Goal: Task Accomplishment & Management: Use online tool/utility

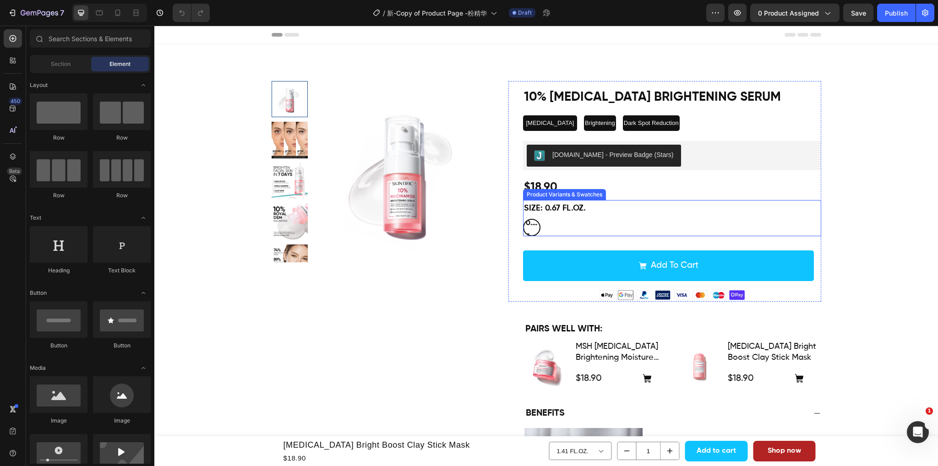
click at [620, 231] on div "0.67 FL.OZ. 0.67 FL.OZ. 0.67 FL.OZ." at bounding box center [672, 227] width 298 height 17
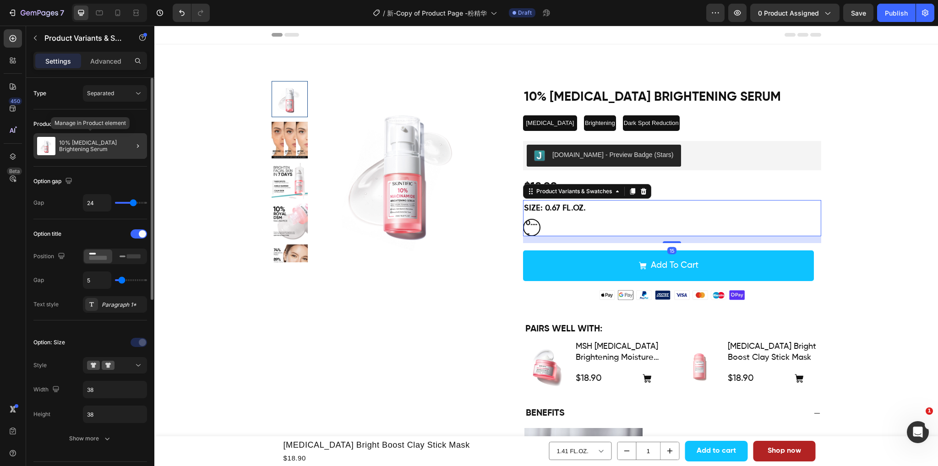
click at [110, 141] on p "10% [MEDICAL_DATA] Brightening Serum" at bounding box center [101, 146] width 84 height 13
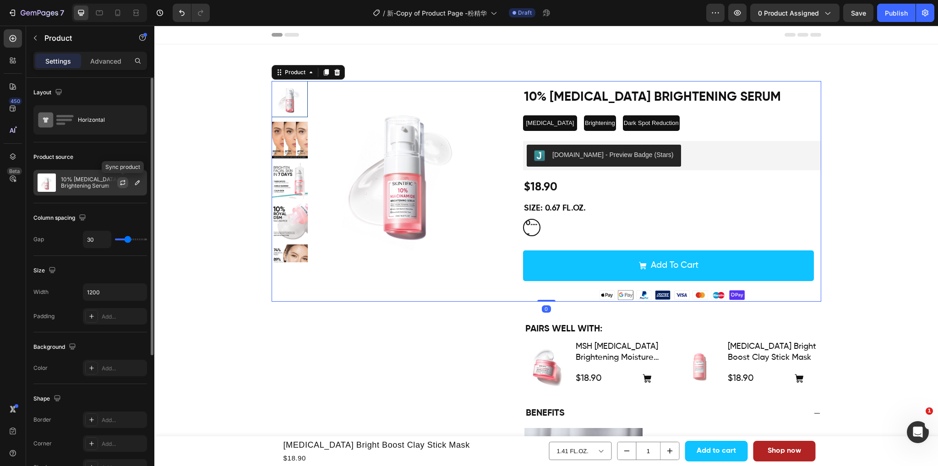
click at [119, 184] on button "button" at bounding box center [122, 182] width 11 height 11
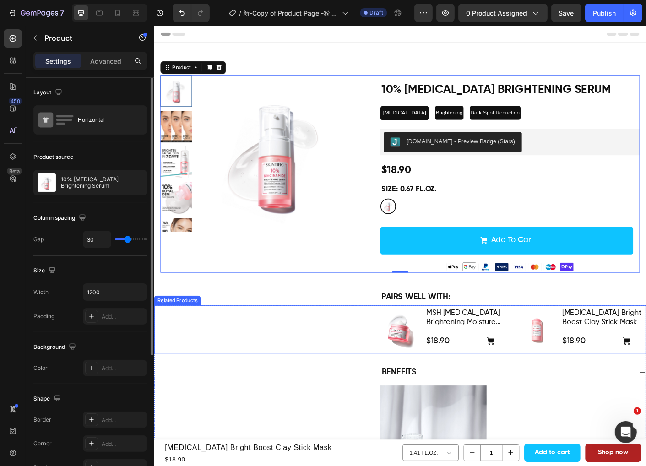
click at [310, 361] on div "Product Images MSH Niacinamide Brightening Moisture Gel Product Title $18.90 Pr…" at bounding box center [428, 365] width 549 height 55
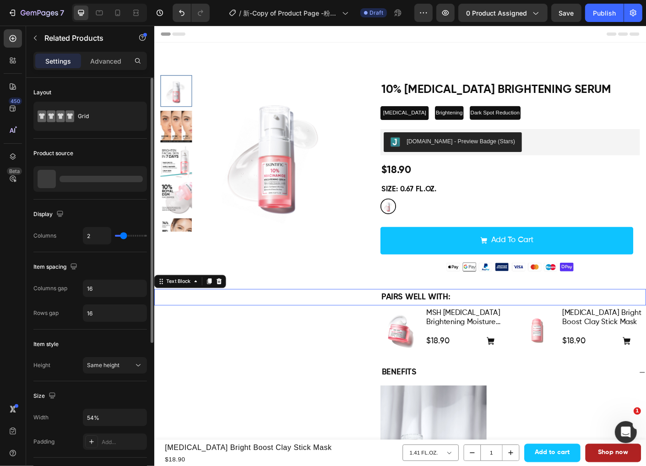
click at [318, 322] on div "PAIRS WELL WITH:" at bounding box center [428, 329] width 549 height 18
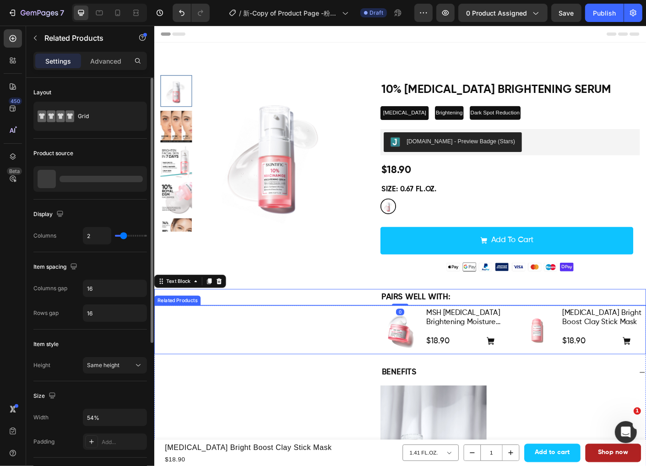
click at [303, 358] on div "Product Images MSH Niacinamide Brightening Moisture Gel Product Title $18.90 Pr…" at bounding box center [428, 365] width 549 height 55
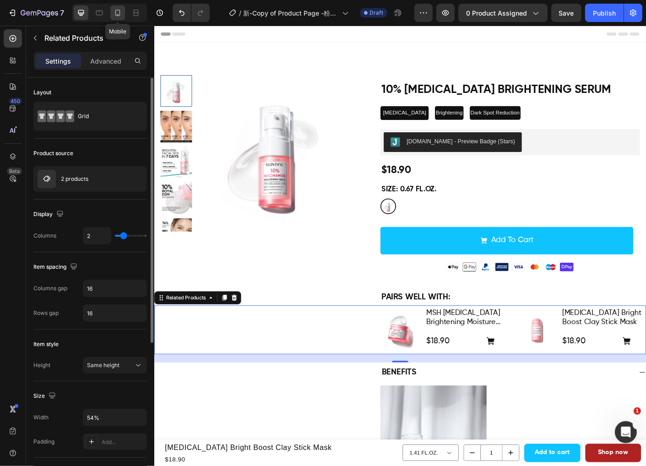
click at [114, 15] on icon at bounding box center [117, 12] width 9 height 9
type input "100%"
type input "1"
type input "0"
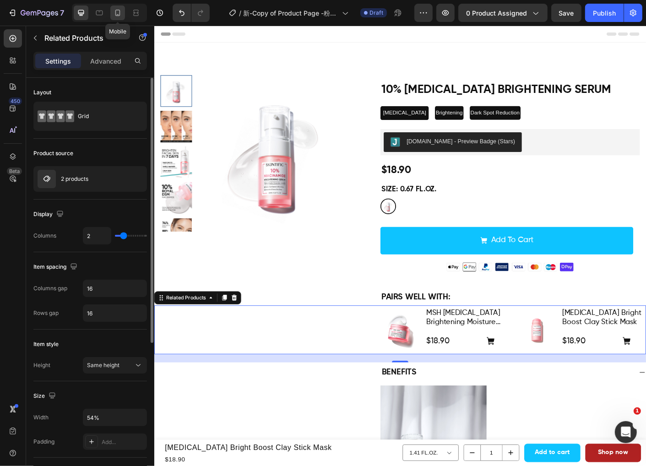
type input "0"
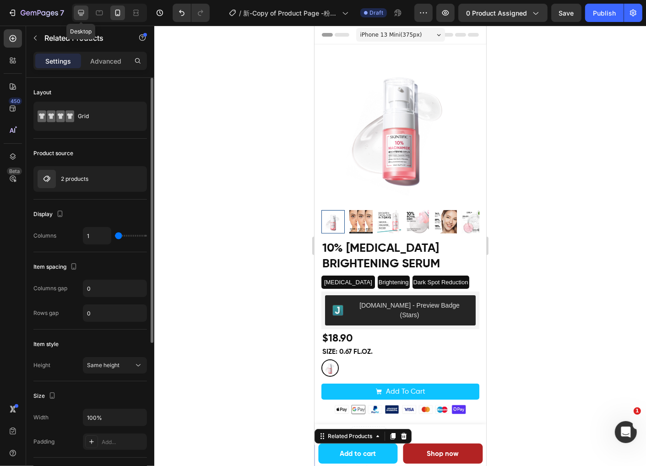
click at [81, 10] on icon at bounding box center [81, 13] width 6 height 6
type input "54%"
type input "2"
type input "16"
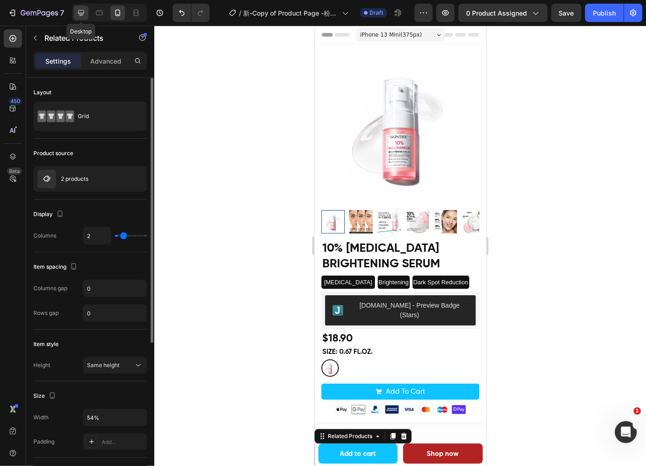
type input "16"
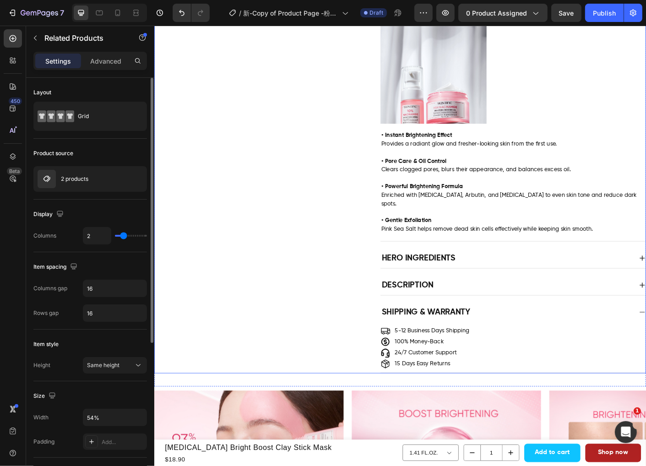
scroll to position [412, 0]
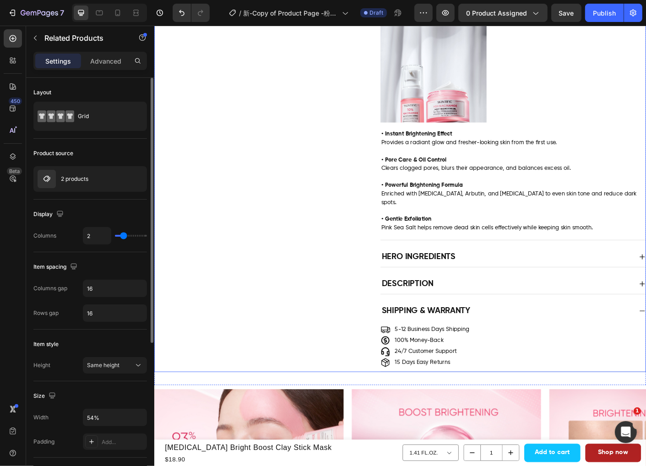
click at [536, 277] on div "Hero Ingredients" at bounding box center [548, 284] width 282 height 15
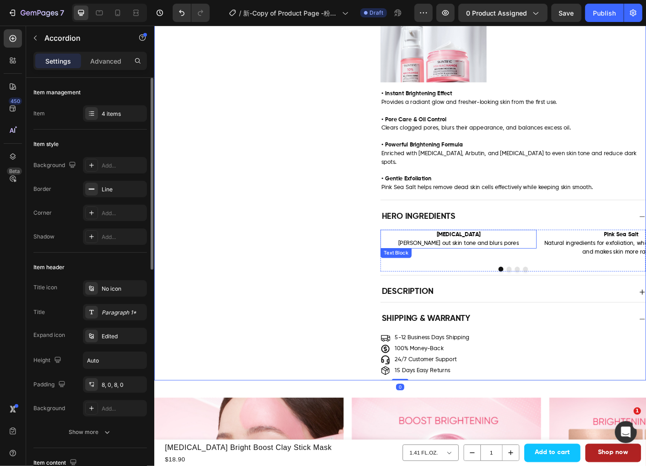
scroll to position [458, 0]
click at [501, 255] on strong "[MEDICAL_DATA]" at bounding box center [493, 258] width 49 height 6
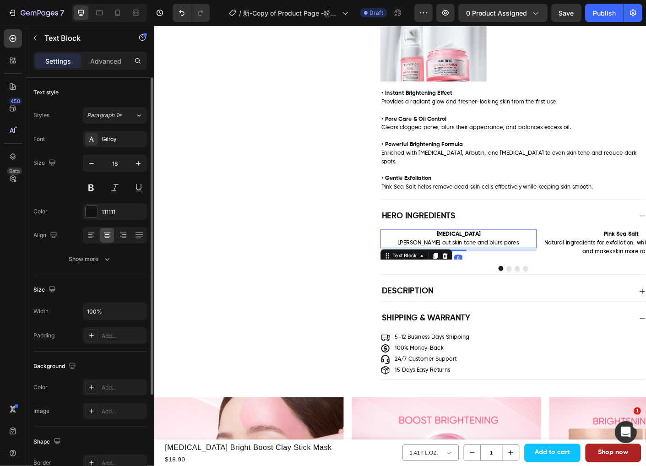
click at [522, 254] on p "[MEDICAL_DATA]" at bounding box center [494, 259] width 173 height 10
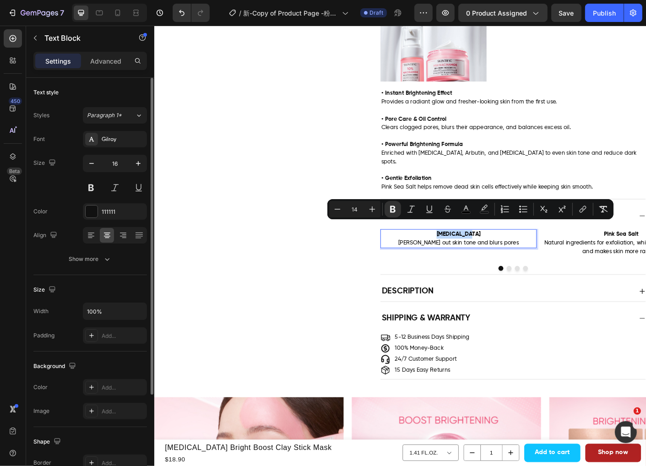
drag, startPoint x: 518, startPoint y: 247, endPoint x: 472, endPoint y: 250, distance: 45.9
click at [472, 254] on p "[MEDICAL_DATA]" at bounding box center [494, 259] width 173 height 10
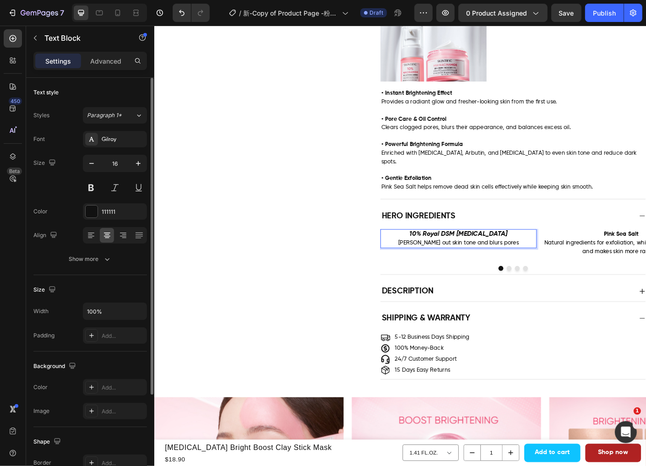
click at [555, 263] on p "Evens out skin tone and blurs pores" at bounding box center [494, 268] width 173 height 10
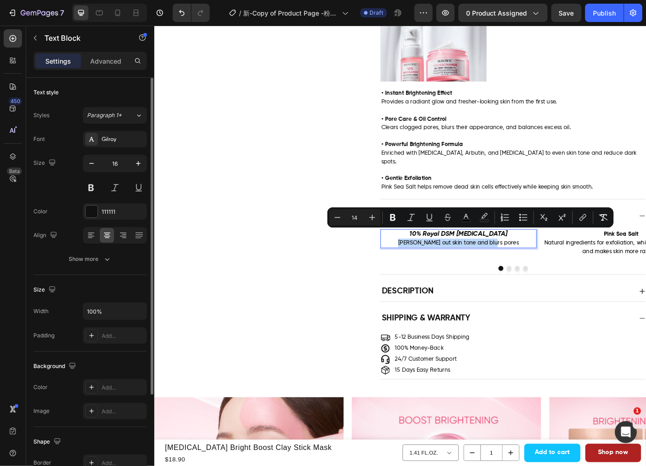
drag, startPoint x: 555, startPoint y: 258, endPoint x: 434, endPoint y: 261, distance: 120.9
click at [434, 263] on p "Evens out skin tone and blurs pores" at bounding box center [494, 268] width 173 height 10
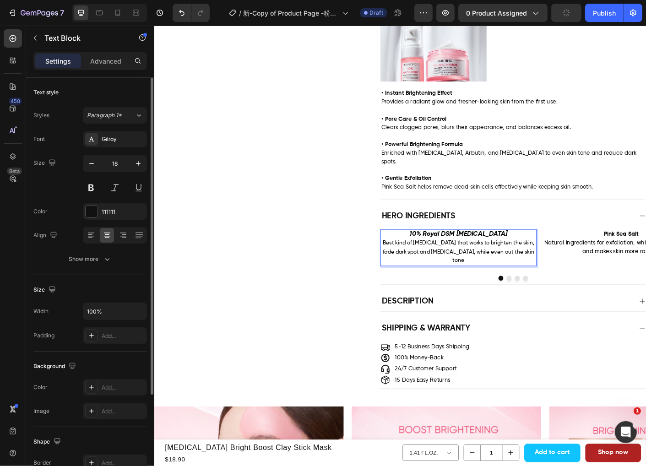
click at [511, 275] on p "Best kind of [MEDICAL_DATA] that works to brighten the skin, fade dark spot and…" at bounding box center [494, 278] width 173 height 30
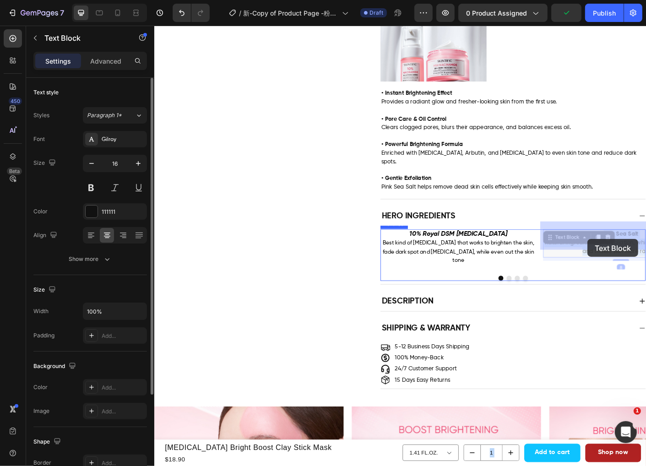
drag, startPoint x: 678, startPoint y: 263, endPoint x: 638, endPoint y: 264, distance: 39.8
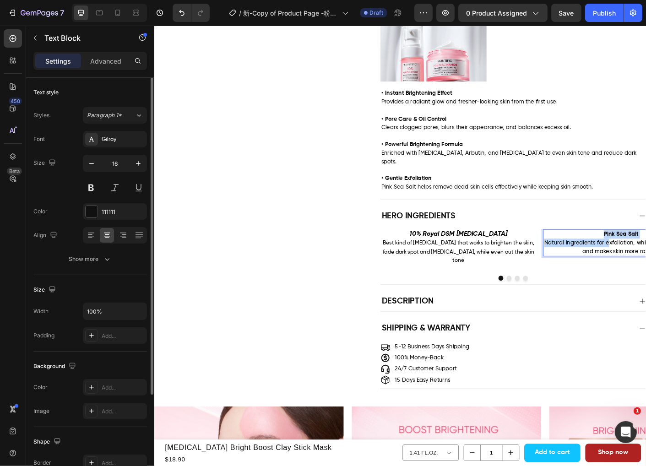
drag, startPoint x: 646, startPoint y: 247, endPoint x: 657, endPoint y: 265, distance: 20.6
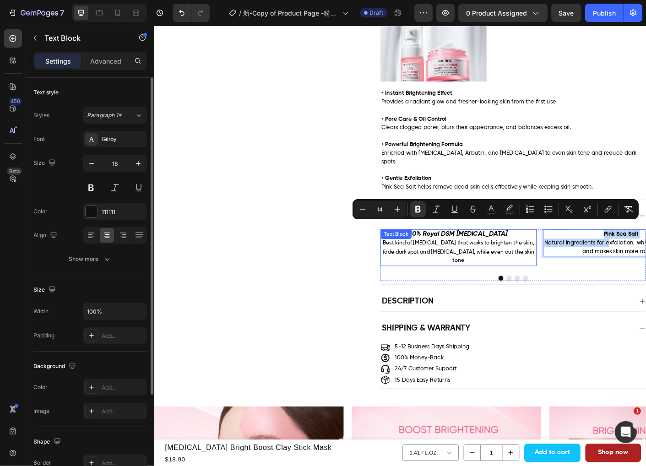
click at [526, 272] on span "Best kind of [MEDICAL_DATA] that works to brighten the skin, fade dark spot and…" at bounding box center [493, 278] width 169 height 26
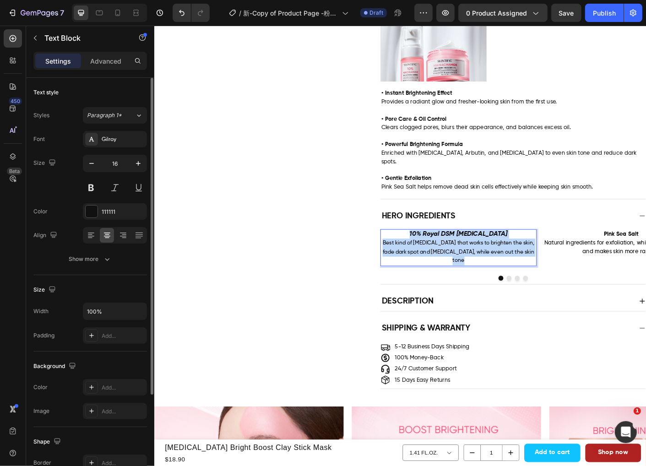
drag, startPoint x: 507, startPoint y: 279, endPoint x: 441, endPoint y: 250, distance: 71.7
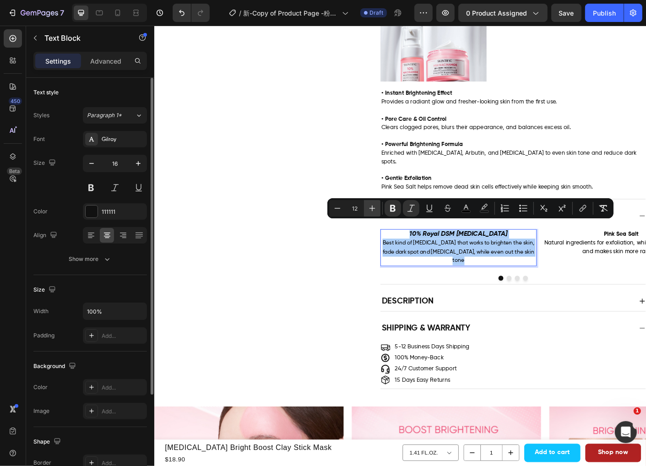
click at [372, 207] on icon "Editor contextual toolbar" at bounding box center [372, 208] width 9 height 9
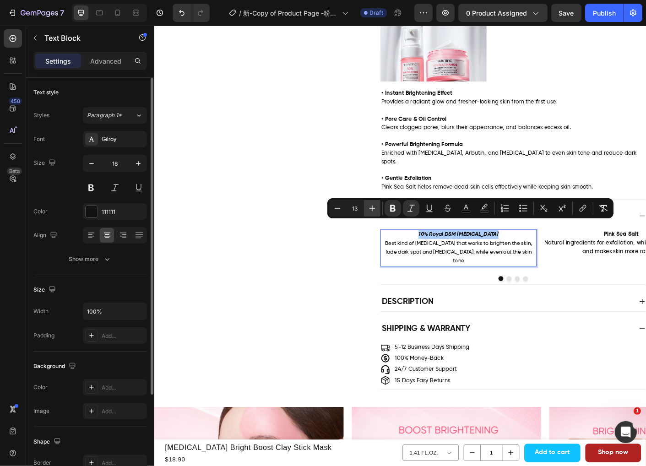
click at [372, 207] on icon "Editor contextual toolbar" at bounding box center [372, 208] width 9 height 9
type input "14"
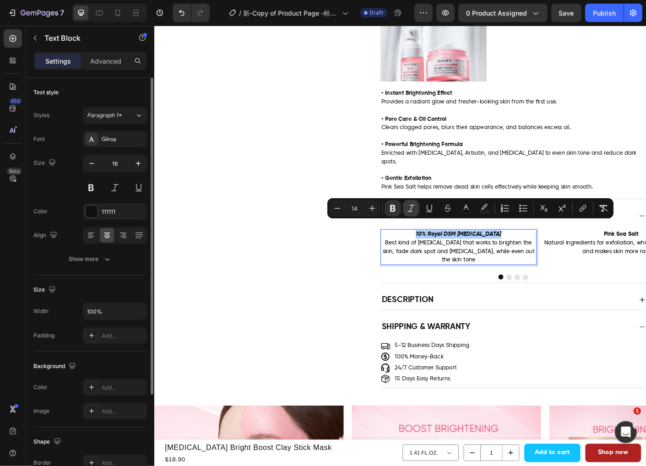
click at [407, 209] on icon "Editor contextual toolbar" at bounding box center [411, 208] width 9 height 9
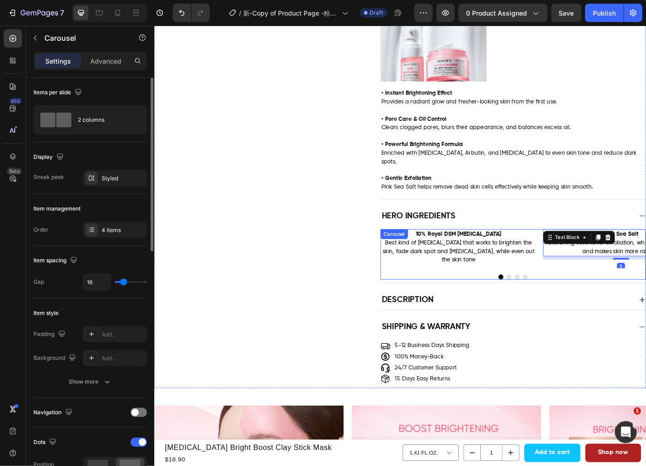
click at [548, 304] on button "Dot" at bounding box center [550, 306] width 5 height 5
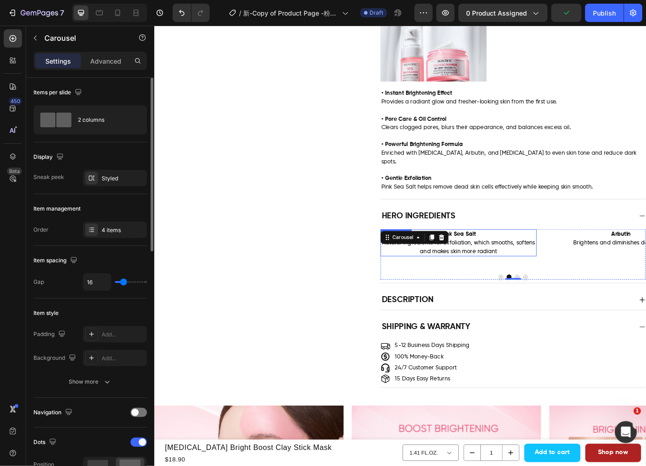
click at [505, 265] on span "Natural ingredients for exfoliation, which smooths, softens and makes skin more…" at bounding box center [493, 273] width 171 height 16
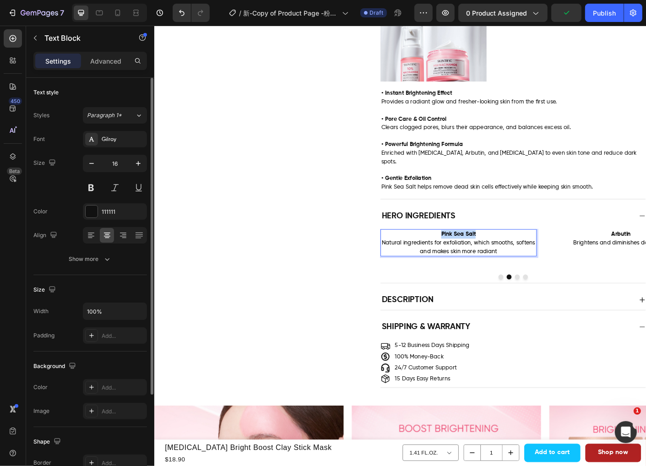
drag, startPoint x: 495, startPoint y: 247, endPoint x: 468, endPoint y: 247, distance: 26.1
click at [468, 254] on p "Pink Sea Salt Natural ingredients for exfoliation, which smooths, softens and m…" at bounding box center [494, 268] width 173 height 28
click at [549, 283] on div "8" at bounding box center [494, 285] width 174 height 4
click at [542, 269] on p "Alpha Arbutin Natural ingredients for exfoliation, which smooths, softens and m…" at bounding box center [494, 268] width 173 height 28
drag, startPoint x: 542, startPoint y: 269, endPoint x: 403, endPoint y: 259, distance: 139.1
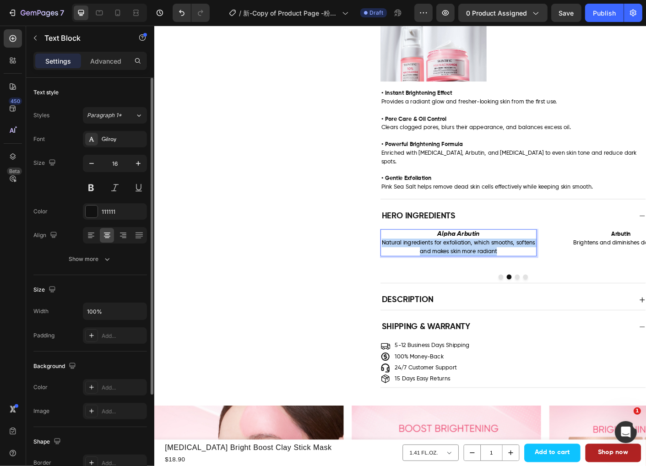
click at [407, 259] on div "Alpha Arbutin Natural ingredients for exfoliation, which smooths, softens and m…" at bounding box center [494, 268] width 174 height 30
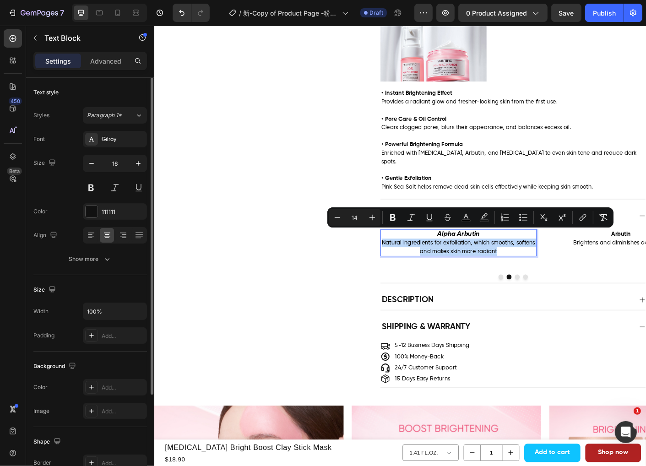
type input "12"
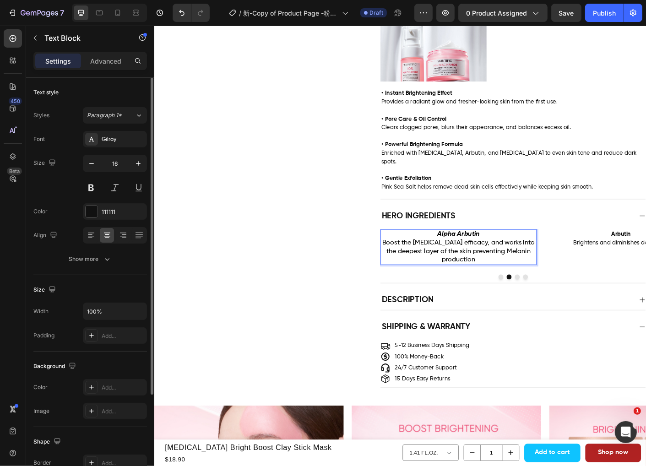
click at [549, 273] on p "Alpha Arbutin Boost the Niacinamide efficacy, and works into the deepest layer …" at bounding box center [494, 273] width 173 height 38
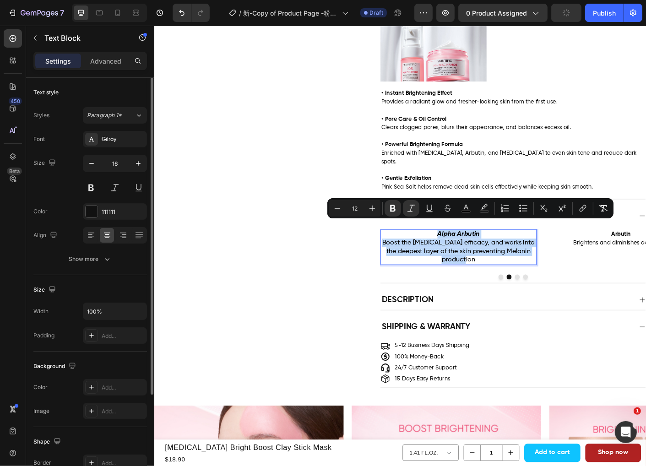
drag, startPoint x: 511, startPoint y: 279, endPoint x: 463, endPoint y: 253, distance: 54.3
click at [463, 254] on p "Alpha Arbutin Boost the Niacinamide efficacy, and works into the deepest layer …" at bounding box center [494, 273] width 173 height 38
click at [365, 206] on button "Plus" at bounding box center [372, 208] width 16 height 16
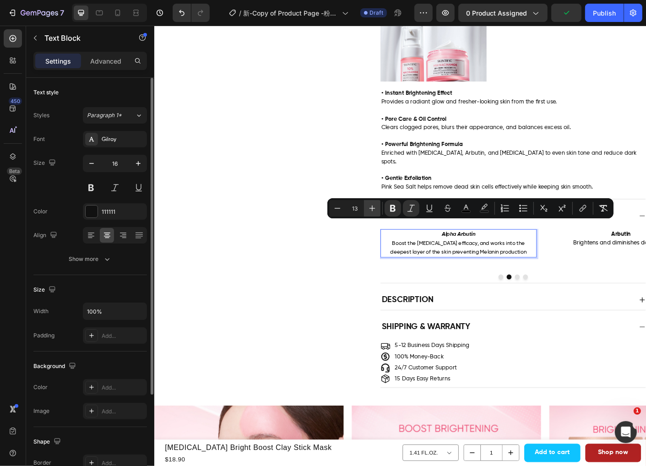
click at [375, 206] on icon "Editor contextual toolbar" at bounding box center [372, 208] width 9 height 9
type input "14"
click at [408, 210] on icon "Editor contextual toolbar" at bounding box center [411, 208] width 9 height 9
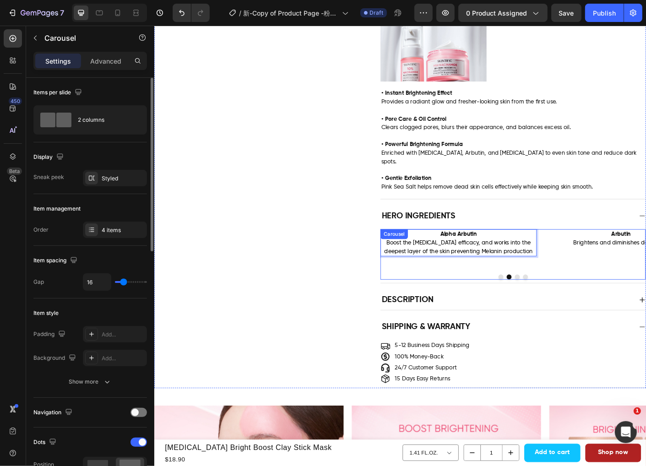
click at [557, 304] on button "Dot" at bounding box center [559, 306] width 5 height 5
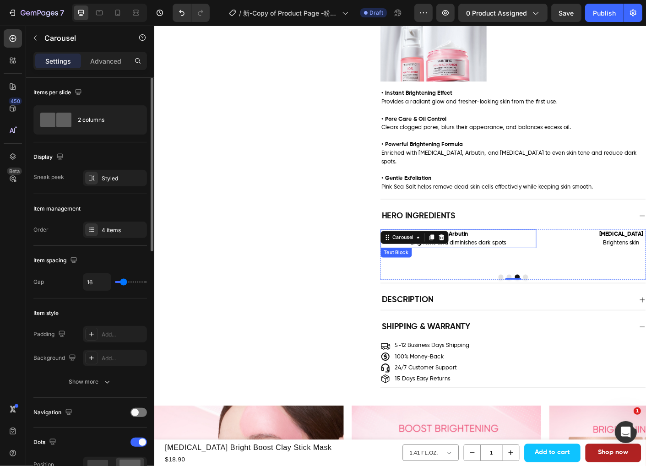
click at [512, 254] on p "Arbutin Brightens and diminishes dark spots" at bounding box center [494, 263] width 173 height 19
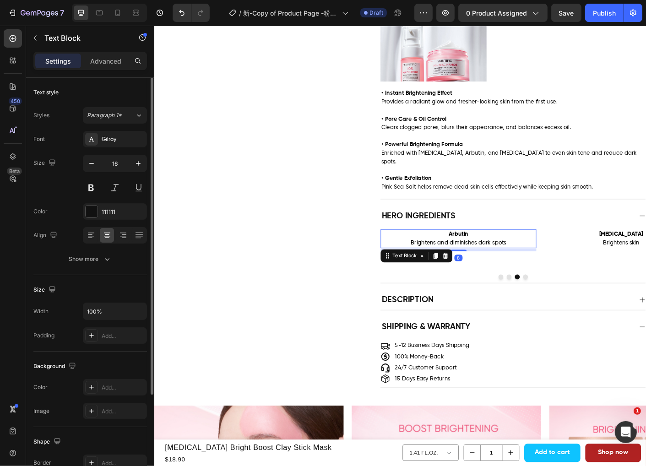
click at [512, 254] on p "Arbutin Brightens and diminishes dark spots" at bounding box center [494, 263] width 173 height 19
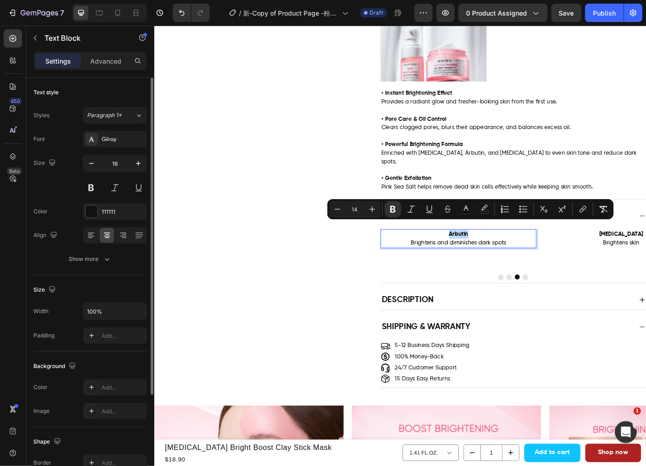
drag, startPoint x: 507, startPoint y: 248, endPoint x: 480, endPoint y: 248, distance: 27.0
click at [480, 254] on p "Arbutin Brightens and diminishes dark spots" at bounding box center [494, 263] width 173 height 19
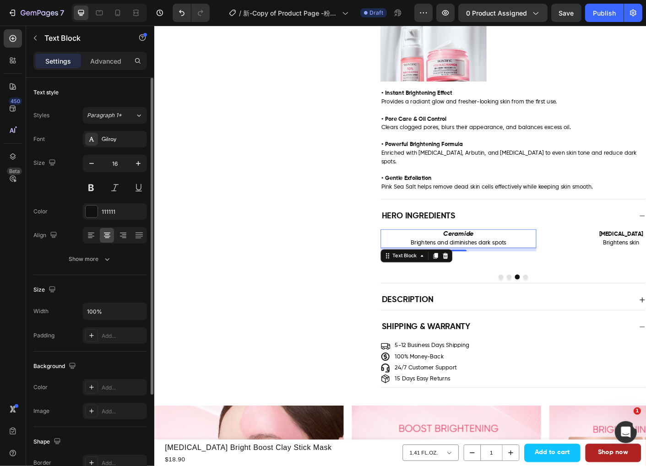
drag, startPoint x: 538, startPoint y: 251, endPoint x: 542, endPoint y: 253, distance: 4.8
click at [538, 254] on p "Ceramide Brightens and diminishes dark spots" at bounding box center [494, 263] width 173 height 19
click at [549, 258] on p "Ceramide Brightens and diminishes dark spots" at bounding box center [494, 263] width 173 height 19
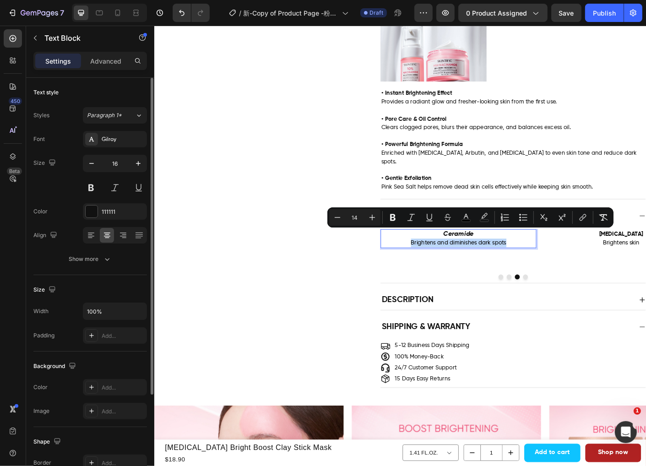
drag, startPoint x: 549, startPoint y: 258, endPoint x: 433, endPoint y: 257, distance: 115.9
click at [433, 257] on p "Ceramide Brightens and diminishes dark spots" at bounding box center [494, 263] width 173 height 19
type input "12"
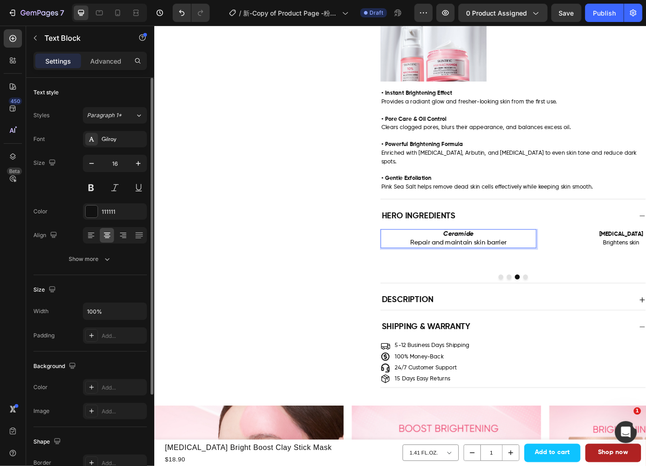
click at [531, 264] on span "Repair and maintain skin barrier" at bounding box center [494, 267] width 108 height 7
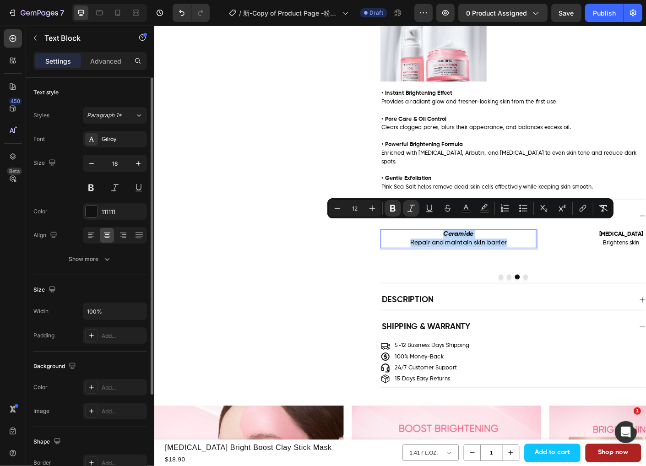
drag, startPoint x: 554, startPoint y: 258, endPoint x: 464, endPoint y: 251, distance: 90.4
click at [464, 254] on p "Ceramide Repair and maintain skin barrier" at bounding box center [494, 263] width 173 height 19
click at [374, 207] on icon "Editor contextual toolbar" at bounding box center [372, 208] width 9 height 9
type input "14"
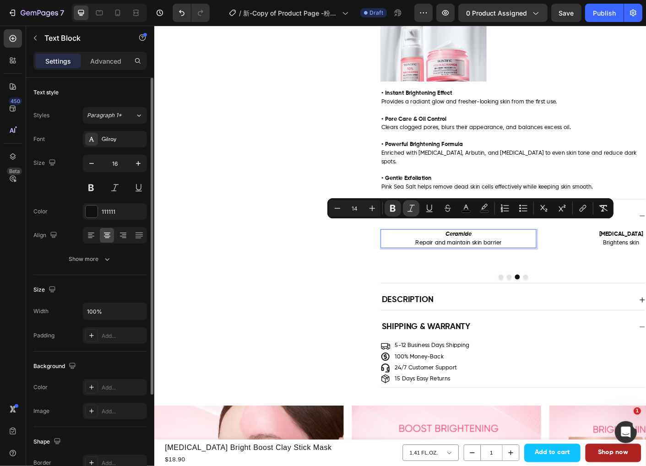
click at [412, 209] on icon "Editor contextual toolbar" at bounding box center [411, 208] width 9 height 9
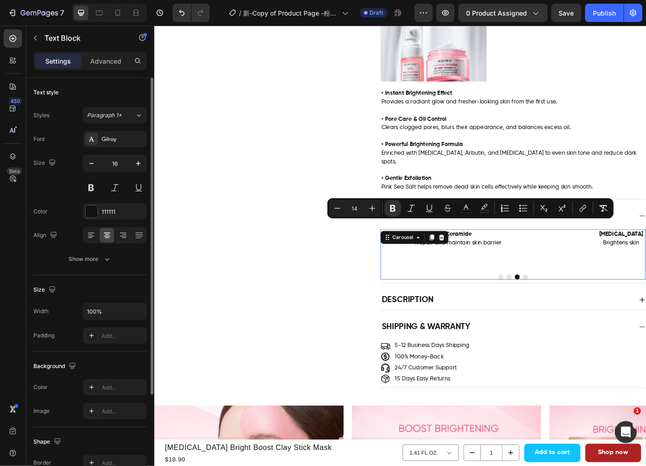
click at [566, 304] on button "Dot" at bounding box center [568, 306] width 5 height 5
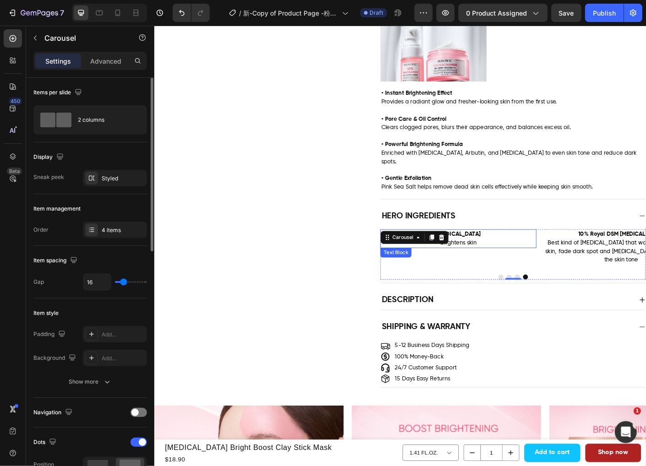
click at [500, 265] on span "Brightens skin" at bounding box center [493, 268] width 41 height 6
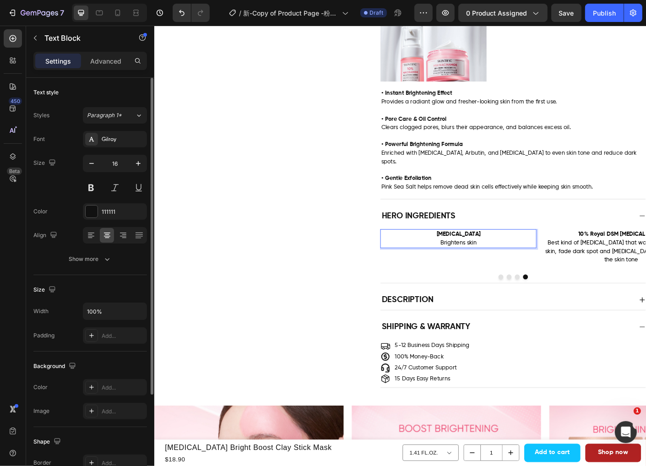
click at [514, 255] on strong "Tranexamic Acid" at bounding box center [493, 258] width 49 height 6
drag, startPoint x: 518, startPoint y: 248, endPoint x: 463, endPoint y: 247, distance: 55.4
click at [463, 254] on p "Tranexamic Acid Brightens skin" at bounding box center [494, 263] width 173 height 19
click at [526, 256] on p "Centella Asiatica Brightens skin" at bounding box center [494, 263] width 173 height 19
drag, startPoint x: 512, startPoint y: 257, endPoint x: 452, endPoint y: 257, distance: 59.5
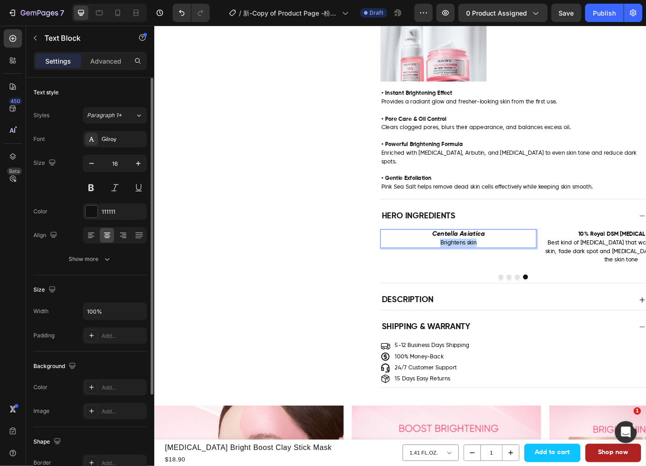
click at [452, 257] on p "Centella Asiatica Brightens skin" at bounding box center [494, 263] width 173 height 19
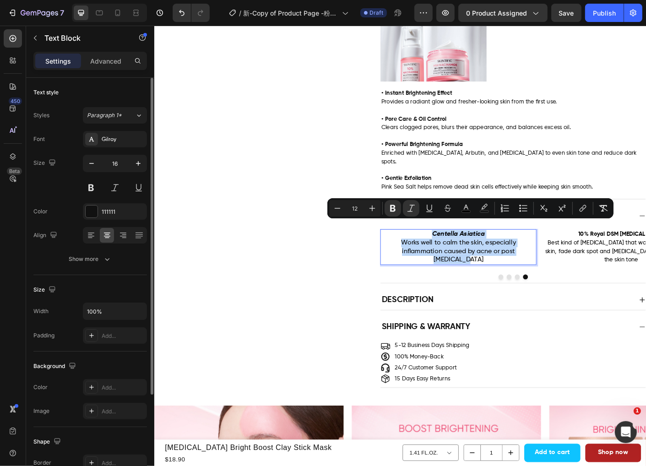
drag, startPoint x: 574, startPoint y: 269, endPoint x: 456, endPoint y: 254, distance: 119.6
click at [456, 254] on p "Centella Asiatica Works well to calm the skin, especially inflammation caused b…" at bounding box center [494, 273] width 173 height 38
click at [372, 206] on icon "Editor contextual toolbar" at bounding box center [372, 208] width 9 height 9
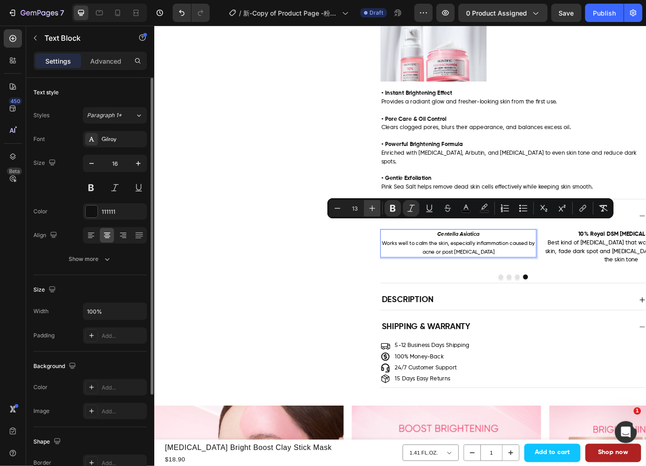
click at [372, 206] on icon "Editor contextual toolbar" at bounding box center [372, 208] width 9 height 9
type input "14"
click at [408, 204] on icon "Editor contextual toolbar" at bounding box center [411, 208] width 9 height 9
click at [408, 211] on icon "Editor contextual toolbar" at bounding box center [411, 208] width 9 height 9
click at [407, 212] on icon "Editor contextual toolbar" at bounding box center [411, 208] width 9 height 9
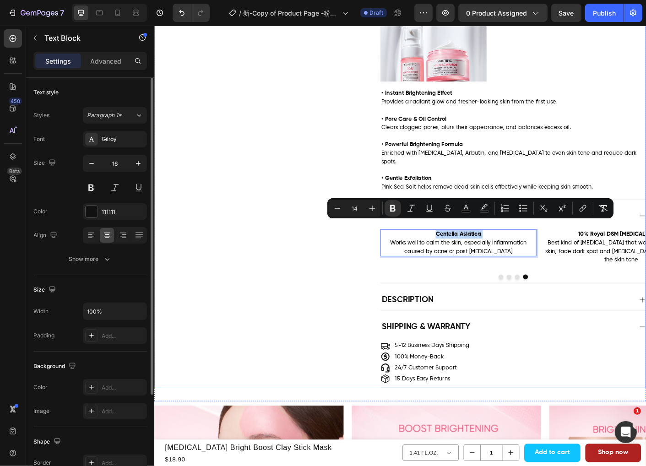
click at [375, 307] on div "Benefits Image • Instant Brightening Effect Provides a radiant glow and fresher…" at bounding box center [428, 187] width 549 height 487
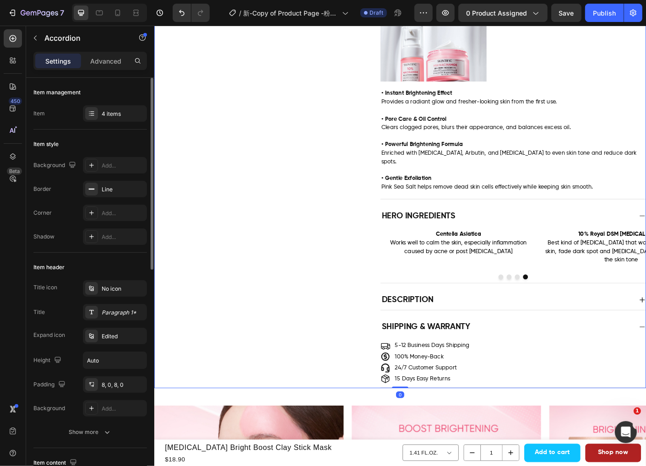
click at [532, 326] on div "Description" at bounding box center [548, 332] width 282 height 15
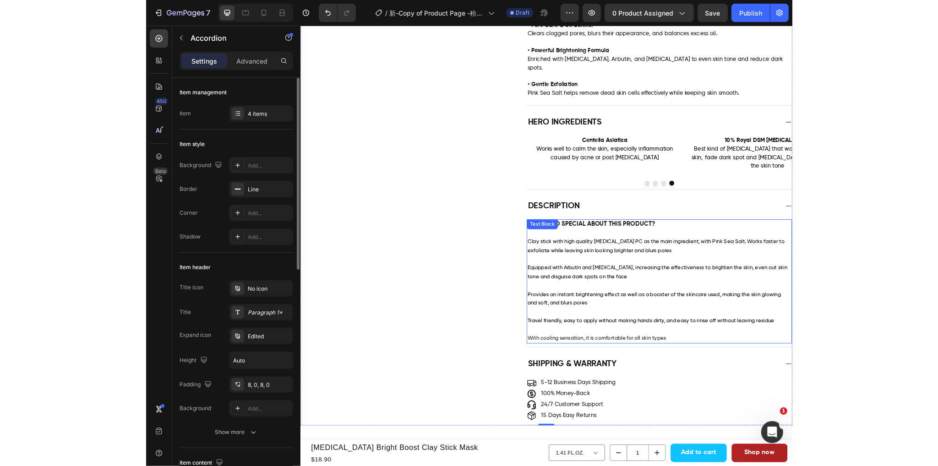
scroll to position [641, 0]
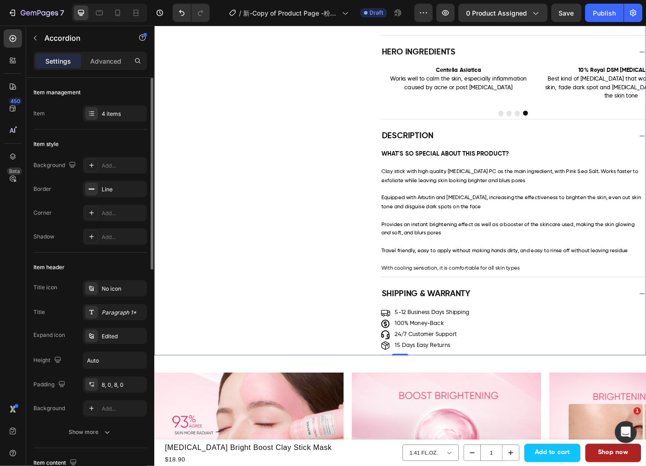
click at [292, 285] on div "Description WHAT'S SO SPECIAL ABOUT THIS PRODUCT? Clay stick with high quality …" at bounding box center [428, 222] width 549 height 169
click at [510, 224] on span "Equipped with Arbutin and Tranexamic Acid, increasing the effectiveness to brig…" at bounding box center [553, 223] width 290 height 16
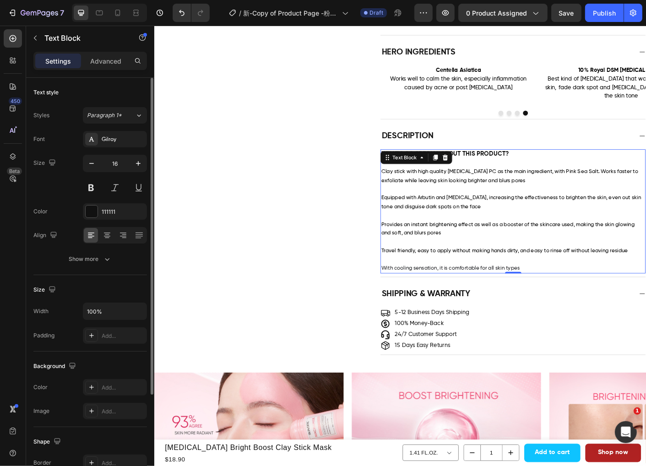
click at [550, 203] on p "Equipped with Arbutin and Tranexamic Acid, increasing the effectiveness to brig…" at bounding box center [555, 217] width 294 height 29
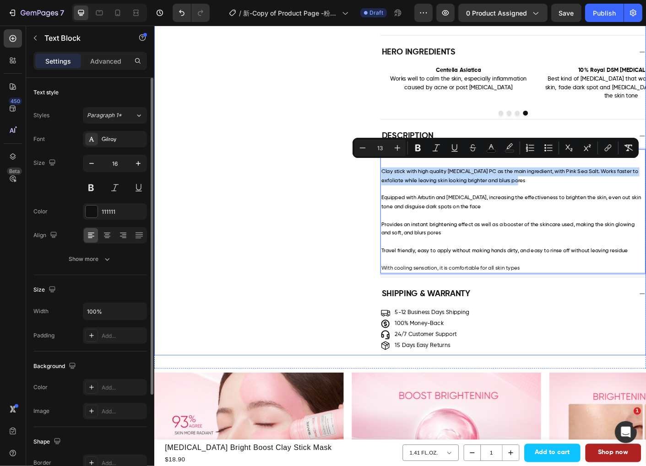
drag, startPoint x: 533, startPoint y: 191, endPoint x: 399, endPoint y: 185, distance: 133.4
click at [399, 185] on div "Description WHAT'S SO SPECIAL ABOUT THIS PRODUCT? Clay stick with high quality …" at bounding box center [428, 222] width 549 height 169
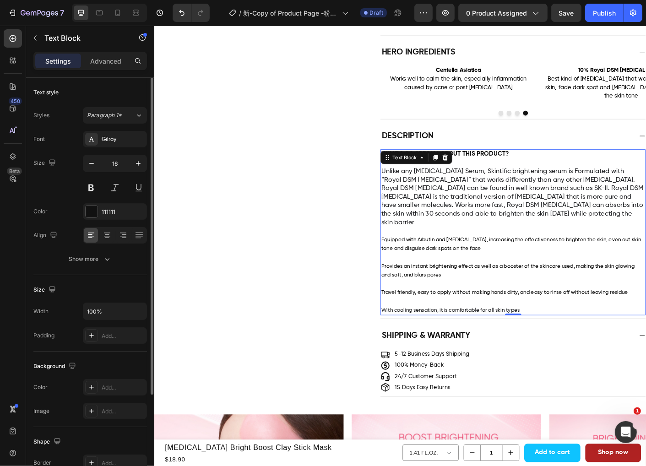
drag, startPoint x: 488, startPoint y: 276, endPoint x: 502, endPoint y: 268, distance: 16.4
click at [488, 291] on span "Provides an instant brightening effect as well as a booster of the skincare use…" at bounding box center [549, 299] width 283 height 16
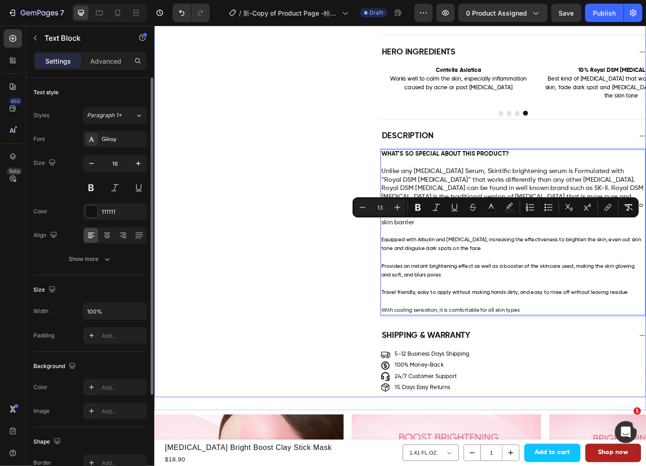
drag, startPoint x: 518, startPoint y: 258, endPoint x: 398, endPoint y: 252, distance: 120.6
click at [398, 252] on div "Description WHAT'S SO SPECIAL ABOUT THIS PRODUCT? Unlike any Niacinamide Serum,…" at bounding box center [428, 246] width 549 height 216
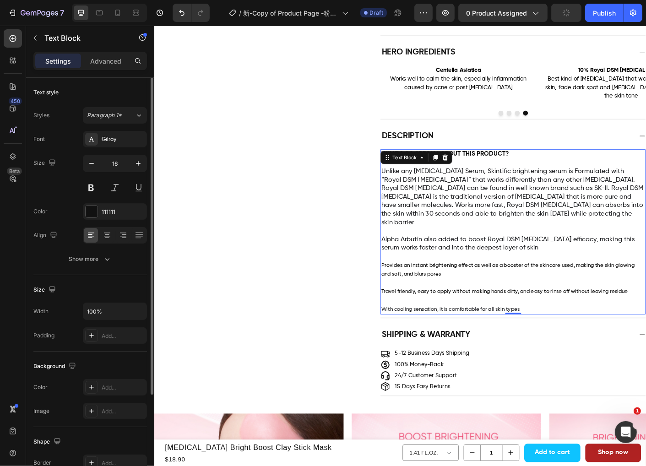
drag, startPoint x: 462, startPoint y: 277, endPoint x: 468, endPoint y: 282, distance: 7.8
click at [462, 290] on span "Provides an instant brightening effect as well as a booster of the skincare use…" at bounding box center [549, 298] width 283 height 16
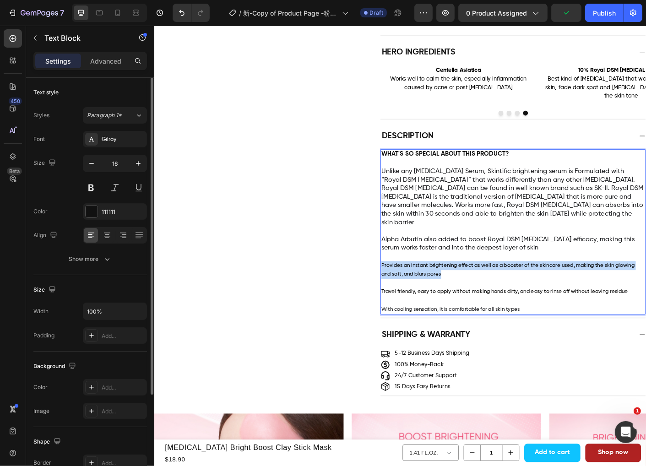
drag, startPoint x: 478, startPoint y: 289, endPoint x: 402, endPoint y: 277, distance: 77.1
click at [402, 277] on div "Description WHAT'S SO SPECIAL ABOUT THIS PRODUCT? Unlike any Niacinamide Serum,…" at bounding box center [428, 245] width 549 height 215
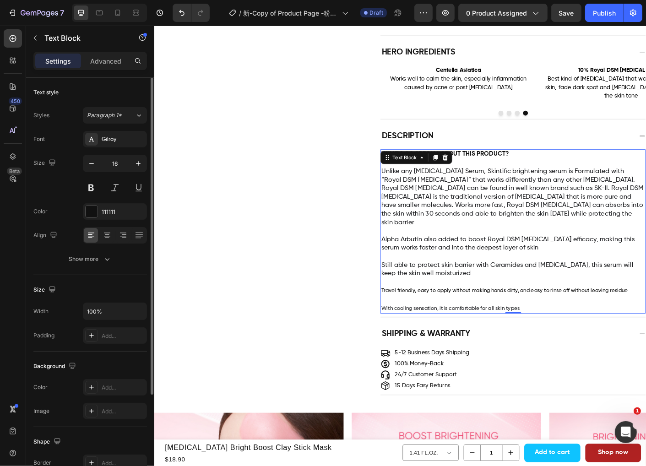
click at [536, 319] on span "Travel friendly, easy to apply without making hands dirty, and easy to rinse of…" at bounding box center [546, 322] width 276 height 6
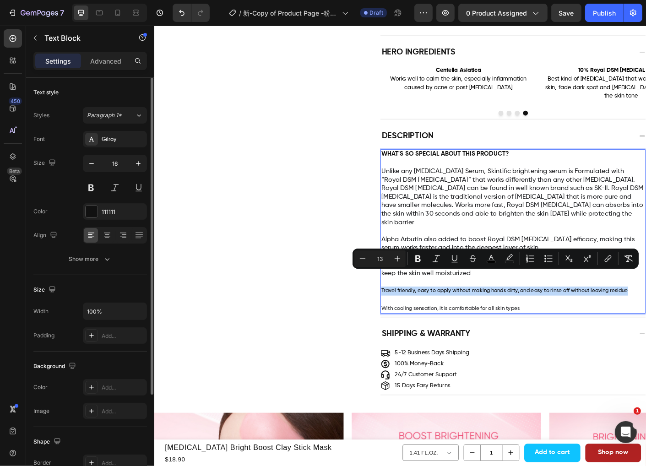
drag, startPoint x: 628, startPoint y: 308, endPoint x: 403, endPoint y: 308, distance: 224.4
click at [407, 308] on div "WHAT'S SO SPECIAL ABOUT THIS PRODUCT? Unlike any Niacinamide Serum, Skintific b…" at bounding box center [555, 255] width 296 height 184
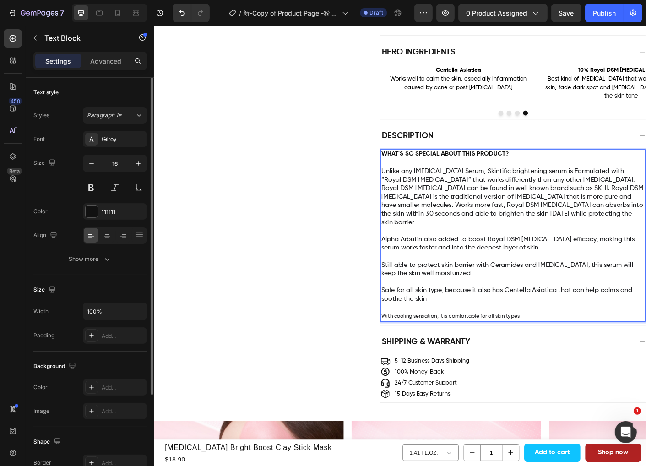
click at [484, 312] on p "Safe for all skin type, because it also has Centella Asiatica that can help cal…" at bounding box center [555, 321] width 294 height 28
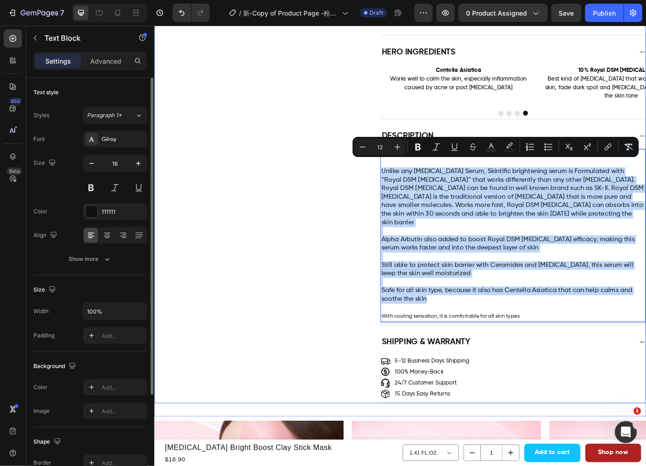
drag, startPoint x: 456, startPoint y: 316, endPoint x: 402, endPoint y: 180, distance: 146.3
click at [402, 180] on div "Description WHAT'S SO SPECIAL ABOUT THIS PRODUCT? Unlike any Niacinamide Serum,…" at bounding box center [428, 249] width 549 height 223
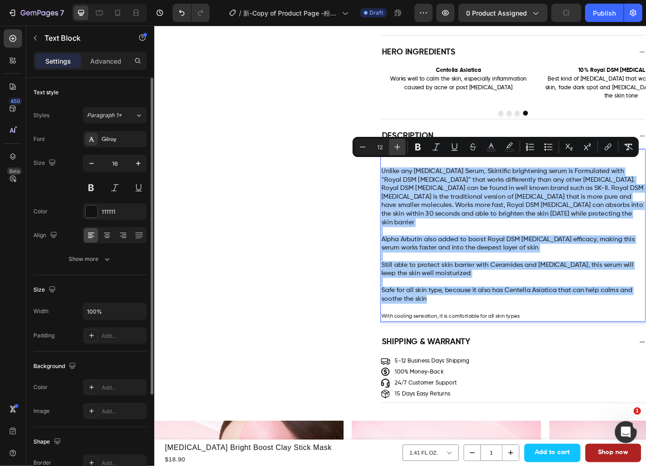
click at [395, 146] on icon "Editor contextual toolbar" at bounding box center [397, 146] width 9 height 9
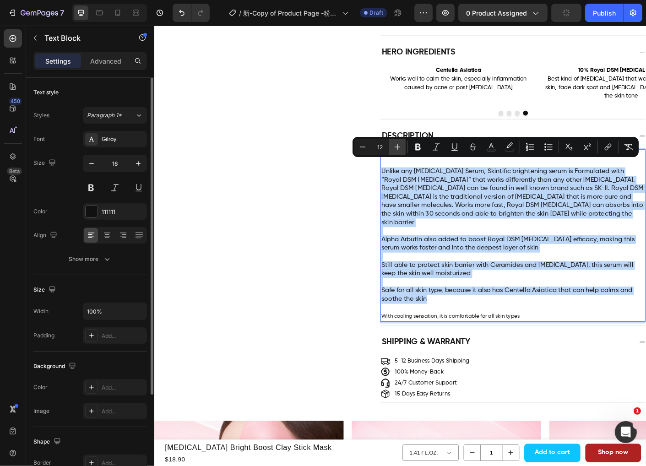
type input "13"
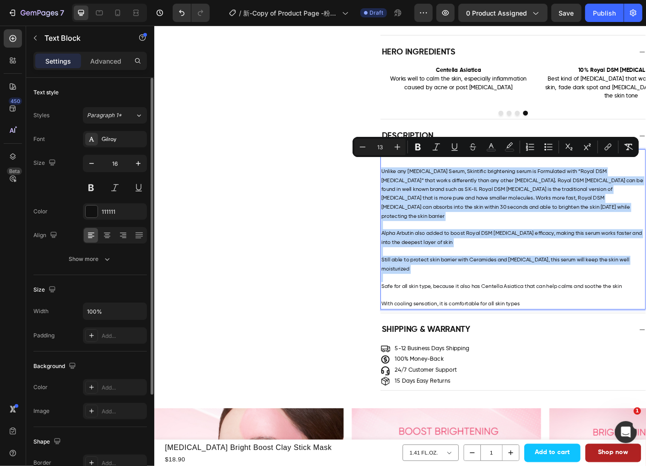
click at [495, 302] on p "Safe for all skin type, because it also has Centella Asiatica that can help cal…" at bounding box center [555, 312] width 294 height 20
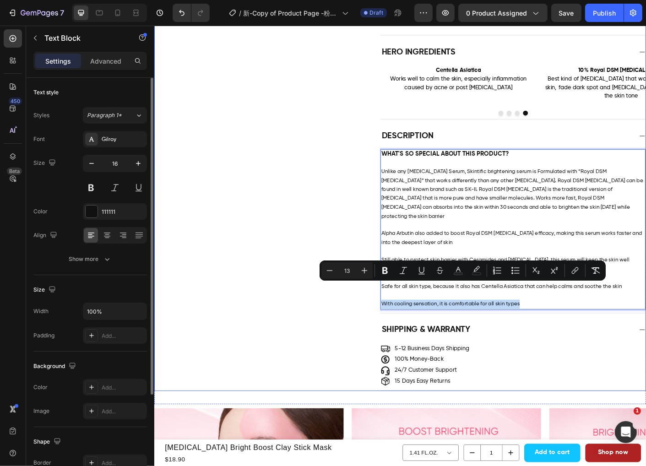
drag, startPoint x: 573, startPoint y: 316, endPoint x: 394, endPoint y: 326, distance: 179.3
click at [394, 326] on div "Description WHAT'S SO SPECIAL ABOUT THIS PRODUCT? Unlike any Niacinamide Serum,…" at bounding box center [428, 242] width 549 height 209
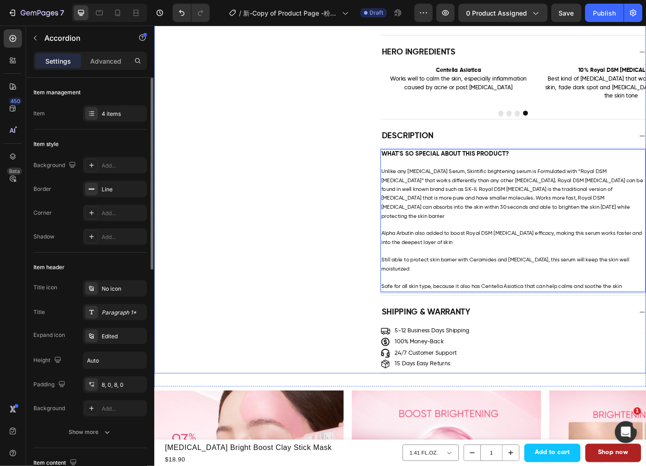
drag, startPoint x: 347, startPoint y: 291, endPoint x: 358, endPoint y: 285, distance: 12.9
click at [347, 291] on div "Description WHAT'S SO SPECIAL ABOUT THIS PRODUCT? Unlike any Niacinamide Serum,…" at bounding box center [428, 233] width 549 height 190
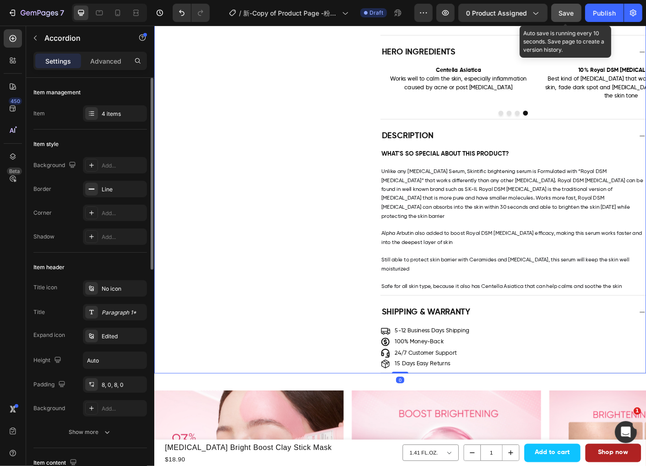
click at [571, 14] on span "Save" at bounding box center [566, 13] width 15 height 8
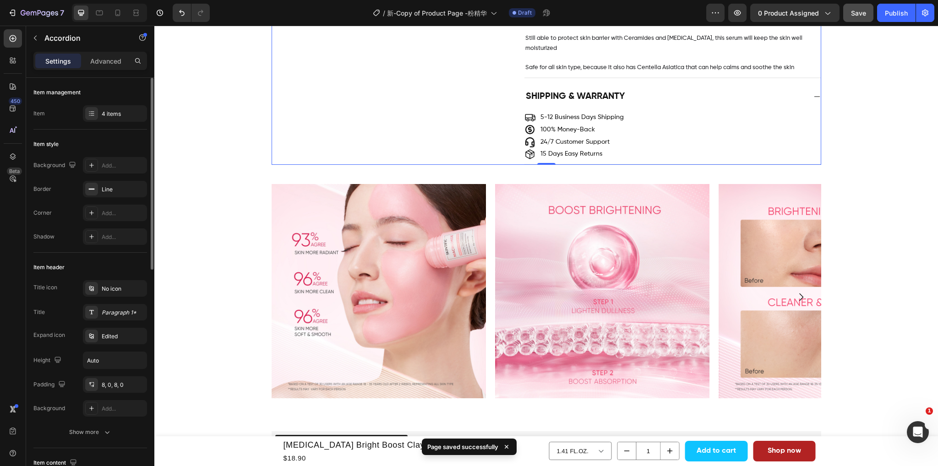
scroll to position [916, 0]
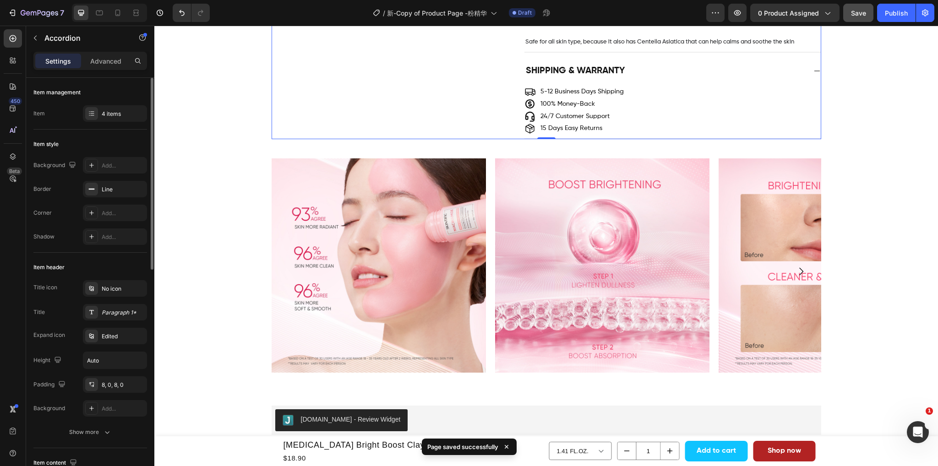
click at [354, 270] on img at bounding box center [379, 265] width 214 height 214
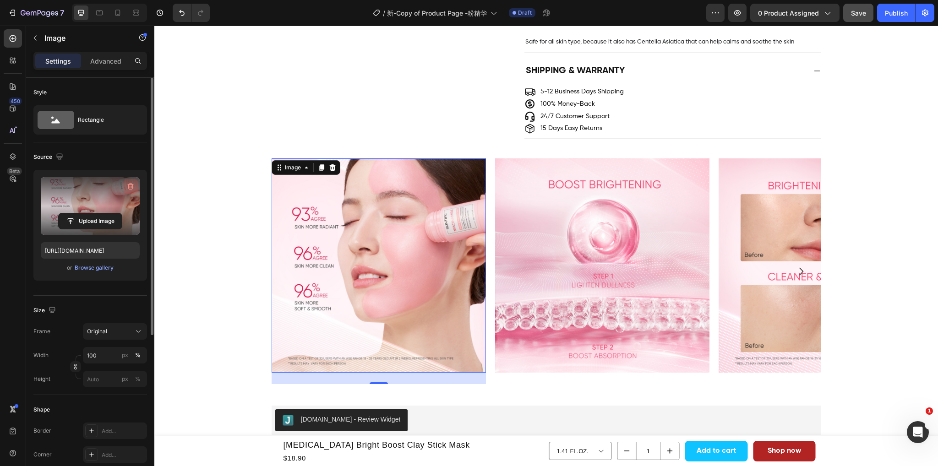
click at [131, 185] on icon "button" at bounding box center [130, 186] width 9 height 9
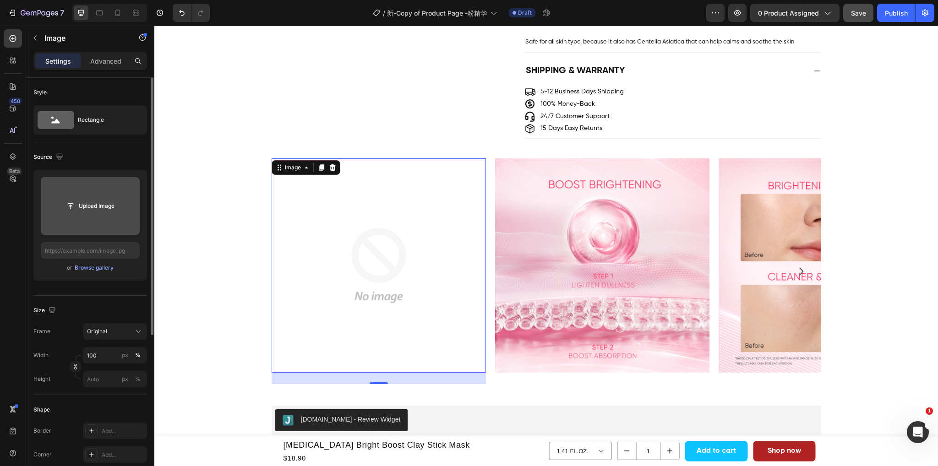
click at [93, 214] on input "file" at bounding box center [90, 206] width 99 height 58
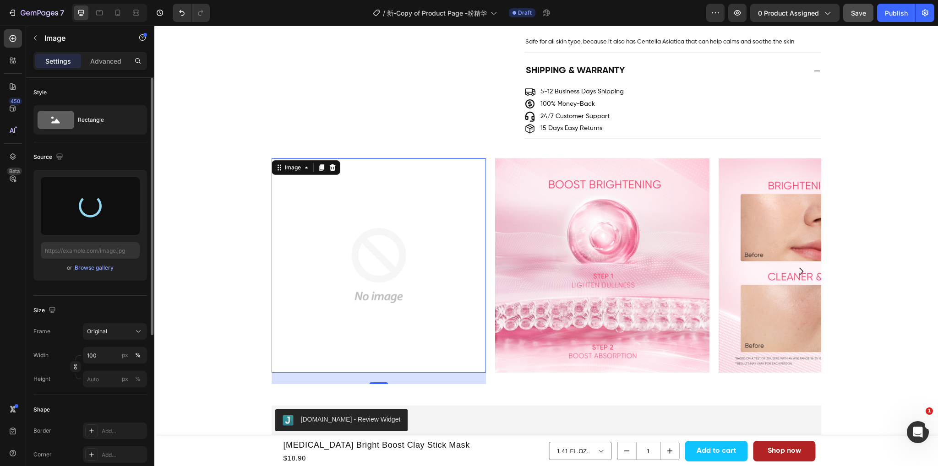
type input "https://cdn.shopify.com/s/files/1/0563/1701/8217/files/gempages_572779726456750…"
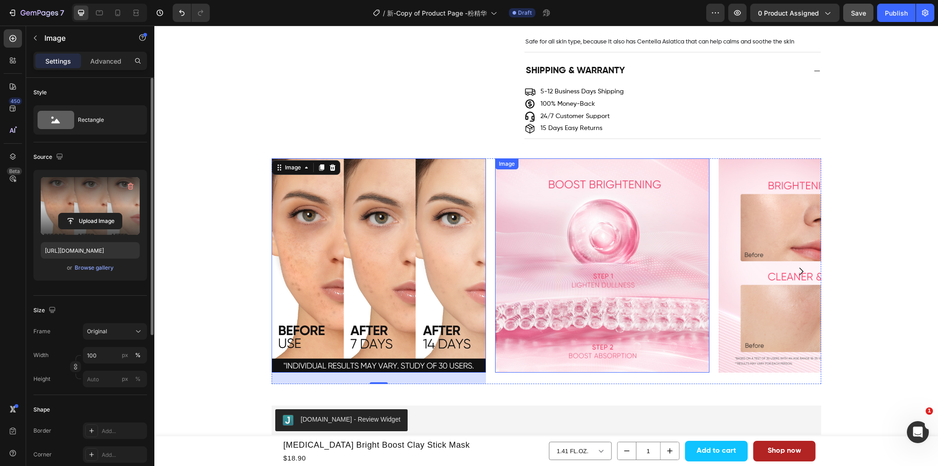
click at [619, 322] on img at bounding box center [602, 265] width 214 height 214
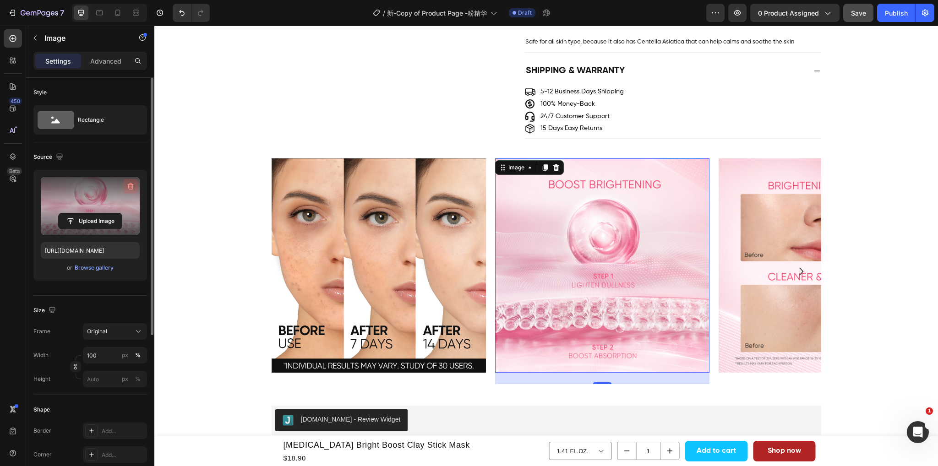
click at [131, 184] on icon "button" at bounding box center [131, 186] width 6 height 7
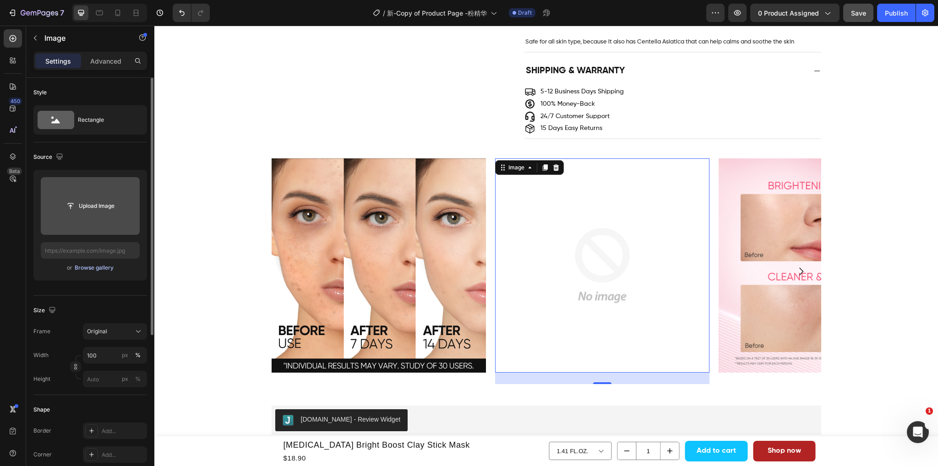
click at [92, 269] on div "Browse gallery" at bounding box center [94, 268] width 39 height 8
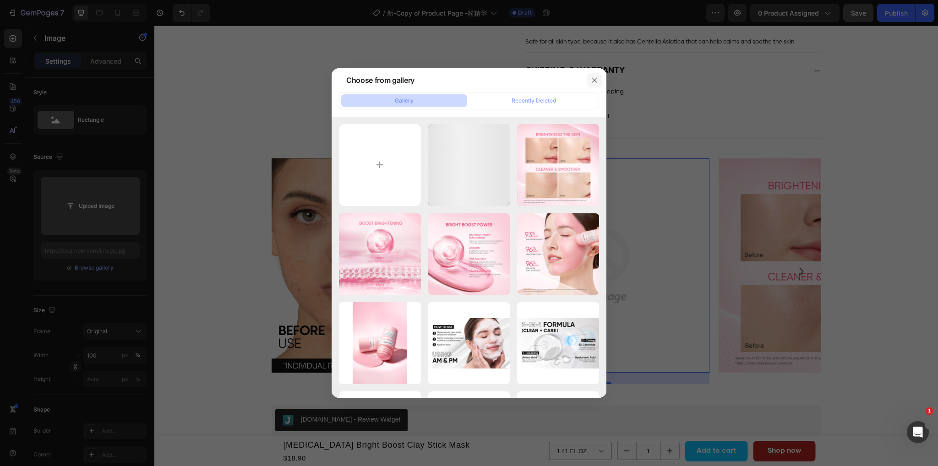
click at [595, 79] on icon "button" at bounding box center [594, 79] width 7 height 7
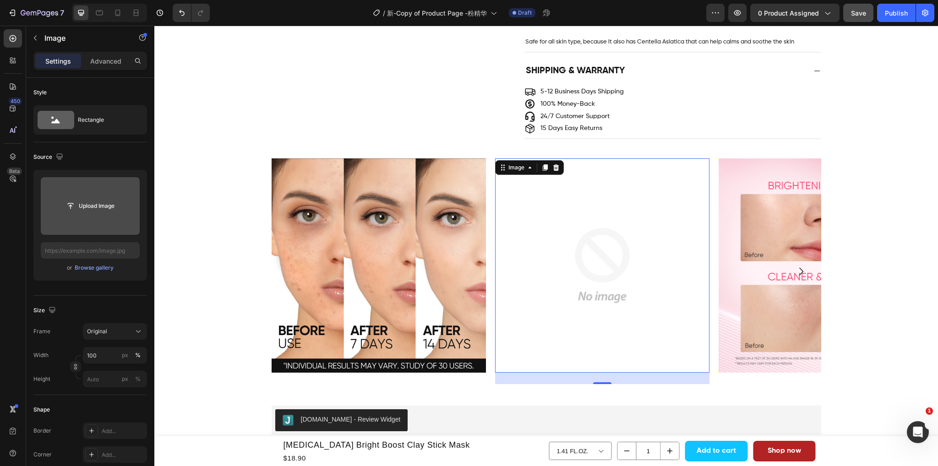
click at [68, 210] on input "file" at bounding box center [90, 206] width 63 height 16
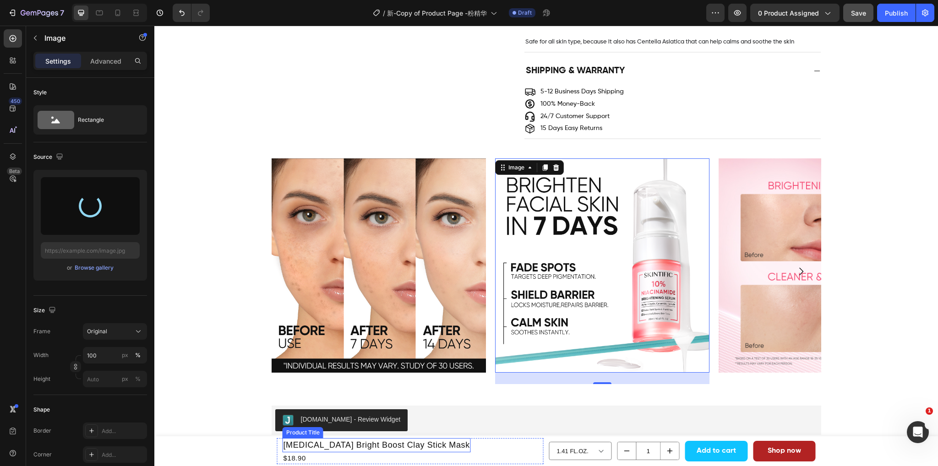
type input "https://cdn.shopify.com/s/files/1/0563/1701/8217/files/gempages_572779726456750…"
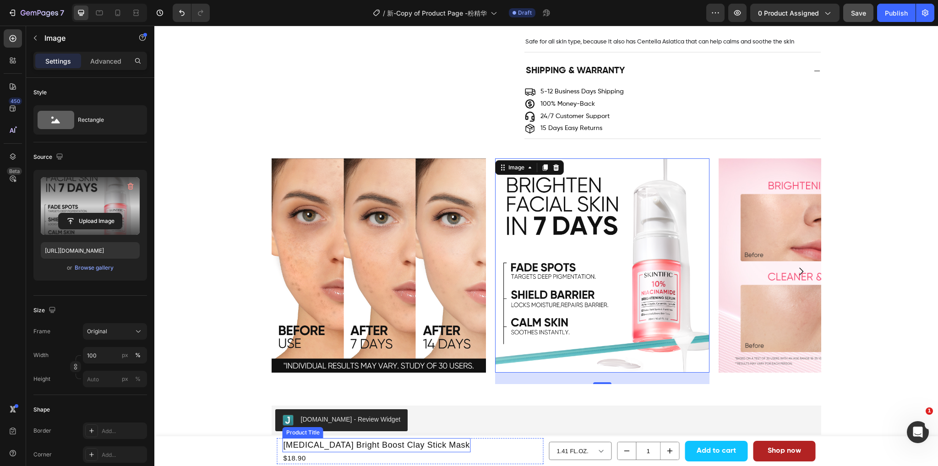
click at [437, 447] on h1 "[MEDICAL_DATA] Bright Boost Clay Stick Mask" at bounding box center [377, 445] width 188 height 14
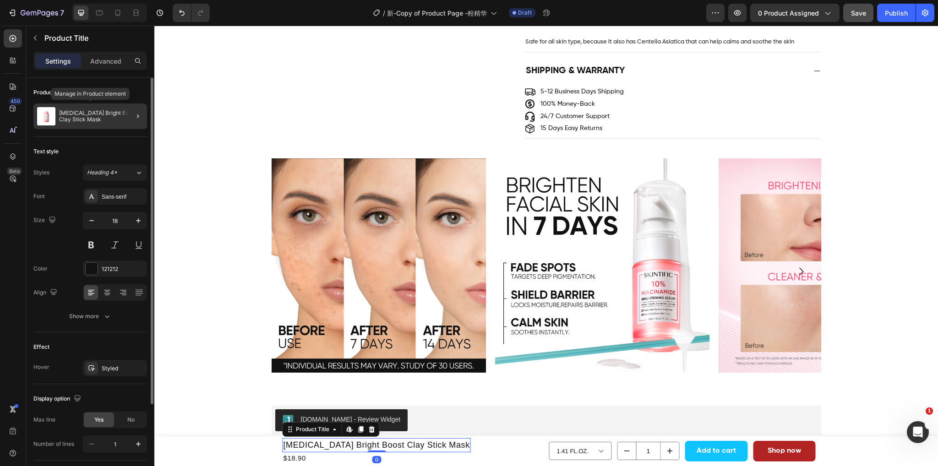
click at [117, 118] on p "[MEDICAL_DATA] Bright Boost Clay Stick Mask" at bounding box center [101, 116] width 84 height 13
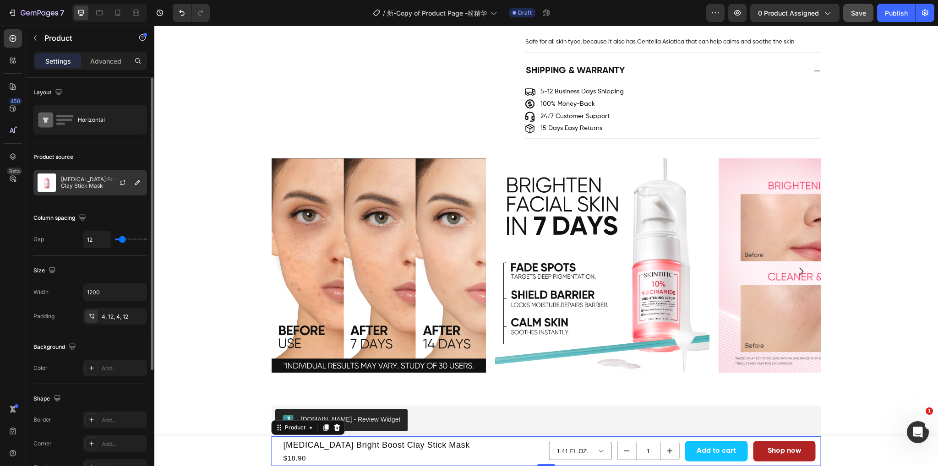
click at [130, 183] on div at bounding box center [126, 182] width 40 height 25
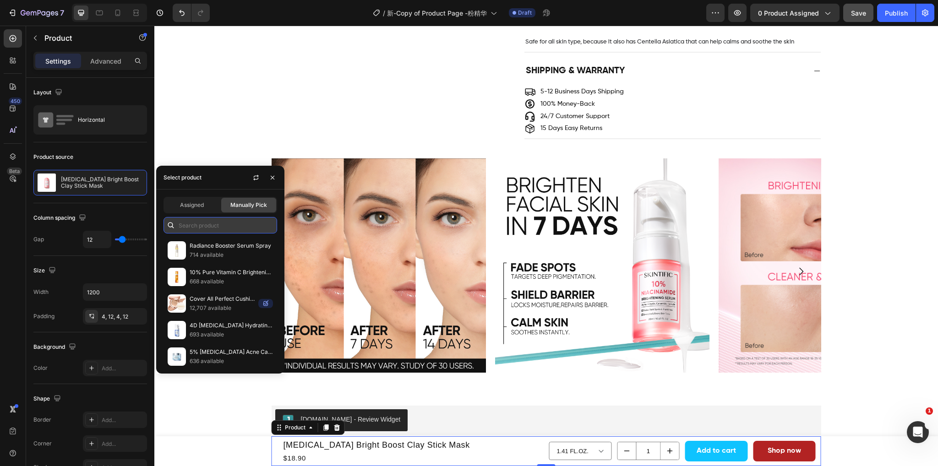
click at [214, 223] on input "text" at bounding box center [220, 225] width 114 height 16
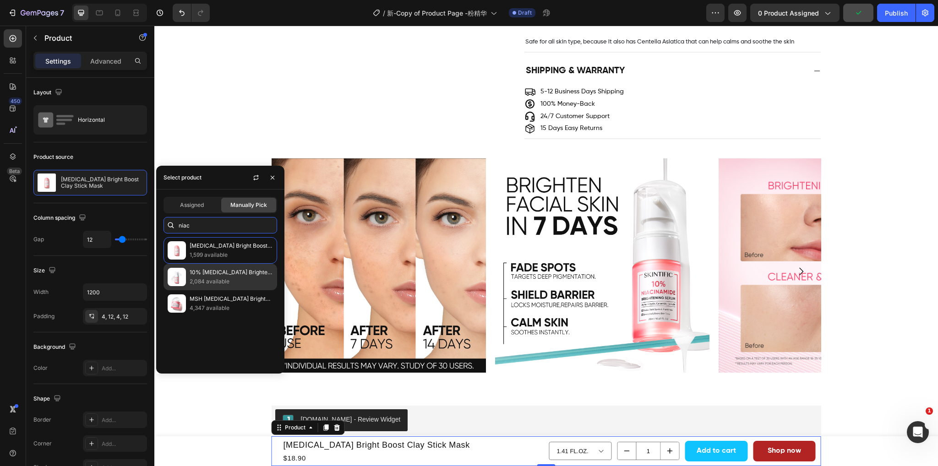
type input "niac"
click at [215, 275] on p "10% [MEDICAL_DATA] Brightening Serum" at bounding box center [231, 272] width 83 height 9
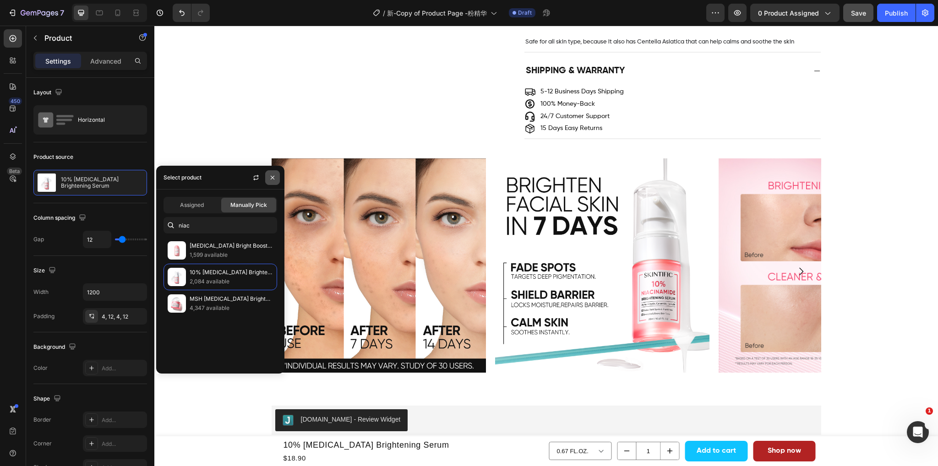
click at [269, 174] on icon "button" at bounding box center [272, 177] width 7 height 7
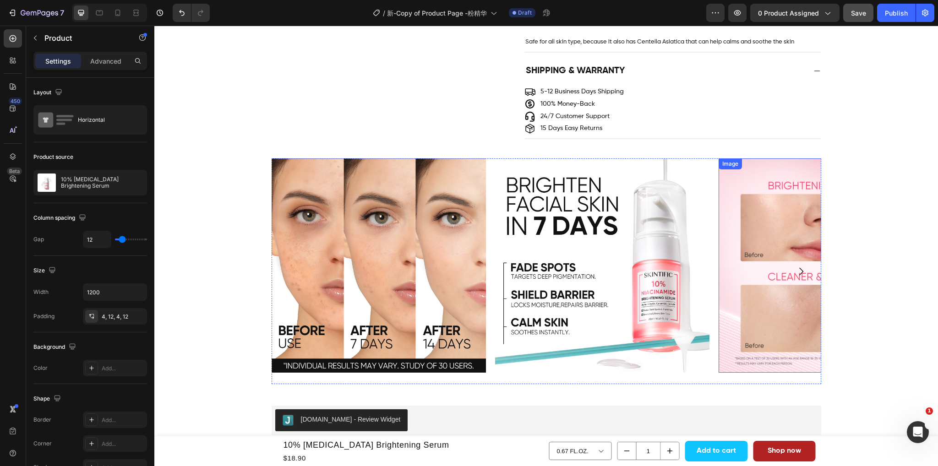
click at [738, 245] on img at bounding box center [825, 265] width 214 height 214
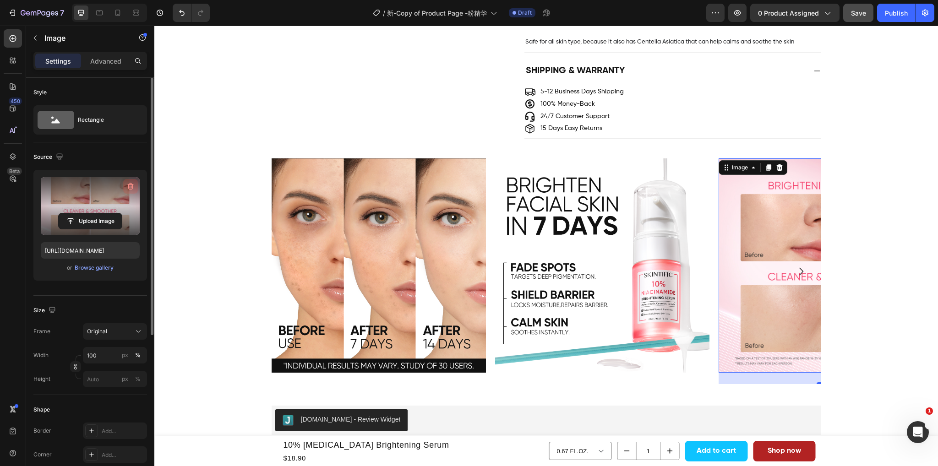
click at [130, 185] on icon "button" at bounding box center [130, 186] width 9 height 9
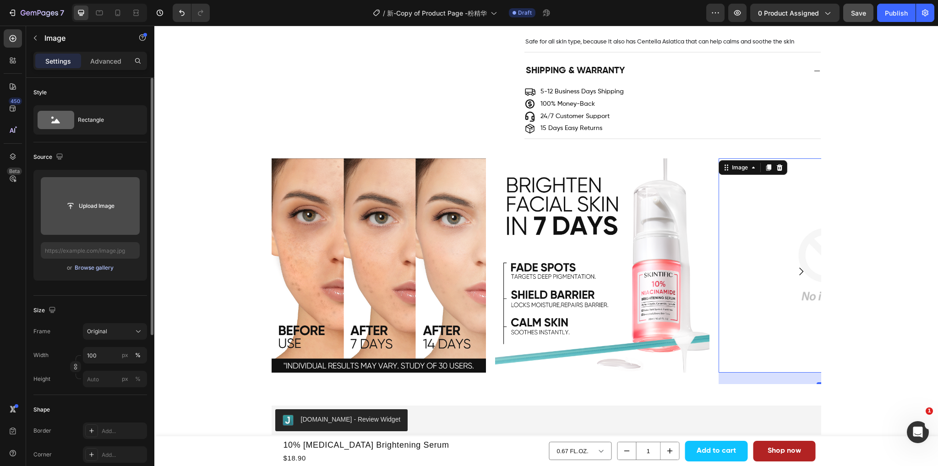
click at [82, 268] on div "Browse gallery" at bounding box center [94, 268] width 39 height 8
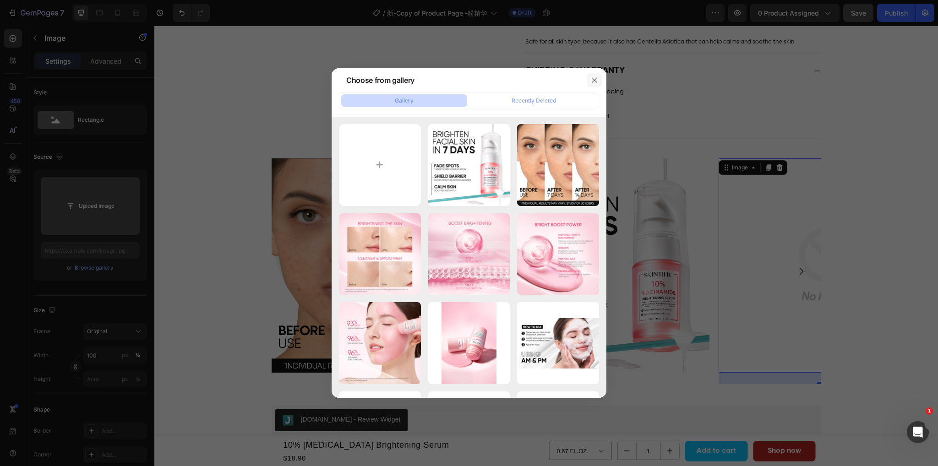
click at [598, 77] on button "button" at bounding box center [594, 80] width 15 height 15
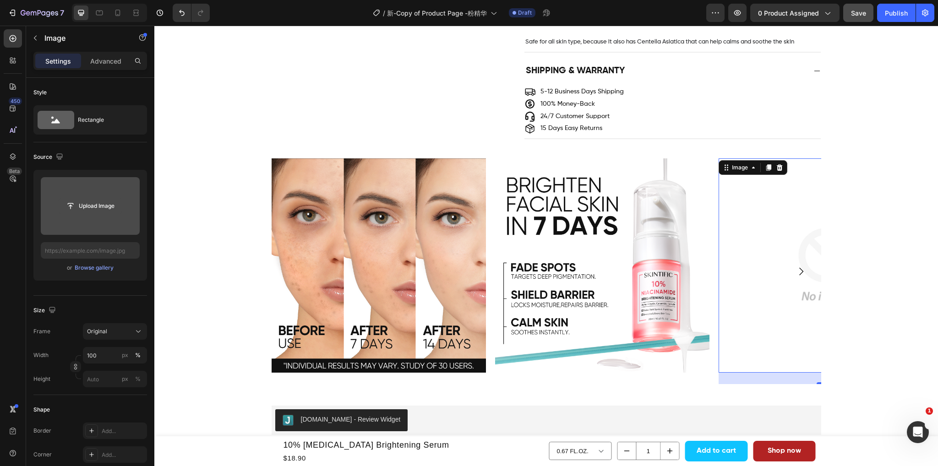
click at [103, 204] on input "file" at bounding box center [90, 206] width 63 height 16
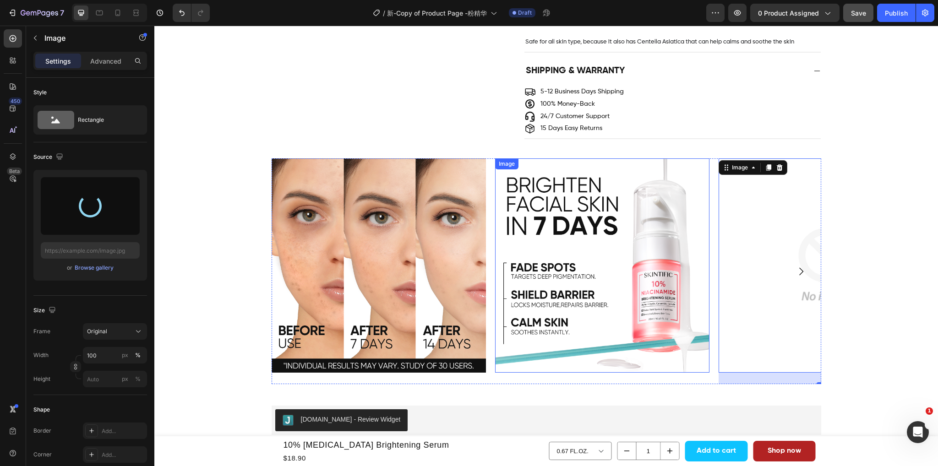
type input "https://cdn.shopify.com/s/files/1/0563/1701/8217/files/gempages_572779726456750…"
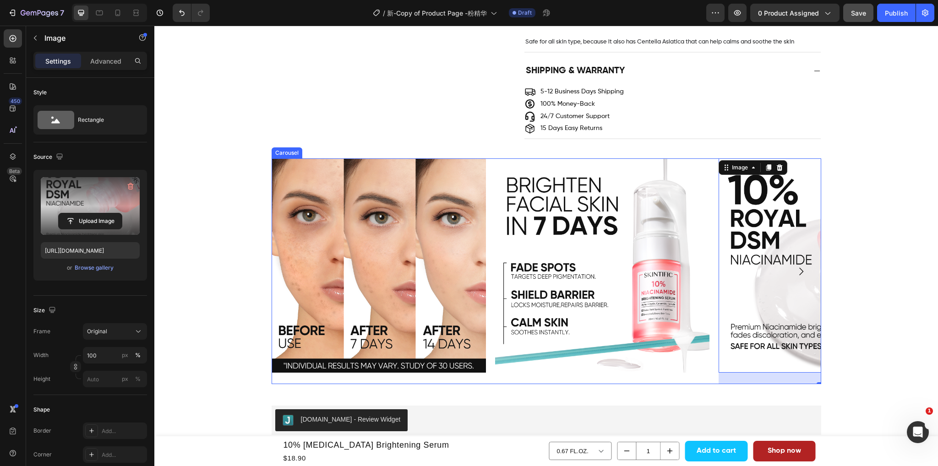
click at [799, 266] on icon "Carousel Next Arrow" at bounding box center [800, 271] width 11 height 11
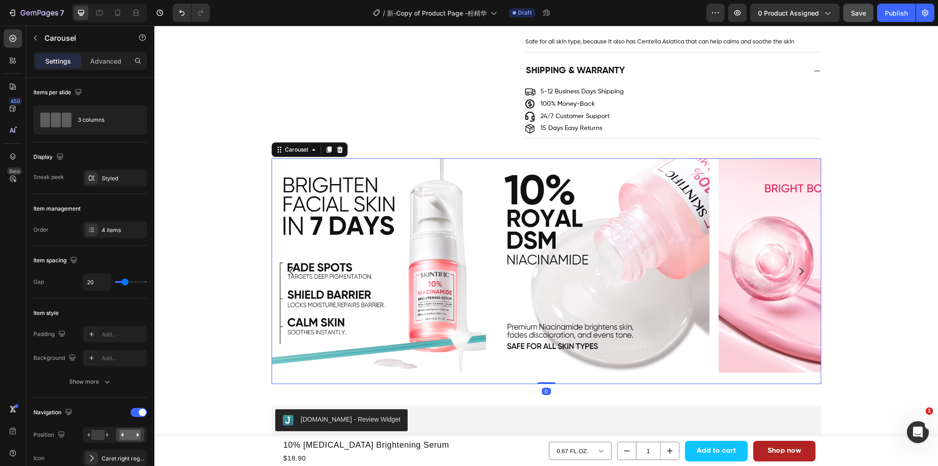
click at [796, 266] on icon "Carousel Next Arrow" at bounding box center [800, 271] width 11 height 11
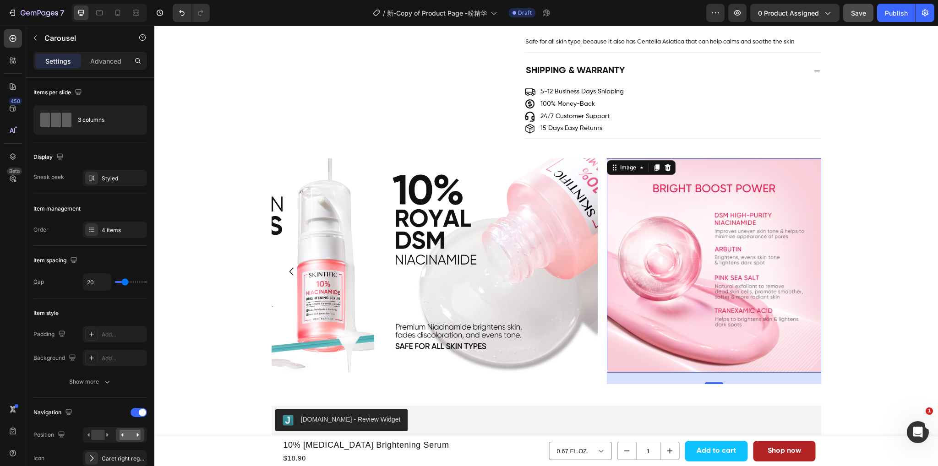
click at [647, 228] on img at bounding box center [714, 265] width 214 height 214
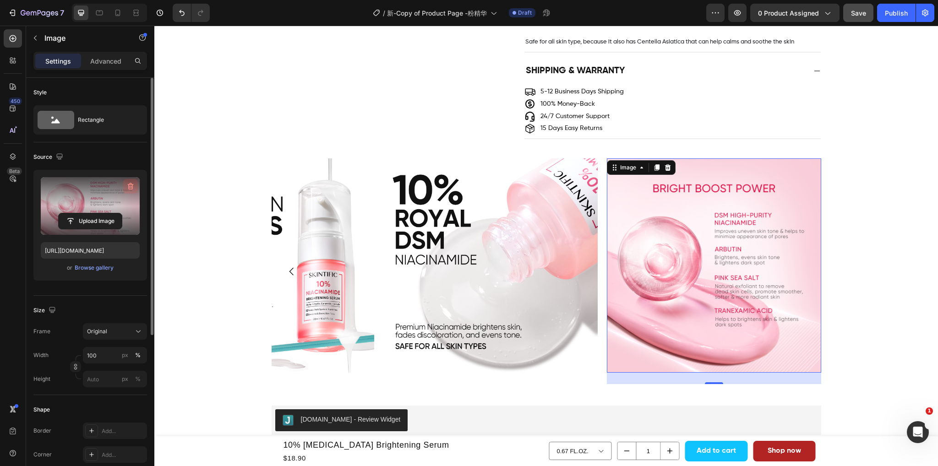
click at [131, 186] on icon "button" at bounding box center [130, 186] width 9 height 9
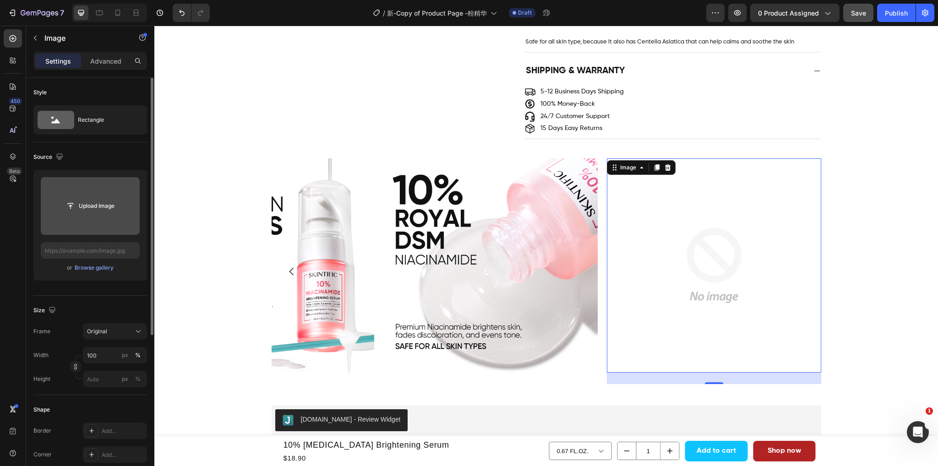
click at [90, 218] on input "file" at bounding box center [90, 206] width 99 height 58
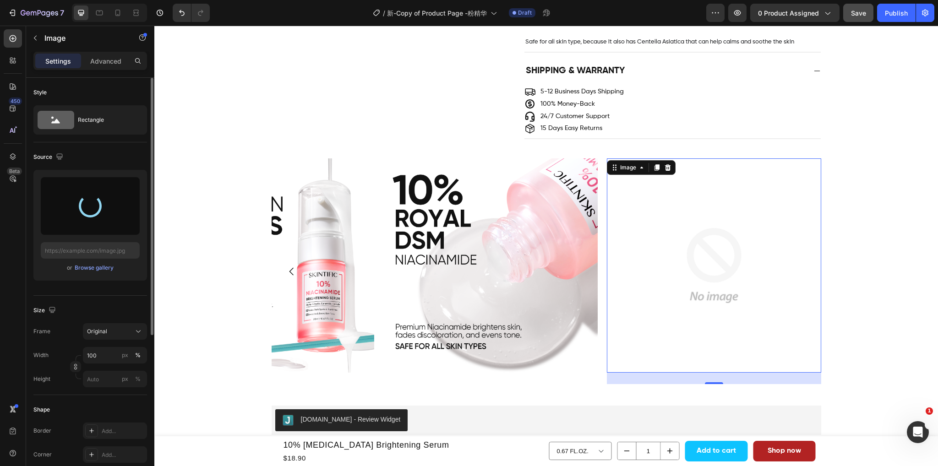
type input "https://cdn.shopify.com/s/files/1/0563/1701/8217/files/gempages_572779726456750…"
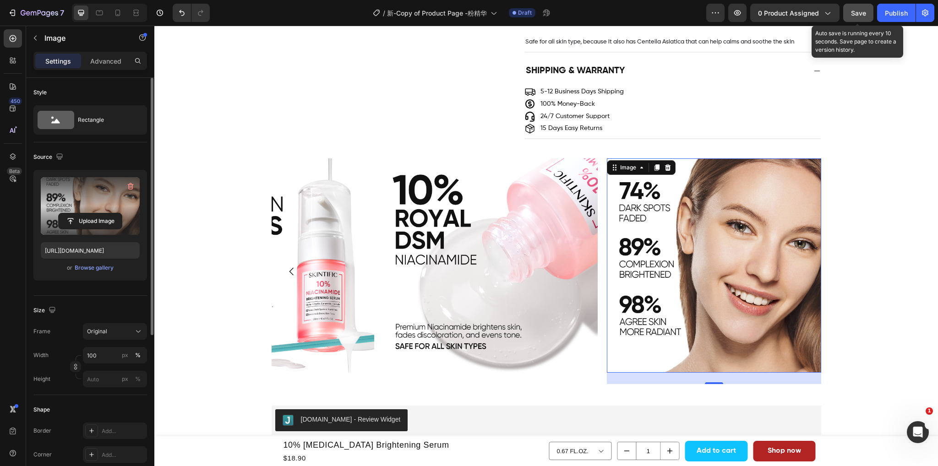
click at [861, 15] on span "Save" at bounding box center [858, 13] width 15 height 8
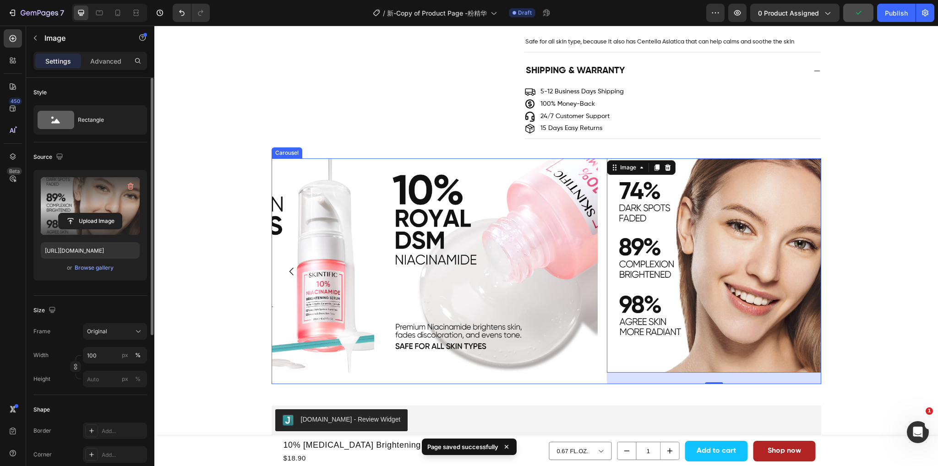
click at [371, 363] on div "Image Image Image Image 25" at bounding box center [546, 271] width 549 height 226
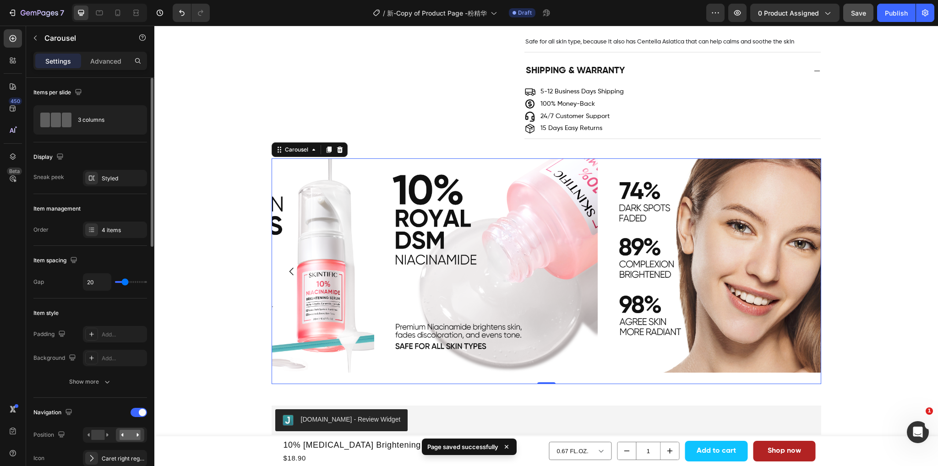
click at [287, 266] on icon "Carousel Back Arrow" at bounding box center [291, 271] width 11 height 11
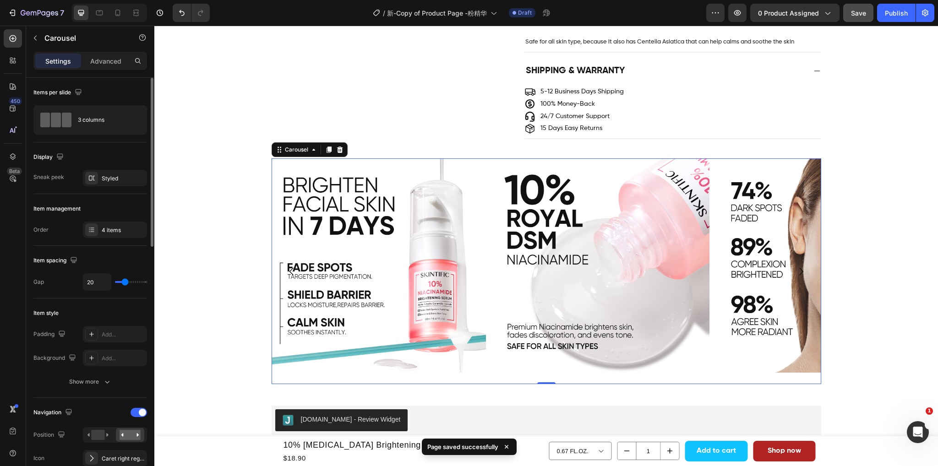
click at [287, 266] on icon "Carousel Back Arrow" at bounding box center [291, 271] width 11 height 11
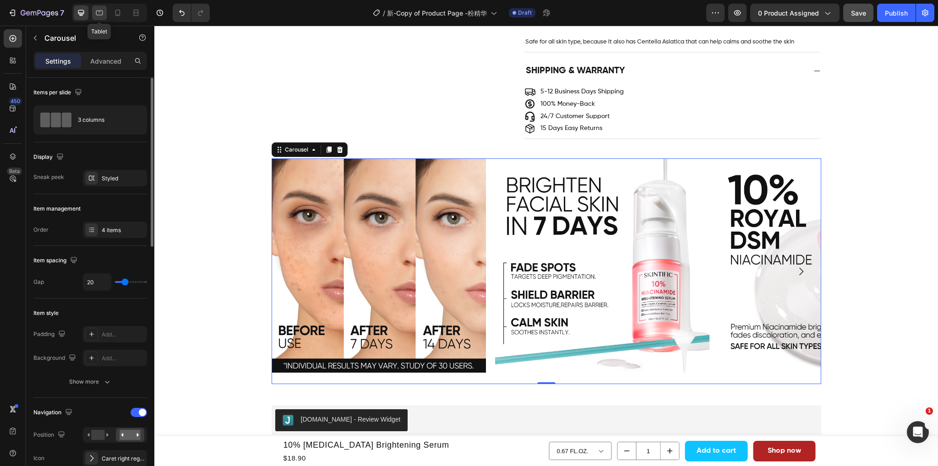
click at [97, 17] on icon at bounding box center [99, 12] width 9 height 9
type input "100%"
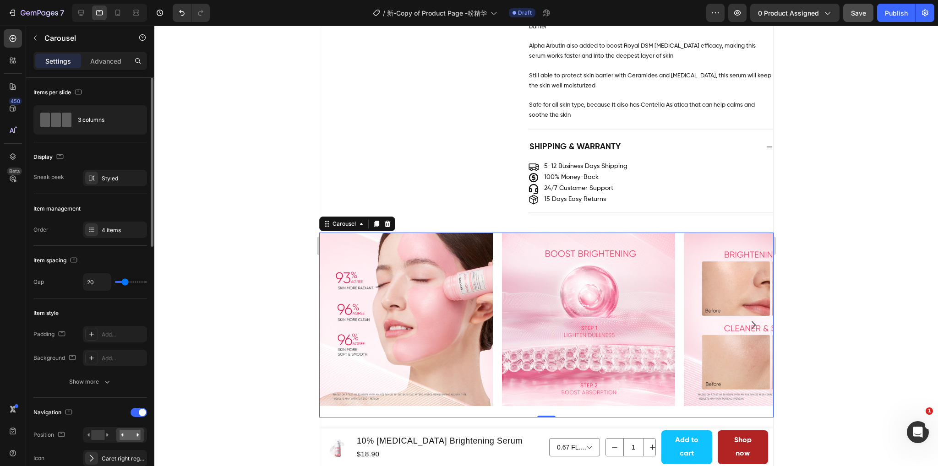
scroll to position [912, 0]
click at [433, 232] on img at bounding box center [406, 319] width 174 height 174
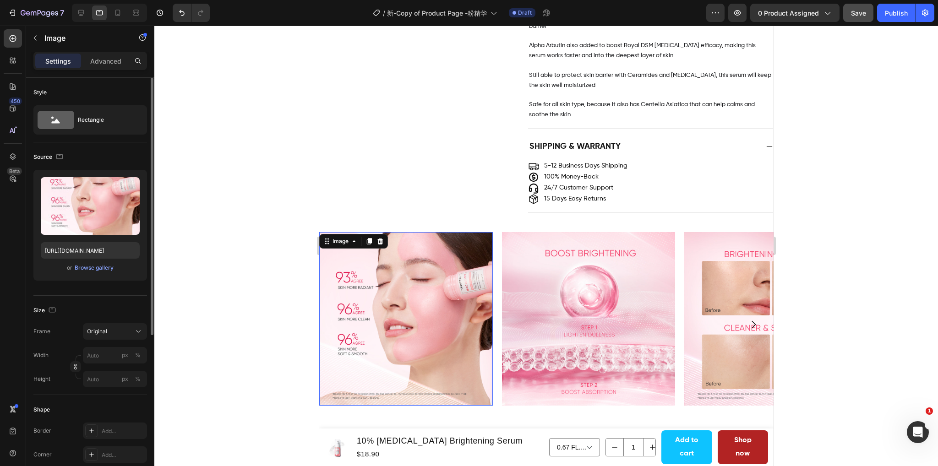
scroll to position [1088, 0]
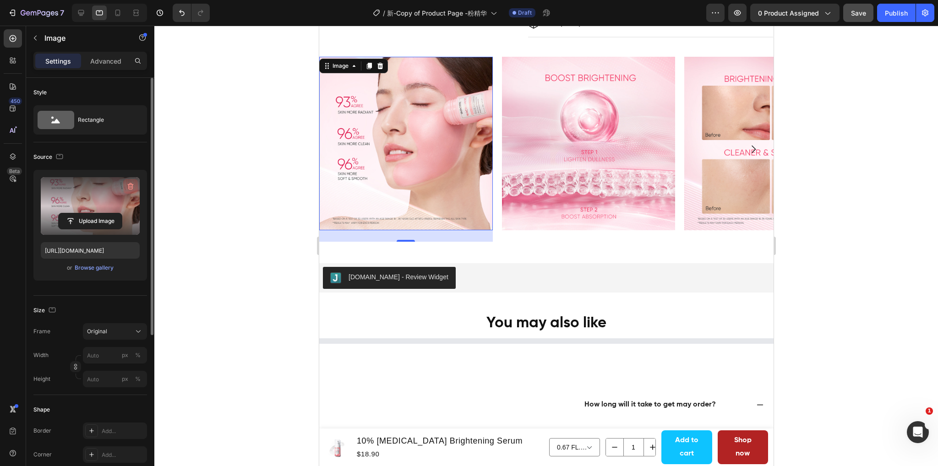
click at [128, 187] on icon "button" at bounding box center [131, 186] width 6 height 7
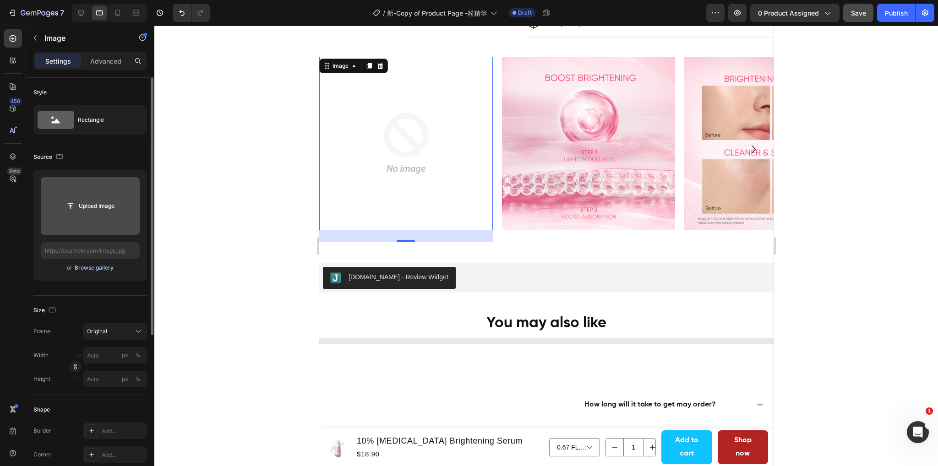
click at [83, 271] on div "Browse gallery" at bounding box center [94, 268] width 39 height 8
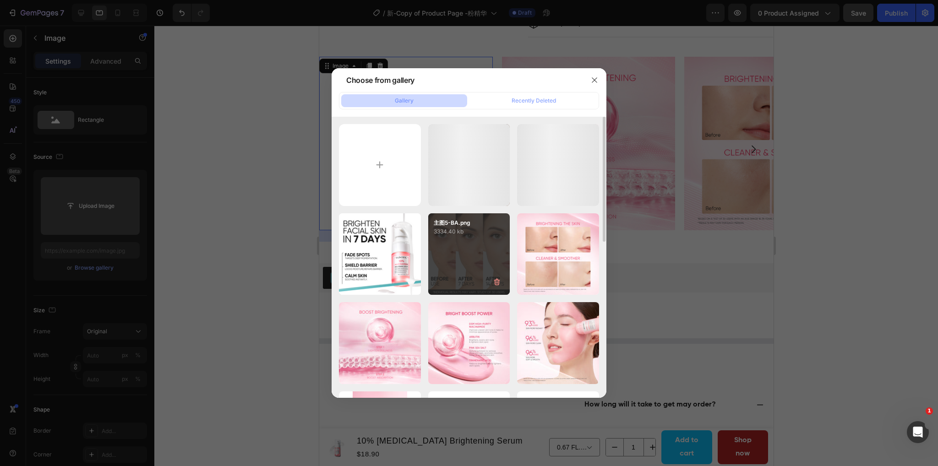
click at [450, 251] on div "主图5-BA.png 3334.40 kb" at bounding box center [469, 254] width 82 height 82
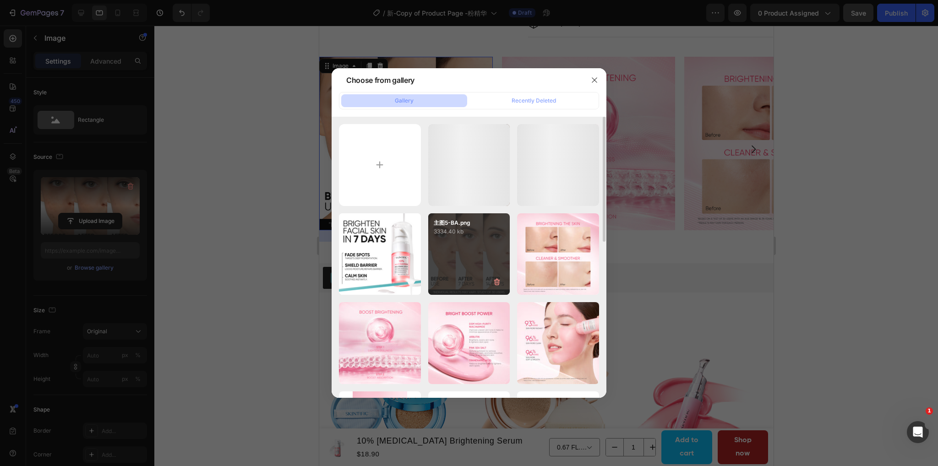
type input "https://cdn.shopify.com/s/files/1/0563/1701/8217/files/gempages_572779726456750…"
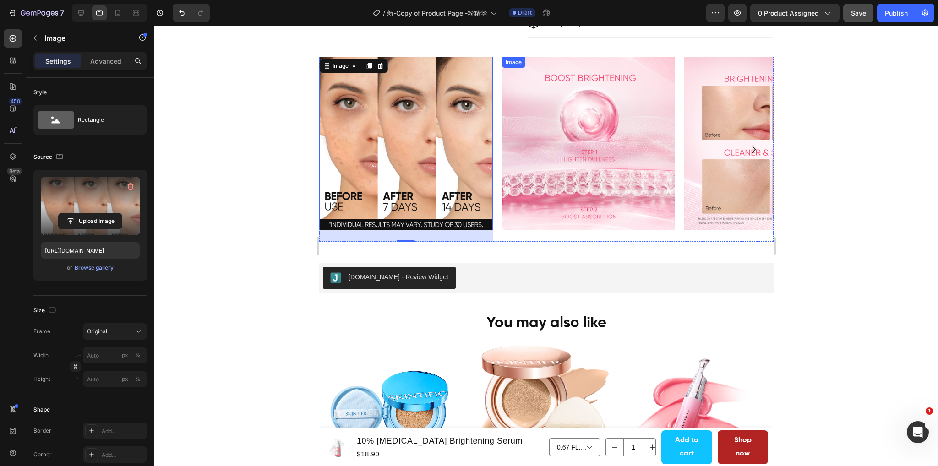
click at [601, 147] on img at bounding box center [588, 144] width 174 height 174
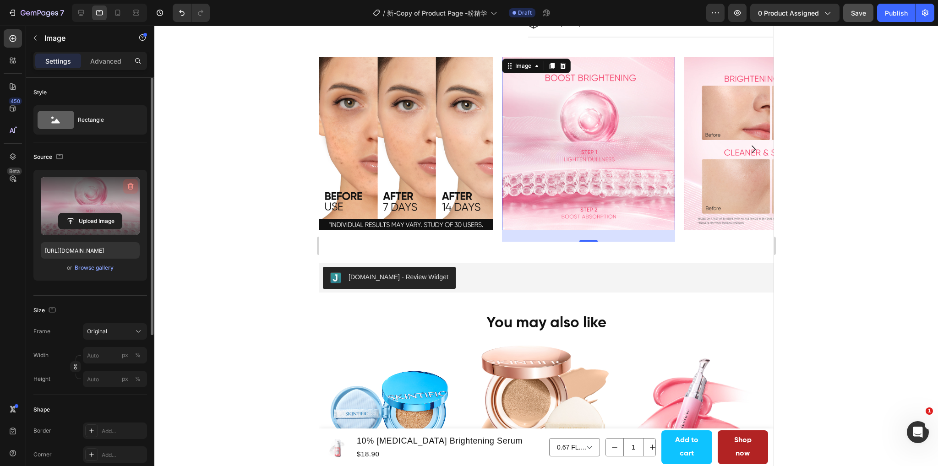
click at [132, 185] on icon "button" at bounding box center [131, 186] width 6 height 7
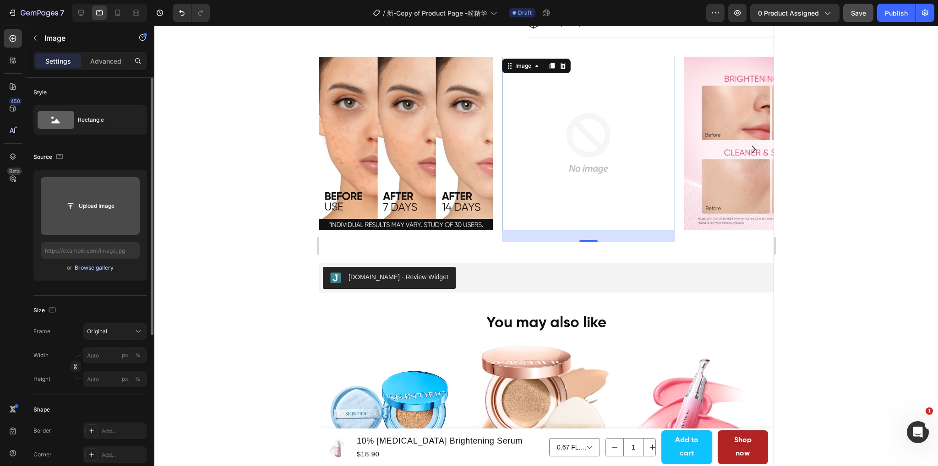
click at [97, 266] on div "Browse gallery" at bounding box center [94, 268] width 39 height 8
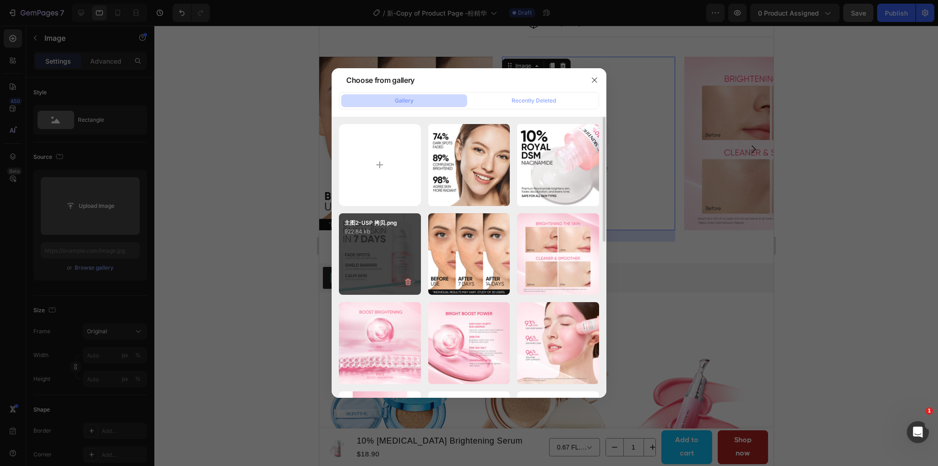
click at [373, 264] on div "主图2-USP 拷贝.png 922.84 kb" at bounding box center [380, 254] width 82 height 82
type input "https://cdn.shopify.com/s/files/1/0563/1701/8217/files/gempages_572779726456750…"
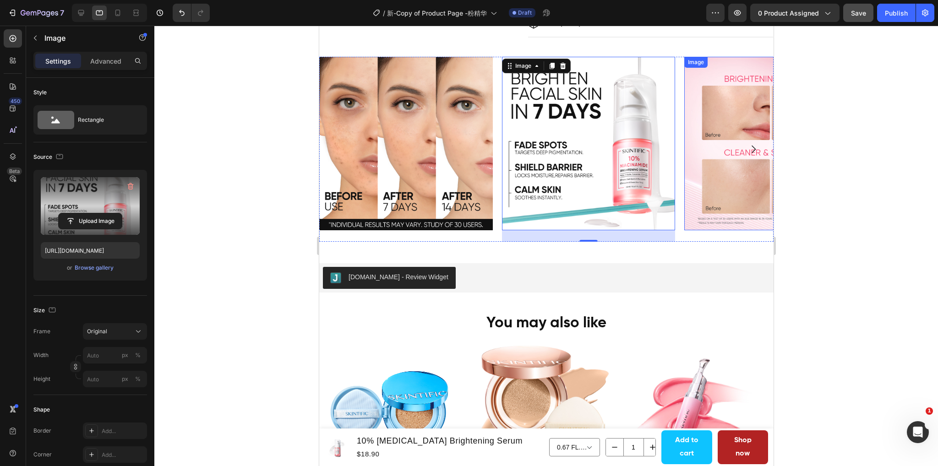
click at [705, 167] on img at bounding box center [771, 144] width 174 height 174
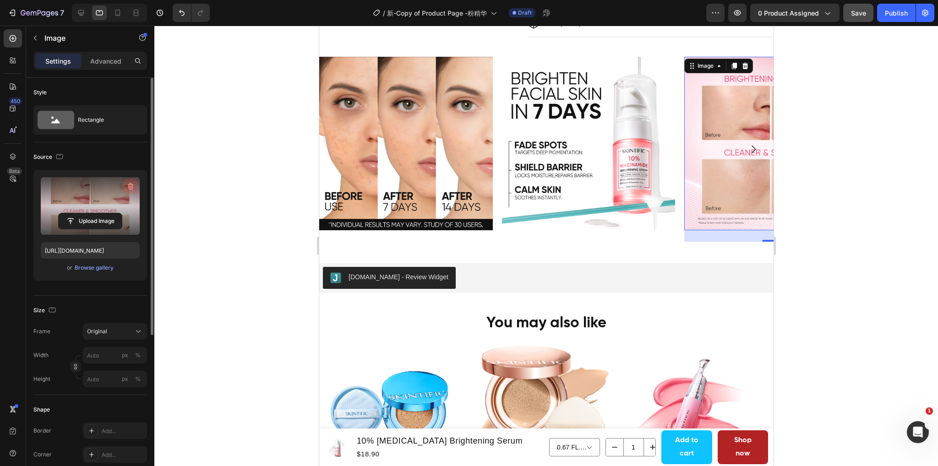
click at [133, 186] on icon "button" at bounding box center [130, 186] width 9 height 9
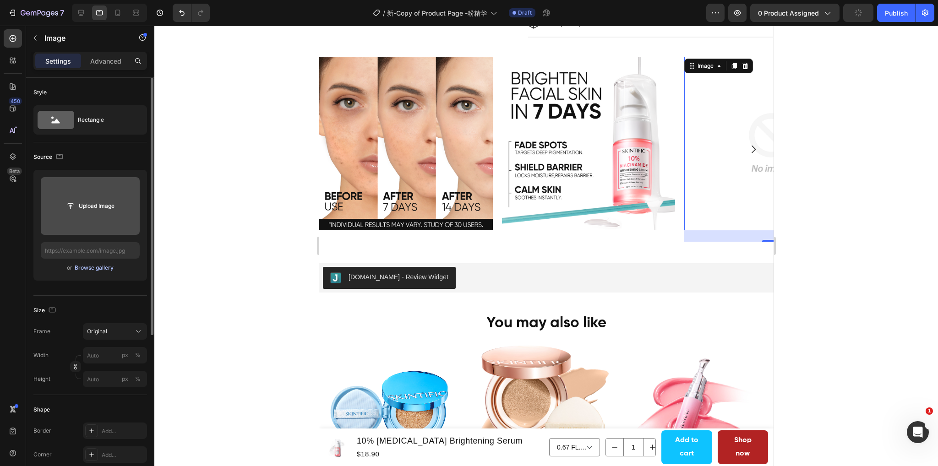
click at [96, 267] on div "Browse gallery" at bounding box center [94, 268] width 39 height 8
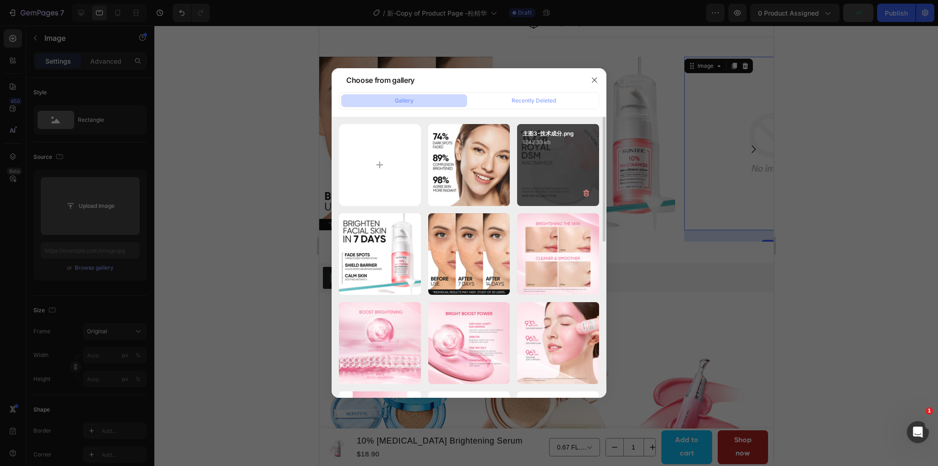
click at [546, 176] on div "主图3-技术成分.png 1242.33 kb" at bounding box center [558, 165] width 82 height 82
type input "https://cdn.shopify.com/s/files/1/0563/1701/8217/files/gempages_572779726456750…"
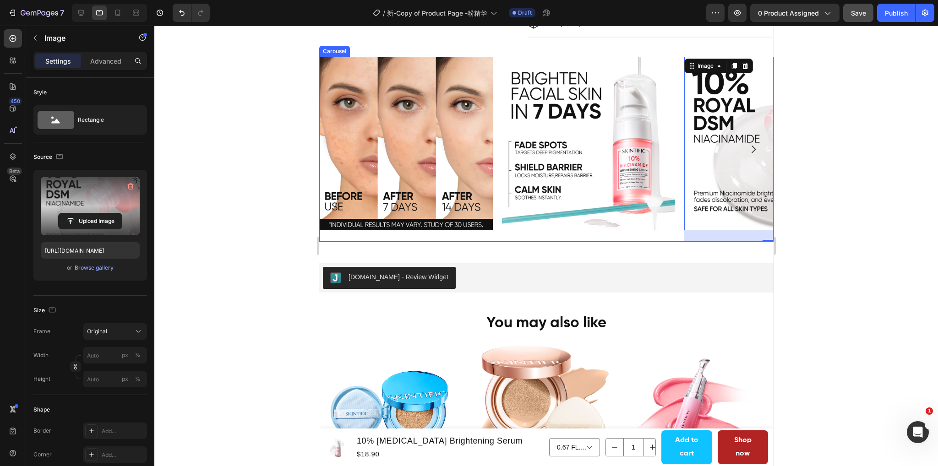
click at [747, 148] on icon "Carousel Next Arrow" at bounding box center [752, 149] width 11 height 11
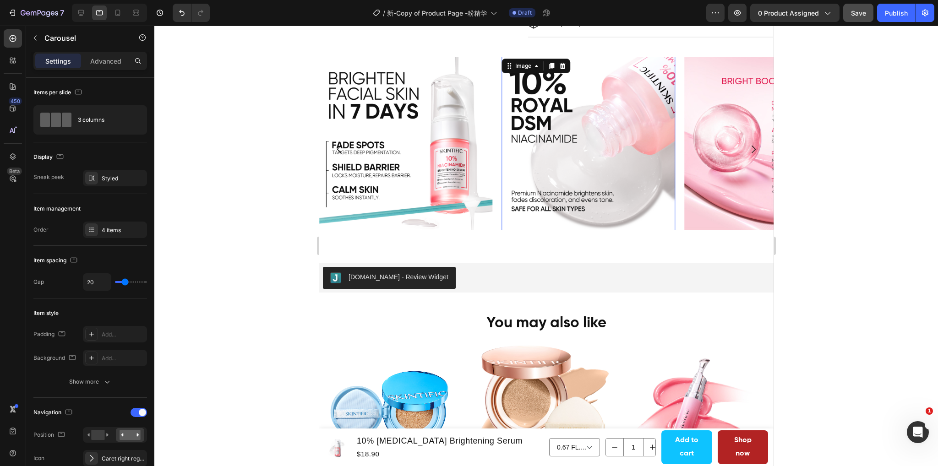
click at [627, 151] on img at bounding box center [588, 144] width 174 height 174
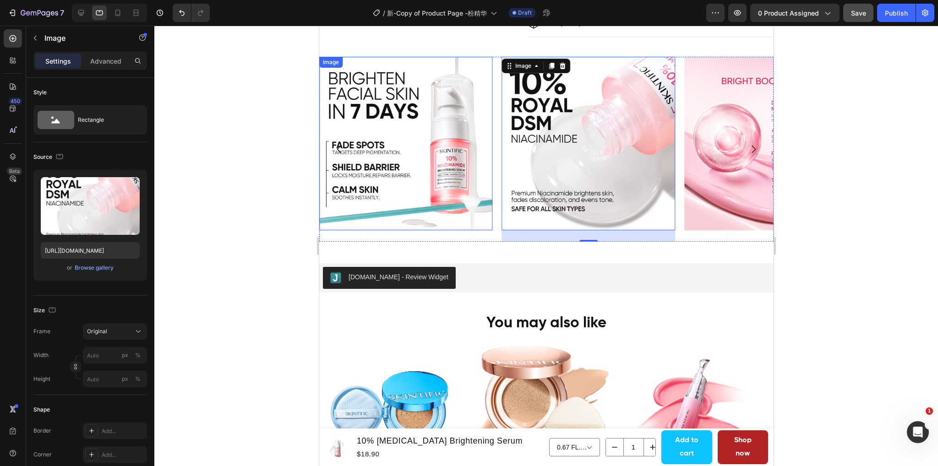
click at [415, 167] on img at bounding box center [406, 144] width 174 height 174
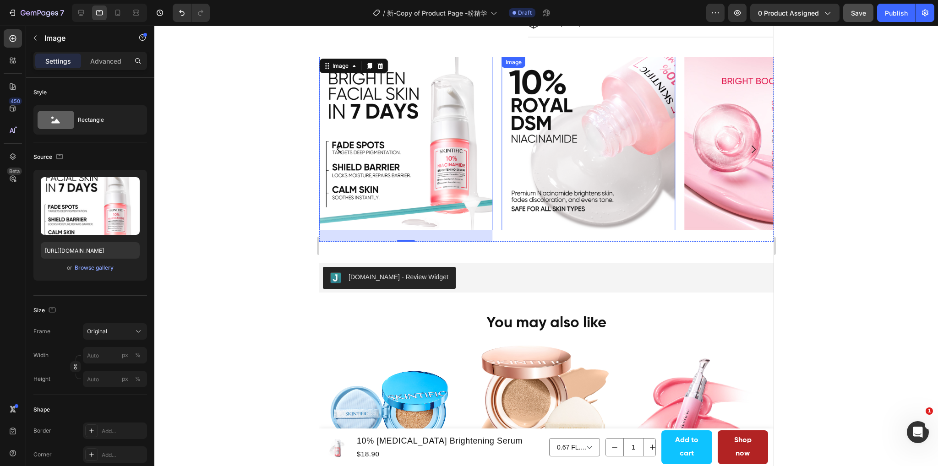
click at [544, 165] on img at bounding box center [588, 144] width 174 height 174
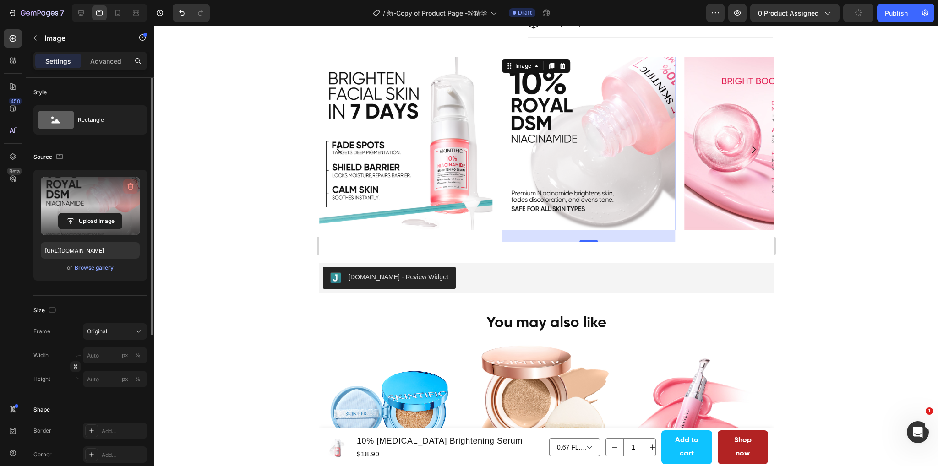
click at [132, 185] on icon "button" at bounding box center [131, 186] width 6 height 7
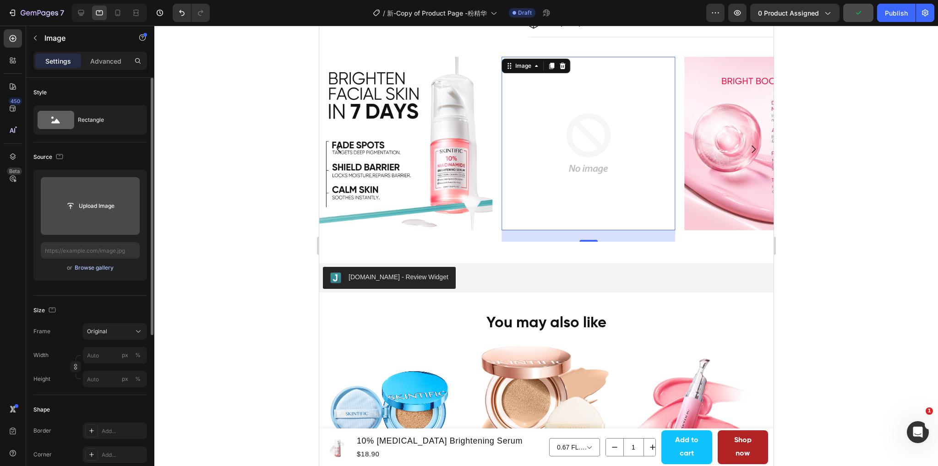
click at [100, 268] on div "Browse gallery" at bounding box center [94, 268] width 39 height 8
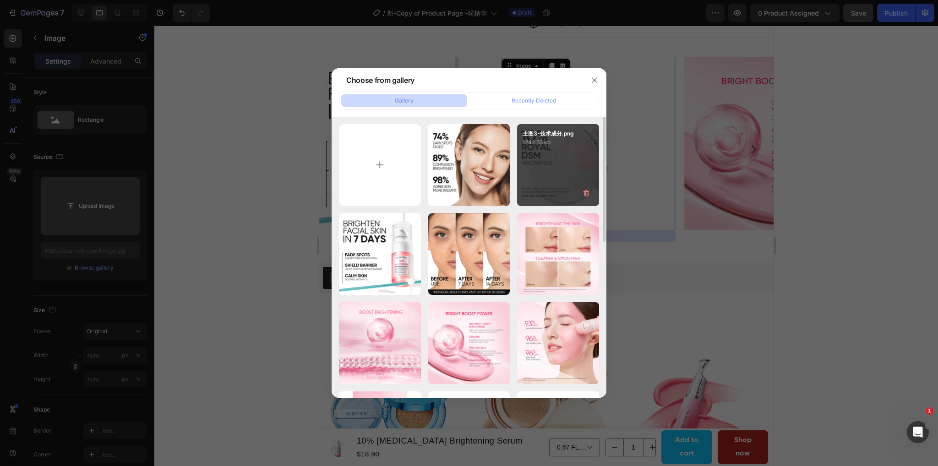
click at [540, 164] on div "主图3-技术成分.png 1242.33 kb" at bounding box center [558, 165] width 82 height 82
type input "https://cdn.shopify.com/s/files/1/0563/1701/8217/files/gempages_572779726456750…"
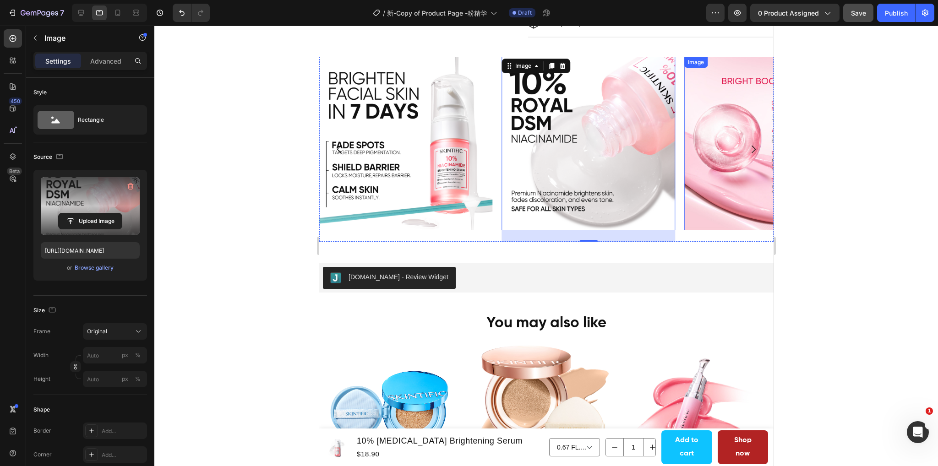
click at [709, 187] on img at bounding box center [771, 144] width 174 height 174
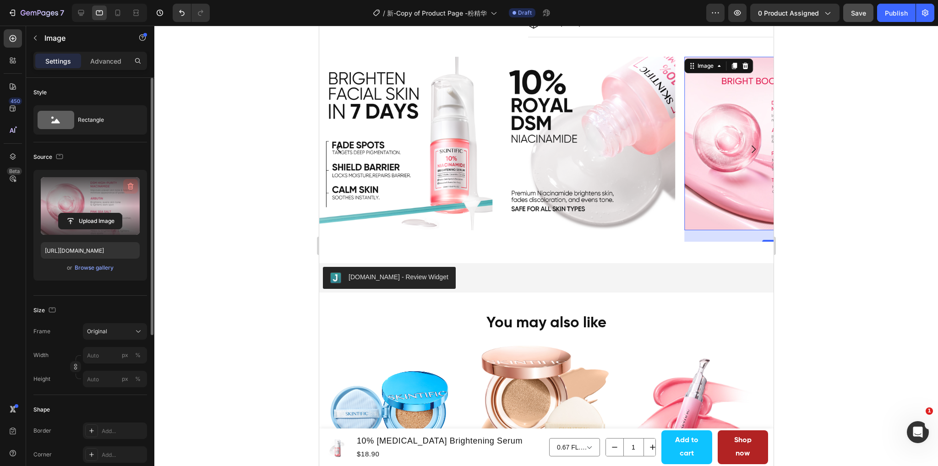
click at [128, 184] on icon "button" at bounding box center [131, 186] width 6 height 7
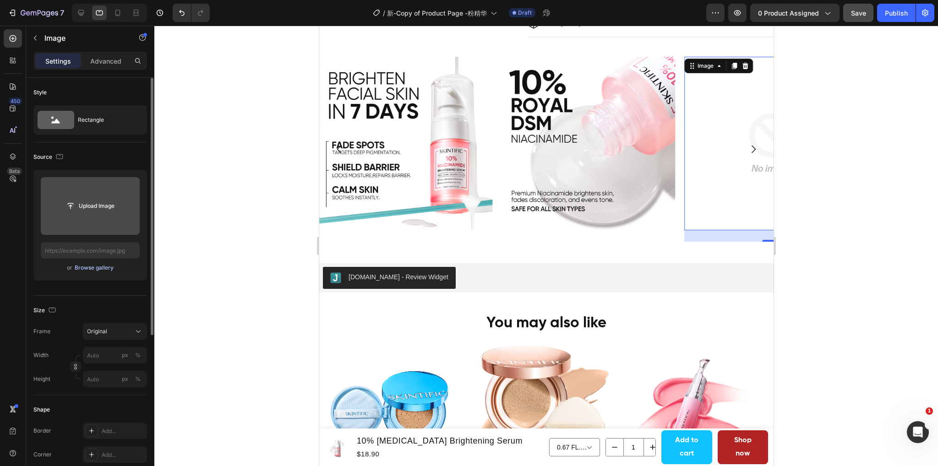
click at [94, 271] on div "Browse gallery" at bounding box center [94, 268] width 39 height 8
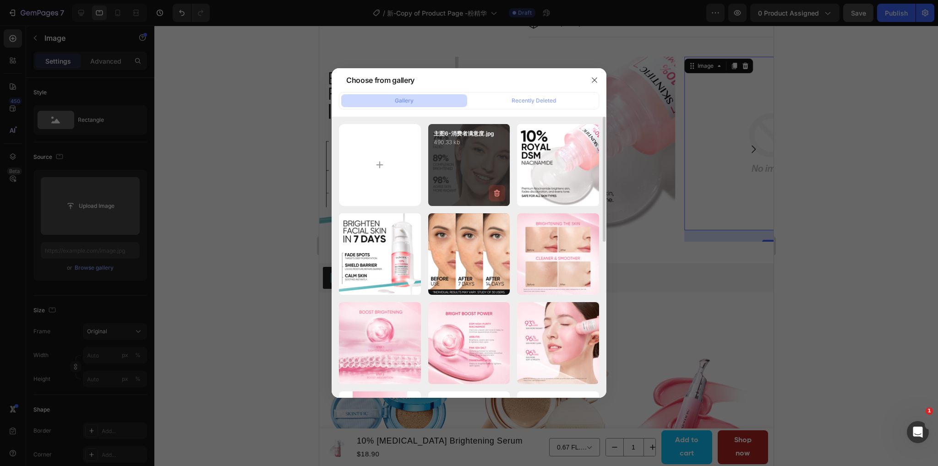
click at [495, 187] on button "button" at bounding box center [497, 193] width 16 height 16
click at [478, 155] on div "Delete Image? 490.33 kb Cancel Delete" at bounding box center [469, 165] width 82 height 82
click at [458, 194] on div "Cancel" at bounding box center [461, 195] width 18 height 8
click at [462, 152] on div "主图6-消费者满意度.jpg 490.33 kb" at bounding box center [469, 165] width 82 height 82
type input "https://cdn.shopify.com/s/files/1/0563/1701/8217/files/gempages_572779726456750…"
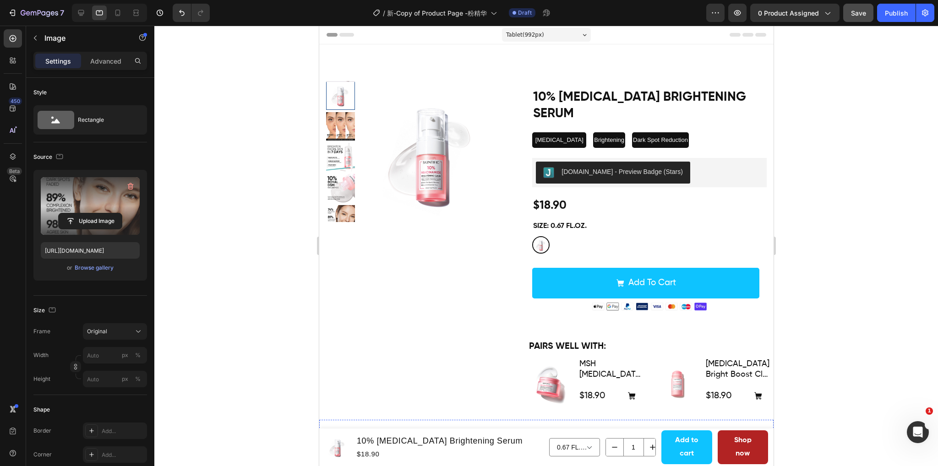
scroll to position [0, 0]
click at [114, 9] on icon at bounding box center [117, 12] width 9 height 9
type input "100"
type input "https://cdn.shopify.com/s/files/1/0563/1701/8217/files/gempages_572779726456750…"
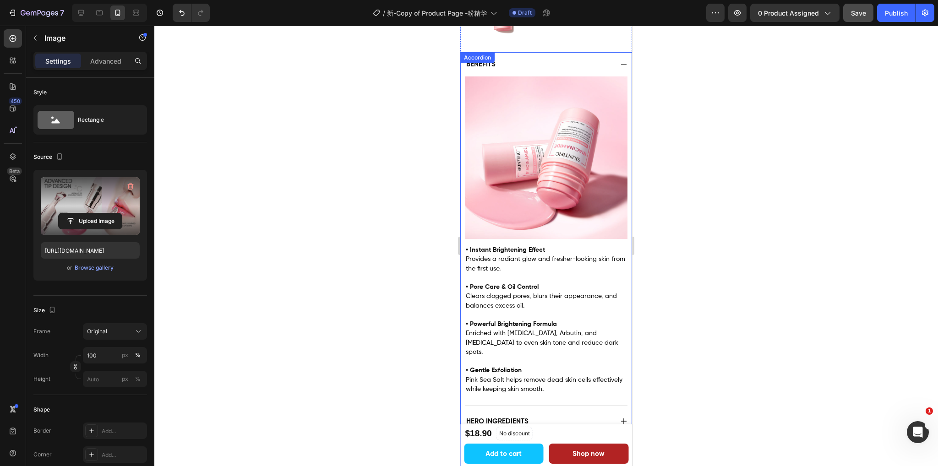
scroll to position [504, 0]
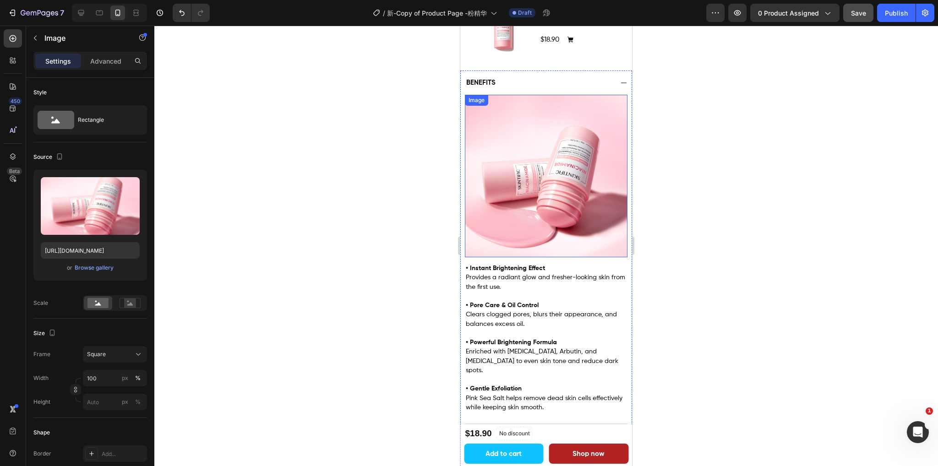
click at [557, 189] on img at bounding box center [546, 176] width 162 height 162
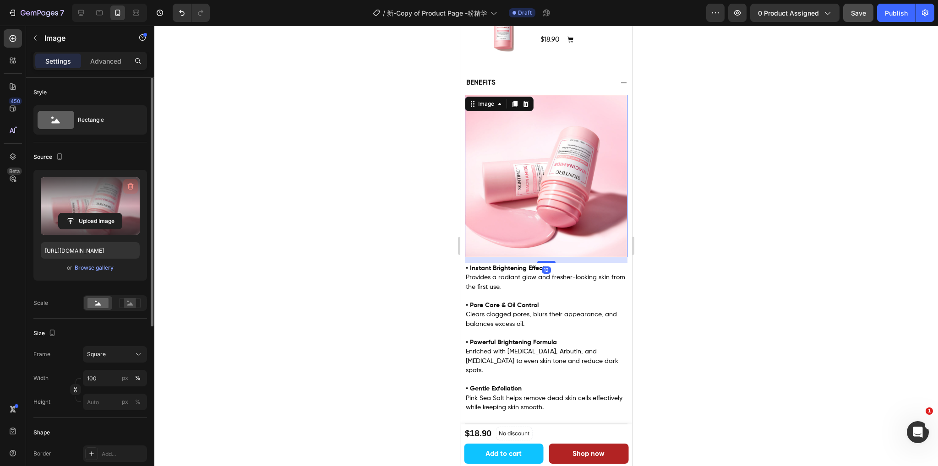
click at [127, 185] on icon "button" at bounding box center [130, 186] width 9 height 9
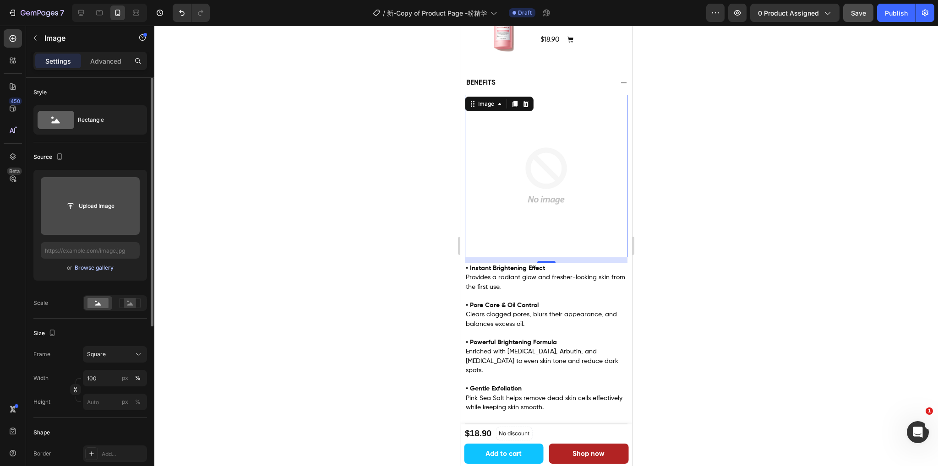
click at [83, 268] on div "Browse gallery" at bounding box center [94, 268] width 39 height 8
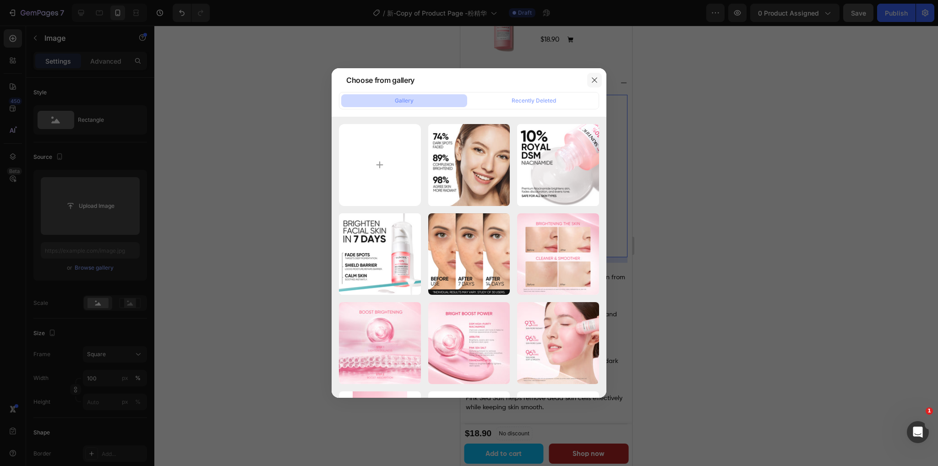
click at [593, 81] on icon "button" at bounding box center [594, 79] width 5 height 5
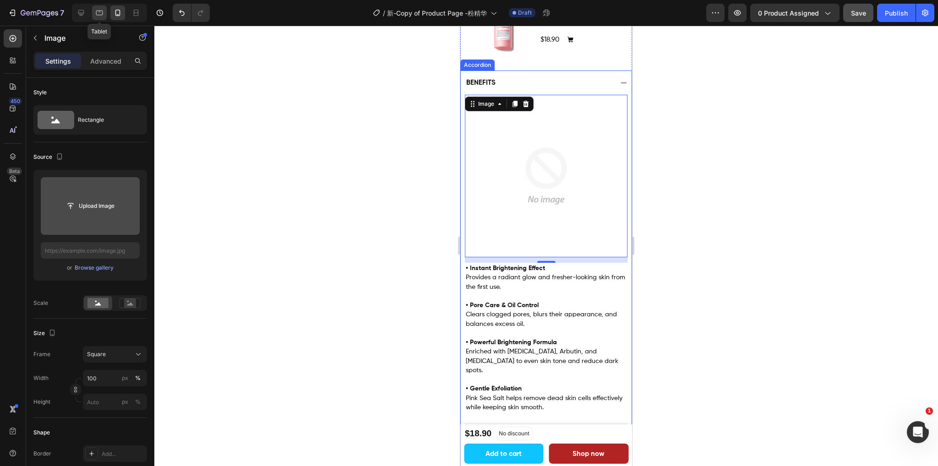
click at [97, 13] on icon at bounding box center [99, 12] width 9 height 9
type input "40"
type input "https://cdn.shopify.com/s/files/1/0563/1701/8217/files/gempages_572779726456750…"
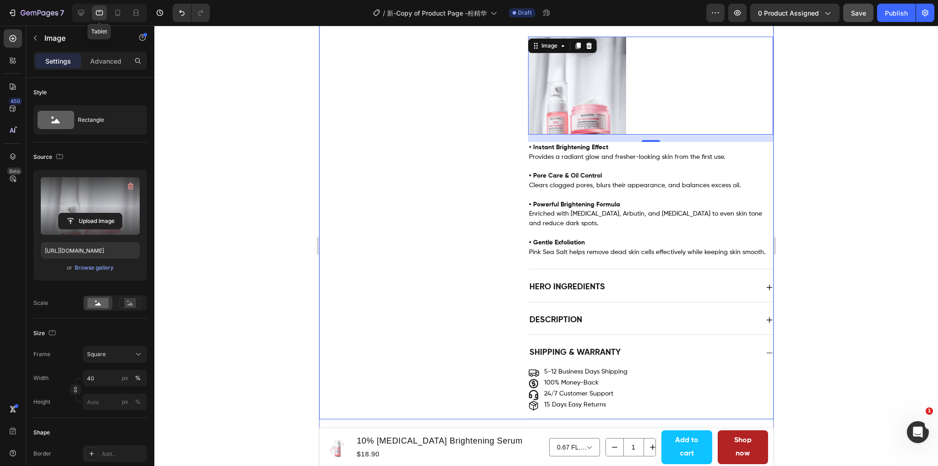
scroll to position [537, 0]
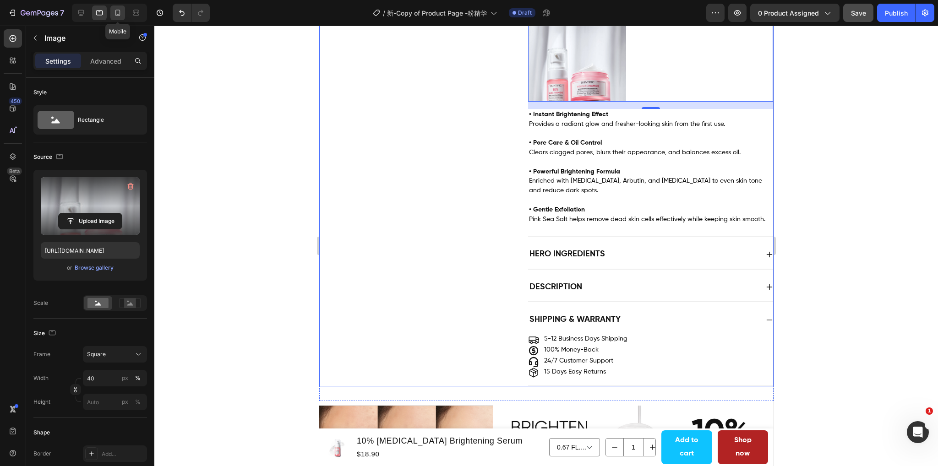
click at [120, 11] on icon at bounding box center [117, 13] width 5 height 6
type input "100"
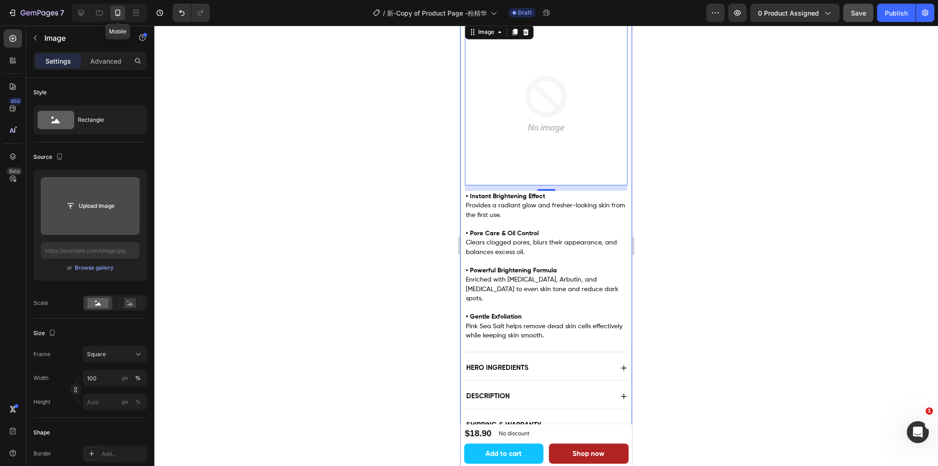
scroll to position [500, 0]
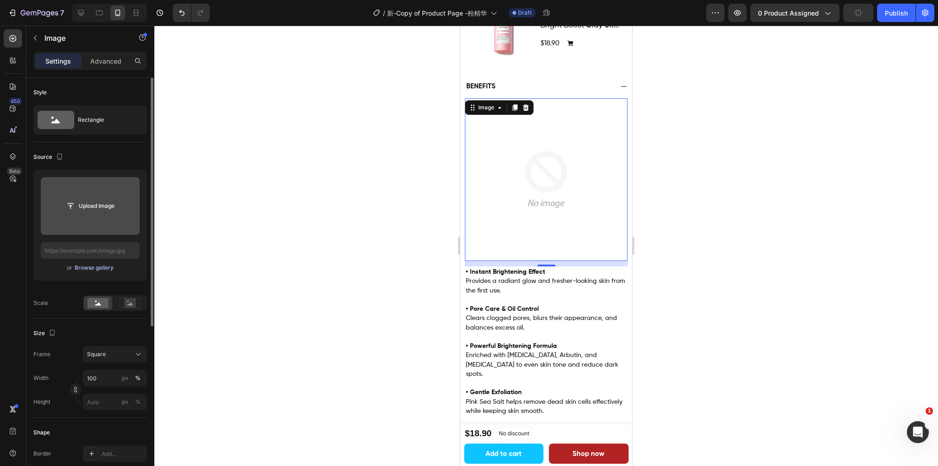
click at [84, 264] on div "Browse gallery" at bounding box center [94, 268] width 39 height 8
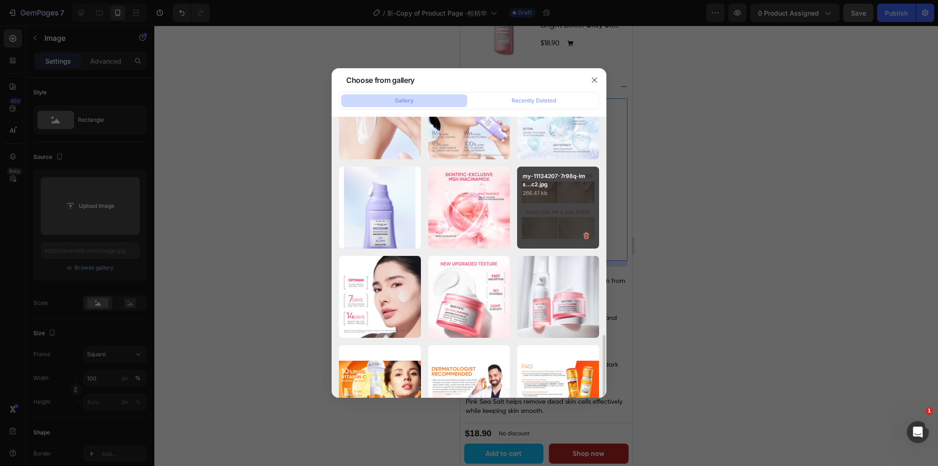
scroll to position [716, 0]
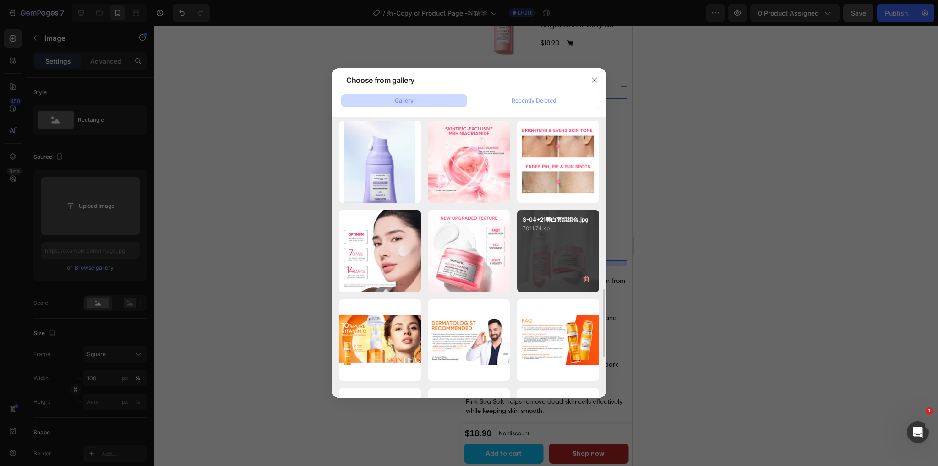
click at [556, 251] on div "S-04+21美白套组组合.jpg 7011.74 kb" at bounding box center [558, 251] width 82 height 82
type input "https://cdn.shopify.com/s/files/1/0563/1701/8217/files/gempages_572779726456750…"
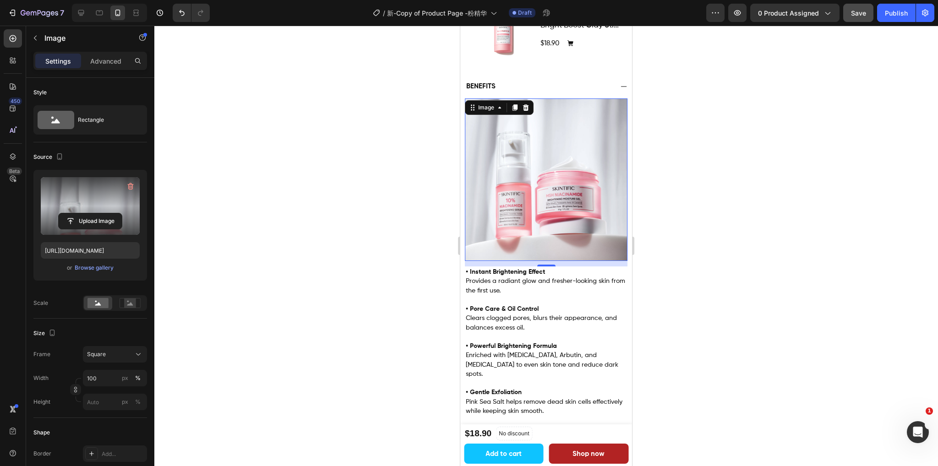
click at [757, 185] on div at bounding box center [545, 246] width 783 height 441
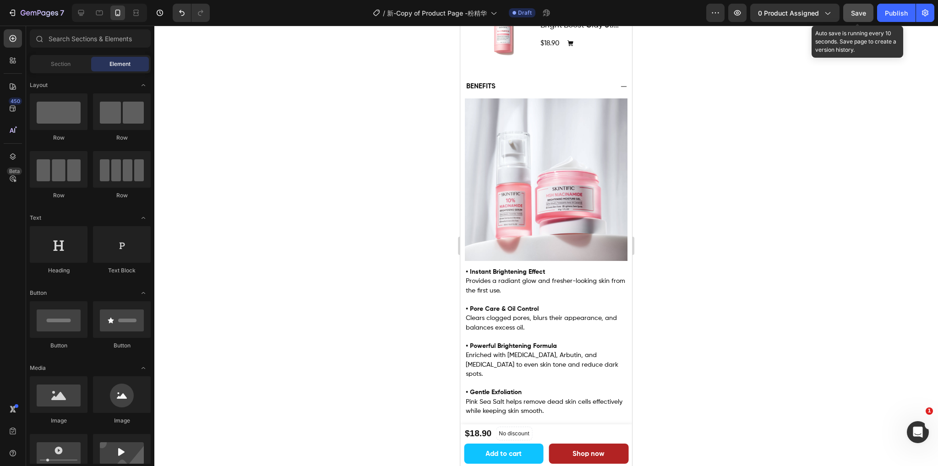
click at [850, 12] on button "Save" at bounding box center [858, 13] width 30 height 18
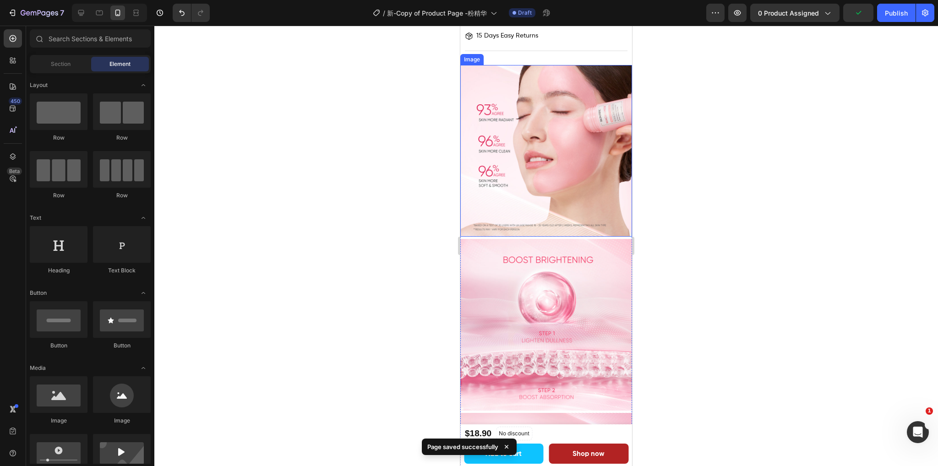
scroll to position [1050, 0]
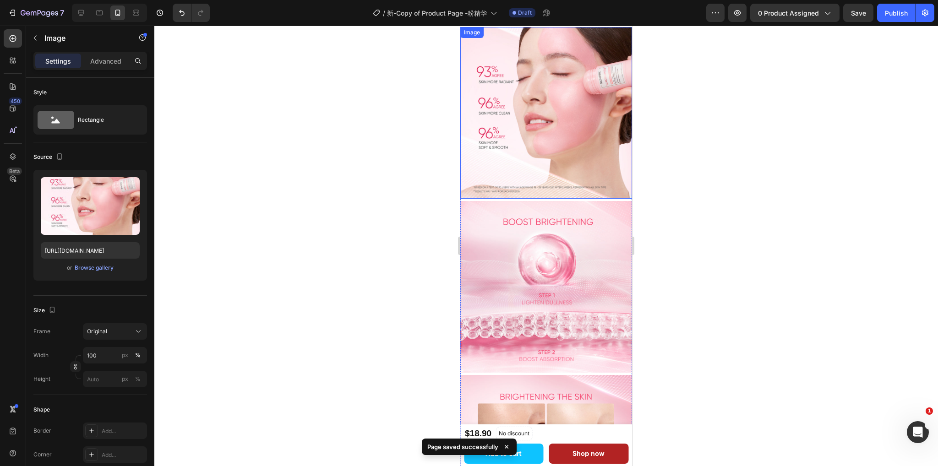
click at [546, 133] on img at bounding box center [546, 113] width 172 height 172
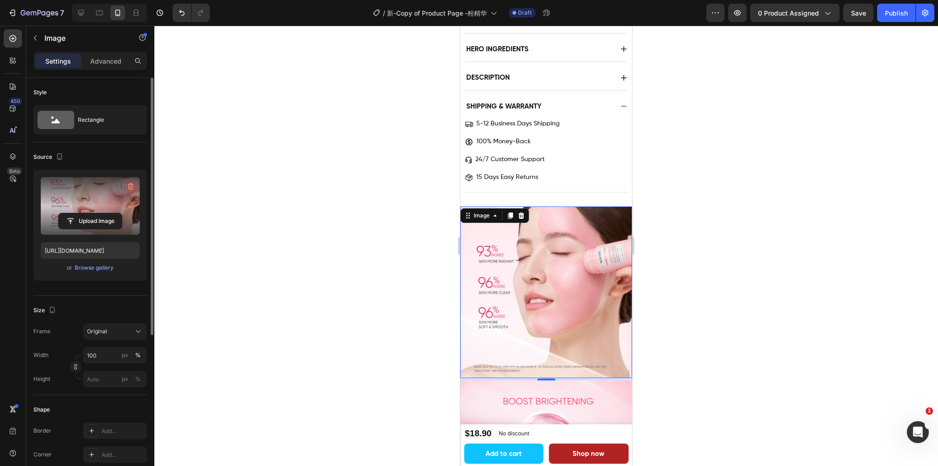
scroll to position [899, 0]
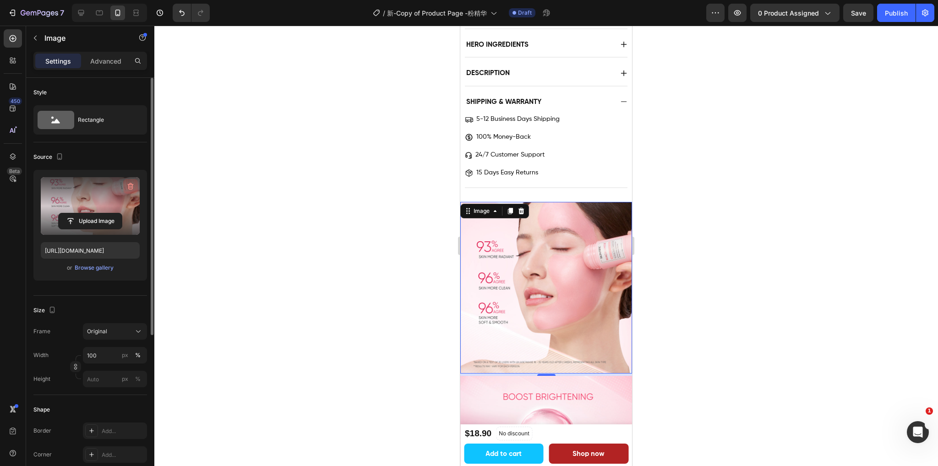
click at [126, 185] on icon "button" at bounding box center [130, 186] width 9 height 9
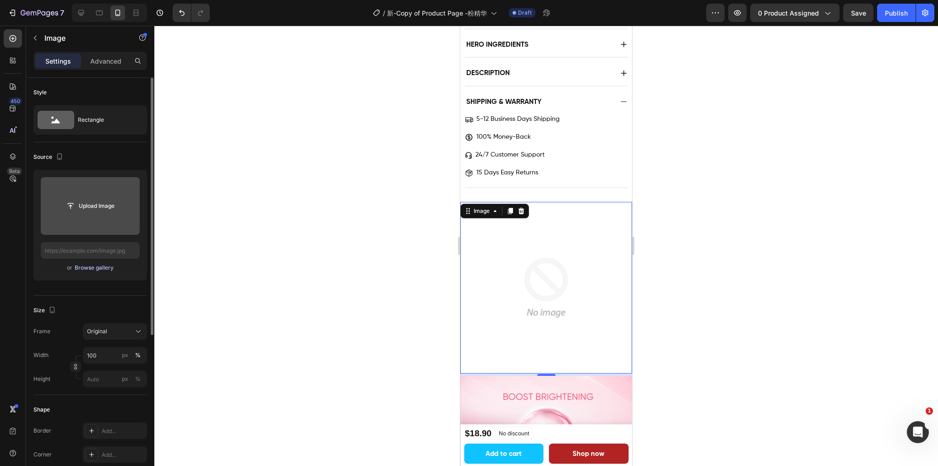
click at [91, 266] on div "Browse gallery" at bounding box center [94, 268] width 39 height 8
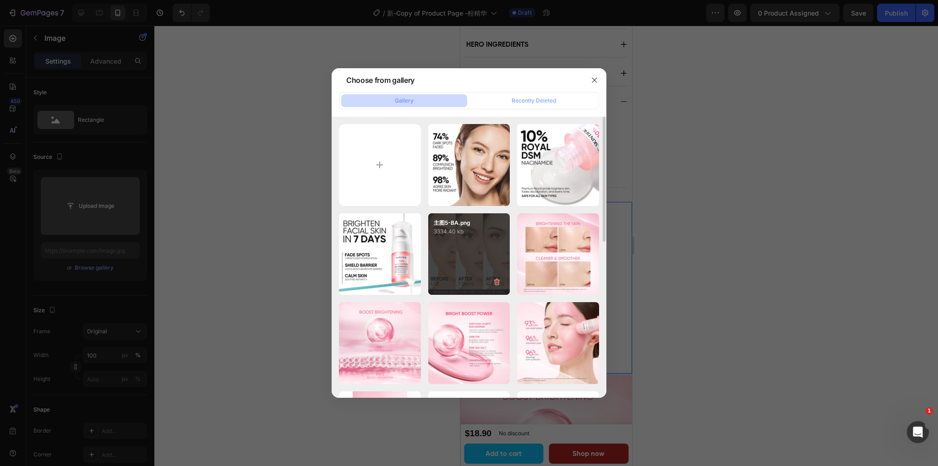
click at [462, 250] on div "主图5-BA.png 3334.40 kb" at bounding box center [469, 254] width 82 height 82
type input "https://cdn.shopify.com/s/files/1/0563/1701/8217/files/gempages_572779726456750…"
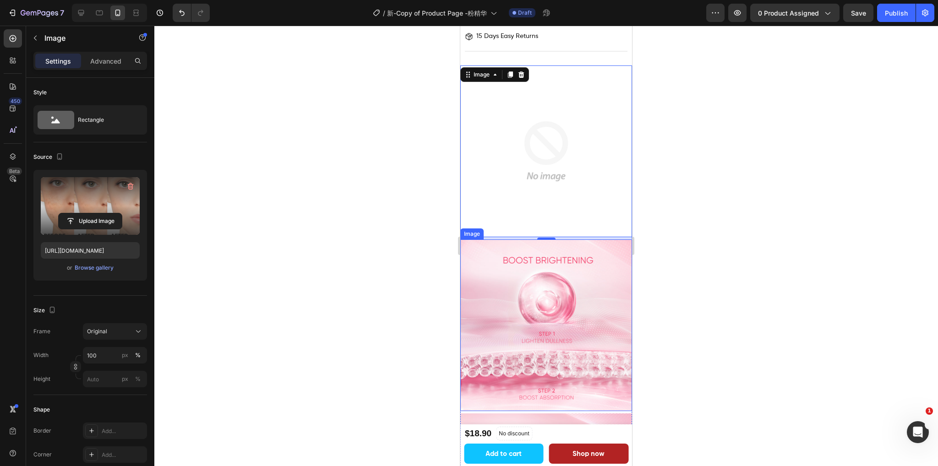
scroll to position [1036, 0]
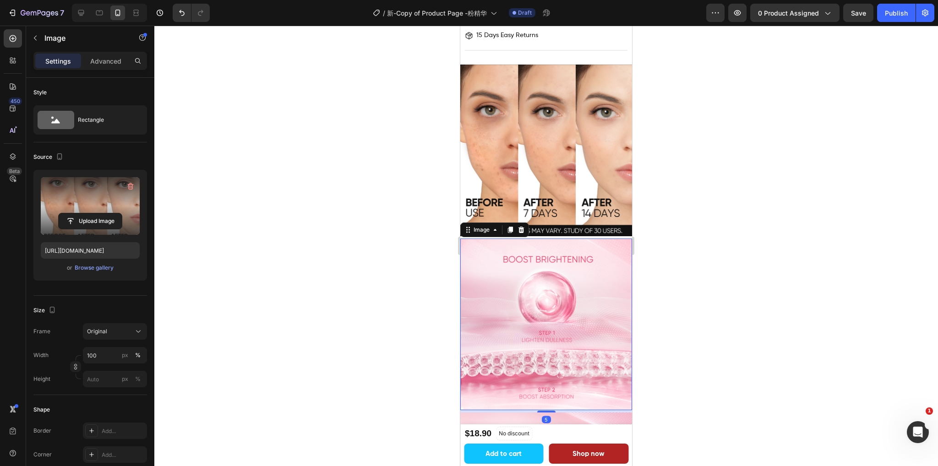
click at [555, 288] on img at bounding box center [546, 325] width 172 height 172
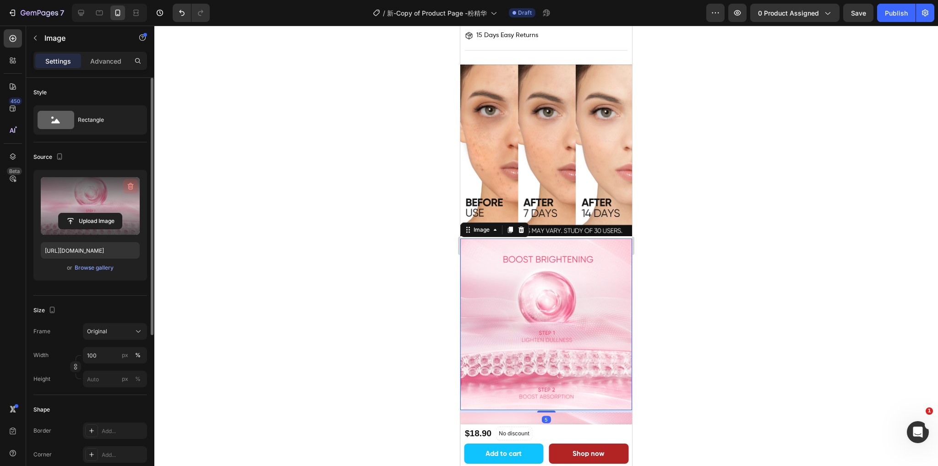
click at [127, 185] on icon "button" at bounding box center [130, 186] width 9 height 9
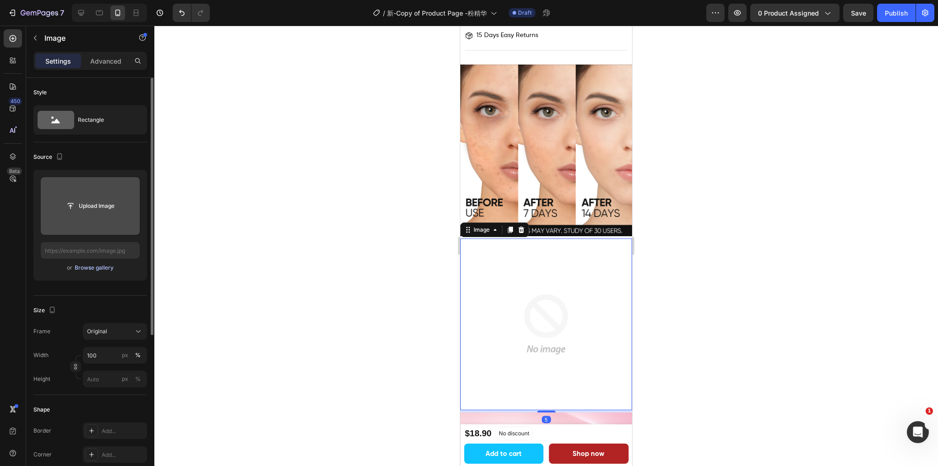
click at [98, 266] on div "Browse gallery" at bounding box center [94, 268] width 39 height 8
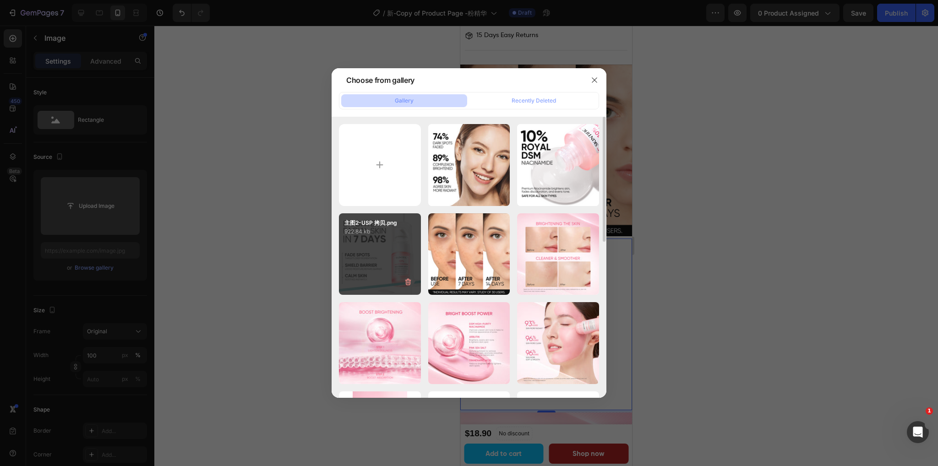
click at [377, 246] on div "主图2-USP 拷贝.png 922.84 kb" at bounding box center [380, 254] width 82 height 82
type input "https://cdn.shopify.com/s/files/1/0563/1701/8217/files/gempages_572779726456750…"
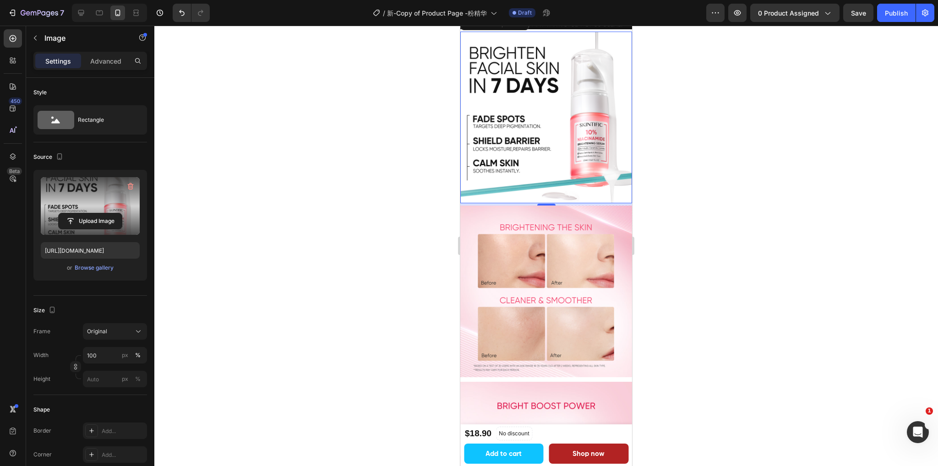
scroll to position [1219, 0]
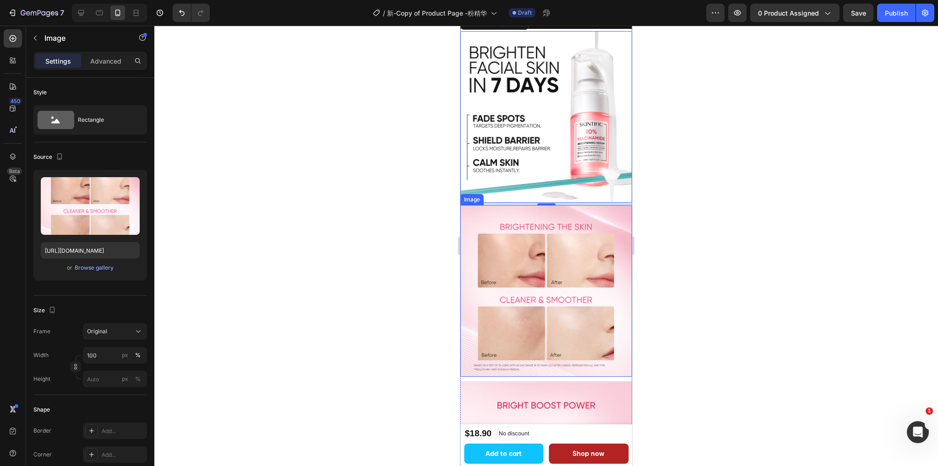
click at [532, 262] on img at bounding box center [546, 291] width 172 height 172
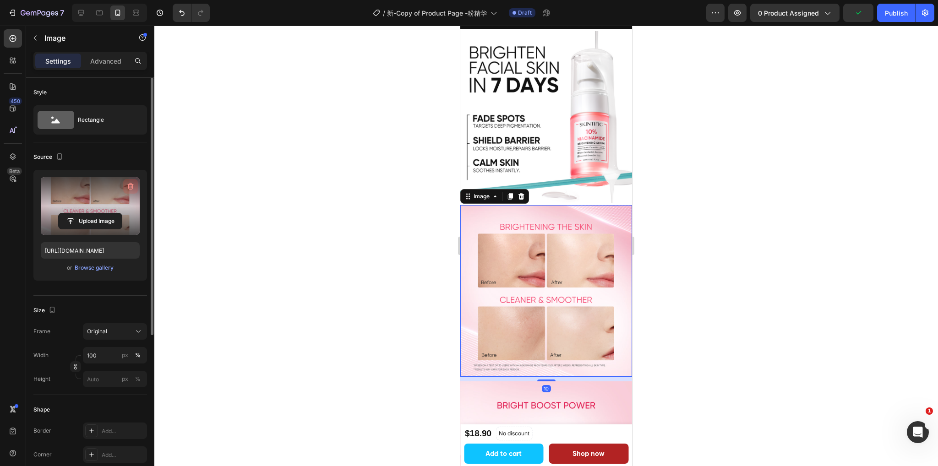
click at [130, 184] on icon "button" at bounding box center [130, 186] width 9 height 9
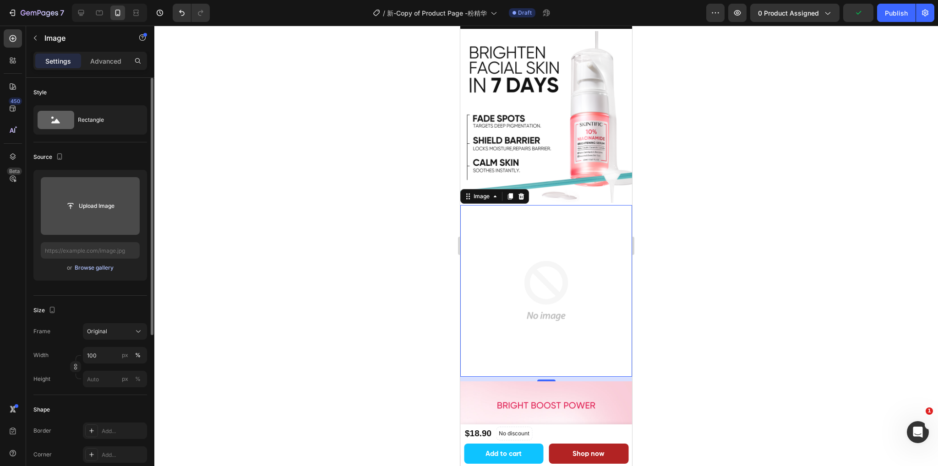
click at [98, 267] on div "Browse gallery" at bounding box center [94, 268] width 39 height 8
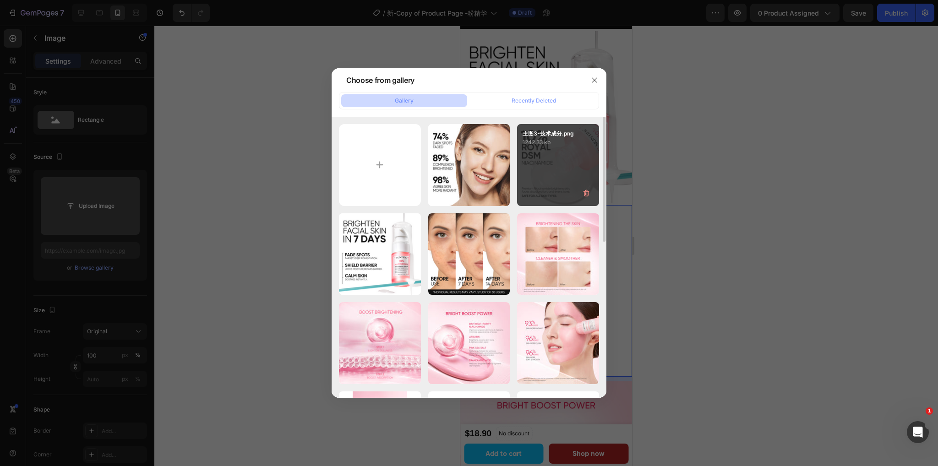
click at [555, 169] on div "主图3-技术成分.png 1242.33 kb" at bounding box center [558, 165] width 82 height 82
type input "https://cdn.shopify.com/s/files/1/0563/1701/8217/files/gempages_572779726456750…"
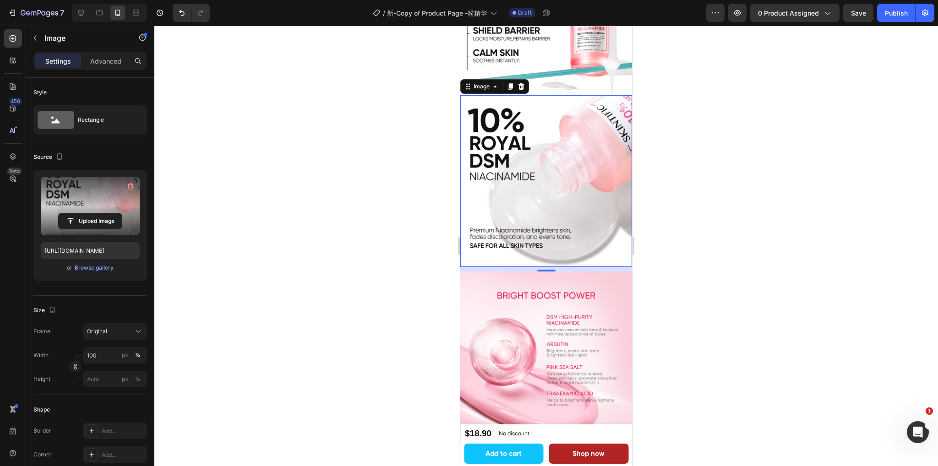
scroll to position [1357, 0]
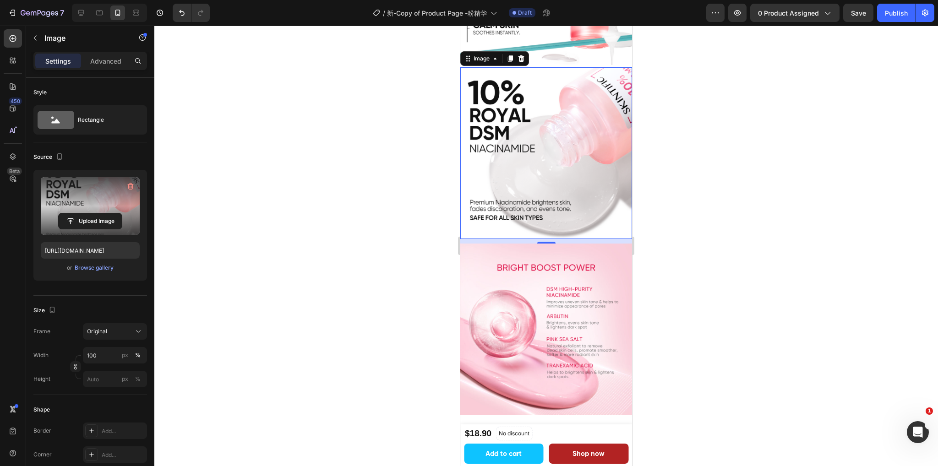
click at [543, 265] on img at bounding box center [546, 330] width 172 height 172
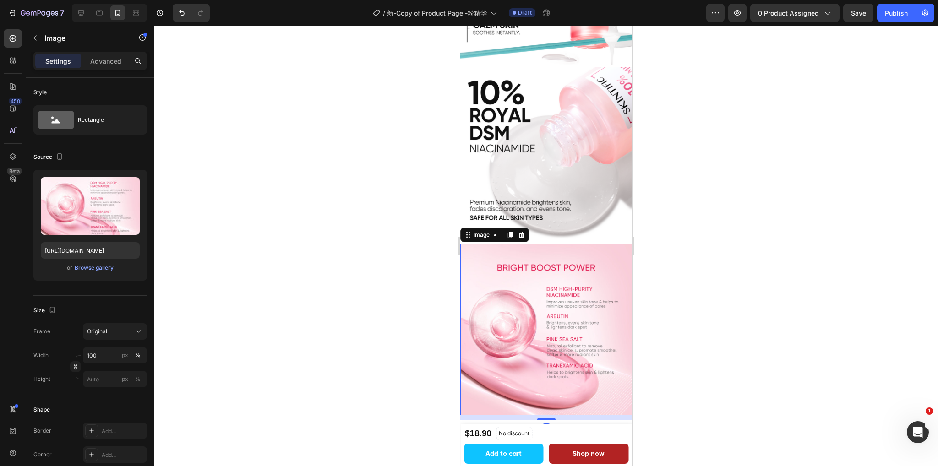
scroll to position [1403, 0]
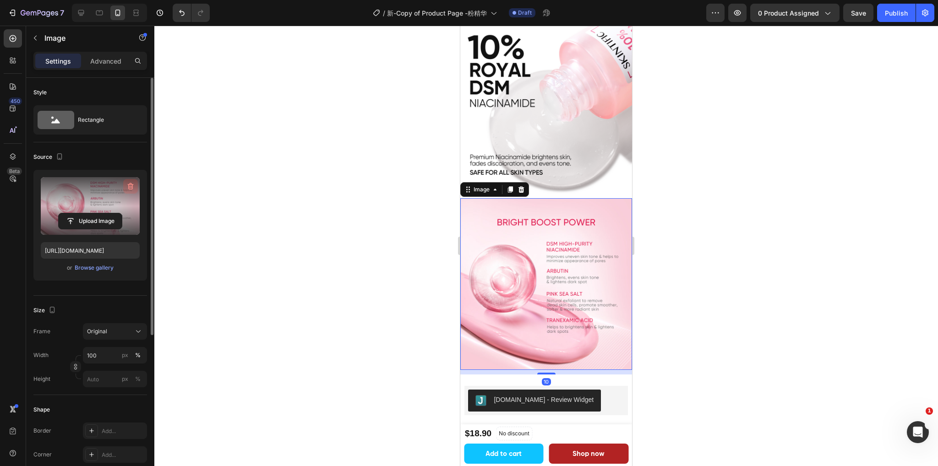
click at [128, 185] on icon "button" at bounding box center [130, 186] width 9 height 9
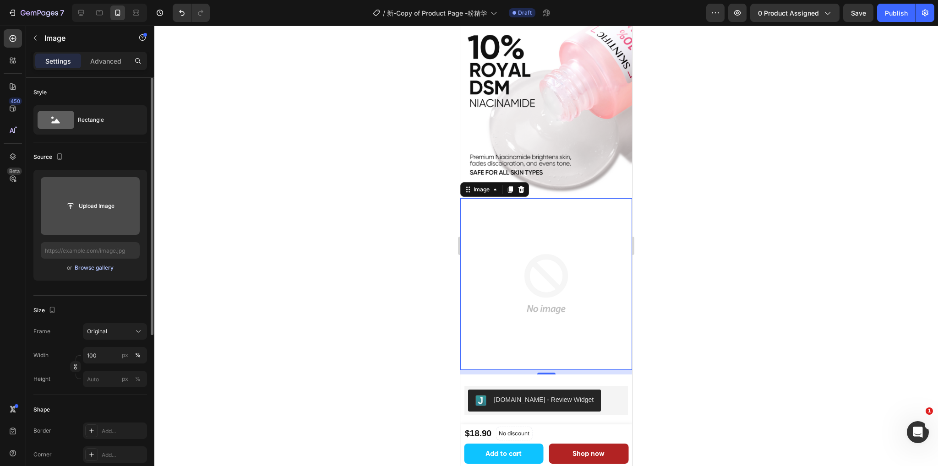
click at [88, 270] on div "Browse gallery" at bounding box center [94, 268] width 39 height 8
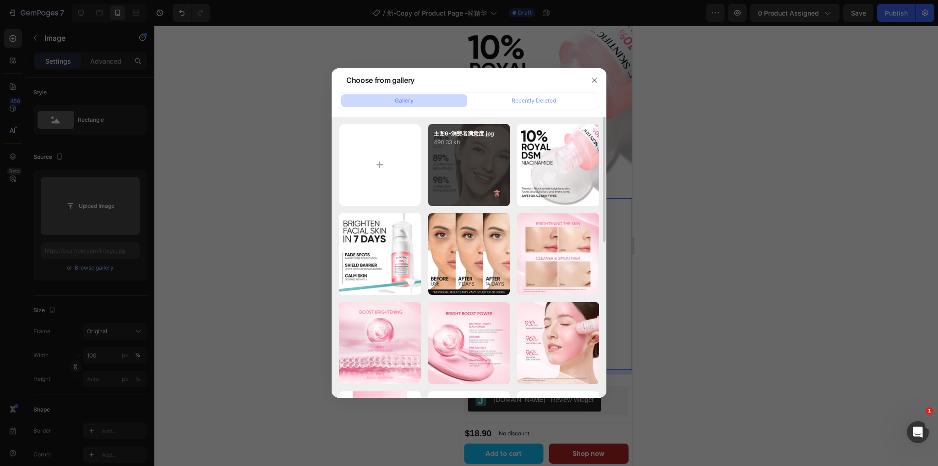
click at [467, 174] on div "主图6-消费者满意度.jpg 490.33 kb" at bounding box center [469, 165] width 82 height 82
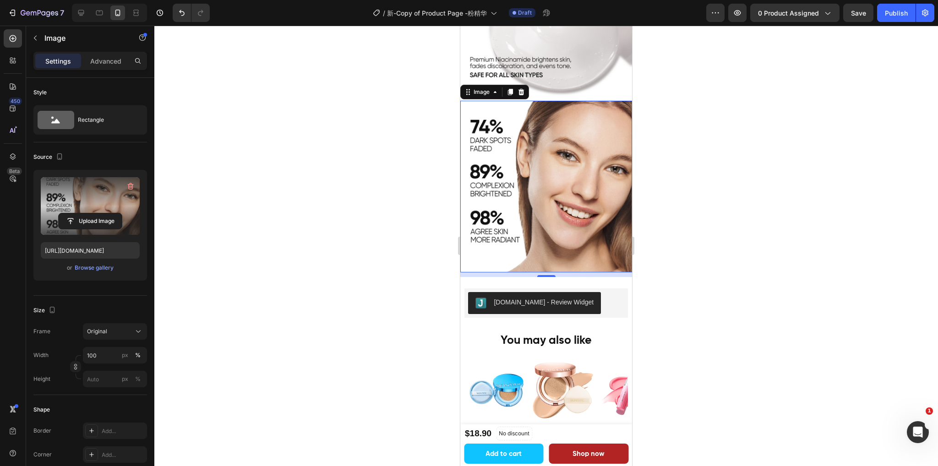
scroll to position [1632, 0]
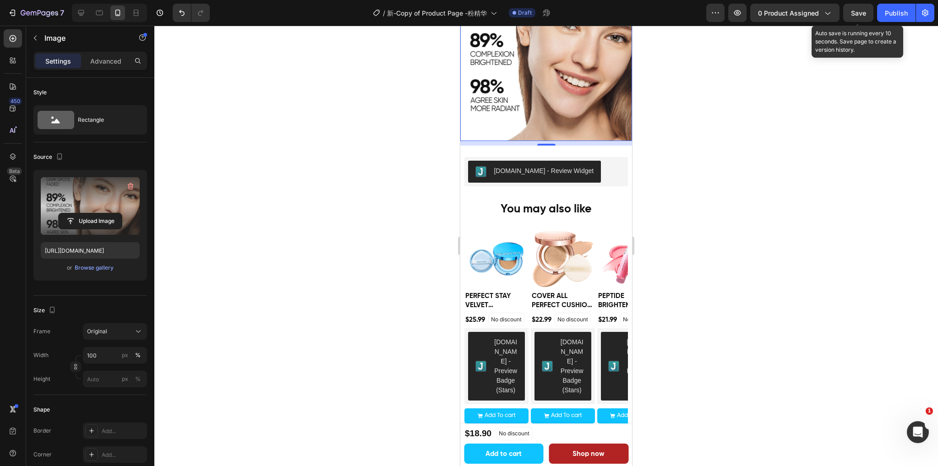
click at [852, 11] on span "Save" at bounding box center [858, 13] width 15 height 8
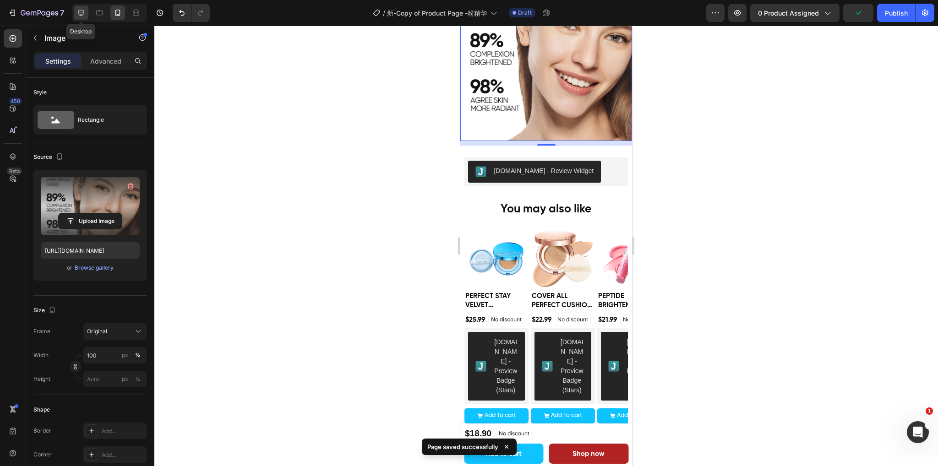
click at [76, 11] on div at bounding box center [81, 12] width 15 height 15
type input "https://cdn.shopify.com/s/files/1/0563/1701/8217/files/gempages_572779726456750…"
type input "85"
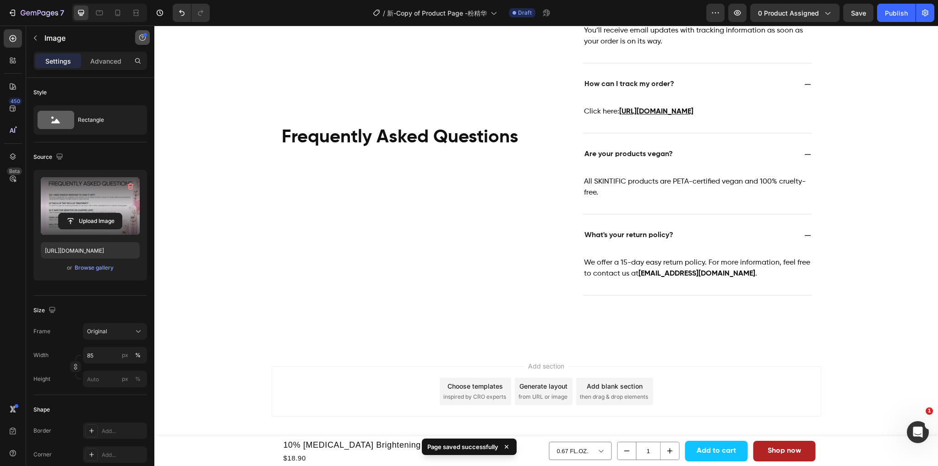
scroll to position [1628, 0]
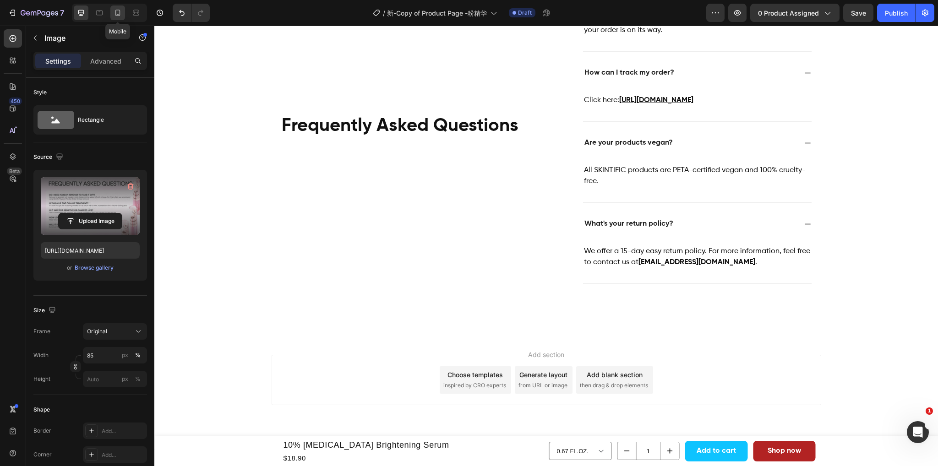
click at [116, 13] on icon at bounding box center [117, 12] width 9 height 9
type input "https://cdn.shopify.com/s/files/1/0563/1701/8217/files/gempages_572779726456750…"
type input "100"
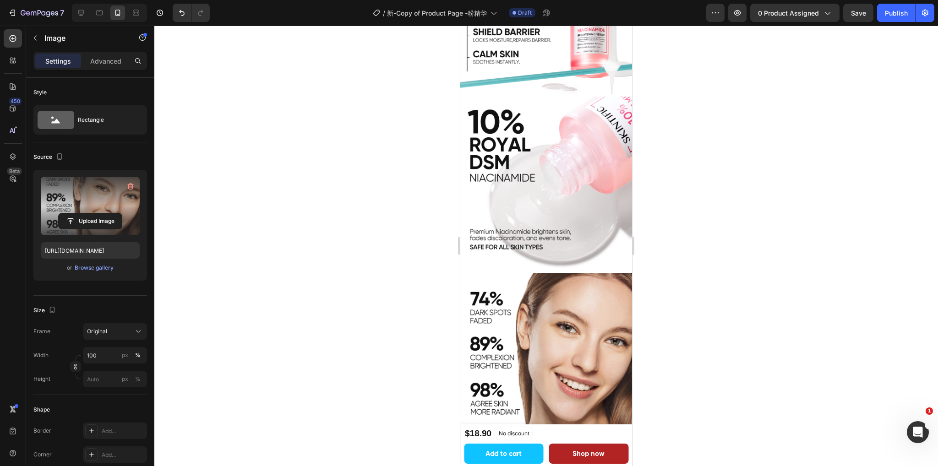
scroll to position [1374, 0]
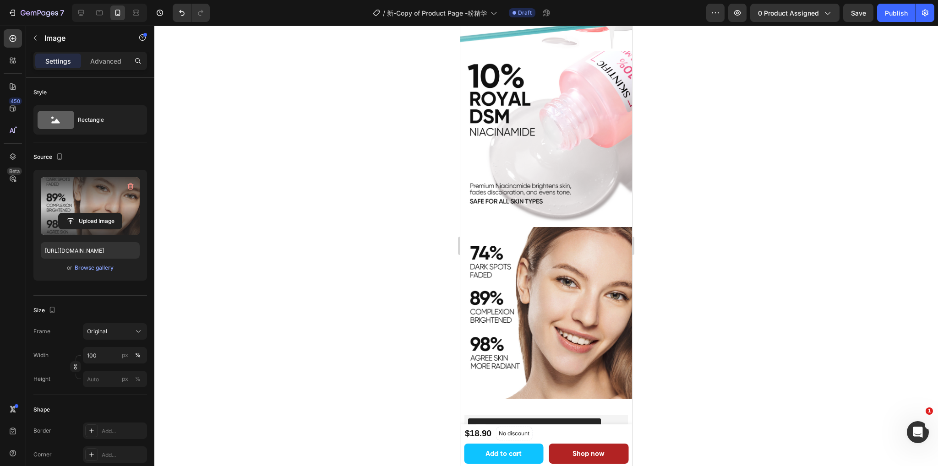
click at [863, 9] on span "Save" at bounding box center [858, 13] width 15 height 8
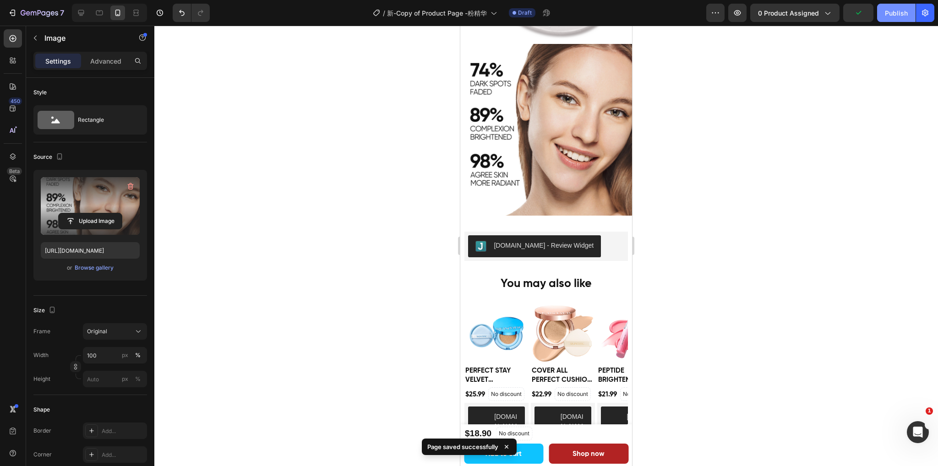
click at [897, 10] on div "Publish" at bounding box center [896, 13] width 23 height 10
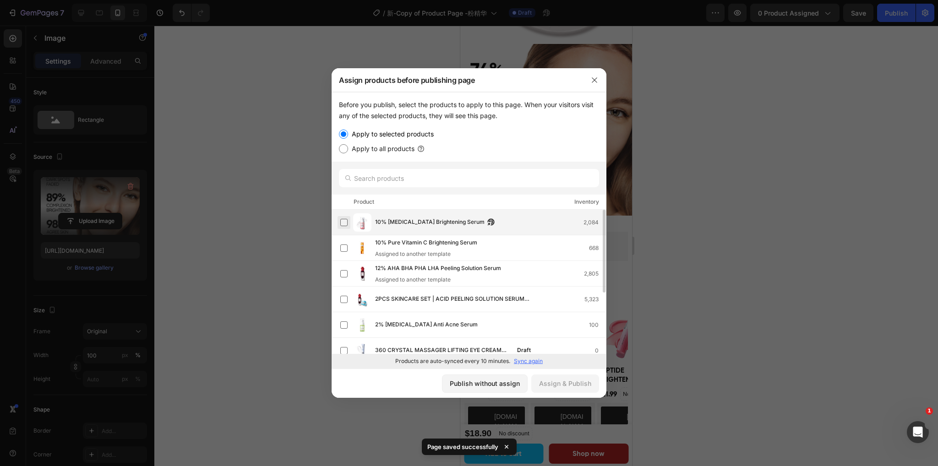
click at [341, 222] on label at bounding box center [343, 222] width 7 height 7
click at [558, 390] on button "Assign & Publish" at bounding box center [565, 384] width 68 height 18
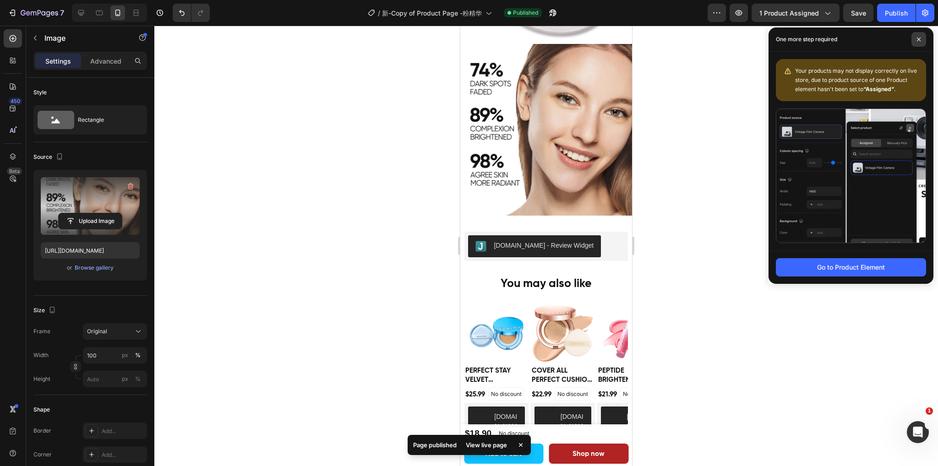
click at [919, 41] on icon at bounding box center [918, 39] width 5 height 5
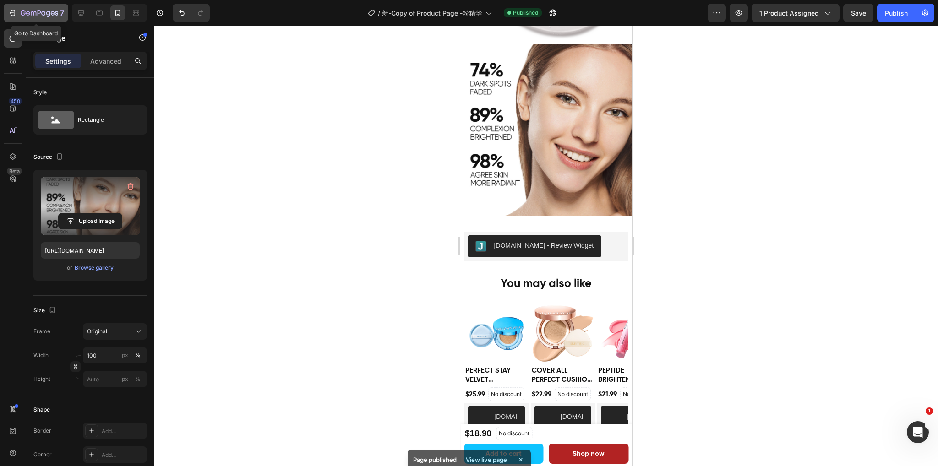
click at [44, 8] on div "7" at bounding box center [43, 12] width 44 height 11
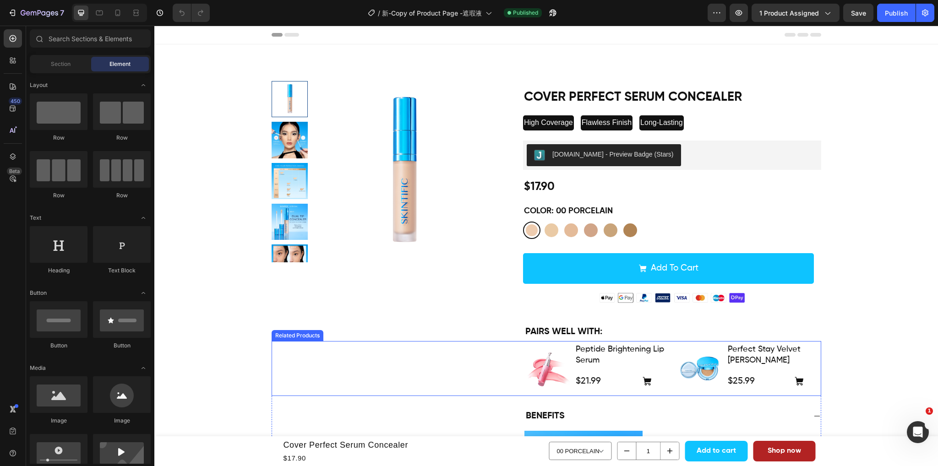
click at [381, 351] on div "Product Images Peptide Brightening Lip Serum Product Title $21.99 Product Price…" at bounding box center [546, 368] width 549 height 55
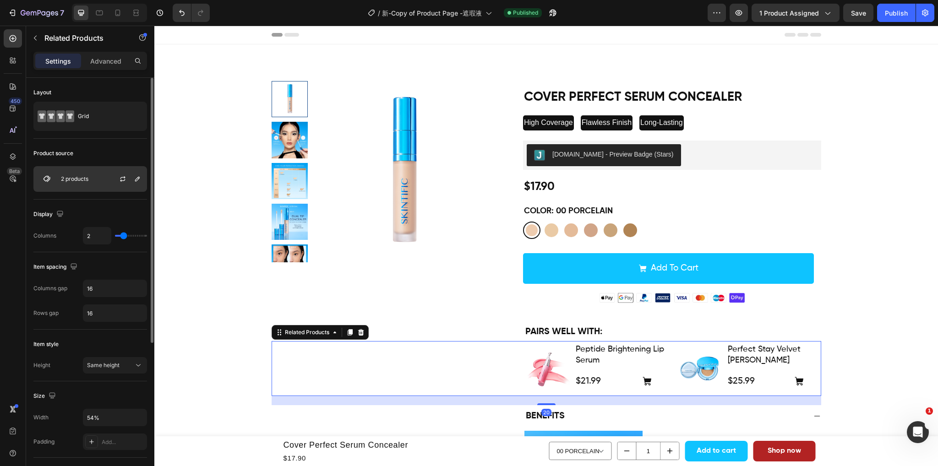
click at [104, 170] on div "2 products" at bounding box center [90, 179] width 114 height 26
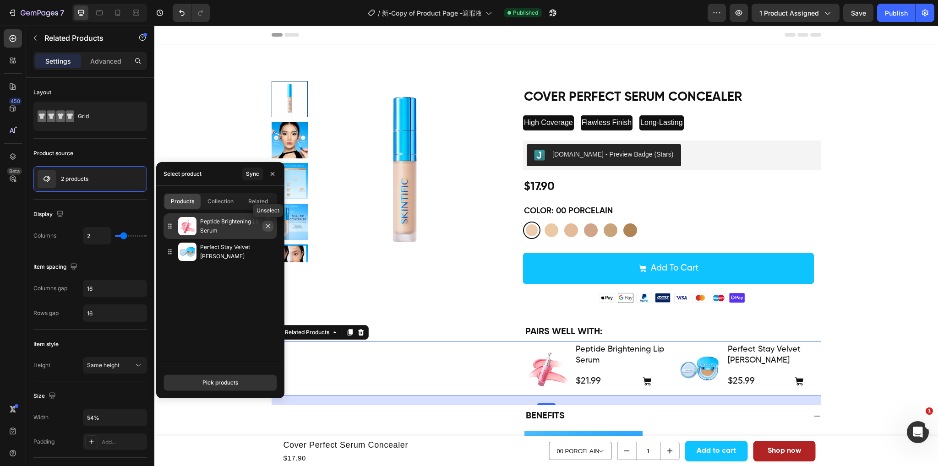
click at [267, 225] on icon "button" at bounding box center [268, 226] width 4 height 4
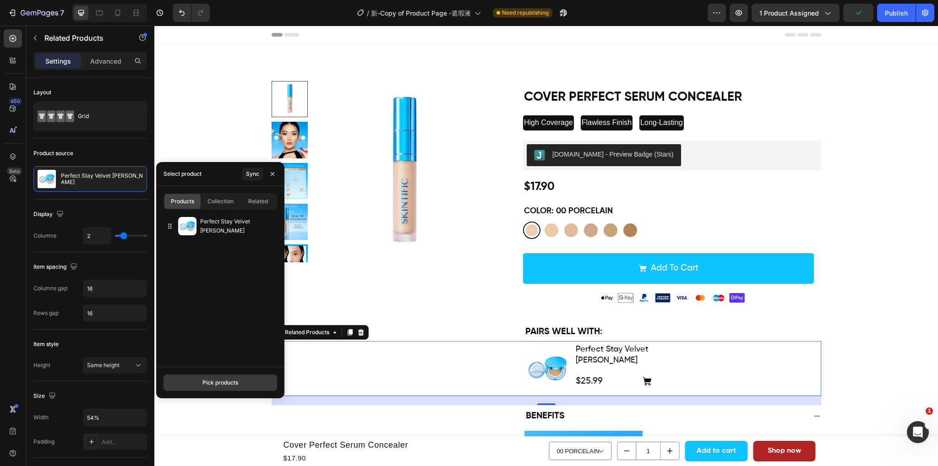
click at [200, 383] on button "Pick products" at bounding box center [220, 383] width 114 height 16
type input "foun"
click at [173, 237] on div "Ultra Cover Powder Foundation 5,668 available" at bounding box center [220, 237] width 114 height 27
click at [216, 385] on div "Save" at bounding box center [220, 383] width 13 height 8
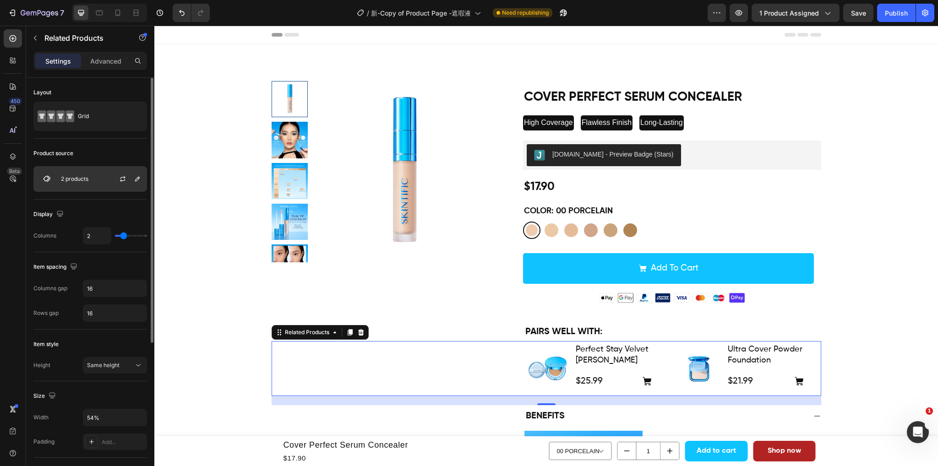
click at [65, 178] on p "2 products" at bounding box center [74, 179] width 27 height 6
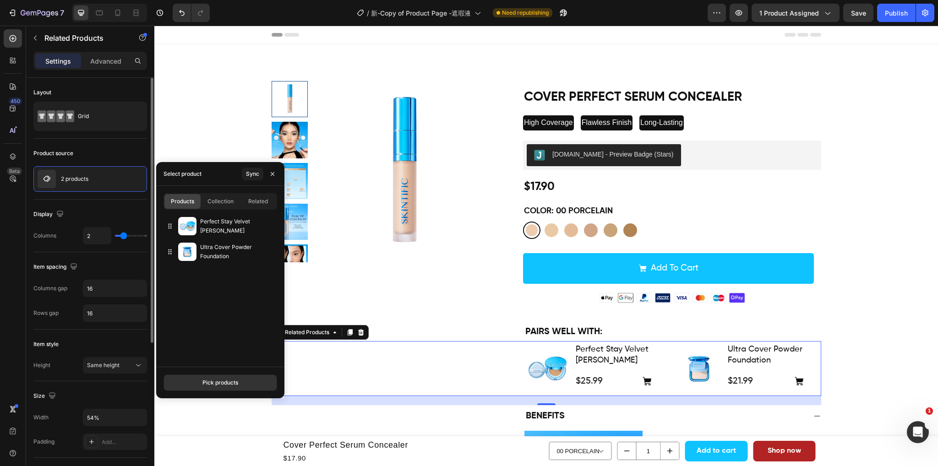
click at [138, 381] on div "Product source 2 products" at bounding box center [90, 419] width 114 height 76
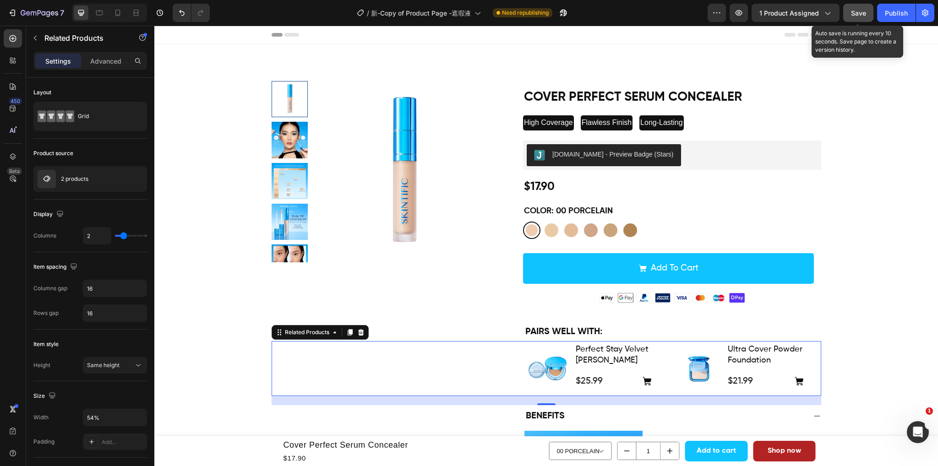
click at [865, 16] on span "Save" at bounding box center [858, 13] width 15 height 8
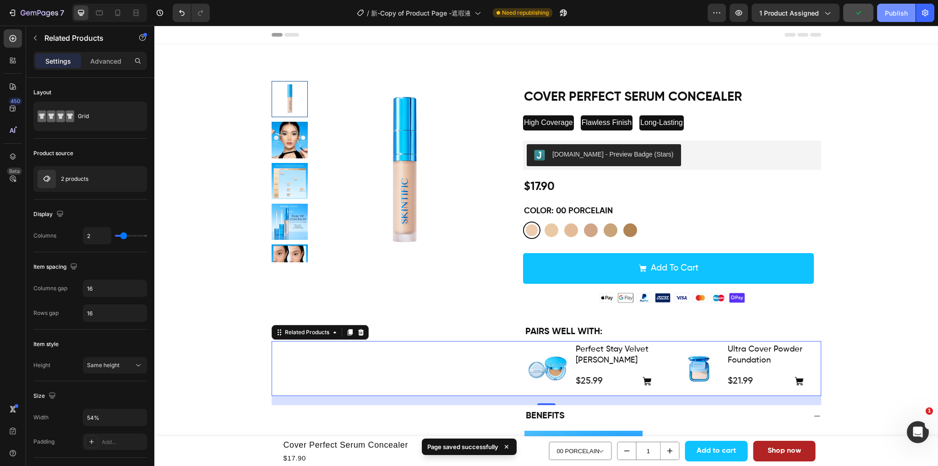
click at [892, 12] on div "Publish" at bounding box center [896, 13] width 23 height 10
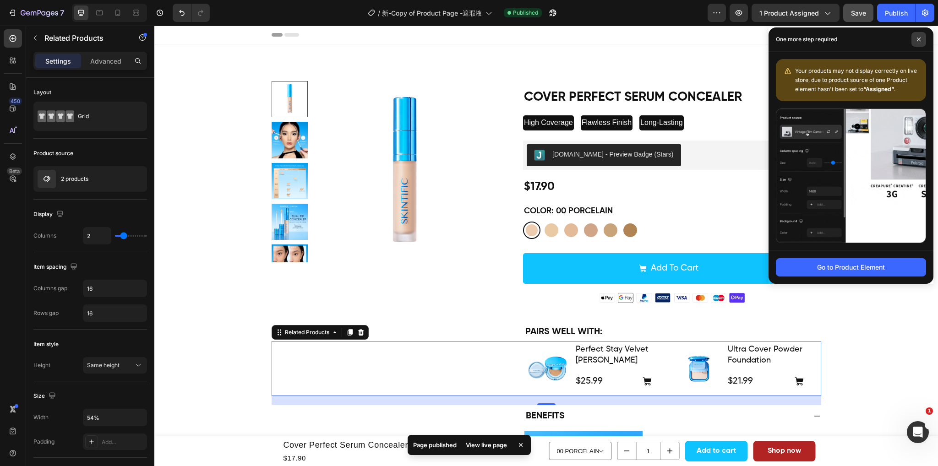
click at [913, 41] on span at bounding box center [918, 39] width 15 height 15
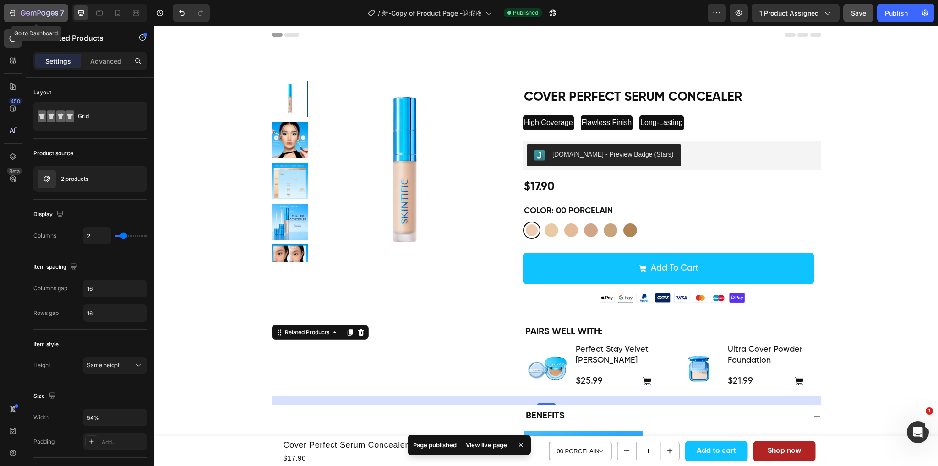
click at [26, 16] on icon "button" at bounding box center [40, 14] width 38 height 8
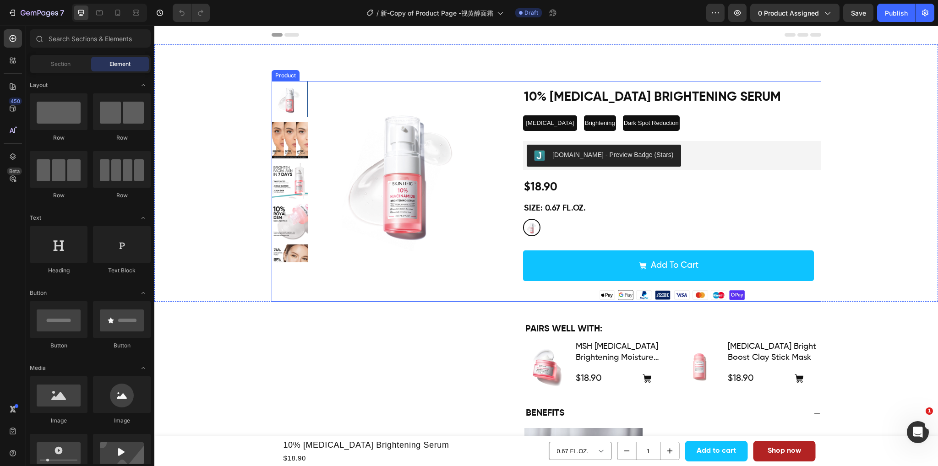
click at [368, 232] on img at bounding box center [403, 171] width 181 height 181
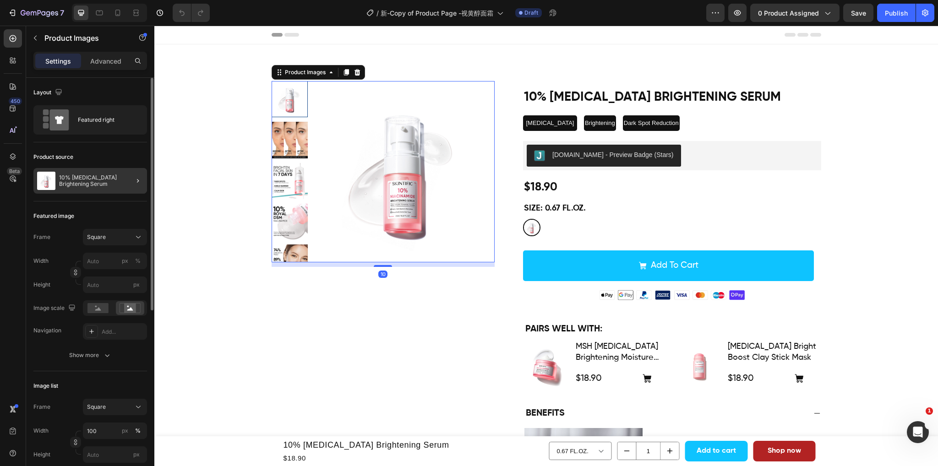
click at [131, 180] on div at bounding box center [134, 181] width 26 height 26
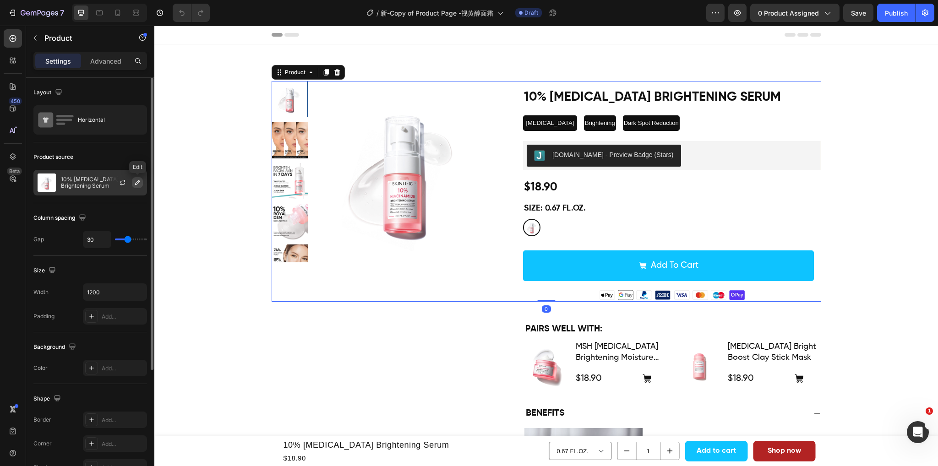
click at [136, 181] on icon "button" at bounding box center [137, 182] width 7 height 7
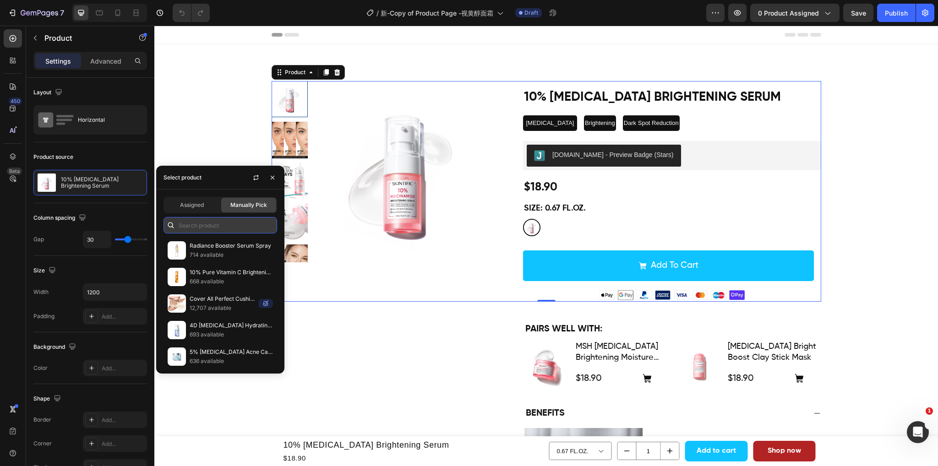
click at [201, 227] on input "text" at bounding box center [220, 225] width 114 height 16
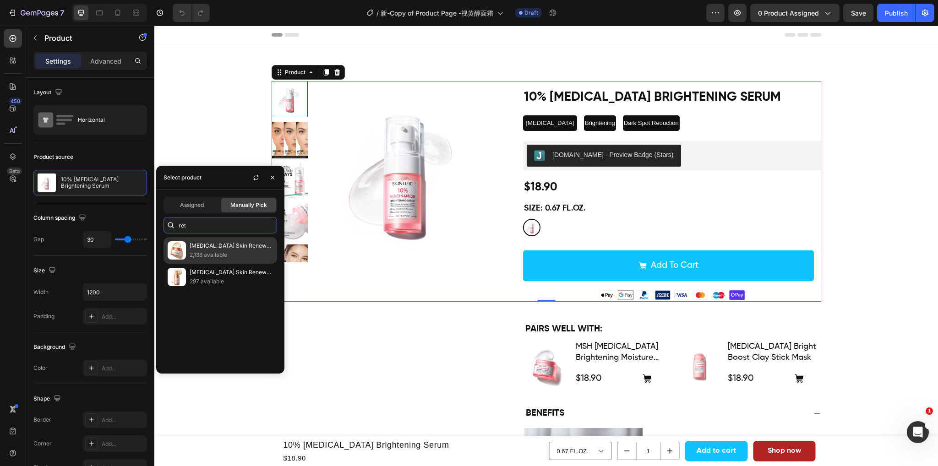
type input "ret"
click at [225, 251] on p "2,138 available" at bounding box center [231, 254] width 83 height 9
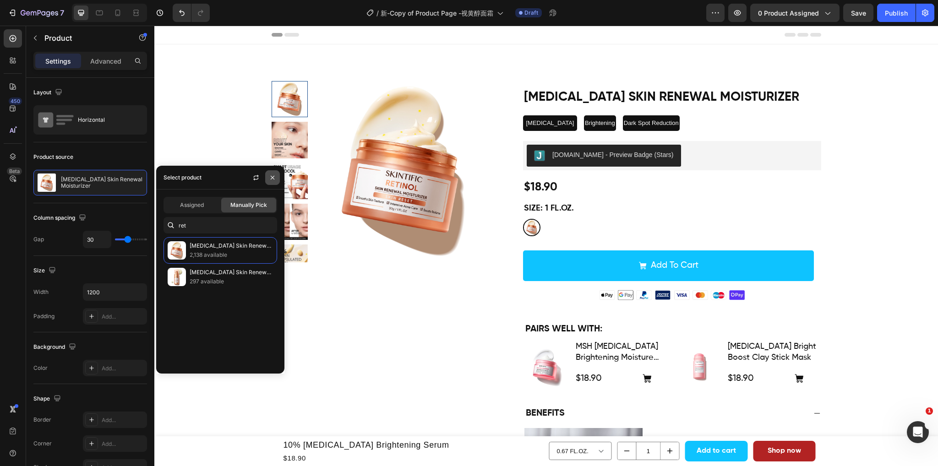
click at [273, 179] on icon "button" at bounding box center [273, 178] width 4 height 4
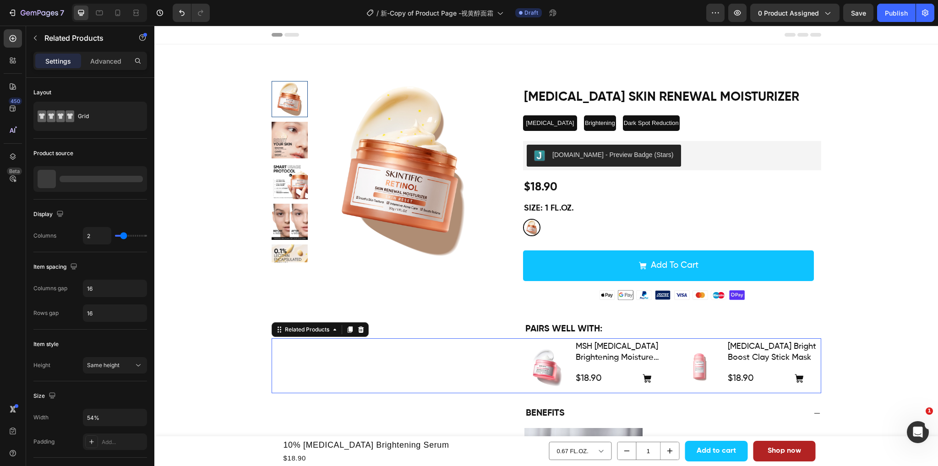
click at [427, 347] on div "Product Images MSH [MEDICAL_DATA] Brightening Moisture Gel Product Title $18.90…" at bounding box center [546, 365] width 549 height 55
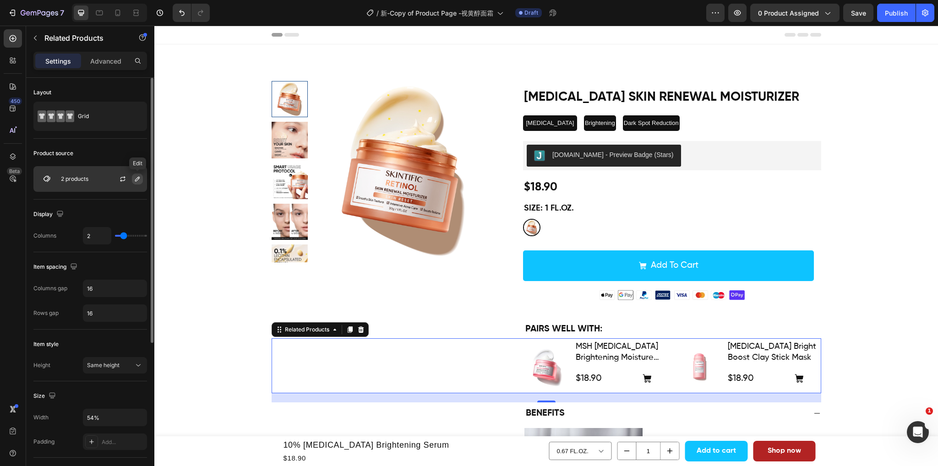
click at [137, 178] on icon "button" at bounding box center [137, 179] width 5 height 5
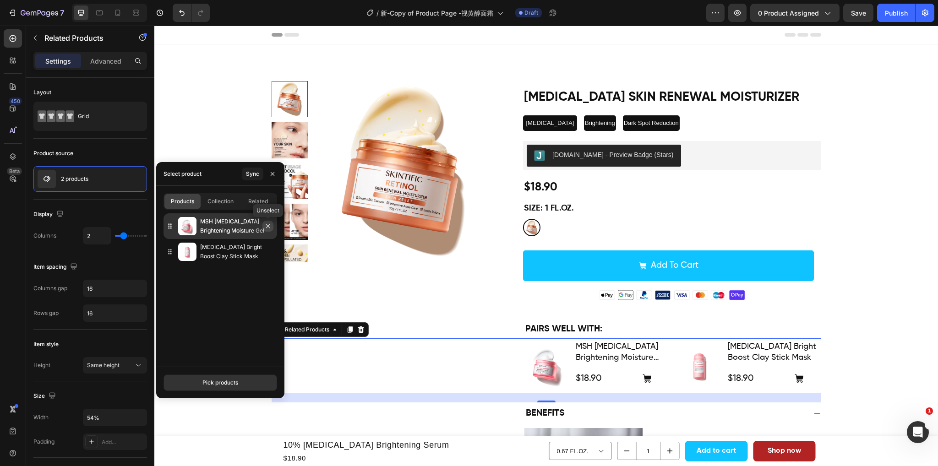
click at [267, 228] on icon "button" at bounding box center [267, 226] width 7 height 7
click at [217, 381] on div "Pick products" at bounding box center [220, 383] width 36 height 8
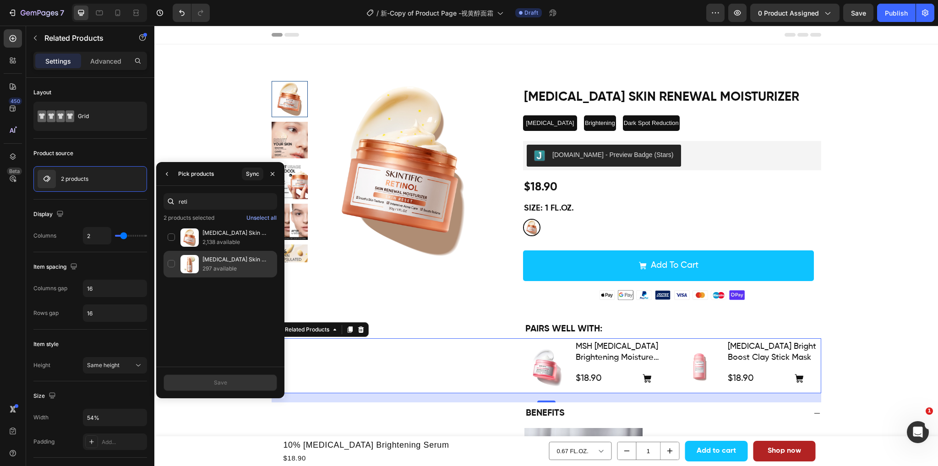
type input "reti"
click at [169, 262] on div "[MEDICAL_DATA] Skin Renewal Serum 297 available" at bounding box center [220, 264] width 114 height 27
click at [218, 383] on div "Save" at bounding box center [220, 383] width 13 height 8
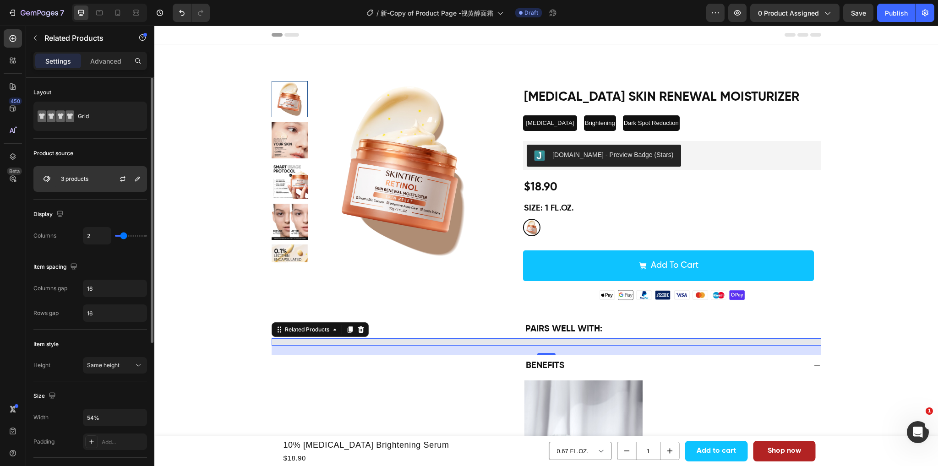
click at [89, 175] on div "3 products" at bounding box center [90, 179] width 114 height 26
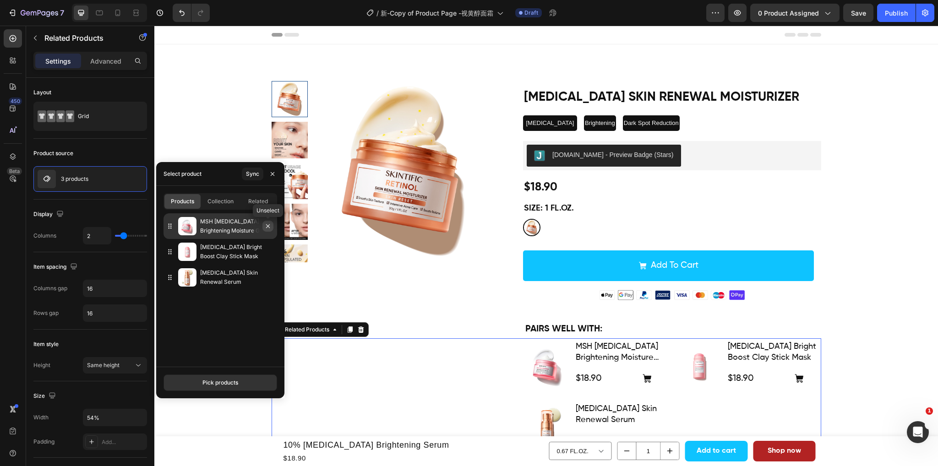
click at [268, 229] on icon "button" at bounding box center [267, 226] width 7 height 7
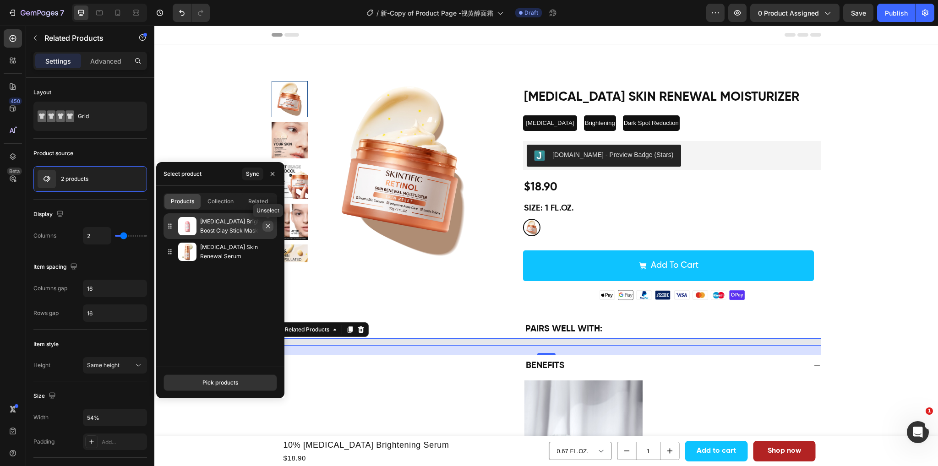
click at [267, 226] on icon "button" at bounding box center [268, 226] width 4 height 4
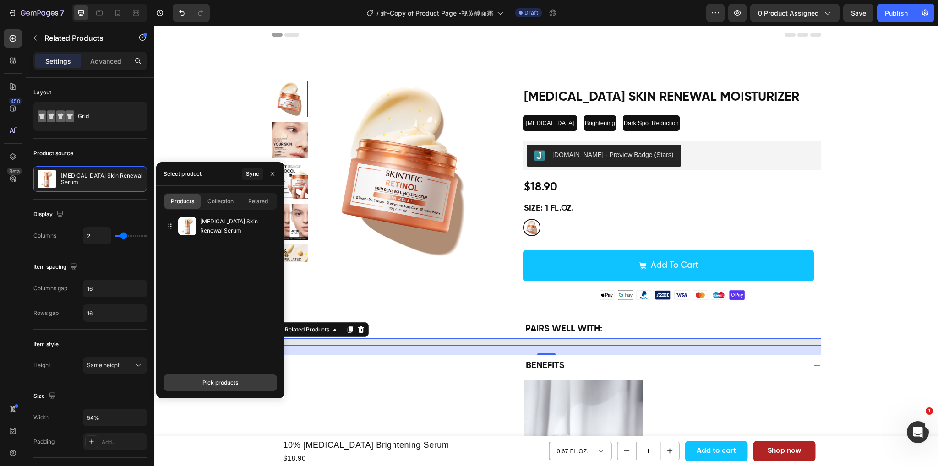
click at [215, 384] on div "Pick products" at bounding box center [220, 383] width 36 height 8
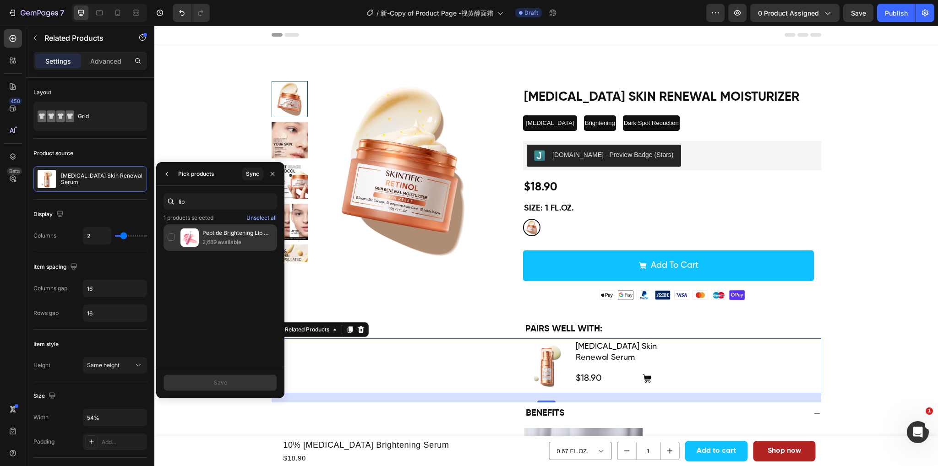
type input "lip"
click at [244, 242] on p "2,689 available" at bounding box center [237, 242] width 71 height 9
click at [225, 380] on div "Save" at bounding box center [220, 383] width 13 height 8
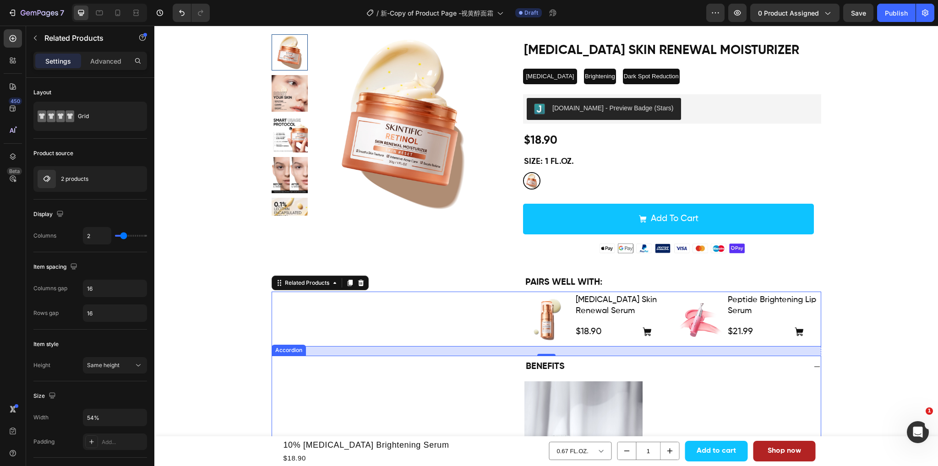
scroll to position [46, 0]
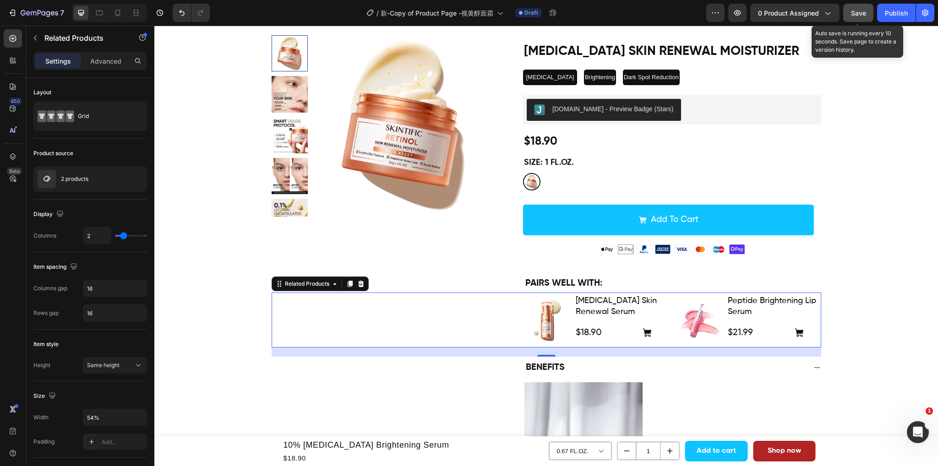
drag, startPoint x: 864, startPoint y: 14, endPoint x: 516, endPoint y: 239, distance: 413.9
click at [864, 14] on span "Save" at bounding box center [858, 13] width 15 height 8
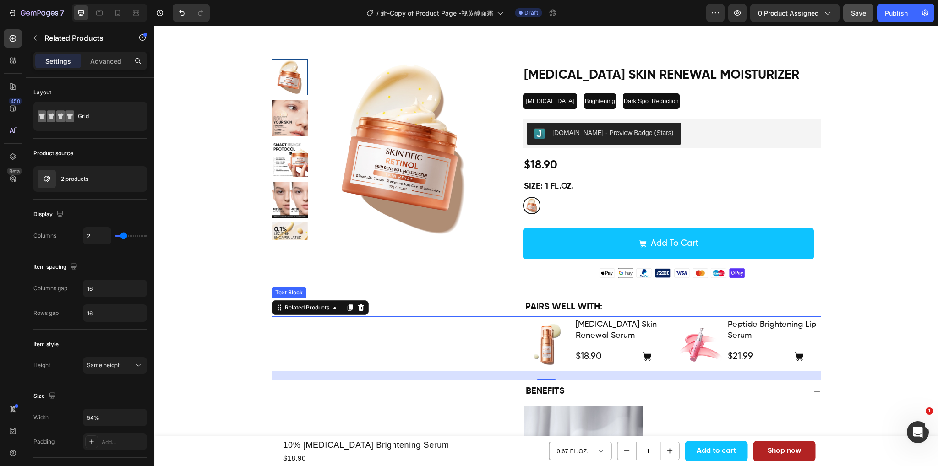
scroll to position [0, 0]
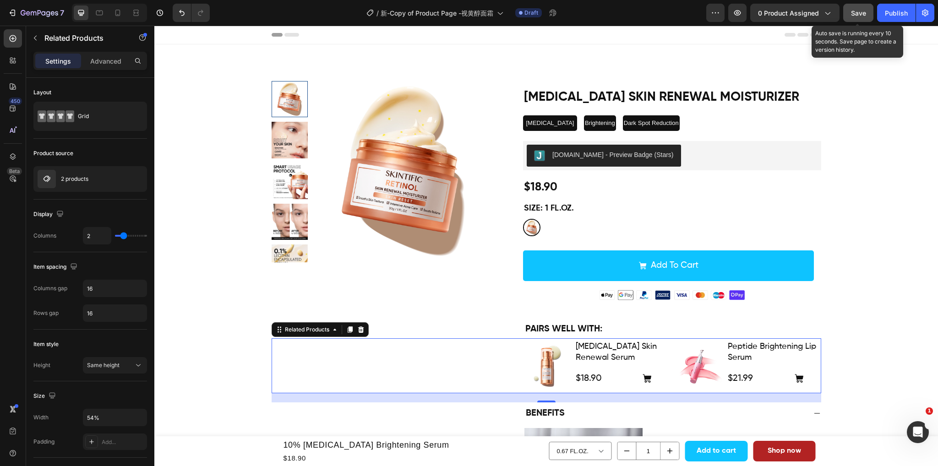
drag, startPoint x: 863, startPoint y: 11, endPoint x: 605, endPoint y: 132, distance: 284.3
click at [863, 11] on span "Save" at bounding box center [858, 13] width 15 height 8
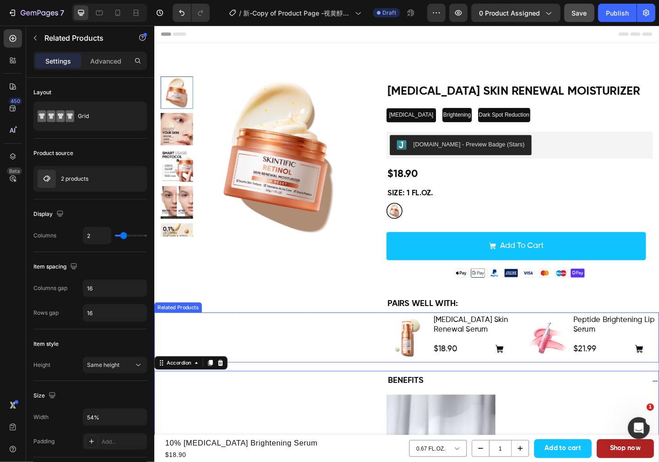
click at [338, 369] on div "Product Images Retinol Skin Renewal Serum Product Title $18.90 Product Price Pr…" at bounding box center [428, 365] width 549 height 55
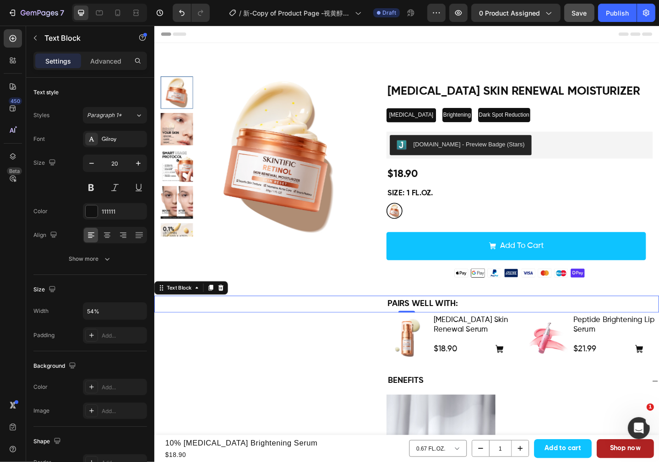
click at [360, 326] on div "PAIRS WELL WITH:" at bounding box center [428, 329] width 549 height 18
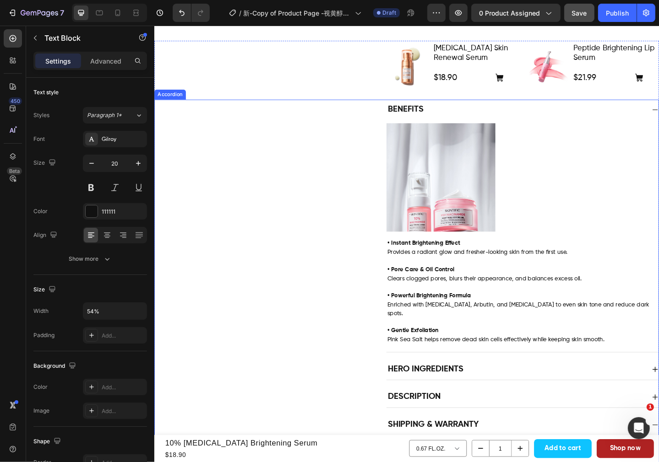
scroll to position [321, 0]
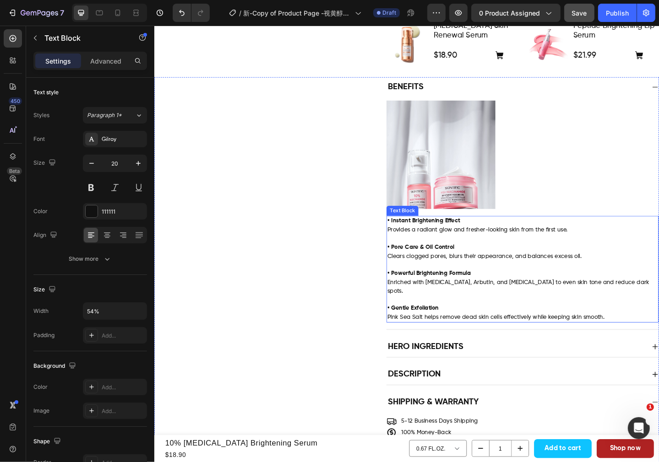
click at [453, 305] on span "Enriched with Niacinamide, Arbutin, and Tranexamic Acid to even skin tone and r…" at bounding box center [550, 310] width 285 height 16
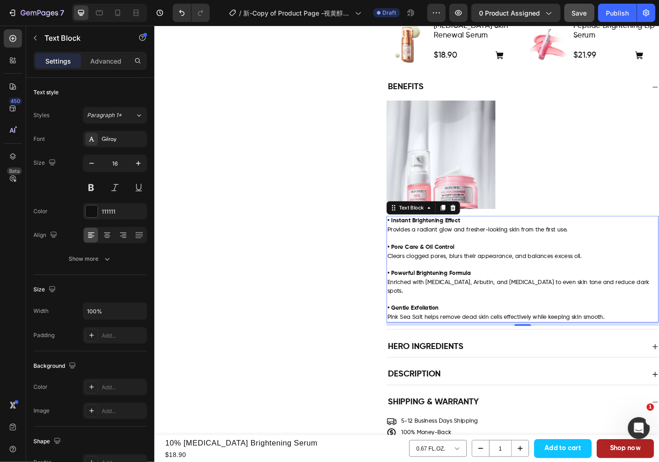
click at [485, 241] on p "• Instant Brightening Effect Provides a radiant glow and fresher-looking skin f…" at bounding box center [555, 243] width 294 height 19
drag, startPoint x: 494, startPoint y: 234, endPoint x: 407, endPoint y: 235, distance: 87.0
click at [408, 235] on p "• Instant Brightening Effect Provides a radiant glow and fresher-looking skin f…" at bounding box center [555, 243] width 294 height 19
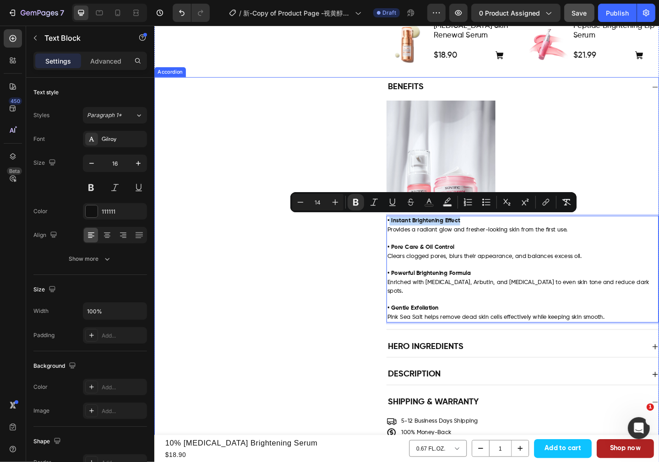
click at [496, 230] on div "Image • Instant Brightening Effect Provides a radiant glow and fresher-looking …" at bounding box center [555, 229] width 296 height 245
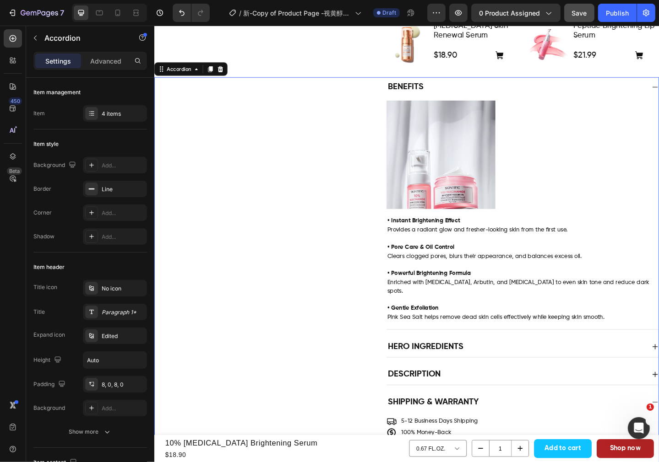
drag, startPoint x: 499, startPoint y: 230, endPoint x: 487, endPoint y: 232, distance: 12.0
click at [487, 232] on div "Image • Instant Brightening Effect Provides a radiant glow and fresher-looking …" at bounding box center [555, 229] width 296 height 245
drag, startPoint x: 457, startPoint y: 235, endPoint x: 474, endPoint y: 245, distance: 20.3
click at [457, 236] on strong "• Instant Brightening Effect" at bounding box center [447, 238] width 79 height 6
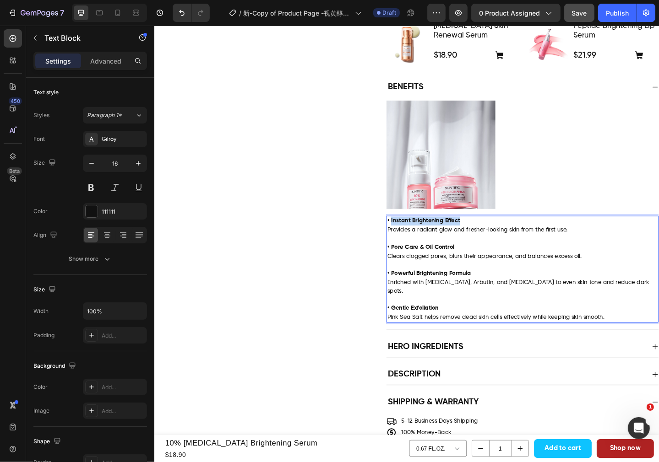
drag, startPoint x: 493, startPoint y: 238, endPoint x: 408, endPoint y: 238, distance: 84.7
drag, startPoint x: 511, startPoint y: 250, endPoint x: 504, endPoint y: 254, distance: 8.2
click at [511, 250] on p "• Smooth & Radiant Skin Provides a radiant glow and fresher-looking skin from t…" at bounding box center [555, 243] width 294 height 19
click at [479, 265] on p "• Pore Care & Oil Control Clears clogged pores, blurs their appearance, and bal…" at bounding box center [555, 267] width 294 height 28
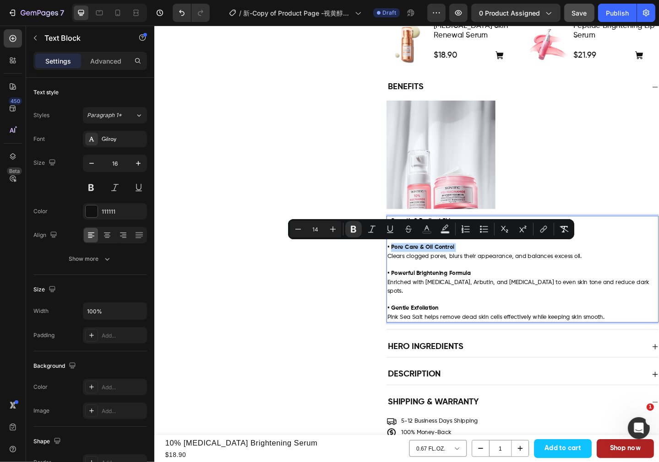
drag, startPoint x: 480, startPoint y: 265, endPoint x: 413, endPoint y: 265, distance: 66.4
click at [413, 265] on p "• Pore Care & Oil Control Clears clogged pores, blurs their appearance, and bal…" at bounding box center [555, 267] width 294 height 28
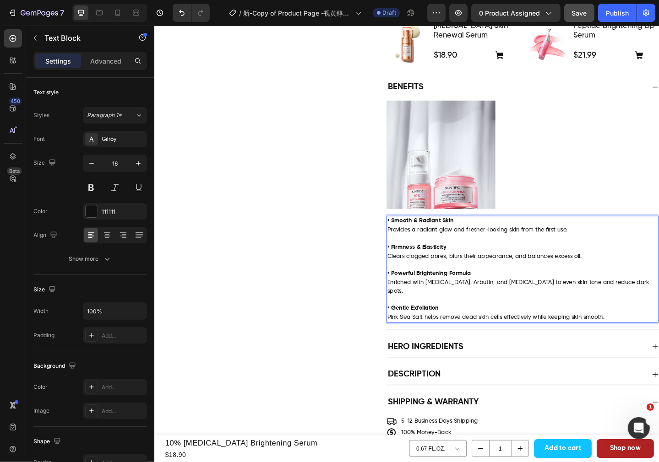
click at [522, 256] on p "• Firmness & Elasticity" at bounding box center [555, 262] width 294 height 19
click at [531, 255] on p "⁠⁠⁠⁠⁠⁠⁠ • Firmness & Elasticity" at bounding box center [555, 262] width 294 height 19
drag, startPoint x: 556, startPoint y: 250, endPoint x: 403, endPoint y: 246, distance: 153.5
click at [403, 246] on div "Benefits Image • Smooth & Radiant Skin Provides a radiant glow and fresher-look…" at bounding box center [428, 220] width 549 height 276
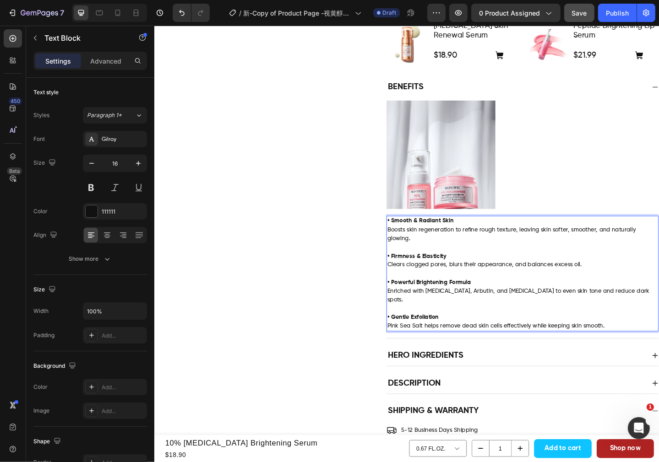
click at [544, 277] on p "• Firmness & Elasticity" at bounding box center [555, 271] width 294 height 19
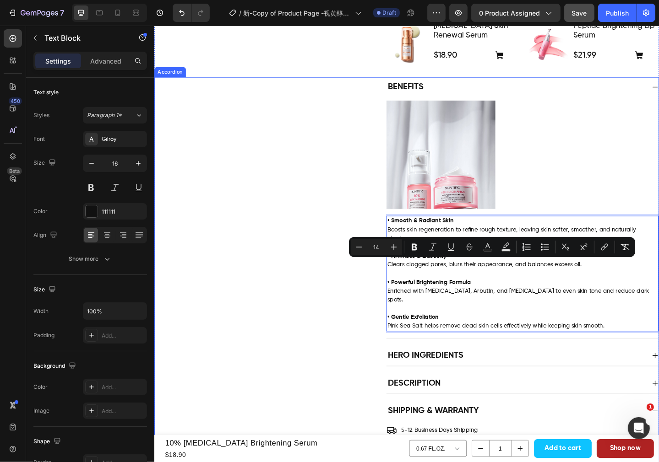
drag, startPoint x: 615, startPoint y: 285, endPoint x: 358, endPoint y: 289, distance: 257.4
click at [358, 289] on div "Benefits Image • Smooth & Radiant Skin Boosts skin regeneration to refine rough…" at bounding box center [428, 224] width 549 height 285
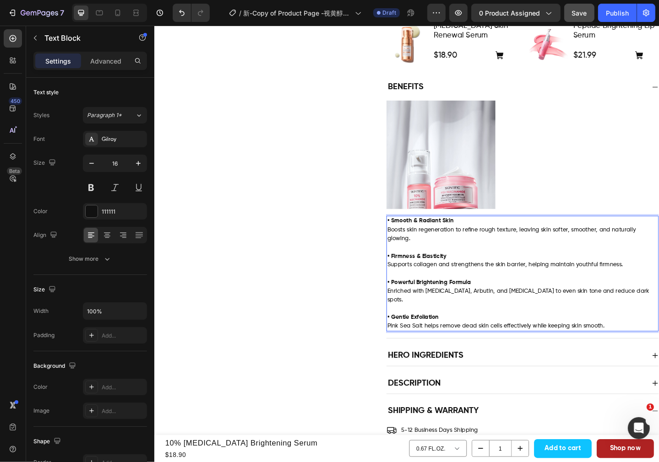
click at [515, 296] on p "• Powerful Brightening Formula Enriched with Niacinamide, Arbutin, and Tranexam…" at bounding box center [555, 310] width 294 height 38
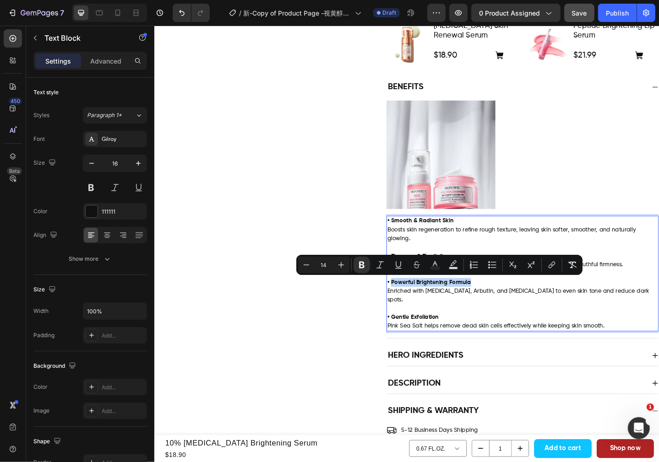
drag, startPoint x: 501, startPoint y: 304, endPoint x: 409, endPoint y: 305, distance: 91.6
click at [409, 305] on p "⁠⁠⁠⁠⁠⁠⁠ • Powerful Brightening Formula Enriched with Niacinamide, Arbutin, and …" at bounding box center [555, 310] width 294 height 38
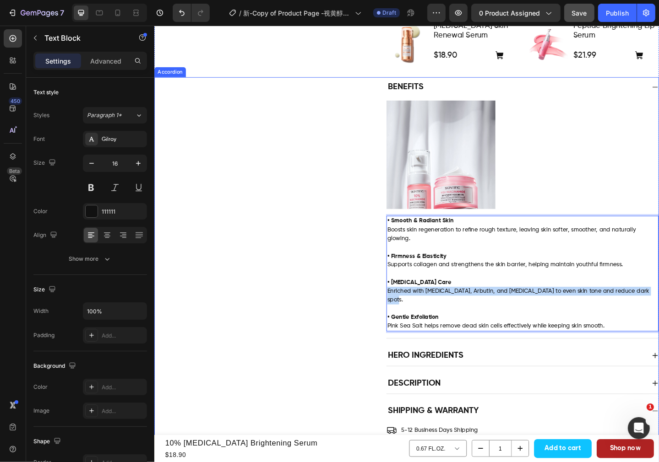
drag, startPoint x: 693, startPoint y: 315, endPoint x: 403, endPoint y: 320, distance: 289.9
click at [403, 320] on div "Benefits Image • Smooth & Radiant Skin Boosts skin regeneration to refine rough…" at bounding box center [428, 224] width 549 height 285
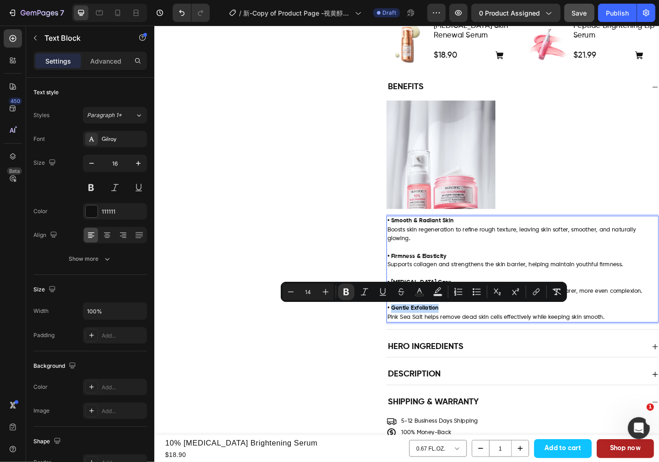
drag, startPoint x: 462, startPoint y: 332, endPoint x: 409, endPoint y: 336, distance: 53.2
click at [409, 336] on p "• Gentle Exfoliation" at bounding box center [555, 334] width 294 height 10
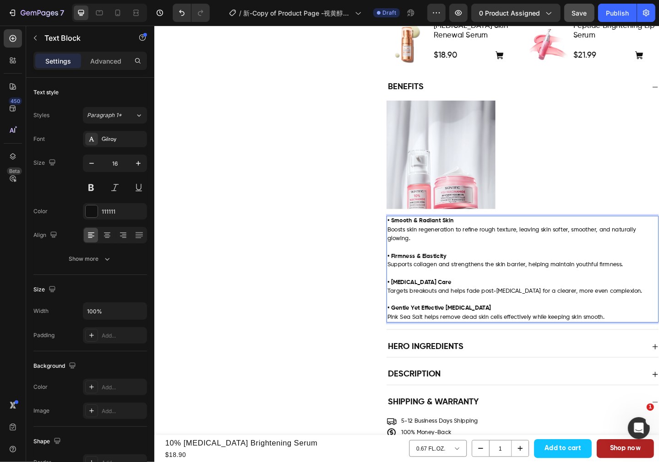
drag, startPoint x: 648, startPoint y: 345, endPoint x: 402, endPoint y: 346, distance: 246.4
click at [402, 346] on div "Benefits Image • Smooth & Radiant Skin Boosts skin regeneration to refine rough…" at bounding box center [428, 220] width 549 height 276
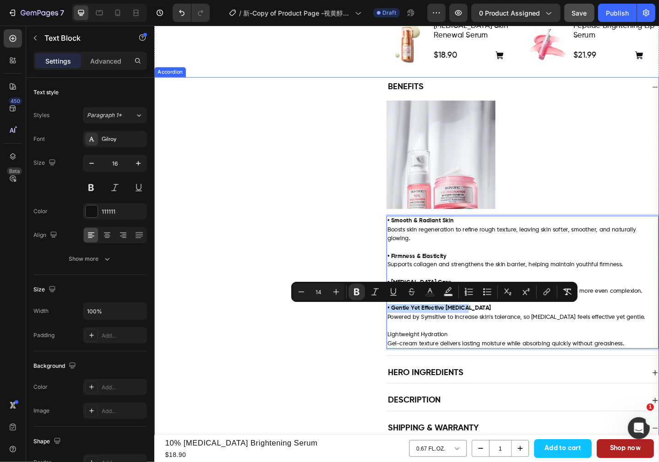
drag, startPoint x: 501, startPoint y: 335, endPoint x: 388, endPoint y: 336, distance: 112.6
click at [388, 336] on div "Benefits Image • Smooth & Radiant Skin Boosts skin regeneration to refine rough…" at bounding box center [428, 234] width 549 height 305
copy strong "• Gentle Yet Effective Retinol"
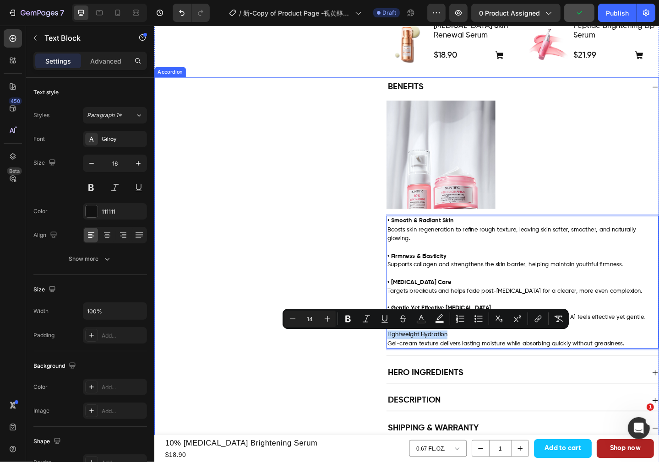
drag, startPoint x: 479, startPoint y: 364, endPoint x: 391, endPoint y: 367, distance: 88.0
click at [391, 367] on div "Benefits Image • Smooth & Radiant Skin Boosts skin regeneration to refine rough…" at bounding box center [428, 234] width 549 height 305
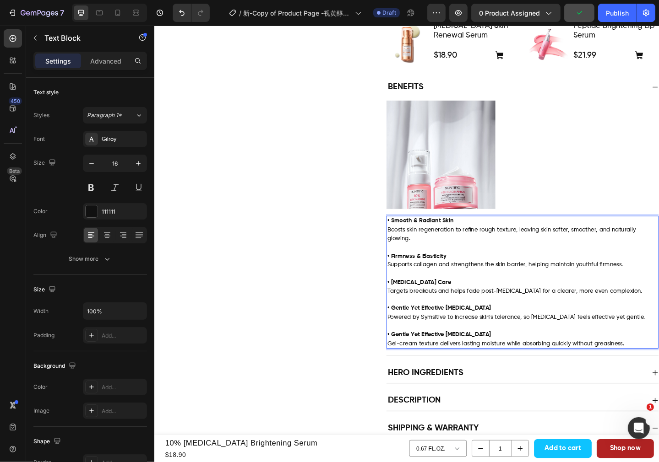
drag, startPoint x: 519, startPoint y: 370, endPoint x: 513, endPoint y: 370, distance: 6.0
click at [519, 370] on span "Gel-cream texture delivers lasting moisture while absorbing quickly without gre…" at bounding box center [537, 372] width 258 height 6
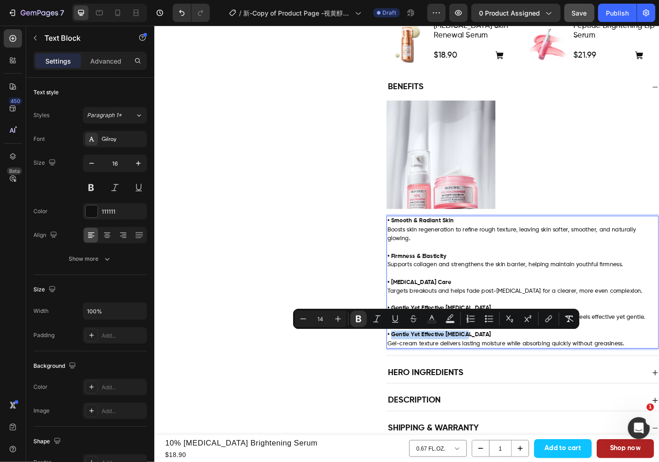
drag, startPoint x: 497, startPoint y: 361, endPoint x: 409, endPoint y: 365, distance: 87.6
click at [409, 365] on p "• Gentle Yet Effective Retinol" at bounding box center [555, 363] width 294 height 10
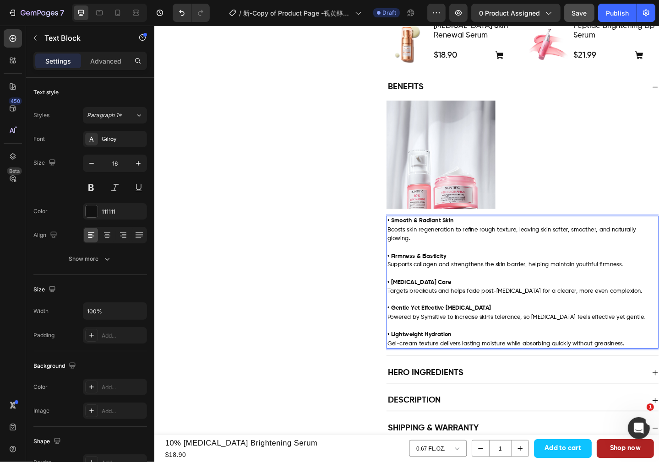
click at [522, 370] on span "Gel-cream texture delivers lasting moisture while absorbing quickly without gre…" at bounding box center [537, 372] width 258 height 6
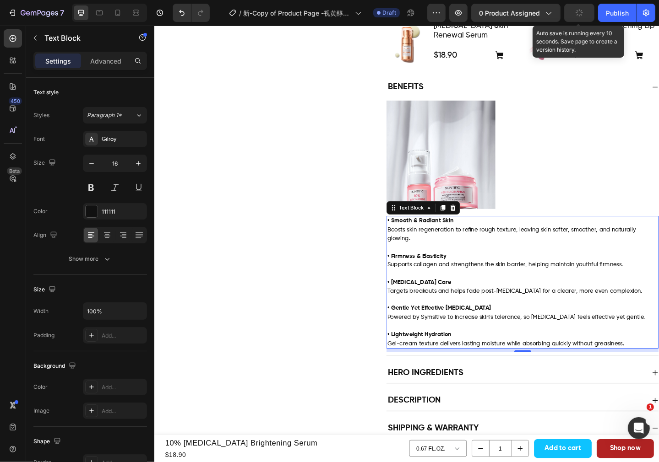
click at [575, 8] on button "button" at bounding box center [579, 13] width 30 height 18
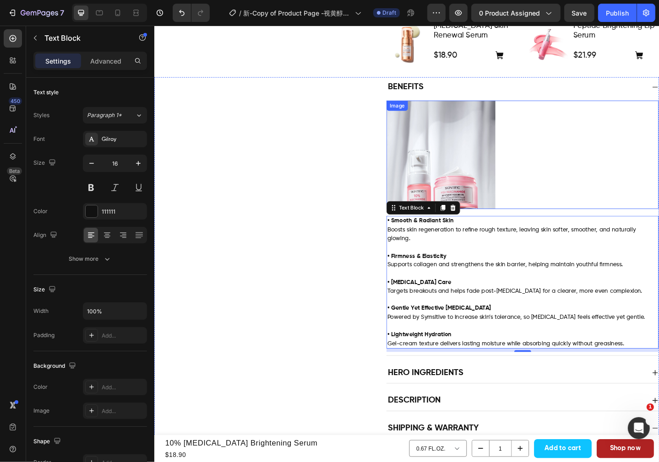
click at [628, 163] on div at bounding box center [555, 166] width 296 height 119
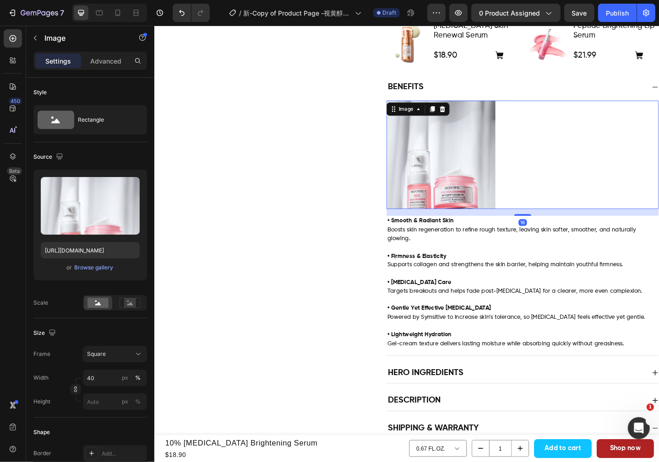
click at [486, 186] on img at bounding box center [466, 166] width 119 height 119
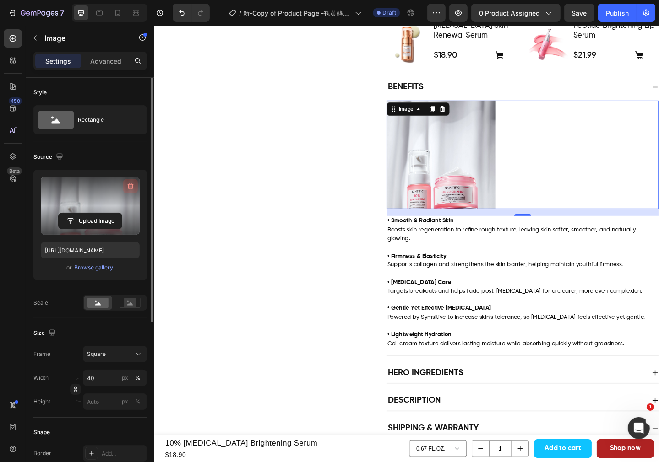
click at [131, 184] on icon "button" at bounding box center [130, 186] width 9 height 9
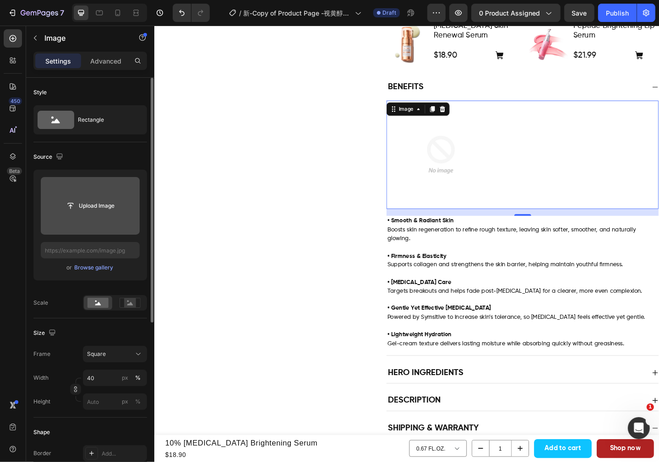
click at [93, 261] on div "Upload Image or Browse gallery" at bounding box center [90, 225] width 114 height 111
click at [99, 205] on input "file" at bounding box center [90, 206] width 63 height 16
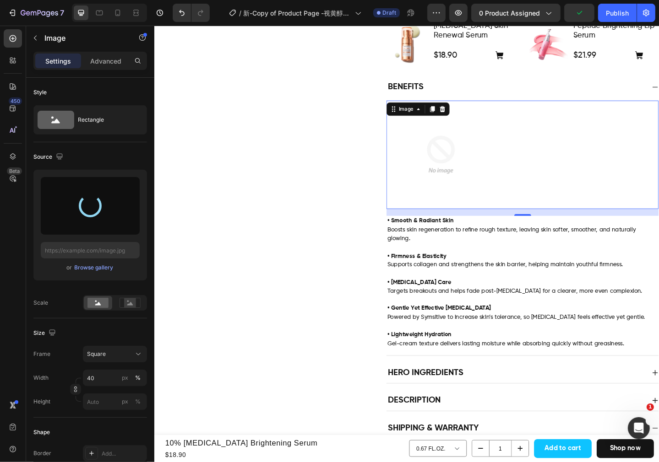
type input "https://cdn.shopify.com/s/files/1/0563/1701/8217/files/gempages_572779726456750…"
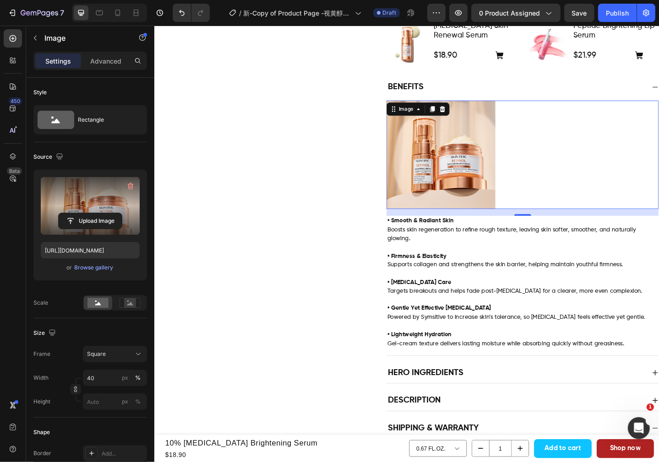
click at [572, 170] on div at bounding box center [555, 166] width 296 height 119
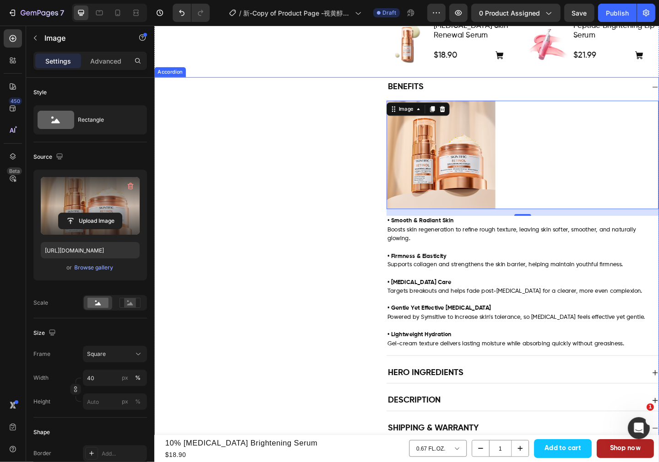
click at [336, 230] on div "Benefits Image 16 • Smooth & Radiant Skin Boosts skin regeneration to refine ro…" at bounding box center [428, 234] width 549 height 305
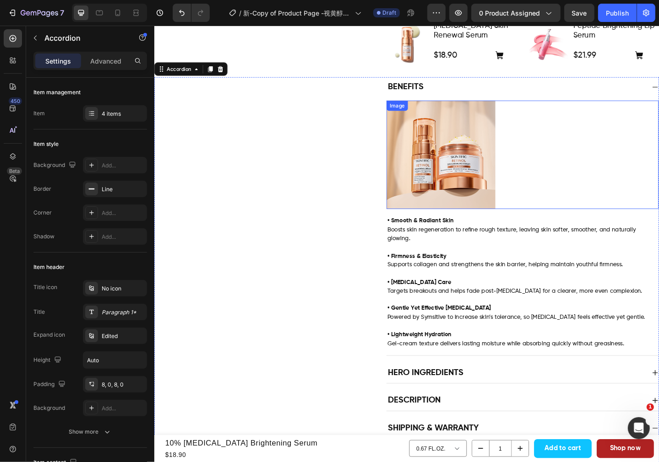
click at [479, 158] on img at bounding box center [466, 166] width 119 height 119
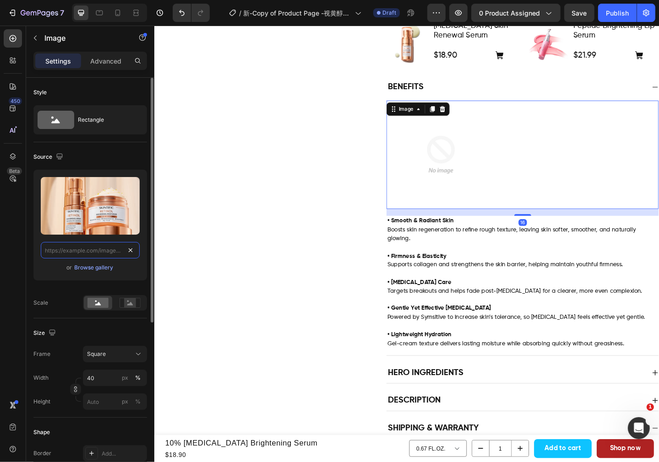
scroll to position [0, 0]
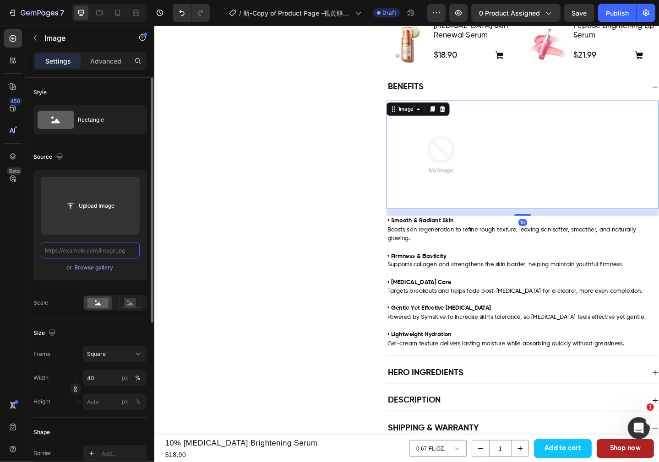
click at [105, 251] on input "text" at bounding box center [90, 250] width 99 height 16
paste input "https://cdn.shopify.com/s/files/1/0563/1701/8217/files/gempages_572779726456750…"
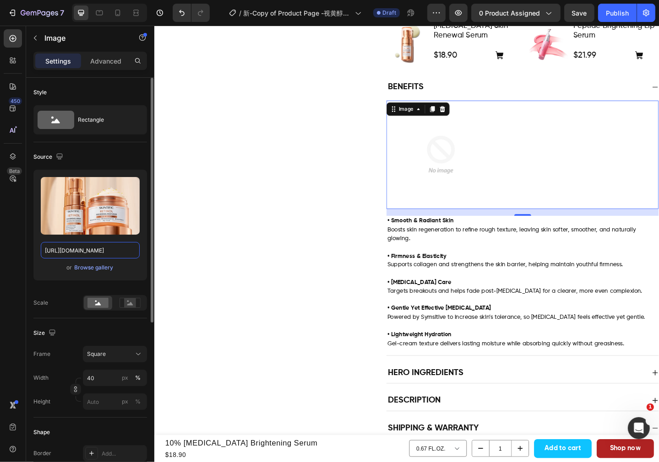
type input "https://cdn.shopify.com/s/files/1/0563/1701/8217/files/gempages_572779726456750…"
click at [39, 271] on div "Upload Image https://cdn.shopify.com/s/files/1/0563/1701/8217/files/gempages_57…" at bounding box center [90, 225] width 114 height 111
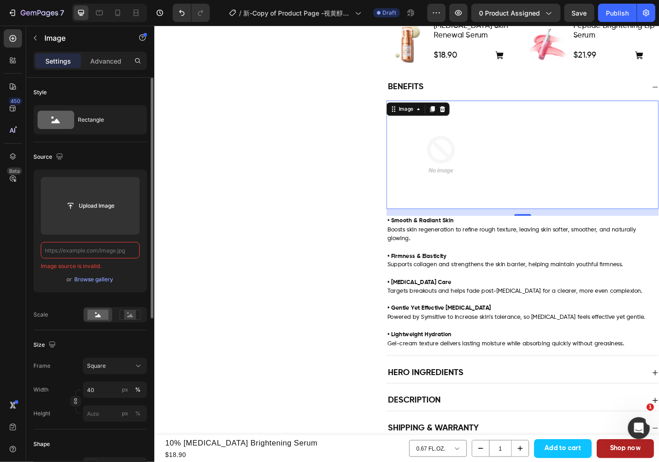
click at [86, 247] on input "text" at bounding box center [90, 250] width 99 height 16
paste input "https://cdn.shopify.com/s/files/1/0563/1701/8217/files/gempages_572779726456750…"
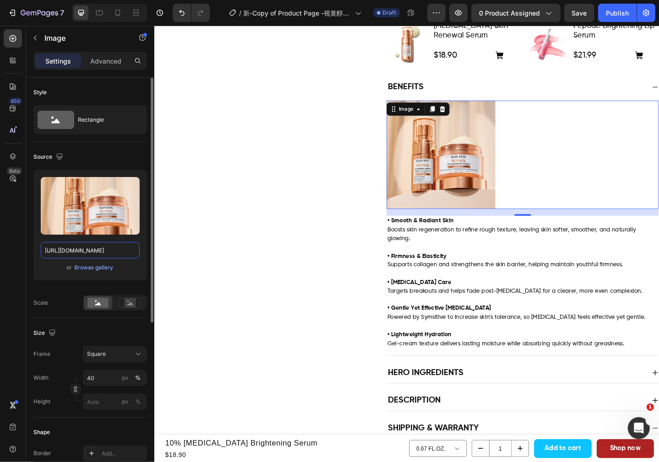
type input "https://cdn.shopify.com/s/files/1/0563/1701/8217/files/gempages_572779726456750…"
click at [49, 267] on div "or Browse gallery" at bounding box center [90, 267] width 99 height 11
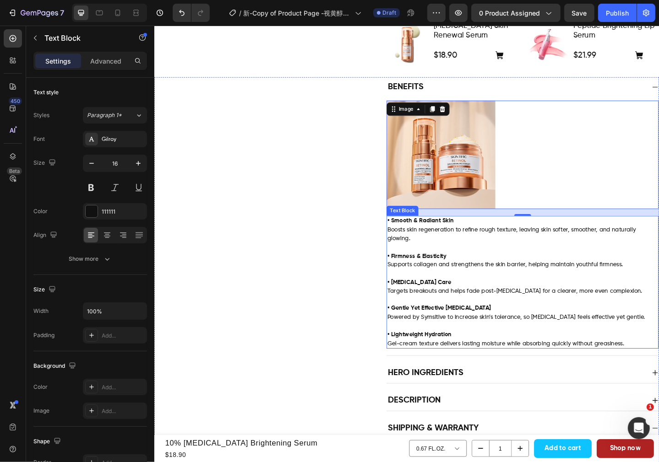
click at [577, 274] on p "• Firmness & Elasticity" at bounding box center [555, 271] width 294 height 19
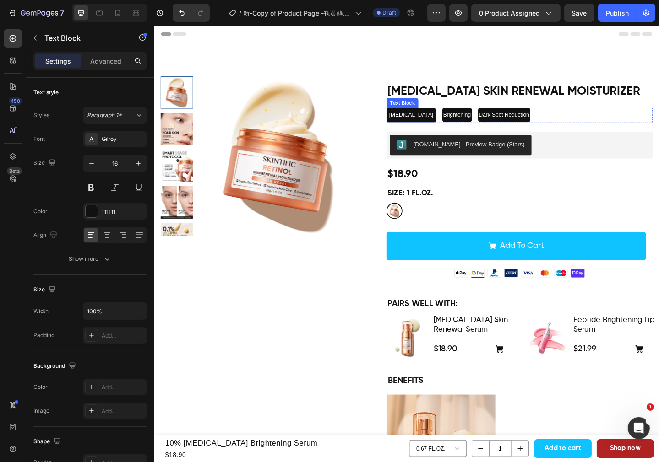
click at [422, 123] on span "Niacinamide" at bounding box center [433, 123] width 48 height 7
click at [422, 123] on span "[MEDICAL_DATA]" at bounding box center [433, 123] width 48 height 7
click at [474, 126] on span "Brightening" at bounding box center [471, 123] width 30 height 7
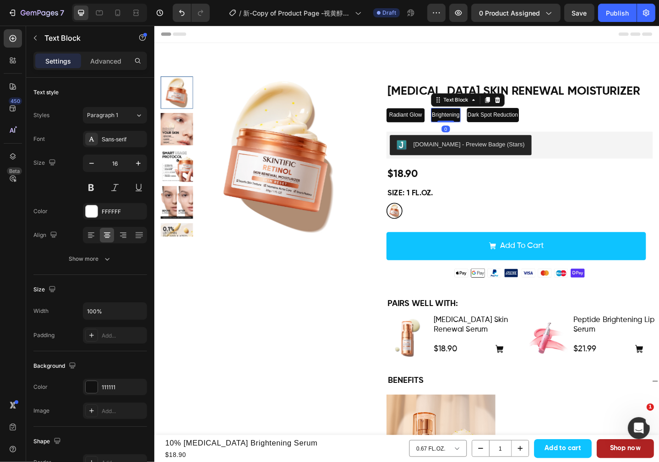
click at [474, 126] on span "Brightening" at bounding box center [471, 123] width 30 height 7
click at [467, 126] on span "Gentle Retinol" at bounding box center [489, 123] width 67 height 7
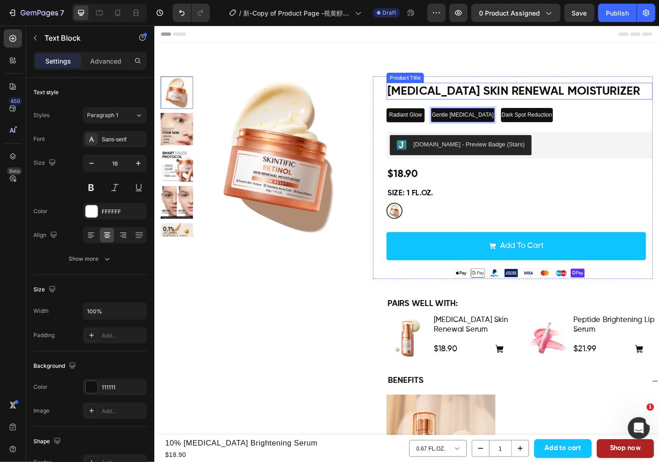
click at [407, 95] on h1 "[MEDICAL_DATA] Skin Renewal Moisturizer" at bounding box center [552, 97] width 290 height 18
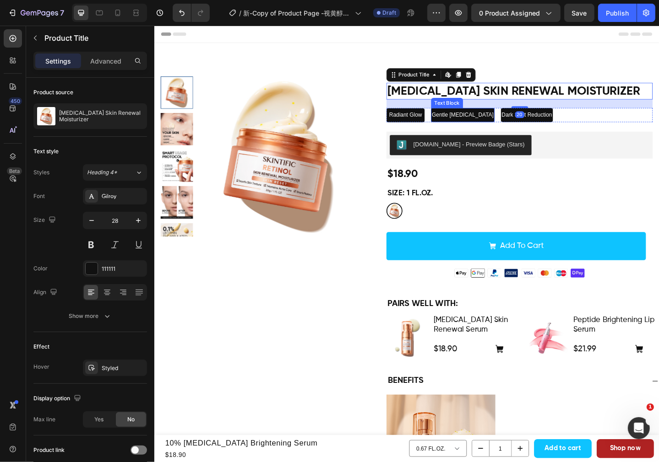
click at [485, 125] on span "Gentle Retinol" at bounding box center [489, 123] width 67 height 7
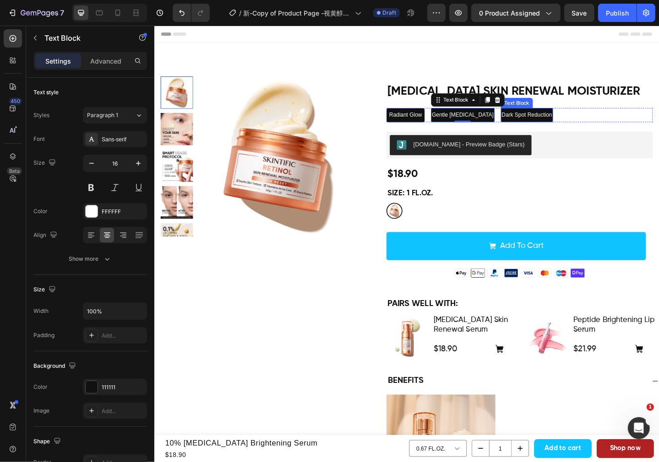
click at [536, 121] on span "Dark Spot Reduction" at bounding box center [559, 123] width 55 height 7
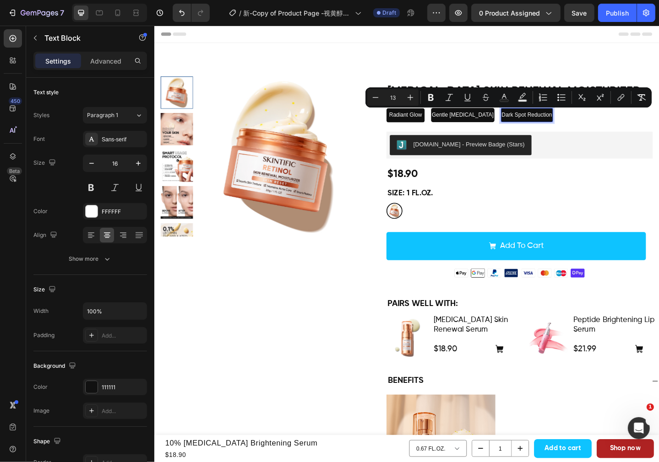
click at [532, 124] on span "Dark Spot Reduction" at bounding box center [559, 123] width 55 height 7
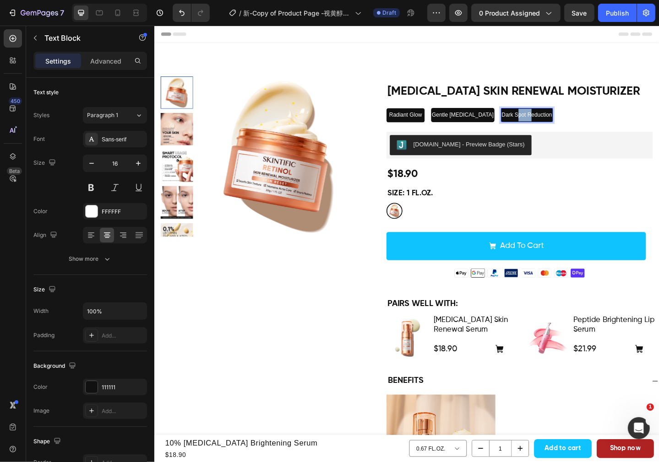
click at [532, 124] on span "Dark Spot Reduction" at bounding box center [559, 123] width 55 height 7
click at [555, 123] on span "Dark Spot Reduction" at bounding box center [559, 123] width 55 height 7
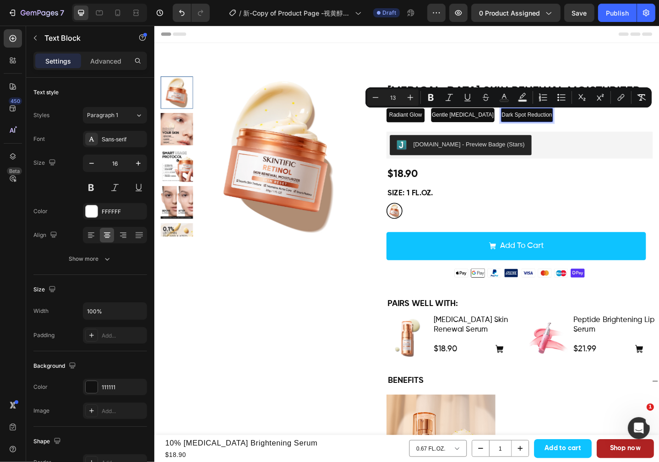
drag, startPoint x: 561, startPoint y: 123, endPoint x: 502, endPoint y: 125, distance: 59.1
click at [531, 125] on div "Dark Spot Reduction" at bounding box center [559, 123] width 57 height 16
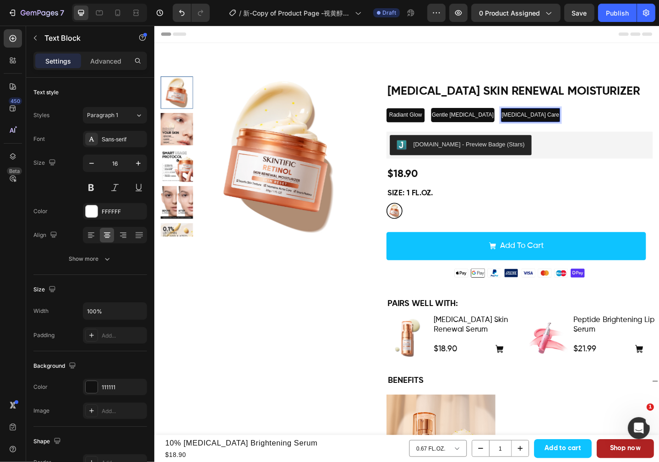
click at [532, 122] on span "[MEDICAL_DATA] Care" at bounding box center [563, 123] width 63 height 7
click at [577, 15] on span "Save" at bounding box center [579, 13] width 15 height 8
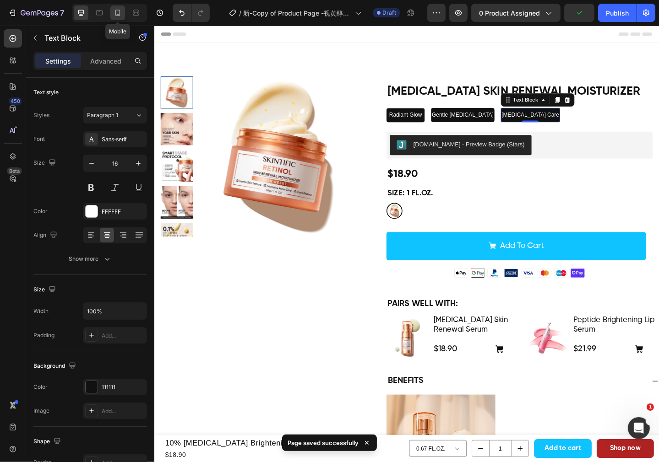
click at [121, 15] on icon at bounding box center [117, 12] width 9 height 9
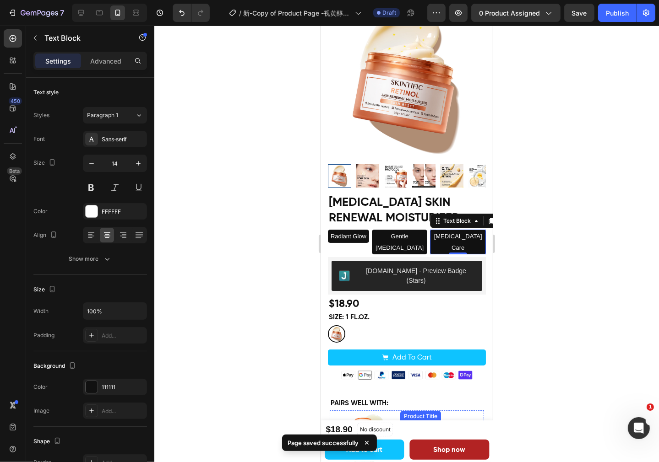
scroll to position [27, 0]
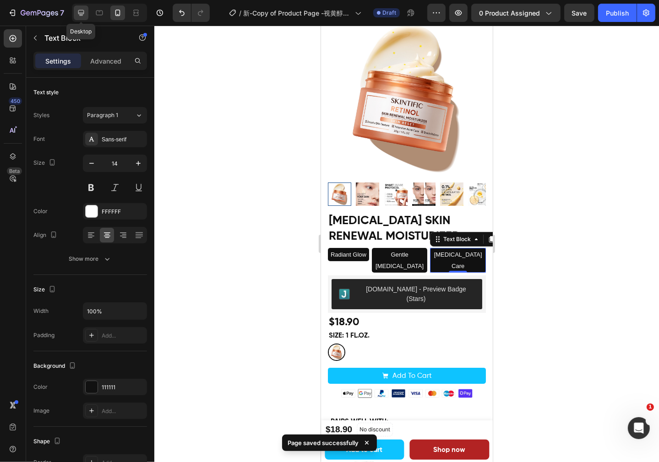
click at [79, 17] on div at bounding box center [81, 12] width 15 height 15
type input "16"
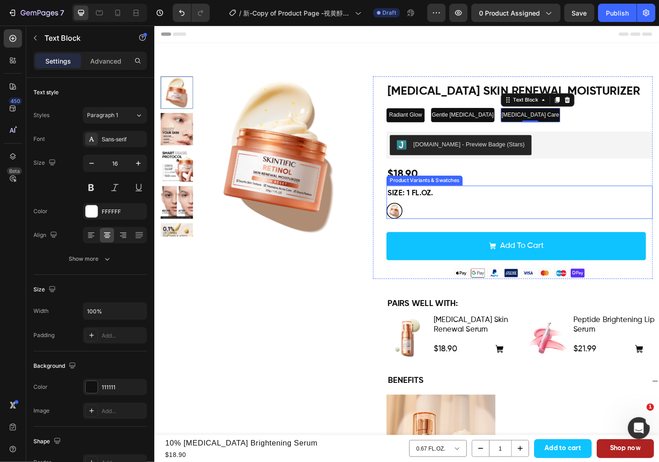
click at [542, 232] on div "1 FL.OZ. 1 FL.OZ." at bounding box center [552, 227] width 290 height 17
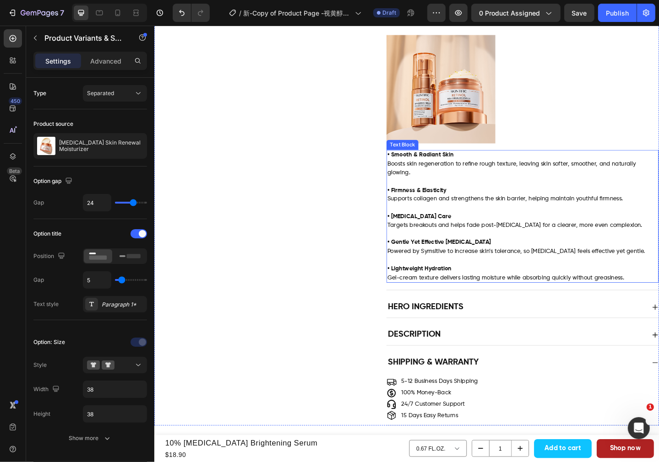
scroll to position [412, 0]
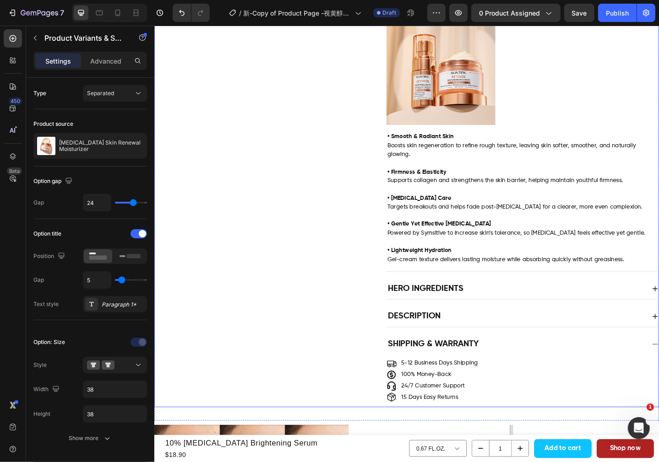
click at [554, 319] on div "Hero Ingredients" at bounding box center [548, 312] width 282 height 15
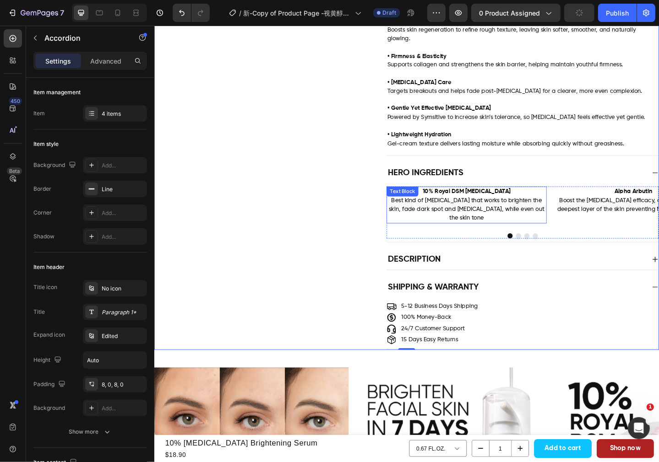
scroll to position [549, 0]
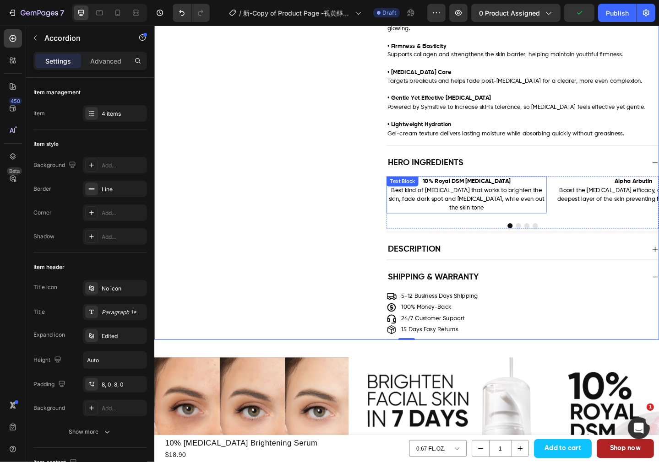
click at [522, 203] on span "Best kind of Niacinamide that works to brighten the skin, fade dark spot and hy…" at bounding box center [493, 214] width 169 height 26
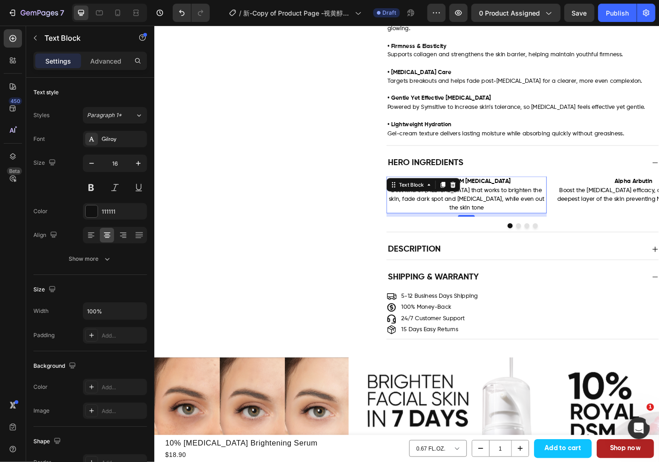
click at [533, 198] on p "10% Royal DSM Niacinamide" at bounding box center [494, 195] width 173 height 10
drag, startPoint x: 538, startPoint y: 199, endPoint x: 446, endPoint y: 195, distance: 91.2
click at [446, 195] on p "10% Royal DSM Niacinamide" at bounding box center [494, 195] width 173 height 10
drag, startPoint x: 503, startPoint y: 215, endPoint x: 508, endPoint y: 225, distance: 11.1
click at [503, 215] on span "Best kind of Niacinamide that works to brighten the skin, fade dark spot and hy…" at bounding box center [493, 214] width 169 height 26
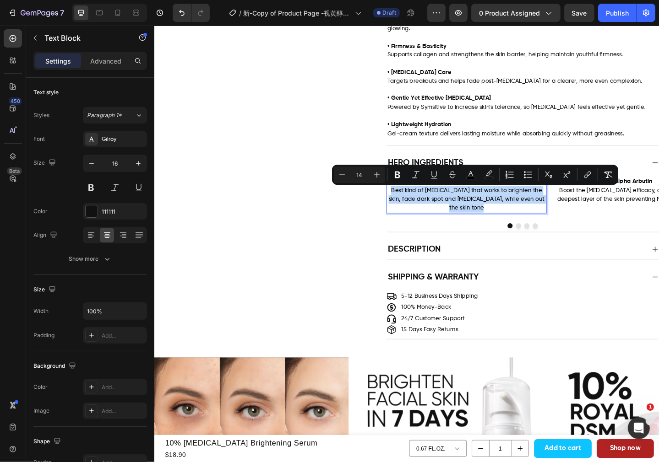
drag, startPoint x: 508, startPoint y: 228, endPoint x: 404, endPoint y: 211, distance: 105.8
click at [408, 211] on p "Best kind of Niacinamide that works to brighten the skin, fade dark spot and hy…" at bounding box center [494, 214] width 173 height 28
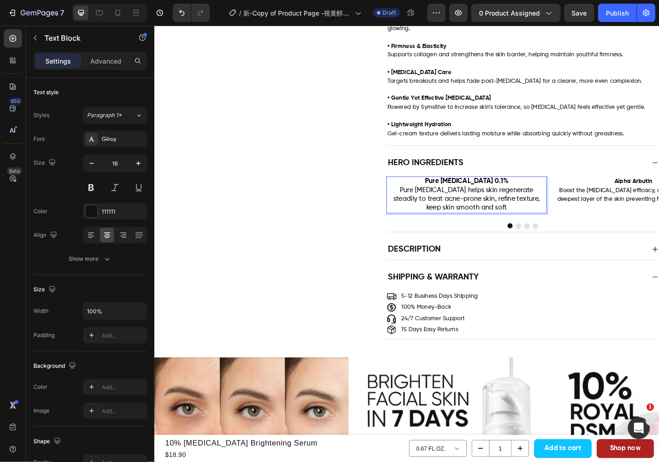
click at [507, 216] on span "Pure Retinol helps skin regenerate steadily to treat acne-prone skin, refine te…" at bounding box center [494, 214] width 160 height 27
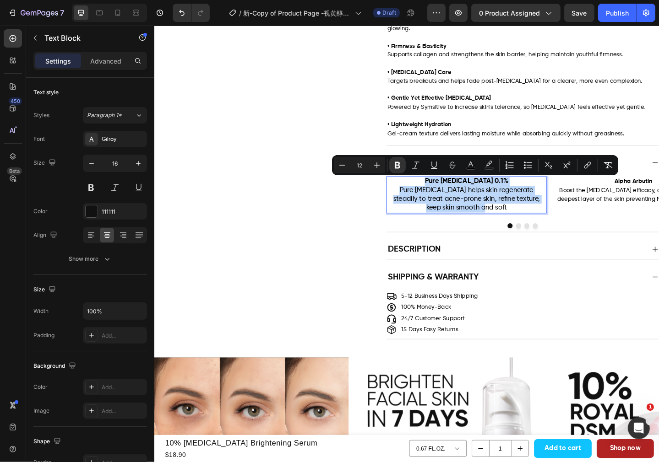
drag, startPoint x: 510, startPoint y: 225, endPoint x: 462, endPoint y: 198, distance: 54.9
click at [462, 198] on div "Pure Retinol 0.1% Pure Retinol helps skin regenerate steadily to treat acne-pro…" at bounding box center [494, 210] width 174 height 40
click at [377, 163] on icon "Editor contextual toolbar" at bounding box center [377, 166] width 6 height 6
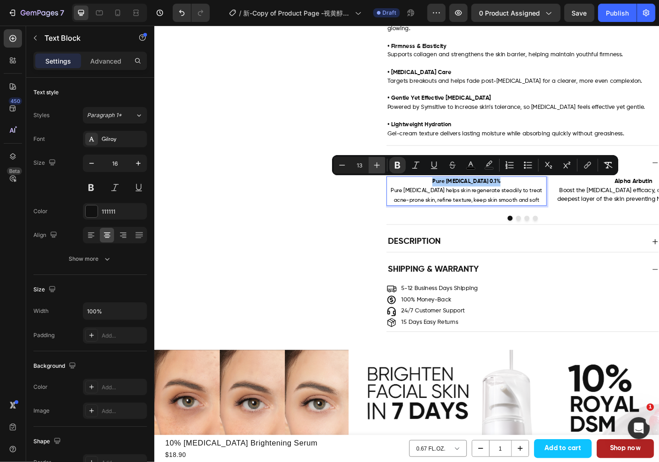
click at [377, 163] on icon "Editor contextual toolbar" at bounding box center [377, 166] width 6 height 6
type input "14"
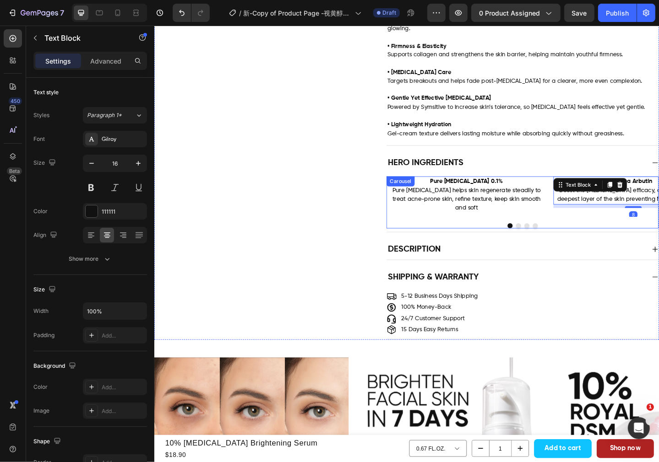
click at [544, 238] on div "Image Pure Retinol 0.1% Pure Retinol helps skin regenerate steadily to treat ac…" at bounding box center [555, 218] width 296 height 56
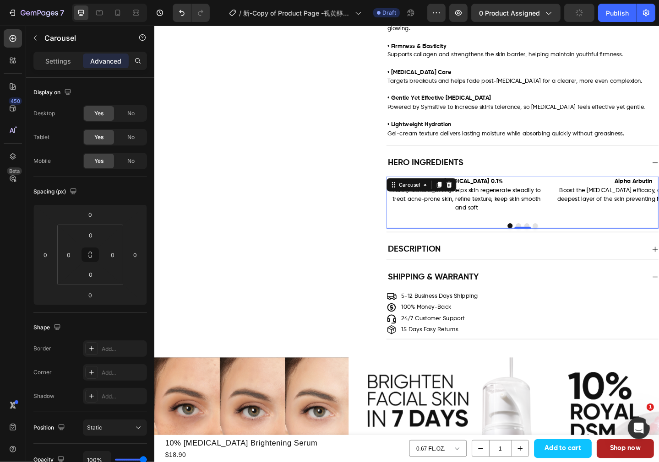
click at [548, 241] on button "Dot" at bounding box center [550, 243] width 5 height 5
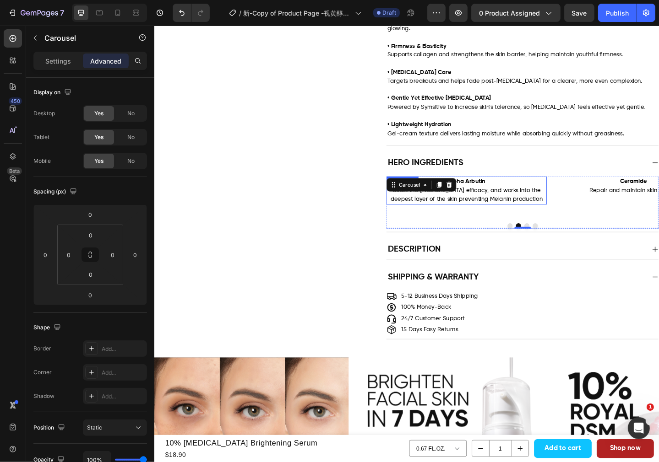
drag, startPoint x: 503, startPoint y: 197, endPoint x: 511, endPoint y: 197, distance: 8.2
click at [503, 197] on strong "Alpha Arbutin" at bounding box center [493, 195] width 41 height 6
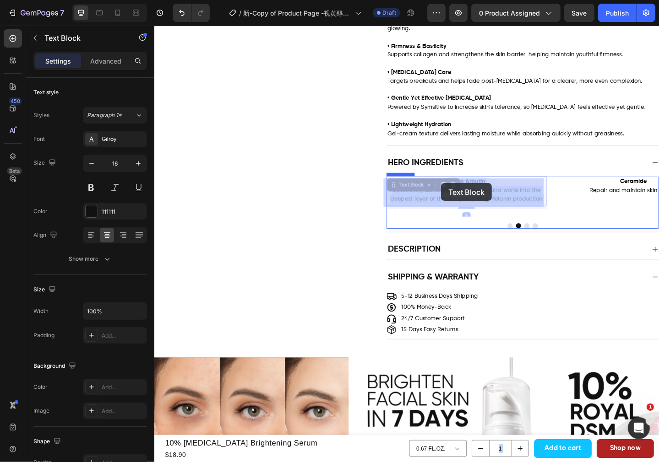
drag, startPoint x: 516, startPoint y: 197, endPoint x: 478, endPoint y: 197, distance: 38.5
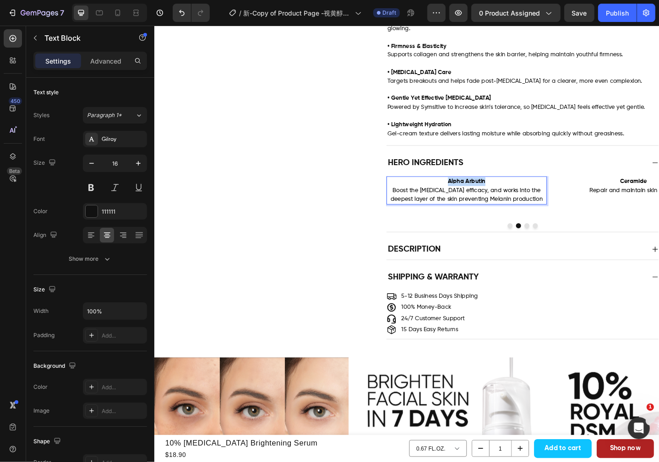
drag, startPoint x: 519, startPoint y: 193, endPoint x: 461, endPoint y: 194, distance: 58.2
click at [461, 194] on p "Alpha Arbutin Boost the Niacinamide efficacy, and works into the deepest layer …" at bounding box center [494, 204] width 173 height 28
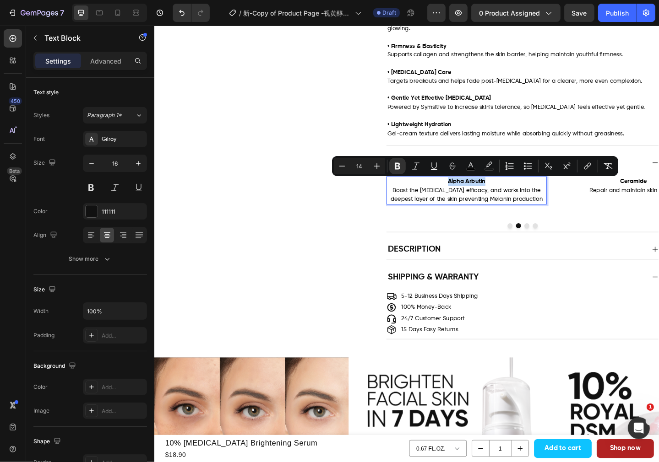
type input "12"
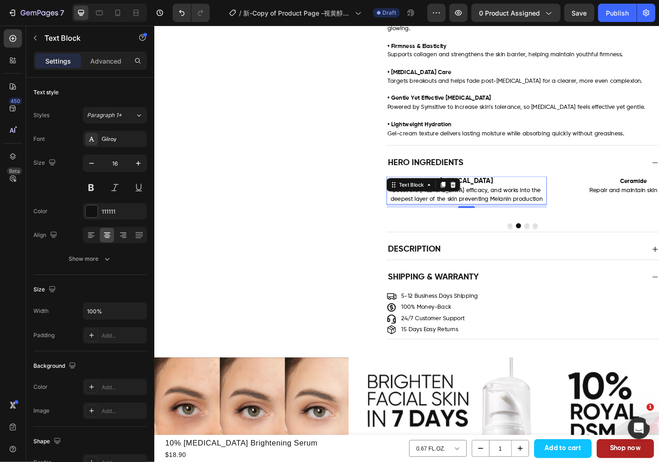
click at [543, 209] on span "Boost the Niacinamide efficacy, and works into the deepest layer of the skin pr…" at bounding box center [494, 209] width 166 height 16
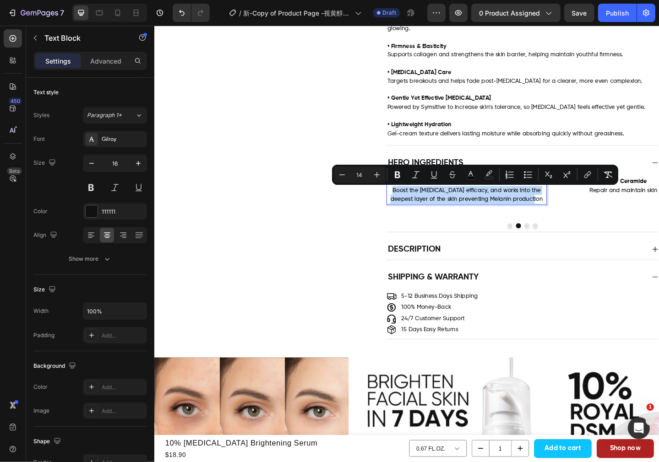
drag, startPoint x: 572, startPoint y: 216, endPoint x: 409, endPoint y: 211, distance: 163.6
click at [409, 211] on p "Adenosine Boost the Niacinamide efficacy, and works into the deepest layer of t…" at bounding box center [494, 204] width 173 height 28
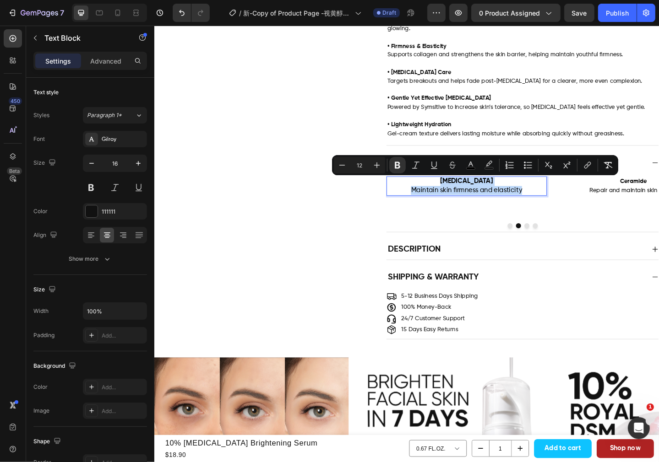
drag, startPoint x: 552, startPoint y: 206, endPoint x: 469, endPoint y: 200, distance: 83.1
click at [469, 200] on p "Adenosine Maintain skin firmness and elasticity" at bounding box center [494, 199] width 173 height 19
click at [378, 167] on icon "Editor contextual toolbar" at bounding box center [376, 165] width 9 height 9
type input "14"
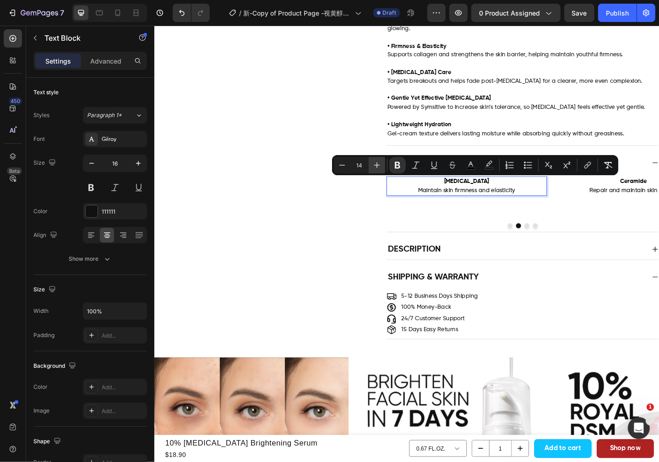
copy p "Adenosine"
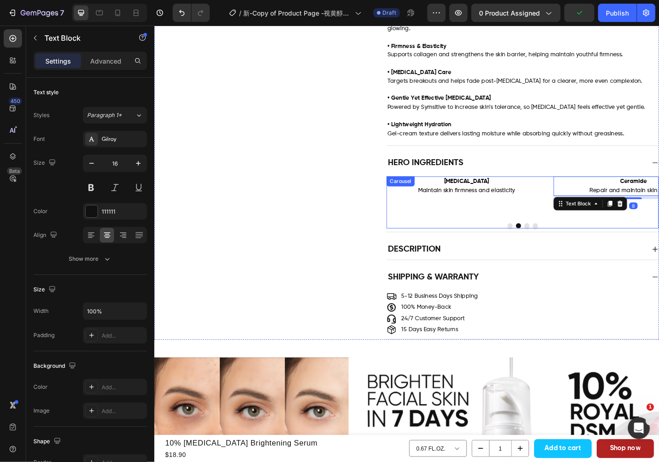
click at [551, 237] on div "Image Pure Retinol 0.1% Pure Retinol helps skin regenerate steadily to treat ac…" at bounding box center [555, 218] width 296 height 56
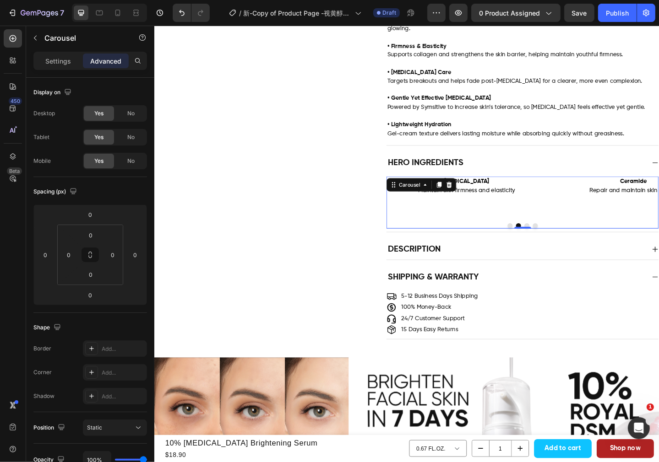
click at [557, 241] on button "Dot" at bounding box center [559, 243] width 5 height 5
click at [506, 204] on span "Repair and maintain skin barrier" at bounding box center [494, 204] width 96 height 6
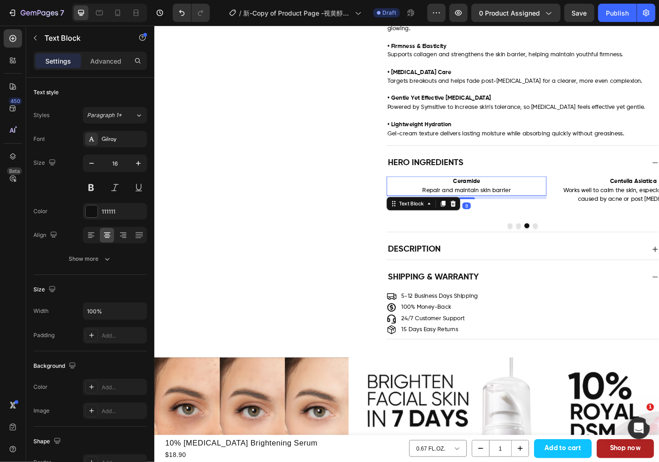
click at [517, 199] on p "Ceramide Repair and maintain skin barrier" at bounding box center [494, 199] width 173 height 19
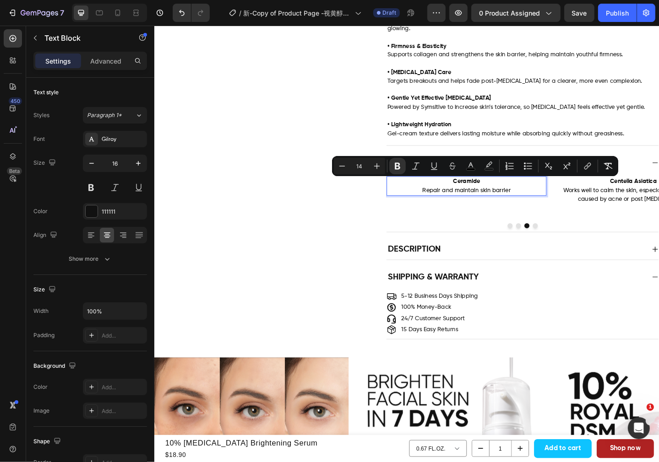
drag, startPoint x: 502, startPoint y: 197, endPoint x: 460, endPoint y: 197, distance: 42.1
click at [460, 197] on p "Ceramide Repair and maintain skin barrier" at bounding box center [494, 199] width 173 height 19
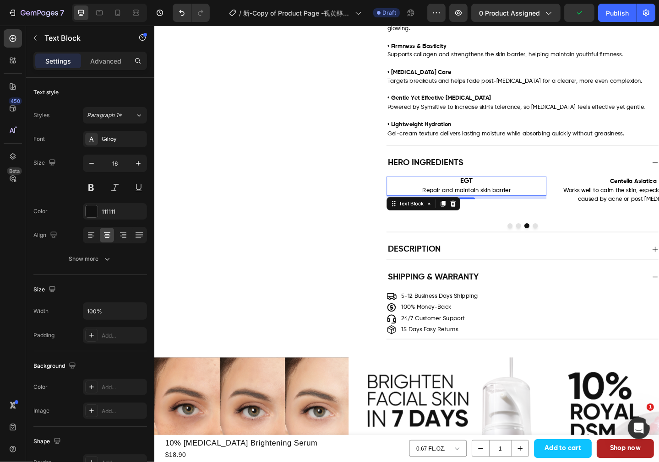
click at [535, 207] on span "Repair and maintain skin barrier" at bounding box center [494, 204] width 96 height 6
drag, startPoint x: 538, startPoint y: 206, endPoint x: 442, endPoint y: 207, distance: 96.2
click at [442, 207] on p "EGT Repair and maintain skin barrier" at bounding box center [494, 199] width 173 height 19
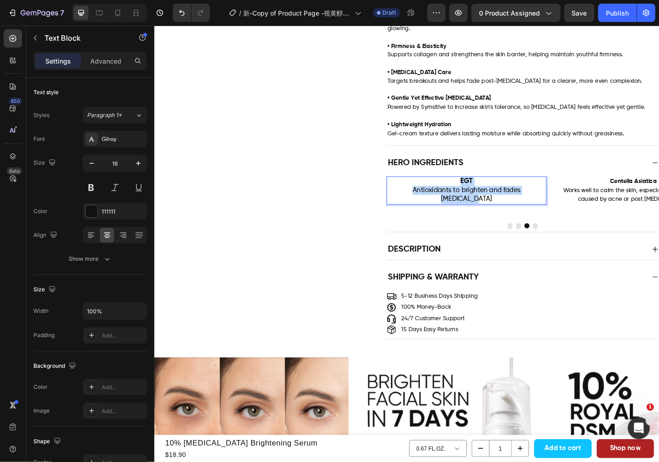
drag, startPoint x: 569, startPoint y: 206, endPoint x: 479, endPoint y: 201, distance: 89.9
click at [479, 201] on p "EGT Antioxidants to brighten and fades acne scars" at bounding box center [494, 204] width 173 height 28
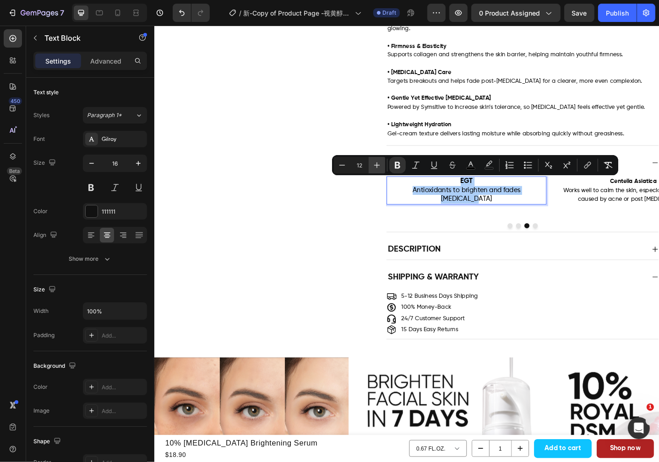
click at [375, 166] on icon "Editor contextual toolbar" at bounding box center [376, 165] width 9 height 9
type input "14"
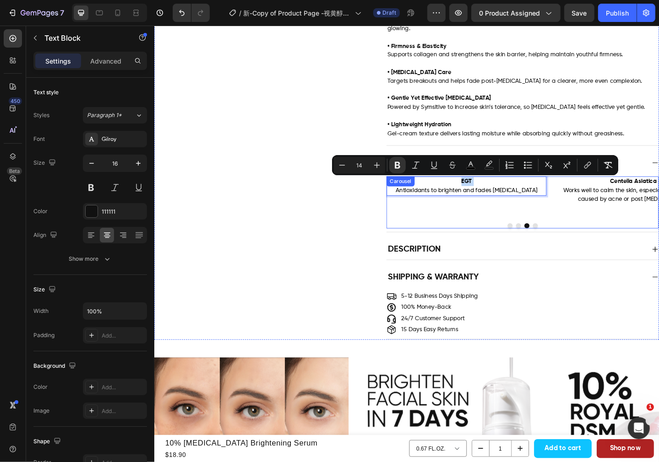
click at [566, 241] on button "Dot" at bounding box center [568, 243] width 5 height 5
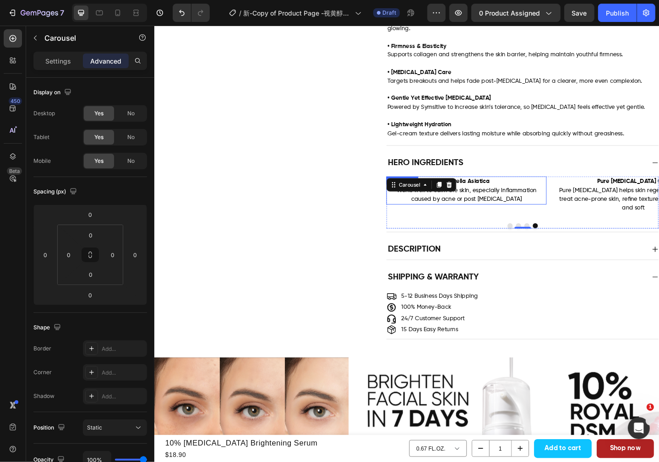
click at [506, 204] on span "Works well to calm the skin, especially inflammation caused by acne or post acn…" at bounding box center [494, 209] width 152 height 16
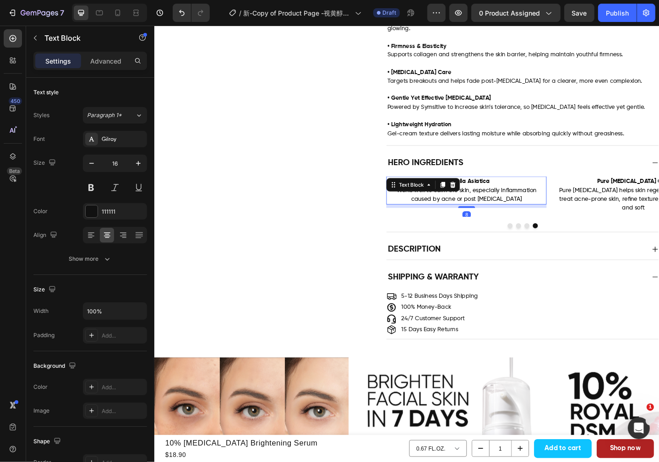
click at [519, 200] on p "Centella Asiatica Works well to calm the skin, especially inflammation caused b…" at bounding box center [494, 204] width 173 height 28
drag, startPoint x: 520, startPoint y: 199, endPoint x: 468, endPoint y: 199, distance: 51.7
click at [468, 199] on p "Centella Asiatica Works well to calm the skin, especially inflammation caused b…" at bounding box center [494, 204] width 173 height 28
click at [542, 207] on span "Works well to calm the skin, especially inflammation caused by acne or post acn…" at bounding box center [494, 209] width 152 height 16
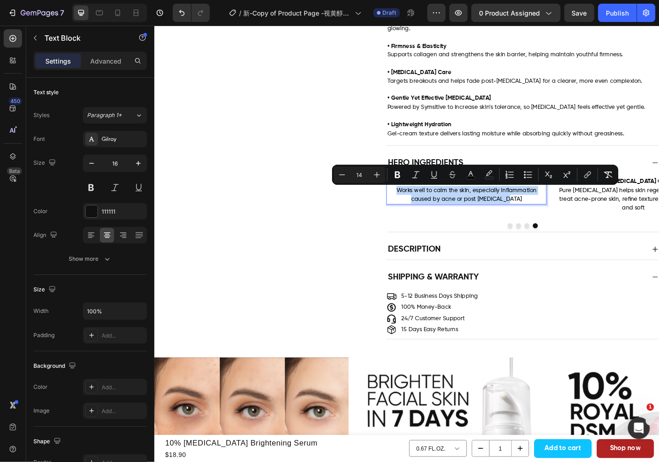
drag, startPoint x: 546, startPoint y: 218, endPoint x: 415, endPoint y: 207, distance: 131.4
click at [415, 207] on p "Works well to calm the skin, especially inflammation caused by acne or post acn…" at bounding box center [494, 209] width 173 height 19
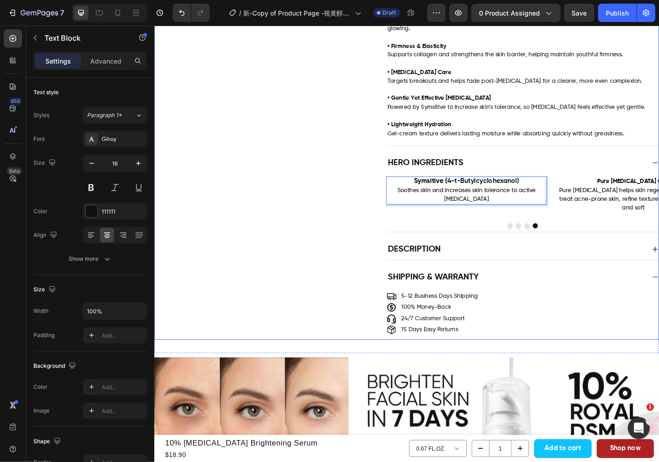
drag, startPoint x: 363, startPoint y: 255, endPoint x: 419, endPoint y: 252, distance: 55.5
click at [363, 258] on div "Description" at bounding box center [428, 269] width 549 height 23
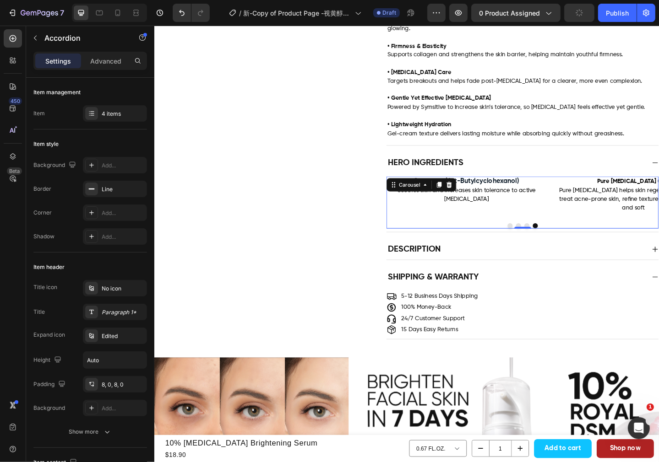
click at [539, 241] on button "Dot" at bounding box center [541, 243] width 5 height 5
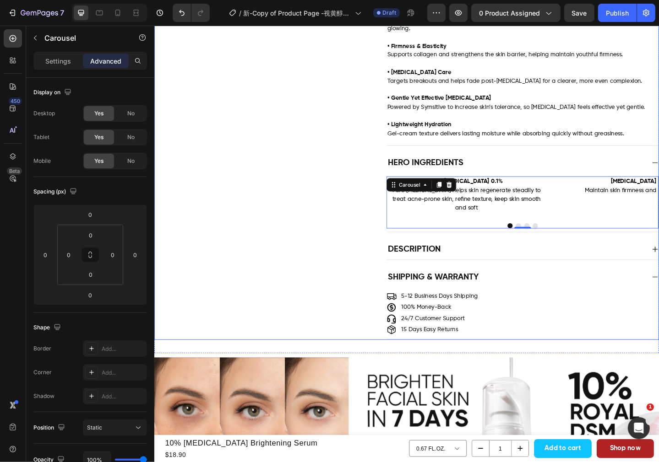
click at [522, 262] on div "Description" at bounding box center [548, 269] width 282 height 15
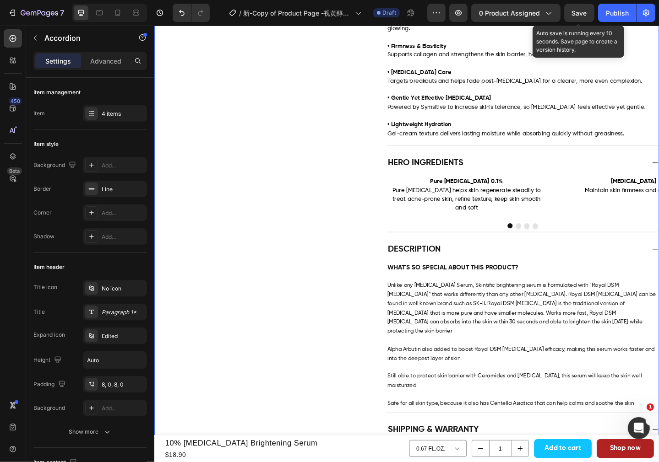
click at [579, 16] on span "Save" at bounding box center [579, 13] width 15 height 8
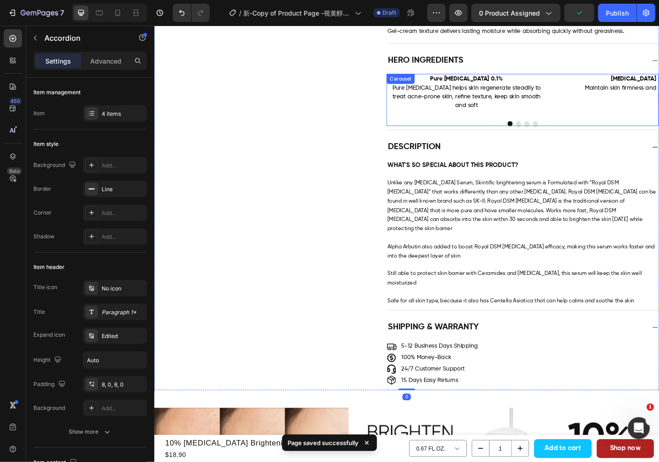
scroll to position [687, 0]
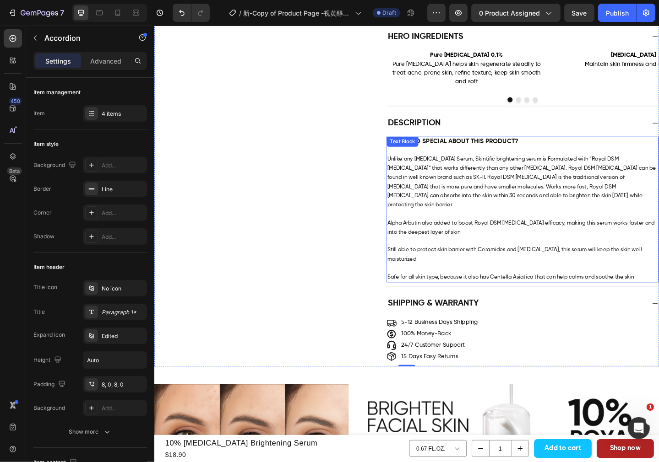
drag, startPoint x: 502, startPoint y: 167, endPoint x: 541, endPoint y: 200, distance: 50.7
click at [502, 168] on span "Unlike any Niacinamide Serum, Skintific brightening serum is Formulated with “R…" at bounding box center [554, 196] width 293 height 56
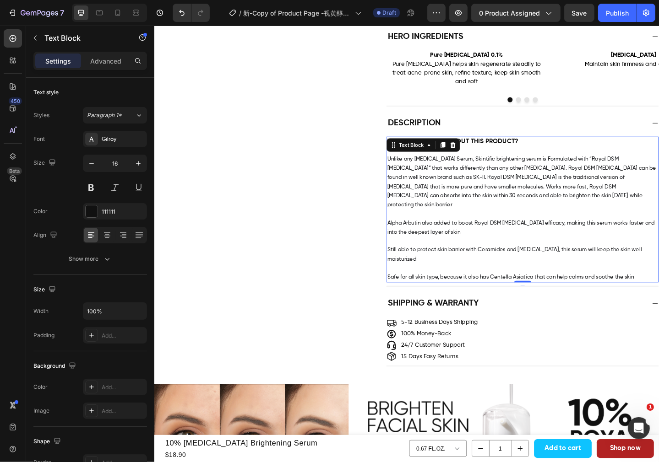
click at [624, 204] on p "Unlike any Niacinamide Serum, Skintific brightening serum is Formulated with “R…" at bounding box center [555, 196] width 294 height 60
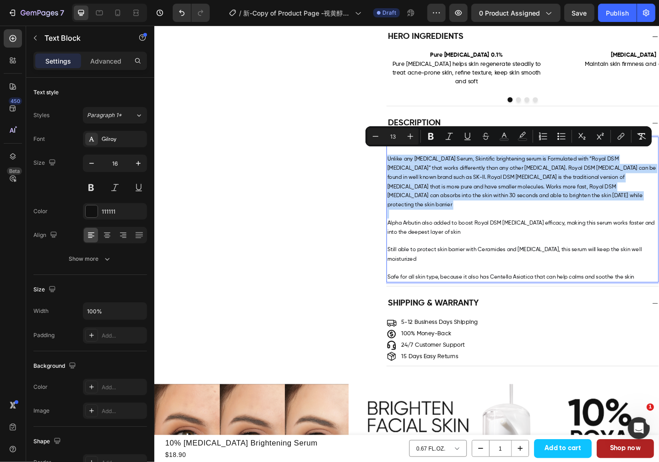
drag, startPoint x: 624, startPoint y: 204, endPoint x: 403, endPoint y: 164, distance: 224.3
click at [407, 164] on div "WHAT'S SO SPECIAL ABOUT THIS PRODUCT? Unlike any Niacinamide Serum, Skintific b…" at bounding box center [555, 226] width 296 height 159
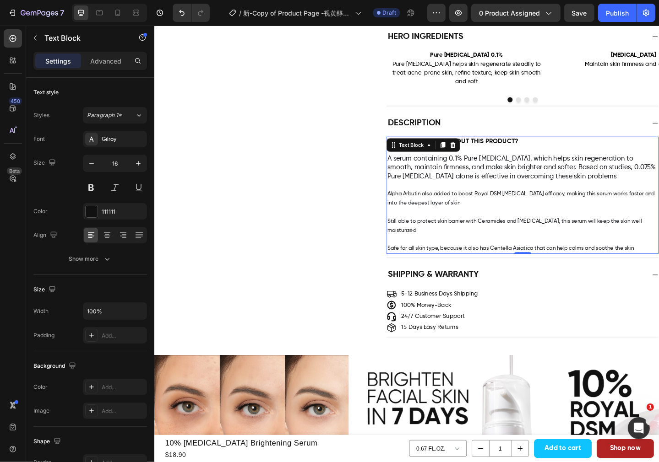
click at [559, 198] on p "Alpha Arbutin also added to boost Royal DSM Niacinamide efficacy, making this s…" at bounding box center [555, 209] width 294 height 29
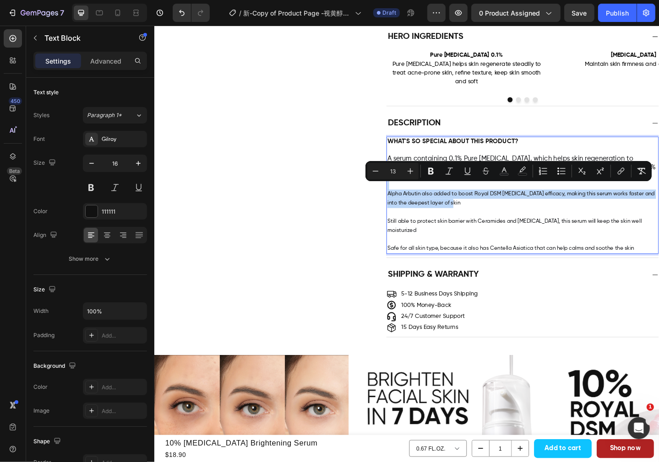
drag, startPoint x: 489, startPoint y: 210, endPoint x: 407, endPoint y: 197, distance: 83.0
click at [408, 197] on p "Alpha Arbutin also added to boost Royal DSM Niacinamide efficacy, making this s…" at bounding box center [555, 209] width 294 height 29
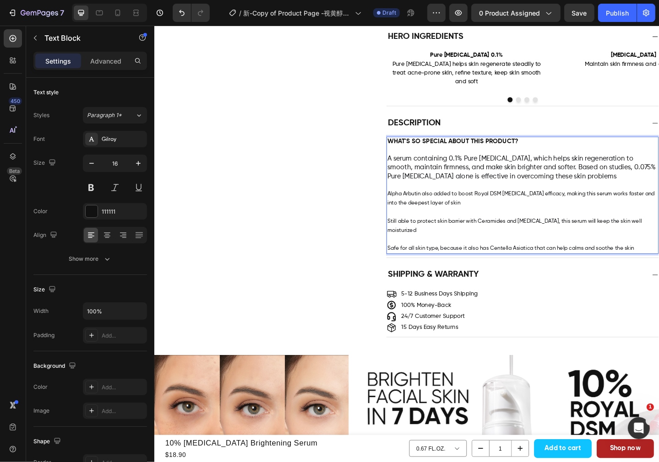
click at [497, 214] on p "⁠⁠⁠⁠⁠⁠⁠ Alpha Arbutin also added to boost Royal DSM Niacinamide efficacy, makin…" at bounding box center [555, 209] width 294 height 29
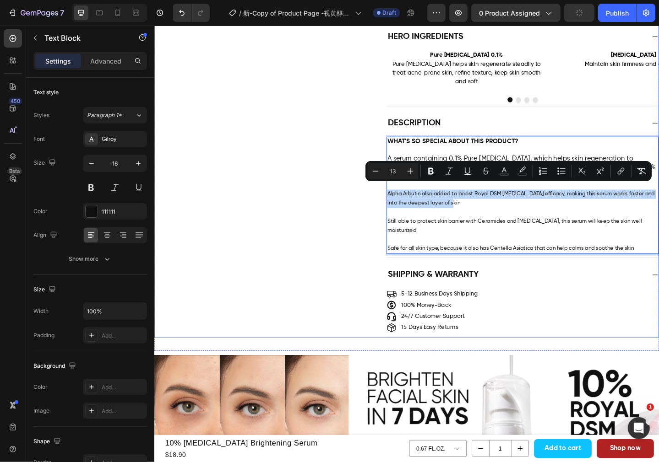
drag, startPoint x: 495, startPoint y: 214, endPoint x: 397, endPoint y: 205, distance: 98.4
click at [397, 205] on div "Description WHAT'S SO SPECIAL ABOUT THIS PRODUCT? A serum containing 0.1% Pure …" at bounding box center [428, 200] width 549 height 158
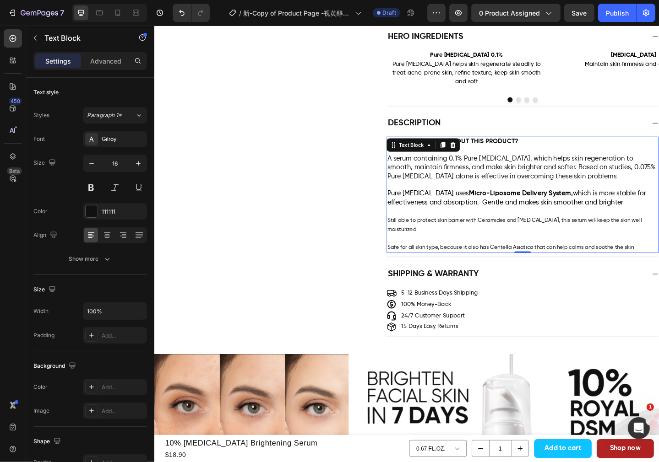
click at [490, 235] on span "Still able to protect skin barrier with Ceramides and Hyaluronic Acid, this ser…" at bounding box center [546, 243] width 277 height 16
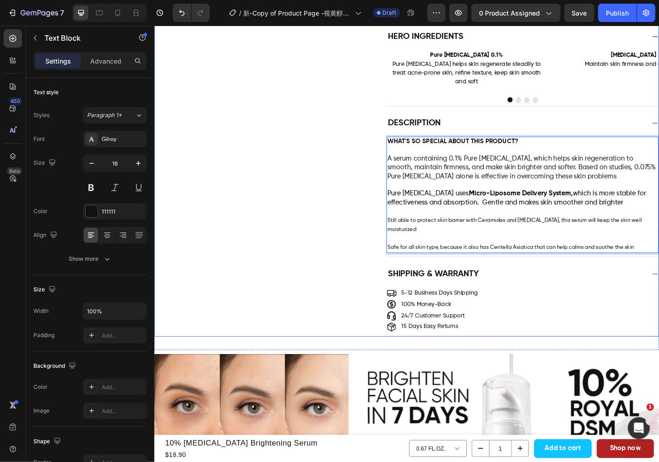
drag, startPoint x: 438, startPoint y: 240, endPoint x: 403, endPoint y: 229, distance: 36.5
click at [403, 229] on div "Description WHAT'S SO SPECIAL ABOUT THIS PRODUCT? A serum containing 0.1% Pure …" at bounding box center [428, 199] width 549 height 157
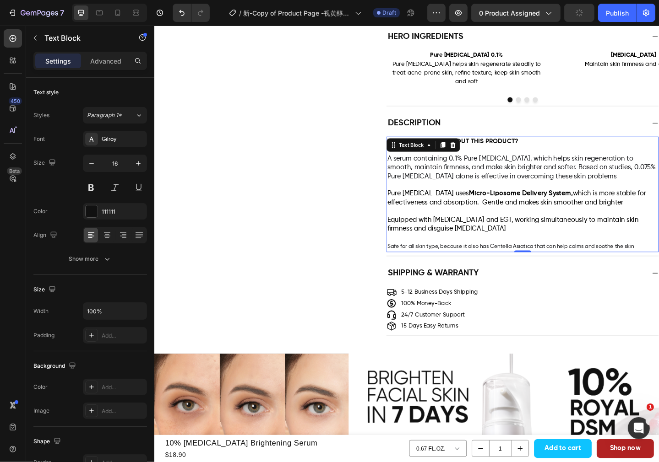
drag, startPoint x: 505, startPoint y: 246, endPoint x: 533, endPoint y: 255, distance: 29.4
click at [505, 252] on p "Safe for all skin type, because it also has Centella Asiatica that can help cal…" at bounding box center [555, 262] width 294 height 20
click at [667, 255] on p "⁠⁠⁠⁠⁠⁠⁠ Safe for all skin type, because it also has Centella Asiatica that can …" at bounding box center [555, 262] width 294 height 20
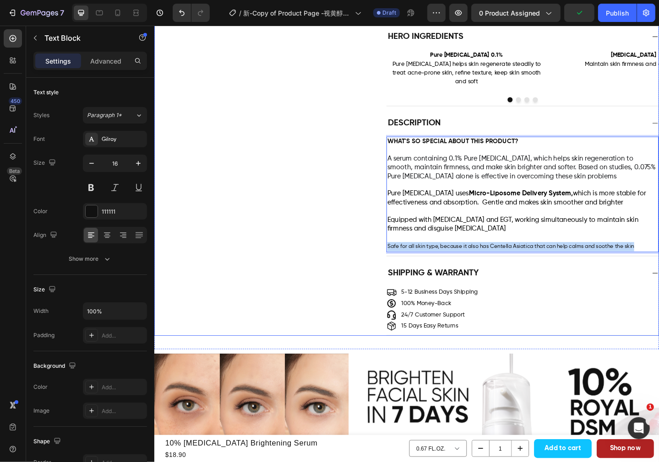
drag, startPoint x: 676, startPoint y: 256, endPoint x: 398, endPoint y: 257, distance: 278.0
click at [398, 257] on div "Description WHAT'S SO SPECIAL ABOUT THIS PRODUCT? A serum containing 0.1% Pure …" at bounding box center [428, 199] width 549 height 156
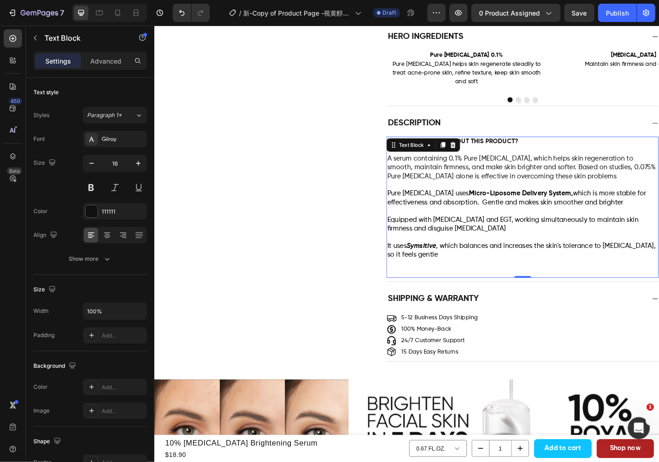
click at [417, 290] on p "Rich Text Editor. Editing area: main" at bounding box center [555, 295] width 294 height 10
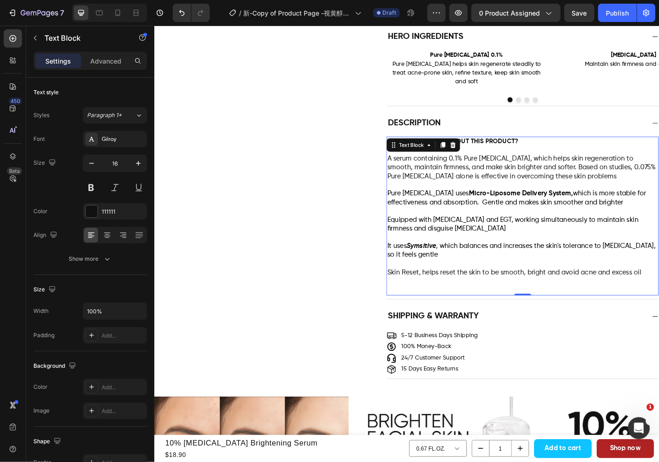
click at [459, 309] on p "Rich Text Editor. Editing area: main" at bounding box center [555, 314] width 294 height 10
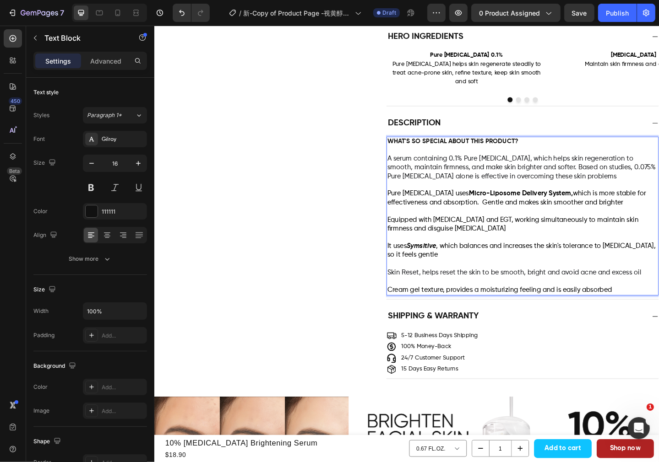
click at [651, 309] on p "Cream gel texture, provides a moisturizing feeling and is easily absorbed" at bounding box center [555, 314] width 294 height 10
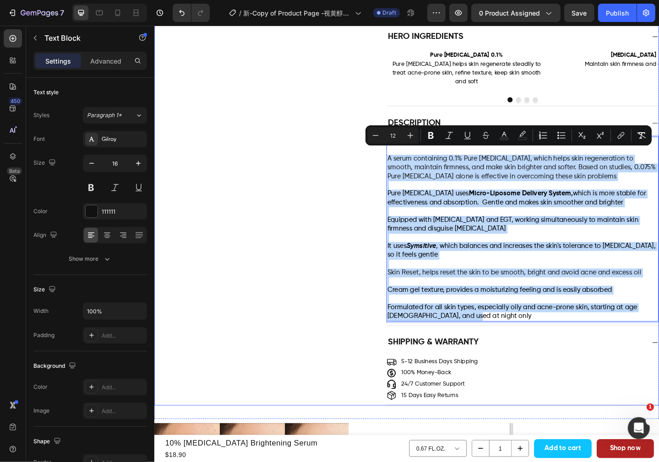
drag, startPoint x: 487, startPoint y: 336, endPoint x: 402, endPoint y: 161, distance: 193.9
click at [402, 161] on div "Description WHAT'S SO SPECIAL ABOUT THIS PRODUCT? A serum containing 0.1% Pure …" at bounding box center [428, 237] width 549 height 232
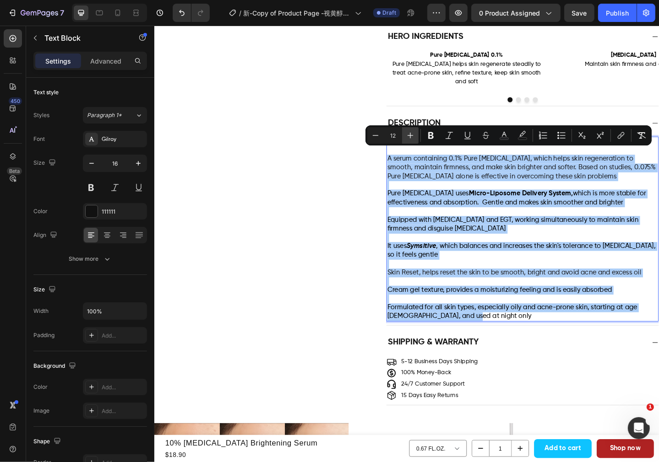
click at [405, 136] on button "Plus" at bounding box center [410, 135] width 16 height 16
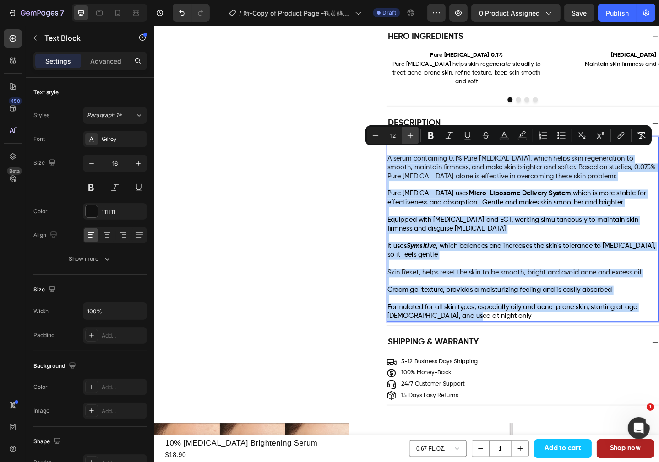
type input "13"
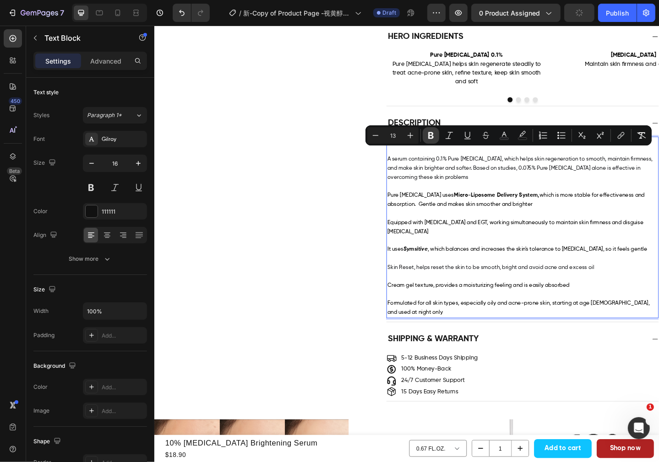
click at [429, 134] on icon "Editor contextual toolbar" at bounding box center [430, 135] width 5 height 7
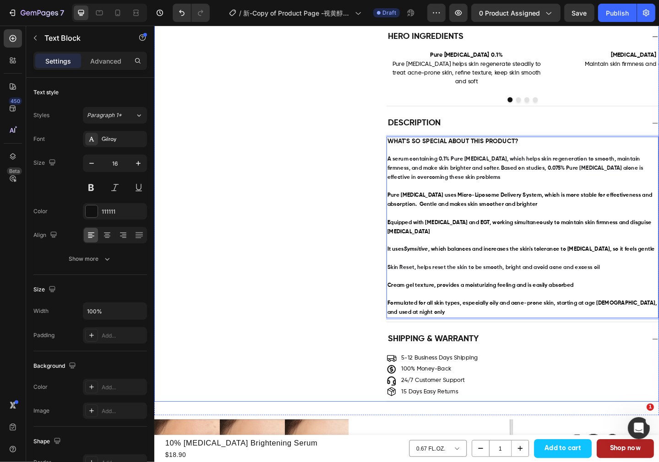
click at [378, 240] on div "Description WHAT'S SO SPECIAL ABOUT THIS PRODUCT? A serum containing 0.1% Pure …" at bounding box center [428, 235] width 549 height 228
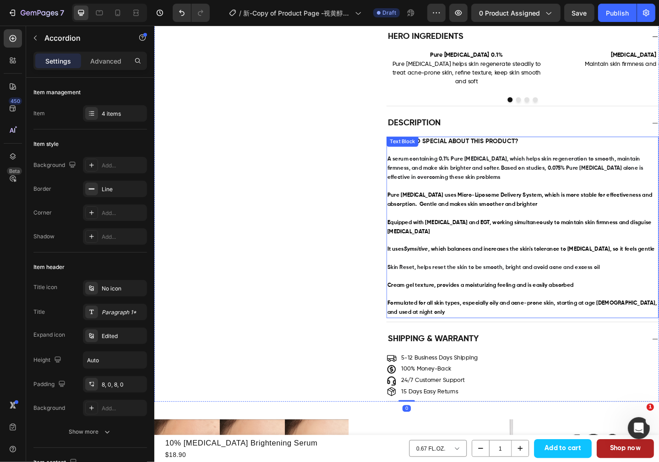
click at [495, 294] on p "Rich Text Editor. Editing area: main" at bounding box center [555, 299] width 294 height 10
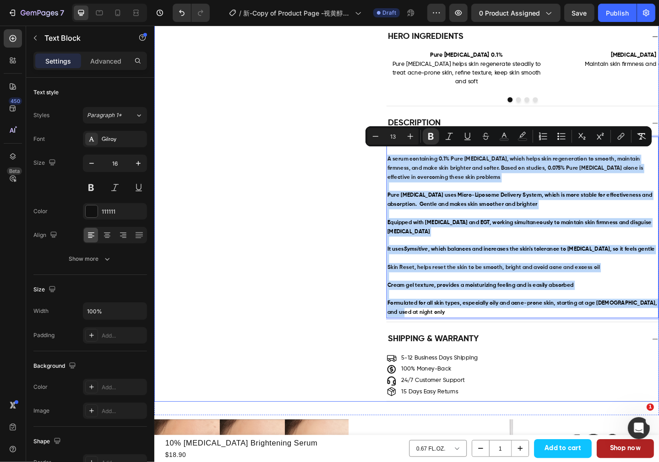
drag, startPoint x: 420, startPoint y: 330, endPoint x: 393, endPoint y: 168, distance: 164.9
click at [393, 168] on div "Description WHAT'S SO SPECIAL ABOUT THIS PRODUCT? A serum containing 0.1% Pure …" at bounding box center [428, 235] width 549 height 228
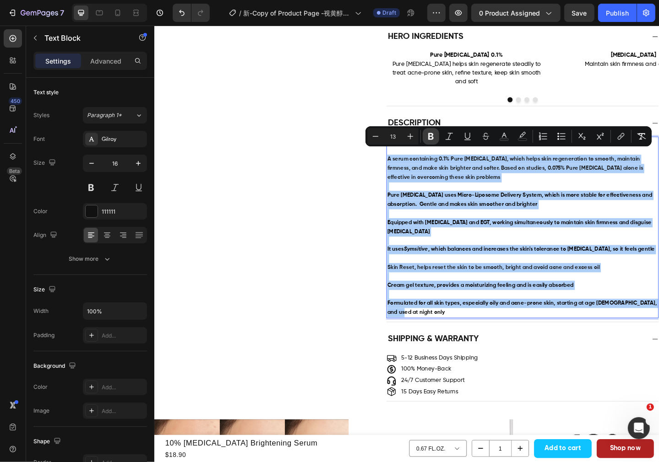
click at [432, 137] on icon "Editor contextual toolbar" at bounding box center [430, 136] width 5 height 7
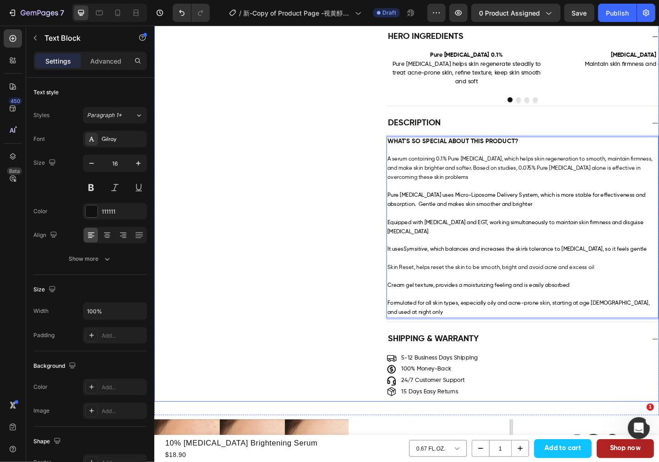
click at [341, 242] on div "Description WHAT'S SO SPECIAL ABOUT THIS PRODUCT? A serum containing 0.1% Pure …" at bounding box center [428, 235] width 549 height 228
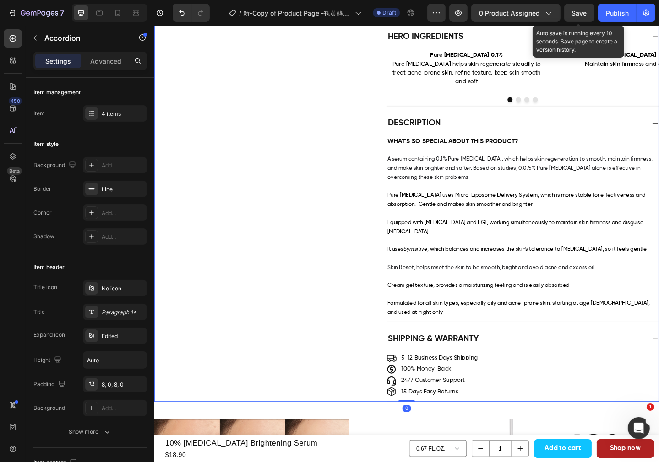
click at [582, 12] on span "Save" at bounding box center [579, 13] width 15 height 8
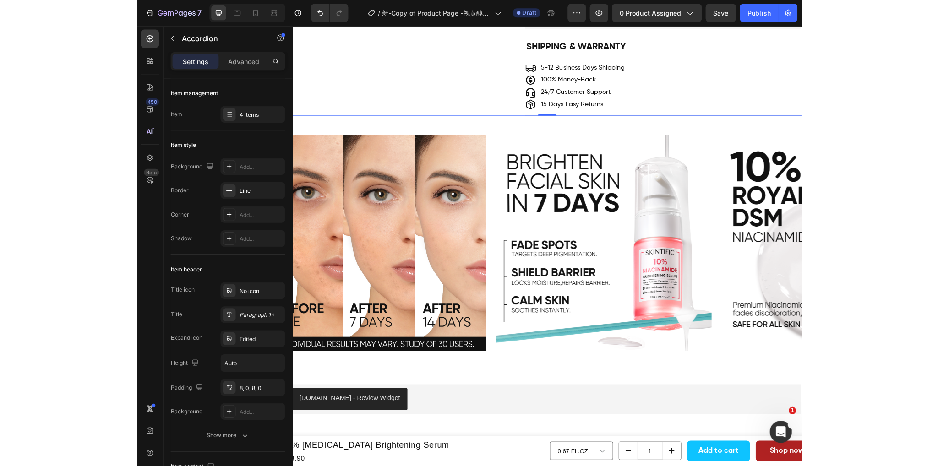
scroll to position [999, 0]
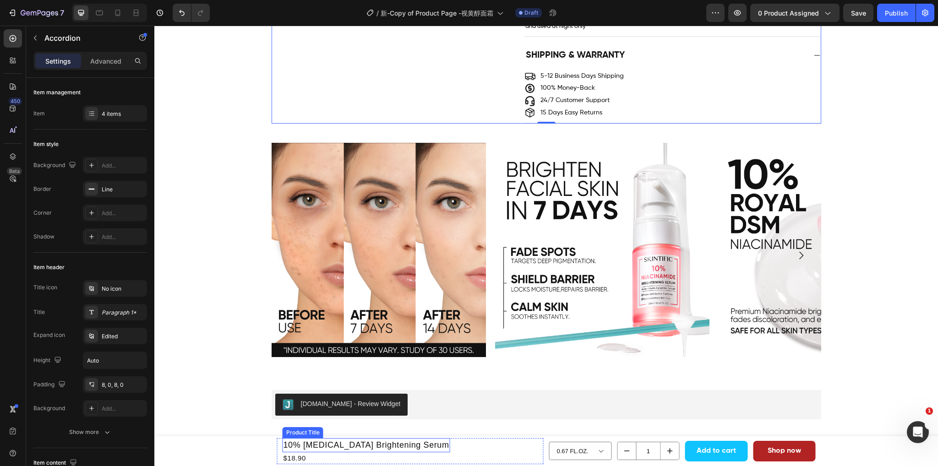
click at [400, 445] on h1 "10% [MEDICAL_DATA] Brightening Serum" at bounding box center [367, 445] width 168 height 14
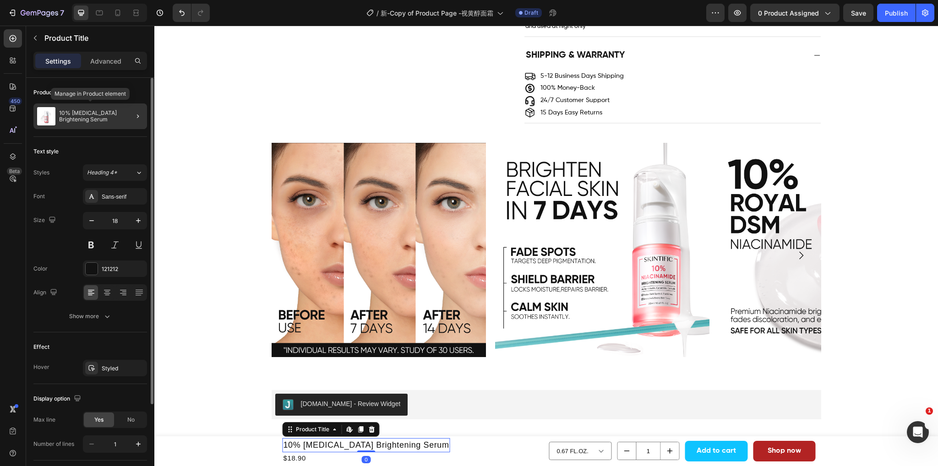
click at [83, 114] on p "10% [MEDICAL_DATA] Brightening Serum" at bounding box center [101, 116] width 84 height 13
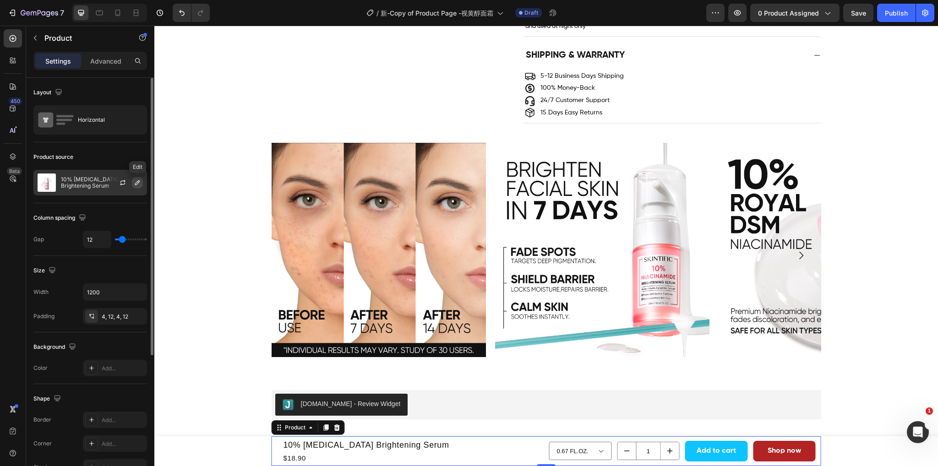
click at [138, 181] on icon "button" at bounding box center [137, 182] width 5 height 5
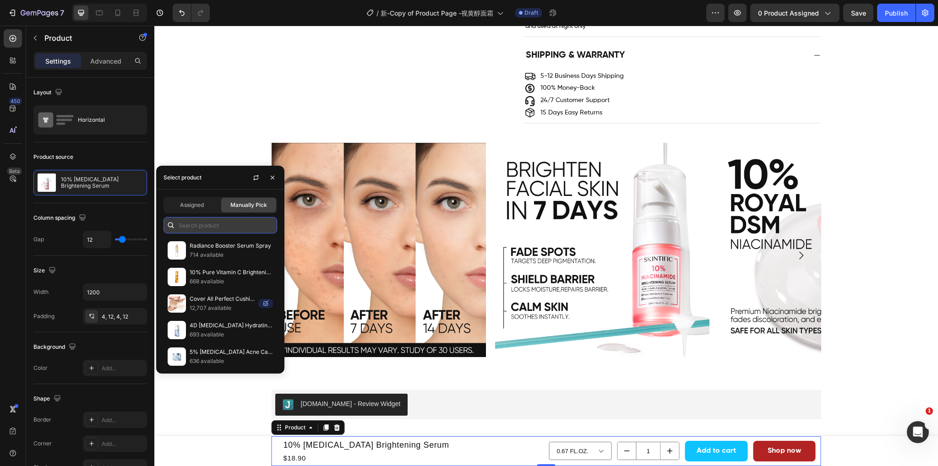
click at [190, 222] on input "text" at bounding box center [220, 225] width 114 height 16
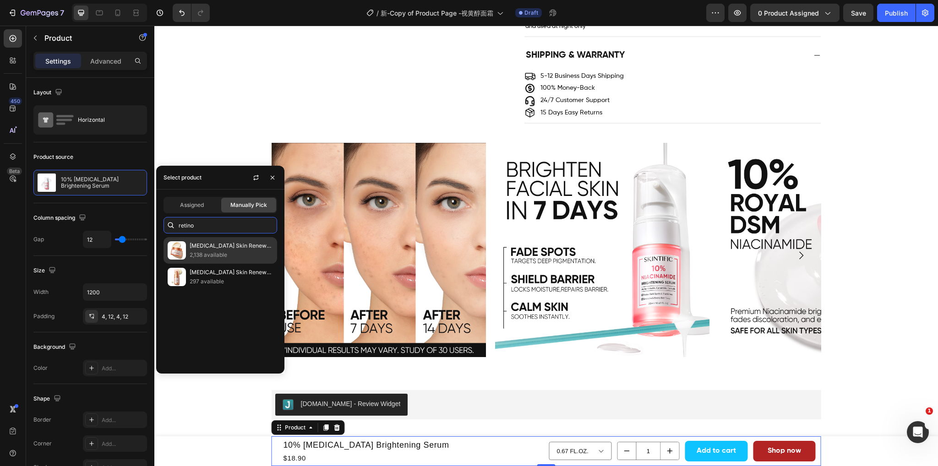
type input "retino"
click at [239, 256] on p "2,138 available" at bounding box center [231, 254] width 83 height 9
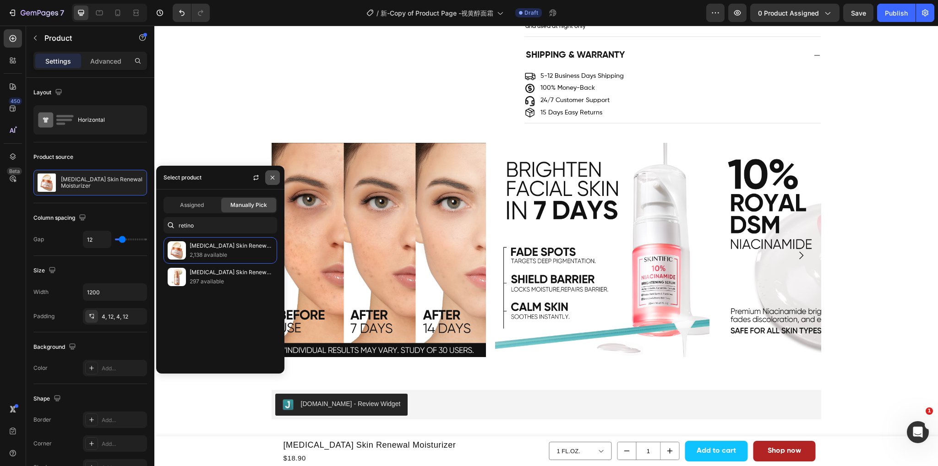
click at [272, 184] on button "button" at bounding box center [272, 177] width 15 height 15
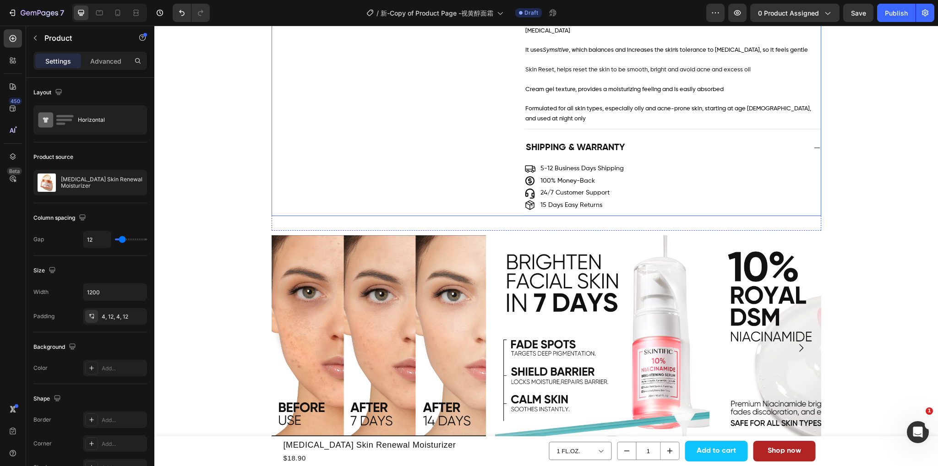
scroll to position [962, 0]
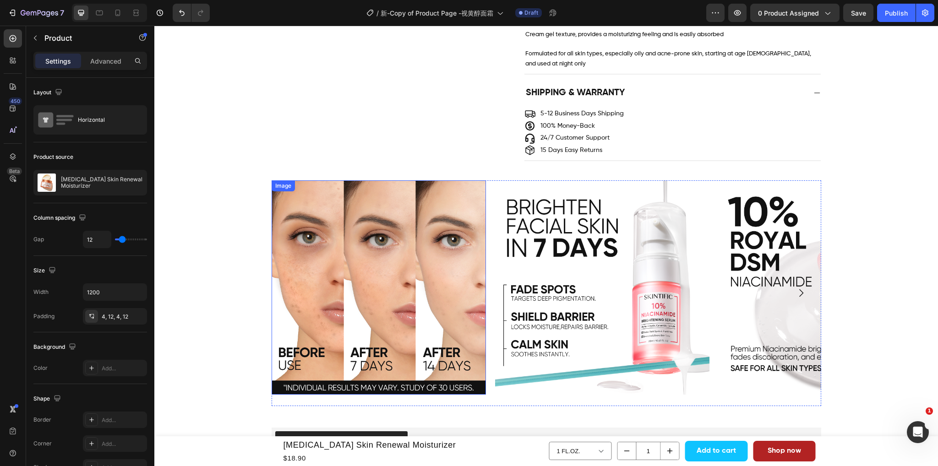
click at [331, 299] on img at bounding box center [379, 287] width 214 height 214
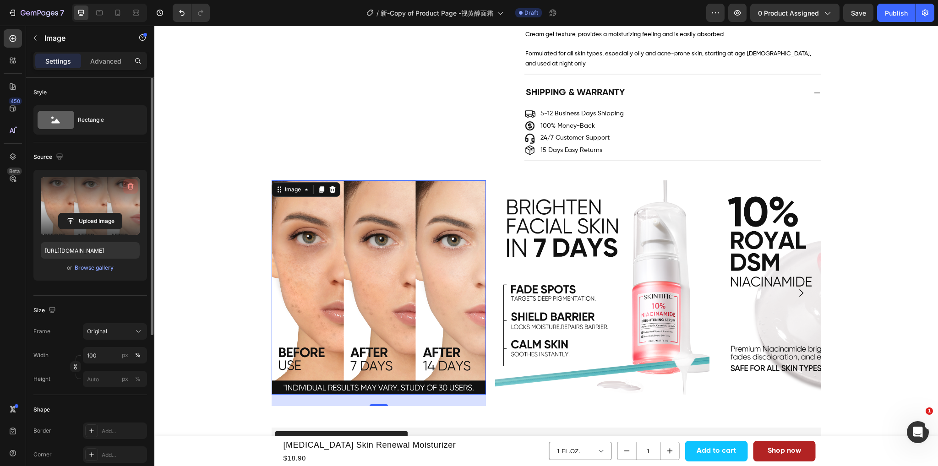
click at [129, 184] on icon "button" at bounding box center [131, 186] width 6 height 7
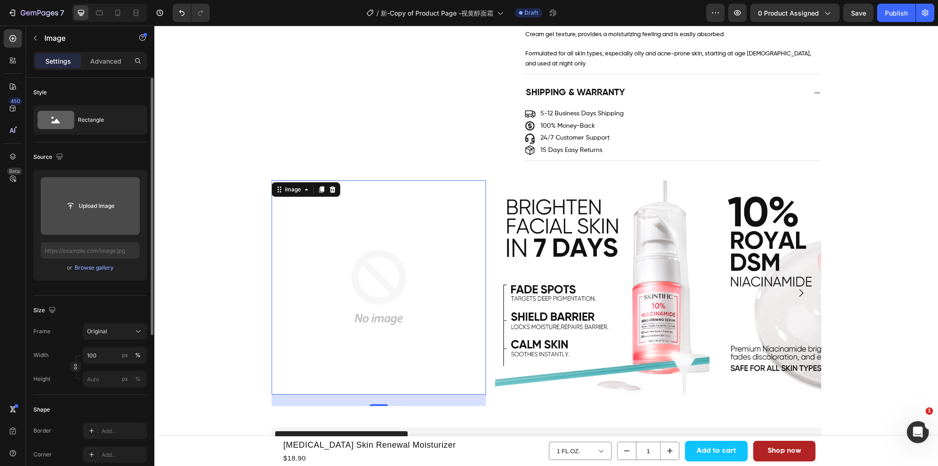
click at [99, 213] on input "file" at bounding box center [90, 206] width 63 height 16
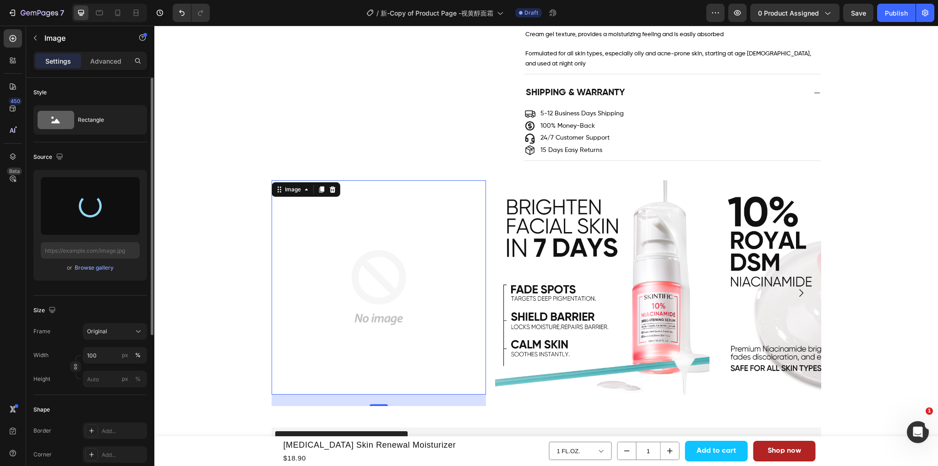
type input "https://cdn.shopify.com/s/files/1/0563/1701/8217/files/gempages_572779726456750…"
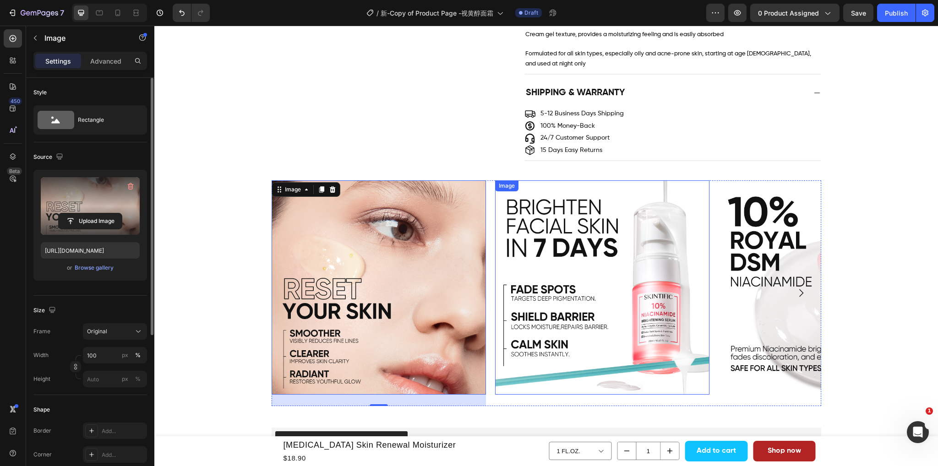
click at [598, 323] on img at bounding box center [602, 287] width 214 height 214
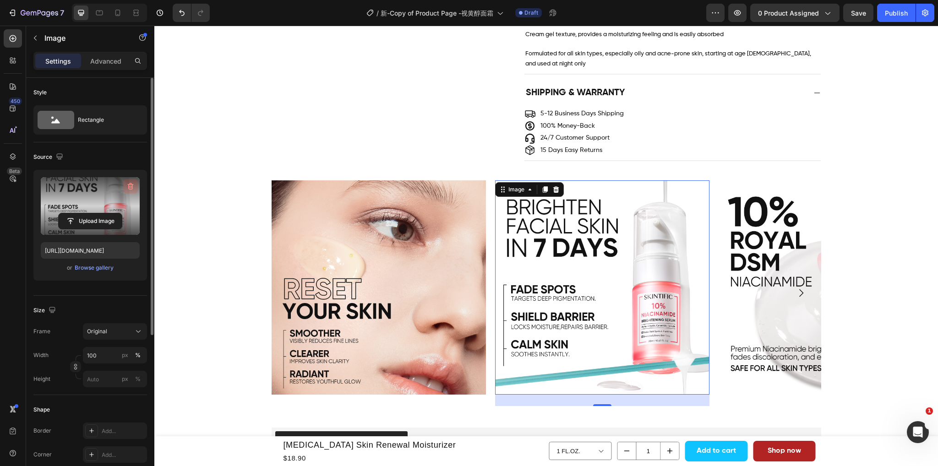
click at [133, 187] on icon "button" at bounding box center [130, 186] width 9 height 9
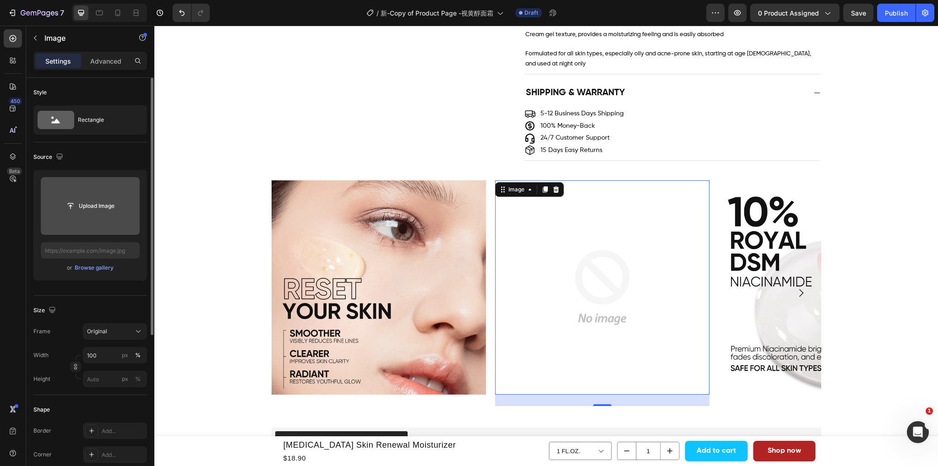
click at [106, 198] on button "Upload Image" at bounding box center [90, 206] width 64 height 16
click at [101, 206] on input "file" at bounding box center [90, 206] width 63 height 16
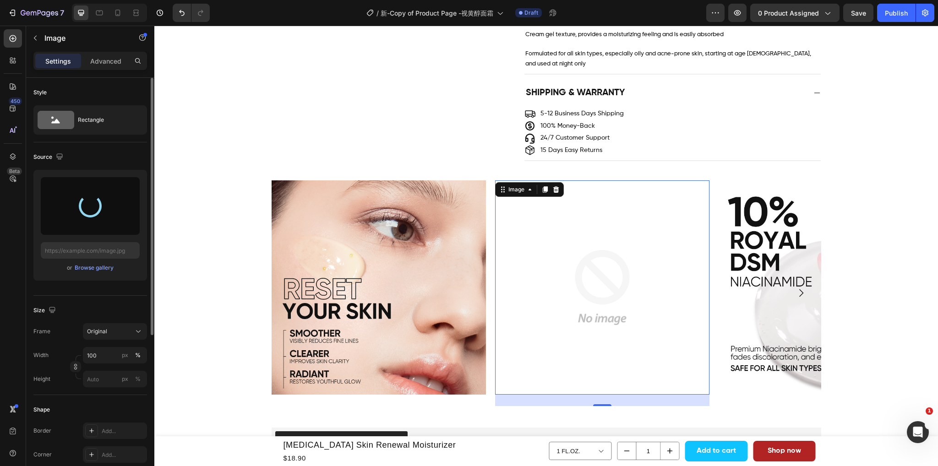
type input "https://cdn.shopify.com/s/files/1/0563/1701/8217/files/gempages_572779726456750…"
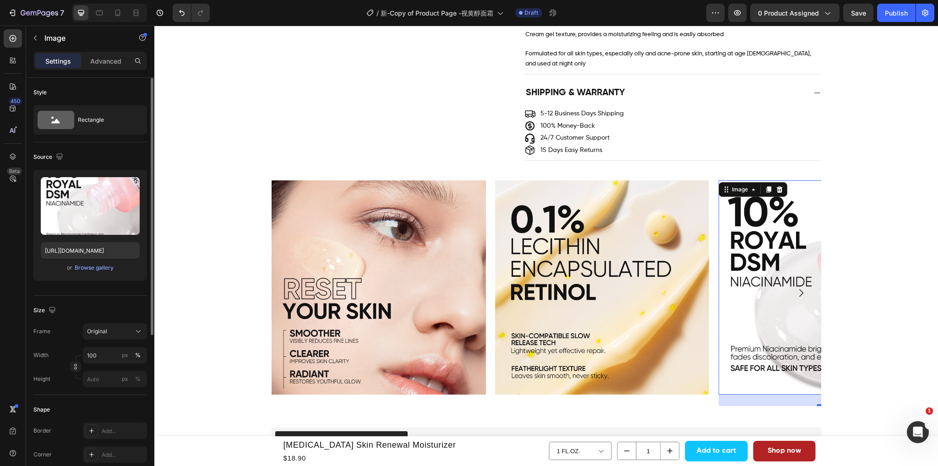
click at [739, 278] on img at bounding box center [825, 287] width 214 height 214
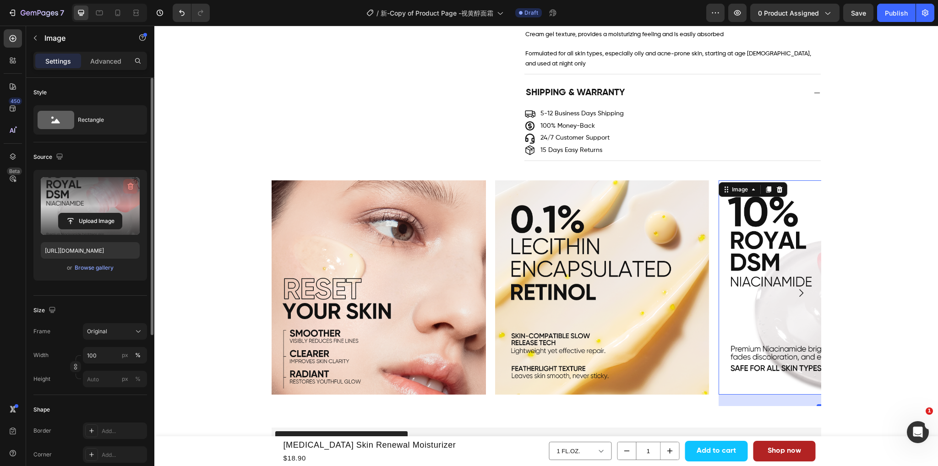
click at [128, 187] on icon "button" at bounding box center [131, 186] width 6 height 7
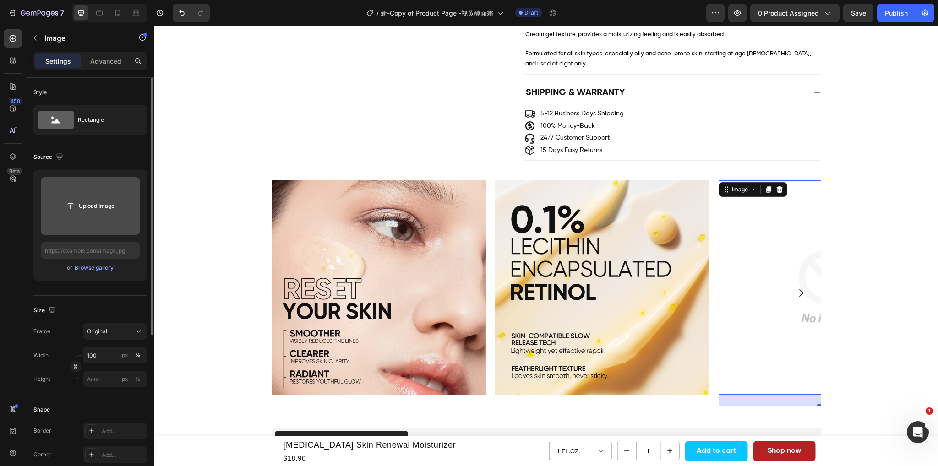
click at [92, 214] on input "file" at bounding box center [90, 206] width 99 height 58
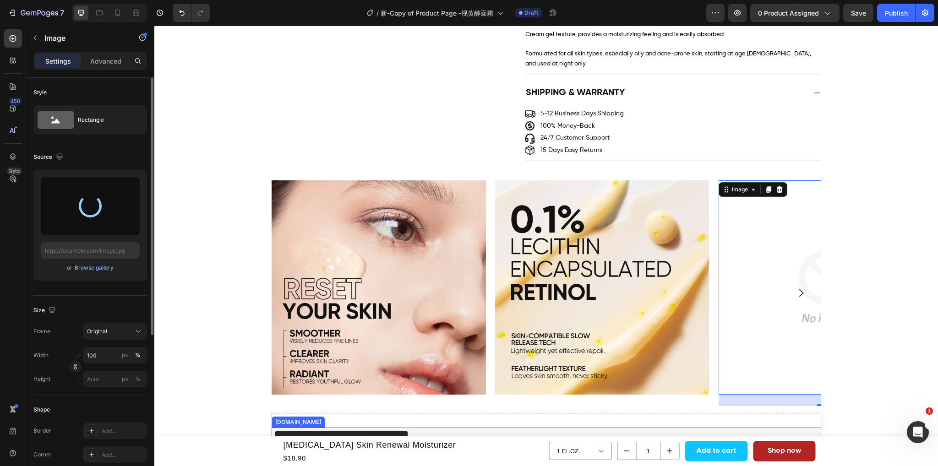
type input "https://cdn.shopify.com/s/files/1/0563/1701/8217/files/gempages_572779726456750…"
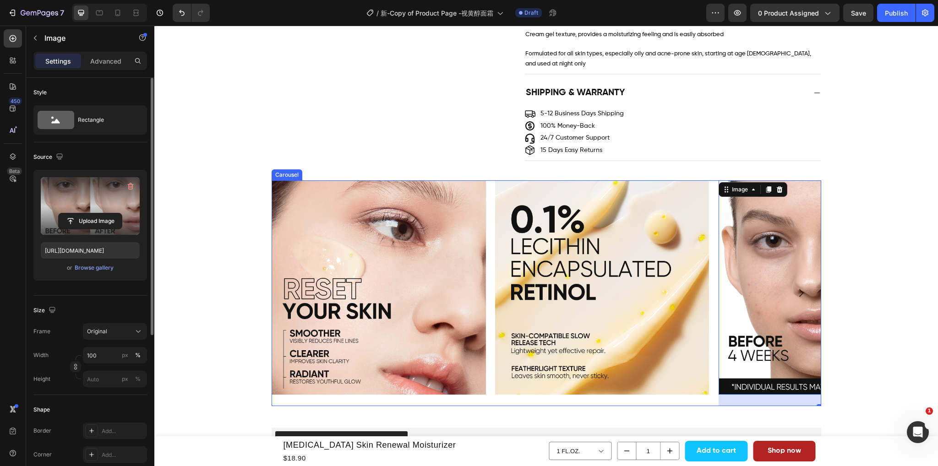
click at [797, 288] on icon "Carousel Next Arrow" at bounding box center [800, 293] width 11 height 11
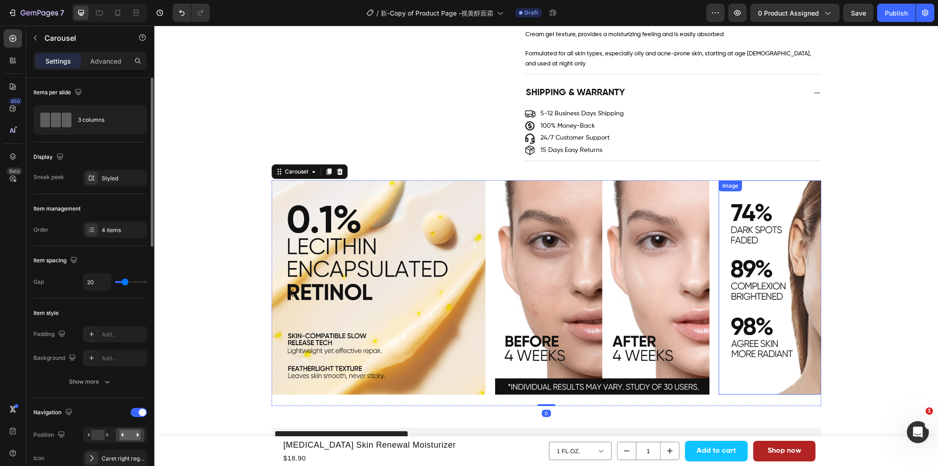
click at [742, 305] on img at bounding box center [825, 287] width 214 height 214
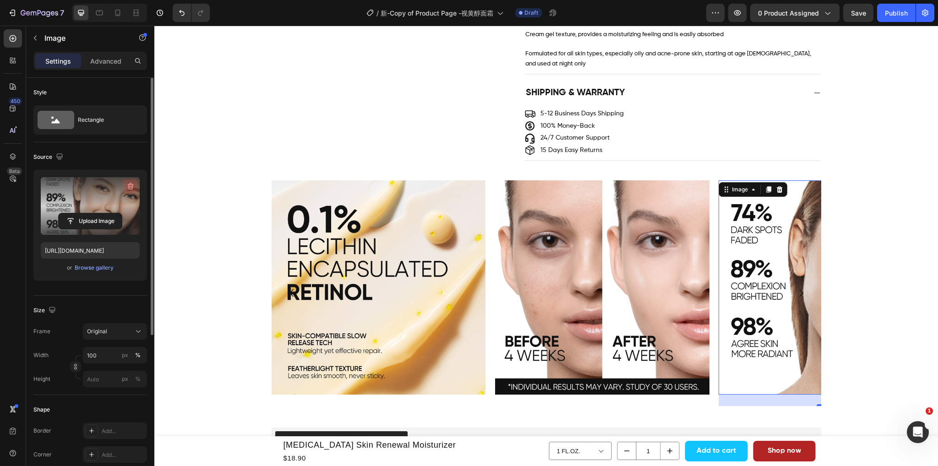
click at [130, 185] on icon "button" at bounding box center [130, 186] width 9 height 9
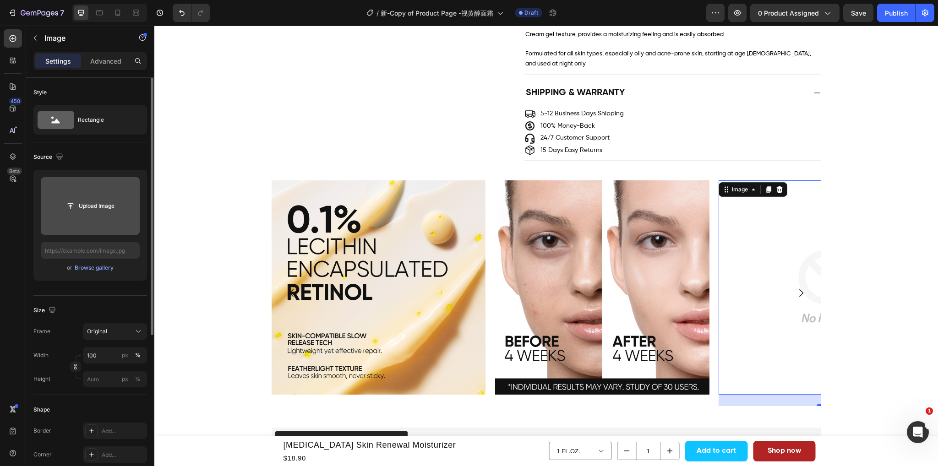
click at [105, 200] on input "file" at bounding box center [90, 206] width 63 height 16
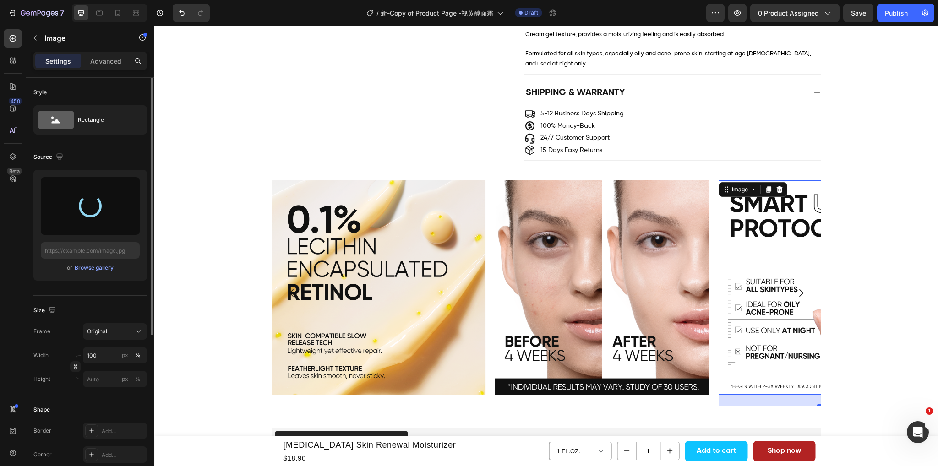
type input "https://cdn.shopify.com/s/files/1/0563/1701/8217/files/gempages_572779726456750…"
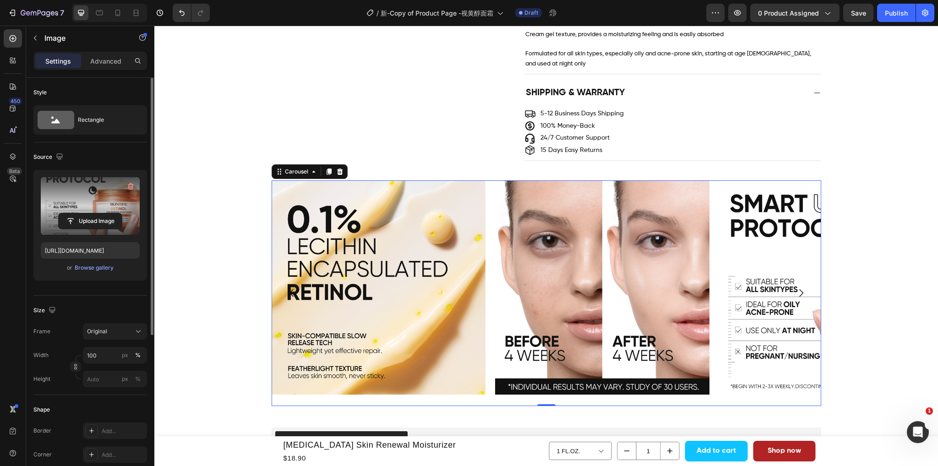
click at [795, 288] on icon "Carousel Next Arrow" at bounding box center [800, 293] width 11 height 11
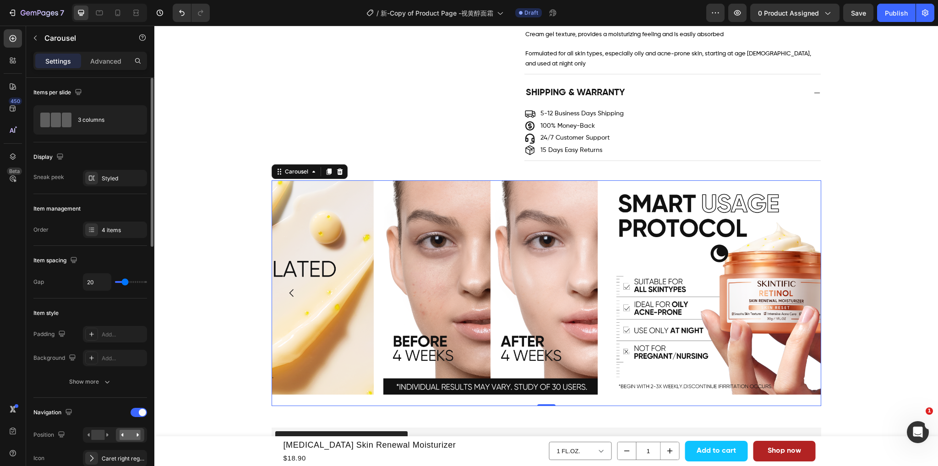
click at [290, 288] on icon "Carousel Back Arrow" at bounding box center [291, 293] width 11 height 11
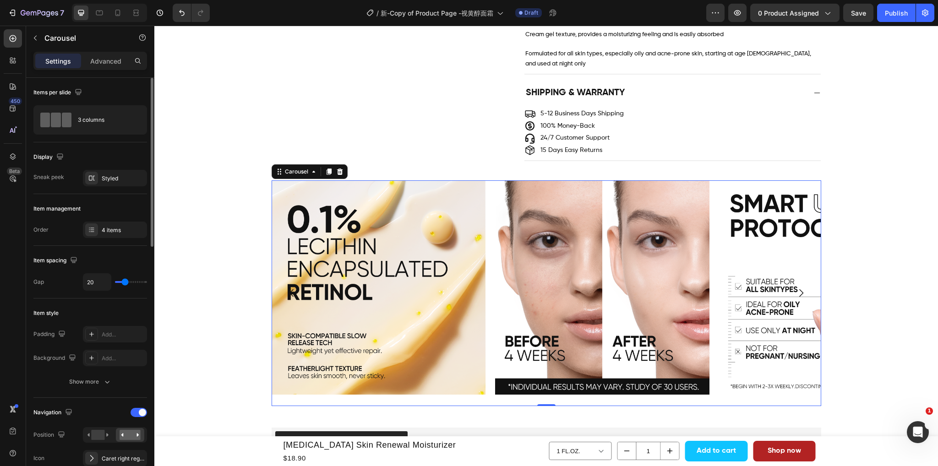
click at [290, 288] on icon "Carousel Back Arrow" at bounding box center [291, 293] width 11 height 11
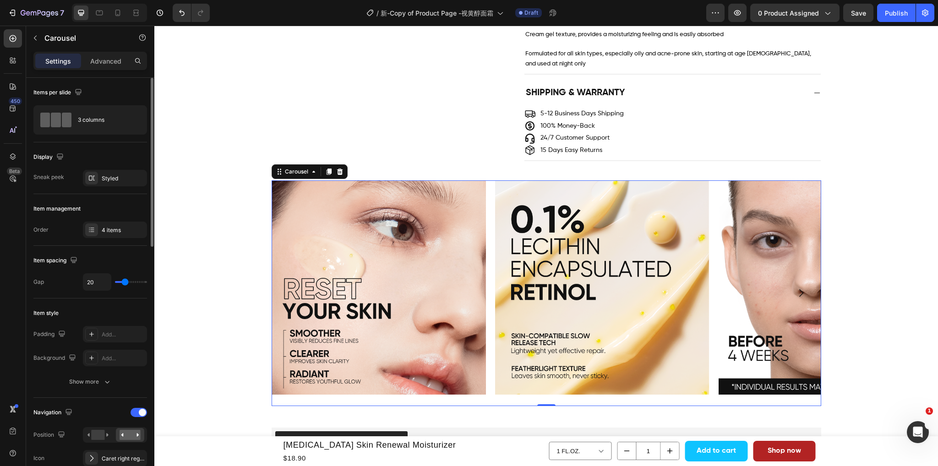
click at [799, 288] on icon "Carousel Next Arrow" at bounding box center [800, 293] width 11 height 11
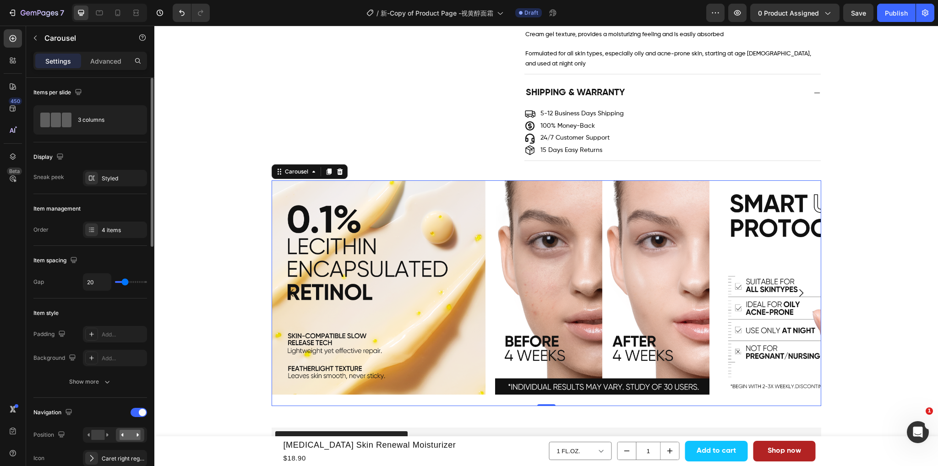
click at [799, 288] on icon "Carousel Next Arrow" at bounding box center [800, 293] width 11 height 11
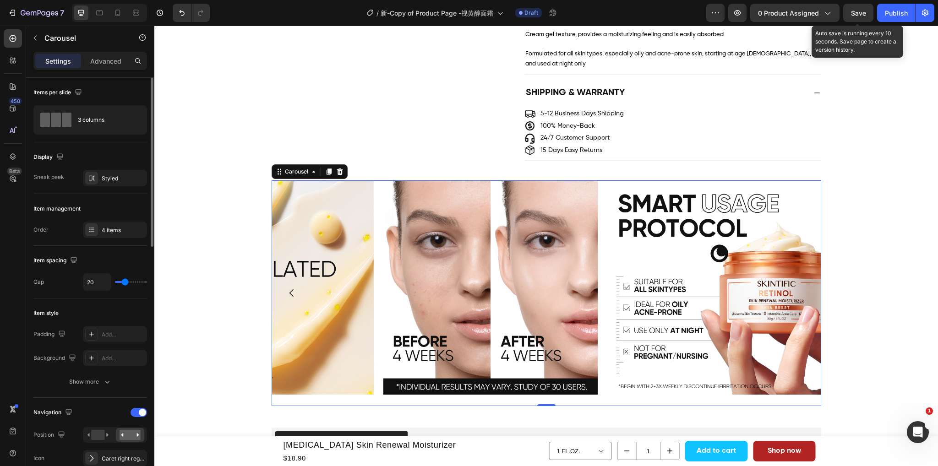
click at [860, 16] on span "Save" at bounding box center [858, 13] width 15 height 8
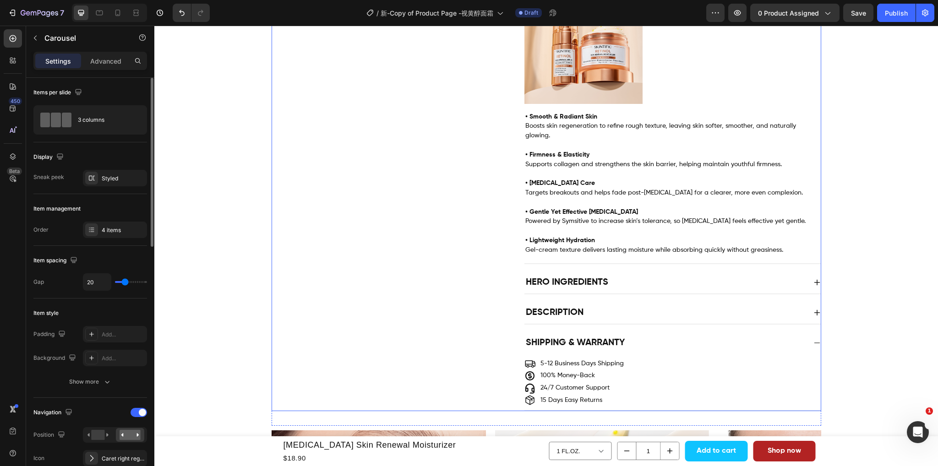
scroll to position [458, 0]
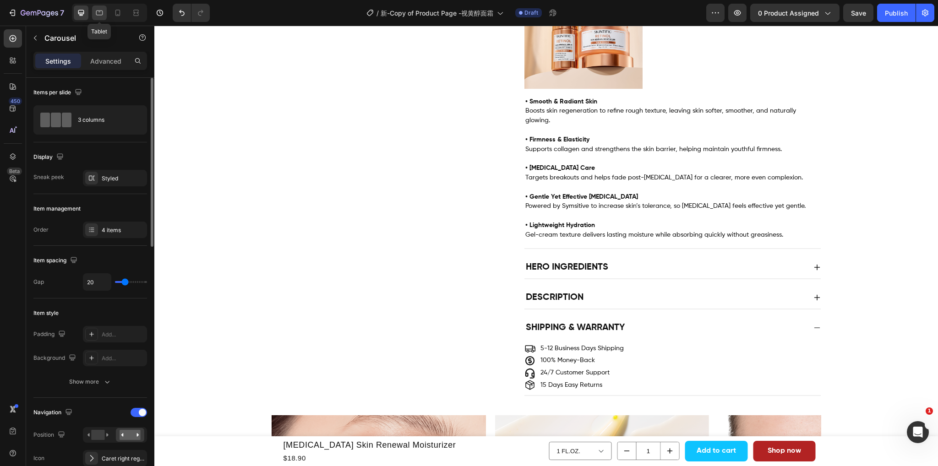
click at [98, 16] on icon at bounding box center [99, 12] width 9 height 9
type input "100%"
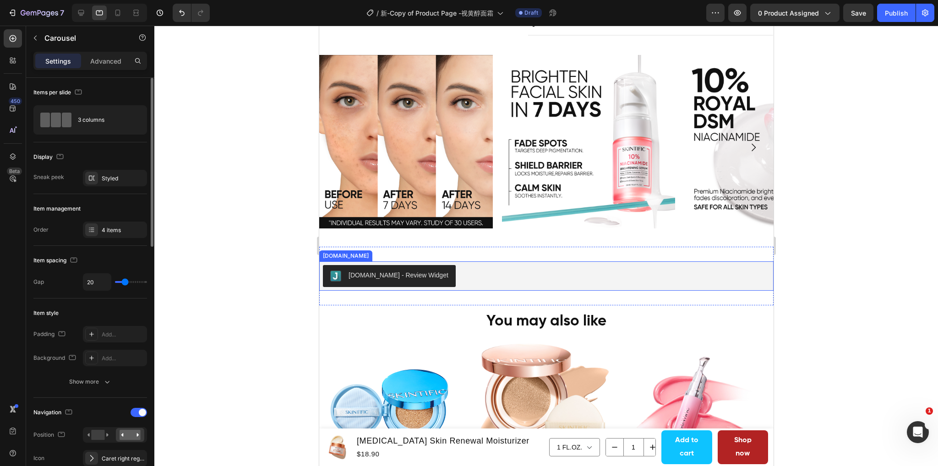
scroll to position [752, 0]
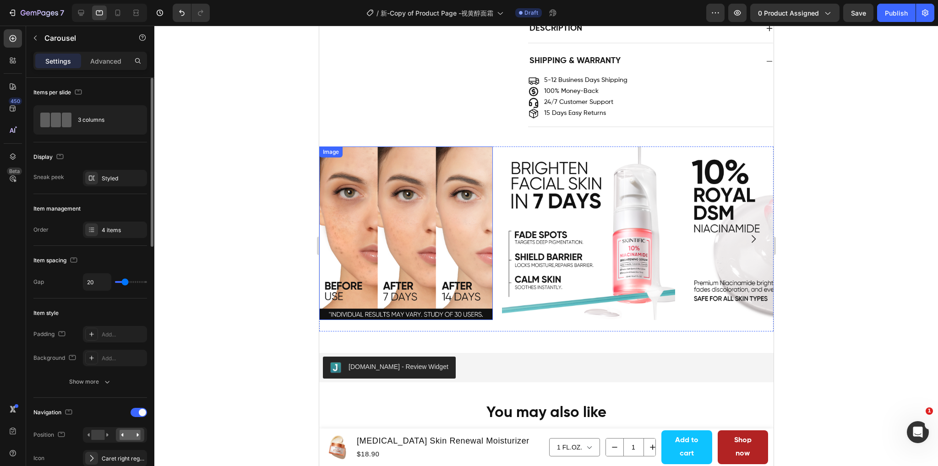
click at [426, 264] on img at bounding box center [406, 234] width 174 height 174
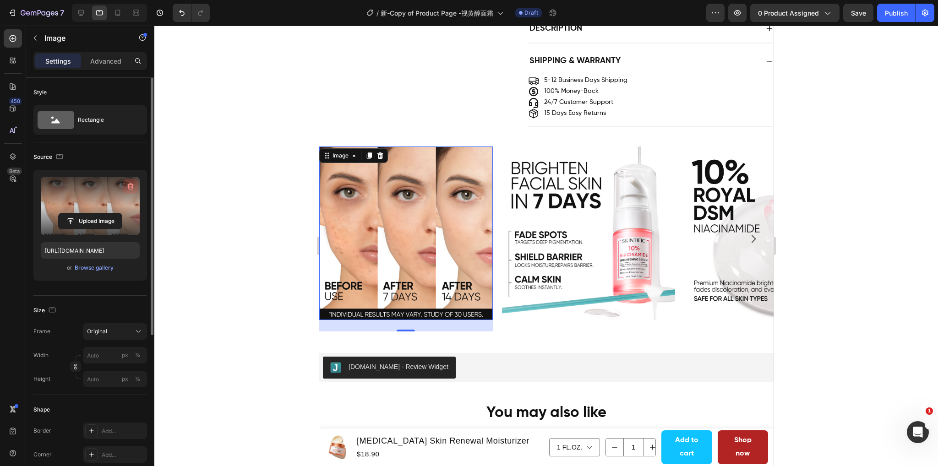
click at [127, 187] on icon "button" at bounding box center [130, 186] width 9 height 9
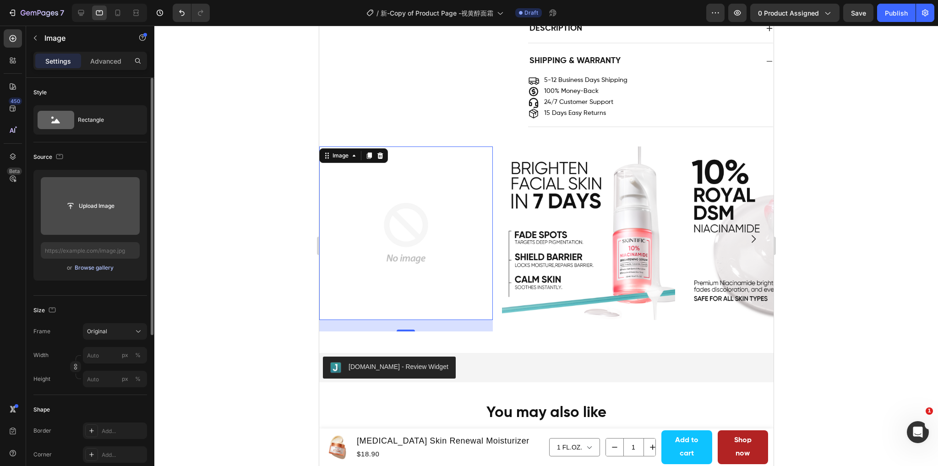
click at [92, 266] on div "Browse gallery" at bounding box center [94, 268] width 39 height 8
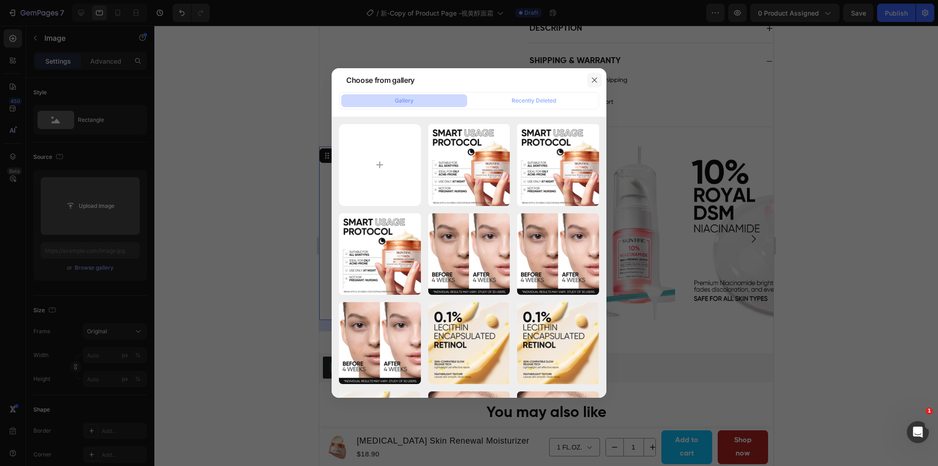
click at [595, 78] on icon "button" at bounding box center [594, 79] width 7 height 7
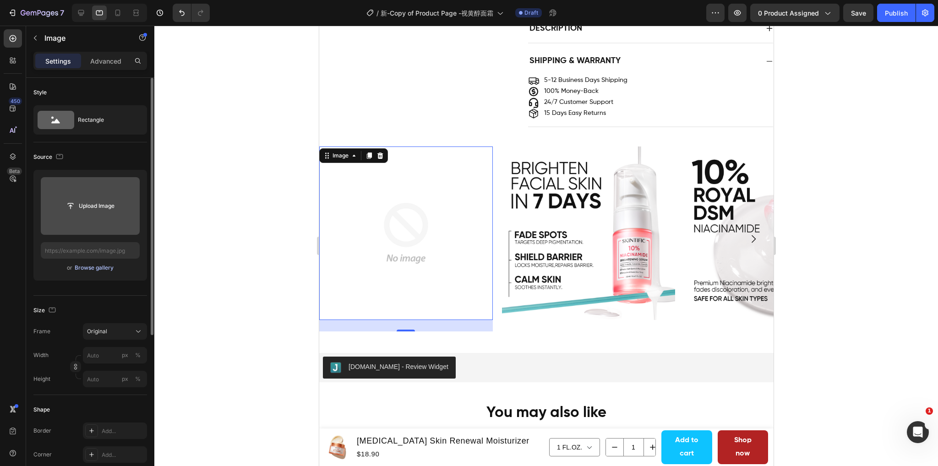
click at [97, 270] on div "Browse gallery" at bounding box center [94, 268] width 39 height 8
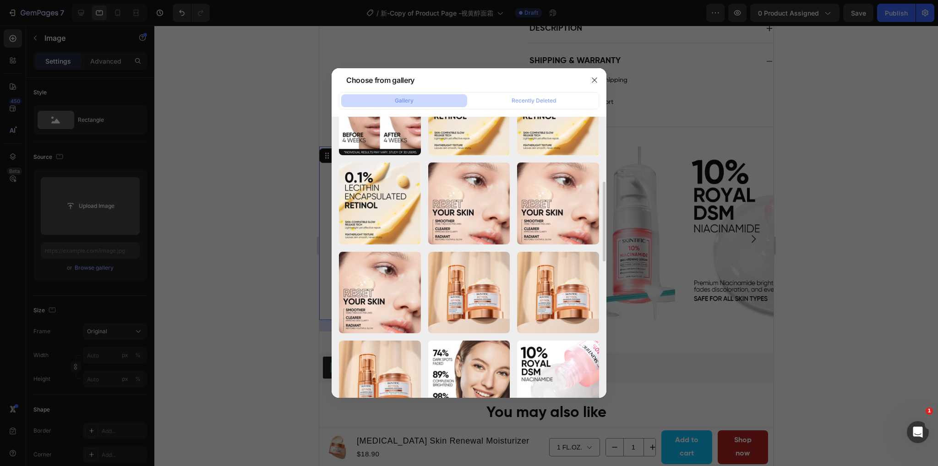
scroll to position [275, 0]
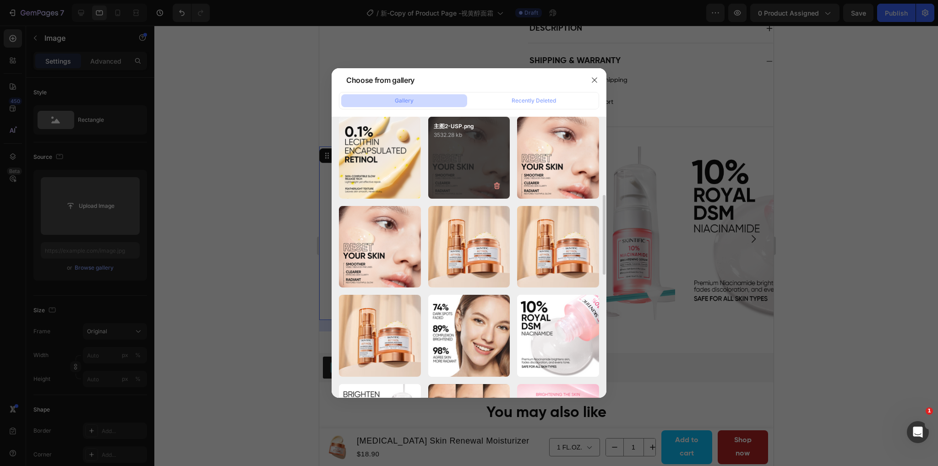
click at [468, 162] on div "主图2-USP.png 3532.28 kb" at bounding box center [469, 158] width 82 height 82
type input "https://cdn.shopify.com/s/files/1/0563/1701/8217/files/gempages_572779726456750…"
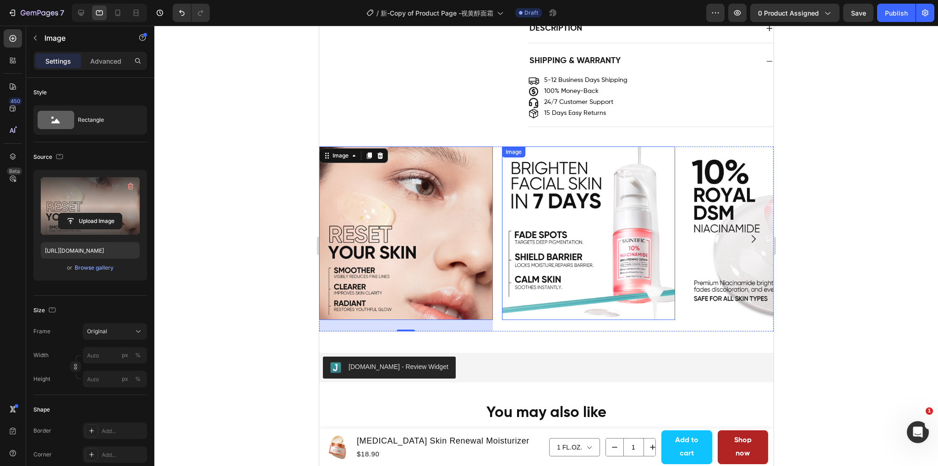
click at [542, 286] on img at bounding box center [588, 234] width 174 height 174
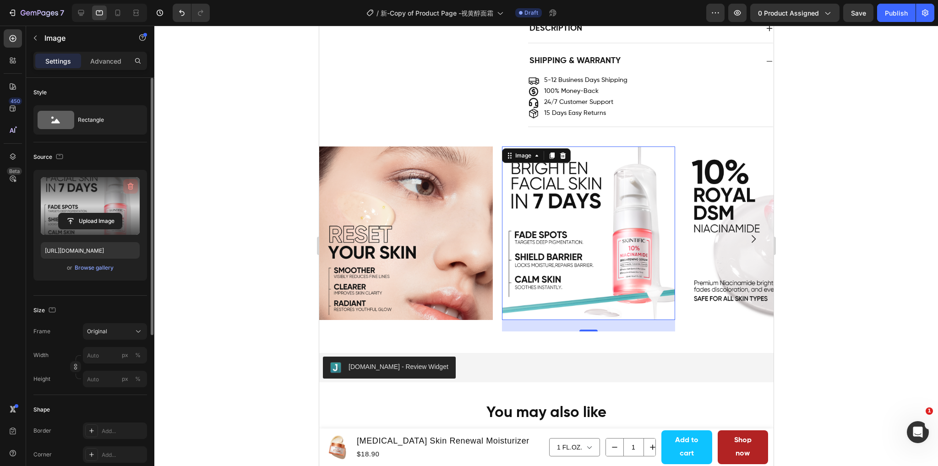
click at [130, 187] on icon "button" at bounding box center [130, 186] width 1 height 3
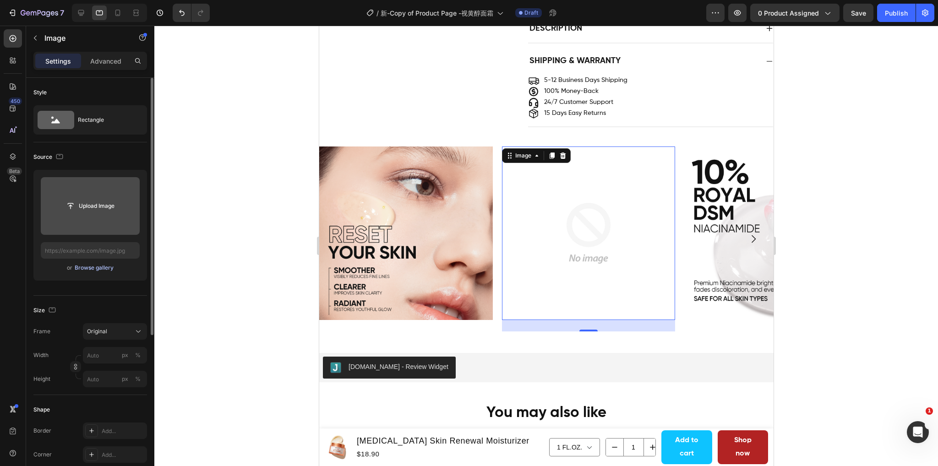
click at [93, 268] on div "Browse gallery" at bounding box center [94, 268] width 39 height 8
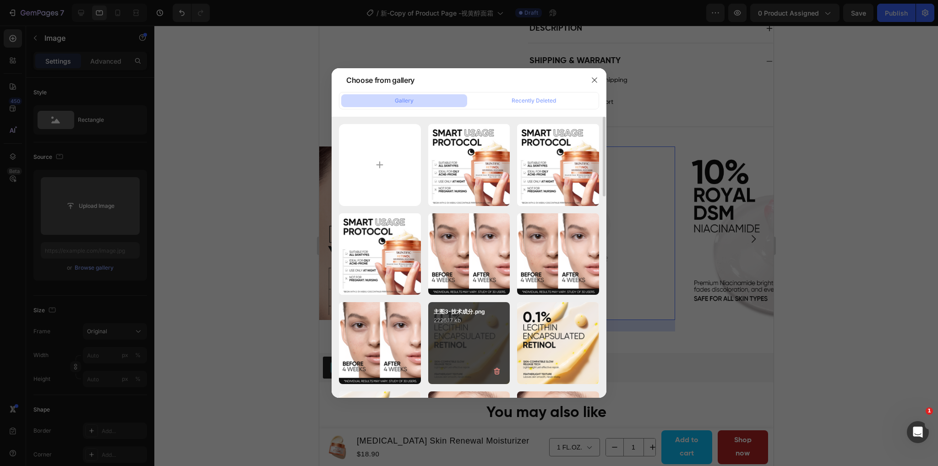
scroll to position [92, 0]
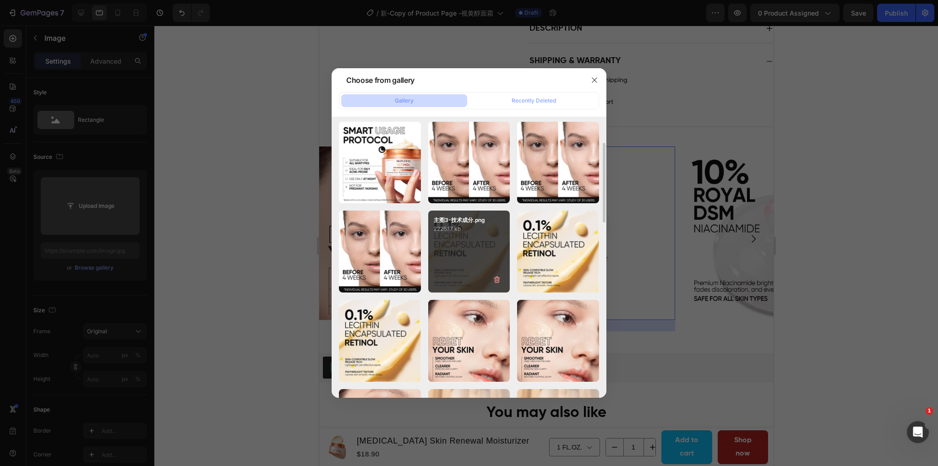
click at [474, 249] on div "主图3-技术成分.png 2226.17 kb" at bounding box center [469, 252] width 82 height 82
type input "https://cdn.shopify.com/s/files/1/0563/1701/8217/files/gempages_572779726456750…"
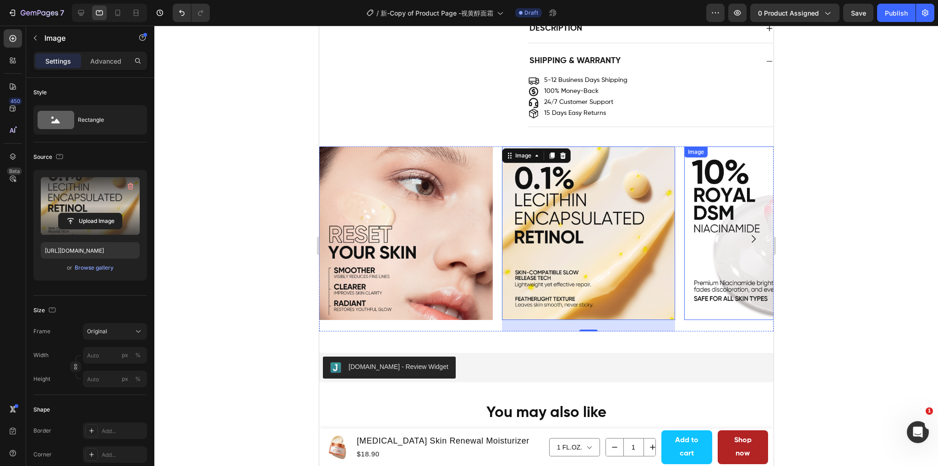
click at [709, 266] on img at bounding box center [771, 234] width 174 height 174
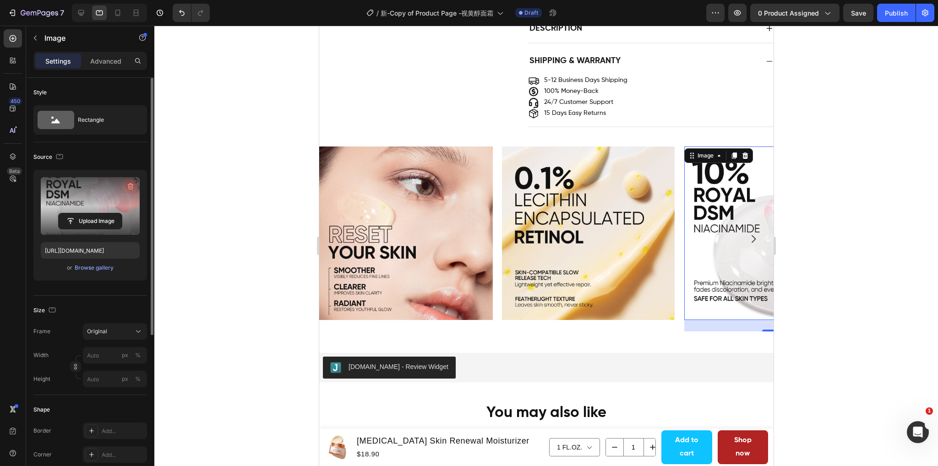
click at [131, 186] on icon "button" at bounding box center [130, 186] width 9 height 9
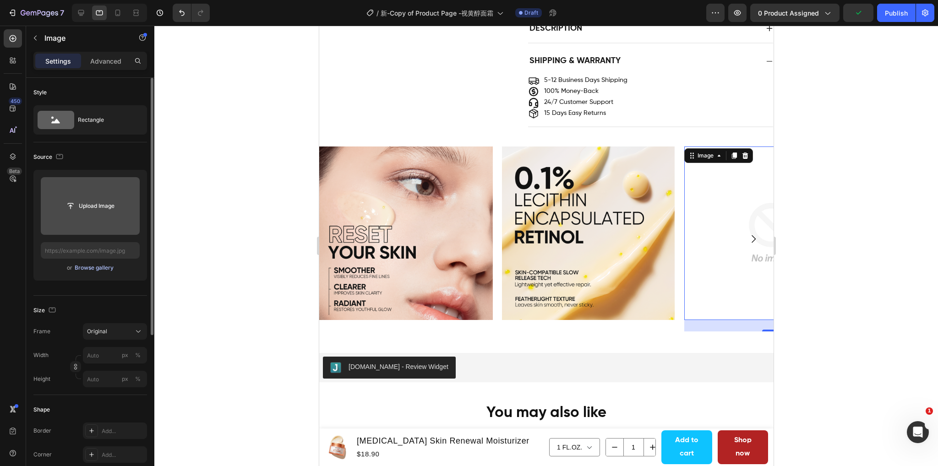
click at [97, 264] on div "Browse gallery" at bounding box center [94, 268] width 39 height 8
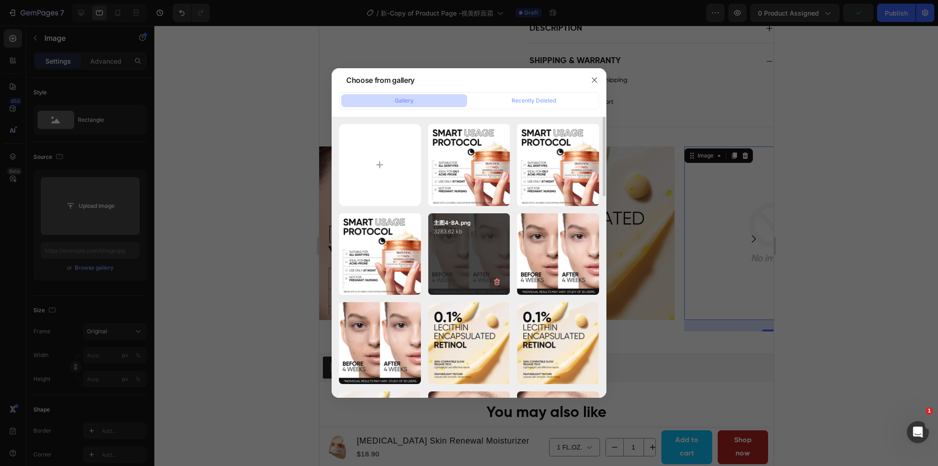
click at [462, 268] on div "主图4-BA.png 3283.62 kb" at bounding box center [469, 254] width 82 height 82
type input "https://cdn.shopify.com/s/files/1/0563/1701/8217/files/gempages_572779726456750…"
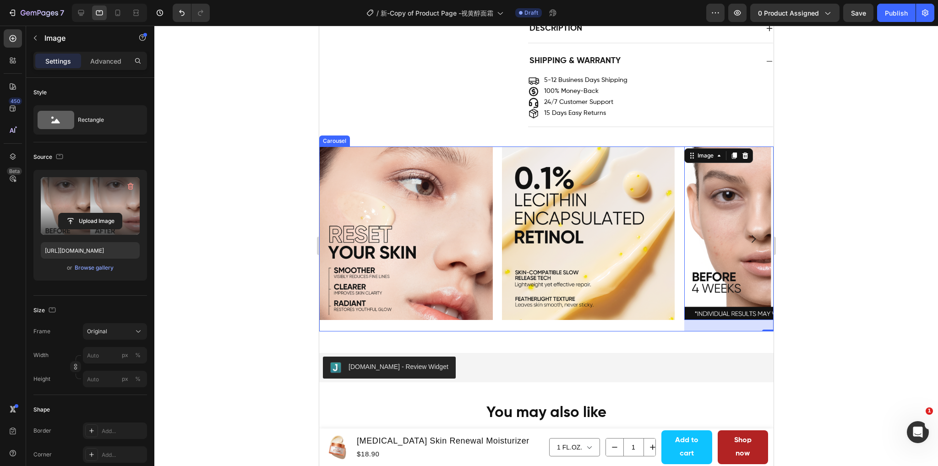
click at [747, 243] on icon "Carousel Next Arrow" at bounding box center [752, 239] width 11 height 11
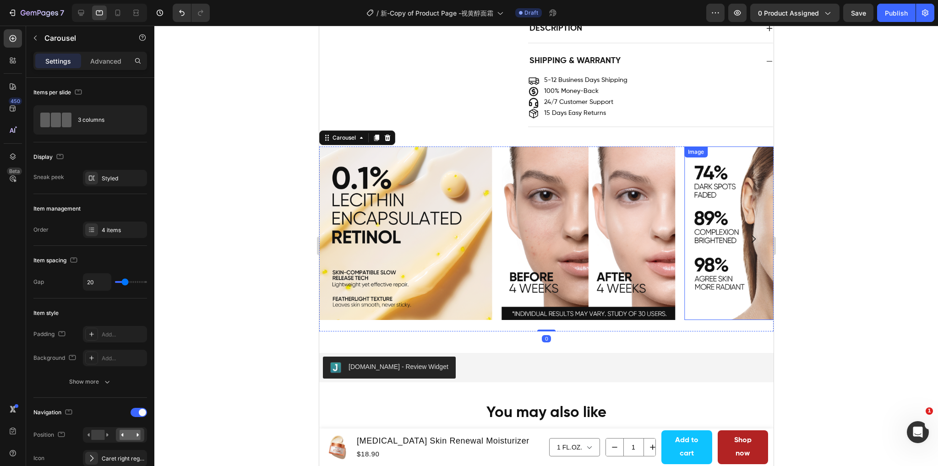
click at [719, 254] on img at bounding box center [771, 234] width 174 height 174
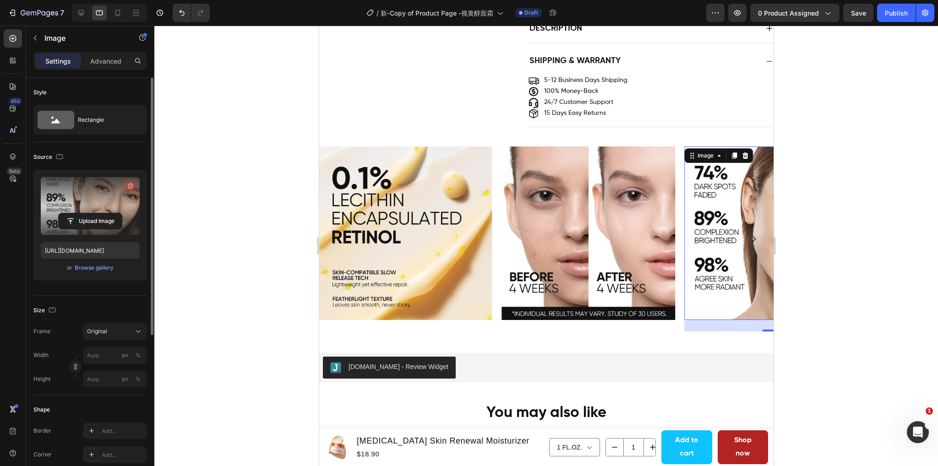
click at [129, 185] on icon "button" at bounding box center [130, 186] width 9 height 9
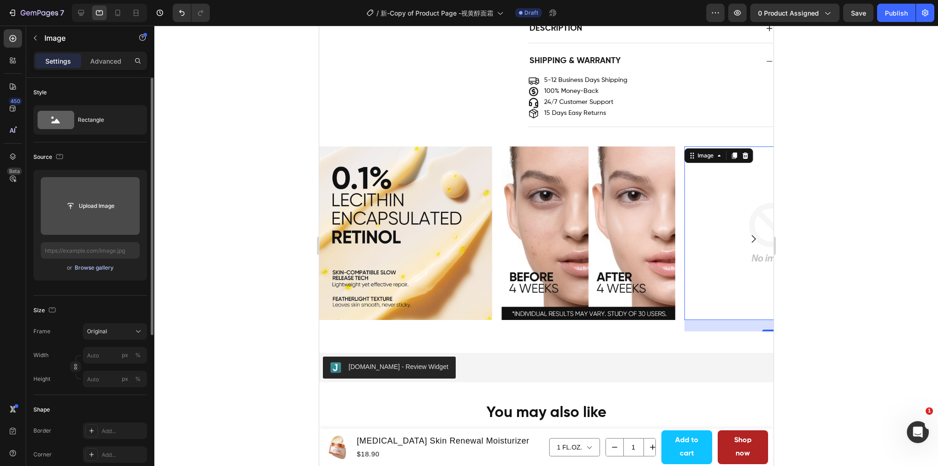
click at [102, 265] on div "Browse gallery" at bounding box center [94, 268] width 39 height 8
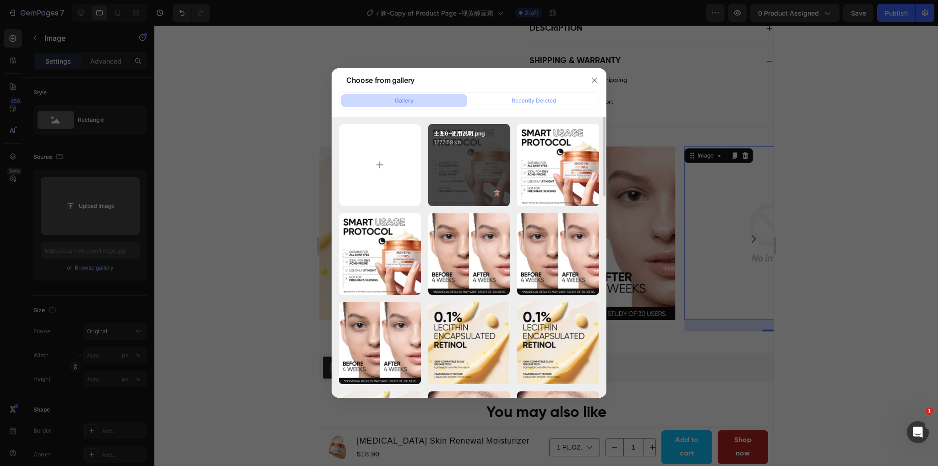
click at [476, 176] on div "主图6-使用说明.png 1277.59 kb" at bounding box center [469, 165] width 82 height 82
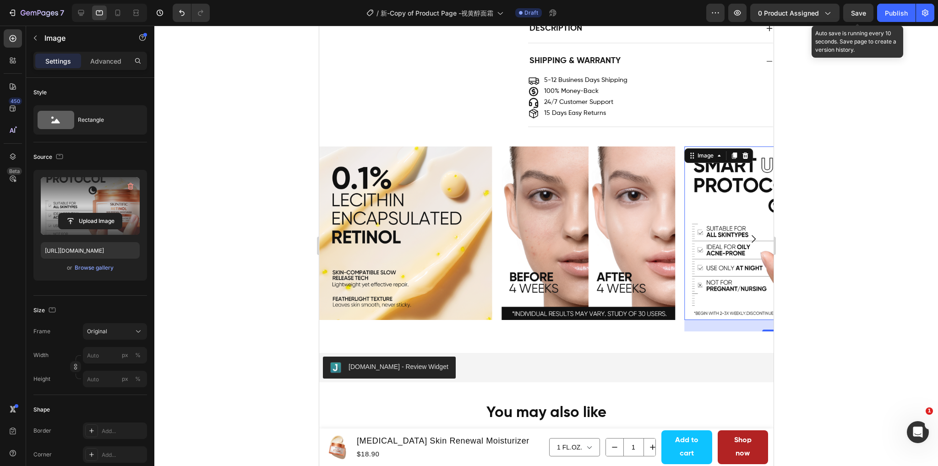
click at [854, 14] on span "Save" at bounding box center [858, 13] width 15 height 8
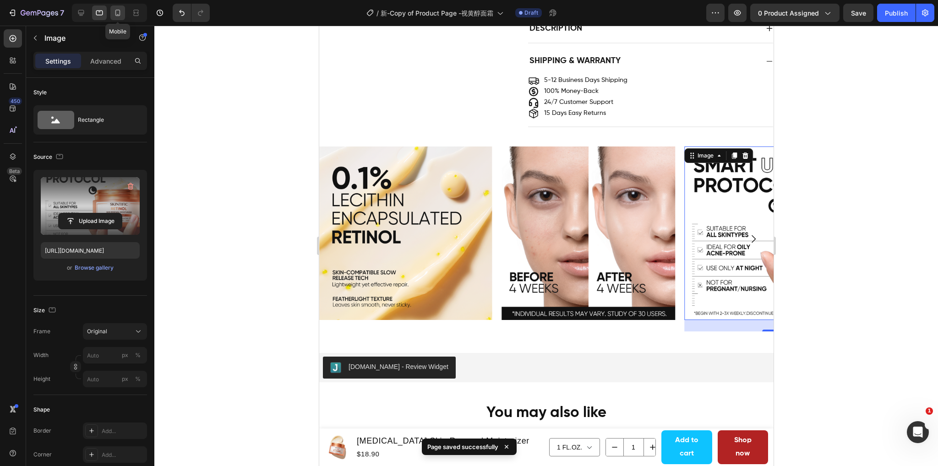
click at [114, 10] on icon at bounding box center [117, 12] width 9 height 9
type input "https://cdn.shopify.com/s/files/1/0563/1701/8217/files/gempages_572779726456750…"
type input "100"
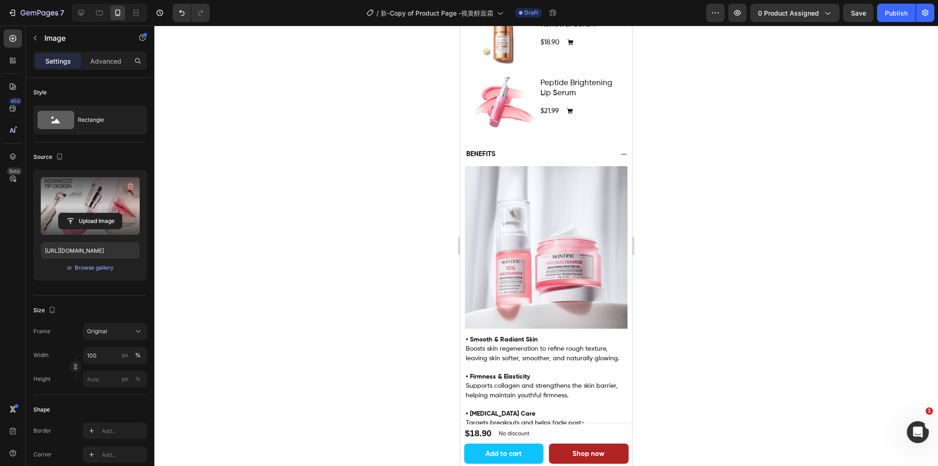
scroll to position [458, 0]
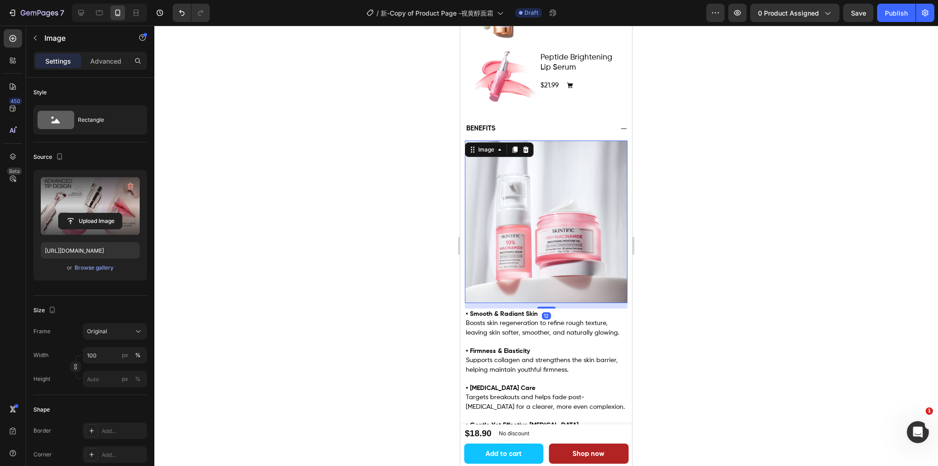
click at [537, 235] on img at bounding box center [546, 222] width 162 height 162
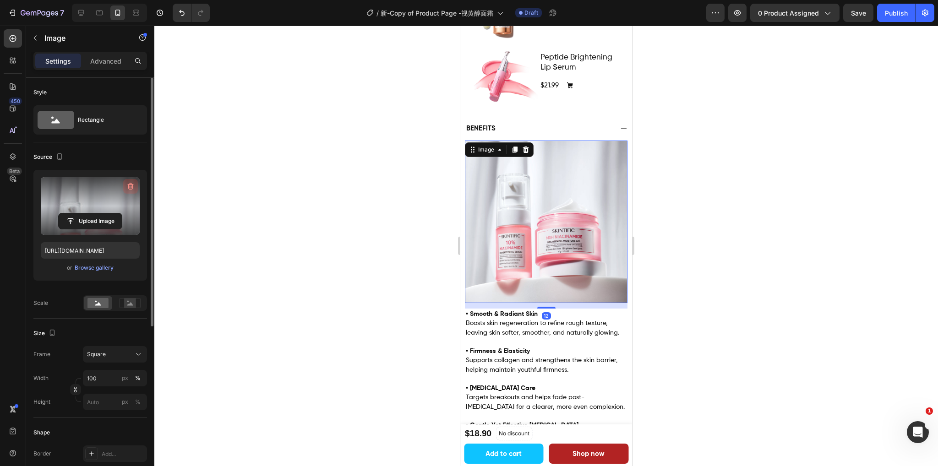
click at [132, 185] on icon "button" at bounding box center [131, 186] width 6 height 7
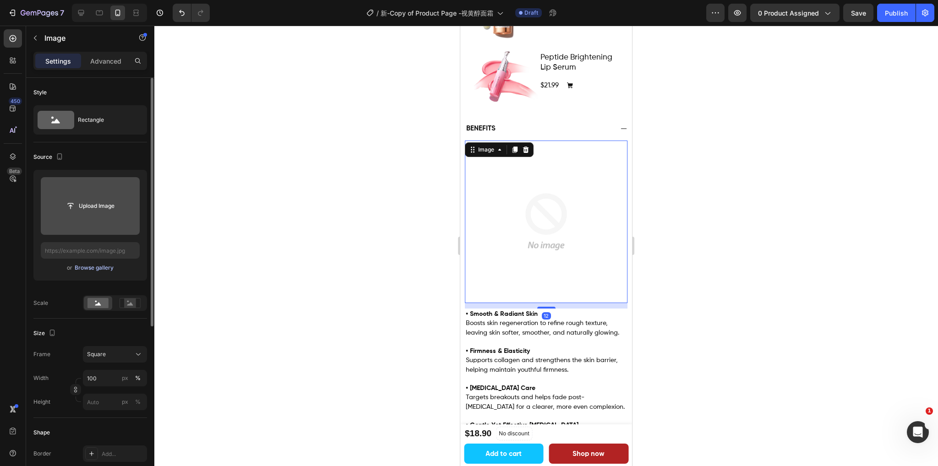
click at [92, 266] on div "Browse gallery" at bounding box center [94, 268] width 39 height 8
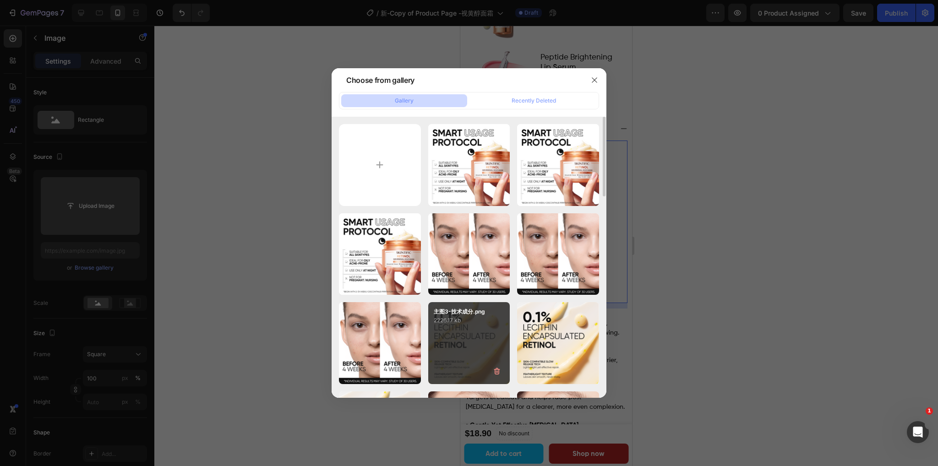
scroll to position [229, 0]
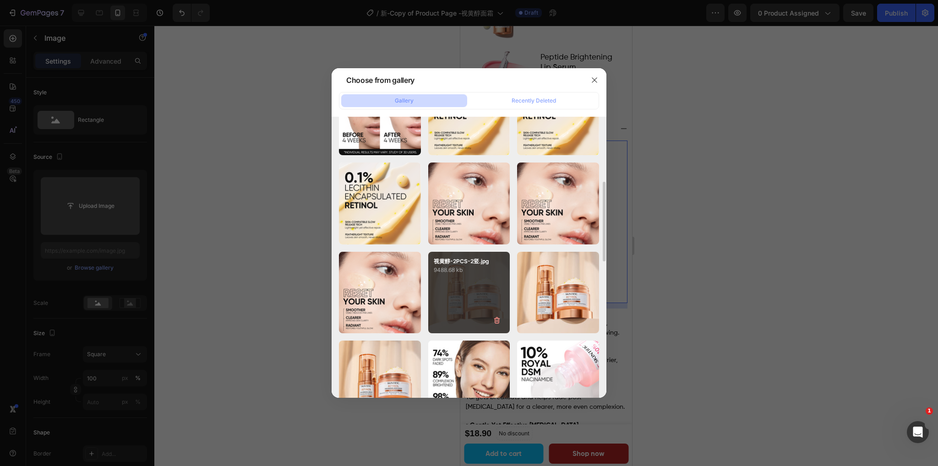
click at [482, 300] on div "视黄醇-2PCS-2竖.jpg 9488.68 kb" at bounding box center [469, 293] width 82 height 82
type input "https://cdn.shopify.com/s/files/1/0563/1701/8217/files/gempages_572779726456750…"
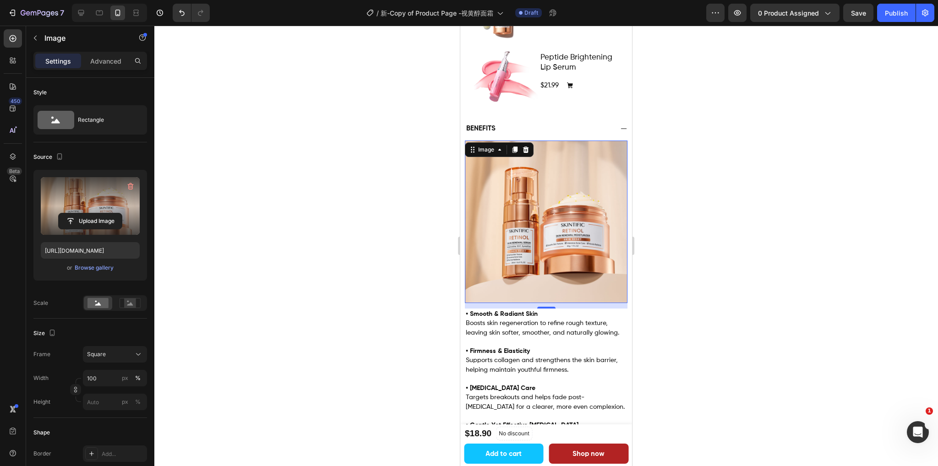
click at [751, 264] on div at bounding box center [545, 246] width 783 height 441
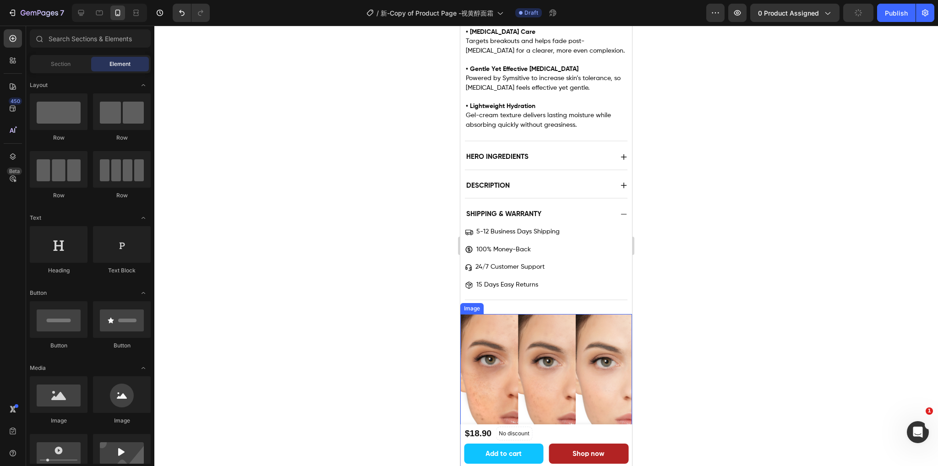
scroll to position [824, 0]
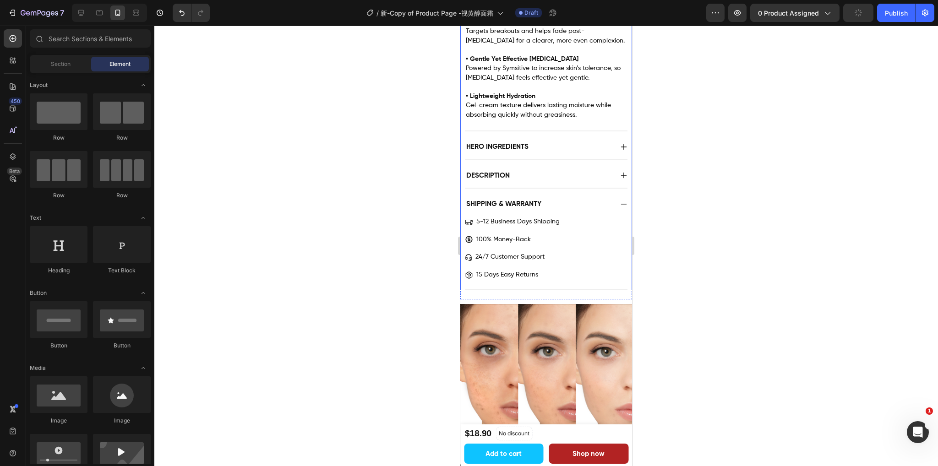
click at [556, 141] on div "Hero Ingredients" at bounding box center [538, 147] width 147 height 12
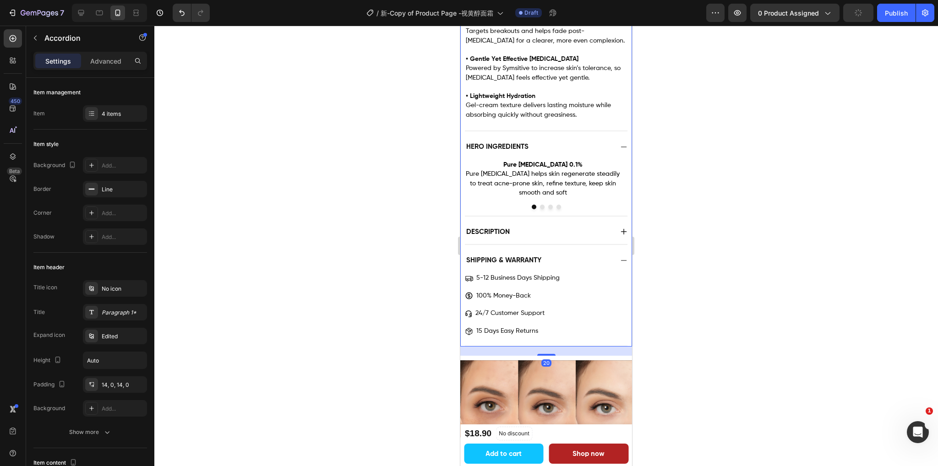
click at [556, 141] on div "Hero Ingredients" at bounding box center [538, 147] width 147 height 12
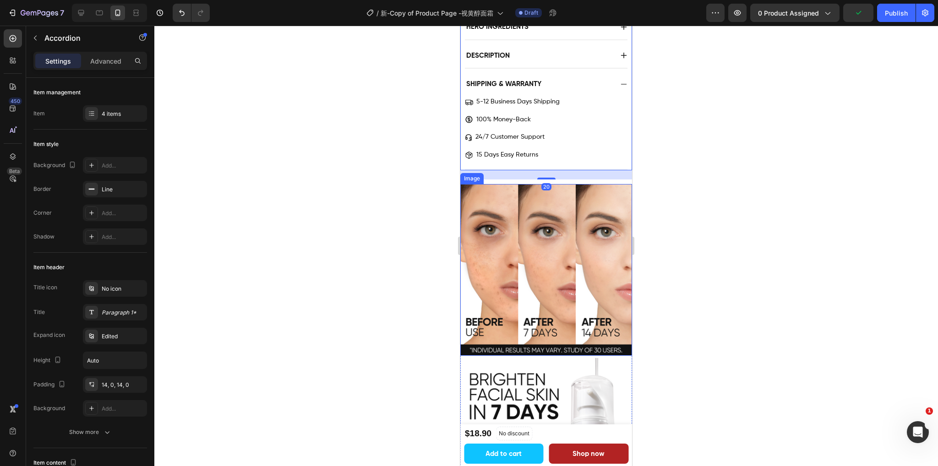
scroll to position [962, 0]
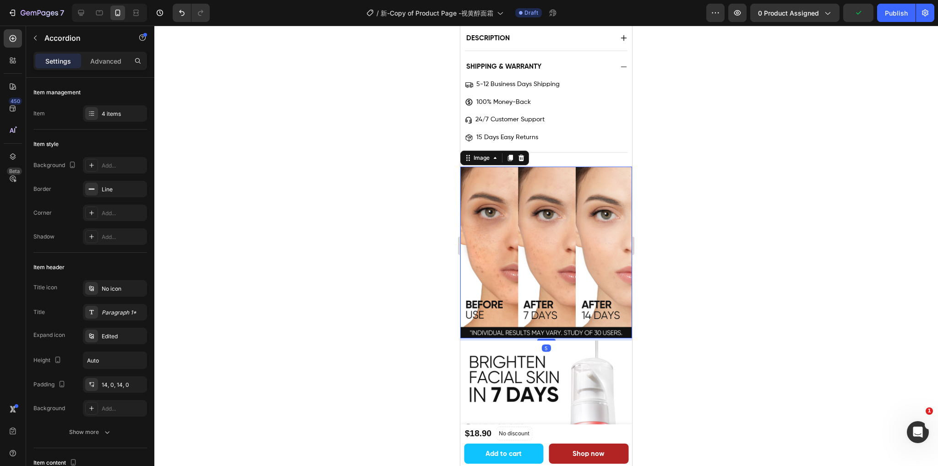
click at [537, 238] on img at bounding box center [546, 253] width 172 height 172
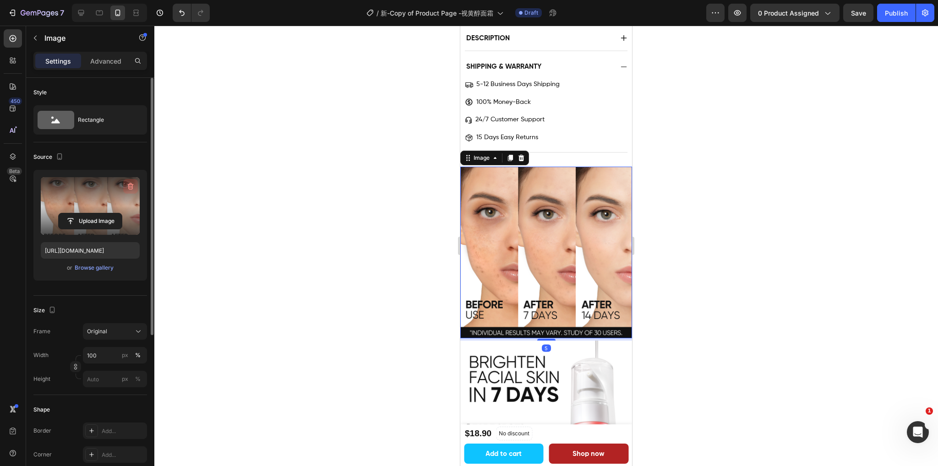
click at [132, 187] on icon "button" at bounding box center [131, 186] width 6 height 7
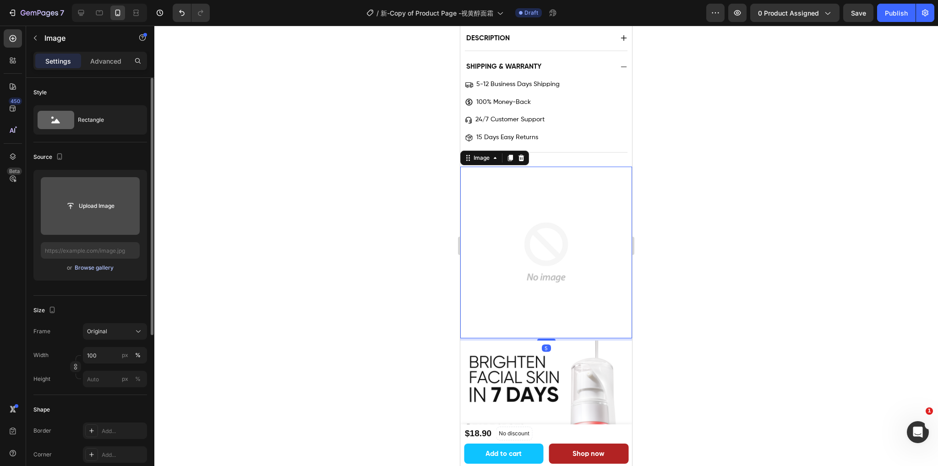
click at [100, 268] on div "Browse gallery" at bounding box center [94, 268] width 39 height 8
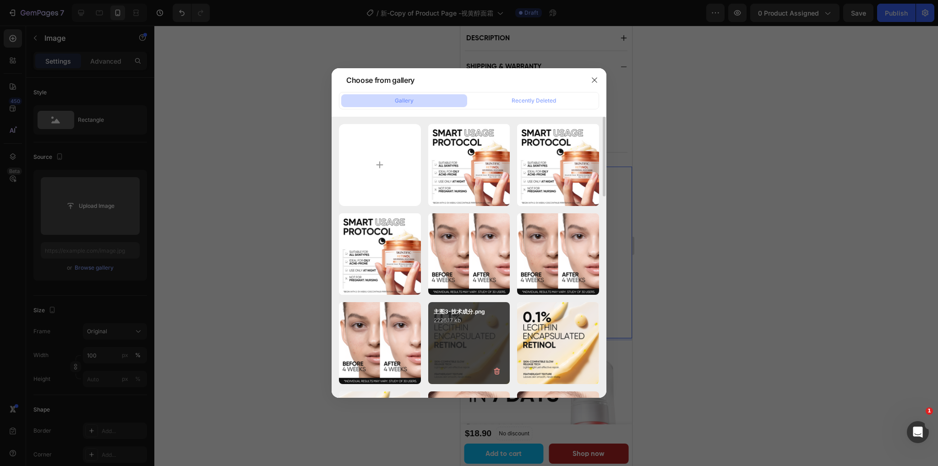
scroll to position [46, 0]
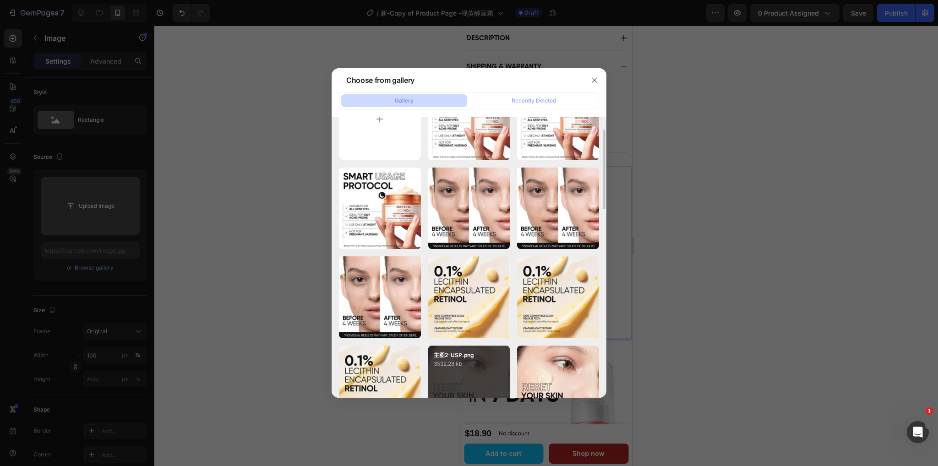
click at [463, 362] on p "3532.28 kb" at bounding box center [469, 363] width 71 height 9
type input "https://cdn.shopify.com/s/files/1/0563/1701/8217/files/gempages_572779726456750…"
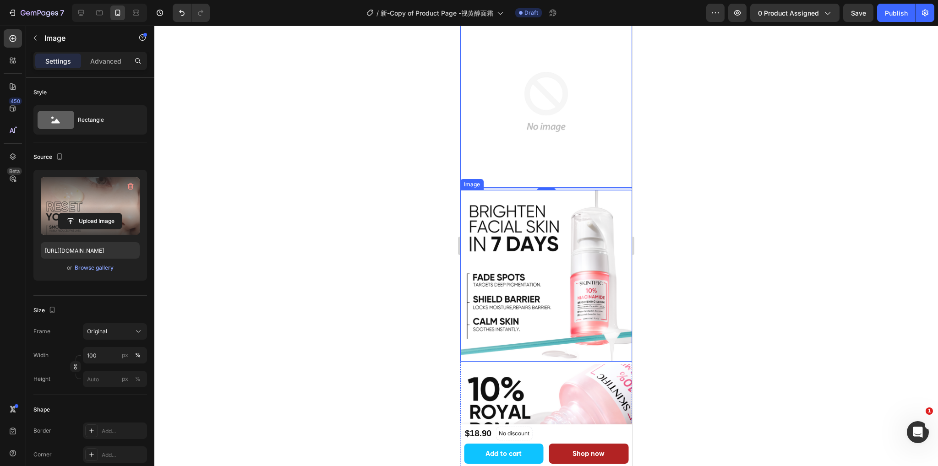
scroll to position [1145, 0]
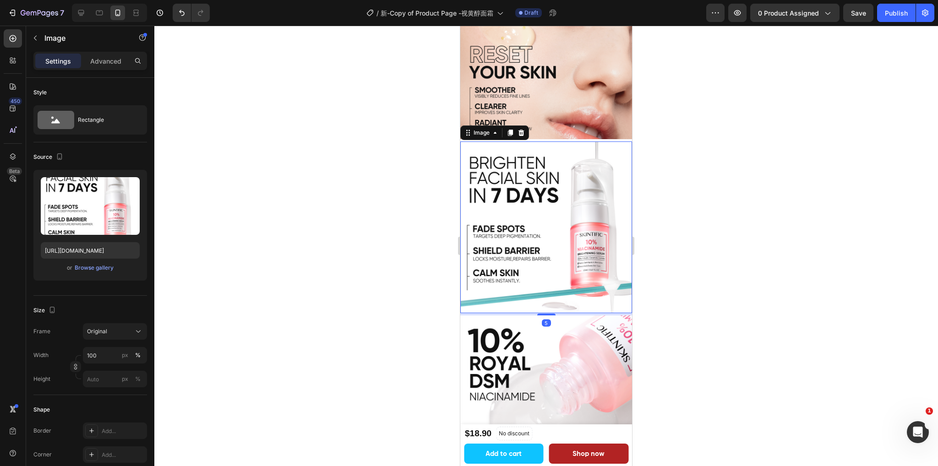
click at [506, 258] on img at bounding box center [546, 227] width 172 height 172
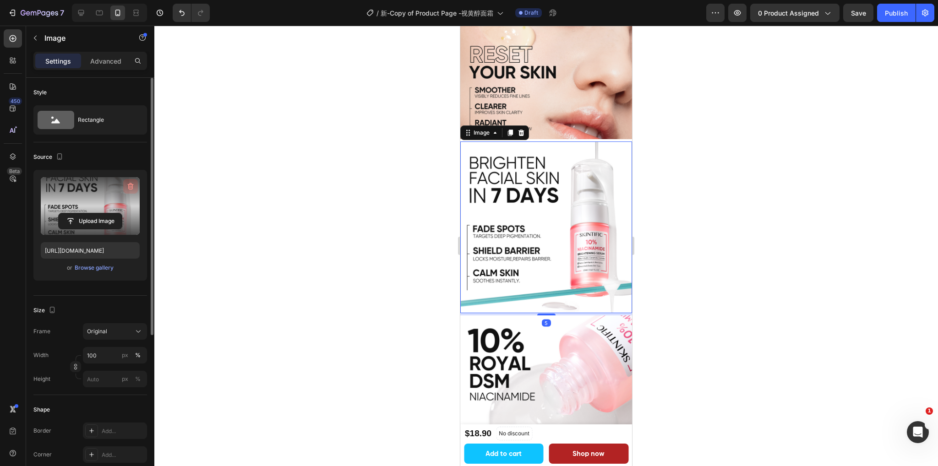
click at [125, 187] on button "button" at bounding box center [130, 186] width 15 height 15
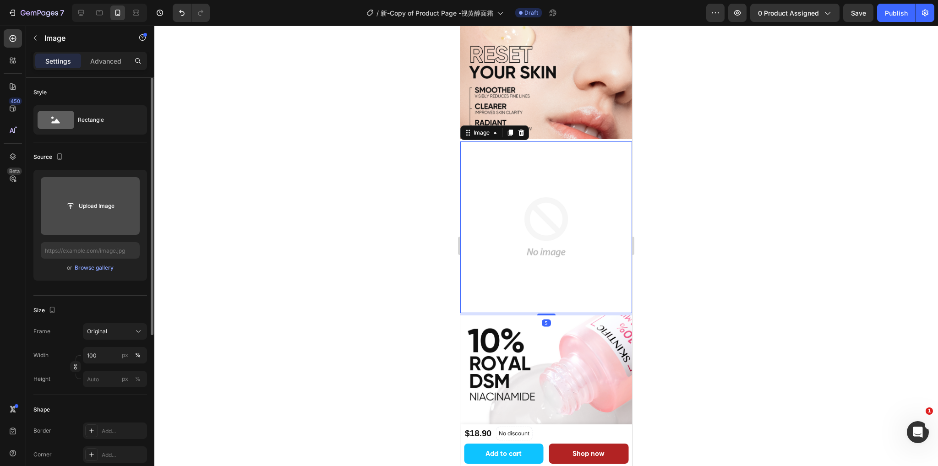
click at [95, 218] on input "file" at bounding box center [90, 206] width 99 height 58
click at [99, 268] on div "Browse gallery" at bounding box center [94, 268] width 39 height 8
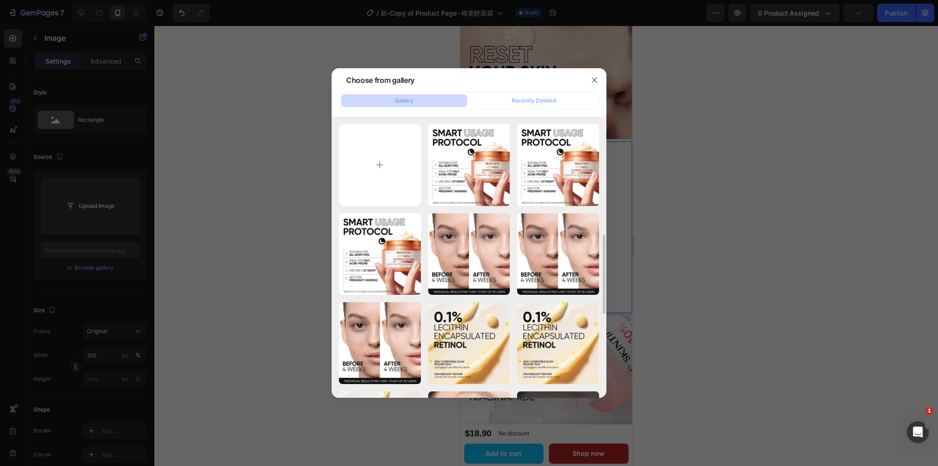
scroll to position [92, 0]
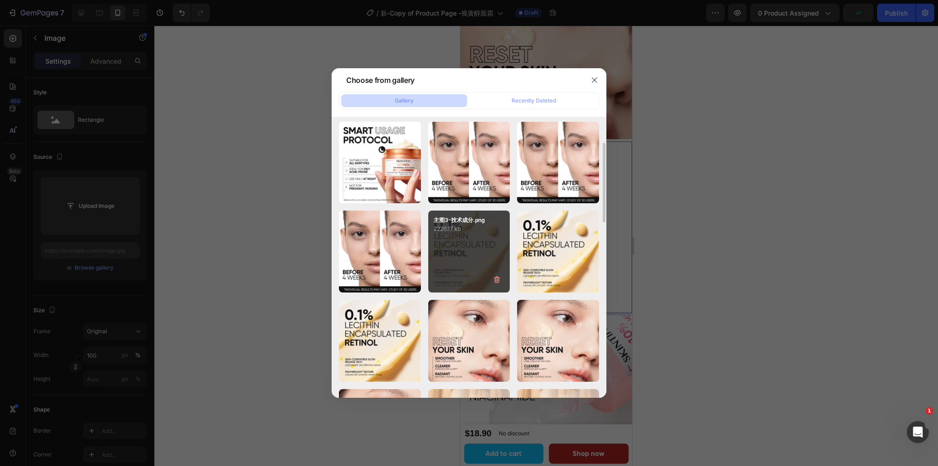
click at [469, 248] on div "主图3-技术成分.png 2226.17 kb" at bounding box center [469, 252] width 82 height 82
type input "https://cdn.shopify.com/s/files/1/0563/1701/8217/files/gempages_572779726456750…"
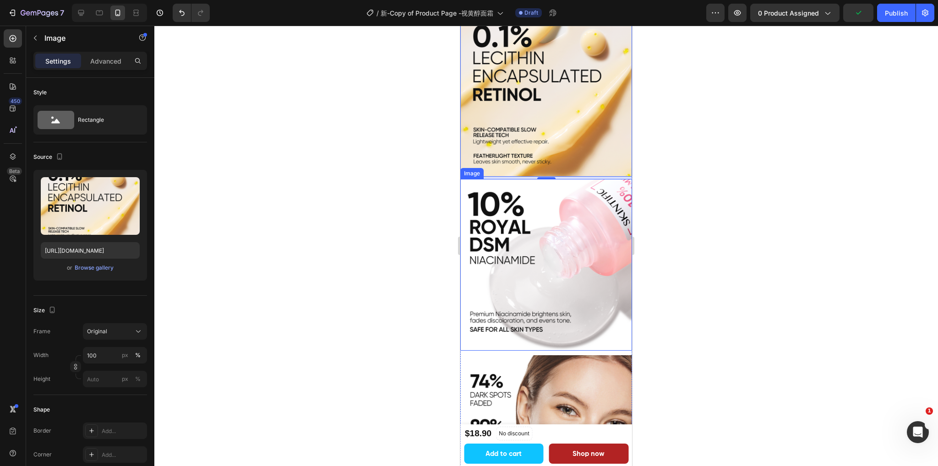
scroll to position [1282, 0]
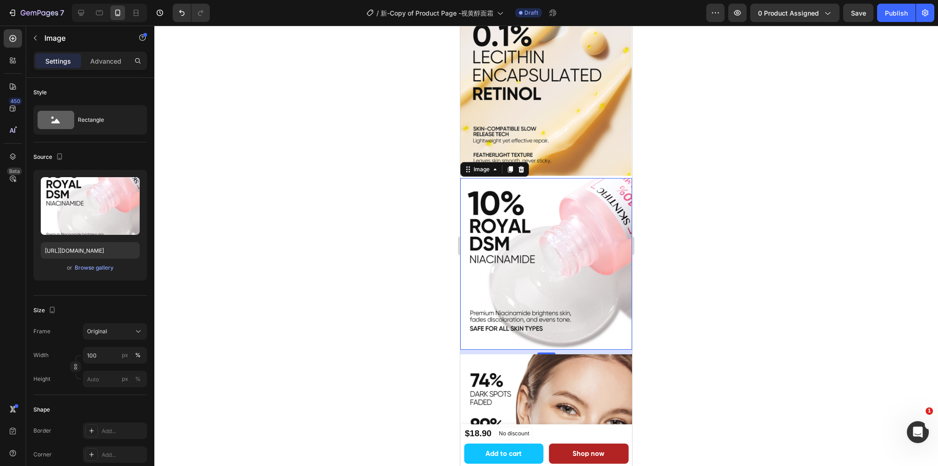
click at [528, 245] on img at bounding box center [546, 264] width 172 height 172
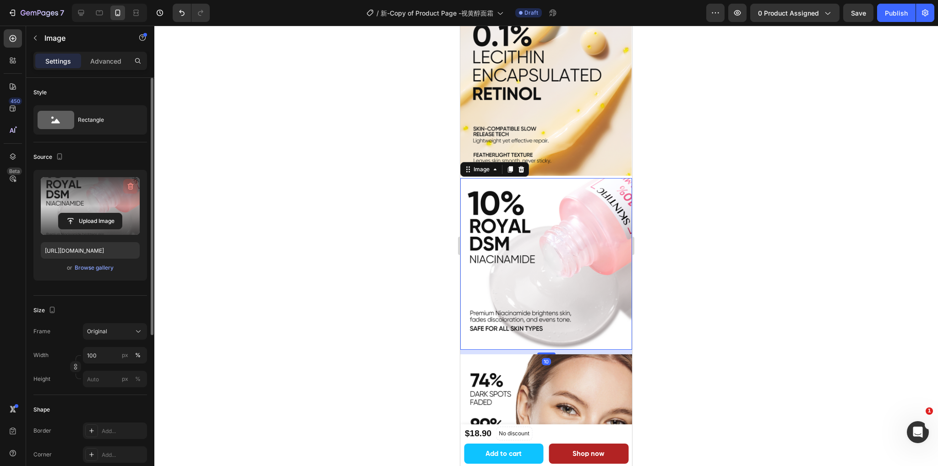
click at [130, 181] on button "button" at bounding box center [130, 186] width 15 height 15
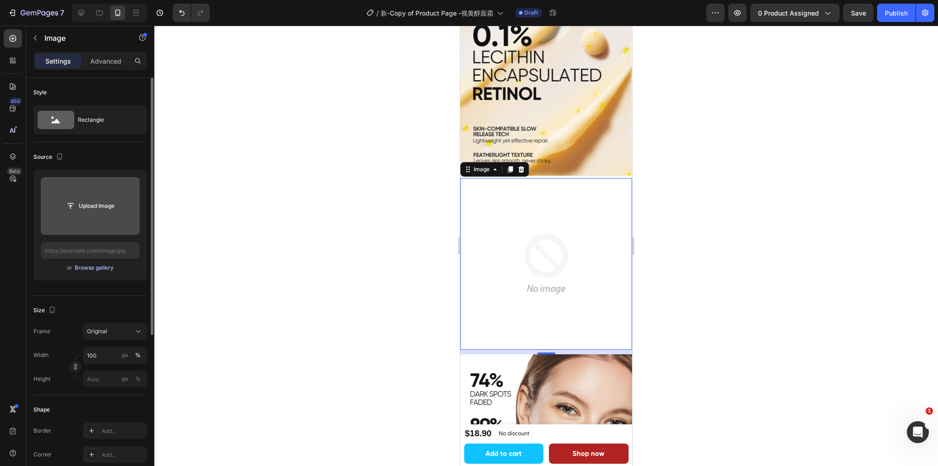
click at [88, 267] on div "Browse gallery" at bounding box center [94, 268] width 39 height 8
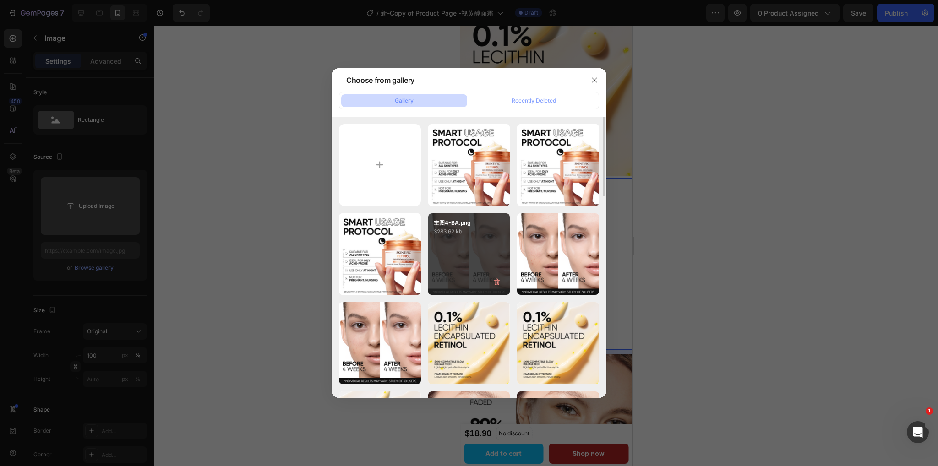
click at [465, 242] on div "主图4-BA.png 3283.62 kb" at bounding box center [469, 254] width 82 height 82
type input "https://cdn.shopify.com/s/files/1/0563/1701/8217/files/gempages_572779726456750…"
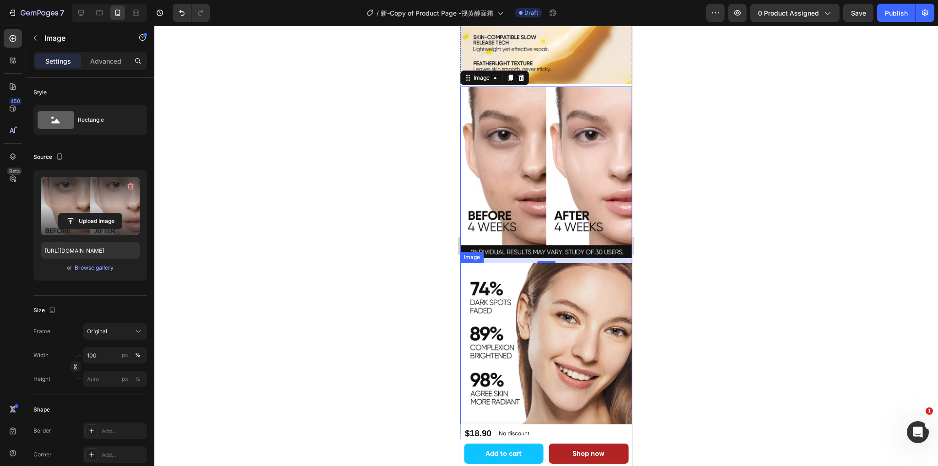
scroll to position [1394, 0]
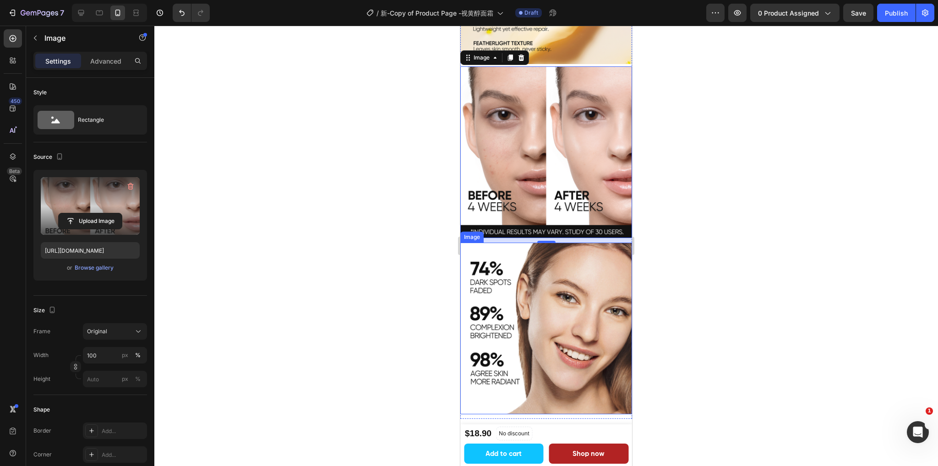
click at [547, 305] on img at bounding box center [546, 329] width 172 height 172
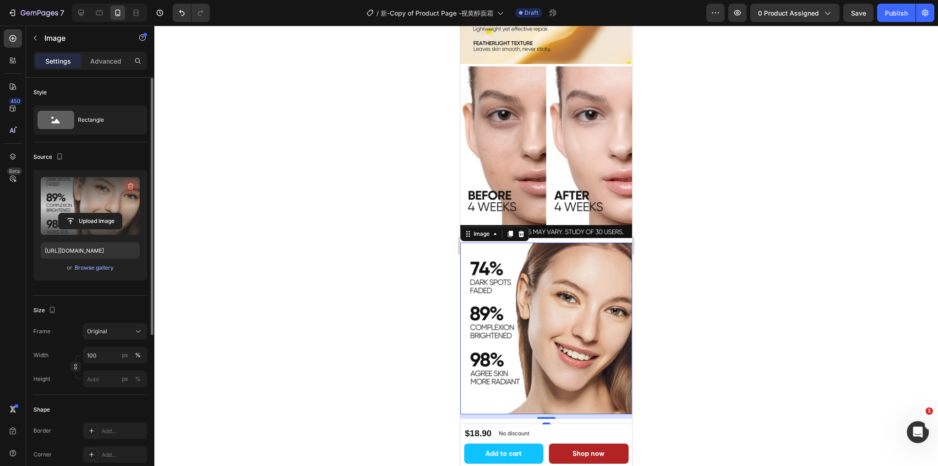
scroll to position [1420, 0]
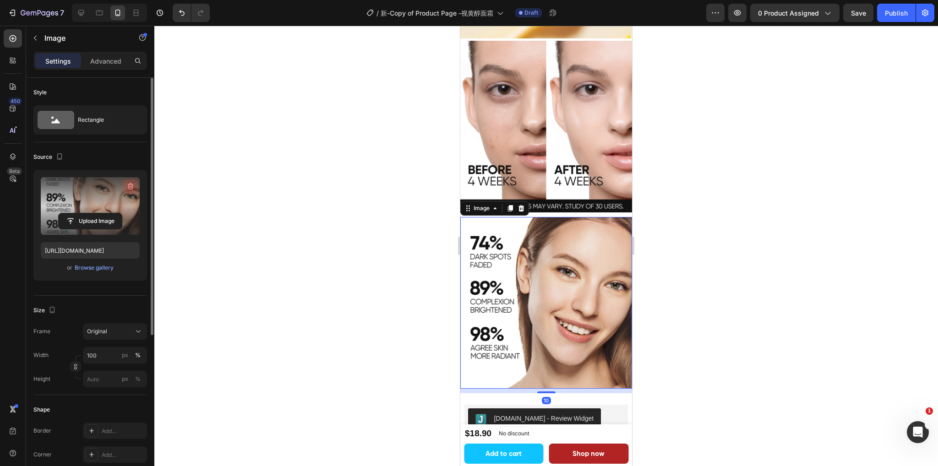
click at [132, 184] on icon "button" at bounding box center [131, 186] width 6 height 7
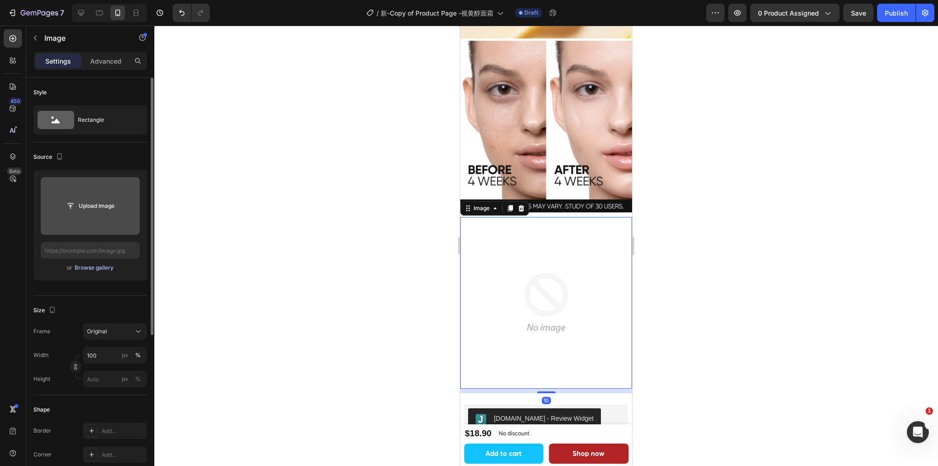
click at [86, 265] on div "Browse gallery" at bounding box center [94, 268] width 39 height 8
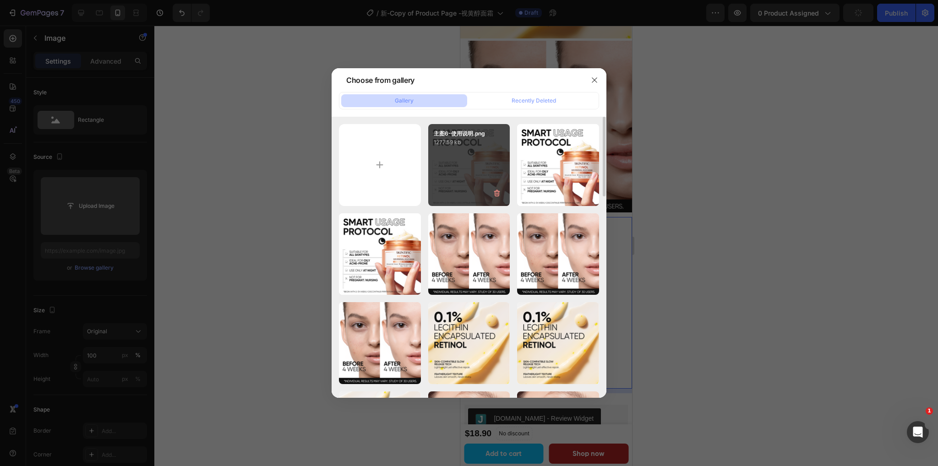
click at [475, 174] on div "主图6-使用说明.png 1277.59 kb" at bounding box center [469, 165] width 82 height 82
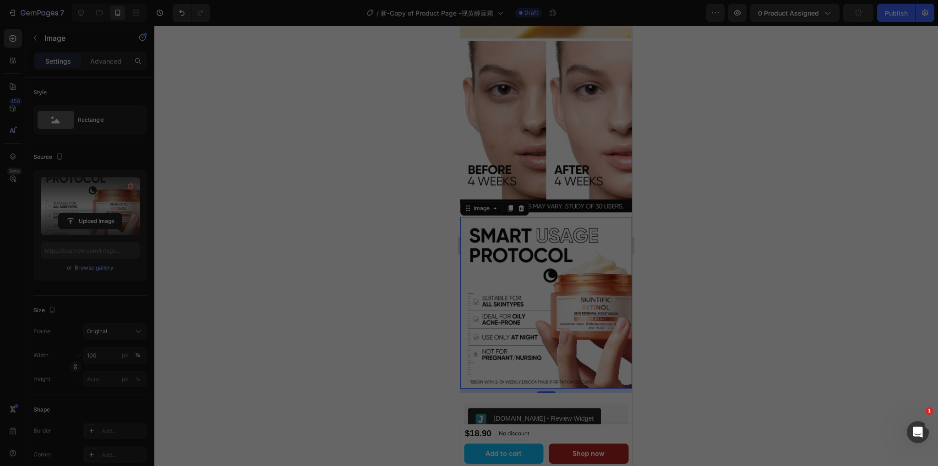
type input "https://cdn.shopify.com/s/files/1/0563/1701/8217/files/gempages_572779726456750…"
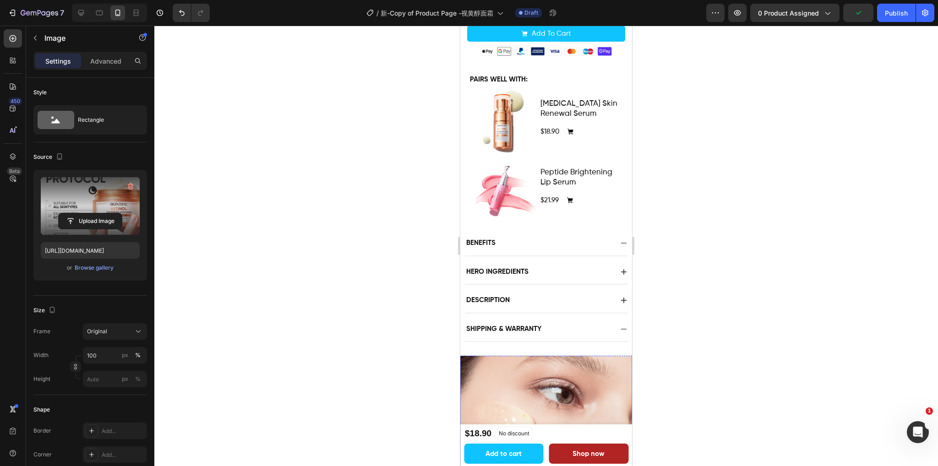
scroll to position [341, 0]
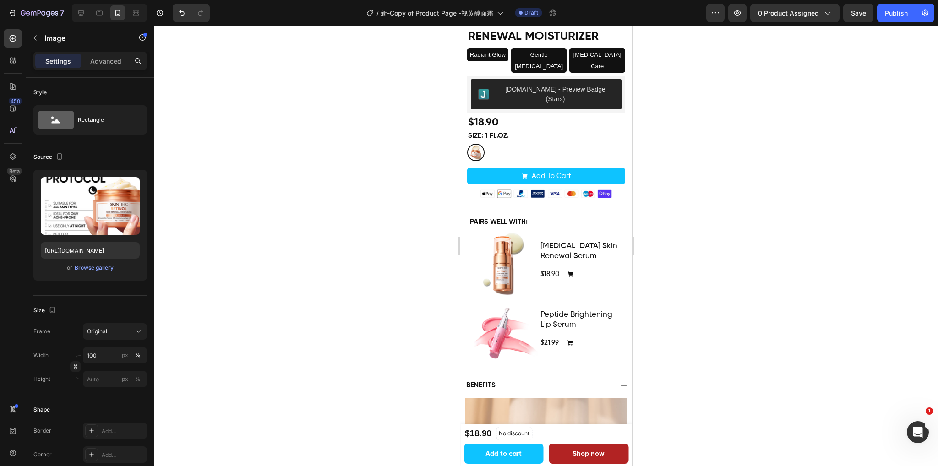
scroll to position [229, 0]
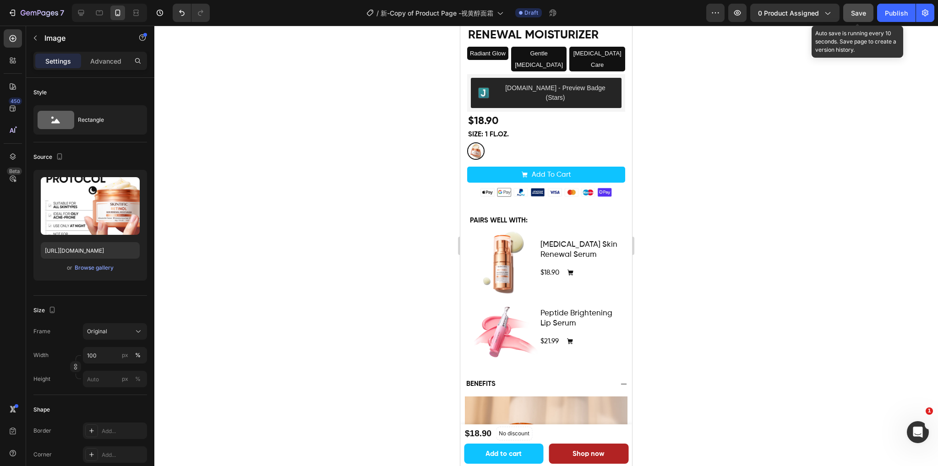
click at [859, 15] on span "Save" at bounding box center [858, 13] width 15 height 8
click at [888, 15] on div "Publish" at bounding box center [896, 13] width 23 height 10
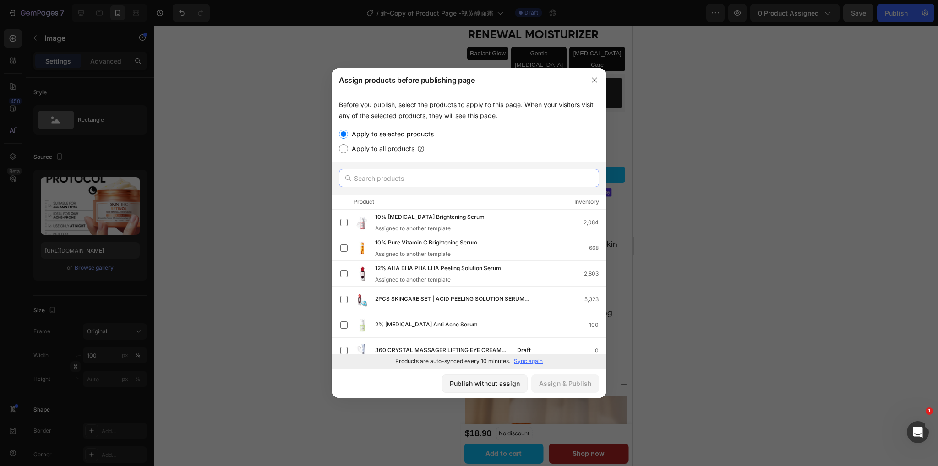
click at [478, 178] on input "text" at bounding box center [469, 178] width 260 height 18
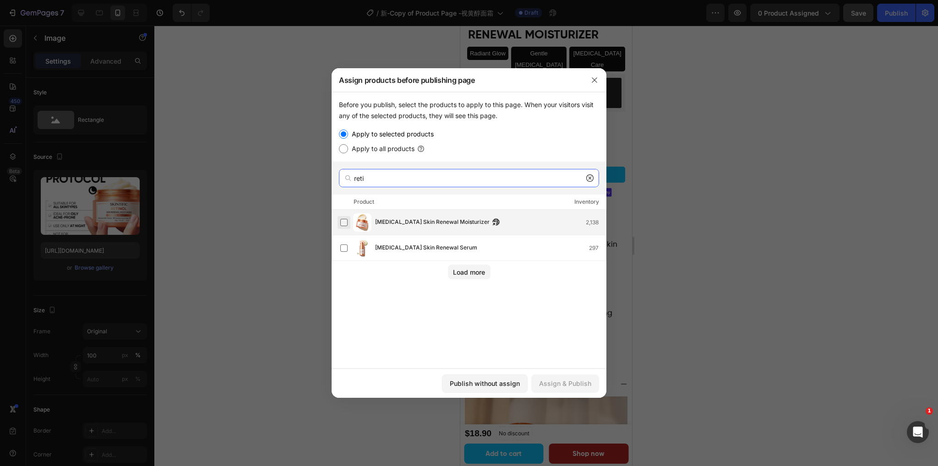
type input "reti"
click at [343, 221] on label at bounding box center [343, 222] width 7 height 7
click at [566, 388] on div "Assign & Publish" at bounding box center [565, 384] width 52 height 10
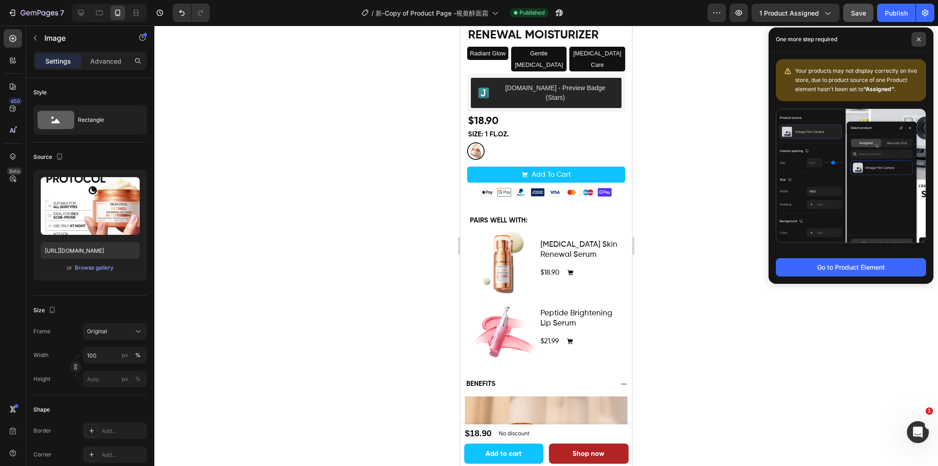
click at [918, 42] on span at bounding box center [918, 39] width 15 height 15
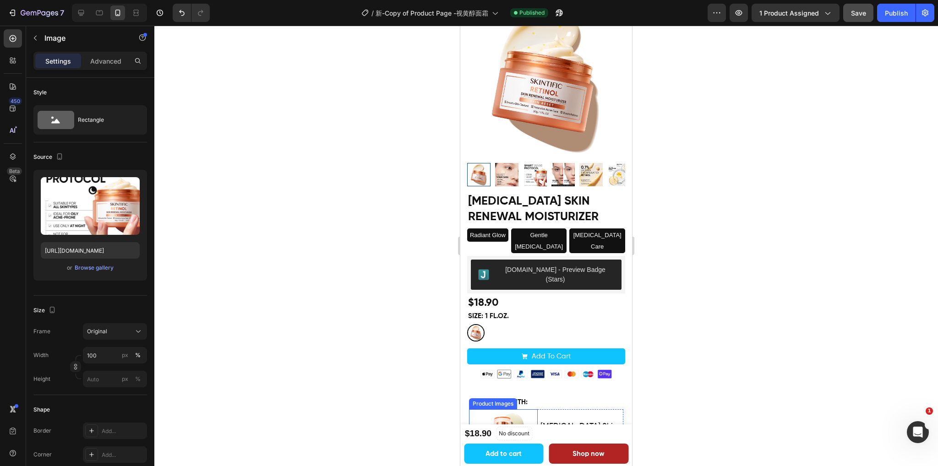
scroll to position [0, 0]
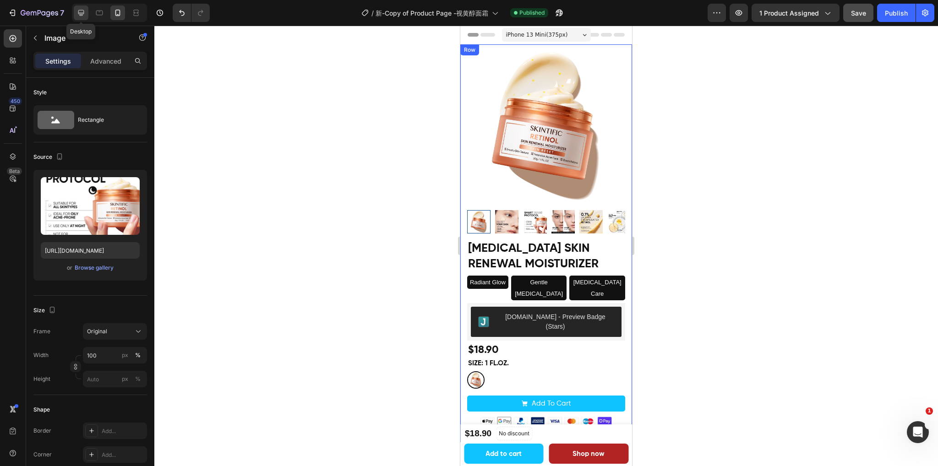
click at [82, 14] on icon at bounding box center [81, 13] width 6 height 6
type input "https://cdn.shopify.com/s/files/1/0563/1701/8217/files/gempages_572779726456750…"
type input "85"
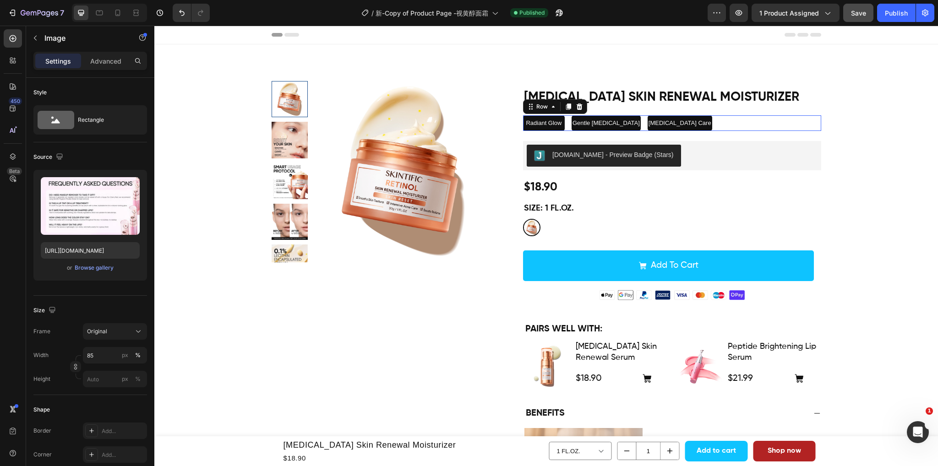
click at [693, 125] on div "Radiant Glow Text Block Gentle Retinol Text Block Acne & Scar Care Text Block R…" at bounding box center [672, 123] width 298 height 16
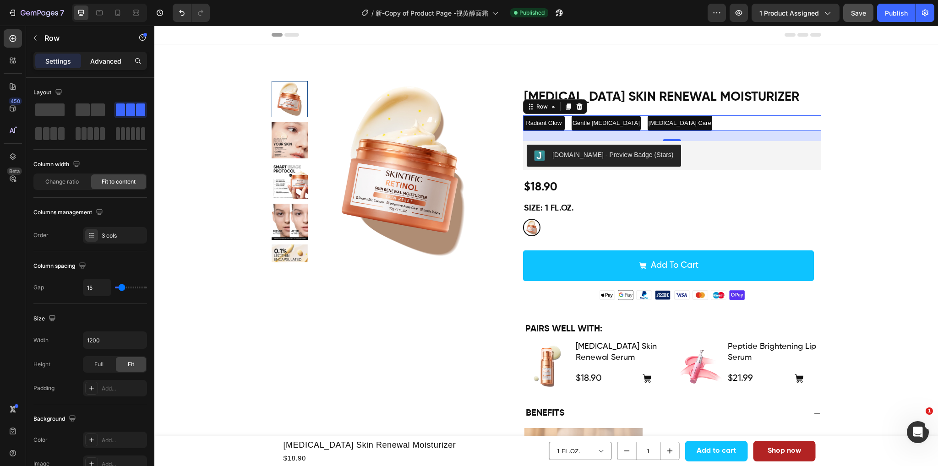
click at [97, 55] on div "Advanced" at bounding box center [106, 61] width 46 height 15
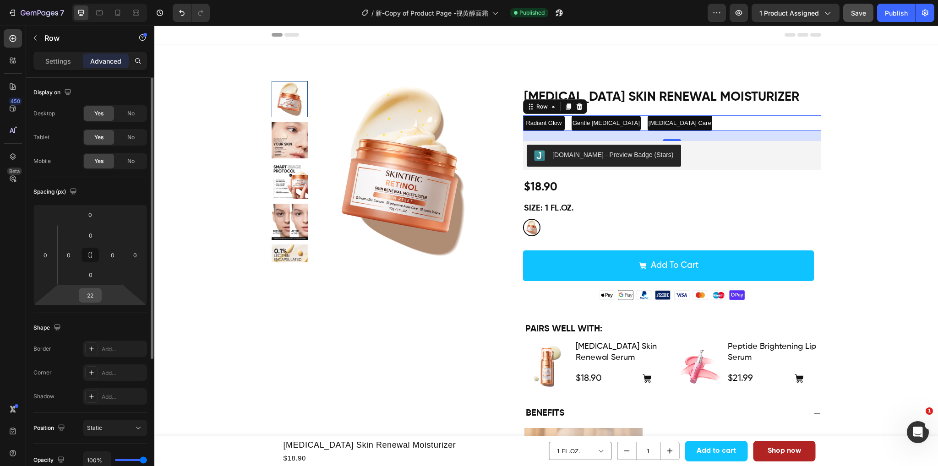
click at [95, 289] on input "22" at bounding box center [90, 295] width 18 height 14
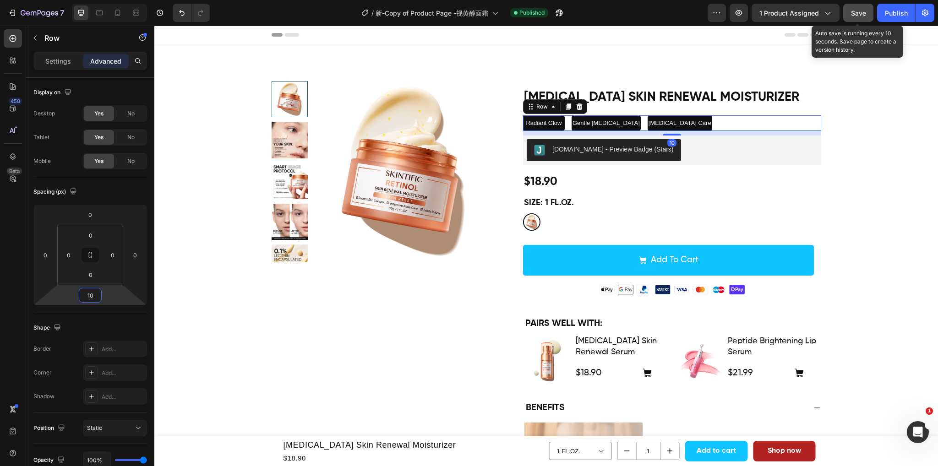
type input "10"
click at [861, 13] on span "Save" at bounding box center [858, 13] width 15 height 8
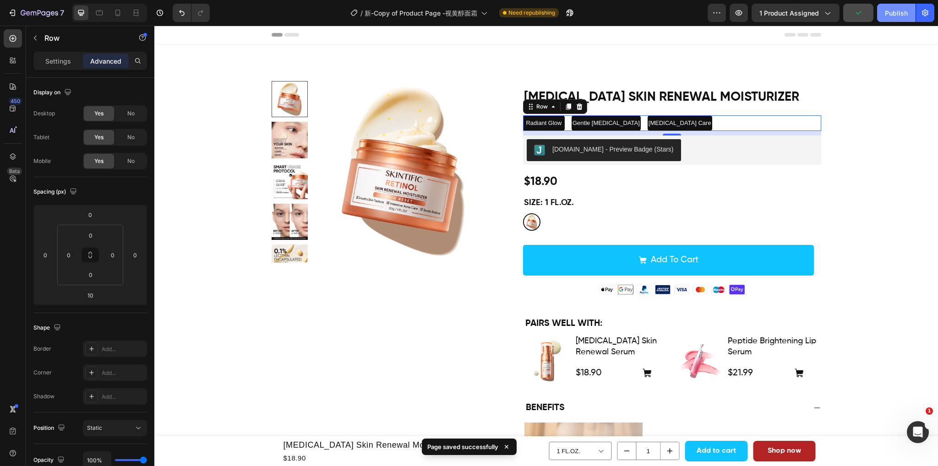
click at [894, 8] on div "Publish" at bounding box center [896, 13] width 23 height 10
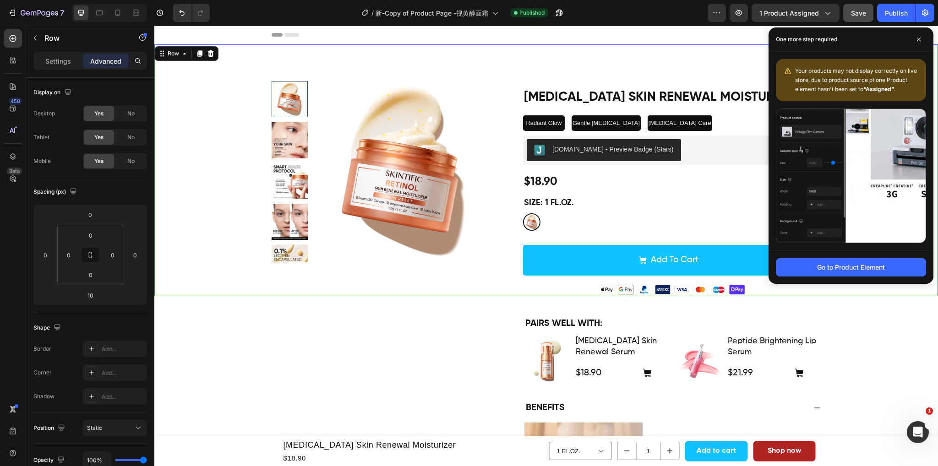
click at [626, 68] on div "Product Images Retinol Skin Renewal Moisturizer Product Title Radiant Glow Text…" at bounding box center [545, 170] width 783 height 252
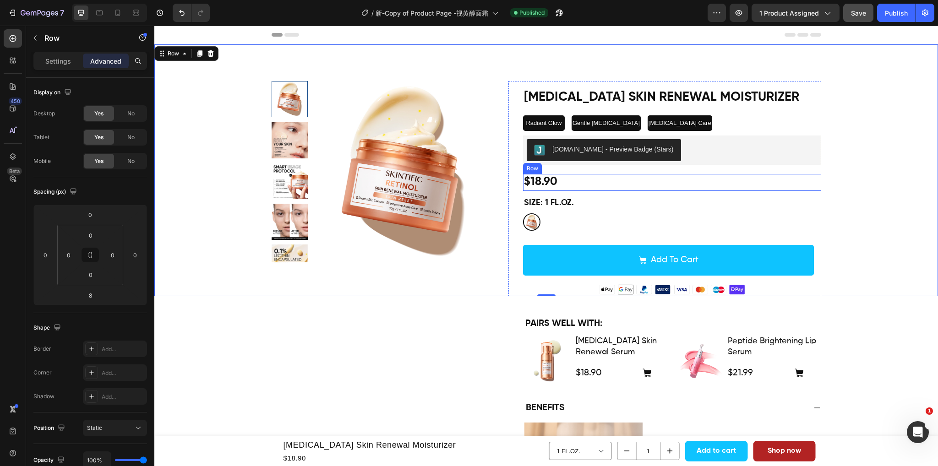
click at [605, 183] on div "$18.90 Product Price Product Price Row" at bounding box center [672, 182] width 298 height 17
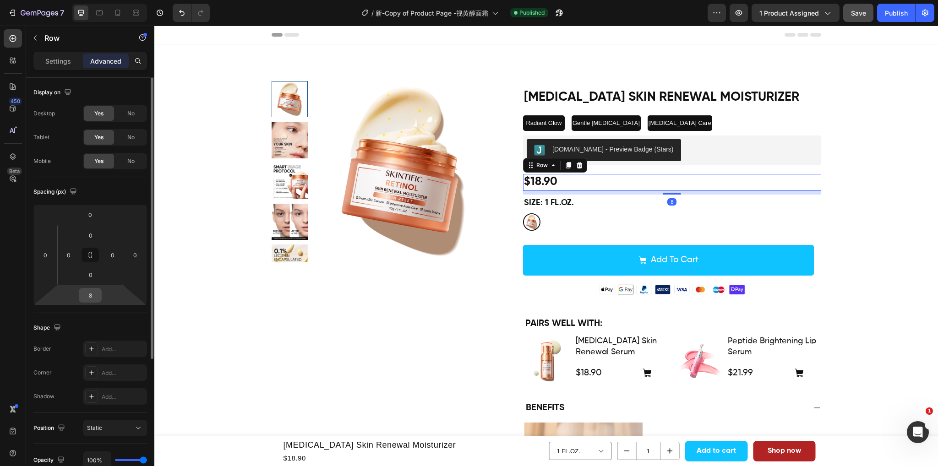
click at [99, 292] on div "8" at bounding box center [90, 295] width 23 height 15
click at [96, 294] on input "8" at bounding box center [90, 295] width 18 height 14
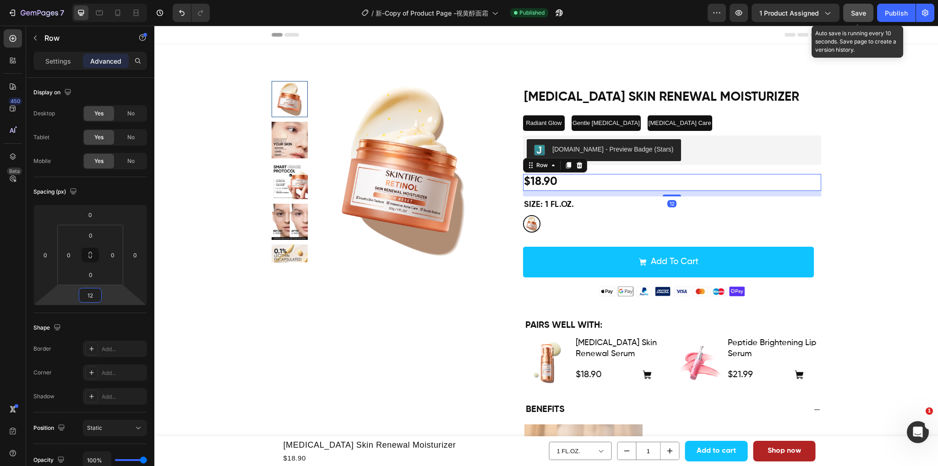
click at [849, 11] on button "Save" at bounding box center [858, 13] width 30 height 18
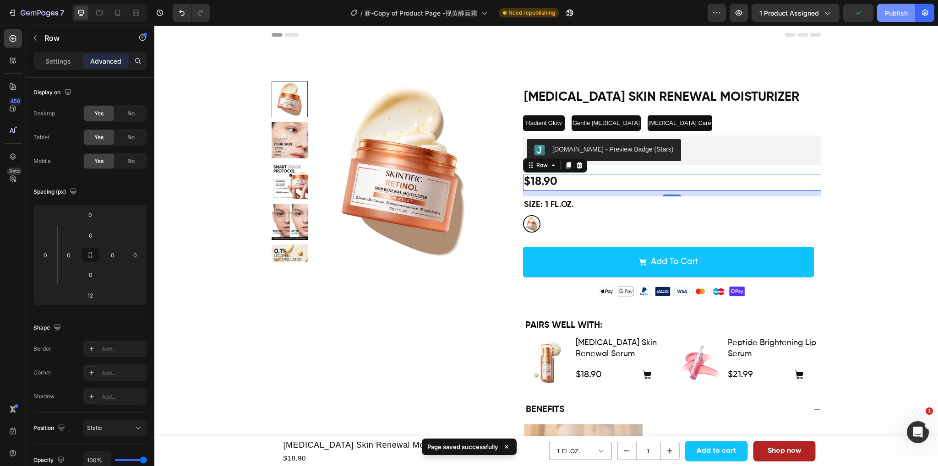
click at [893, 16] on div "Publish" at bounding box center [896, 13] width 23 height 10
click at [115, 11] on icon at bounding box center [117, 13] width 5 height 6
type input "0"
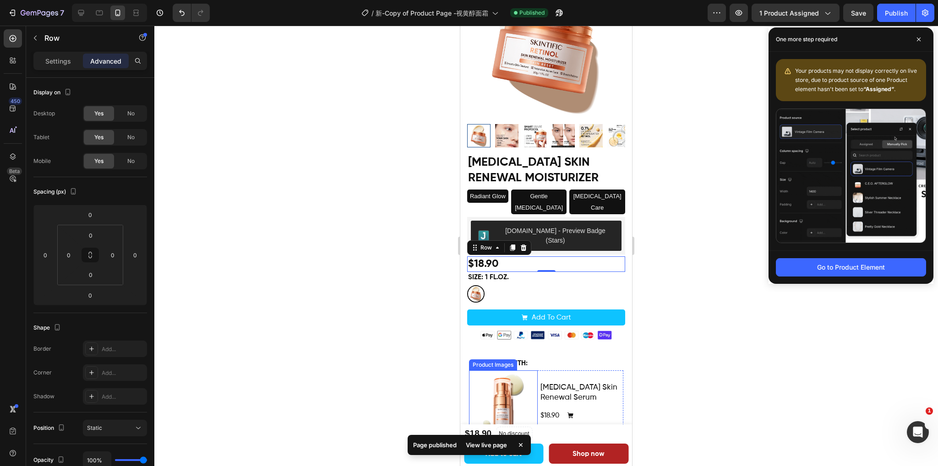
scroll to position [29, 0]
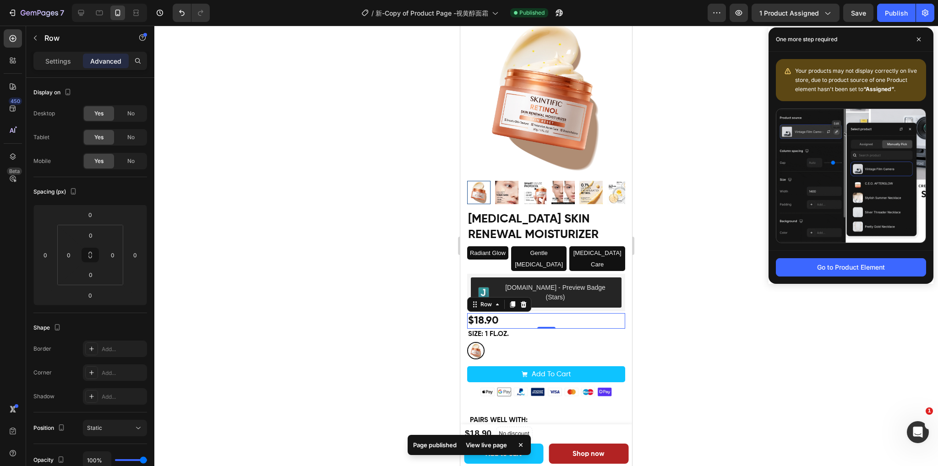
click at [680, 219] on div at bounding box center [545, 246] width 783 height 441
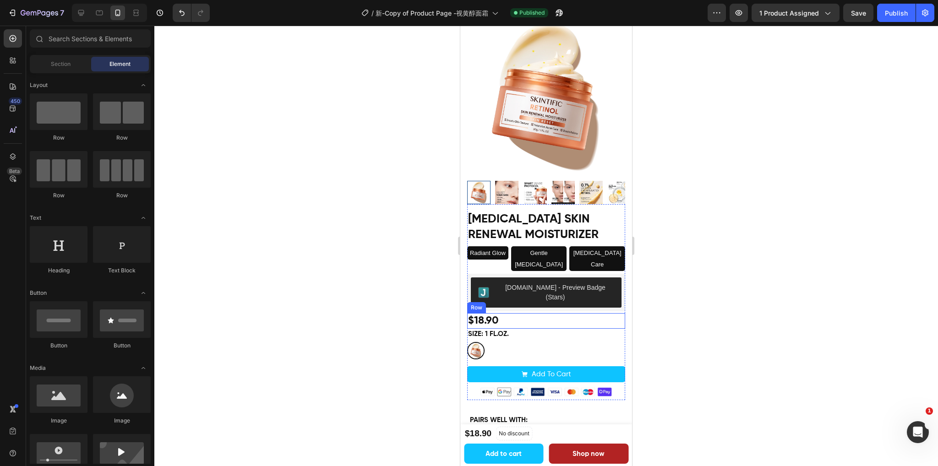
click at [554, 313] on div "$18.90 Product Price Product Price Row" at bounding box center [546, 321] width 158 height 16
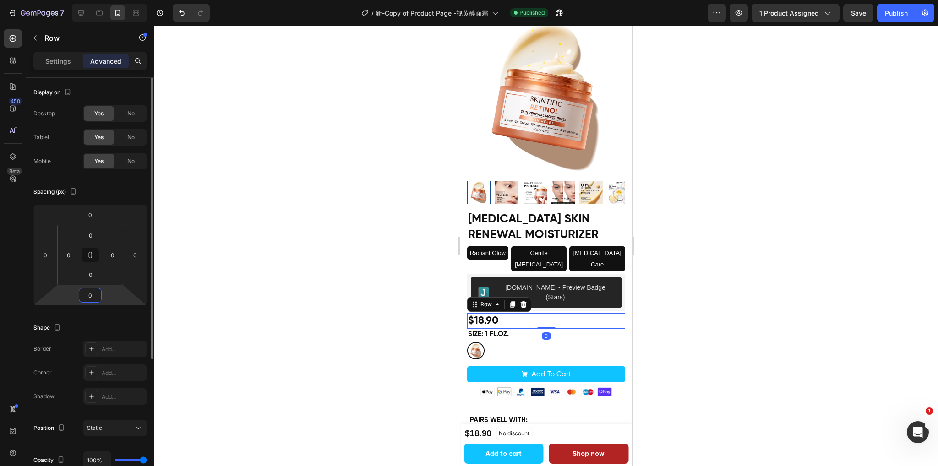
click at [93, 297] on input "0" at bounding box center [90, 295] width 18 height 14
type input "5"
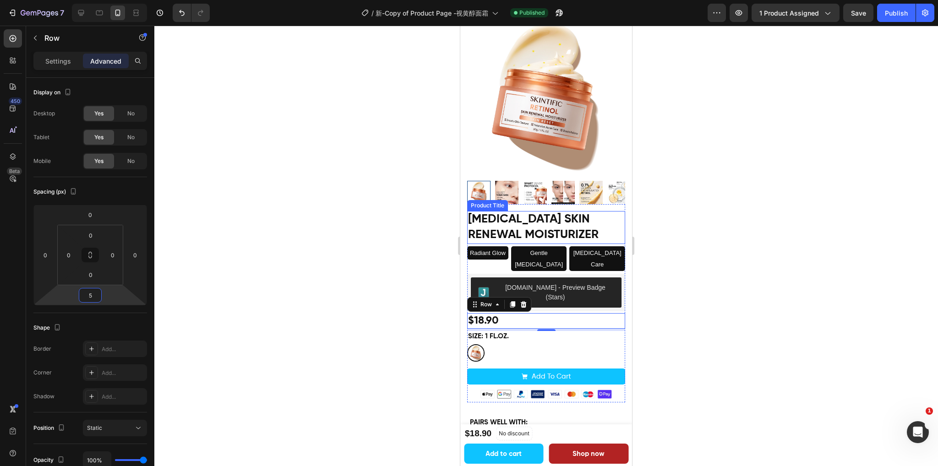
click at [563, 222] on h1 "[MEDICAL_DATA] Skin Renewal Moisturizer" at bounding box center [546, 227] width 158 height 33
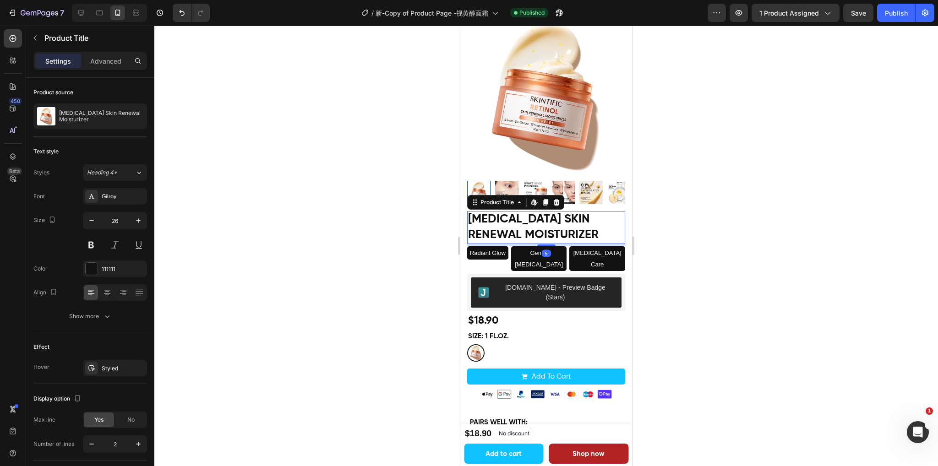
click at [751, 233] on div at bounding box center [545, 246] width 783 height 441
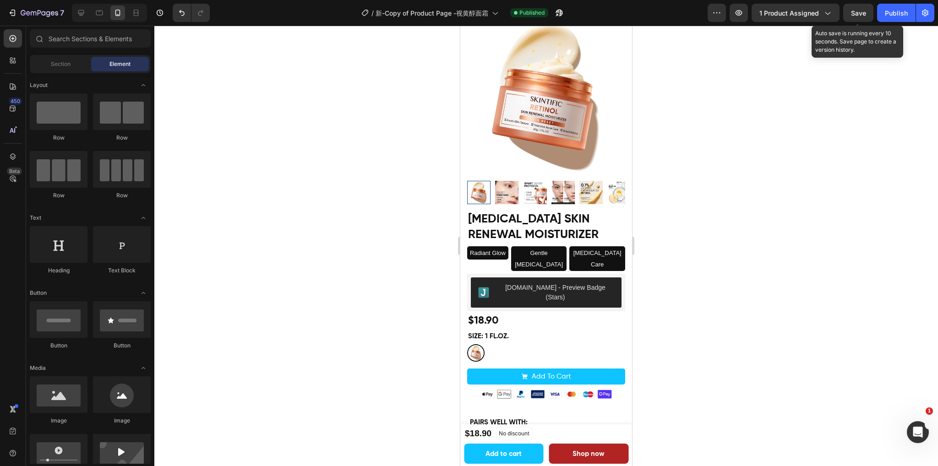
click at [852, 13] on span "Save" at bounding box center [858, 13] width 15 height 8
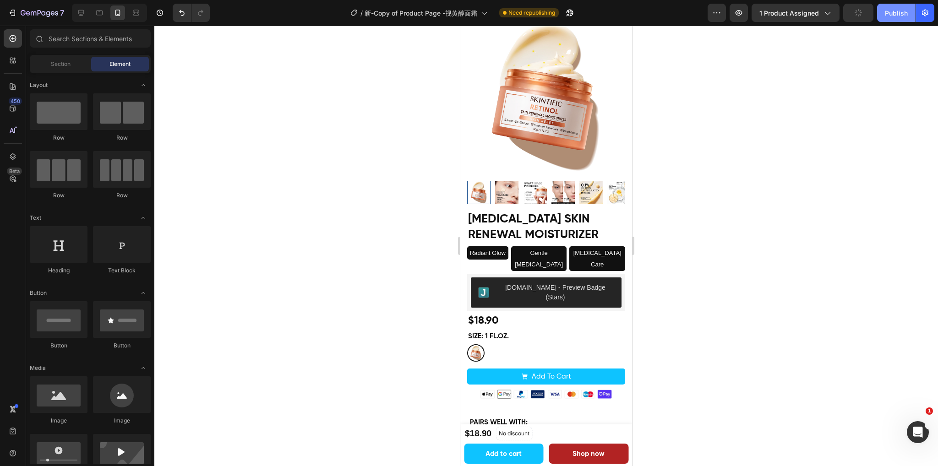
click at [890, 17] on div "Publish" at bounding box center [896, 13] width 23 height 10
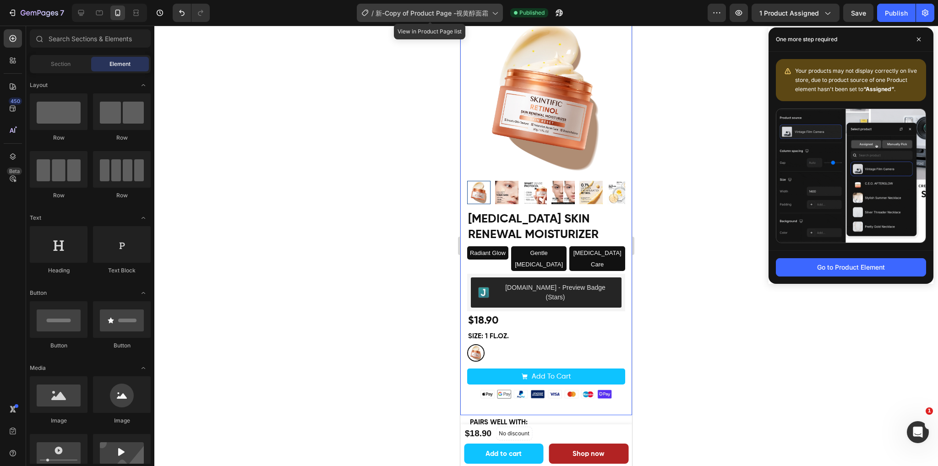
click at [418, 14] on span "新-Copy of Product Page -视黄醇面霜" at bounding box center [431, 13] width 113 height 10
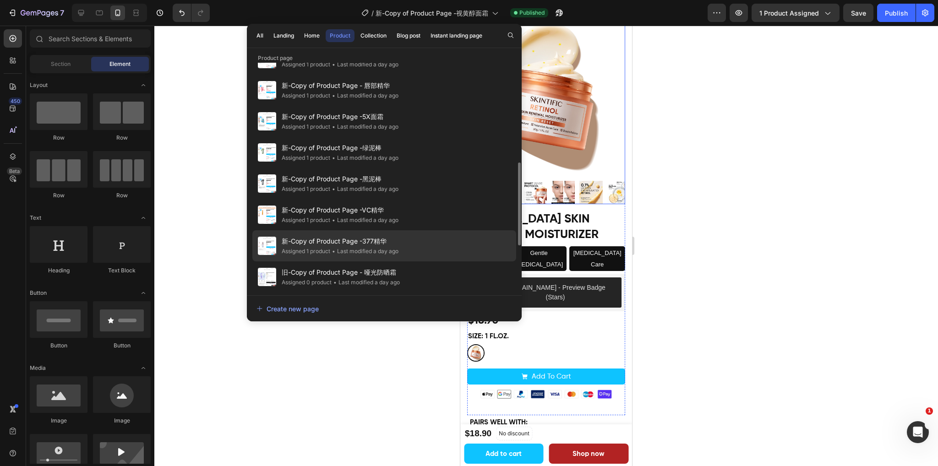
scroll to position [366, 0]
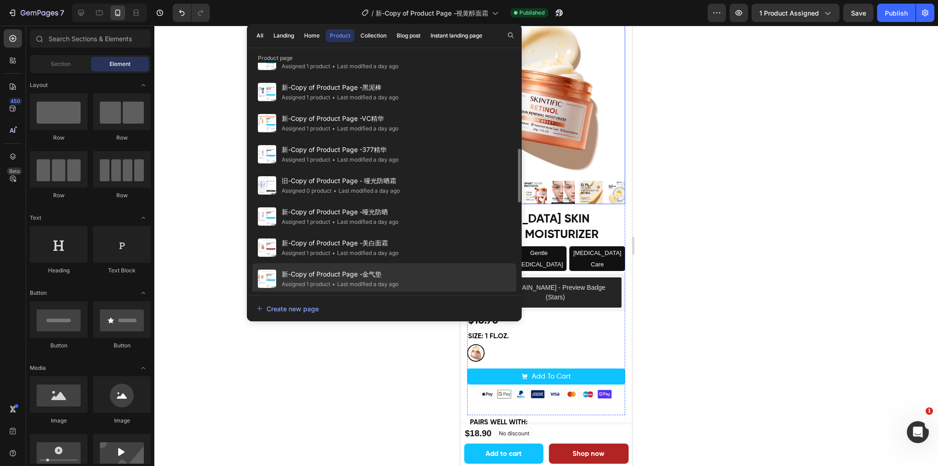
click at [345, 277] on span "新-Copy of Product Page -金气垫" at bounding box center [340, 274] width 117 height 11
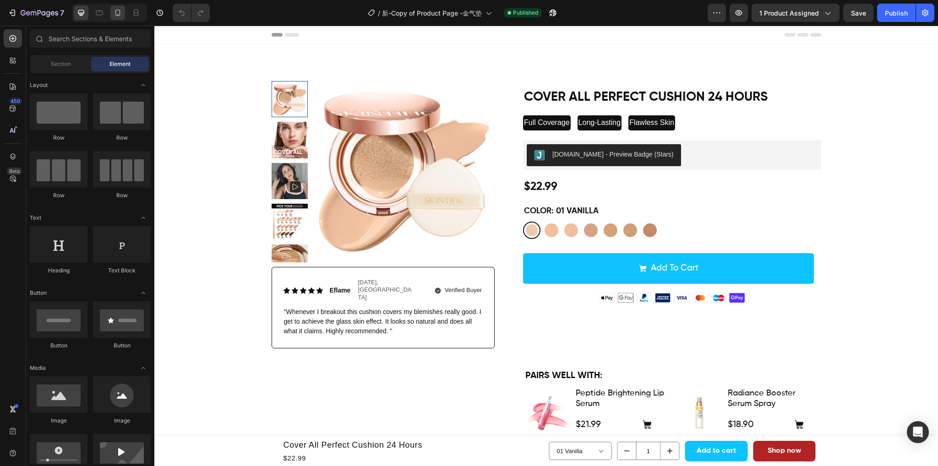
click at [119, 18] on div at bounding box center [117, 12] width 15 height 15
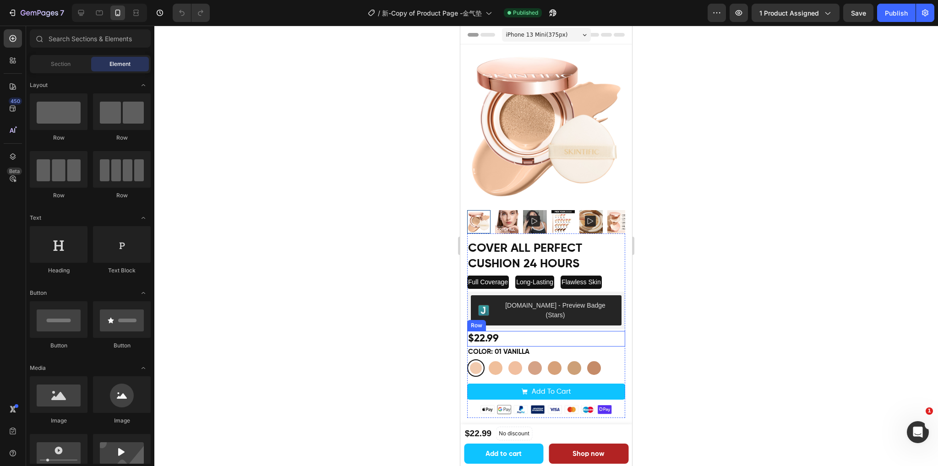
click at [542, 331] on div "$22.99 Product Price Product Price Row" at bounding box center [546, 339] width 158 height 16
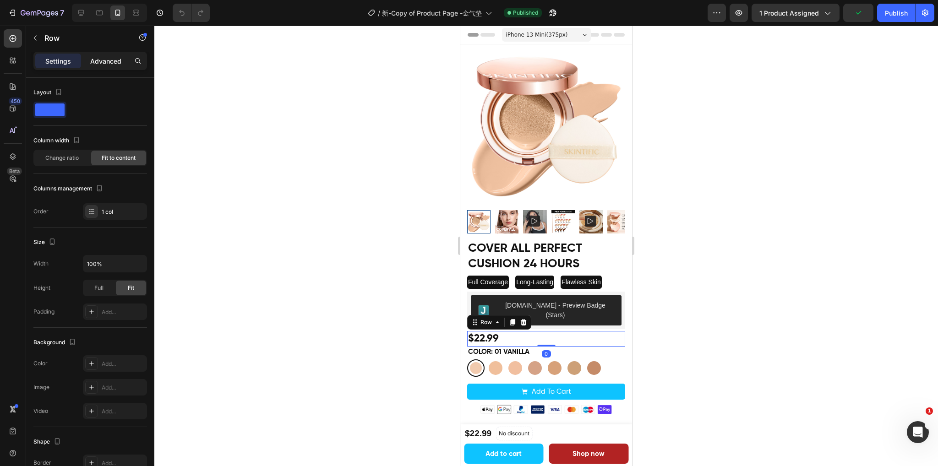
click at [120, 61] on p "Advanced" at bounding box center [105, 61] width 31 height 10
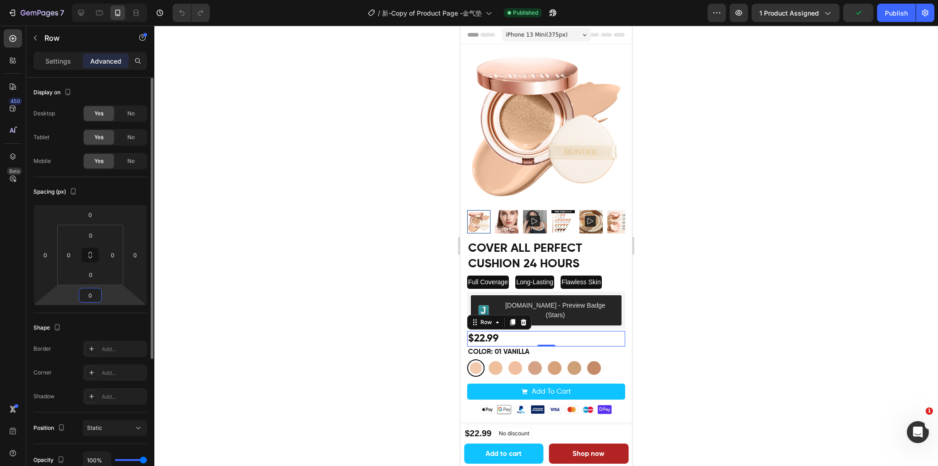
click at [92, 294] on input "0" at bounding box center [90, 295] width 18 height 14
type input "5"
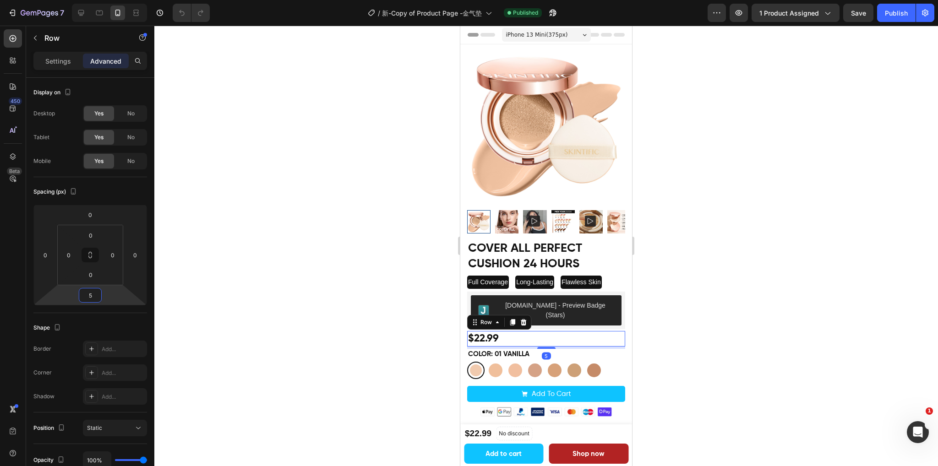
click at [822, 216] on div at bounding box center [545, 246] width 783 height 441
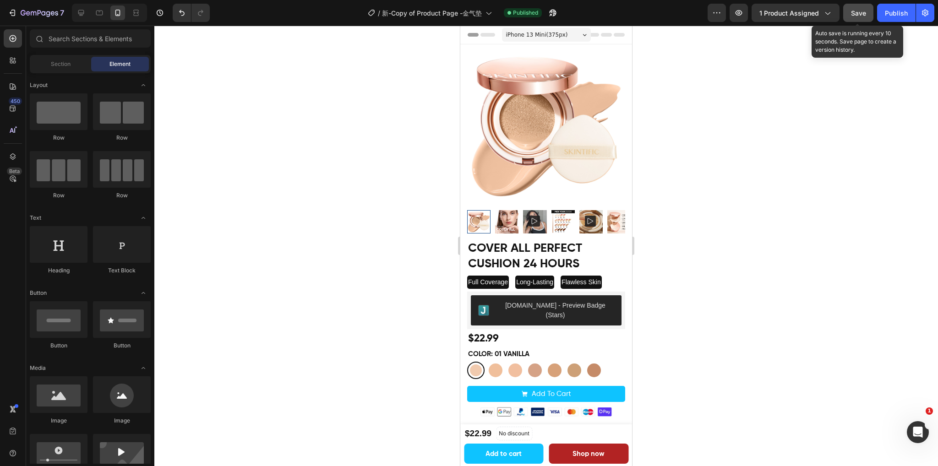
click at [867, 14] on button "Save" at bounding box center [858, 13] width 30 height 18
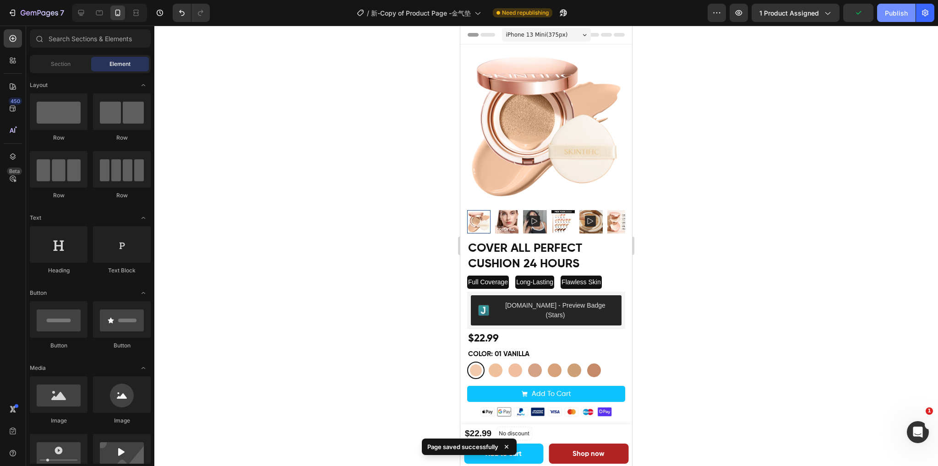
click at [888, 15] on div "Publish" at bounding box center [896, 13] width 23 height 10
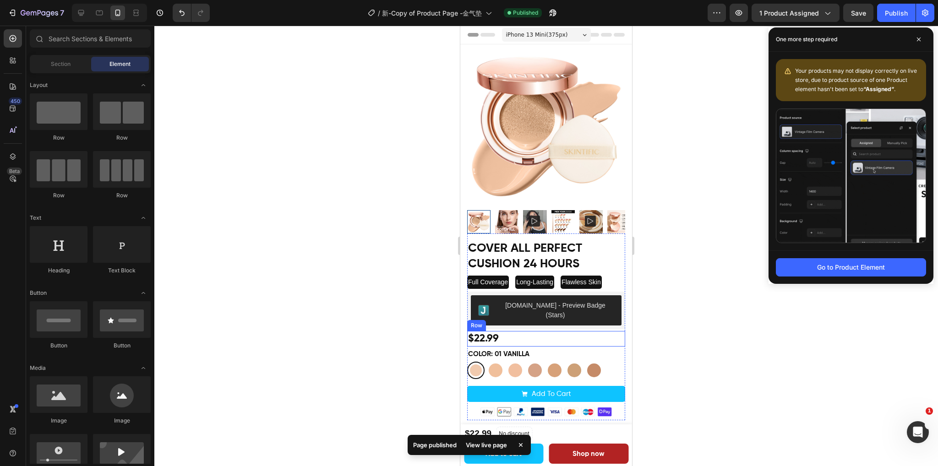
click at [538, 331] on div "$22.99 Product Price Product Price Row" at bounding box center [546, 339] width 158 height 16
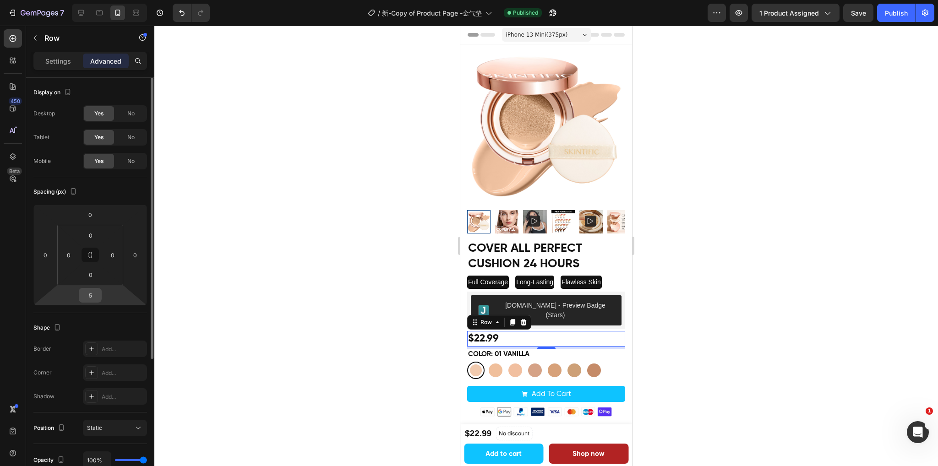
click at [97, 292] on input "5" at bounding box center [90, 295] width 18 height 14
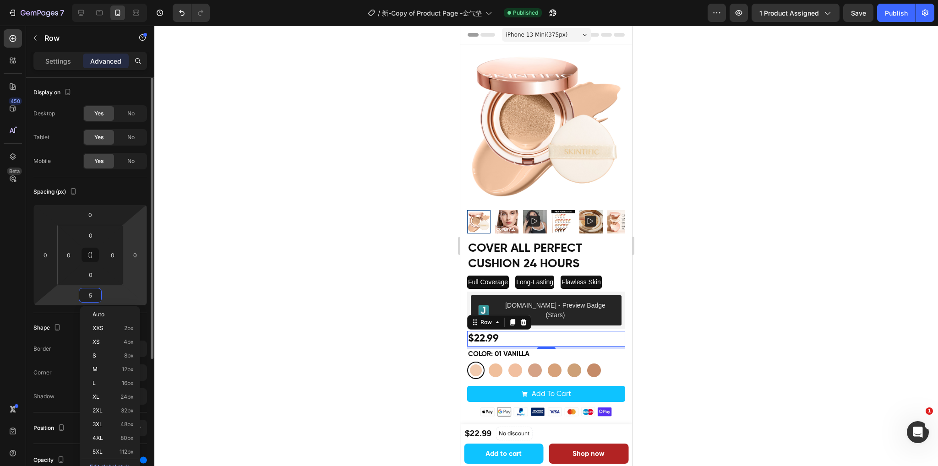
type input "8"
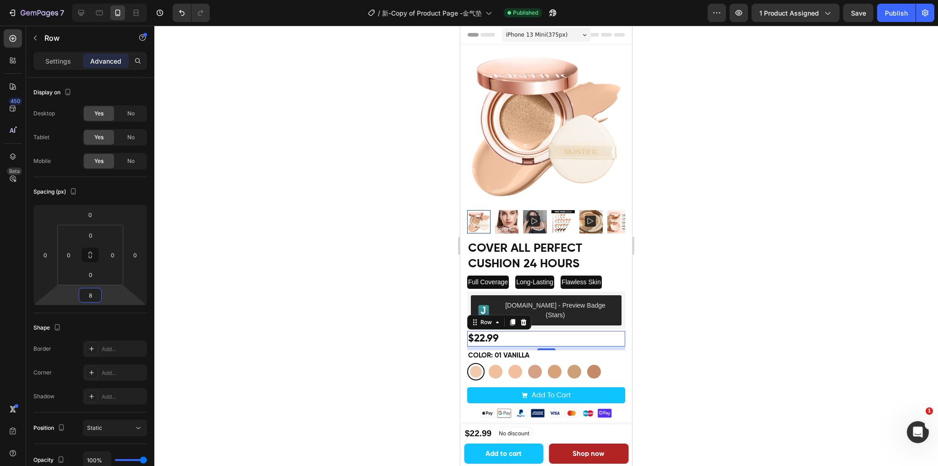
click at [836, 79] on div at bounding box center [545, 246] width 783 height 441
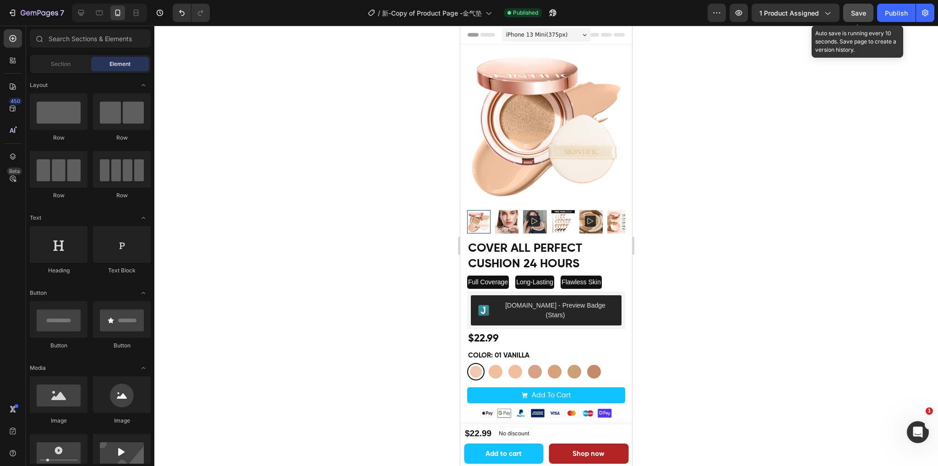
click at [858, 14] on span "Save" at bounding box center [858, 13] width 15 height 8
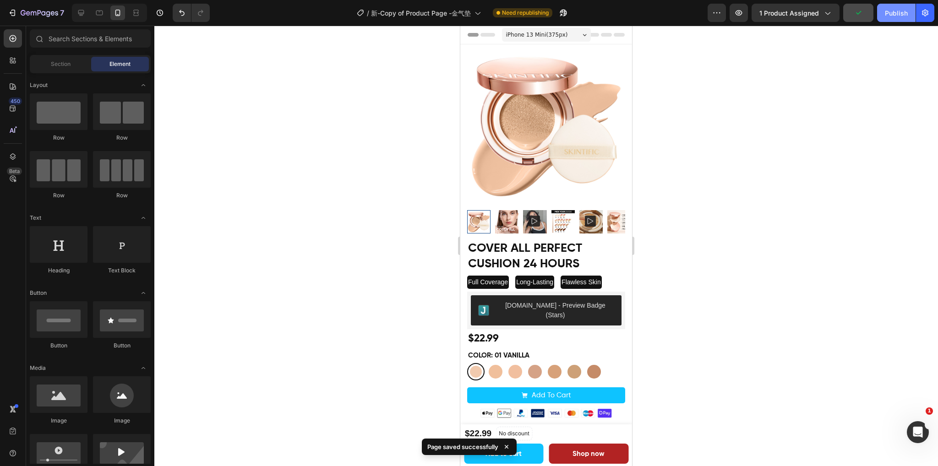
click at [892, 14] on div "Publish" at bounding box center [896, 13] width 23 height 10
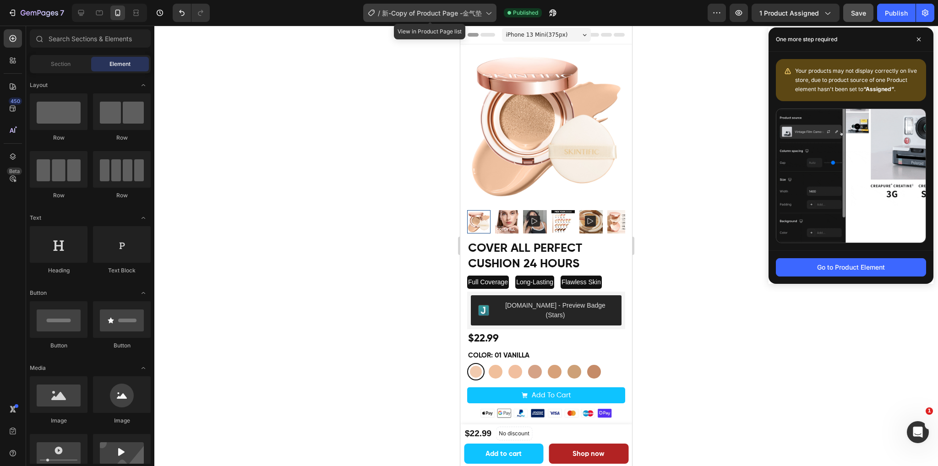
click at [447, 11] on span "新-Copy of Product Page -金气垫" at bounding box center [432, 13] width 100 height 10
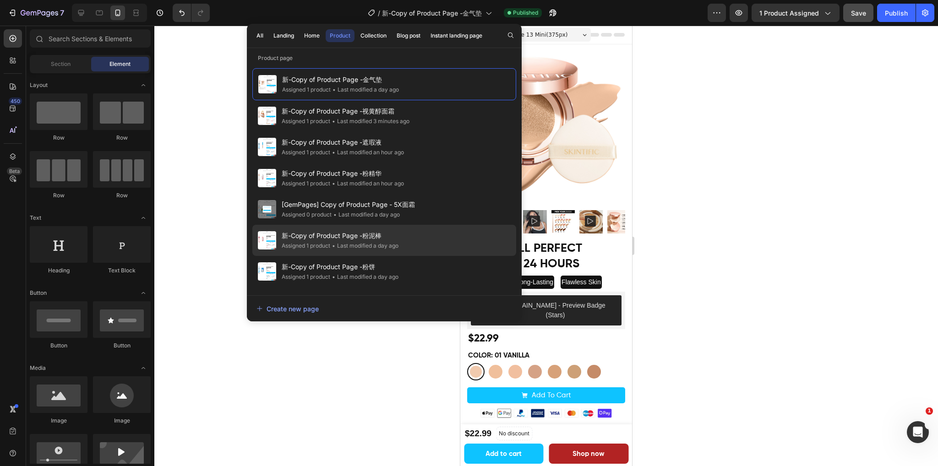
click at [398, 235] on span "新-Copy of Product Page -粉泥棒" at bounding box center [340, 235] width 117 height 11
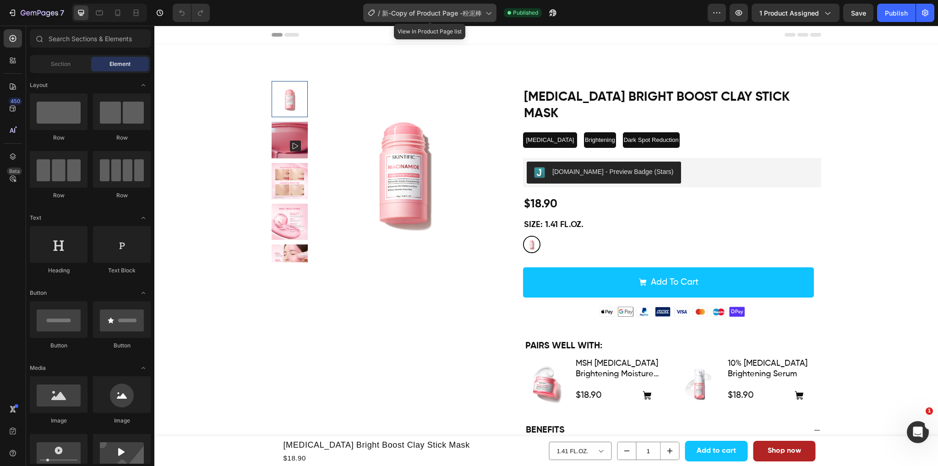
click at [441, 13] on span "新-Copy of Product Page -粉泥棒" at bounding box center [432, 13] width 100 height 10
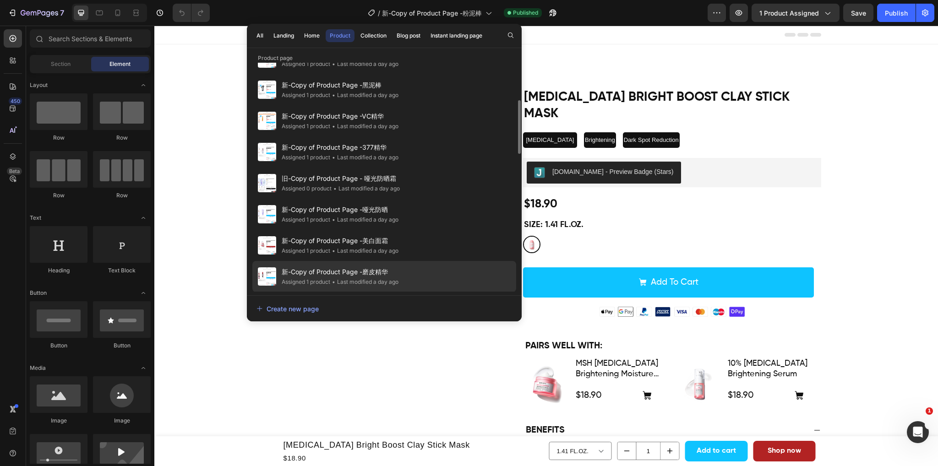
scroll to position [354, 0]
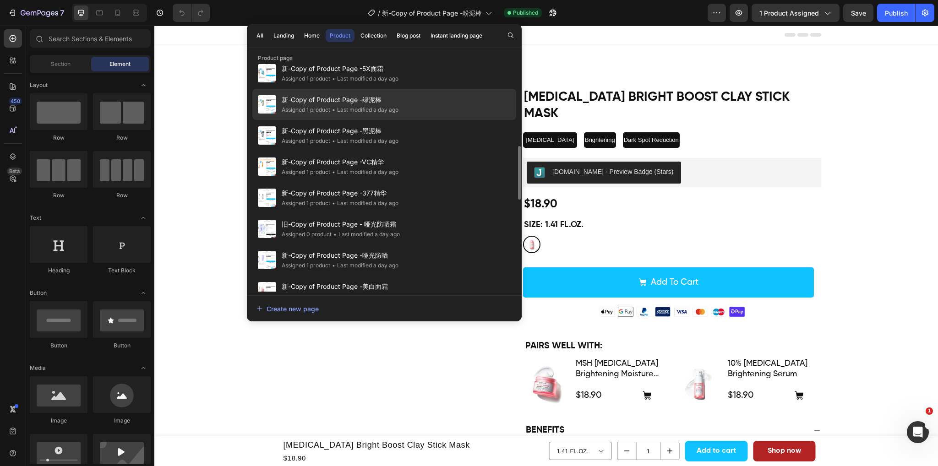
click at [401, 120] on div "新-Copy of Product Page -绿泥棒 Assigned 1 product • Last modified a day ago" at bounding box center [384, 135] width 264 height 31
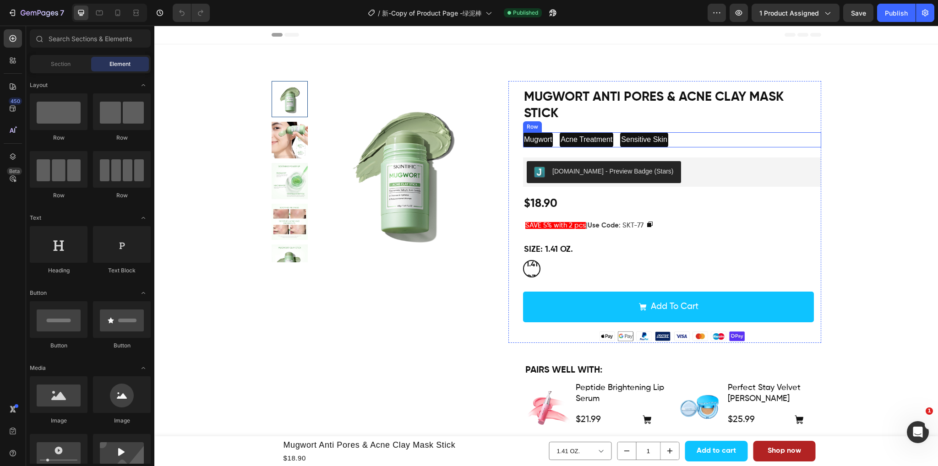
click at [703, 141] on div "Mugwort Text Block Acne Treatment Text Block [MEDICAL_DATA] Text Block Row" at bounding box center [672, 139] width 298 height 15
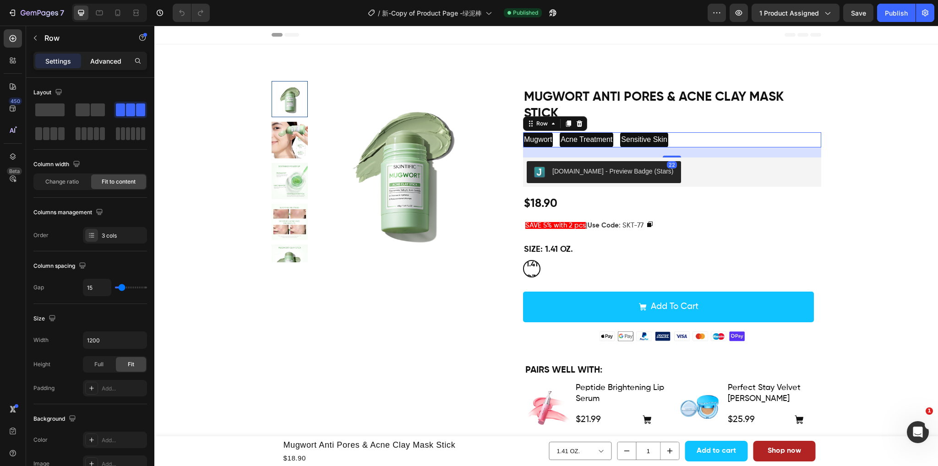
click at [115, 62] on p "Advanced" at bounding box center [105, 61] width 31 height 10
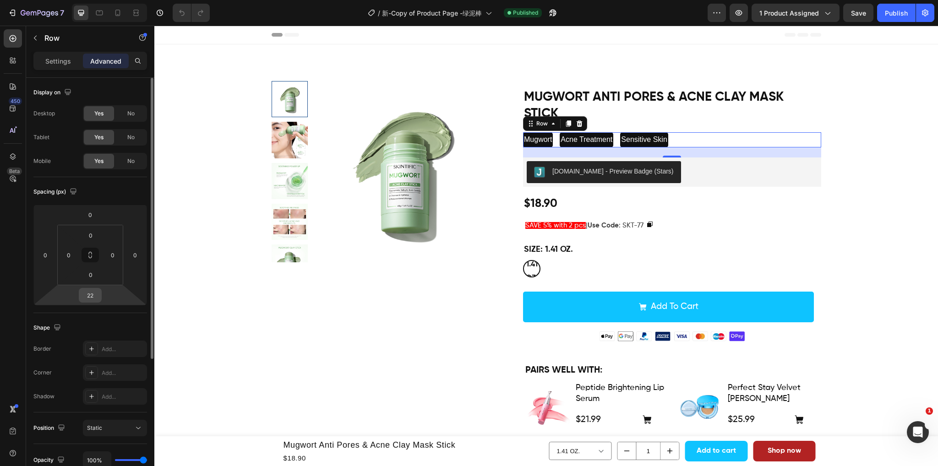
click at [98, 298] on input "22" at bounding box center [90, 295] width 18 height 14
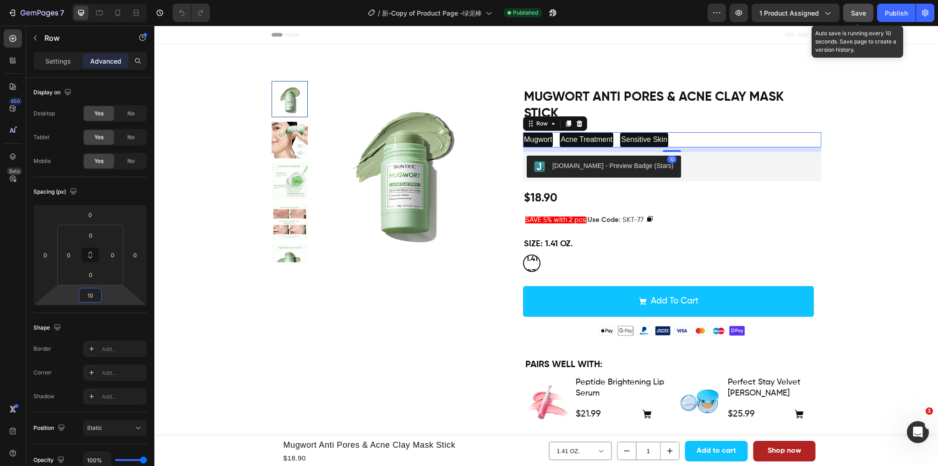
type input "10"
click at [853, 8] on div "Save" at bounding box center [858, 13] width 15 height 10
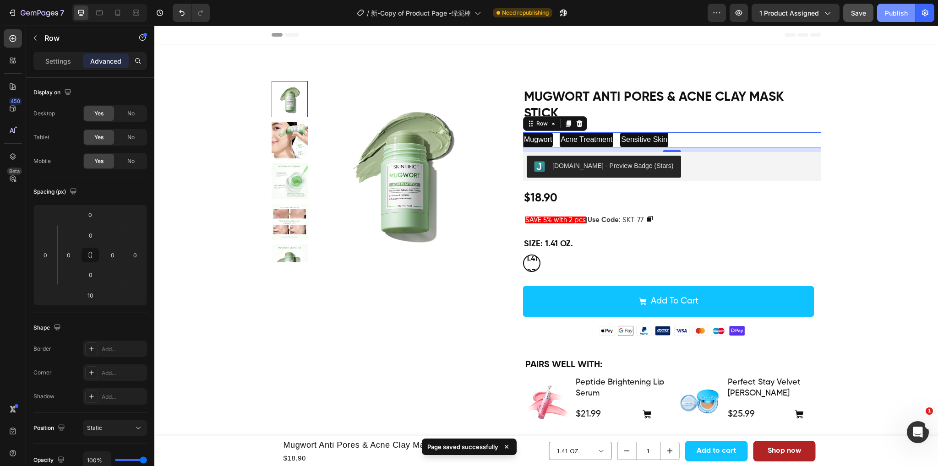
click at [895, 12] on div "Publish" at bounding box center [896, 13] width 23 height 10
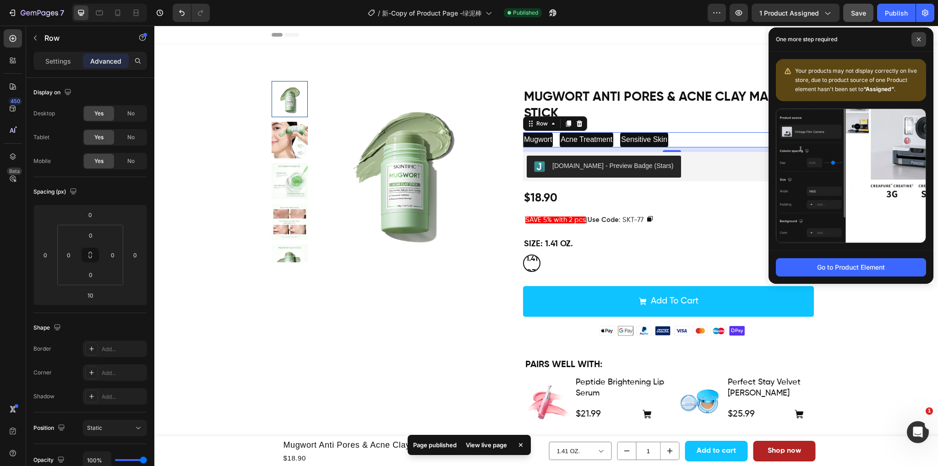
click at [918, 39] on icon at bounding box center [918, 39] width 5 height 5
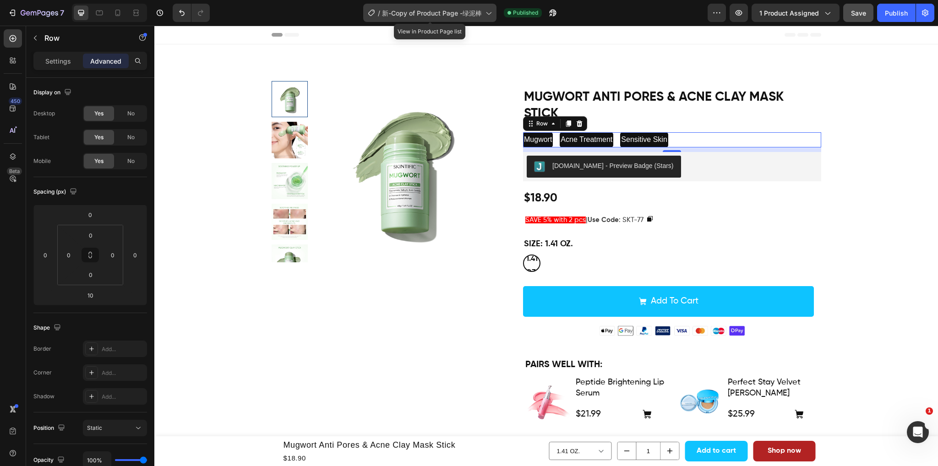
click at [464, 13] on span "新-Copy of Product Page -绿泥棒" at bounding box center [432, 13] width 100 height 10
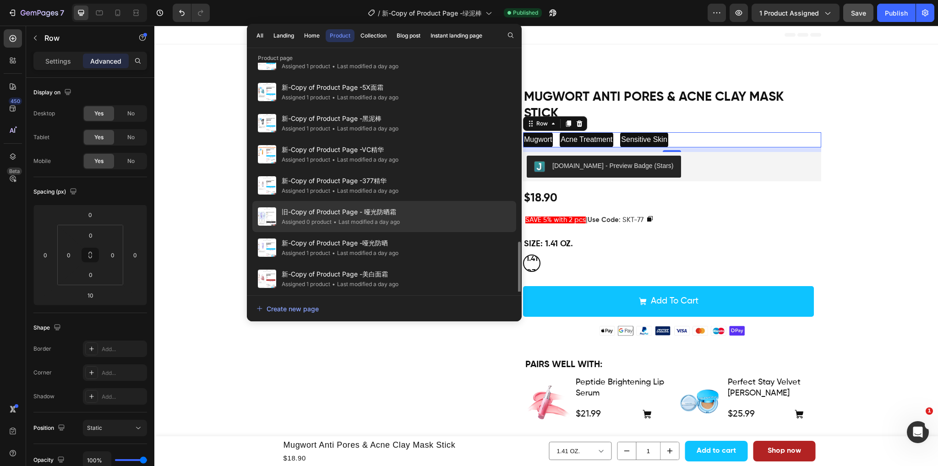
scroll to position [400, 0]
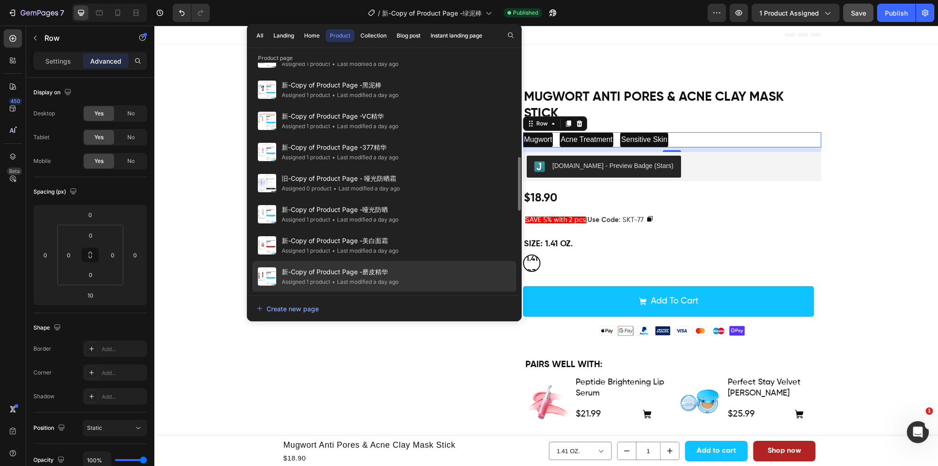
click at [401, 292] on div "新-Copy of Product Page -磨皮精华 Assigned 1 product • Last modified a day ago" at bounding box center [384, 307] width 264 height 31
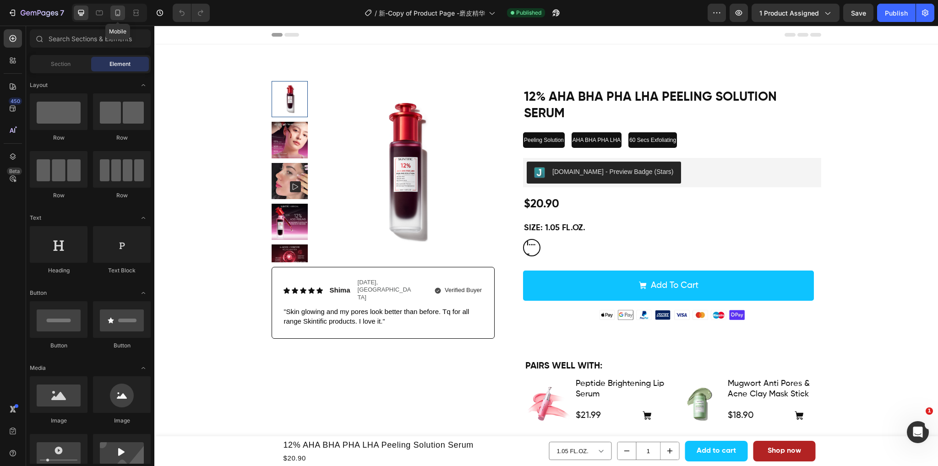
click at [115, 9] on icon at bounding box center [117, 12] width 9 height 9
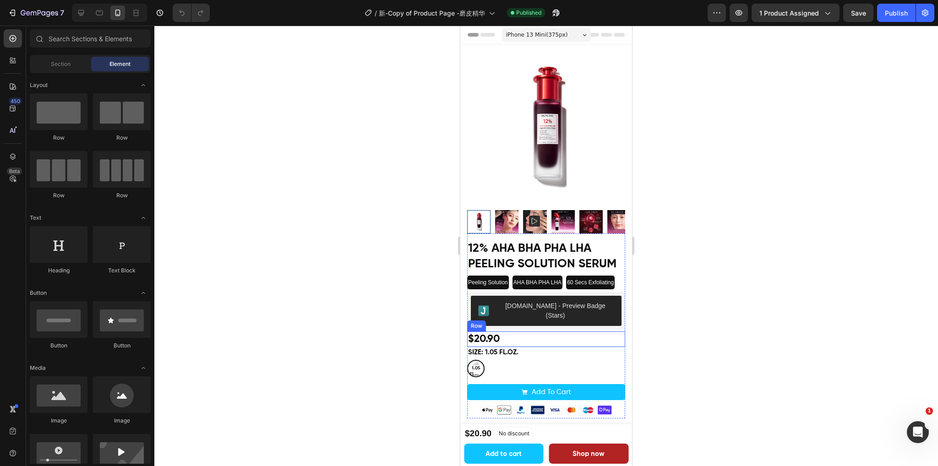
click at [557, 332] on div "$20.90 Product Price Product Price Row" at bounding box center [546, 340] width 158 height 16
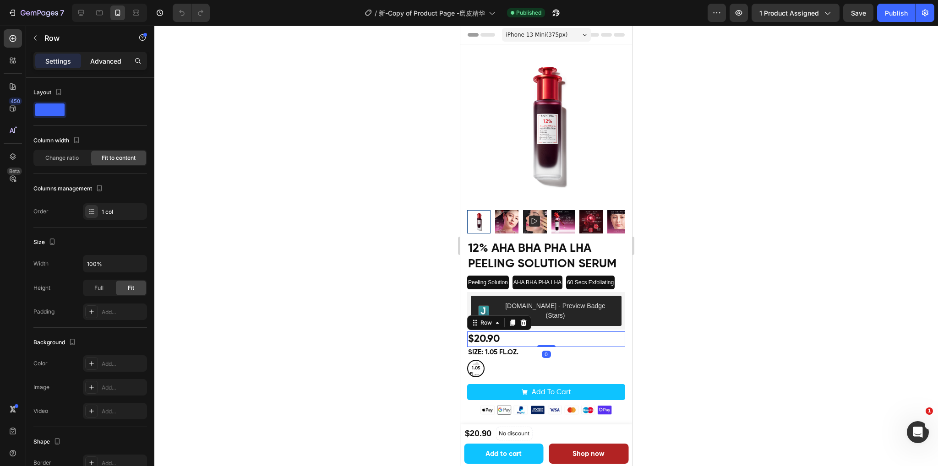
click at [104, 63] on p "Advanced" at bounding box center [105, 61] width 31 height 10
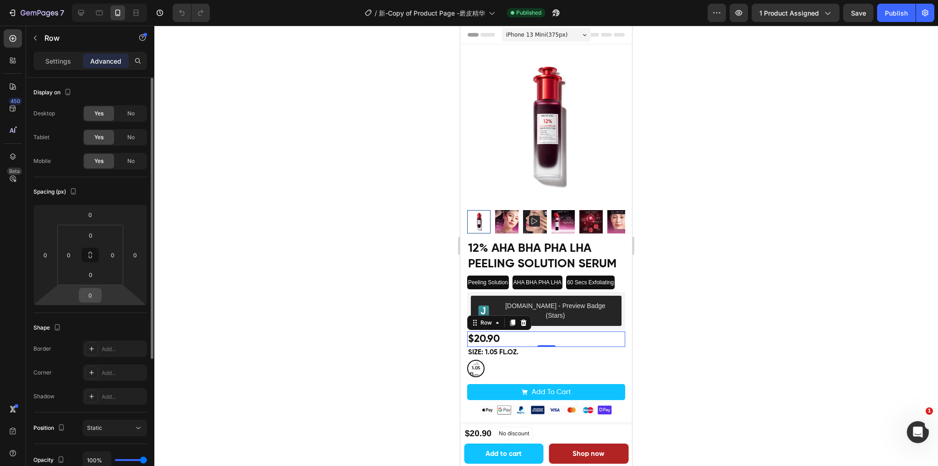
click at [93, 297] on input "0" at bounding box center [90, 295] width 18 height 14
type input "8"
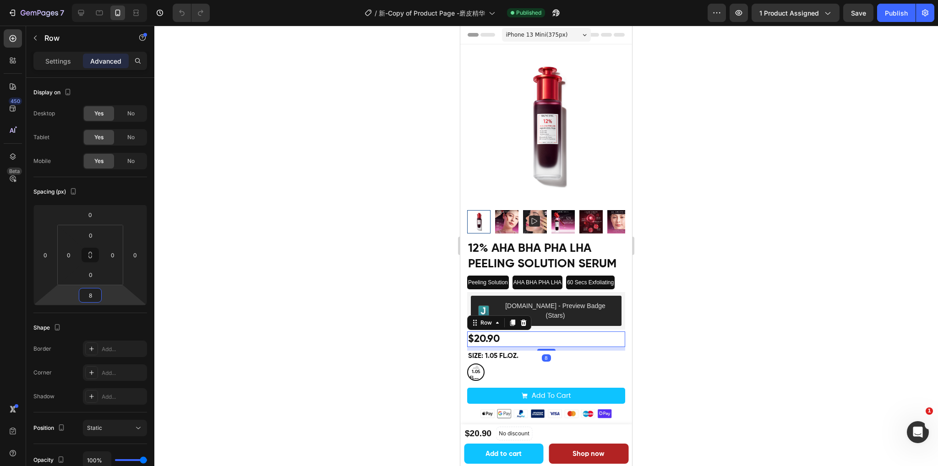
click at [783, 225] on div at bounding box center [545, 246] width 783 height 441
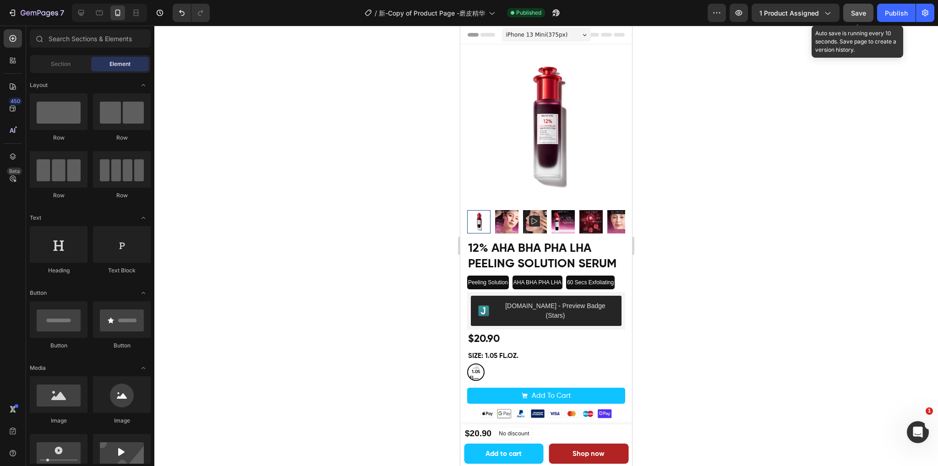
click at [863, 9] on span "Save" at bounding box center [858, 13] width 15 height 8
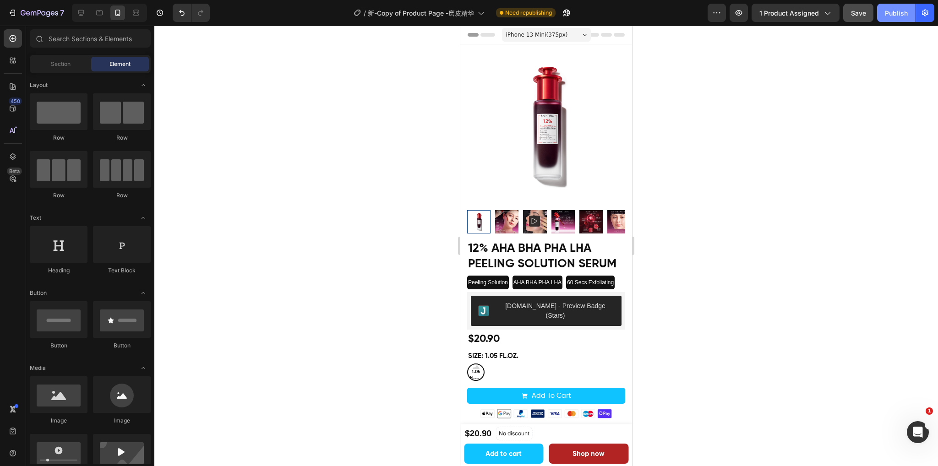
click at [891, 15] on div "Publish" at bounding box center [896, 13] width 23 height 10
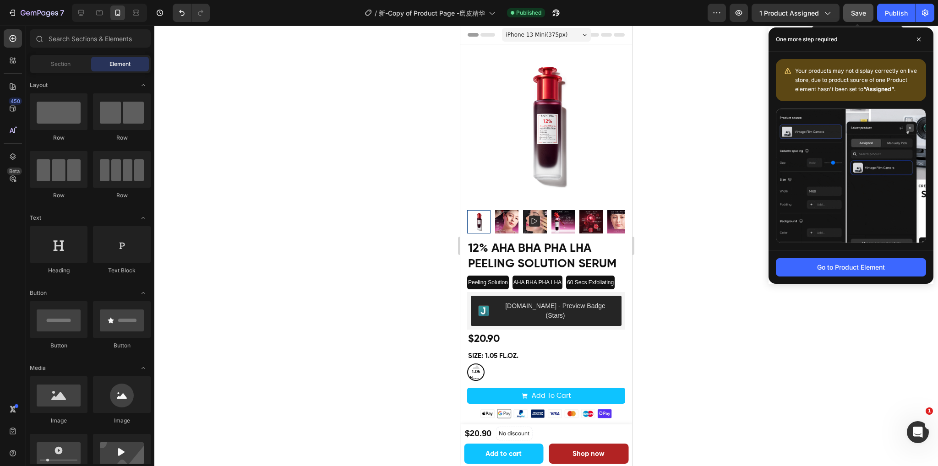
click at [857, 12] on span "Save" at bounding box center [858, 13] width 15 height 8
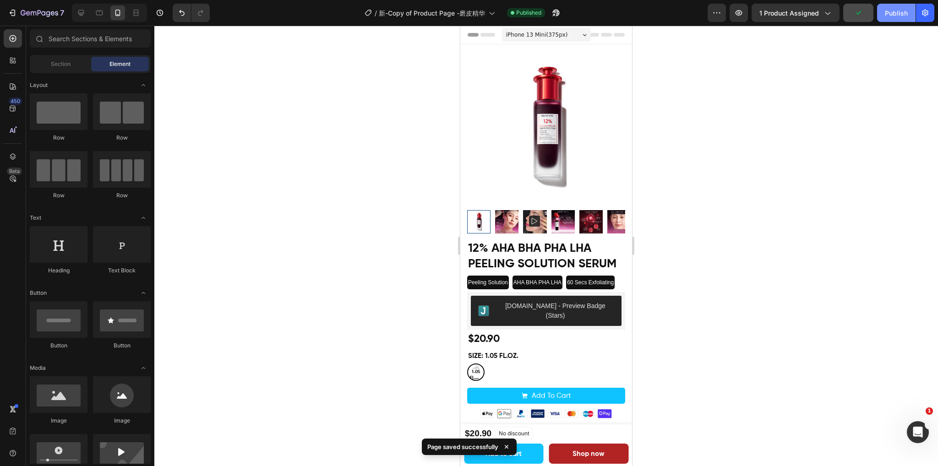
click at [898, 10] on div "Publish" at bounding box center [896, 13] width 23 height 10
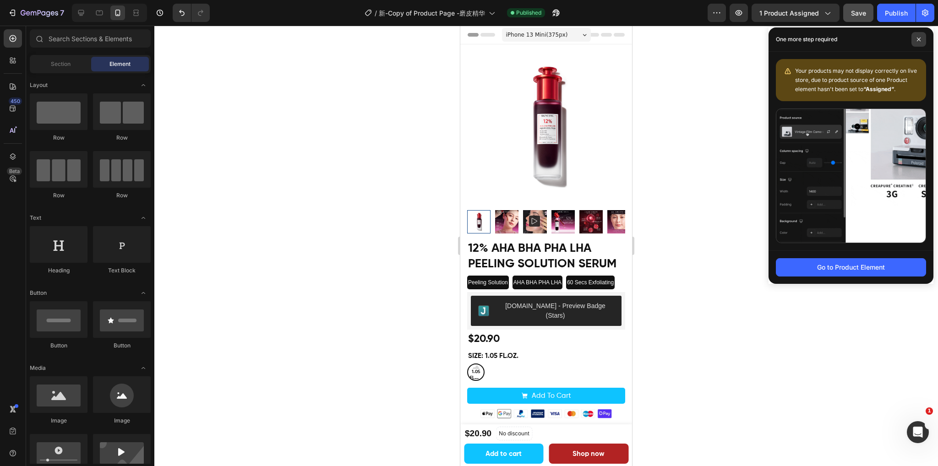
click at [916, 39] on icon at bounding box center [918, 39] width 5 height 5
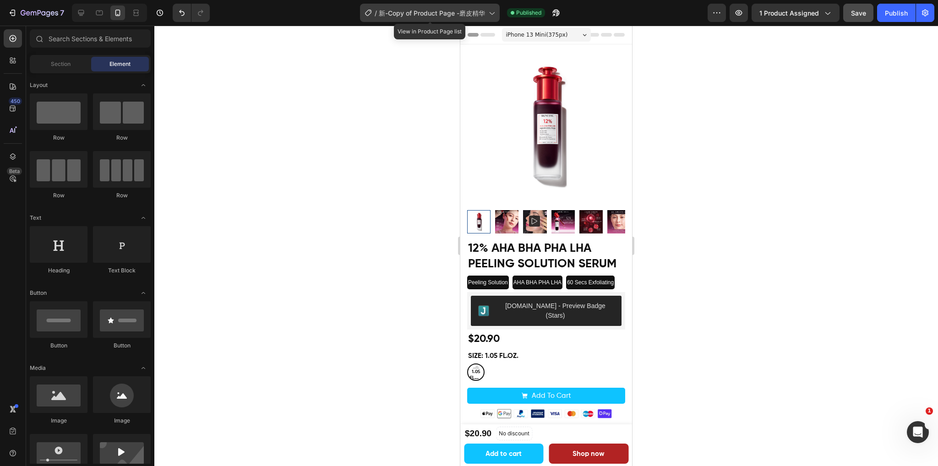
click at [462, 11] on span "新-Copy of Product Page -磨皮精华" at bounding box center [432, 13] width 106 height 10
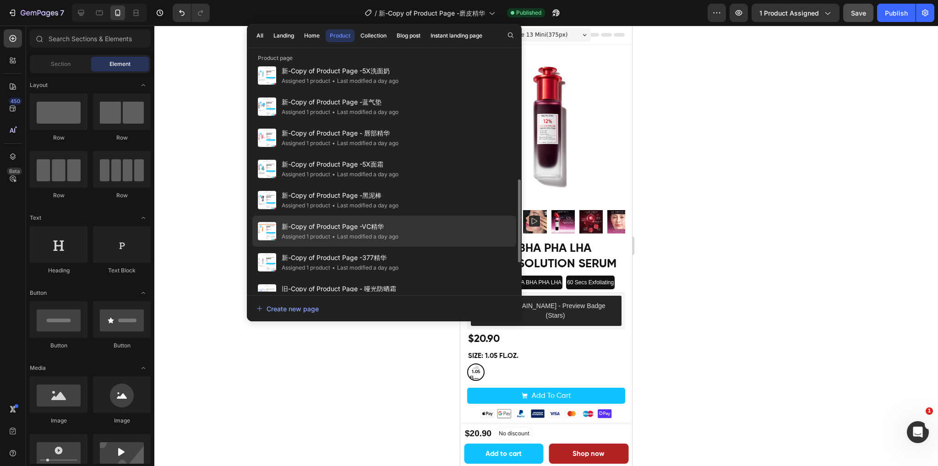
scroll to position [400, 0]
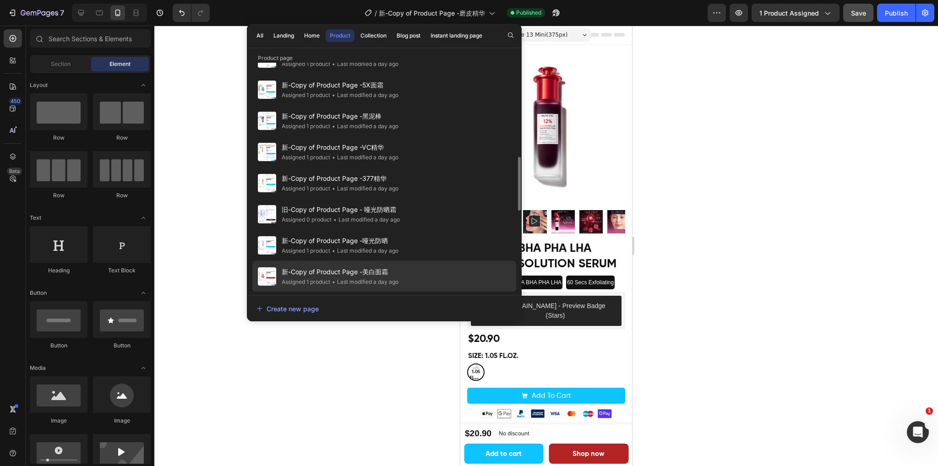
click at [394, 272] on span "新-Copy of Product Page -美白面霜" at bounding box center [340, 272] width 117 height 11
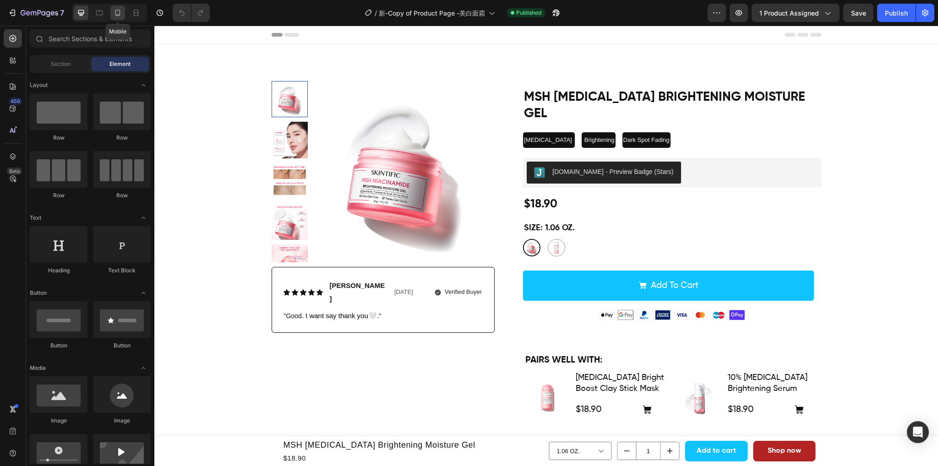
click at [114, 13] on icon at bounding box center [117, 12] width 9 height 9
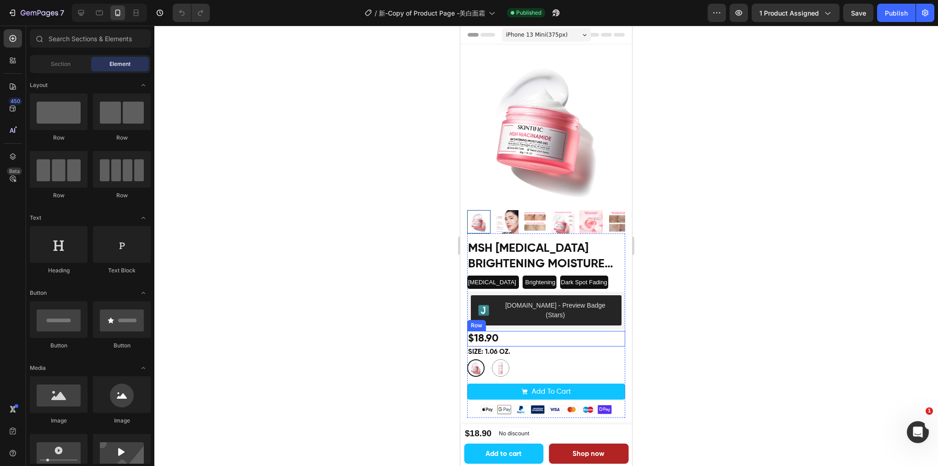
click at [580, 331] on div "$18.90 Product Price Product Price Row" at bounding box center [546, 339] width 158 height 16
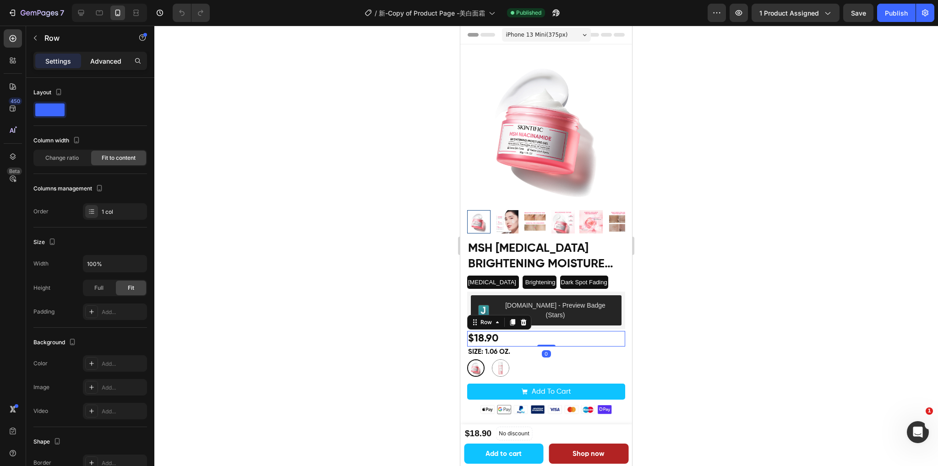
click at [104, 60] on p "Advanced" at bounding box center [105, 61] width 31 height 10
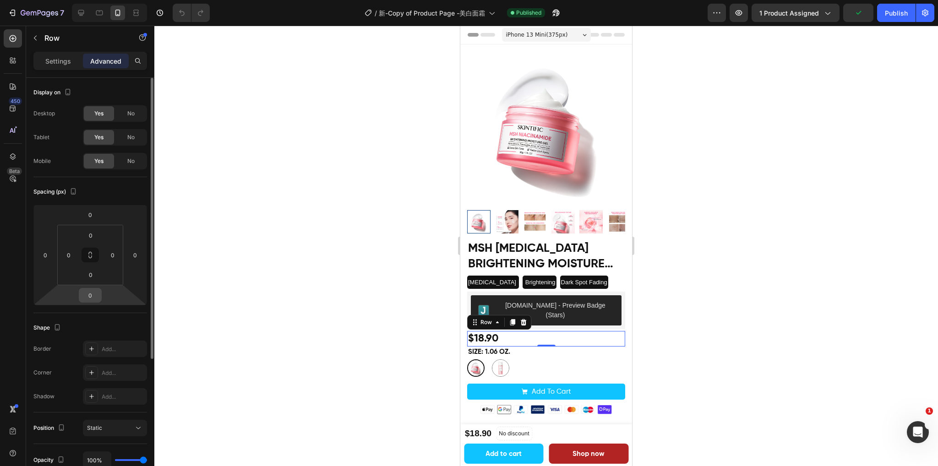
click at [99, 296] on input "0" at bounding box center [90, 295] width 18 height 14
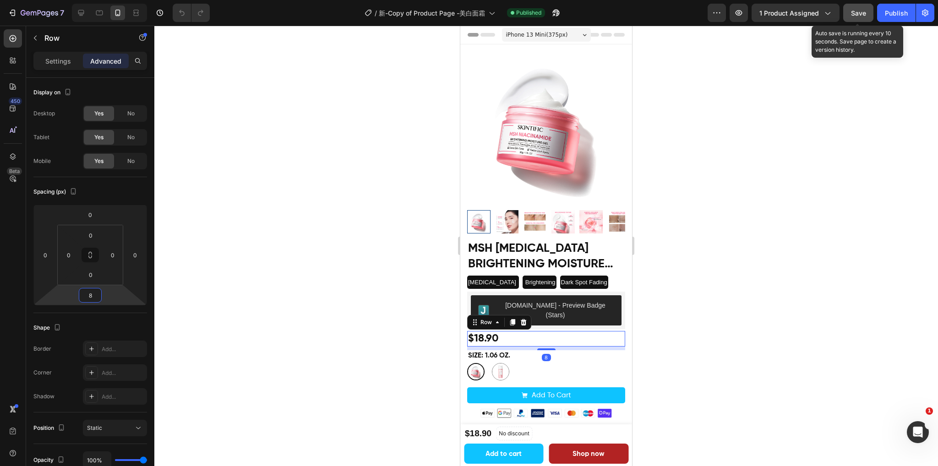
type input "8"
click at [852, 12] on span "Save" at bounding box center [858, 13] width 15 height 8
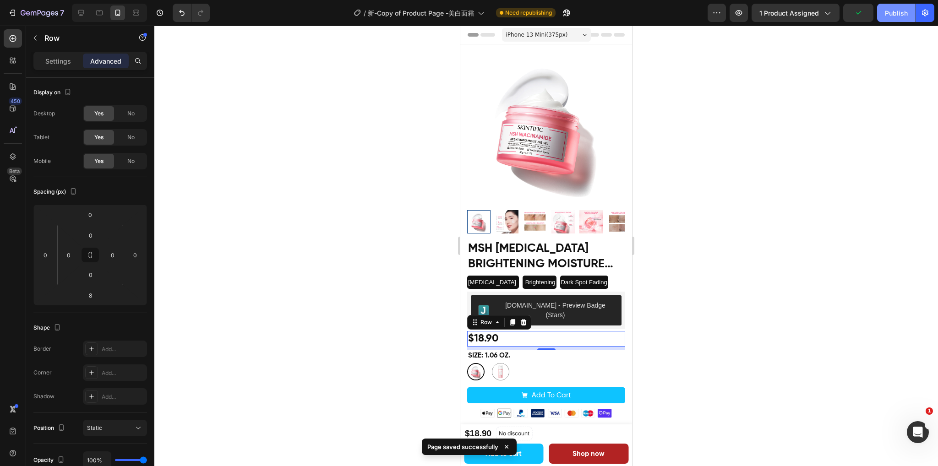
click at [892, 15] on div "Publish" at bounding box center [896, 13] width 23 height 10
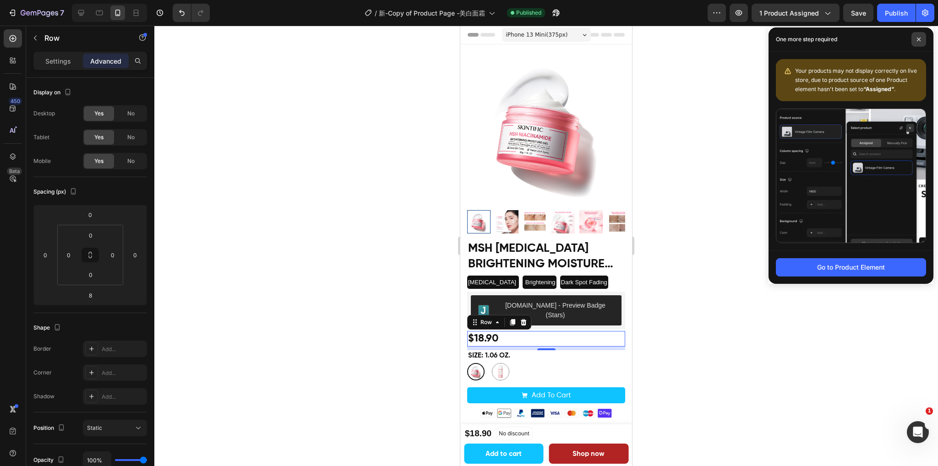
click at [920, 44] on span at bounding box center [918, 39] width 15 height 15
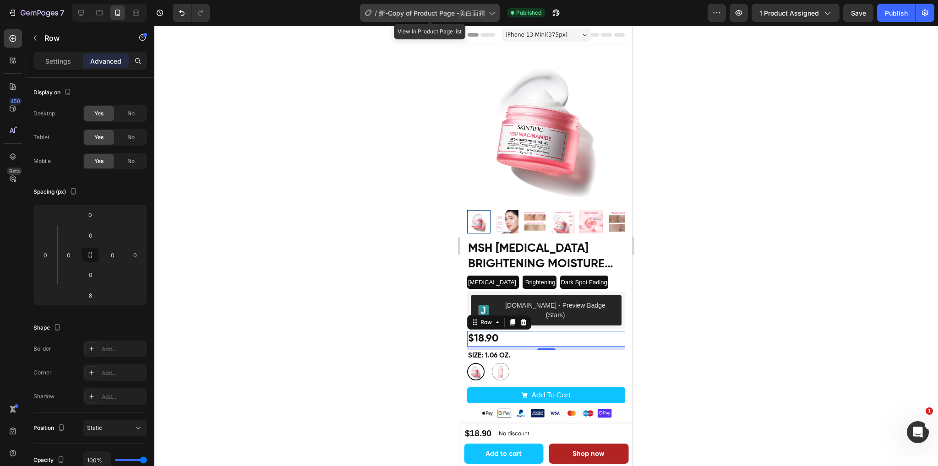
click at [452, 8] on span "新-Copy of Product Page -美白面霜" at bounding box center [432, 13] width 106 height 10
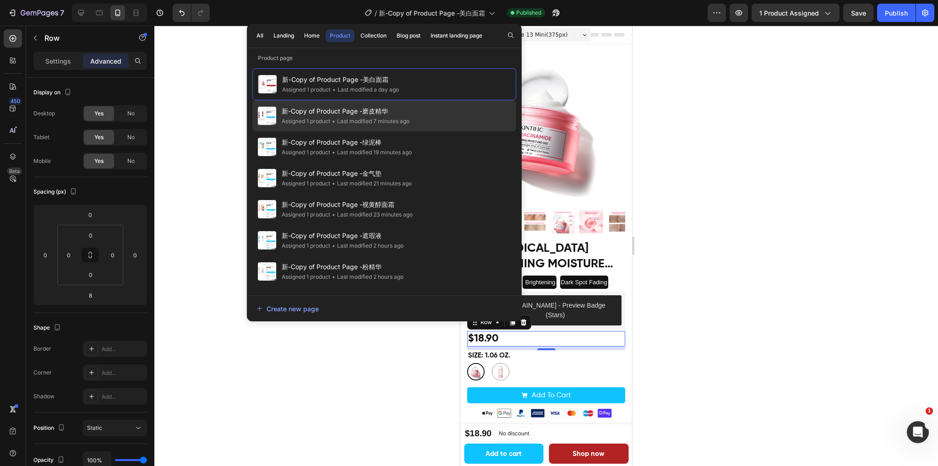
click at [409, 124] on div "• Last modified 7 minutes ago" at bounding box center [369, 121] width 79 height 9
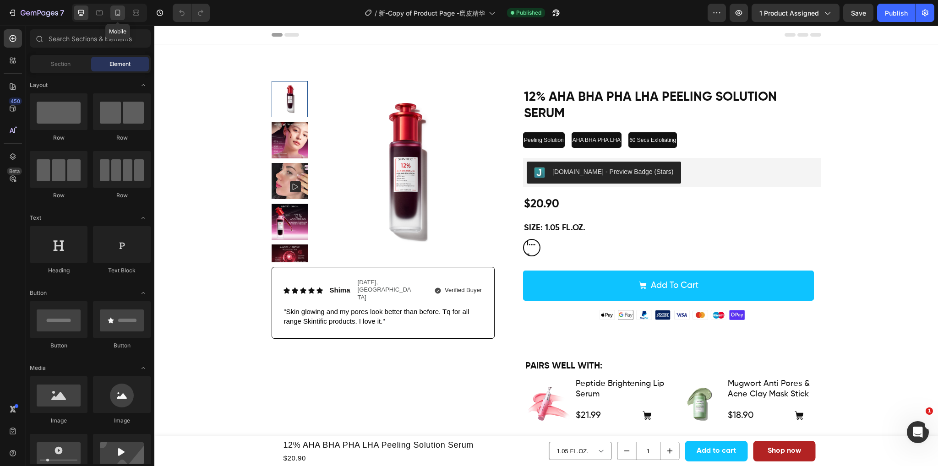
click at [118, 11] on icon at bounding box center [117, 12] width 9 height 9
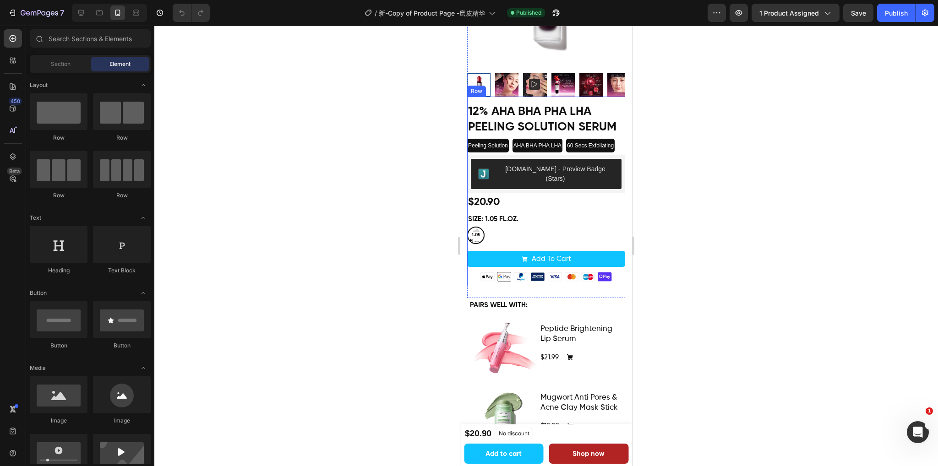
scroll to position [137, 0]
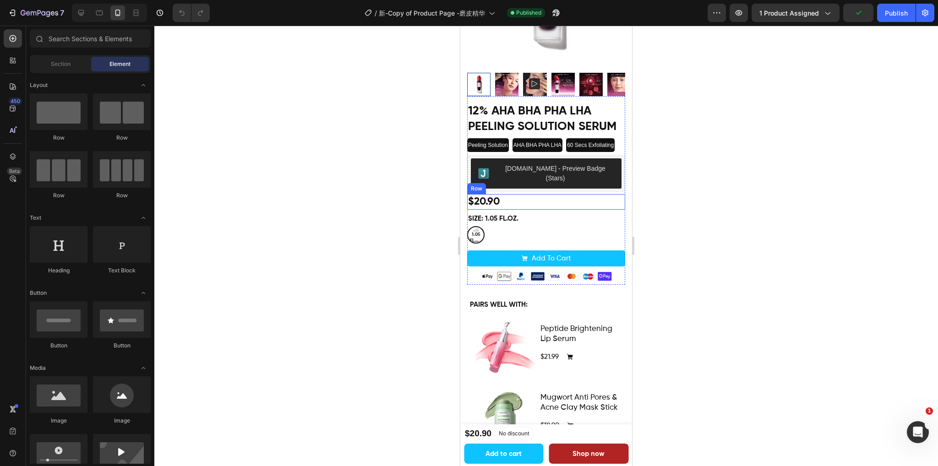
click at [543, 194] on div "$20.90 Product Price Product Price Row" at bounding box center [546, 202] width 158 height 16
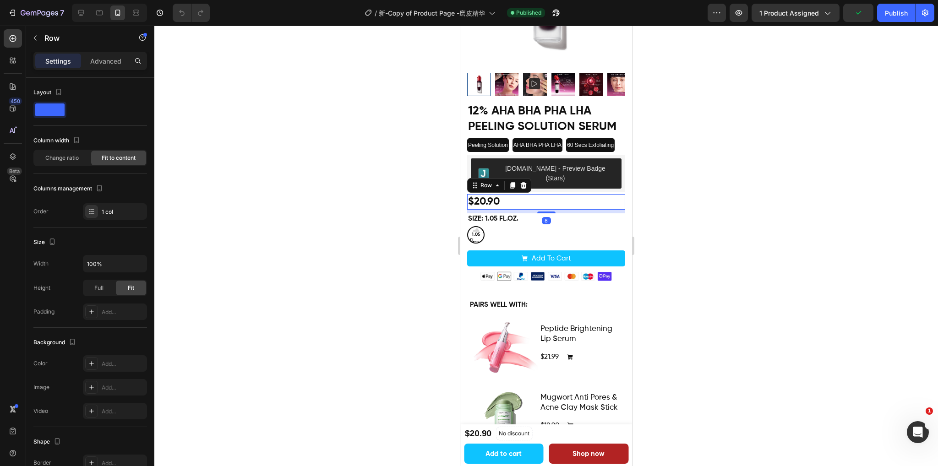
click at [789, 158] on div at bounding box center [545, 246] width 783 height 441
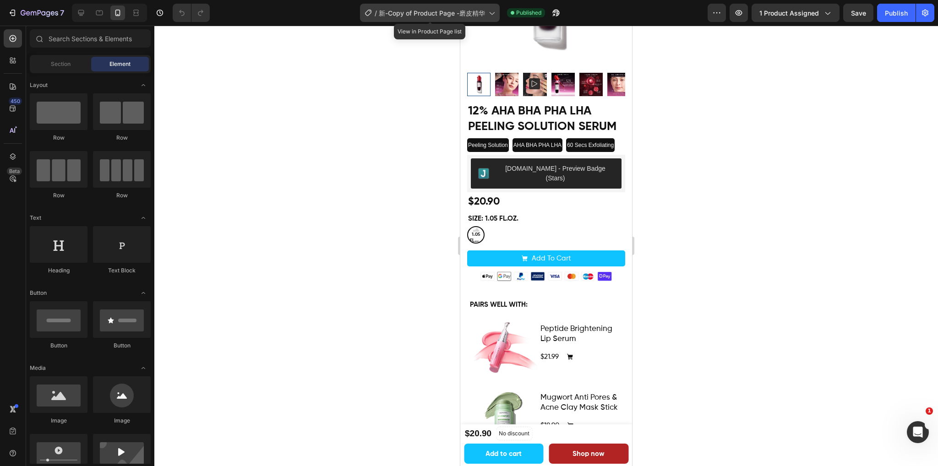
click at [485, 6] on div "/ 新-Copy of Product Page -磨皮精华" at bounding box center [430, 13] width 140 height 18
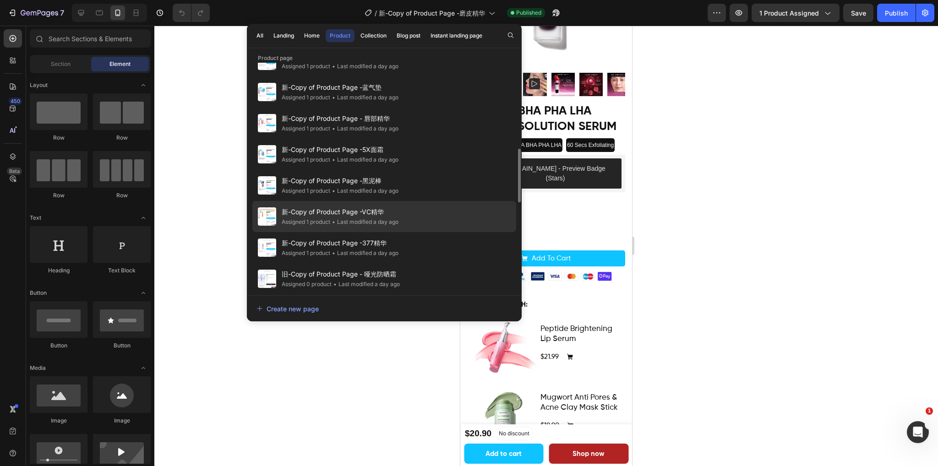
scroll to position [412, 0]
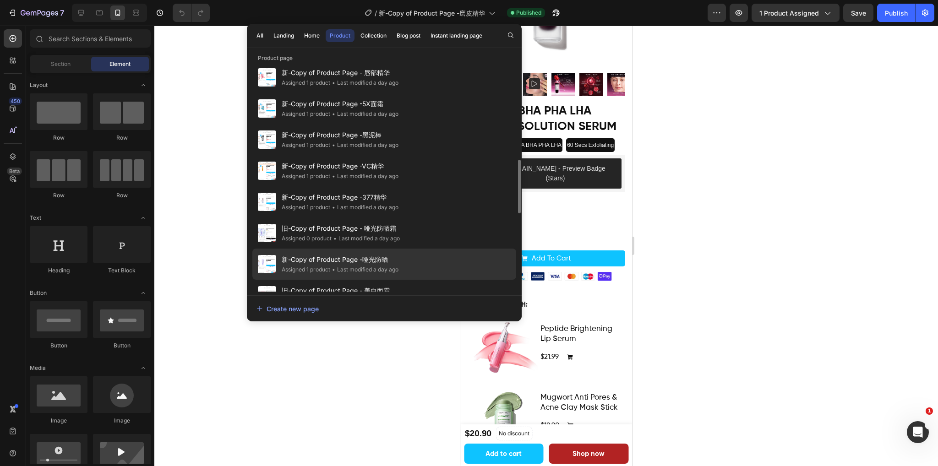
click at [412, 280] on div "新-Copy of Product Page -哑光防晒 Assigned 1 product • Last modified a day ago" at bounding box center [384, 295] width 264 height 31
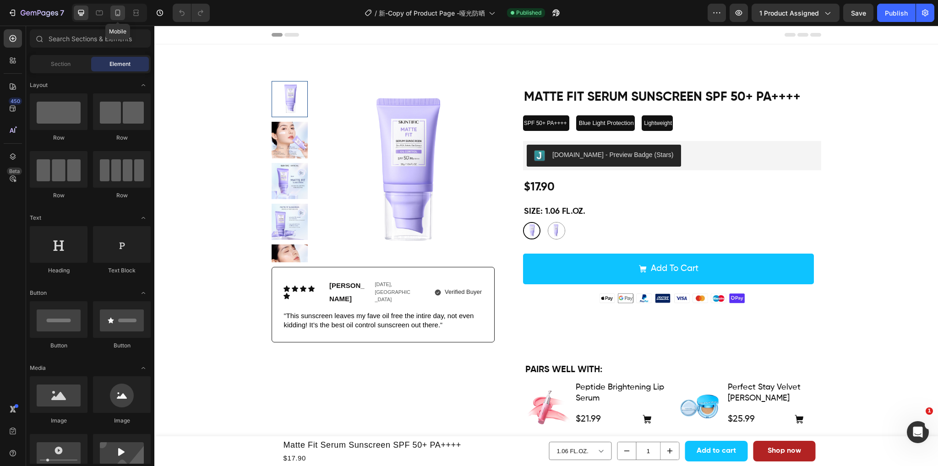
click at [117, 11] on icon at bounding box center [117, 12] width 9 height 9
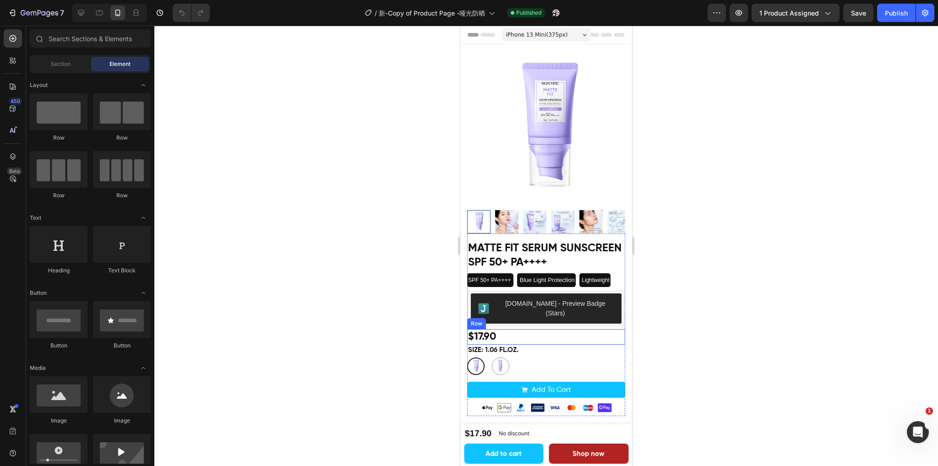
click at [576, 329] on div "$17.90 Product Price Product Price Row" at bounding box center [546, 337] width 158 height 16
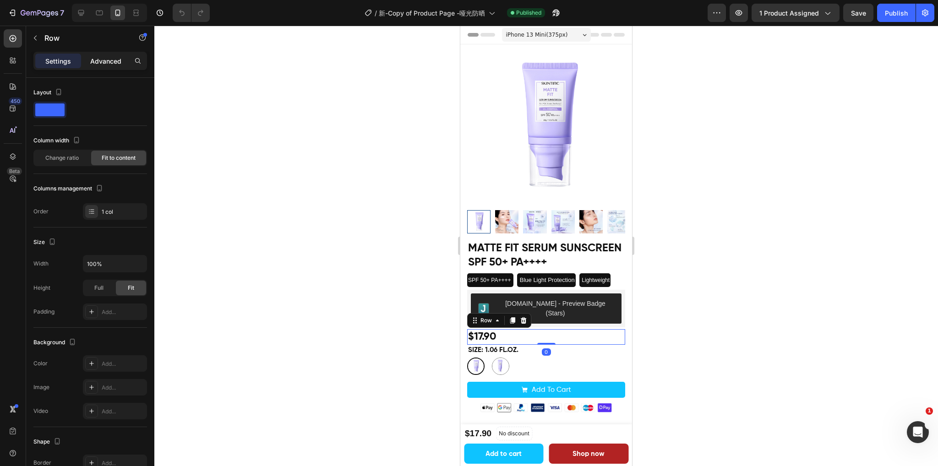
click at [108, 62] on p "Advanced" at bounding box center [105, 61] width 31 height 10
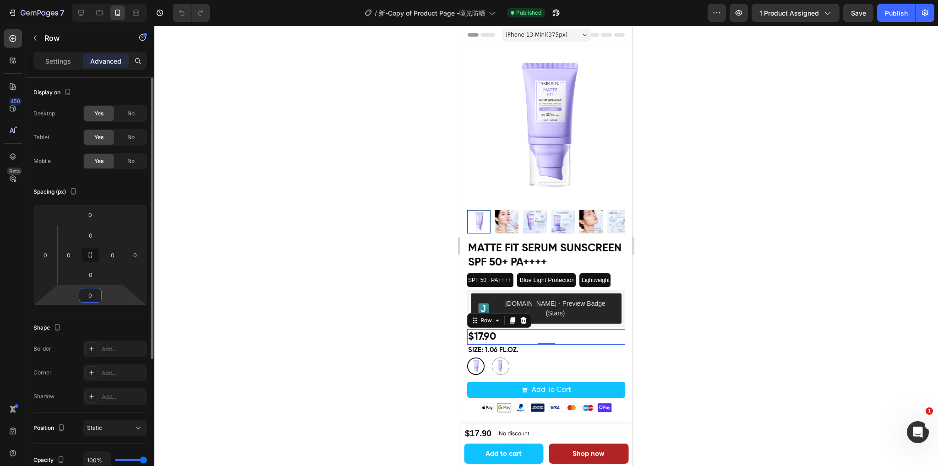
click at [92, 299] on input "0" at bounding box center [90, 295] width 18 height 14
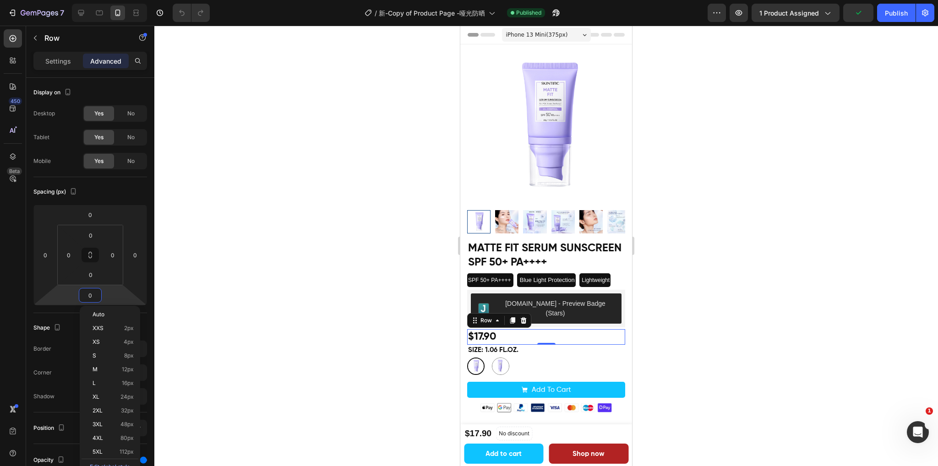
type input "8"
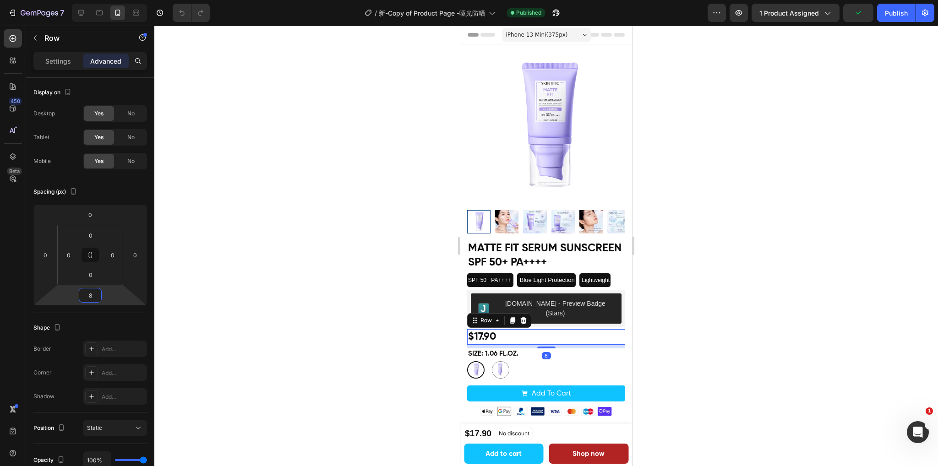
click at [819, 187] on div at bounding box center [545, 246] width 783 height 441
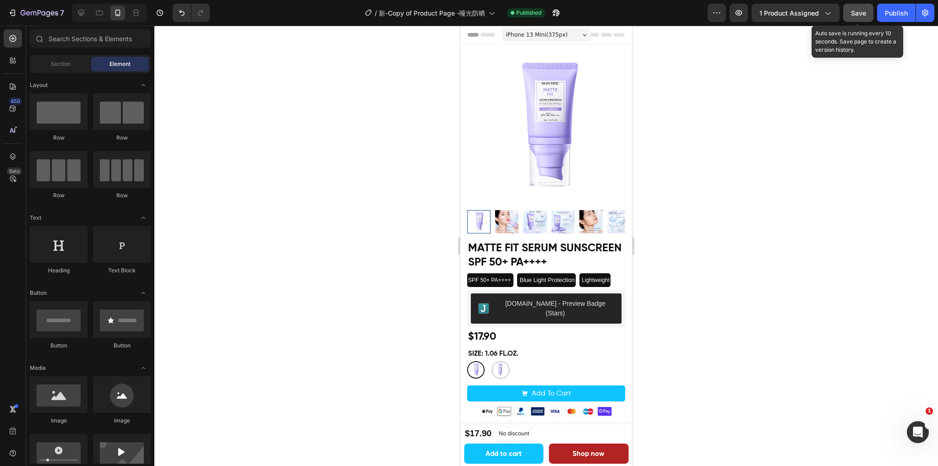
click at [865, 12] on span "Save" at bounding box center [858, 13] width 15 height 8
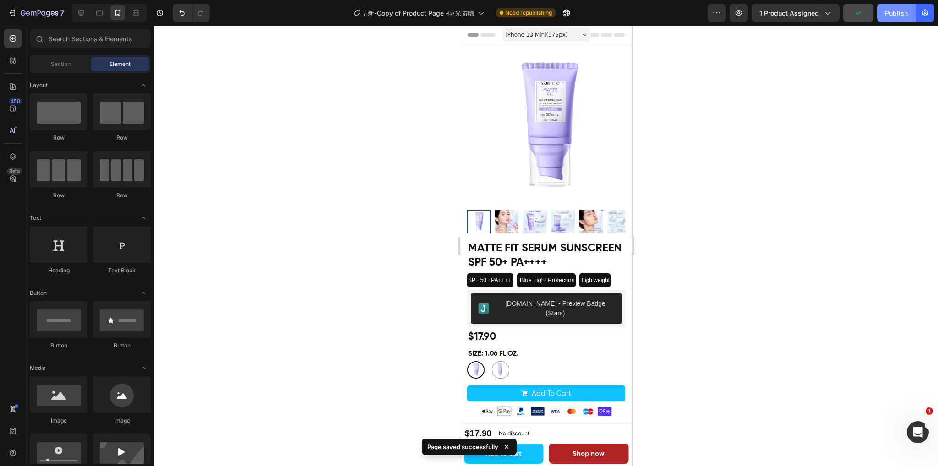
click at [891, 13] on div "Publish" at bounding box center [896, 13] width 23 height 10
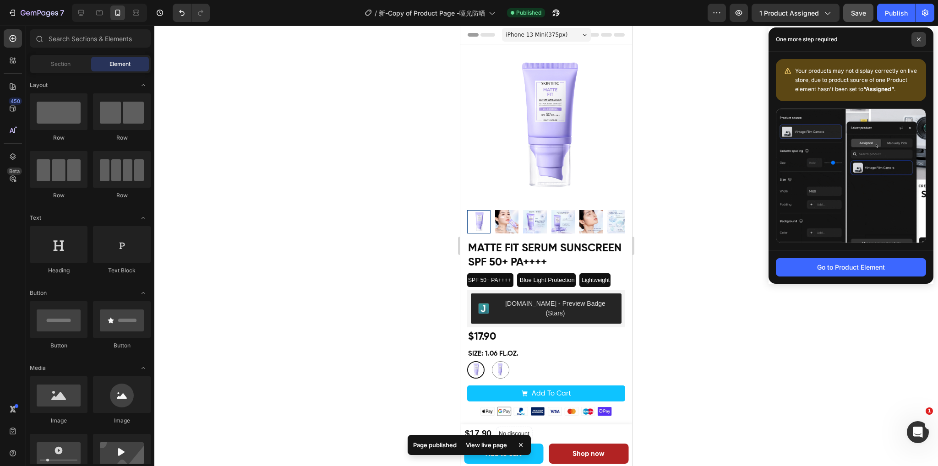
click at [919, 37] on icon at bounding box center [918, 39] width 5 height 5
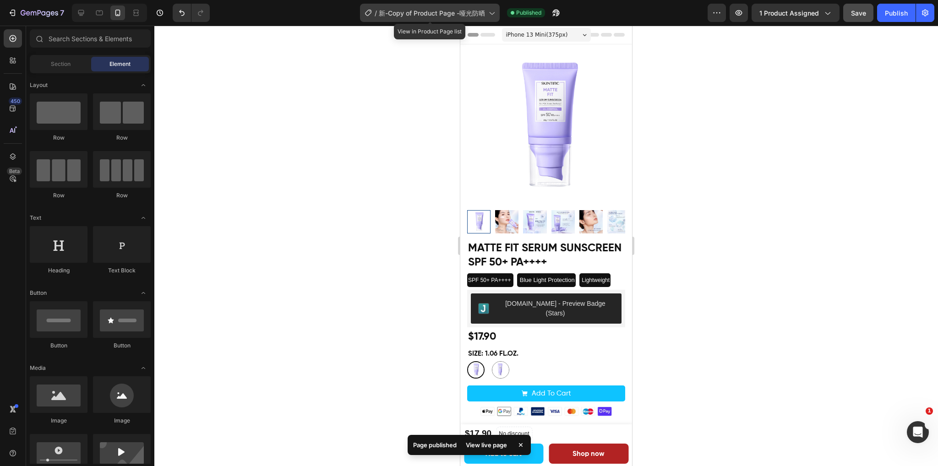
click at [481, 11] on span "新-Copy of Product Page -哑光防晒" at bounding box center [432, 13] width 106 height 10
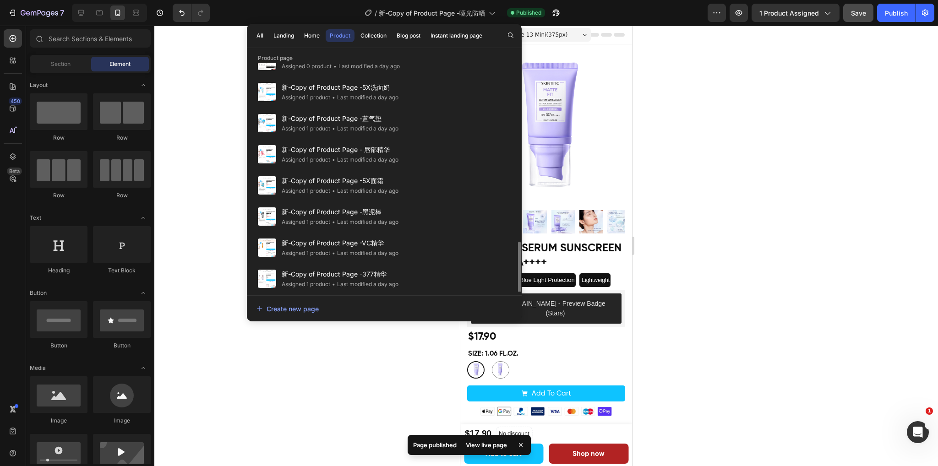
scroll to position [400, 0]
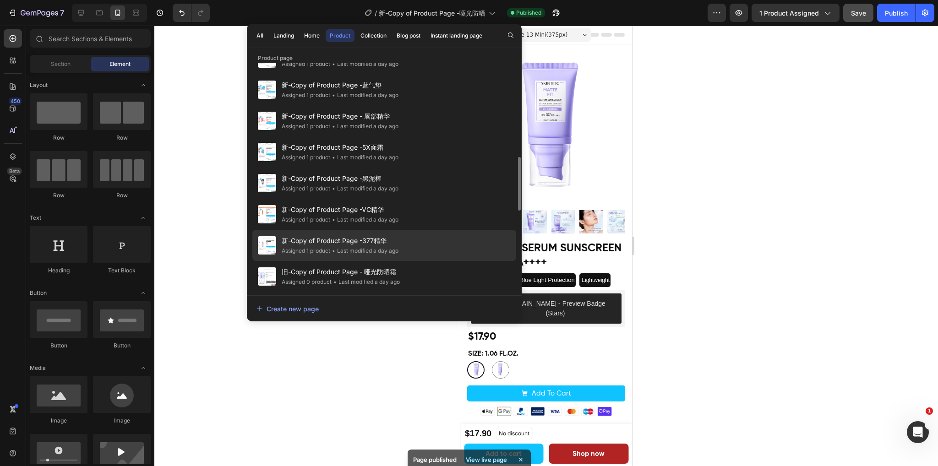
click at [406, 261] on div "新-Copy of Product Page -377精华 Assigned 1 product • Last modified a day ago" at bounding box center [384, 276] width 264 height 31
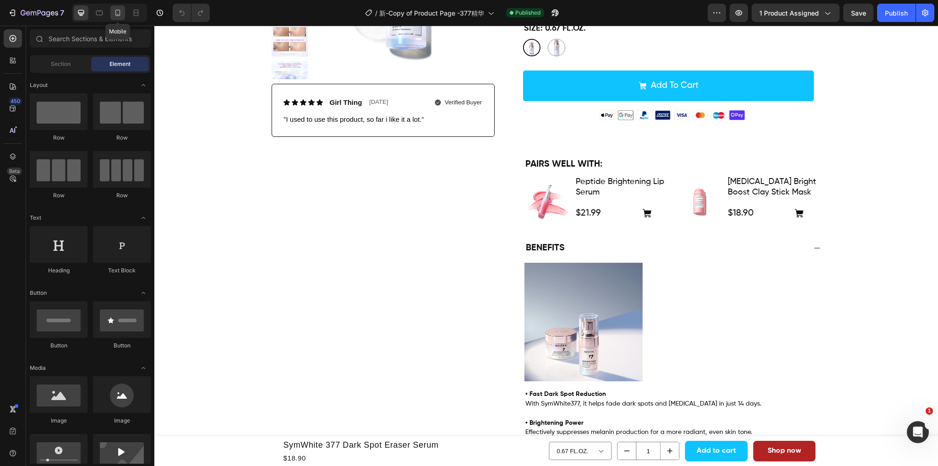
click at [114, 14] on icon at bounding box center [117, 12] width 9 height 9
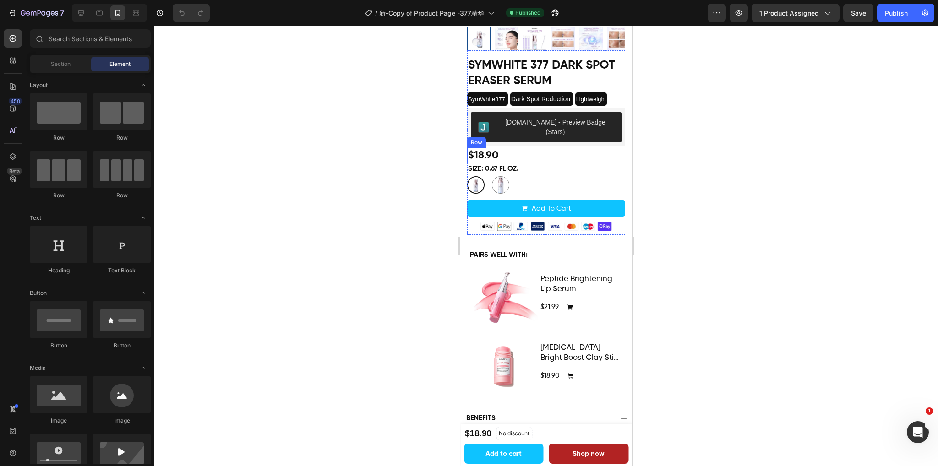
click at [554, 148] on div "$18.90 Product Price Product Price Row" at bounding box center [546, 156] width 158 height 16
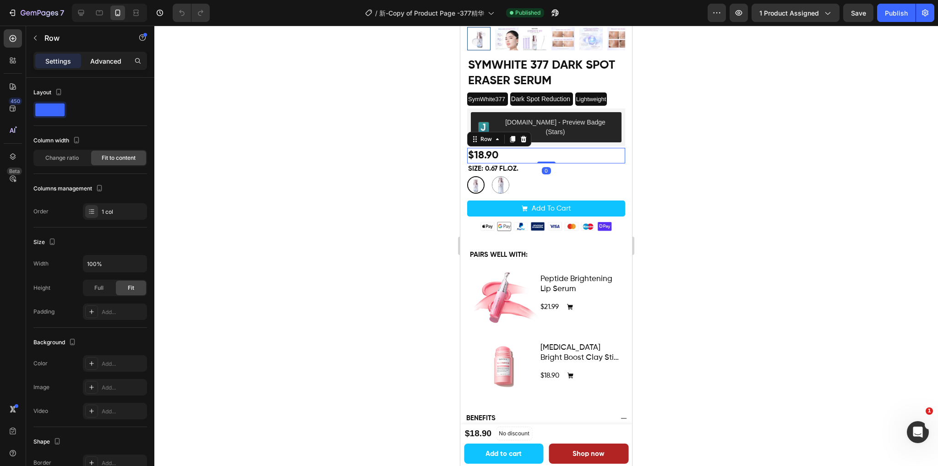
click at [108, 63] on p "Advanced" at bounding box center [105, 61] width 31 height 10
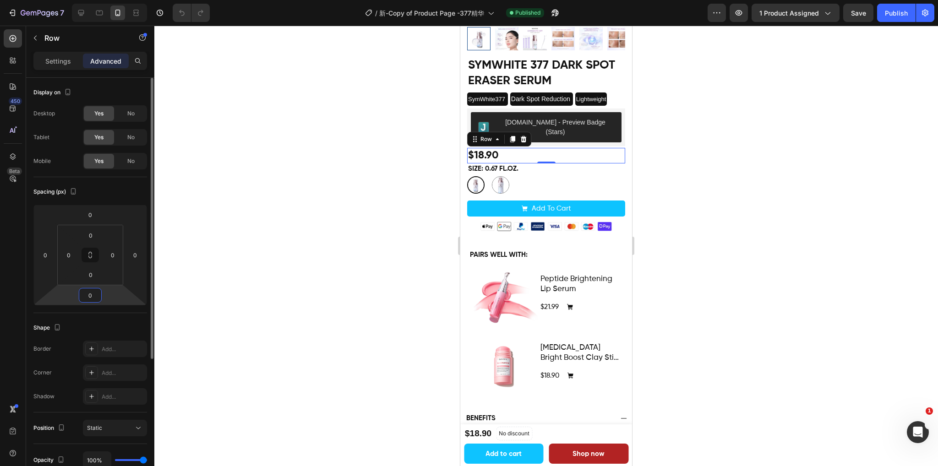
click at [93, 295] on input "0" at bounding box center [90, 295] width 18 height 14
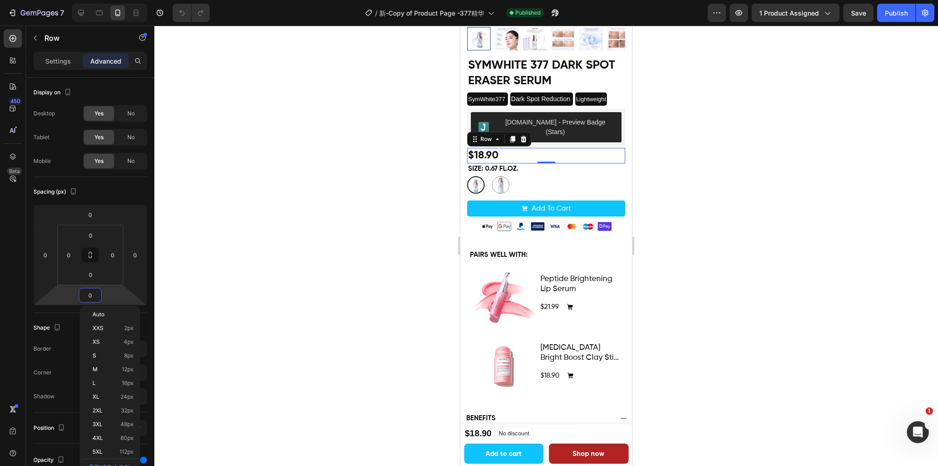
type input "8"
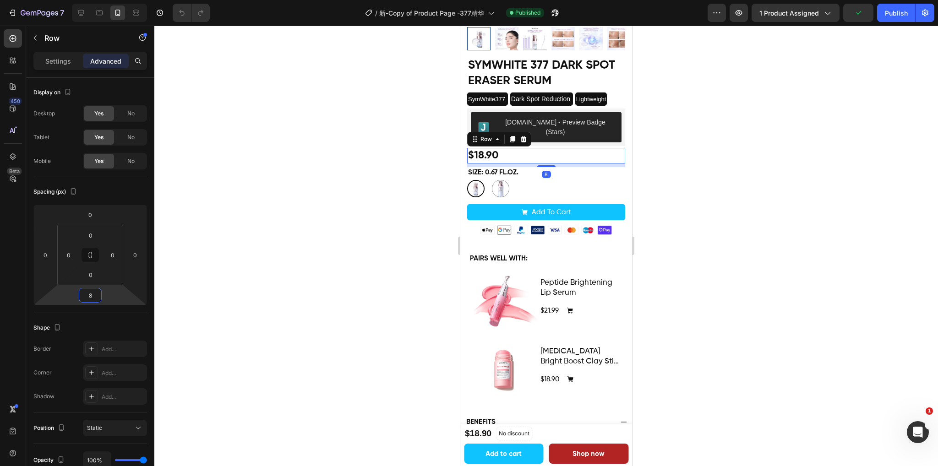
click at [863, 54] on div at bounding box center [545, 246] width 783 height 441
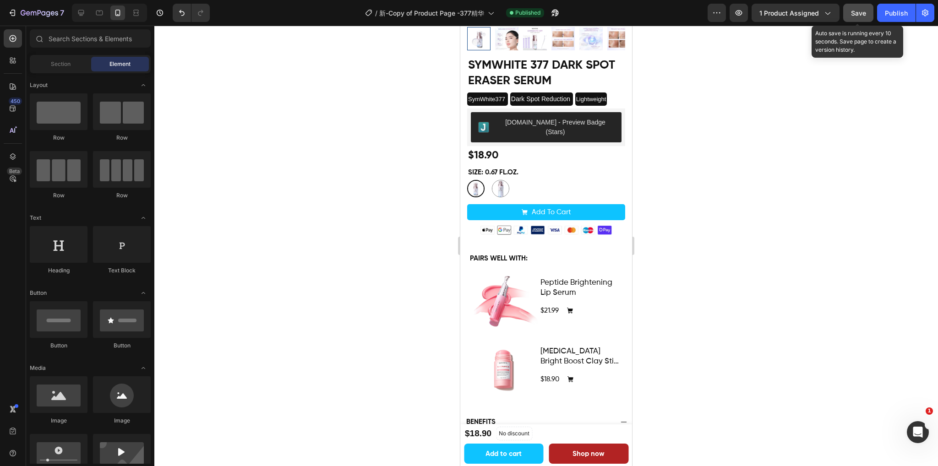
click at [861, 13] on span "Save" at bounding box center [858, 13] width 15 height 8
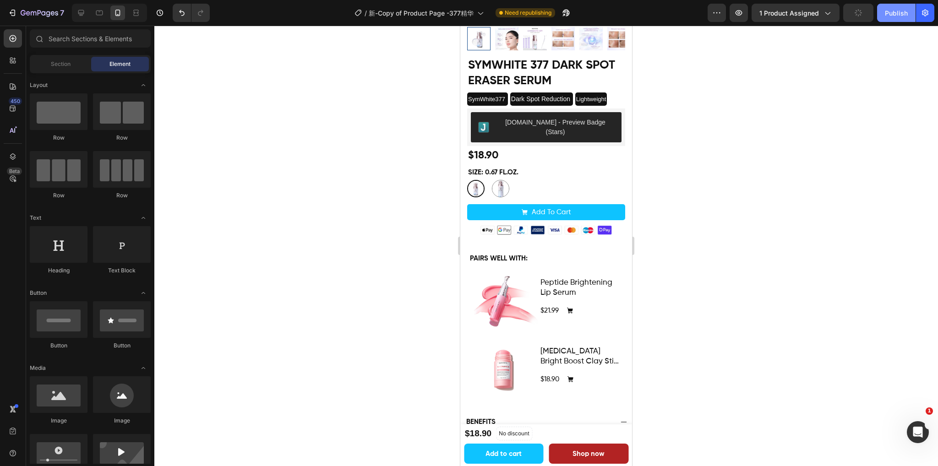
click at [899, 14] on div "Publish" at bounding box center [896, 13] width 23 height 10
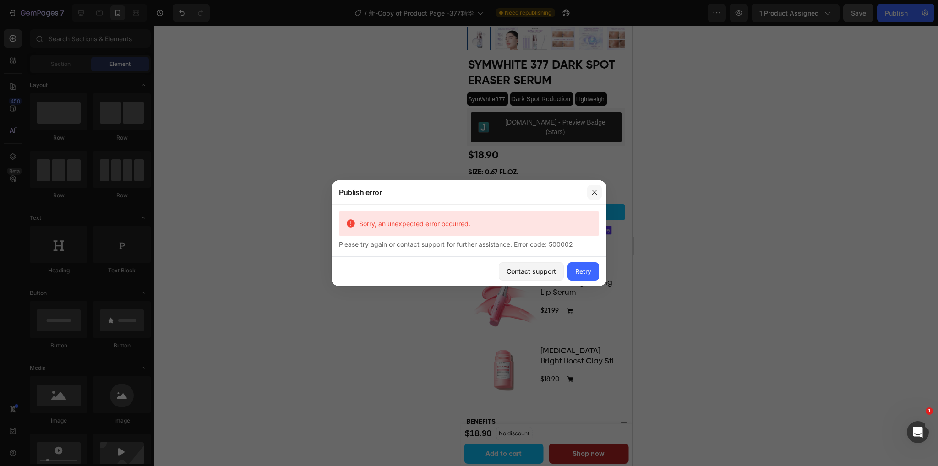
click at [594, 191] on icon "button" at bounding box center [594, 192] width 7 height 7
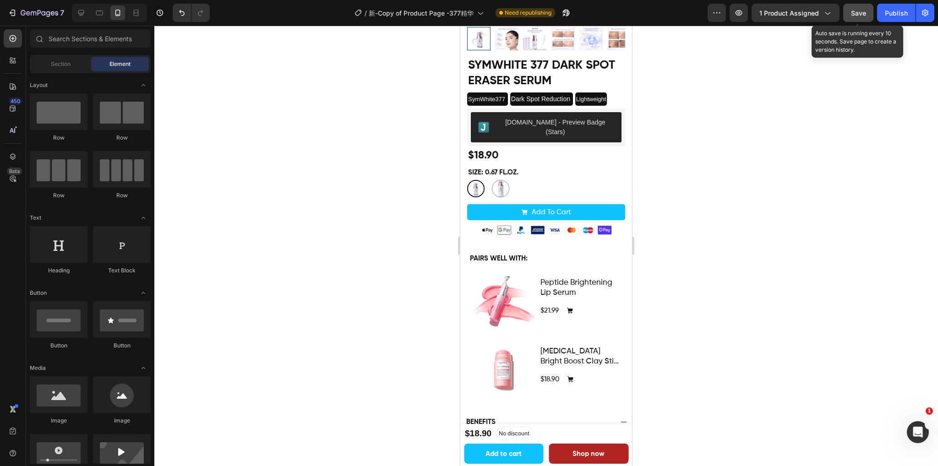
click at [861, 14] on span "Save" at bounding box center [858, 13] width 15 height 8
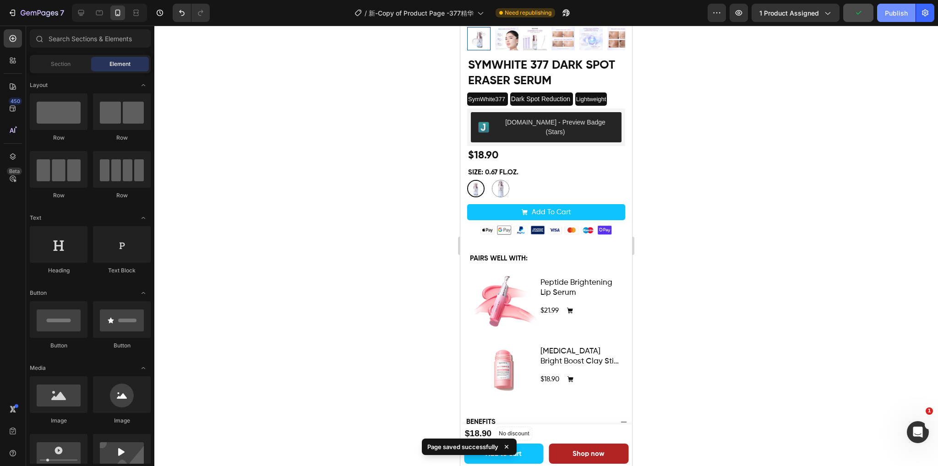
click at [892, 12] on div "Publish" at bounding box center [896, 13] width 23 height 10
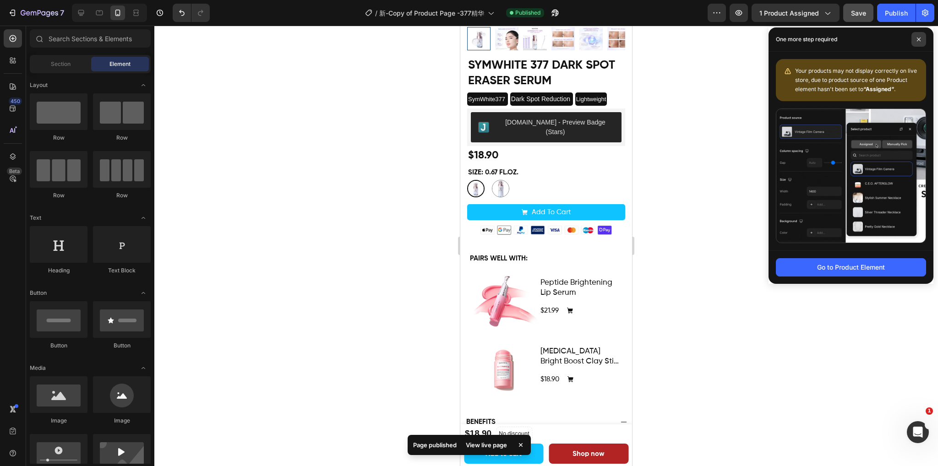
click at [919, 39] on icon at bounding box center [918, 39] width 5 height 5
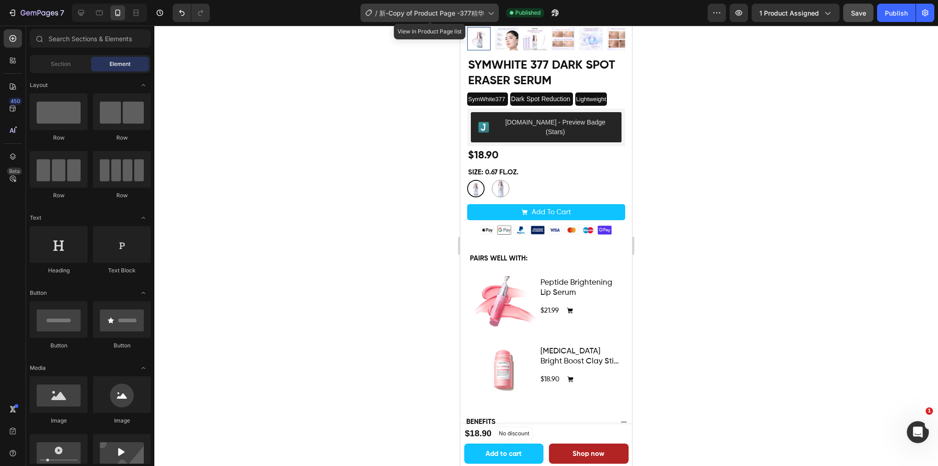
click at [477, 18] on div "/ 新-Copy of Product Page -377精华" at bounding box center [429, 13] width 138 height 18
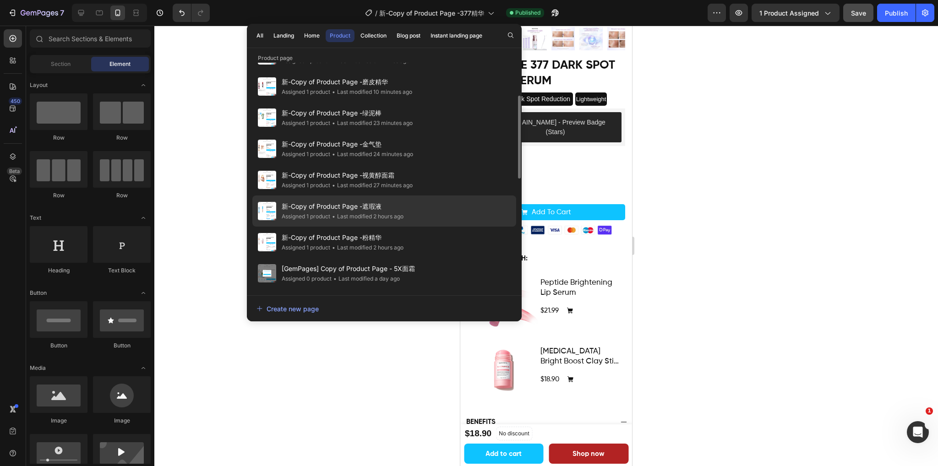
scroll to position [183, 0]
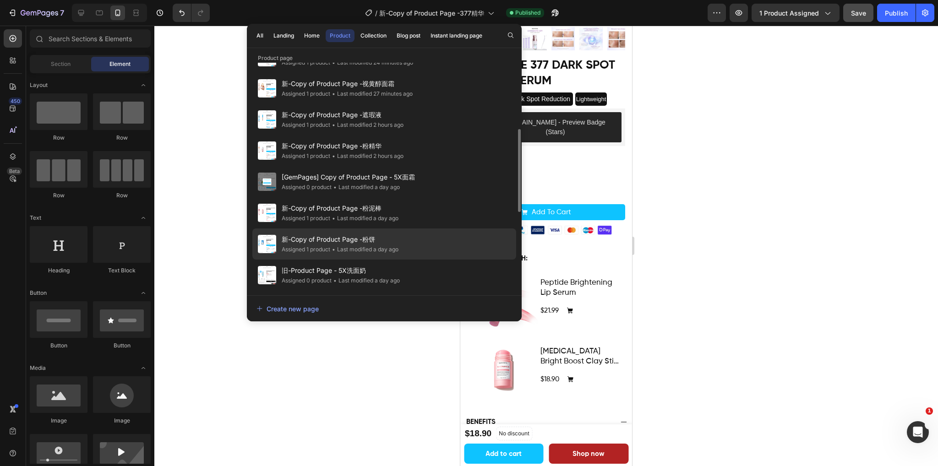
click at [400, 260] on div "新-Copy of Product Page -粉饼 Assigned 1 product • Last modified a day ago" at bounding box center [384, 275] width 264 height 31
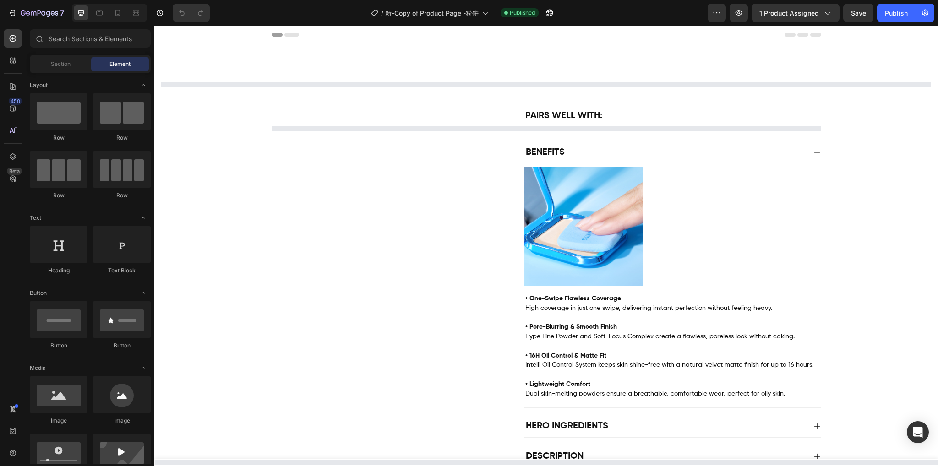
select select "572779760469869783"
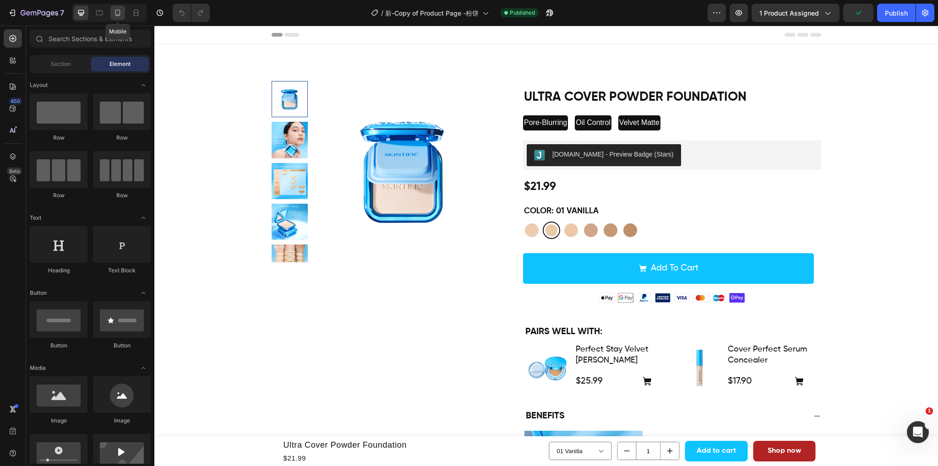
drag, startPoint x: 119, startPoint y: 12, endPoint x: 7, endPoint y: 182, distance: 204.0
click at [119, 12] on icon at bounding box center [117, 12] width 9 height 9
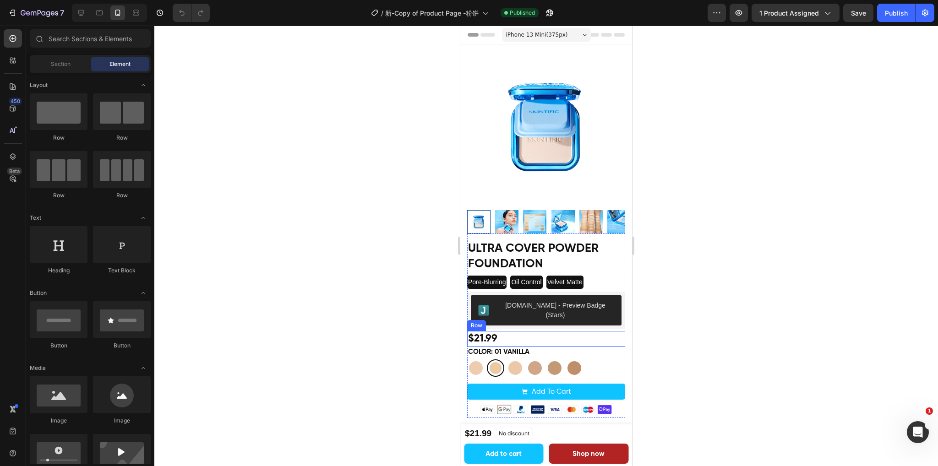
click at [570, 331] on div "$21.99 Product Price Product Price Row" at bounding box center [546, 339] width 158 height 16
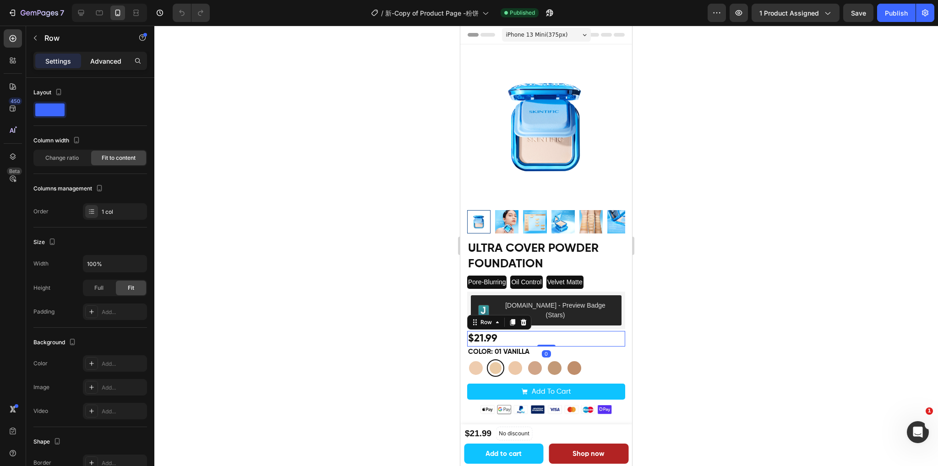
click at [112, 61] on p "Advanced" at bounding box center [105, 61] width 31 height 10
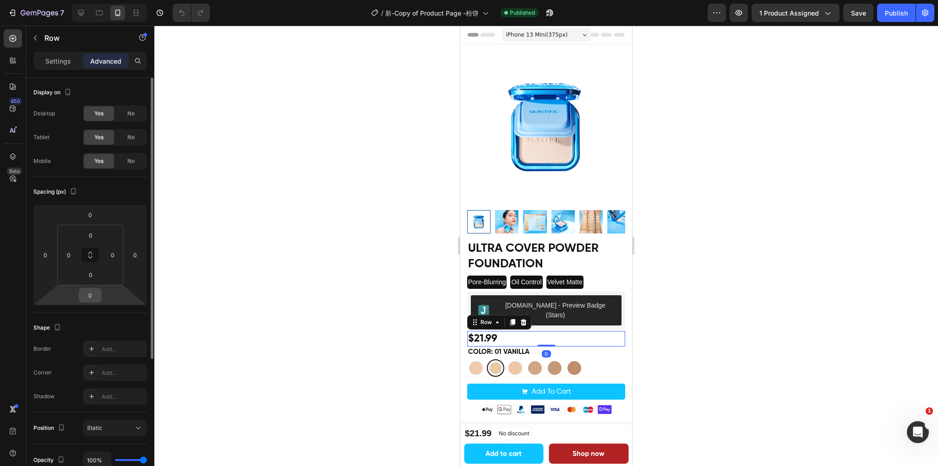
click at [95, 289] on input "0" at bounding box center [90, 295] width 18 height 14
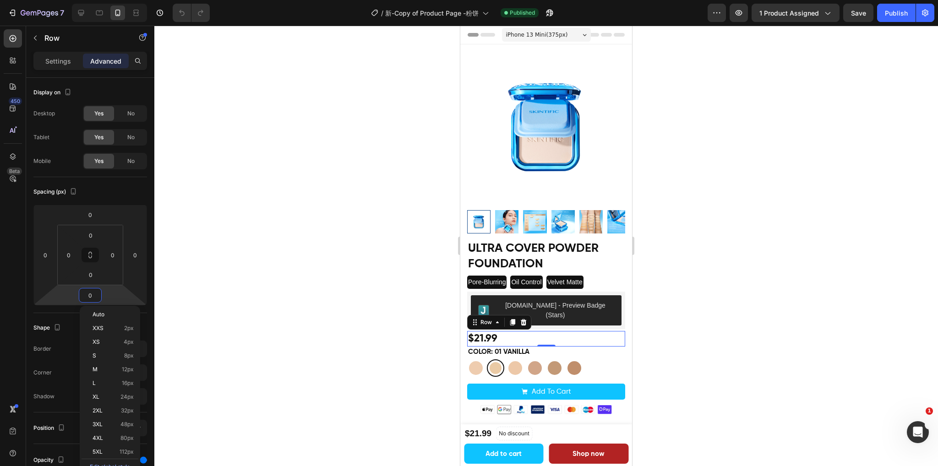
type input "8"
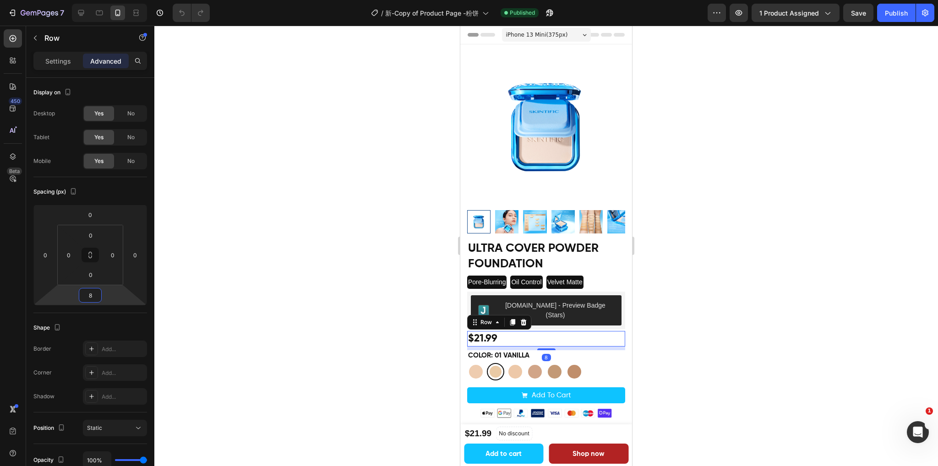
click at [800, 223] on div at bounding box center [545, 246] width 783 height 441
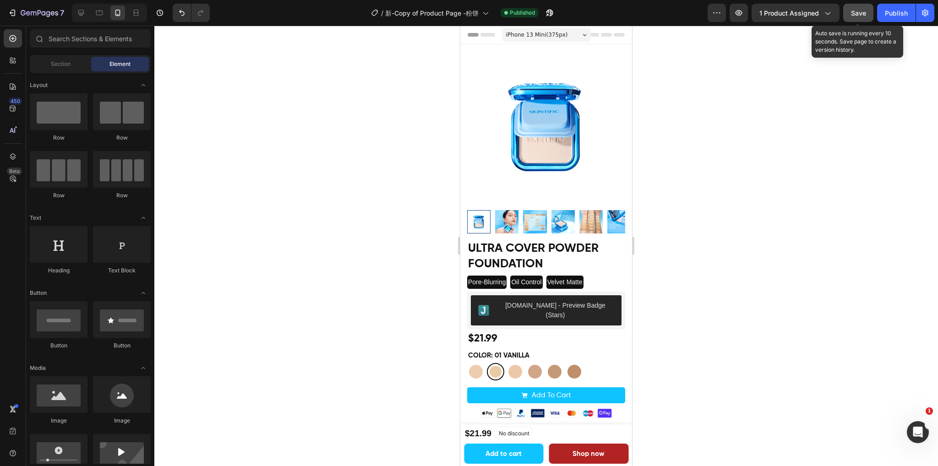
click at [858, 13] on span "Save" at bounding box center [858, 13] width 15 height 8
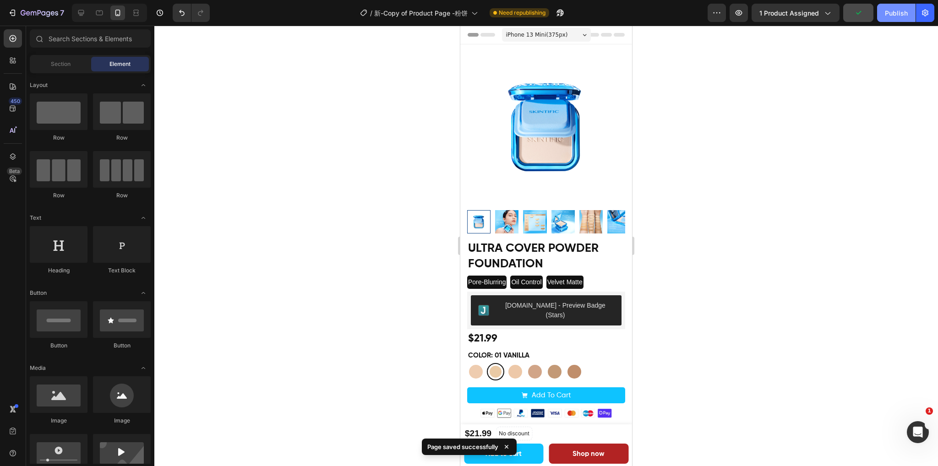
click at [895, 17] on div "Publish" at bounding box center [896, 13] width 23 height 10
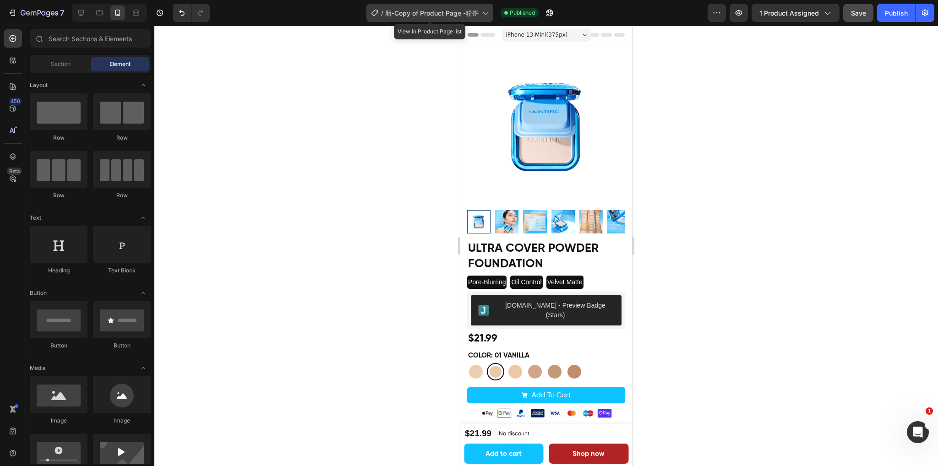
click at [482, 13] on icon at bounding box center [484, 12] width 9 height 9
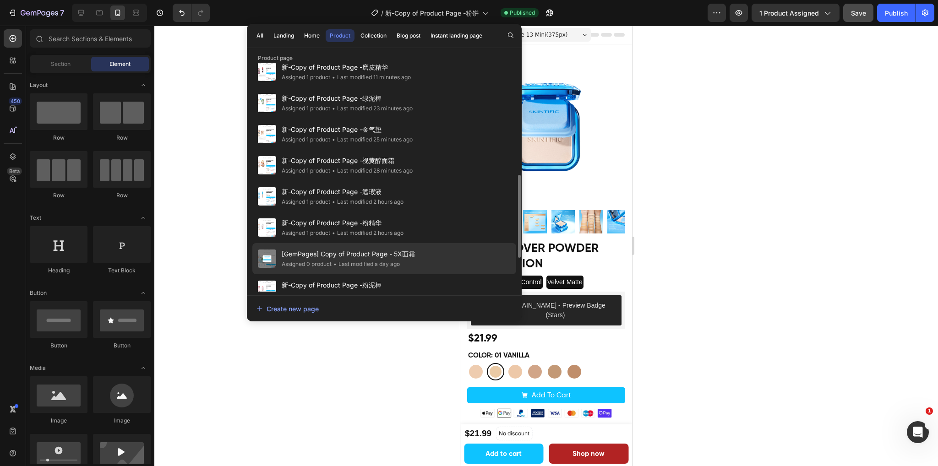
scroll to position [183, 0]
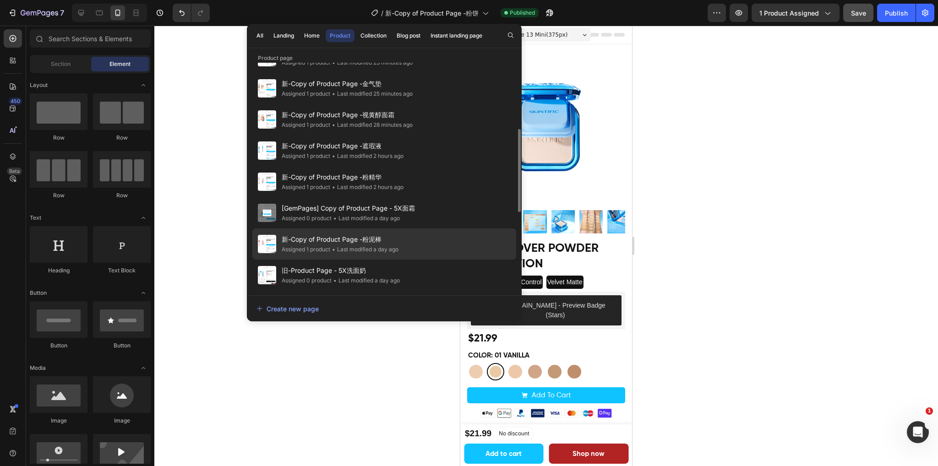
click at [392, 238] on span "新-Copy of Product Page -粉泥棒" at bounding box center [340, 239] width 117 height 11
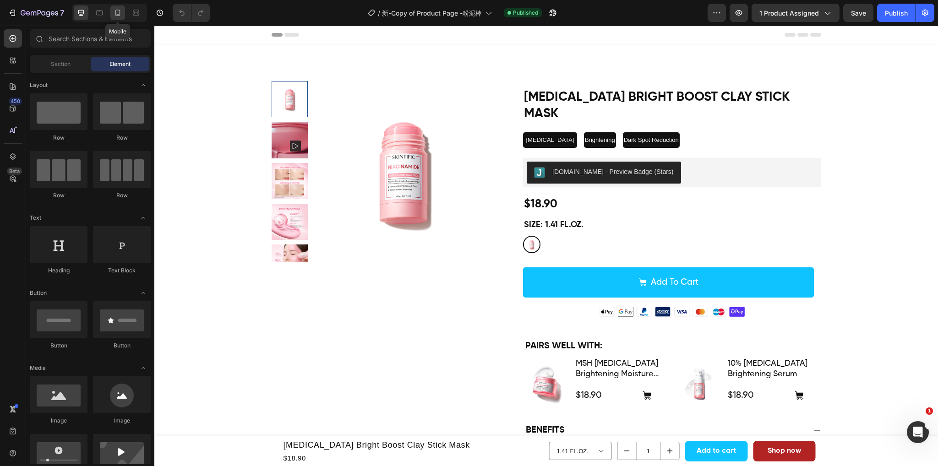
click at [114, 15] on icon at bounding box center [117, 12] width 9 height 9
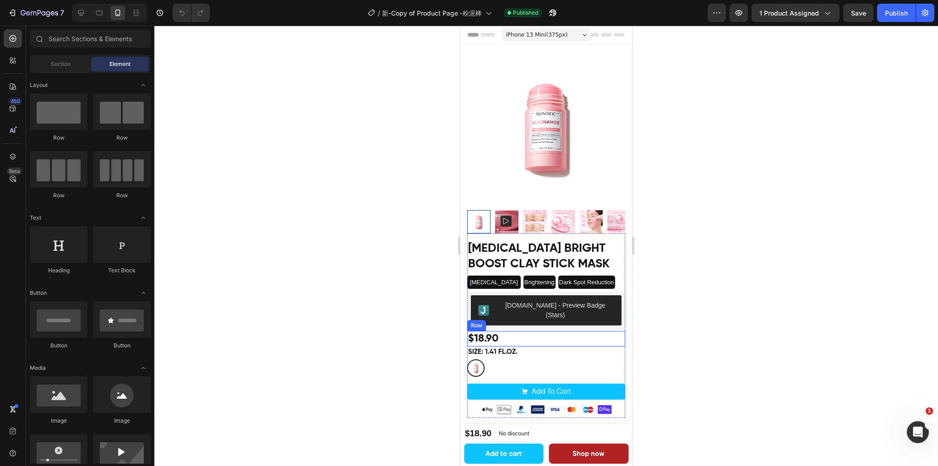
click at [560, 331] on div "$18.90 Product Price Product Price Row" at bounding box center [546, 339] width 158 height 16
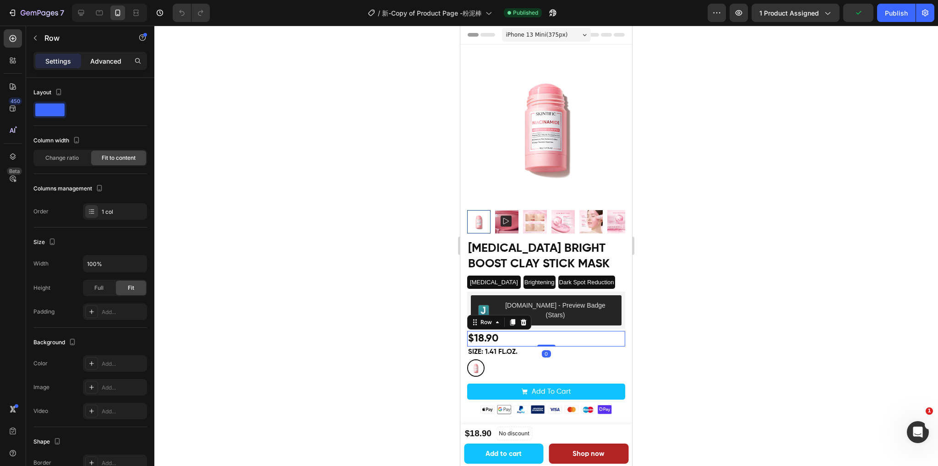
click at [105, 62] on p "Advanced" at bounding box center [105, 61] width 31 height 10
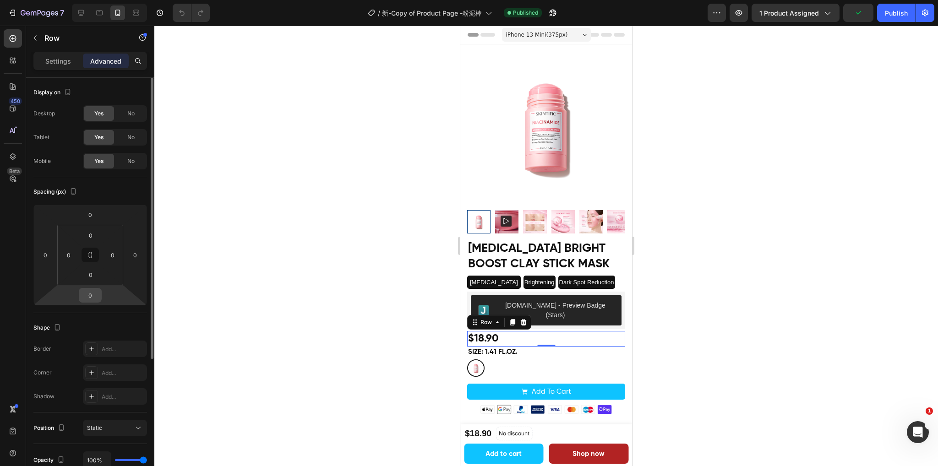
click at [97, 291] on input "0" at bounding box center [90, 295] width 18 height 14
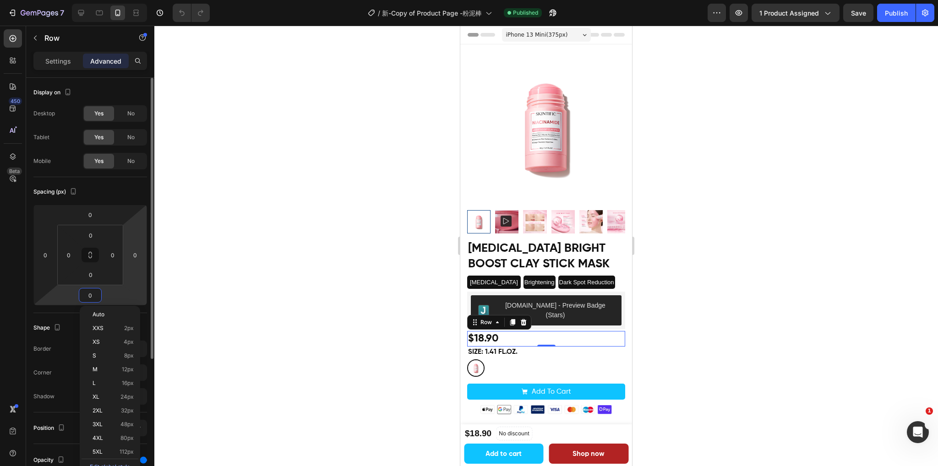
type input "8"
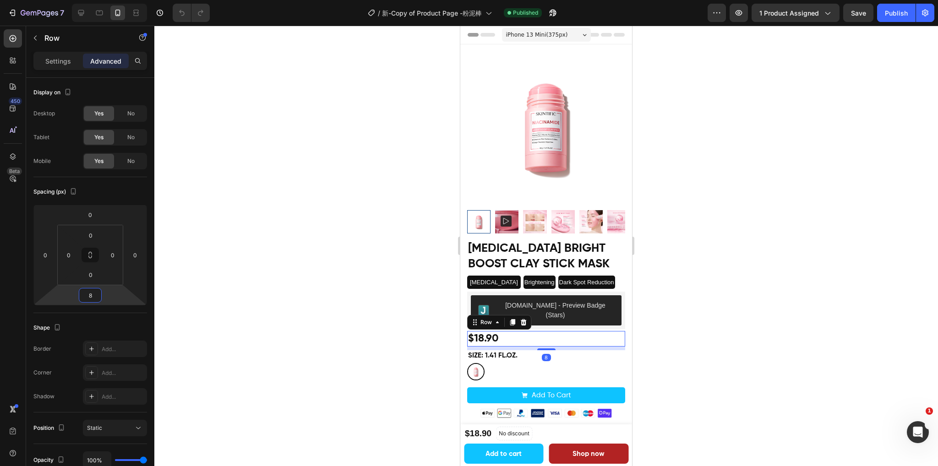
click at [654, 262] on div at bounding box center [545, 246] width 783 height 441
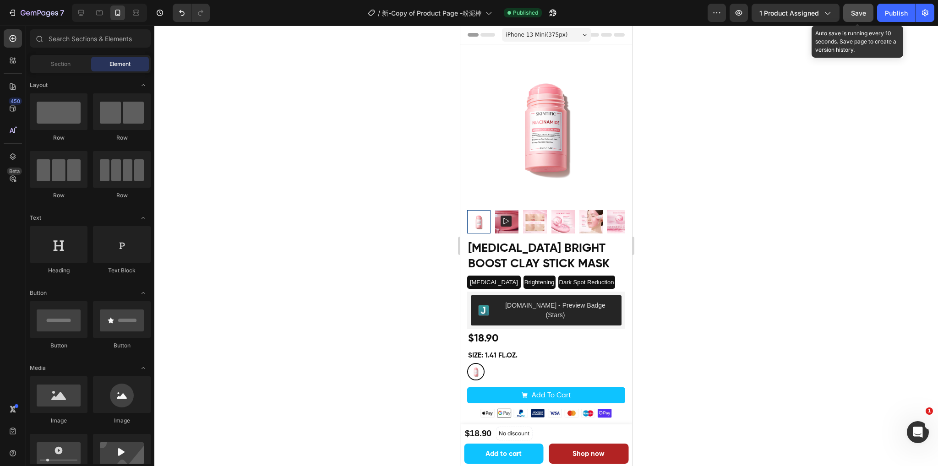
click at [854, 15] on span "Save" at bounding box center [858, 13] width 15 height 8
click at [901, 17] on button "Publish" at bounding box center [896, 13] width 38 height 18
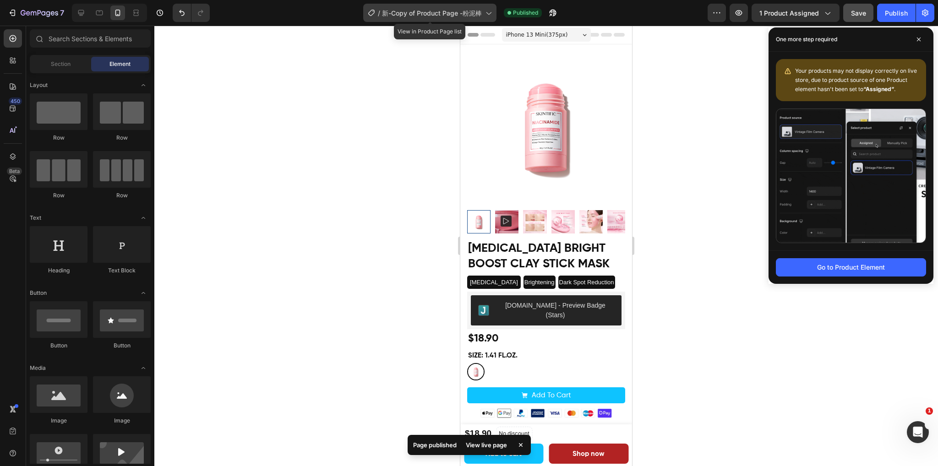
click at [477, 10] on span "新-Copy of Product Page -粉泥棒" at bounding box center [432, 13] width 100 height 10
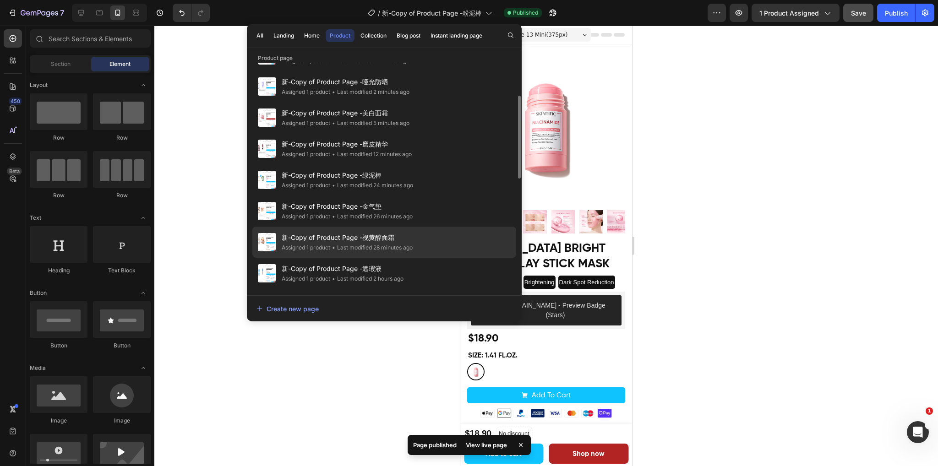
scroll to position [137, 0]
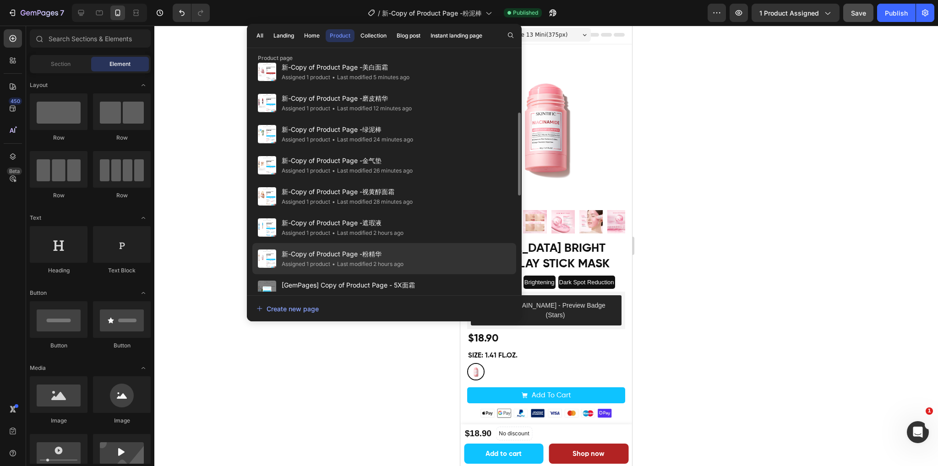
click at [385, 255] on span "新-Copy of Product Page -粉精华" at bounding box center [343, 254] width 122 height 11
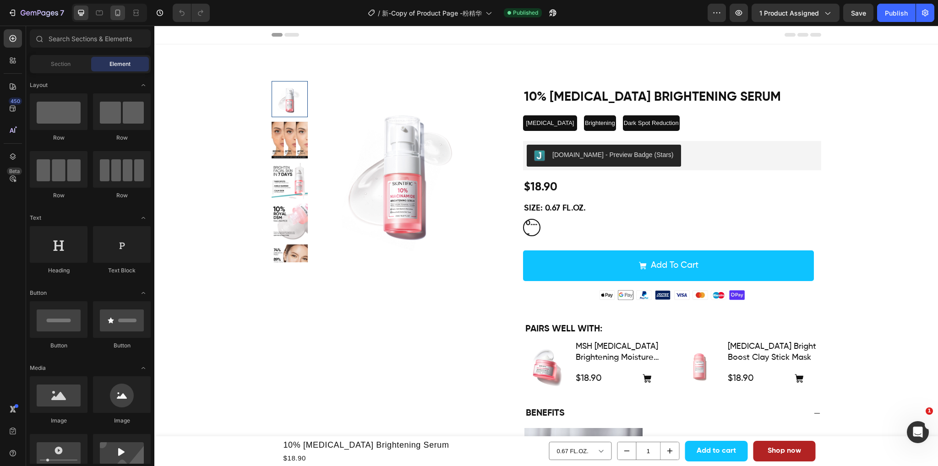
click at [114, 11] on icon at bounding box center [117, 12] width 9 height 9
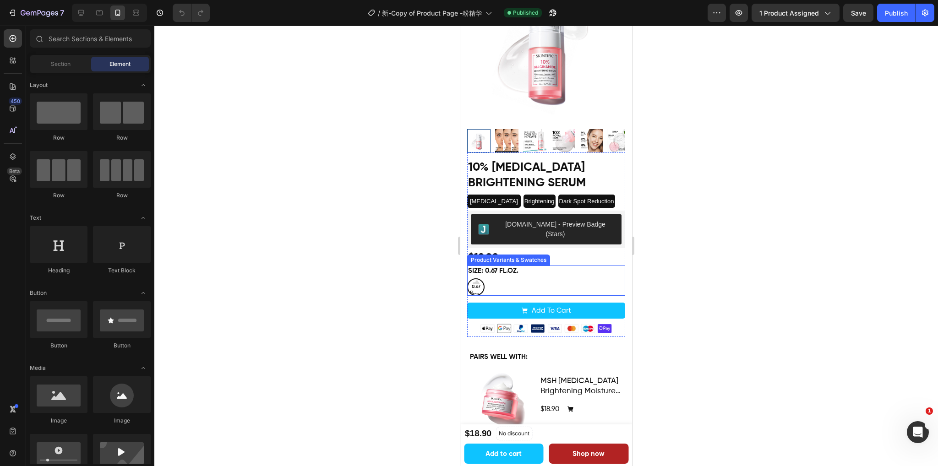
scroll to position [92, 0]
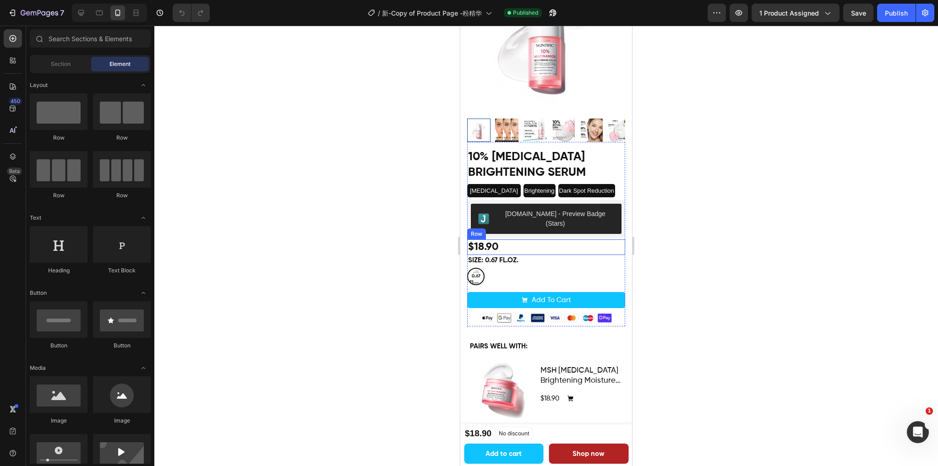
click at [564, 239] on div "$18.90 Product Price Product Price Row" at bounding box center [546, 247] width 158 height 16
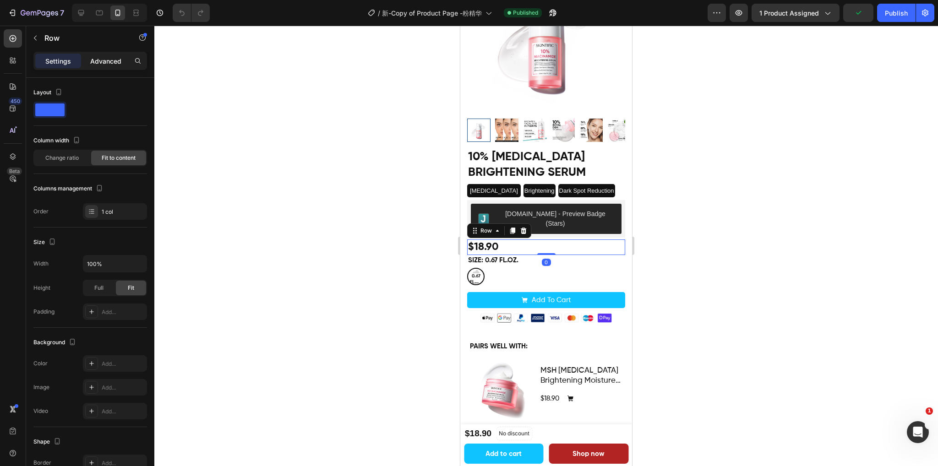
click at [108, 65] on p "Advanced" at bounding box center [105, 61] width 31 height 10
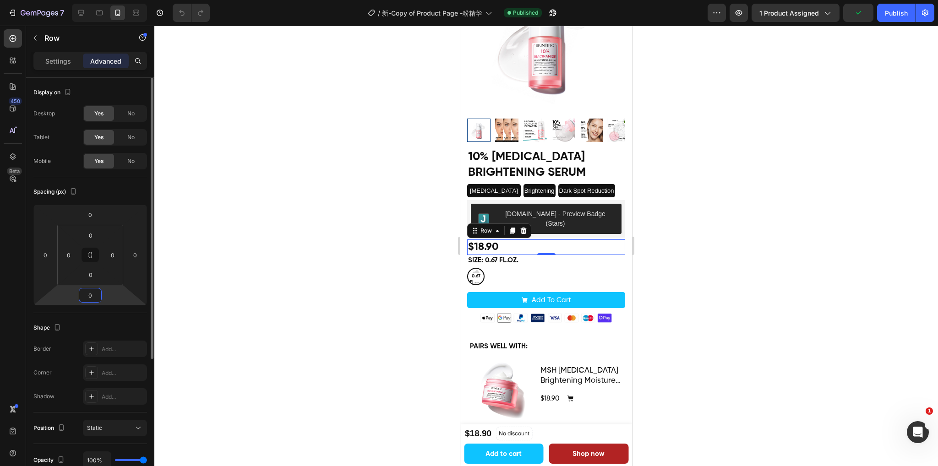
click at [94, 295] on input "0" at bounding box center [90, 295] width 18 height 14
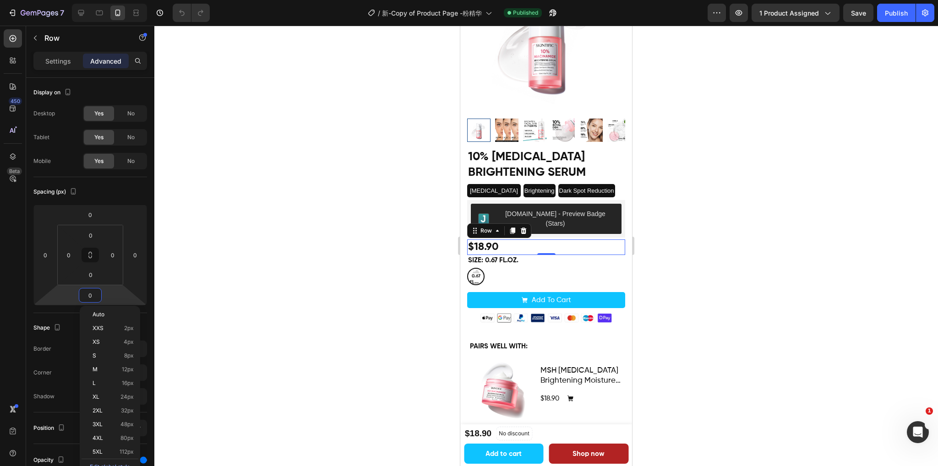
type input "8"
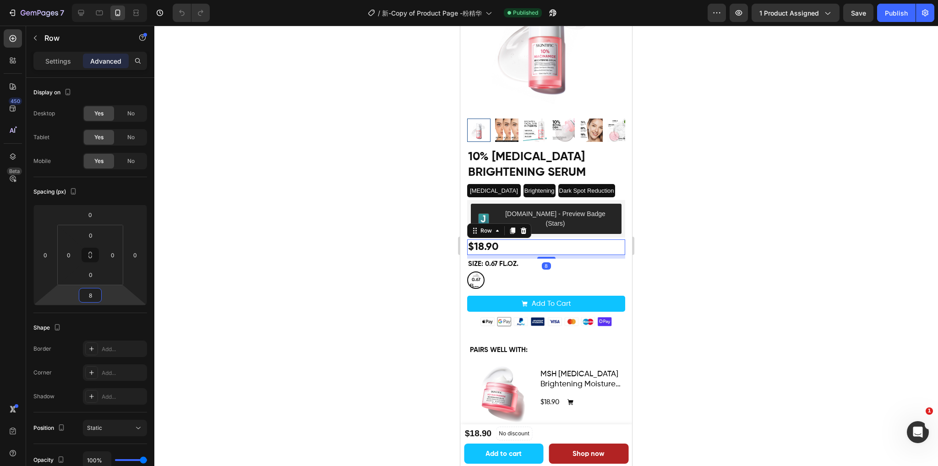
click at [885, 156] on div at bounding box center [545, 246] width 783 height 441
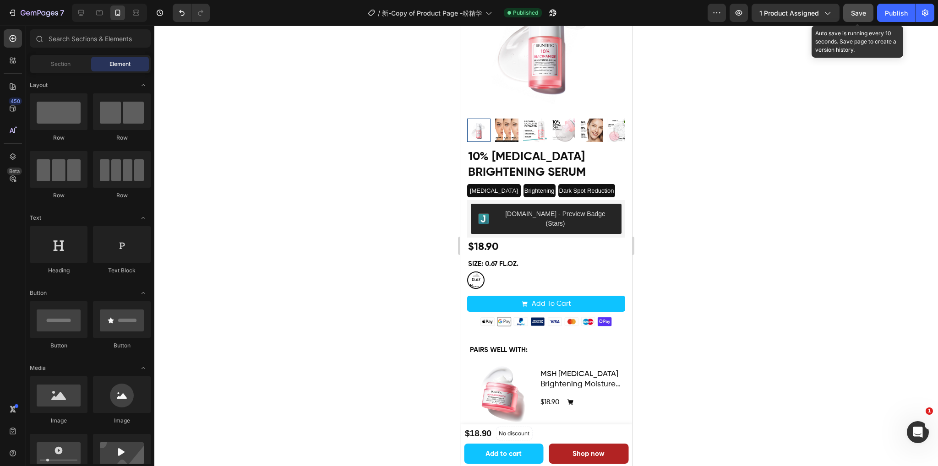
click at [854, 13] on span "Save" at bounding box center [858, 13] width 15 height 8
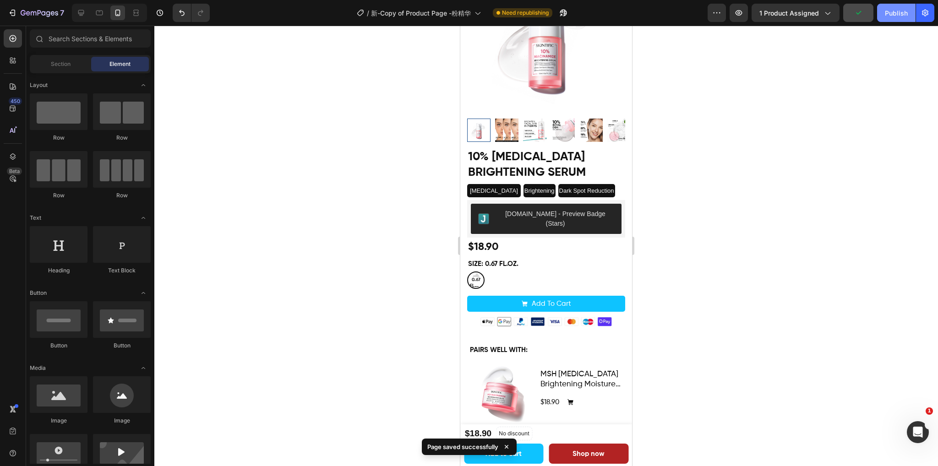
click at [885, 13] on div "Publish" at bounding box center [896, 13] width 23 height 10
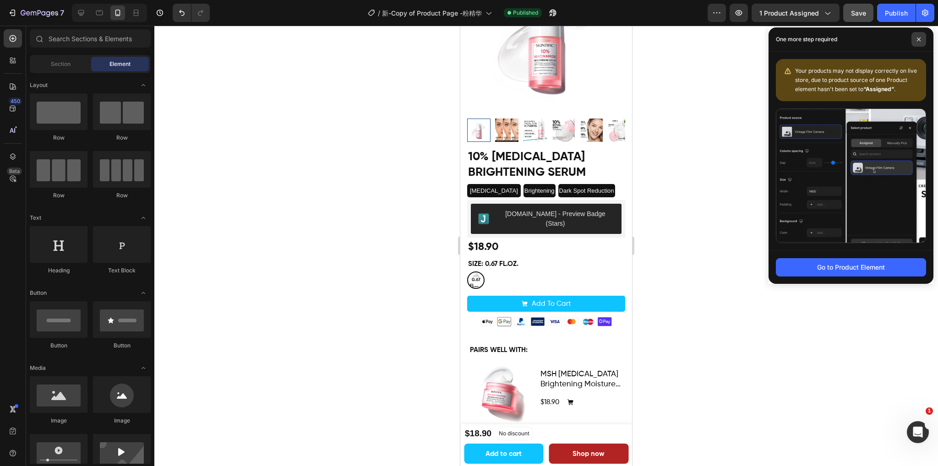
click at [920, 38] on icon at bounding box center [918, 39] width 5 height 5
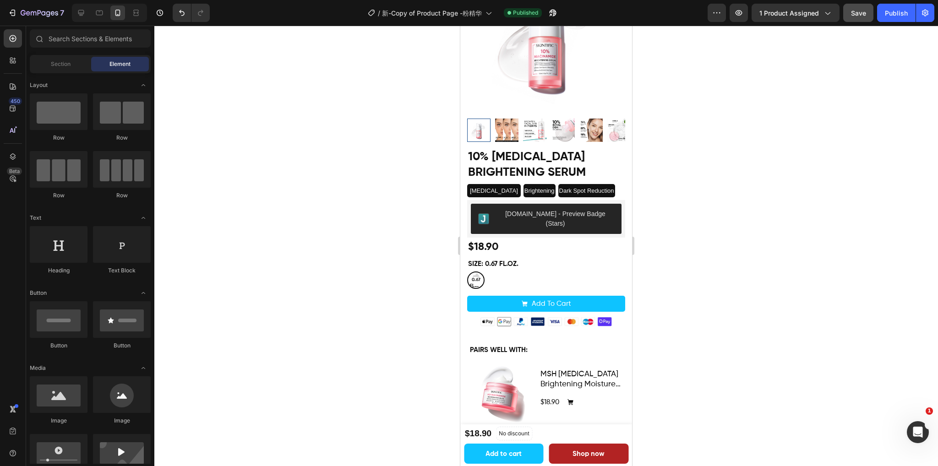
click at [768, 189] on div at bounding box center [545, 246] width 783 height 441
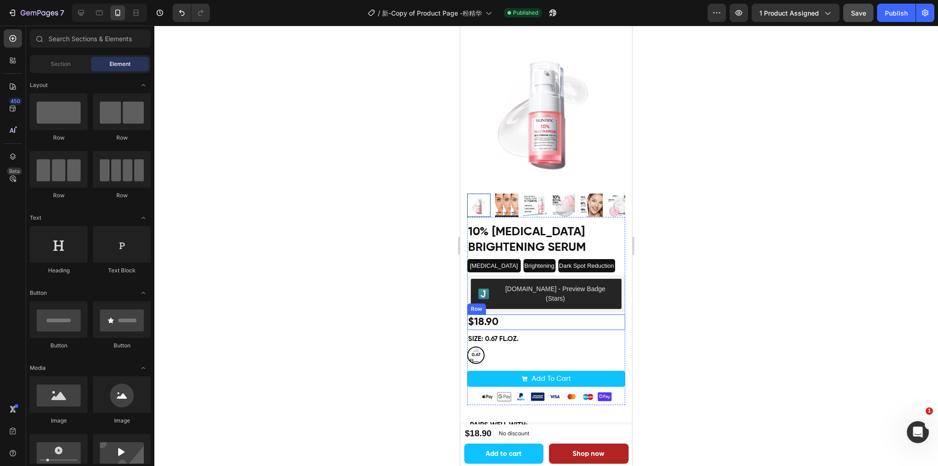
scroll to position [0, 0]
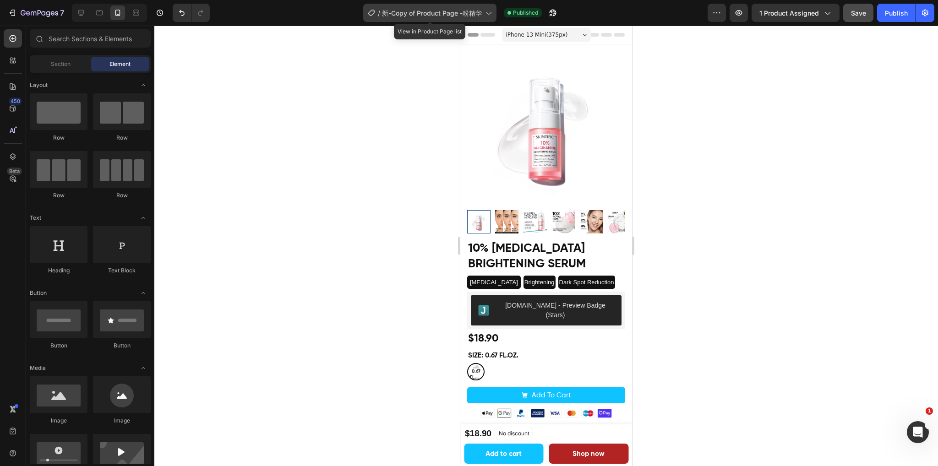
click at [465, 11] on span "新-Copy of Product Page -粉精华" at bounding box center [432, 13] width 100 height 10
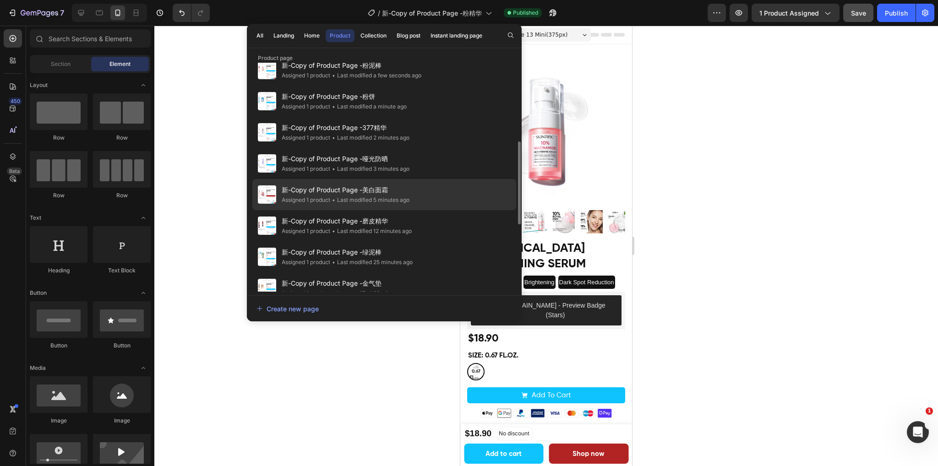
scroll to position [92, 0]
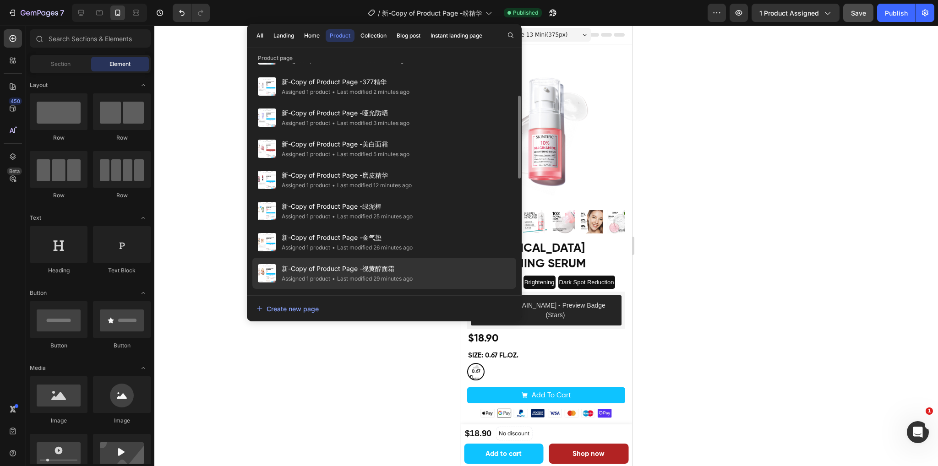
click at [390, 270] on span "新-Copy of Product Page -视黄醇面霜" at bounding box center [347, 268] width 131 height 11
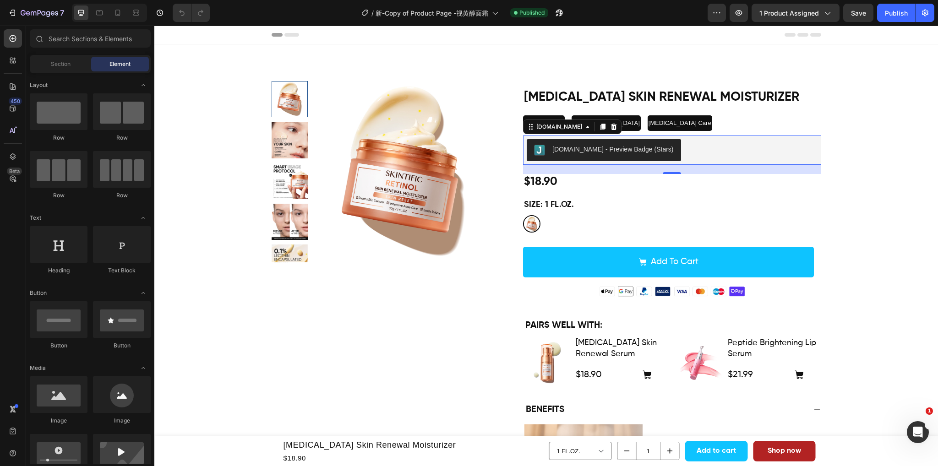
click at [694, 146] on div "[DOMAIN_NAME] - Preview Badge (Stars)" at bounding box center [672, 150] width 291 height 22
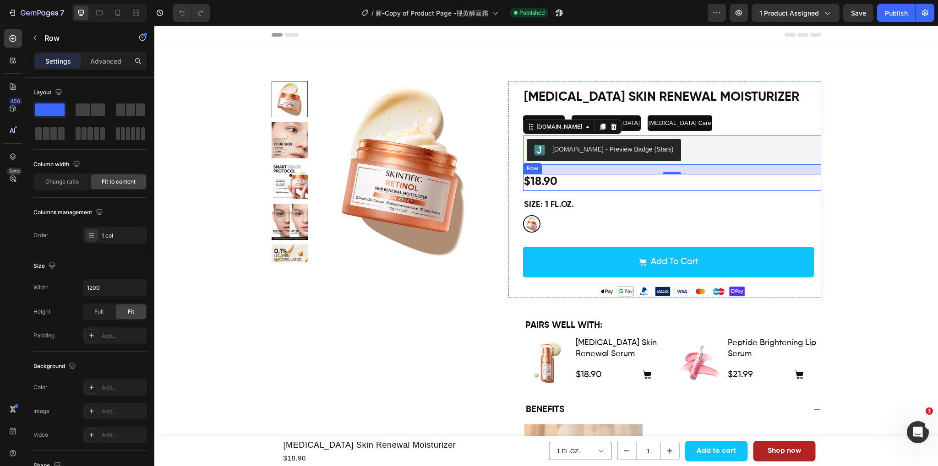
click at [615, 186] on div "$18.90 Product Price Product Price Row" at bounding box center [672, 182] width 298 height 17
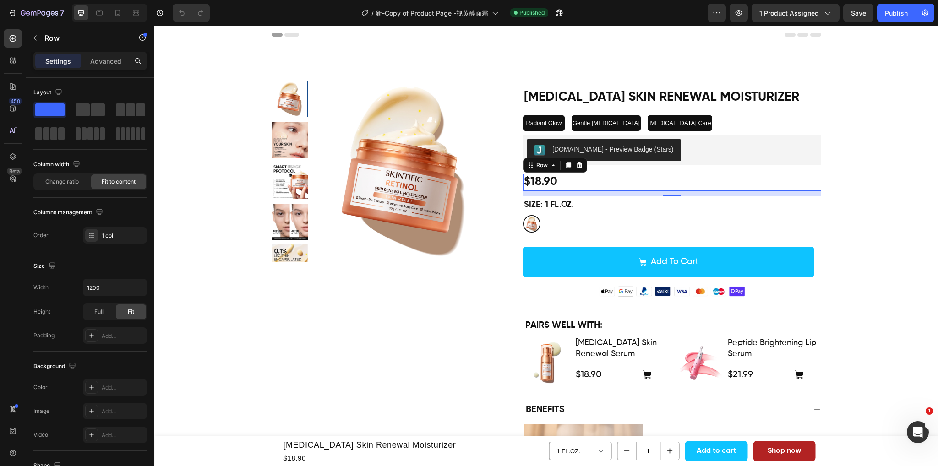
click at [617, 185] on div "$18.90 Product Price Product Price Row 12" at bounding box center [672, 182] width 298 height 17
click at [575, 228] on div "1 FL.OZ. 1 FL.OZ." at bounding box center [672, 223] width 298 height 17
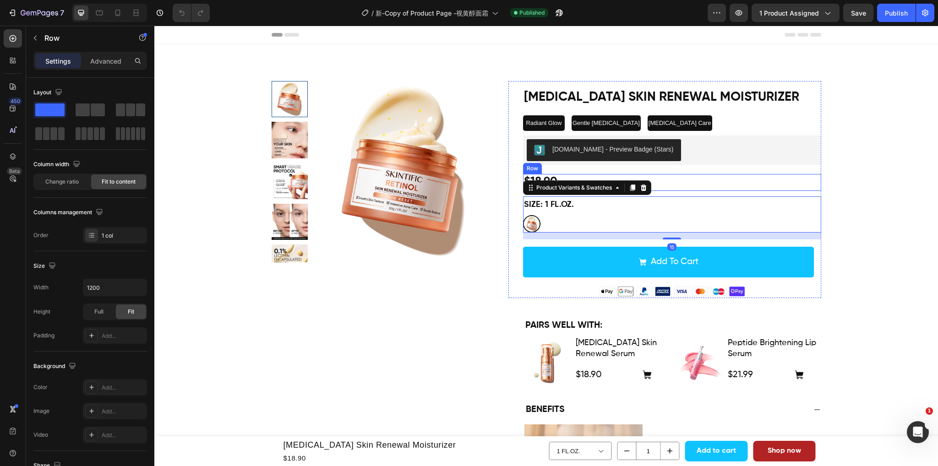
click at [663, 183] on div "$18.90 Product Price Product Price Row" at bounding box center [672, 182] width 298 height 17
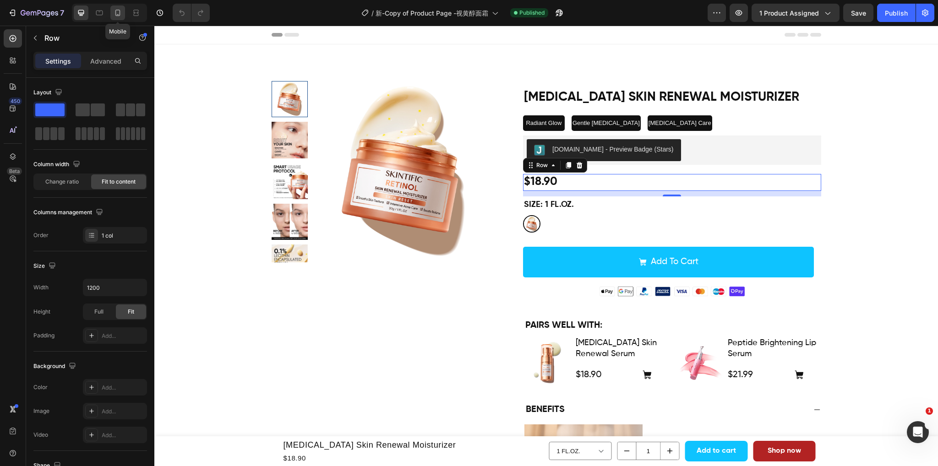
click at [120, 14] on icon at bounding box center [117, 12] width 9 height 9
type input "100%"
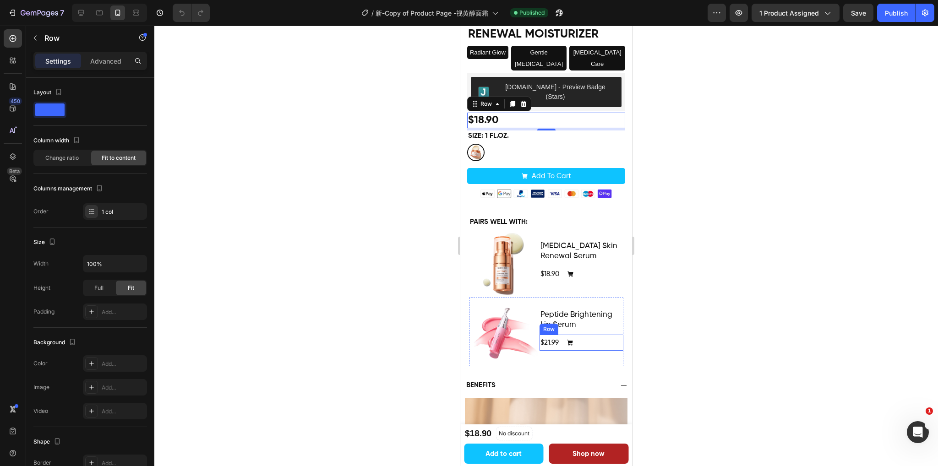
scroll to position [121, 0]
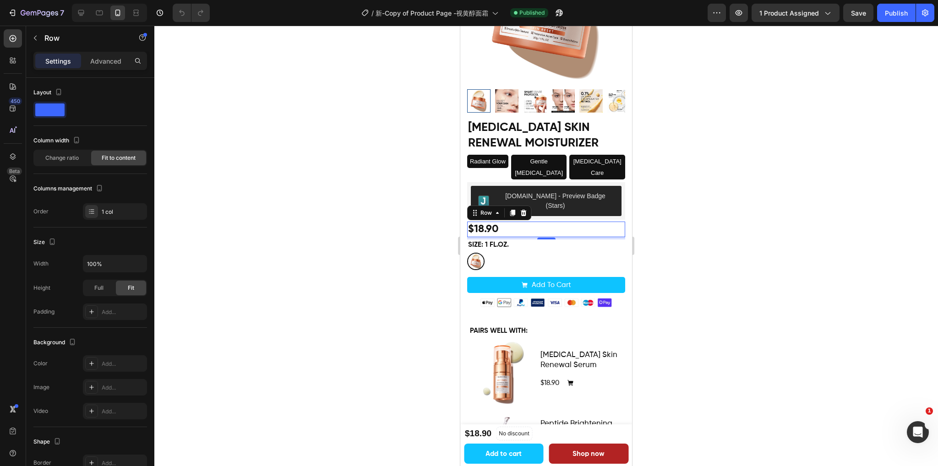
click at [546, 245] on div "12" at bounding box center [546, 248] width 9 height 7
click at [503, 239] on legend "Size: 1 FL.OZ." at bounding box center [488, 244] width 43 height 11
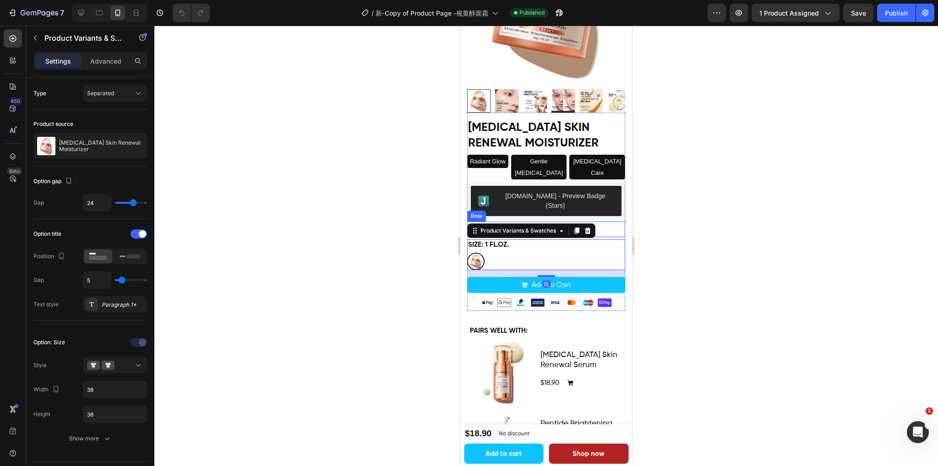
click at [602, 222] on div "$18.90 Product Price Product Price Row" at bounding box center [546, 230] width 158 height 16
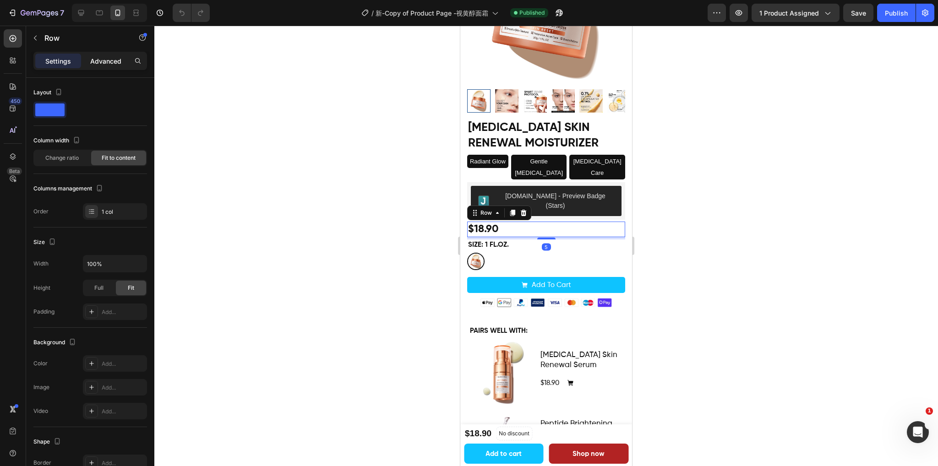
click at [107, 57] on p "Advanced" at bounding box center [105, 61] width 31 height 10
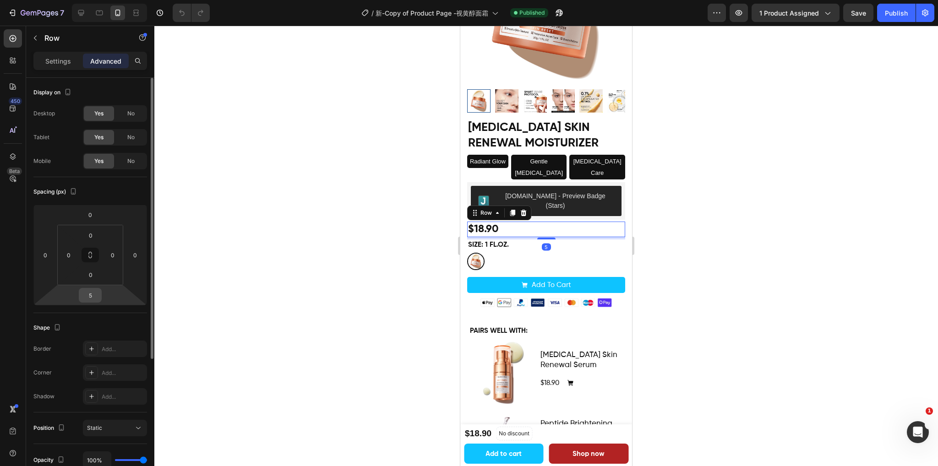
click at [94, 290] on input "5" at bounding box center [90, 295] width 18 height 14
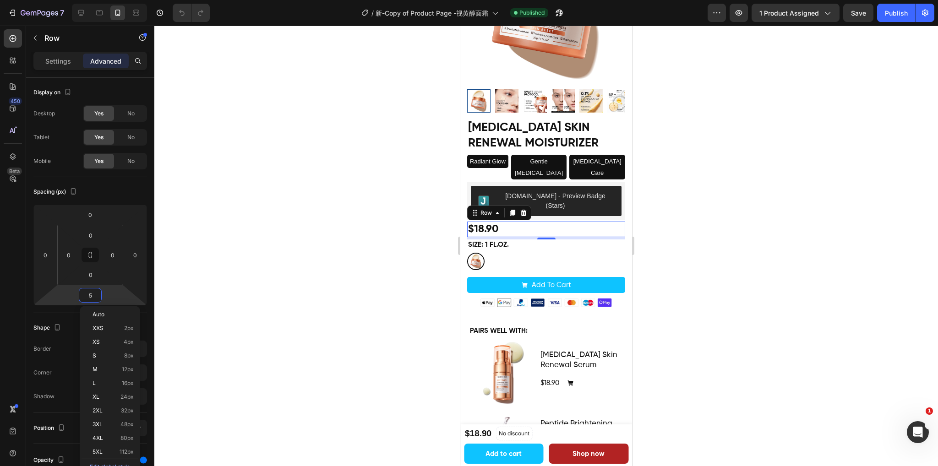
type input "8"
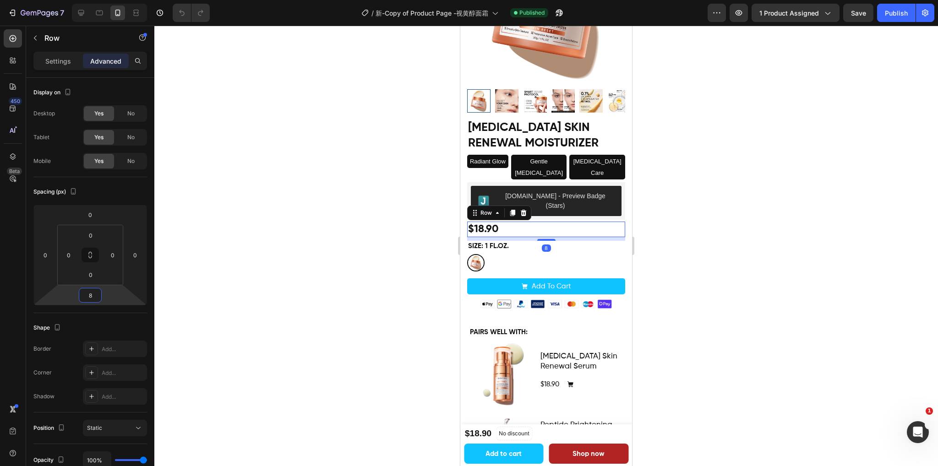
click at [896, 87] on div at bounding box center [545, 246] width 783 height 441
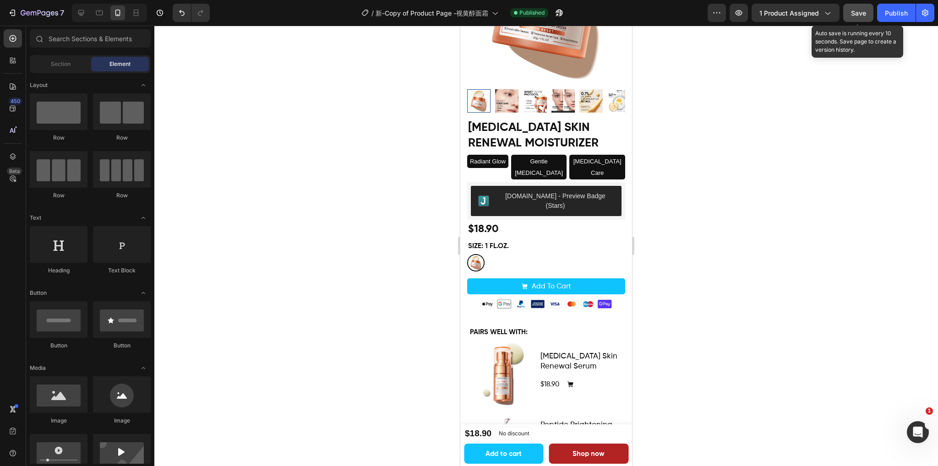
click at [858, 11] on span "Save" at bounding box center [858, 13] width 15 height 8
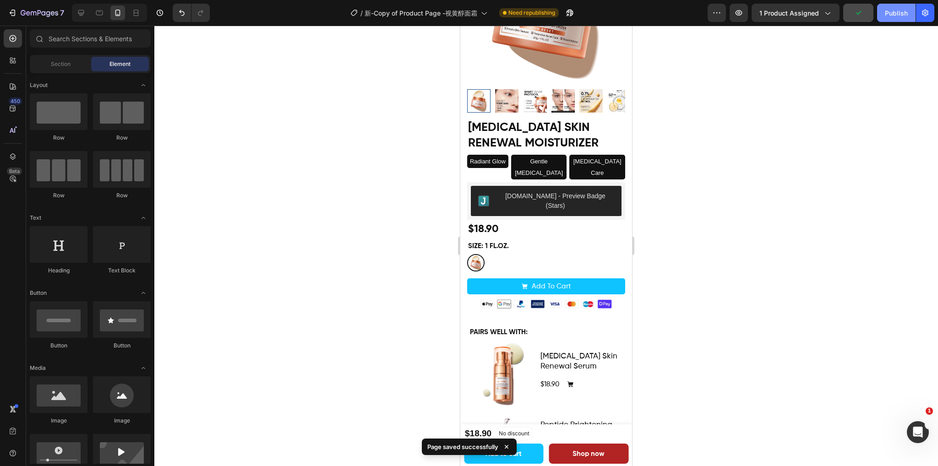
click at [889, 15] on div "Publish" at bounding box center [896, 13] width 23 height 10
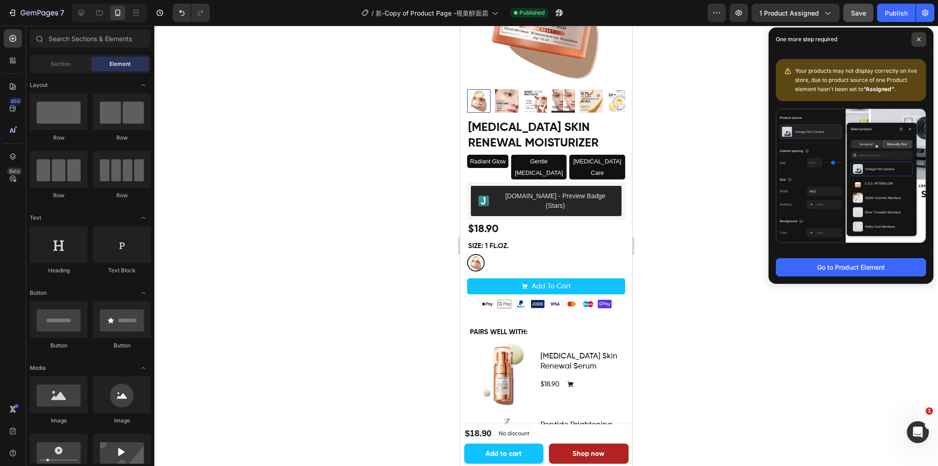
click at [914, 38] on span at bounding box center [918, 39] width 15 height 15
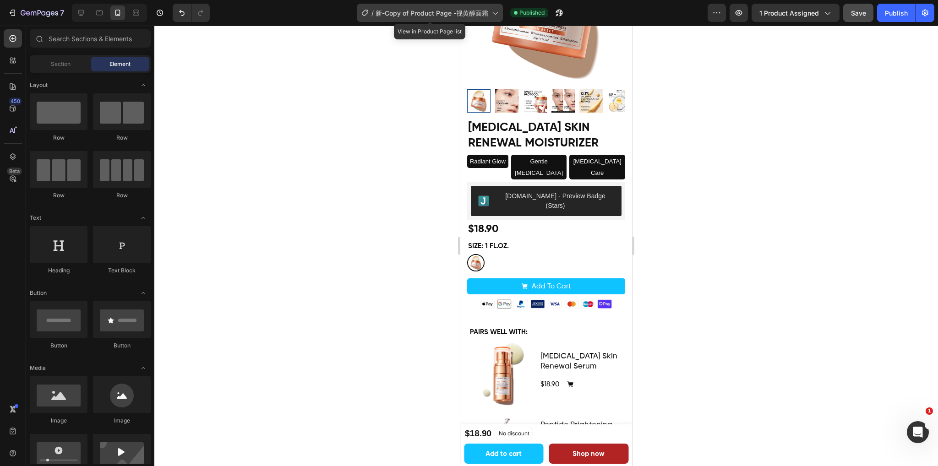
click at [474, 9] on span "新-Copy of Product Page -视黄醇面霜" at bounding box center [431, 13] width 113 height 10
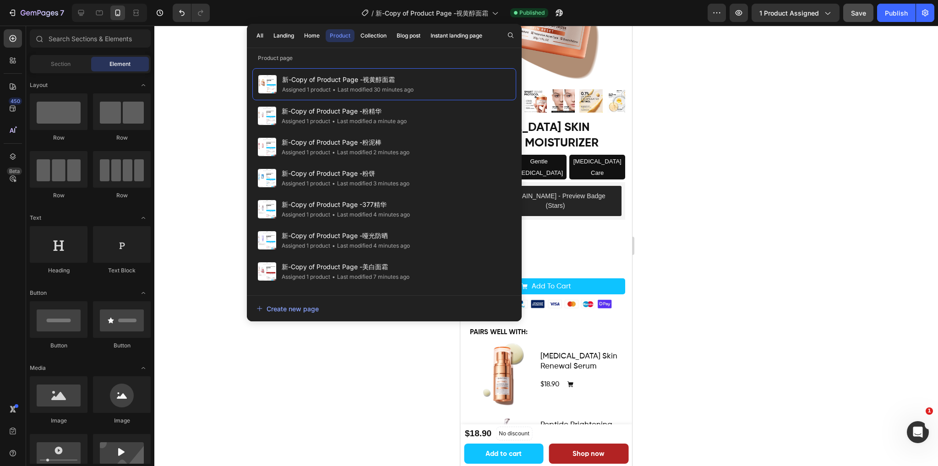
click at [776, 136] on div at bounding box center [545, 246] width 783 height 441
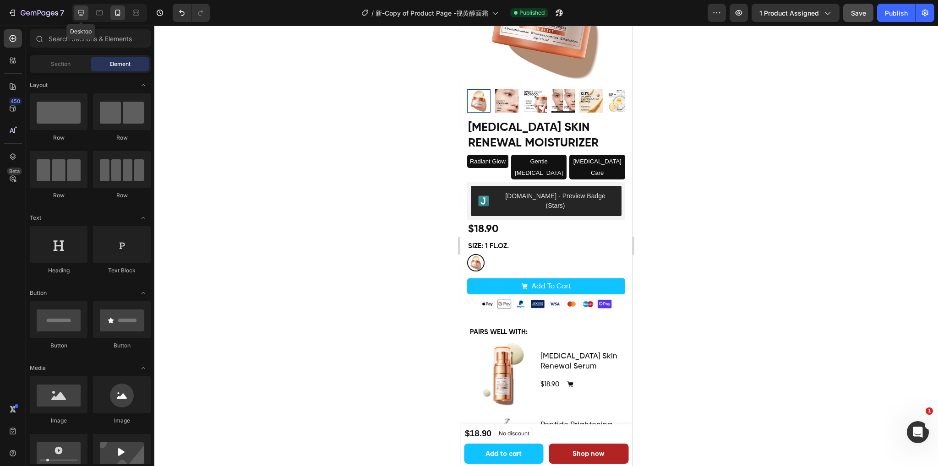
click at [77, 15] on icon at bounding box center [80, 12] width 9 height 9
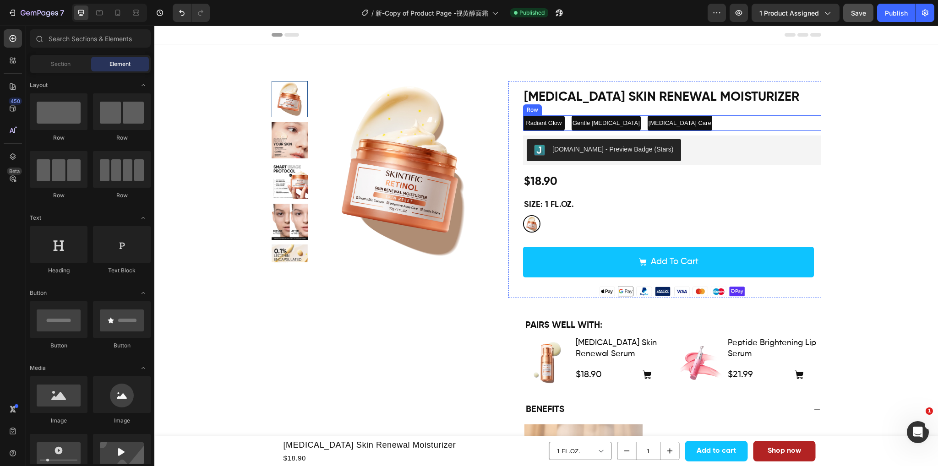
click at [700, 124] on div "Radiant Glow Text Block Gentle Retinol Text Block Acne & Scar Care Text Block R…" at bounding box center [672, 123] width 298 height 16
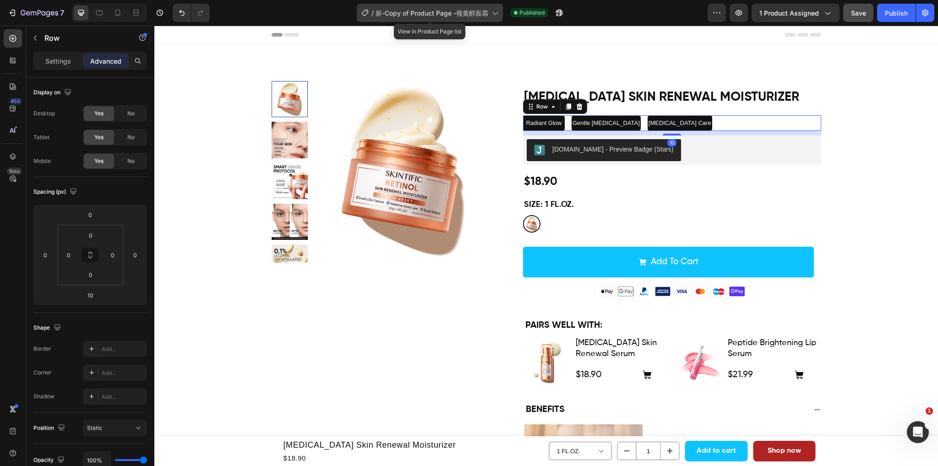
click at [389, 18] on div "/ 新-Copy of Product Page -视黄醇面霜" at bounding box center [430, 13] width 146 height 18
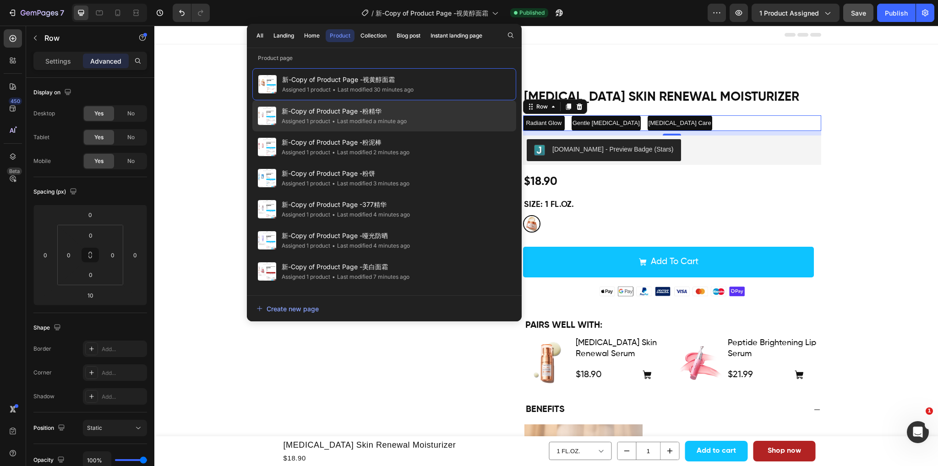
click at [407, 119] on div "• Last modified a minute ago" at bounding box center [368, 121] width 76 height 9
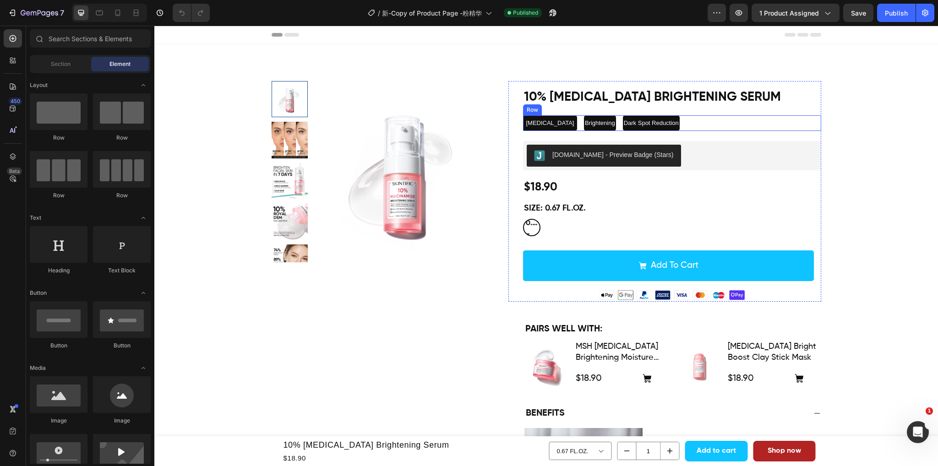
click at [694, 116] on div "[MEDICAL_DATA] Text Block Brightening Text Block Dark Spot Reduction Text Block…" at bounding box center [672, 123] width 298 height 16
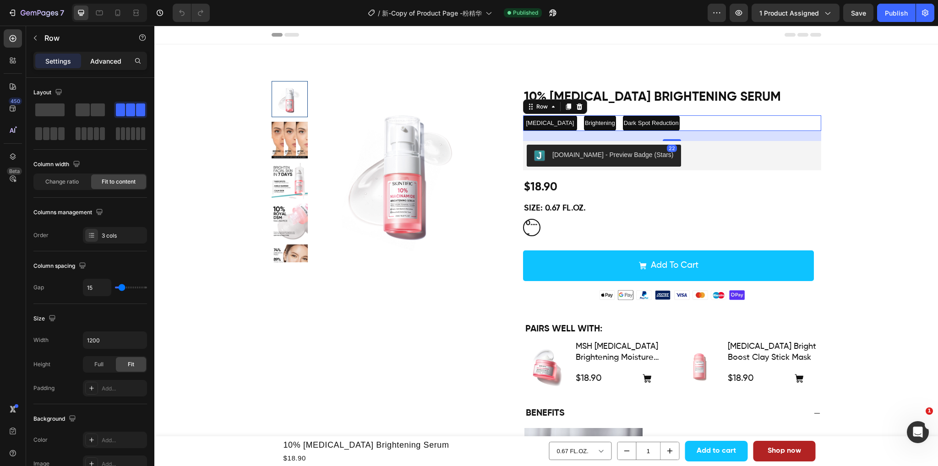
click at [100, 60] on p "Advanced" at bounding box center [105, 61] width 31 height 10
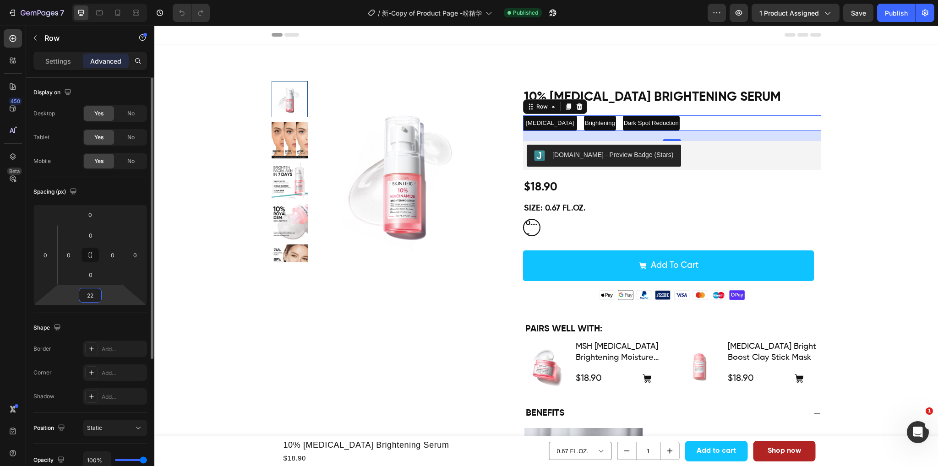
click at [92, 299] on input "22" at bounding box center [90, 295] width 18 height 14
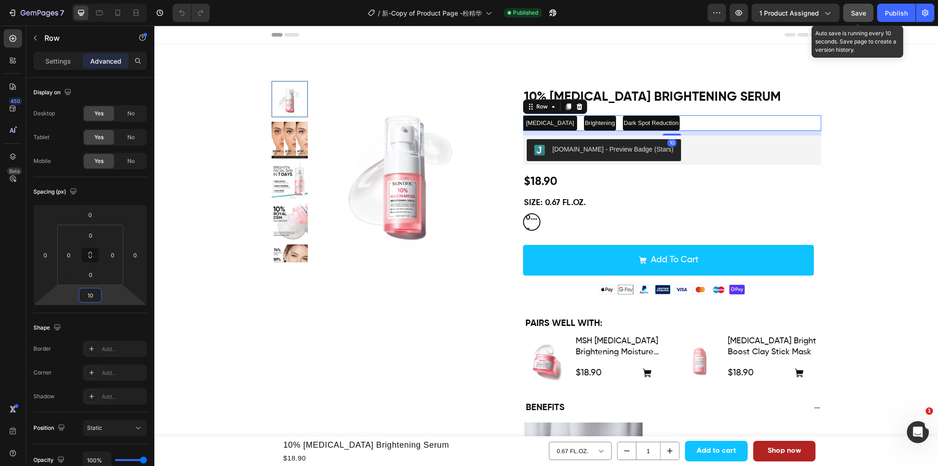
type input "10"
click at [861, 11] on span "Save" at bounding box center [858, 13] width 15 height 8
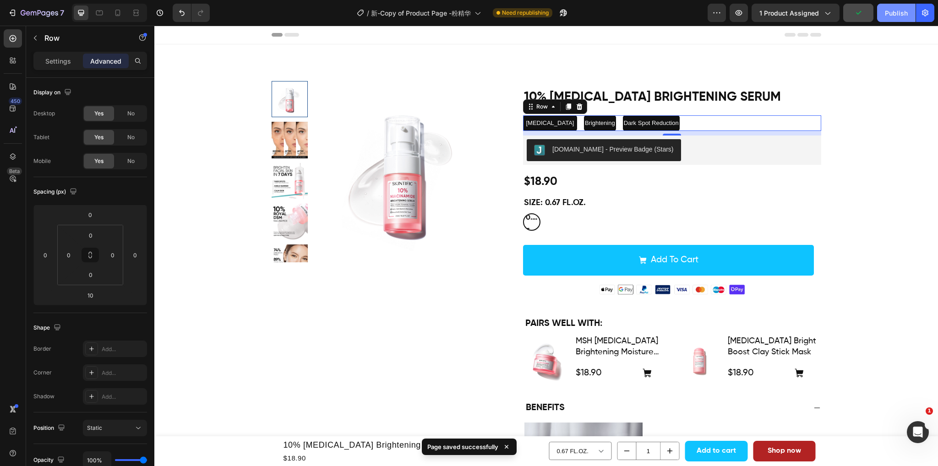
click at [892, 14] on div "Publish" at bounding box center [896, 13] width 23 height 10
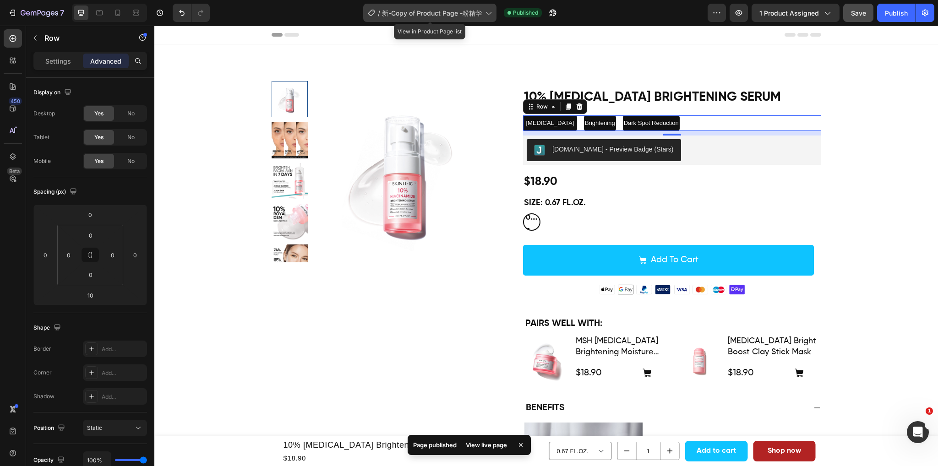
click at [471, 14] on span "新-Copy of Product Page -粉精华" at bounding box center [432, 13] width 100 height 10
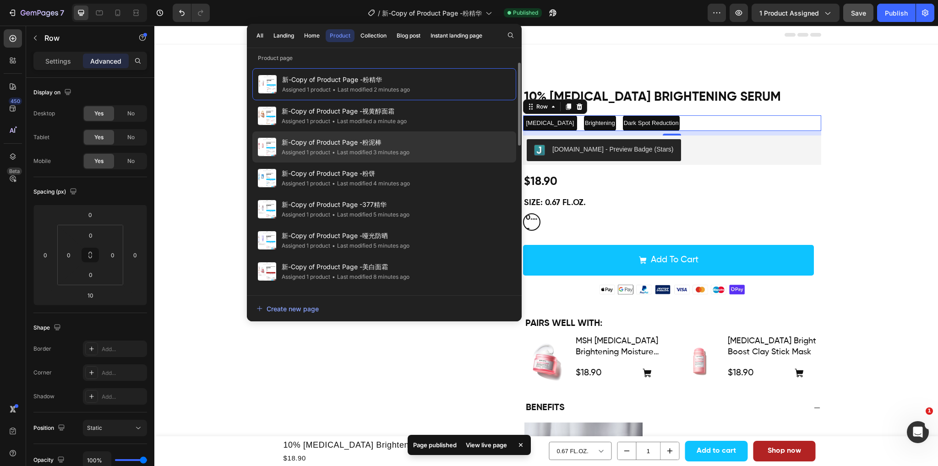
click at [401, 142] on span "新-Copy of Product Page -粉泥棒" at bounding box center [346, 142] width 128 height 11
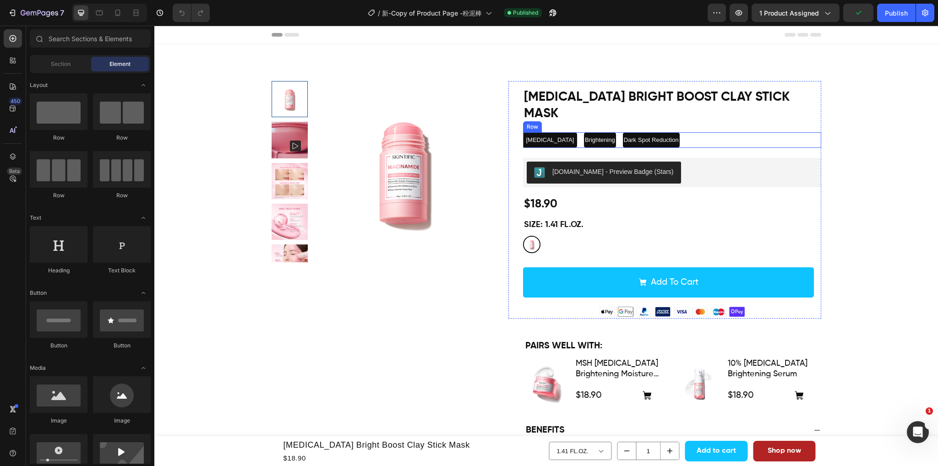
click at [683, 132] on div "[MEDICAL_DATA] Text Block Brightening Text Block Dark Spot Reduction Text Block…" at bounding box center [672, 140] width 298 height 16
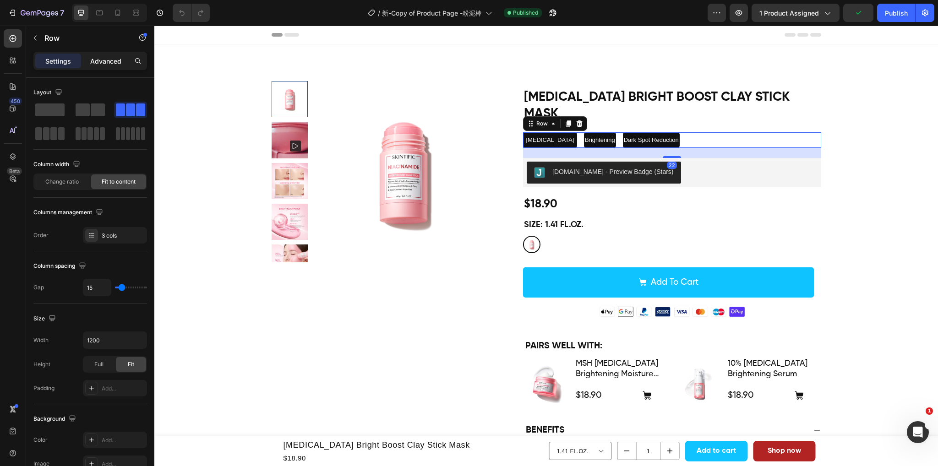
click at [107, 60] on p "Advanced" at bounding box center [105, 61] width 31 height 10
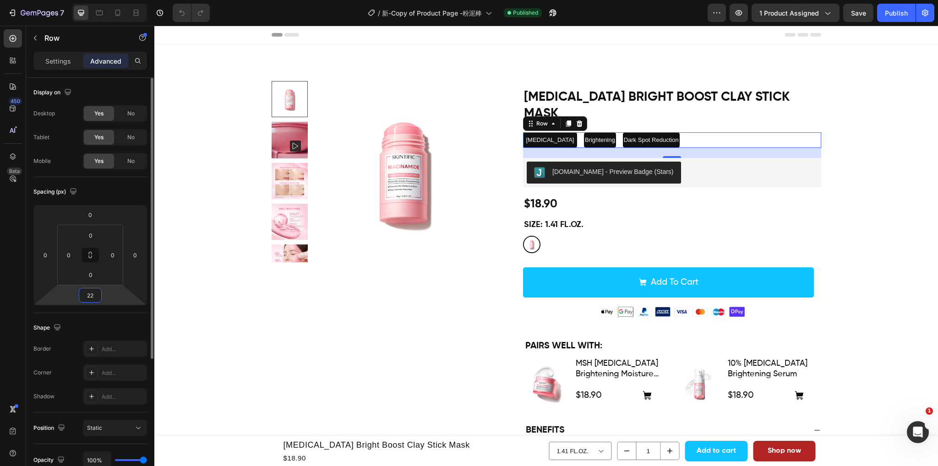
click at [95, 292] on input "22" at bounding box center [90, 295] width 18 height 14
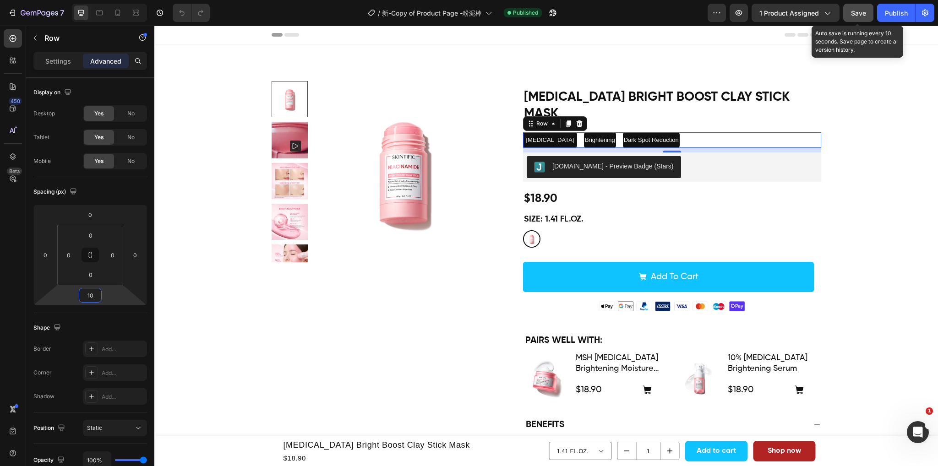
type input "10"
click at [852, 15] on span "Save" at bounding box center [858, 13] width 15 height 8
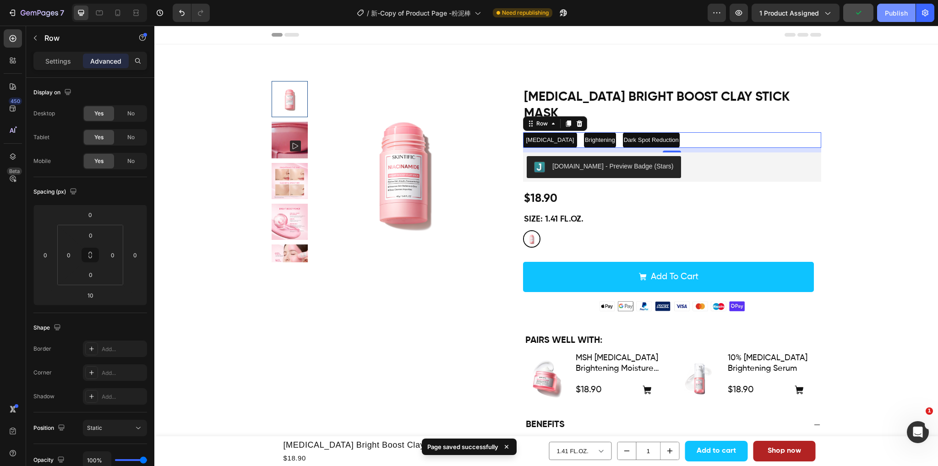
click at [893, 17] on div "Publish" at bounding box center [896, 13] width 23 height 10
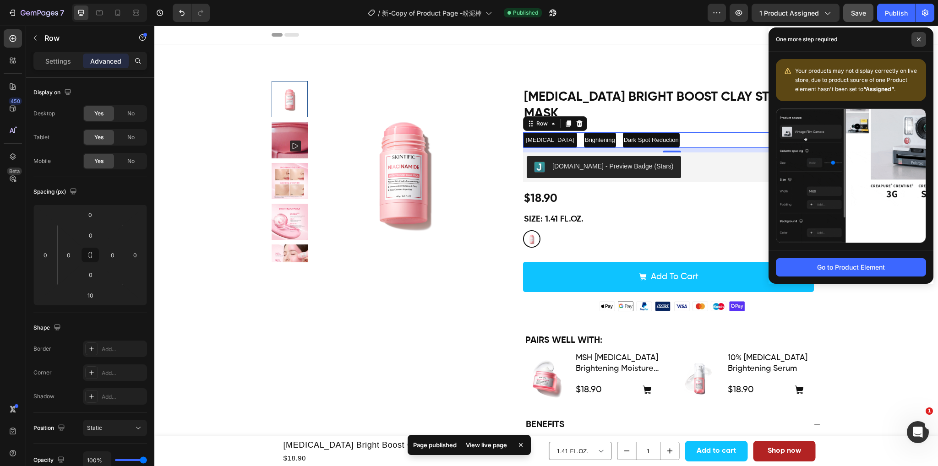
click at [921, 35] on span at bounding box center [918, 39] width 15 height 15
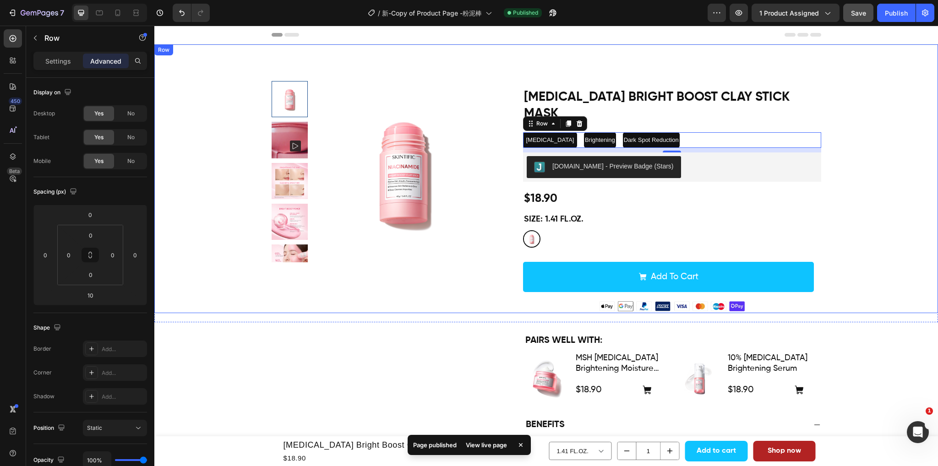
click at [889, 155] on div "Product Images Niacinamide Bright Boost Clay Stick Mask Product Title Niacinami…" at bounding box center [546, 197] width 770 height 232
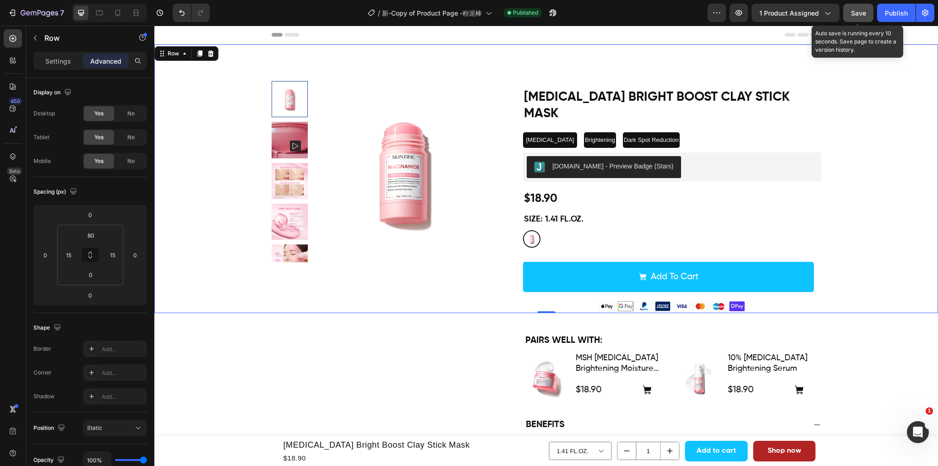
click at [860, 11] on span "Save" at bounding box center [858, 13] width 15 height 8
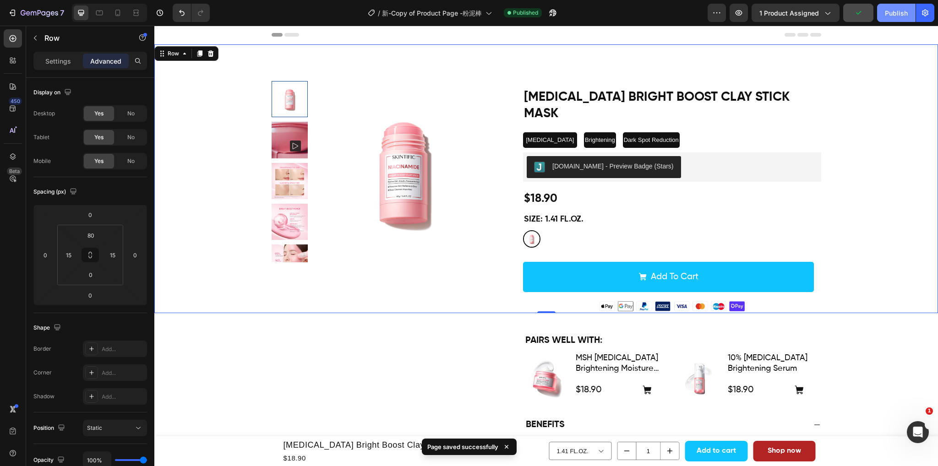
click at [895, 11] on div "Publish" at bounding box center [896, 13] width 23 height 10
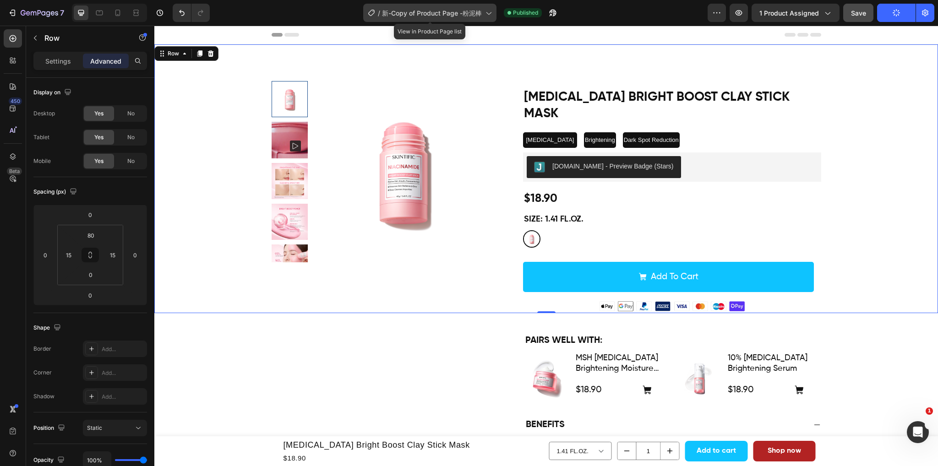
click at [413, 13] on span "新-Copy of Product Page -粉泥棒" at bounding box center [432, 13] width 100 height 10
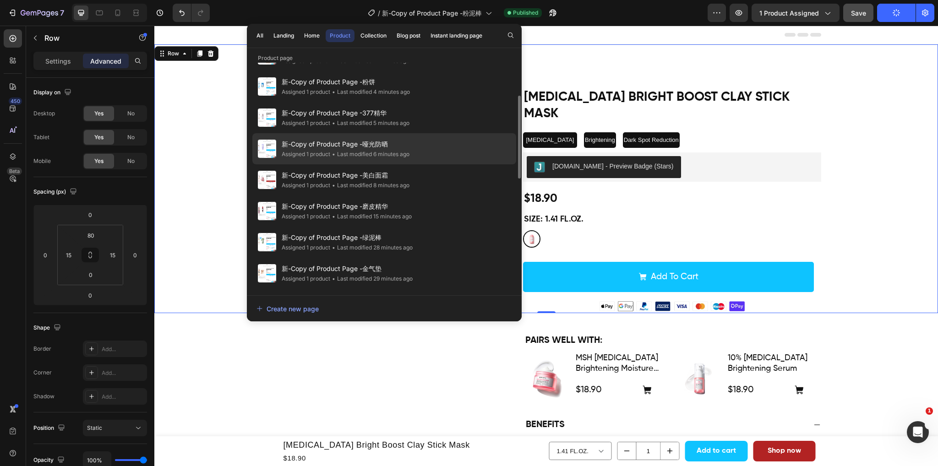
scroll to position [183, 0]
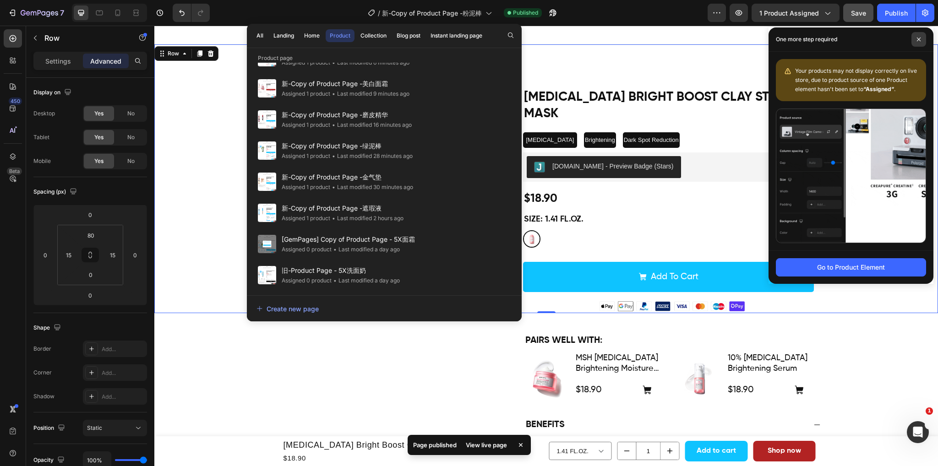
click at [920, 37] on icon at bounding box center [918, 39] width 5 height 5
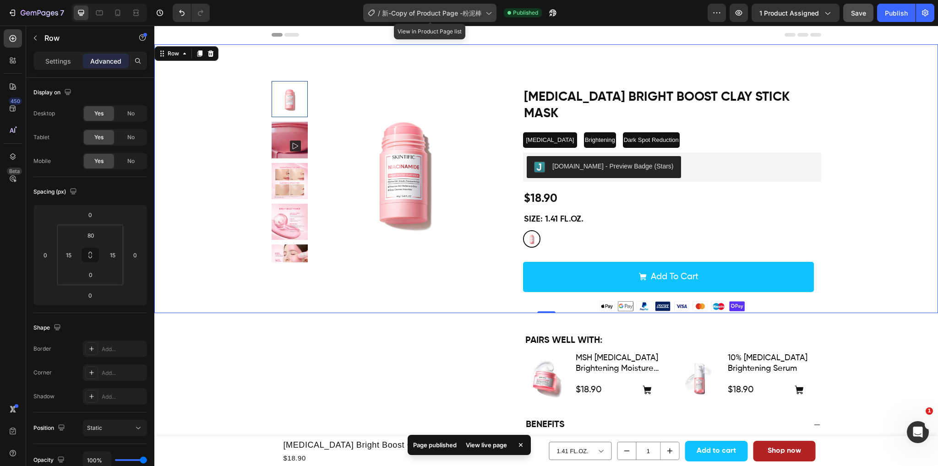
click at [433, 20] on div "/ 新-Copy of Product Page -粉泥棒" at bounding box center [429, 13] width 133 height 18
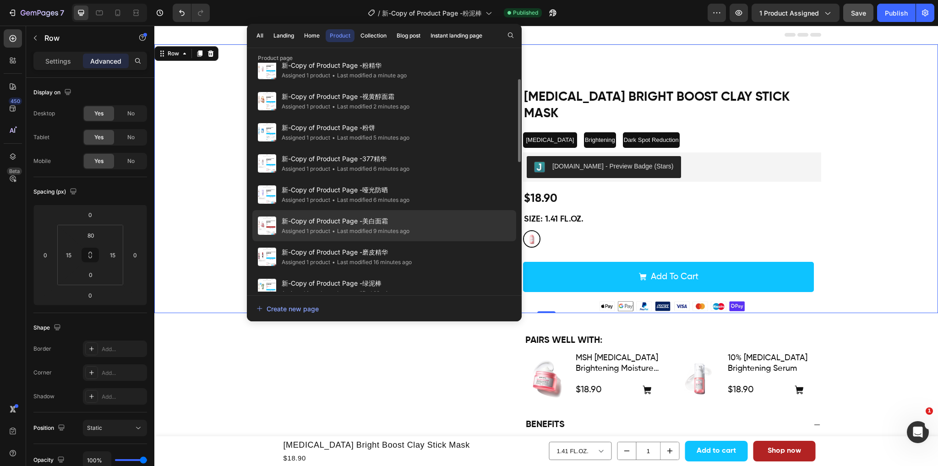
scroll to position [137, 0]
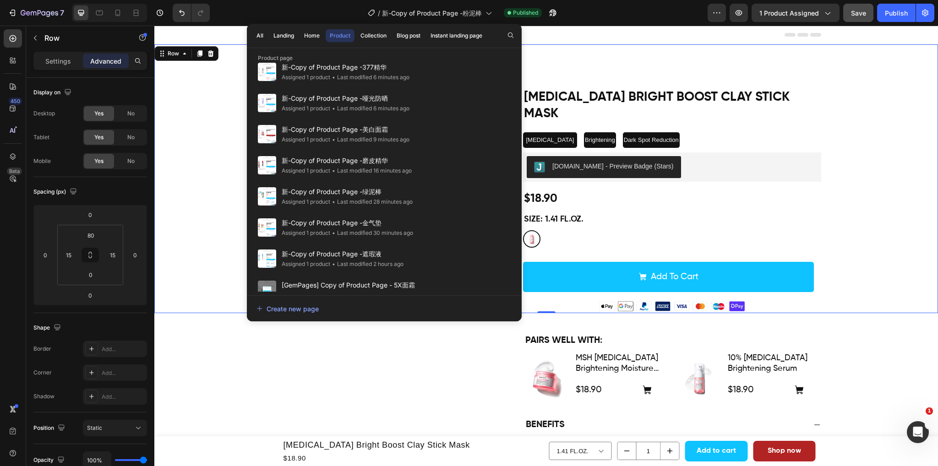
click at [738, 58] on div "Product Images Niacinamide Bright Boost Clay Stick Mask Product Title Niacinami…" at bounding box center [545, 178] width 783 height 269
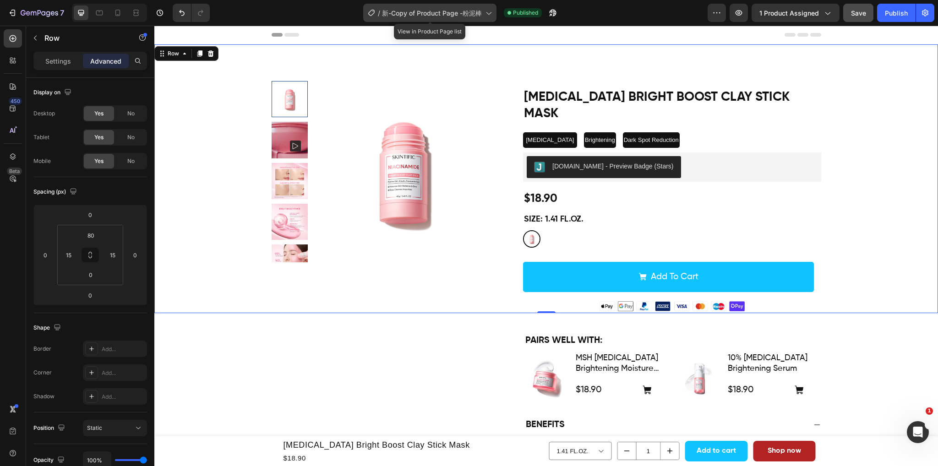
click at [422, 10] on span "新-Copy of Product Page -粉泥棒" at bounding box center [432, 13] width 100 height 10
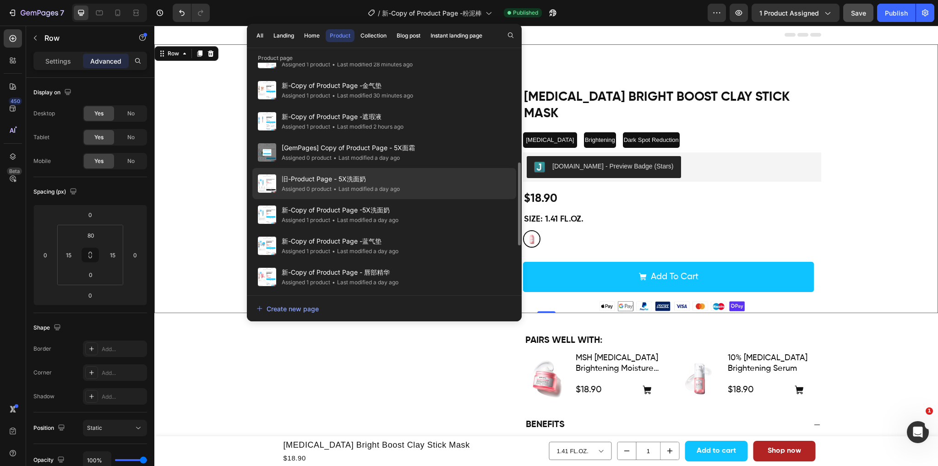
scroll to position [321, 0]
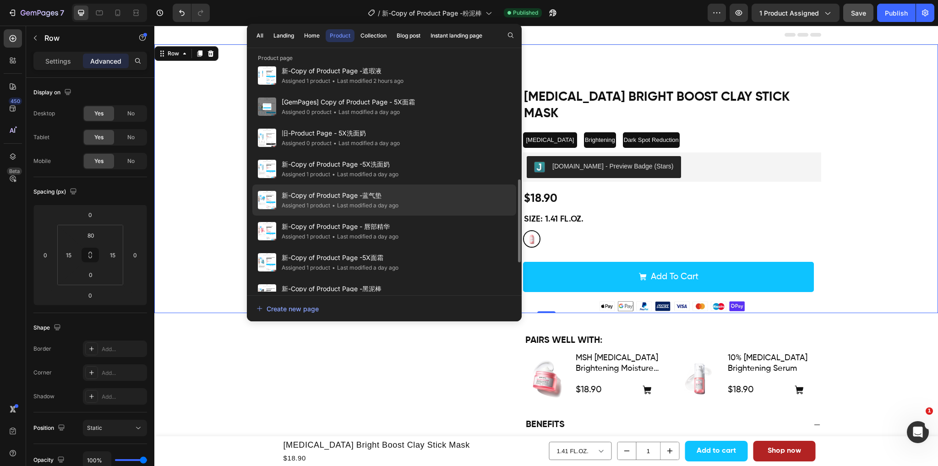
click at [392, 202] on div "• Last modified a day ago" at bounding box center [364, 205] width 68 height 9
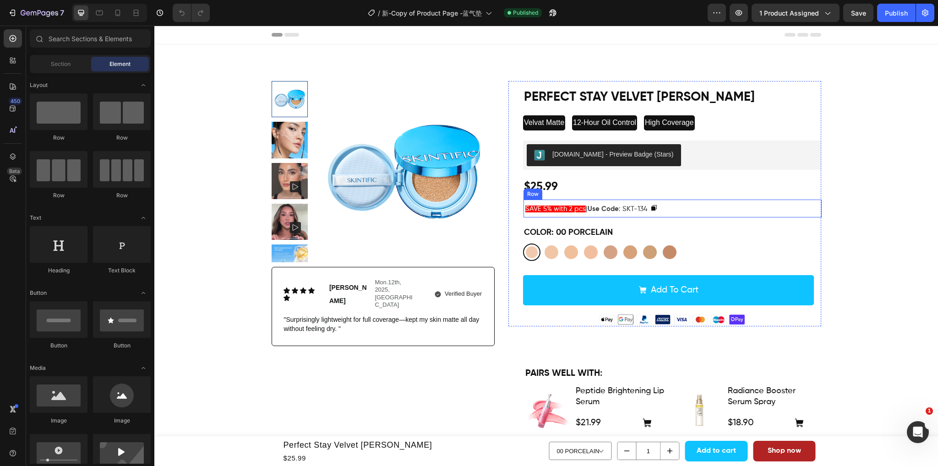
click at [683, 203] on div "SAVE 5% with 2 pcs | Use Code : SKT-134 Text Block Copy Coupon Code Row" at bounding box center [672, 209] width 298 height 18
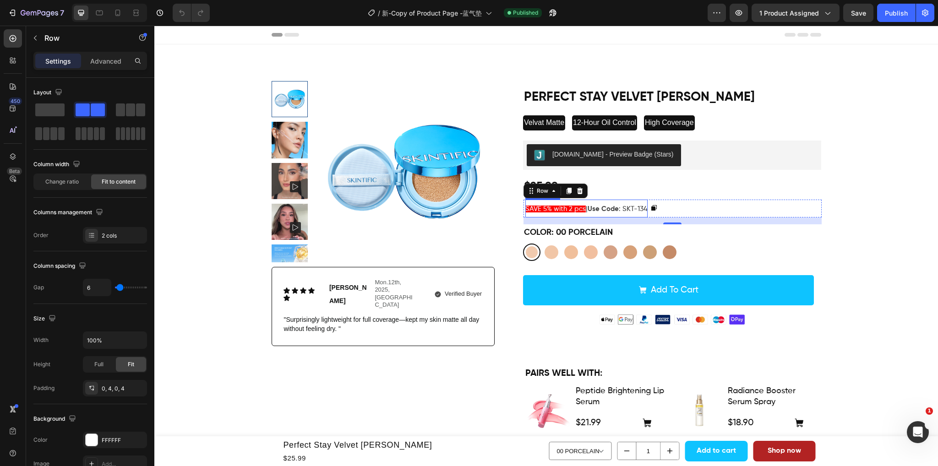
click at [530, 210] on span "SAVE 5% with 2 pcs" at bounding box center [555, 209] width 60 height 7
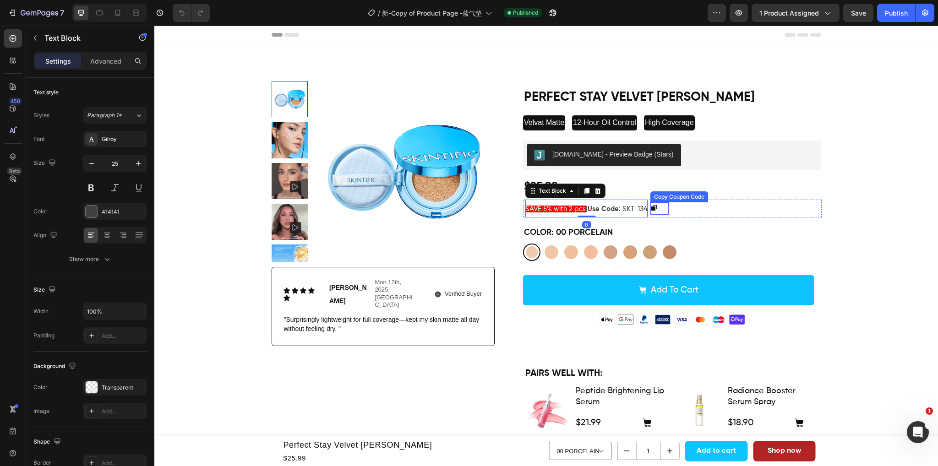
click at [660, 209] on div at bounding box center [655, 207] width 11 height 7
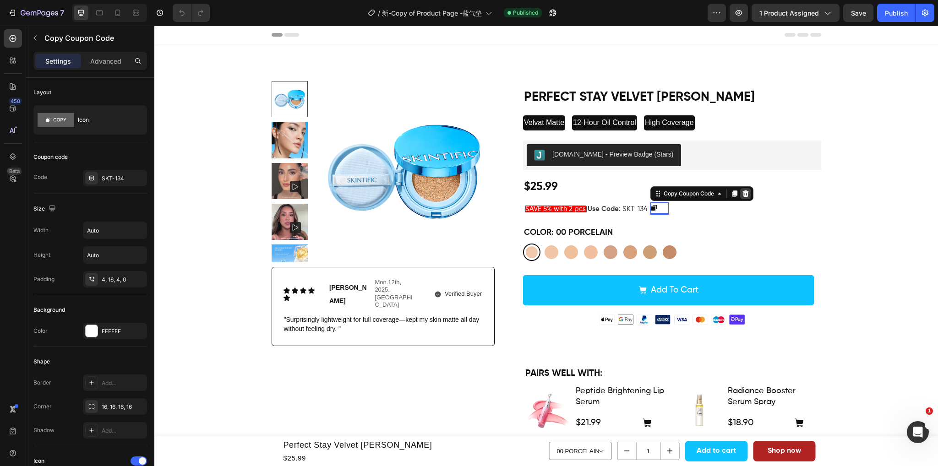
click at [748, 195] on icon at bounding box center [745, 193] width 7 height 7
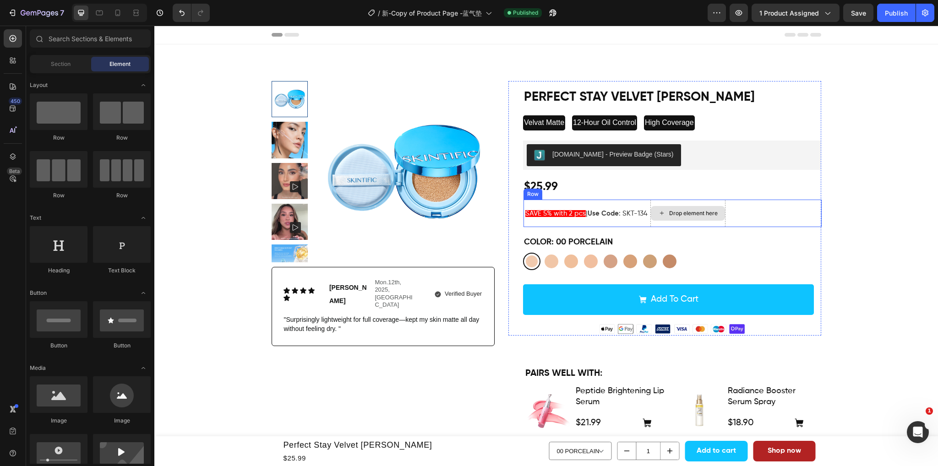
click at [737, 206] on div "SAVE 5% with 2 pcs | Use Code : SKT-134 Text Block Drop element here Row" at bounding box center [672, 213] width 298 height 27
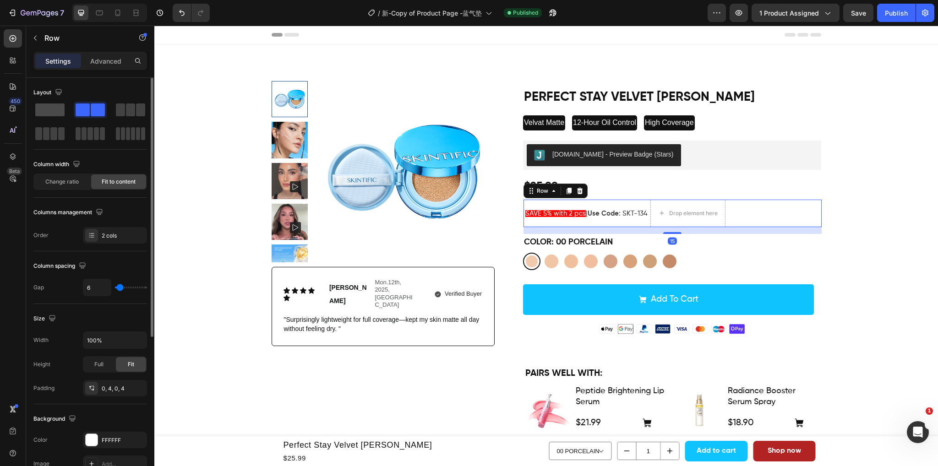
click at [59, 108] on span at bounding box center [49, 109] width 29 height 13
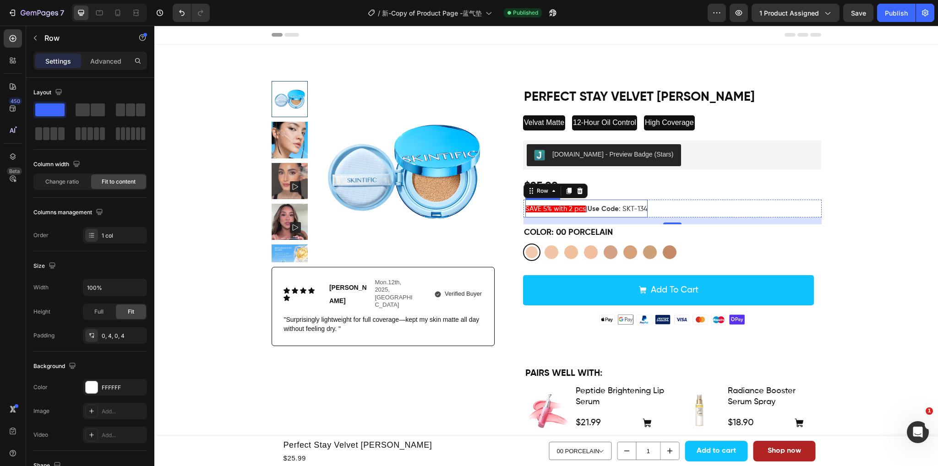
click at [620, 214] on p "SAVE 5% with 2 pcs | Use Code : SKT-134" at bounding box center [586, 209] width 122 height 18
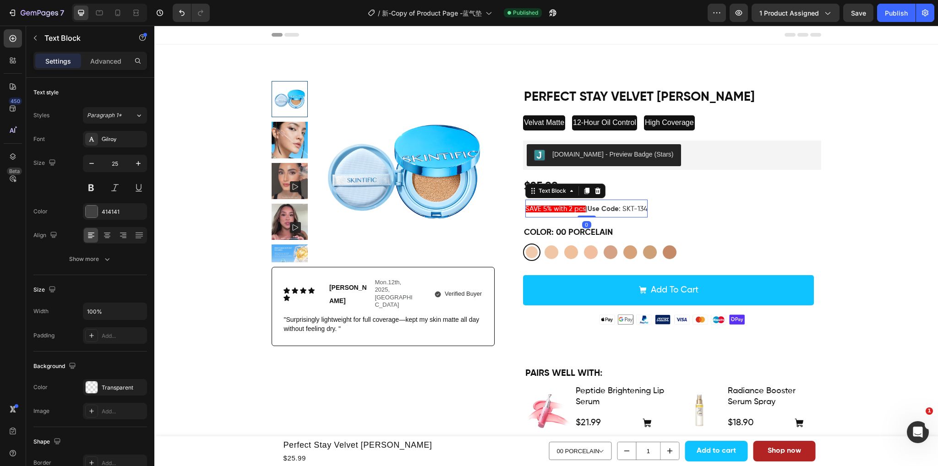
click at [586, 208] on span "| Use Code : SKT-134" at bounding box center [617, 209] width 62 height 7
click at [568, 209] on span "SAVE 5% with 2 pcs" at bounding box center [555, 209] width 60 height 7
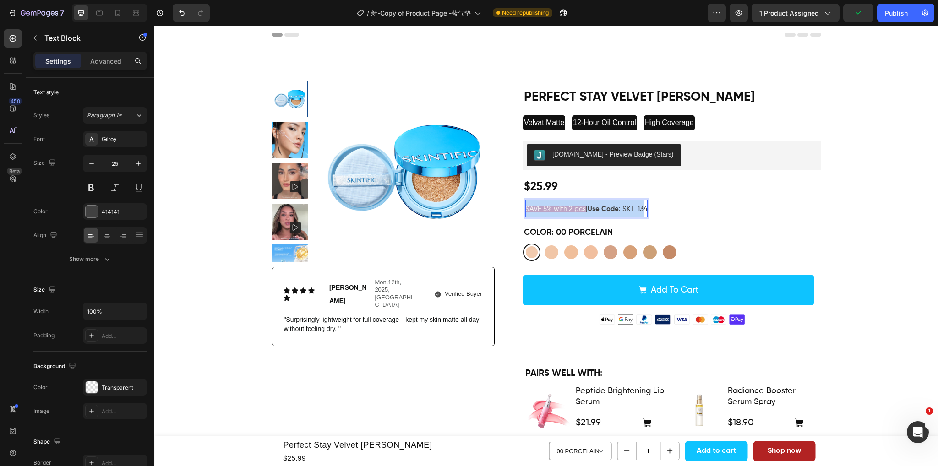
drag, startPoint x: 647, startPoint y: 208, endPoint x: 522, endPoint y: 206, distance: 124.6
click at [525, 206] on p "SAVE 5% with 2 pcs | Use Code : SKT-134" at bounding box center [586, 209] width 122 height 18
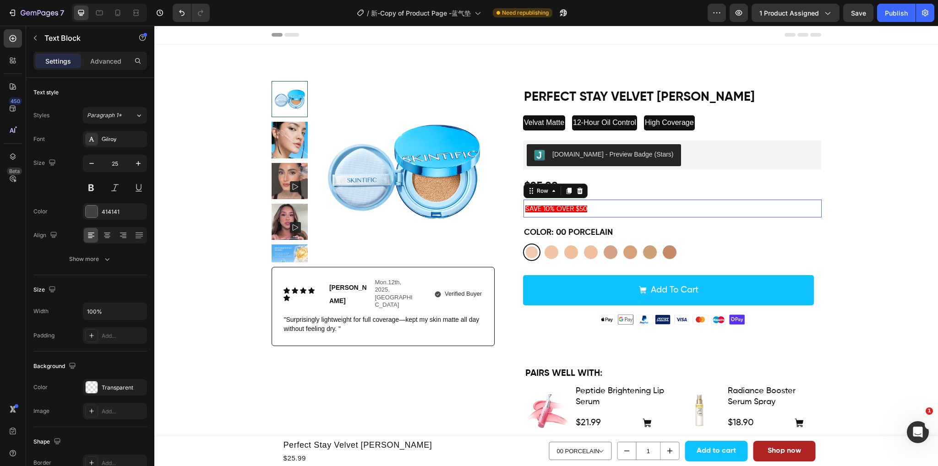
click at [649, 206] on div "SAVE 10% OVER $50 Text Block Row 0" at bounding box center [672, 209] width 298 height 18
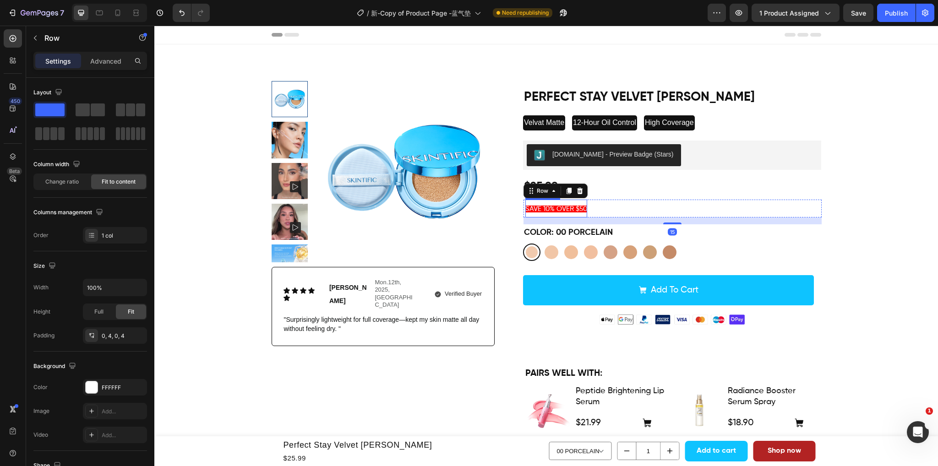
click at [568, 206] on span "SAVE 10% OVER $50" at bounding box center [556, 209] width 62 height 7
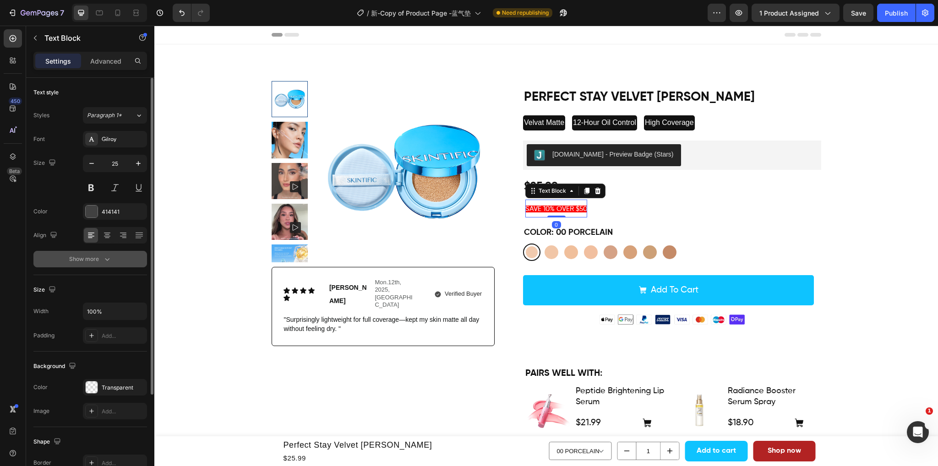
click at [102, 261] on div "Show more" at bounding box center [90, 259] width 43 height 9
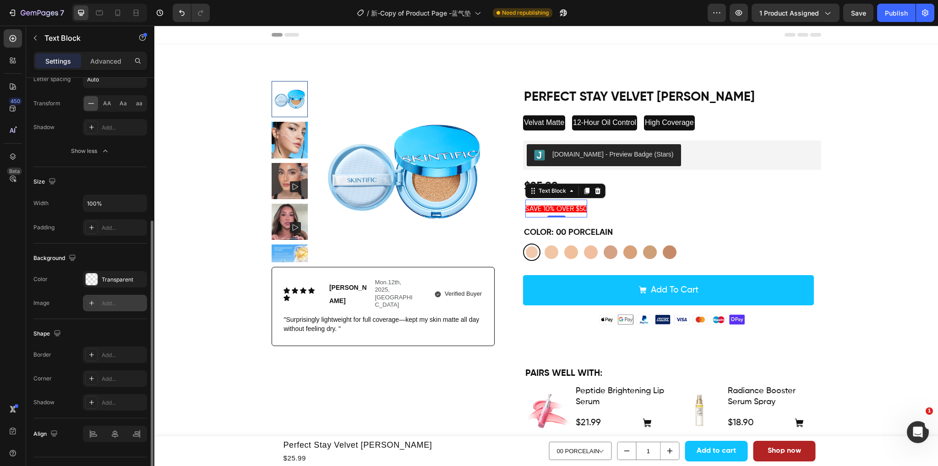
scroll to position [248, 0]
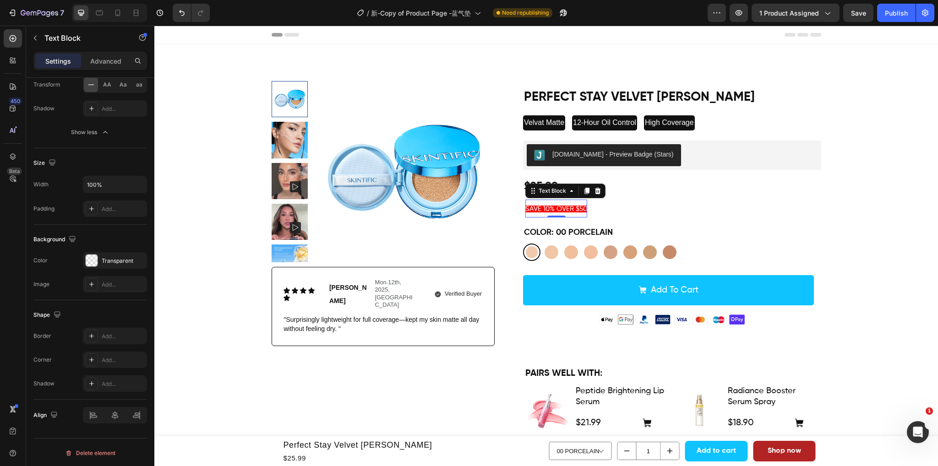
drag, startPoint x: 577, startPoint y: 209, endPoint x: 582, endPoint y: 212, distance: 6.8
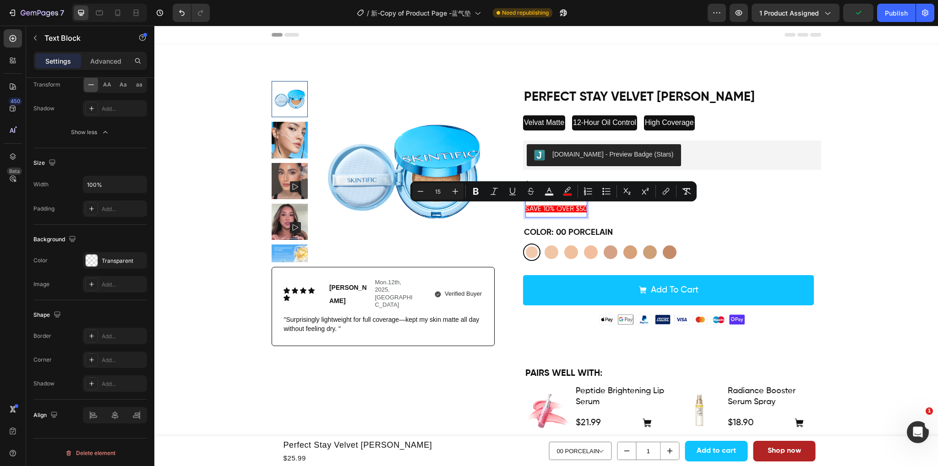
drag, startPoint x: 584, startPoint y: 210, endPoint x: 522, endPoint y: 210, distance: 62.3
click at [525, 210] on span "SAVE 10% OVER $50" at bounding box center [556, 209] width 62 height 7
click at [570, 190] on icon "Editor contextual toolbar" at bounding box center [567, 191] width 9 height 9
type input "FF0000"
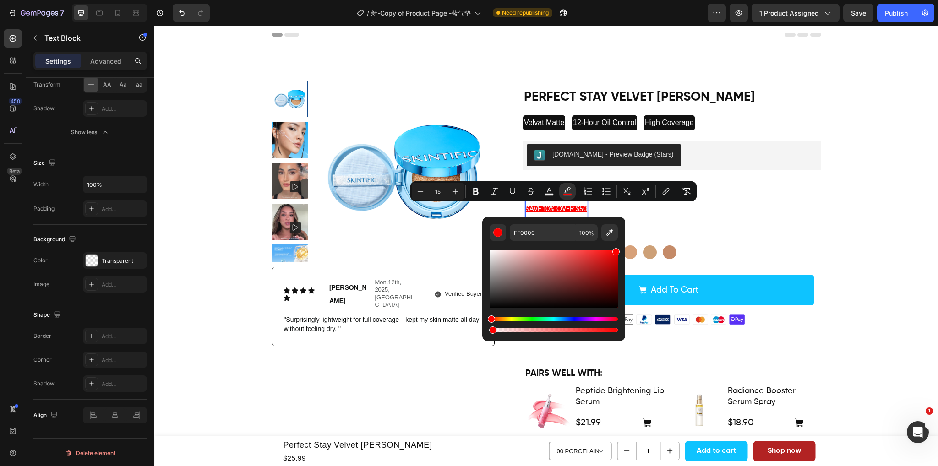
click at [490, 332] on div "Editor contextual toolbar" at bounding box center [554, 330] width 128 height 4
type input "1"
type input "FF0000"
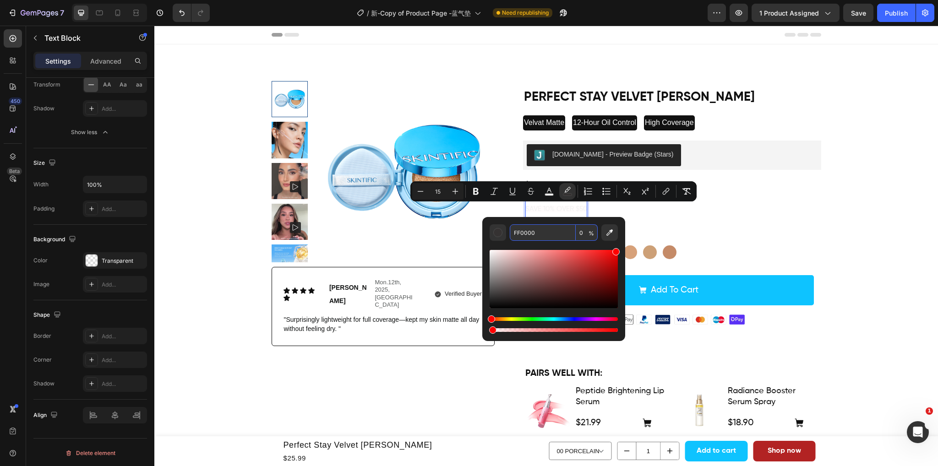
type input "0"
click at [621, 209] on div "SAVE 10% OVER $50 Text Block 0 Row" at bounding box center [672, 209] width 298 height 18
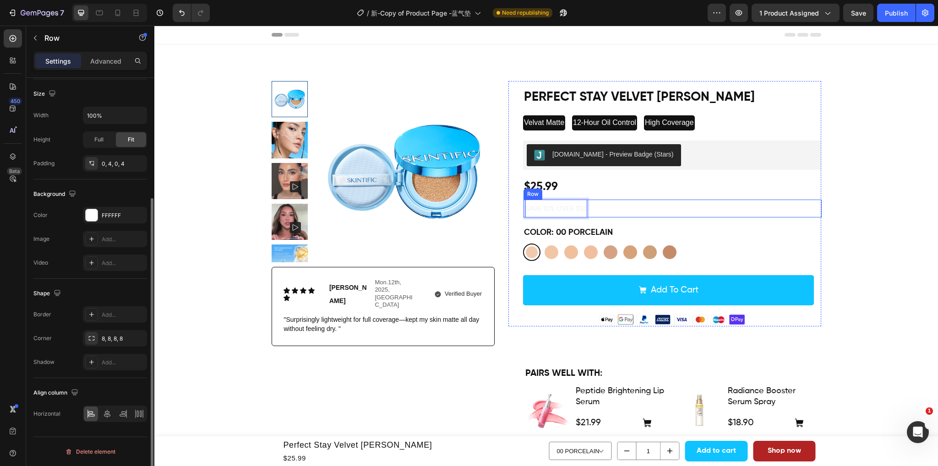
scroll to position [0, 0]
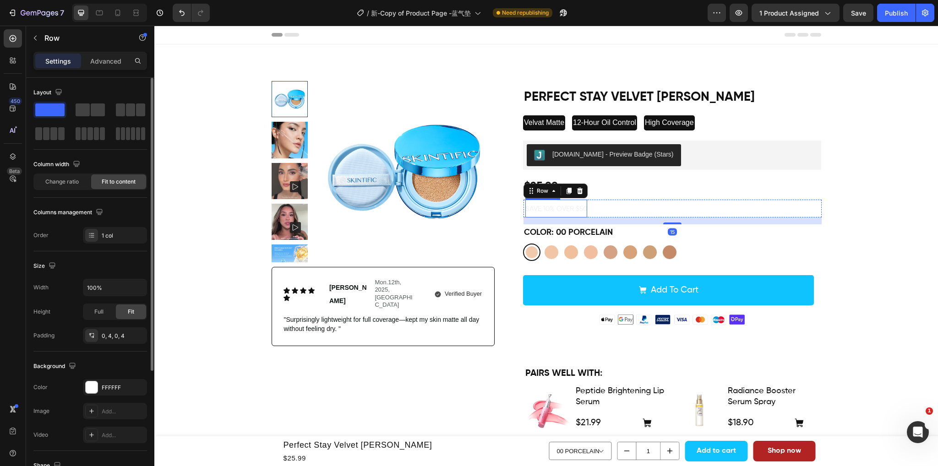
click at [571, 211] on span "SAVE 10% OVER $50" at bounding box center [556, 209] width 62 height 7
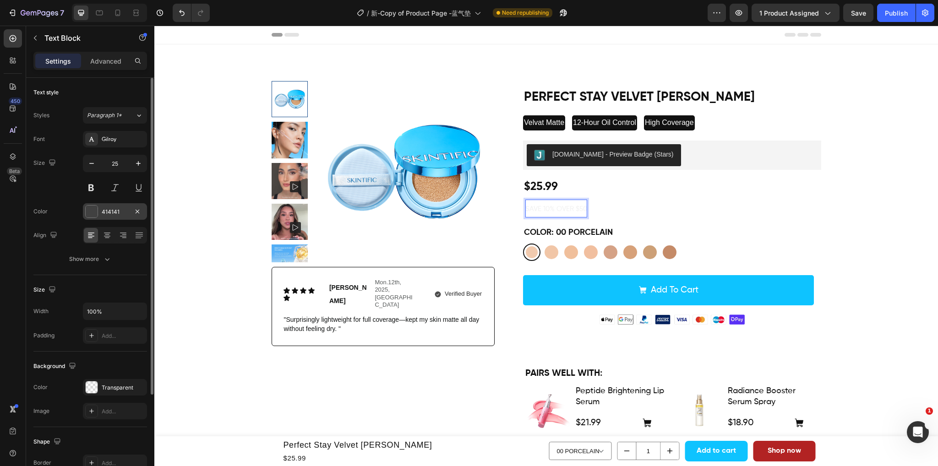
click at [94, 212] on div at bounding box center [92, 212] width 12 height 12
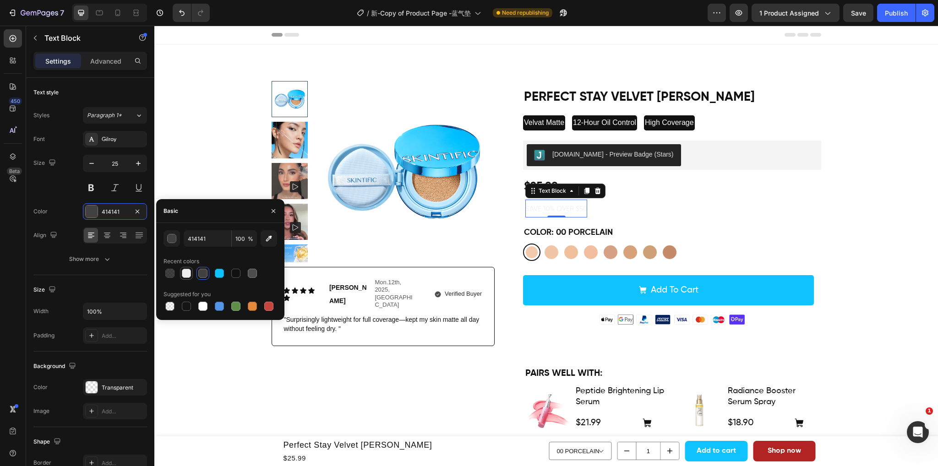
click at [187, 274] on div at bounding box center [186, 273] width 9 height 9
click at [200, 308] on div at bounding box center [202, 306] width 9 height 9
type input "FFFFFF"
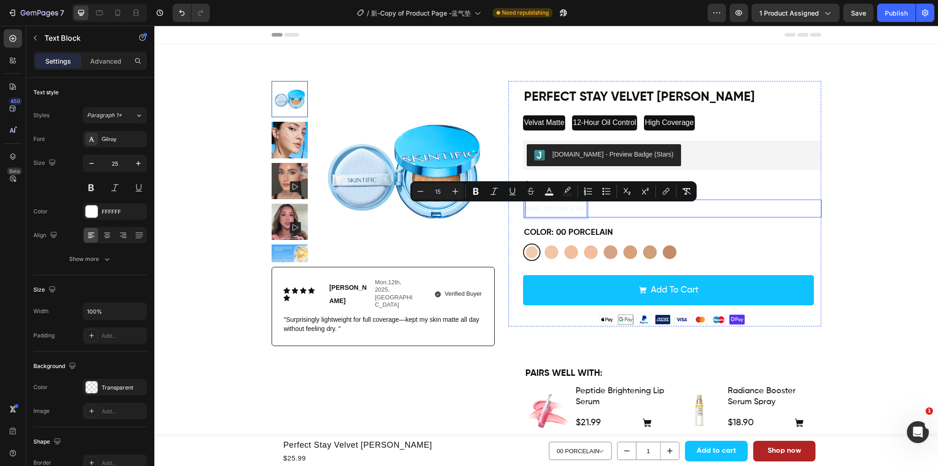
drag, startPoint x: 584, startPoint y: 209, endPoint x: 520, endPoint y: 212, distance: 64.1
click at [523, 212] on div "SAVE 10% OVER $50 Text Block 0 Row" at bounding box center [672, 209] width 298 height 18
click at [550, 193] on icon "Editor contextual toolbar" at bounding box center [548, 191] width 9 height 9
type input "F2F2F2"
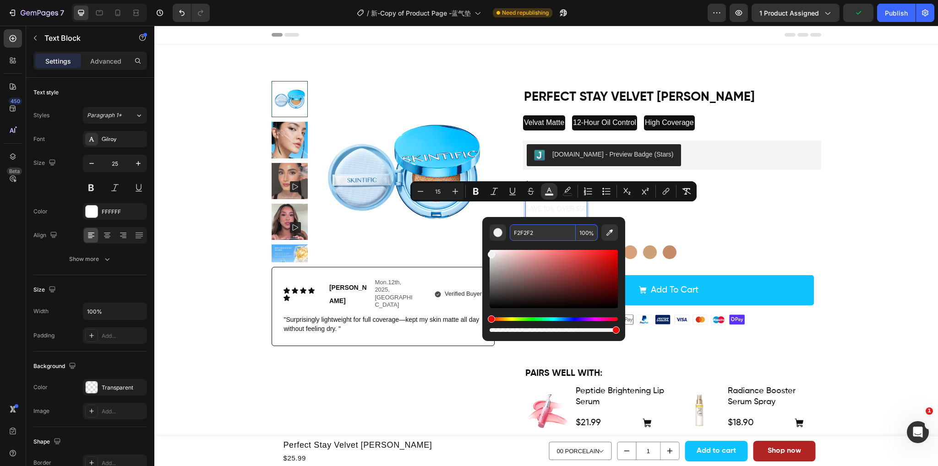
click at [548, 232] on input "F2F2F2" at bounding box center [543, 232] width 66 height 16
type input "FFFFFF"
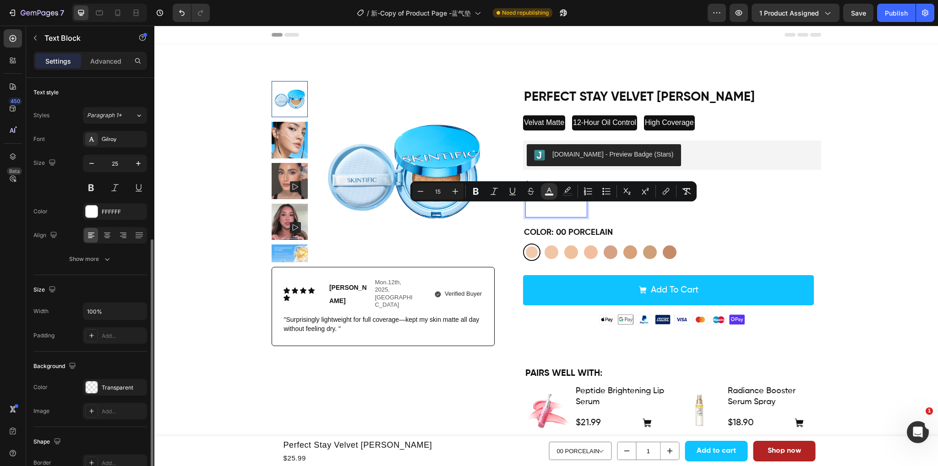
scroll to position [92, 0]
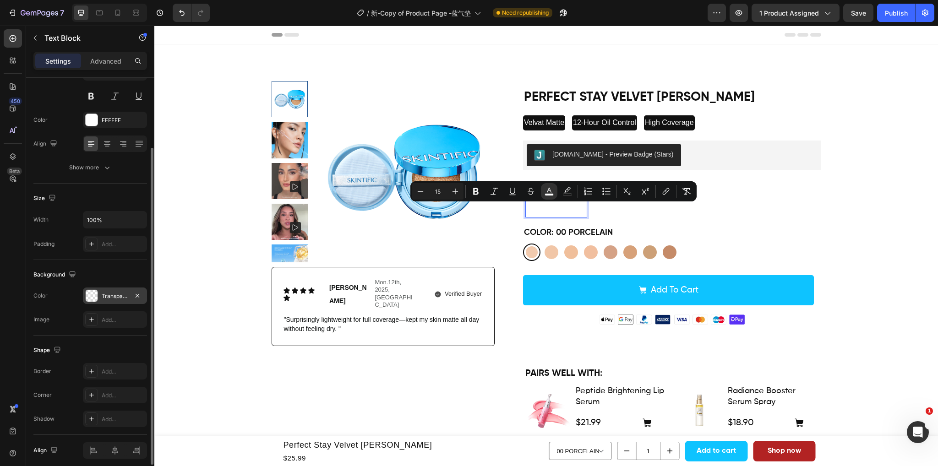
click at [95, 295] on div at bounding box center [92, 296] width 12 height 12
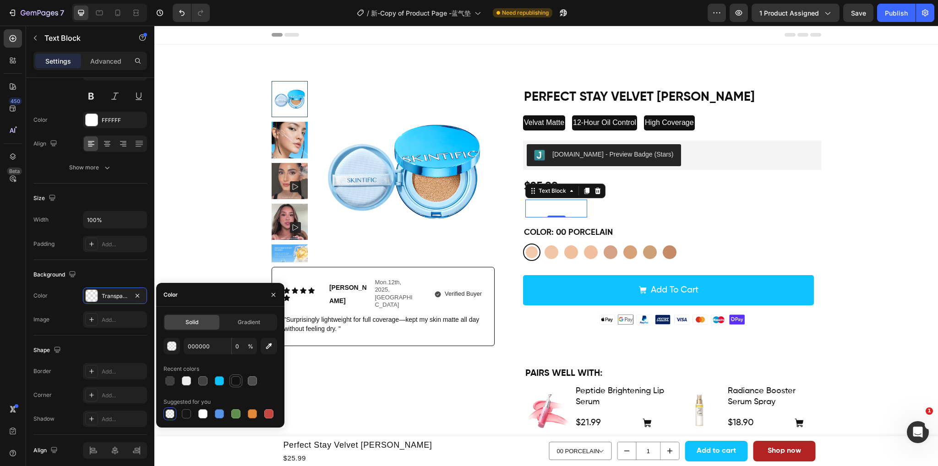
click at [234, 382] on div at bounding box center [235, 380] width 9 height 9
type input "111111"
type input "100"
click at [0, 0] on input "111111" at bounding box center [0, 0] width 0 height 0
click at [242, 325] on span "Gradient" at bounding box center [249, 322] width 22 height 8
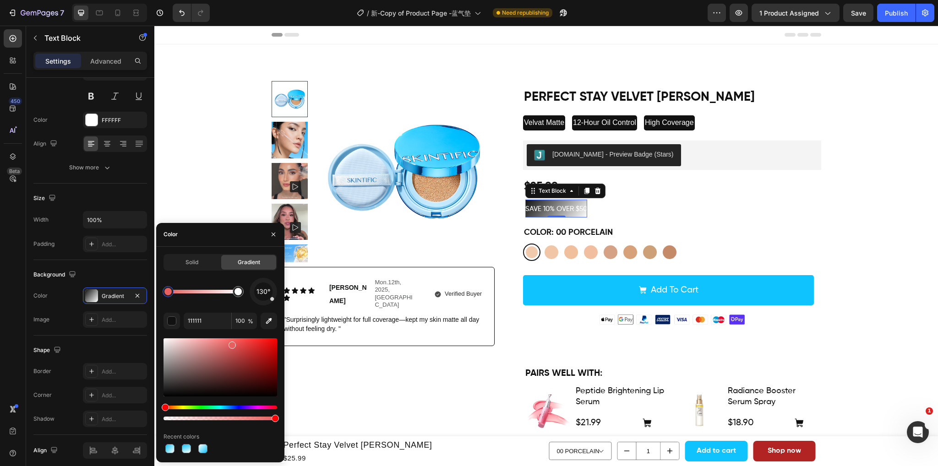
click at [231, 343] on div at bounding box center [220, 367] width 114 height 58
click at [245, 345] on div at bounding box center [220, 367] width 114 height 58
click at [256, 356] on div at bounding box center [220, 367] width 114 height 58
type input "AF2121"
drag, startPoint x: 257, startPoint y: 346, endPoint x: 245, endPoint y: 343, distance: 12.3
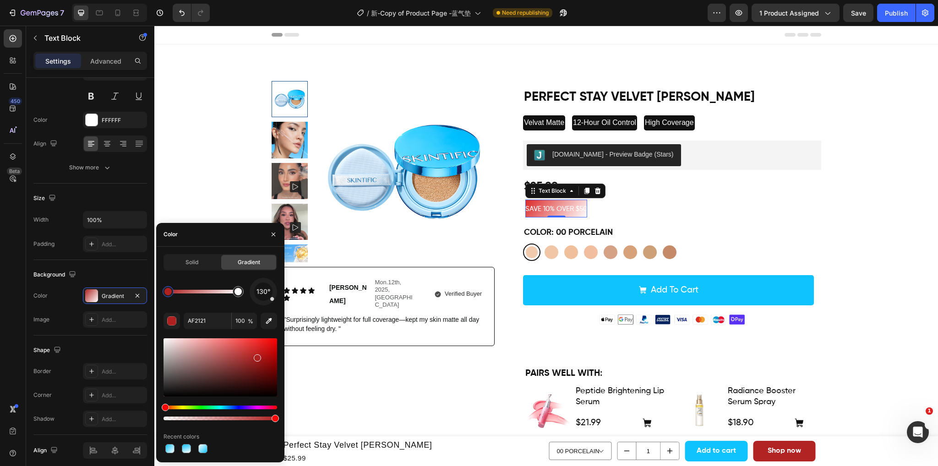
click at [257, 346] on div at bounding box center [220, 367] width 114 height 58
click at [201, 262] on div "Solid" at bounding box center [191, 262] width 55 height 15
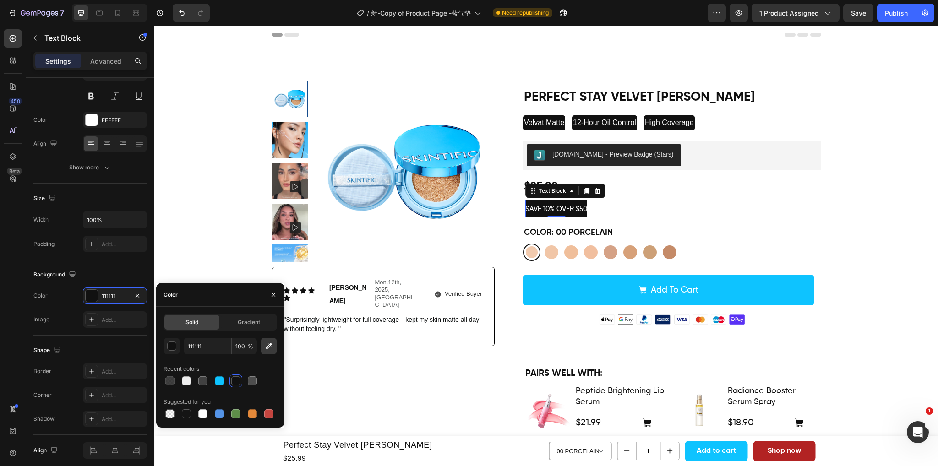
click at [262, 349] on button "button" at bounding box center [269, 346] width 16 height 16
click at [172, 346] on div "button" at bounding box center [172, 346] width 9 height 9
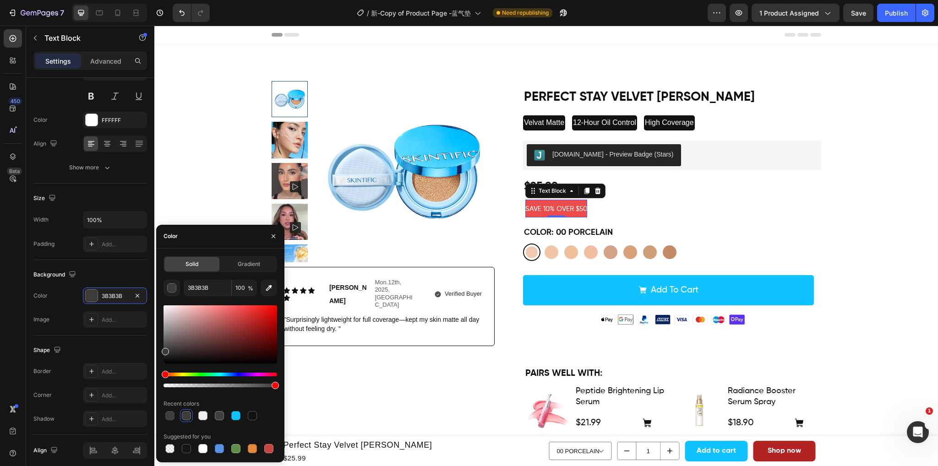
click at [243, 309] on div at bounding box center [220, 334] width 114 height 58
click at [256, 310] on div at bounding box center [220, 334] width 114 height 58
click at [267, 309] on div at bounding box center [220, 334] width 114 height 58
click at [268, 305] on div at bounding box center [220, 347] width 114 height 86
click at [256, 310] on div at bounding box center [220, 334] width 114 height 58
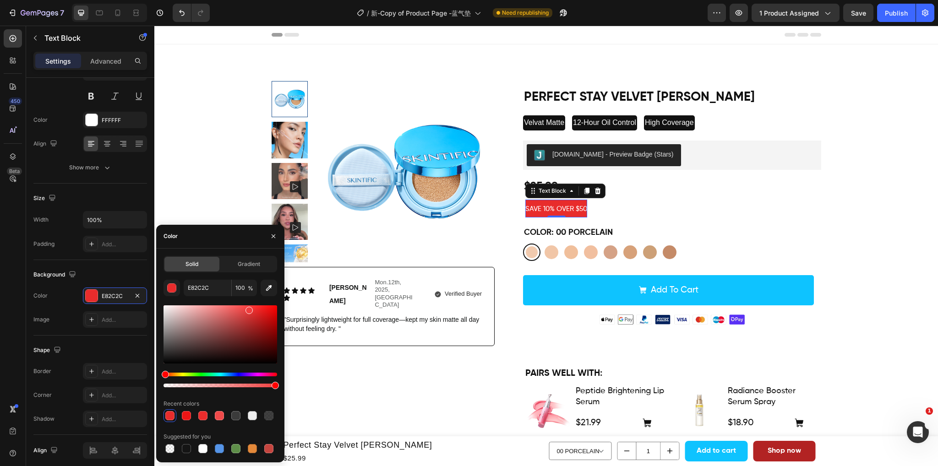
click at [248, 308] on div at bounding box center [220, 334] width 114 height 58
click at [238, 308] on div at bounding box center [220, 334] width 114 height 58
click at [261, 319] on div at bounding box center [220, 334] width 114 height 58
click at [253, 306] on div at bounding box center [220, 334] width 114 height 58
click at [247, 307] on div at bounding box center [220, 334] width 114 height 58
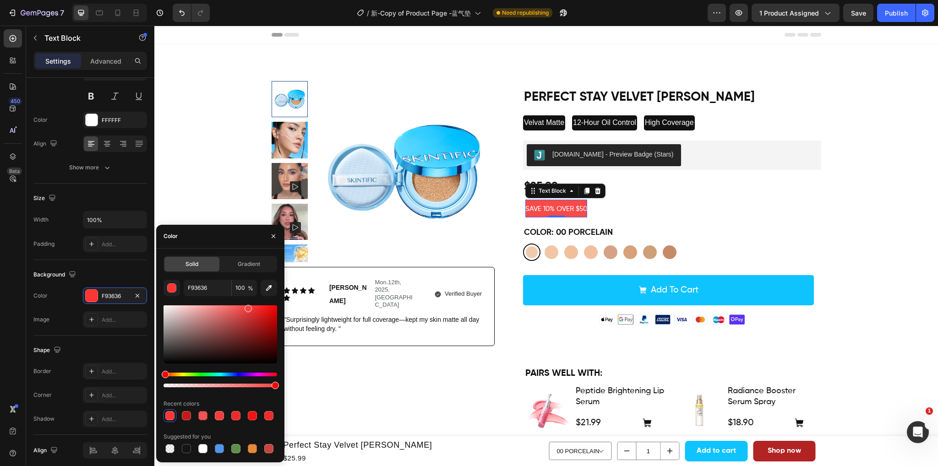
click at [244, 307] on div at bounding box center [220, 334] width 114 height 58
click at [245, 313] on div at bounding box center [220, 334] width 114 height 58
click at [251, 316] on div at bounding box center [220, 334] width 114 height 58
click at [255, 306] on div at bounding box center [220, 334] width 114 height 58
click at [256, 311] on div at bounding box center [256, 313] width 7 height 7
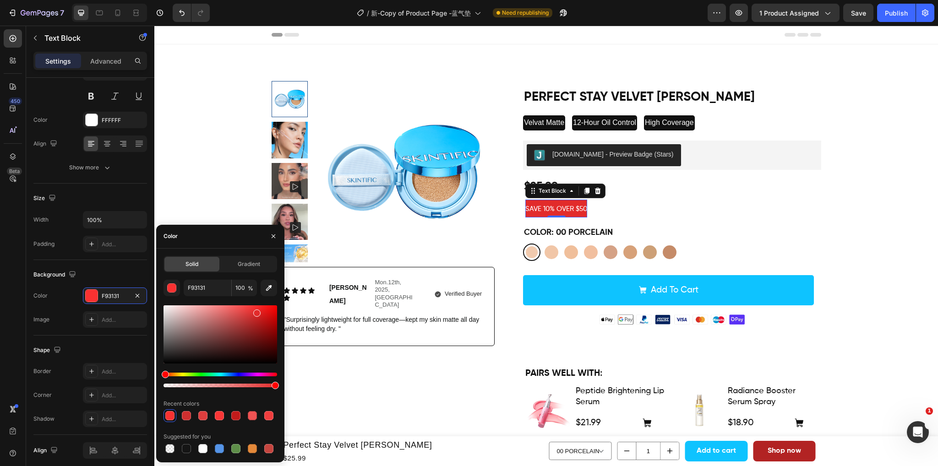
type input "E22B2B"
click at [680, 210] on div "SAVE 10% OVER $50 Text Block 0 Row" at bounding box center [672, 209] width 298 height 18
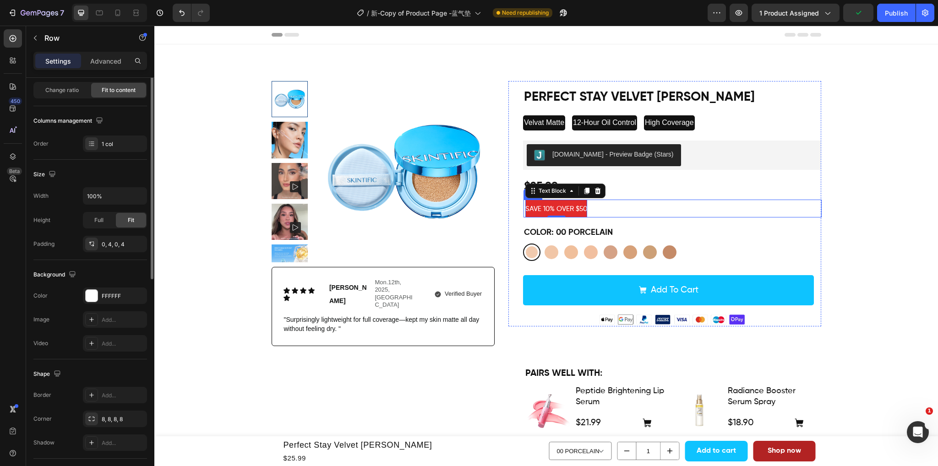
scroll to position [0, 0]
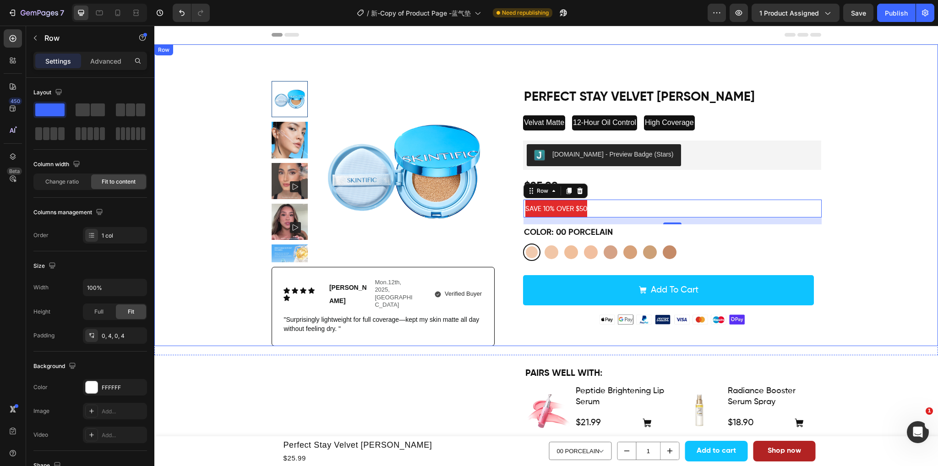
click at [819, 87] on div "Product Images Icon Icon Icon Icon Icon Icon List Emily Text Block Mon.12th, 20…" at bounding box center [546, 213] width 770 height 265
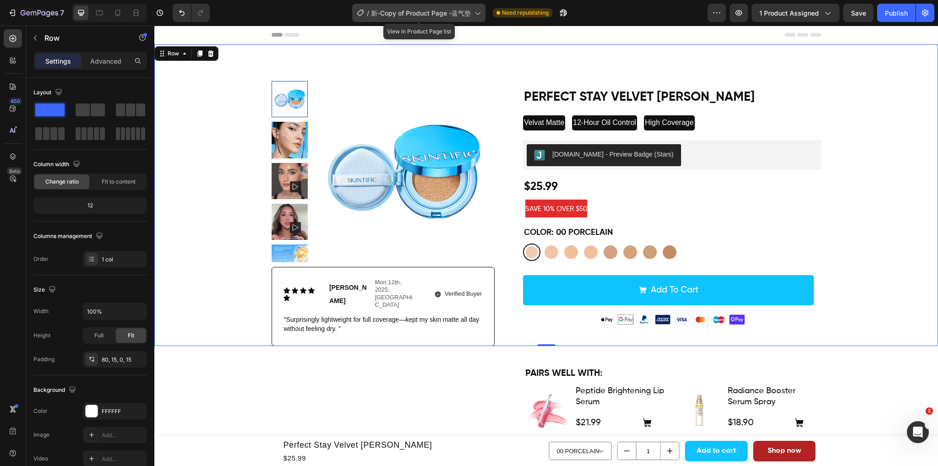
click at [449, 14] on span "新-Copy of Product Page -蓝气垫" at bounding box center [421, 13] width 100 height 10
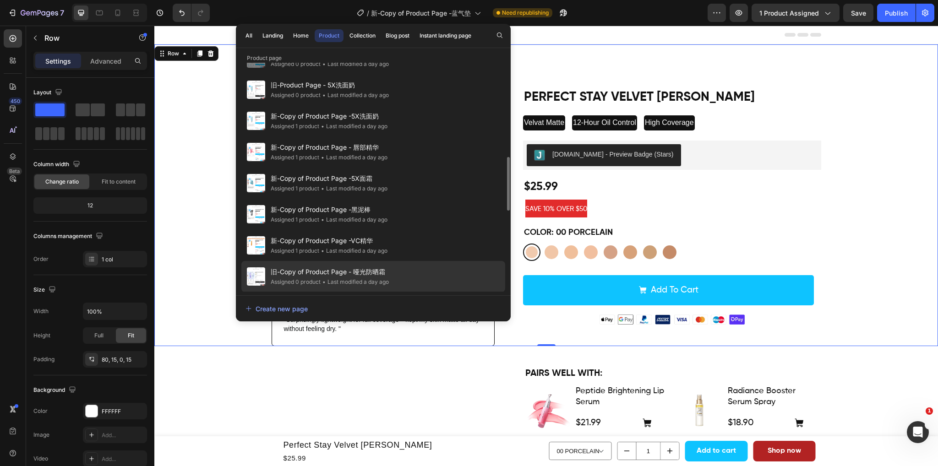
scroll to position [354, 0]
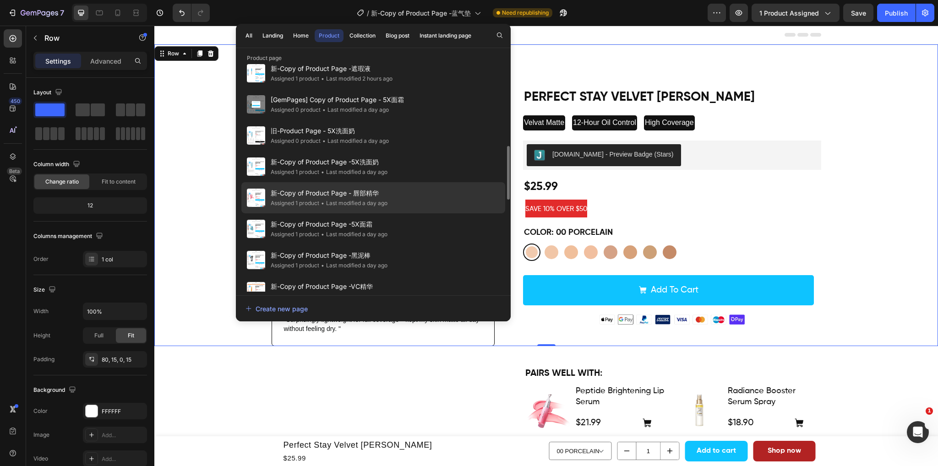
click at [386, 213] on div "新-Copy of Product Page - 唇部精华 Assigned 1 product • Last modified a day ago" at bounding box center [373, 228] width 264 height 31
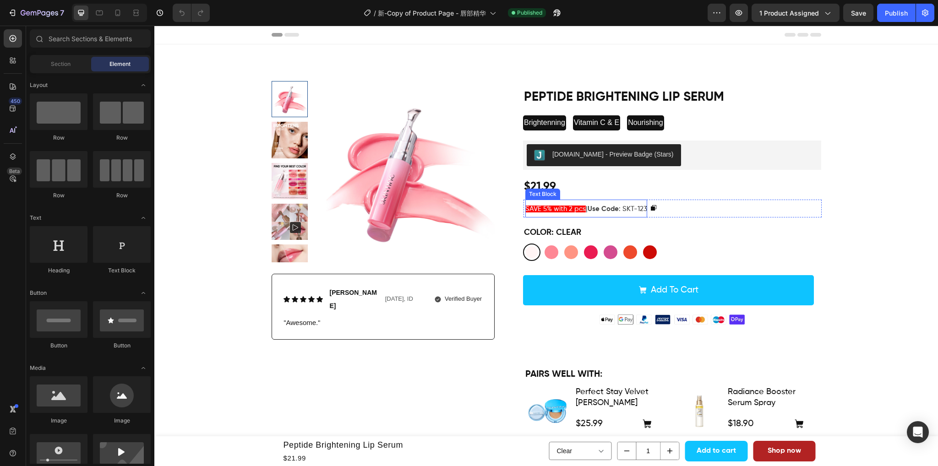
click at [577, 209] on span "SAVE 5% with 2 pcs" at bounding box center [555, 209] width 60 height 7
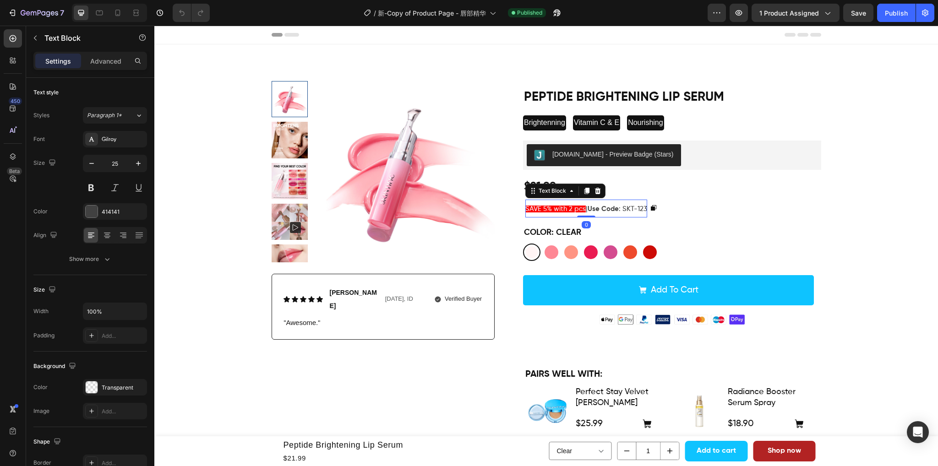
drag, startPoint x: 544, startPoint y: 208, endPoint x: 571, endPoint y: 206, distance: 26.2
click at [544, 208] on span "SAVE 5% with 2 pcs" at bounding box center [555, 209] width 60 height 7
drag, startPoint x: 571, startPoint y: 206, endPoint x: 577, endPoint y: 206, distance: 6.0
click at [571, 206] on span "SAVE 5% with 2 pcs" at bounding box center [555, 209] width 60 height 7
drag, startPoint x: 585, startPoint y: 207, endPoint x: 543, endPoint y: 207, distance: 42.1
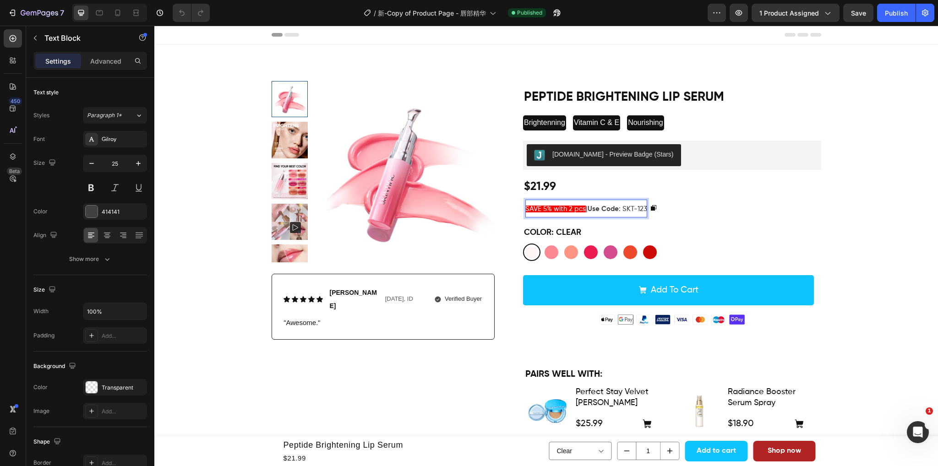
click at [543, 207] on p "SAVE 5% with 2 pcs | Use Code : SKT-123" at bounding box center [586, 209] width 122 height 18
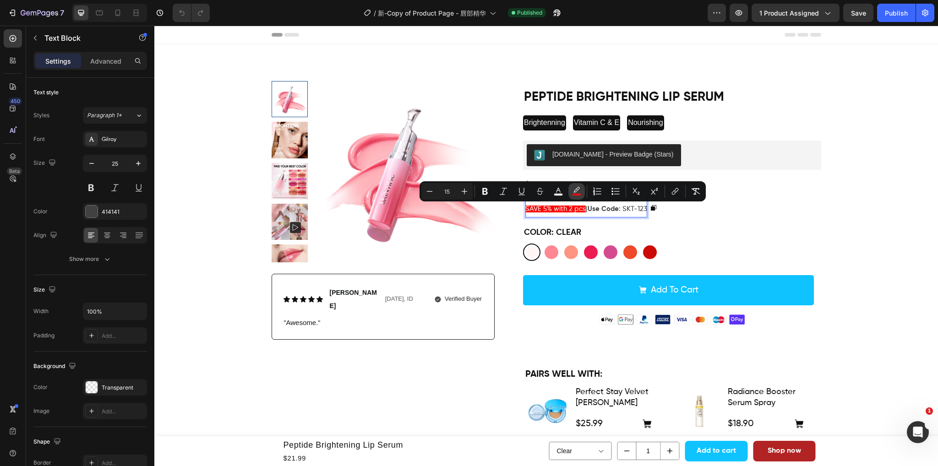
click at [579, 190] on icon "Editor contextual toolbar" at bounding box center [576, 191] width 9 height 9
type input "FF0000"
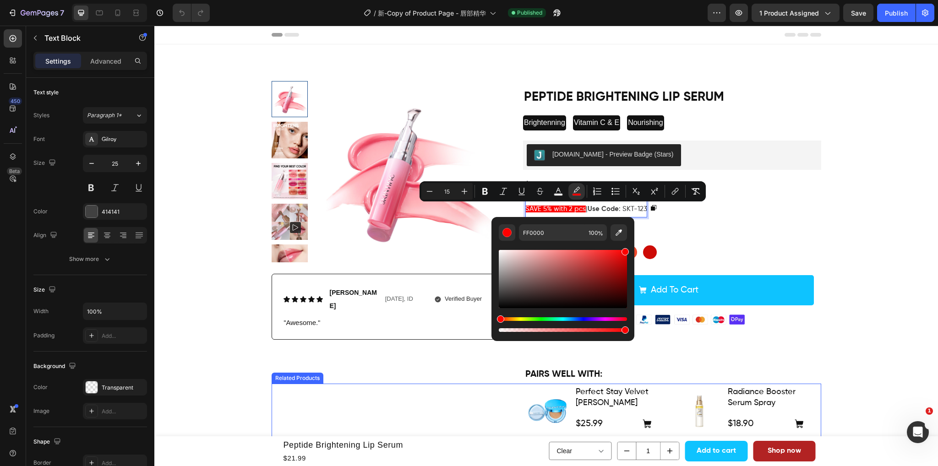
click at [433, 384] on div "Product Images Perfect Stay Velvet Matte Cushion Product Title $25.99 Product P…" at bounding box center [546, 411] width 549 height 55
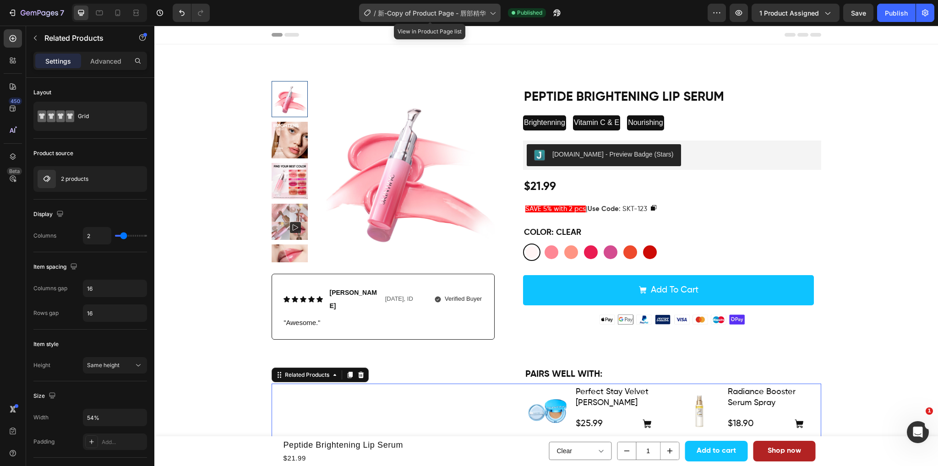
click at [399, 11] on span "新-Copy of Product Page - 唇部精华" at bounding box center [432, 13] width 108 height 10
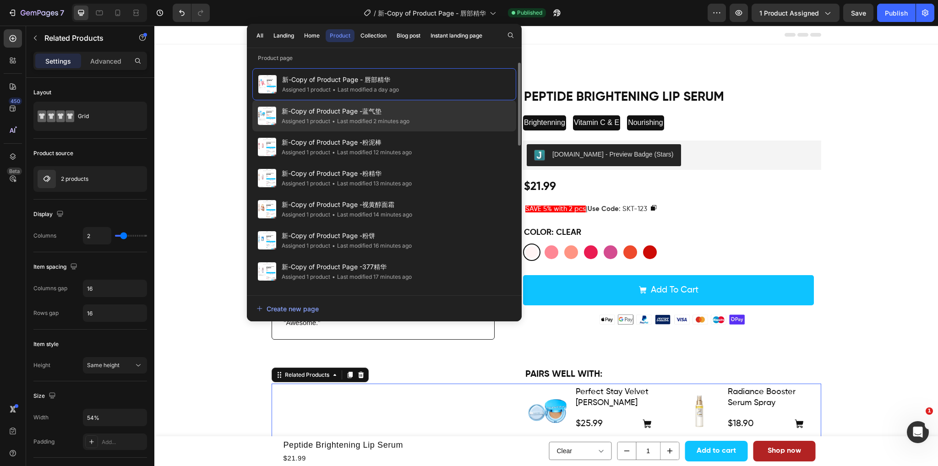
click at [407, 114] on span "新-Copy of Product Page -蓝气垫" at bounding box center [346, 111] width 128 height 11
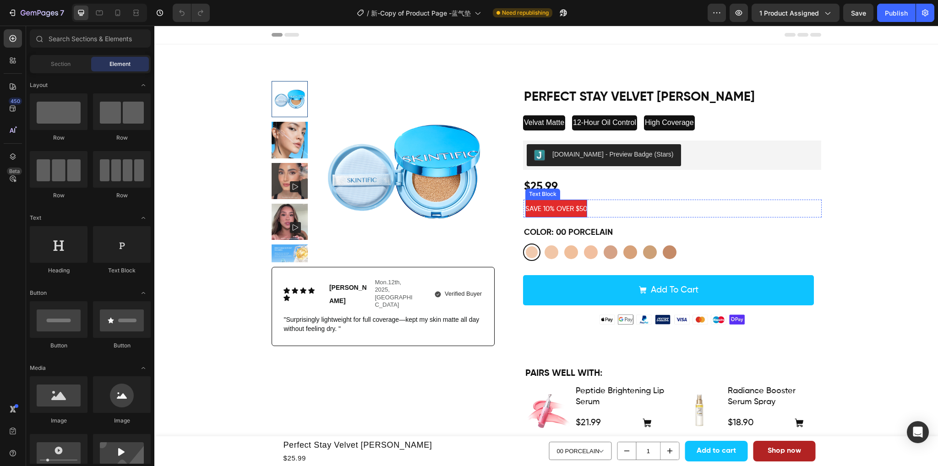
click at [564, 206] on span "SAVE 10% OVER $50" at bounding box center [556, 209] width 62 height 7
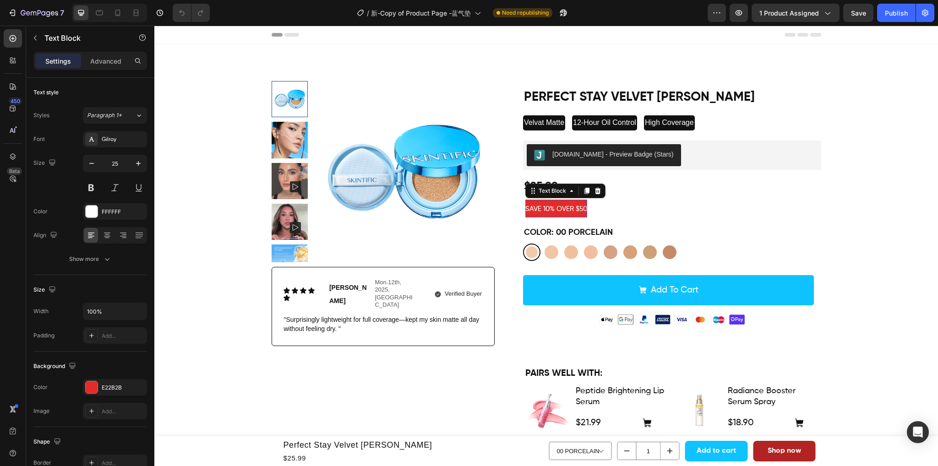
click at [586, 207] on div "SAVE 10% OVER $50 Text Block 0 Row" at bounding box center [672, 209] width 298 height 18
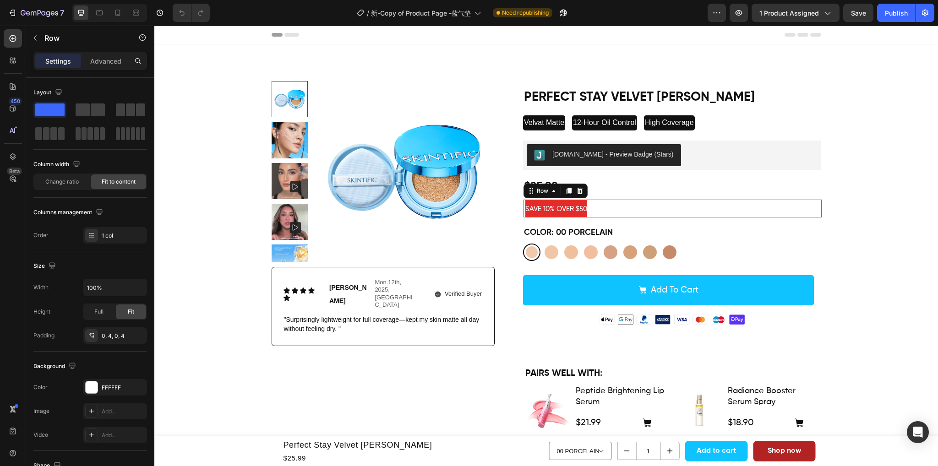
click at [585, 205] on div "SAVE 10% OVER $50 Text Block Row 0" at bounding box center [672, 209] width 298 height 18
click at [584, 206] on span "SAVE 10% OVER $50" at bounding box center [556, 209] width 62 height 7
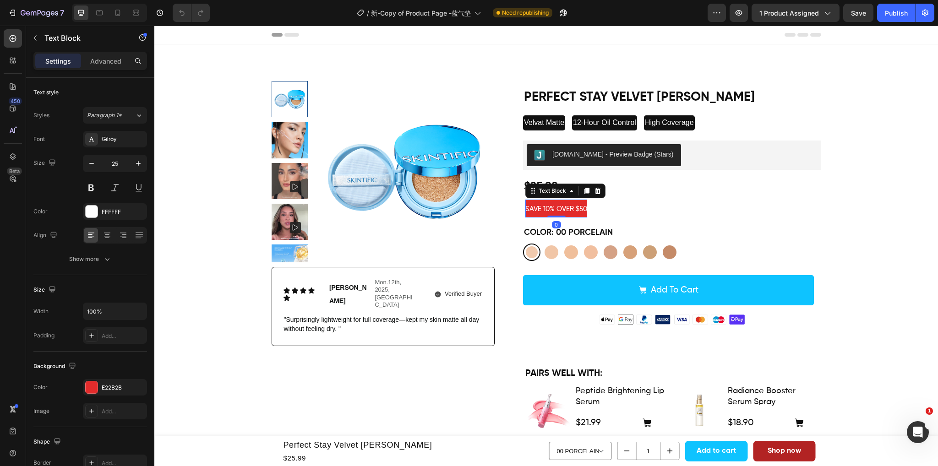
drag, startPoint x: 584, startPoint y: 206, endPoint x: 550, endPoint y: 204, distance: 33.9
click at [515, 207] on div "Perfect Stay Velvet Matte Cushion Product Title Velvat Matte Text Block 12-Hour…" at bounding box center [664, 203] width 313 height 245
click at [550, 204] on p "SAVE 10% OVER $50" at bounding box center [556, 209] width 62 height 18
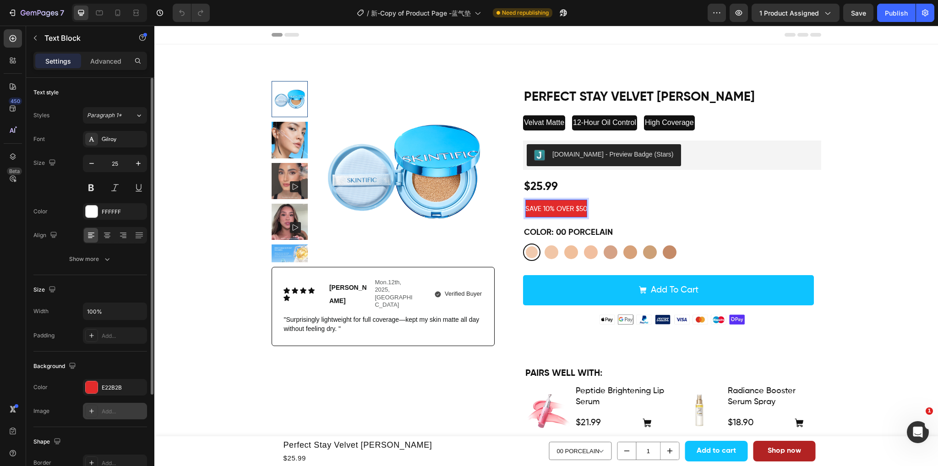
scroll to position [46, 0]
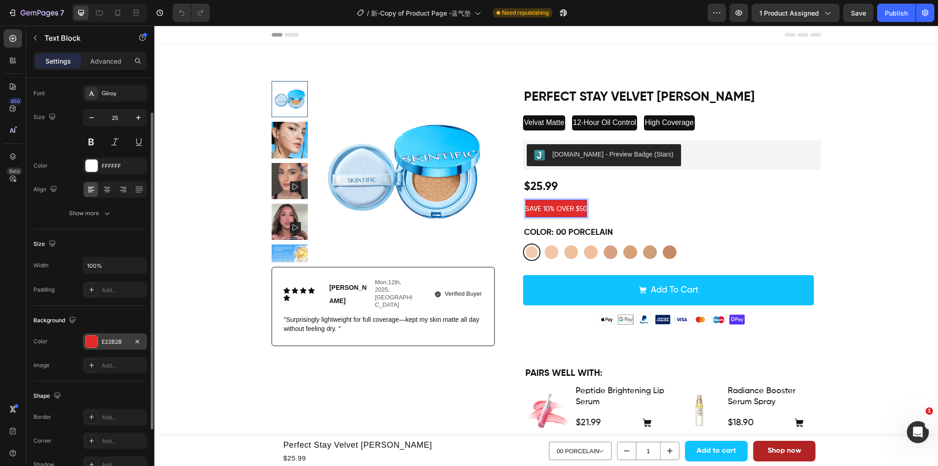
click at [92, 341] on div at bounding box center [92, 342] width 12 height 12
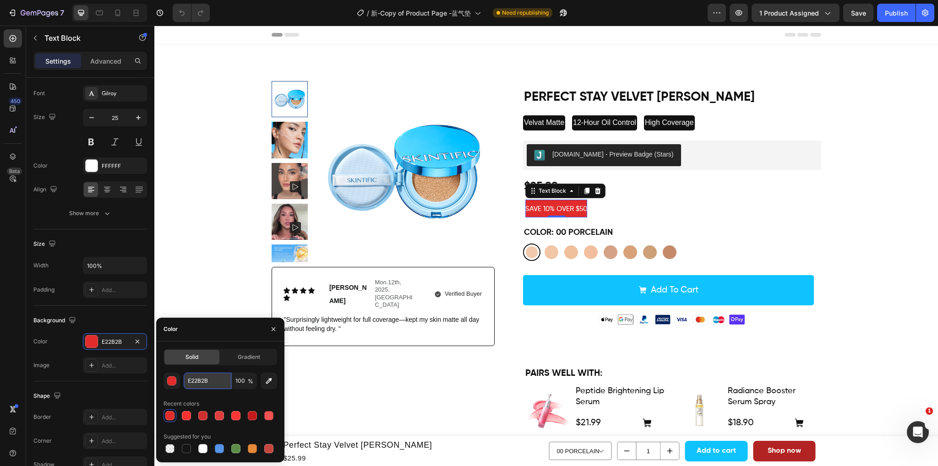
click at [209, 380] on input "E22B2B" at bounding box center [208, 381] width 48 height 16
type input "FF0000"
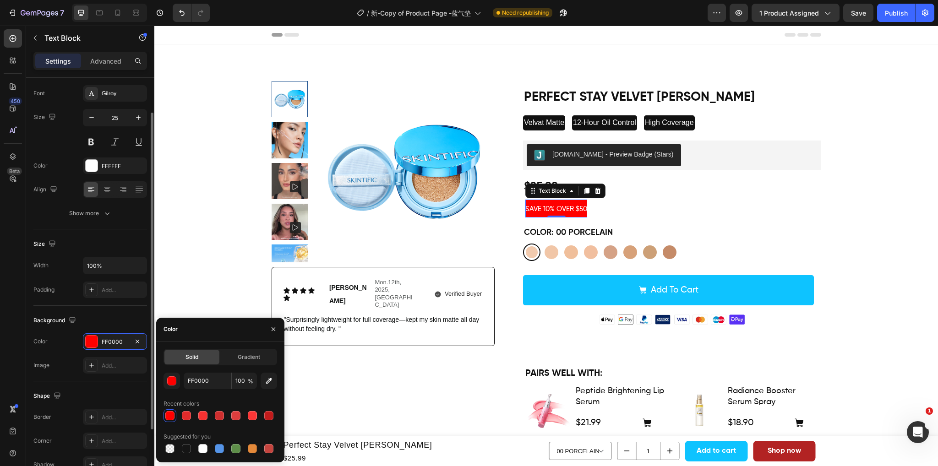
click at [134, 314] on div "Background" at bounding box center [90, 320] width 114 height 15
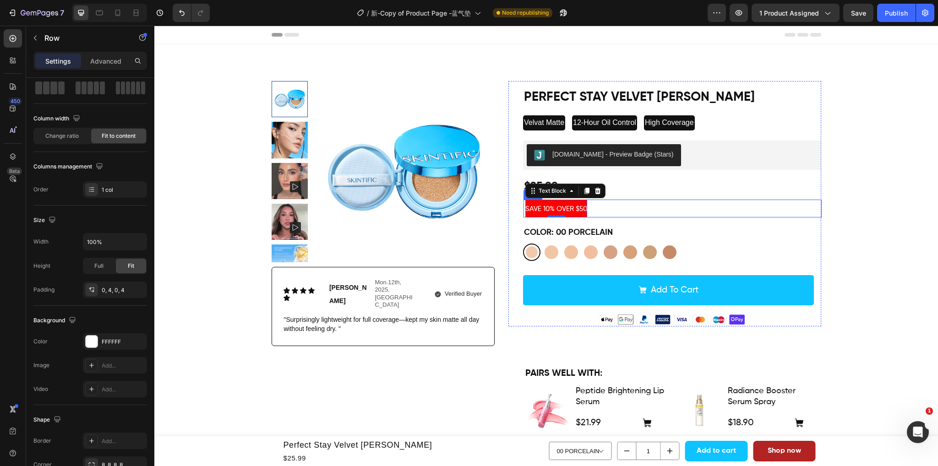
click at [702, 204] on div "SAVE 10% OVER $50 Text Block 0 Row" at bounding box center [672, 209] width 298 height 18
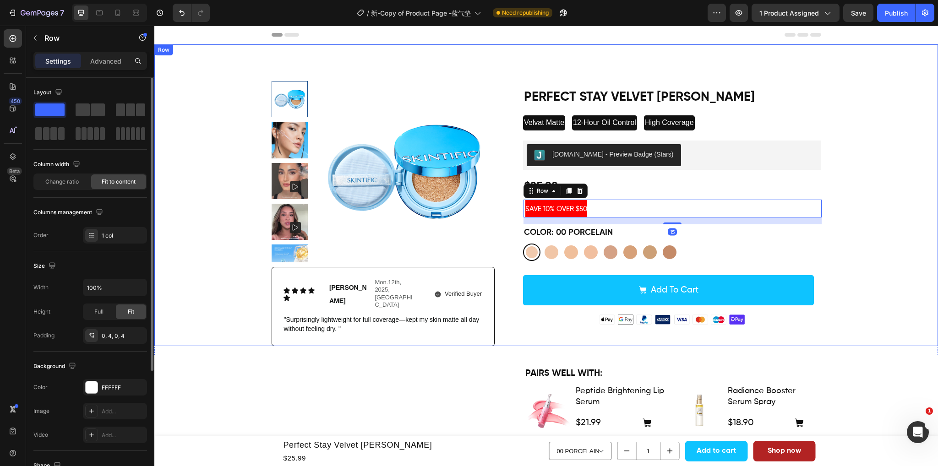
click at [869, 201] on div "Product Images Icon Icon Icon Icon Icon Icon List Emily Text Block Mon.12th, 20…" at bounding box center [546, 213] width 770 height 265
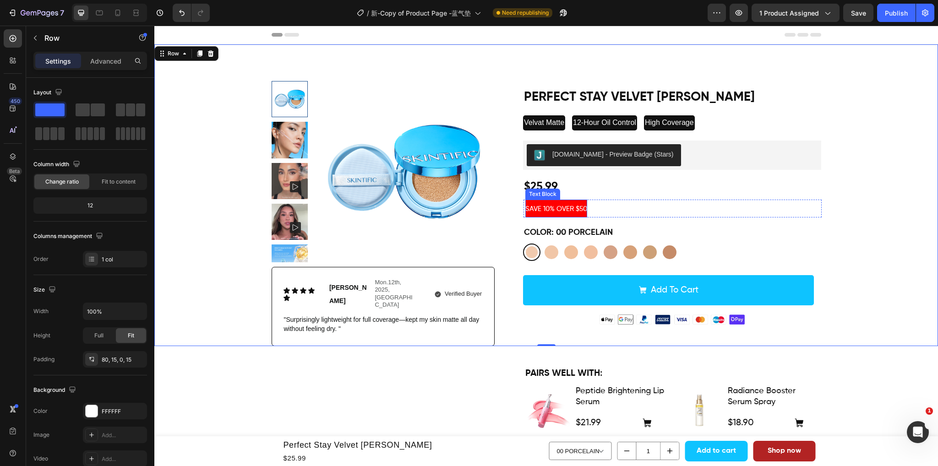
click at [525, 212] on span "SAVE 10% OVER $50" at bounding box center [556, 209] width 62 height 7
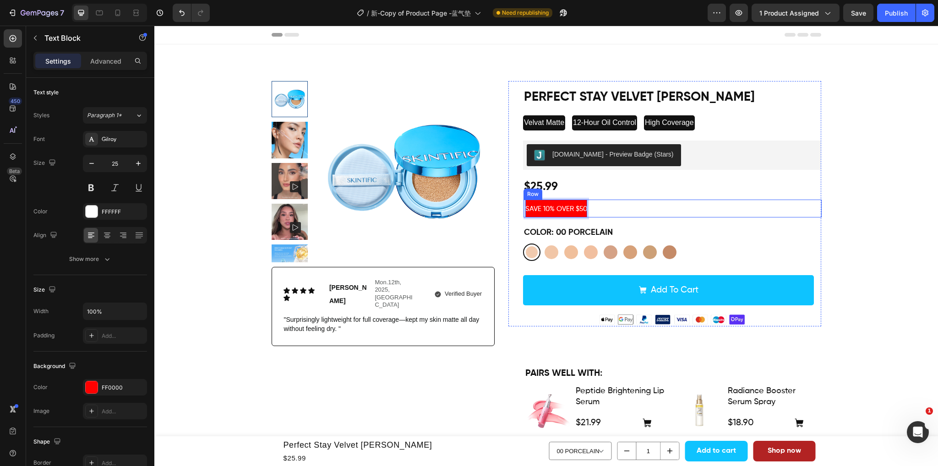
click at [679, 213] on div "SAVE 10% OVER $50 Text Block 0 Row" at bounding box center [672, 209] width 298 height 18
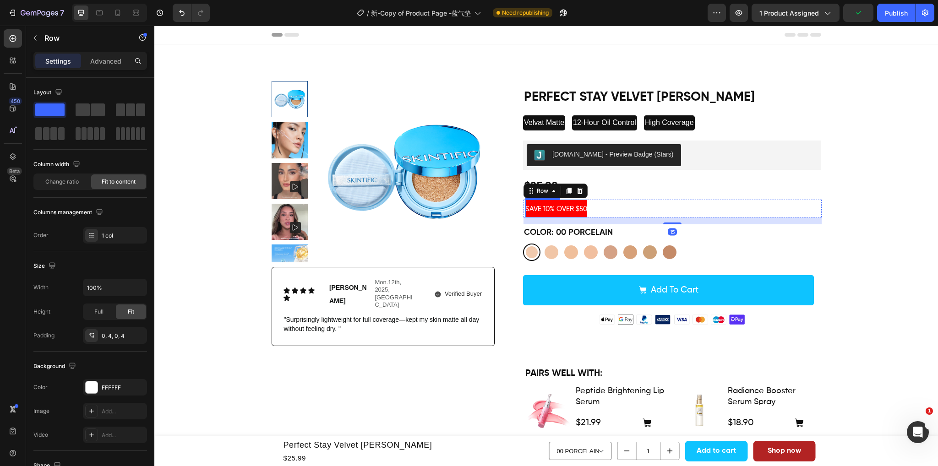
click at [560, 209] on span "SAVE 10% OVER $50" at bounding box center [556, 209] width 62 height 7
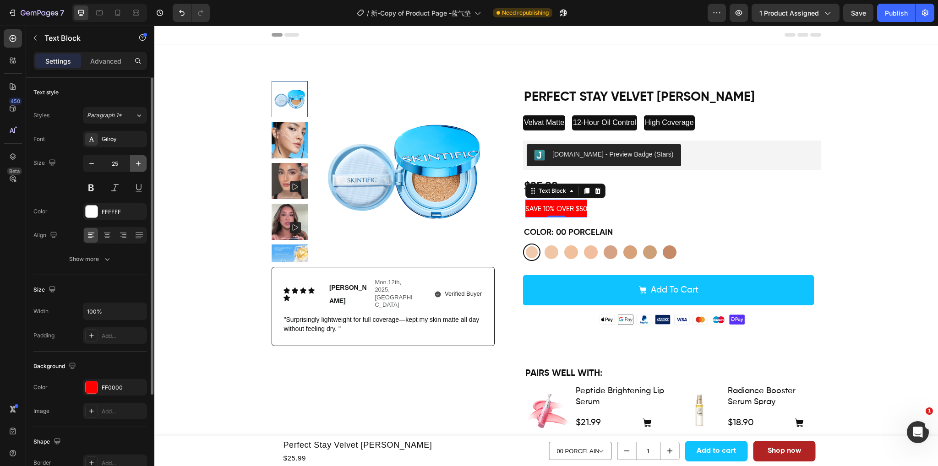
click at [141, 164] on icon "button" at bounding box center [138, 163] width 9 height 9
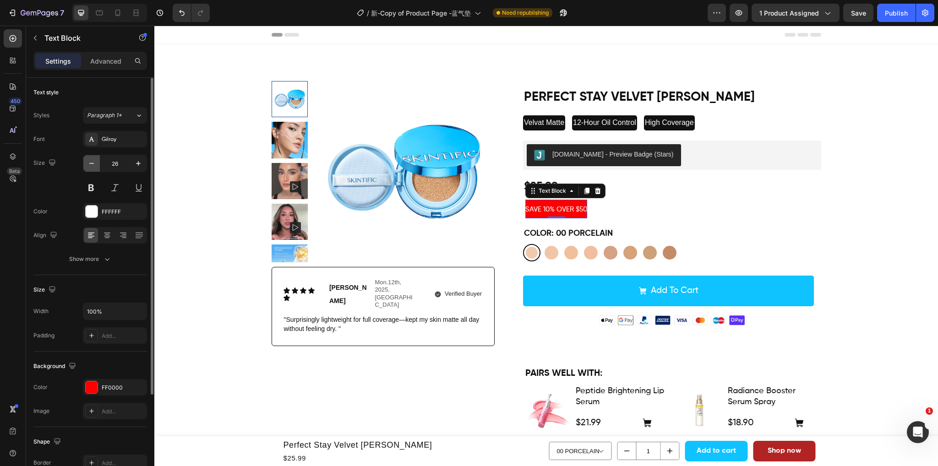
click at [85, 161] on button "button" at bounding box center [91, 163] width 16 height 16
type input "25"
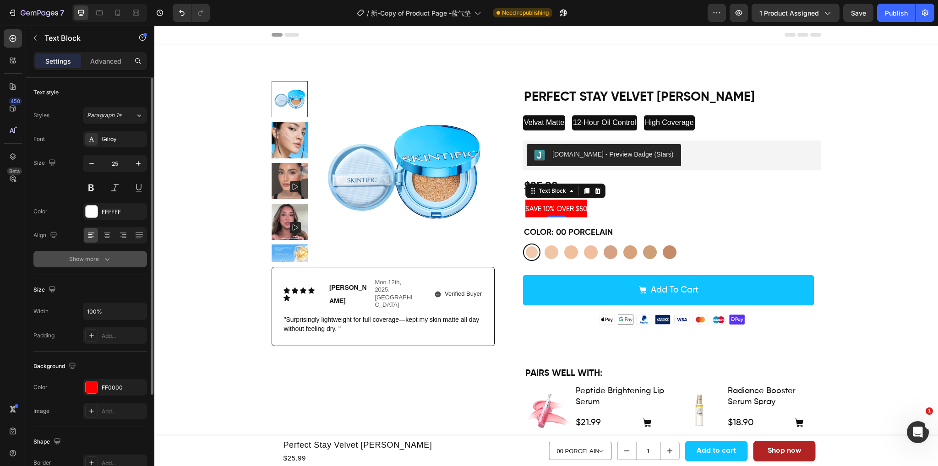
click at [98, 261] on div "Show more" at bounding box center [90, 259] width 43 height 9
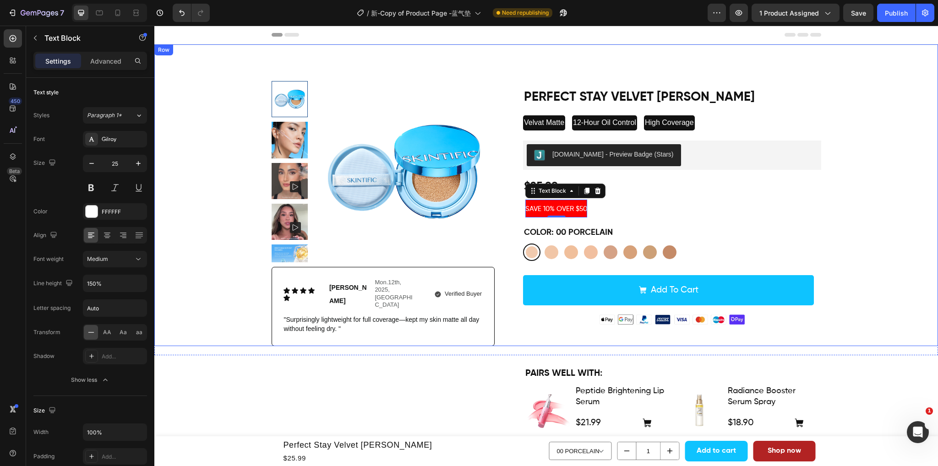
click at [887, 218] on div "Product Images Icon Icon Icon Icon Icon Icon List Emily Text Block Mon.12th, 20…" at bounding box center [546, 213] width 770 height 265
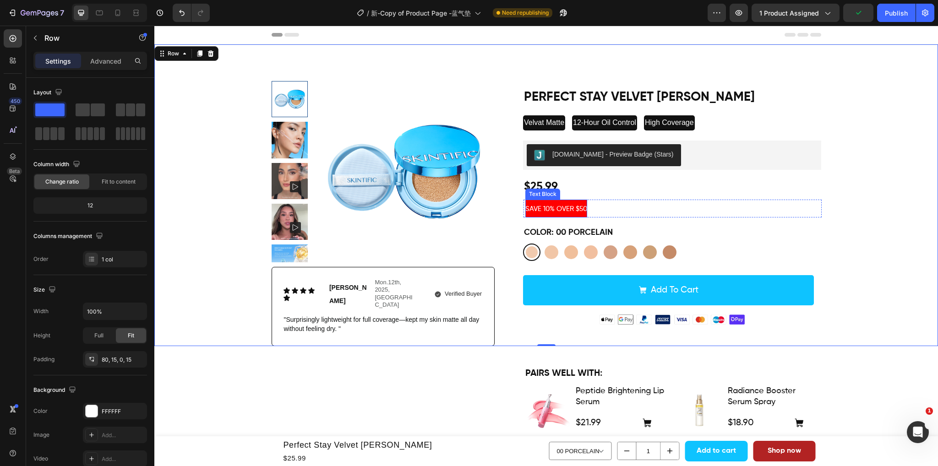
click at [543, 206] on span "SAVE 10% OVER $50" at bounding box center [556, 209] width 62 height 7
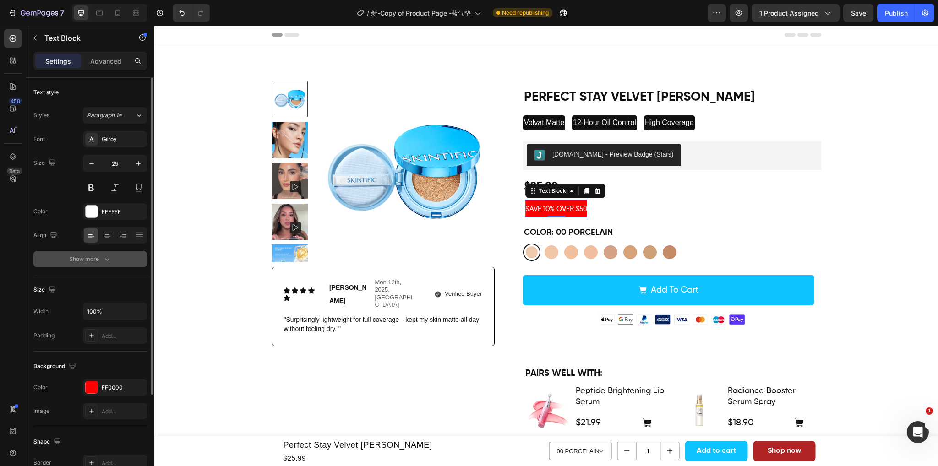
click at [103, 257] on icon "button" at bounding box center [107, 259] width 9 height 9
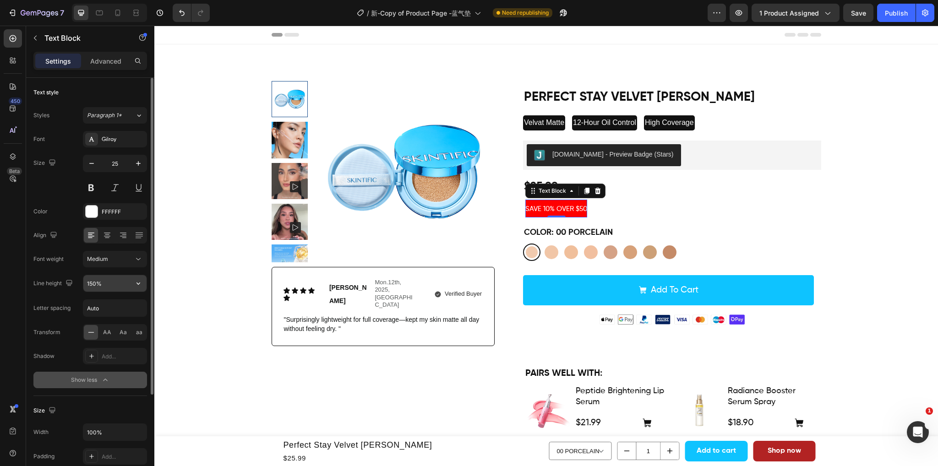
click at [93, 281] on input "150%" at bounding box center [114, 283] width 63 height 16
click at [131, 283] on button "button" at bounding box center [138, 283] width 16 height 16
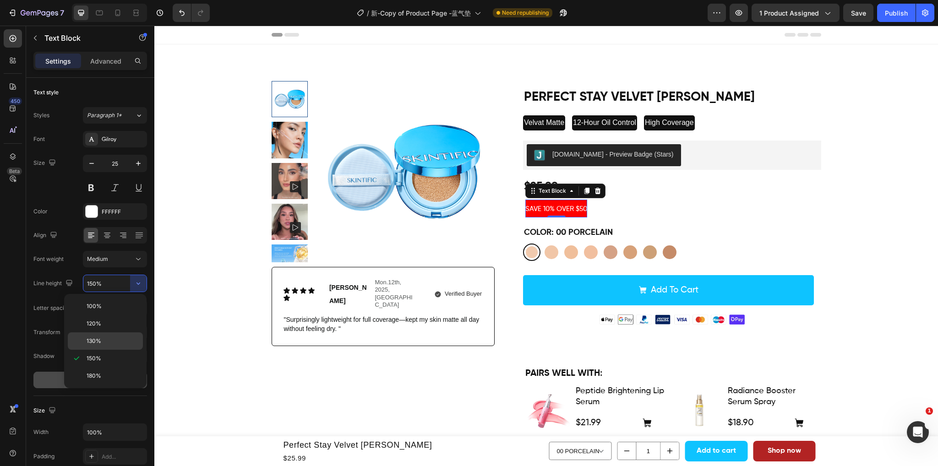
click at [102, 343] on p "130%" at bounding box center [113, 341] width 52 height 8
type input "130%"
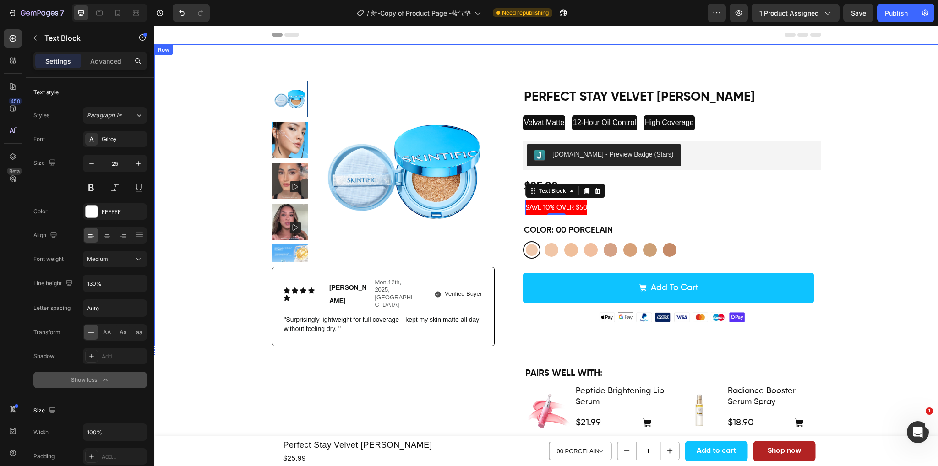
click at [869, 201] on div "Product Images Icon Icon Icon Icon Icon Icon List Emily Text Block Mon.12th, 20…" at bounding box center [546, 213] width 770 height 265
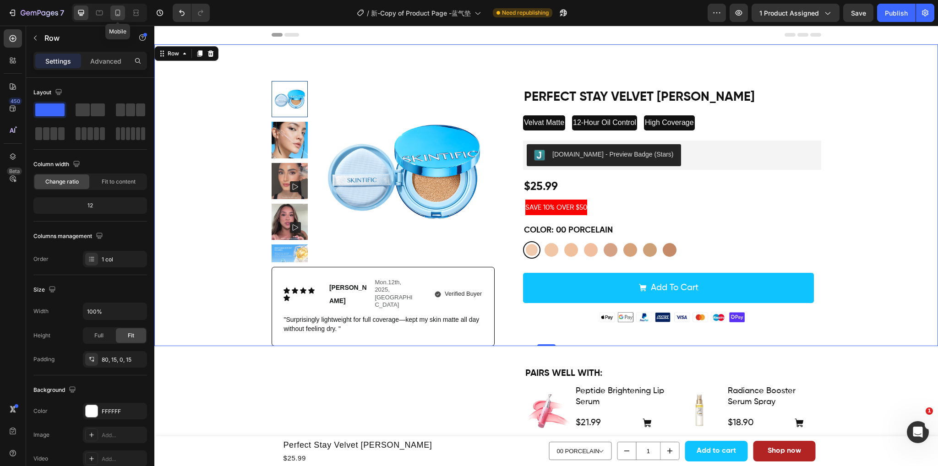
click at [116, 12] on icon at bounding box center [117, 12] width 9 height 9
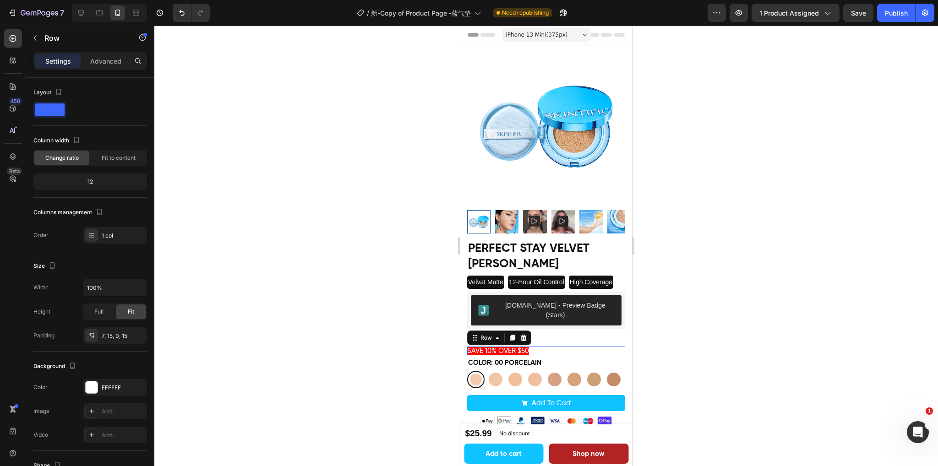
click at [553, 347] on div "SAVE 10% OVER $50 Text Block Row 0" at bounding box center [546, 351] width 158 height 9
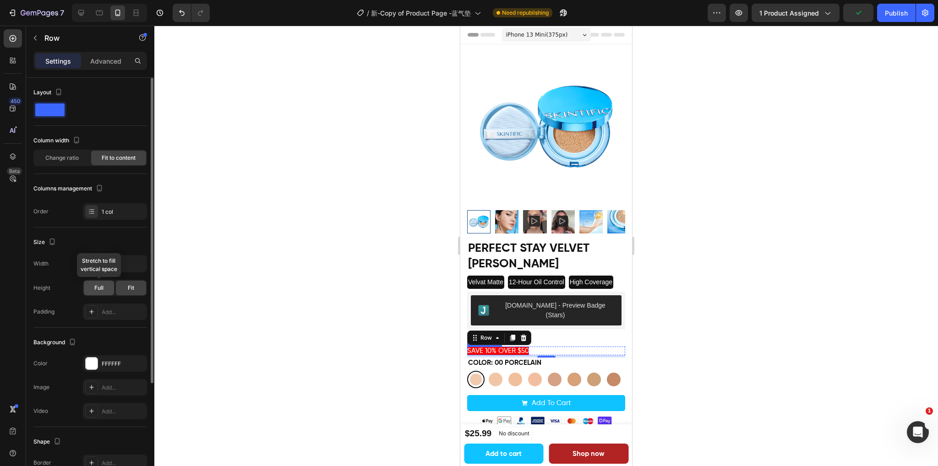
click at [107, 288] on div "Full" at bounding box center [99, 288] width 30 height 15
click at [715, 331] on div at bounding box center [545, 246] width 783 height 441
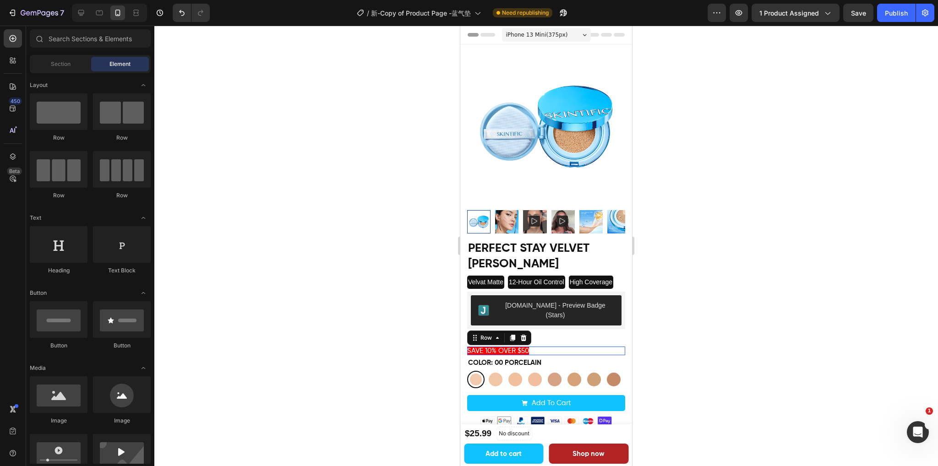
click at [555, 347] on div "SAVE 10% OVER $50 Text Block Row 0" at bounding box center [546, 351] width 158 height 9
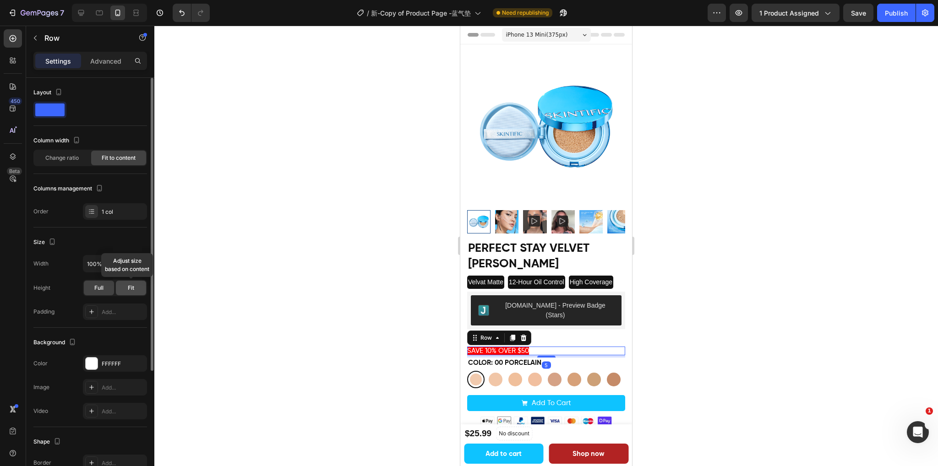
click at [131, 289] on span "Fit" at bounding box center [131, 288] width 6 height 8
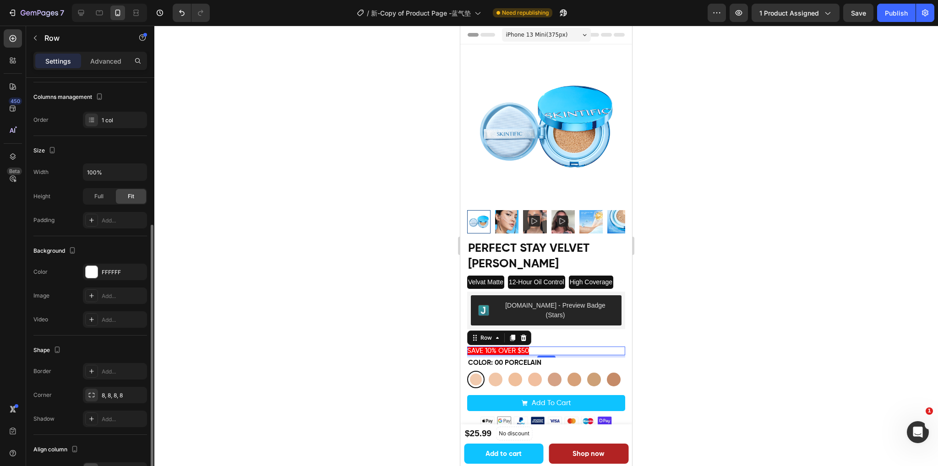
scroll to position [137, 0]
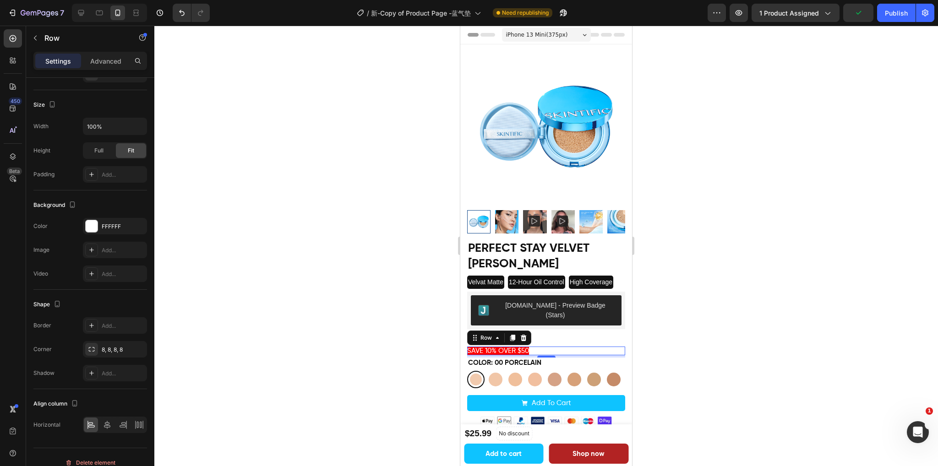
click at [695, 343] on div at bounding box center [545, 246] width 783 height 441
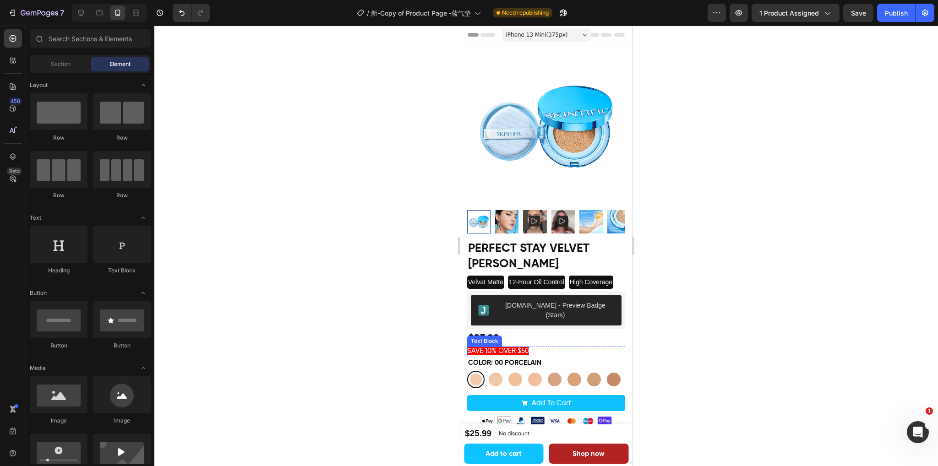
click at [529, 348] on span "SAVE 10% OVER $50" at bounding box center [498, 351] width 62 height 7
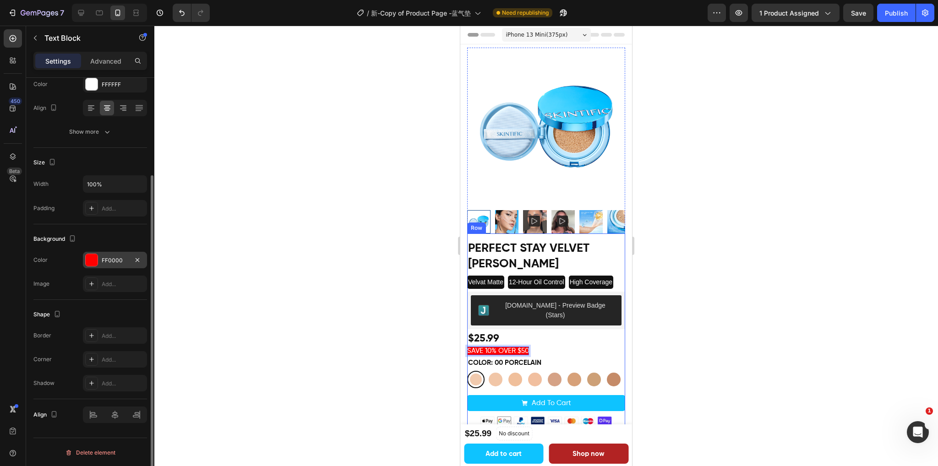
scroll to position [0, 0]
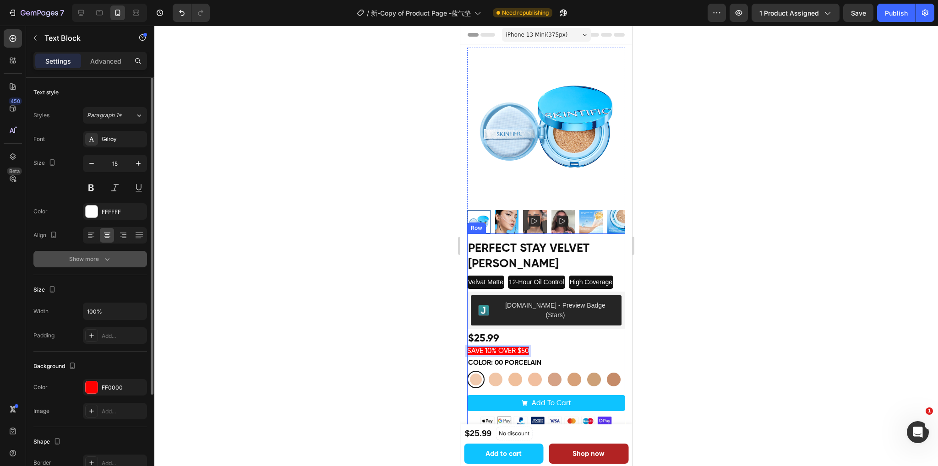
click at [105, 259] on icon "button" at bounding box center [107, 259] width 9 height 9
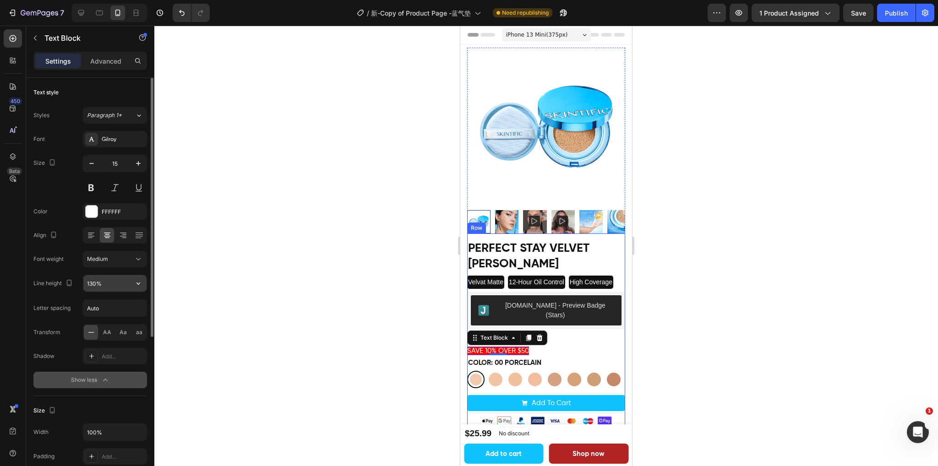
click at [117, 279] on input "130%" at bounding box center [114, 283] width 63 height 16
click at [131, 286] on button "button" at bounding box center [138, 283] width 16 height 16
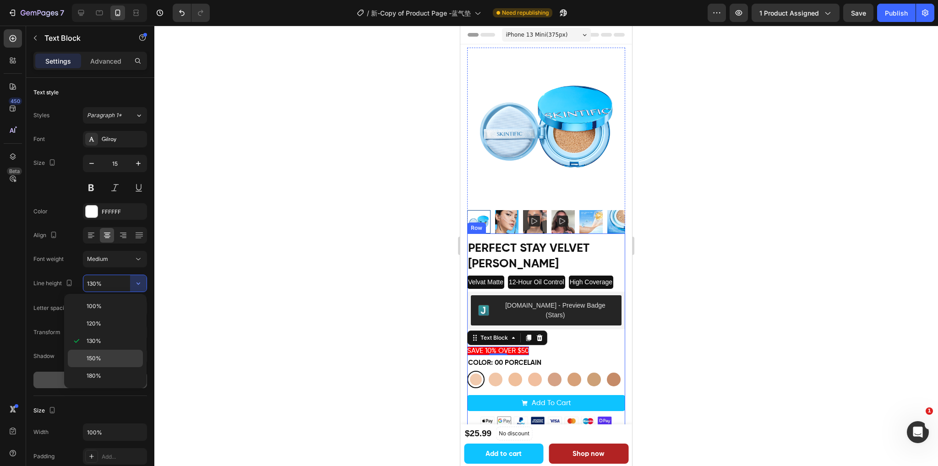
click at [101, 354] on p "150%" at bounding box center [113, 358] width 52 height 8
type input "150%"
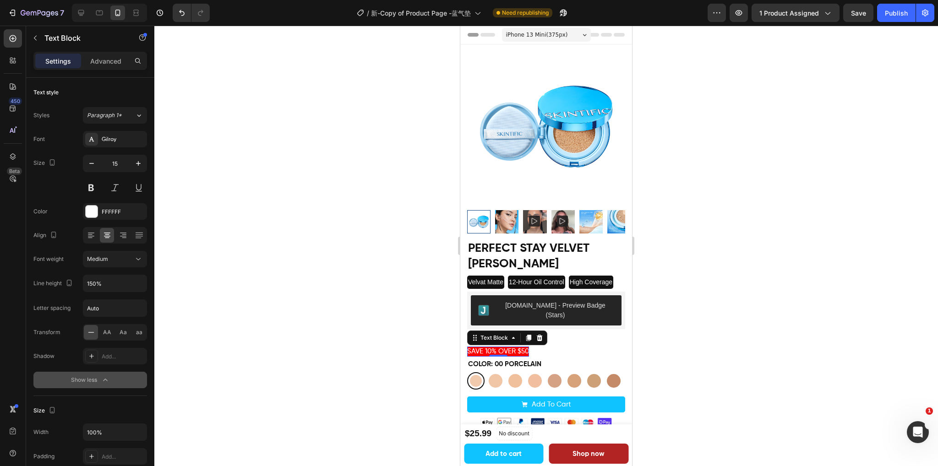
click at [713, 292] on div at bounding box center [545, 246] width 783 height 441
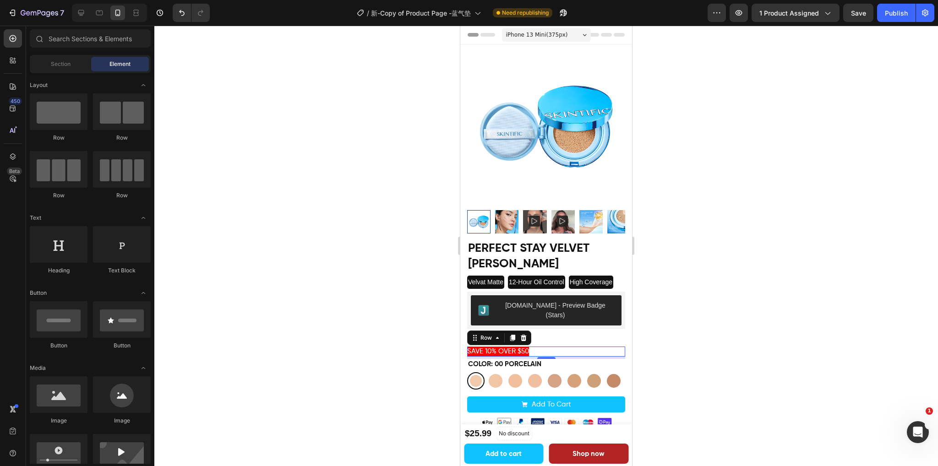
click at [545, 347] on div "SAVE 10% OVER $50 Text Block Row 0" at bounding box center [546, 352] width 158 height 11
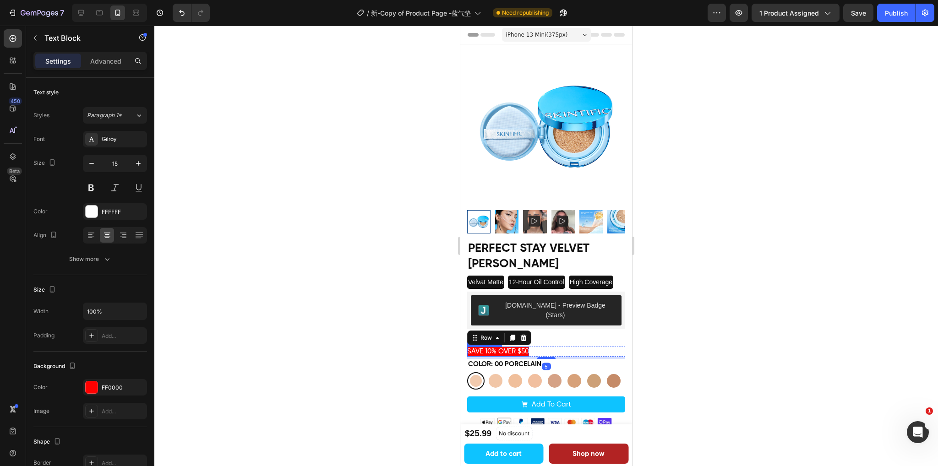
click at [522, 348] on span "SAVE 10% OVER $50" at bounding box center [498, 351] width 62 height 7
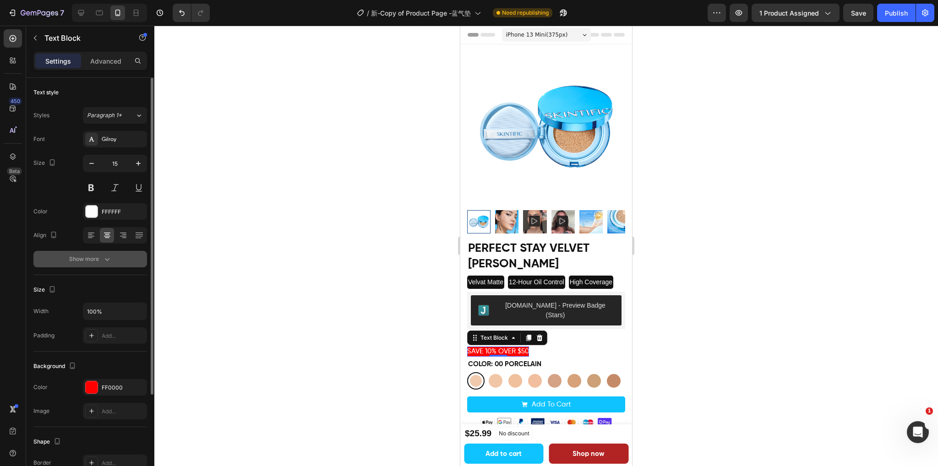
click at [98, 261] on div "Show more" at bounding box center [90, 259] width 43 height 9
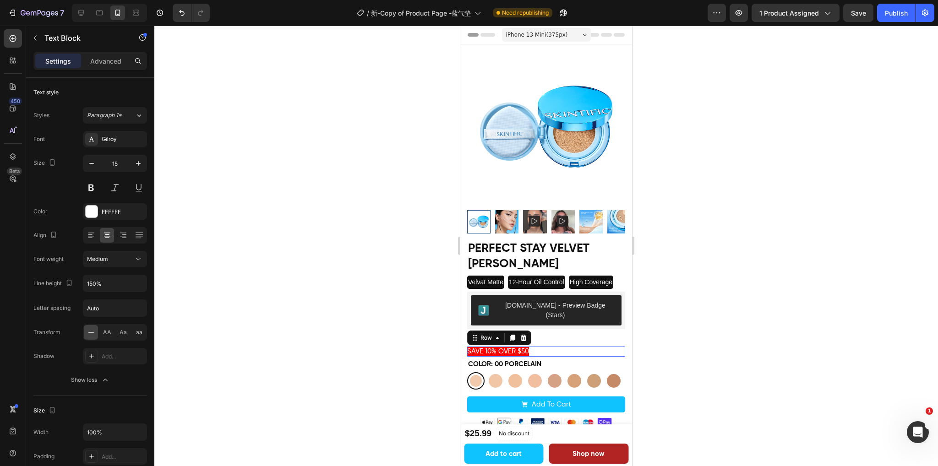
click at [574, 347] on div "SAVE 10% OVER $50 Text Block Row 0" at bounding box center [546, 352] width 158 height 11
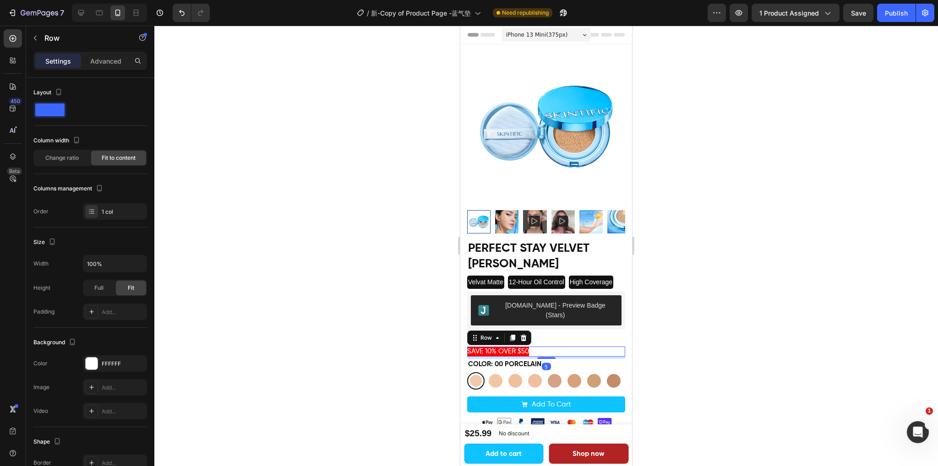
click at [705, 335] on div at bounding box center [545, 246] width 783 height 441
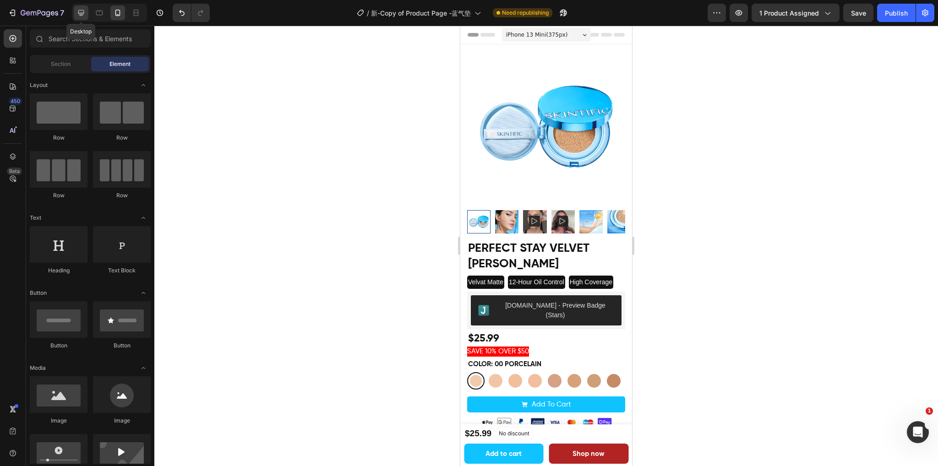
click at [78, 15] on icon at bounding box center [80, 12] width 9 height 9
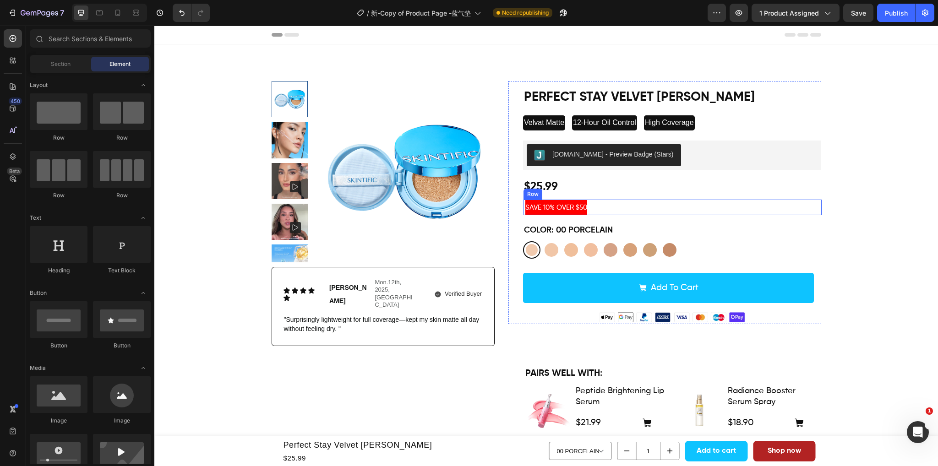
click at [698, 210] on div "SAVE 10% OVER $50 Text Block Row" at bounding box center [672, 208] width 298 height 16
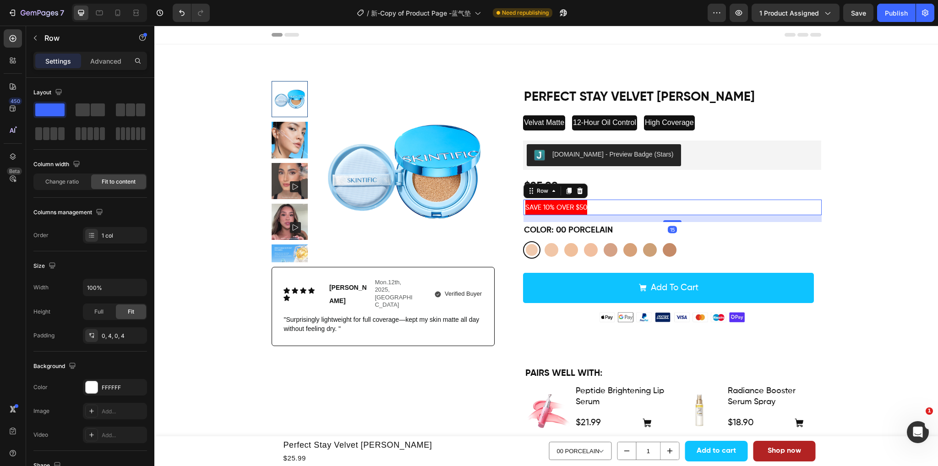
click at [638, 210] on div "SAVE 10% OVER $50 Text Block Row 15" at bounding box center [672, 208] width 298 height 16
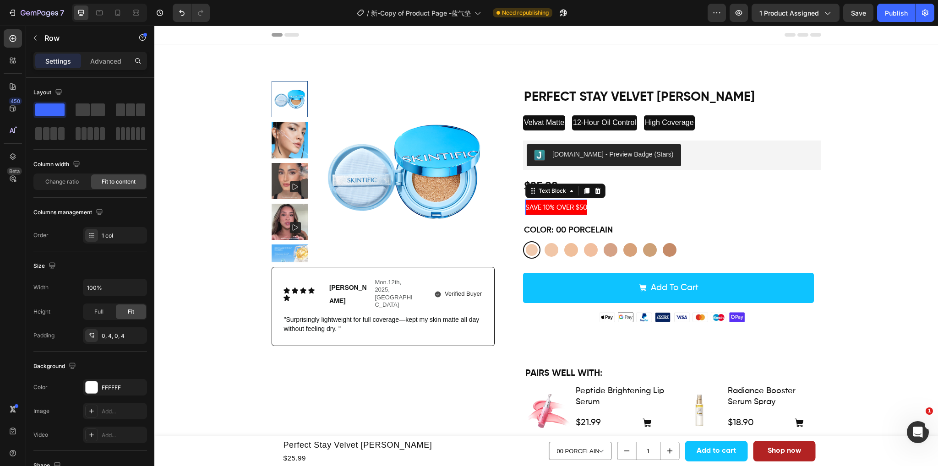
click at [559, 203] on p "SAVE 10% OVER $50" at bounding box center [556, 208] width 62 height 16
click at [622, 204] on div "SAVE 10% OVER $50 Text Block 0 Row" at bounding box center [672, 208] width 298 height 16
click at [585, 211] on span "SAVE 10% OVER $50" at bounding box center [556, 207] width 62 height 7
click at [601, 207] on div "SAVE 10% OVER $50 Text Block 0 Row" at bounding box center [672, 208] width 298 height 16
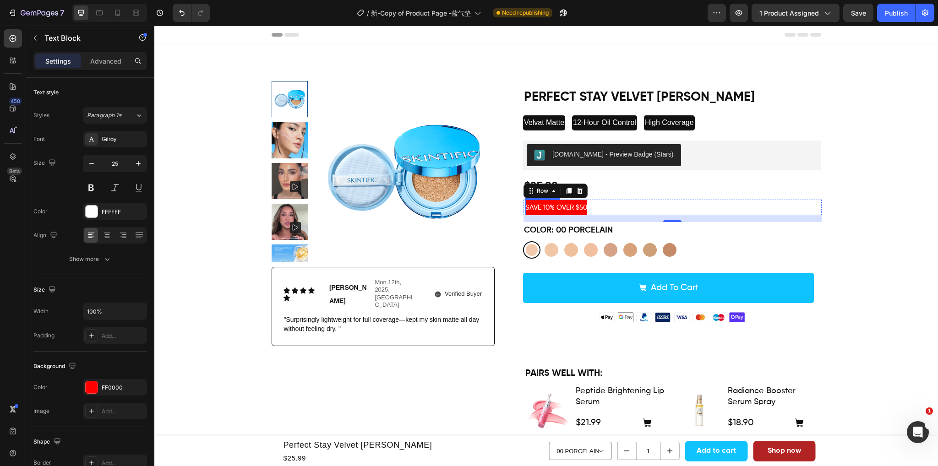
click at [585, 209] on span "SAVE 10% OVER $50" at bounding box center [556, 207] width 62 height 7
click at [611, 204] on div "SAVE 10% OVER $50 Text Block Row 0" at bounding box center [672, 208] width 298 height 16
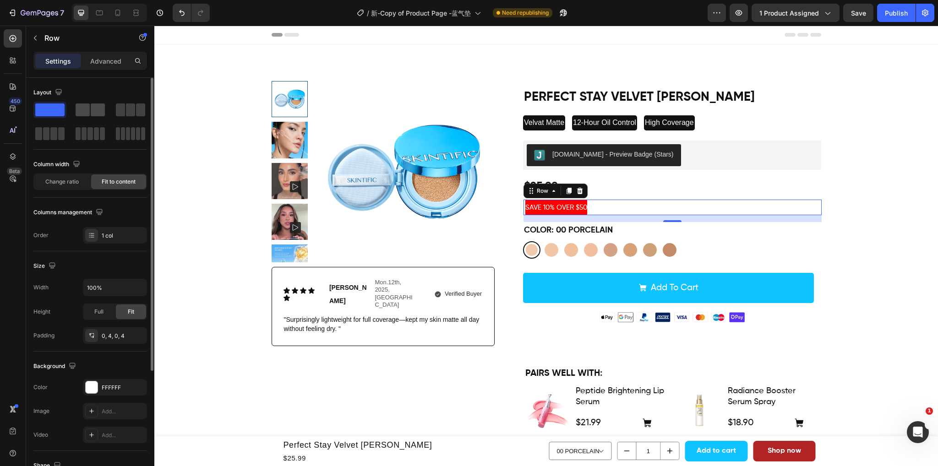
click at [88, 109] on span at bounding box center [83, 109] width 14 height 13
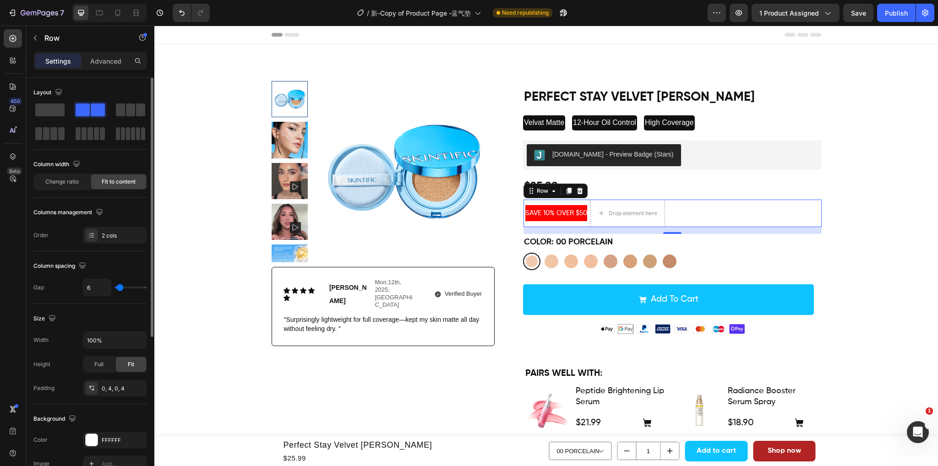
scroll to position [92, 0]
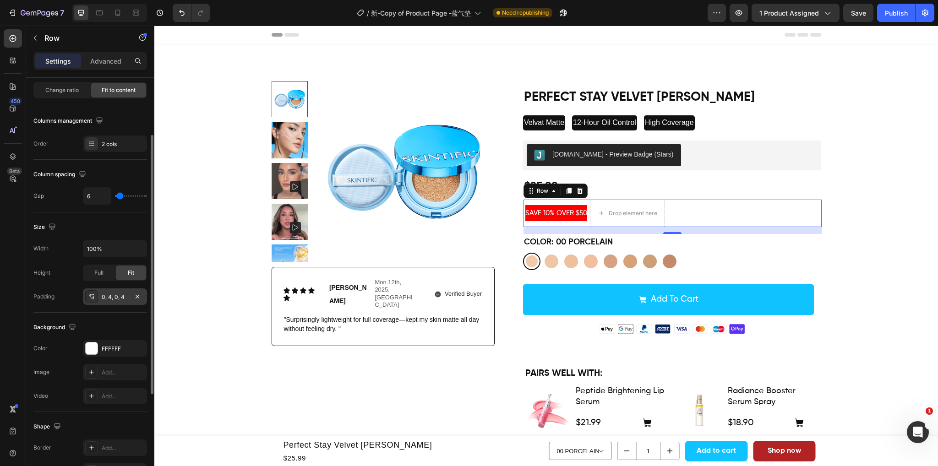
click at [103, 293] on div "0, 4, 0, 4" at bounding box center [115, 297] width 27 height 8
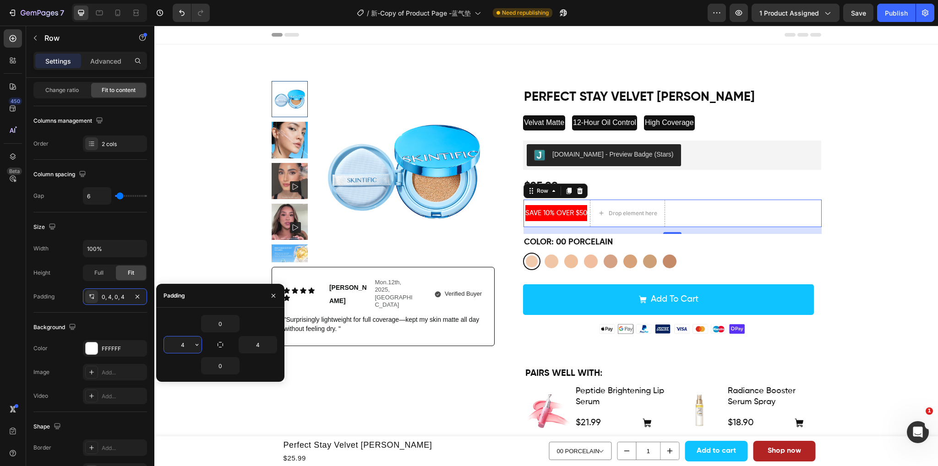
click at [185, 341] on input "4" at bounding box center [183, 345] width 38 height 16
type input "0"
click at [263, 345] on input "4" at bounding box center [258, 345] width 38 height 16
type input "0"
click at [117, 61] on p "Advanced" at bounding box center [105, 61] width 31 height 10
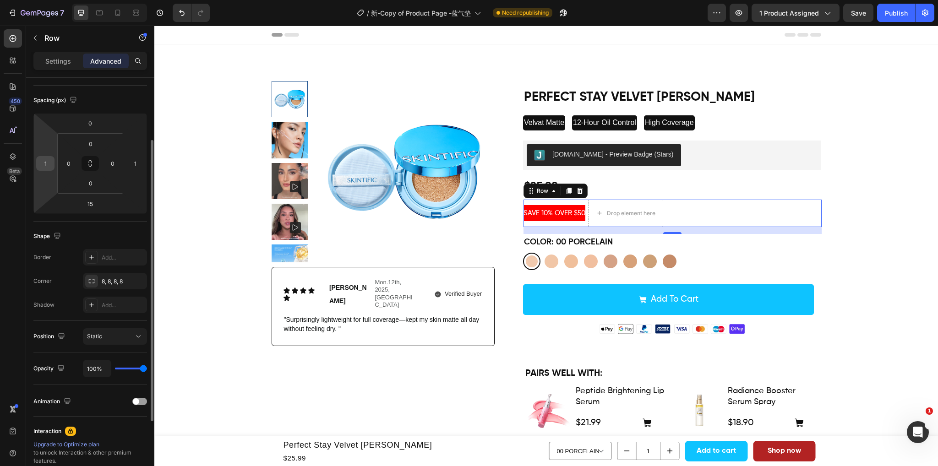
click at [50, 164] on input "1" at bounding box center [45, 164] width 14 height 14
type input "0"
click at [136, 161] on input "1" at bounding box center [135, 164] width 14 height 14
type input "0"
click at [95, 200] on input "15" at bounding box center [90, 204] width 18 height 14
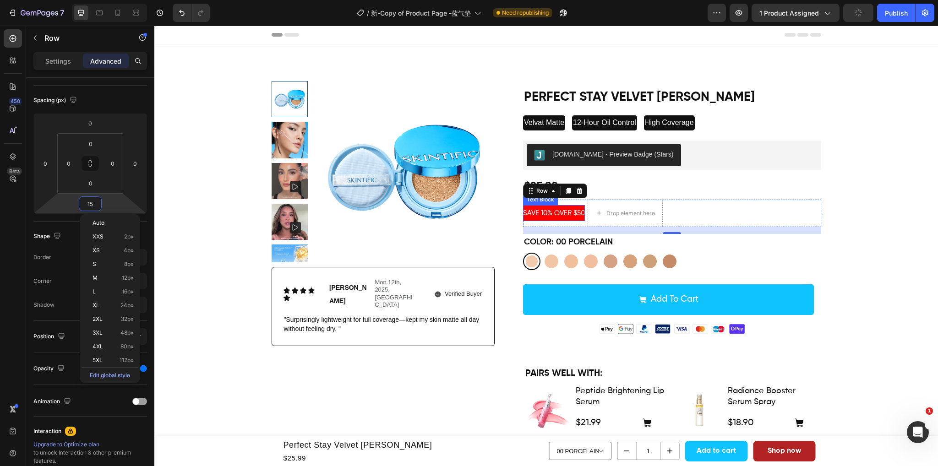
click at [567, 207] on p "SAVE 10% OVER $50" at bounding box center [554, 213] width 62 height 16
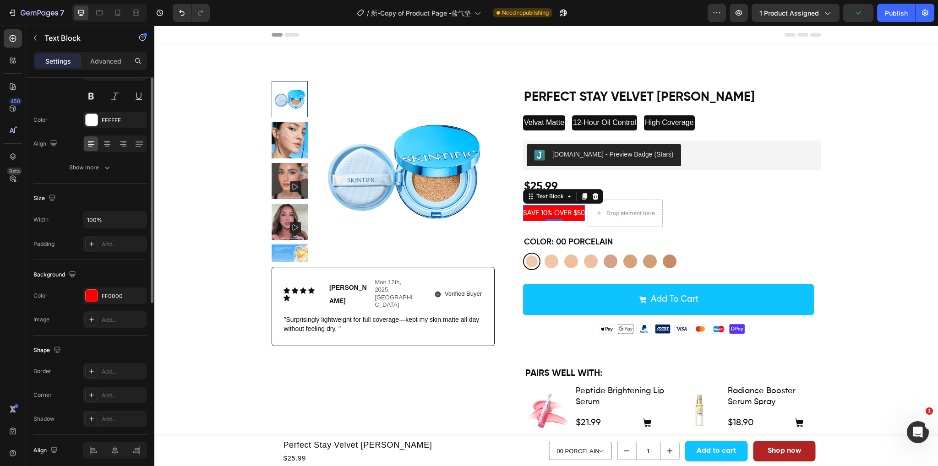
scroll to position [0, 0]
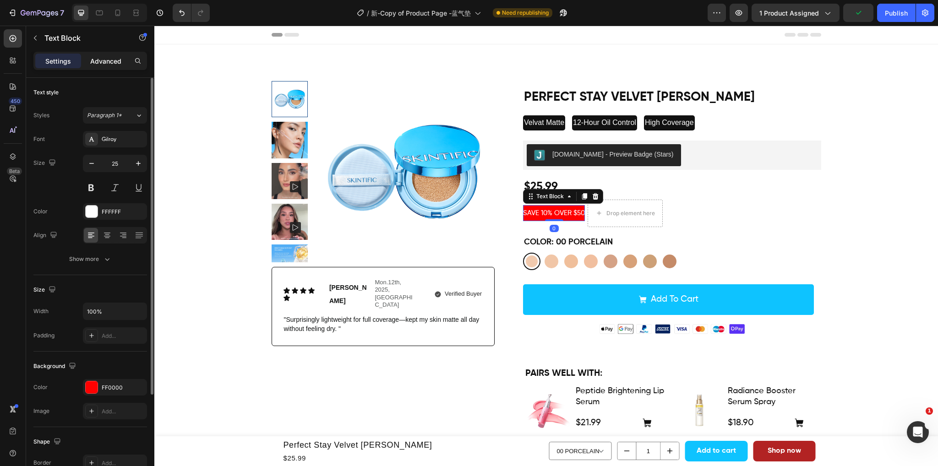
click at [101, 65] on p "Advanced" at bounding box center [105, 61] width 31 height 10
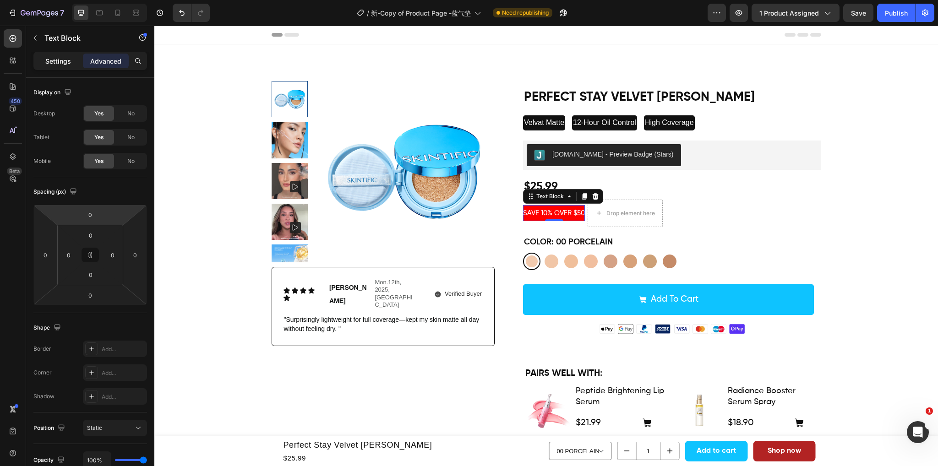
click at [61, 58] on p "Settings" at bounding box center [58, 61] width 26 height 10
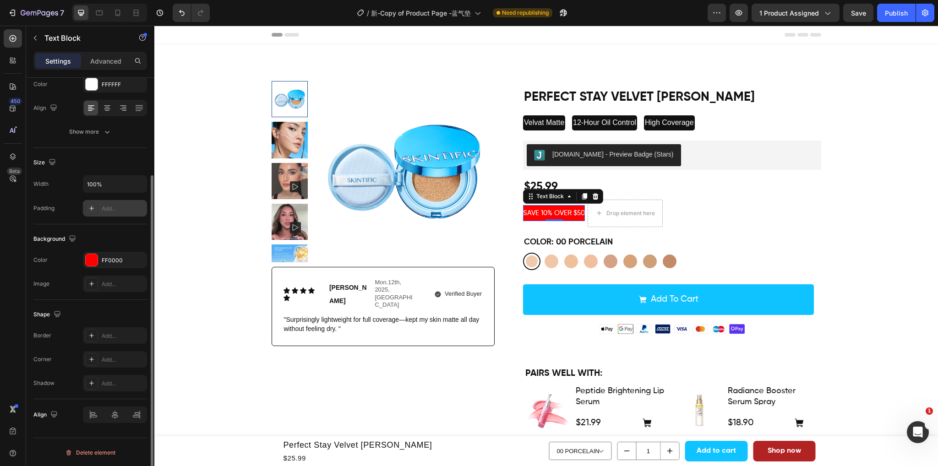
scroll to position [82, 0]
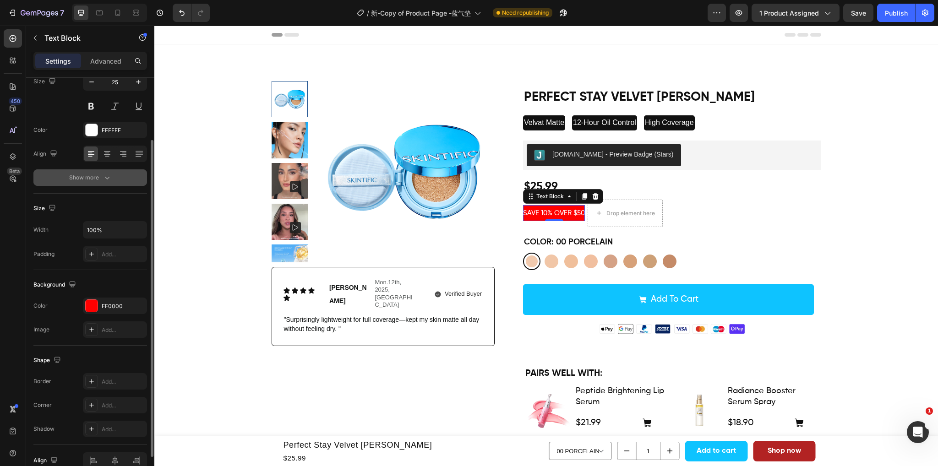
click at [106, 177] on icon "button" at bounding box center [107, 177] width 9 height 9
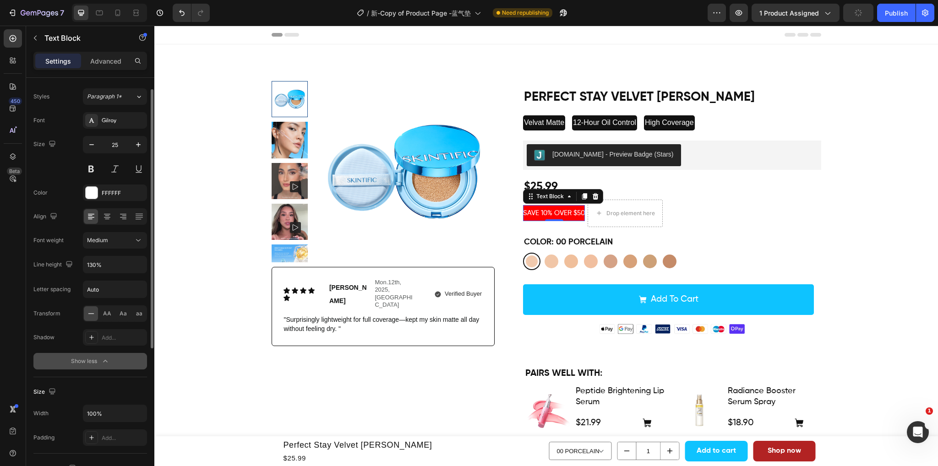
scroll to position [0, 0]
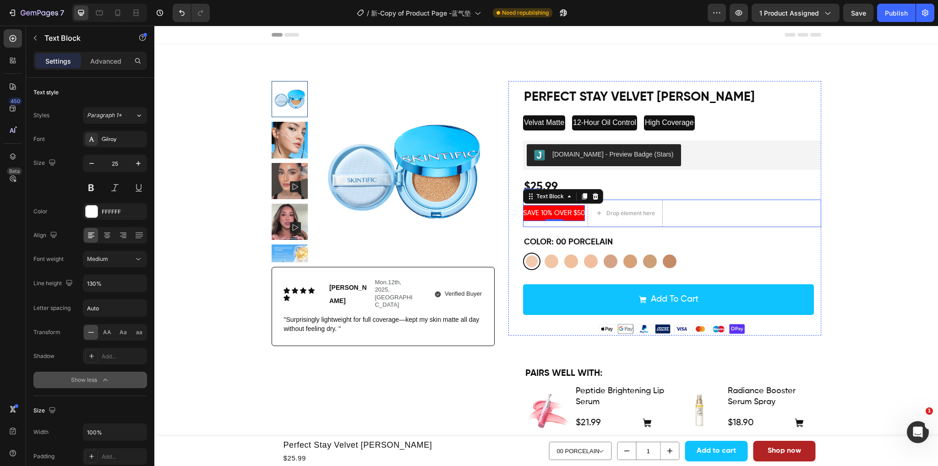
click at [584, 223] on div "SAVE 10% OVER $50 Text Block 0" at bounding box center [554, 213] width 62 height 27
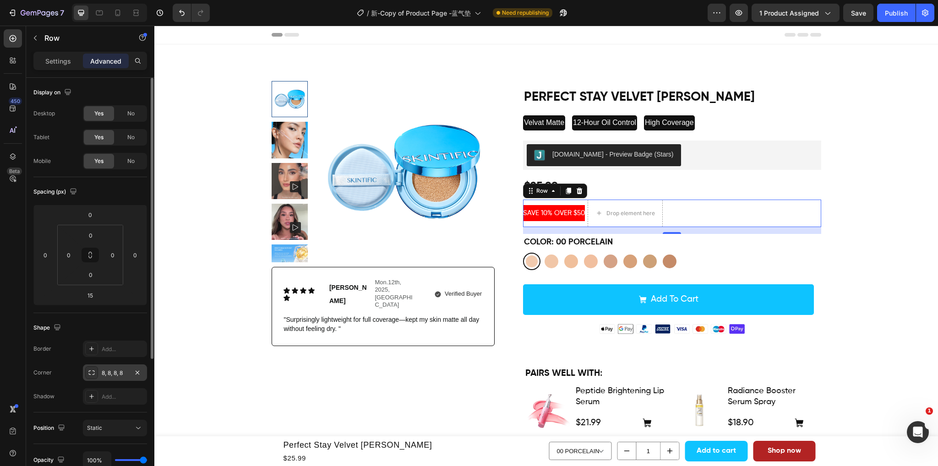
click at [103, 372] on div "8, 8, 8, 8" at bounding box center [115, 373] width 27 height 8
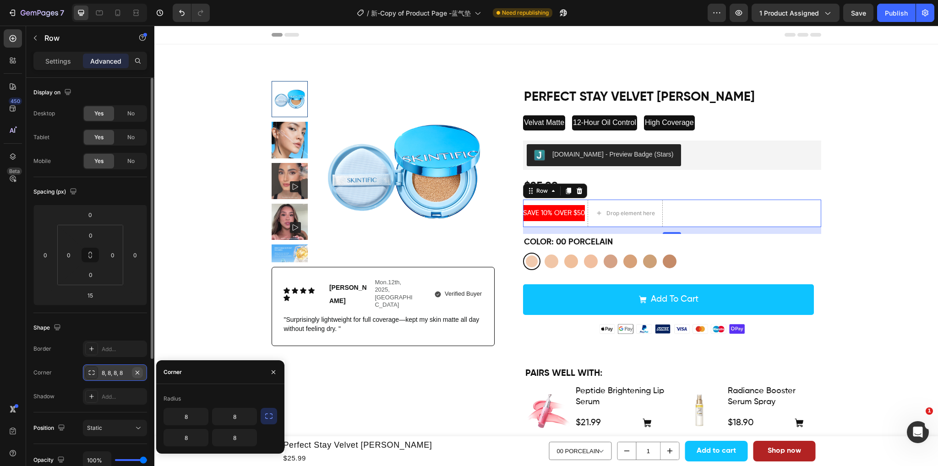
click at [140, 371] on icon "button" at bounding box center [137, 372] width 7 height 7
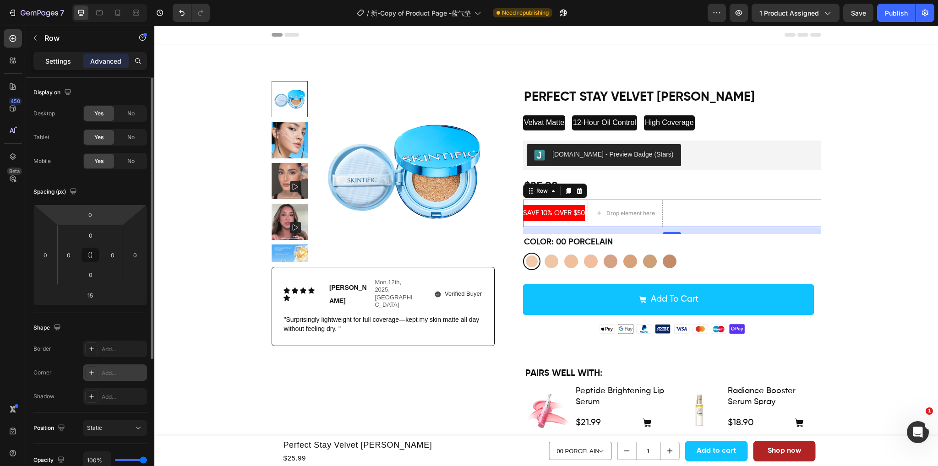
click at [57, 57] on p "Settings" at bounding box center [58, 61] width 26 height 10
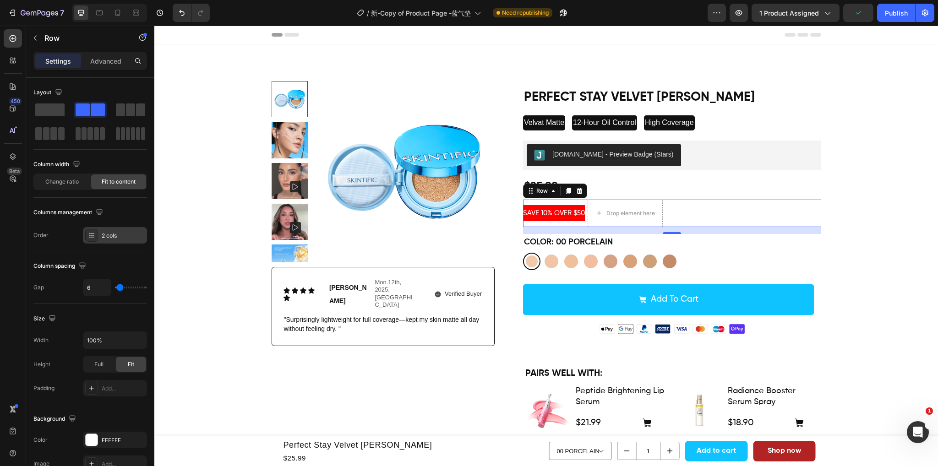
click at [98, 234] on div "2 cols" at bounding box center [115, 235] width 64 height 16
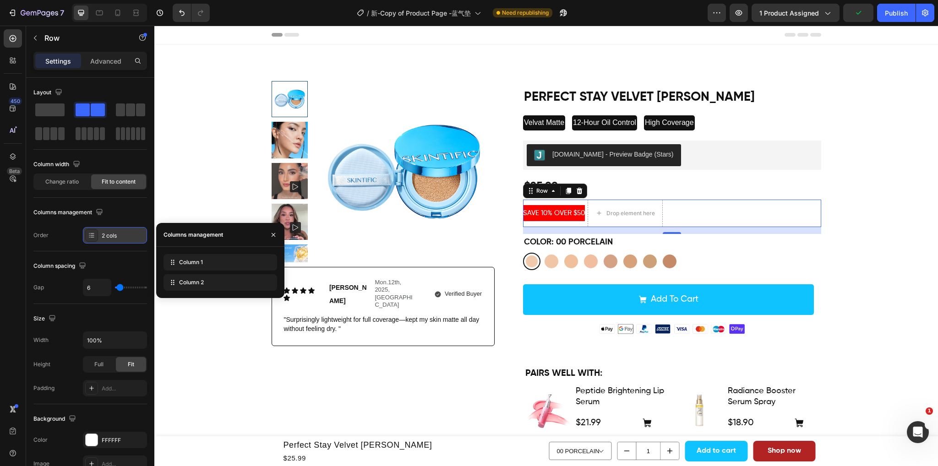
click at [98, 234] on div "2 cols" at bounding box center [115, 235] width 64 height 16
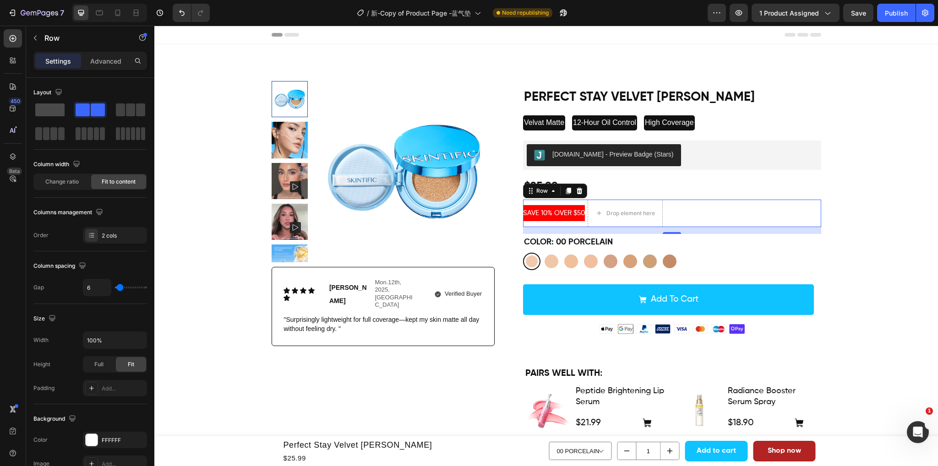
click at [47, 110] on span at bounding box center [49, 109] width 29 height 13
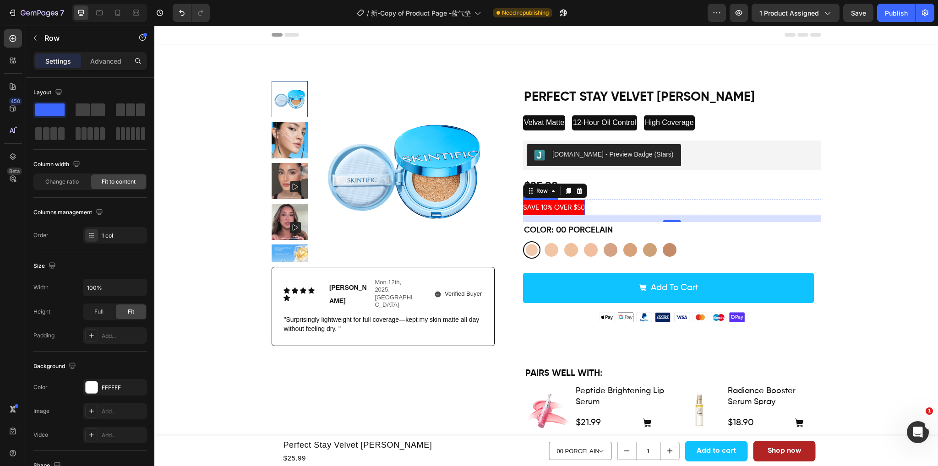
click at [582, 205] on span "SAVE 10% OVER $50" at bounding box center [554, 207] width 62 height 7
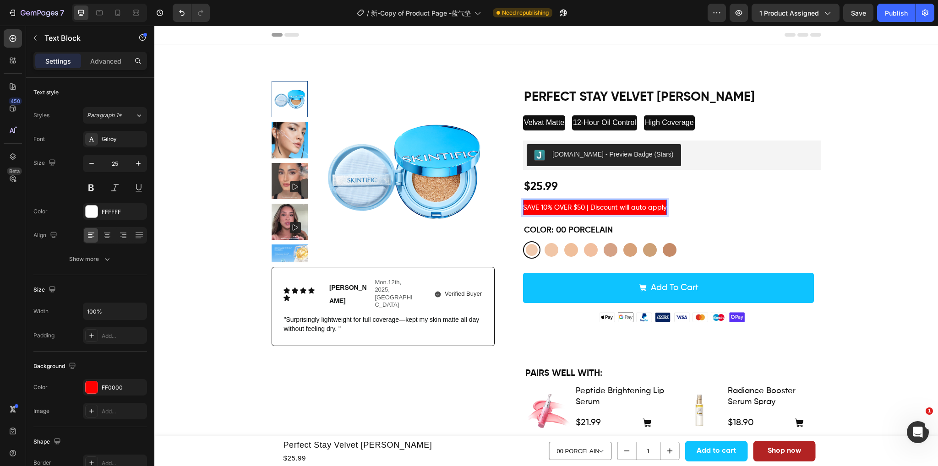
click at [662, 210] on span "SAVE 10% OVER $50 | Discount will auto apply" at bounding box center [595, 207] width 144 height 7
click at [647, 209] on span "SAVE 10% OVER $50 | Discount will auto apply" at bounding box center [595, 207] width 144 height 7
click at [665, 210] on span "SAVE 10% OVER $50 | Discount will auto-apply" at bounding box center [596, 207] width 146 height 7
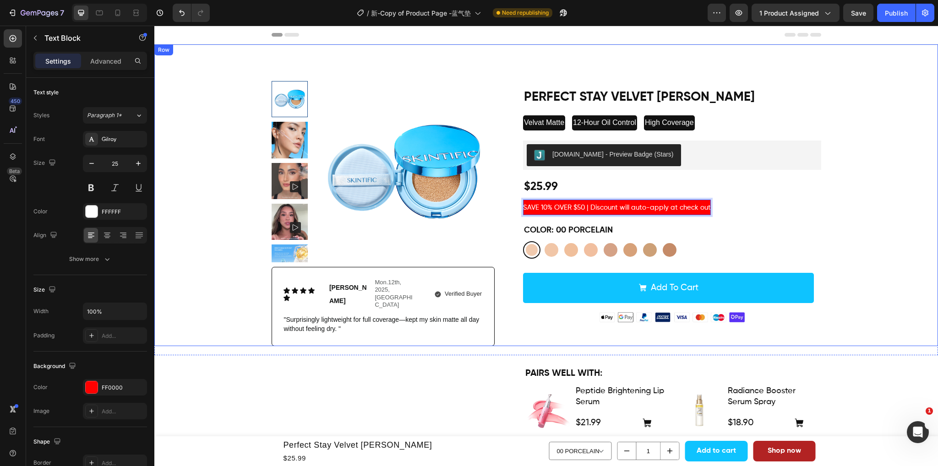
drag, startPoint x: 881, startPoint y: 224, endPoint x: 812, endPoint y: 239, distance: 70.0
click at [881, 224] on div "Product Images Icon Icon Icon Icon Icon Icon List Emily Text Block Mon.12th, 20…" at bounding box center [546, 213] width 770 height 265
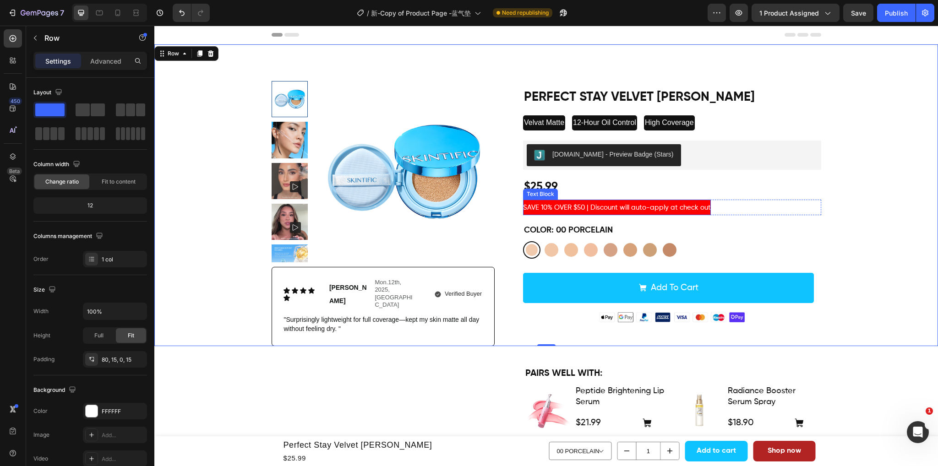
click at [580, 206] on span "SAVE 10% OVER $50 | Discount will auto-apply at check out" at bounding box center [617, 207] width 188 height 7
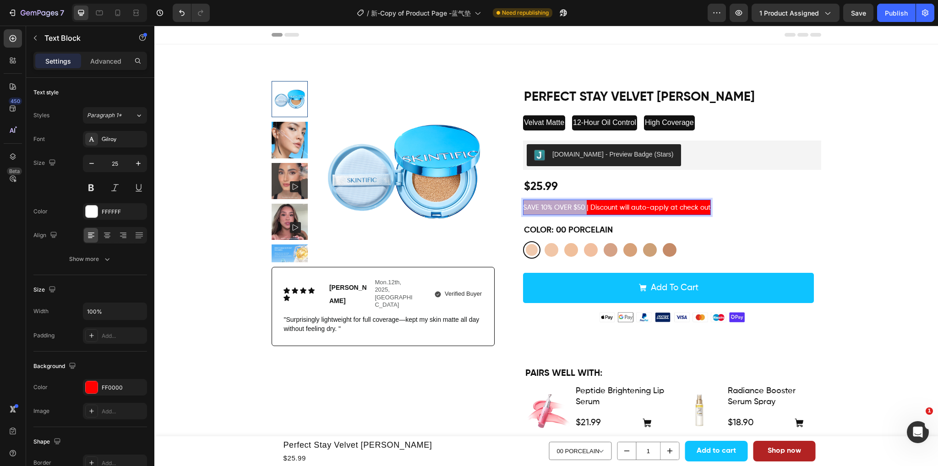
drag, startPoint x: 582, startPoint y: 207, endPoint x: 520, endPoint y: 206, distance: 62.3
click at [523, 206] on span "SAVE 10% OVER $50 | Discount will auto-apply at check out" at bounding box center [617, 207] width 188 height 7
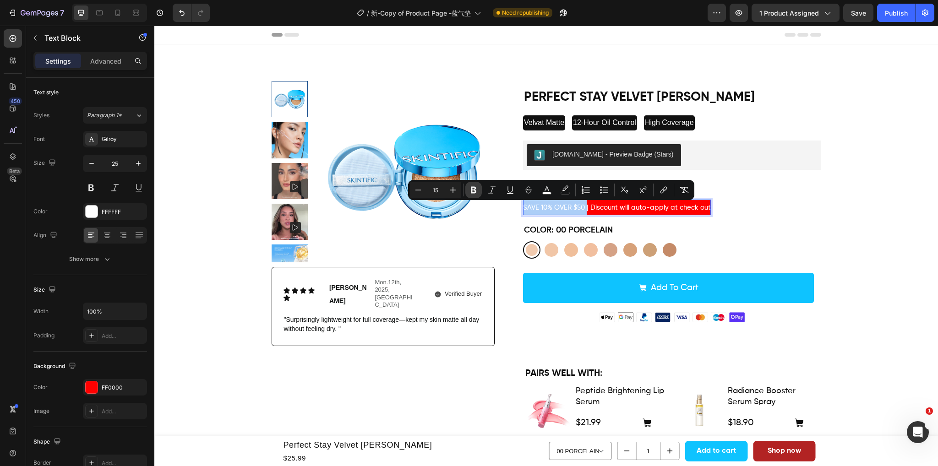
click at [470, 189] on icon "Editor contextual toolbar" at bounding box center [473, 189] width 9 height 9
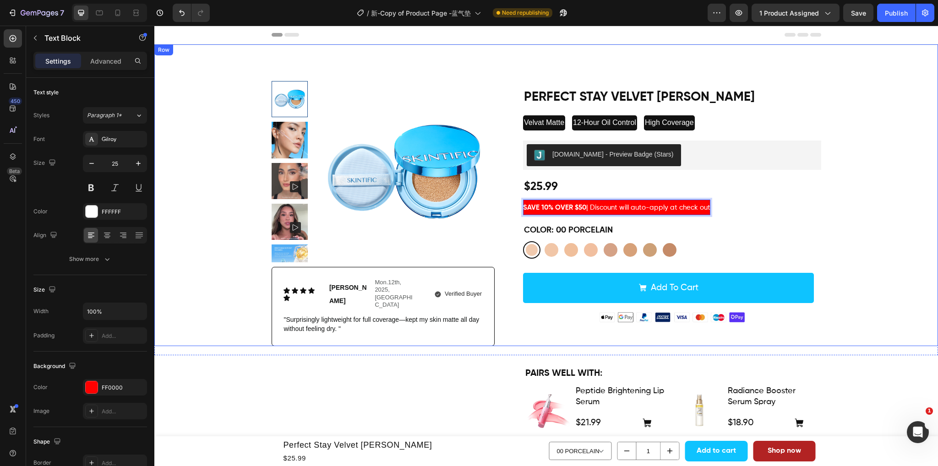
click at [896, 212] on div "Product Images Icon Icon Icon Icon Icon Icon List Emily Text Block Mon.12th, 20…" at bounding box center [546, 213] width 770 height 265
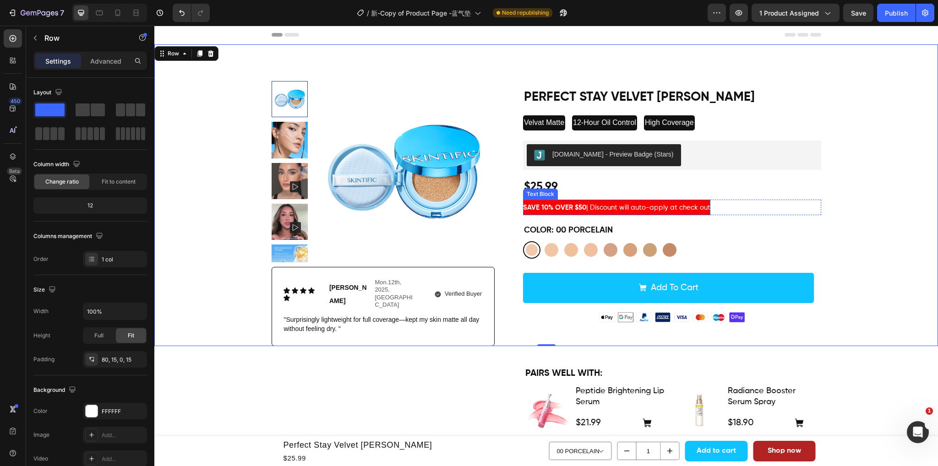
click at [608, 211] on span "SAVE 10% OVER $50 | Discount will auto-apply at check out" at bounding box center [616, 207] width 187 height 7
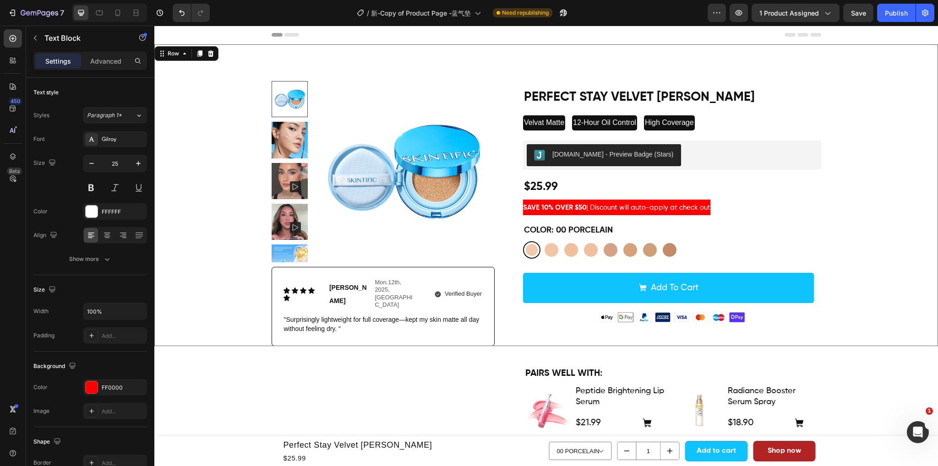
click at [854, 212] on div "Product Images Icon Icon Icon Icon Icon Icon List Emily Text Block Mon.12th, 20…" at bounding box center [546, 213] width 770 height 265
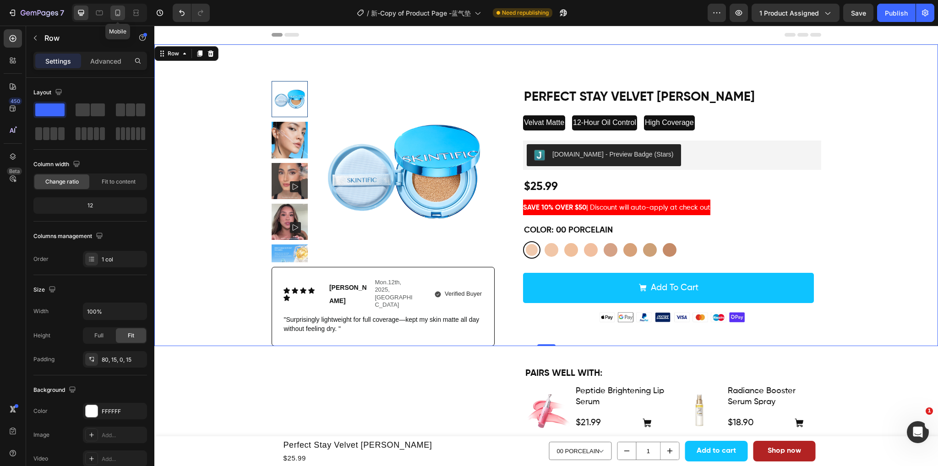
click at [117, 12] on icon at bounding box center [117, 12] width 9 height 9
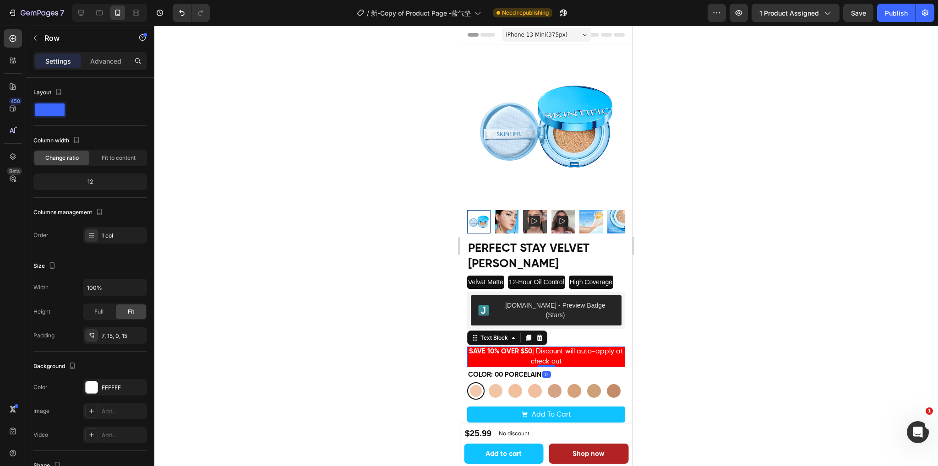
click at [561, 348] on span "SAVE 10% OVER $50 | Discount will auto-apply at check out" at bounding box center [546, 356] width 154 height 17
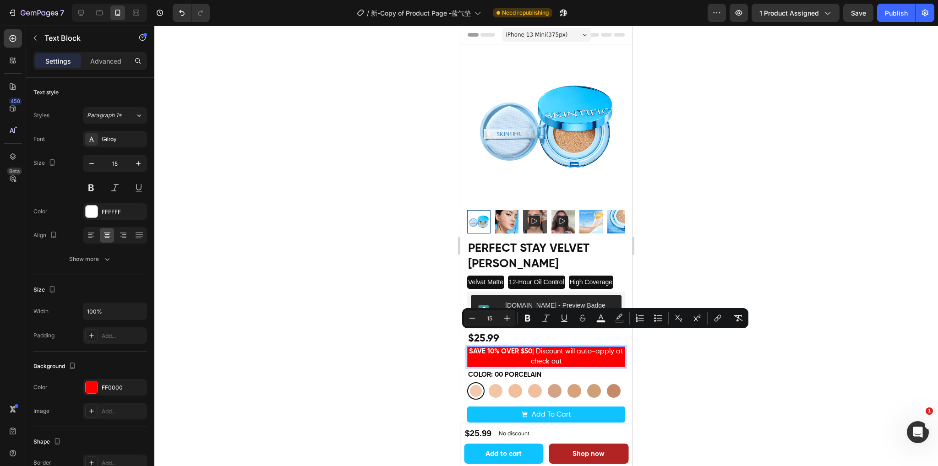
drag, startPoint x: 562, startPoint y: 347, endPoint x: 538, endPoint y: 335, distance: 26.8
click at [538, 348] on span "SAVE 10% OVER $50 | Discount will auto-apply at check out" at bounding box center [546, 356] width 154 height 17
copy span "Discount will auto-apply at check out"
click at [570, 347] on p "SAVE 10% OVER $50 | Discount will auto-apply at check out" at bounding box center [546, 357] width 158 height 21
drag, startPoint x: 583, startPoint y: 337, endPoint x: 539, endPoint y: 337, distance: 44.4
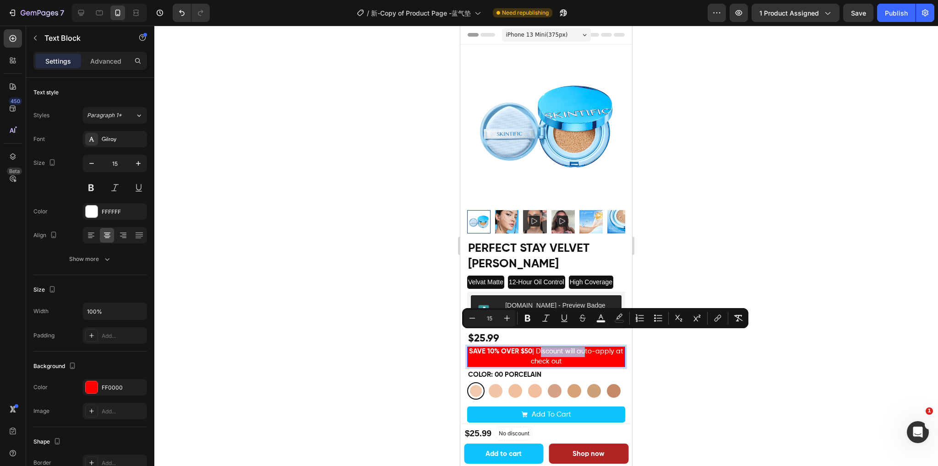
click at [539, 348] on span "SAVE 10% OVER $50 | Discount will auto-apply at check out" at bounding box center [546, 356] width 154 height 17
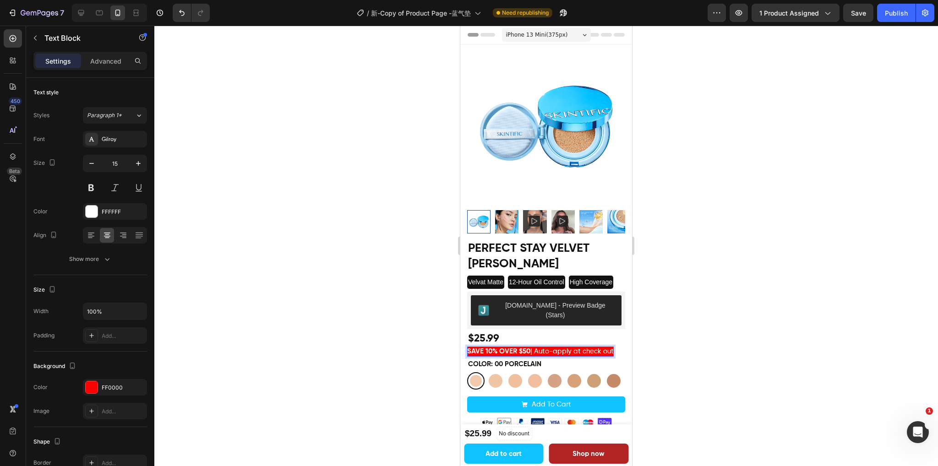
click at [573, 348] on span "SAVE 10% OVER $50 | Auto-apply at check out" at bounding box center [540, 351] width 147 height 7
click at [561, 347] on p "SAVE 10% OVER $50 | Auto-applied at check out" at bounding box center [543, 352] width 153 height 11
click at [707, 344] on div at bounding box center [545, 246] width 783 height 441
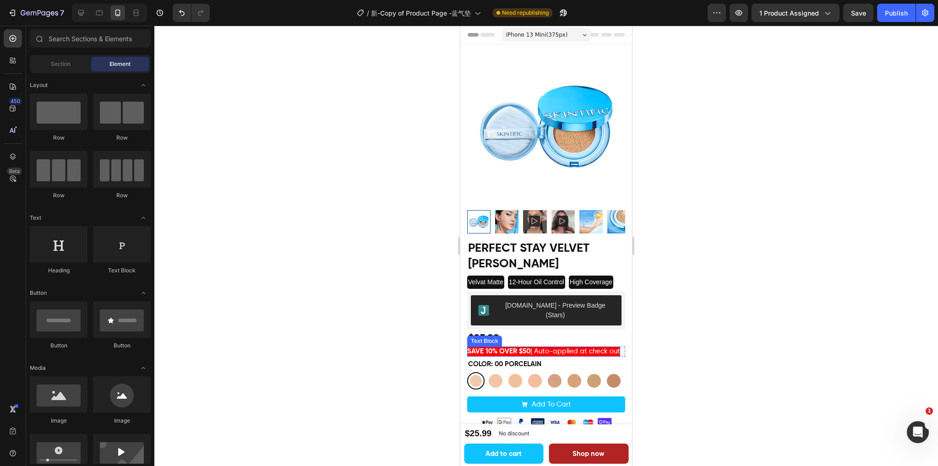
click at [557, 347] on p "SAVE 10% OVER $50 | Auto-applied at check out" at bounding box center [543, 352] width 153 height 11
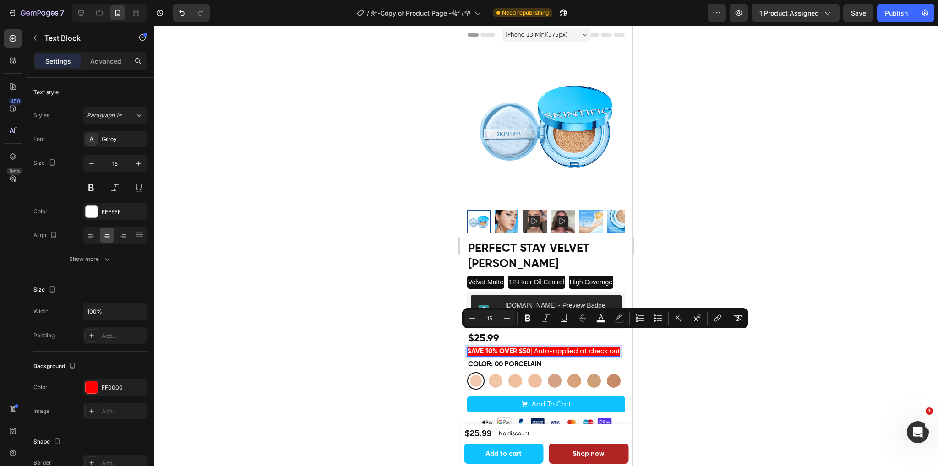
drag, startPoint x: 549, startPoint y: 346, endPoint x: 541, endPoint y: 339, distance: 11.0
click at [541, 347] on p "SAVE 10% OVER $50 | Auto-applied at check out" at bounding box center [543, 352] width 153 height 11
click at [548, 347] on p "SAVE 10% OVER $50 | Auto-applied at check out" at bounding box center [543, 352] width 153 height 11
drag, startPoint x: 542, startPoint y: 335, endPoint x: 546, endPoint y: 347, distance: 12.2
click at [546, 348] on span "SAVE 10% OVER $50 | Auto-applied at check out" at bounding box center [543, 351] width 153 height 7
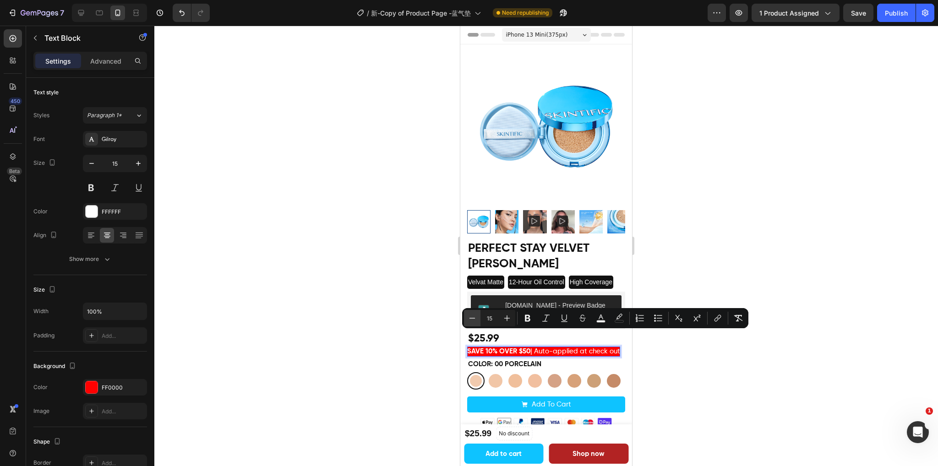
click at [470, 316] on icon "Editor contextual toolbar" at bounding box center [472, 318] width 9 height 9
type input "14"
click at [786, 383] on div at bounding box center [545, 246] width 783 height 441
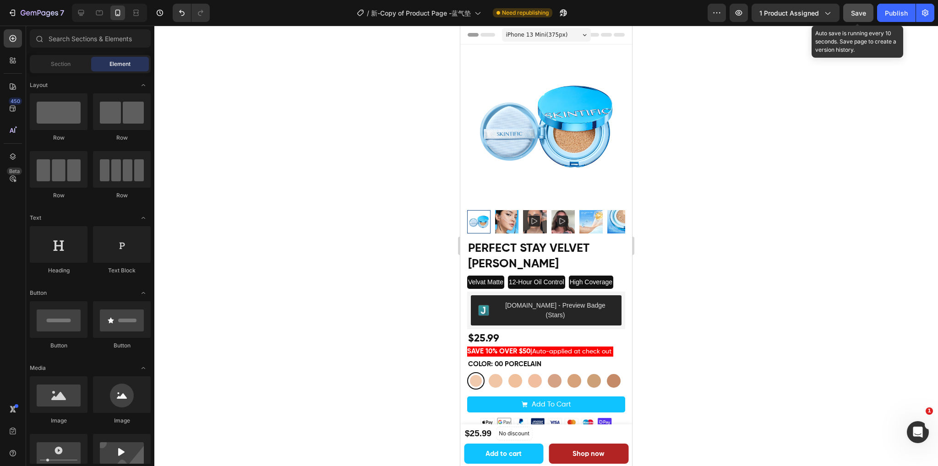
click at [863, 13] on span "Save" at bounding box center [858, 13] width 15 height 8
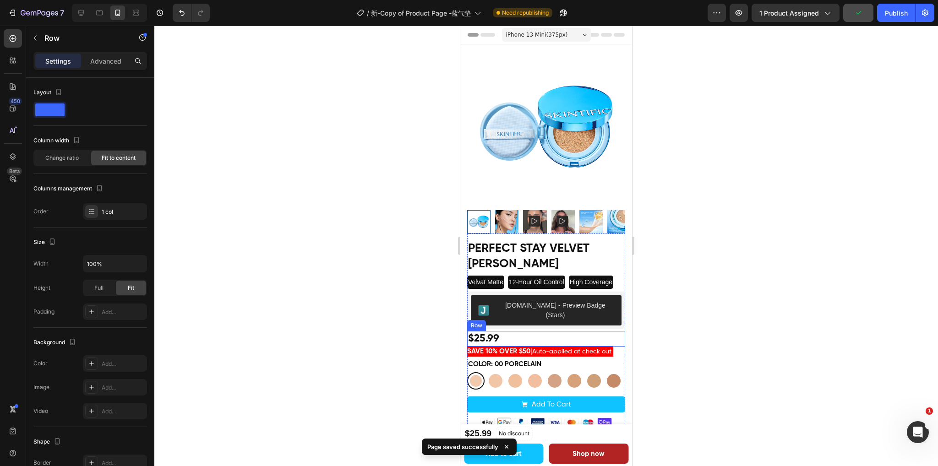
click at [526, 331] on div "$25.99 Product Price Product Price Row" at bounding box center [546, 339] width 158 height 16
click at [586, 348] on span "Auto-applied at check out" at bounding box center [571, 351] width 79 height 6
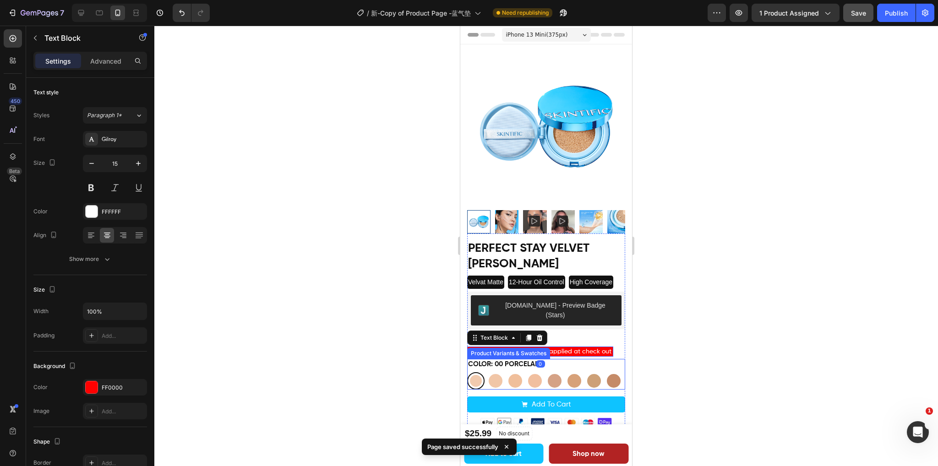
click at [568, 359] on div "Color: 00 PORCELAIN 00 PORCELAIN 00 PORCELAIN 01 VANILLA 01 VANILLA 02 IVORY 02…" at bounding box center [546, 374] width 158 height 31
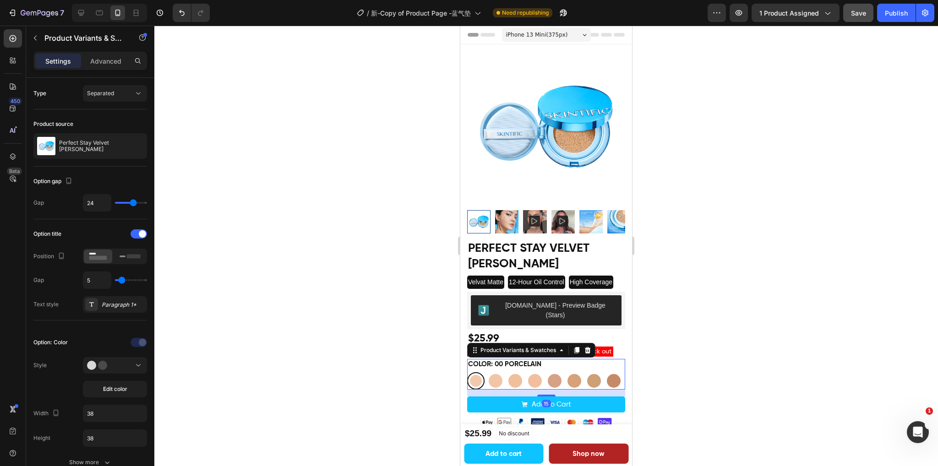
click at [725, 330] on div at bounding box center [545, 246] width 783 height 441
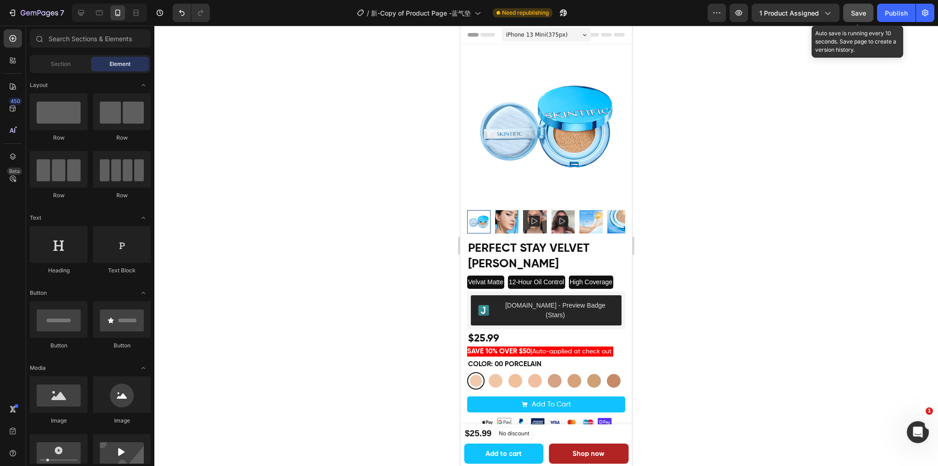
click at [857, 12] on span "Save" at bounding box center [858, 13] width 15 height 8
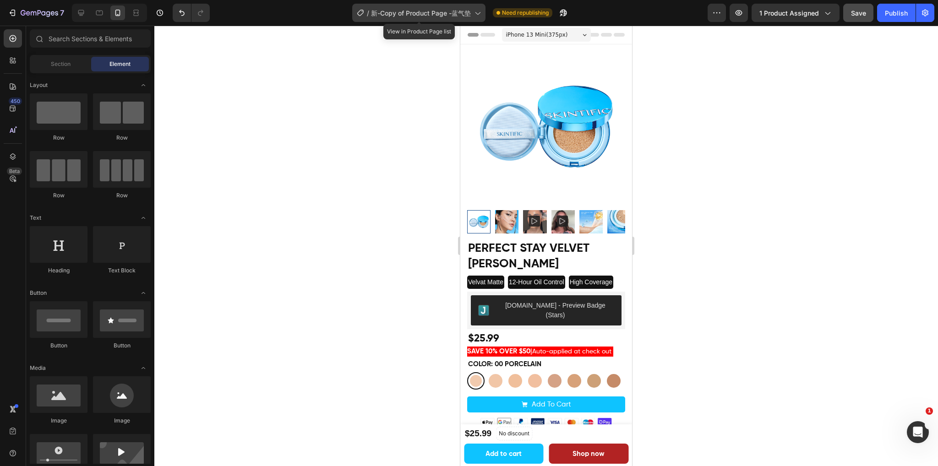
click at [458, 19] on div "/ 新-Copy of Product Page -蓝气垫" at bounding box center [418, 13] width 133 height 18
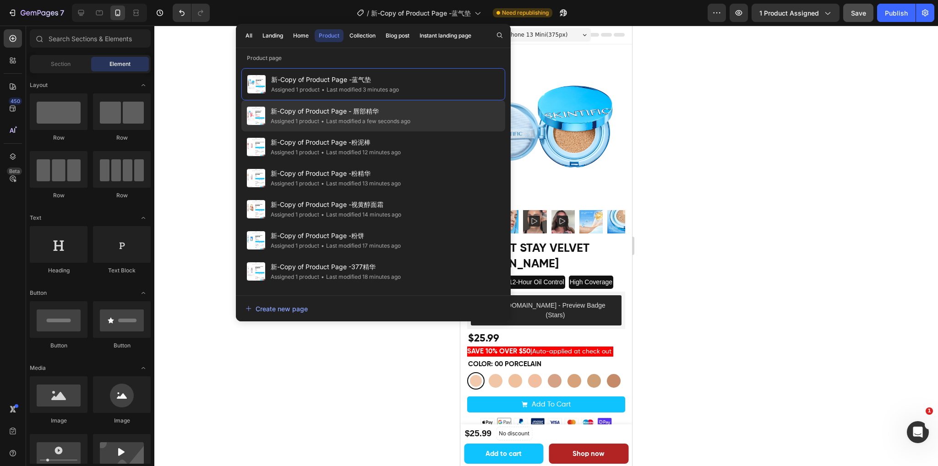
click at [403, 111] on span "新-Copy of Product Page - 唇部精华" at bounding box center [341, 111] width 140 height 11
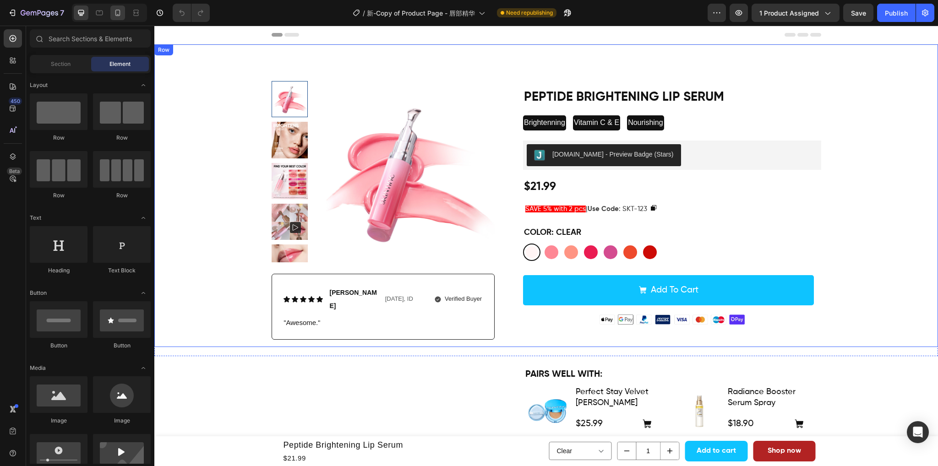
click at [119, 16] on icon at bounding box center [117, 12] width 9 height 9
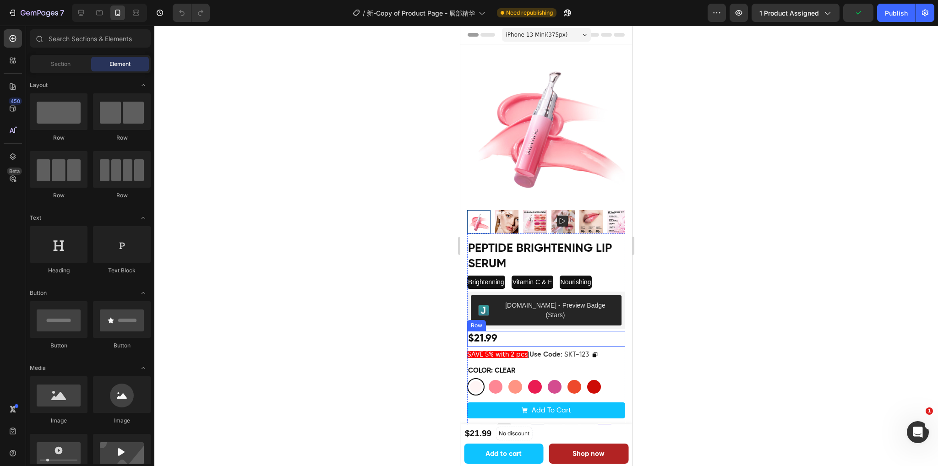
click at [542, 331] on div "$21.99 Product Price Product Price Row" at bounding box center [546, 339] width 158 height 16
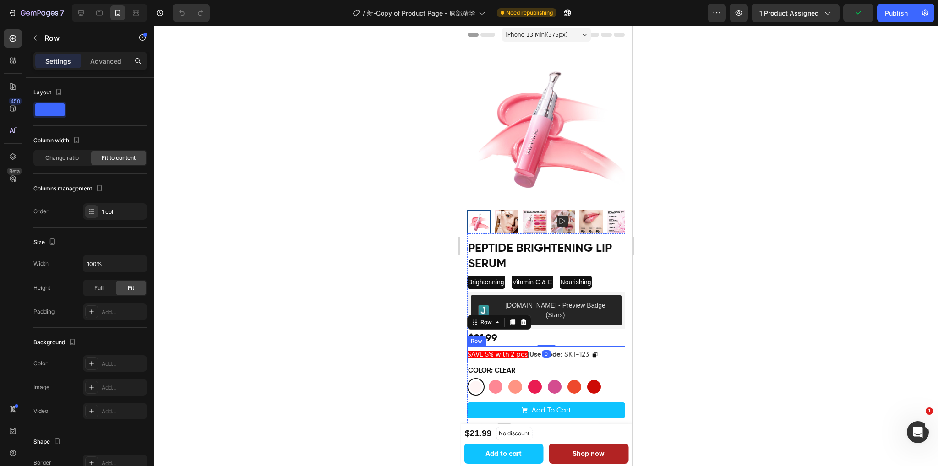
click at [611, 347] on div "SAVE 5% with 2 pcs | Use Code : SKT-123 Text Block Copy Coupon Code Row" at bounding box center [546, 355] width 158 height 16
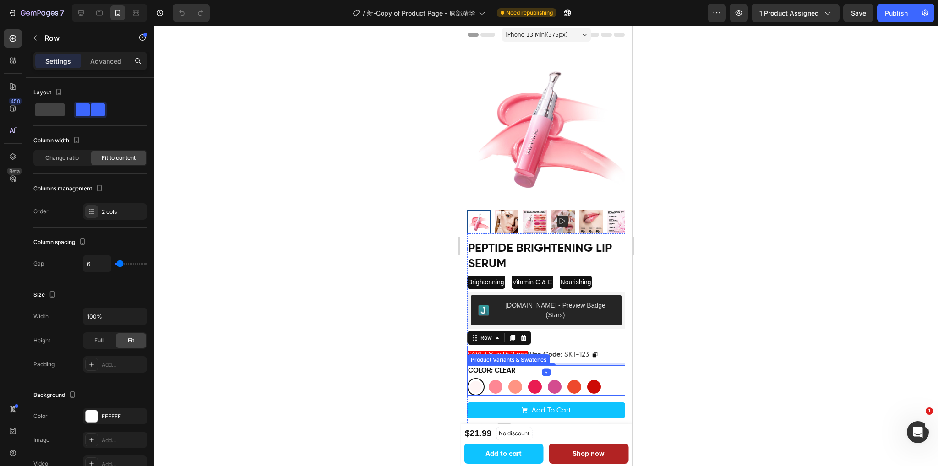
click at [576, 365] on div "Color: Clear Clear Clear Baby Pink Baby Pink Coral Rose Coral Rose Pink Red Pin…" at bounding box center [546, 380] width 158 height 31
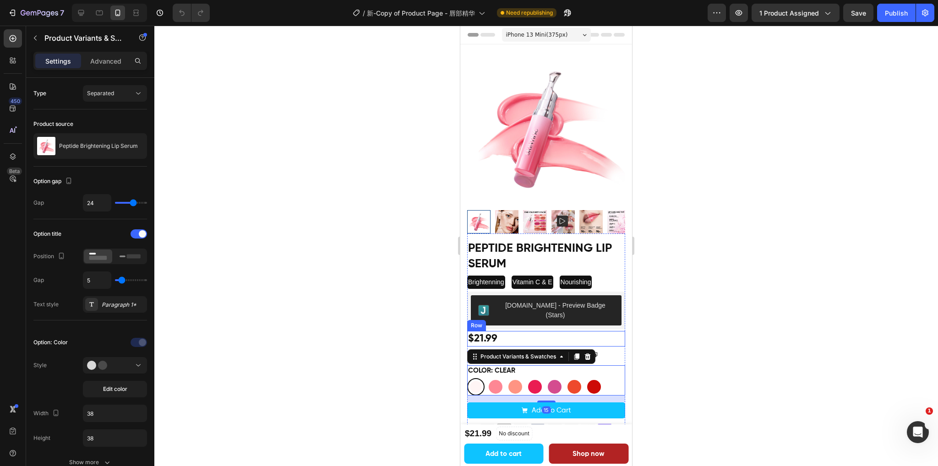
click at [566, 331] on div "$21.99 Product Price Product Price Row" at bounding box center [546, 339] width 158 height 16
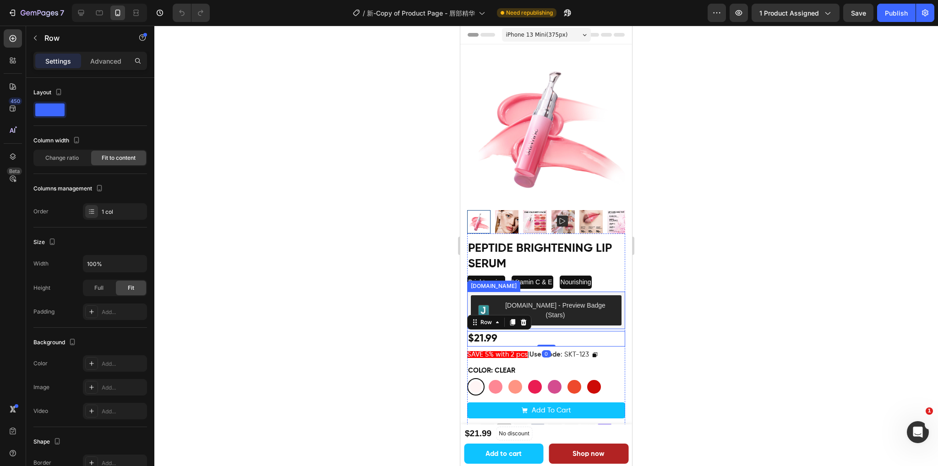
click at [610, 295] on div "[DOMAIN_NAME] - Preview Badge (Stars)" at bounding box center [546, 310] width 151 height 30
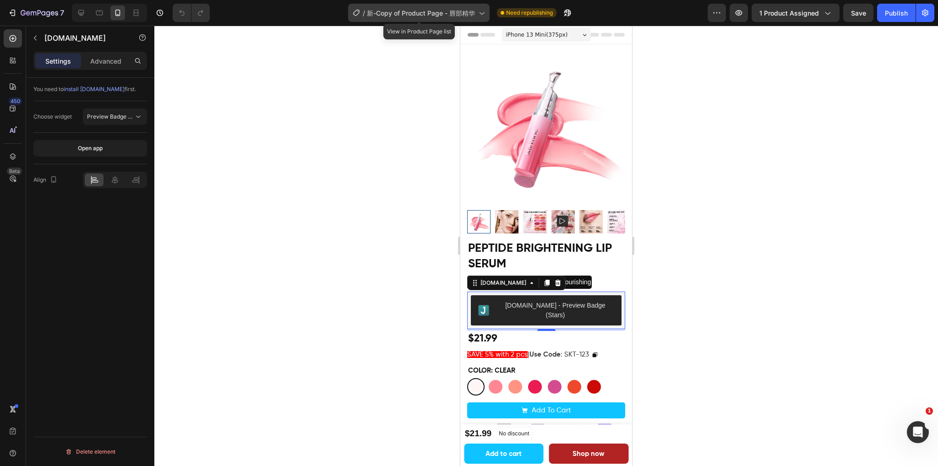
click at [405, 13] on span "新-Copy of Product Page - 唇部精华" at bounding box center [421, 13] width 108 height 10
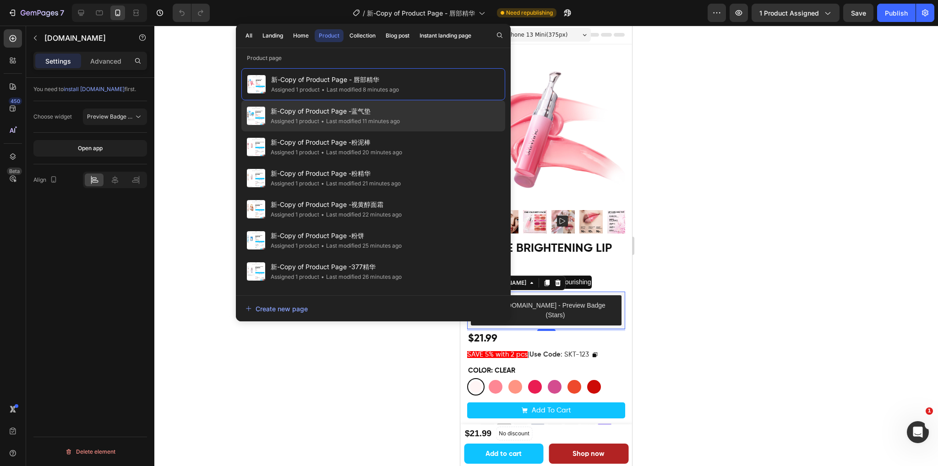
click at [386, 121] on div "• Last modified 11 minutes ago" at bounding box center [359, 121] width 81 height 9
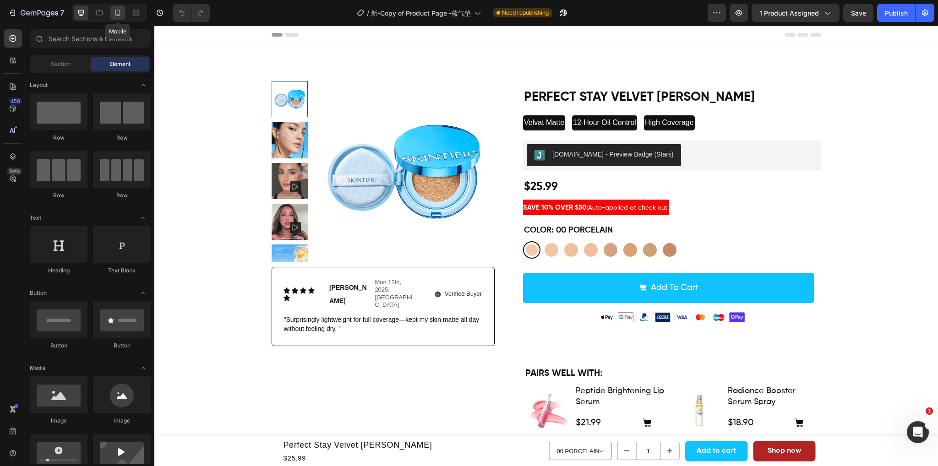
click at [117, 12] on icon at bounding box center [117, 12] width 9 height 9
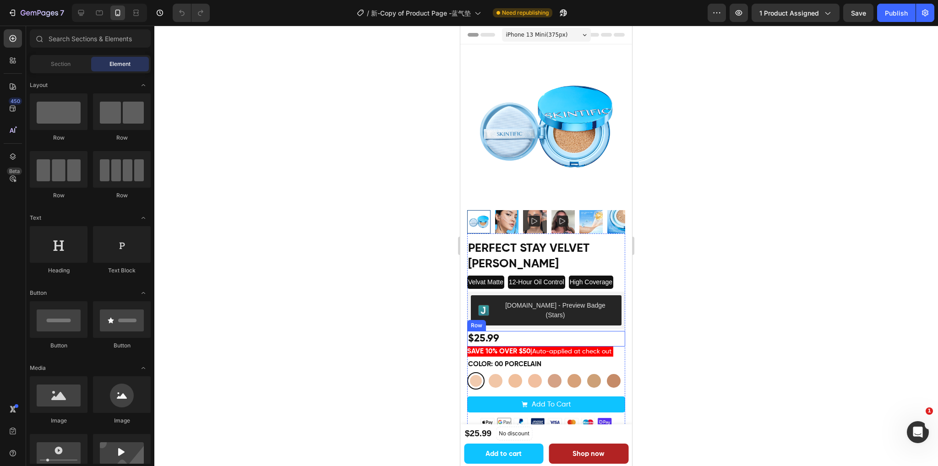
click at [559, 331] on div "$25.99 Product Price Product Price Row" at bounding box center [546, 339] width 158 height 16
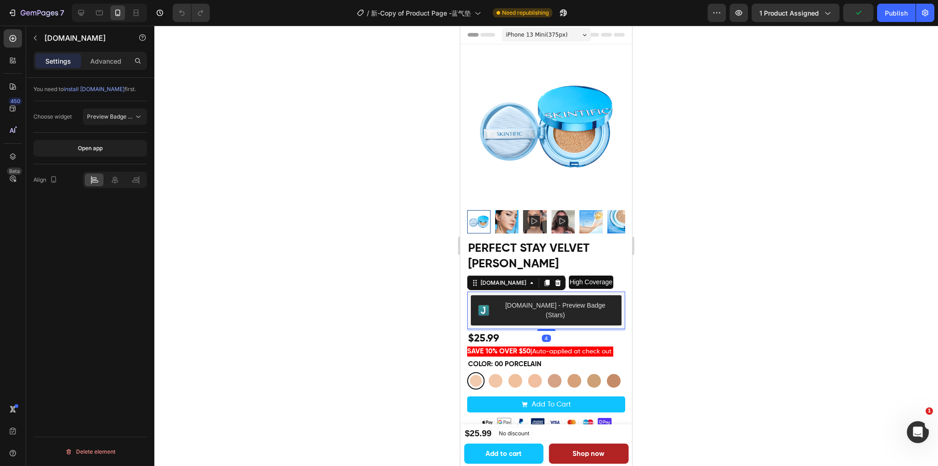
click at [609, 295] on div "[DOMAIN_NAME] - Preview Badge (Stars)" at bounding box center [546, 310] width 151 height 30
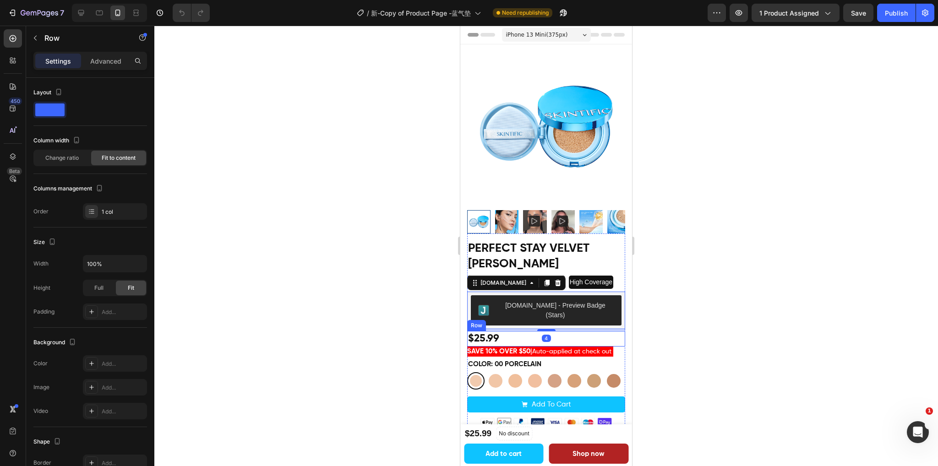
click at [563, 331] on div "$25.99 Product Price Product Price Row" at bounding box center [546, 339] width 158 height 16
click at [588, 342] on div "Perfect Stay Velvet Matte Cushion Product Title Velvat Matte Text Block 12-Hour…" at bounding box center [546, 332] width 158 height 197
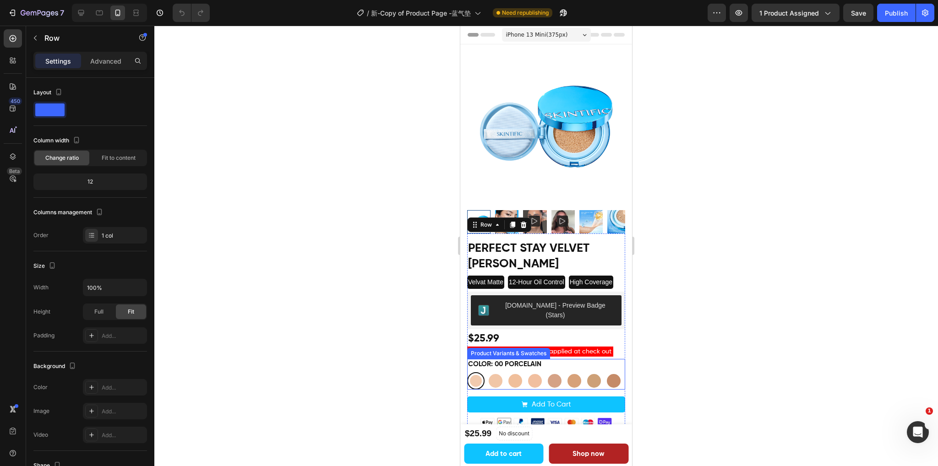
click at [551, 359] on div "Color: 00 PORCELAIN 00 PORCELAIN 00 PORCELAIN 01 VANILLA 01 VANILLA 02 IVORY 02…" at bounding box center [546, 374] width 158 height 31
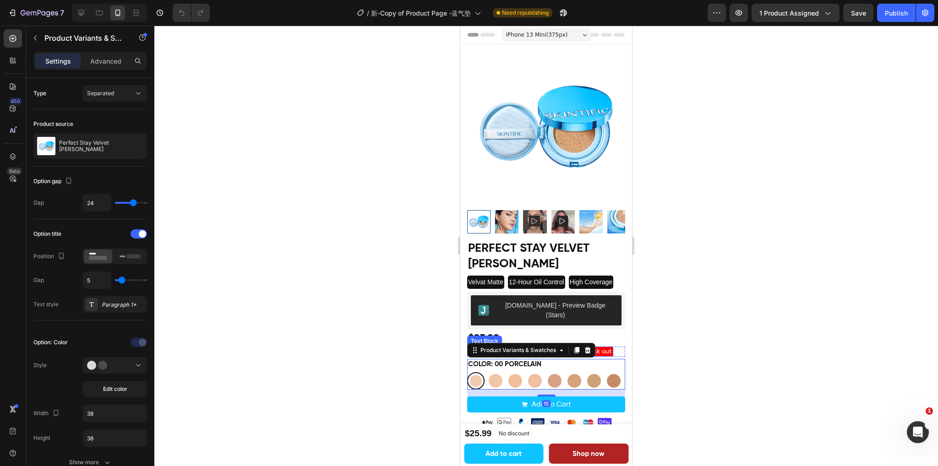
click at [611, 348] on span "Auto-applied at check out" at bounding box center [571, 351] width 79 height 6
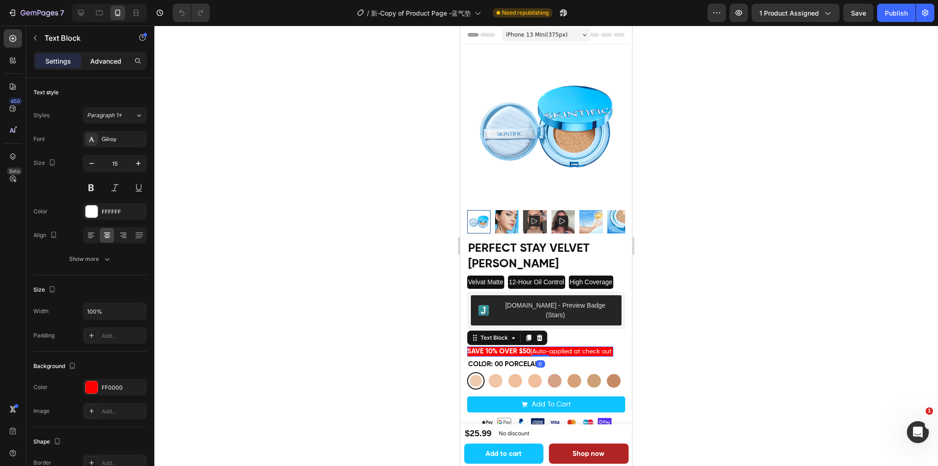
click at [106, 61] on p "Advanced" at bounding box center [105, 61] width 31 height 10
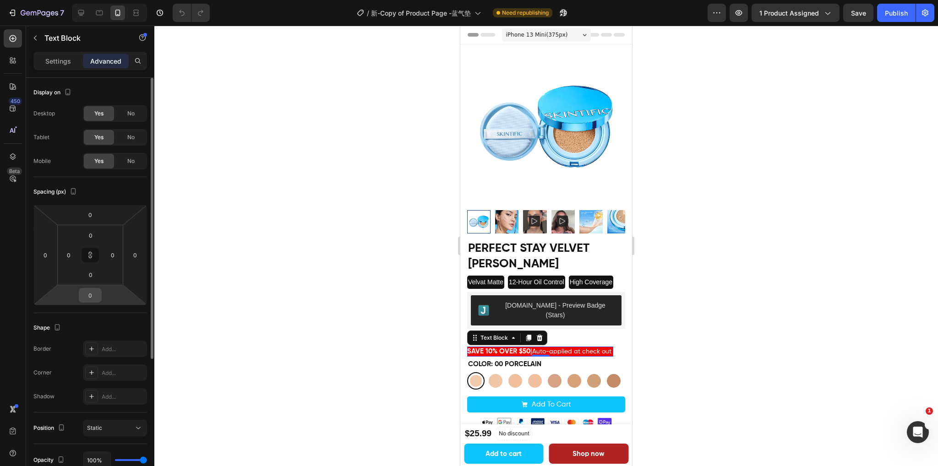
click at [100, 293] on div "0" at bounding box center [90, 295] width 23 height 15
click at [94, 295] on input "0" at bounding box center [90, 295] width 18 height 14
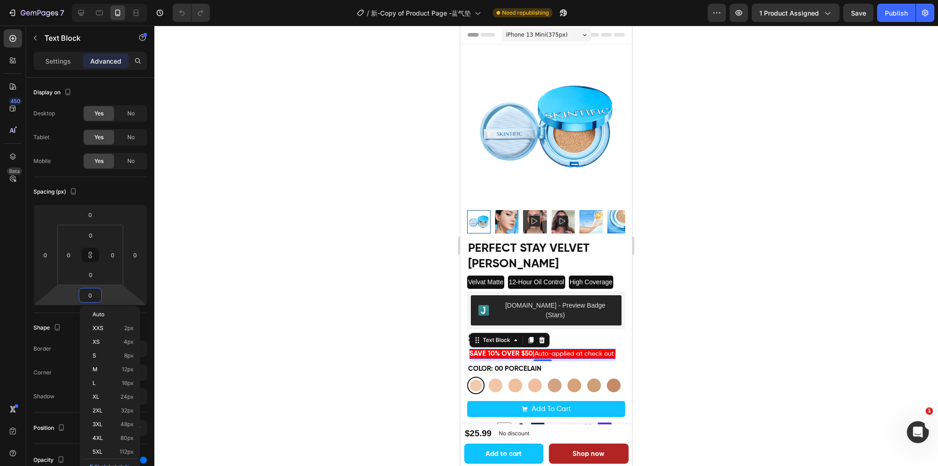
type input "5"
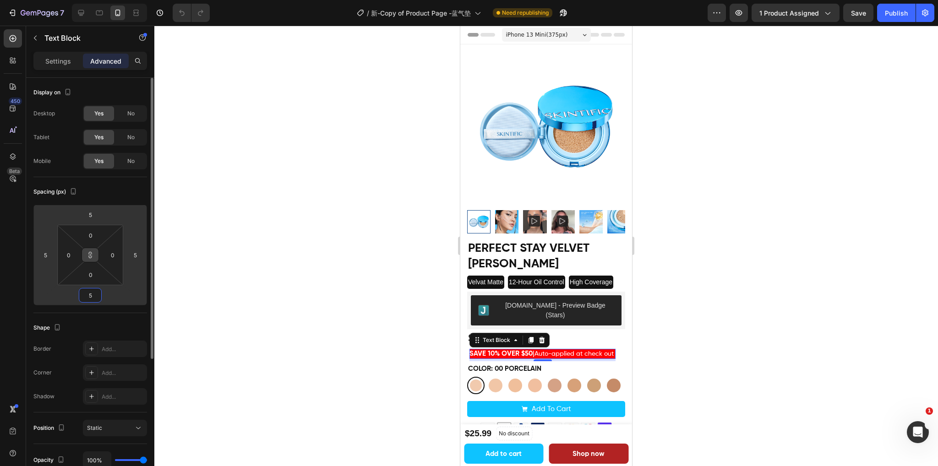
type input "5"
click at [87, 257] on icon at bounding box center [90, 254] width 7 height 7
click at [92, 220] on input "5" at bounding box center [90, 215] width 18 height 14
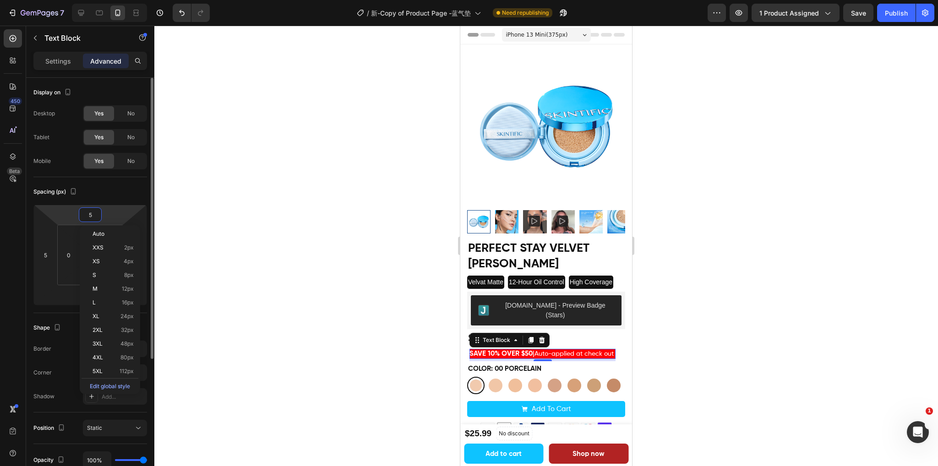
type input "0"
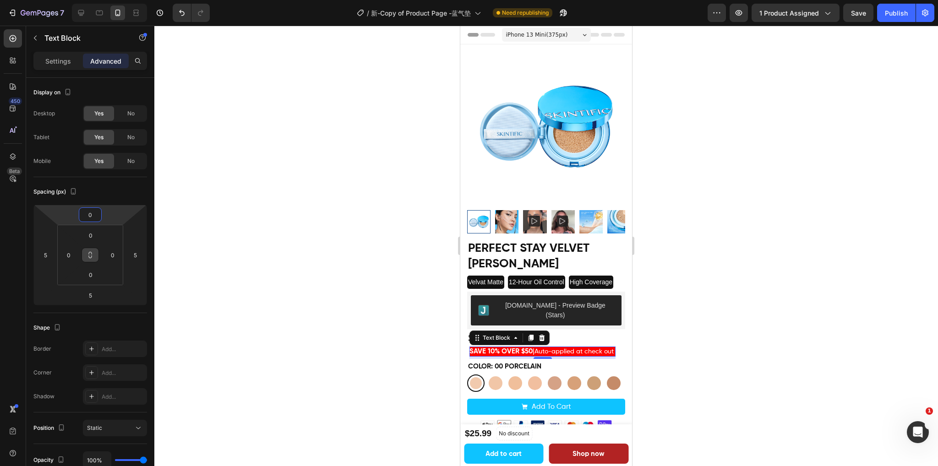
click at [722, 293] on div at bounding box center [545, 246] width 783 height 441
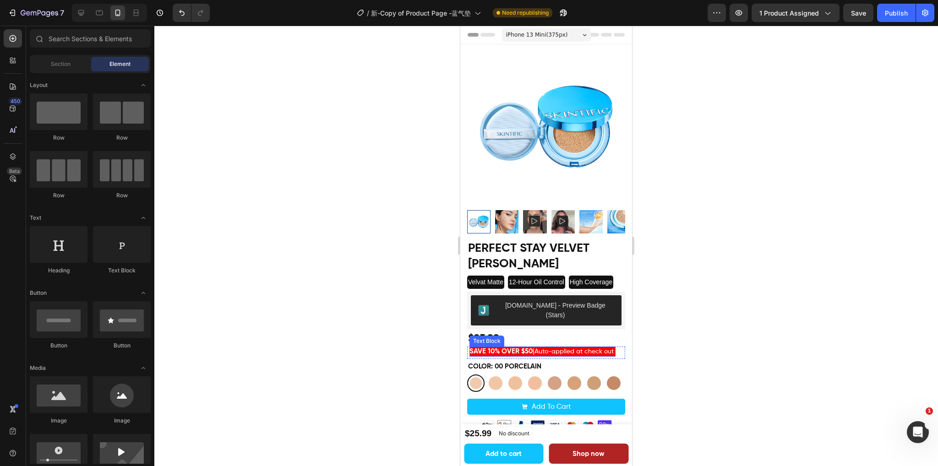
click at [568, 348] on p "SAVE 10% OVER $50 | Auto-applied at check out" at bounding box center [542, 352] width 146 height 11
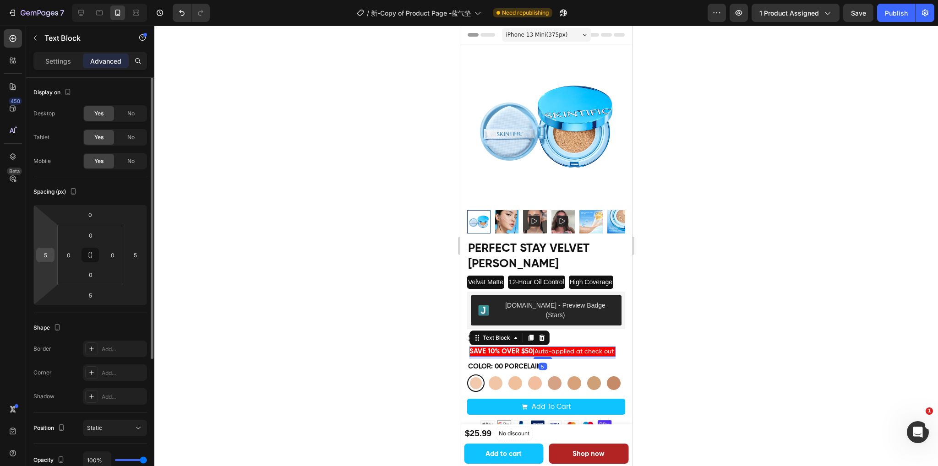
click at [50, 255] on input "5" at bounding box center [45, 255] width 14 height 14
type input "0"
drag, startPoint x: 136, startPoint y: 255, endPoint x: 142, endPoint y: 257, distance: 6.2
click at [136, 255] on input "5" at bounding box center [135, 255] width 14 height 14
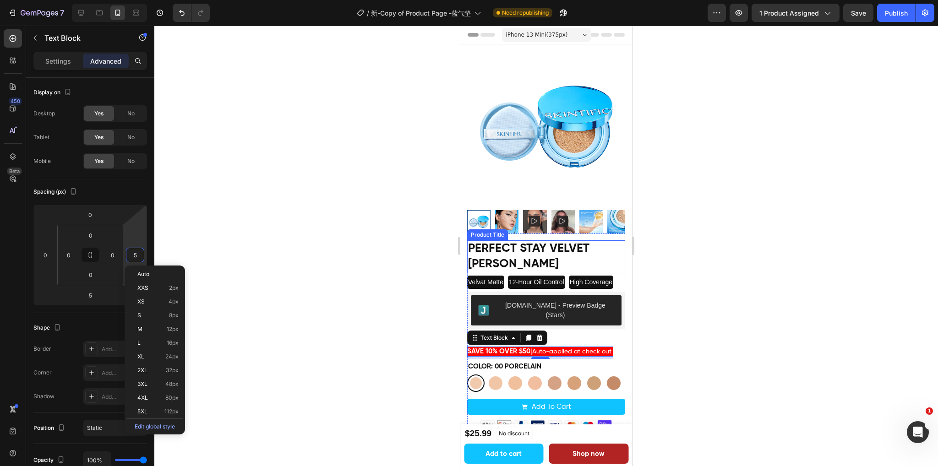
type input "0"
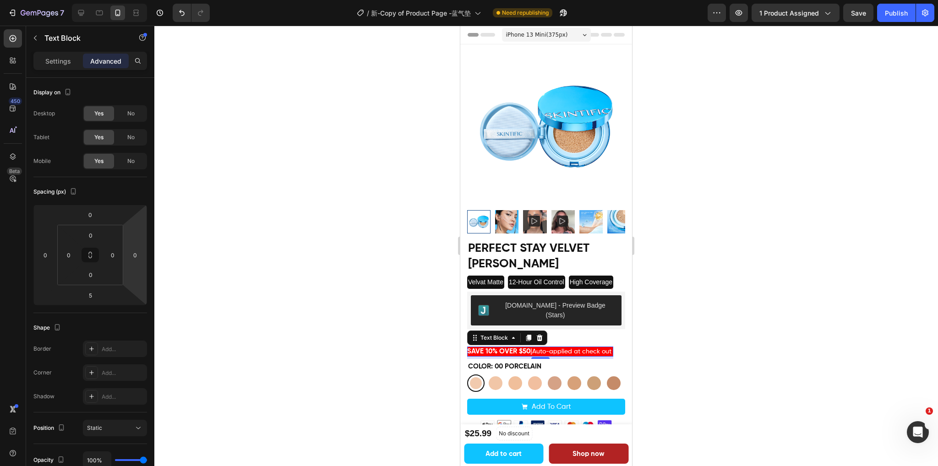
click at [689, 274] on div at bounding box center [545, 246] width 783 height 441
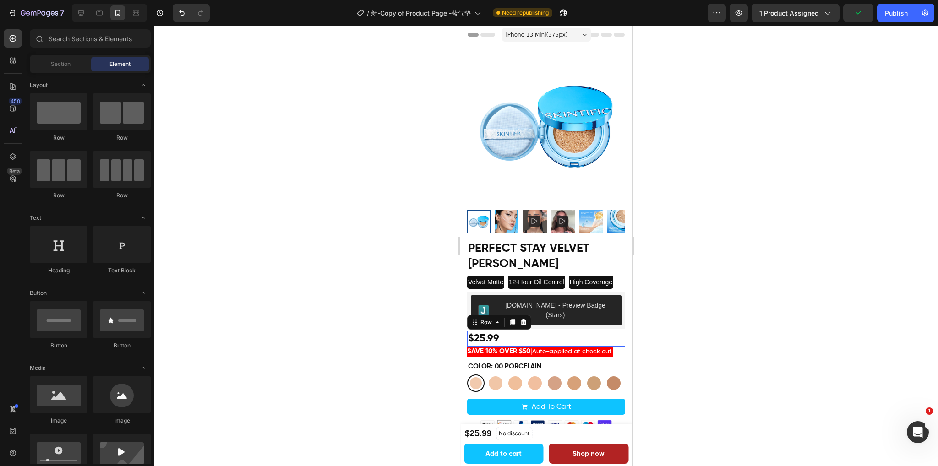
click at [529, 331] on div "$25.99 Product Price Product Price Row 0" at bounding box center [546, 339] width 158 height 16
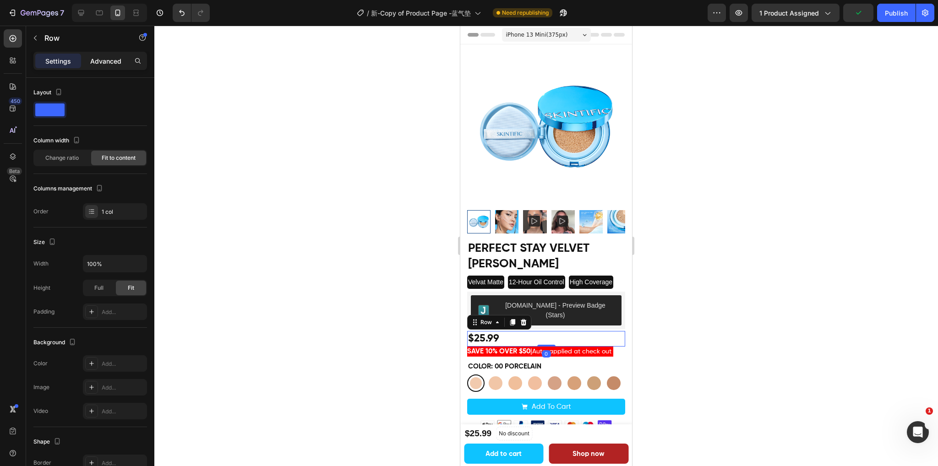
click at [95, 65] on p "Advanced" at bounding box center [105, 61] width 31 height 10
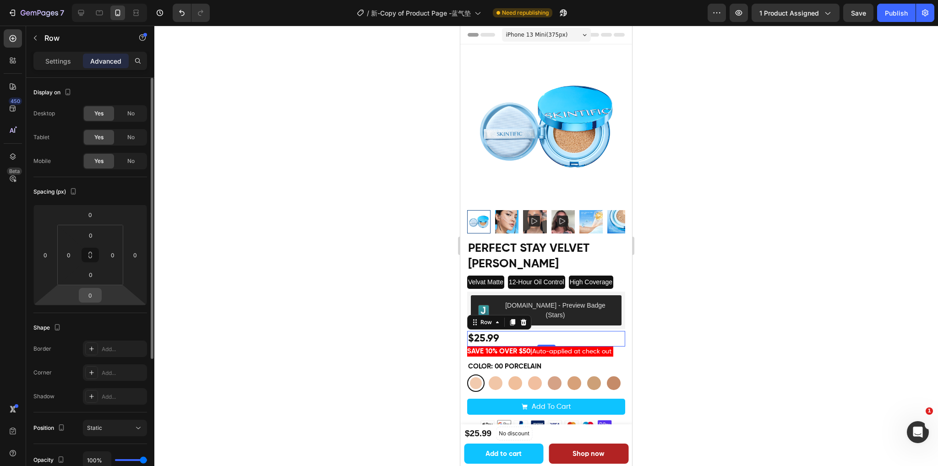
click at [94, 294] on input "0" at bounding box center [90, 295] width 18 height 14
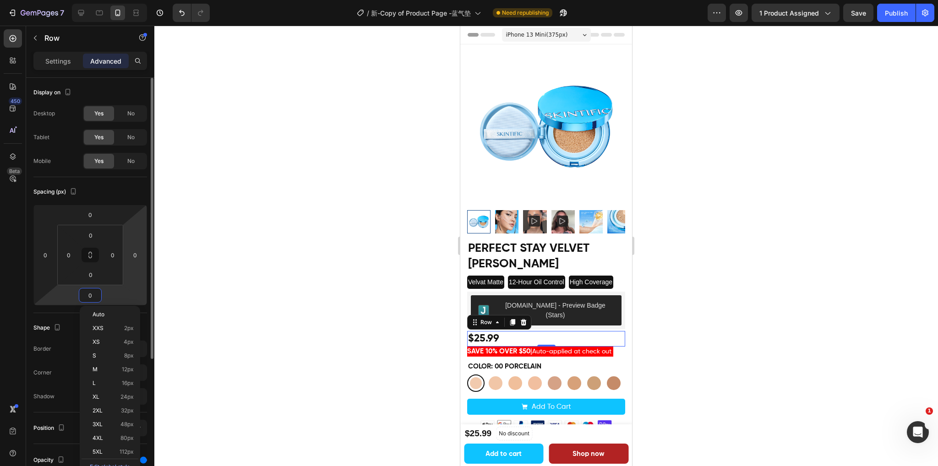
type input "5"
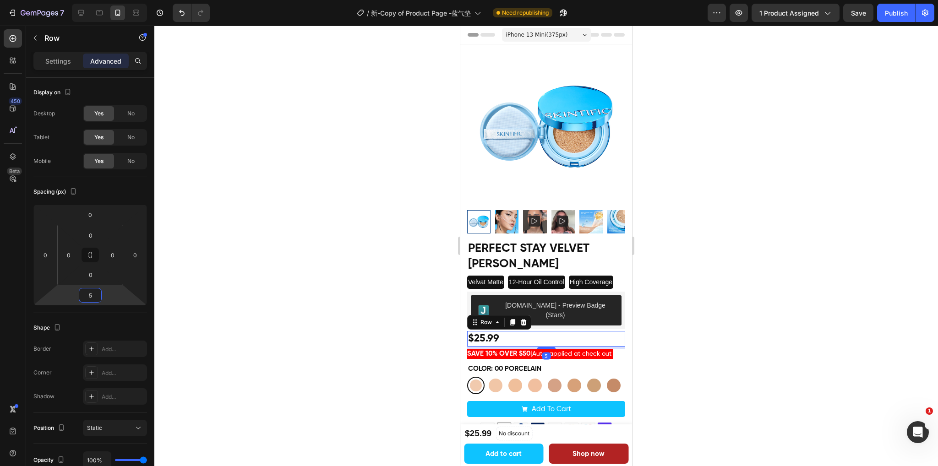
click at [751, 276] on div at bounding box center [545, 246] width 783 height 441
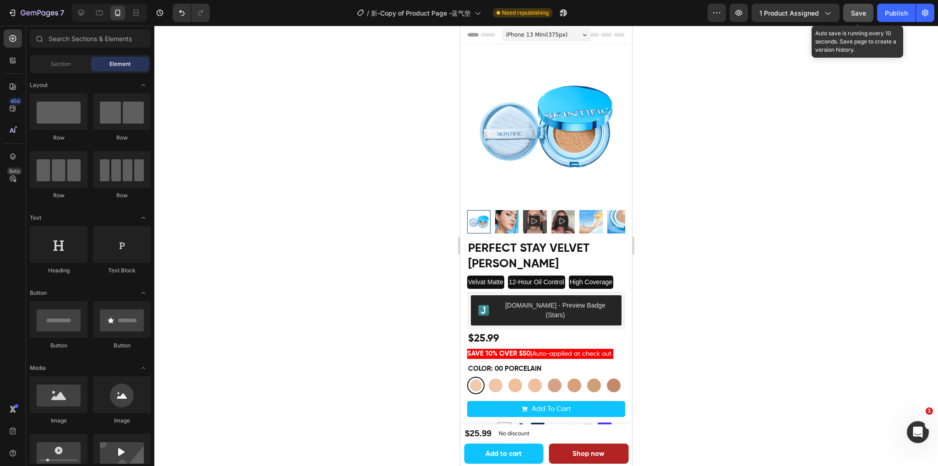
click at [850, 19] on button "Save" at bounding box center [858, 13] width 30 height 18
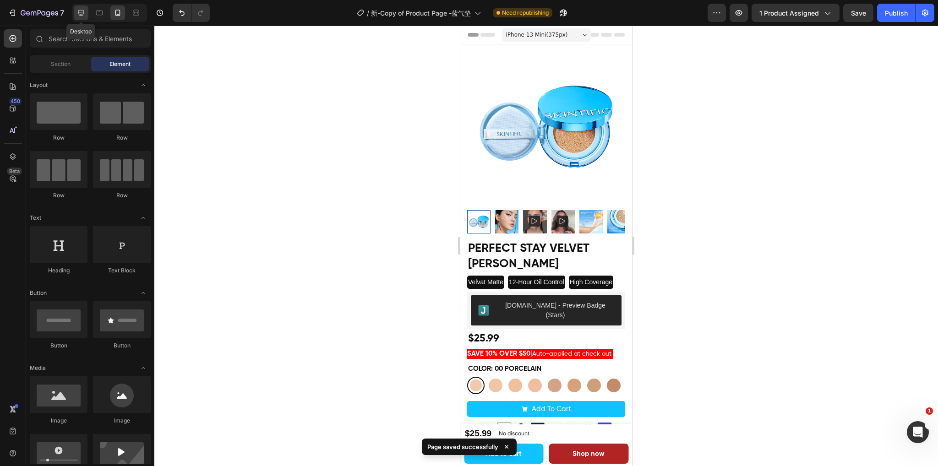
click at [75, 10] on div at bounding box center [81, 12] width 15 height 15
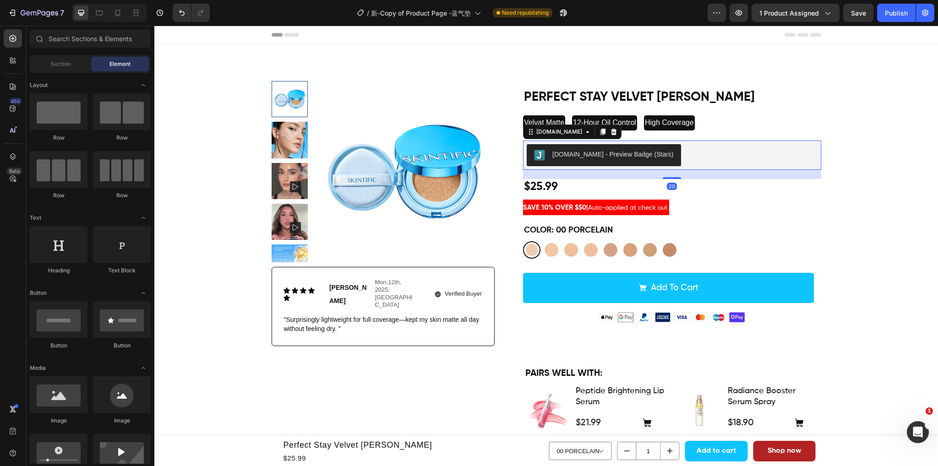
click at [680, 164] on div "[DOMAIN_NAME] - Preview Badge (Stars)" at bounding box center [672, 155] width 291 height 22
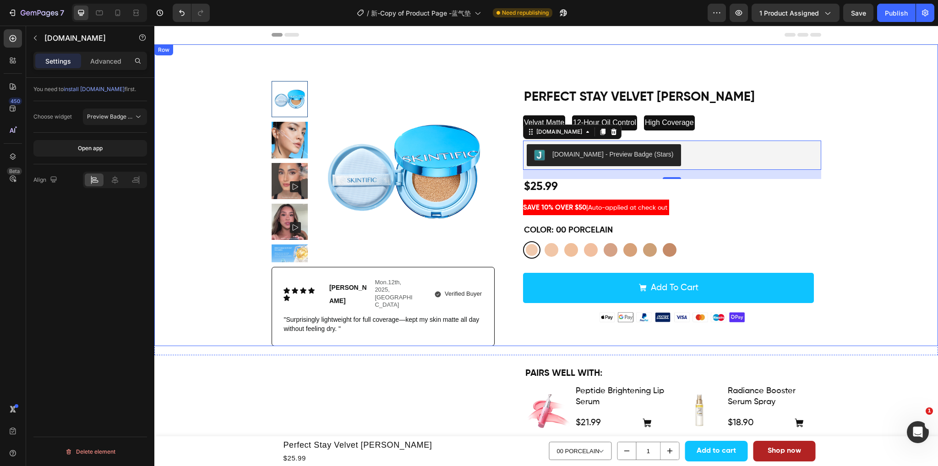
click at [868, 146] on div "Product Images Icon Icon Icon Icon Icon Icon List Emily Text Block Mon.12th, 20…" at bounding box center [546, 213] width 770 height 265
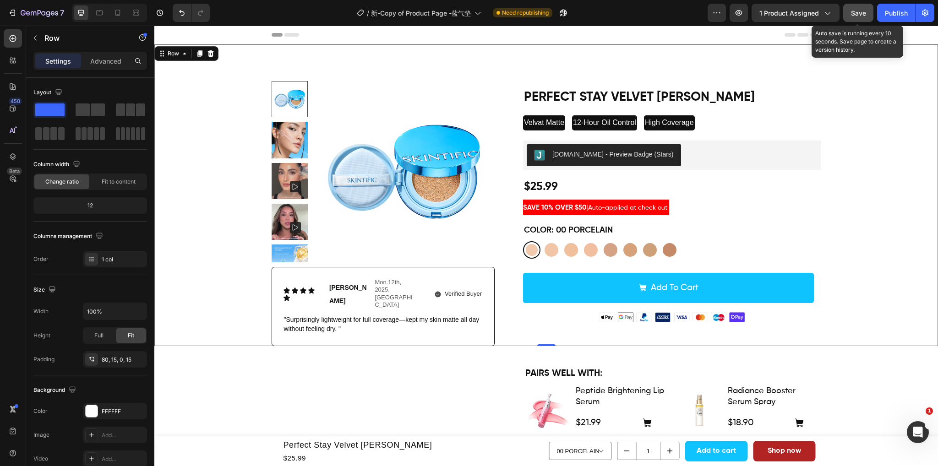
click at [864, 11] on span "Save" at bounding box center [858, 13] width 15 height 8
click at [861, 12] on span "Save" at bounding box center [858, 13] width 15 height 8
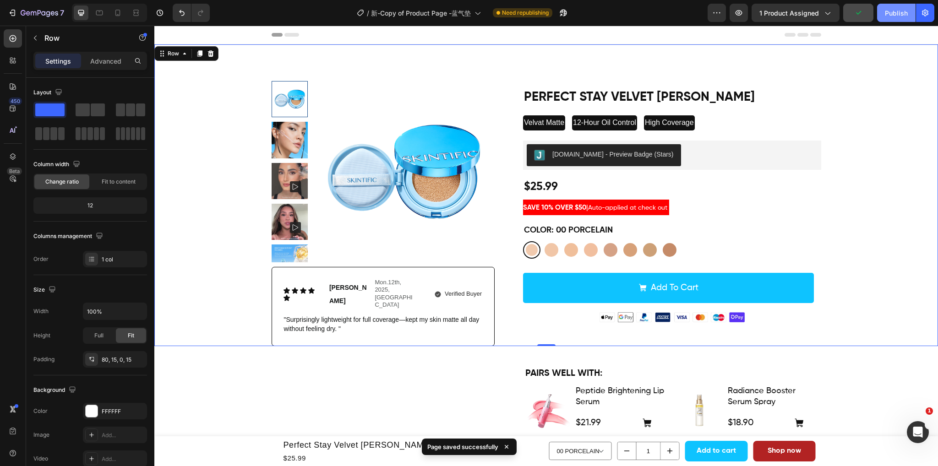
click at [893, 13] on div "Publish" at bounding box center [896, 13] width 23 height 10
click at [116, 9] on icon at bounding box center [117, 12] width 9 height 9
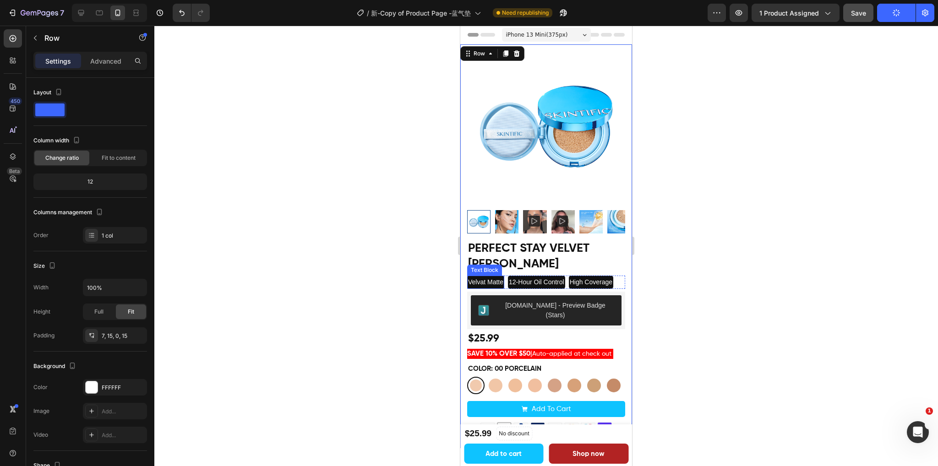
click at [469, 277] on p "Velvat Matte" at bounding box center [485, 282] width 35 height 11
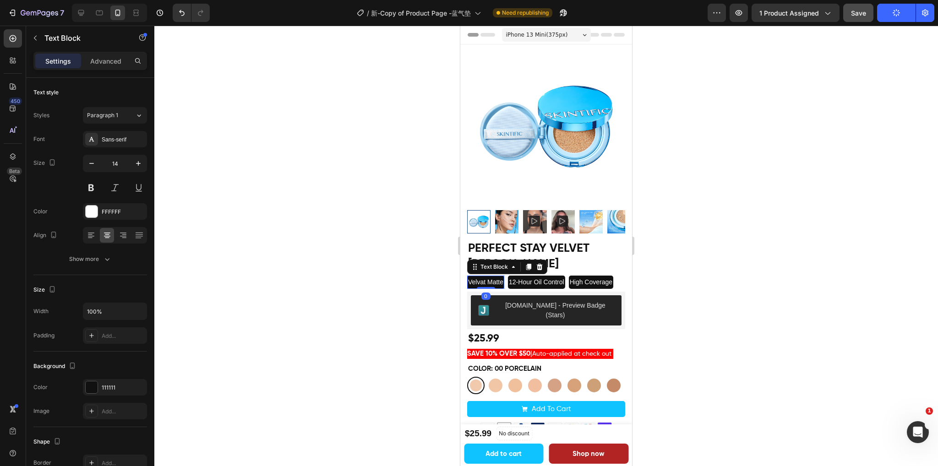
click at [469, 277] on p "Velvat Matte" at bounding box center [485, 282] width 35 height 11
click at [503, 277] on p "Velvat Matte" at bounding box center [485, 282] width 35 height 11
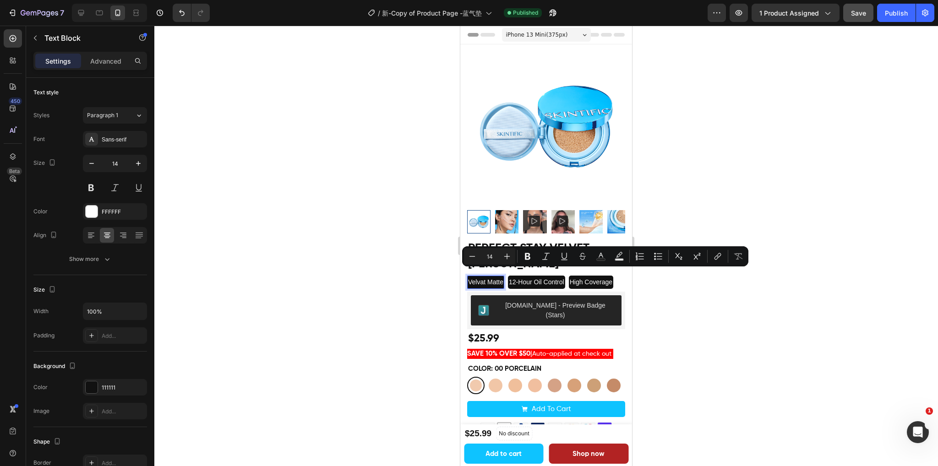
drag, startPoint x: 505, startPoint y: 275, endPoint x: 467, endPoint y: 276, distance: 38.0
click at [467, 276] on div "Velvat Matte" at bounding box center [485, 282] width 37 height 13
click at [470, 258] on icon "Editor contextual toolbar" at bounding box center [472, 256] width 9 height 9
type input "13"
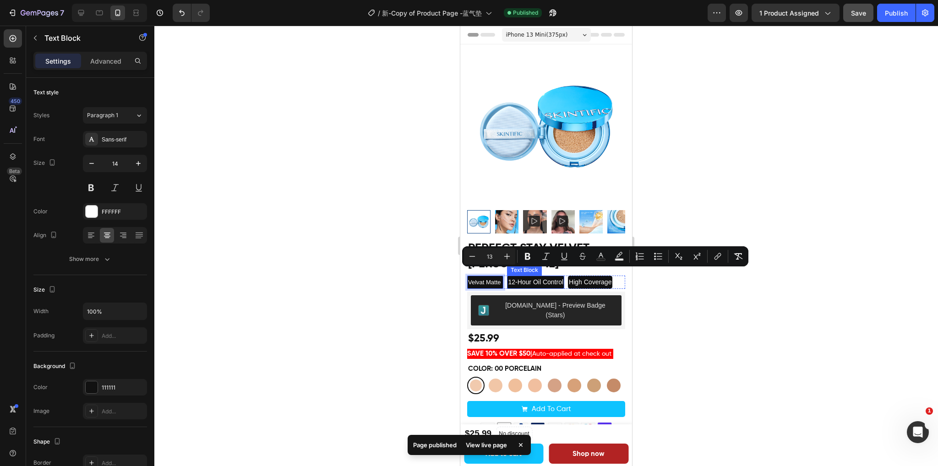
click at [513, 277] on p "12-Hour Oil Control" at bounding box center [535, 282] width 55 height 11
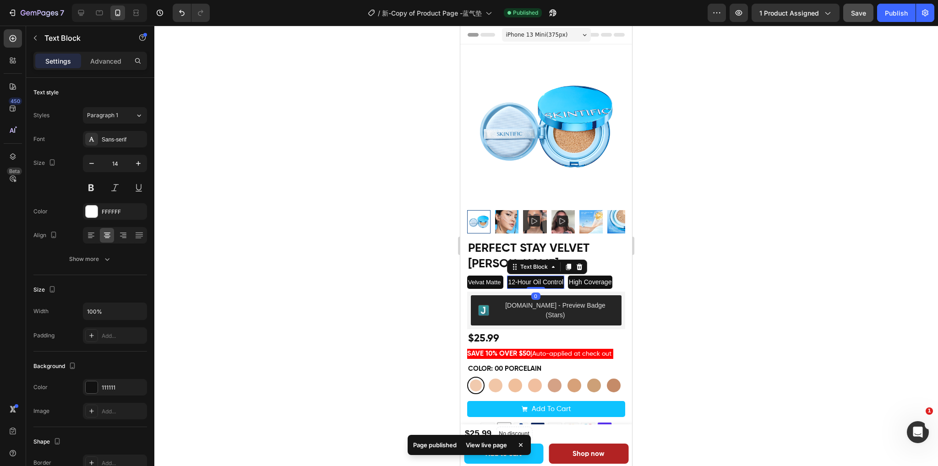
click at [510, 277] on p "12-Hour Oil Control" at bounding box center [535, 282] width 55 height 11
click at [555, 283] on p "12-Hour Oil Control" at bounding box center [535, 282] width 55 height 11
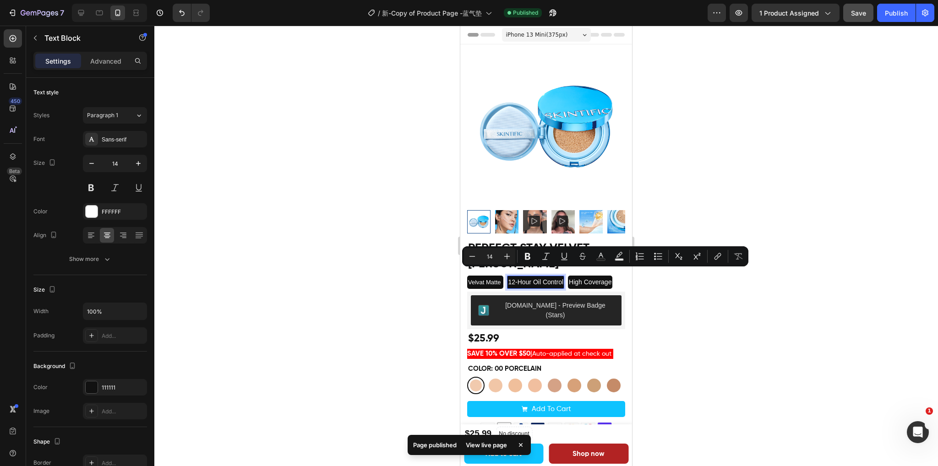
drag, startPoint x: 536, startPoint y: 286, endPoint x: 520, endPoint y: 274, distance: 19.9
click at [520, 277] on p "12-Hour Oil Control" at bounding box center [535, 282] width 55 height 11
click at [474, 257] on icon "Editor contextual toolbar" at bounding box center [472, 256] width 9 height 9
type input "13"
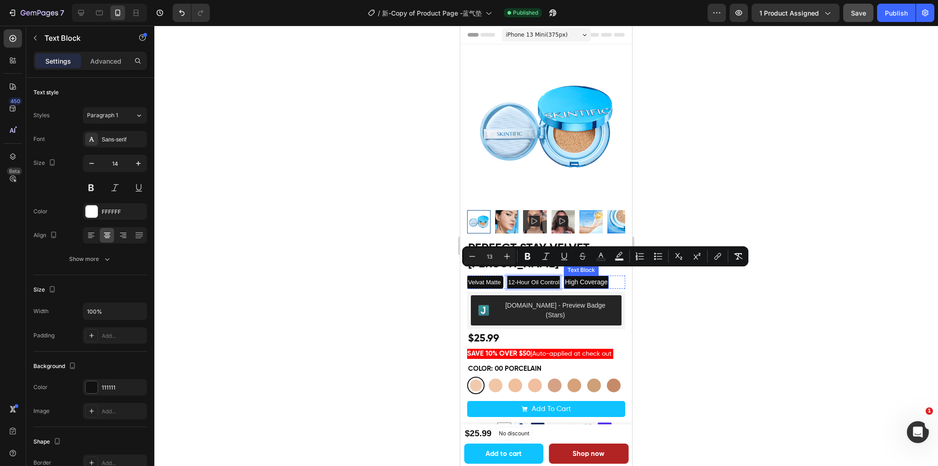
click at [596, 278] on p "High Coverage" at bounding box center [586, 282] width 43 height 11
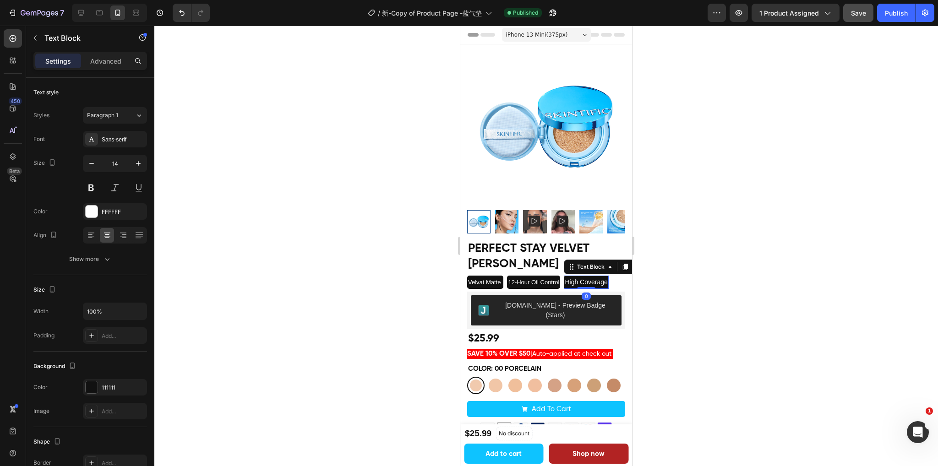
click at [573, 277] on p "High Coverage" at bounding box center [586, 282] width 43 height 11
click at [607, 277] on p "High Coverage" at bounding box center [586, 282] width 43 height 11
drag, startPoint x: 616, startPoint y: 275, endPoint x: 566, endPoint y: 274, distance: 50.4
click at [566, 276] on div "Velvat Matte Text Block 12-Hour Oil Control Text Block High Coverage Text Block…" at bounding box center [546, 282] width 158 height 13
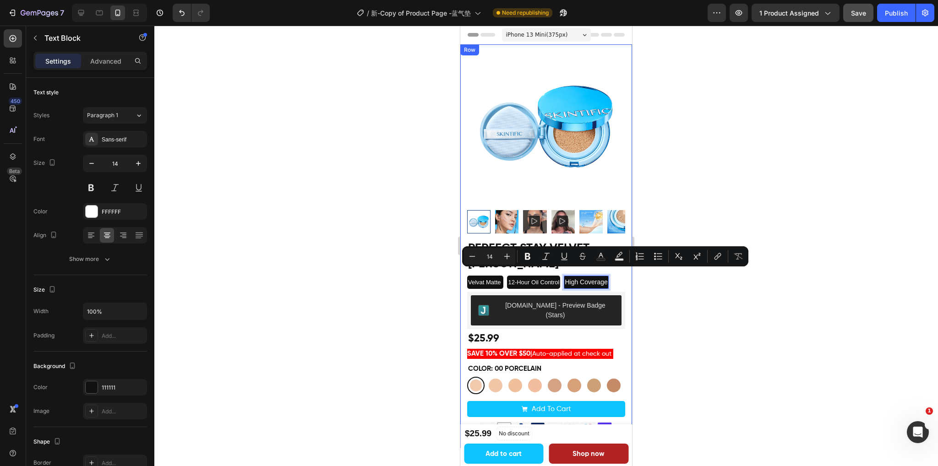
drag, startPoint x: 571, startPoint y: 273, endPoint x: 620, endPoint y: 274, distance: 49.0
click at [620, 274] on div "Product Images Icon Icon Icon Icon Icon Icon List Emily Text Block Mon.12th, 20…" at bounding box center [546, 246] width 172 height 404
click at [476, 257] on button "Minus" at bounding box center [472, 256] width 16 height 16
type input "13"
drag, startPoint x: 717, startPoint y: 297, endPoint x: 717, endPoint y: 274, distance: 23.4
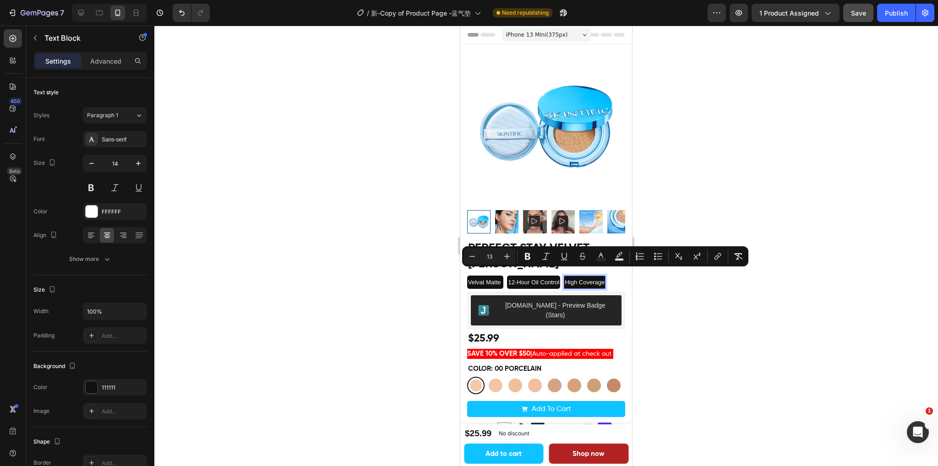
click at [717, 297] on div at bounding box center [545, 246] width 783 height 441
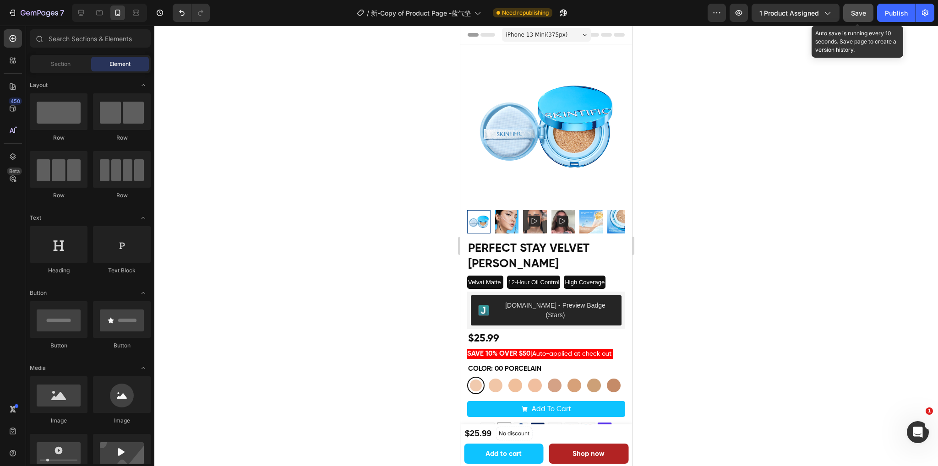
click at [862, 16] on div "Save" at bounding box center [858, 13] width 15 height 10
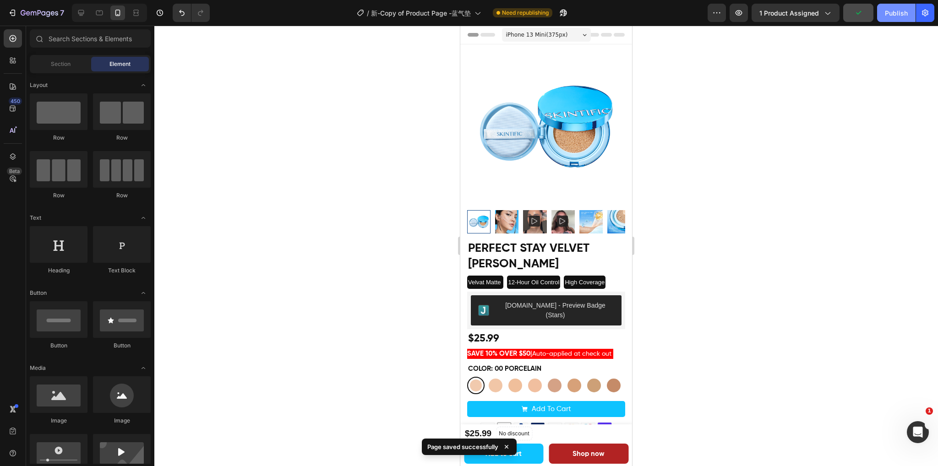
click at [896, 12] on div "Publish" at bounding box center [896, 13] width 23 height 10
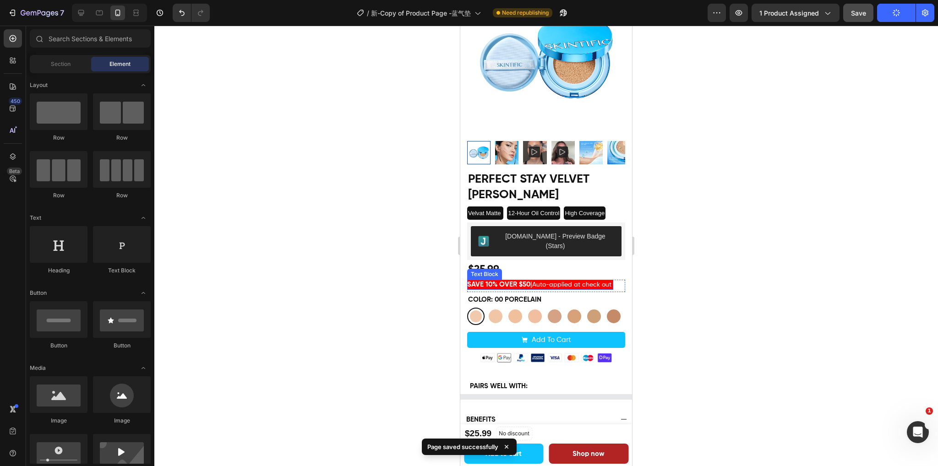
scroll to position [92, 0]
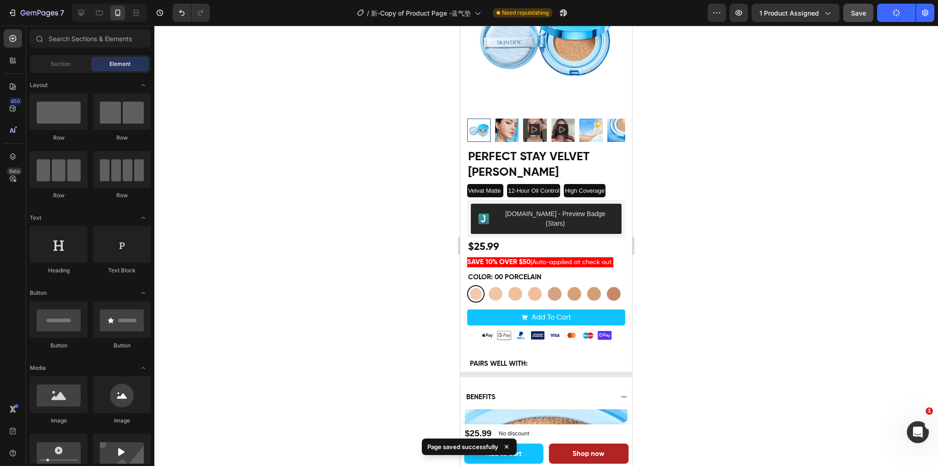
click at [804, 249] on div at bounding box center [545, 246] width 783 height 441
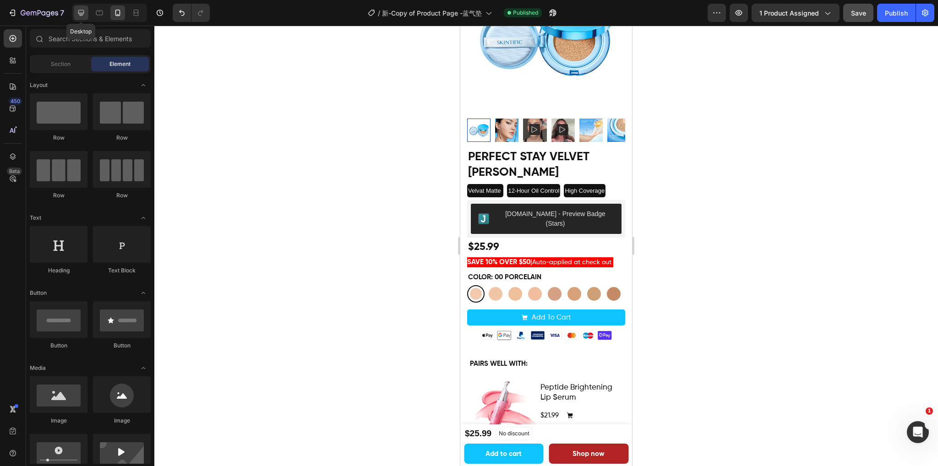
click at [84, 10] on icon at bounding box center [80, 12] width 9 height 9
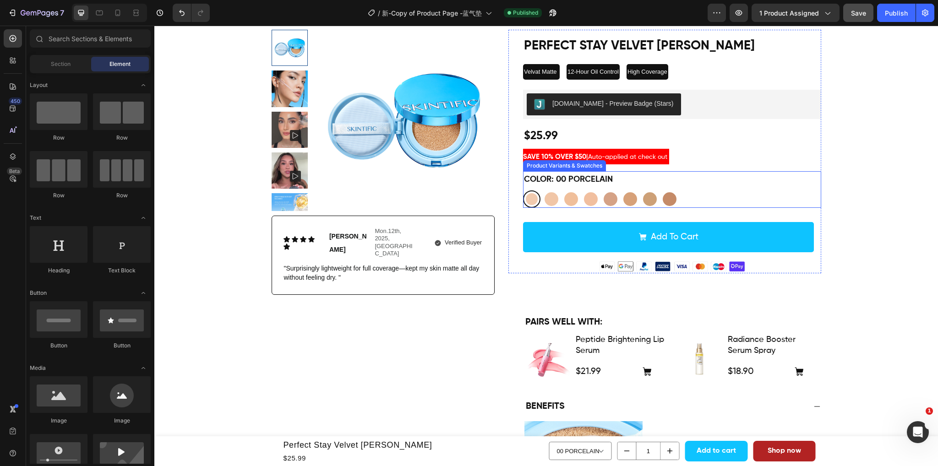
scroll to position [46, 0]
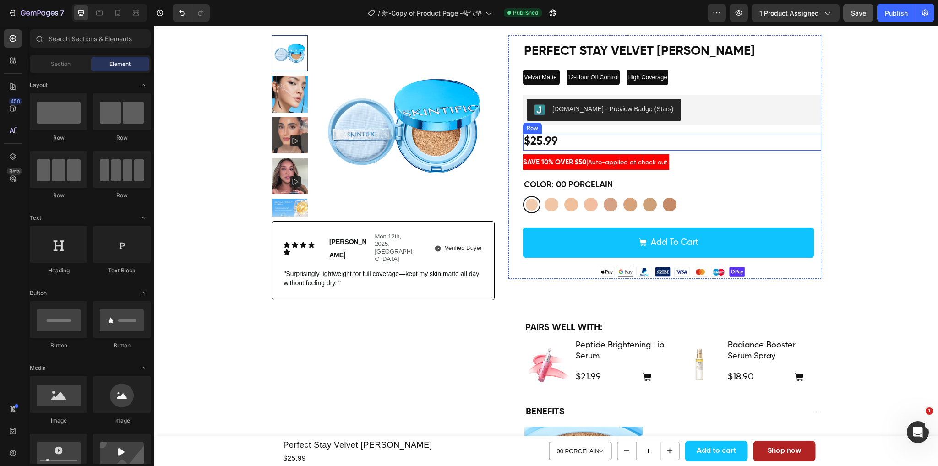
click at [620, 142] on div "$25.99 Product Price Product Price Row" at bounding box center [672, 142] width 298 height 17
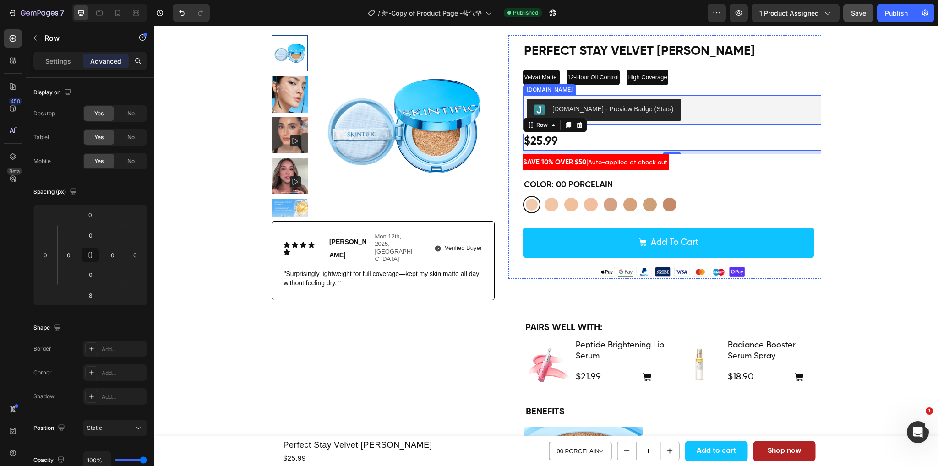
click at [740, 107] on div "[DOMAIN_NAME] - Preview Badge (Stars)" at bounding box center [672, 110] width 291 height 22
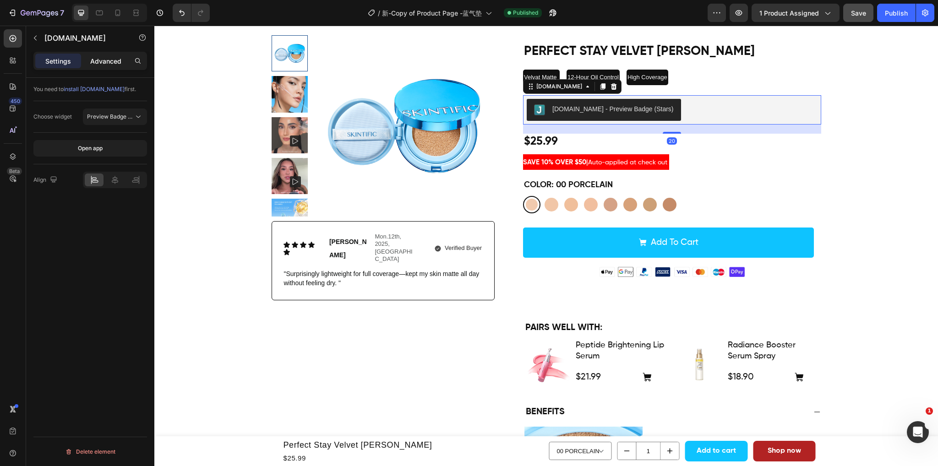
click at [101, 59] on p "Advanced" at bounding box center [105, 61] width 31 height 10
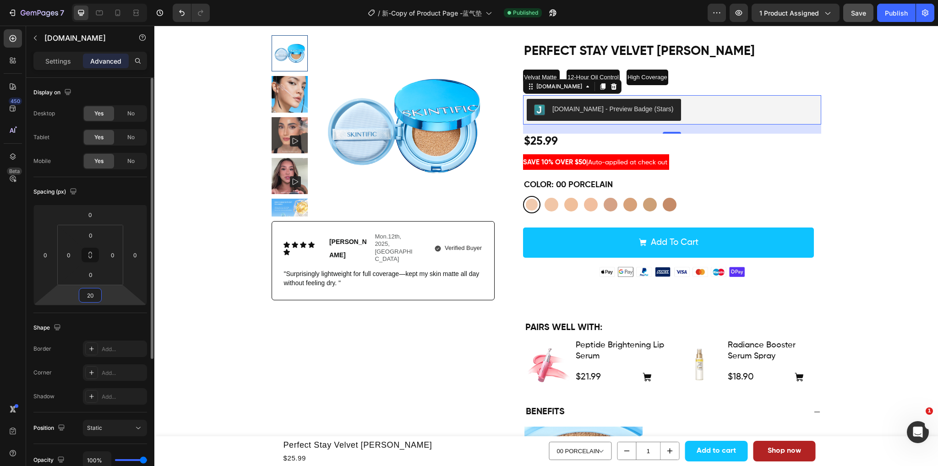
click at [98, 292] on input "20" at bounding box center [90, 295] width 18 height 14
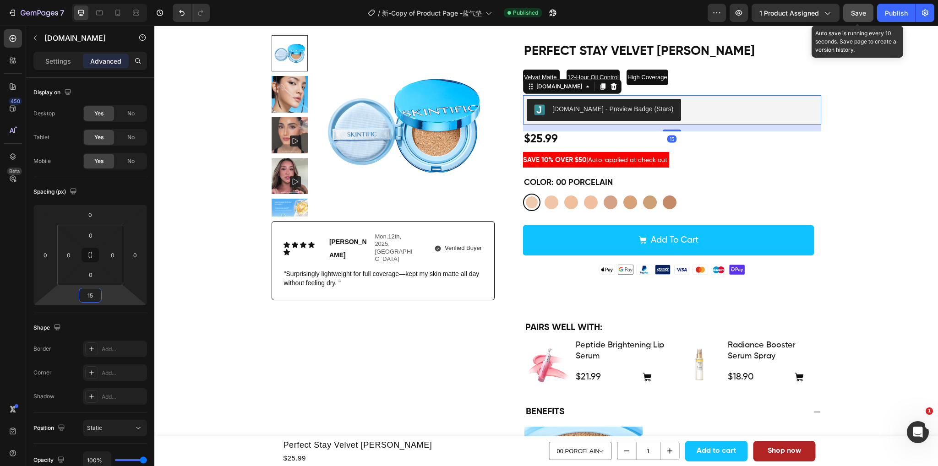
click at [851, 11] on span "Save" at bounding box center [858, 13] width 15 height 8
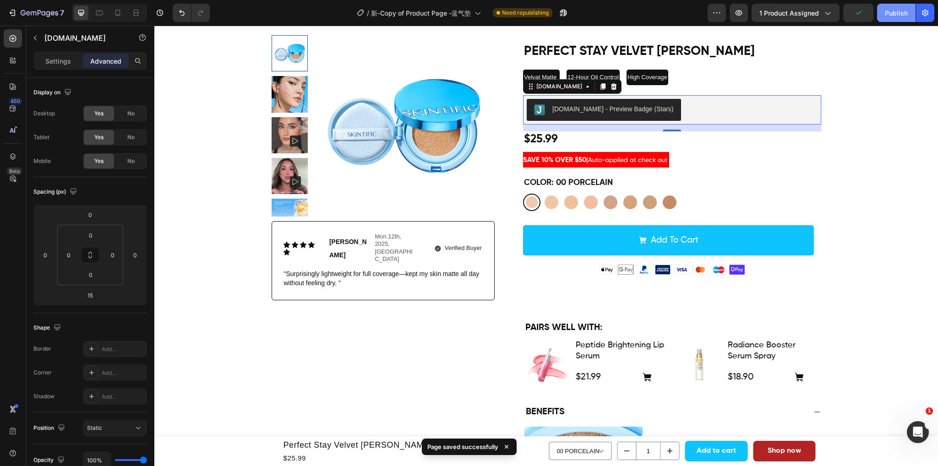
click at [892, 13] on div "Publish" at bounding box center [896, 13] width 23 height 10
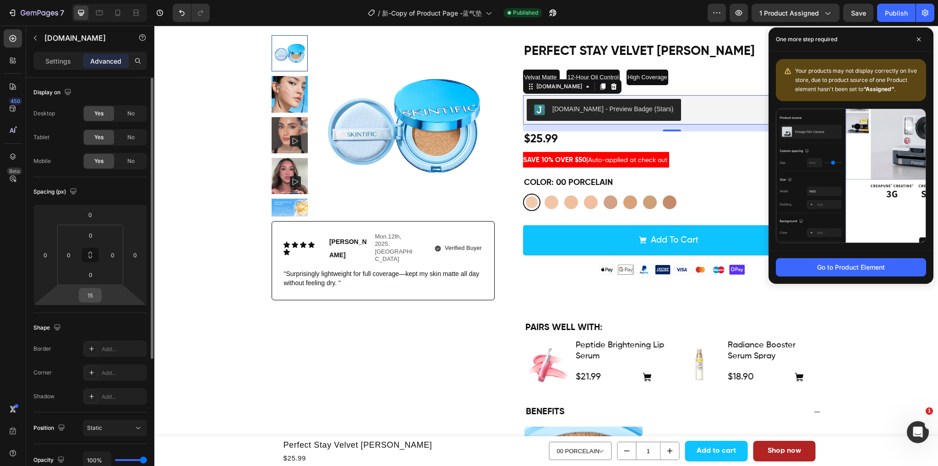
click at [92, 297] on input "15" at bounding box center [90, 295] width 18 height 14
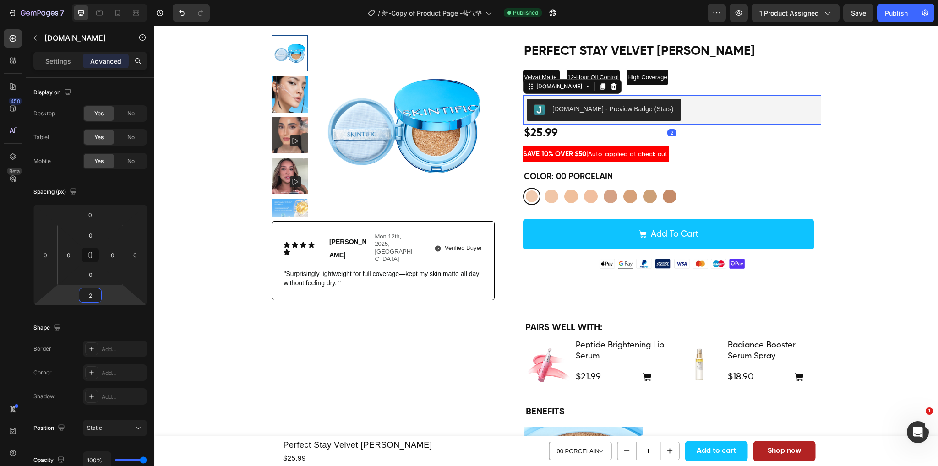
type input "20"
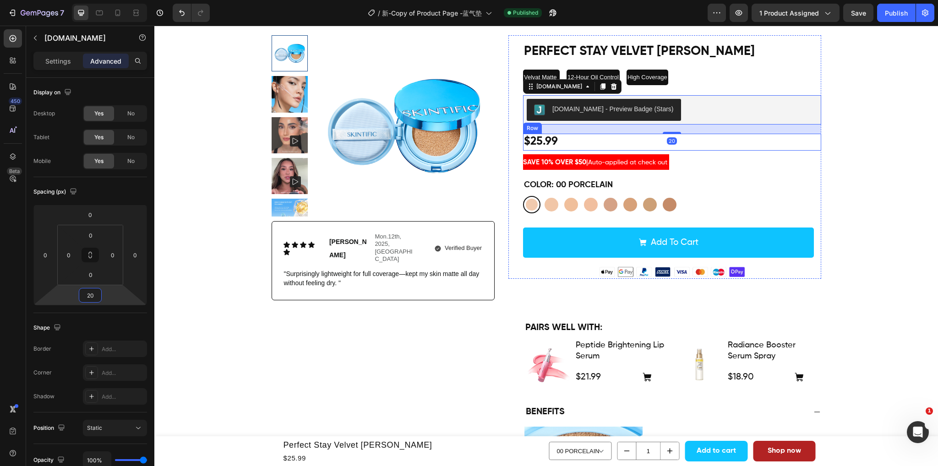
click at [630, 141] on div "$25.99 Product Price Product Price Row" at bounding box center [672, 142] width 298 height 17
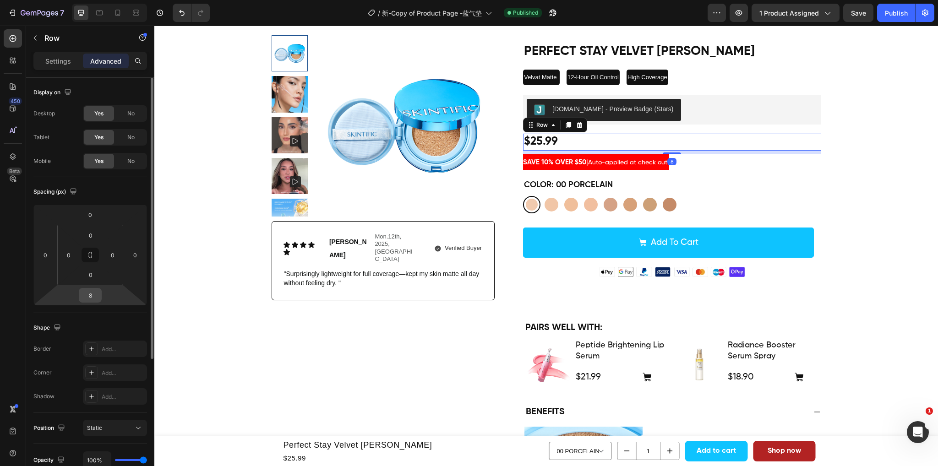
click at [96, 296] on input "8" at bounding box center [90, 295] width 18 height 14
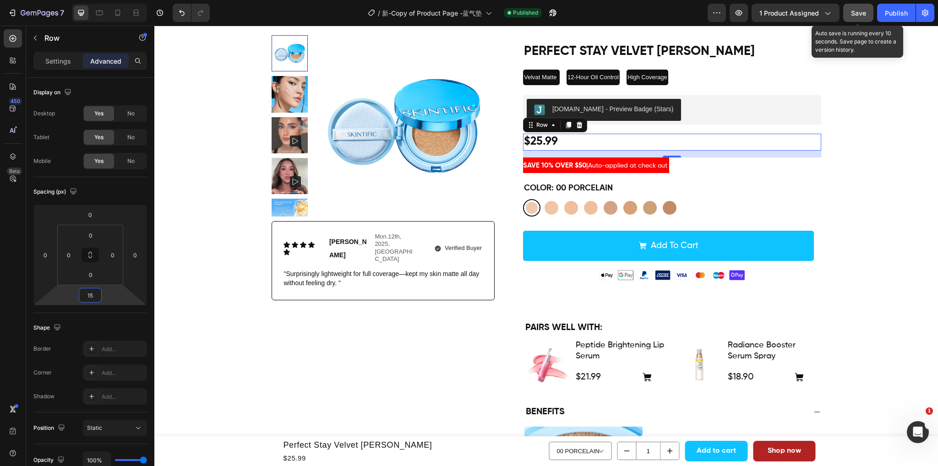
type input "15"
click at [868, 11] on button "Save" at bounding box center [858, 13] width 30 height 18
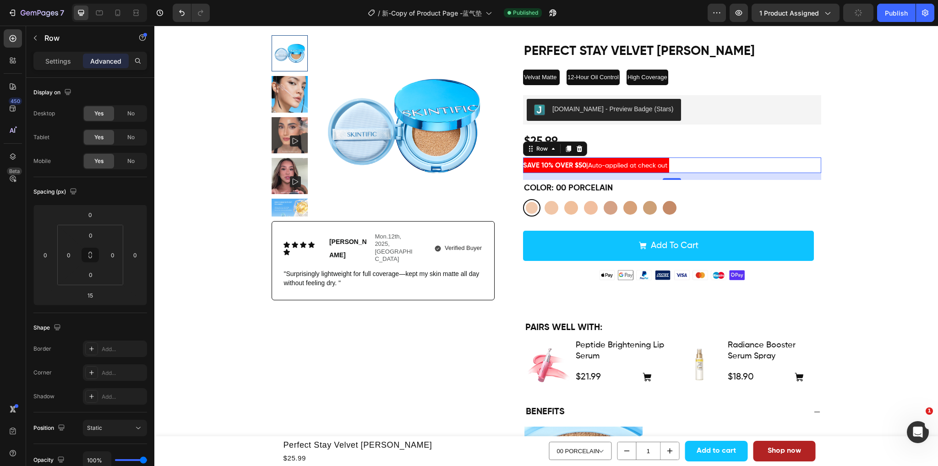
click at [707, 167] on div "SAVE 10% OVER $50 | Auto-applied at check out Text Block Row 0" at bounding box center [672, 166] width 298 height 16
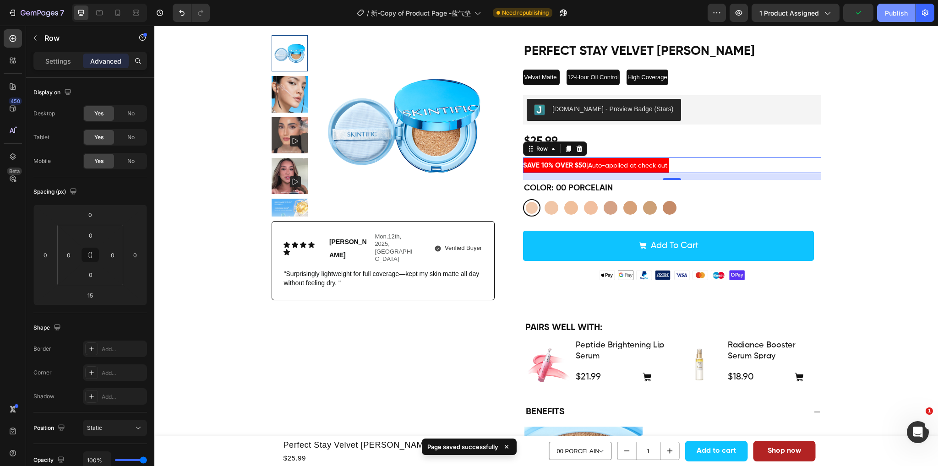
click at [892, 14] on div "Publish" at bounding box center [896, 13] width 23 height 10
click at [894, 14] on icon "button" at bounding box center [896, 13] width 8 height 8
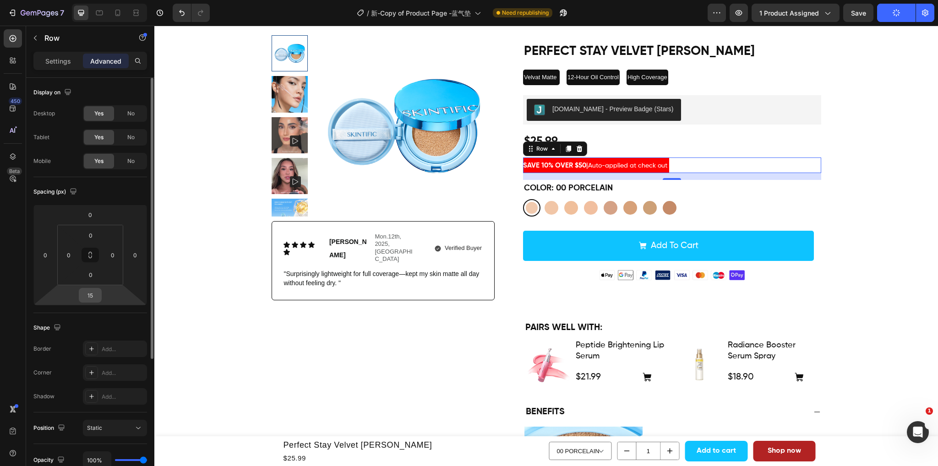
click at [91, 295] on input "15" at bounding box center [90, 295] width 18 height 14
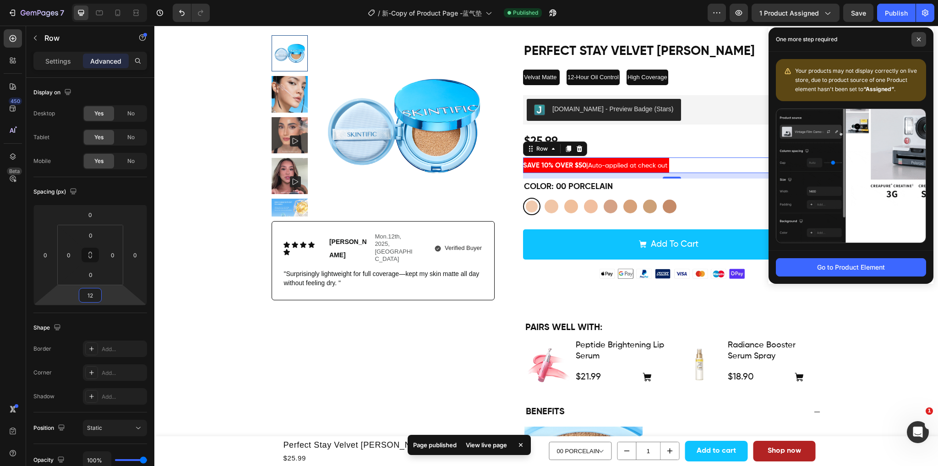
click at [917, 39] on icon at bounding box center [918, 39] width 5 height 5
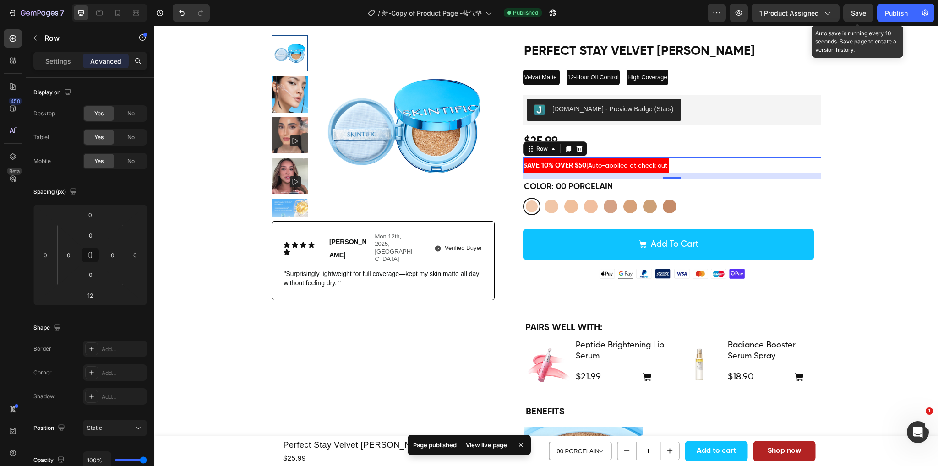
click at [860, 13] on span "Save" at bounding box center [858, 13] width 15 height 8
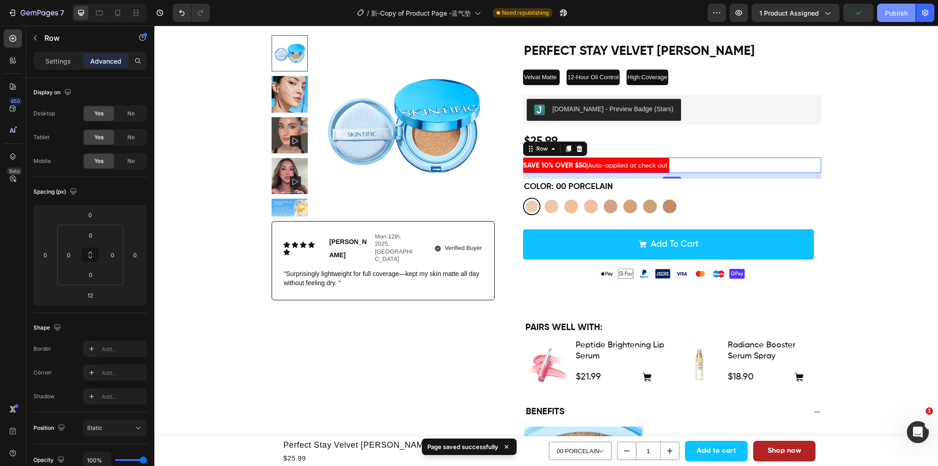
click at [896, 13] on div "Publish" at bounding box center [896, 13] width 23 height 10
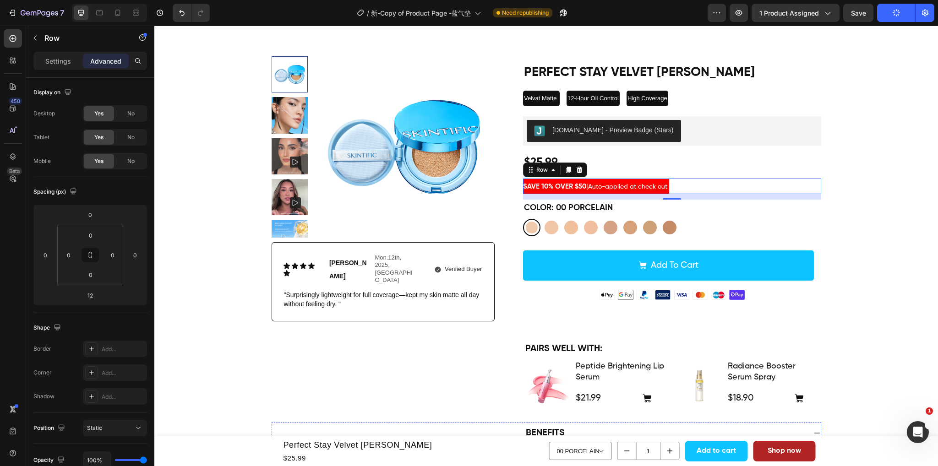
scroll to position [0, 0]
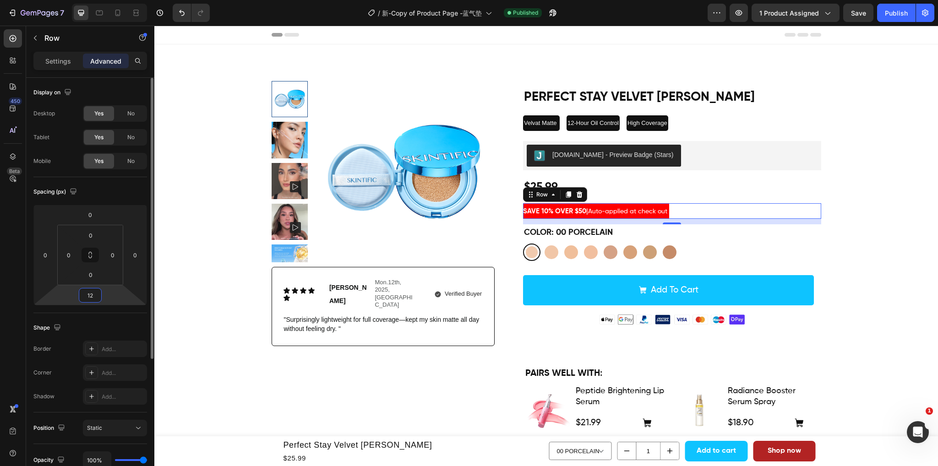
click at [96, 295] on input "12" at bounding box center [90, 295] width 18 height 14
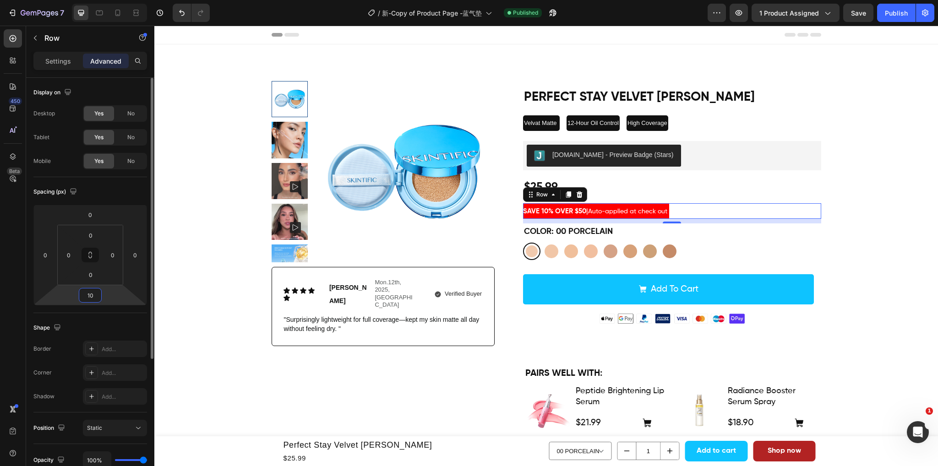
drag, startPoint x: 95, startPoint y: 297, endPoint x: 78, endPoint y: 297, distance: 16.9
click at [78, 297] on div "0 0 10 0" at bounding box center [90, 255] width 114 height 101
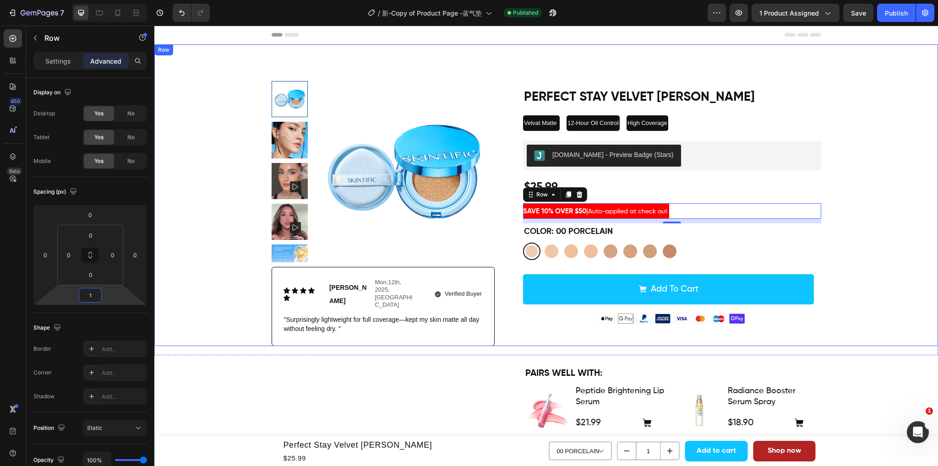
type input "15"
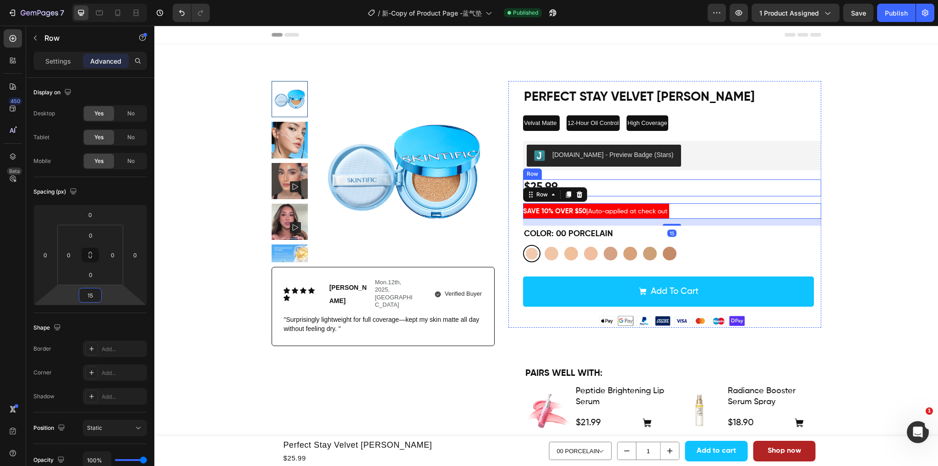
click at [671, 193] on div "$25.99 Product Price Product Price Row" at bounding box center [672, 188] width 298 height 17
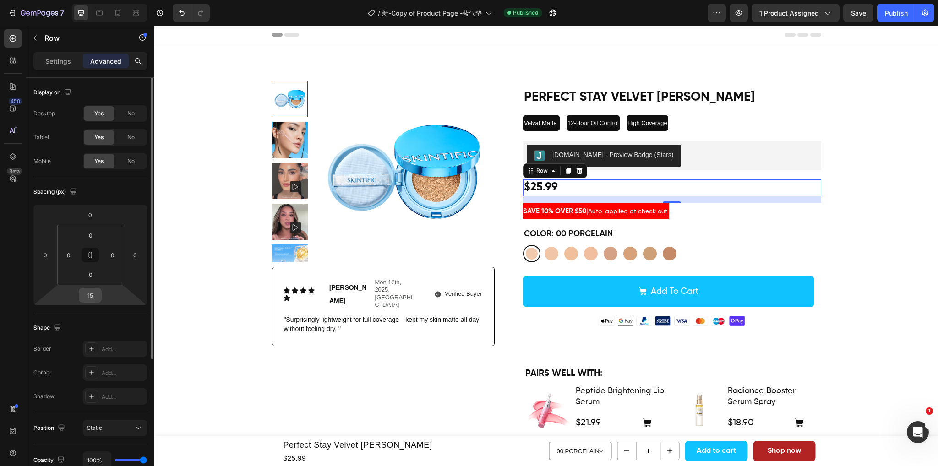
click at [94, 295] on input "15" at bounding box center [90, 295] width 18 height 14
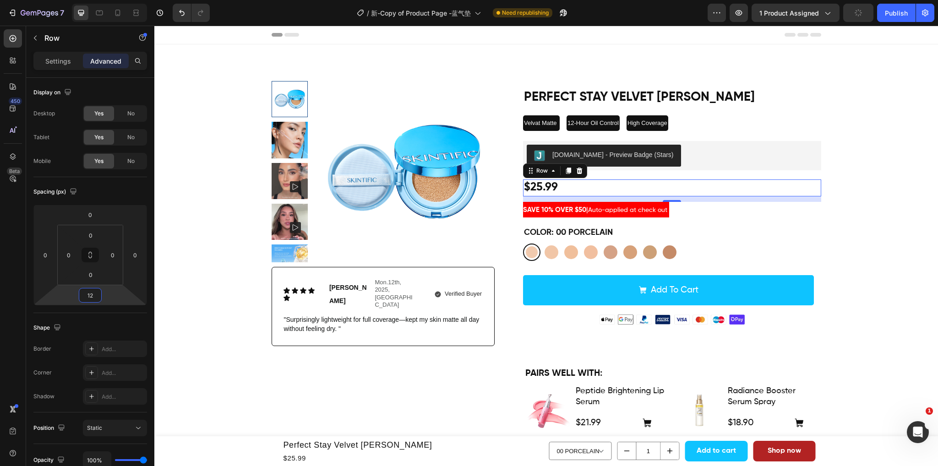
type input "12"
click at [856, 15] on span "Save" at bounding box center [858, 13] width 15 height 8
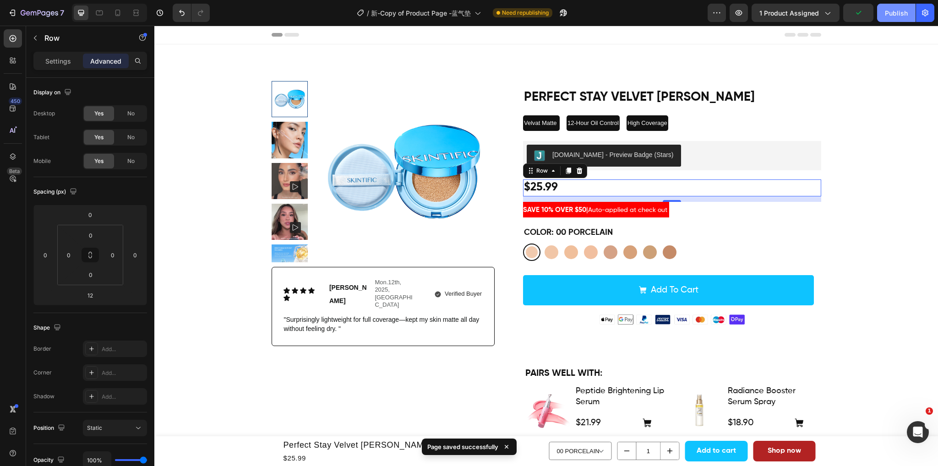
click at [882, 14] on button "Publish" at bounding box center [896, 13] width 38 height 18
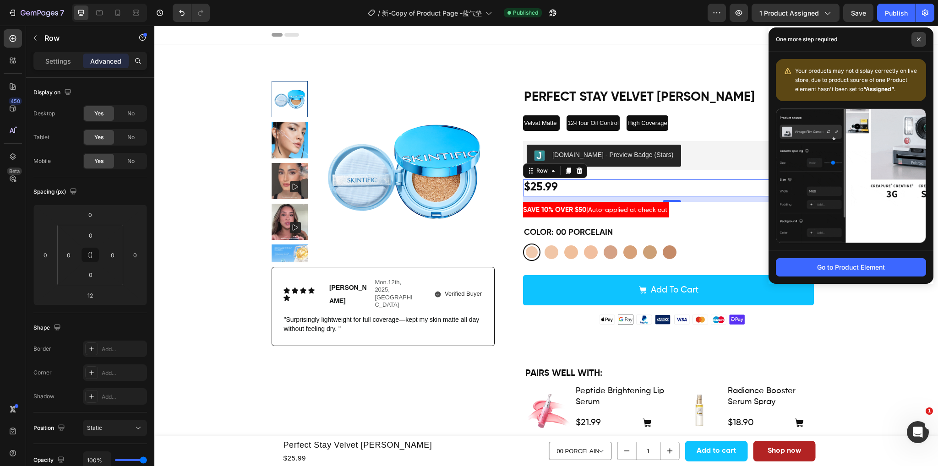
click at [918, 39] on icon at bounding box center [918, 39] width 5 height 5
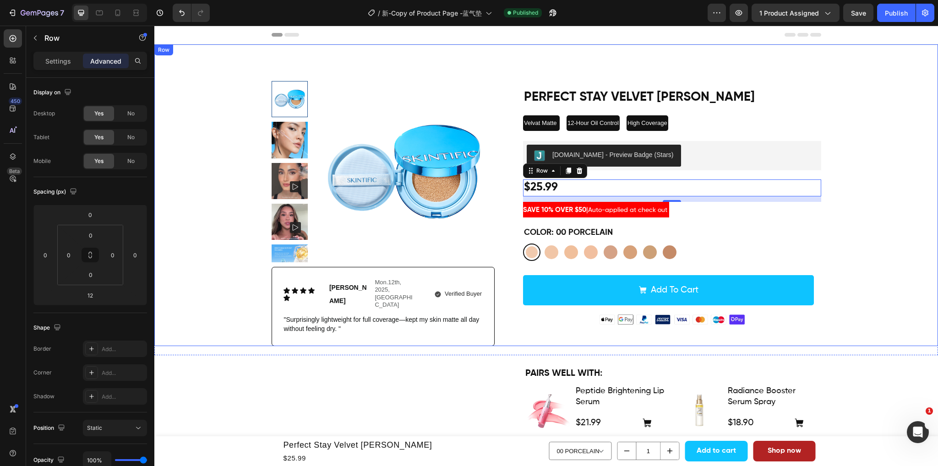
click at [903, 220] on div "Product Images Icon Icon Icon Icon Icon Icon List Emily Text Block Mon.12th, 20…" at bounding box center [546, 213] width 770 height 265
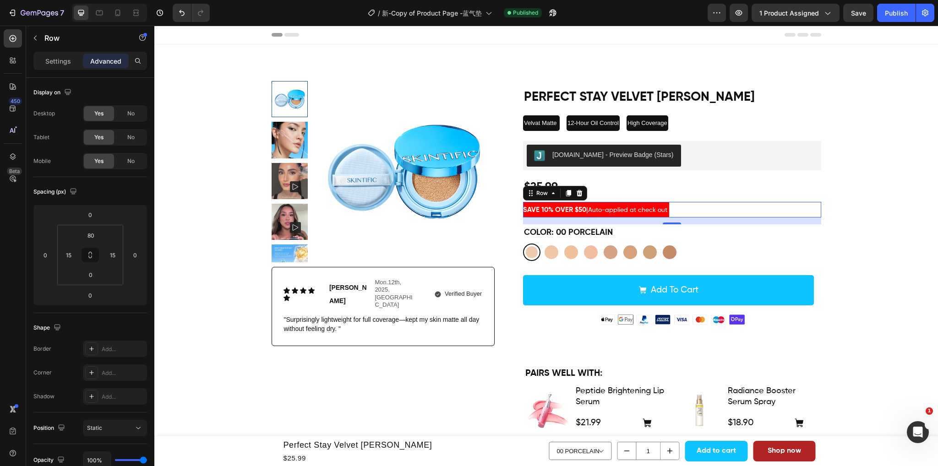
click at [706, 204] on div "SAVE 10% OVER $50 | Auto-applied at check out Text Block Row 0" at bounding box center [672, 210] width 298 height 16
click at [113, 12] on icon at bounding box center [117, 12] width 9 height 9
type input "5"
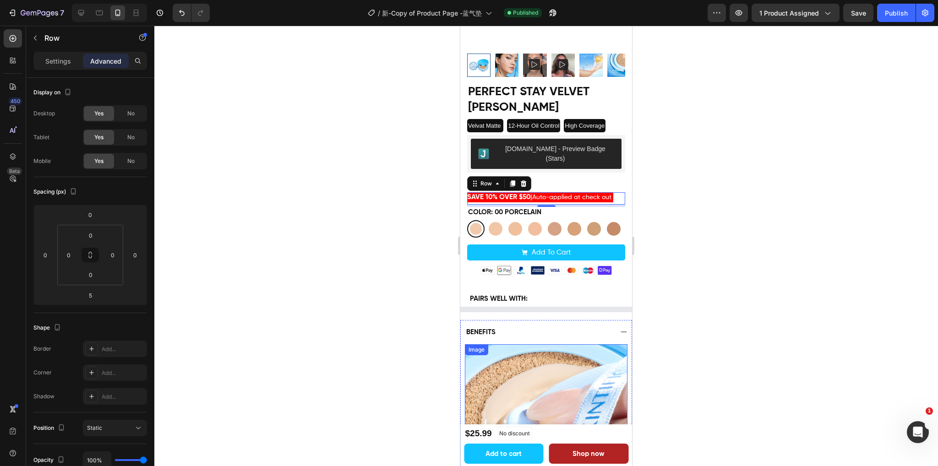
scroll to position [139, 0]
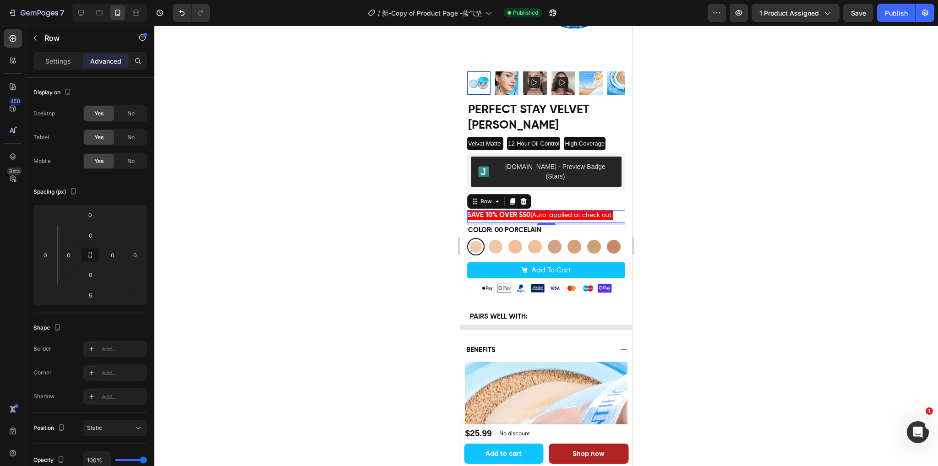
click at [742, 234] on div at bounding box center [545, 246] width 783 height 441
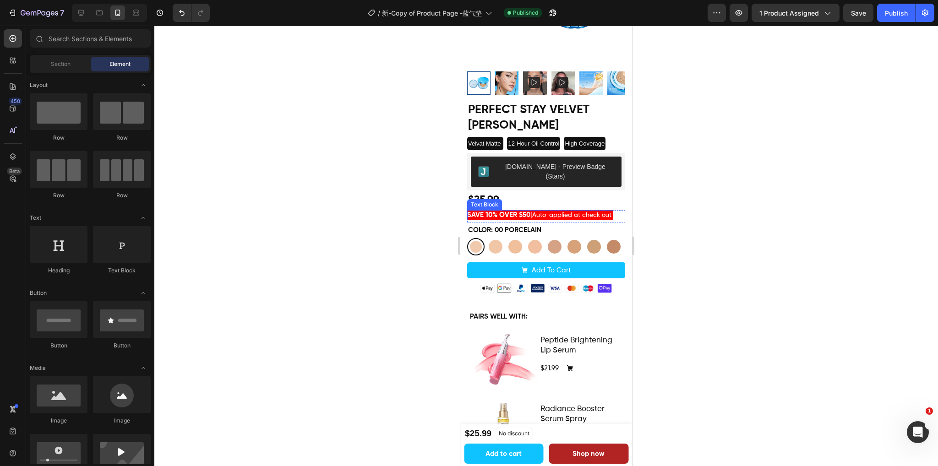
click at [583, 212] on span "Auto-applied at check out" at bounding box center [571, 215] width 79 height 6
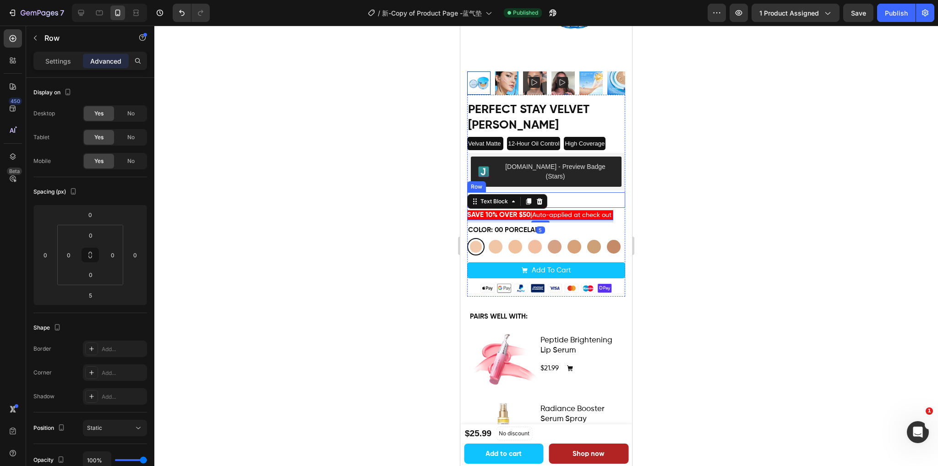
click at [585, 192] on div "$25.99 Product Price Product Price Row" at bounding box center [546, 200] width 158 height 16
click at [574, 212] on span "Auto-applied at check out" at bounding box center [571, 215] width 79 height 6
click at [565, 225] on div "Color: 00 PORCELAIN 00 PORCELAIN 00 PORCELAIN 01 VANILLA 01 VANILLA 02 IVORY 02…" at bounding box center [546, 240] width 158 height 31
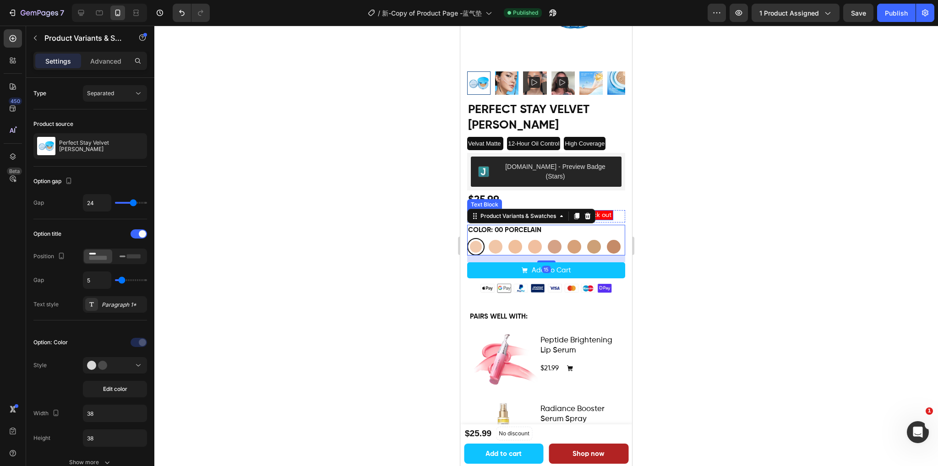
click at [603, 212] on span "Auto-applied at check out" at bounding box center [571, 215] width 79 height 6
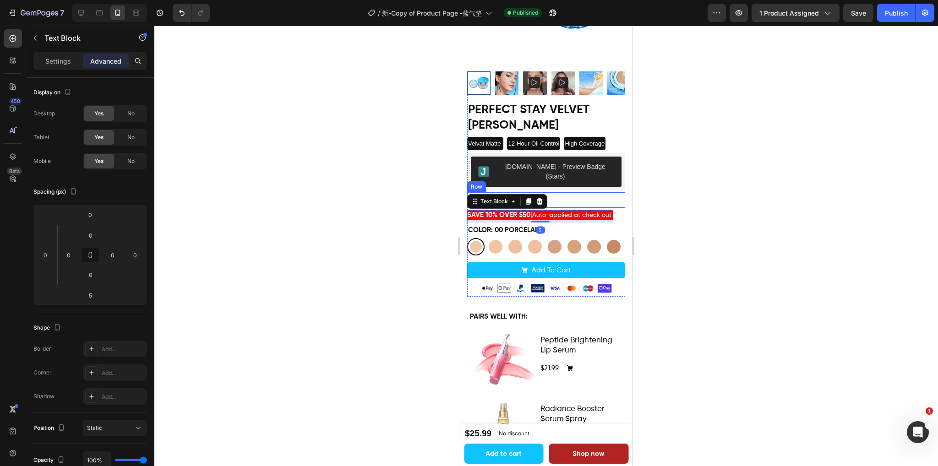
click at [589, 192] on div "$25.99 Product Price Product Price Row" at bounding box center [546, 200] width 158 height 16
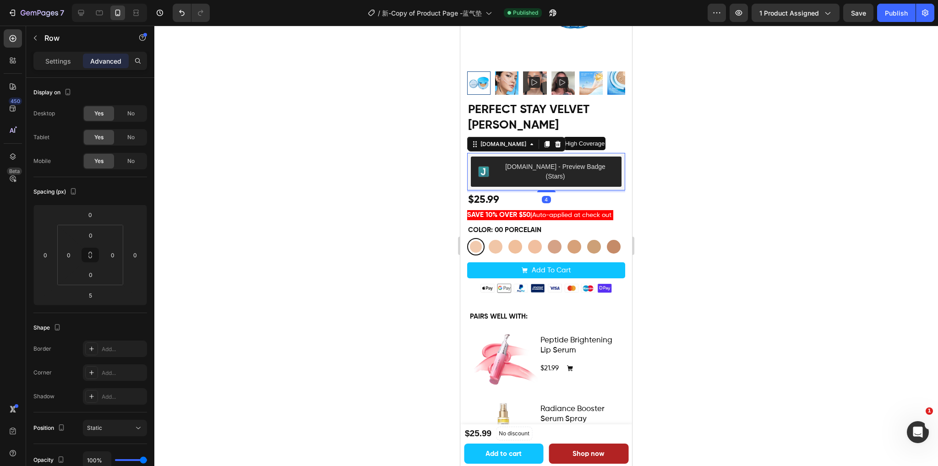
click at [613, 166] on div "[DOMAIN_NAME] - Preview Badge (Stars)" at bounding box center [546, 172] width 151 height 30
click at [707, 167] on div at bounding box center [545, 246] width 783 height 441
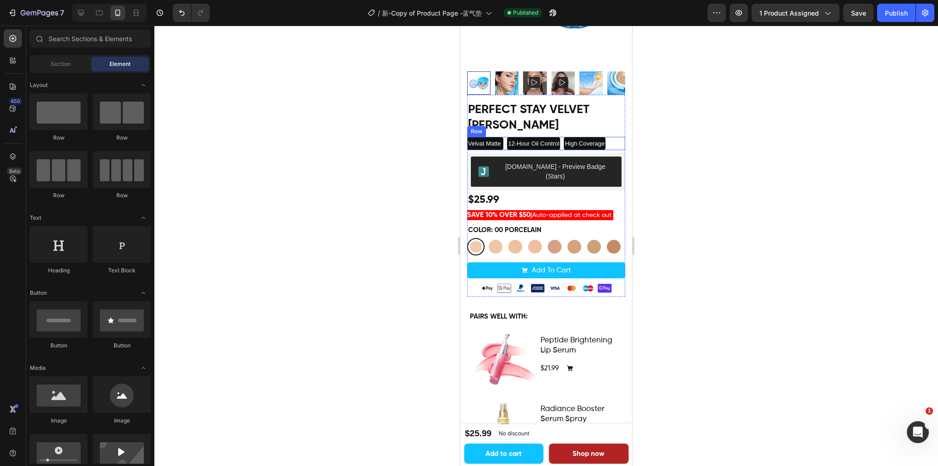
click at [616, 137] on div "Velvat Matte Text Block 12-Hour Oil Control Text Block High Coverage Text Block…" at bounding box center [546, 143] width 158 height 13
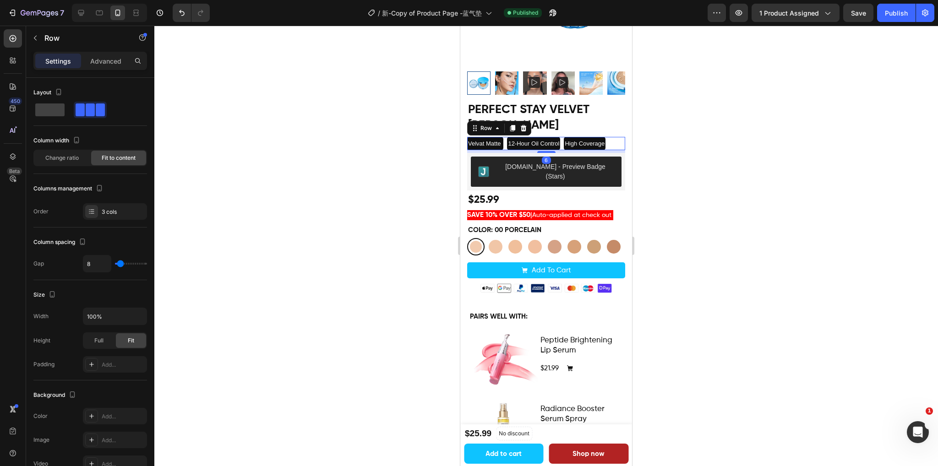
click at [708, 127] on div at bounding box center [545, 246] width 783 height 441
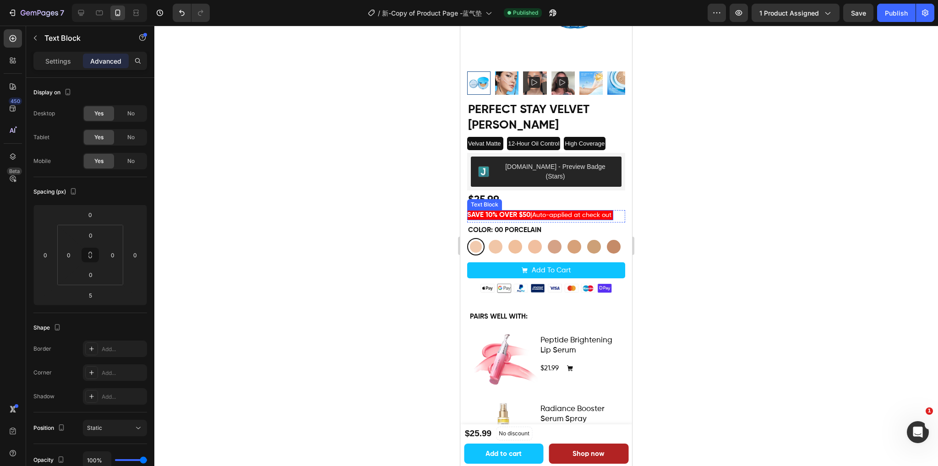
click at [607, 212] on span "Auto-applied at check out" at bounding box center [571, 215] width 79 height 6
click at [606, 212] on span "Auto-applied at check out" at bounding box center [571, 215] width 79 height 6
click at [593, 212] on span "Auto-applied at check out" at bounding box center [571, 215] width 79 height 6
click at [580, 194] on div "Perfect Stay Velvet Matte Cushion Product Title Velvat Matte Text Block 12-Hour…" at bounding box center [546, 195] width 158 height 201
click at [565, 212] on span "Auto-applied at check out" at bounding box center [571, 215] width 79 height 6
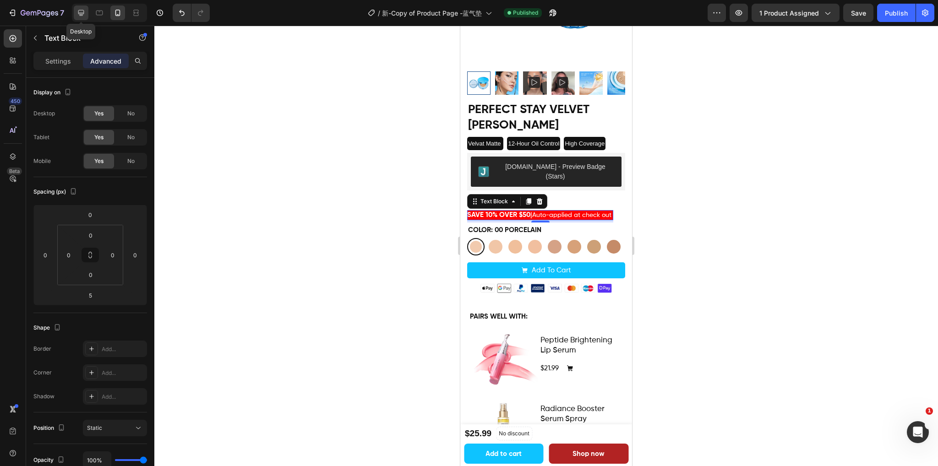
click at [83, 15] on icon at bounding box center [80, 12] width 9 height 9
type input "0"
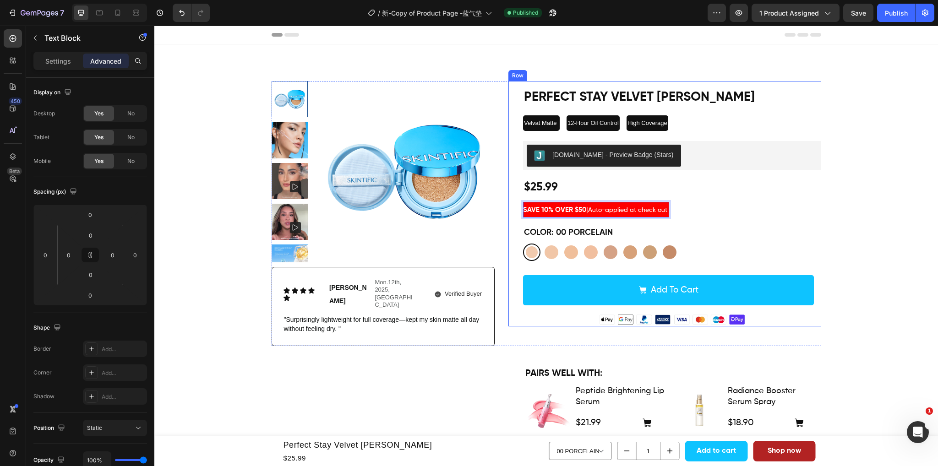
click at [664, 201] on div "Perfect Stay Velvet Matte Cushion Product Title Velvat Matte Text Block 12-Hour…" at bounding box center [672, 203] width 298 height 245
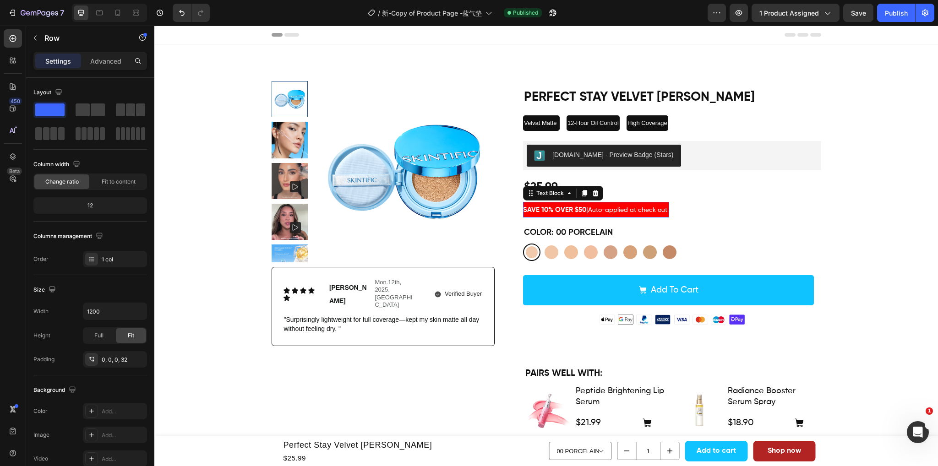
click at [669, 204] on p "SAVE 10% OVER $50 | Auto-applied at check out" at bounding box center [596, 210] width 146 height 16
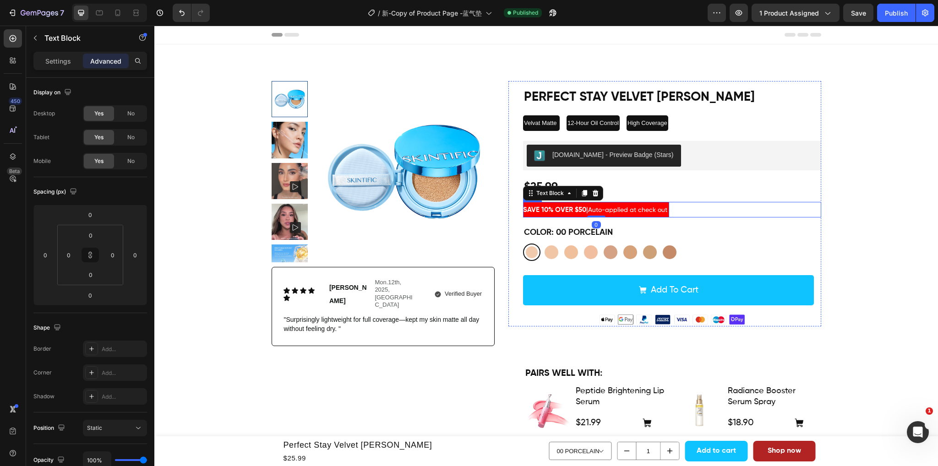
click at [688, 205] on div "SAVE 10% OVER $50 | Auto-applied at check out Text Block 0 Row" at bounding box center [672, 210] width 298 height 16
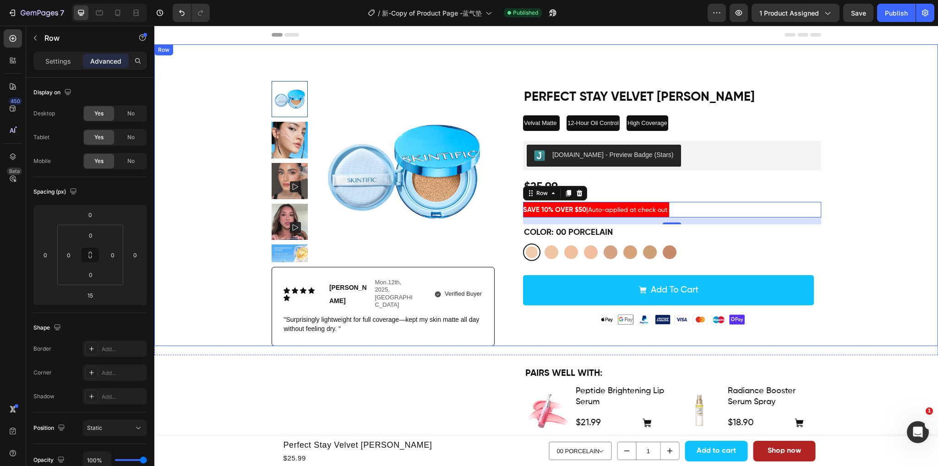
click at [892, 237] on div "Product Images Icon Icon Icon Icon Icon Icon List Emily Text Block Mon.12th, 20…" at bounding box center [546, 213] width 770 height 265
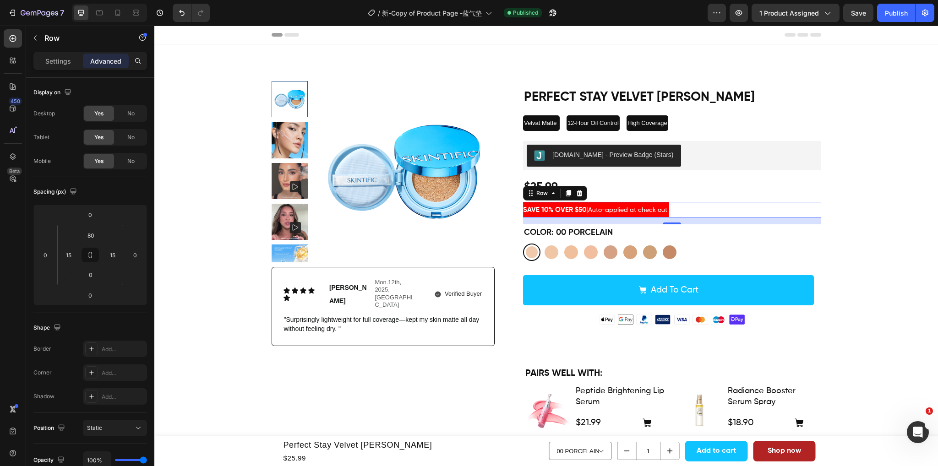
click at [748, 209] on div "SAVE 10% OVER $50 | Auto-applied at check out Text Block Row 0" at bounding box center [672, 210] width 298 height 16
click at [736, 206] on div "SAVE 10% OVER $50 | Auto-applied at check out Text Block Row 15" at bounding box center [672, 210] width 298 height 16
click at [654, 191] on div "$25.99 Product Price Product Price Row" at bounding box center [672, 188] width 298 height 17
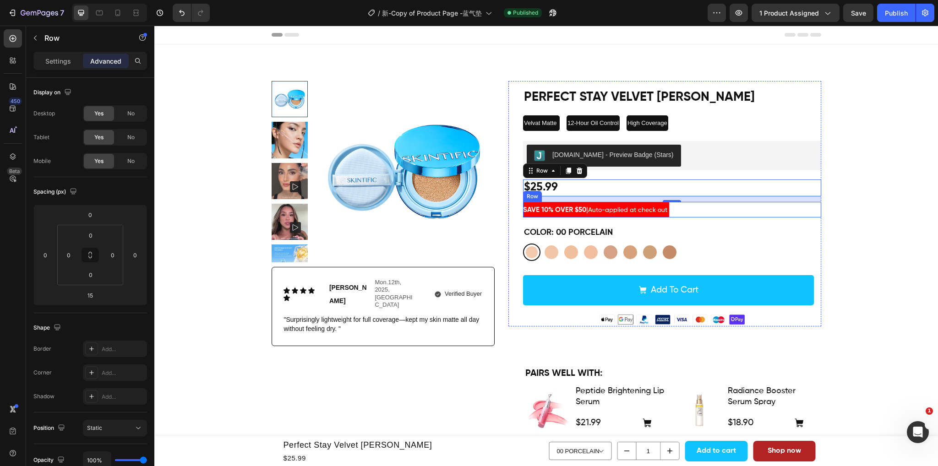
click at [713, 212] on div "SAVE 10% OVER $50 | Auto-applied at check out Text [GEOGRAPHIC_DATA]" at bounding box center [672, 210] width 298 height 16
click at [604, 185] on div "$25.99 Product Price Product Price Row 0" at bounding box center [672, 188] width 298 height 17
click at [696, 212] on div "SAVE 10% OVER $50 | Auto-applied at check out Text [GEOGRAPHIC_DATA]" at bounding box center [672, 210] width 298 height 16
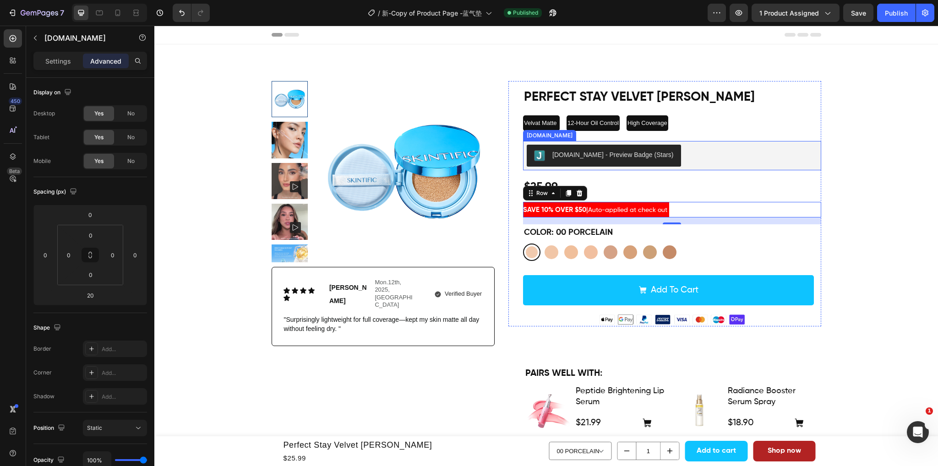
click at [705, 151] on div "[DOMAIN_NAME] - Preview Badge (Stars)" at bounding box center [672, 156] width 291 height 22
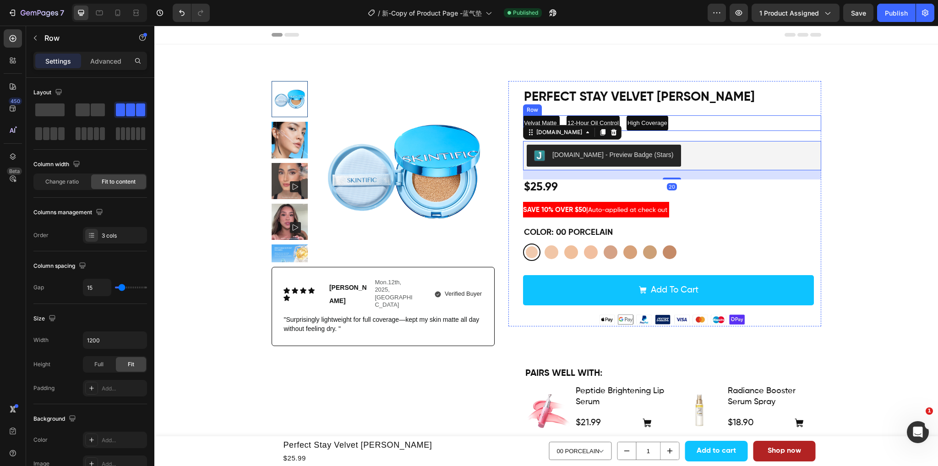
click at [718, 122] on div "Velvat Matte Text Block 12-Hour Oil Control Text Block High Coverage Text Block…" at bounding box center [672, 123] width 298 height 16
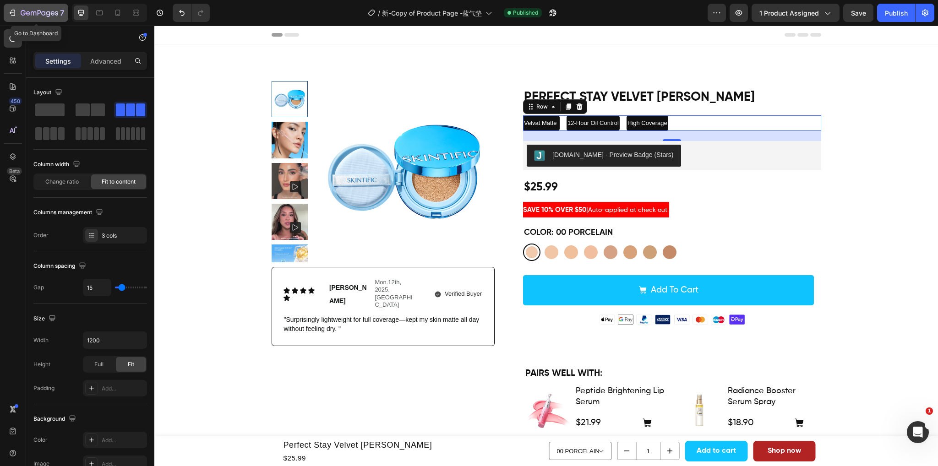
click at [28, 10] on icon "button" at bounding box center [40, 14] width 38 height 8
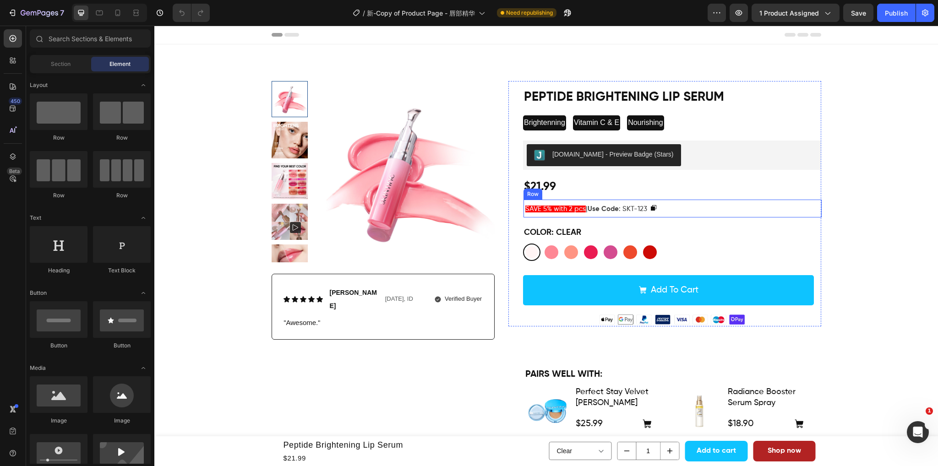
click at [680, 209] on div "SAVE 5% with 2 pcs | Use Code : SKT-123 Text Block Copy Coupon Code Row" at bounding box center [672, 209] width 298 height 18
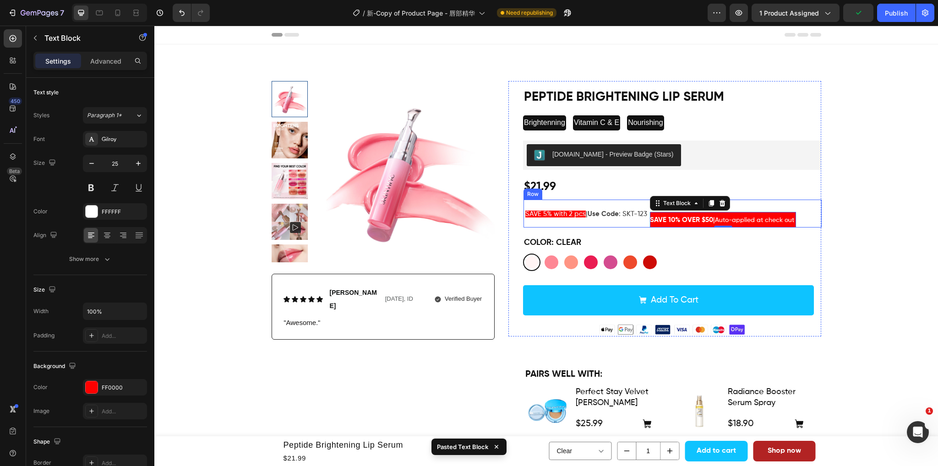
click at [813, 204] on div "SAVE 5% with 2 pcs | Use Code : SKT-123 Text Block Copy Coupon Code SAVE 10% OV…" at bounding box center [672, 214] width 298 height 28
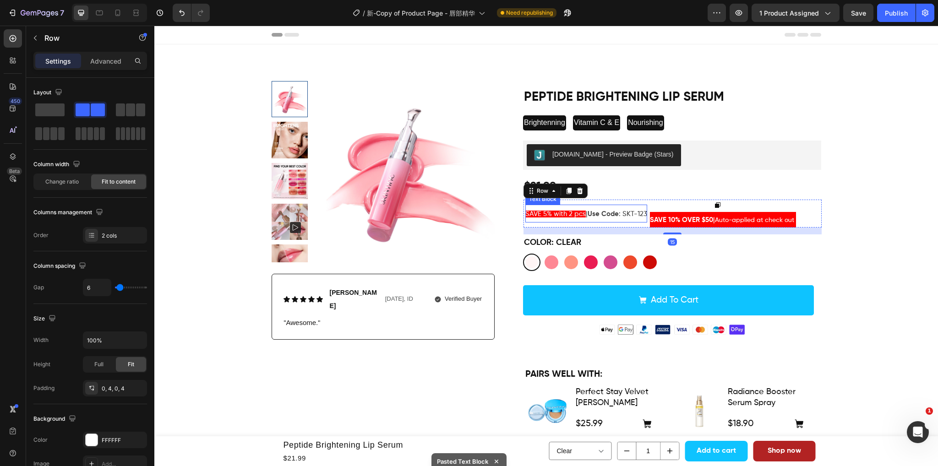
click at [631, 209] on p "SAVE 5% with 2 pcs | Use Code : SKT-123" at bounding box center [586, 214] width 122 height 18
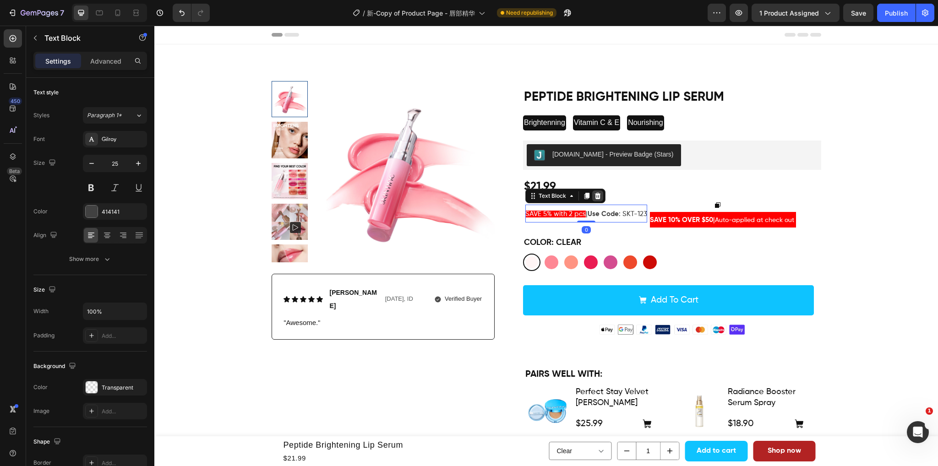
click at [595, 198] on icon at bounding box center [598, 196] width 6 height 6
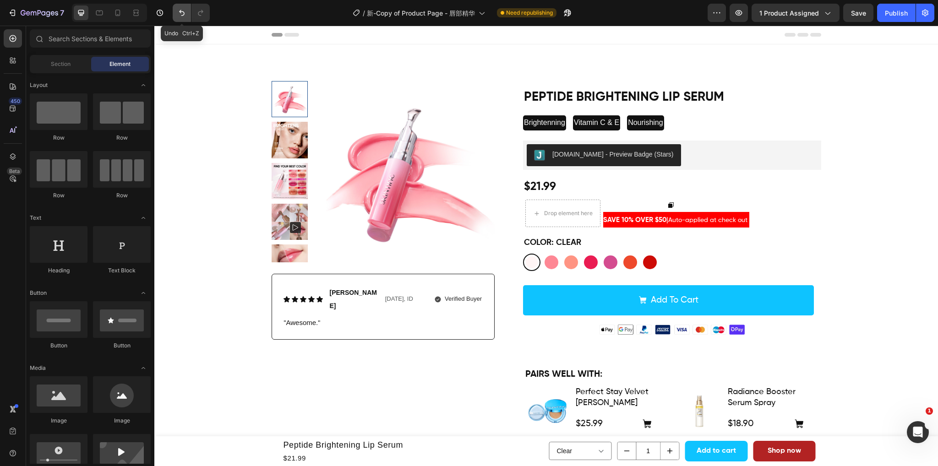
click at [177, 10] on icon "Undo/Redo" at bounding box center [181, 12] width 9 height 9
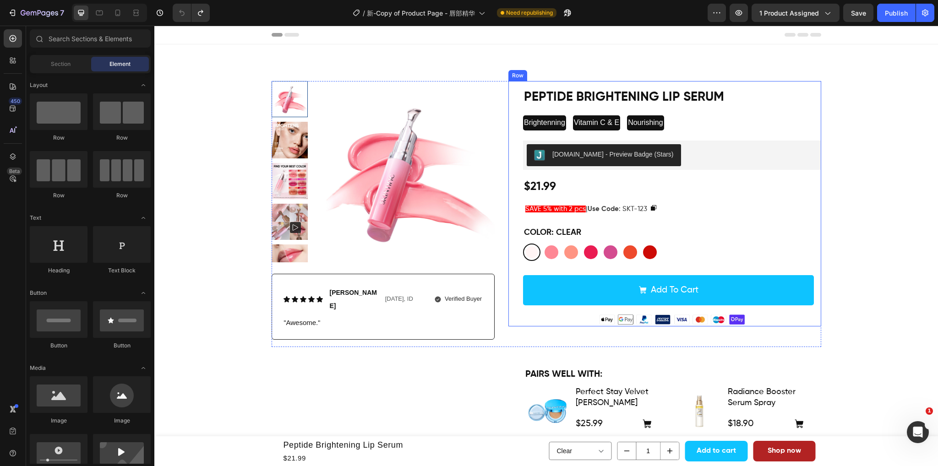
click at [728, 221] on div "Peptide Brightening Lip Serum Product Title Brightenning Text Block Vitamin C &…" at bounding box center [672, 203] width 298 height 245
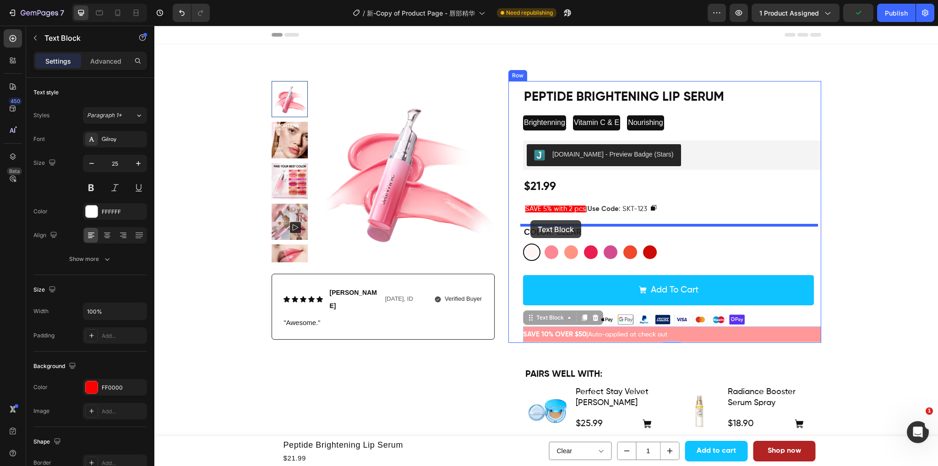
drag, startPoint x: 526, startPoint y: 318, endPoint x: 530, endPoint y: 220, distance: 98.1
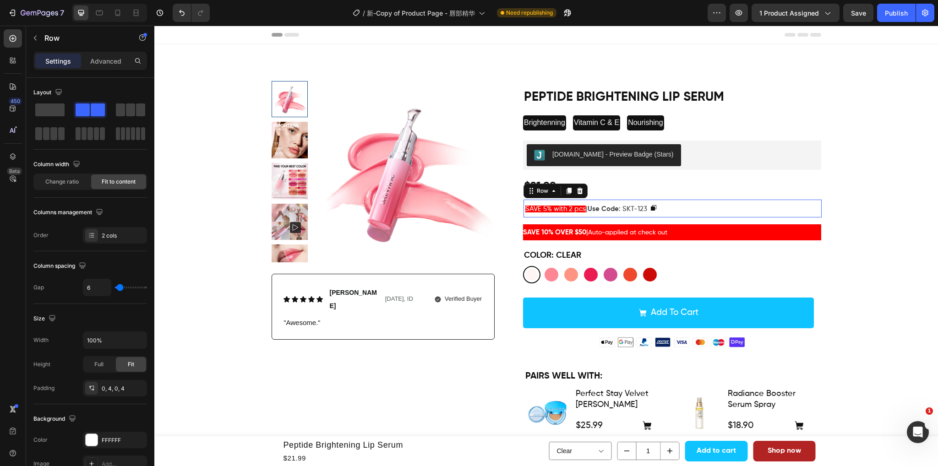
click at [683, 209] on div "SAVE 5% with 2 pcs | Use Code : SKT-123 Text Block Copy Coupon Code Row 0" at bounding box center [672, 209] width 298 height 18
click at [579, 187] on icon at bounding box center [579, 190] width 7 height 7
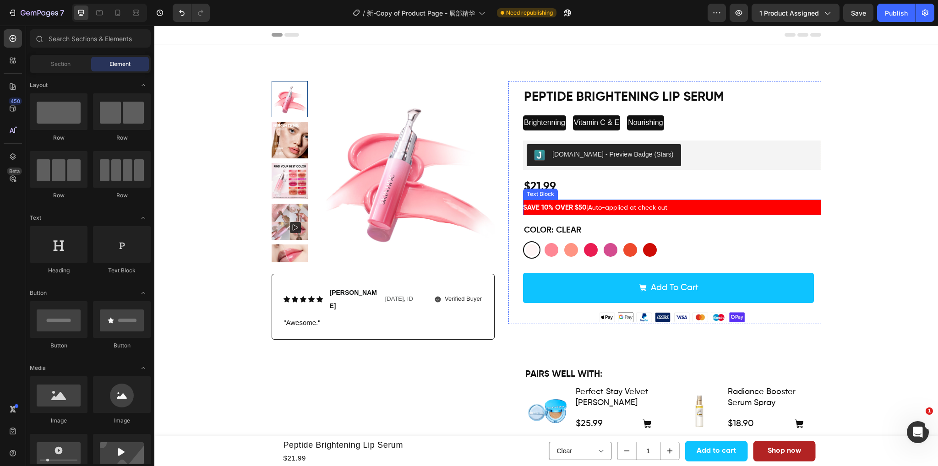
click at [699, 204] on p "SAVE 10% OVER $50 | Auto-applied at check out" at bounding box center [672, 208] width 298 height 16
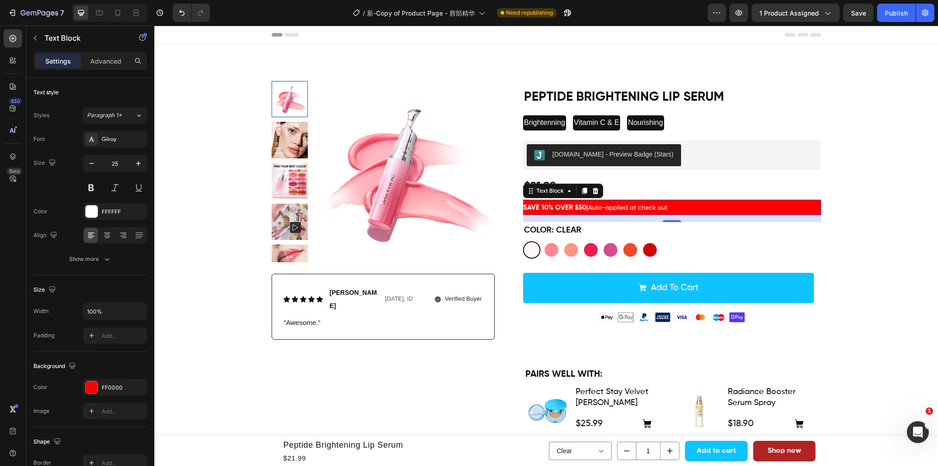
click at [708, 218] on div "15" at bounding box center [672, 218] width 298 height 7
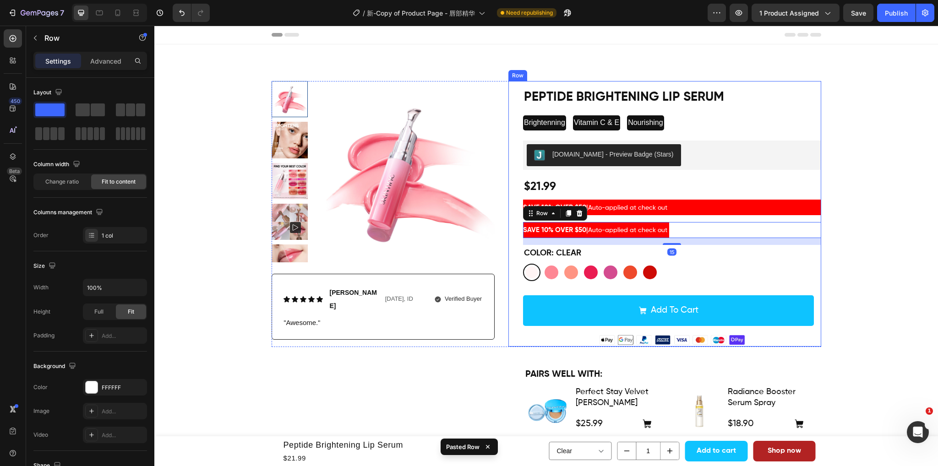
click at [717, 210] on p "SAVE 10% OVER $50 | Auto-applied at check out" at bounding box center [672, 208] width 298 height 16
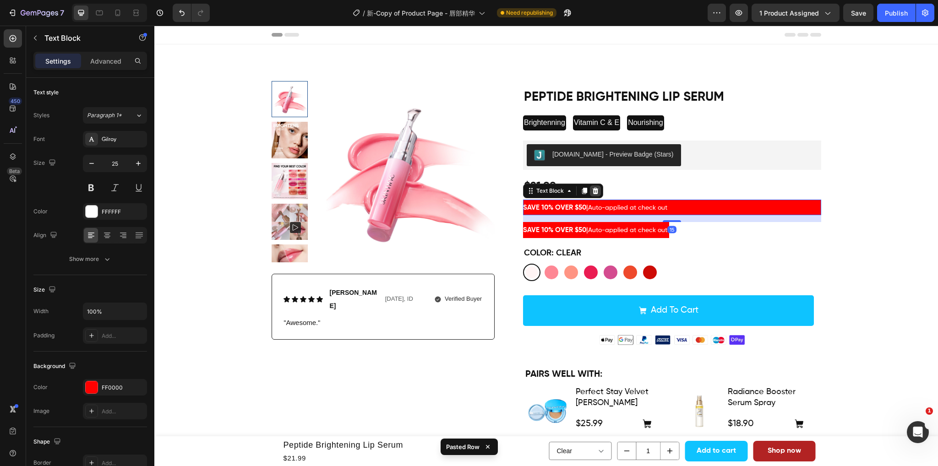
click at [593, 188] on icon at bounding box center [596, 191] width 6 height 6
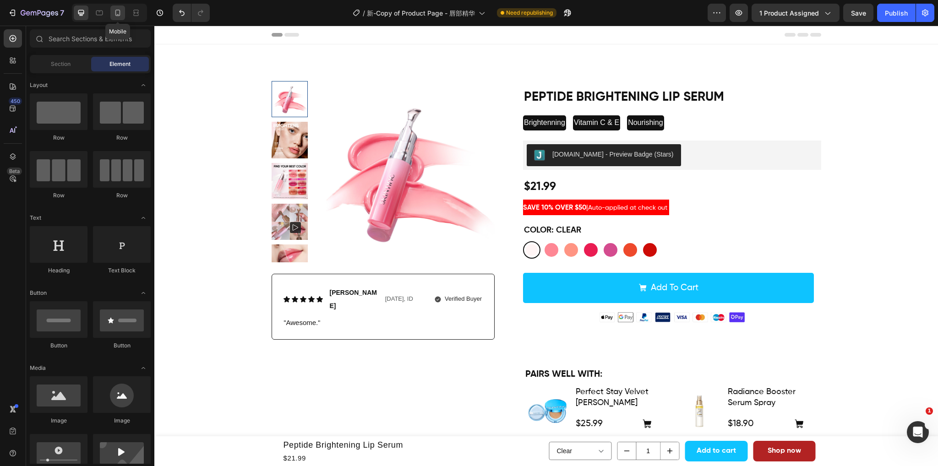
click at [114, 10] on icon at bounding box center [117, 12] width 9 height 9
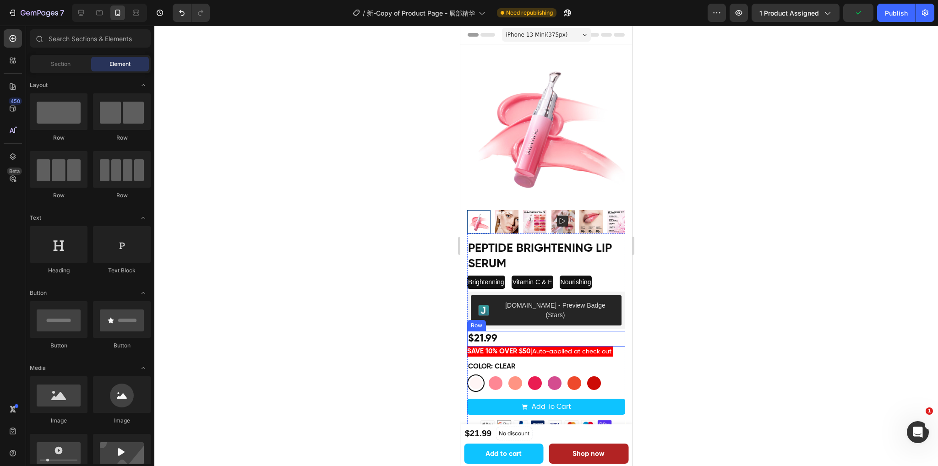
click at [522, 331] on div "$21.99 Product Price Product Price Row" at bounding box center [546, 339] width 158 height 16
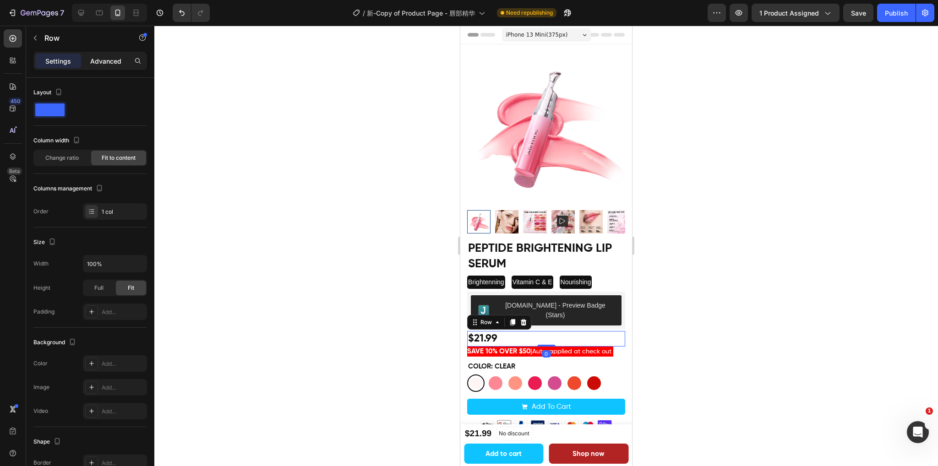
click at [112, 56] on p "Advanced" at bounding box center [105, 61] width 31 height 10
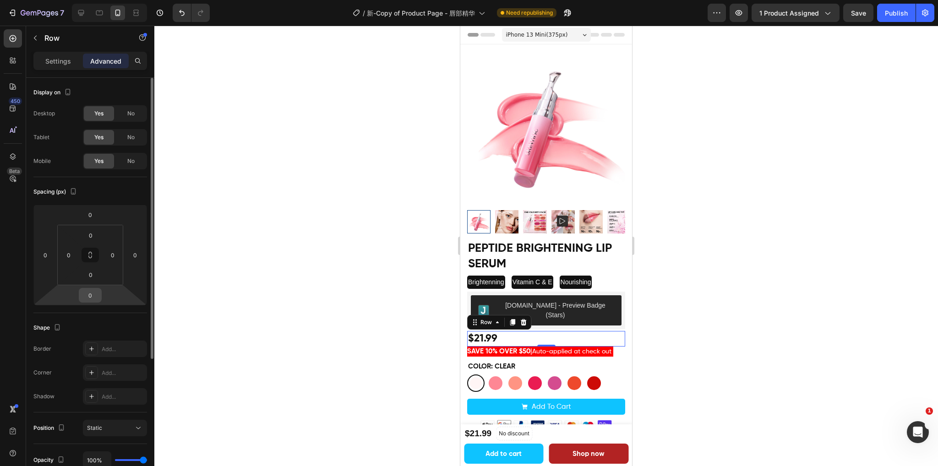
click at [100, 292] on div "0" at bounding box center [90, 295] width 23 height 15
click at [95, 293] on input "0" at bounding box center [90, 295] width 18 height 14
type input "5"
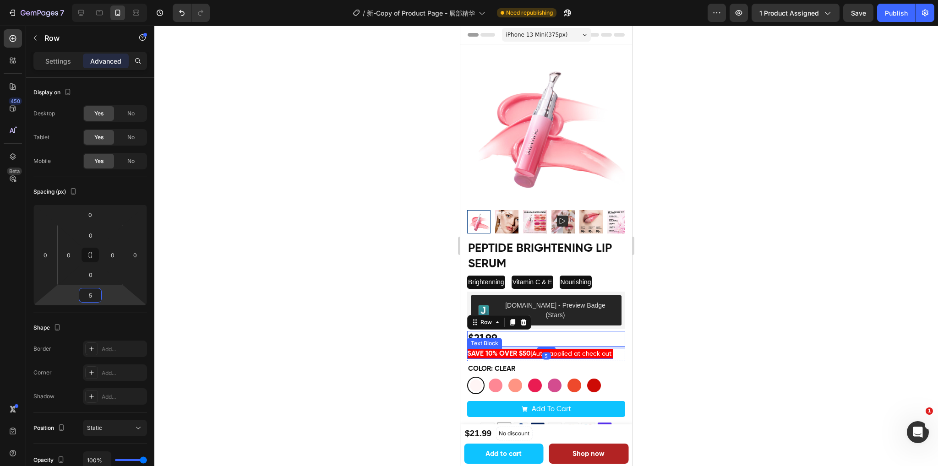
click at [586, 351] on span "Auto-applied at check out" at bounding box center [571, 354] width 79 height 6
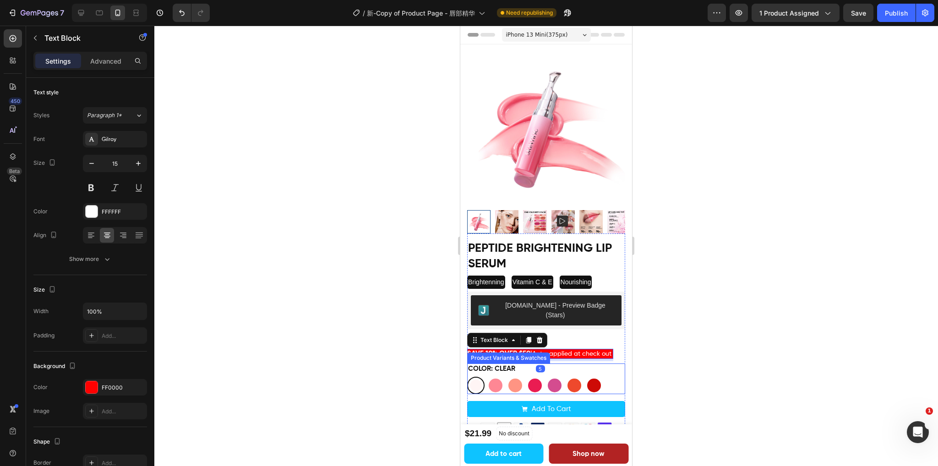
click at [528, 364] on div "Color: Clear Clear Clear Baby Pink Baby Pink Coral Rose Coral Rose Pink Red Pin…" at bounding box center [546, 379] width 158 height 31
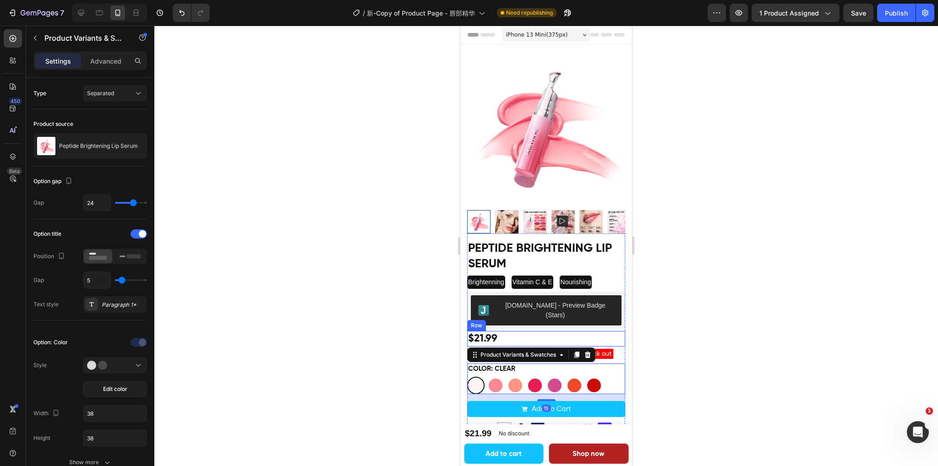
click at [582, 331] on div "$21.99 Product Price Product Price Row" at bounding box center [546, 339] width 158 height 16
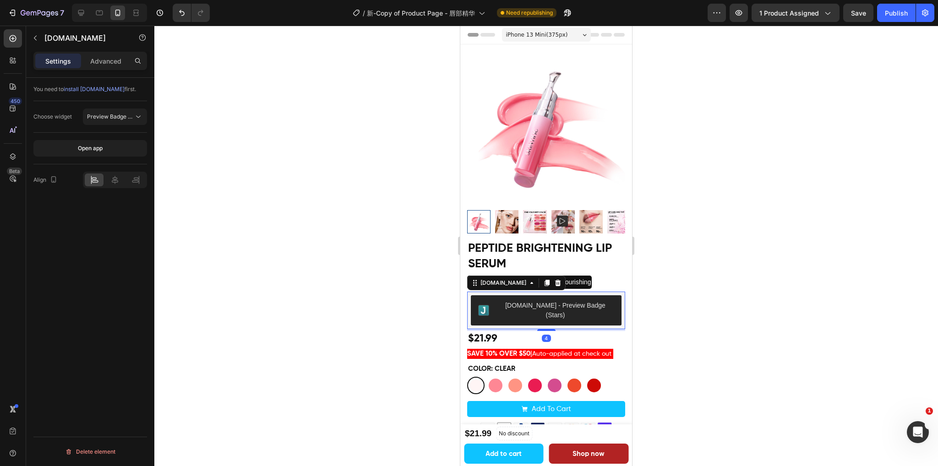
click at [610, 304] on div "[DOMAIN_NAME] - Preview Badge (Stars)" at bounding box center [546, 310] width 151 height 30
click at [617, 276] on div "Brightenning Text Block Vitamin C & E Text Block Nourishing Text Block Row" at bounding box center [546, 282] width 158 height 13
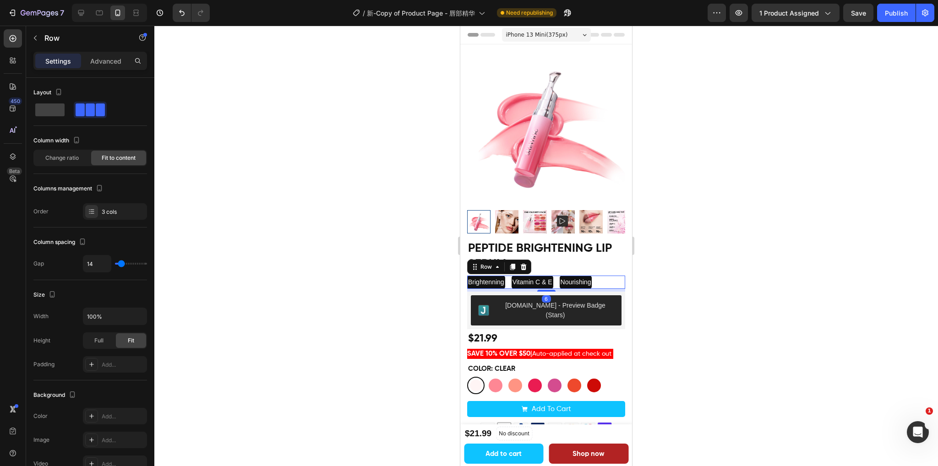
click at [715, 251] on div at bounding box center [545, 246] width 783 height 441
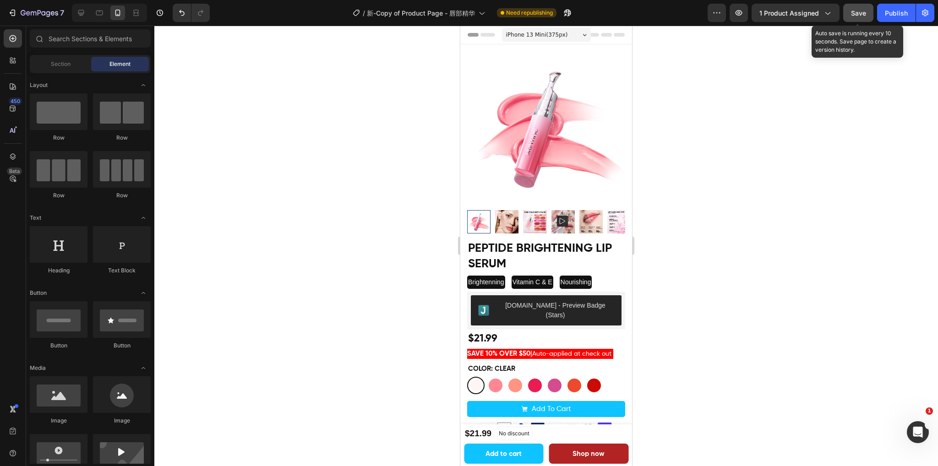
click at [869, 12] on button "Save" at bounding box center [858, 13] width 30 height 18
click at [896, 13] on div "Publish" at bounding box center [896, 13] width 23 height 10
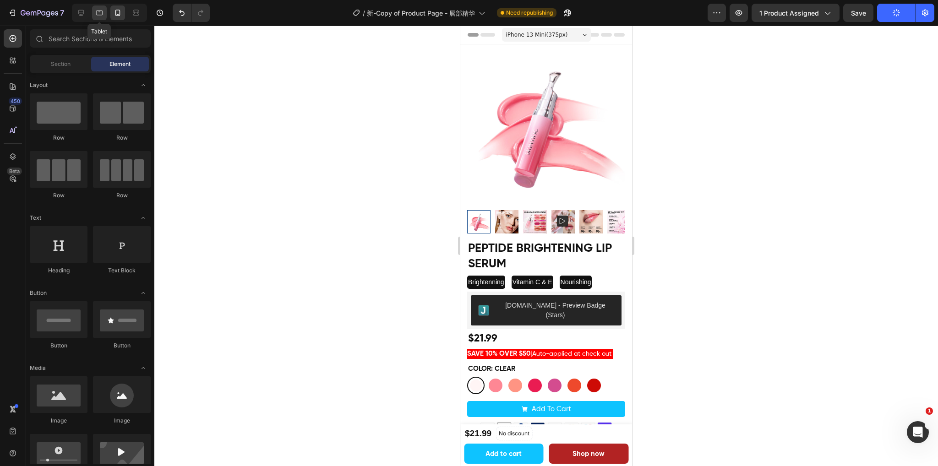
click at [97, 12] on icon at bounding box center [99, 12] width 9 height 9
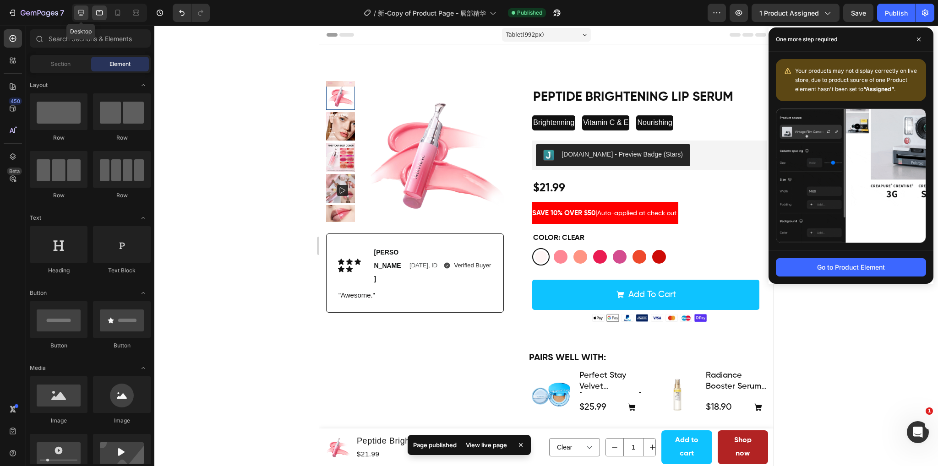
click at [80, 11] on icon at bounding box center [80, 12] width 9 height 9
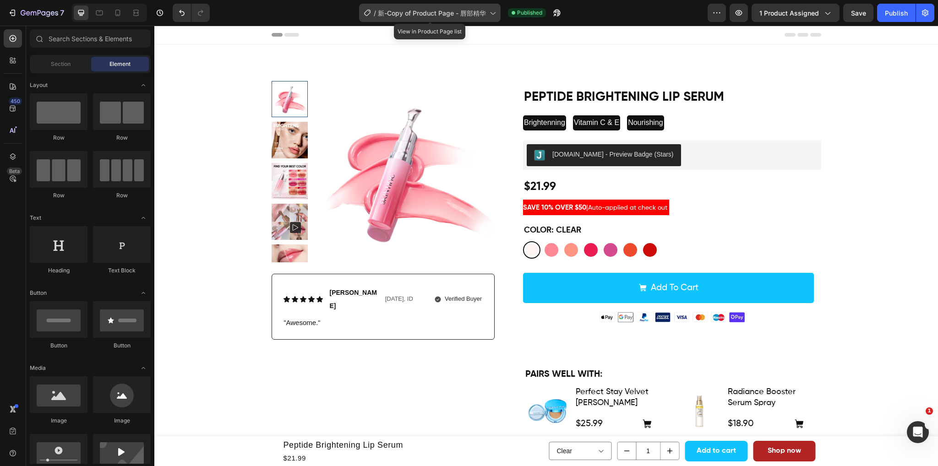
click at [484, 12] on span "新-Copy of Product Page - 唇部精华" at bounding box center [432, 13] width 108 height 10
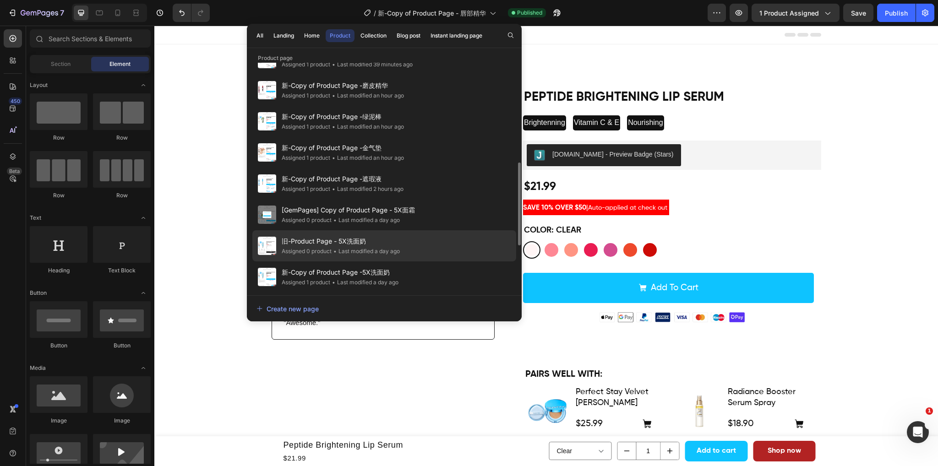
scroll to position [366, 0]
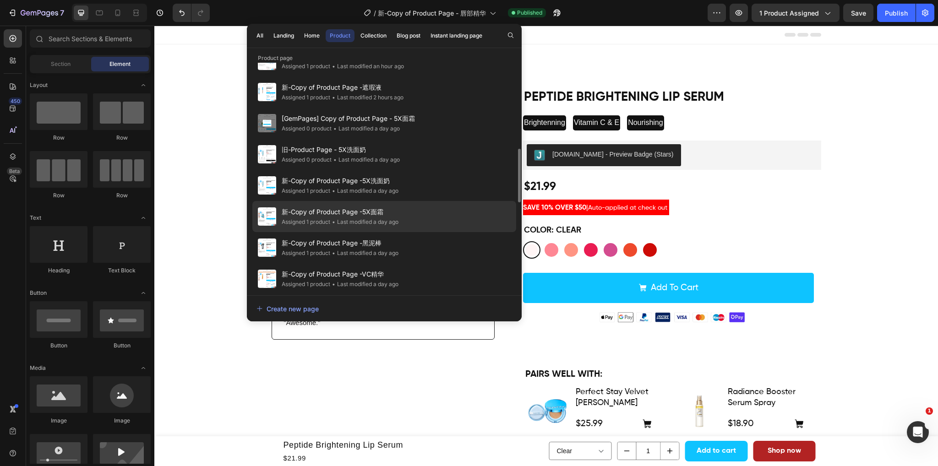
click at [395, 216] on span "新-Copy of Product Page -5X面霜" at bounding box center [340, 212] width 117 height 11
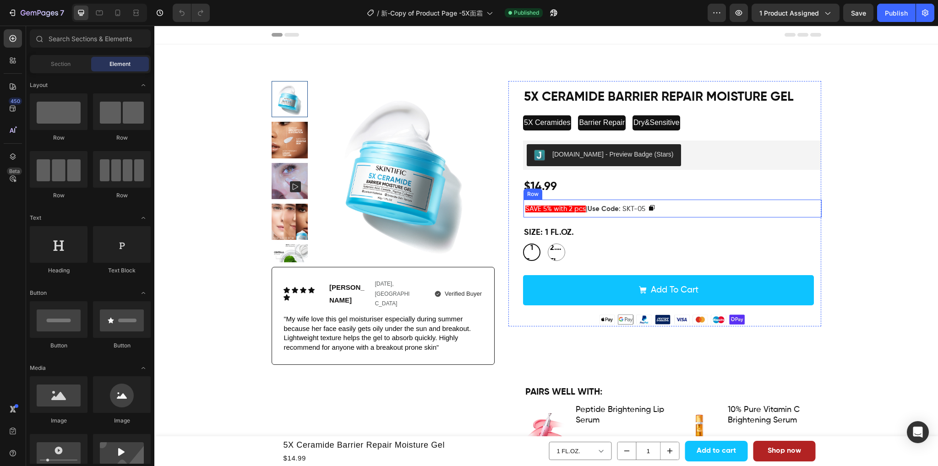
click at [685, 210] on div "SAVE 5% with 2 pcs | Use Code : SKT-05 Text Block Copy Coupon Code Row" at bounding box center [672, 209] width 298 height 18
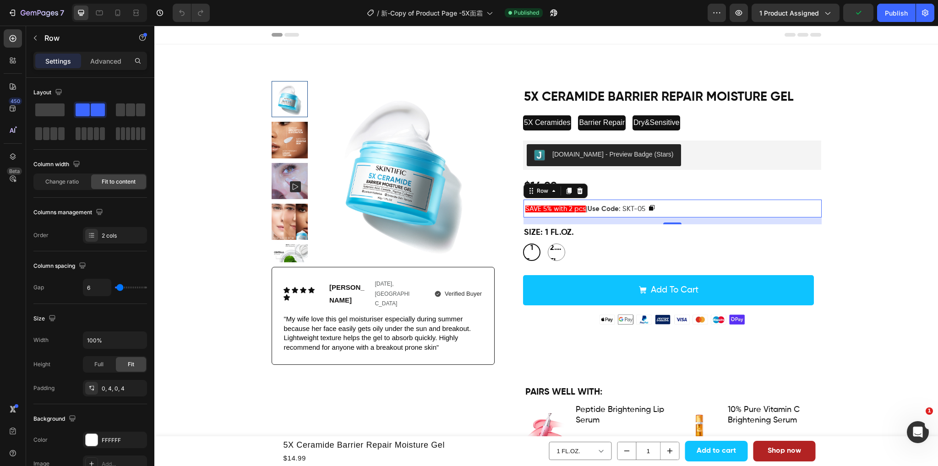
click at [755, 212] on div "SAVE 5% with 2 pcs | Use Code : SKT-05 Text Block Copy Coupon Code Row 15" at bounding box center [672, 209] width 298 height 18
click at [773, 230] on div "Size: 1 FL.OZ. 1 FL.OZ. 1 FL.OZ. 1 FL.OZ. 2.67 FL.OZ. 2.67 FL.OZ. 2.67 FL.OZ." at bounding box center [672, 242] width 298 height 36
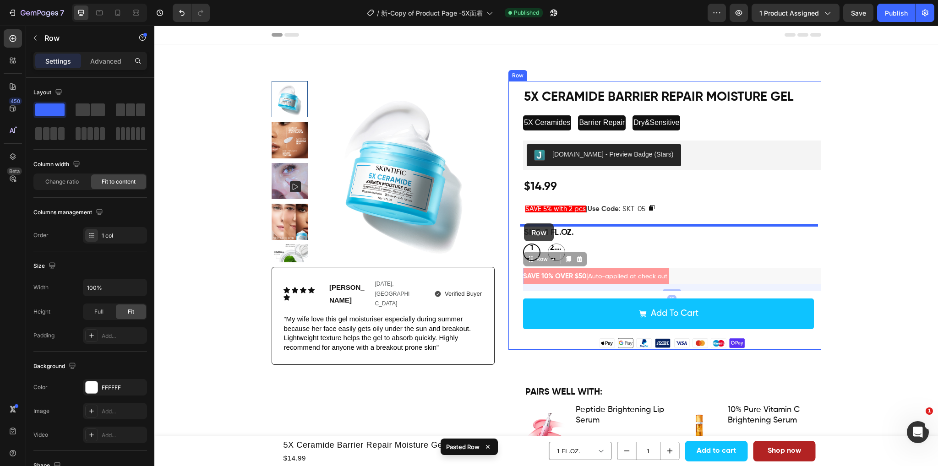
drag, startPoint x: 526, startPoint y: 261, endPoint x: 524, endPoint y: 223, distance: 37.6
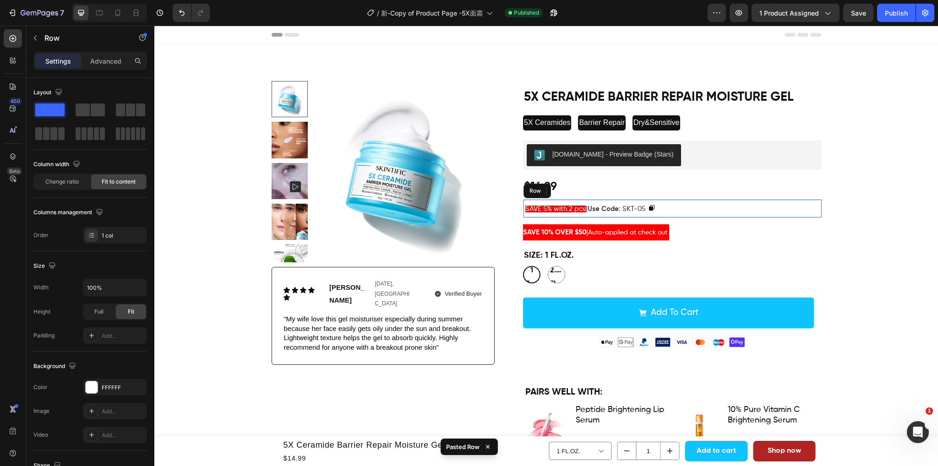
click at [729, 205] on div "SAVE 5% with 2 pcs | Use Code : SKT-05 Text Block Copy Coupon Code Row" at bounding box center [672, 209] width 298 height 18
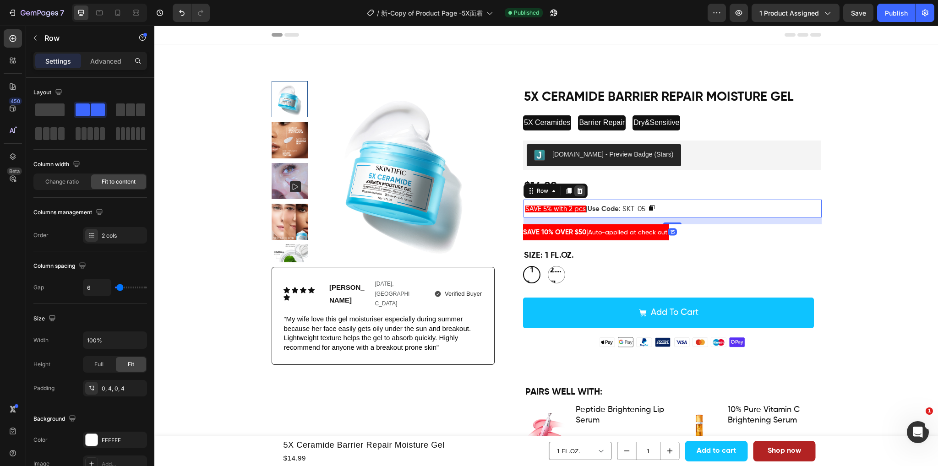
click at [576, 193] on icon at bounding box center [579, 190] width 7 height 7
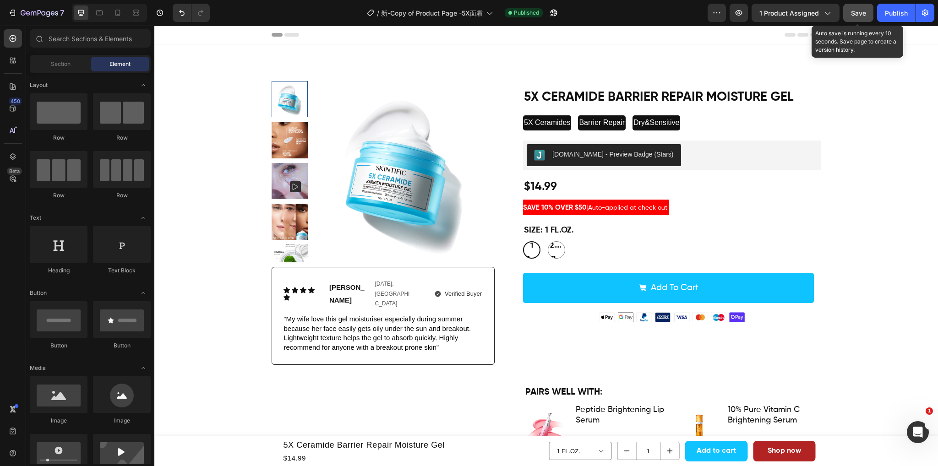
click at [857, 17] on div "Save" at bounding box center [858, 13] width 15 height 10
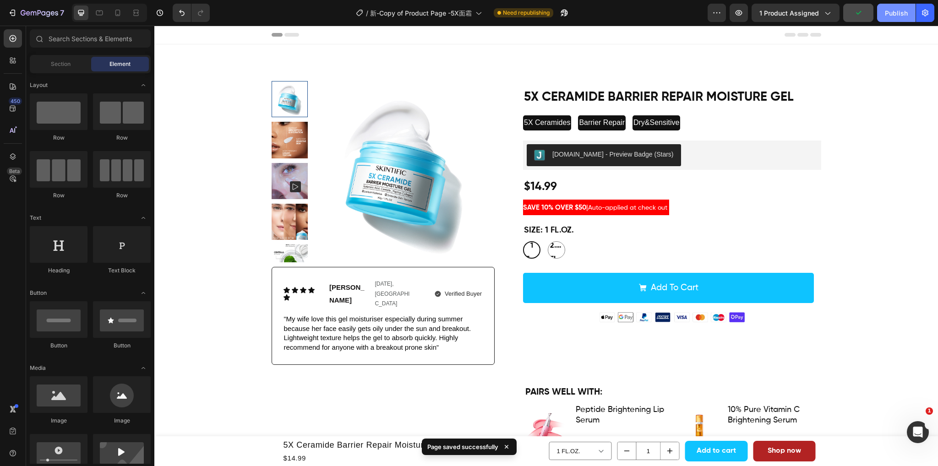
click at [894, 17] on button "Publish" at bounding box center [896, 13] width 38 height 18
click at [103, 16] on icon at bounding box center [99, 12] width 9 height 9
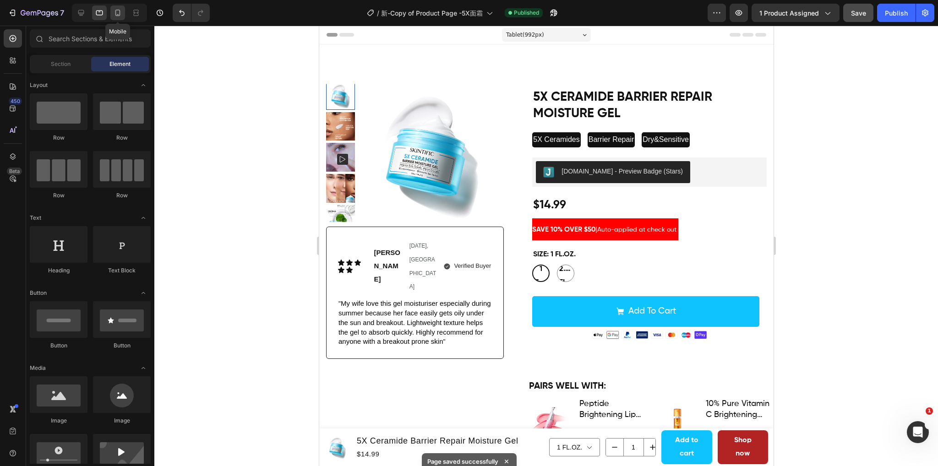
click at [115, 15] on icon at bounding box center [117, 12] width 9 height 9
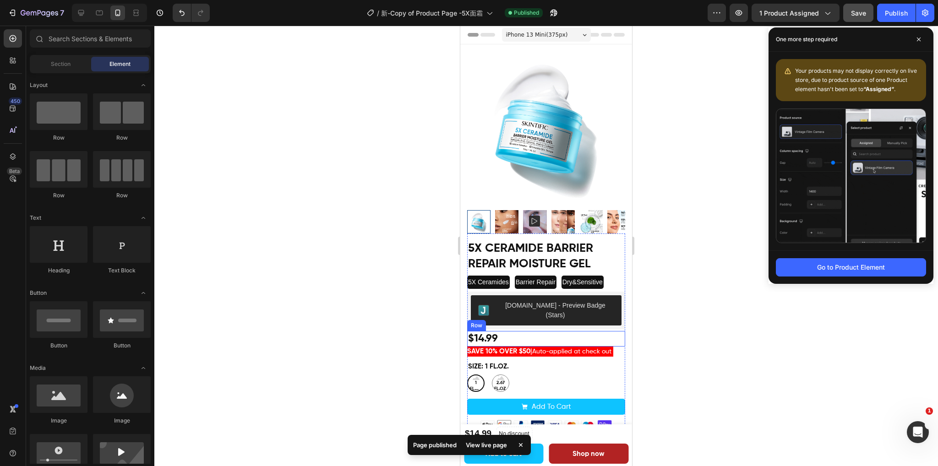
click at [533, 331] on div "$14.99 Product Price Product Price Row" at bounding box center [546, 339] width 158 height 16
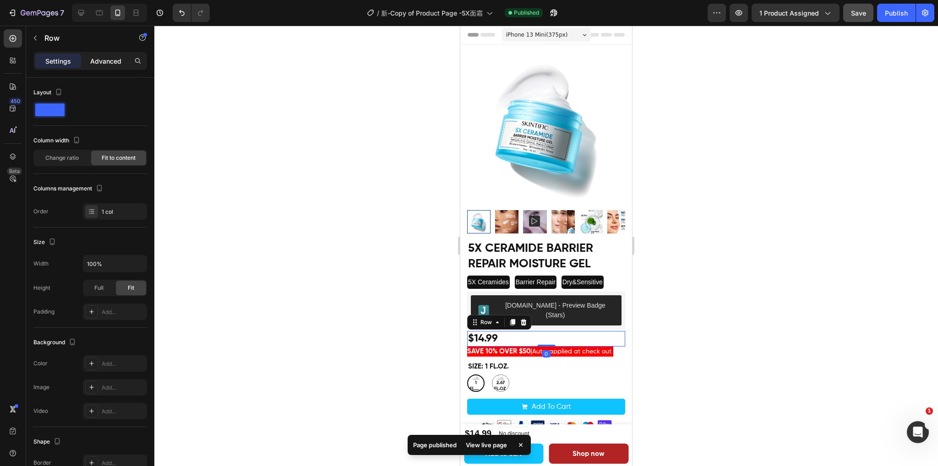
click at [108, 63] on p "Advanced" at bounding box center [105, 61] width 31 height 10
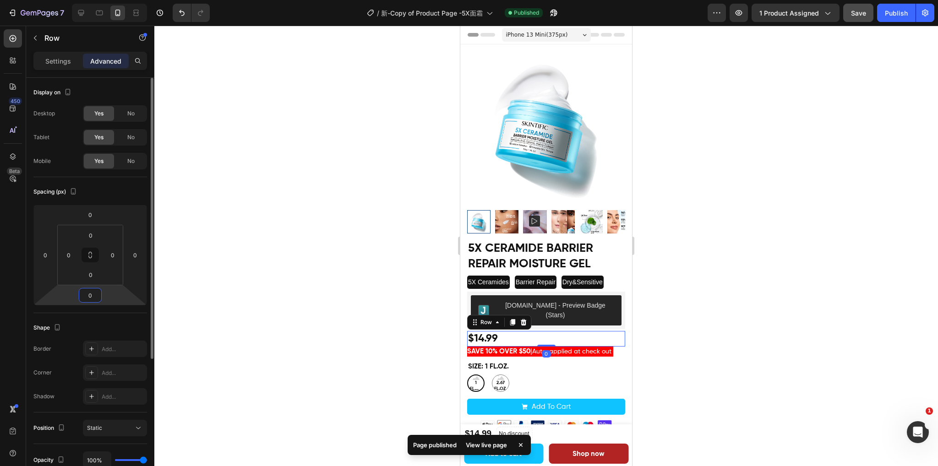
click at [95, 300] on input "0" at bounding box center [90, 295] width 18 height 14
type input "5"
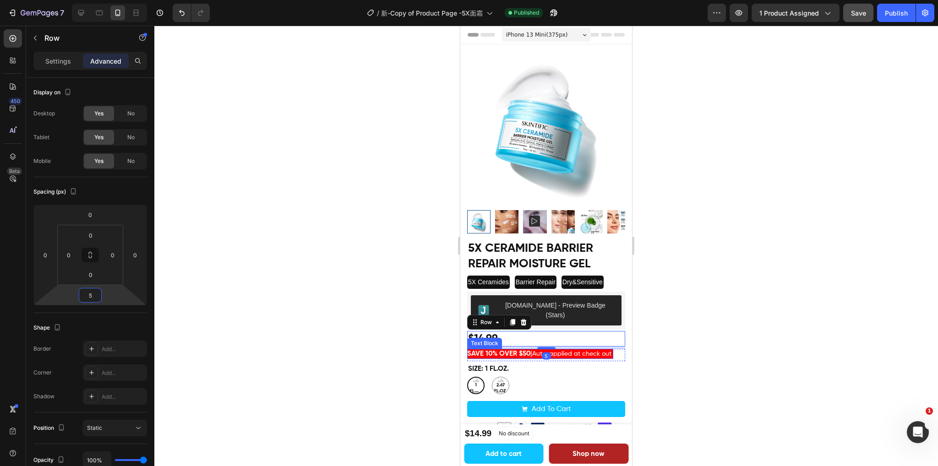
click at [584, 351] on span "Auto-applied at check out" at bounding box center [571, 354] width 79 height 6
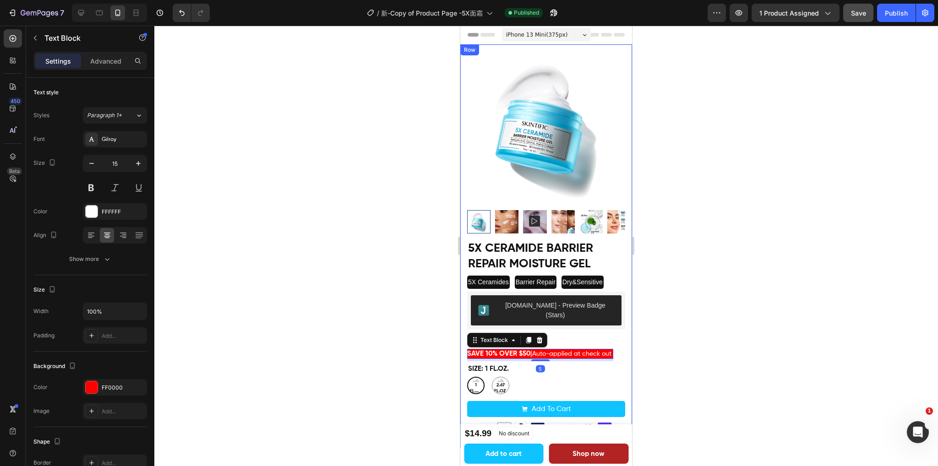
click at [709, 253] on div at bounding box center [545, 246] width 783 height 441
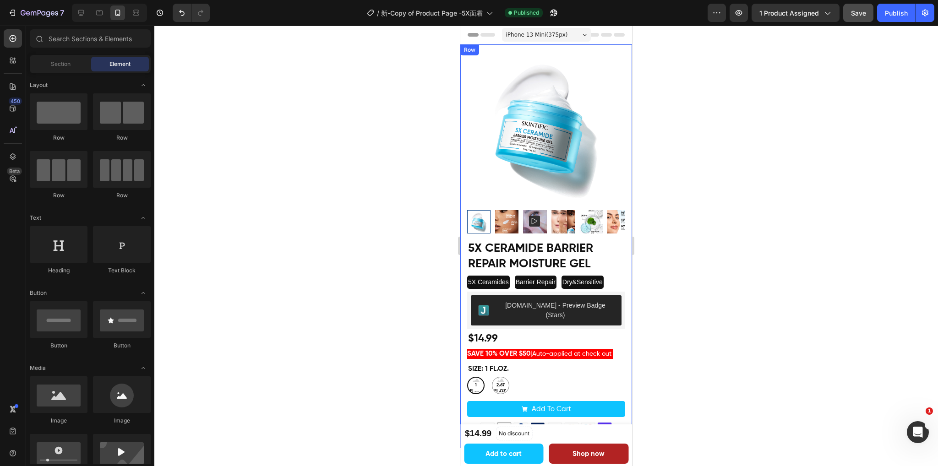
click at [854, 19] on button "Save" at bounding box center [858, 13] width 30 height 18
click at [898, 11] on div "Publish" at bounding box center [896, 13] width 23 height 10
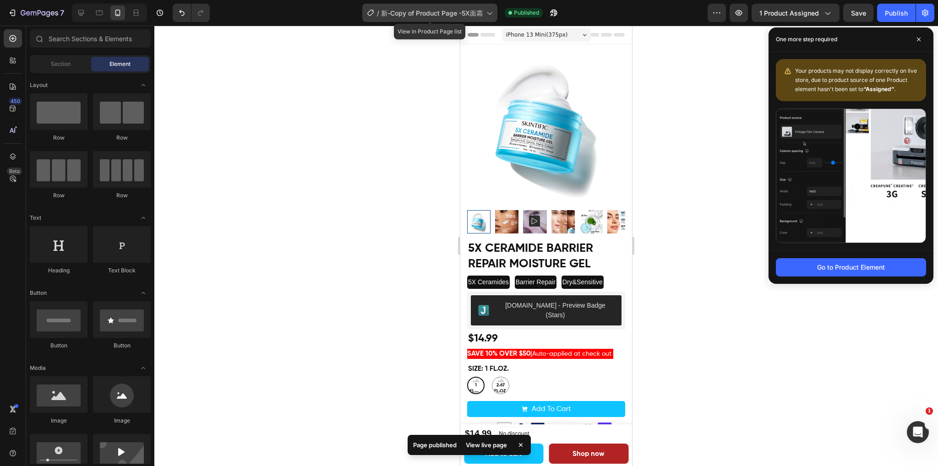
click at [457, 11] on span "新-Copy of Product Page -5X面霜" at bounding box center [432, 13] width 102 height 10
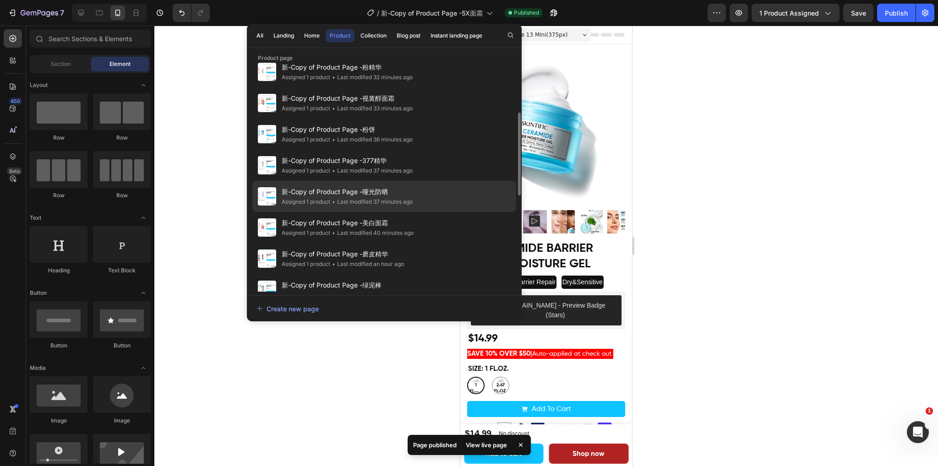
scroll to position [183, 0]
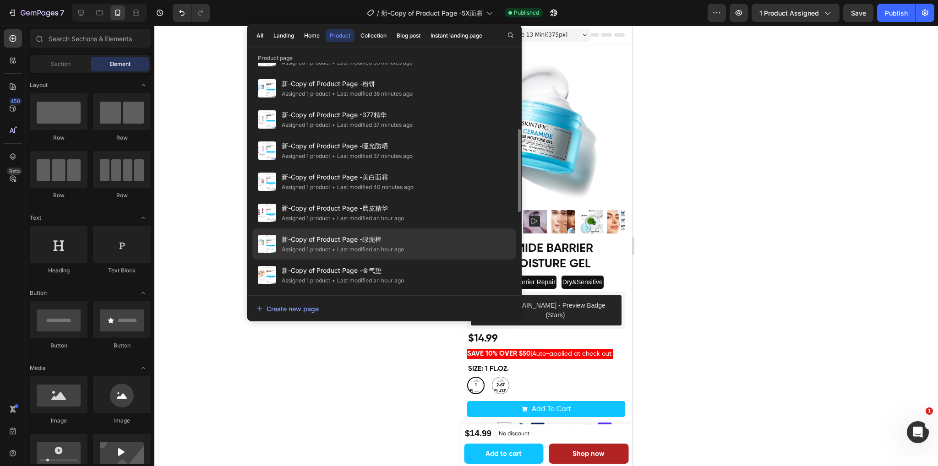
click at [377, 242] on span "新-Copy of Product Page -绿泥棒" at bounding box center [343, 239] width 122 height 11
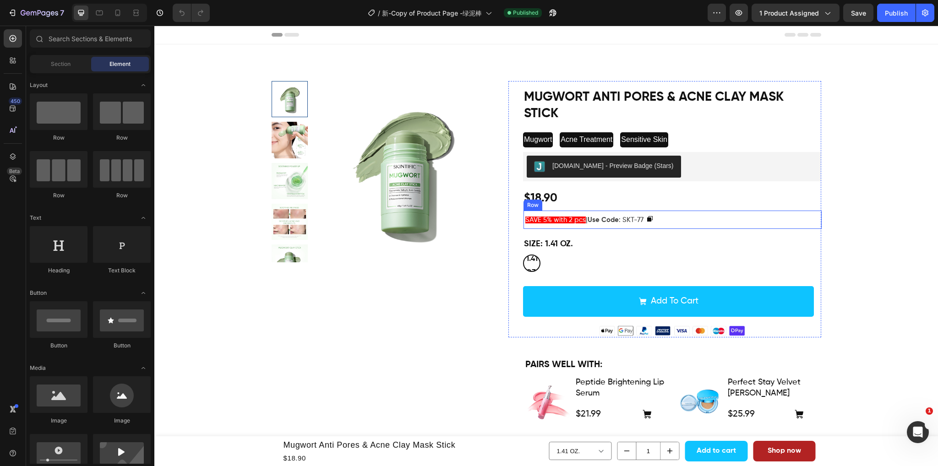
click at [754, 217] on div "SAVE 5% with 2 pcs | Use Code : SKT-77 Text Block Copy Coupon Code Row" at bounding box center [672, 220] width 298 height 18
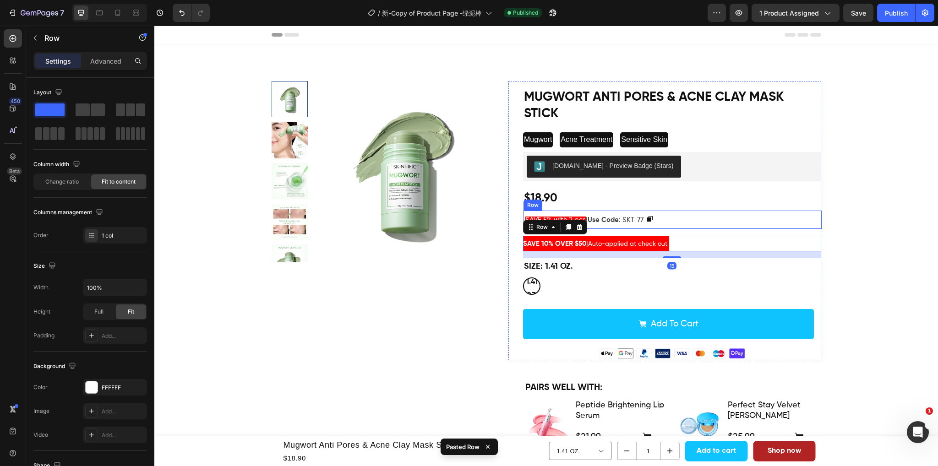
click at [713, 217] on div "SAVE 5% with 2 pcs | Use Code : SKT-77 Text Block Copy Coupon Code Row" at bounding box center [672, 220] width 298 height 18
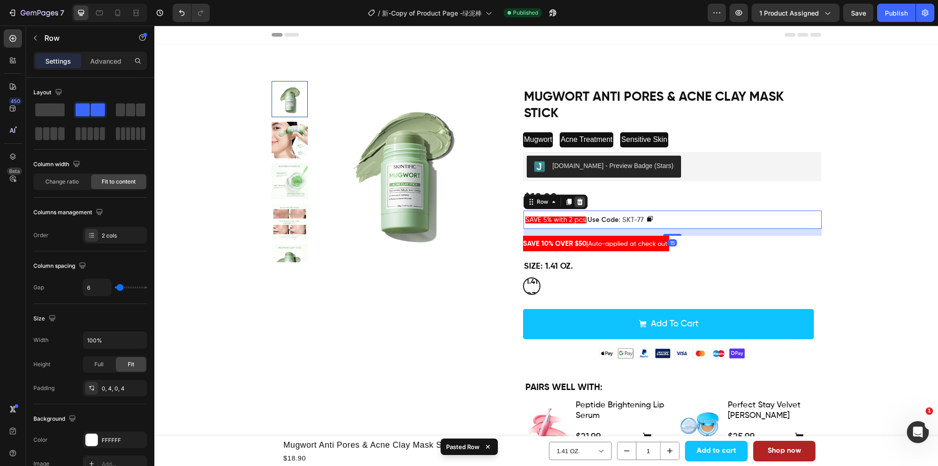
click at [578, 203] on icon at bounding box center [579, 201] width 7 height 7
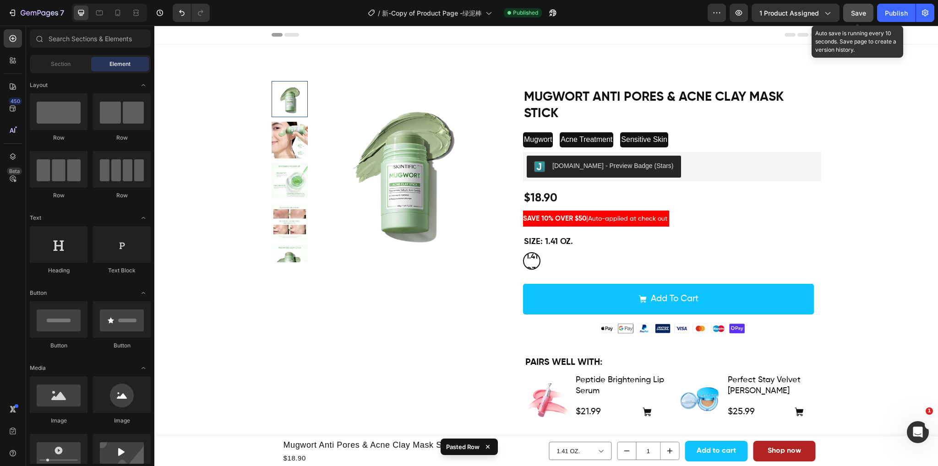
click at [854, 7] on button "Save" at bounding box center [858, 13] width 30 height 18
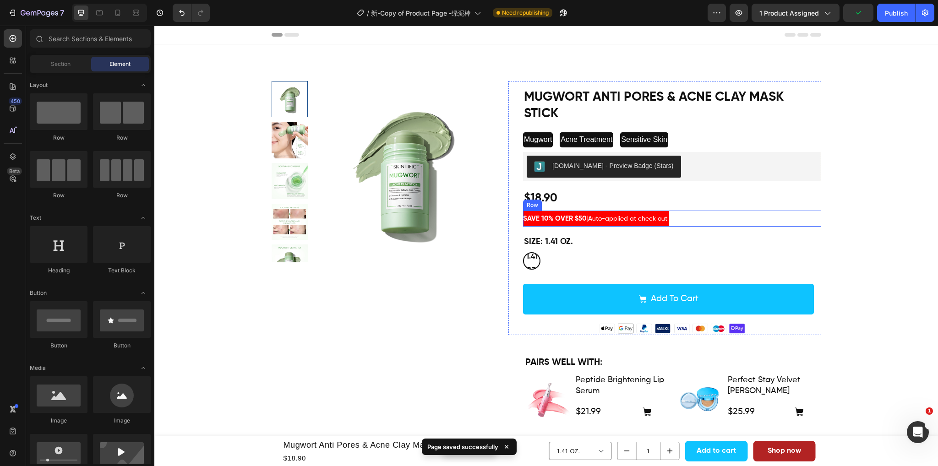
click at [705, 216] on div "SAVE 10% OVER $50 | Auto-applied at check out Text [GEOGRAPHIC_DATA]" at bounding box center [672, 219] width 298 height 16
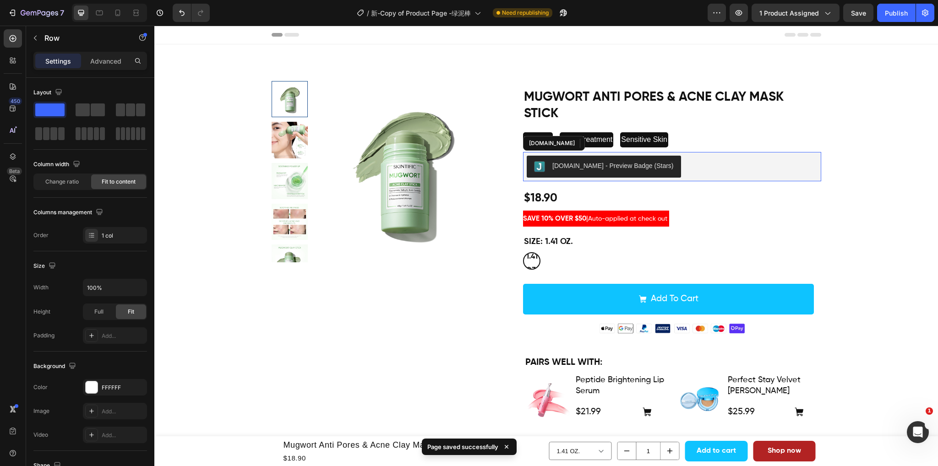
click at [699, 173] on div "[DOMAIN_NAME] - Preview Badge (Stars)" at bounding box center [672, 167] width 291 height 22
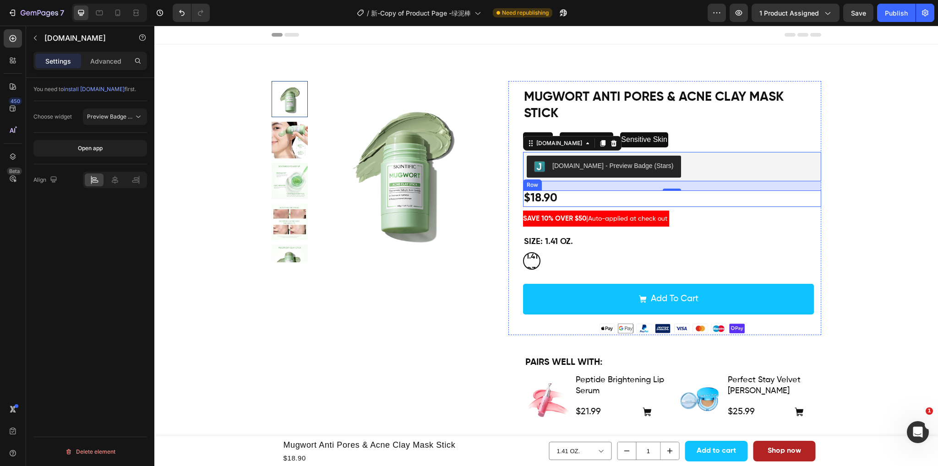
click at [575, 196] on div "$18.90 Product Price Product Price Row" at bounding box center [672, 198] width 298 height 17
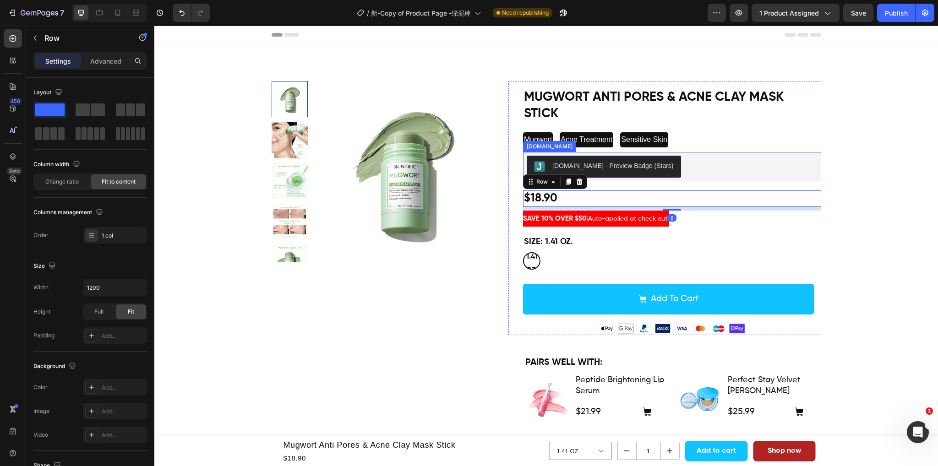
click at [716, 174] on div "[DOMAIN_NAME] - Preview Badge (Stars)" at bounding box center [672, 167] width 291 height 22
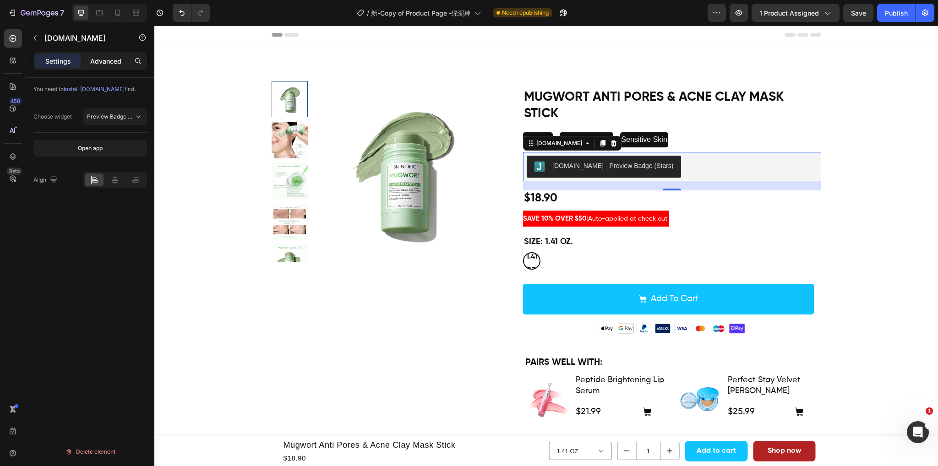
click at [115, 57] on p "Advanced" at bounding box center [105, 61] width 31 height 10
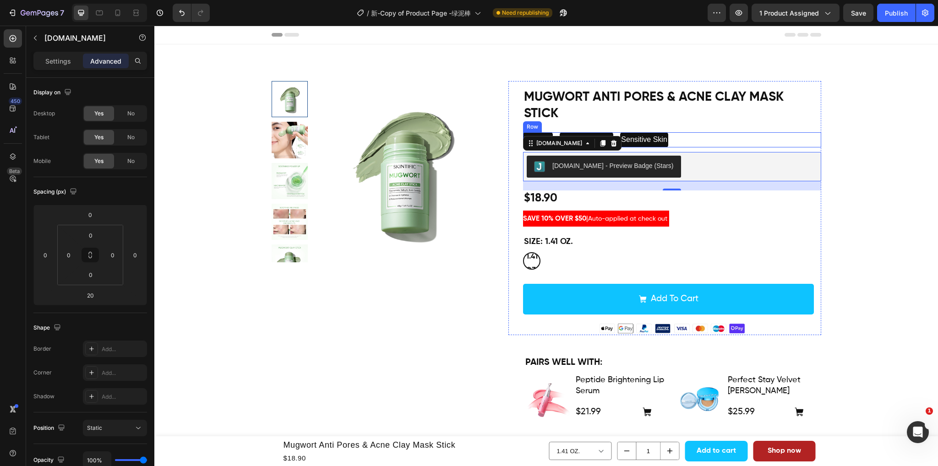
click at [745, 136] on div "Mugwort Text Block Acne Treatment Text Block Sensitive Skin Text Block Row" at bounding box center [672, 139] width 298 height 15
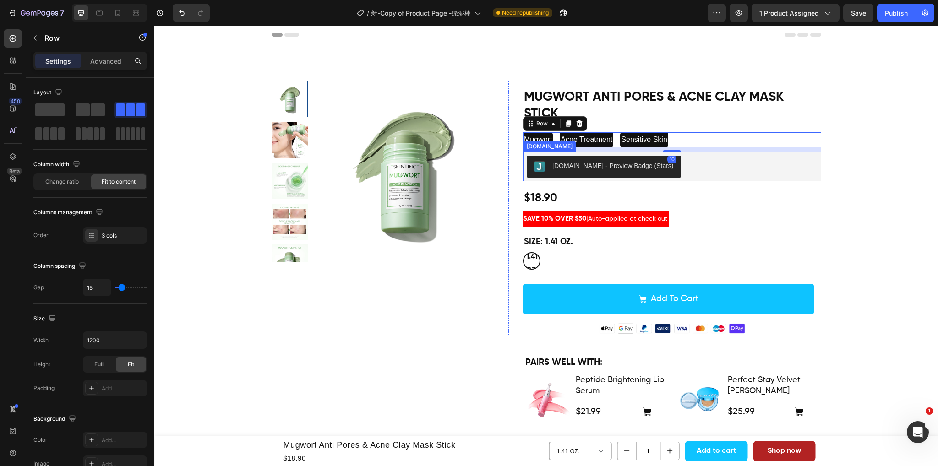
click at [703, 160] on div "[DOMAIN_NAME] - Preview Badge (Stars)" at bounding box center [672, 167] width 291 height 22
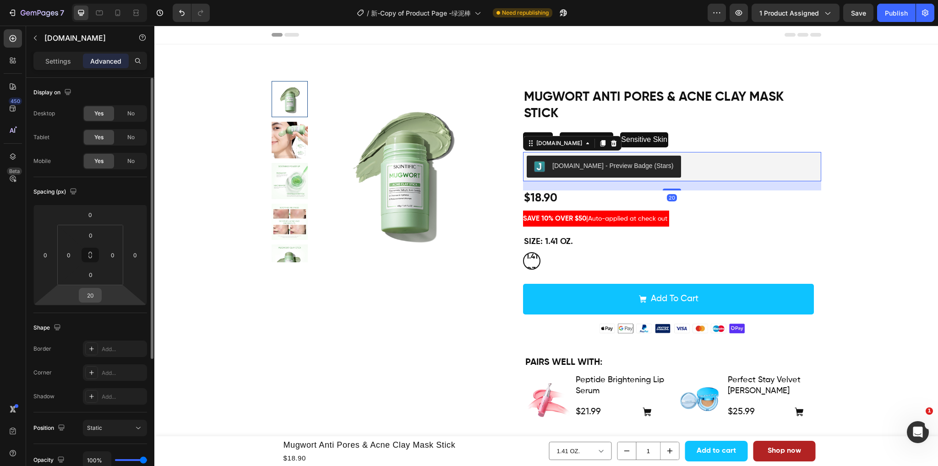
click at [93, 296] on input "20" at bounding box center [90, 295] width 18 height 14
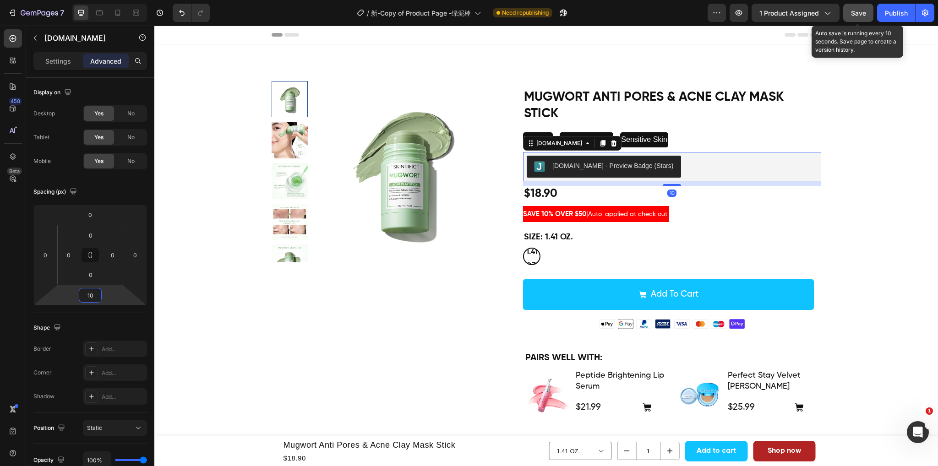
click at [865, 17] on div "Save" at bounding box center [858, 13] width 15 height 10
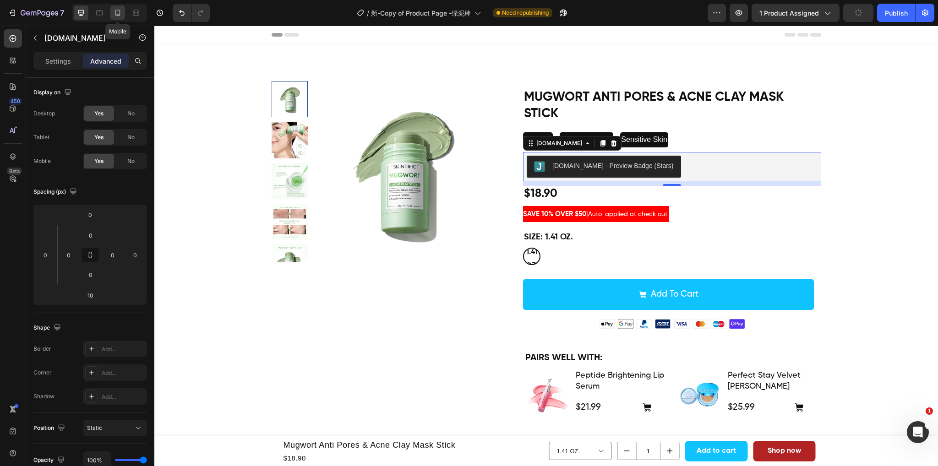
click at [118, 17] on icon at bounding box center [117, 12] width 9 height 9
type input "4"
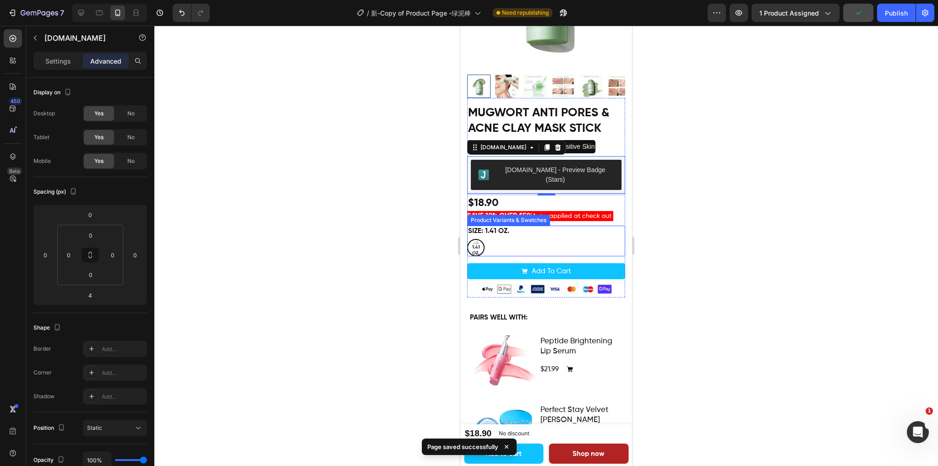
scroll to position [136, 0]
click at [517, 196] on div "$18.90 Product Price Product Price Row" at bounding box center [546, 204] width 158 height 16
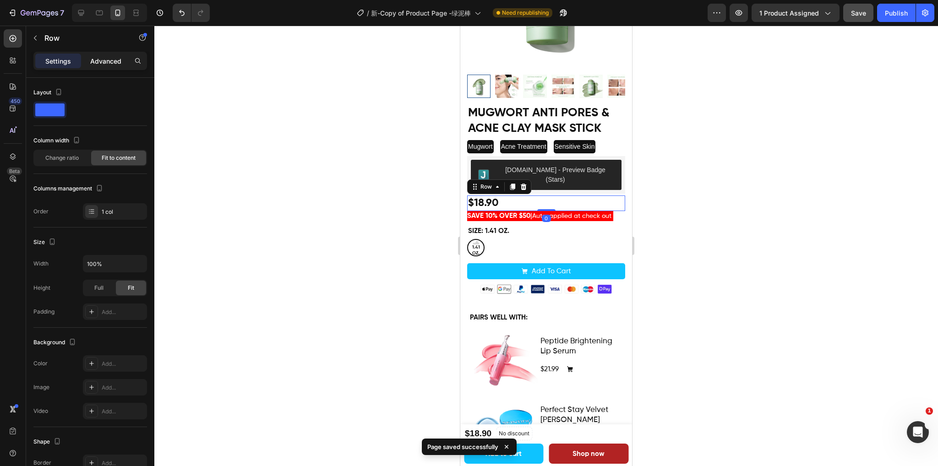
click at [109, 65] on p "Advanced" at bounding box center [105, 61] width 31 height 10
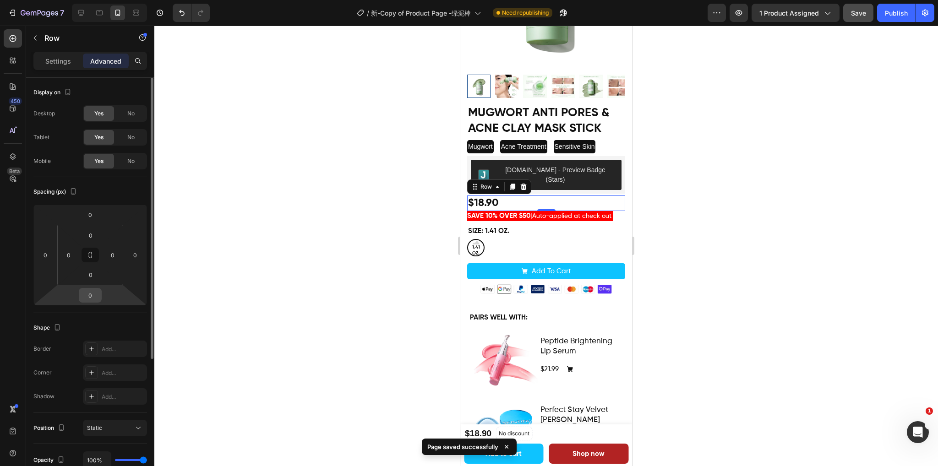
click at [95, 294] on input "0" at bounding box center [90, 295] width 18 height 14
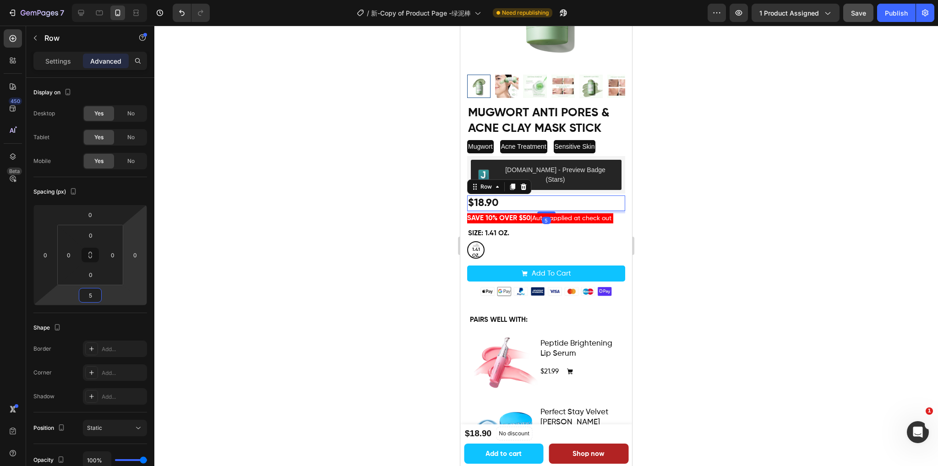
type input "5"
click at [855, 8] on div "Save" at bounding box center [858, 13] width 15 height 10
click at [883, 11] on button "Publish" at bounding box center [896, 13] width 38 height 18
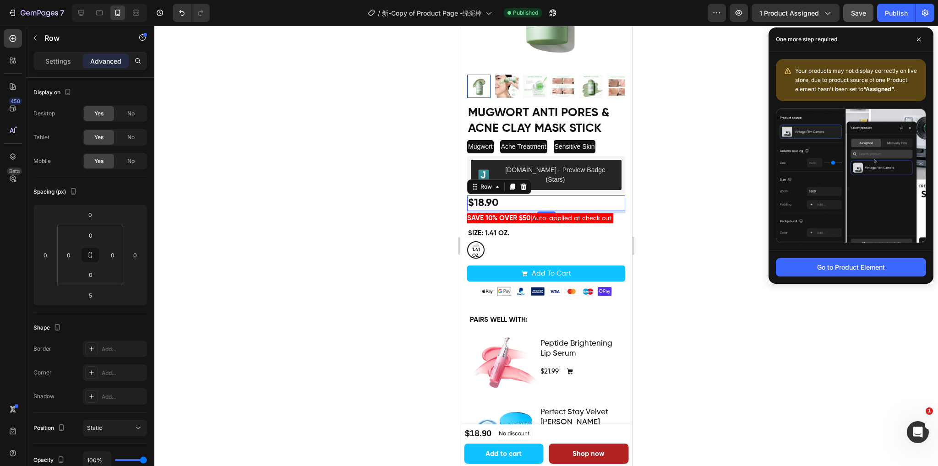
click at [680, 162] on div at bounding box center [545, 246] width 783 height 441
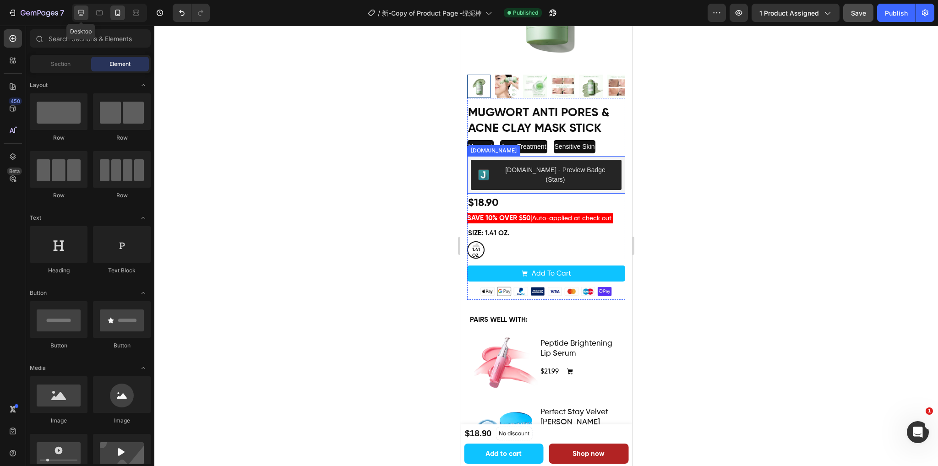
click at [82, 15] on icon at bounding box center [81, 13] width 6 height 6
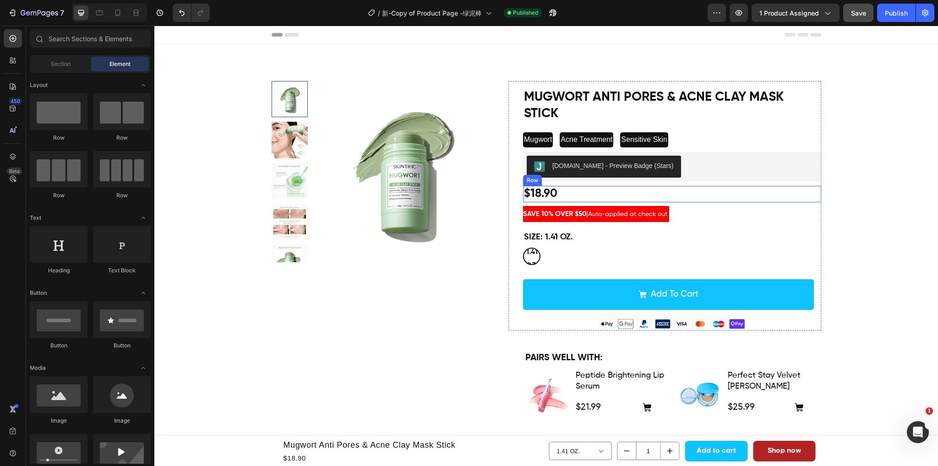
click at [584, 193] on div "$18.90 Product Price Product Price Row" at bounding box center [672, 194] width 298 height 17
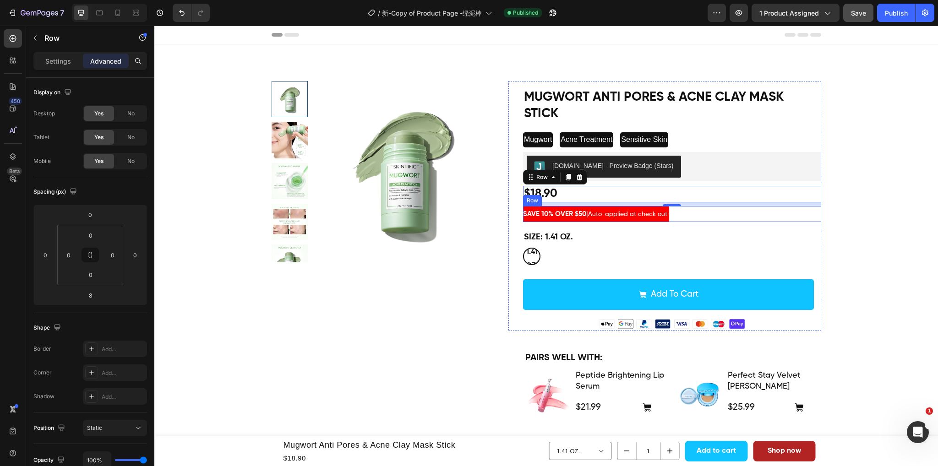
click at [708, 218] on div "SAVE 10% OVER $50 | Auto-applied at check out Text [GEOGRAPHIC_DATA]" at bounding box center [672, 214] width 298 height 16
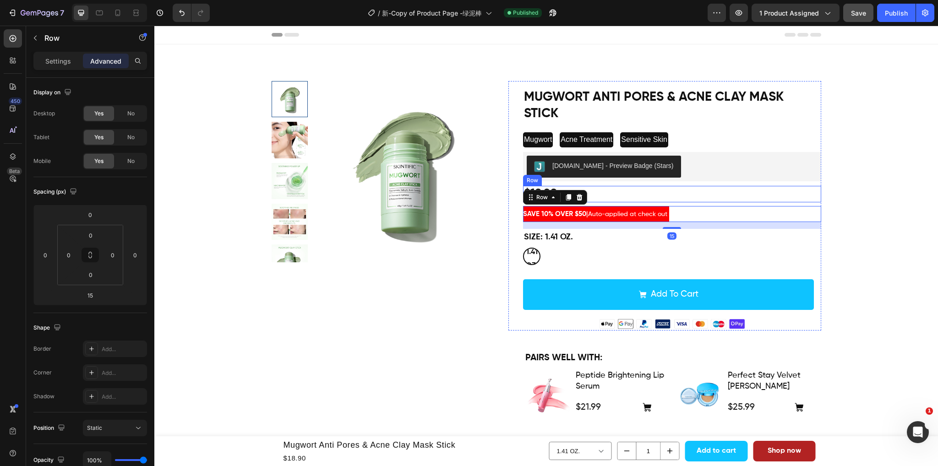
click at [684, 194] on div "$18.90 Product Price Product Price Row" at bounding box center [672, 194] width 298 height 17
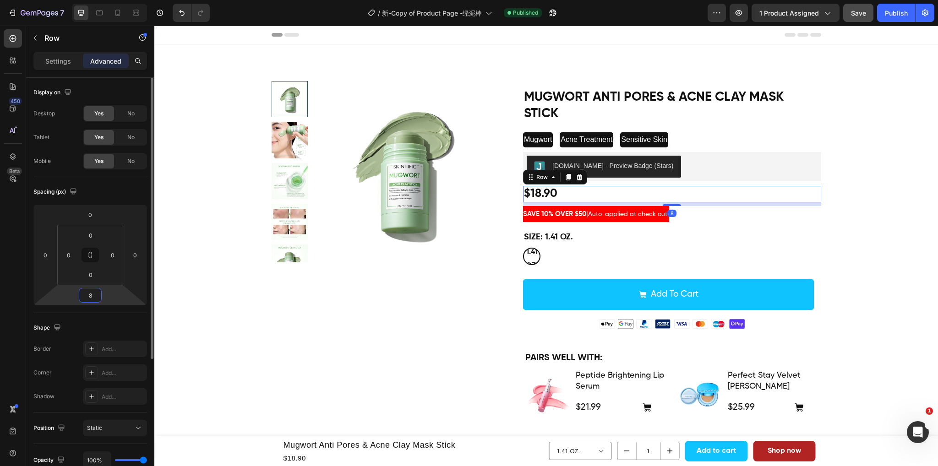
click at [97, 295] on input "8" at bounding box center [90, 295] width 18 height 14
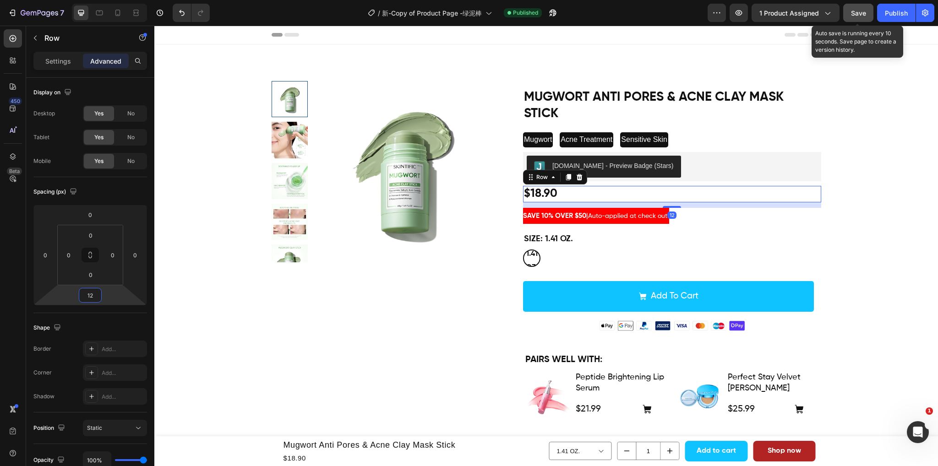
type input "12"
click at [859, 13] on span "Save" at bounding box center [858, 13] width 15 height 8
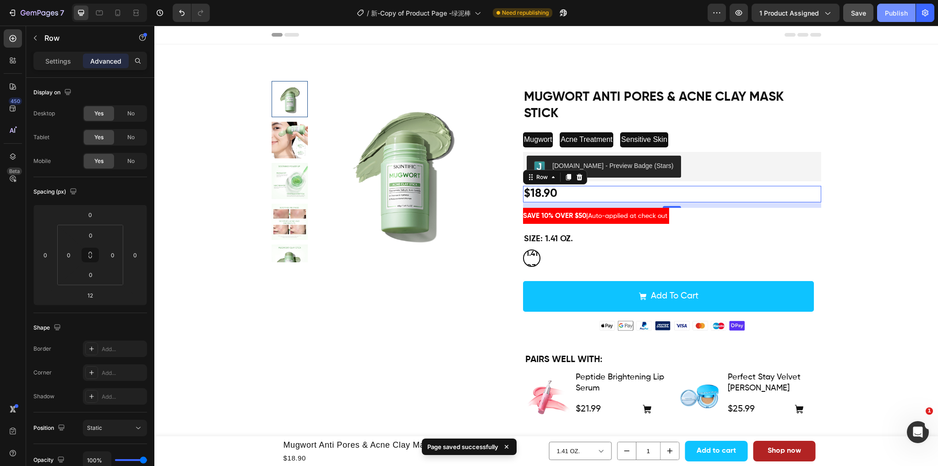
click at [894, 14] on div "Publish" at bounding box center [896, 13] width 23 height 10
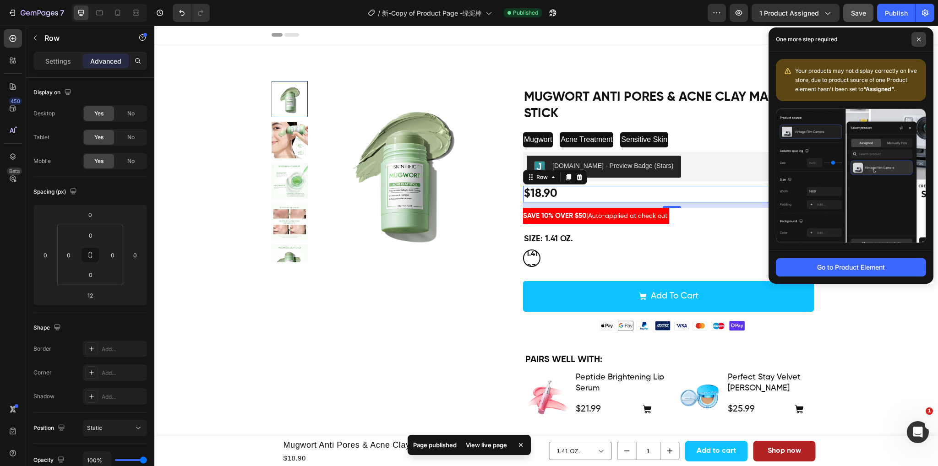
click at [912, 41] on span at bounding box center [918, 39] width 15 height 15
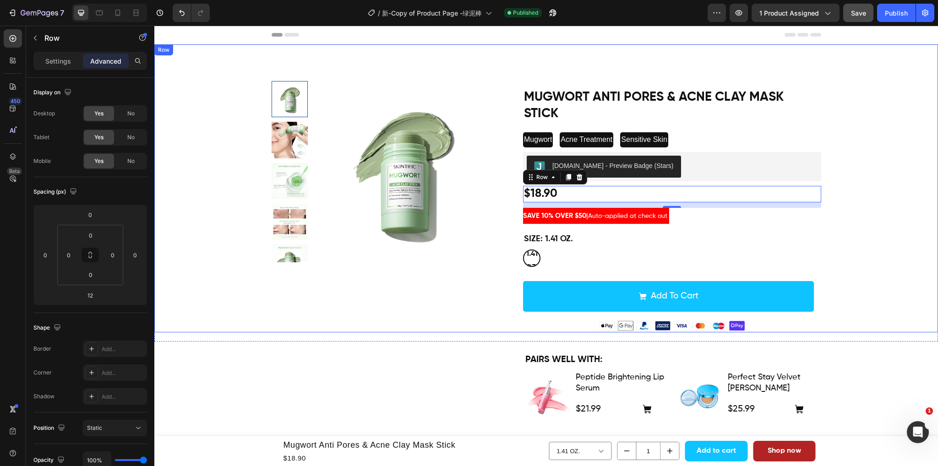
click at [901, 185] on div "Product Images Mugwort Anti Pores & Acne Clay Mask Stick Product Title Mugwort …" at bounding box center [546, 206] width 770 height 251
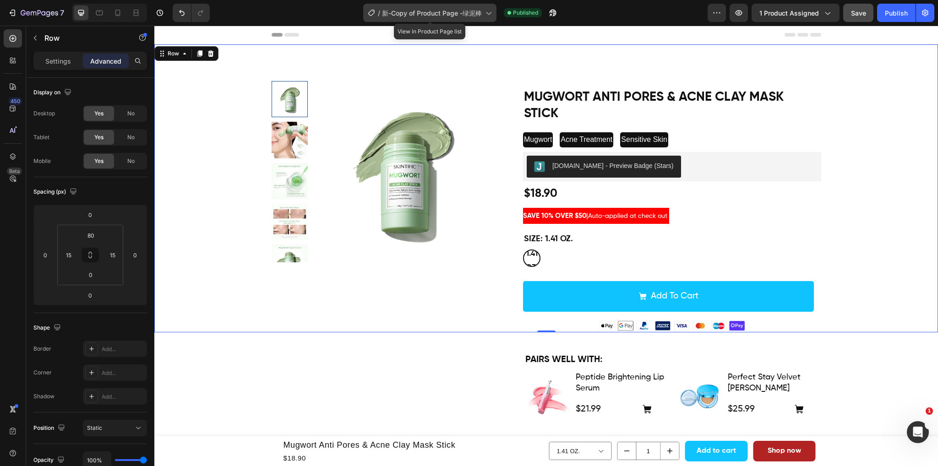
click at [479, 11] on span "新-Copy of Product Page -绿泥棒" at bounding box center [432, 13] width 100 height 10
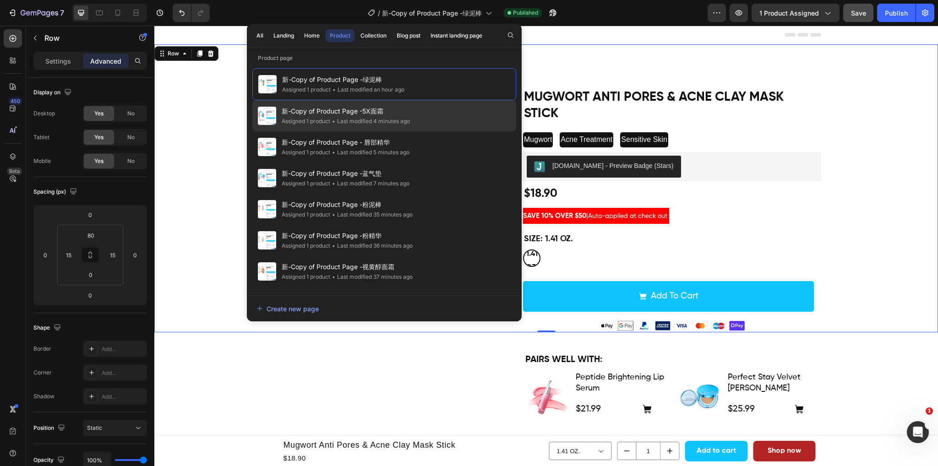
click at [405, 131] on div "新-Copy of Product Page -5X面霜 Assigned 1 product • Last modified 4 minutes ago" at bounding box center [384, 146] width 264 height 31
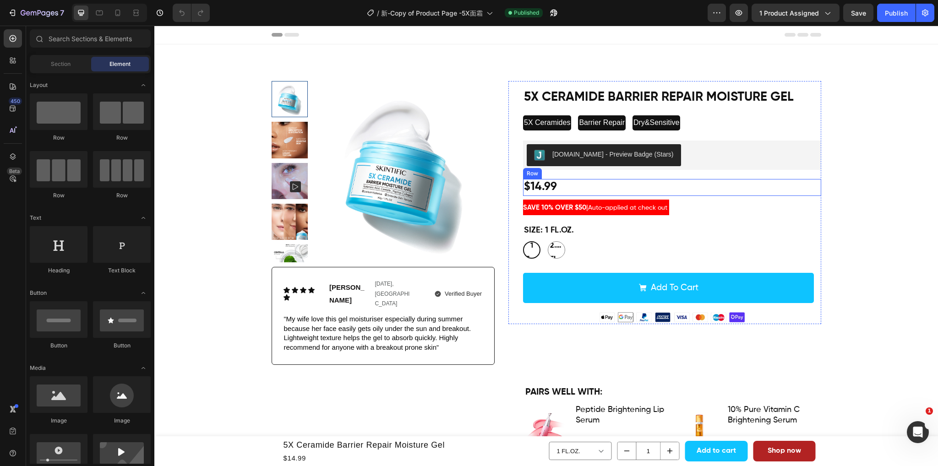
click at [571, 184] on div "$14.99 Product Price Product Price Row" at bounding box center [672, 187] width 298 height 17
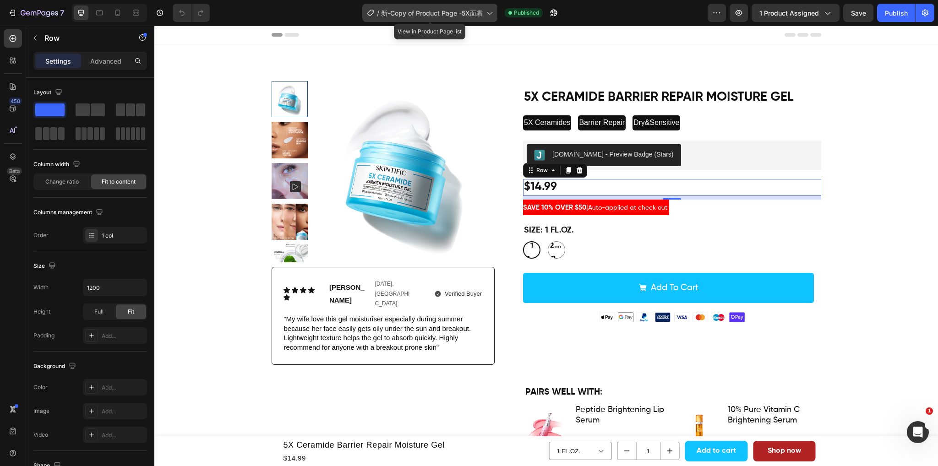
click at [412, 8] on span "新-Copy of Product Page -5X面霜" at bounding box center [432, 13] width 102 height 10
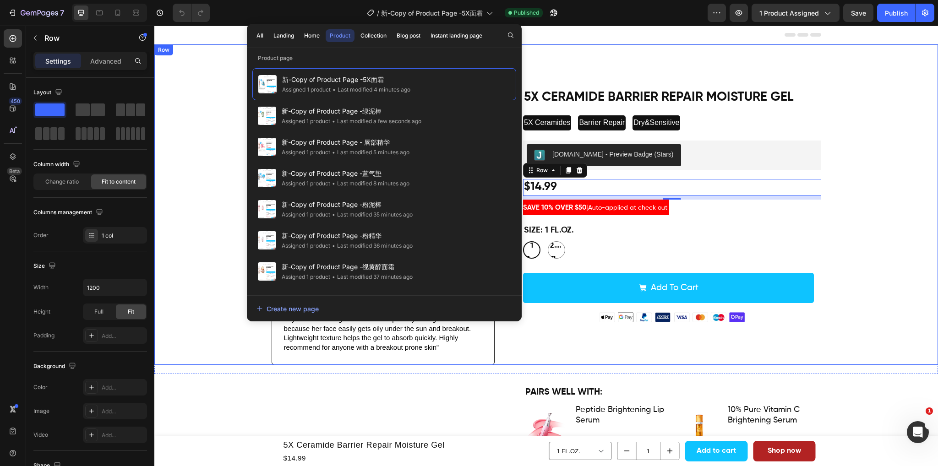
click at [878, 212] on div "Product Images Icon Icon Icon Icon Icon Icon List [PERSON_NAME] Text Block [DAT…" at bounding box center [546, 223] width 770 height 284
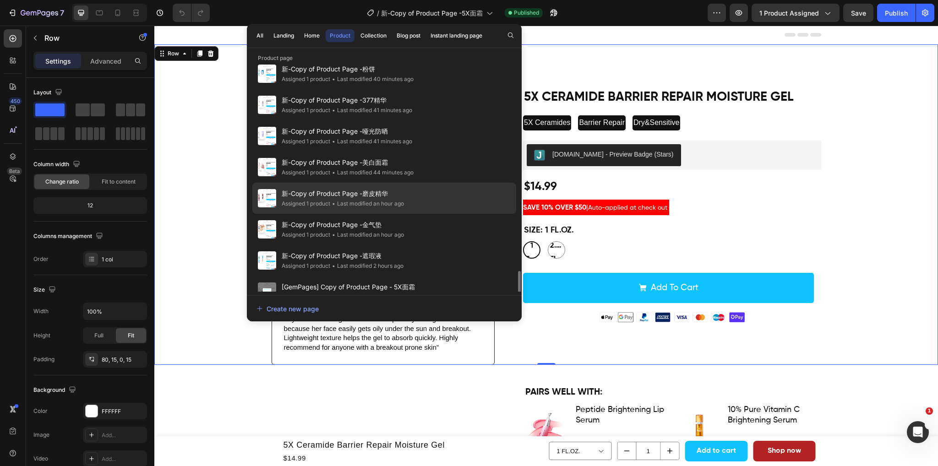
scroll to position [321, 0]
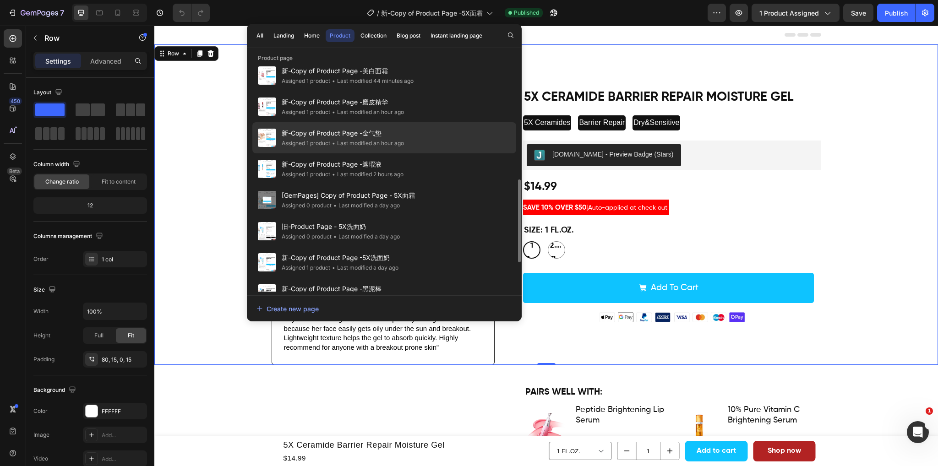
click at [404, 128] on span "新-Copy of Product Page -金气垫" at bounding box center [343, 133] width 122 height 11
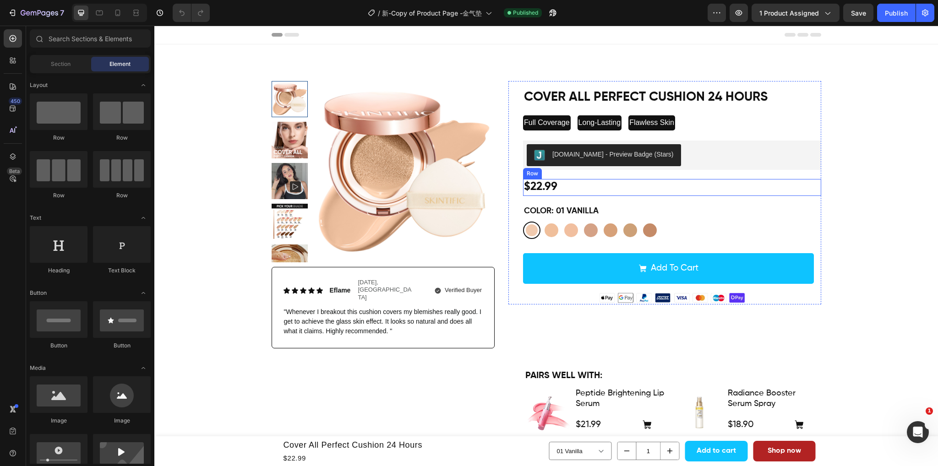
click at [619, 180] on div "$22.99 Product Price Product Price Row" at bounding box center [672, 187] width 298 height 17
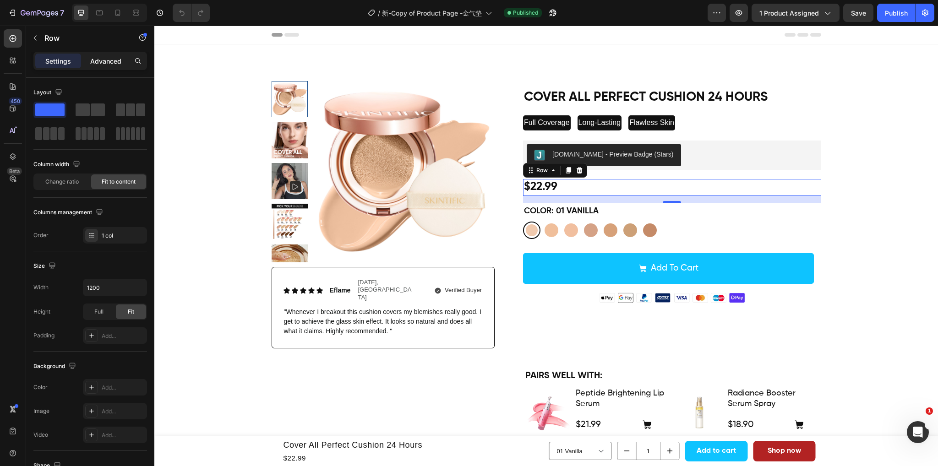
click at [95, 63] on p "Advanced" at bounding box center [105, 61] width 31 height 10
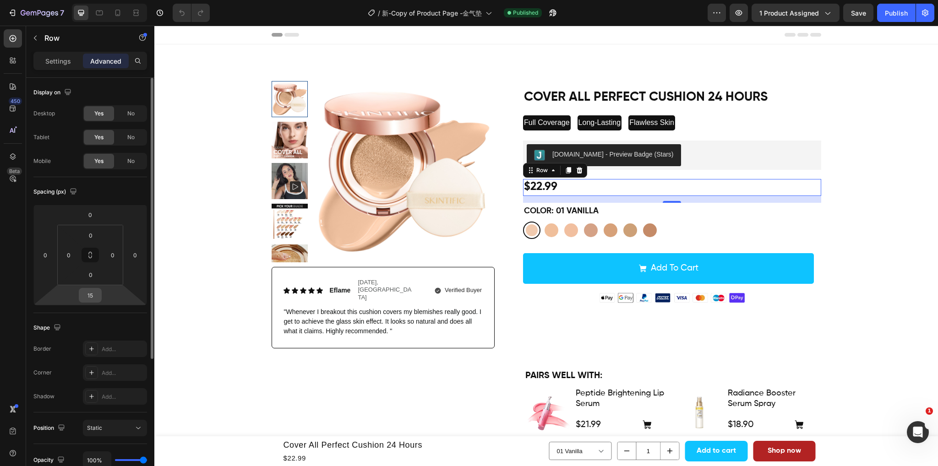
click at [93, 298] on input "15" at bounding box center [90, 295] width 18 height 14
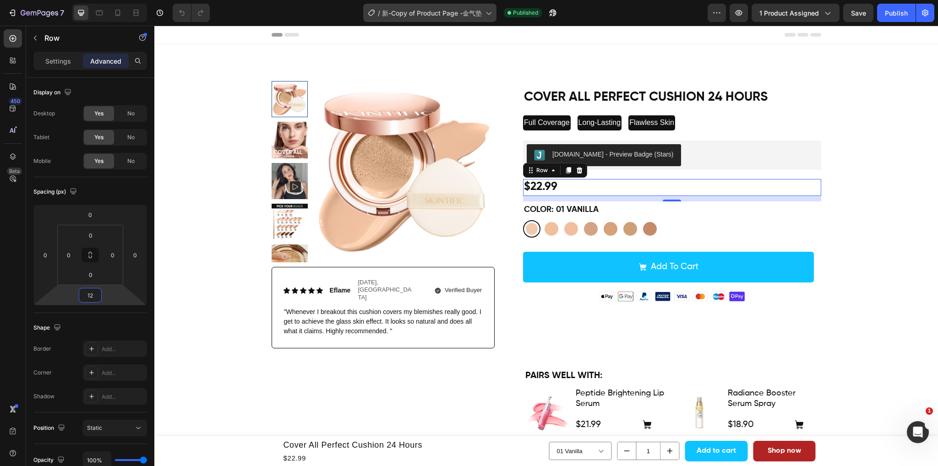
type input "12"
click at [718, 192] on div "$22.99 Product Price Product Price Row 12" at bounding box center [672, 187] width 298 height 17
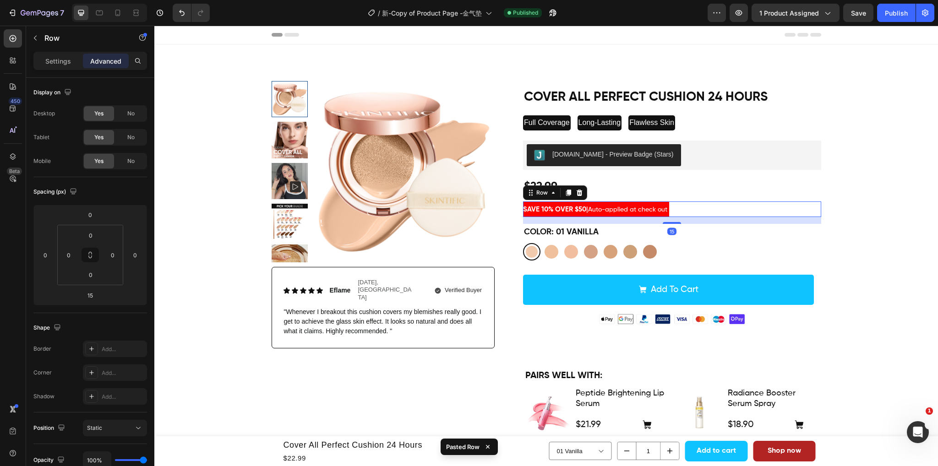
click at [697, 209] on div "SAVE 10% OVER $50 | Auto-applied at check out Text Block Row 15" at bounding box center [672, 209] width 298 height 16
click at [704, 188] on div "$22.99 Product Price Product Price Row" at bounding box center [672, 187] width 298 height 17
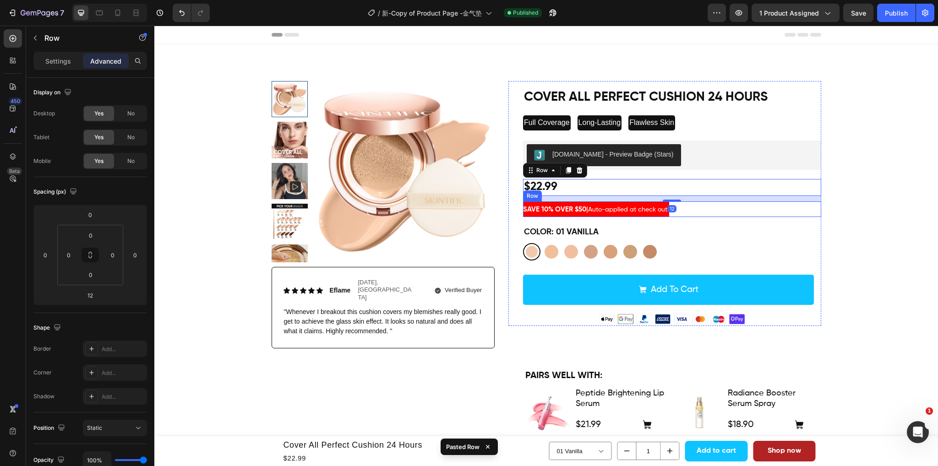
click at [728, 207] on div "SAVE 10% OVER $50 | Auto-applied at check out Text [GEOGRAPHIC_DATA]" at bounding box center [672, 209] width 298 height 16
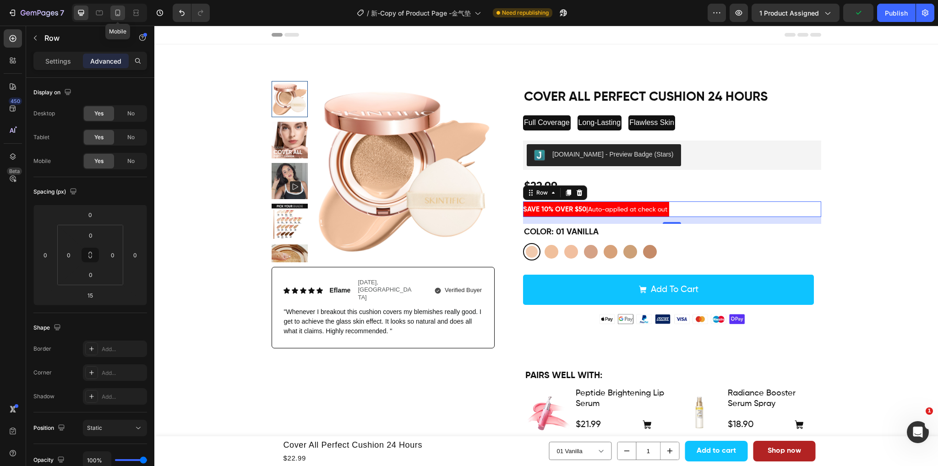
click at [119, 13] on icon at bounding box center [117, 12] width 9 height 9
type input "5"
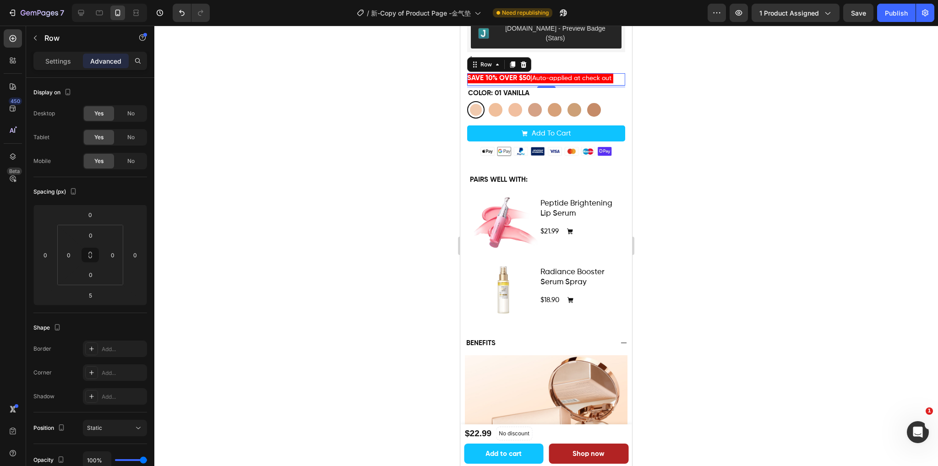
click at [766, 220] on div at bounding box center [545, 246] width 783 height 441
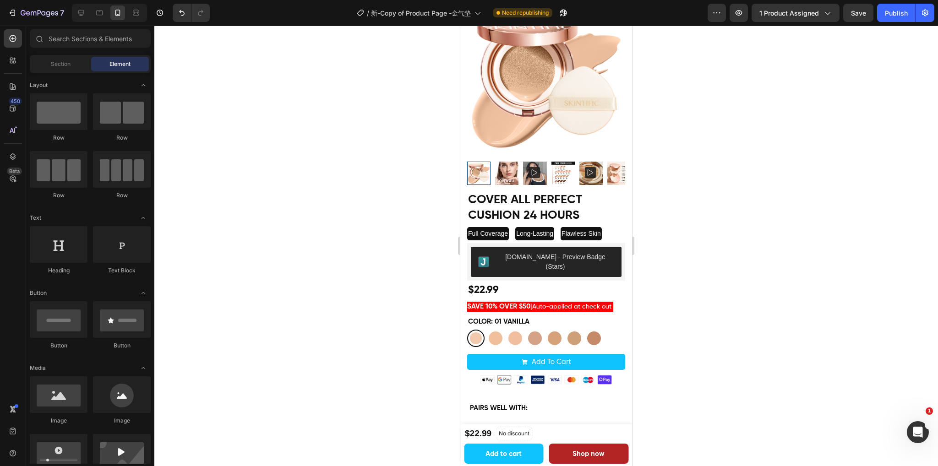
scroll to position [48, 0]
click at [525, 283] on div "$22.99 Product Price Product Price Row" at bounding box center [546, 291] width 158 height 16
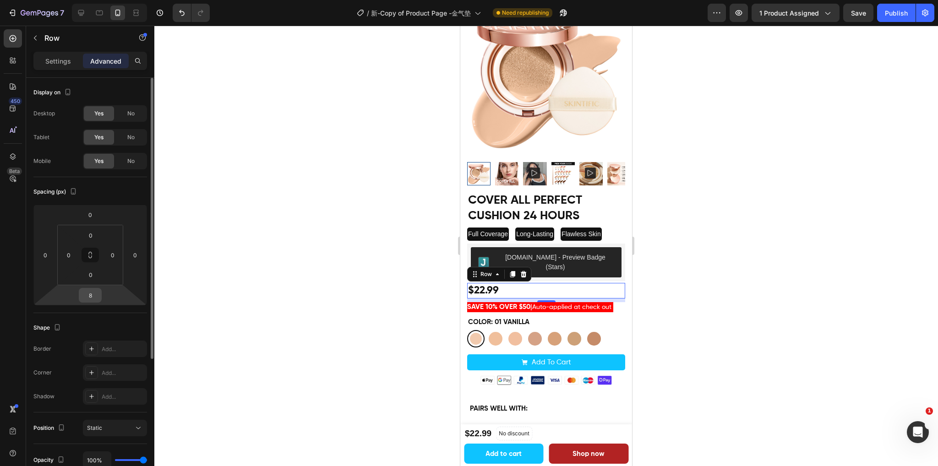
click at [95, 293] on input "8" at bounding box center [90, 295] width 18 height 14
type input "5"
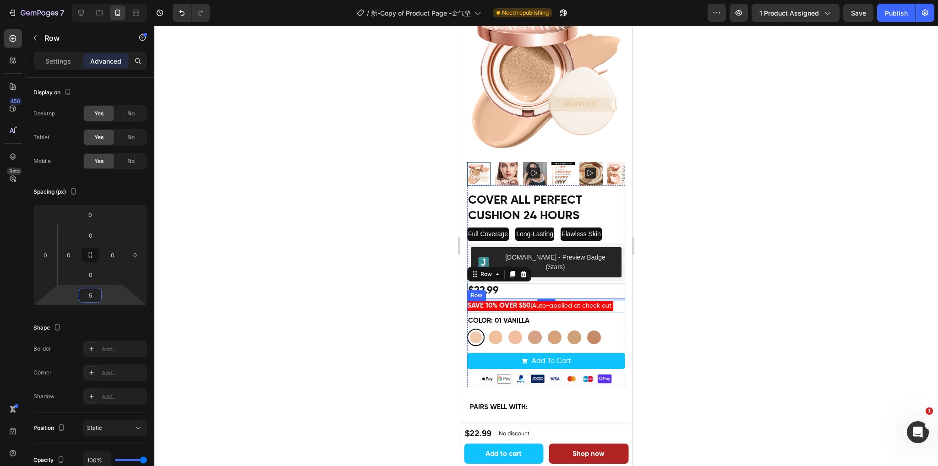
click at [604, 301] on div "SAVE 10% OVER $50 | Auto-applied at check out Text Block" at bounding box center [540, 307] width 146 height 13
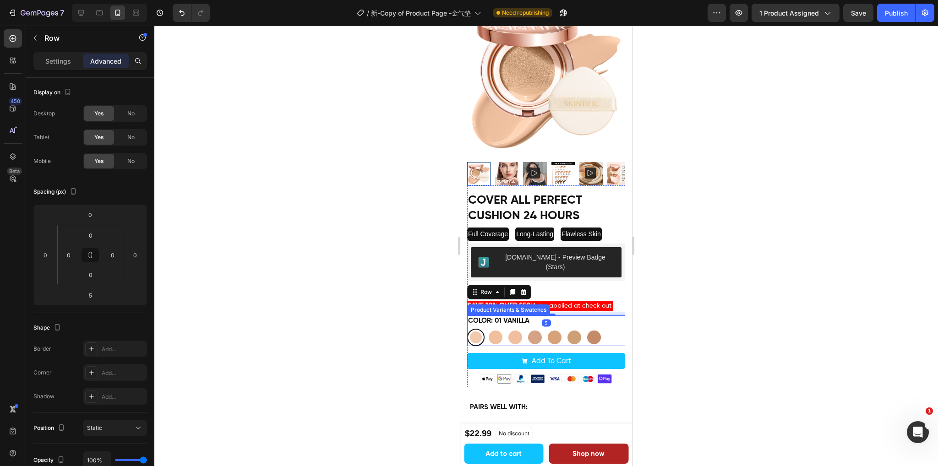
click at [568, 316] on div "Color: 01 Vanilla 01 Vanilla 01 Vanilla 02 Ivory 02 Ivory 03 Petal 03 Petal 03A…" at bounding box center [546, 331] width 158 height 31
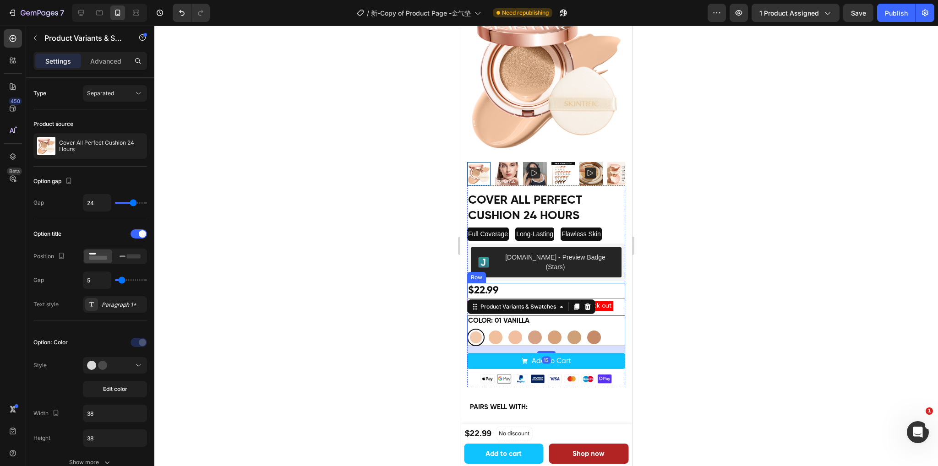
click at [589, 283] on div "$22.99 Product Price Product Price Row" at bounding box center [546, 291] width 158 height 16
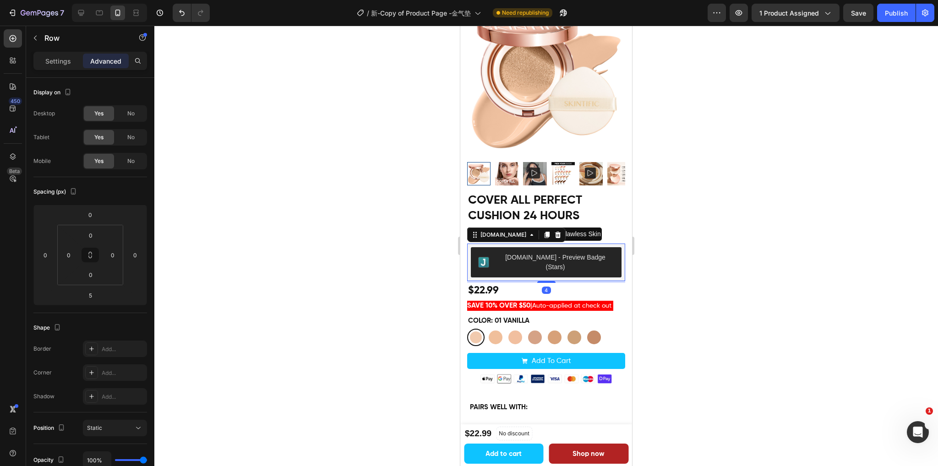
click at [609, 255] on div "[DOMAIN_NAME] - Preview Badge (Stars)" at bounding box center [546, 262] width 151 height 30
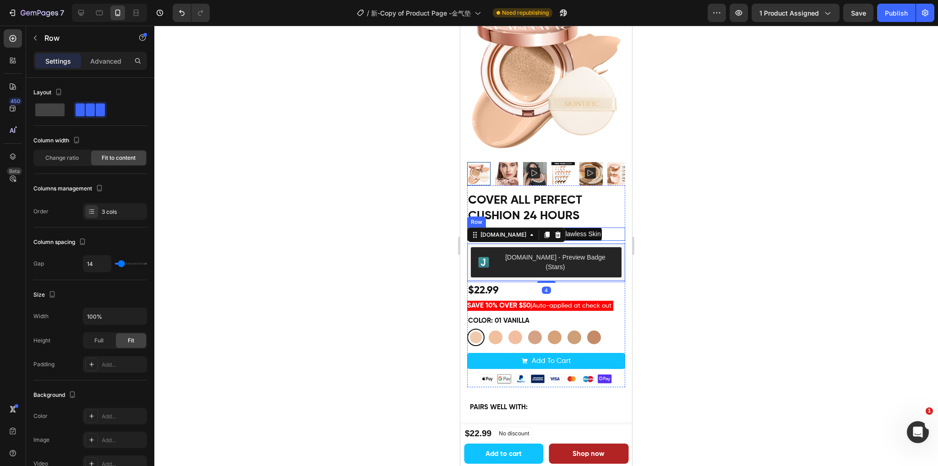
click at [615, 228] on div "Full Coverage Text Block Long-Lasting Text Block Flawless Skin Text Block Row" at bounding box center [546, 234] width 158 height 13
click at [604, 251] on div "[DOMAIN_NAME] - Preview Badge (Stars)" at bounding box center [546, 262] width 151 height 30
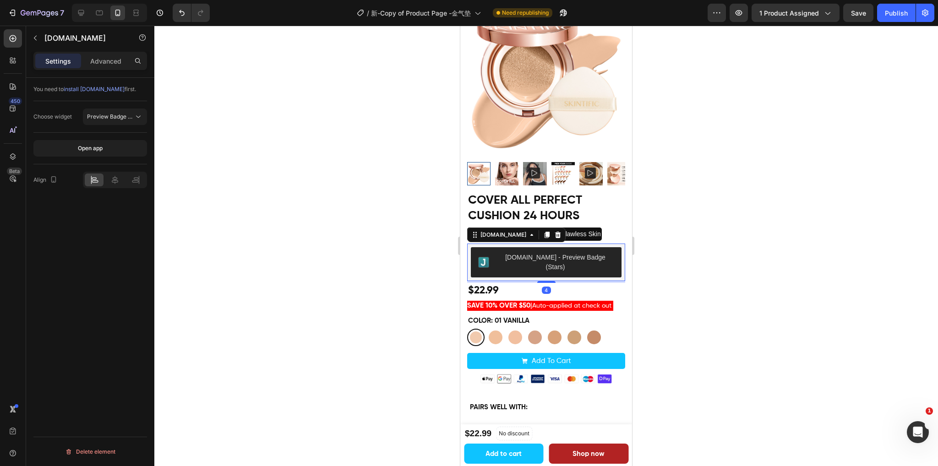
click at [683, 296] on div at bounding box center [545, 246] width 783 height 441
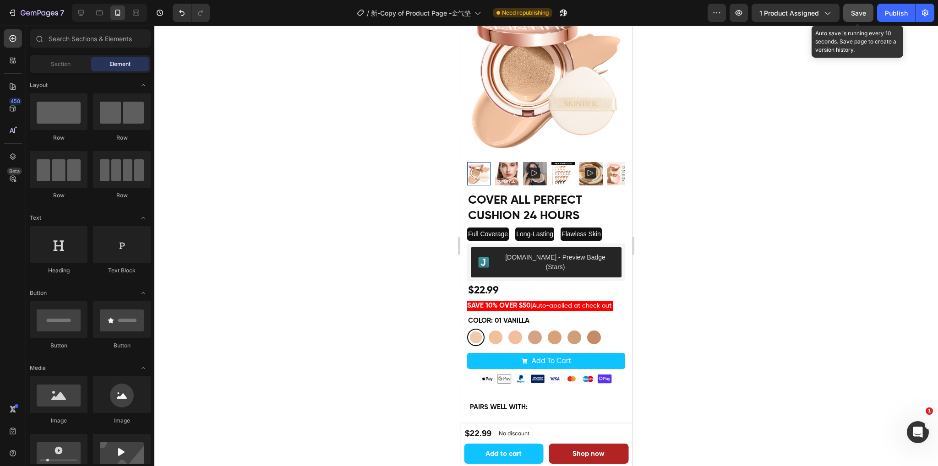
click at [852, 15] on span "Save" at bounding box center [858, 13] width 15 height 8
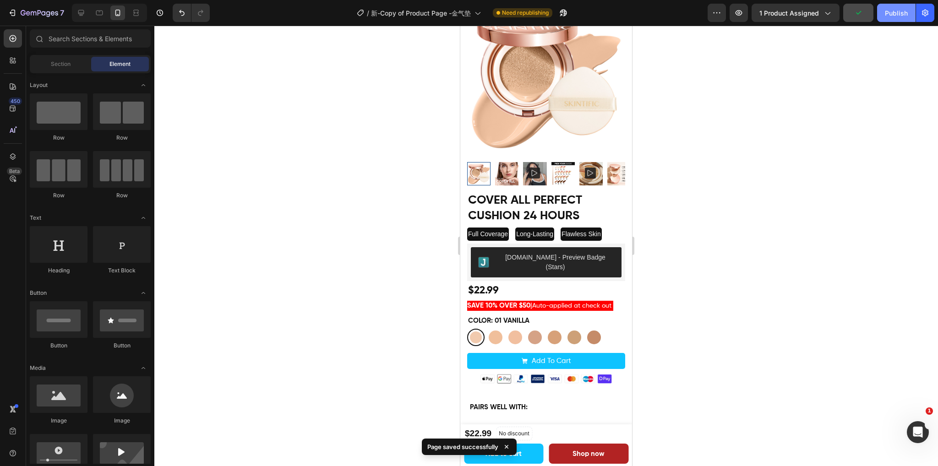
click at [897, 14] on div "Publish" at bounding box center [896, 13] width 23 height 10
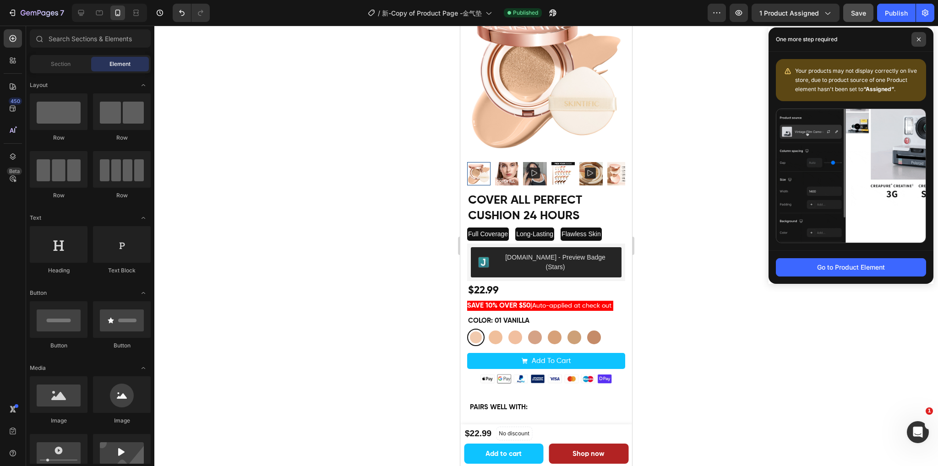
click at [915, 41] on span at bounding box center [918, 39] width 15 height 15
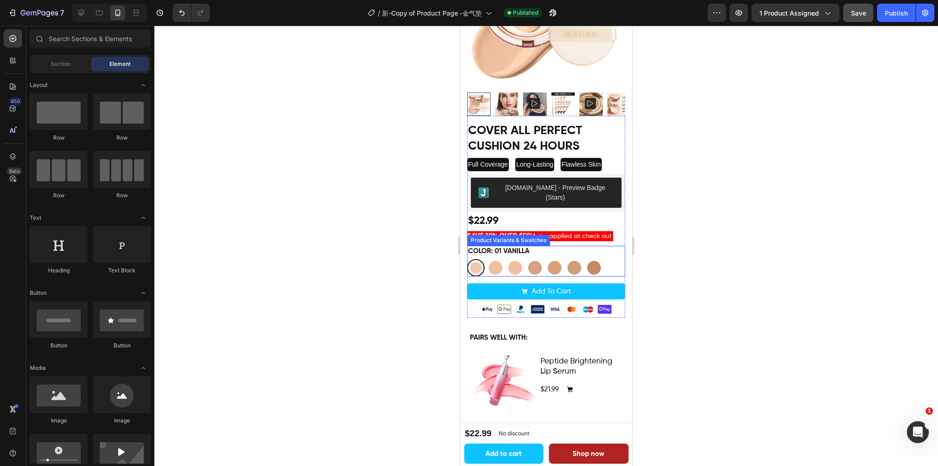
scroll to position [140, 0]
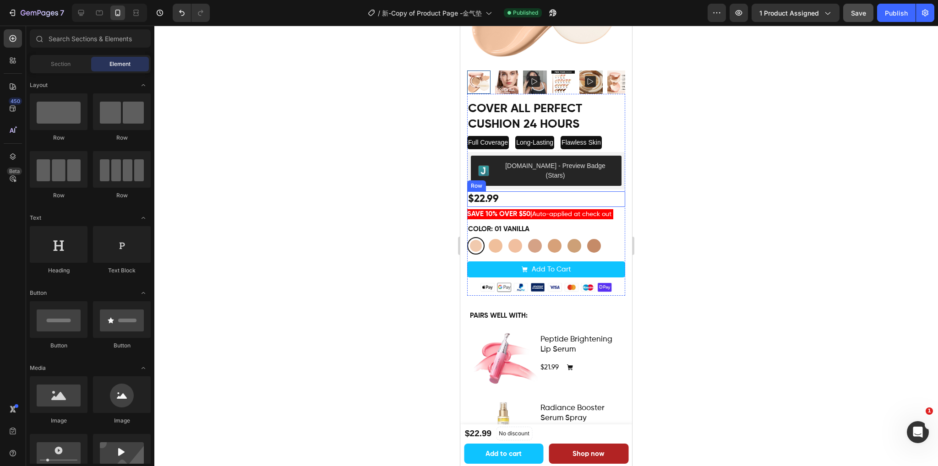
click at [580, 191] on div "$22.99 Product Price Product Price Row" at bounding box center [546, 199] width 158 height 16
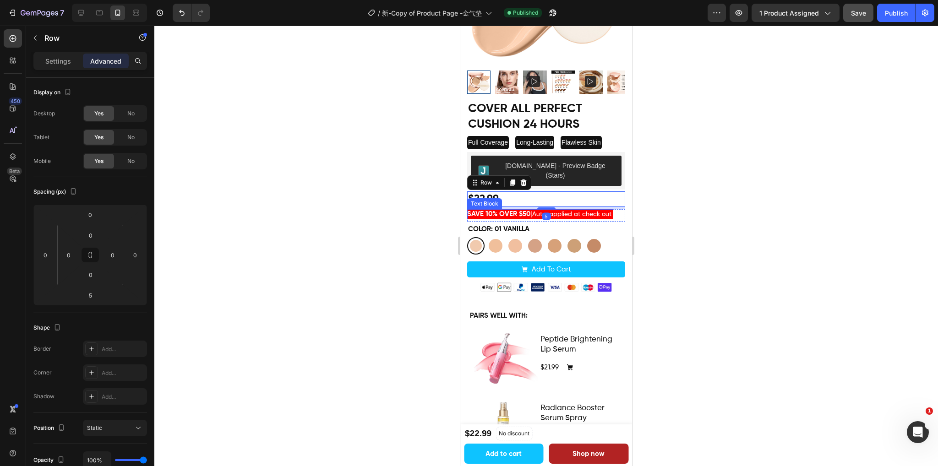
click at [612, 209] on p "SAVE 10% OVER $50 | Auto-applied at check out" at bounding box center [540, 214] width 146 height 11
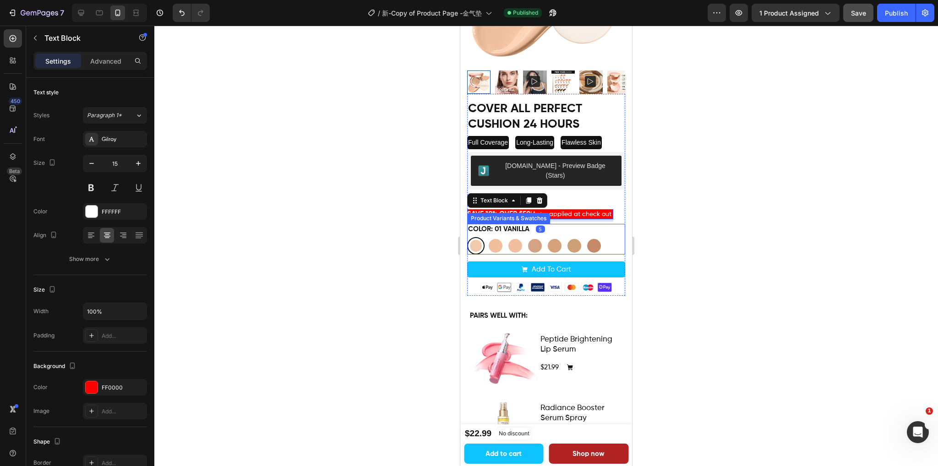
click at [556, 224] on div "Color: 01 Vanilla 01 Vanilla 01 Vanilla 02 Ivory 02 Ivory 03 Petal 03 Petal 03A…" at bounding box center [546, 239] width 158 height 31
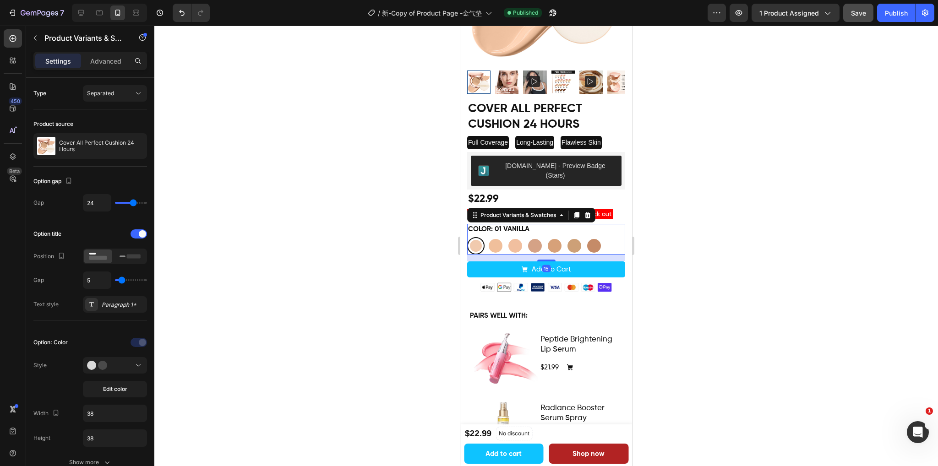
click at [721, 209] on div at bounding box center [545, 246] width 783 height 441
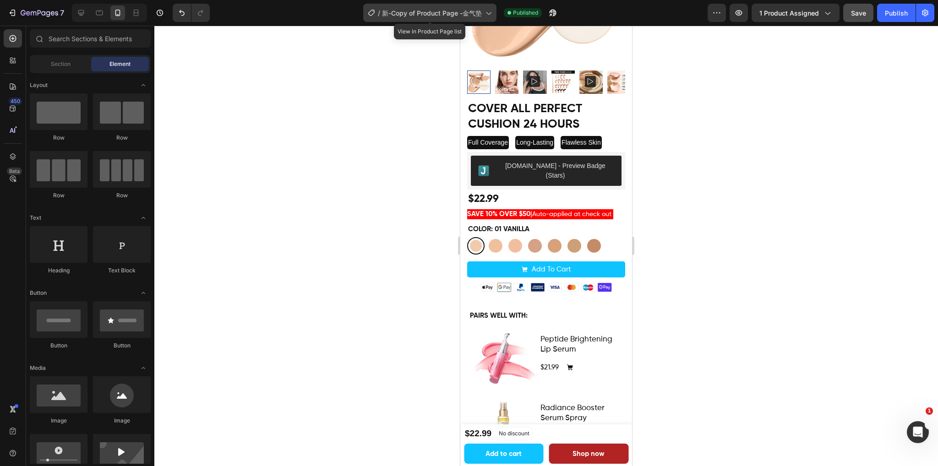
click at [457, 8] on span "新-Copy of Product Page -金气垫" at bounding box center [432, 13] width 100 height 10
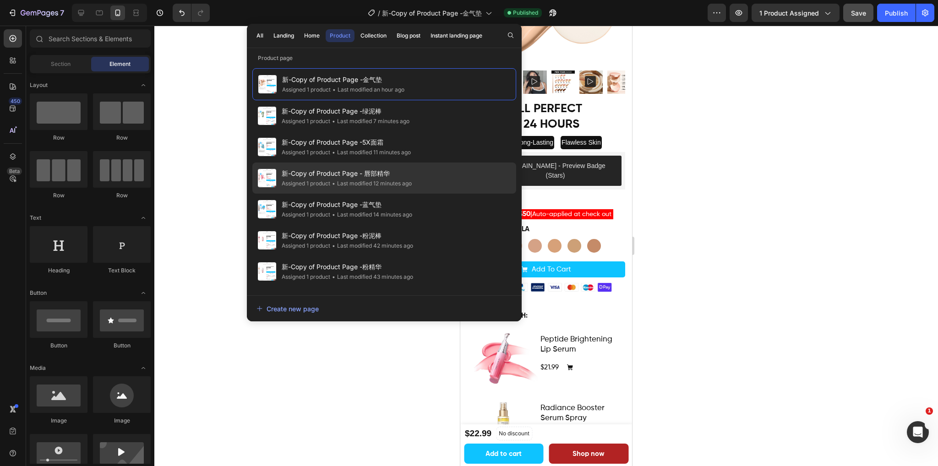
click at [403, 174] on span "新-Copy of Product Page - 唇部精华" at bounding box center [347, 173] width 130 height 11
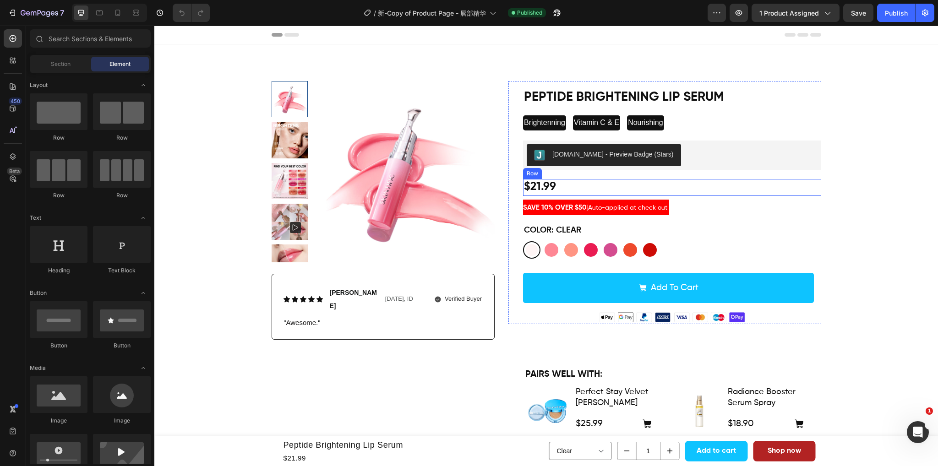
click at [702, 184] on div "$21.99 Product Price Product Price Row" at bounding box center [672, 187] width 298 height 17
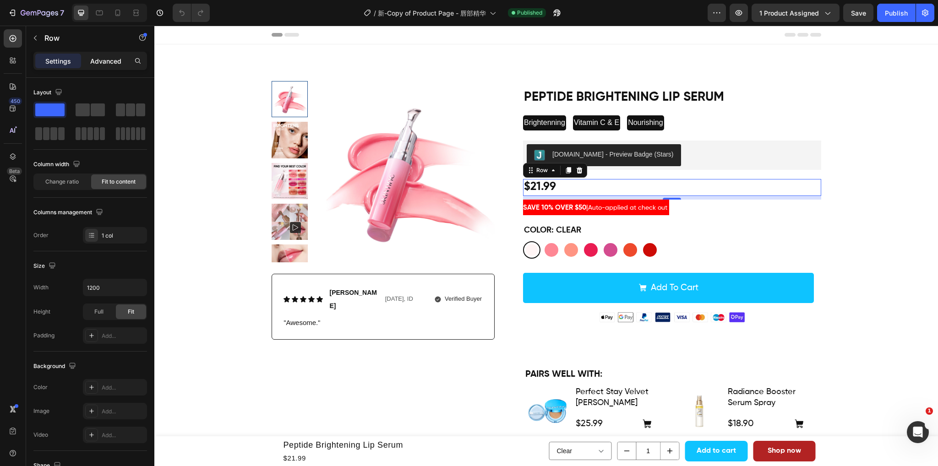
click at [106, 61] on p "Advanced" at bounding box center [105, 61] width 31 height 10
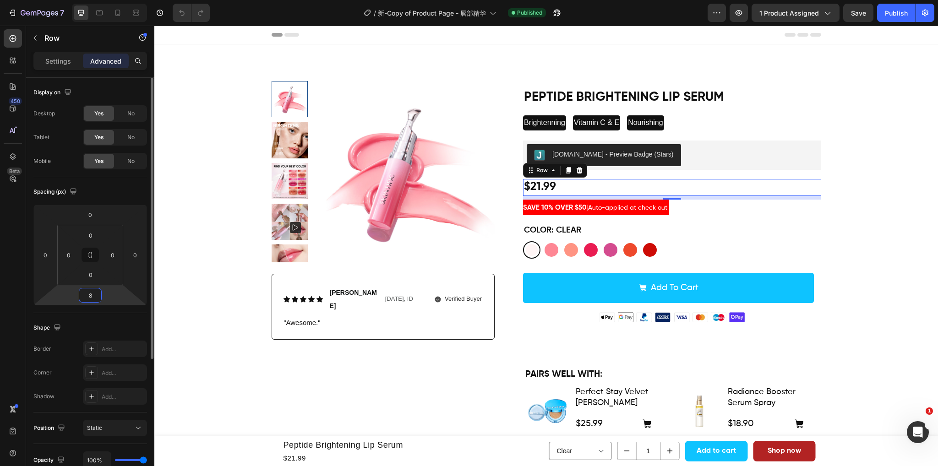
click at [94, 298] on input "8" at bounding box center [90, 295] width 18 height 14
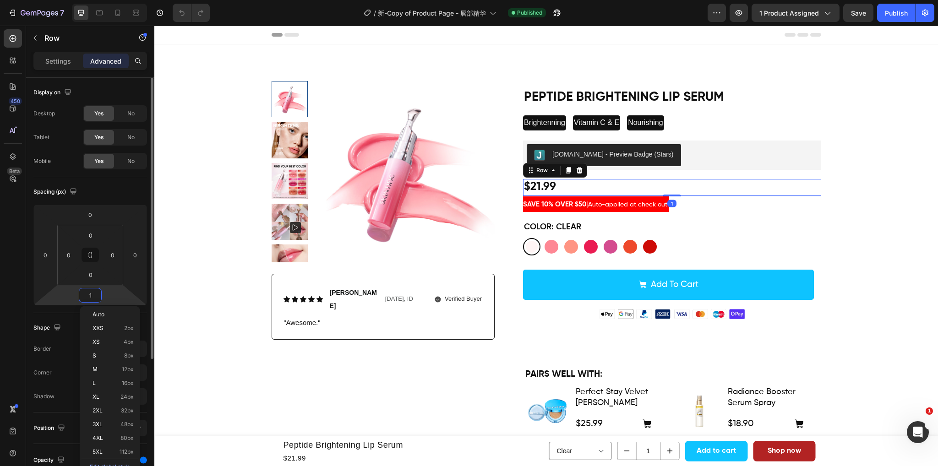
type input "12"
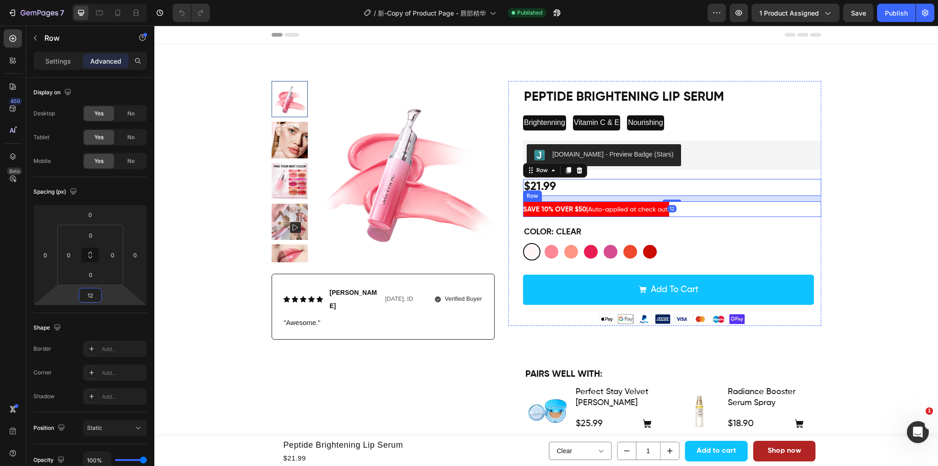
click at [676, 212] on div "SAVE 10% OVER $50 | Auto-applied at check out Text [GEOGRAPHIC_DATA]" at bounding box center [672, 209] width 298 height 16
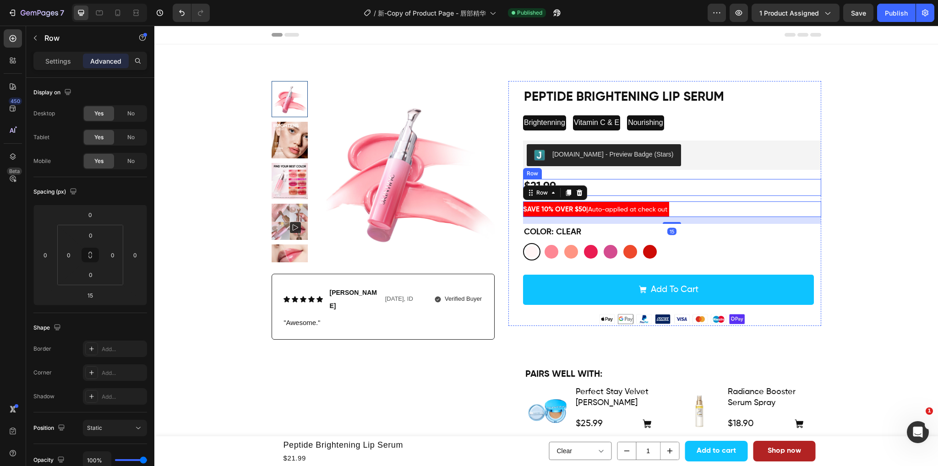
click at [685, 191] on div "$21.99 Product Price Product Price Row" at bounding box center [672, 187] width 298 height 17
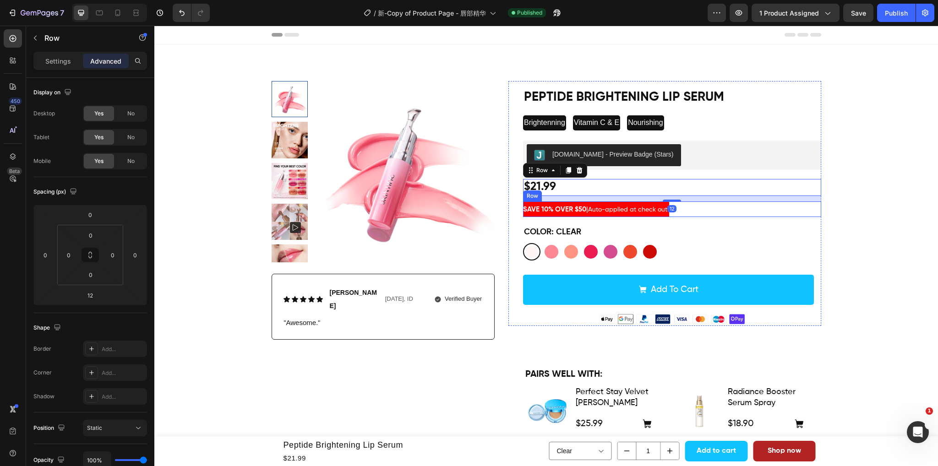
click at [696, 216] on div "SAVE 10% OVER $50 | Auto-applied at check out Text [GEOGRAPHIC_DATA]" at bounding box center [672, 209] width 298 height 16
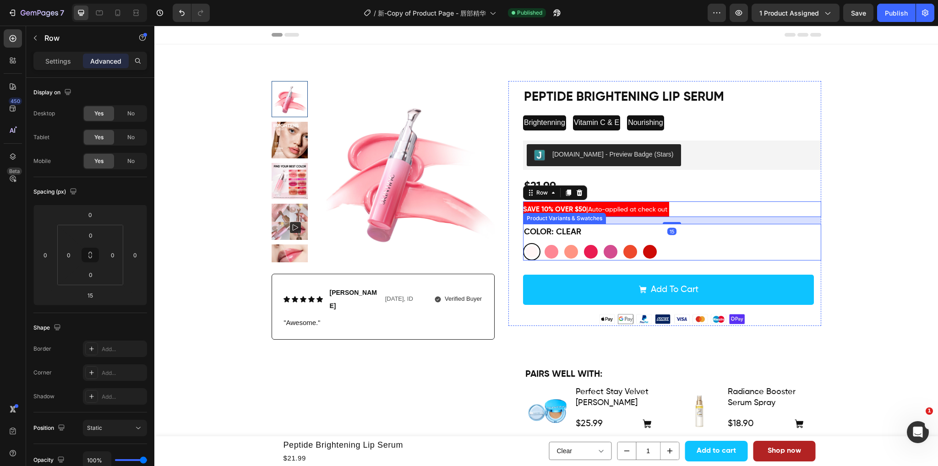
click at [706, 238] on div "Color: Clear Clear Clear Baby Pink Baby Pink Coral Rose Coral Rose Pink Red Pin…" at bounding box center [672, 242] width 298 height 36
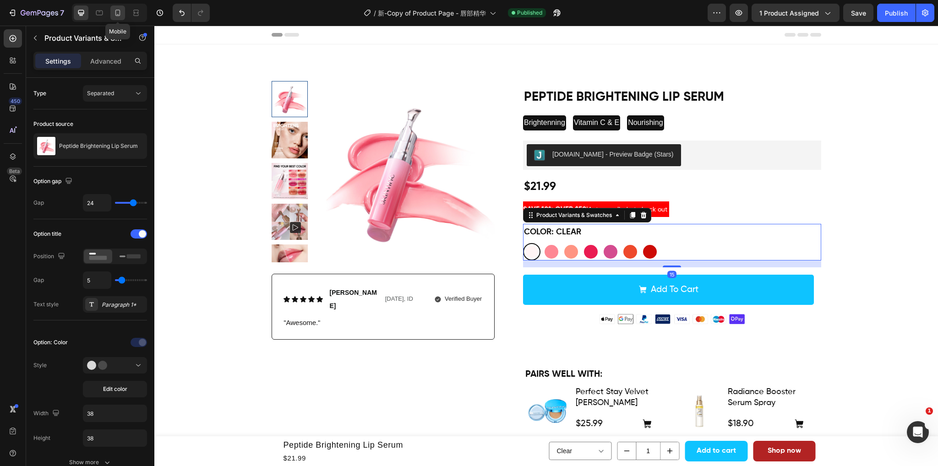
click at [115, 13] on icon at bounding box center [117, 12] width 9 height 9
type input "10"
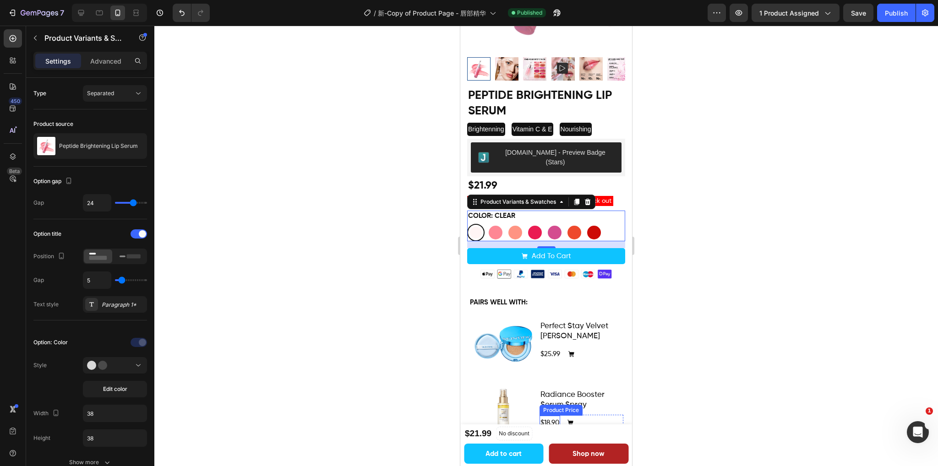
scroll to position [108, 0]
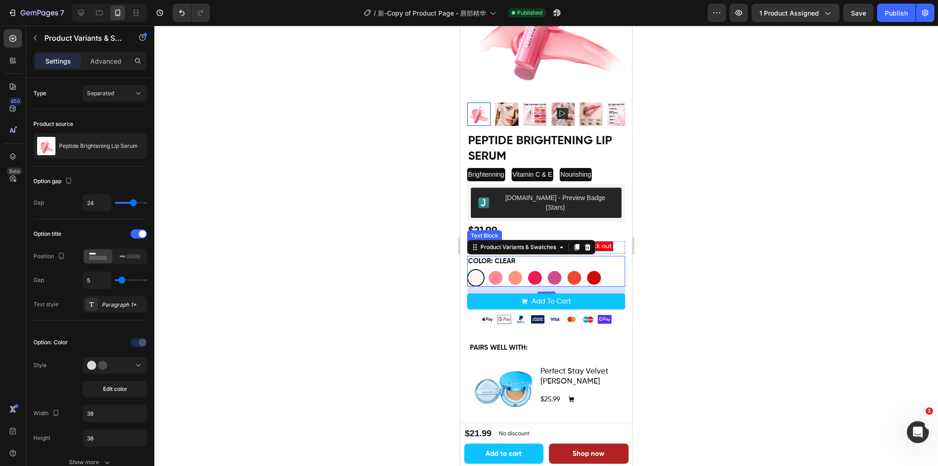
click at [606, 241] on p "SAVE 10% OVER $50 | Auto-applied at check out" at bounding box center [540, 246] width 146 height 11
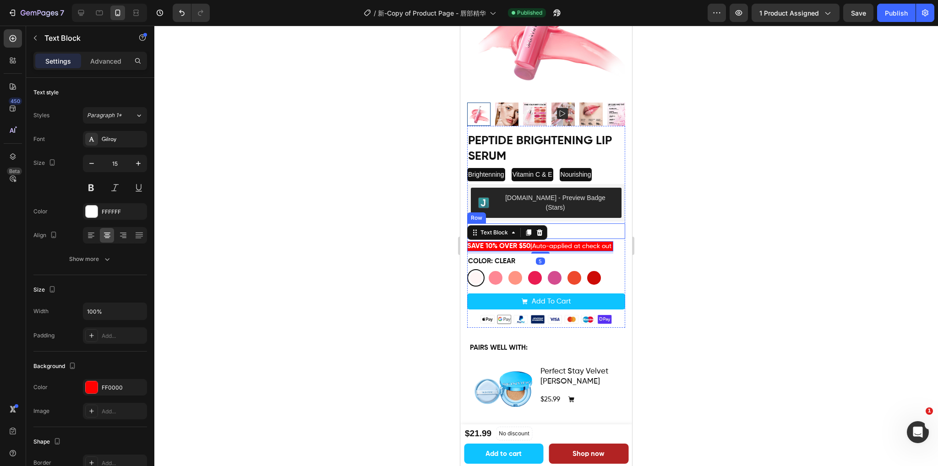
click at [562, 223] on div "$21.99 Product Price Product Price Row" at bounding box center [546, 231] width 158 height 16
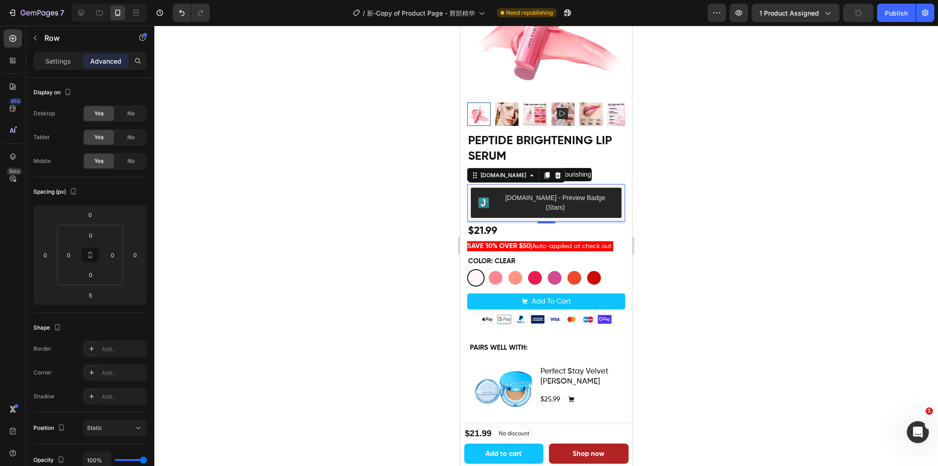
click at [614, 193] on div "[DOMAIN_NAME] - Preview Badge (Stars)" at bounding box center [546, 203] width 151 height 30
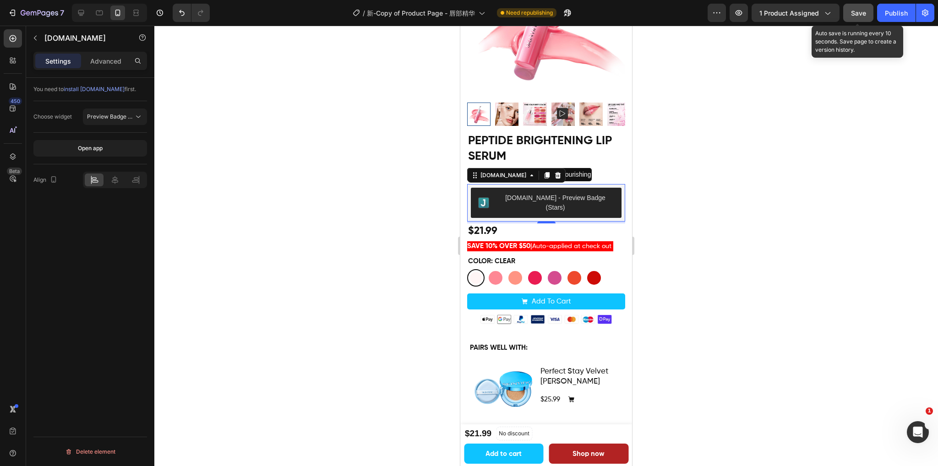
click at [859, 15] on span "Save" at bounding box center [858, 13] width 15 height 8
click at [852, 16] on span "Save" at bounding box center [858, 13] width 15 height 8
click at [887, 17] on div "Publish" at bounding box center [896, 13] width 23 height 10
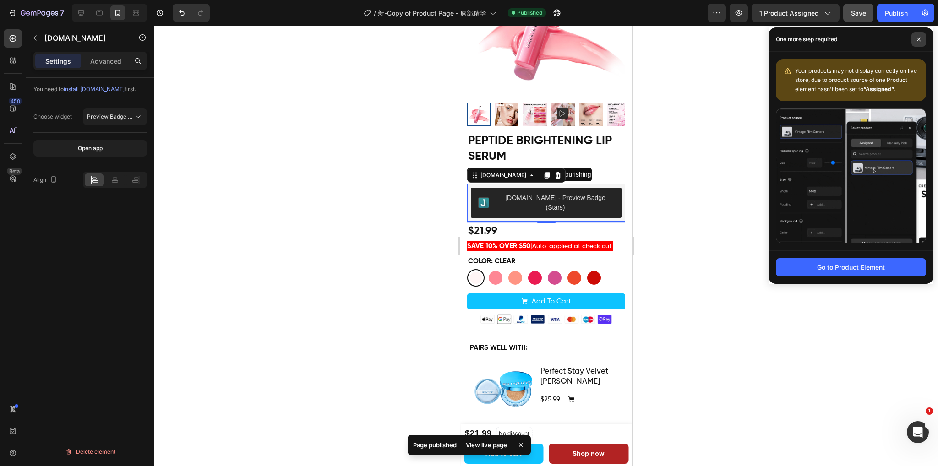
click at [921, 38] on span at bounding box center [918, 39] width 15 height 15
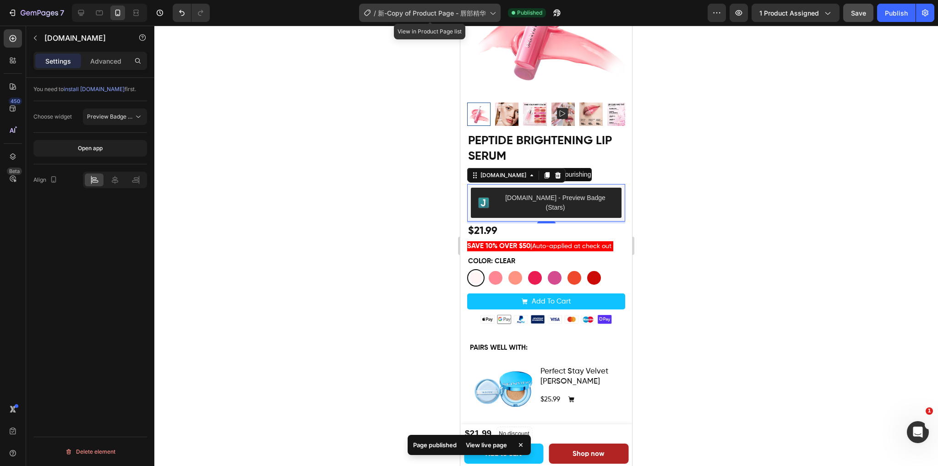
click at [465, 11] on span "新-Copy of Product Page - 唇部精华" at bounding box center [432, 13] width 108 height 10
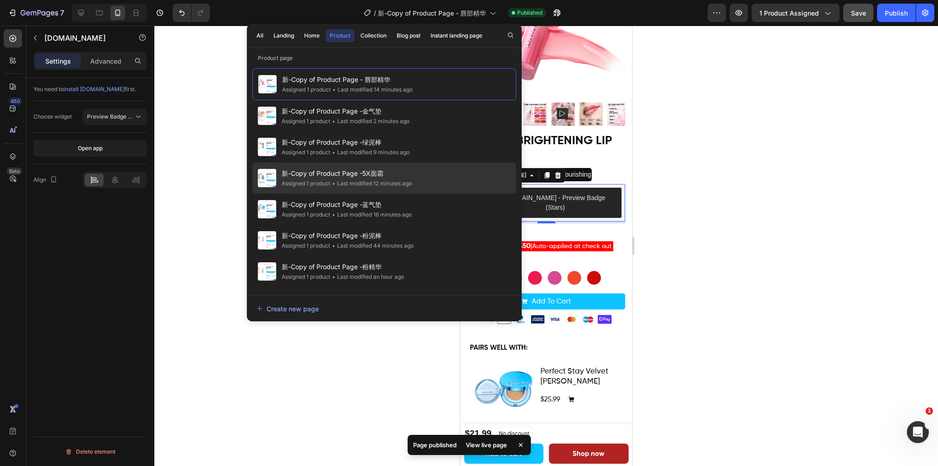
click at [385, 184] on div "• Last modified 12 minutes ago" at bounding box center [371, 183] width 82 height 9
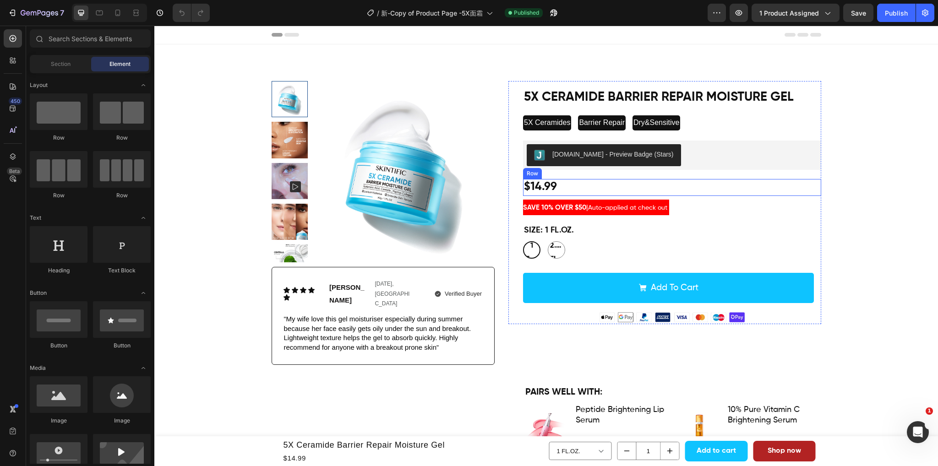
click at [612, 188] on div "$14.99 Product Price Product Price Row" at bounding box center [672, 187] width 298 height 17
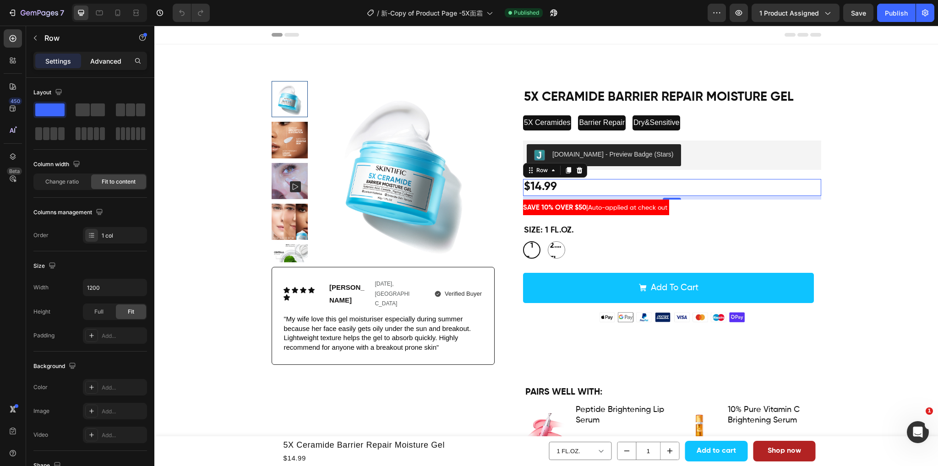
click at [99, 61] on p "Advanced" at bounding box center [105, 61] width 31 height 10
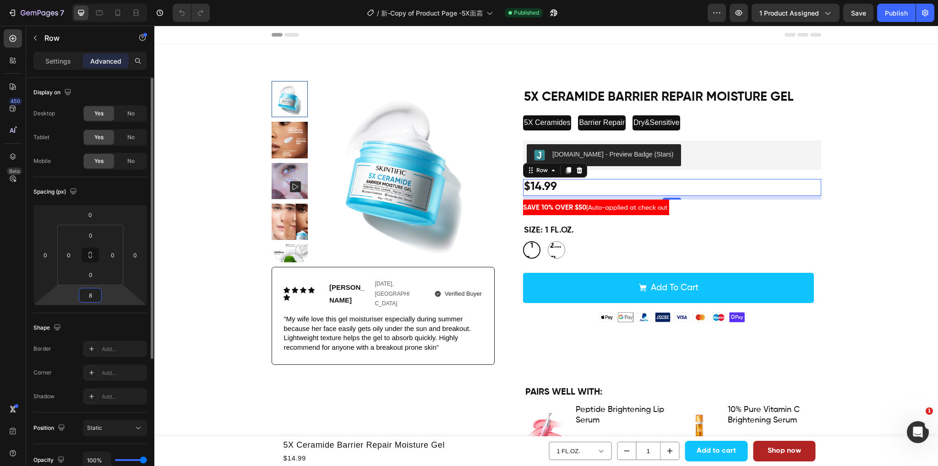
click at [98, 295] on input "8" at bounding box center [90, 295] width 18 height 14
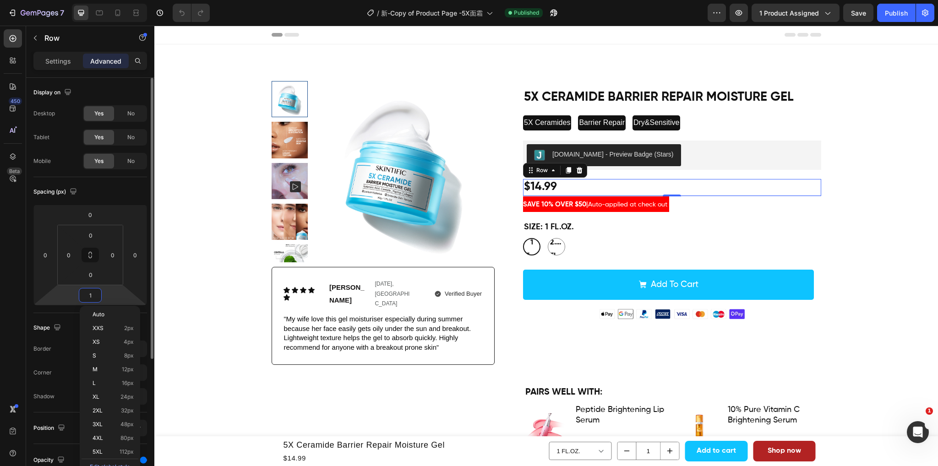
type input "12"
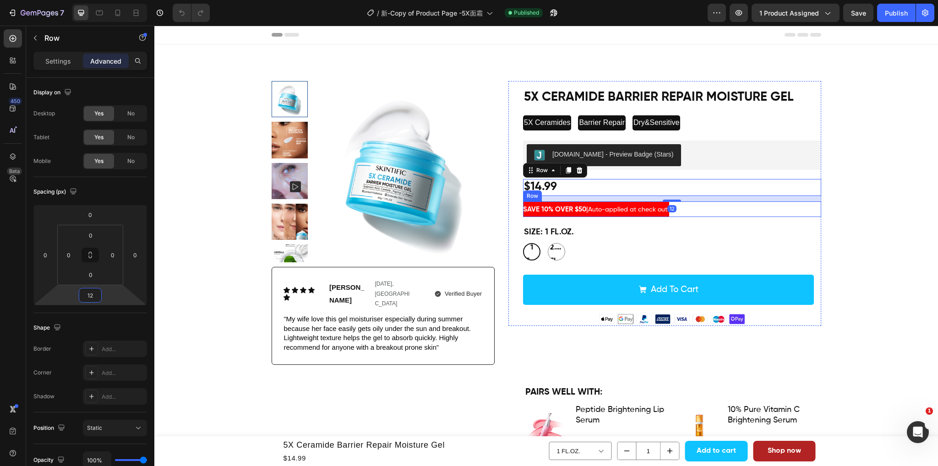
click at [712, 216] on div "SAVE 10% OVER $50 | Auto-applied at check out Text [GEOGRAPHIC_DATA]" at bounding box center [672, 209] width 298 height 16
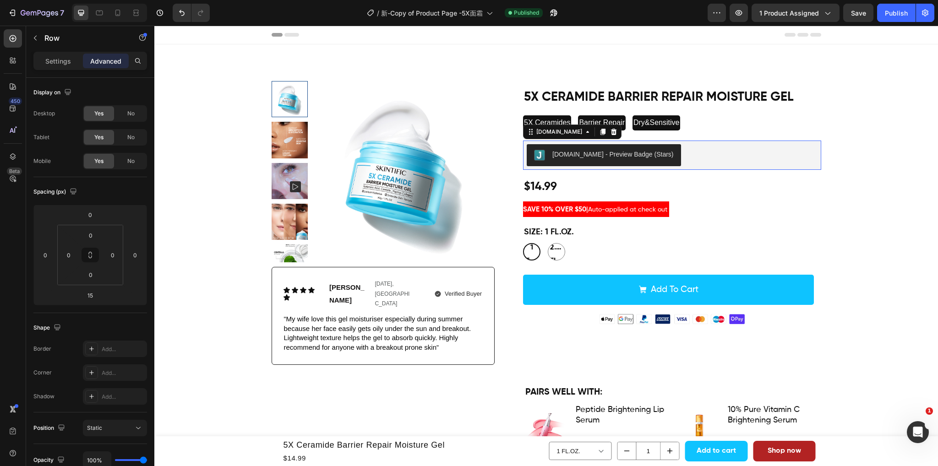
click at [724, 151] on div "[DOMAIN_NAME] - Preview Badge (Stars)" at bounding box center [672, 155] width 291 height 22
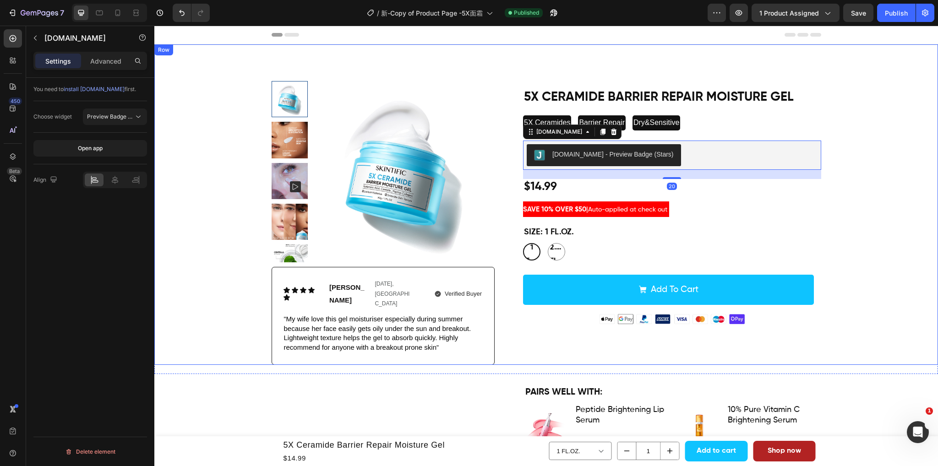
click at [878, 152] on div "Product Images Icon Icon Icon Icon Icon Icon List Joshua Text Block Feb. 13rd, …" at bounding box center [546, 223] width 770 height 284
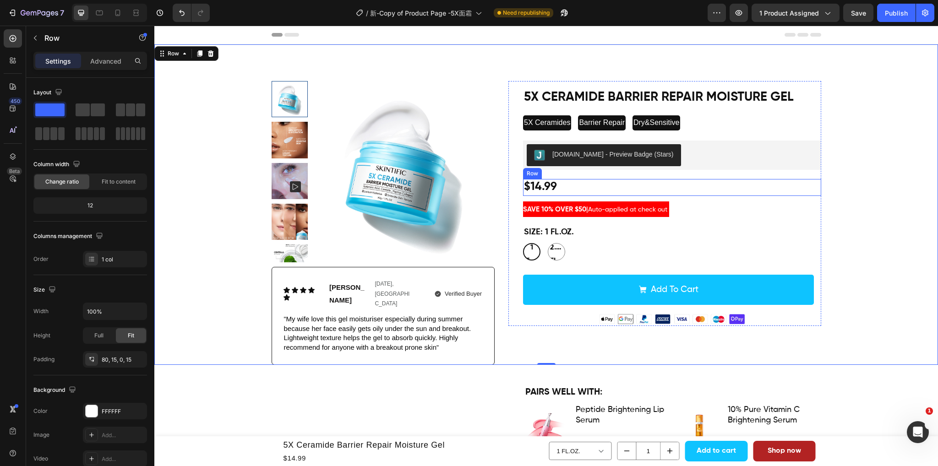
click at [604, 187] on div "$14.99 Product Price Product Price Row" at bounding box center [672, 187] width 298 height 17
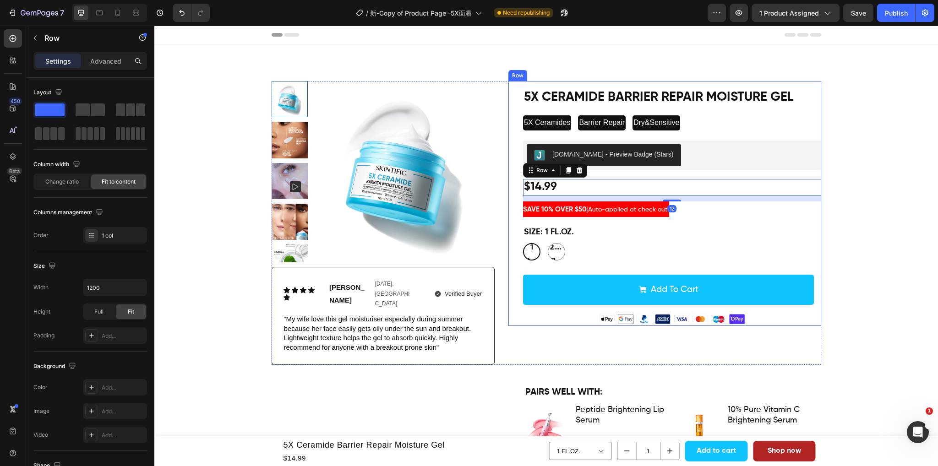
click at [722, 222] on div "5X Ceramide Barrier Repair Moisture Gel Product Title 5X Ceramides Text Block B…" at bounding box center [672, 203] width 298 height 245
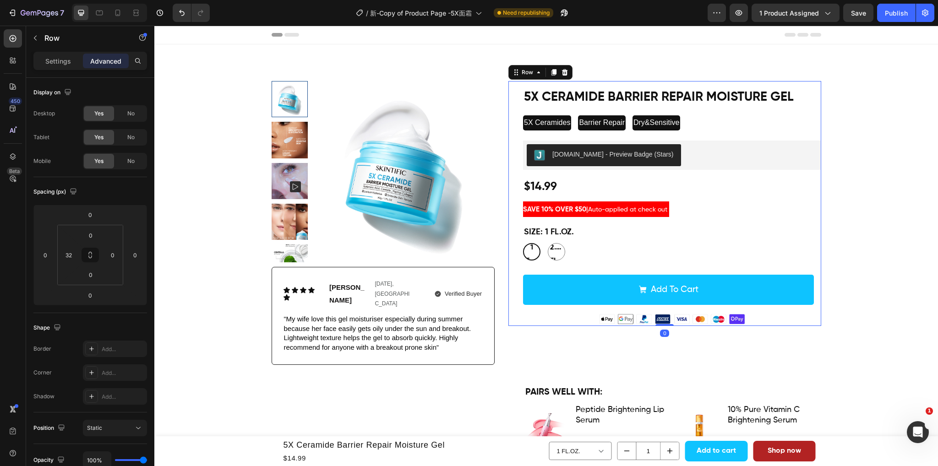
click at [690, 206] on div "SAVE 10% OVER $50 | Auto-applied at check out Text [GEOGRAPHIC_DATA]" at bounding box center [672, 209] width 298 height 16
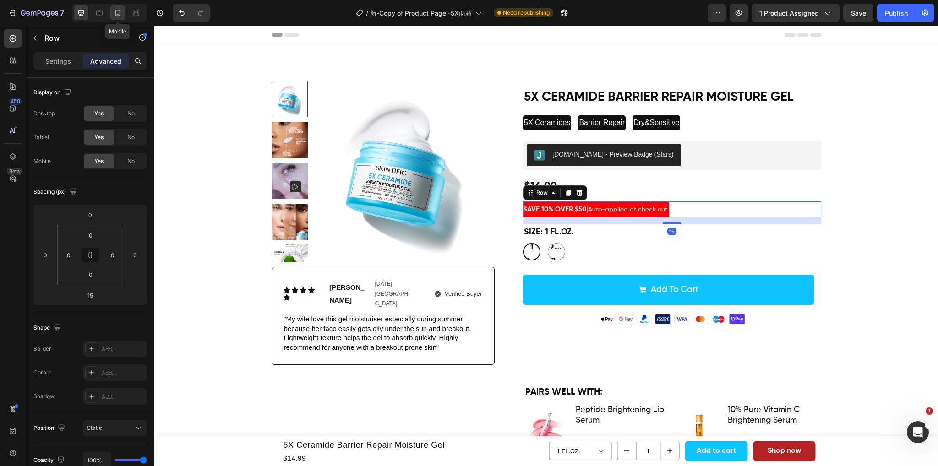
click at [115, 12] on icon at bounding box center [117, 13] width 5 height 6
type input "5"
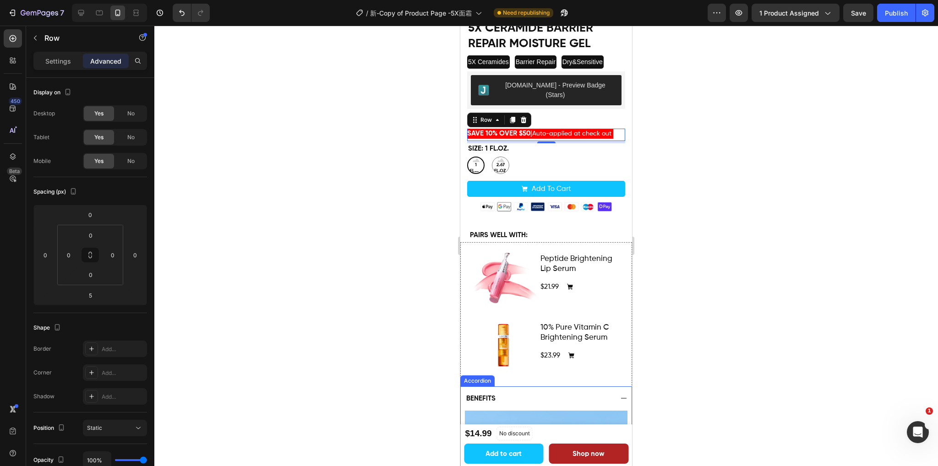
scroll to position [92, 0]
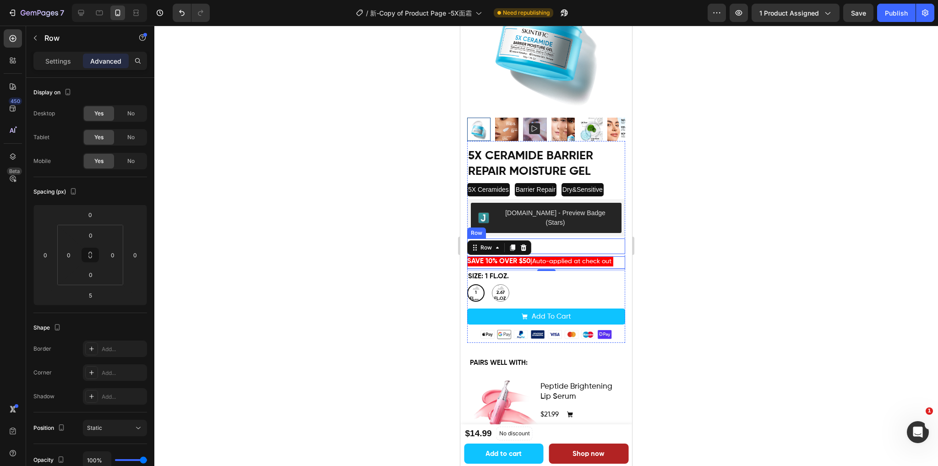
click at [569, 239] on div "$14.99 Product Price Product Price Row" at bounding box center [546, 247] width 158 height 16
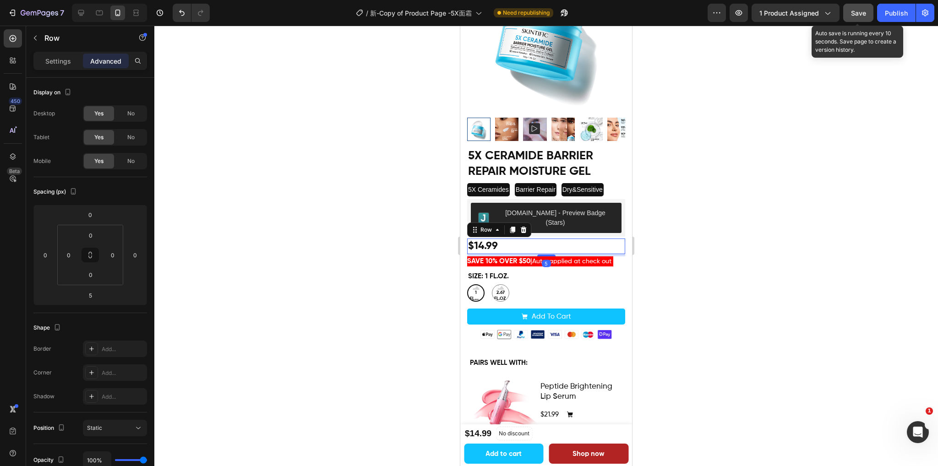
click at [859, 5] on button "Save" at bounding box center [858, 13] width 30 height 18
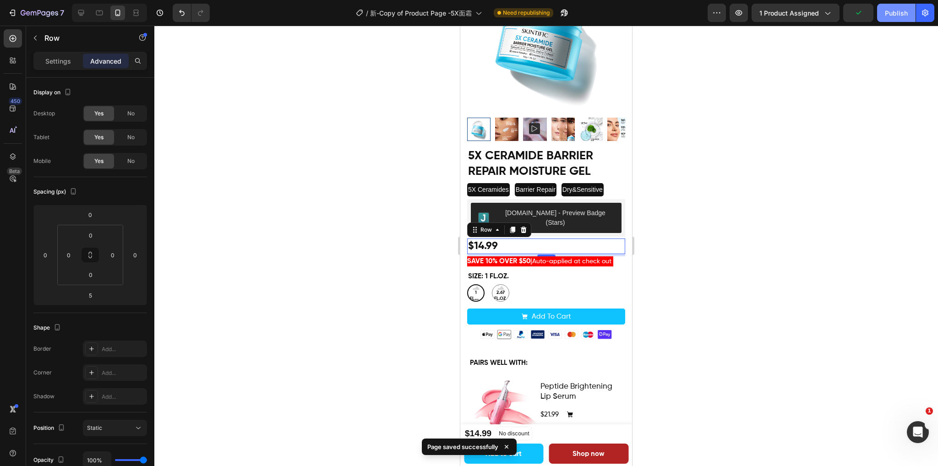
click at [904, 11] on div "Publish" at bounding box center [896, 13] width 23 height 10
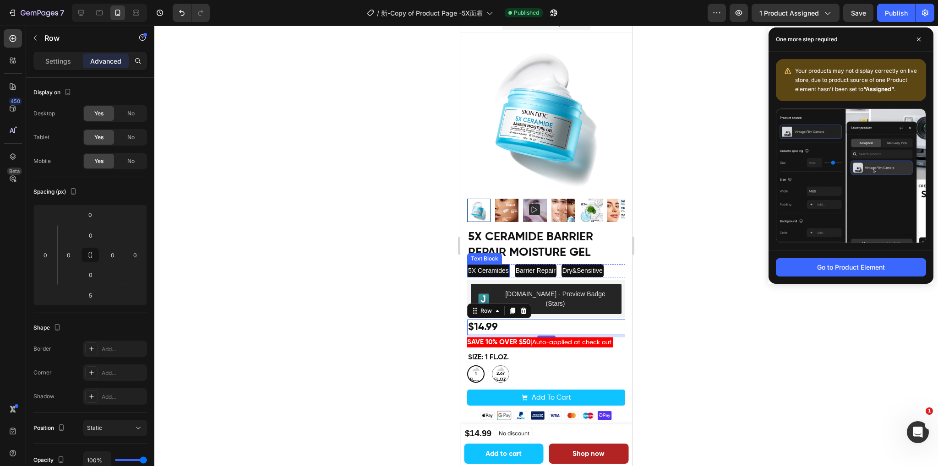
scroll to position [0, 0]
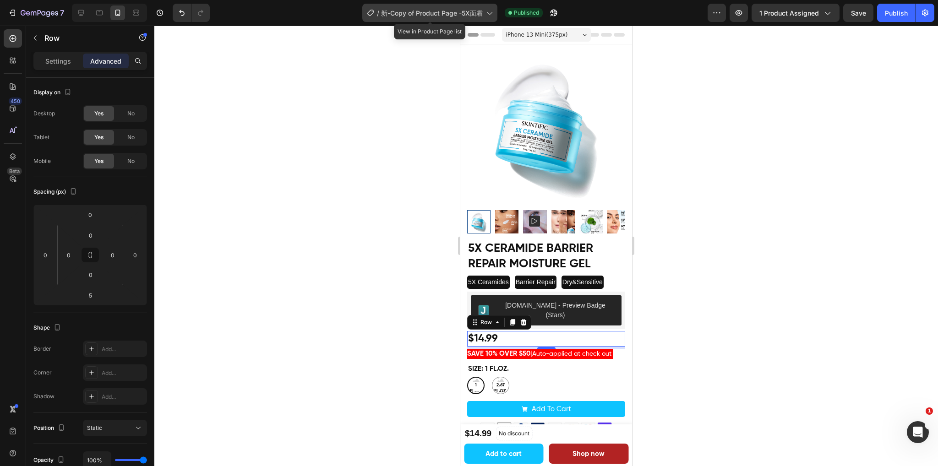
click at [438, 7] on div "/ 新-Copy of Product Page -5X面霜" at bounding box center [429, 13] width 135 height 18
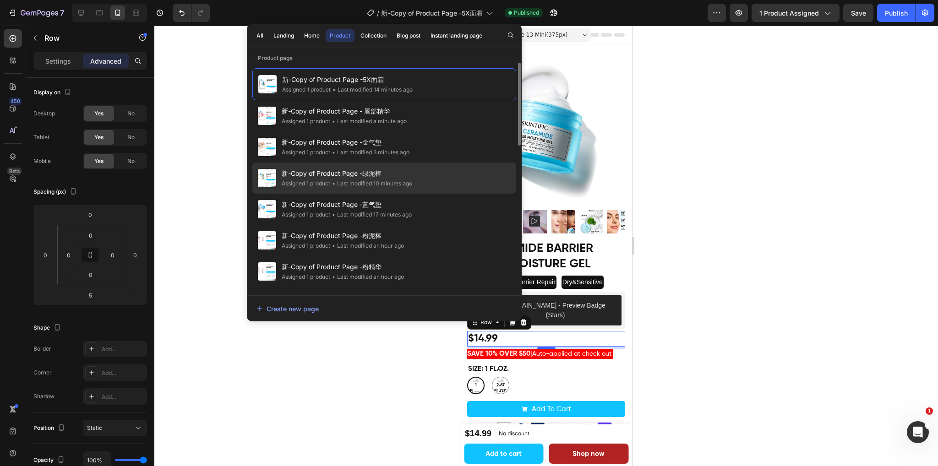
click at [418, 194] on div "新-Copy of Product Page -绿泥棒 Assigned 1 product • Last modified 10 minutes ago" at bounding box center [384, 209] width 264 height 31
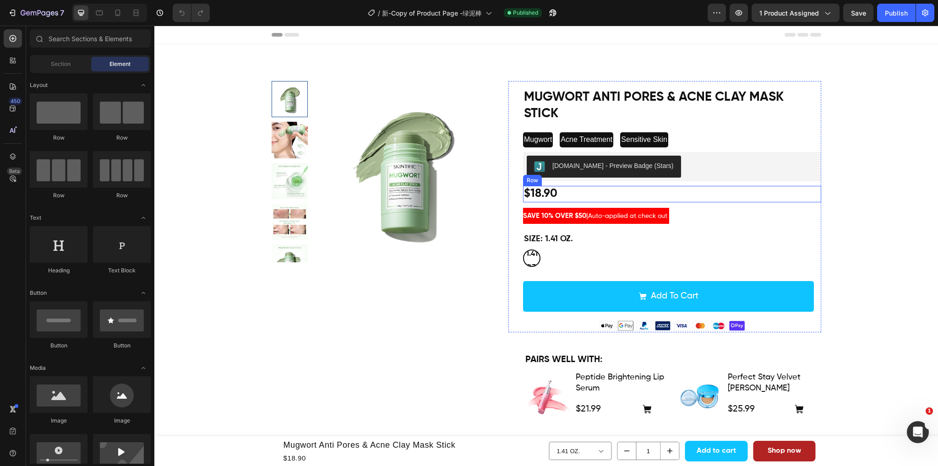
click at [620, 193] on div "$18.90 Product Price Product Price Row" at bounding box center [672, 194] width 298 height 17
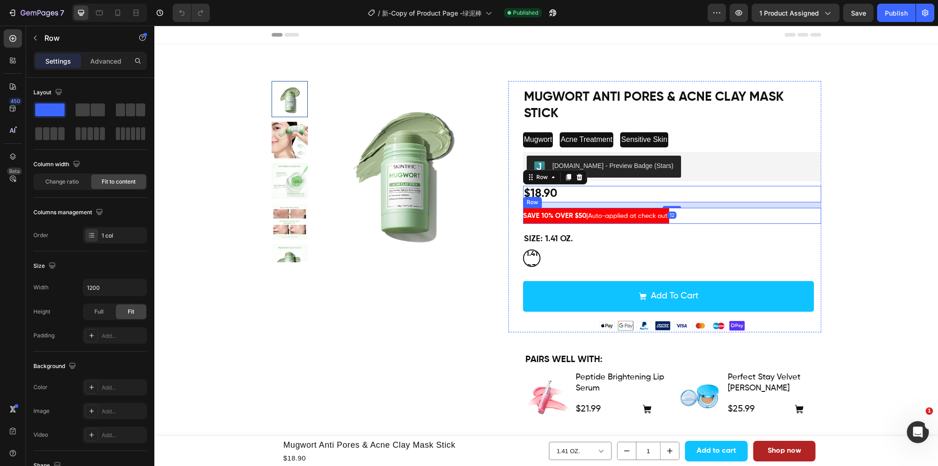
click at [711, 220] on div "SAVE 10% OVER $50 | Auto-applied at check out Text [GEOGRAPHIC_DATA]" at bounding box center [672, 216] width 298 height 16
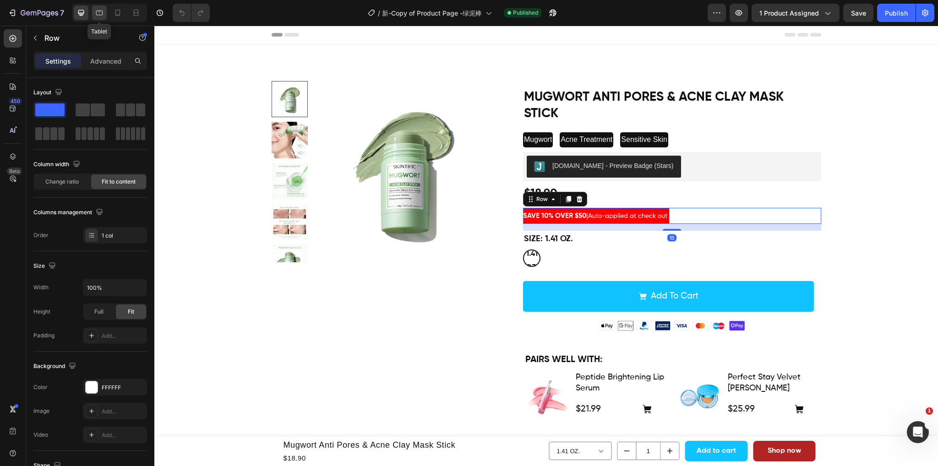
click at [97, 11] on icon at bounding box center [99, 12] width 9 height 9
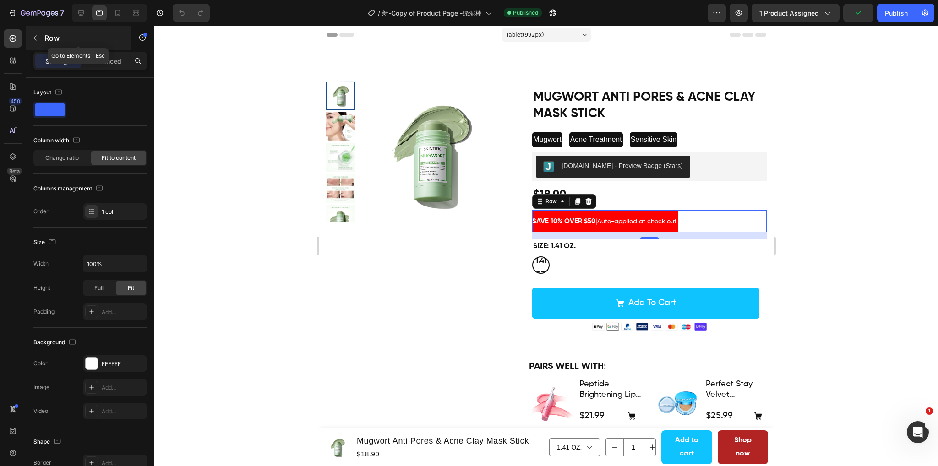
scroll to position [152, 0]
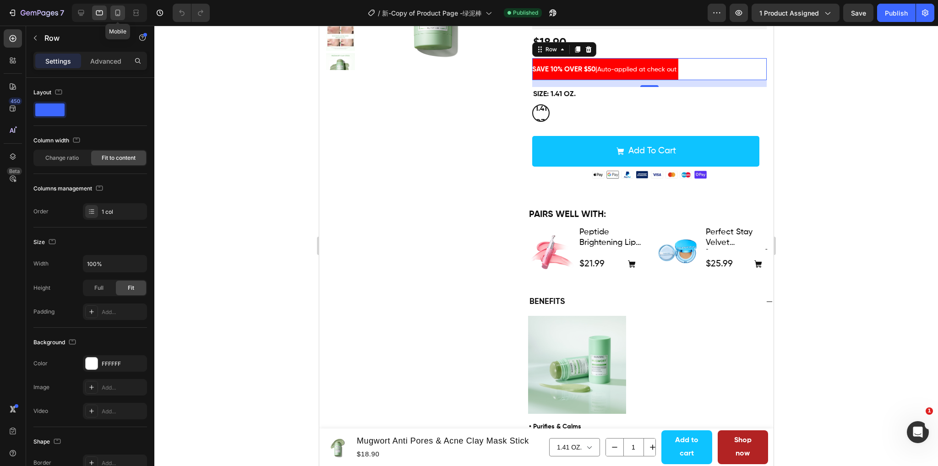
click at [121, 11] on icon at bounding box center [117, 12] width 9 height 9
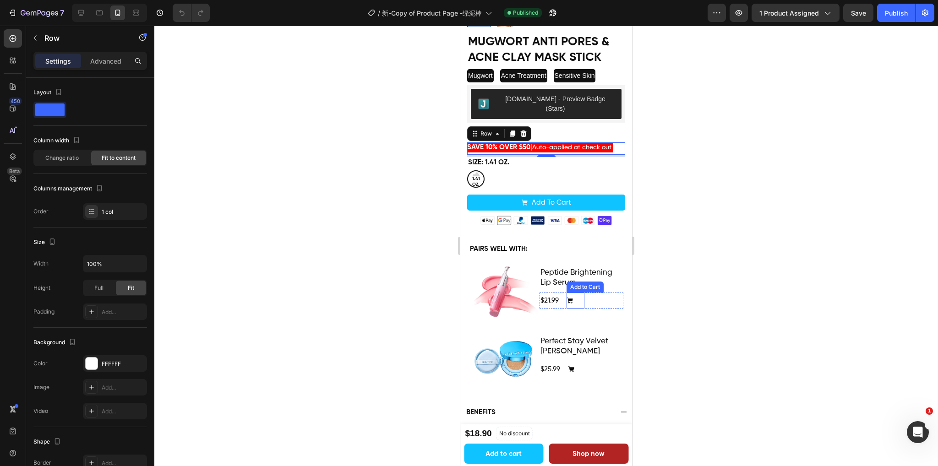
scroll to position [184, 0]
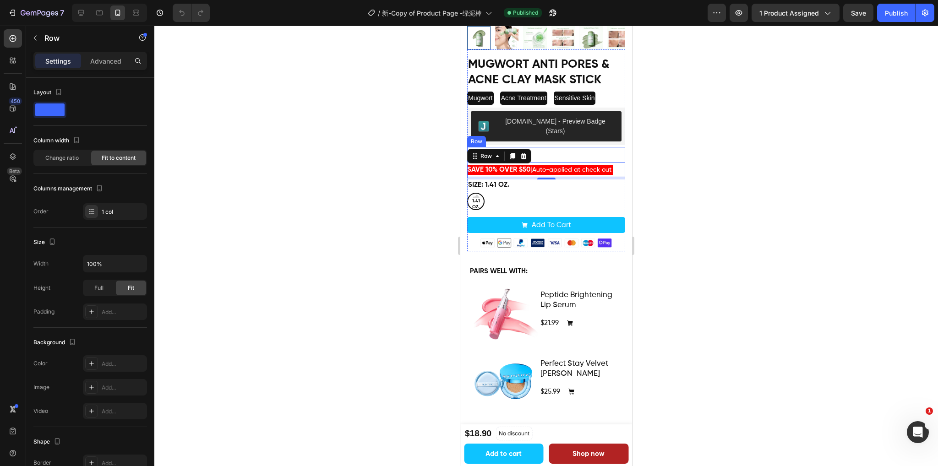
click at [576, 147] on div "$18.90 Product Price Product Price Row" at bounding box center [546, 155] width 158 height 16
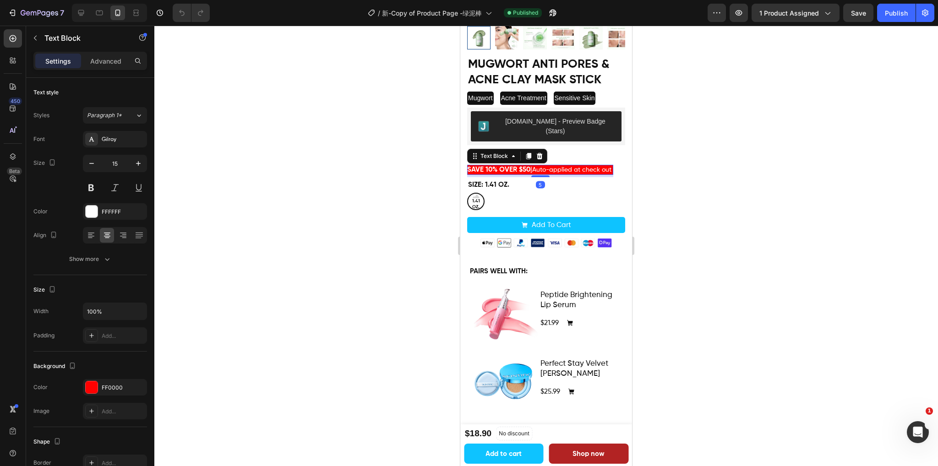
click at [571, 167] on span "Auto-applied at check out" at bounding box center [571, 170] width 79 height 6
click at [571, 180] on div "Size: 1.41 OZ. 1.41 OZ. 1.41 OZ. 1.41 OZ." at bounding box center [546, 195] width 158 height 31
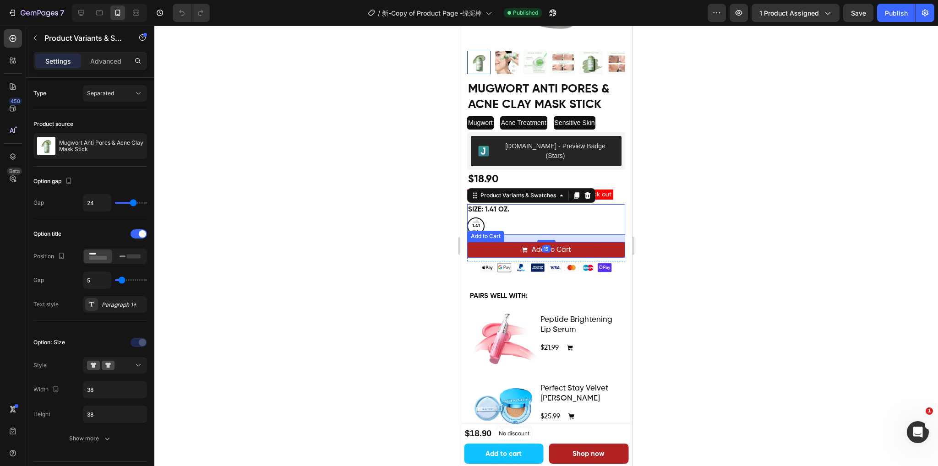
scroll to position [47, 0]
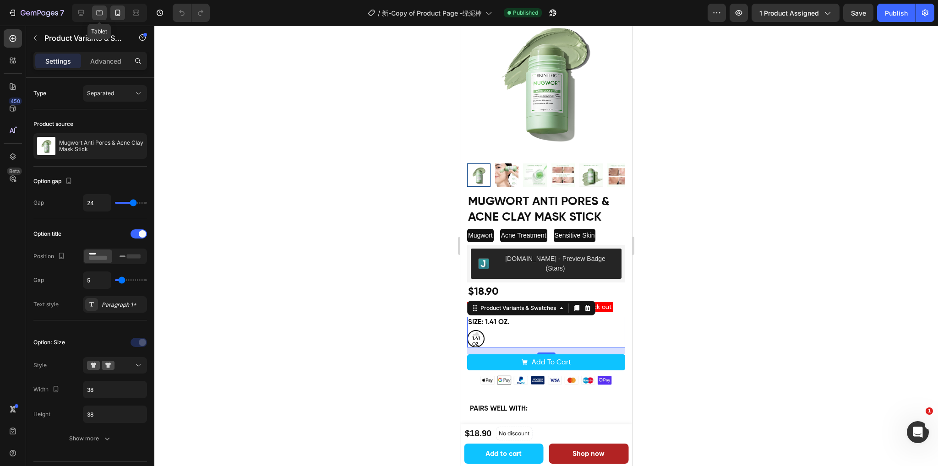
click at [95, 16] on icon at bounding box center [99, 12] width 9 height 9
type input "16"
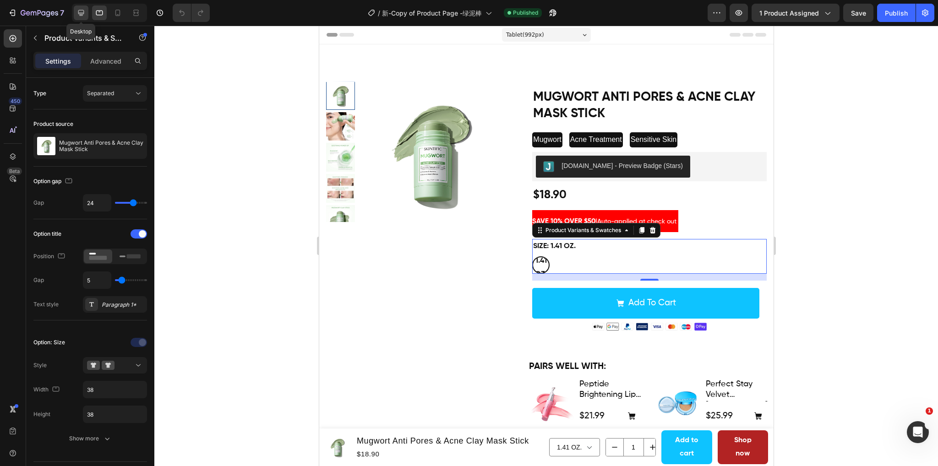
click at [79, 11] on icon at bounding box center [80, 12] width 9 height 9
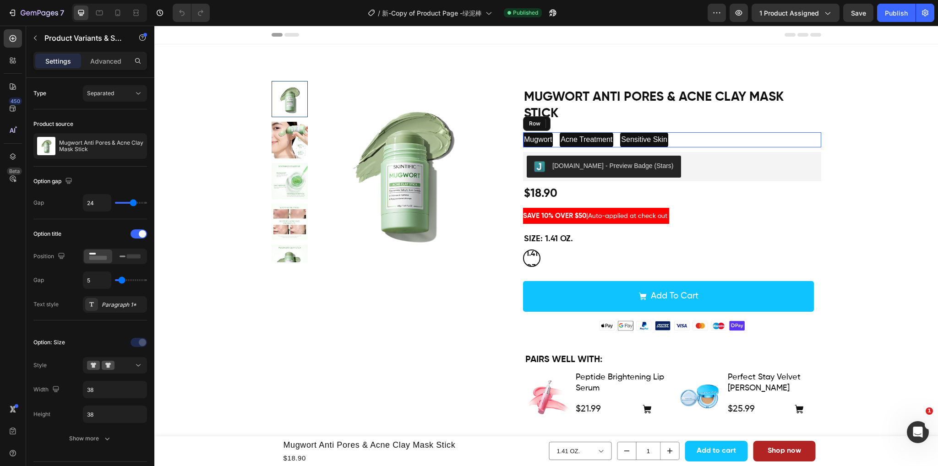
click at [709, 141] on div "Mugwort Text Block Acne Treatment Text Block [MEDICAL_DATA] Text Block Row" at bounding box center [672, 139] width 298 height 15
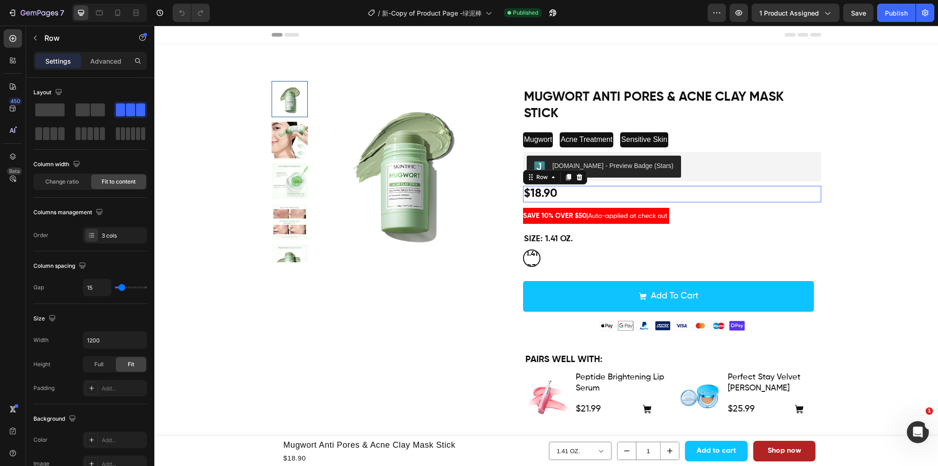
click at [683, 196] on div "$18.90 Product Price Product Price Row 0" at bounding box center [672, 194] width 298 height 17
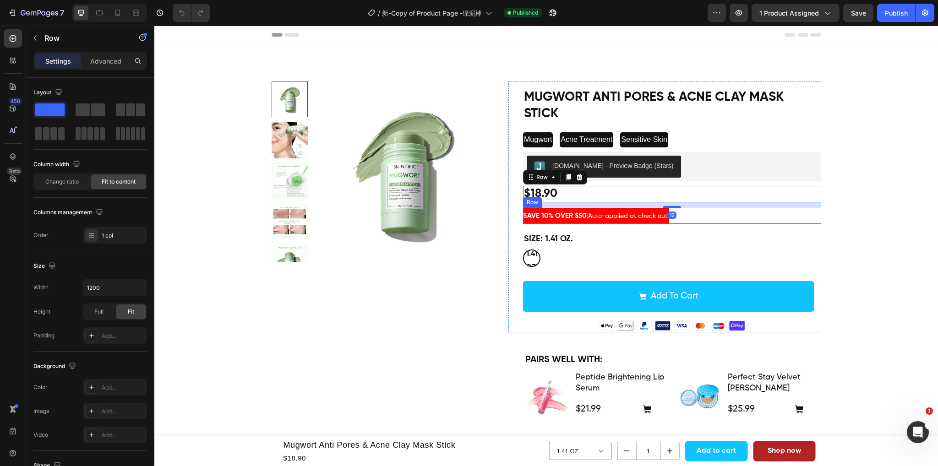
click at [713, 215] on div "SAVE 10% OVER $50 | Auto-applied at check out Text Block Row" at bounding box center [672, 216] width 298 height 16
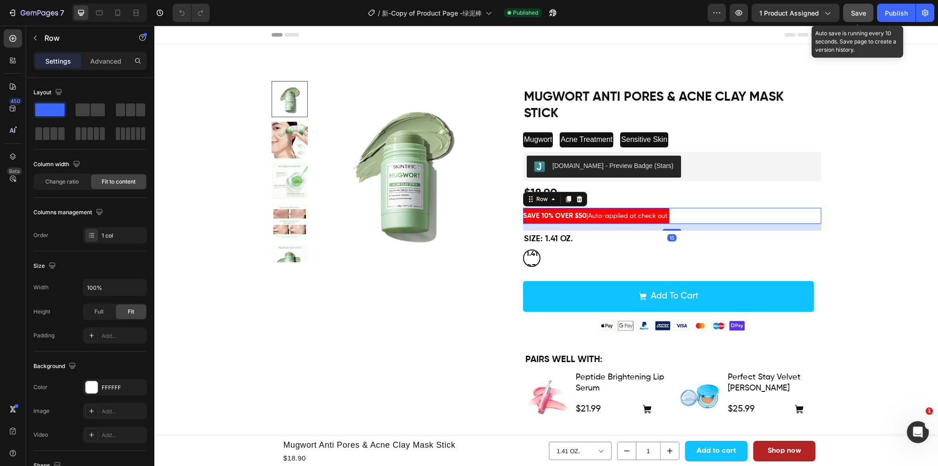
click at [861, 10] on span "Save" at bounding box center [858, 13] width 15 height 8
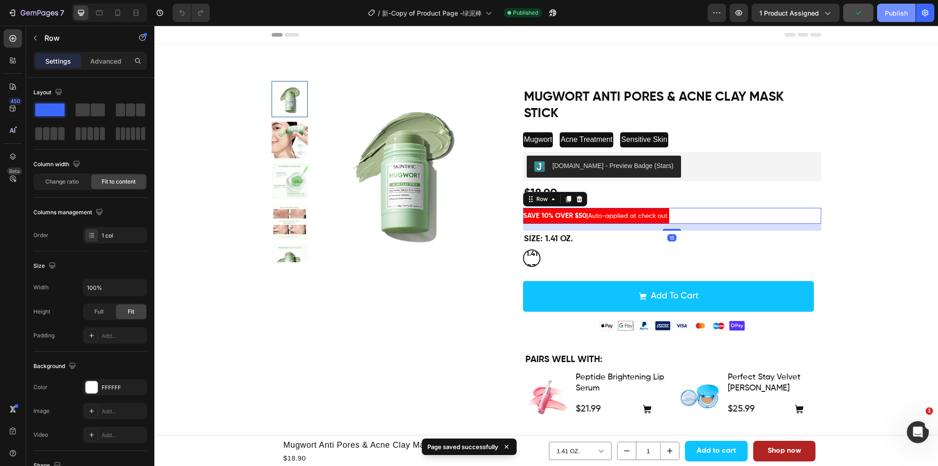
click at [890, 13] on div "Publish" at bounding box center [896, 13] width 23 height 10
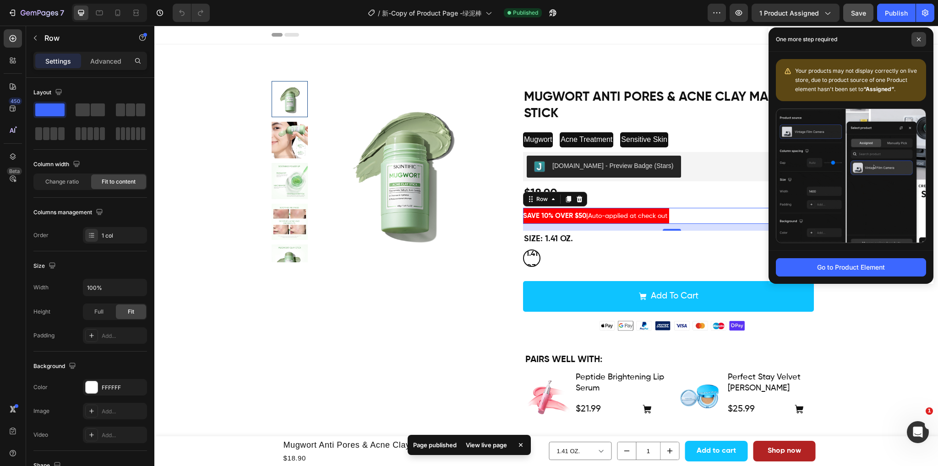
click at [919, 35] on span at bounding box center [918, 39] width 15 height 15
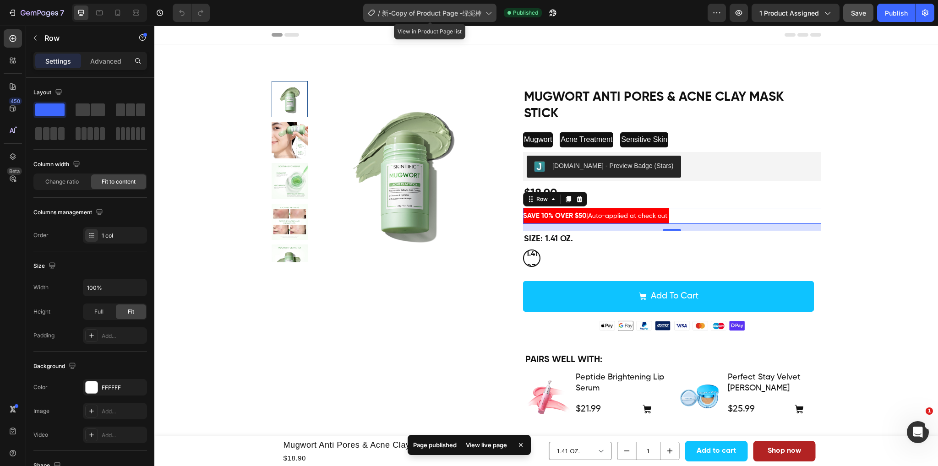
click at [481, 9] on span "新-Copy of Product Page -绿泥棒" at bounding box center [432, 13] width 100 height 10
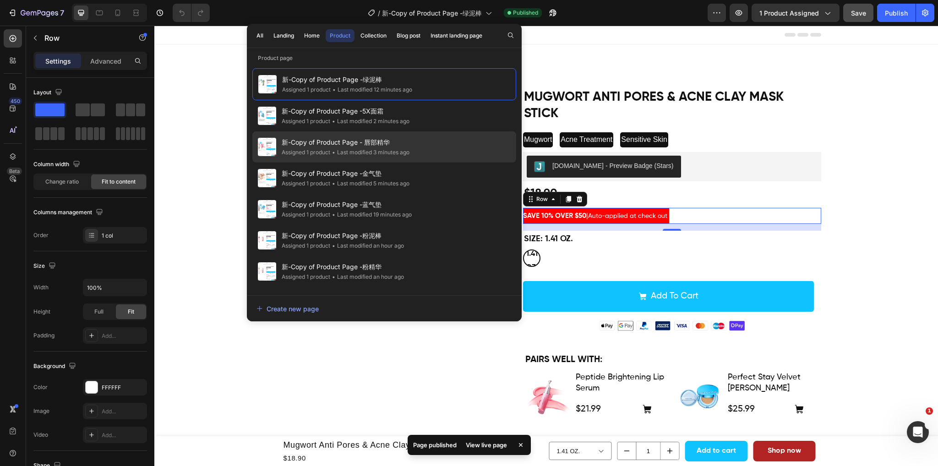
click at [429, 163] on div "新-Copy of Product Page - 唇部精华 Assigned 1 product • Last modified 3 minutes ago" at bounding box center [384, 178] width 264 height 31
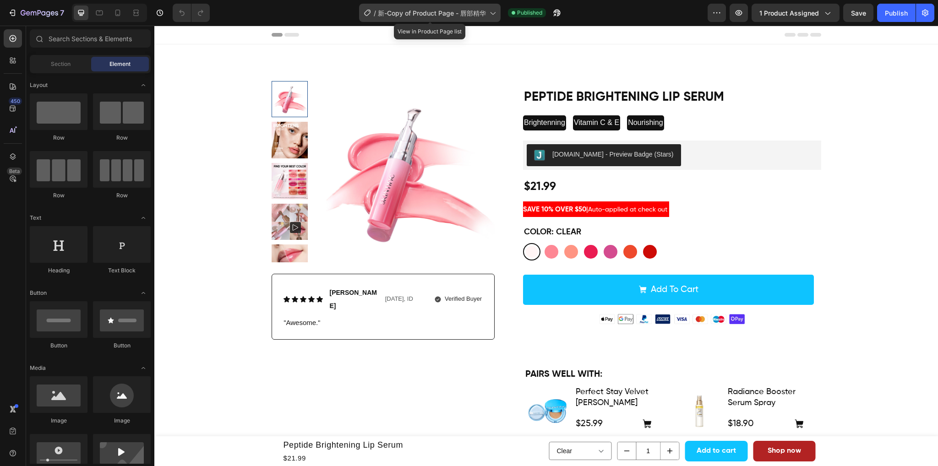
click at [481, 18] on div "/ 新-Copy of Product Page - 唇部精华" at bounding box center [429, 13] width 141 height 18
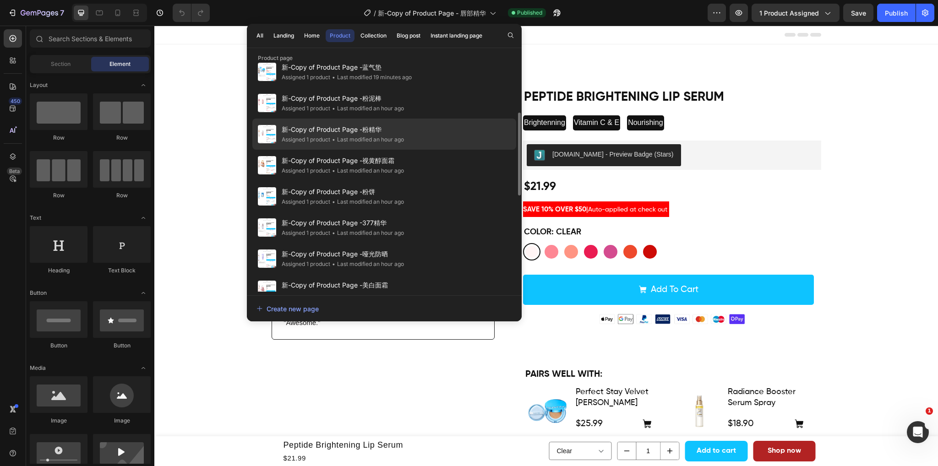
scroll to position [229, 0]
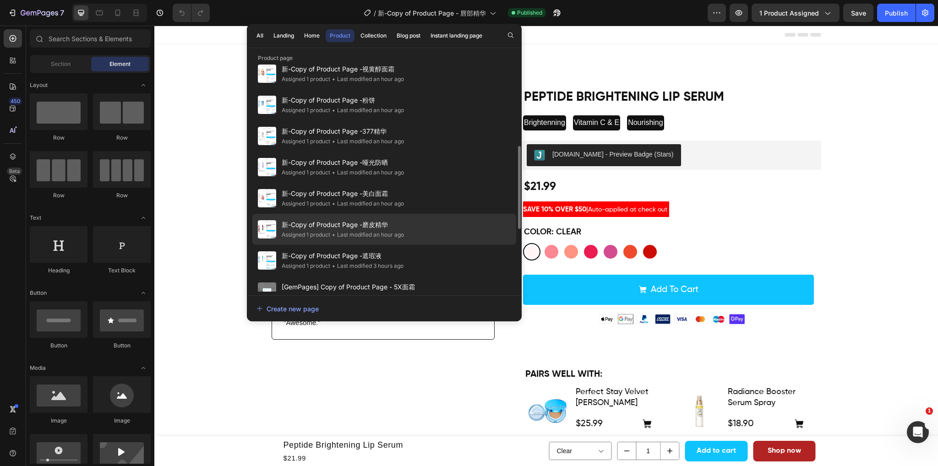
click at [398, 233] on div "• Last modified an hour ago" at bounding box center [367, 234] width 74 height 9
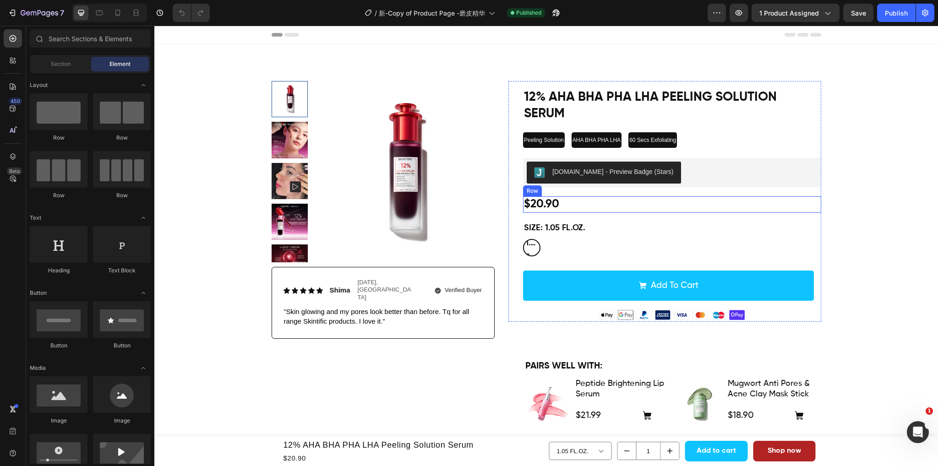
click at [656, 196] on div "$20.90 Product Price Product Price Row" at bounding box center [672, 204] width 298 height 17
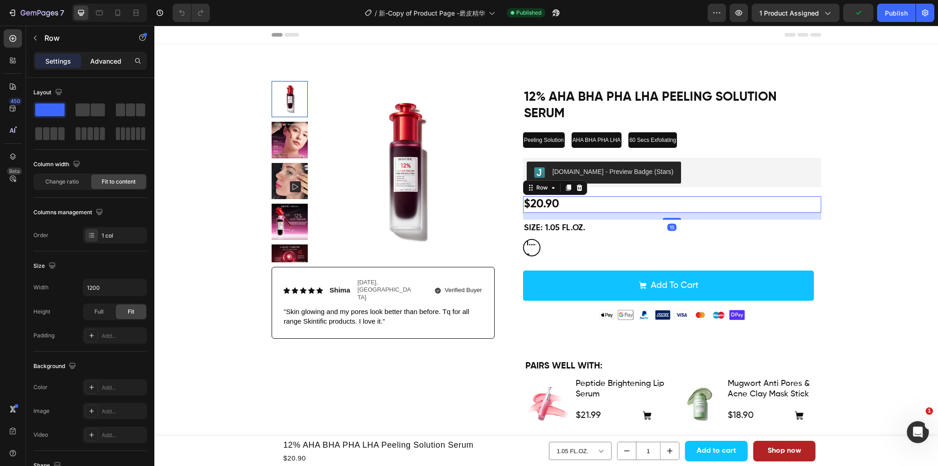
click at [106, 57] on p "Advanced" at bounding box center [105, 61] width 31 height 10
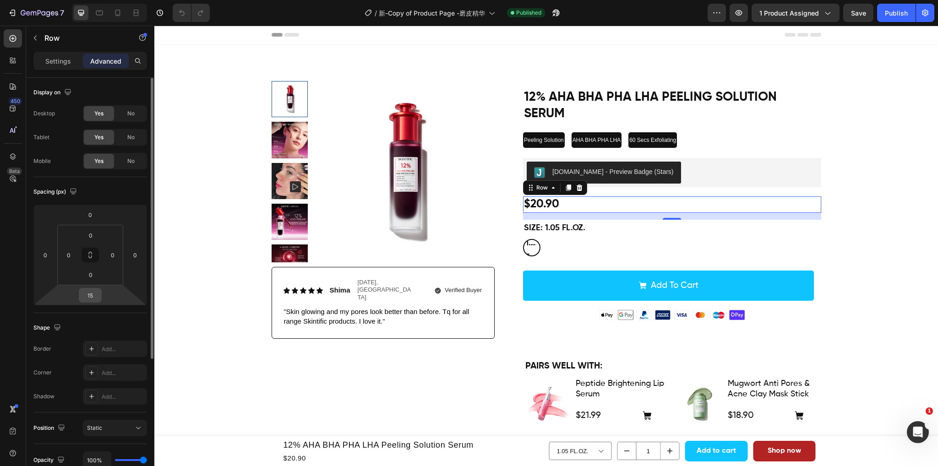
click at [95, 295] on input "15" at bounding box center [90, 295] width 18 height 14
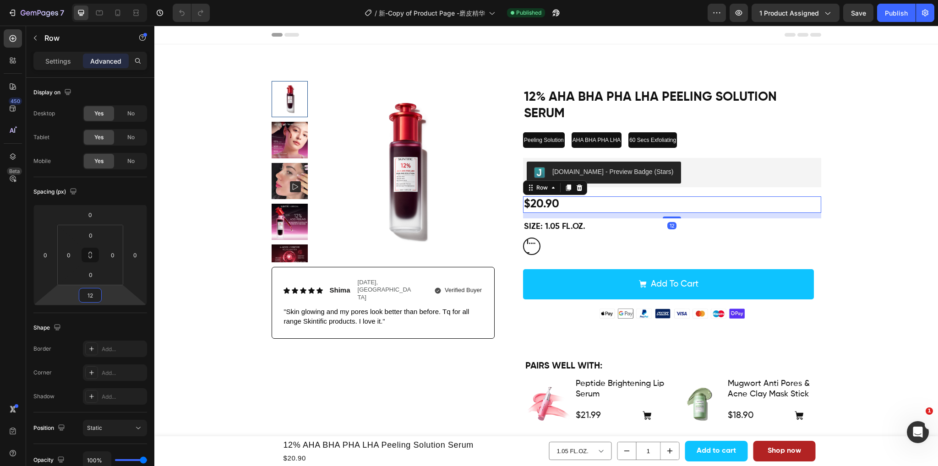
type input "12"
click at [663, 196] on div "$20.90 Product Price Product Price Row 12" at bounding box center [672, 204] width 298 height 17
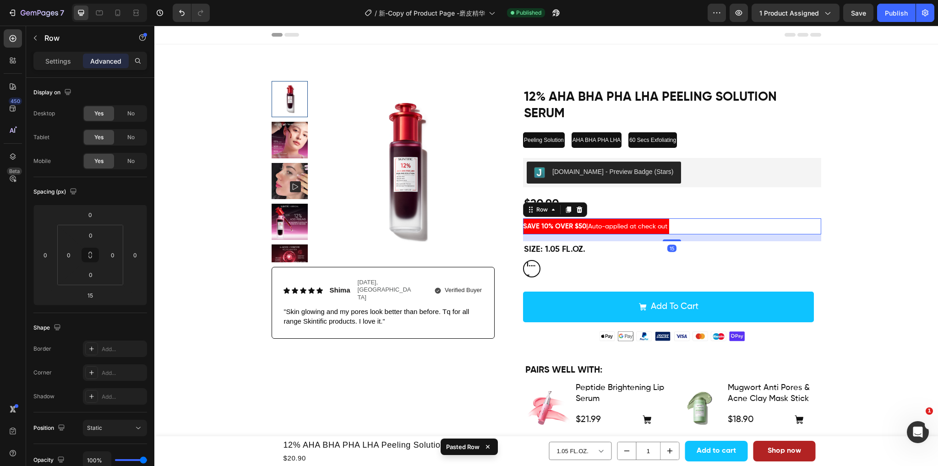
click at [713, 218] on div "SAVE 10% OVER $50 | Auto-applied at check out Text Block Row 15" at bounding box center [672, 226] width 298 height 16
click at [711, 196] on div "$20.90 Product Price Product Price Row" at bounding box center [672, 204] width 298 height 17
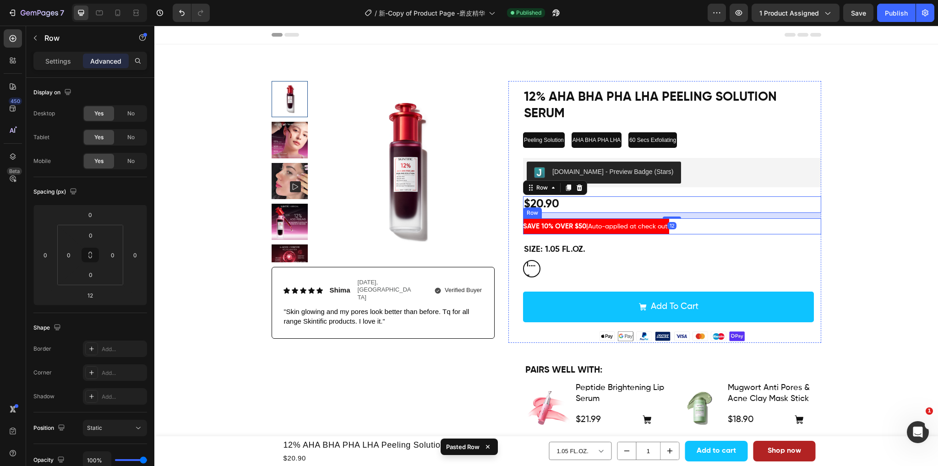
click at [682, 218] on div "SAVE 10% OVER $50 | Auto-applied at check out Text [GEOGRAPHIC_DATA]" at bounding box center [672, 226] width 298 height 16
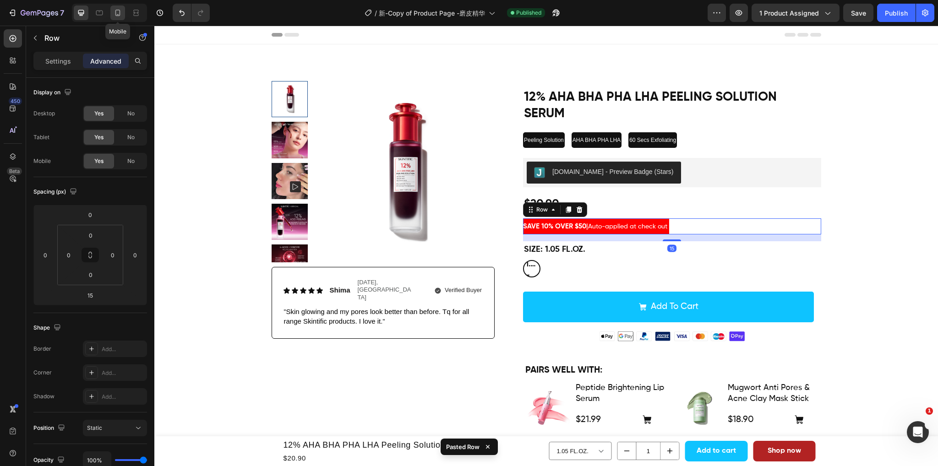
click at [115, 13] on icon at bounding box center [117, 12] width 9 height 9
type input "5"
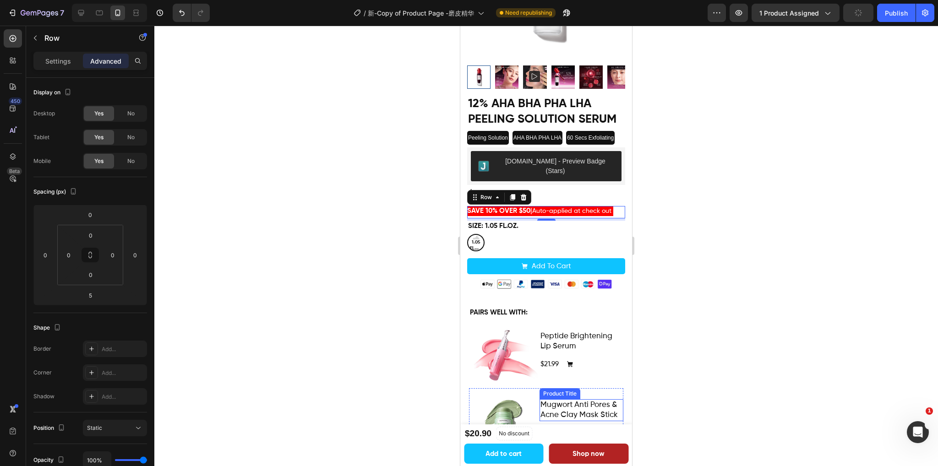
scroll to position [140, 0]
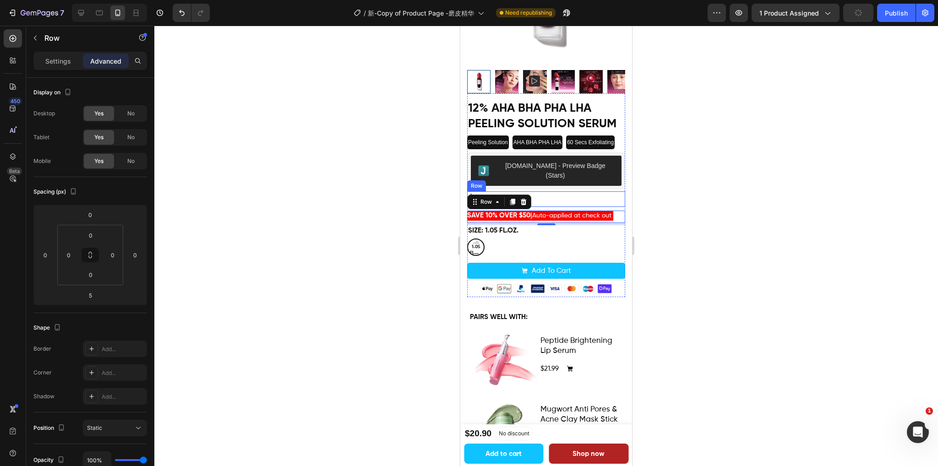
click at [550, 191] on div "$20.90 Product Price Product Price Row" at bounding box center [546, 199] width 158 height 16
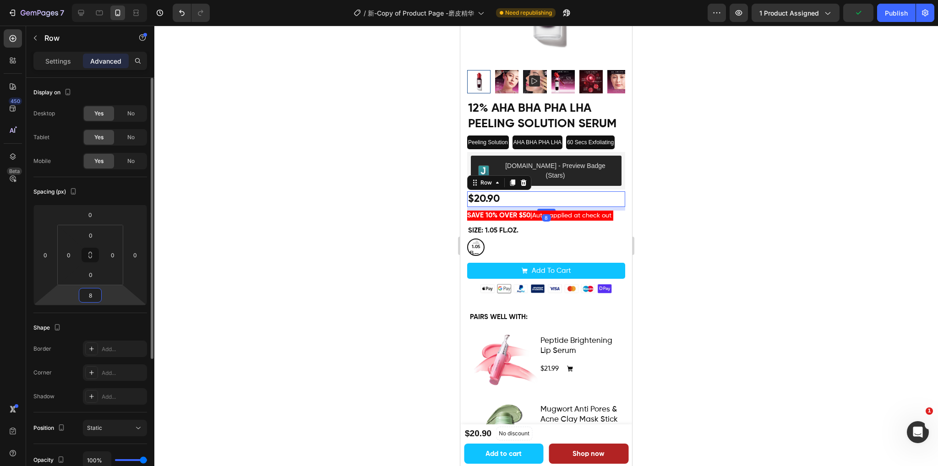
click at [90, 295] on input "8" at bounding box center [90, 295] width 18 height 14
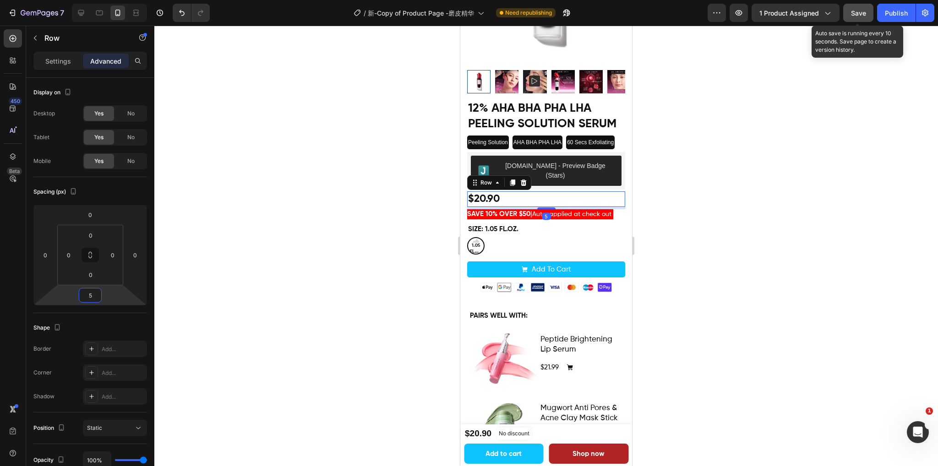
type input "5"
click at [861, 17] on div "Save" at bounding box center [858, 13] width 15 height 10
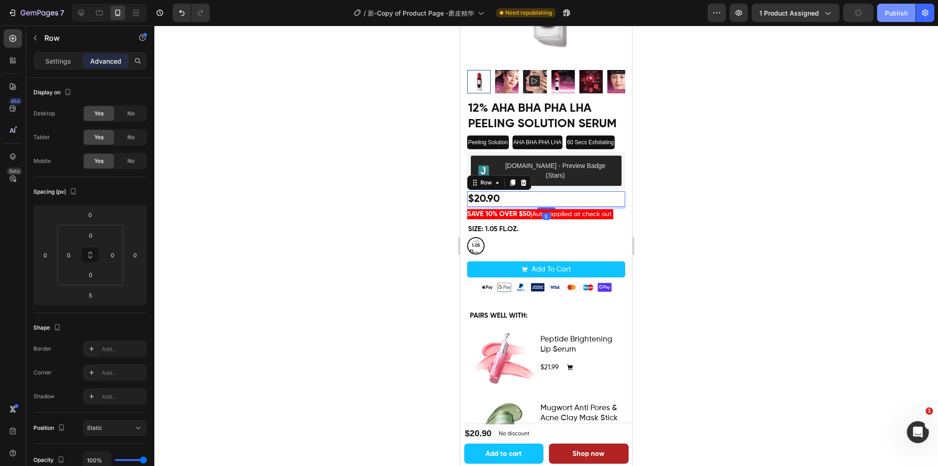
click at [881, 18] on button "Publish" at bounding box center [896, 13] width 38 height 18
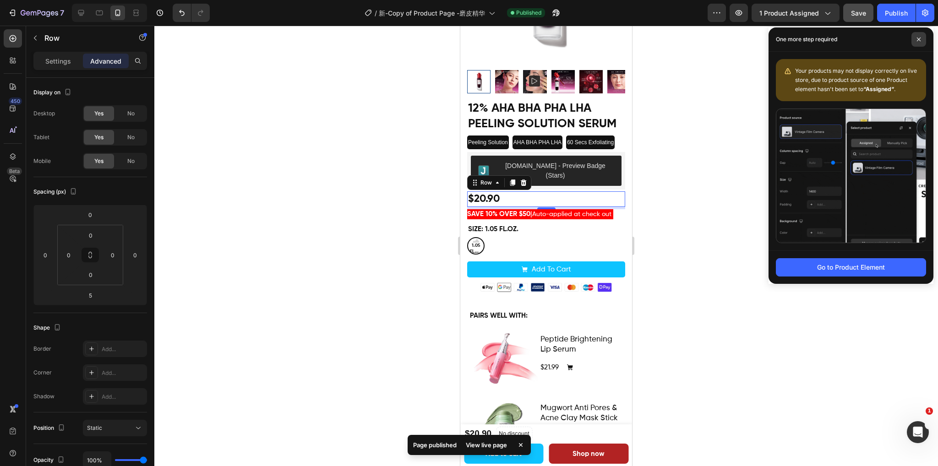
click at [917, 39] on icon at bounding box center [918, 39] width 5 height 5
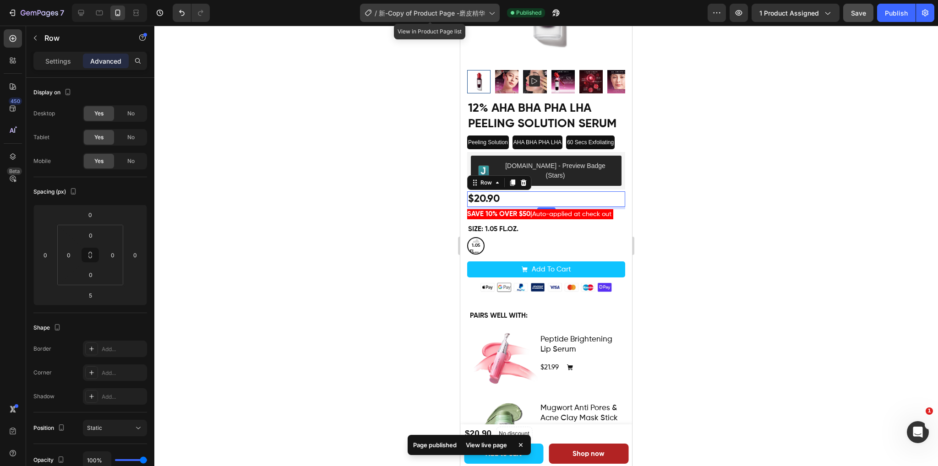
click at [465, 11] on span "新-Copy of Product Page -磨皮精华" at bounding box center [432, 13] width 106 height 10
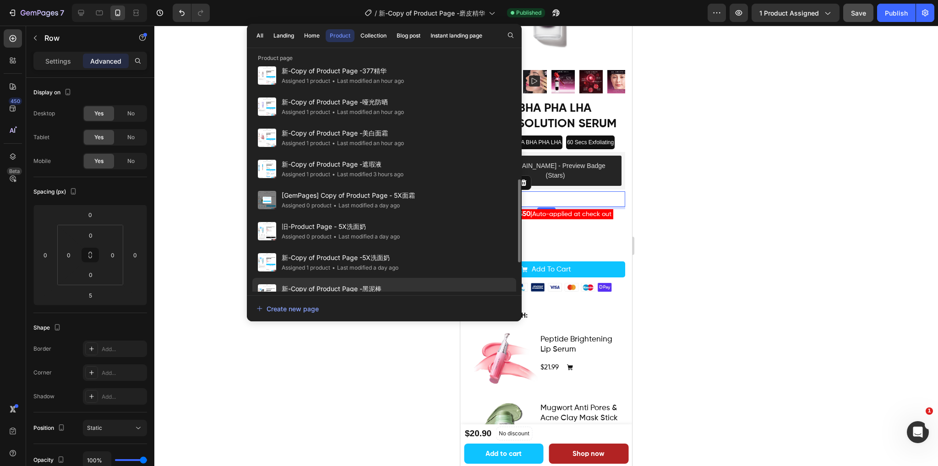
scroll to position [400, 0]
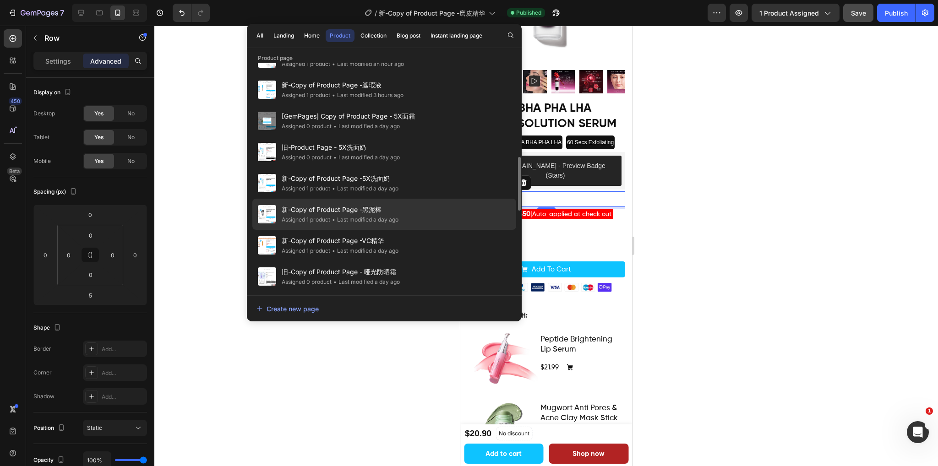
click at [395, 207] on span "新-Copy of Product Page -黑泥棒" at bounding box center [340, 209] width 117 height 11
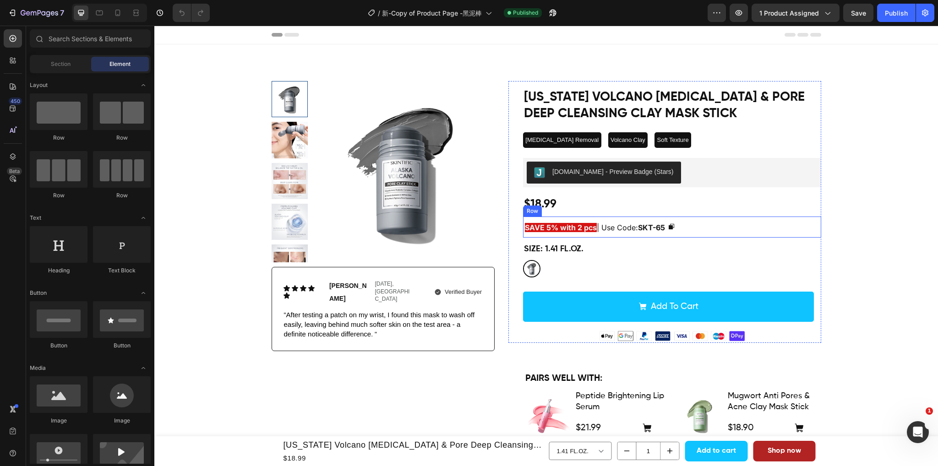
click at [713, 225] on div "SAVE 5% with 2 pcs | Use Code: SKT-65 Text Block Copy Coupon Code Row" at bounding box center [672, 227] width 298 height 21
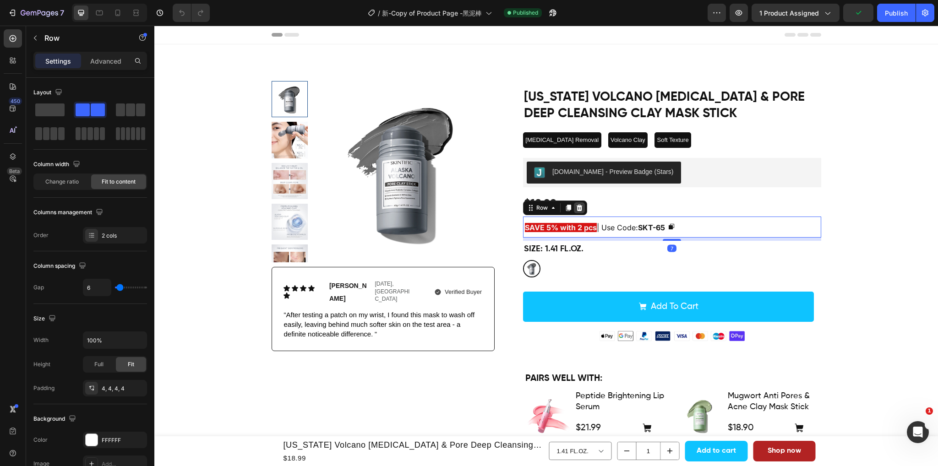
click at [577, 207] on icon at bounding box center [580, 208] width 6 height 6
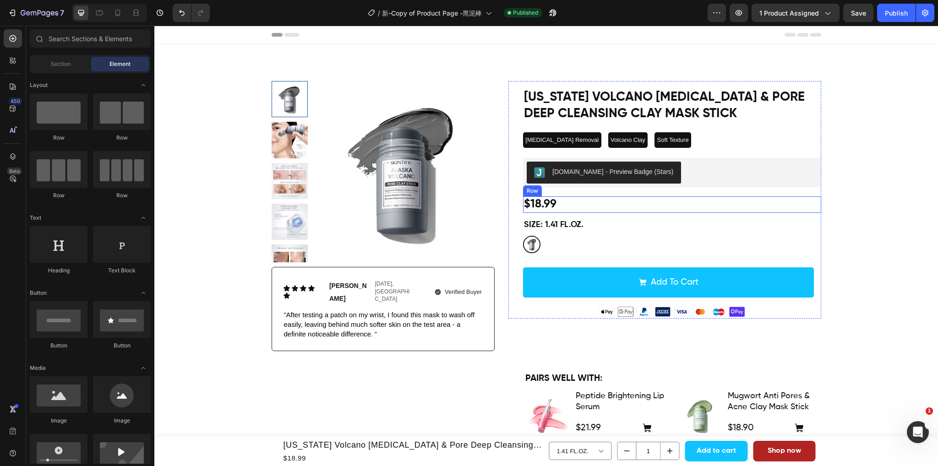
click at [591, 209] on div "$18.99 Product Price Product Price Row" at bounding box center [672, 204] width 298 height 17
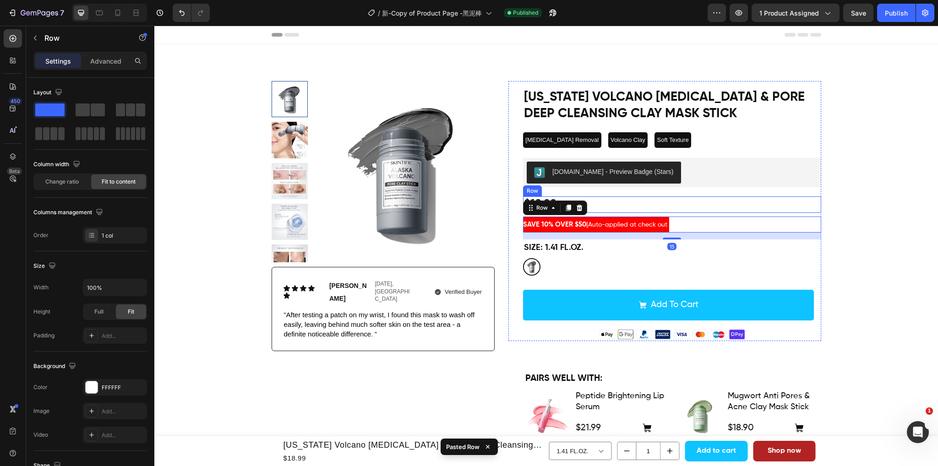
click at [702, 202] on div "$18.99 Product Price Product Price Row" at bounding box center [672, 204] width 298 height 17
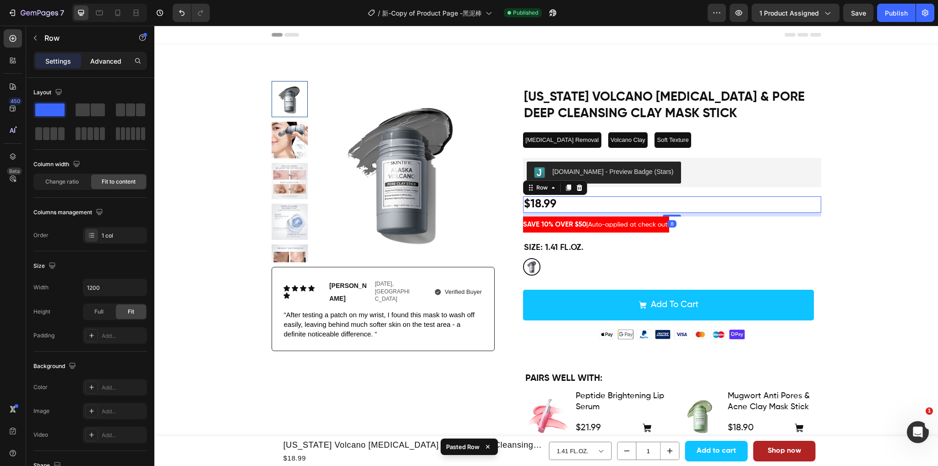
click at [109, 60] on p "Advanced" at bounding box center [105, 61] width 31 height 10
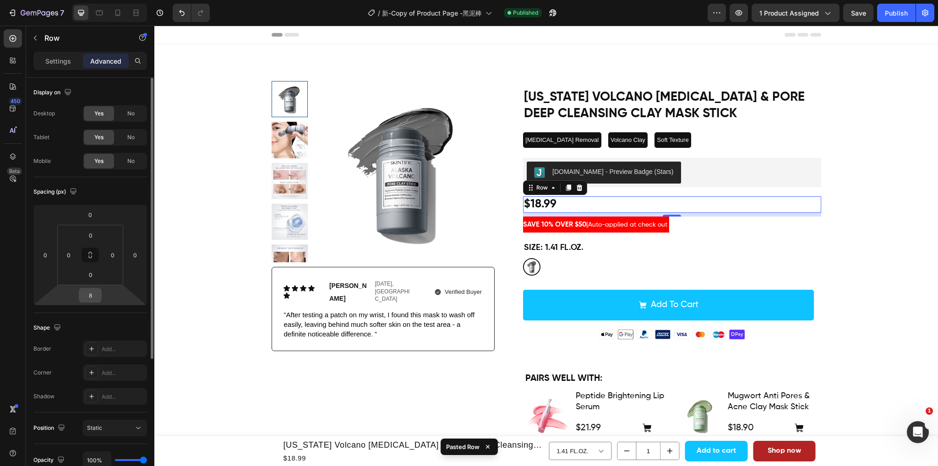
click at [95, 297] on input "8" at bounding box center [90, 295] width 18 height 14
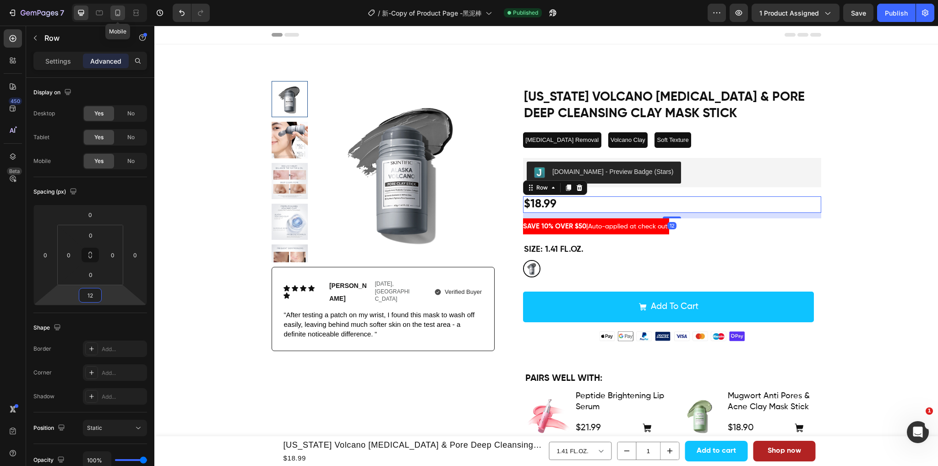
click at [123, 15] on div at bounding box center [117, 12] width 15 height 15
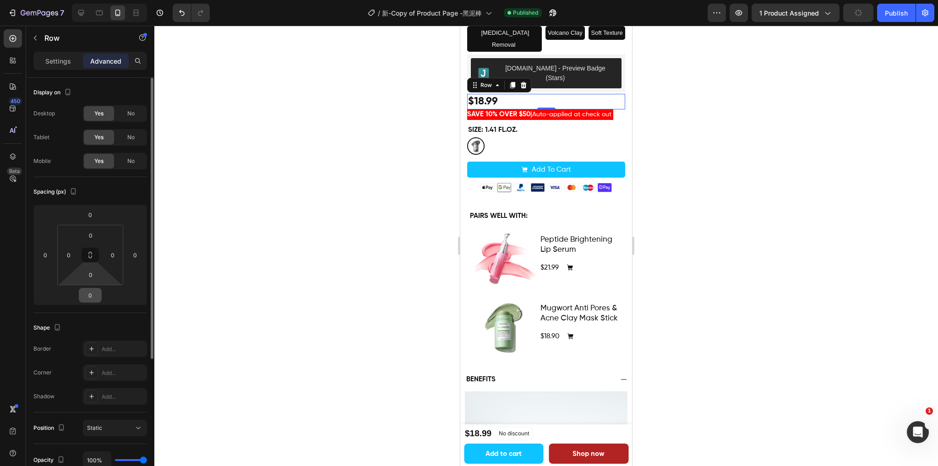
scroll to position [258, 0]
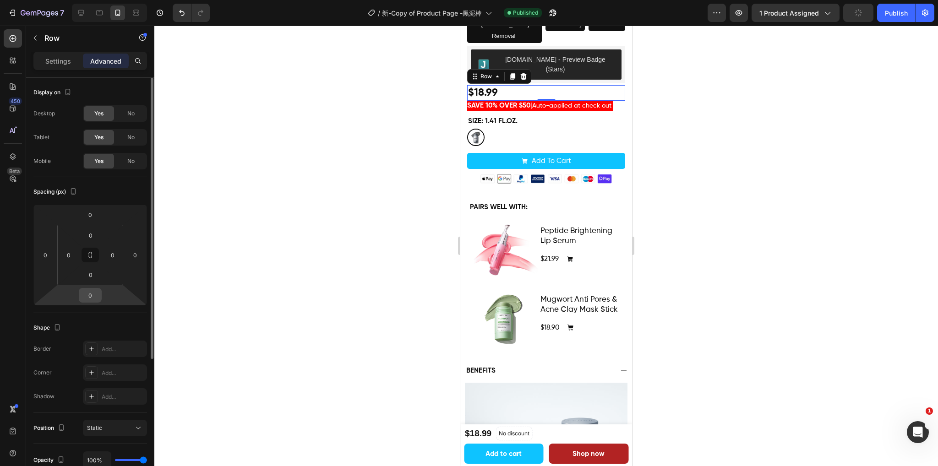
click at [100, 295] on div "0" at bounding box center [90, 295] width 23 height 15
click at [96, 295] on input "0" at bounding box center [90, 295] width 18 height 14
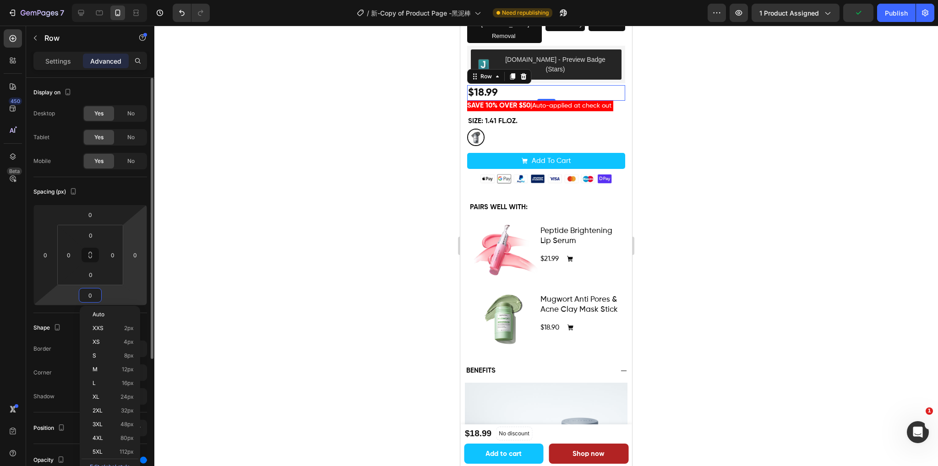
type input "5"
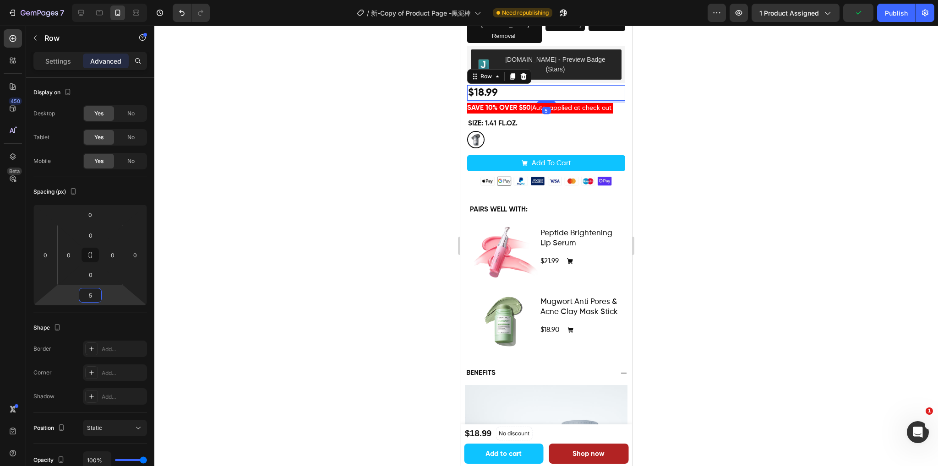
drag, startPoint x: 777, startPoint y: 101, endPoint x: 748, endPoint y: 101, distance: 28.4
click at [777, 101] on div at bounding box center [545, 246] width 783 height 441
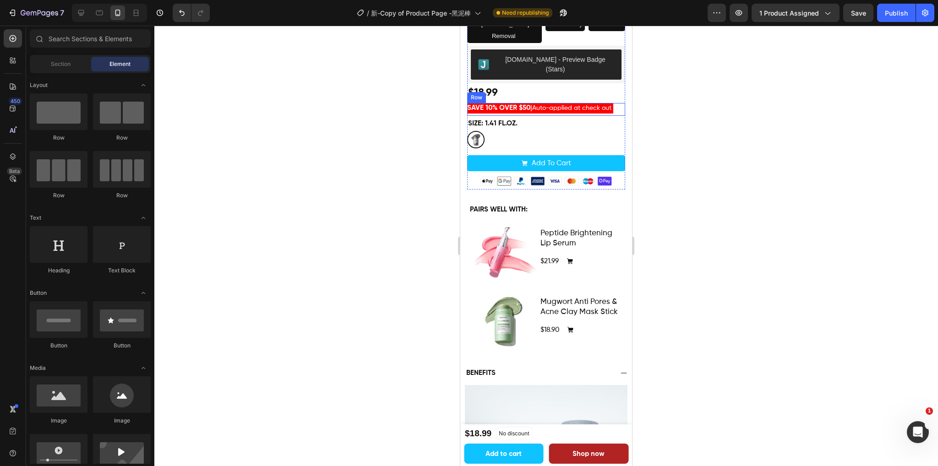
click at [603, 103] on div "SAVE 10% OVER $50 | Auto-applied at check out Text Block" at bounding box center [540, 109] width 146 height 13
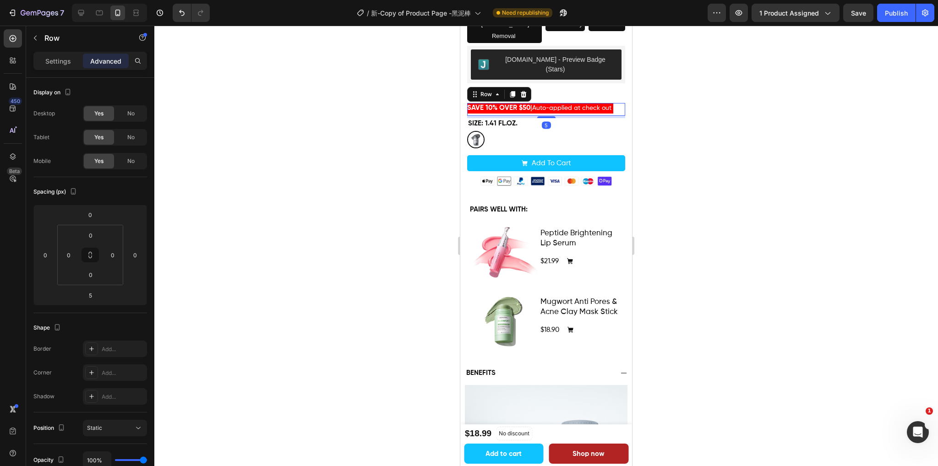
click at [718, 88] on div at bounding box center [545, 246] width 783 height 441
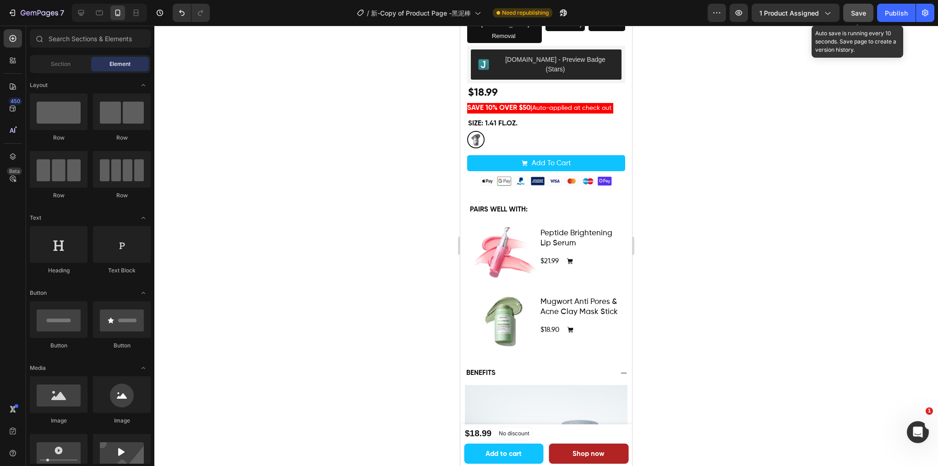
click at [861, 15] on span "Save" at bounding box center [858, 13] width 15 height 8
click at [894, 12] on div "Publish" at bounding box center [896, 13] width 23 height 10
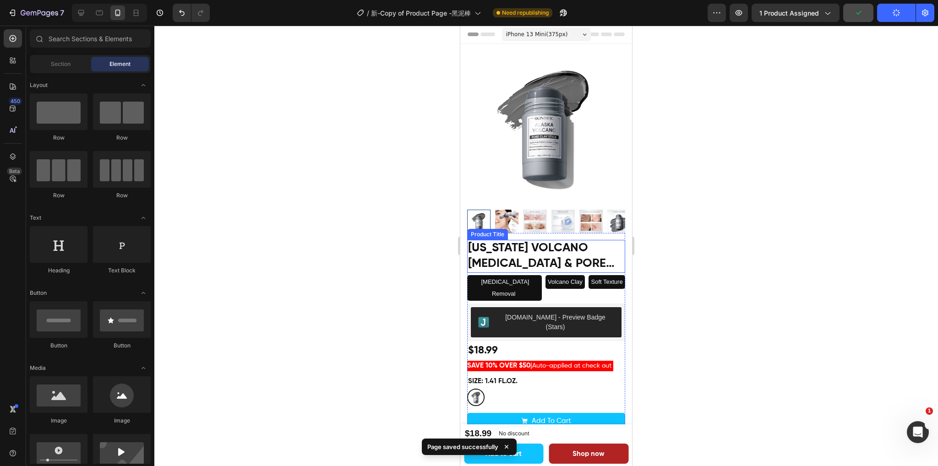
scroll to position [0, 0]
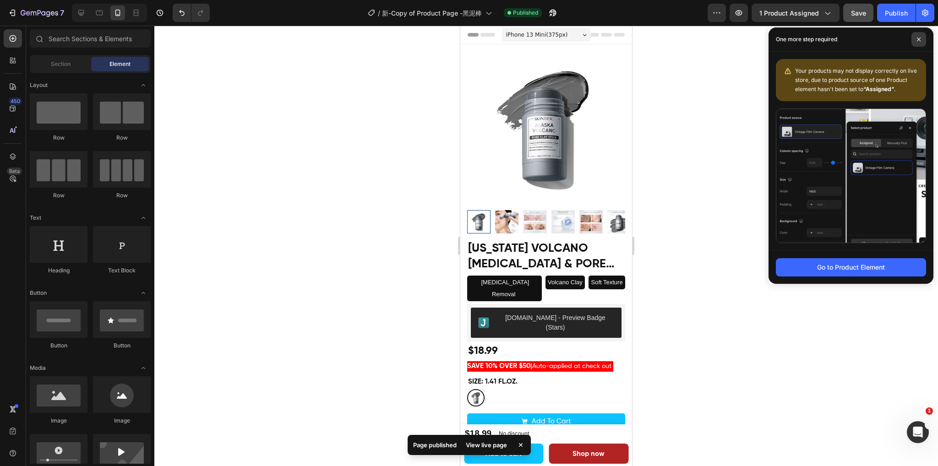
click at [919, 40] on icon at bounding box center [919, 40] width 4 height 4
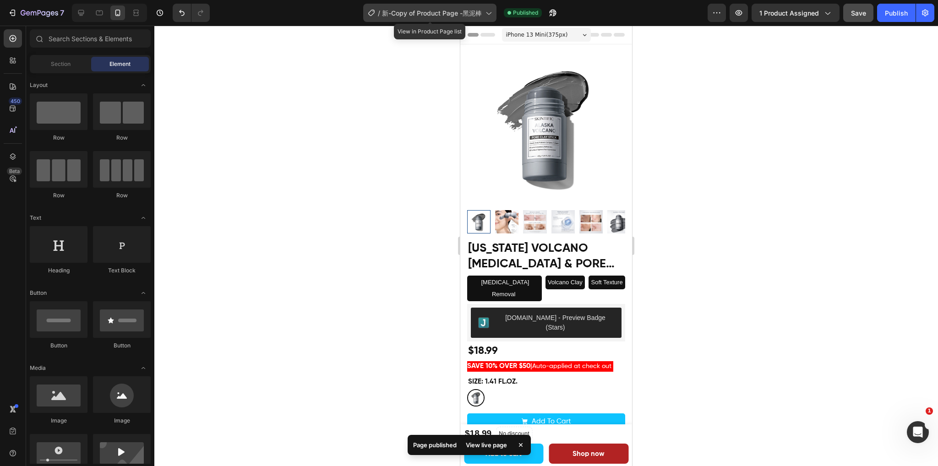
click at [478, 15] on span "新-Copy of Product Page -黑泥棒" at bounding box center [432, 13] width 100 height 10
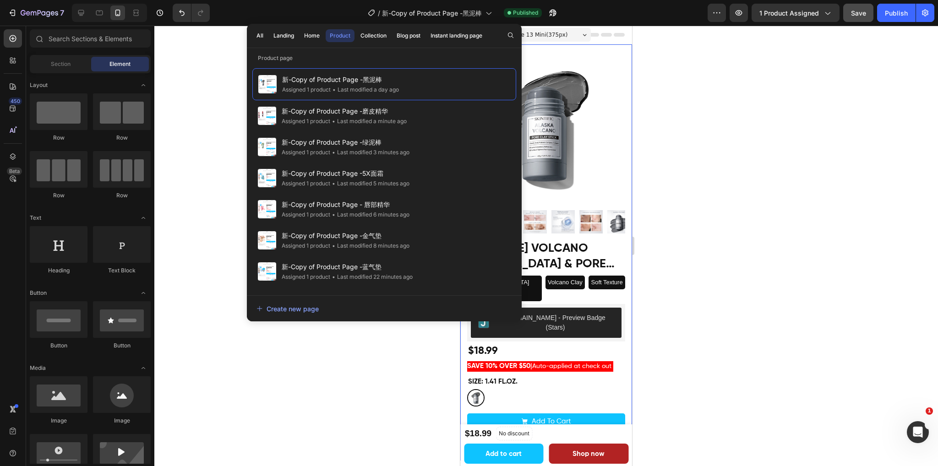
click at [742, 222] on div at bounding box center [545, 246] width 783 height 441
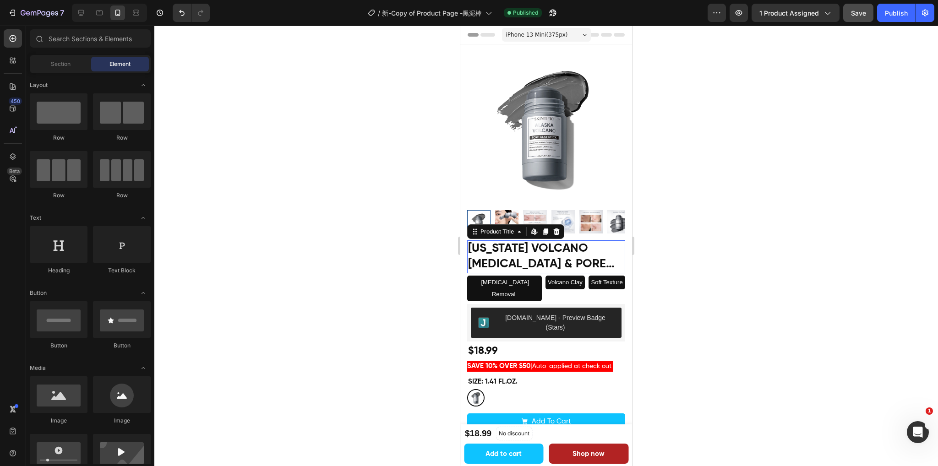
click at [581, 248] on h1 "[US_STATE] Volcano [MEDICAL_DATA] & Pore Deep Cleansing Clay Mask Stick" at bounding box center [546, 256] width 158 height 33
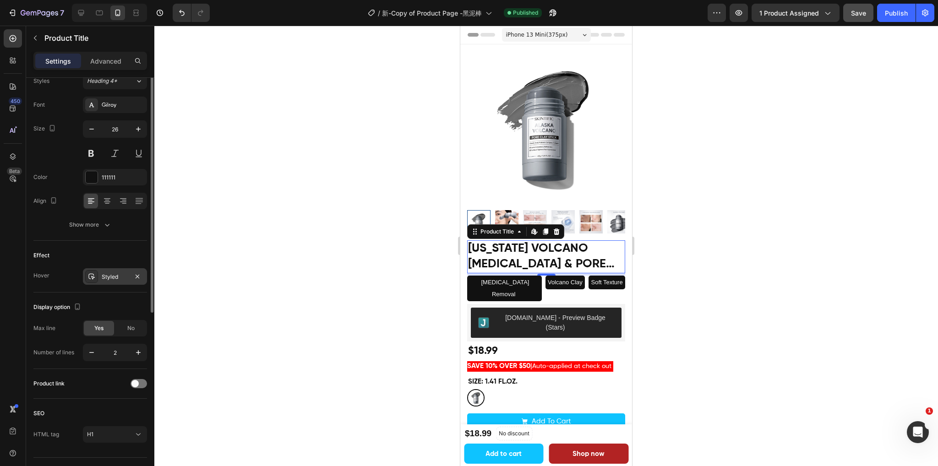
scroll to position [111, 0]
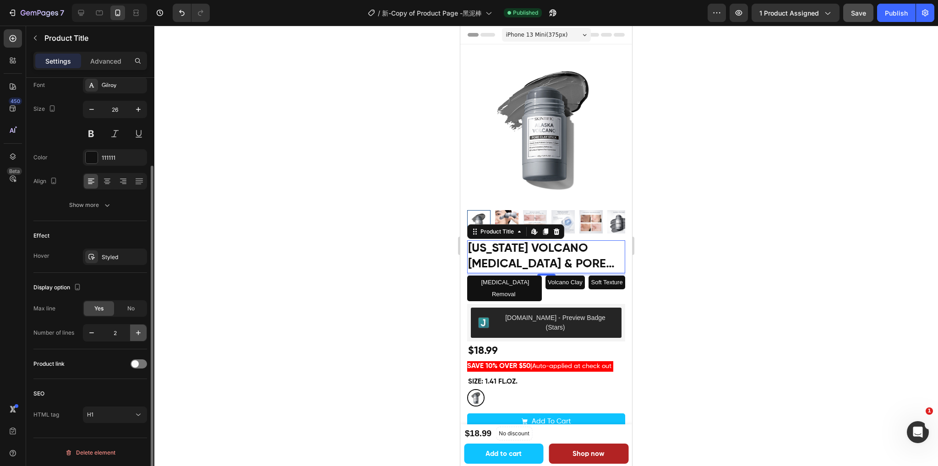
click at [135, 334] on icon "button" at bounding box center [138, 332] width 9 height 9
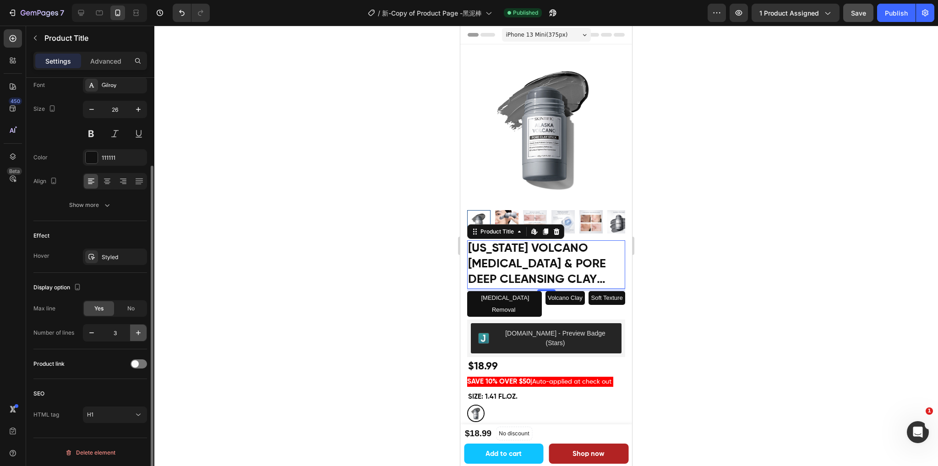
click at [132, 329] on button "button" at bounding box center [138, 333] width 16 height 16
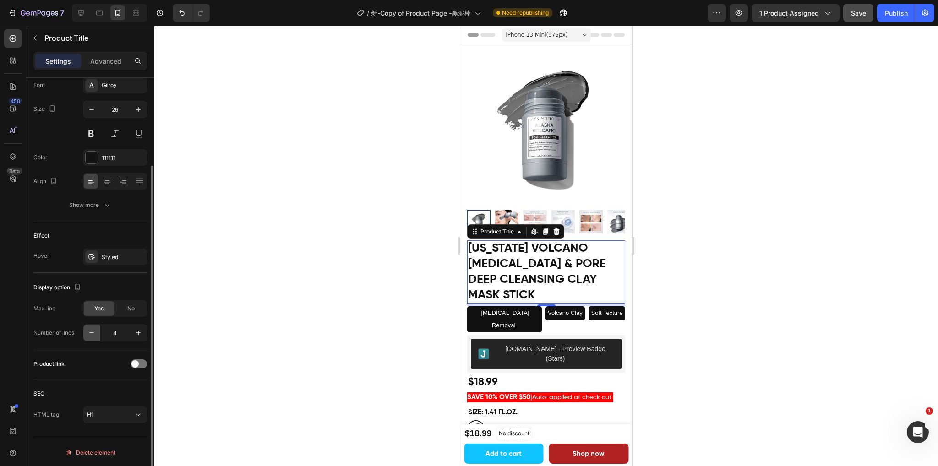
click at [88, 335] on icon "button" at bounding box center [91, 332] width 9 height 9
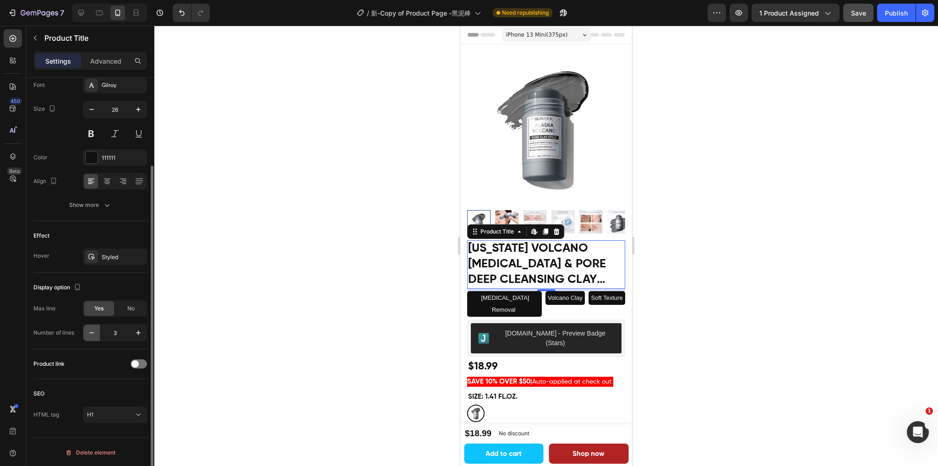
click at [88, 335] on icon "button" at bounding box center [91, 332] width 9 height 9
type input "2"
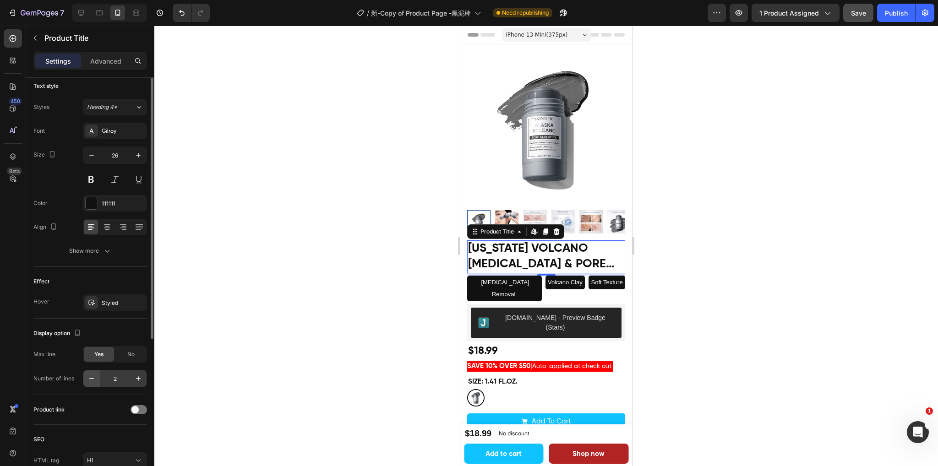
scroll to position [0, 0]
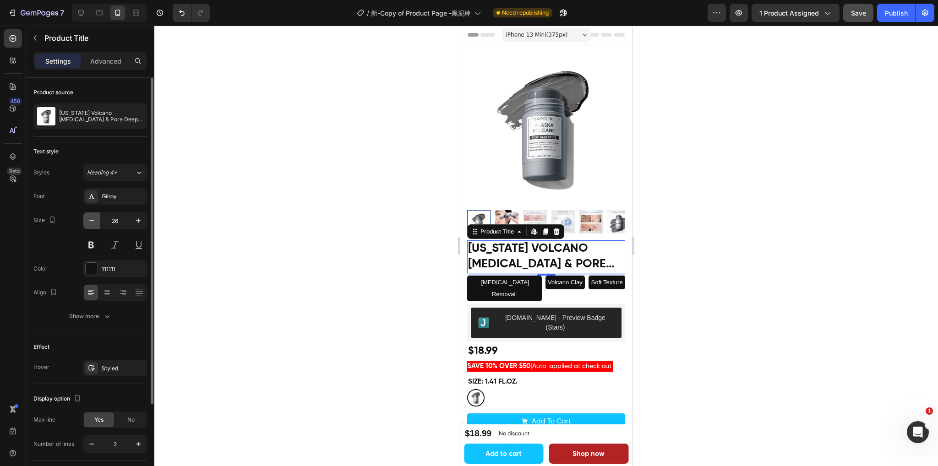
click at [89, 222] on icon "button" at bounding box center [91, 220] width 9 height 9
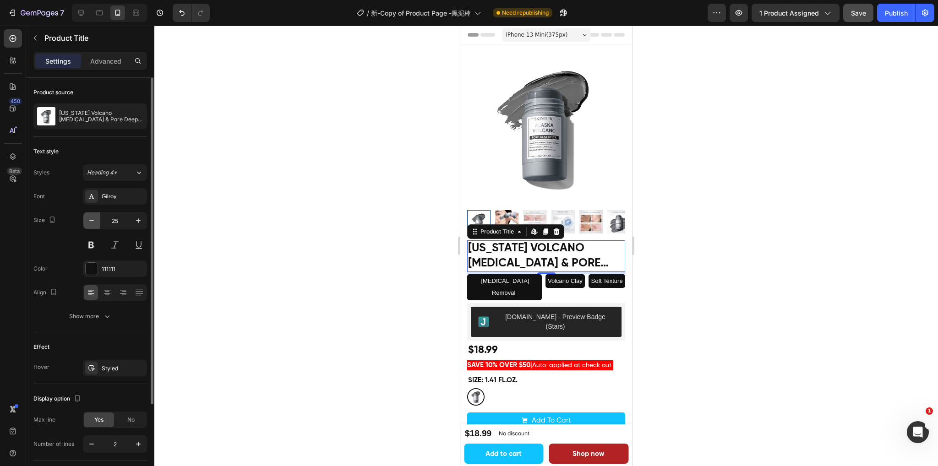
click at [89, 222] on icon "button" at bounding box center [91, 220] width 9 height 9
type input "24"
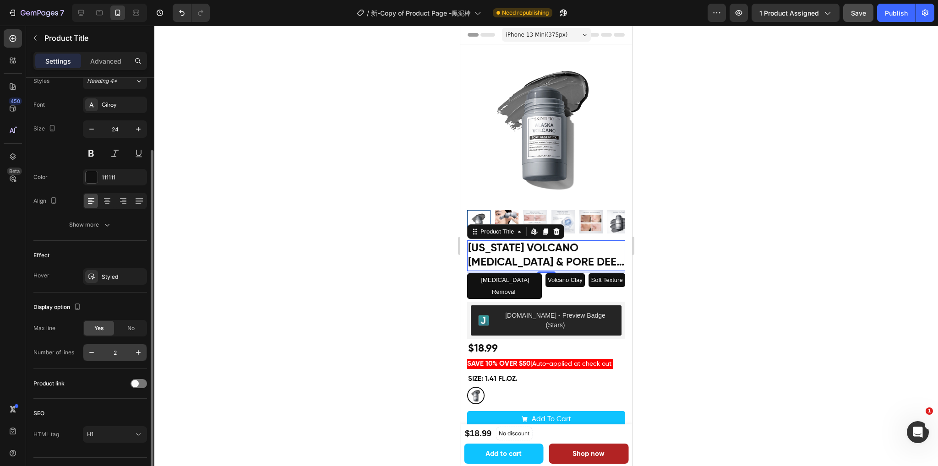
scroll to position [111, 0]
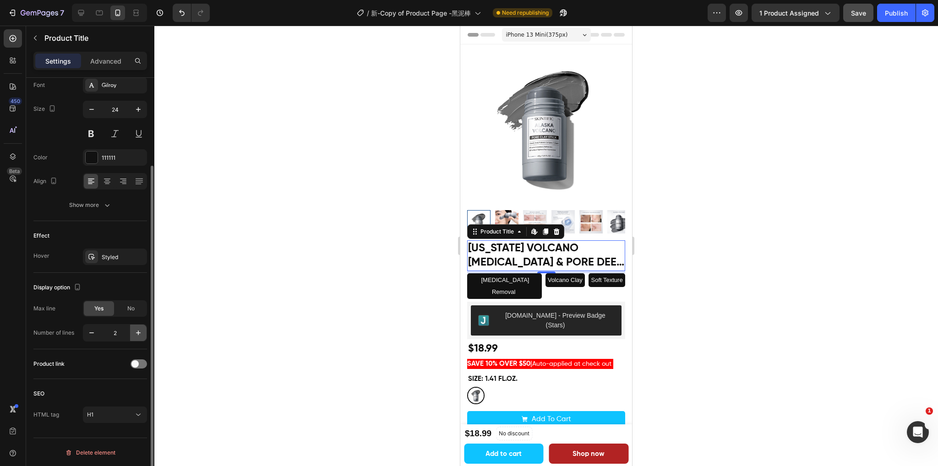
click at [134, 328] on icon "button" at bounding box center [138, 332] width 9 height 9
type input "3"
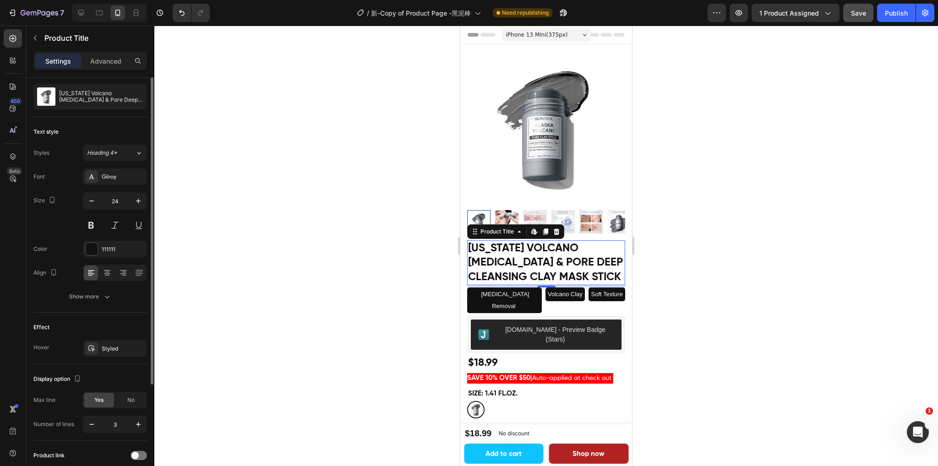
scroll to position [0, 0]
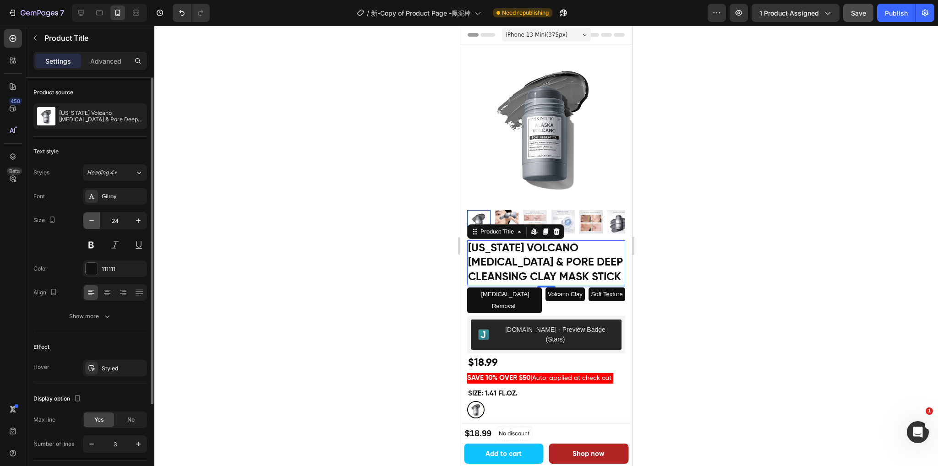
click at [91, 222] on icon "button" at bounding box center [91, 220] width 9 height 9
type input "23"
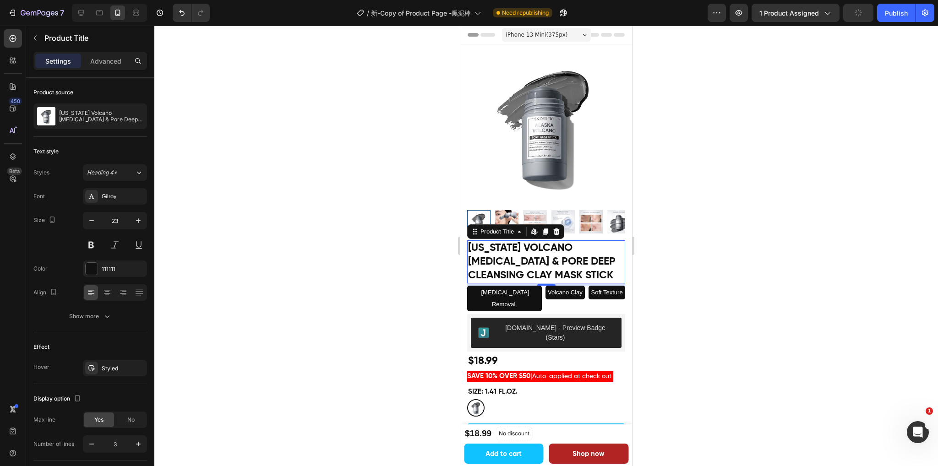
click at [755, 232] on div at bounding box center [545, 246] width 783 height 441
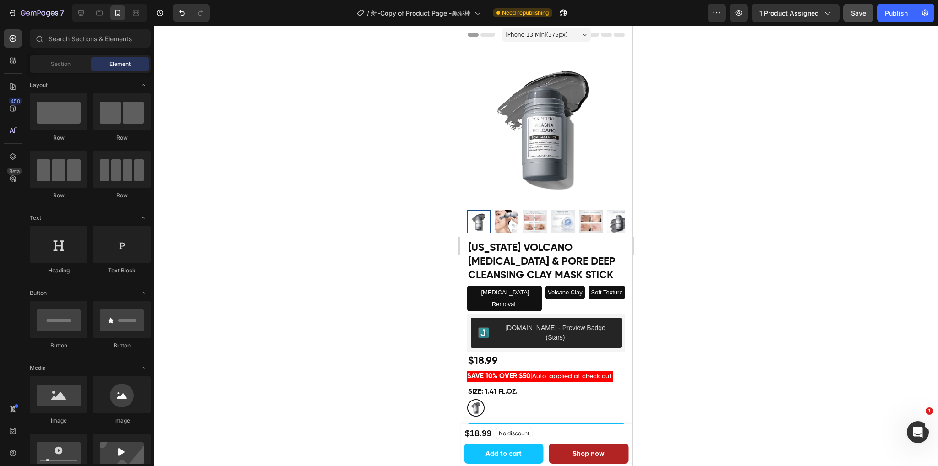
click at [538, 32] on span "iPhone 13 Mini ( 375 px)" at bounding box center [537, 34] width 62 height 9
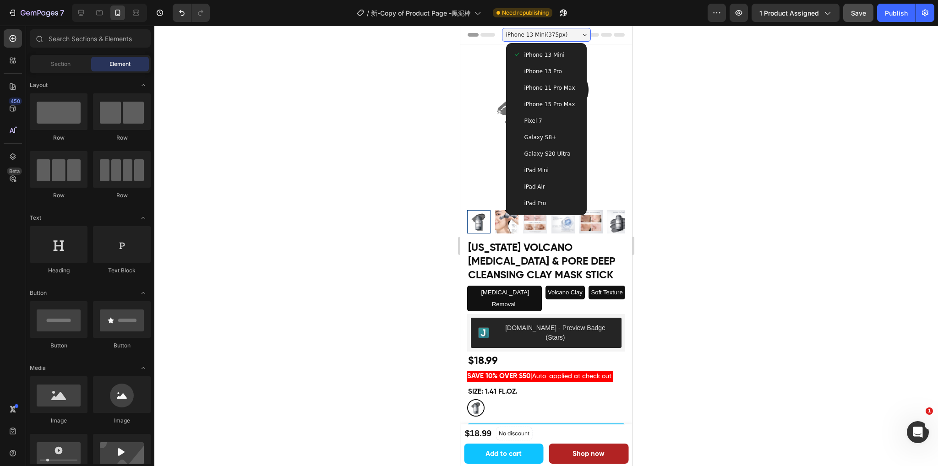
click at [530, 72] on span "iPhone 13 Pro" at bounding box center [543, 71] width 38 height 9
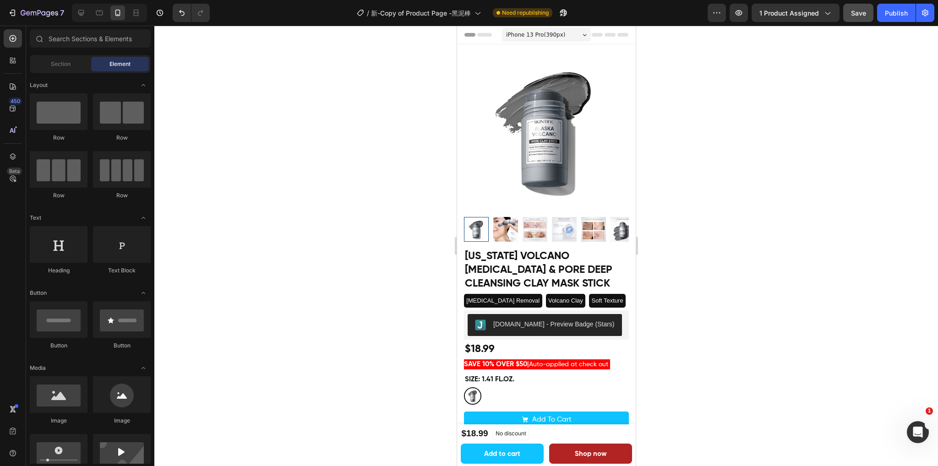
click at [548, 35] on span "iPhone 13 Pro ( 390 px)" at bounding box center [535, 34] width 59 height 9
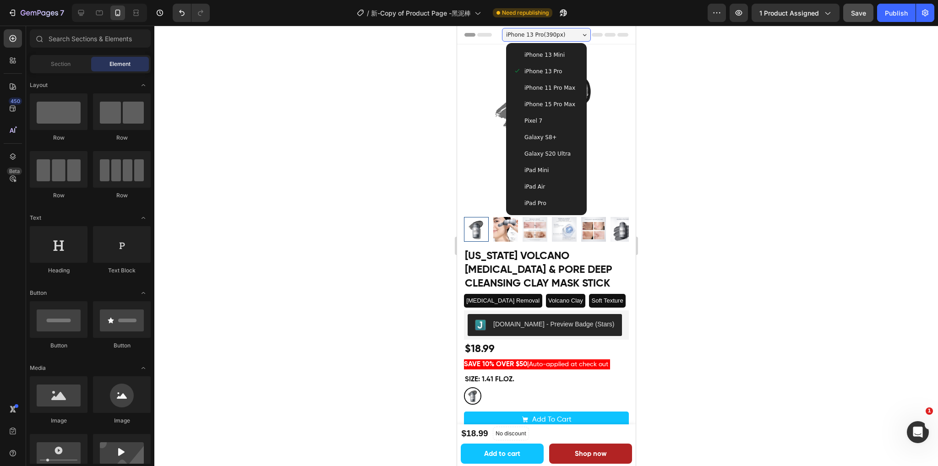
click at [533, 58] on span "iPhone 13 Mini" at bounding box center [544, 54] width 40 height 9
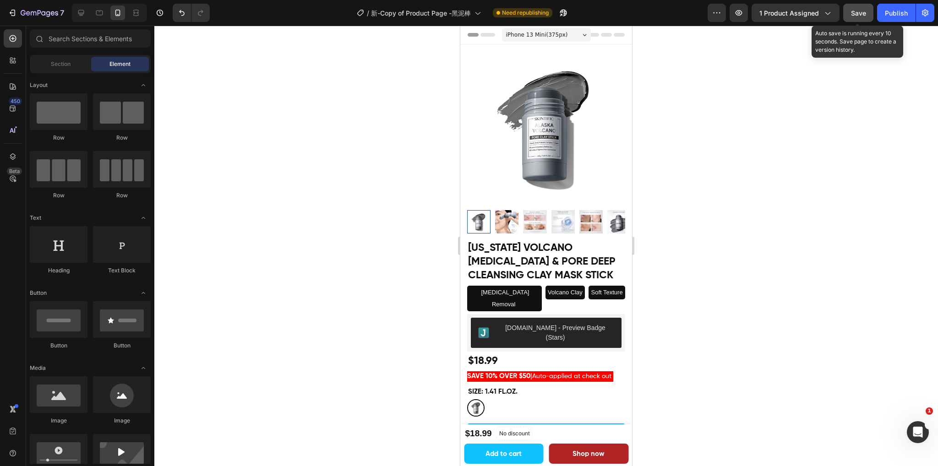
click at [860, 11] on span "Save" at bounding box center [858, 13] width 15 height 8
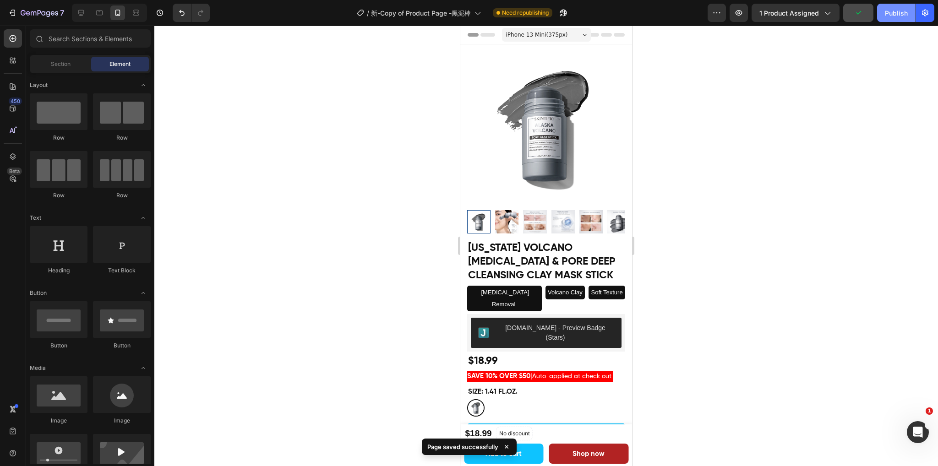
click at [880, 15] on button "Publish" at bounding box center [896, 13] width 38 height 18
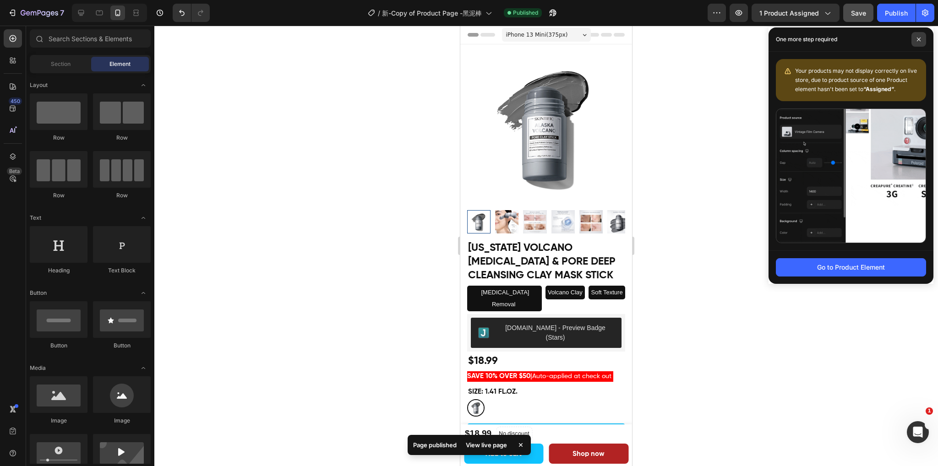
click at [920, 35] on span at bounding box center [918, 39] width 15 height 15
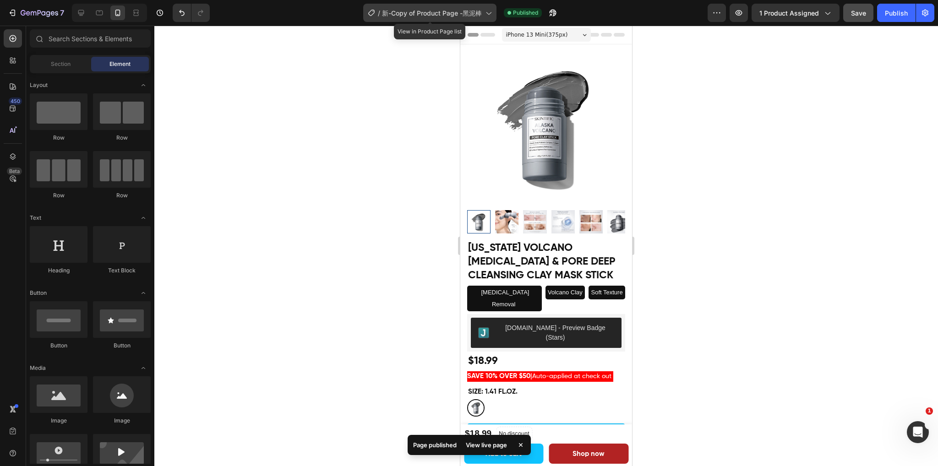
click at [483, 11] on div "/ 新-Copy of Product Page -黑泥棒" at bounding box center [429, 13] width 133 height 18
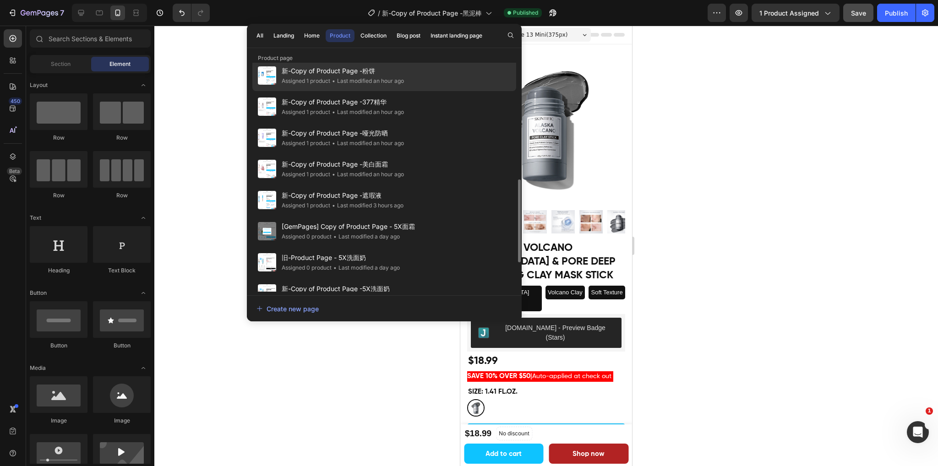
scroll to position [400, 0]
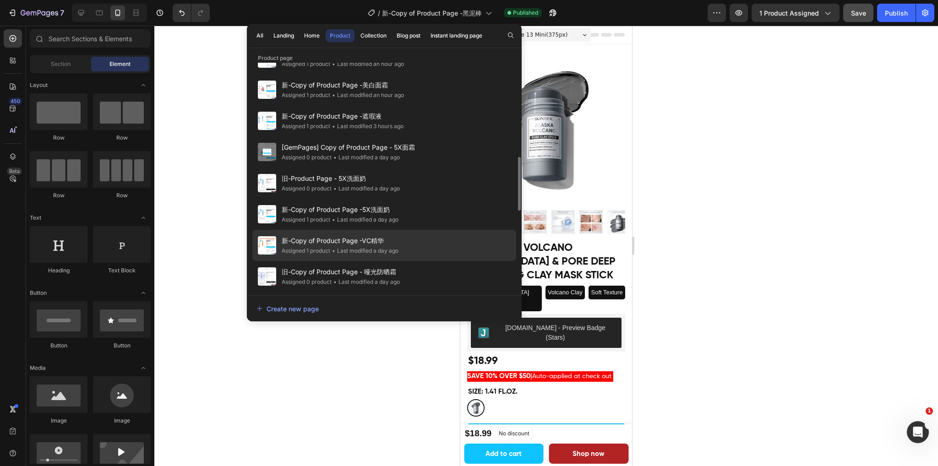
click at [325, 250] on div "Assigned 1 product" at bounding box center [306, 250] width 49 height 9
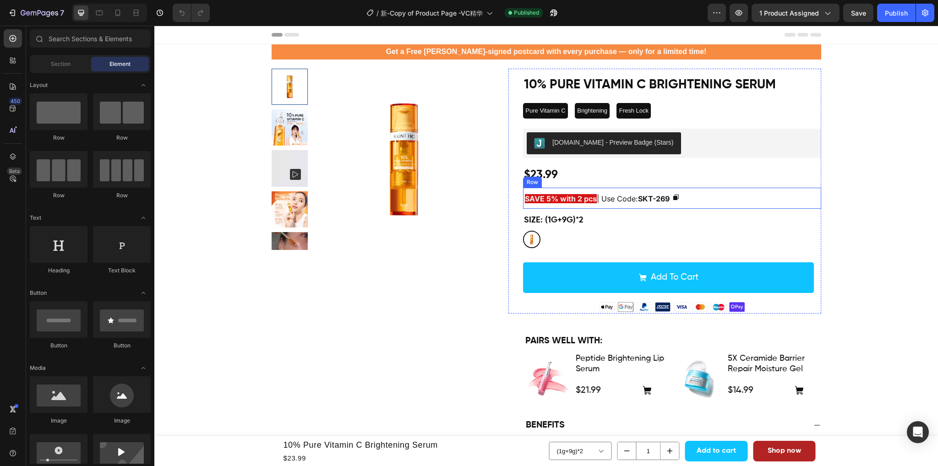
click at [721, 192] on div "SAVE 5% with 2 pcs | Use Code: SKT-269 Text Block Copy Coupon Code Row" at bounding box center [672, 198] width 298 height 21
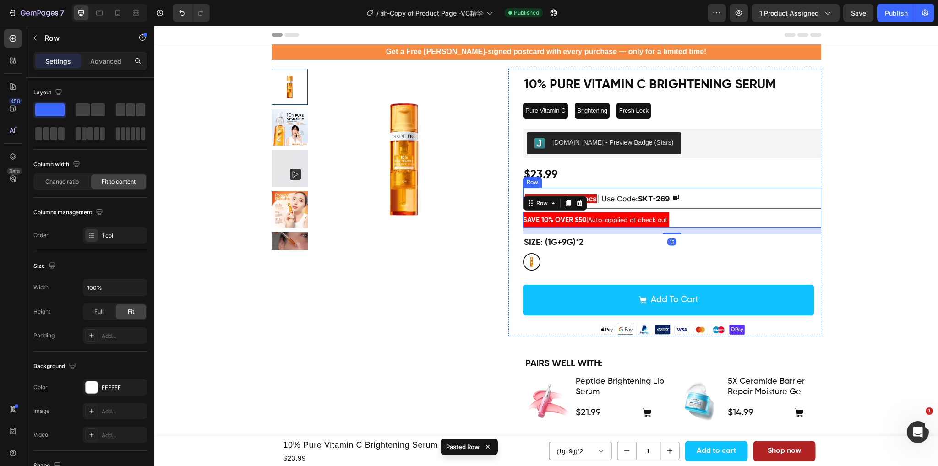
click at [715, 193] on div "SAVE 5% with 2 pcs | Use Code: SKT-269 Text Block Copy Coupon Code Row" at bounding box center [672, 198] width 298 height 21
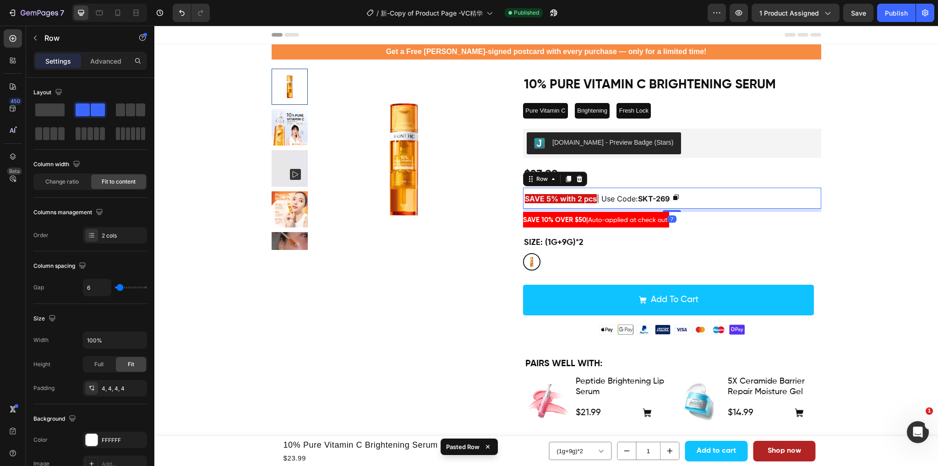
click at [583, 180] on div "Row" at bounding box center [555, 179] width 64 height 15
click at [577, 180] on icon at bounding box center [579, 178] width 7 height 7
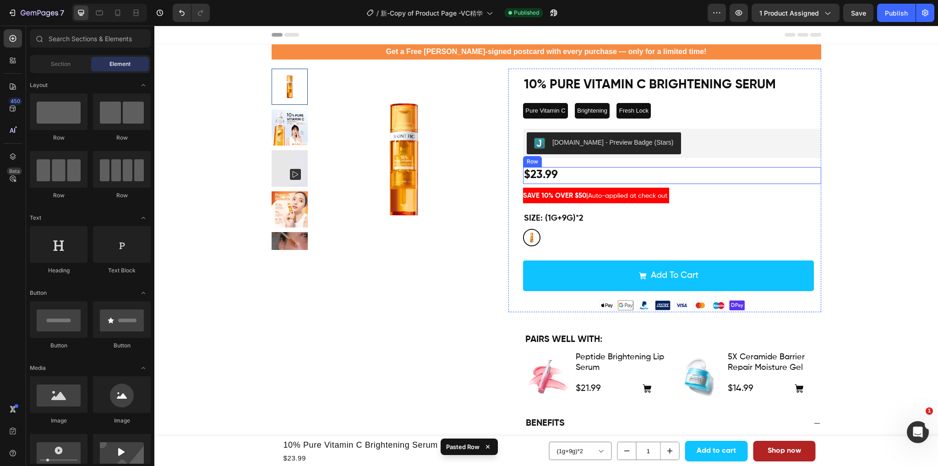
click at [623, 170] on div "$23.99 Product Price Product Price Row" at bounding box center [672, 175] width 298 height 17
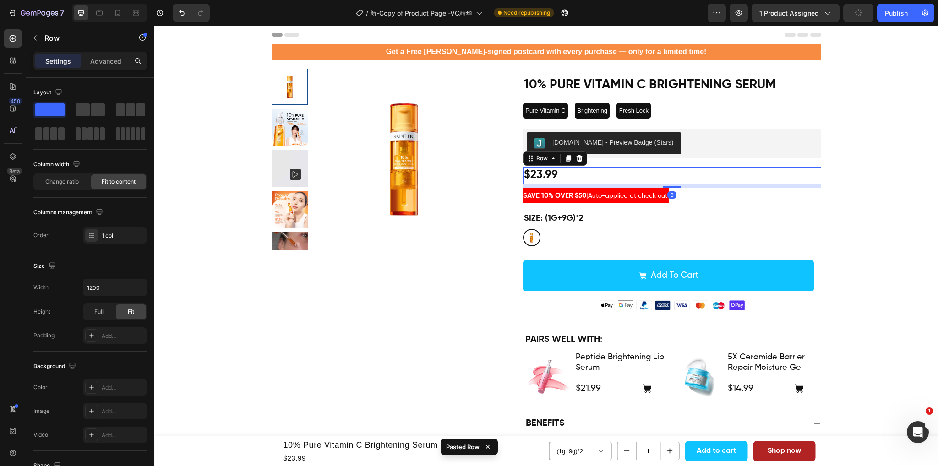
click at [105, 69] on div "Settings Advanced" at bounding box center [90, 61] width 114 height 18
click at [105, 63] on p "Advanced" at bounding box center [105, 61] width 31 height 10
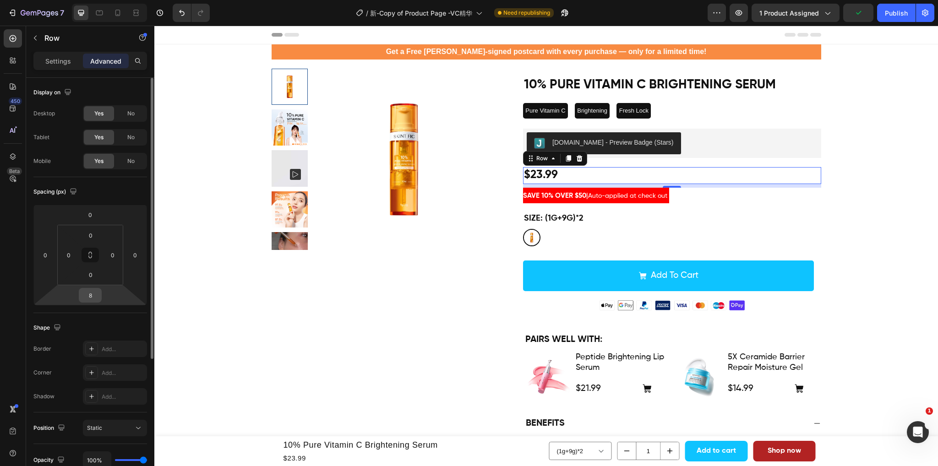
click at [92, 299] on input "8" at bounding box center [90, 295] width 18 height 14
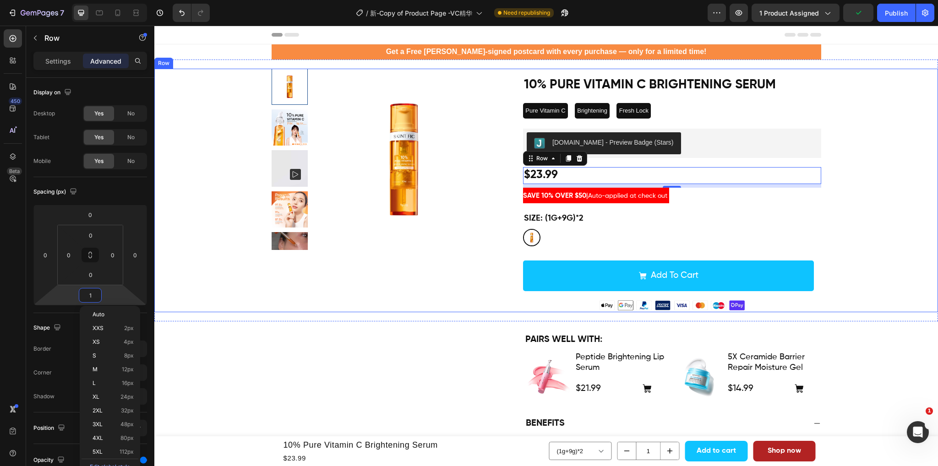
type input "12"
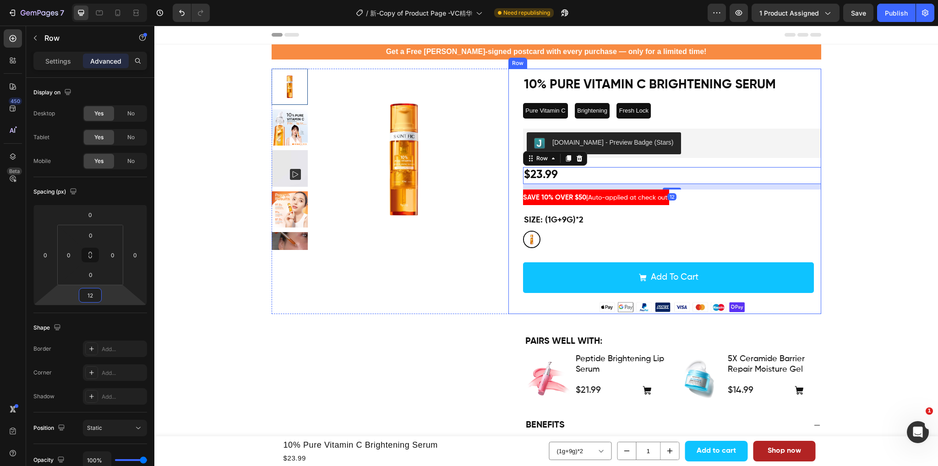
click at [746, 210] on div "10% Pure Vitamin C Brightening Serum Product Title Pure Vitamin C Text Block Br…" at bounding box center [672, 191] width 298 height 245
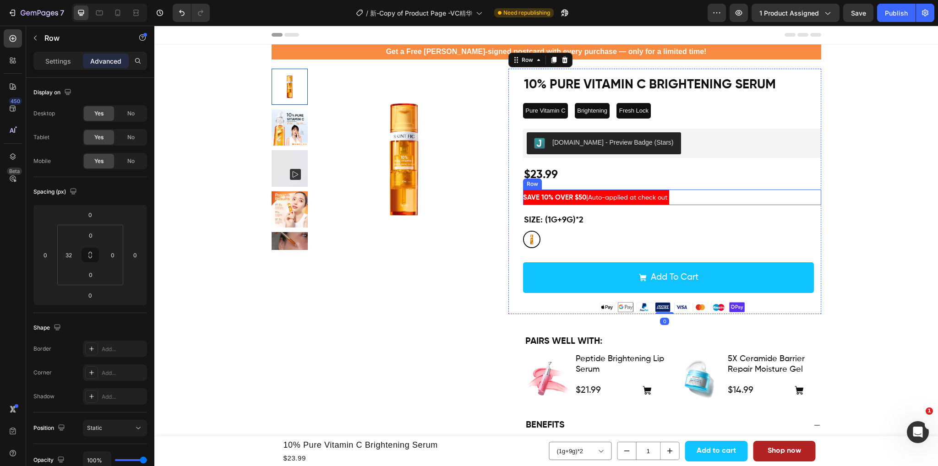
click at [717, 205] on div "SAVE 10% OVER $50 | Auto-applied at check out Text [GEOGRAPHIC_DATA]" at bounding box center [672, 198] width 298 height 16
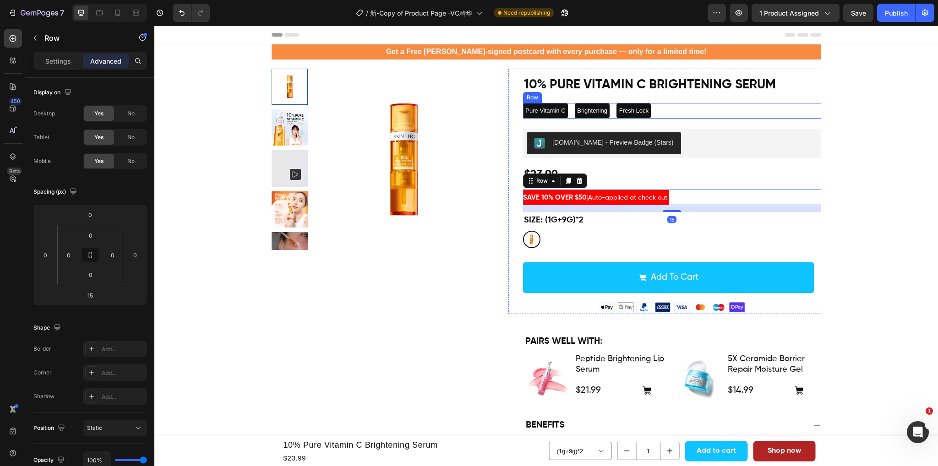
click at [669, 118] on div "Pure Vitamin C Text Block Brightening Text Block Fresh Lock Text Block Row" at bounding box center [672, 111] width 298 height 16
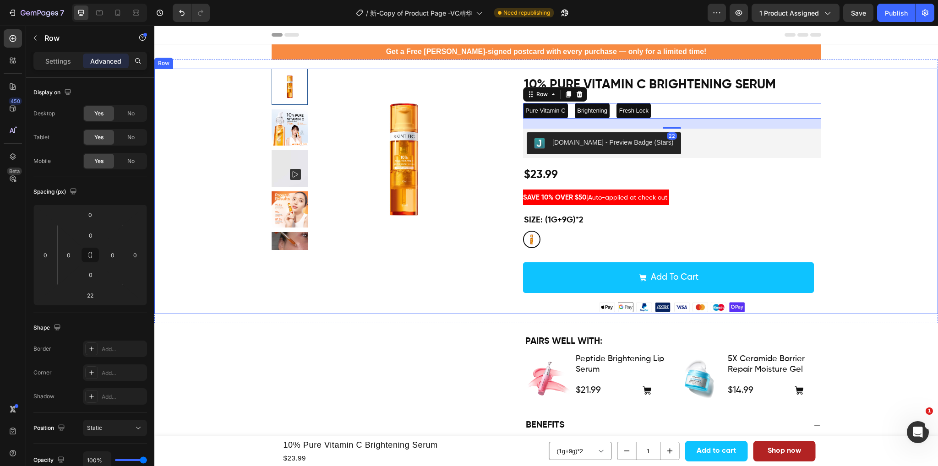
click at [890, 120] on div "Product Images 10% Pure Vitamin C Brightening Serum Product Title Pure Vitamin …" at bounding box center [546, 191] width 770 height 245
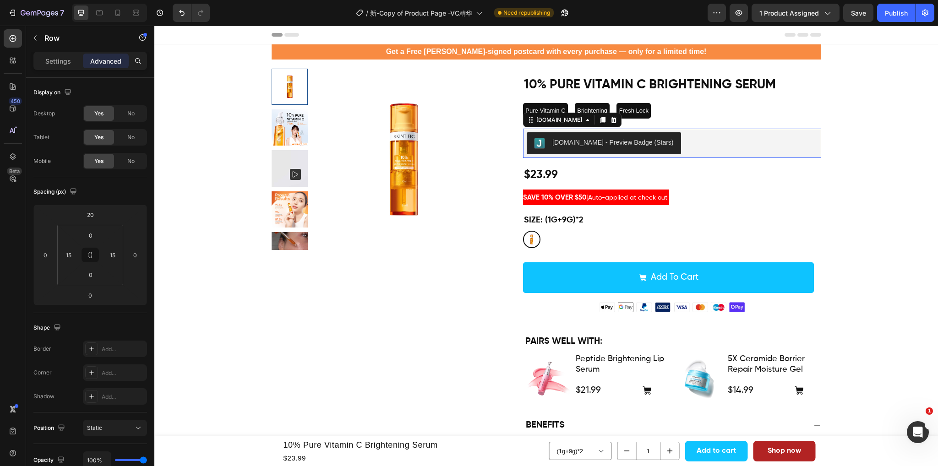
click at [718, 146] on div "[DOMAIN_NAME] - Preview Badge (Stars)" at bounding box center [672, 143] width 291 height 22
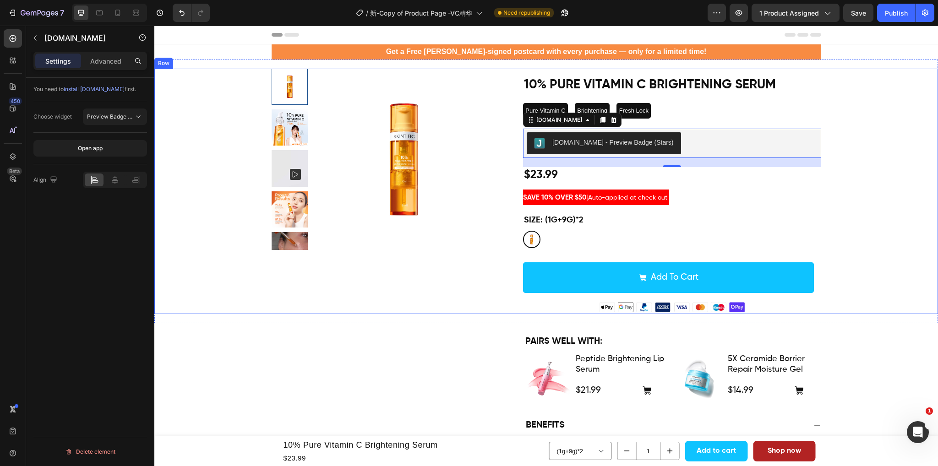
click at [858, 150] on div "Product Images 10% Pure Vitamin C Brightening Serum Product Title Pure Vitamin …" at bounding box center [546, 191] width 770 height 245
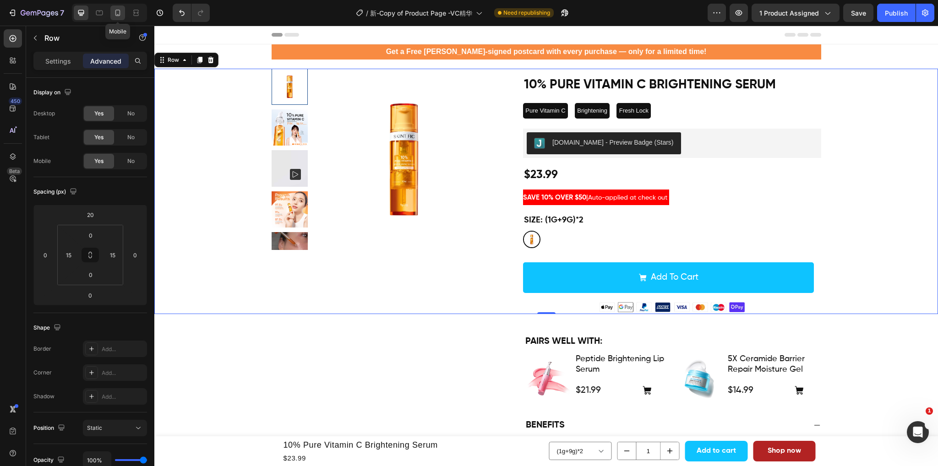
click at [123, 10] on div at bounding box center [117, 12] width 15 height 15
type input "0"
type input "7"
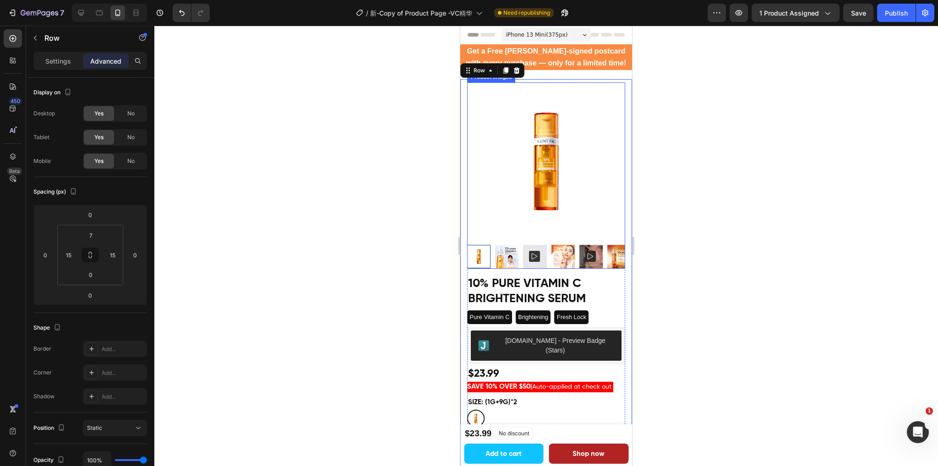
scroll to position [22, 0]
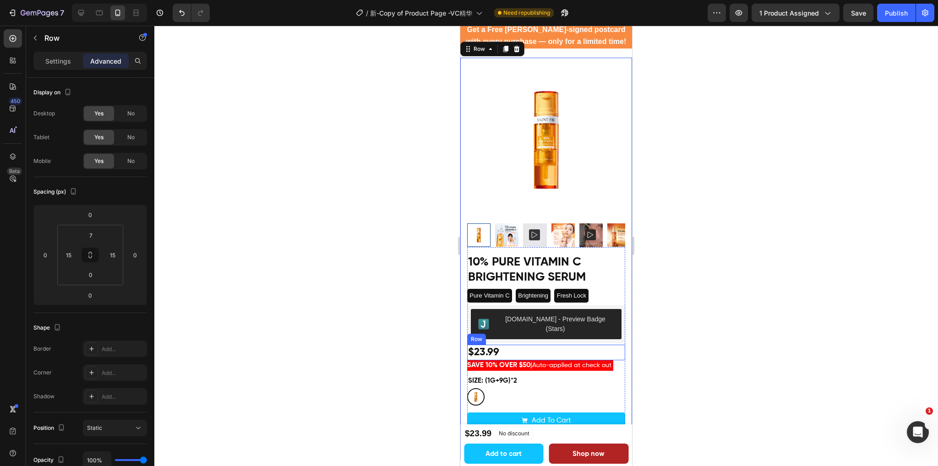
click at [535, 345] on div "$23.99 Product Price Product Price Row" at bounding box center [546, 353] width 158 height 16
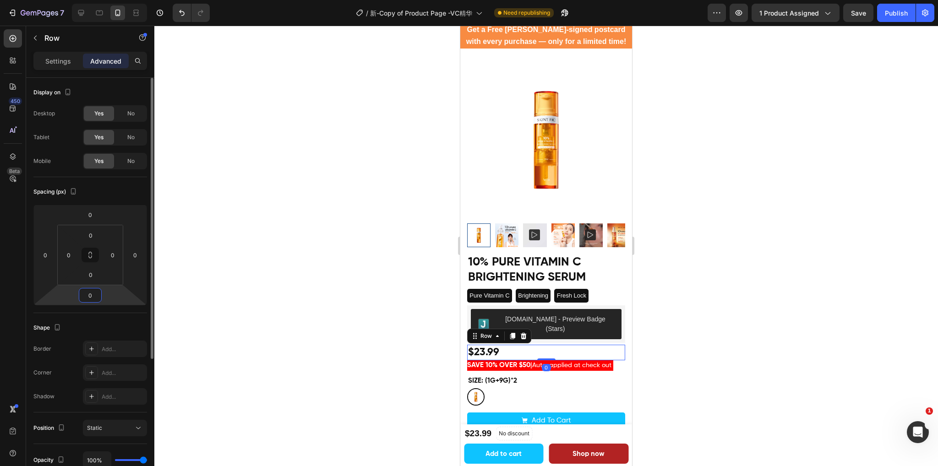
click at [97, 295] on input "0" at bounding box center [90, 295] width 18 height 14
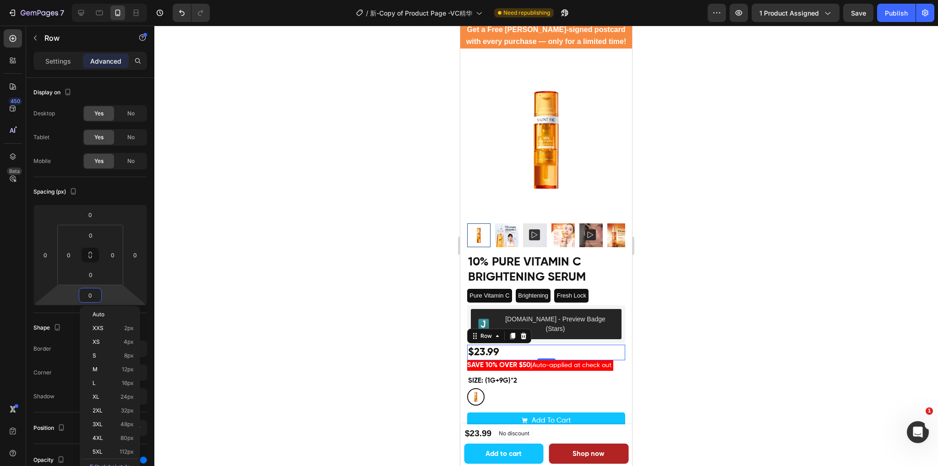
type input "5"
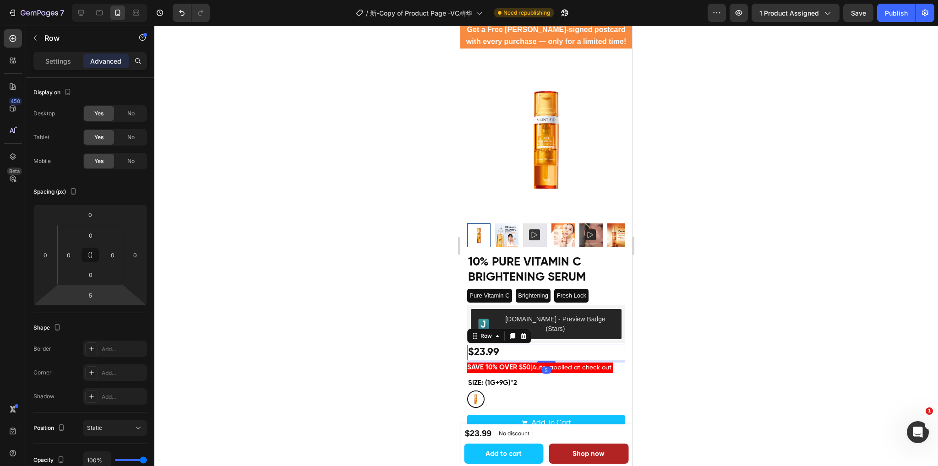
click at [838, 273] on div at bounding box center [545, 246] width 783 height 441
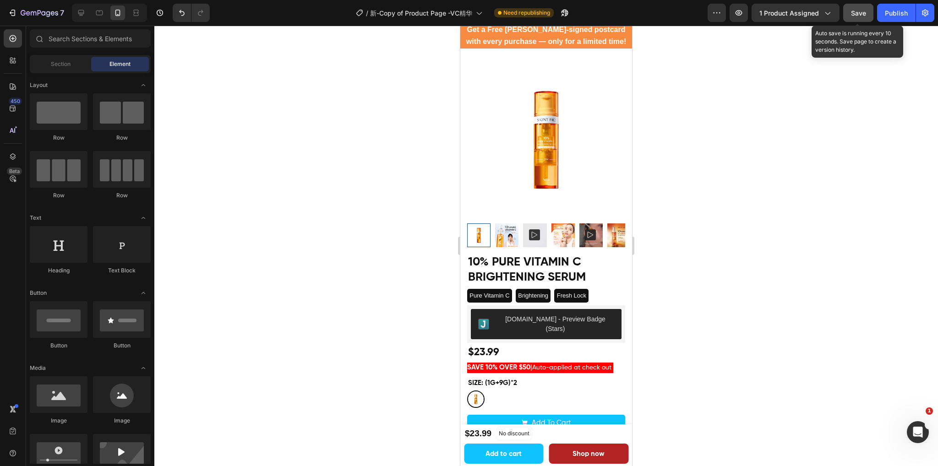
click at [854, 17] on button "Save" at bounding box center [858, 13] width 30 height 18
click at [884, 15] on button "Publish" at bounding box center [896, 13] width 38 height 18
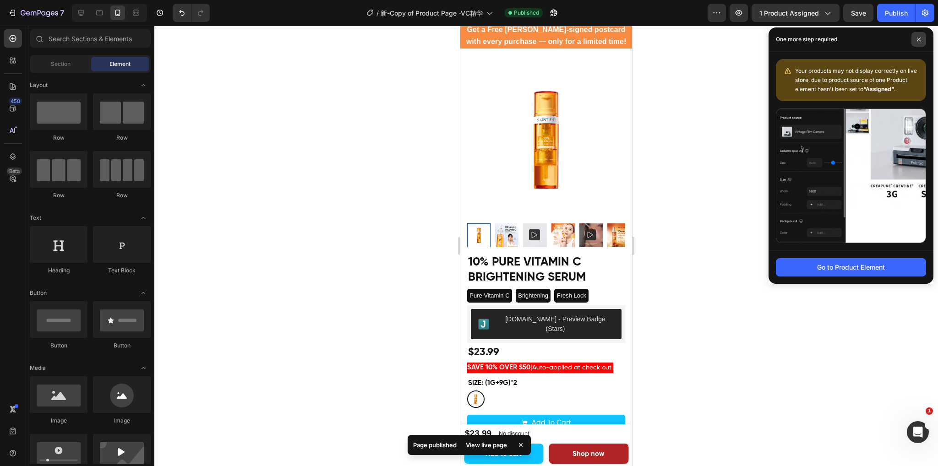
click at [915, 38] on span at bounding box center [918, 39] width 15 height 15
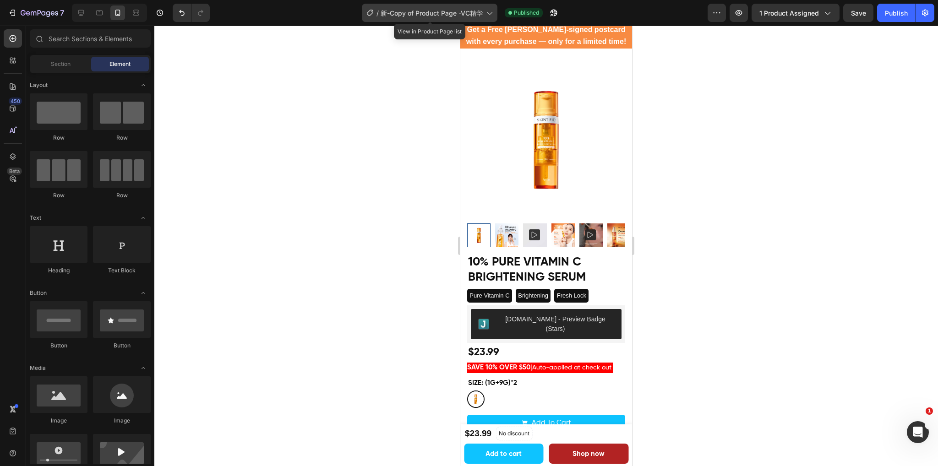
click at [481, 12] on span "新-Copy of Product Page -VC精华" at bounding box center [432, 13] width 102 height 10
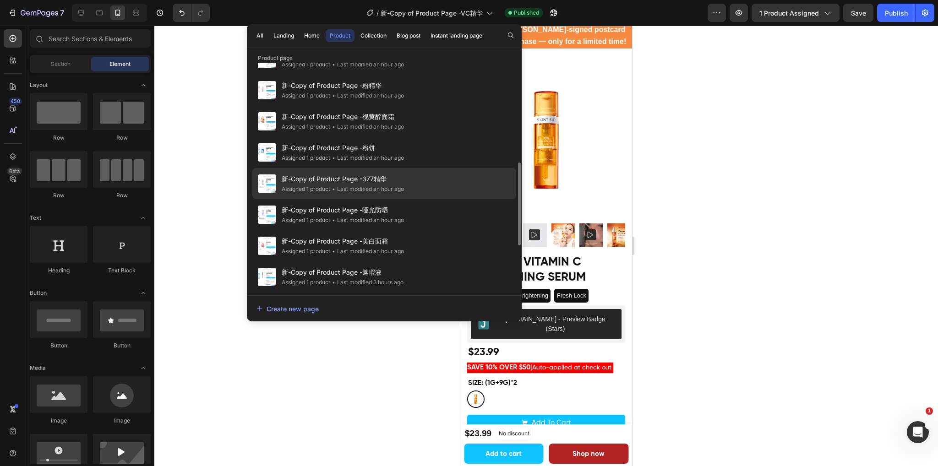
scroll to position [321, 0]
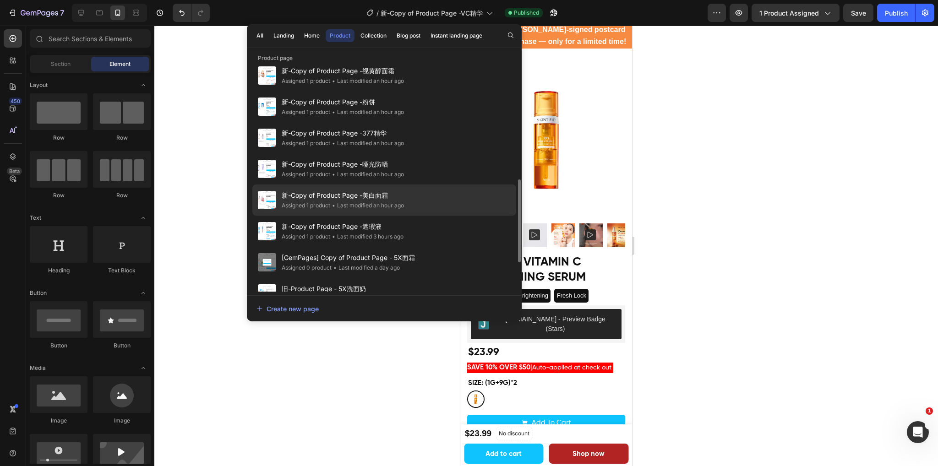
click at [418, 216] on div "新-Copy of Product Page -美白面霜 Assigned 1 product • Last modified an hour ago" at bounding box center [384, 231] width 264 height 31
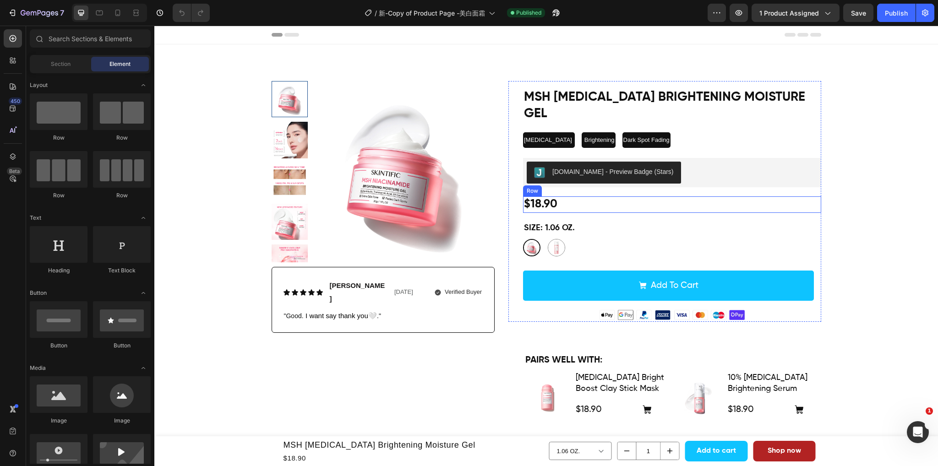
click at [641, 196] on div "$18.90 Product Price Product Price Row" at bounding box center [672, 204] width 298 height 17
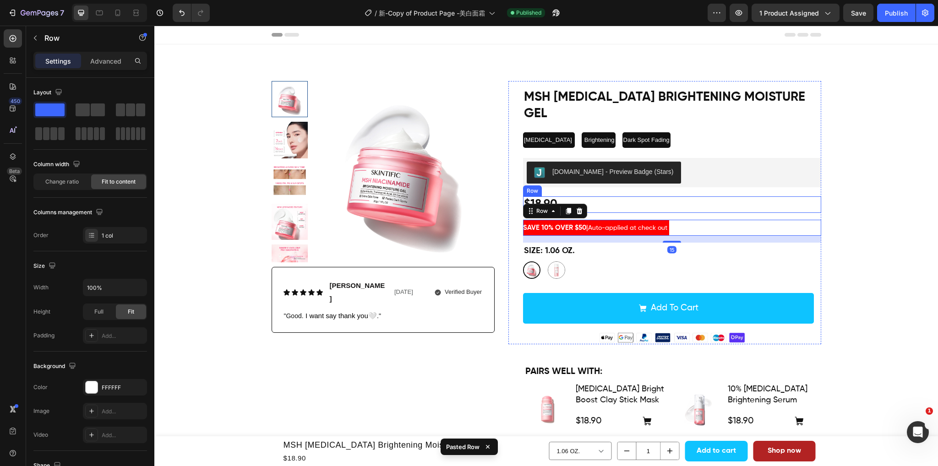
click at [636, 196] on div "$18.90 Product Price Product Price Row" at bounding box center [672, 204] width 298 height 17
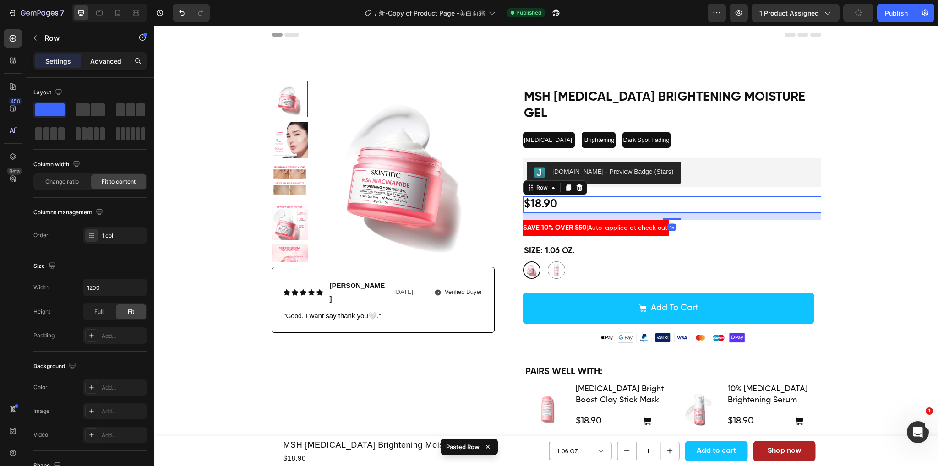
click at [103, 56] on p "Advanced" at bounding box center [105, 61] width 31 height 10
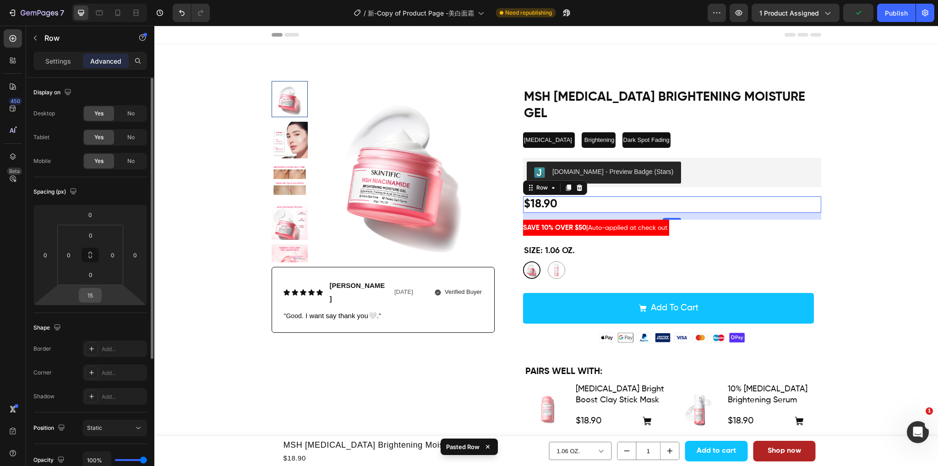
click at [97, 298] on input "15" at bounding box center [90, 295] width 18 height 14
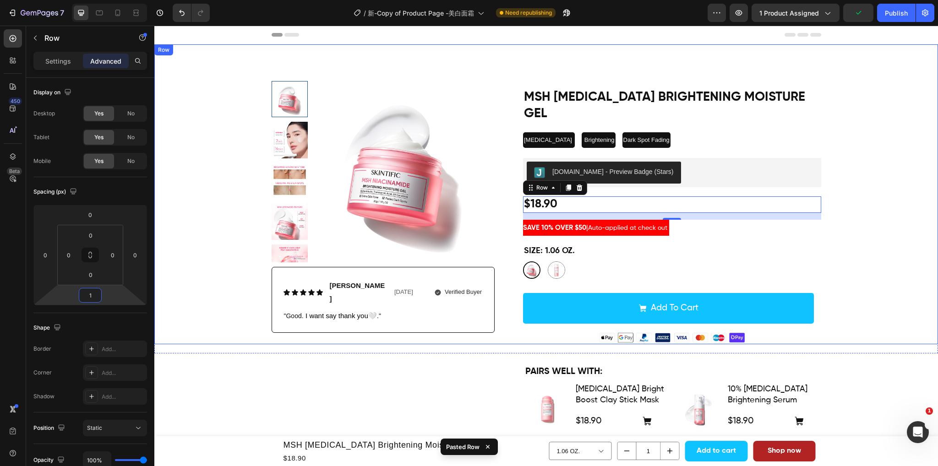
type input "12"
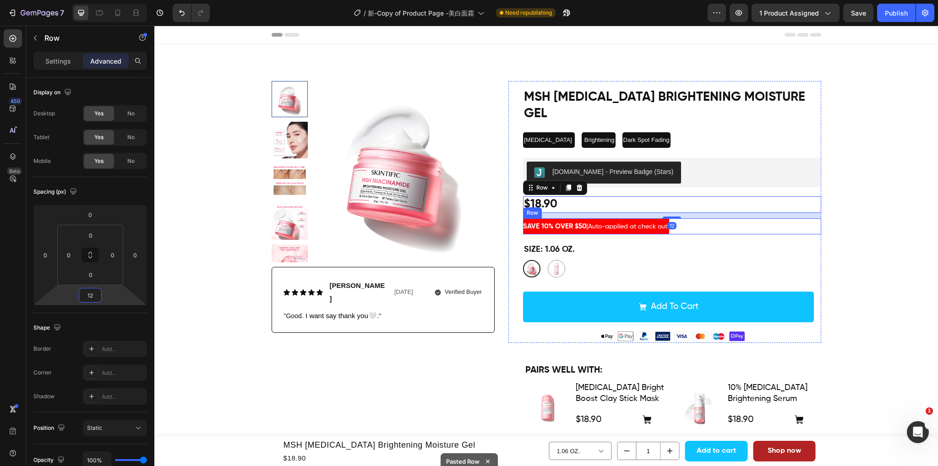
click at [702, 218] on div "SAVE 10% OVER $50 | Auto-applied at check out Text [GEOGRAPHIC_DATA]" at bounding box center [672, 226] width 298 height 16
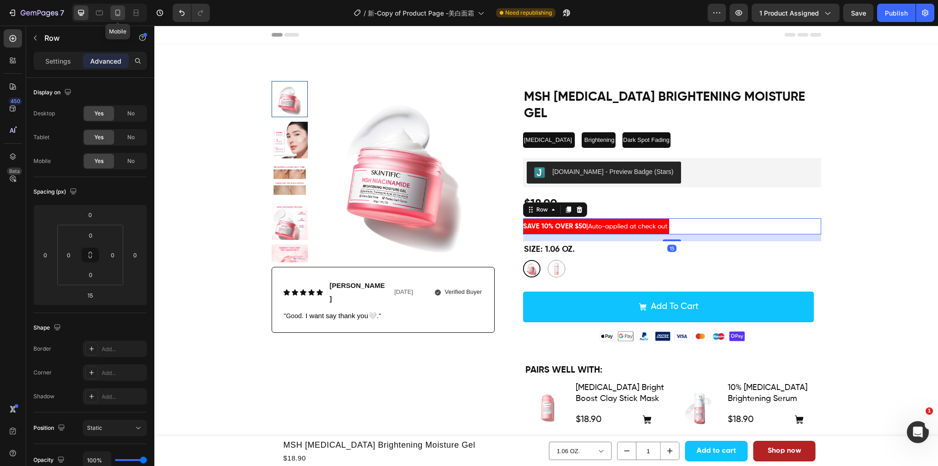
click at [114, 11] on icon at bounding box center [117, 12] width 9 height 9
type input "5"
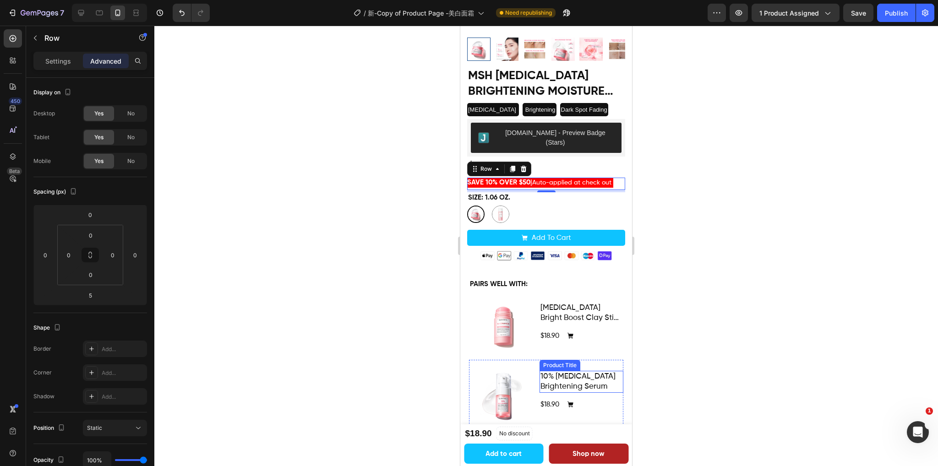
scroll to position [140, 0]
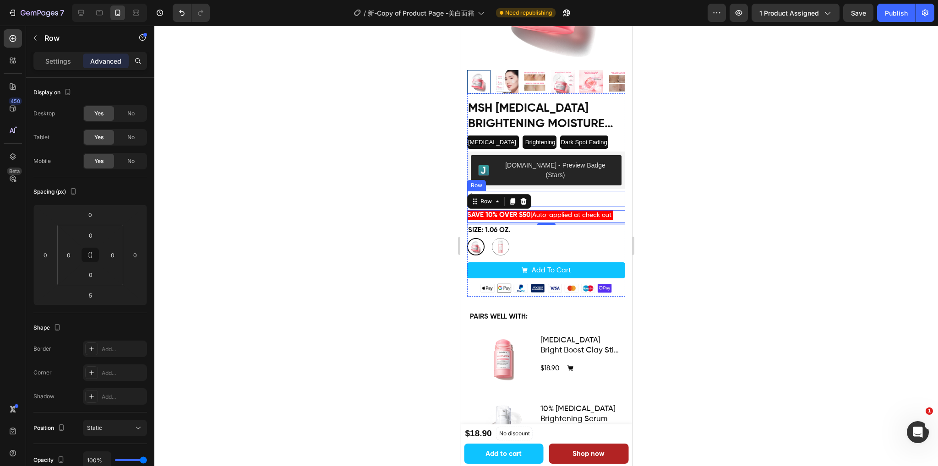
click at [577, 191] on div "$18.90 Product Price Product Price Row" at bounding box center [546, 199] width 158 height 16
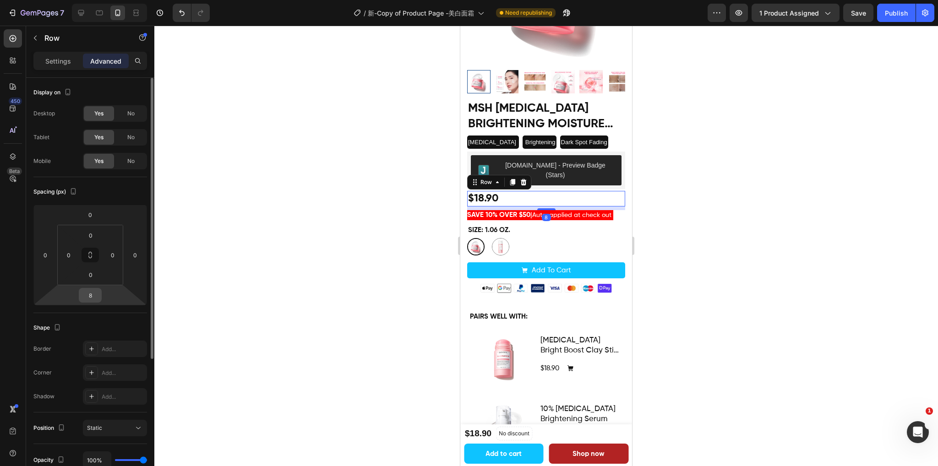
click at [90, 296] on input "8" at bounding box center [90, 295] width 18 height 14
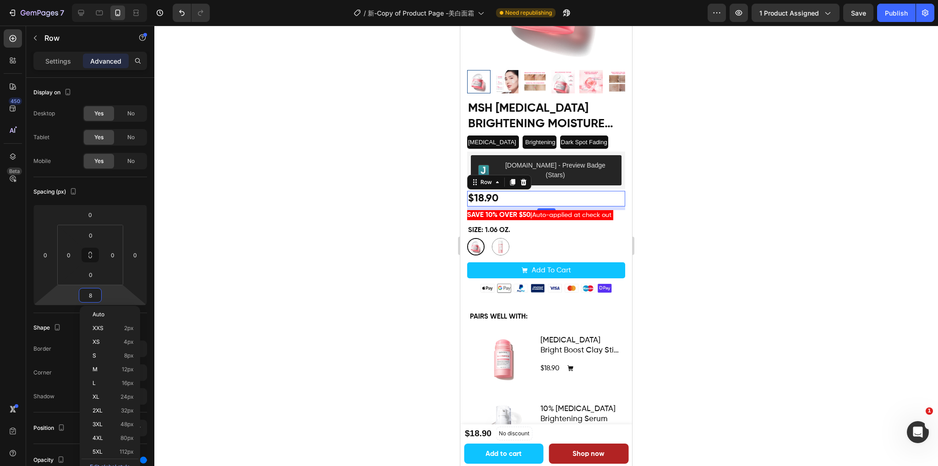
type input "5"
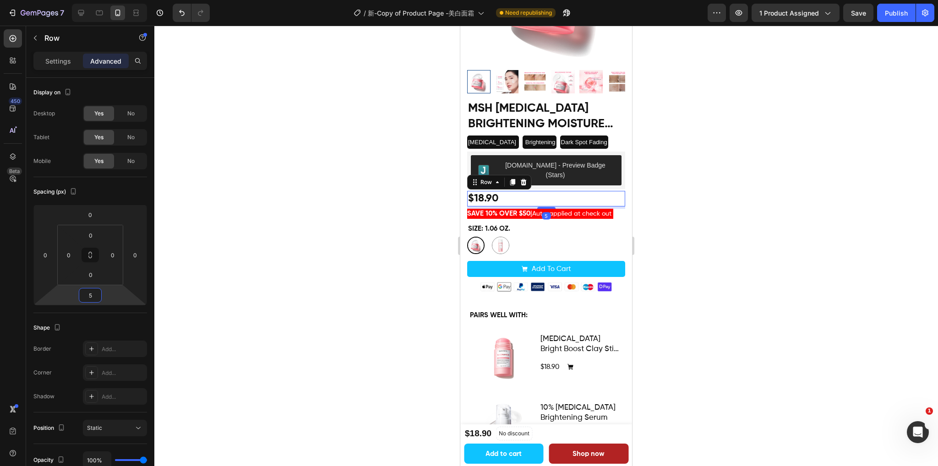
click at [851, 113] on div at bounding box center [545, 246] width 783 height 441
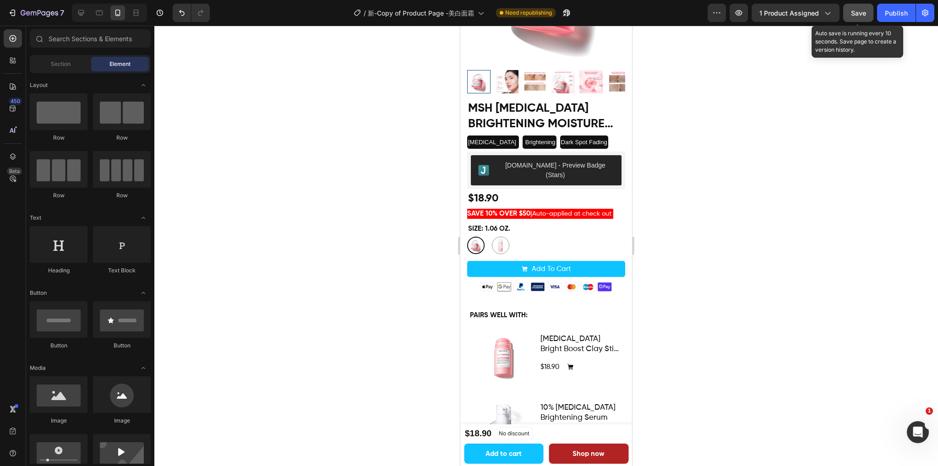
click at [850, 16] on button "Save" at bounding box center [858, 13] width 30 height 18
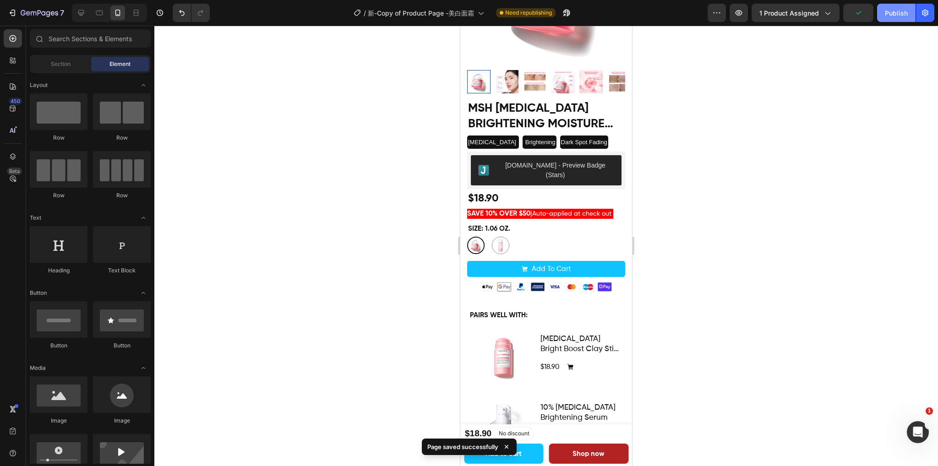
click at [896, 18] on button "Publish" at bounding box center [896, 13] width 38 height 18
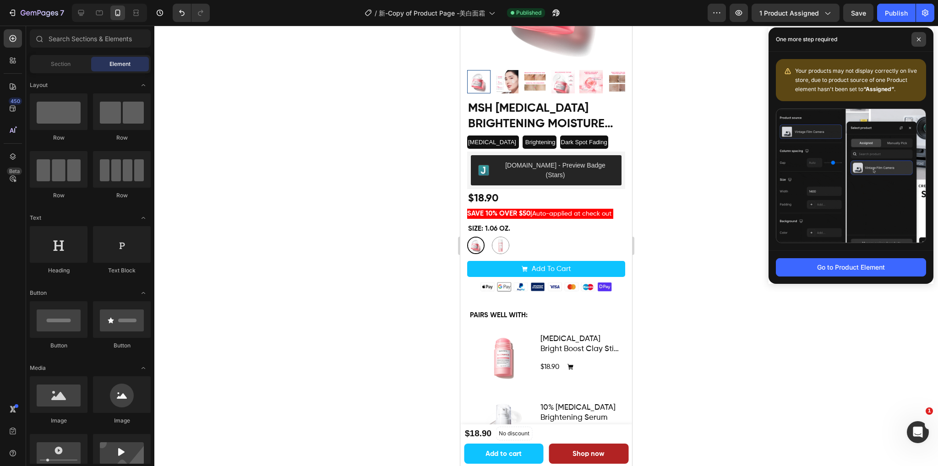
click at [913, 38] on span at bounding box center [918, 39] width 15 height 15
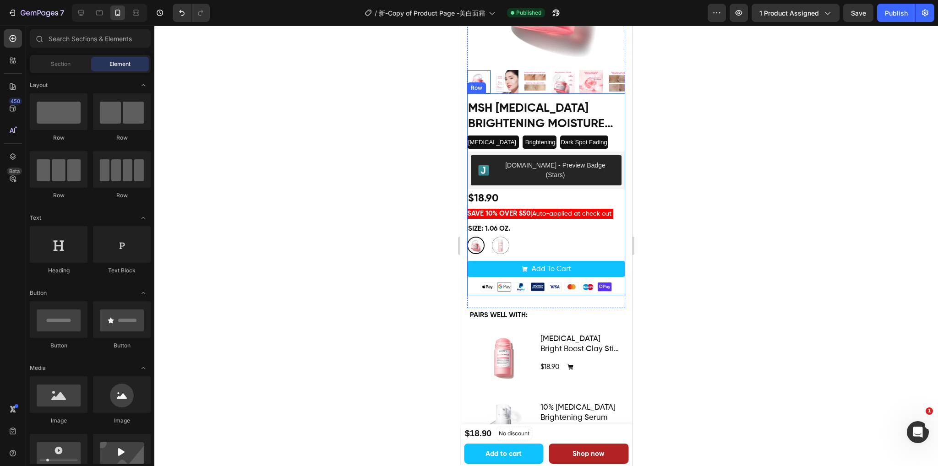
click at [560, 108] on h1 "MSH [MEDICAL_DATA] Brightening Moisture Gel" at bounding box center [546, 116] width 158 height 33
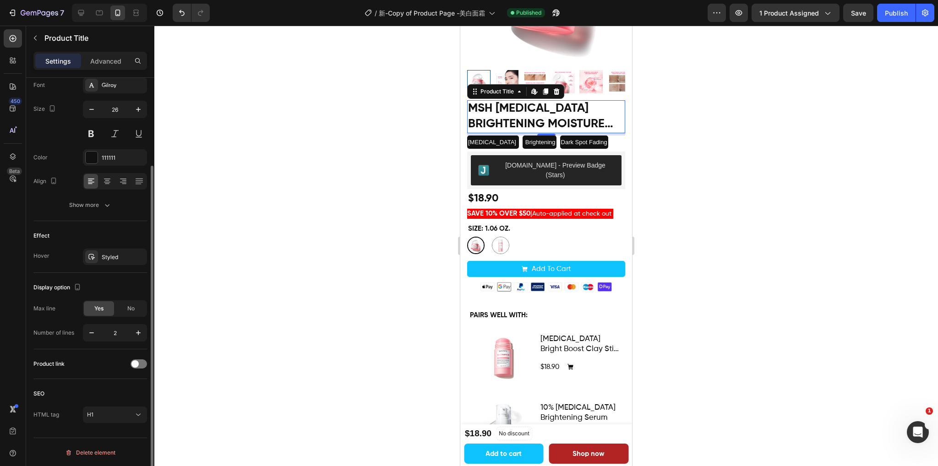
scroll to position [0, 0]
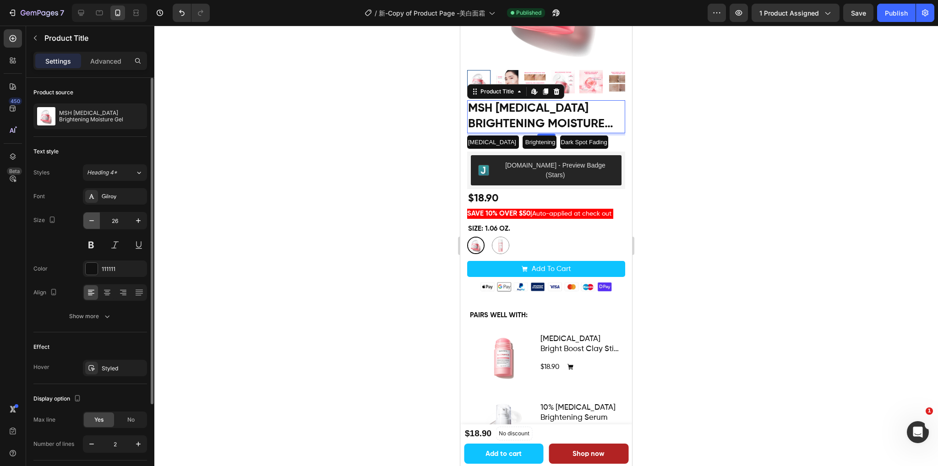
click at [91, 219] on icon "button" at bounding box center [91, 220] width 9 height 9
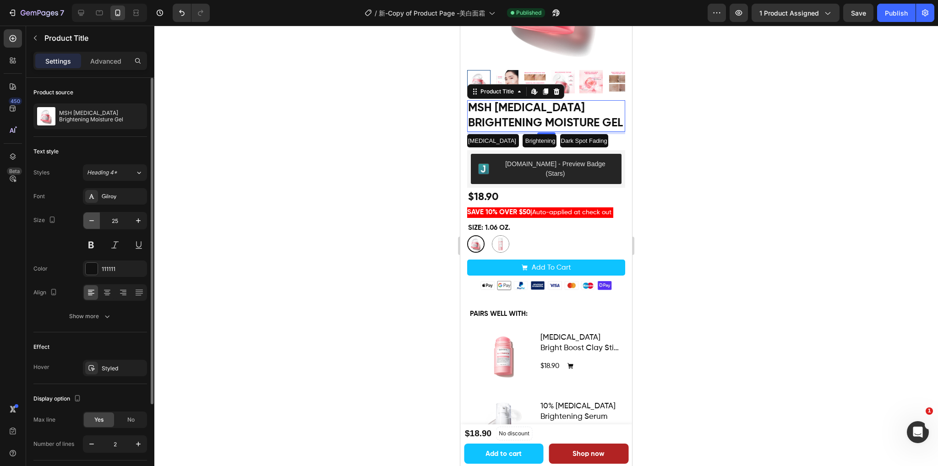
click at [91, 219] on icon "button" at bounding box center [91, 220] width 9 height 9
type input "24"
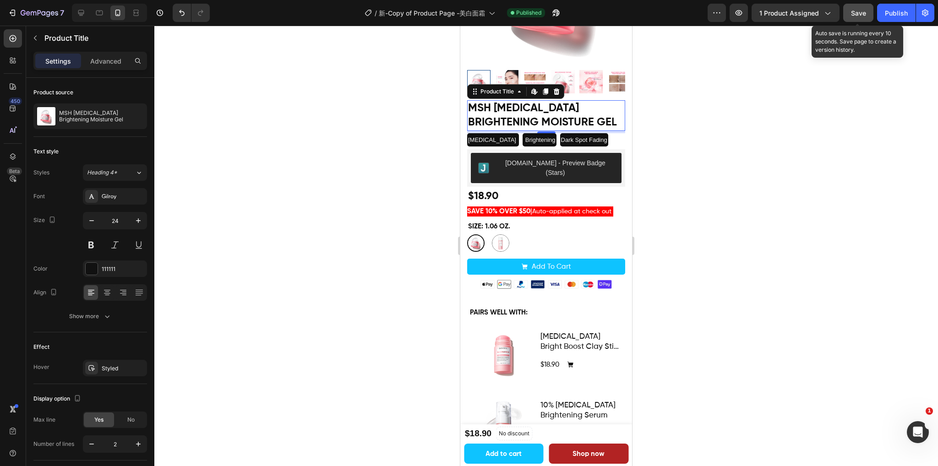
click at [854, 17] on div "Save" at bounding box center [858, 13] width 15 height 10
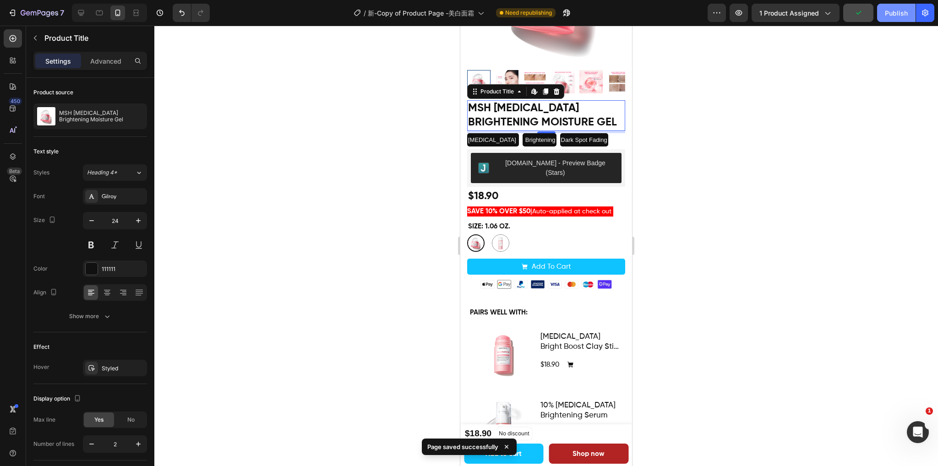
click at [888, 16] on div "Publish" at bounding box center [896, 13] width 23 height 10
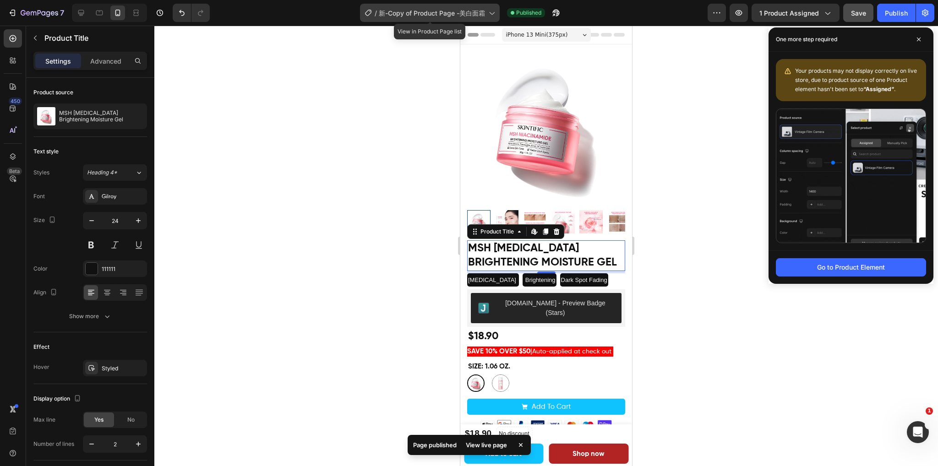
click at [462, 17] on div "/ 新-Copy of Product Page -美白面霜" at bounding box center [430, 13] width 140 height 18
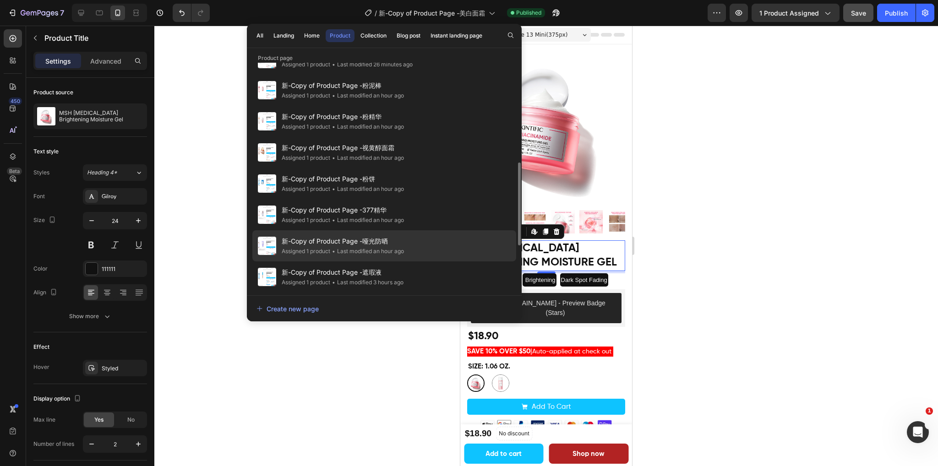
scroll to position [321, 0]
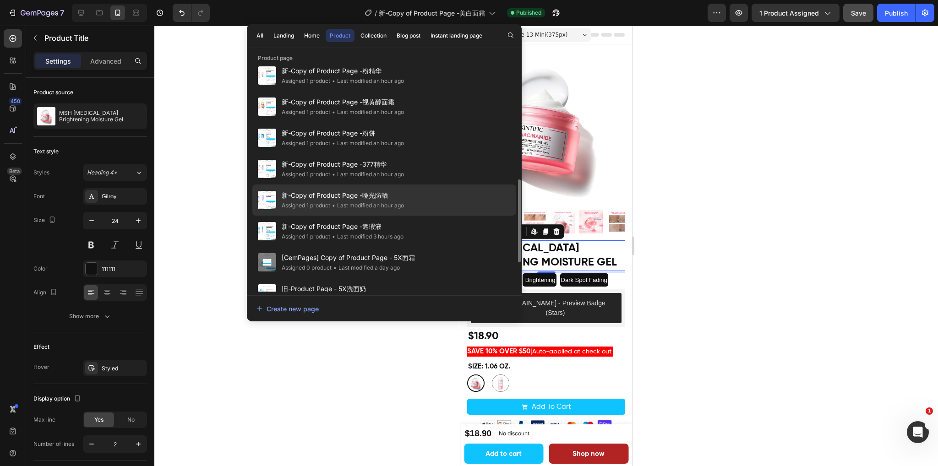
click at [398, 201] on div "• Last modified an hour ago" at bounding box center [367, 205] width 74 height 9
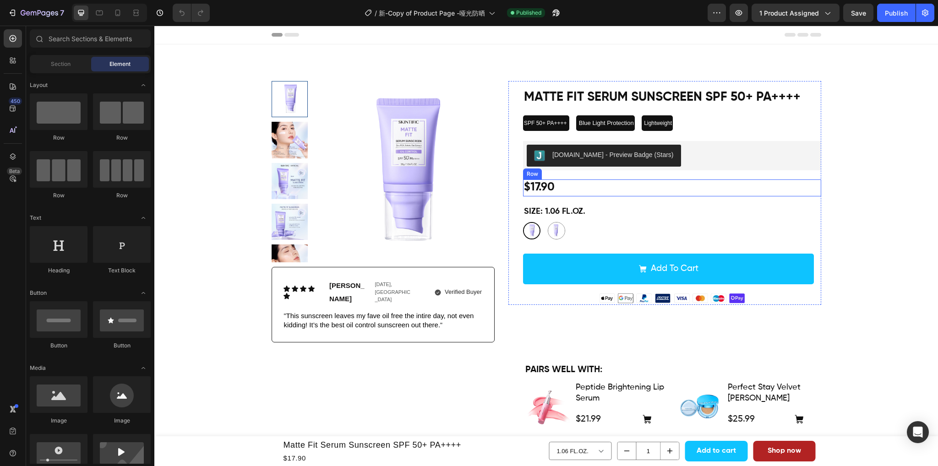
click at [599, 191] on div "$17.90 Product Price Product Price Row" at bounding box center [672, 188] width 298 height 17
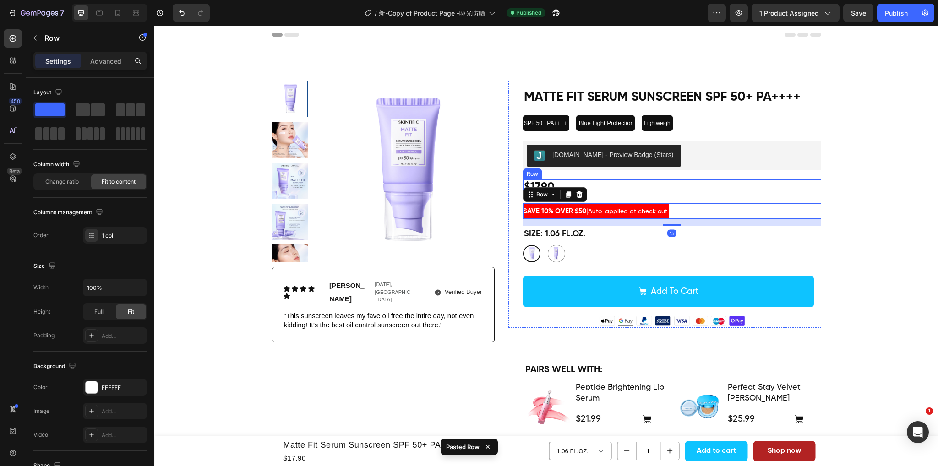
click at [654, 187] on div "$17.90 Product Price Product Price Row" at bounding box center [672, 188] width 298 height 17
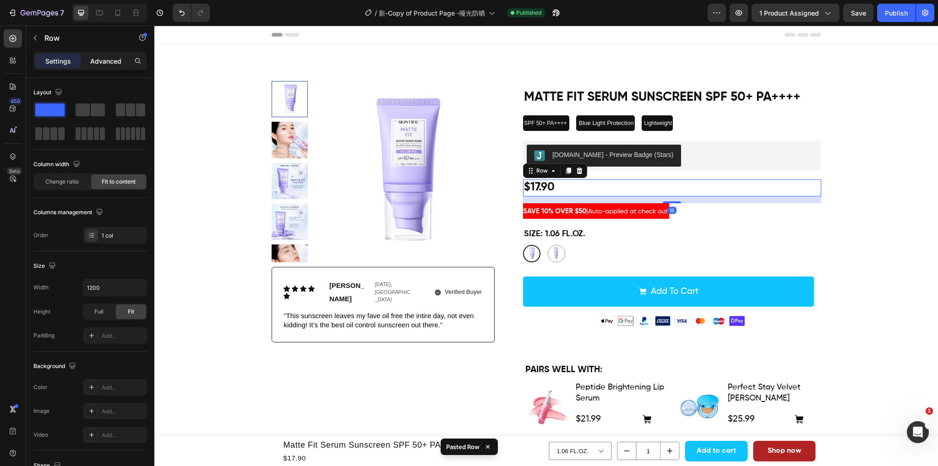
click at [99, 59] on p "Advanced" at bounding box center [105, 61] width 31 height 10
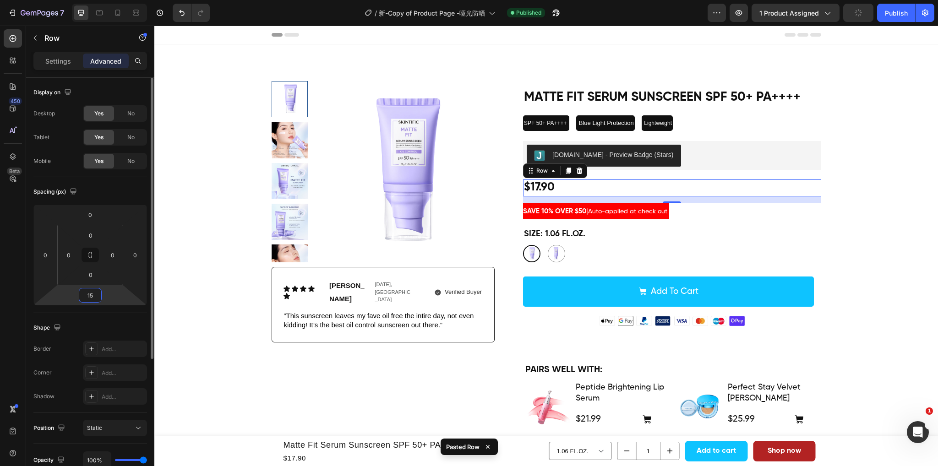
click at [92, 296] on input "15" at bounding box center [90, 295] width 18 height 14
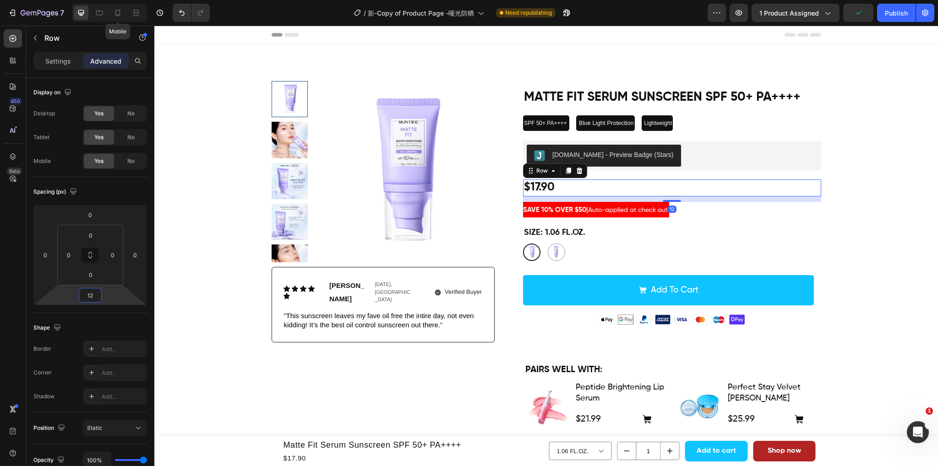
drag, startPoint x: 123, startPoint y: 8, endPoint x: 697, endPoint y: 153, distance: 592.7
click at [123, 8] on div at bounding box center [117, 12] width 15 height 15
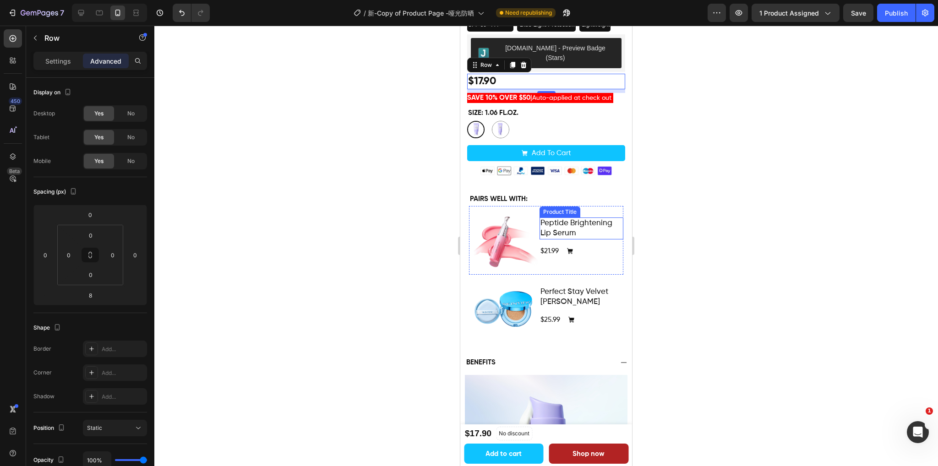
scroll to position [256, 0]
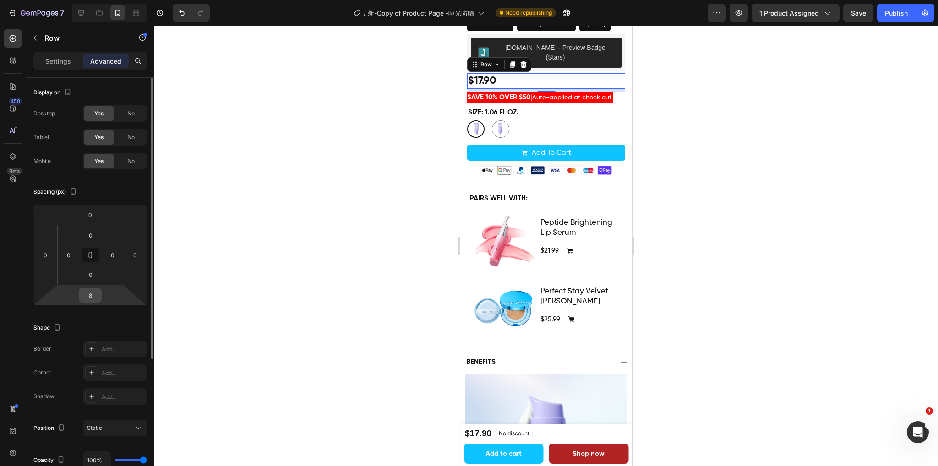
click at [95, 295] on input "8" at bounding box center [90, 295] width 18 height 14
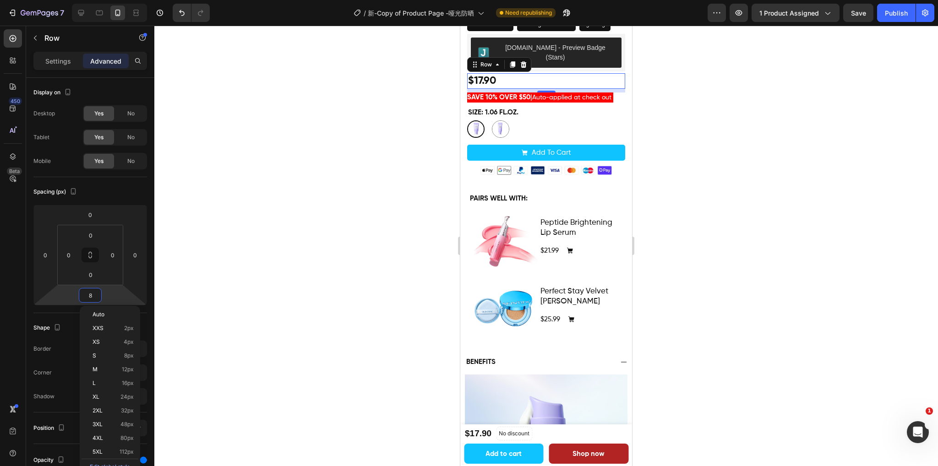
type input "5"
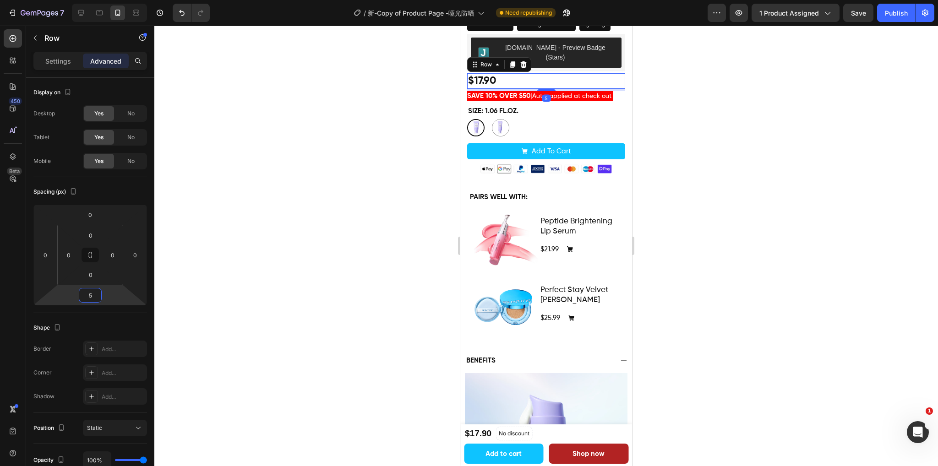
click at [765, 63] on div at bounding box center [545, 246] width 783 height 441
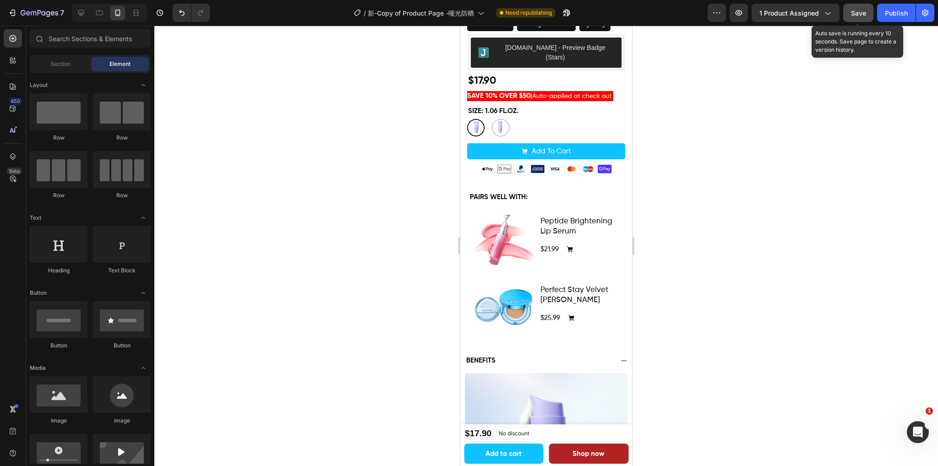
click at [865, 15] on span "Save" at bounding box center [858, 13] width 15 height 8
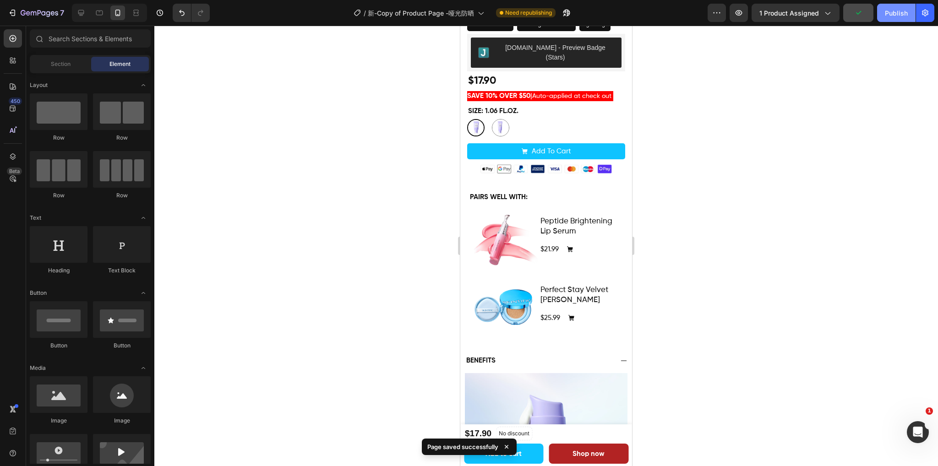
click at [902, 18] on button "Publish" at bounding box center [896, 13] width 38 height 18
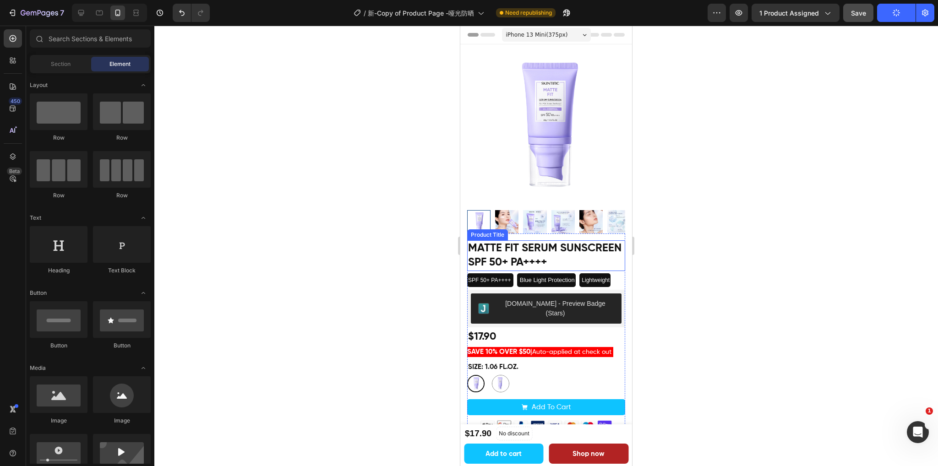
scroll to position [0, 0]
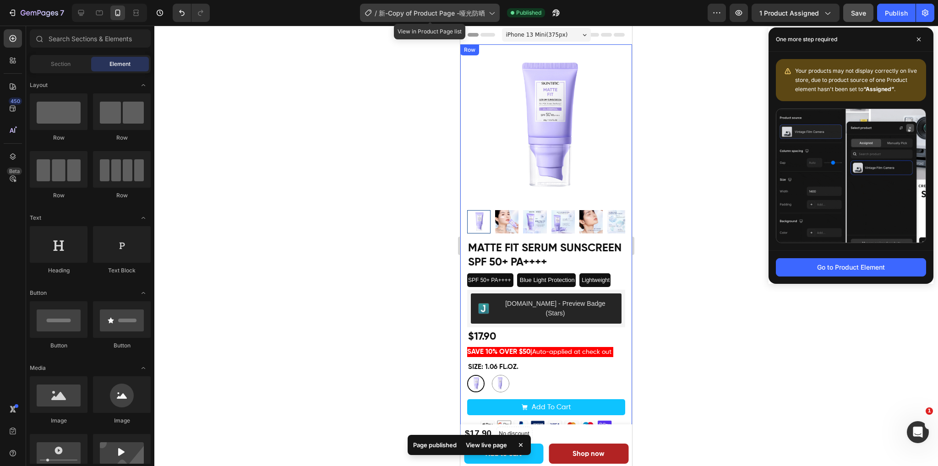
click at [432, 9] on span "新-Copy of Product Page -哑光防晒" at bounding box center [432, 13] width 106 height 10
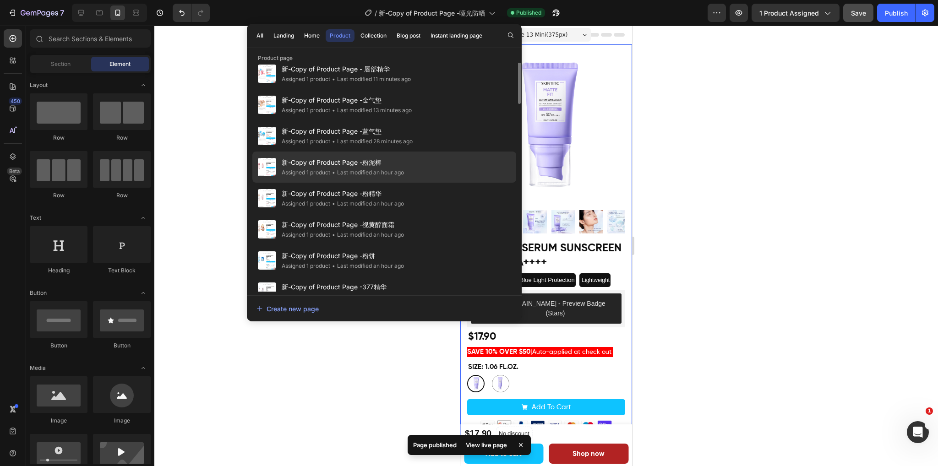
scroll to position [275, 0]
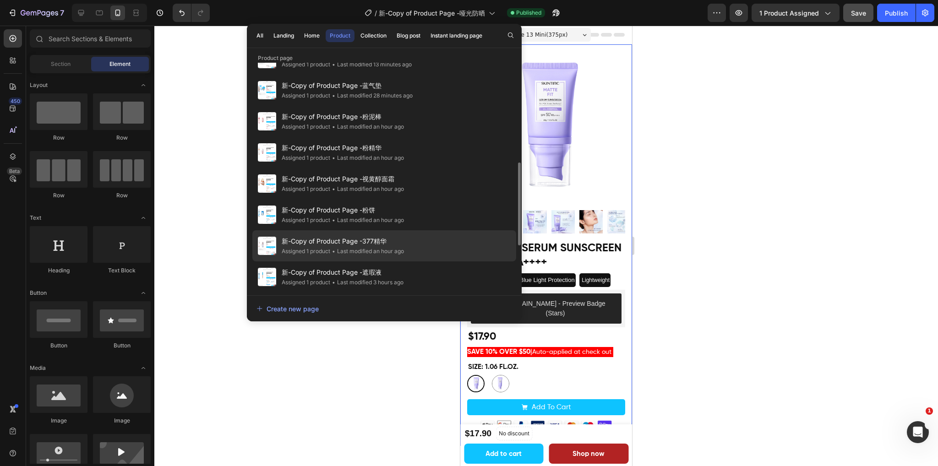
click at [404, 249] on div "• Last modified an hour ago" at bounding box center [367, 251] width 74 height 9
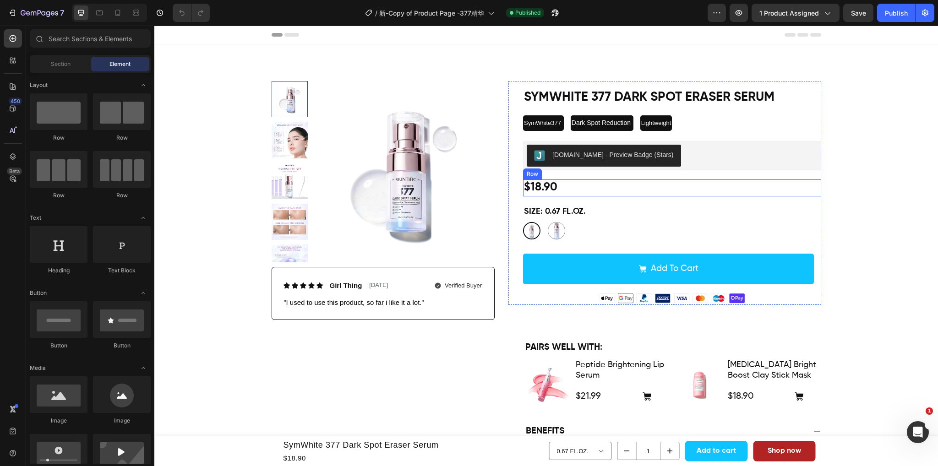
click at [577, 186] on div "$18.90 Product Price Product Price Row" at bounding box center [672, 188] width 298 height 17
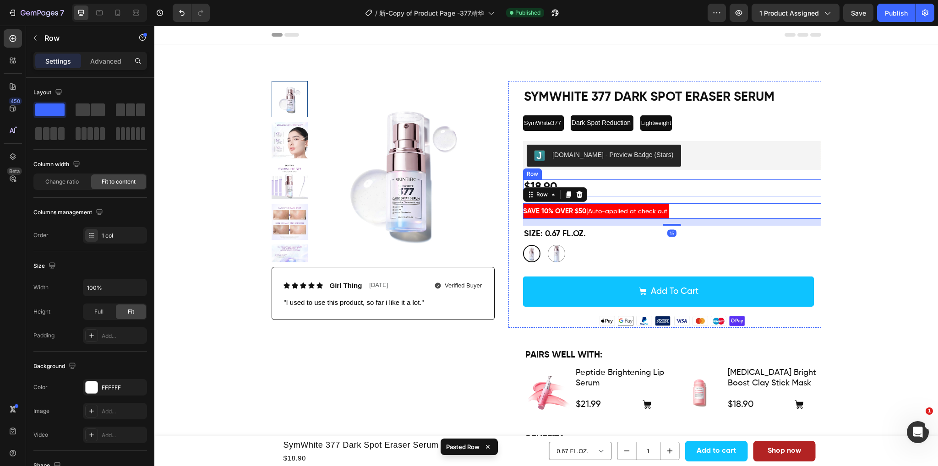
click at [648, 180] on div "$18.90 Product Price Product Price Row" at bounding box center [672, 188] width 298 height 17
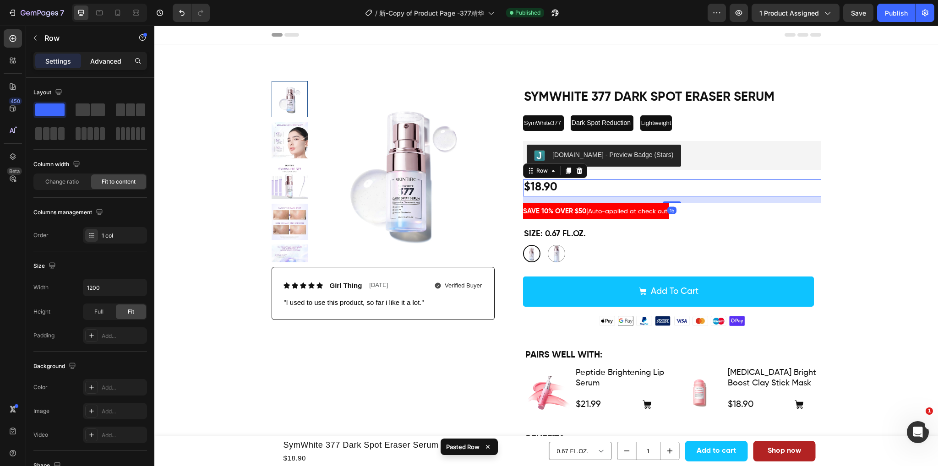
click at [121, 56] on p "Advanced" at bounding box center [105, 61] width 31 height 10
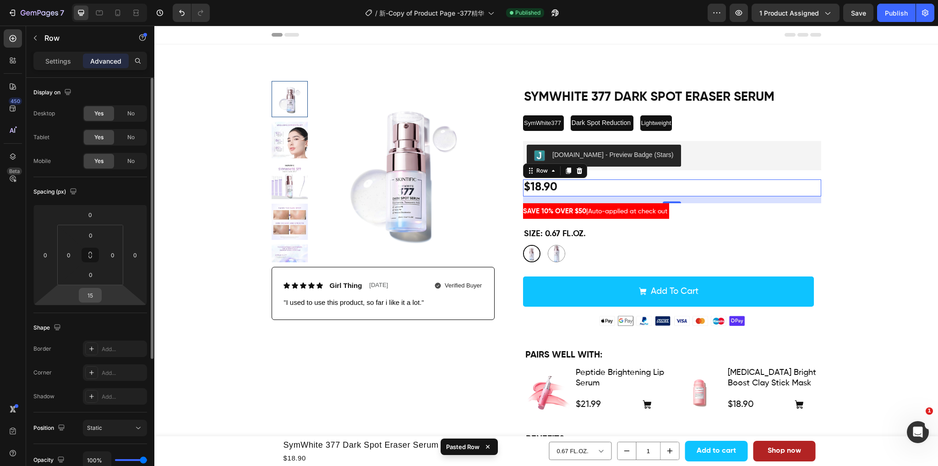
click at [98, 294] on input "15" at bounding box center [90, 295] width 18 height 14
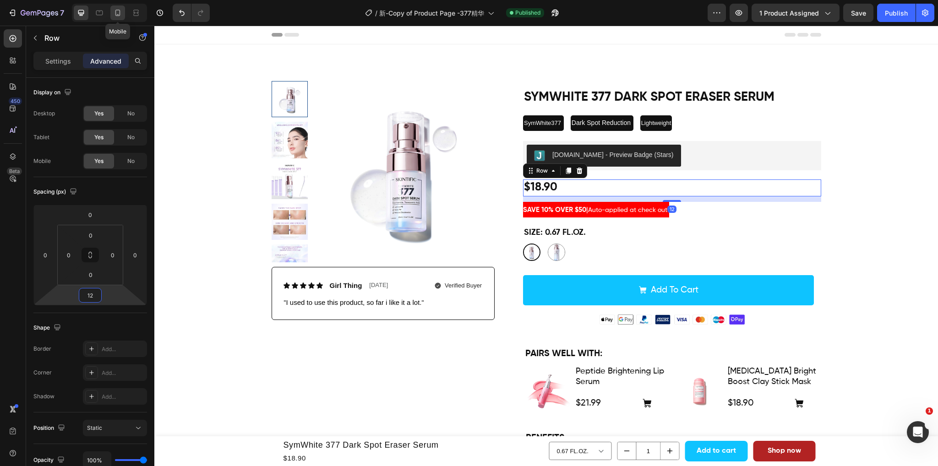
click at [119, 12] on icon at bounding box center [117, 13] width 5 height 6
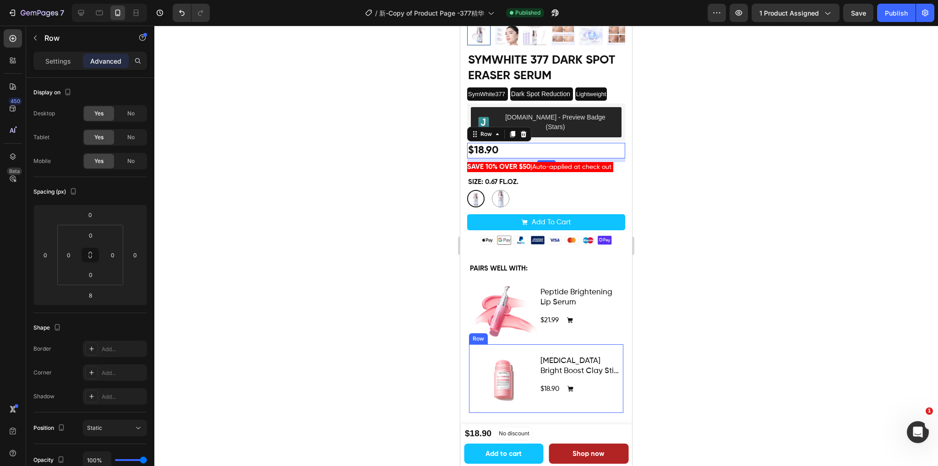
scroll to position [258, 0]
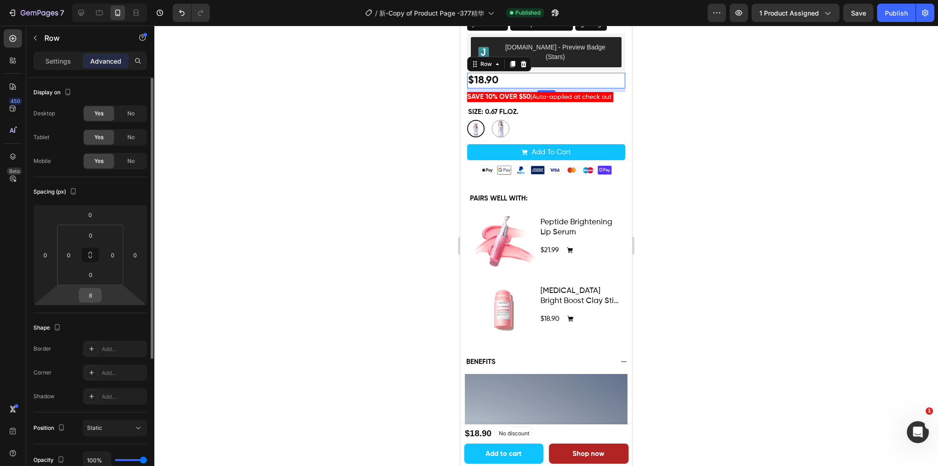
click at [94, 291] on input "8" at bounding box center [90, 295] width 18 height 14
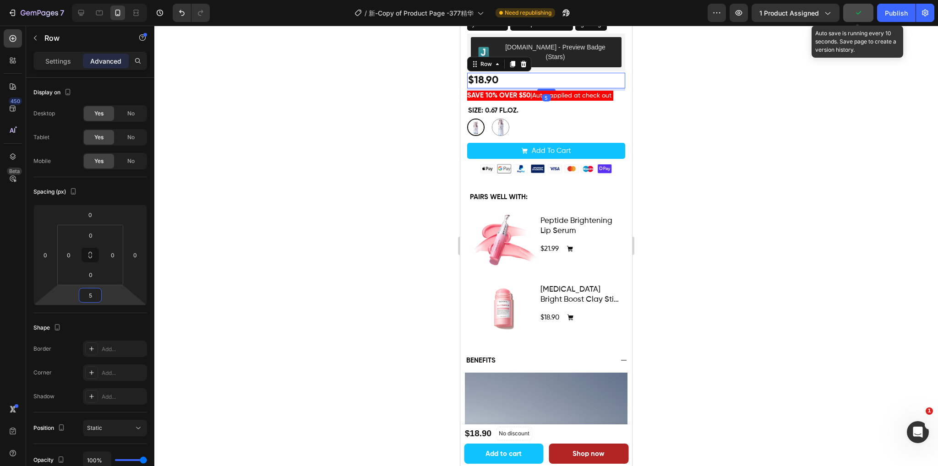
type input "5"
click at [861, 17] on icon "button" at bounding box center [858, 12] width 9 height 9
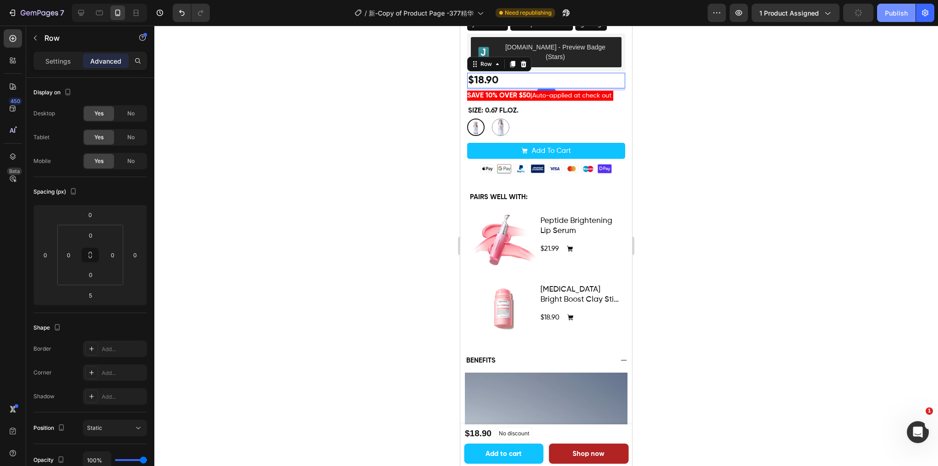
click at [881, 16] on button "Publish" at bounding box center [896, 13] width 38 height 18
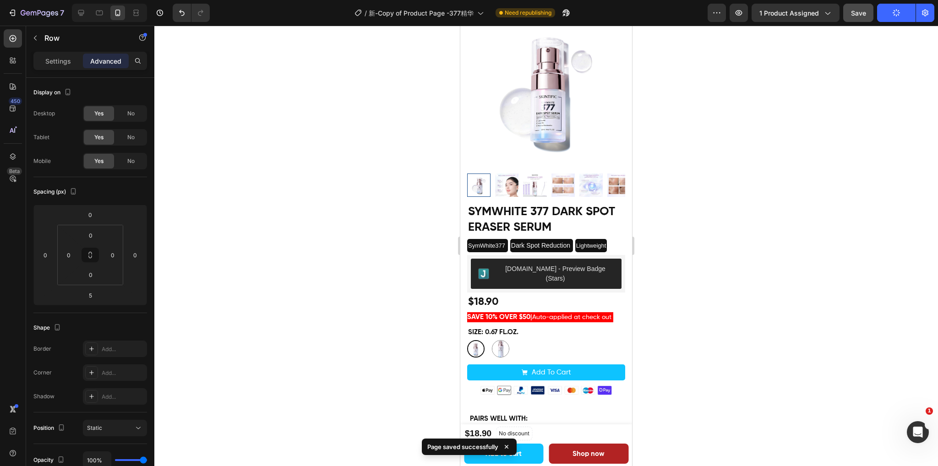
scroll to position [0, 0]
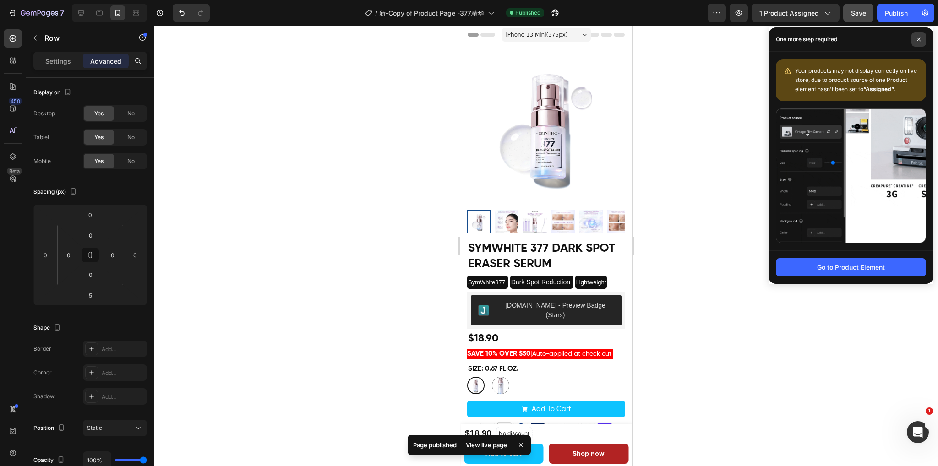
click at [917, 42] on span at bounding box center [918, 39] width 15 height 15
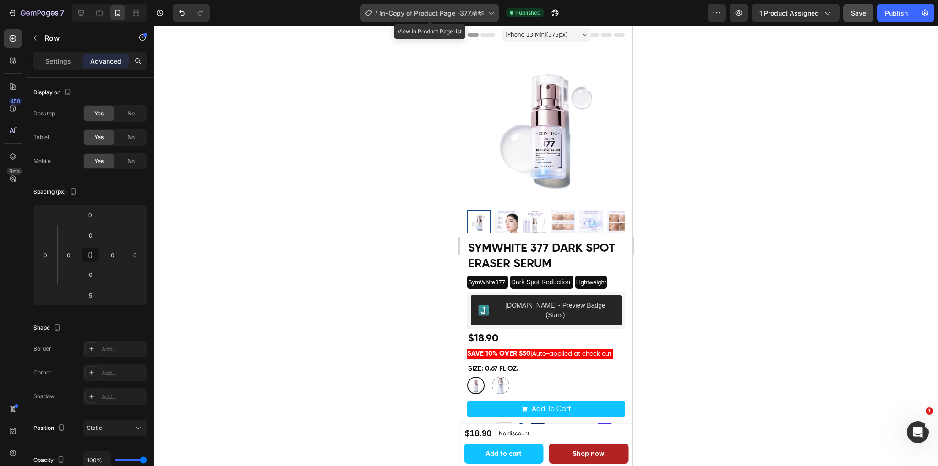
click at [460, 15] on span "新-Copy of Product Page -377精华" at bounding box center [431, 13] width 105 height 10
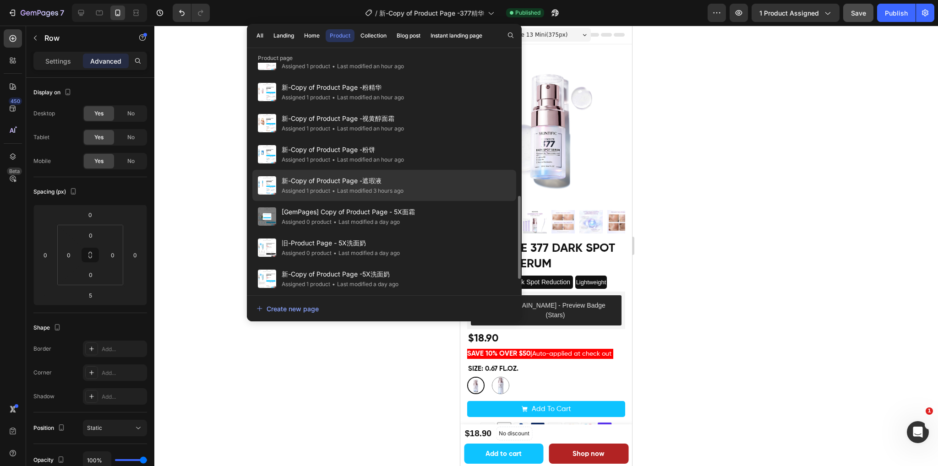
scroll to position [400, 0]
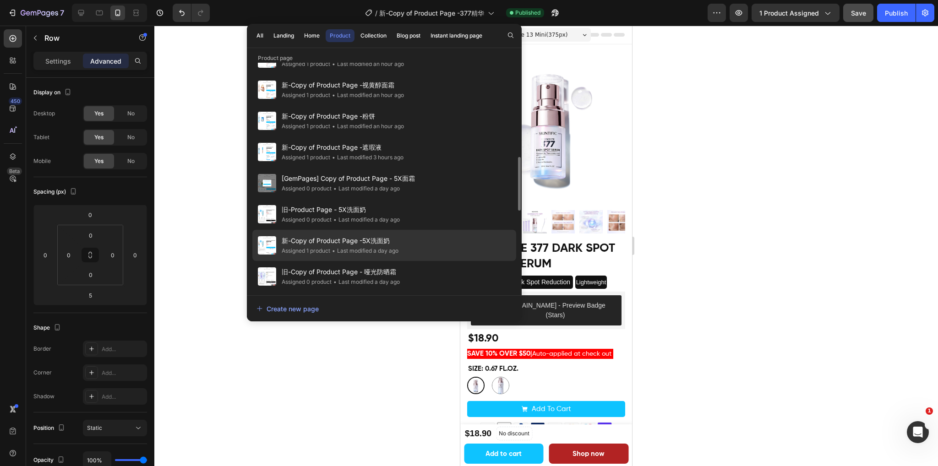
click at [319, 244] on span "新-Copy of Product Page -5X洗面奶" at bounding box center [340, 240] width 117 height 11
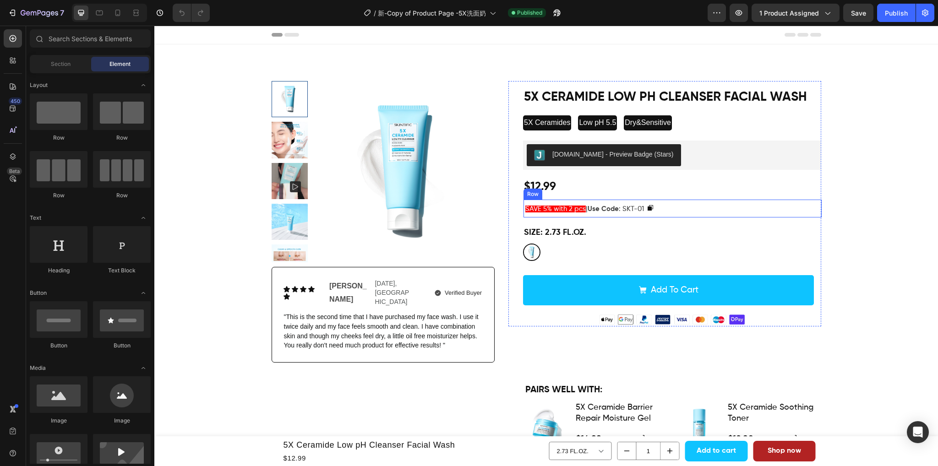
click at [697, 215] on div "SAVE 5% with 2 pcs | Use Code : SKT-01 Text Block Copy Coupon Code Row" at bounding box center [672, 209] width 298 height 18
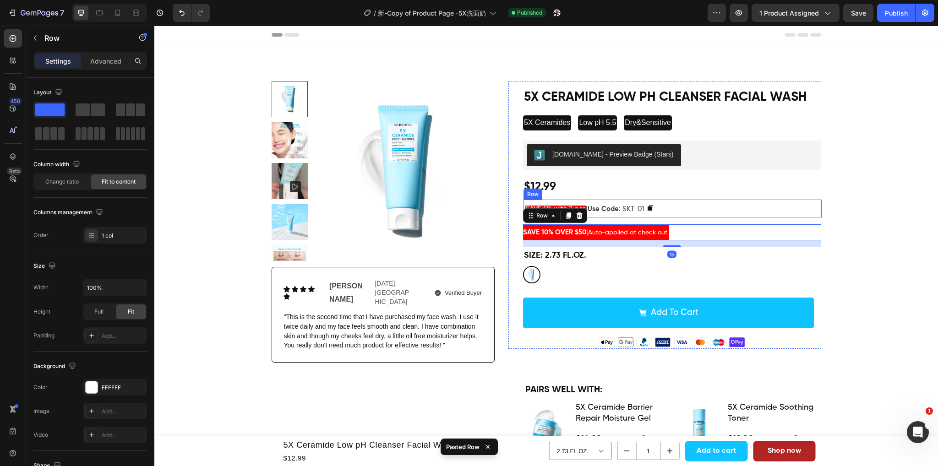
click at [681, 214] on div "SAVE 5% with 2 pcs | Use Code : SKT-01 Text Block Copy Coupon Code Row" at bounding box center [672, 209] width 298 height 18
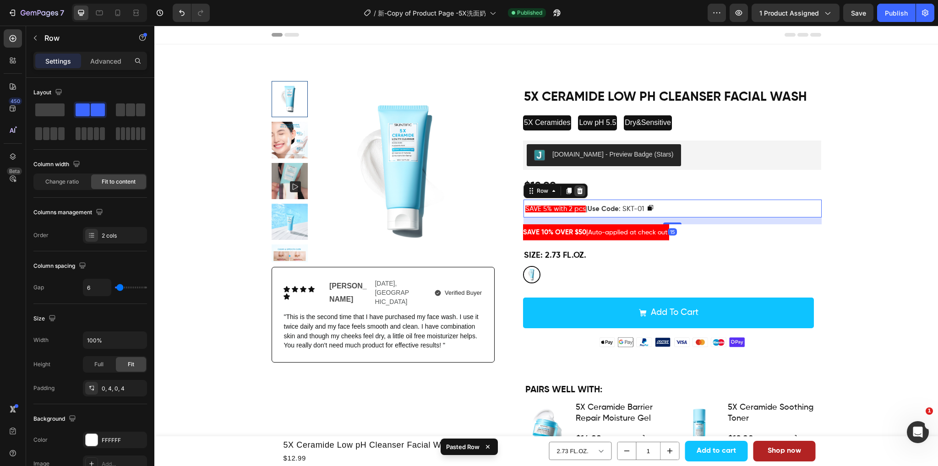
click at [577, 188] on icon at bounding box center [580, 191] width 6 height 6
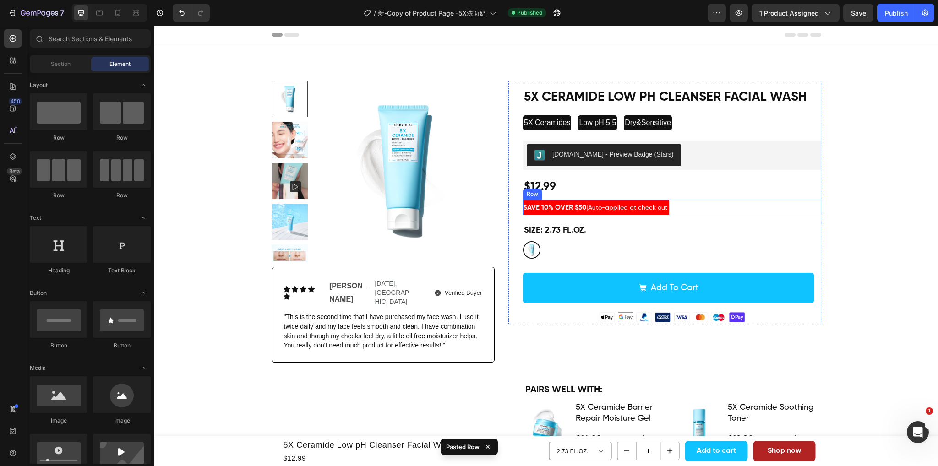
click at [685, 209] on div "SAVE 10% OVER $50 | Auto-applied at check out Text Block Row" at bounding box center [672, 208] width 298 height 16
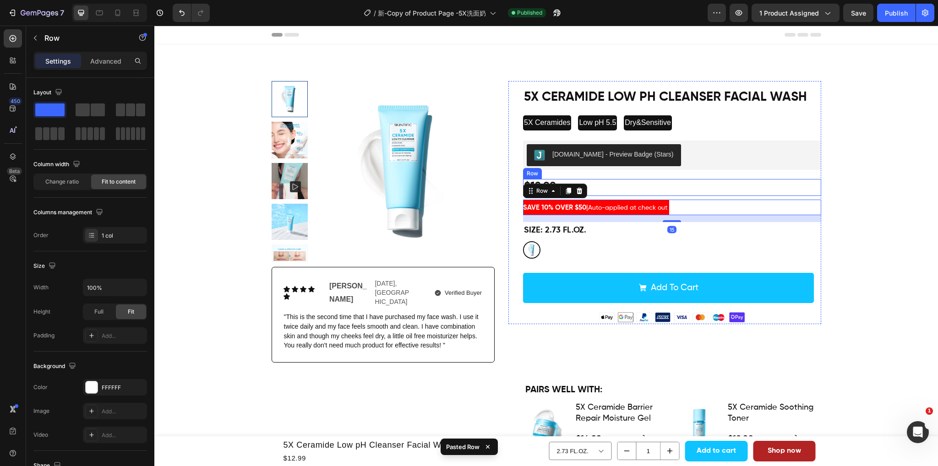
click at [648, 187] on div "$12.99 Product Price Product Price Row" at bounding box center [672, 187] width 298 height 17
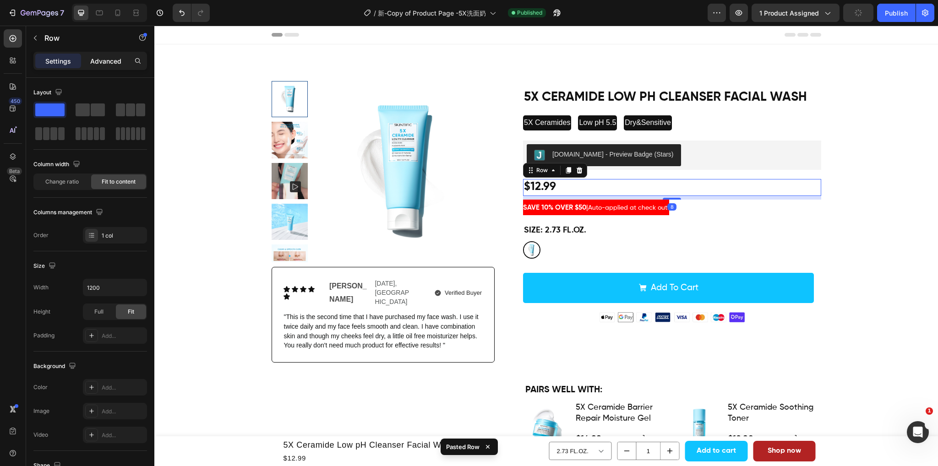
click at [103, 59] on p "Advanced" at bounding box center [105, 61] width 31 height 10
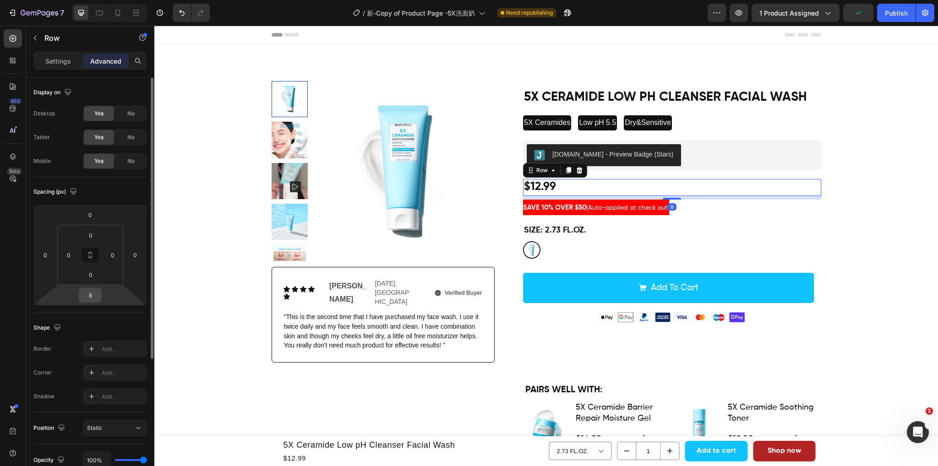
click at [95, 299] on input "8" at bounding box center [90, 295] width 18 height 14
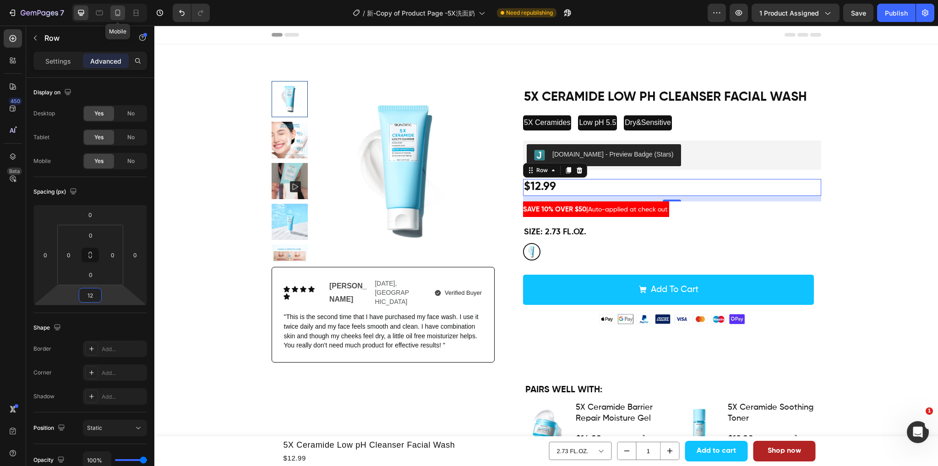
click at [123, 17] on div at bounding box center [117, 12] width 15 height 15
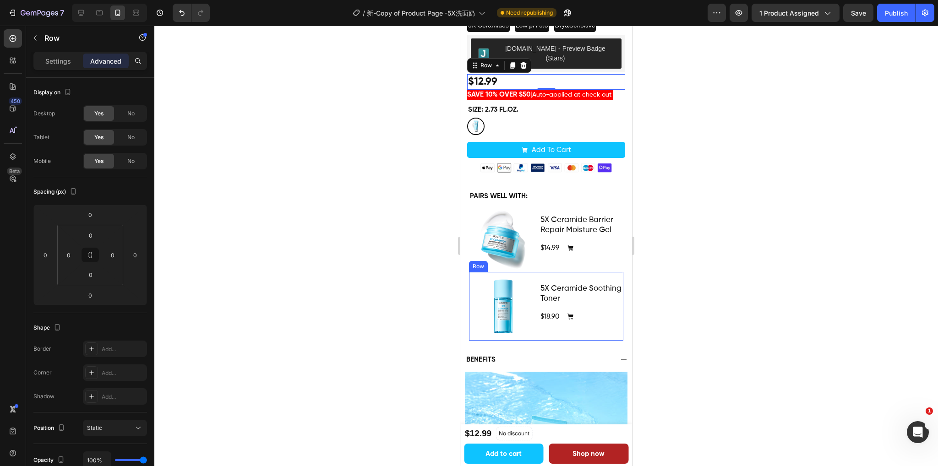
scroll to position [258, 0]
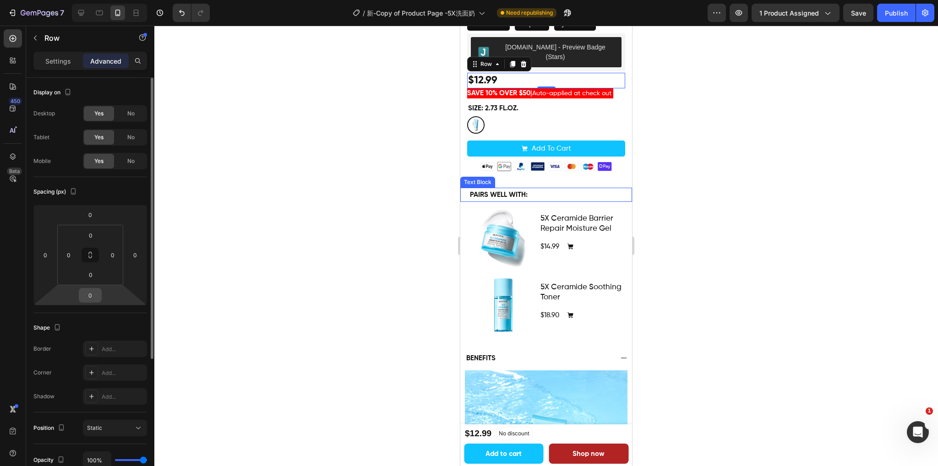
click at [92, 290] on input "0" at bounding box center [90, 295] width 18 height 14
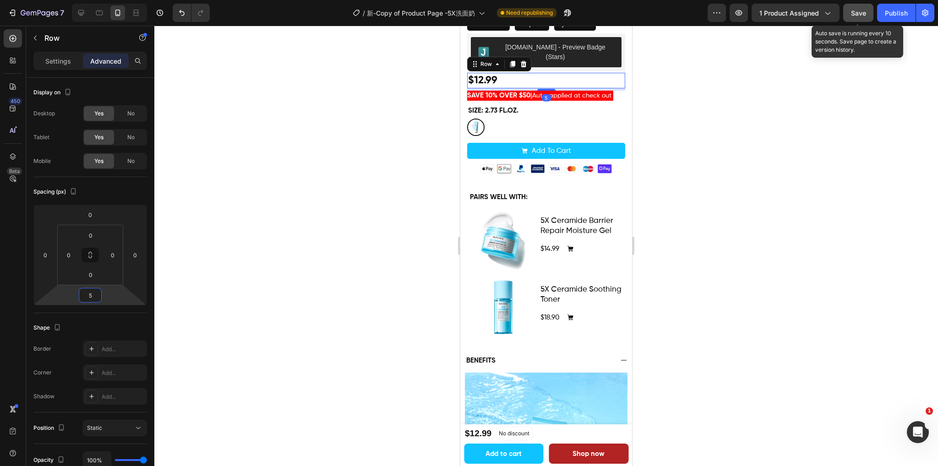
type input "5"
click at [864, 16] on span "Save" at bounding box center [858, 13] width 15 height 8
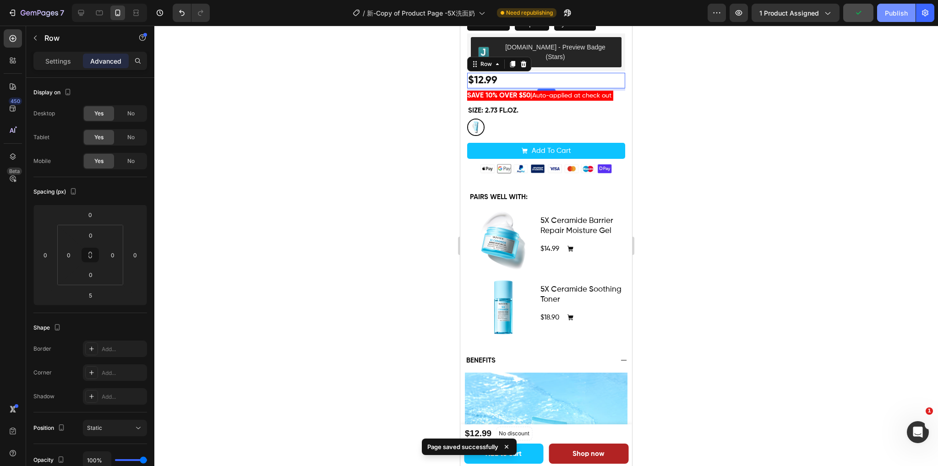
click at [888, 14] on div "Publish" at bounding box center [896, 13] width 23 height 10
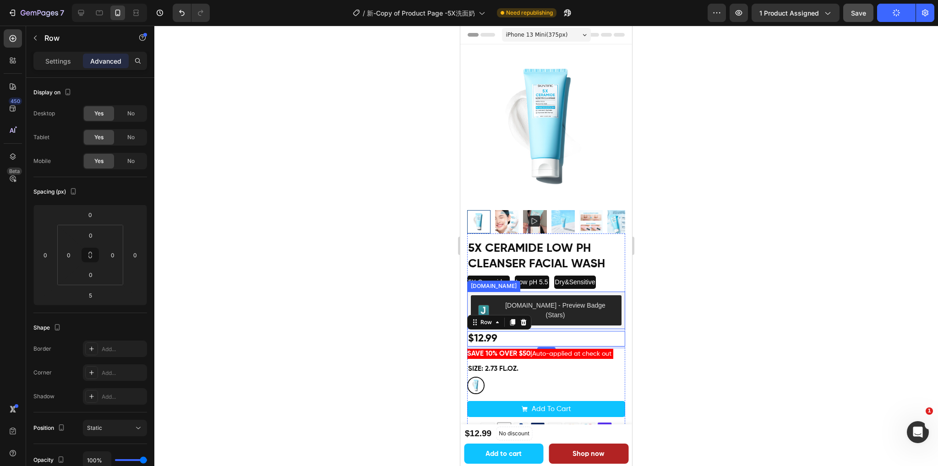
scroll to position [0, 0]
click at [922, 429] on icon "打开 Intercom Messenger" at bounding box center [916, 431] width 15 height 15
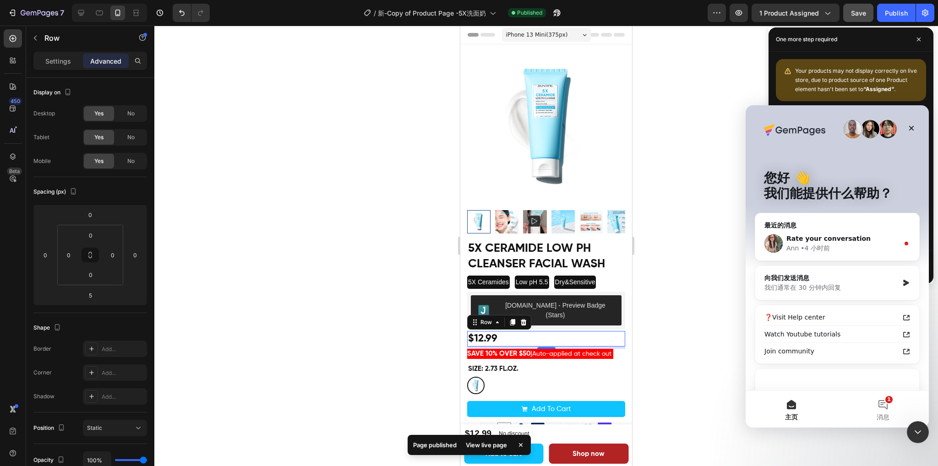
click at [718, 339] on div at bounding box center [545, 246] width 783 height 441
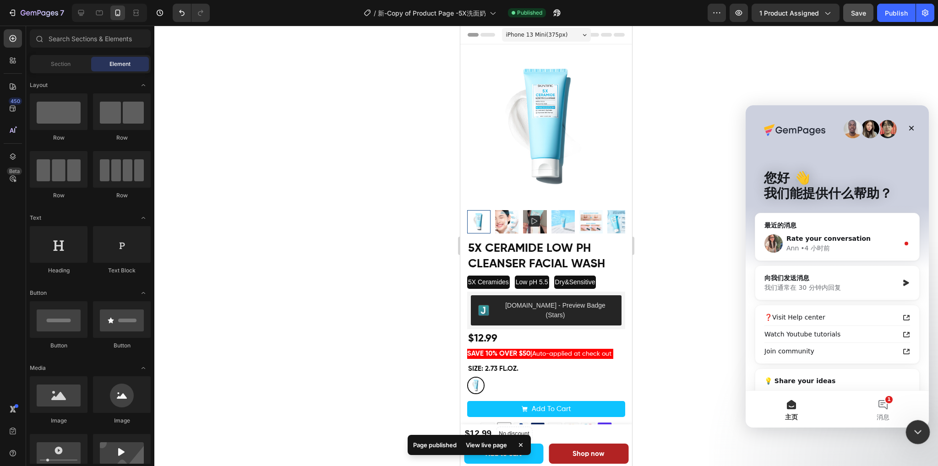
click at [919, 431] on icon "关闭 Intercom Messenger" at bounding box center [916, 430] width 11 height 11
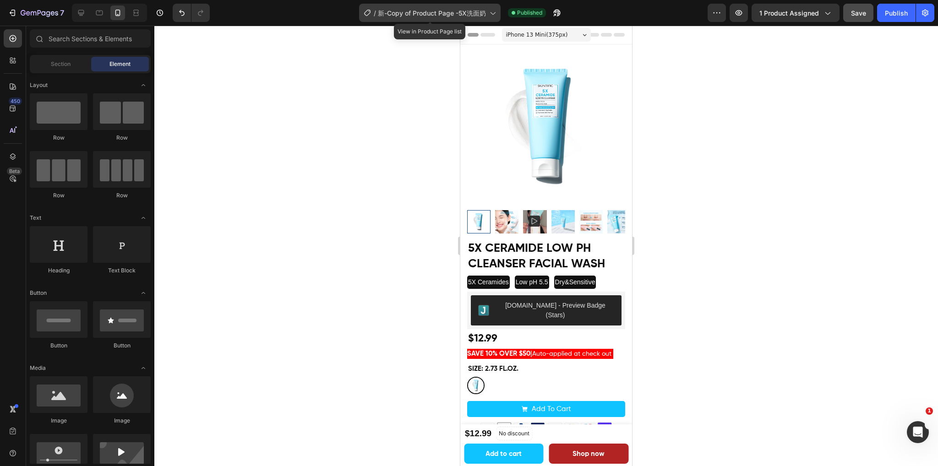
click at [466, 10] on span "新-Copy of Product Page -5X洗面奶" at bounding box center [432, 13] width 108 height 10
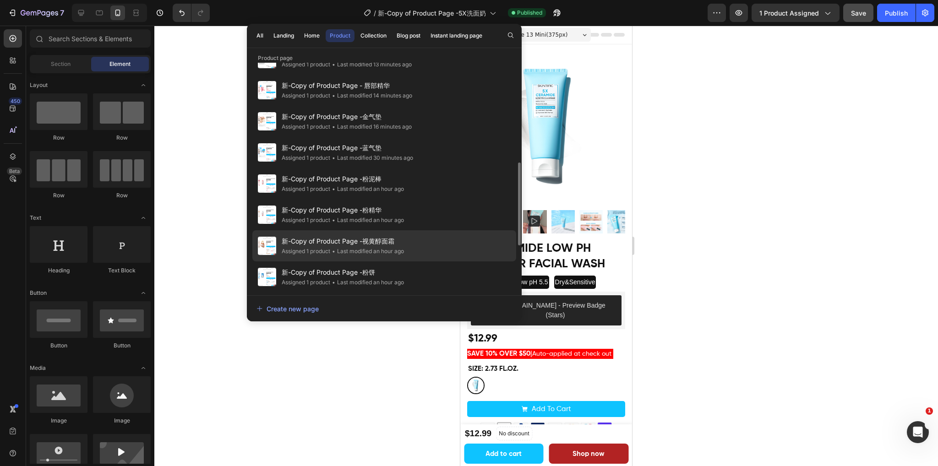
scroll to position [366, 0]
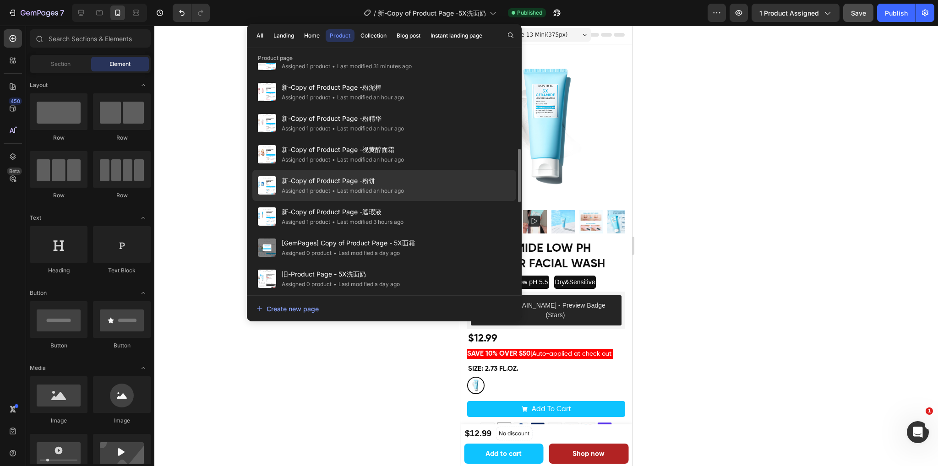
click at [397, 183] on span "新-Copy of Product Page -粉饼" at bounding box center [343, 180] width 122 height 11
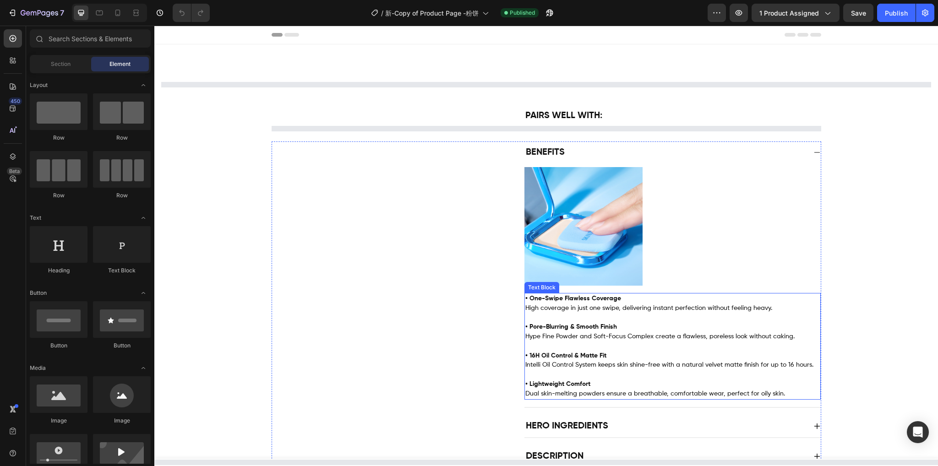
select select "572779760469869783"
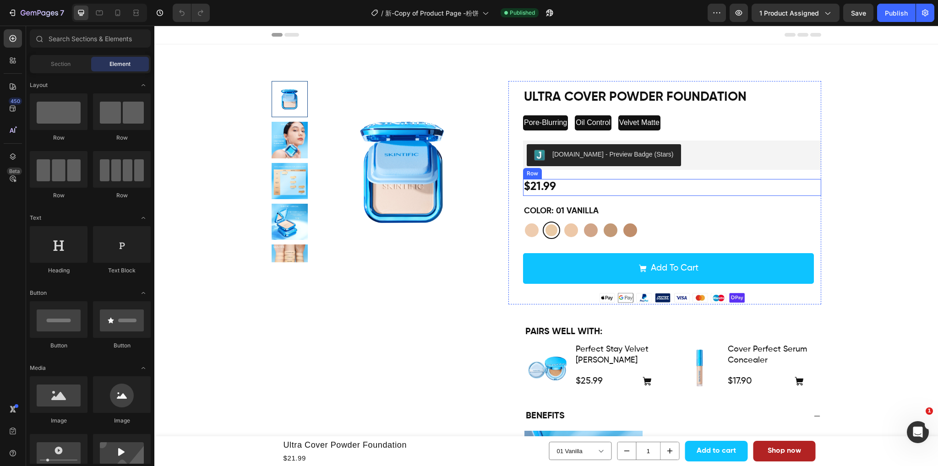
click at [675, 191] on div "$21.99 Product Price Product Price Row" at bounding box center [672, 187] width 298 height 17
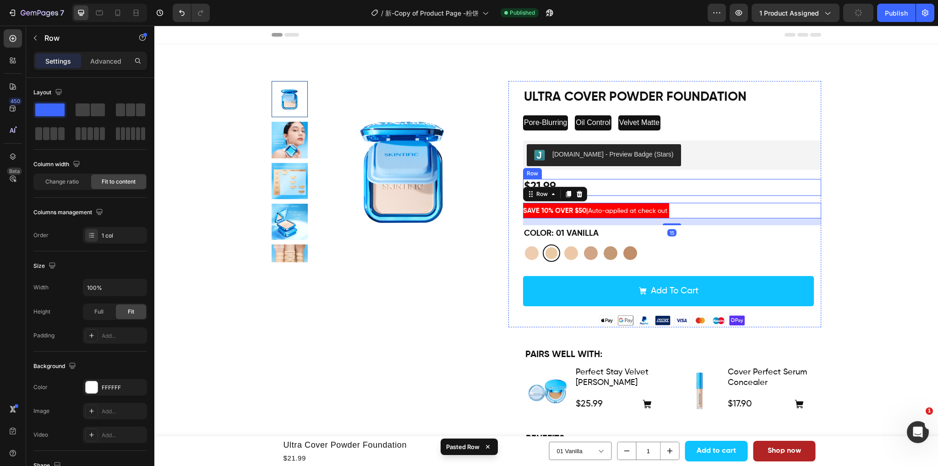
click at [702, 191] on div "$21.99 Product Price Product Price Row" at bounding box center [672, 187] width 298 height 17
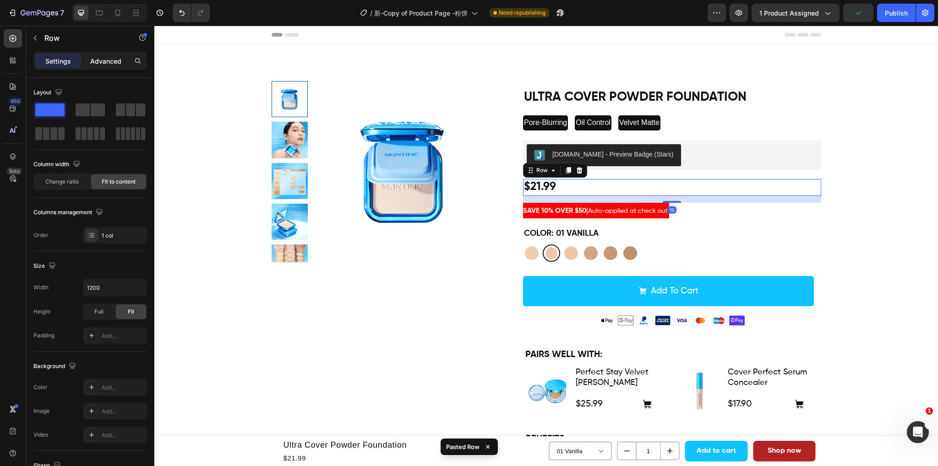
click at [97, 57] on p "Advanced" at bounding box center [105, 61] width 31 height 10
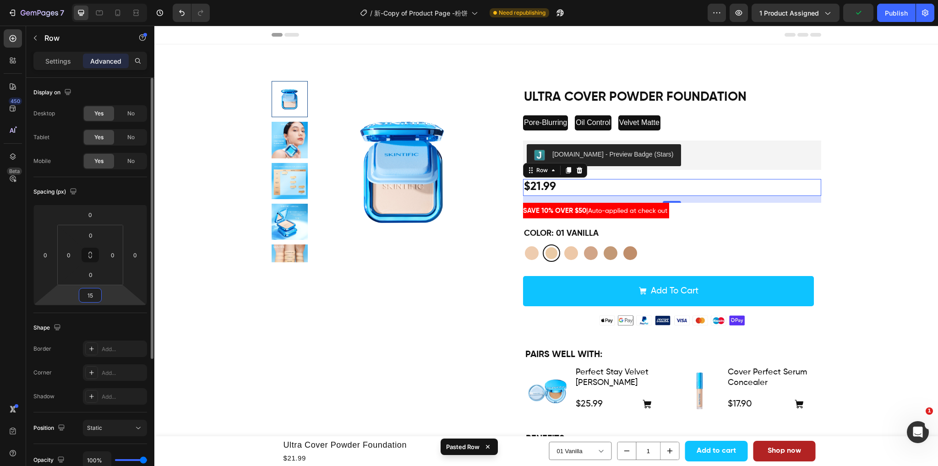
click at [90, 295] on input "15" at bounding box center [90, 295] width 18 height 14
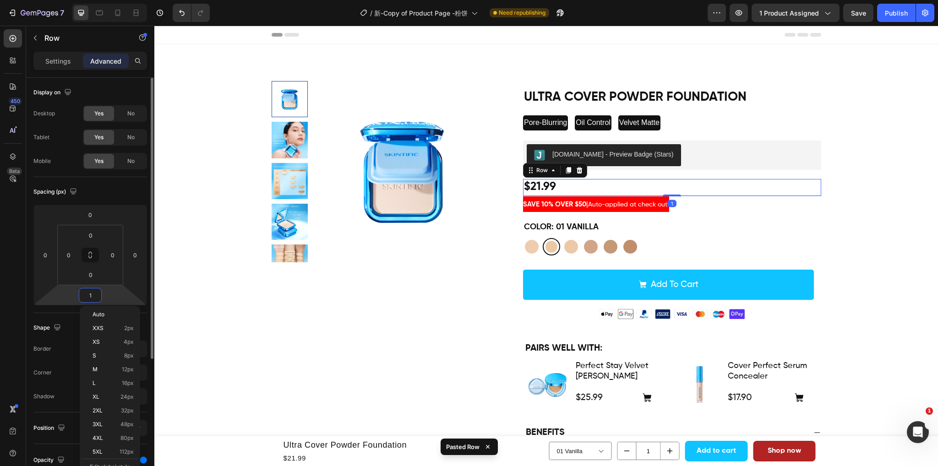
type input "12"
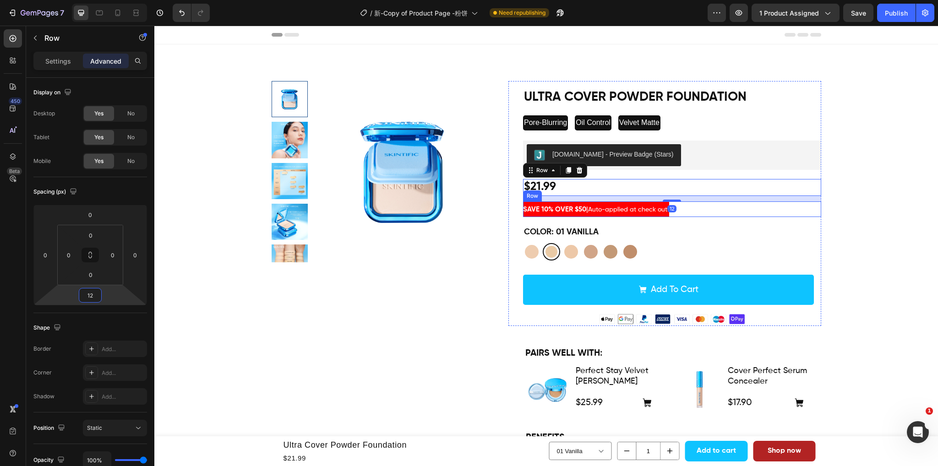
click at [740, 217] on div "SAVE 10% OVER $50 | Auto-applied at check out Text Block Row" at bounding box center [672, 209] width 298 height 16
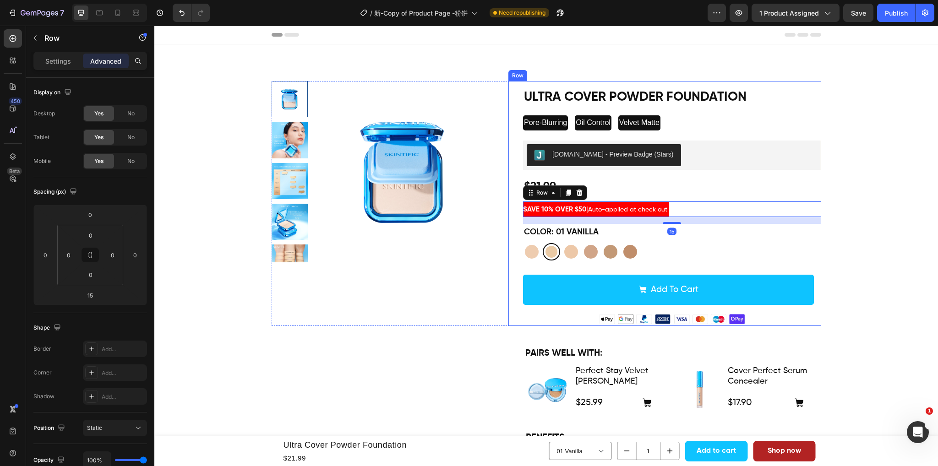
click at [657, 189] on div "$21.99 Product Price Product Price Row" at bounding box center [672, 187] width 298 height 17
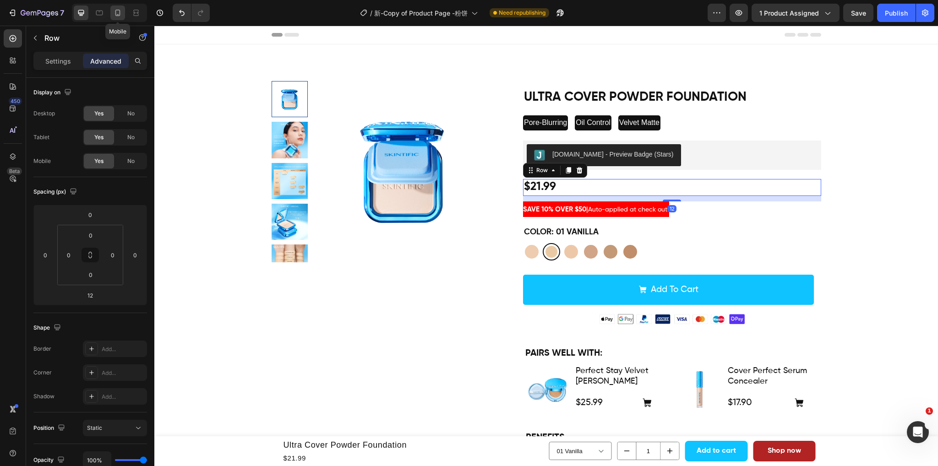
click at [116, 14] on icon at bounding box center [117, 12] width 9 height 9
type input "8"
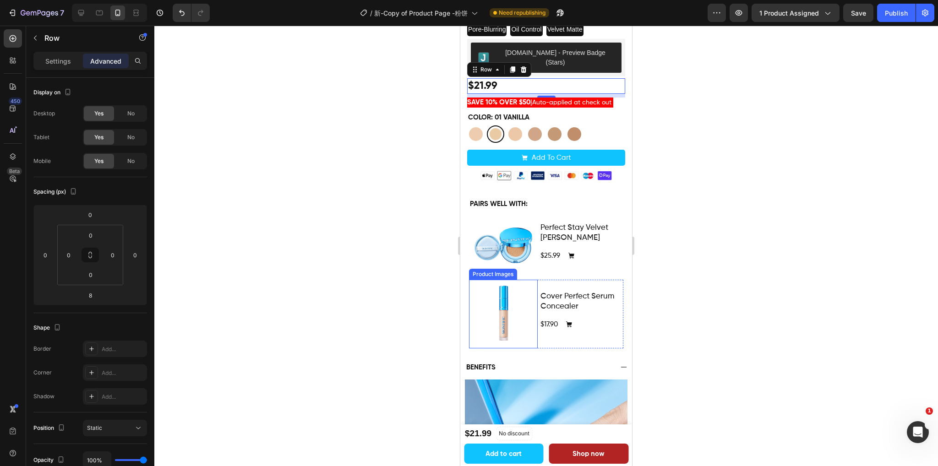
scroll to position [258, 0]
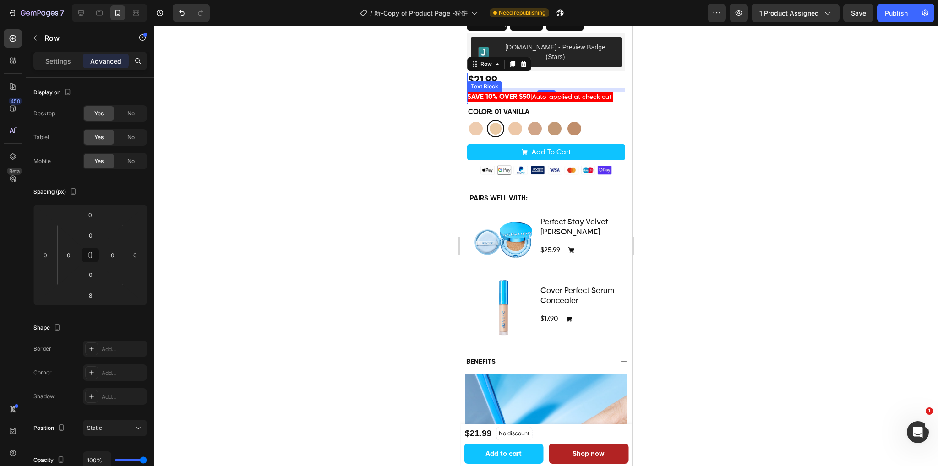
click at [587, 94] on span "Auto-applied at check out" at bounding box center [571, 97] width 79 height 6
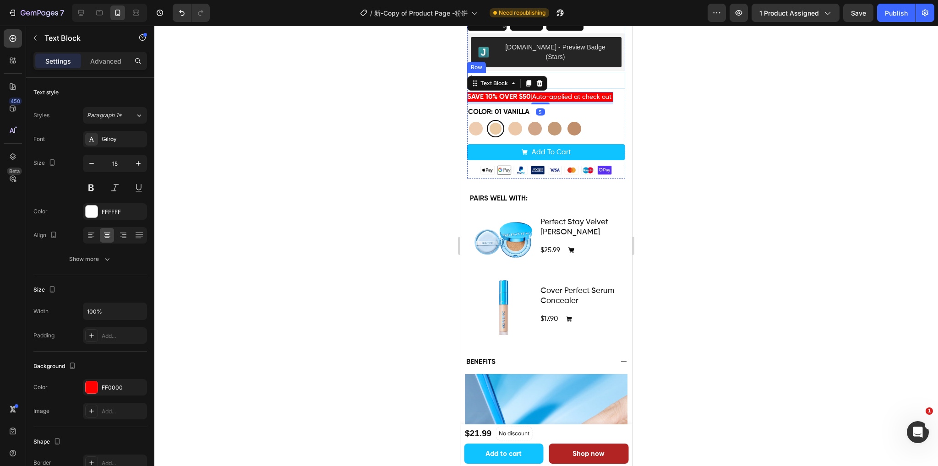
click at [587, 73] on div "$21.99 Product Price Product Price Row" at bounding box center [546, 81] width 158 height 16
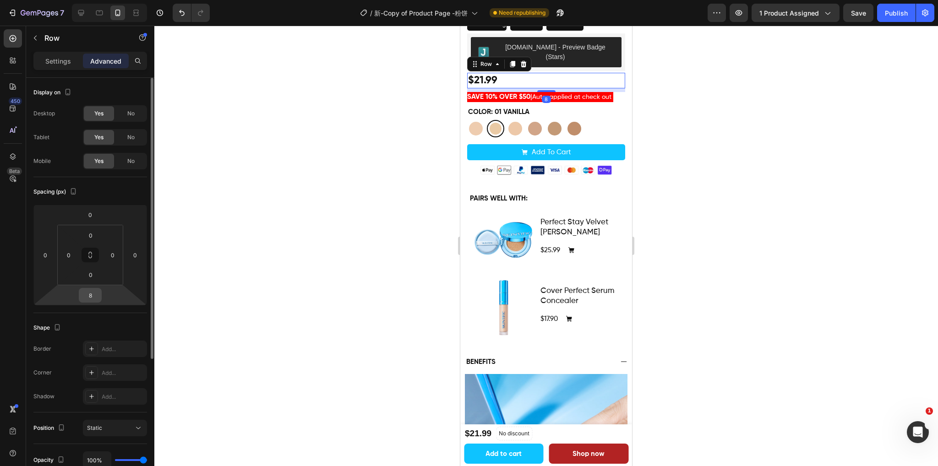
click at [92, 296] on input "8" at bounding box center [90, 295] width 18 height 14
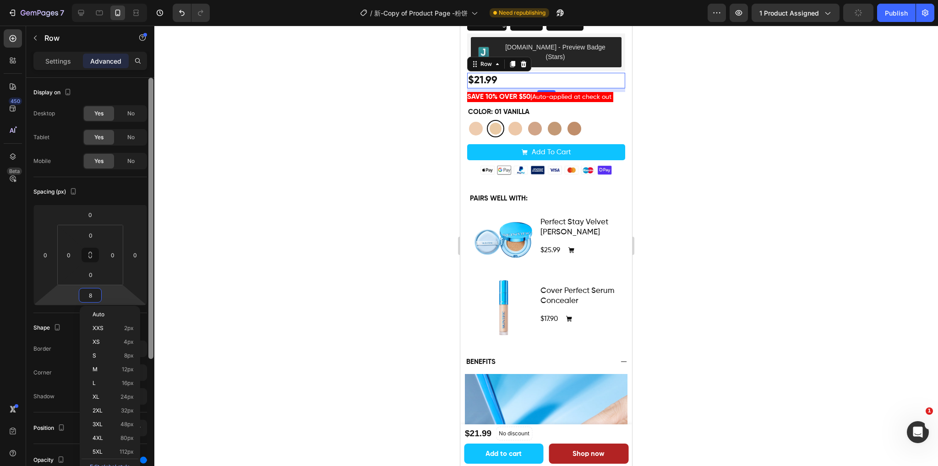
type input "5"
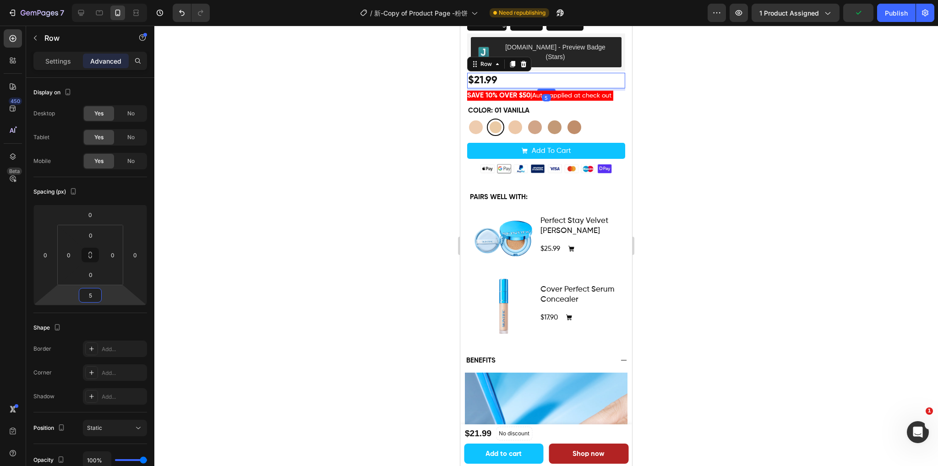
click at [825, 147] on div at bounding box center [545, 246] width 783 height 441
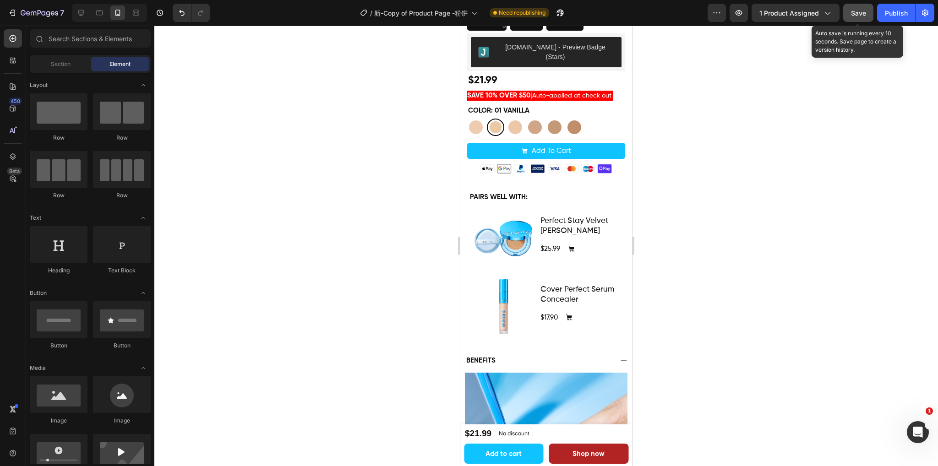
click at [851, 16] on div "Save" at bounding box center [858, 13] width 15 height 10
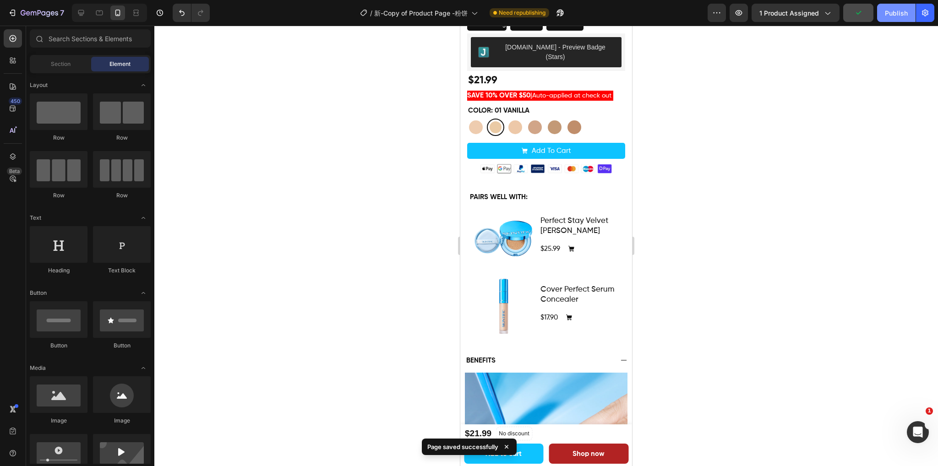
click at [892, 15] on div "Publish" at bounding box center [896, 13] width 23 height 10
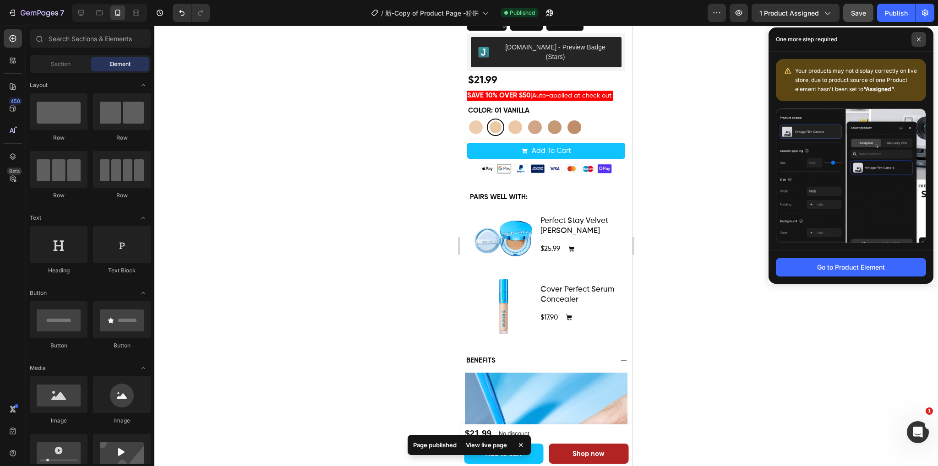
click at [921, 39] on span at bounding box center [918, 39] width 15 height 15
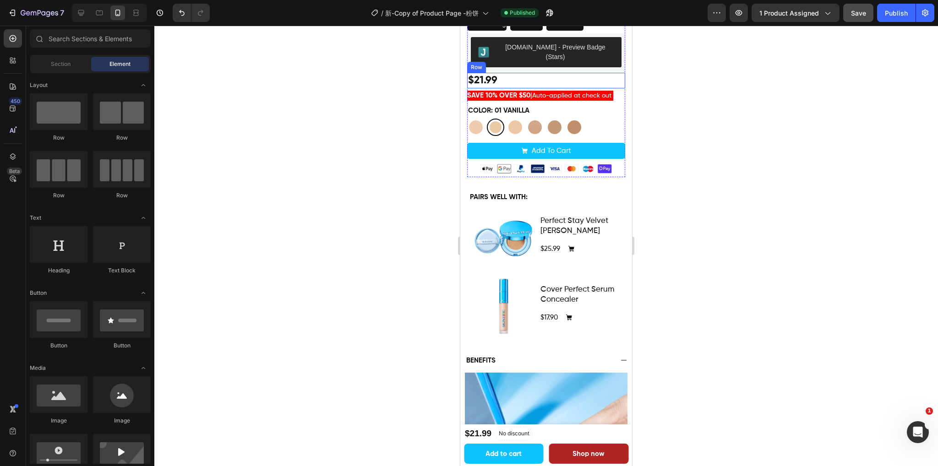
click at [555, 73] on div "$21.99 Product Price Product Price Row" at bounding box center [546, 81] width 158 height 16
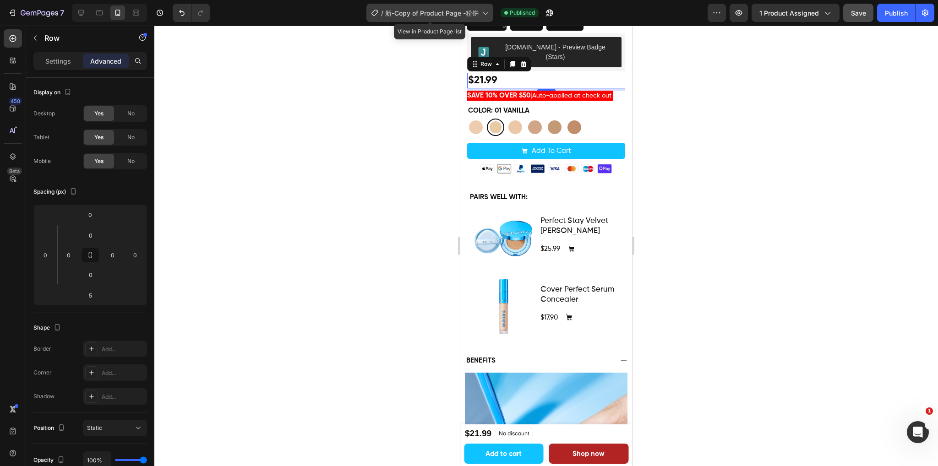
click at [430, 11] on span "新-Copy of Product Page -粉饼" at bounding box center [431, 13] width 93 height 10
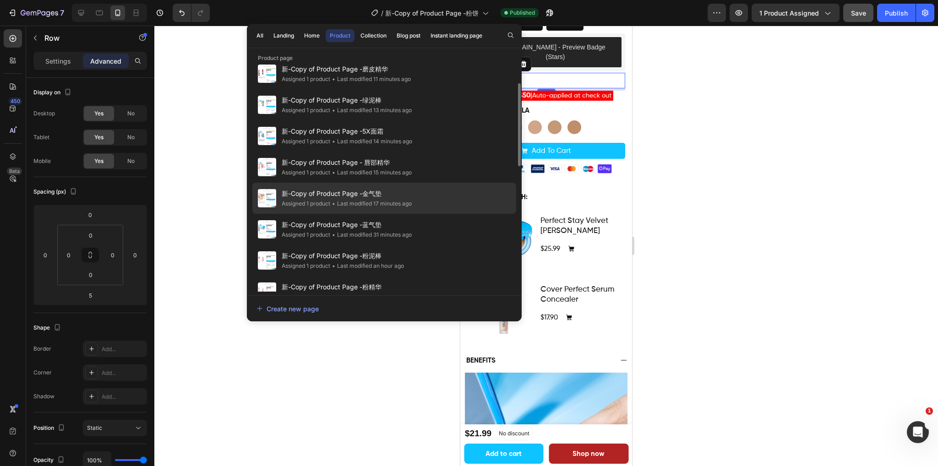
scroll to position [275, 0]
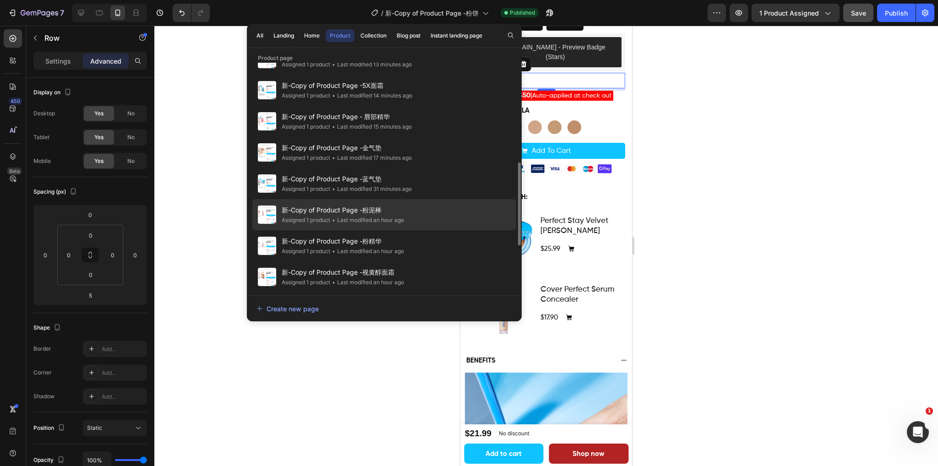
click at [392, 217] on div "• Last modified an hour ago" at bounding box center [367, 220] width 74 height 9
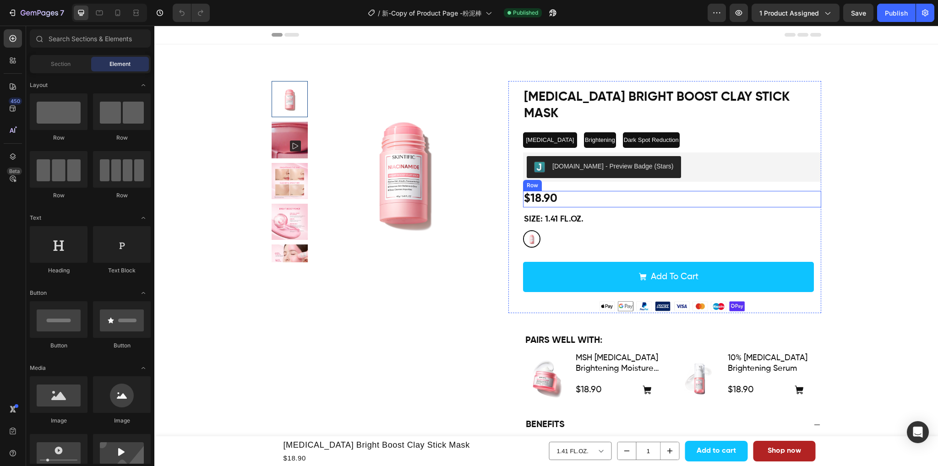
click at [606, 191] on div "$18.90 Product Price Product Price Row" at bounding box center [672, 199] width 298 height 17
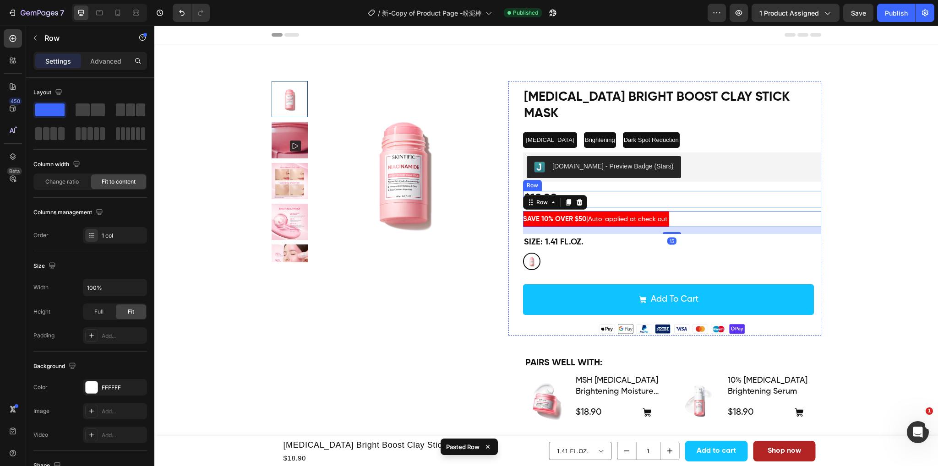
click at [630, 191] on div "$18.90 Product Price Product Price Row" at bounding box center [672, 199] width 298 height 17
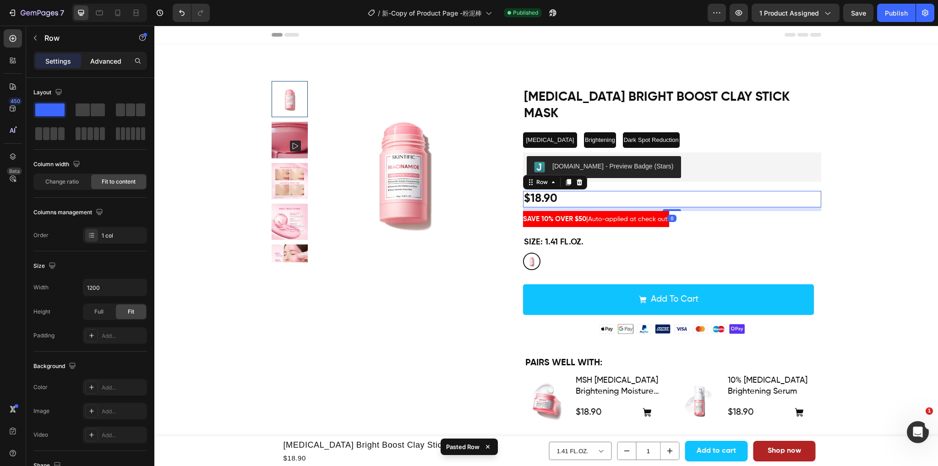
click at [107, 66] on div "Advanced" at bounding box center [106, 61] width 46 height 15
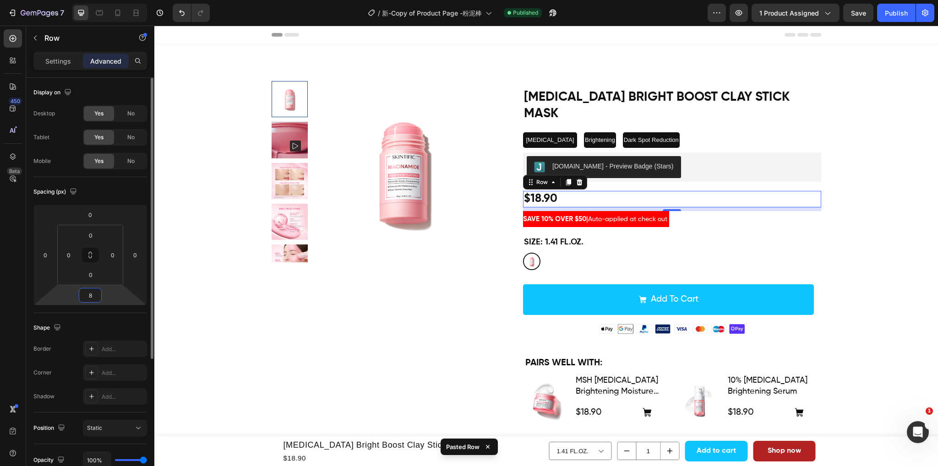
click at [93, 294] on input "8" at bounding box center [90, 295] width 18 height 14
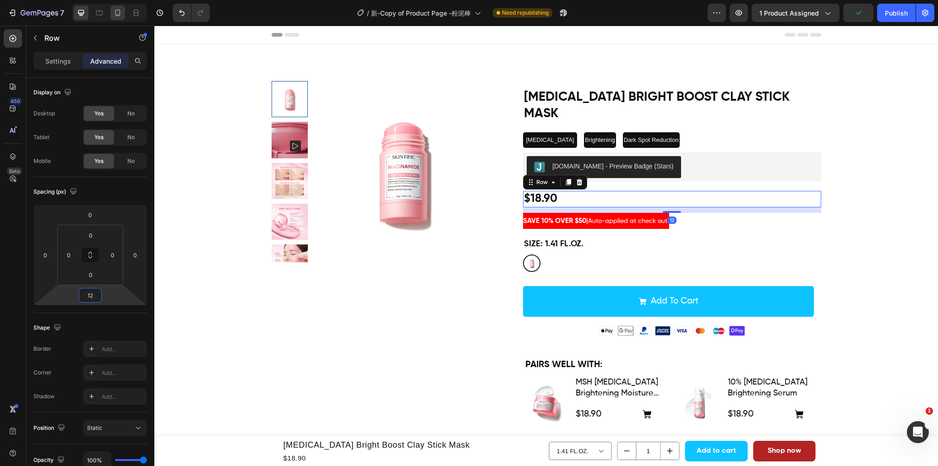
drag, startPoint x: 112, startPoint y: 14, endPoint x: 127, endPoint y: 186, distance: 173.3
click at [112, 14] on div at bounding box center [117, 12] width 15 height 15
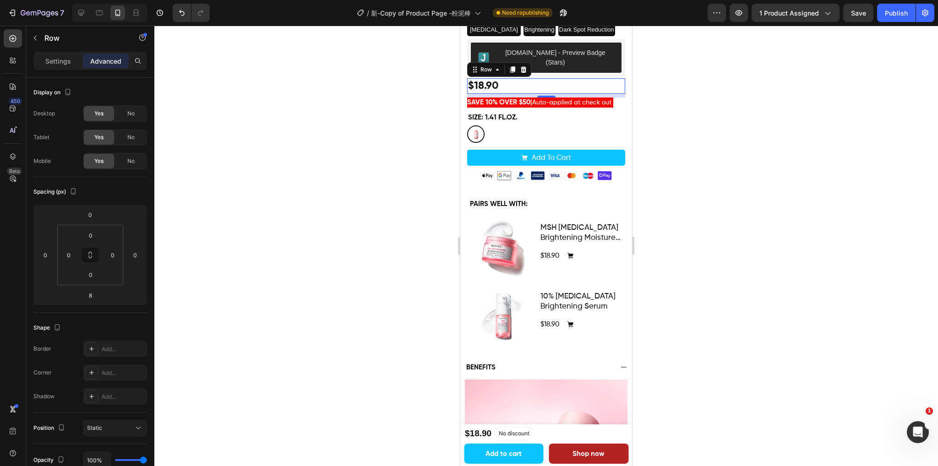
scroll to position [258, 0]
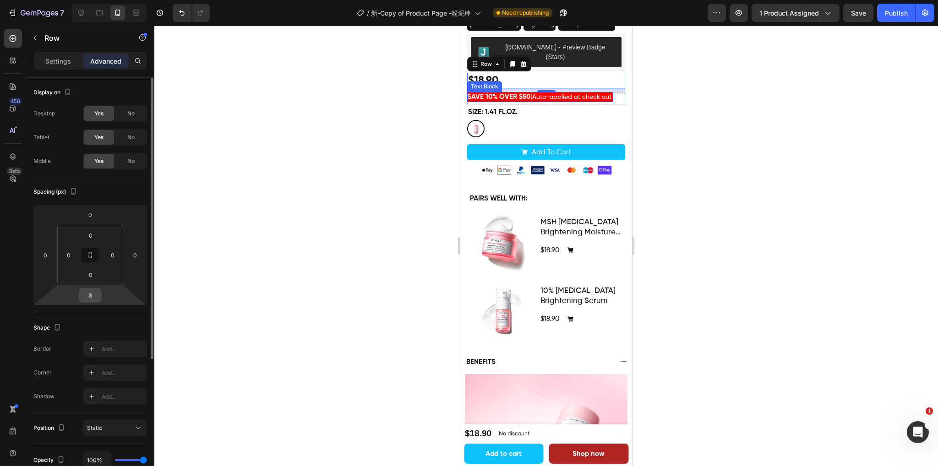
click at [97, 295] on input "8" at bounding box center [90, 295] width 18 height 14
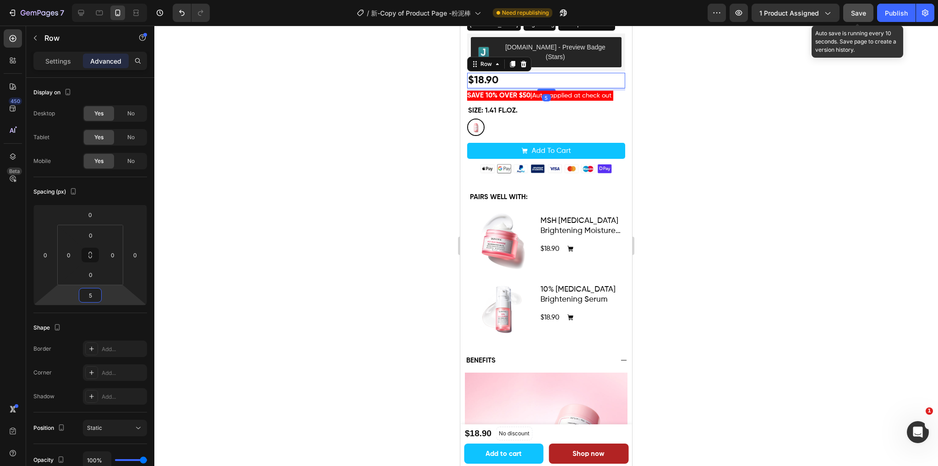
type input "5"
click at [857, 15] on span "Save" at bounding box center [858, 13] width 15 height 8
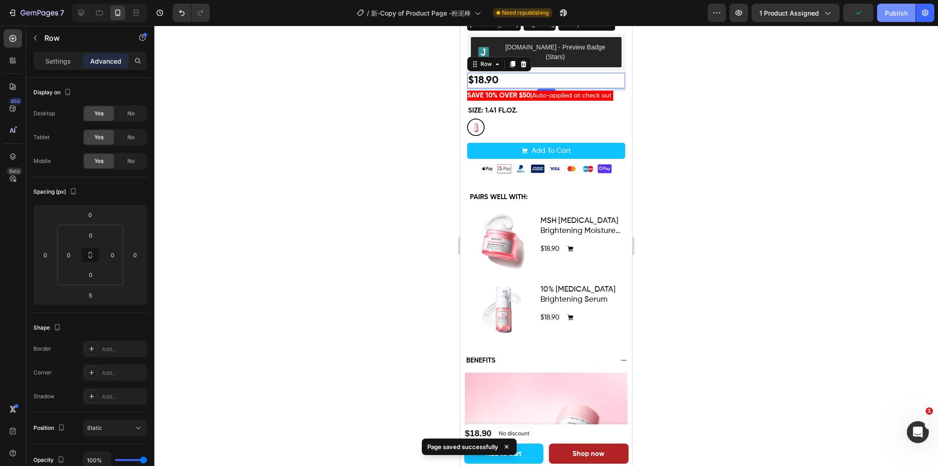
click at [891, 13] on div "Publish" at bounding box center [896, 13] width 23 height 10
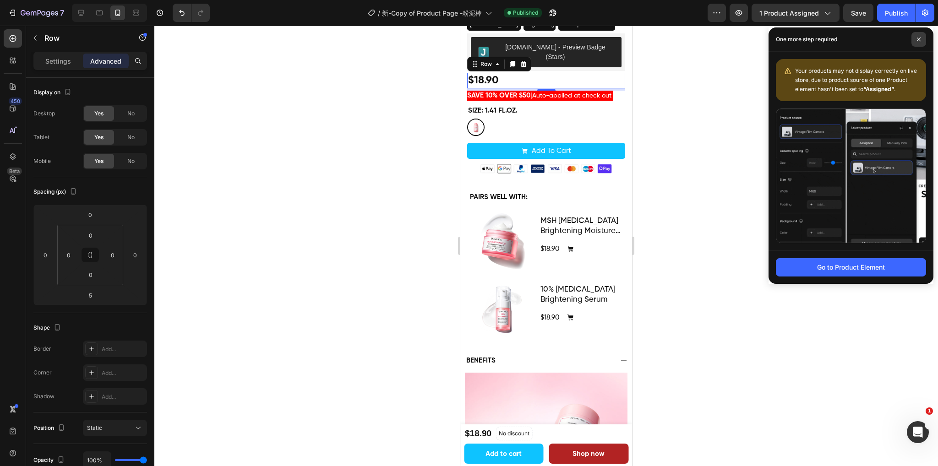
click at [922, 40] on span at bounding box center [918, 39] width 15 height 15
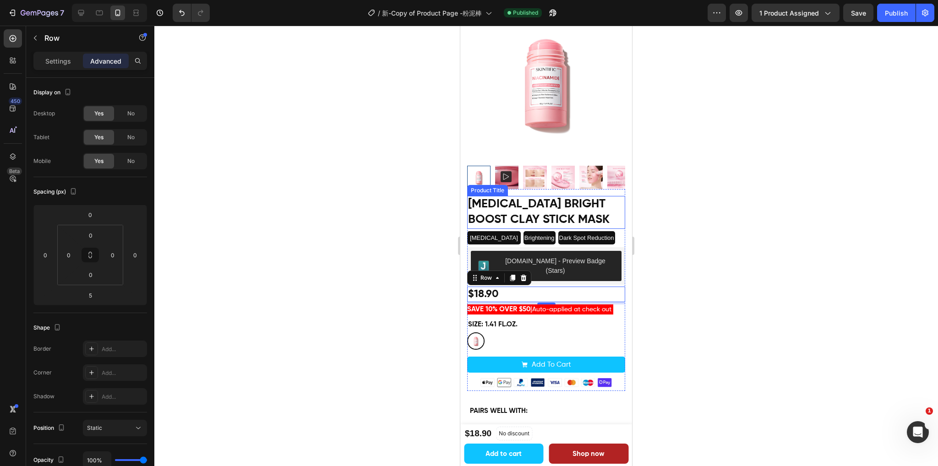
scroll to position [46, 0]
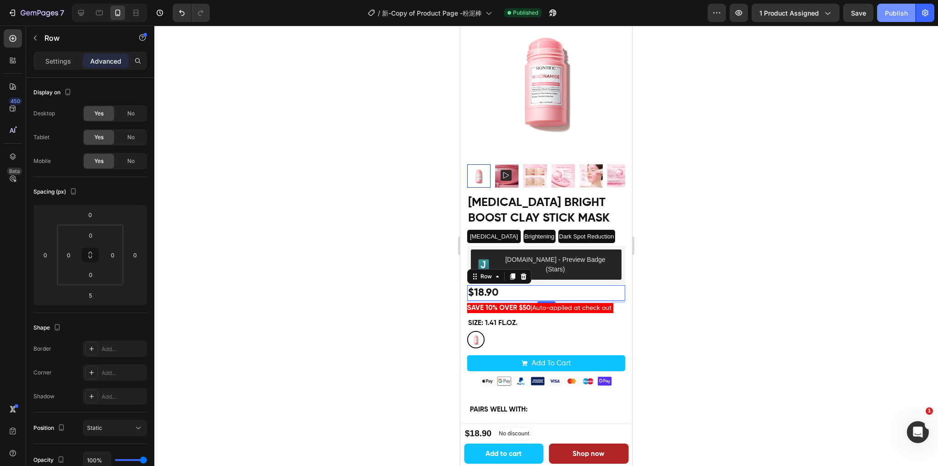
click at [892, 8] on div "Publish" at bounding box center [896, 13] width 23 height 10
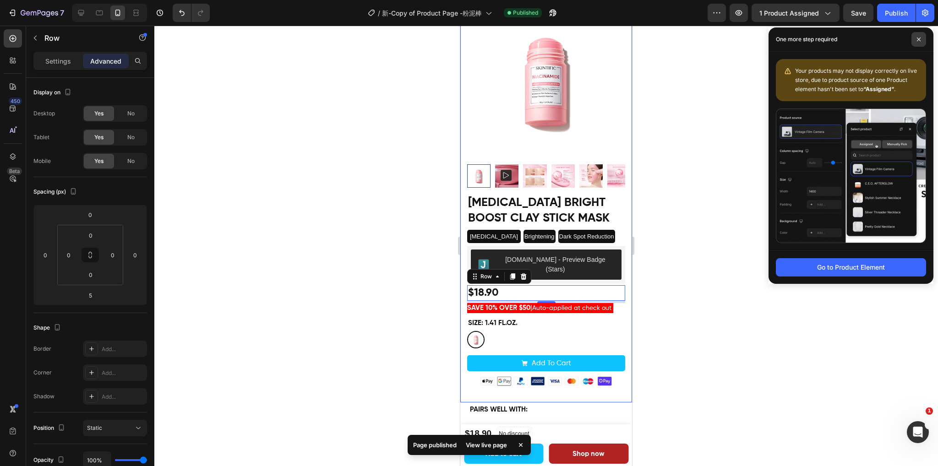
click at [917, 40] on icon at bounding box center [918, 39] width 5 height 5
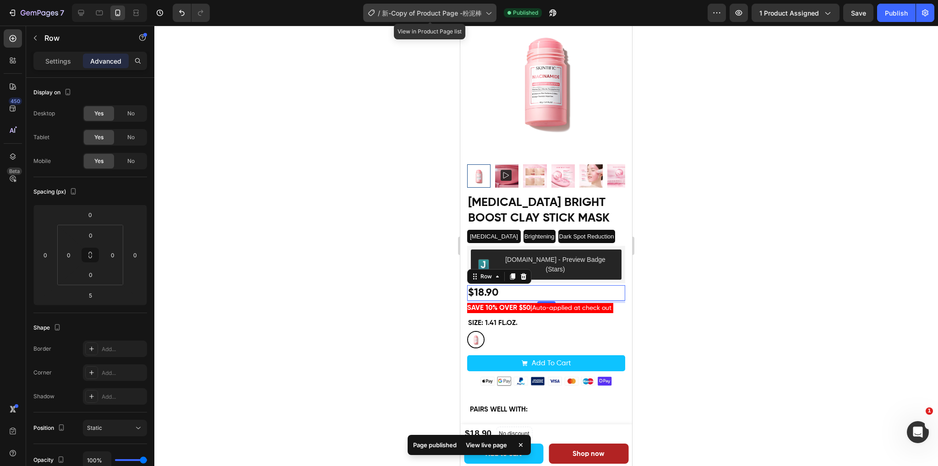
click at [468, 11] on span "新-Copy of Product Page -粉泥棒" at bounding box center [432, 13] width 100 height 10
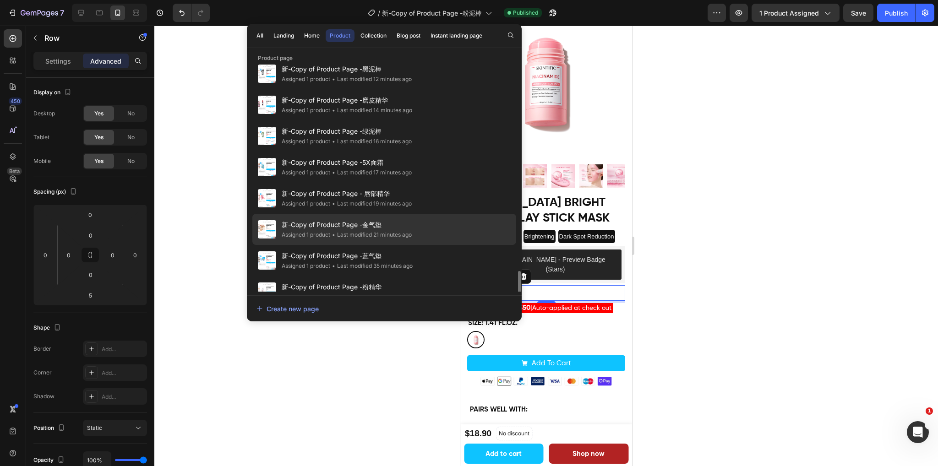
scroll to position [366, 0]
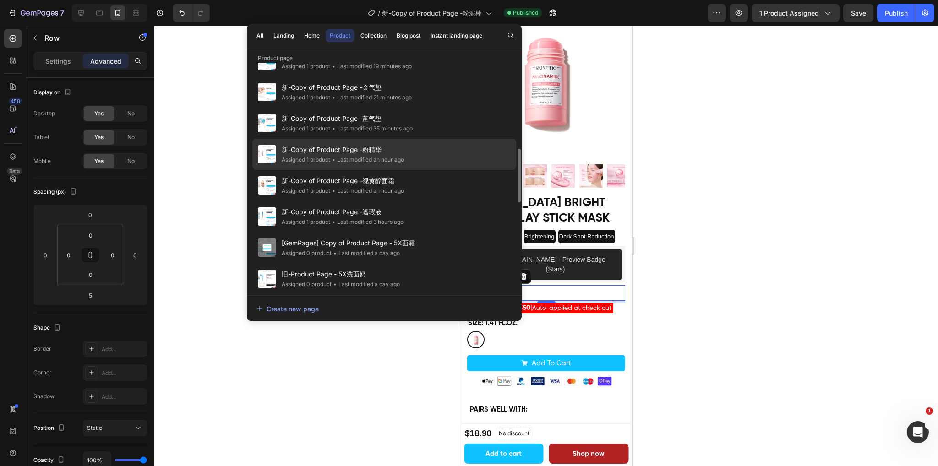
click at [391, 149] on span "新-Copy of Product Page -粉精华" at bounding box center [343, 149] width 122 height 11
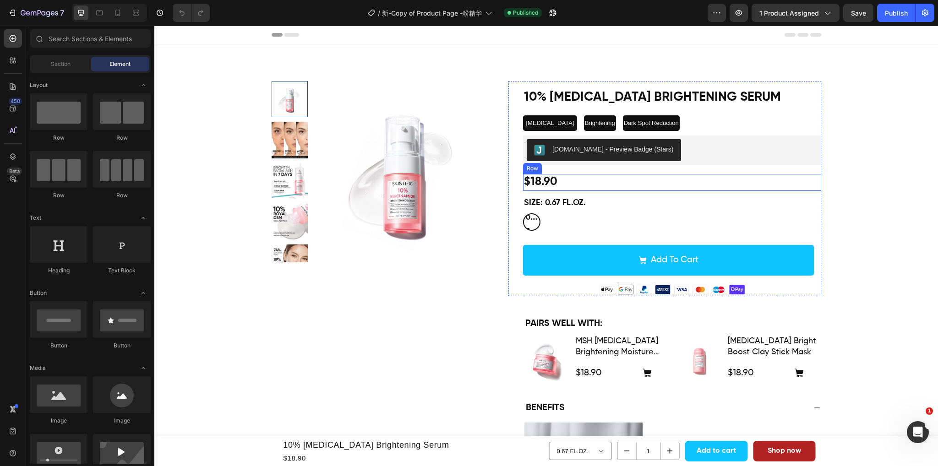
click at [634, 185] on div "$18.90 Product Price Product Price Row" at bounding box center [672, 182] width 298 height 17
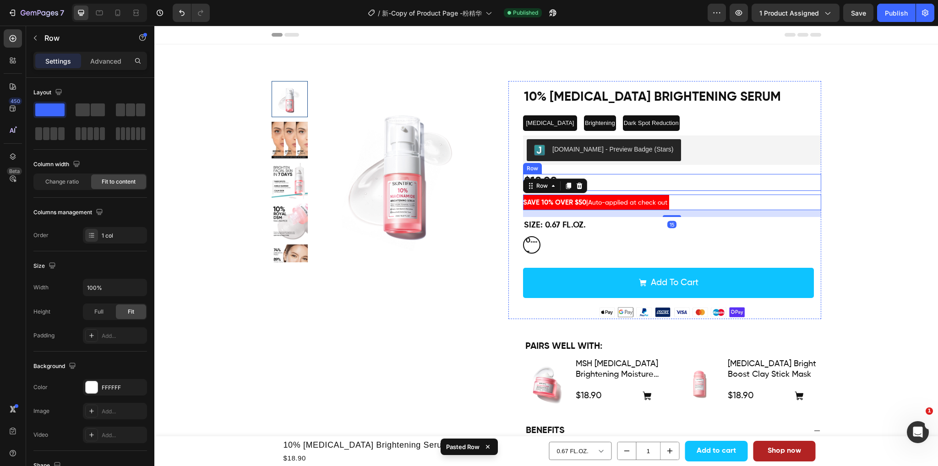
click at [689, 188] on div "$18.90 Product Price Product Price Row" at bounding box center [672, 182] width 298 height 17
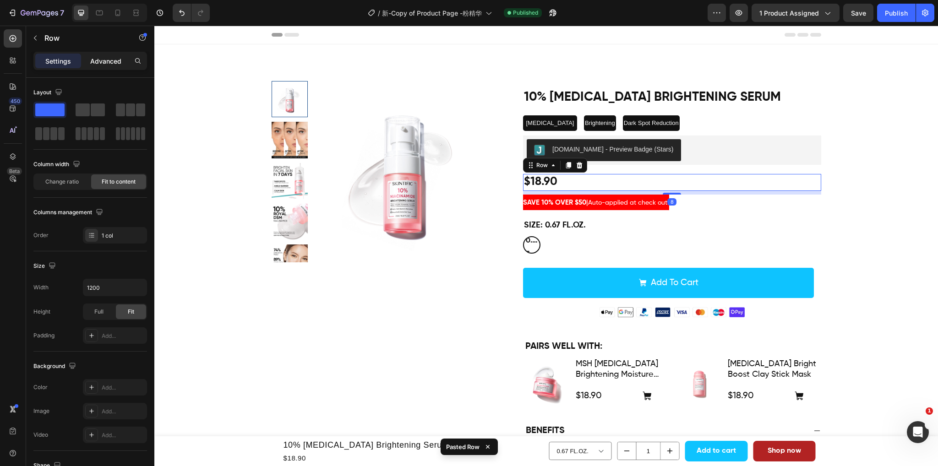
click at [114, 62] on p "Advanced" at bounding box center [105, 61] width 31 height 10
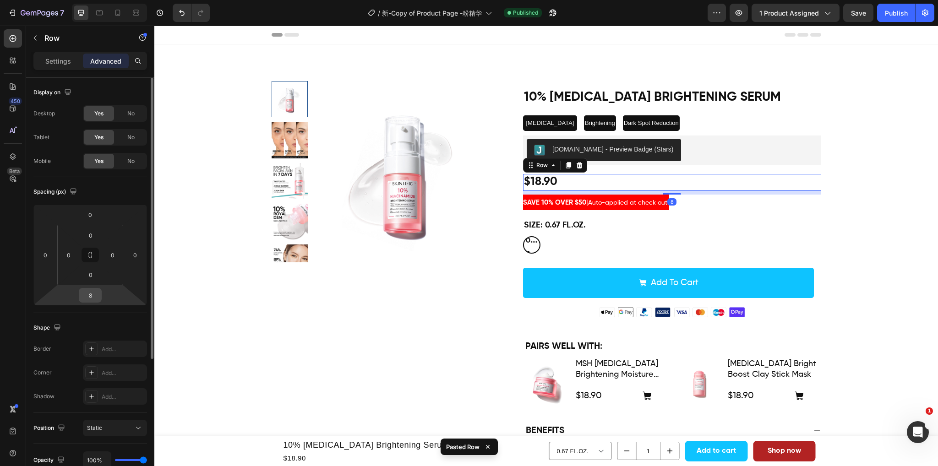
click at [94, 296] on input "8" at bounding box center [90, 295] width 18 height 14
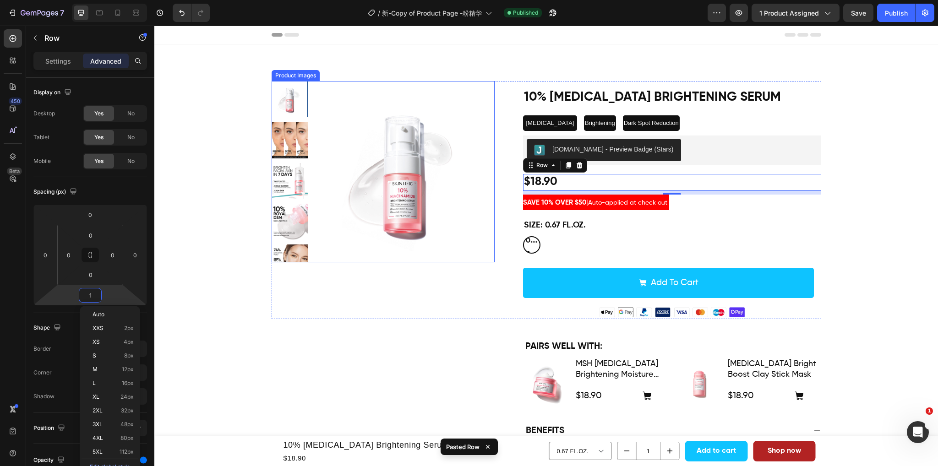
type input "12"
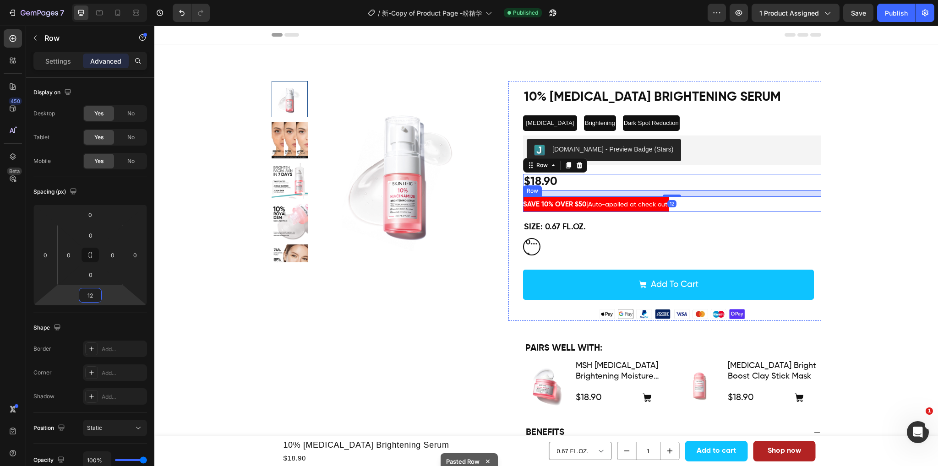
click at [706, 209] on div "SAVE 10% OVER $50 | Auto-applied at check out Text [GEOGRAPHIC_DATA]" at bounding box center [672, 204] width 298 height 16
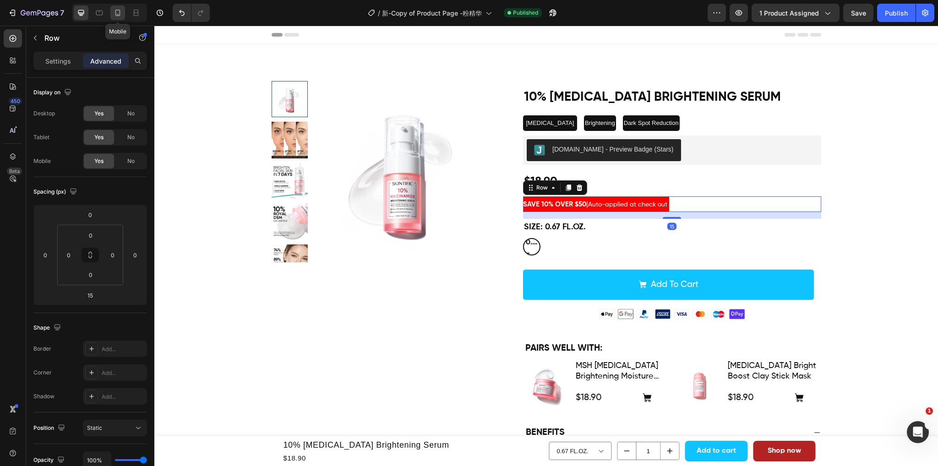
click at [116, 15] on icon at bounding box center [117, 12] width 9 height 9
type input "5"
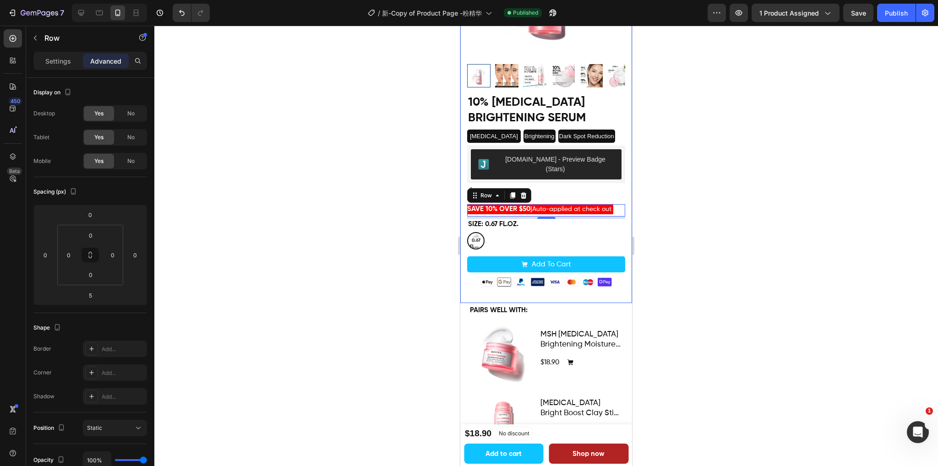
scroll to position [140, 0]
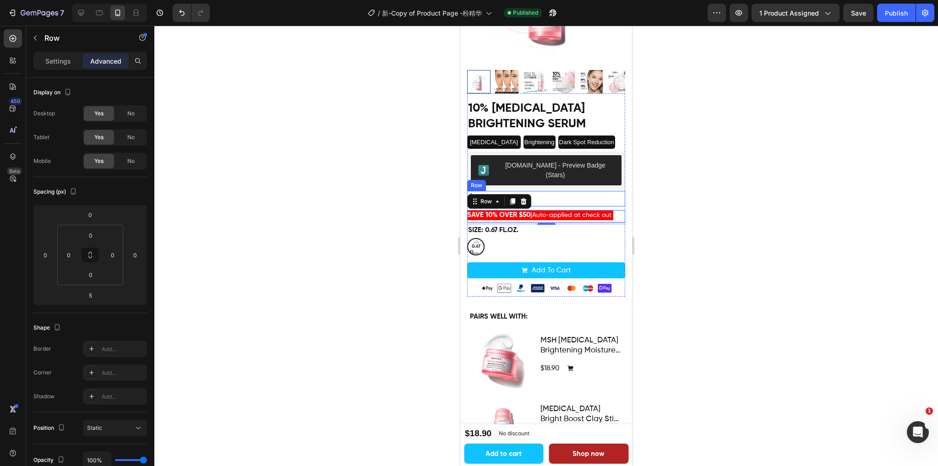
click at [586, 191] on div "$18.90 Product Price Product Price Row" at bounding box center [546, 199] width 158 height 16
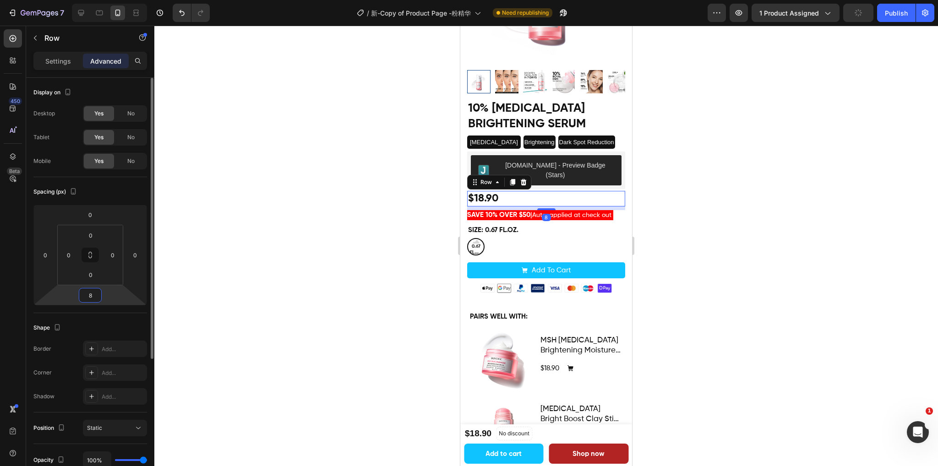
click at [95, 299] on input "8" at bounding box center [90, 295] width 18 height 14
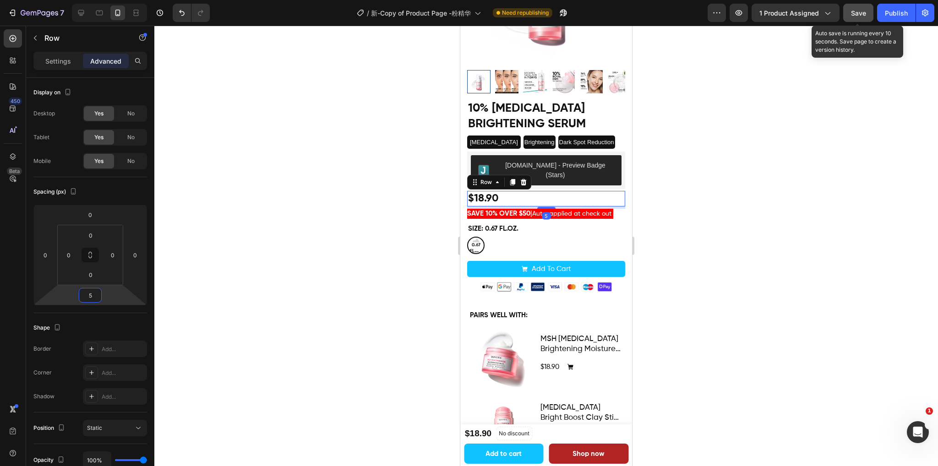
type input "5"
click at [863, 14] on span "Save" at bounding box center [858, 13] width 15 height 8
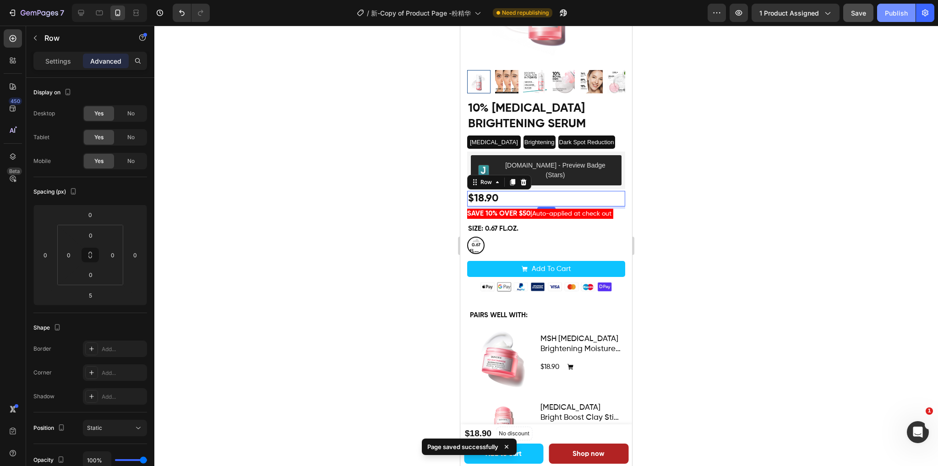
click at [897, 10] on div "Publish" at bounding box center [896, 13] width 23 height 10
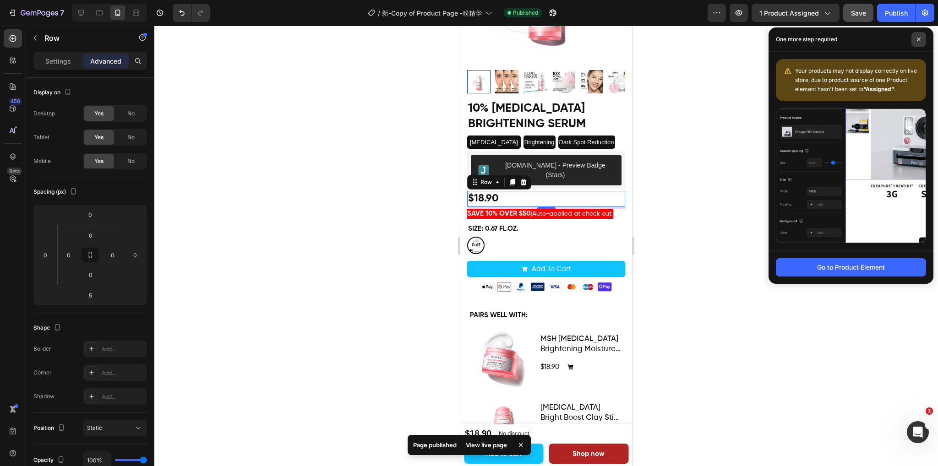
click at [916, 37] on span at bounding box center [918, 39] width 15 height 15
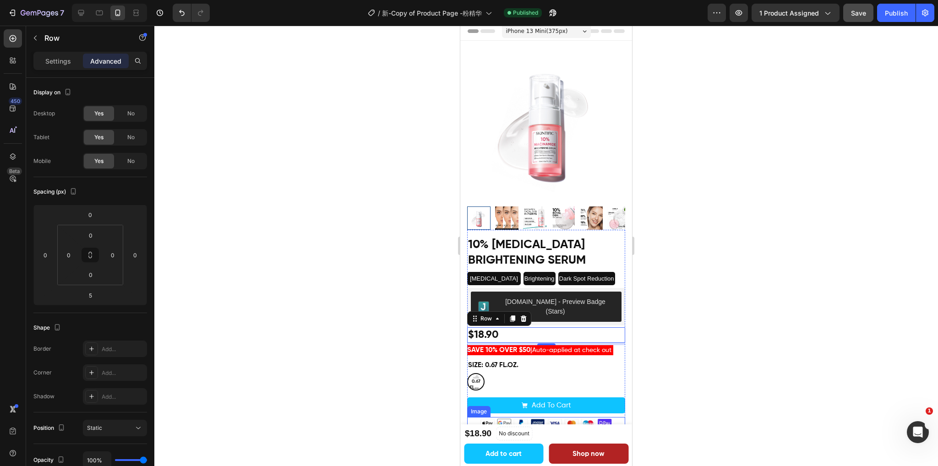
scroll to position [3, 0]
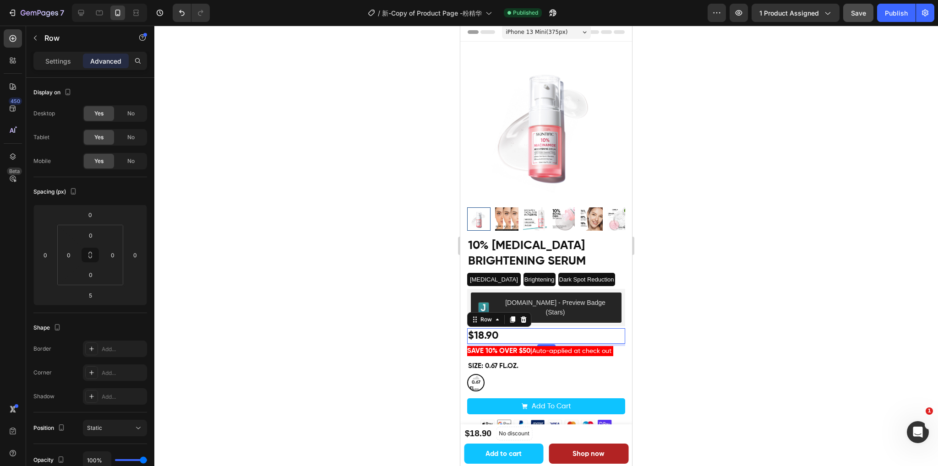
click at [755, 253] on div at bounding box center [545, 246] width 783 height 441
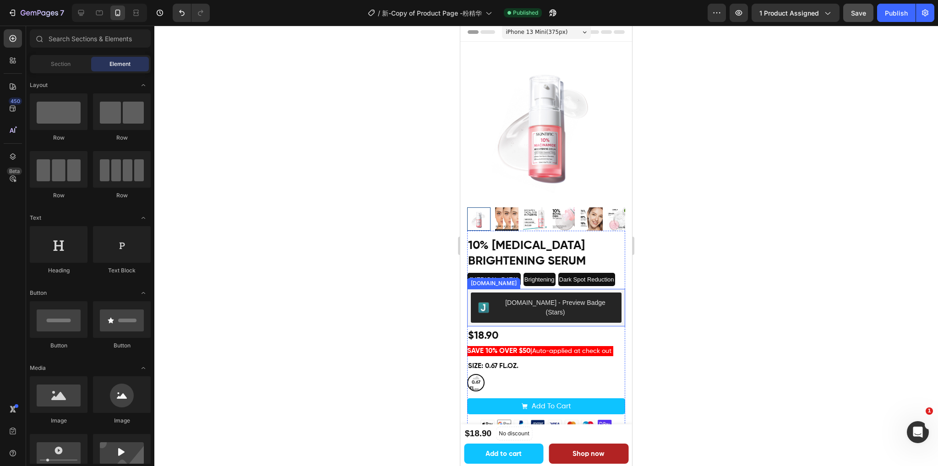
click at [544, 308] on div "Judge.me - Preview Badge (Stars)" at bounding box center [546, 308] width 158 height 38
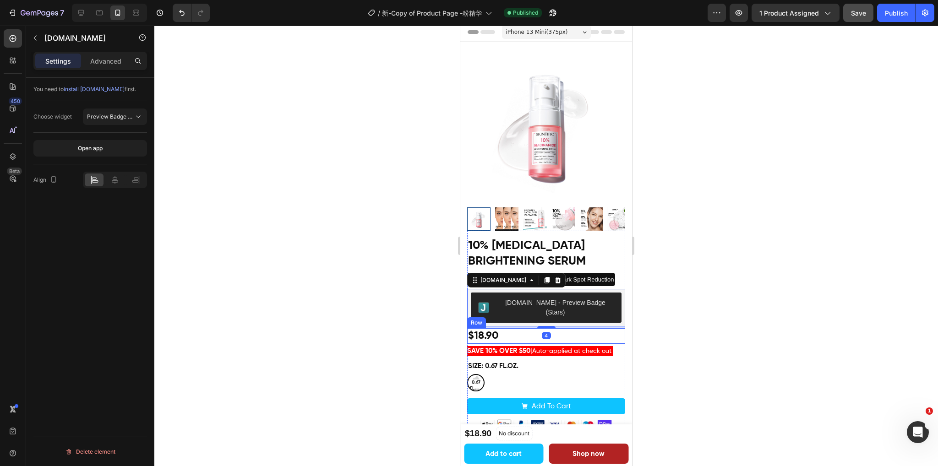
click at [536, 328] on div "$18.90 Product Price Product Price Row" at bounding box center [546, 336] width 158 height 16
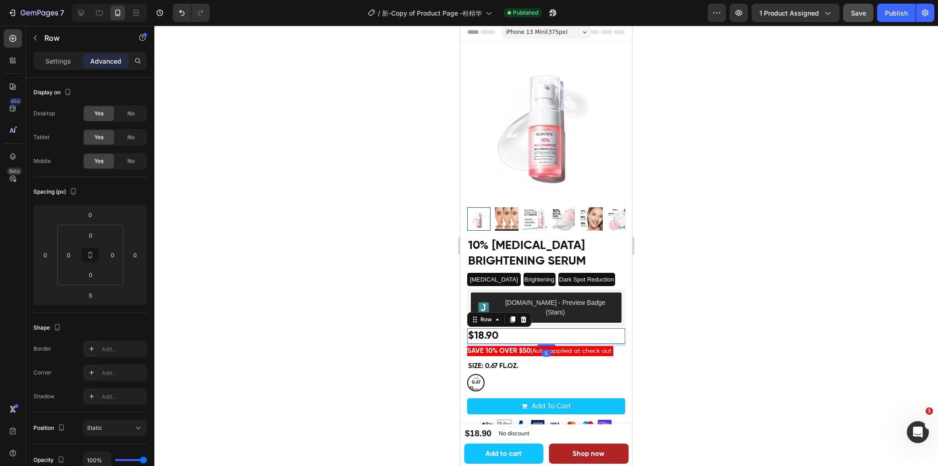
click at [797, 204] on div at bounding box center [545, 246] width 783 height 441
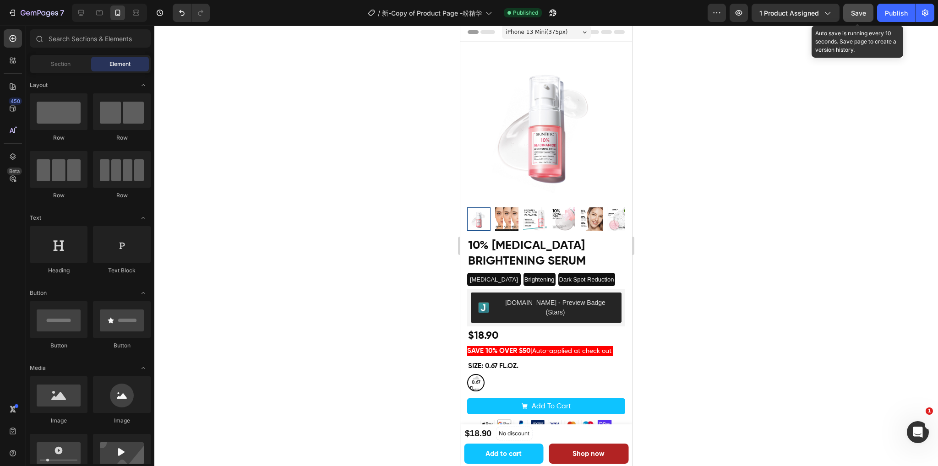
click at [858, 11] on span "Save" at bounding box center [858, 13] width 15 height 8
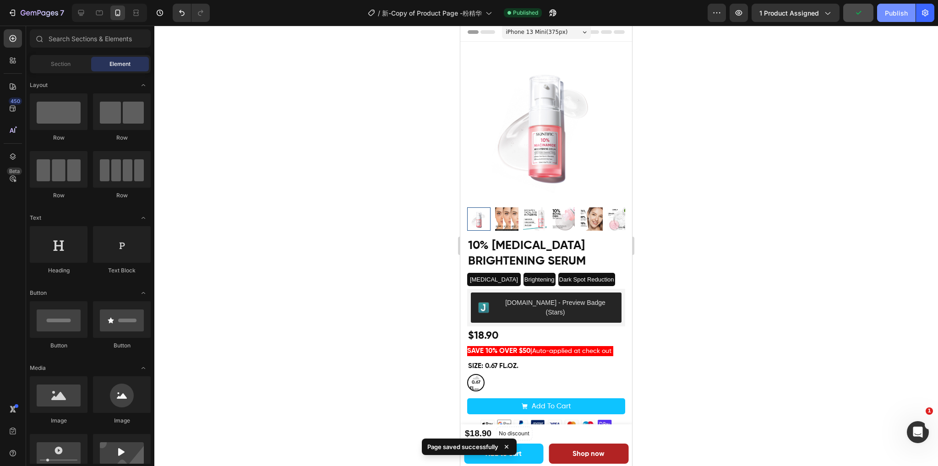
click at [892, 11] on div "Publish" at bounding box center [896, 13] width 23 height 10
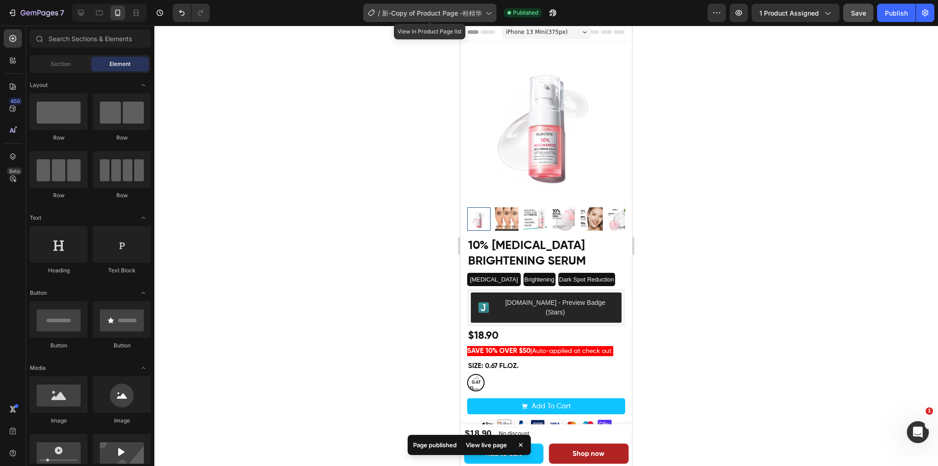
drag, startPoint x: 473, startPoint y: 13, endPoint x: 149, endPoint y: 14, distance: 323.7
click at [473, 13] on span "新-Copy of Product Page -粉精华" at bounding box center [432, 13] width 100 height 10
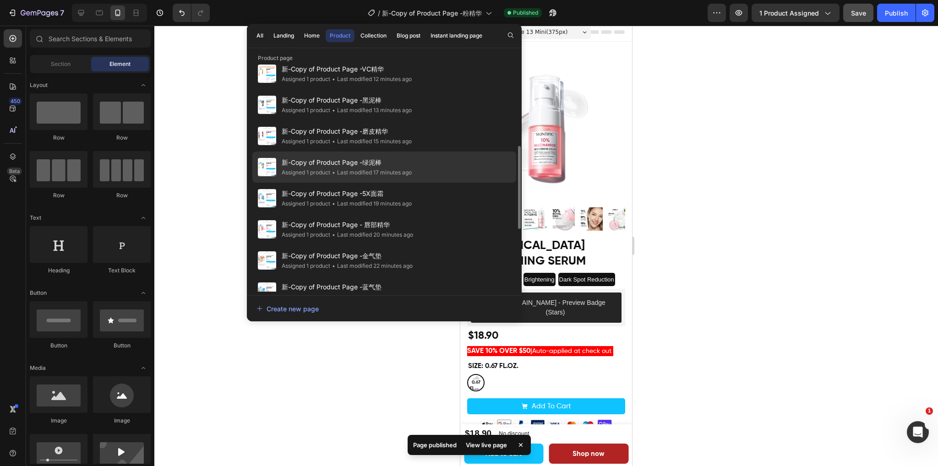
scroll to position [321, 0]
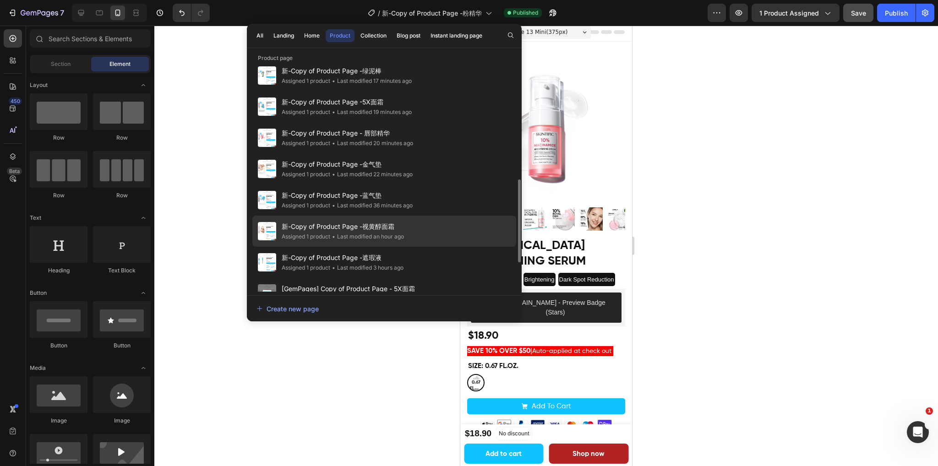
click at [363, 229] on span "新-Copy of Product Page -视黄醇面霜" at bounding box center [343, 226] width 122 height 11
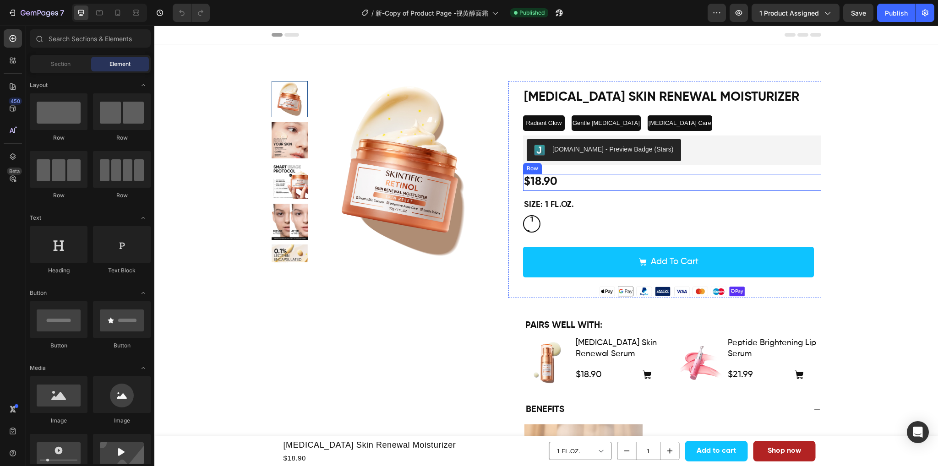
click at [692, 179] on div "$18.90 Product Price Product Price Row" at bounding box center [672, 182] width 298 height 17
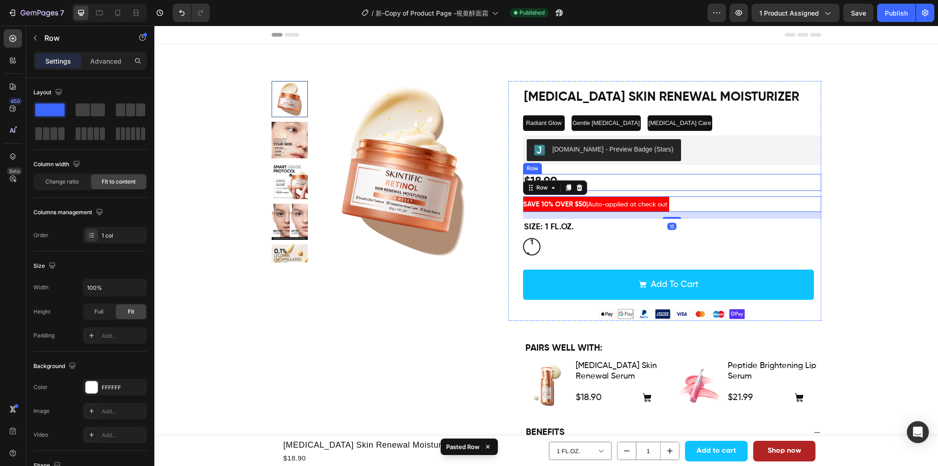
click at [674, 180] on div "$18.90 Product Price Product Price Row" at bounding box center [672, 182] width 298 height 17
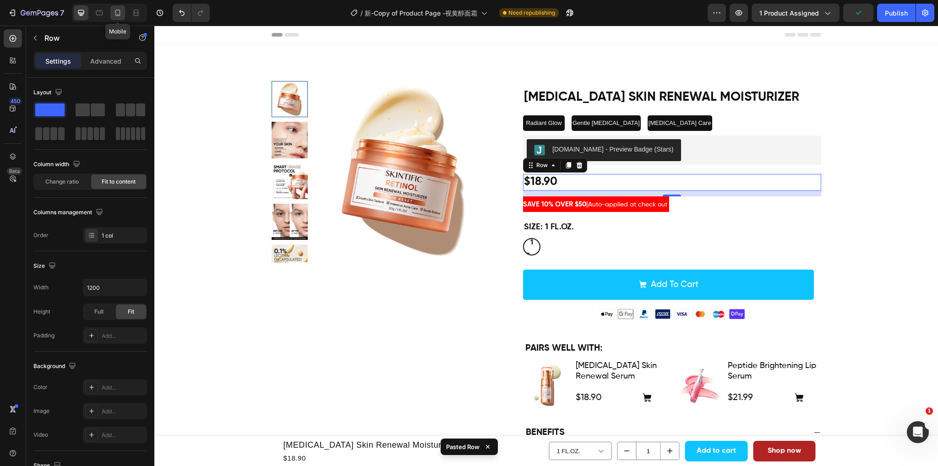
click at [112, 11] on div at bounding box center [117, 12] width 15 height 15
type input "100%"
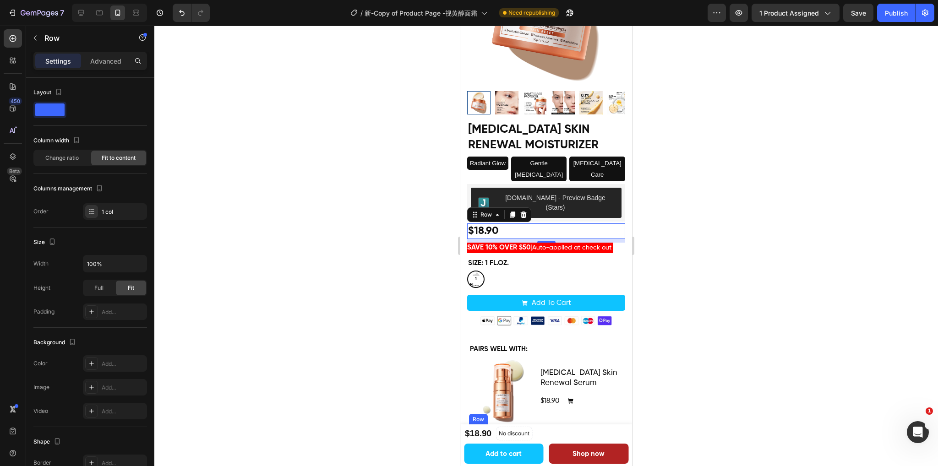
scroll to position [75, 0]
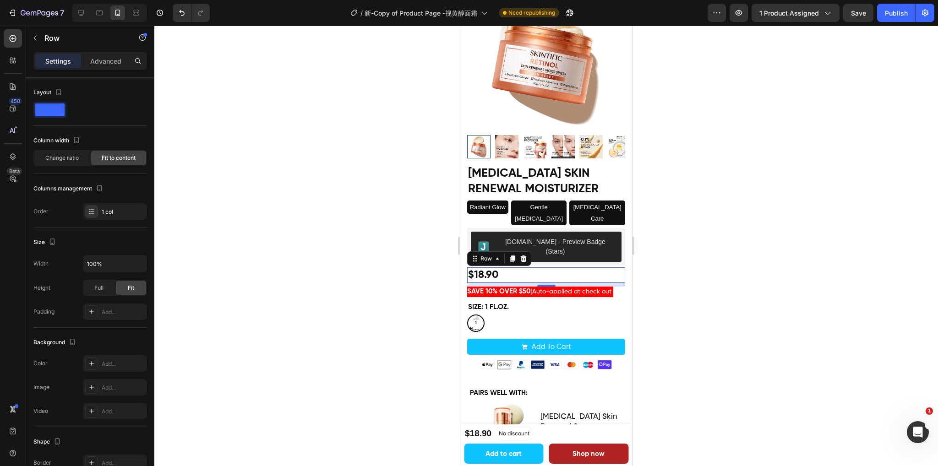
click at [561, 267] on div "$18.90 Product Price Product Price Row 12" at bounding box center [546, 275] width 158 height 16
click at [103, 57] on p "Advanced" at bounding box center [105, 61] width 31 height 10
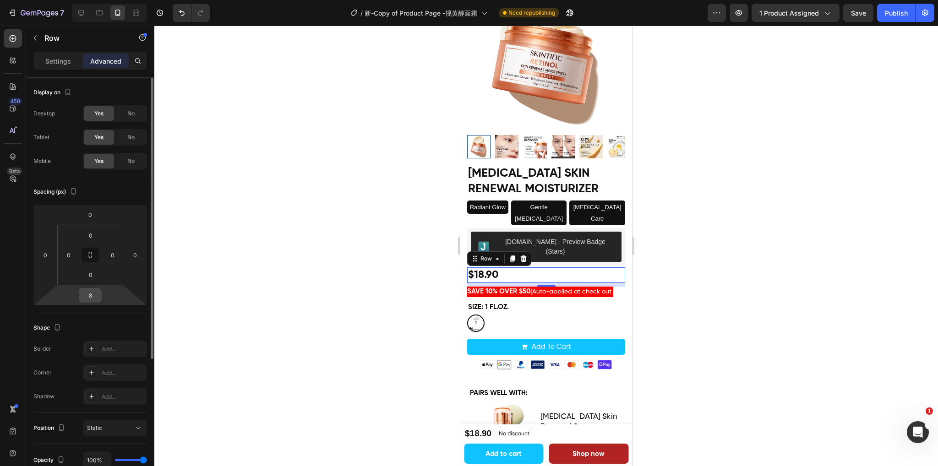
click at [93, 292] on input "8" at bounding box center [90, 295] width 18 height 14
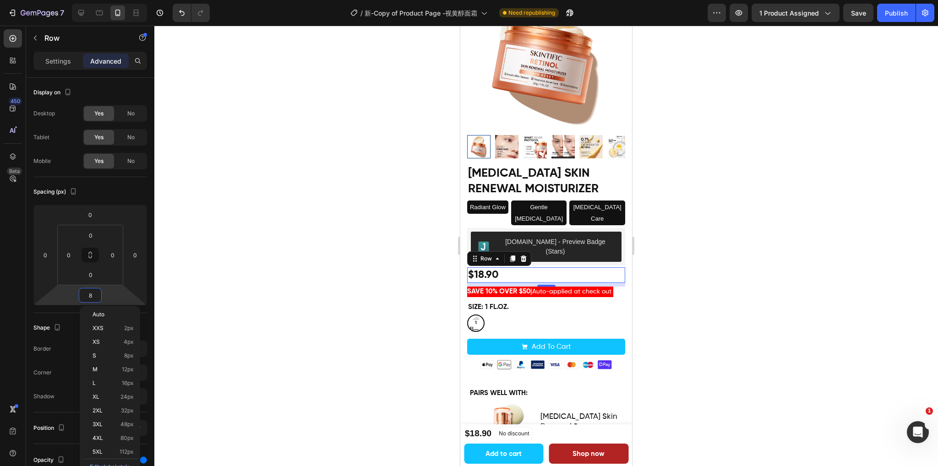
type input "5"
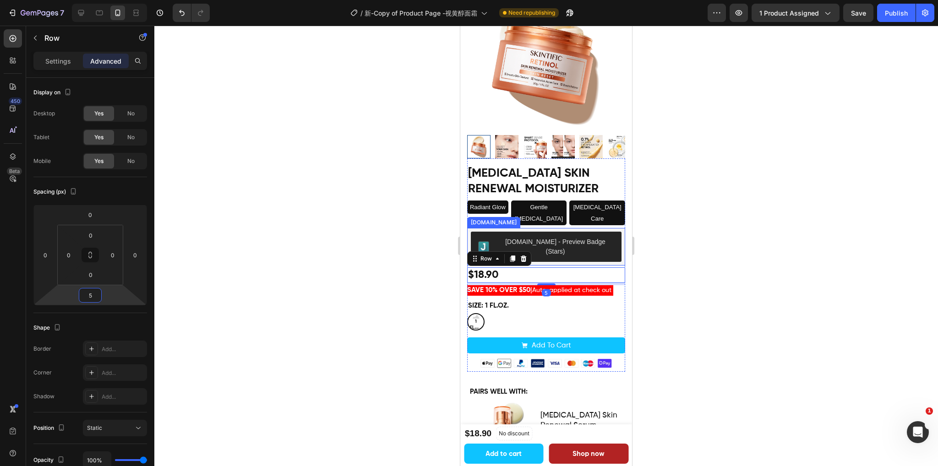
click at [769, 228] on div at bounding box center [545, 246] width 783 height 441
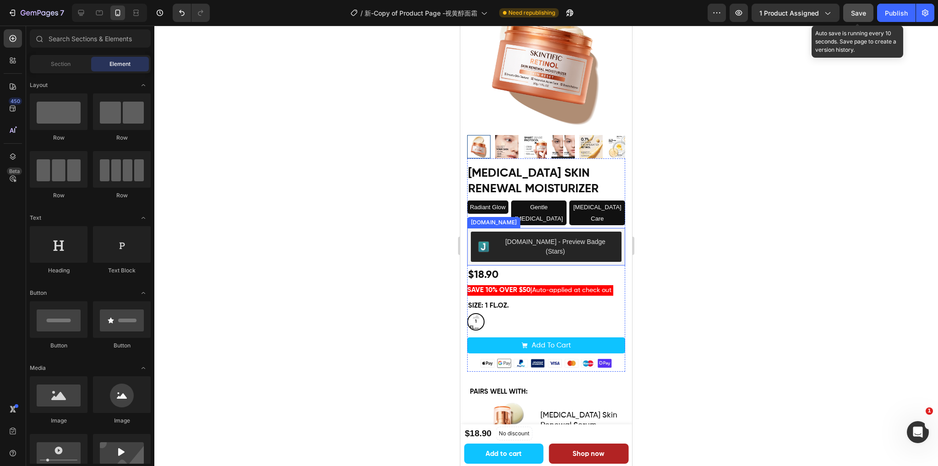
click at [860, 9] on span "Save" at bounding box center [858, 13] width 15 height 8
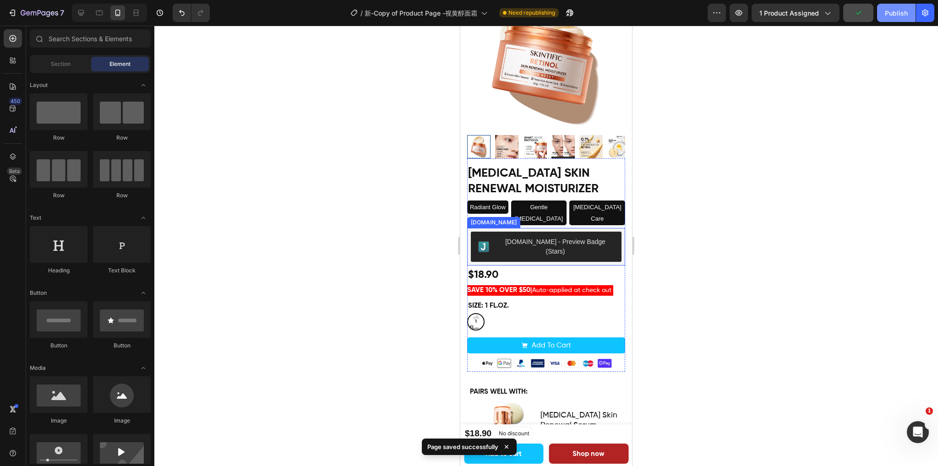
click at [895, 12] on div "Publish" at bounding box center [896, 13] width 23 height 10
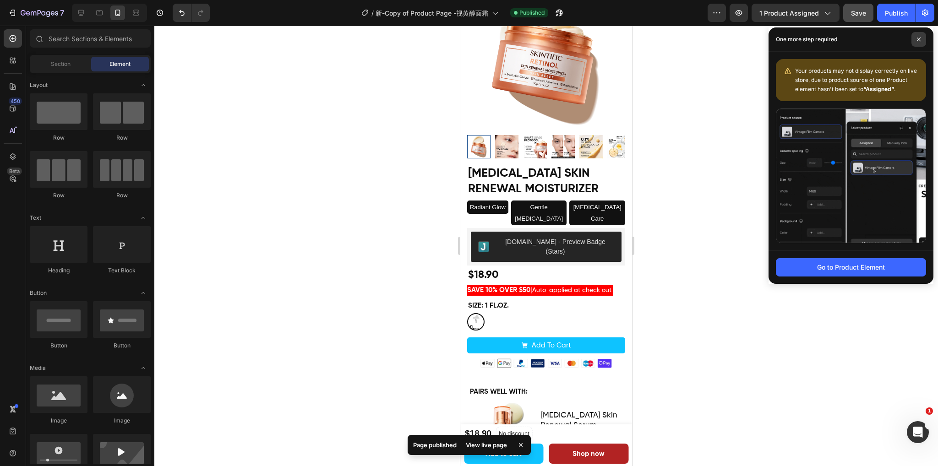
click at [917, 41] on icon at bounding box center [918, 39] width 5 height 5
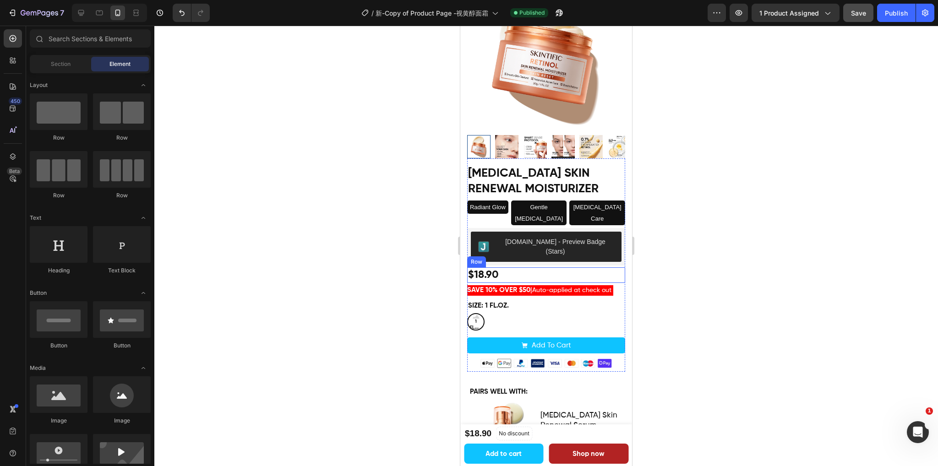
click at [555, 267] on div "$18.90 Product Price Product Price Row" at bounding box center [546, 275] width 158 height 16
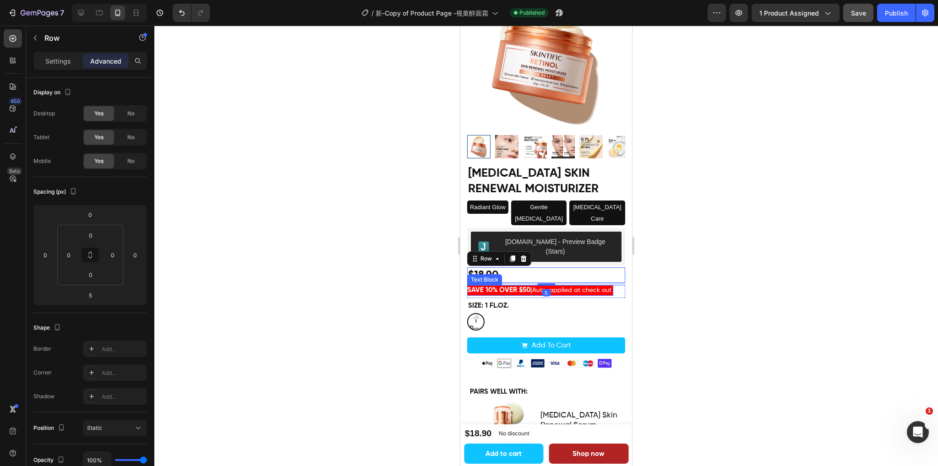
click at [564, 287] on span "Auto-applied at check out" at bounding box center [571, 290] width 79 height 6
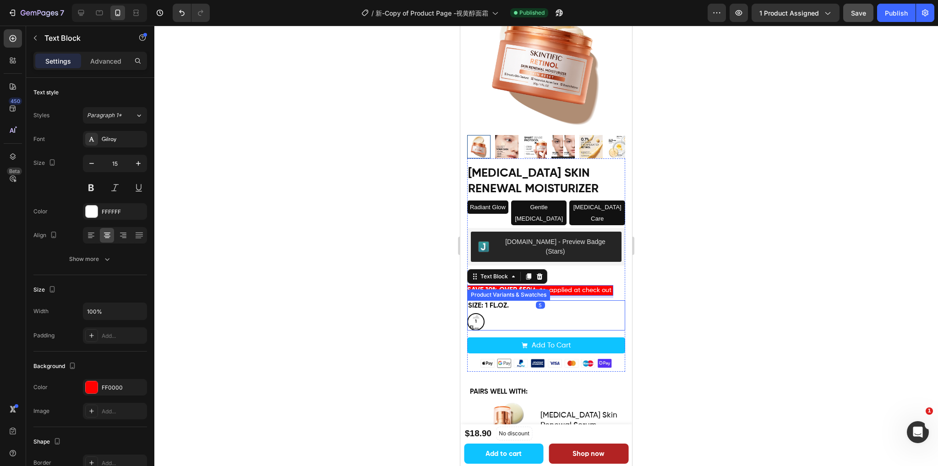
click at [563, 300] on div "Size: 1 FL.OZ. 1 FL.OZ. 1 FL.OZ. 1 FL.OZ." at bounding box center [546, 315] width 158 height 31
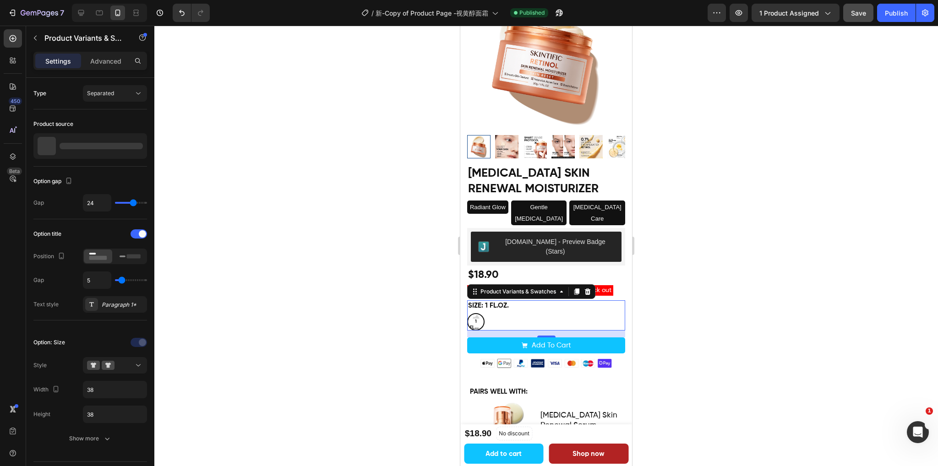
click at [692, 276] on div at bounding box center [545, 246] width 783 height 441
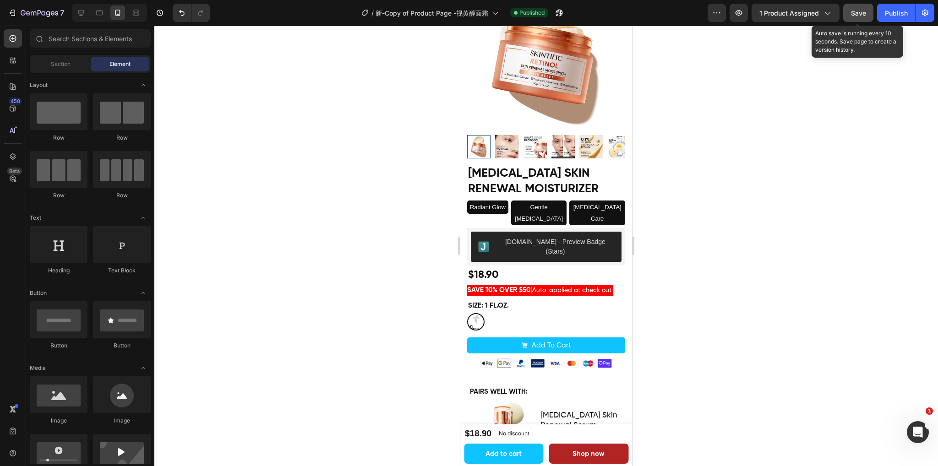
click at [859, 16] on span "Save" at bounding box center [858, 13] width 15 height 8
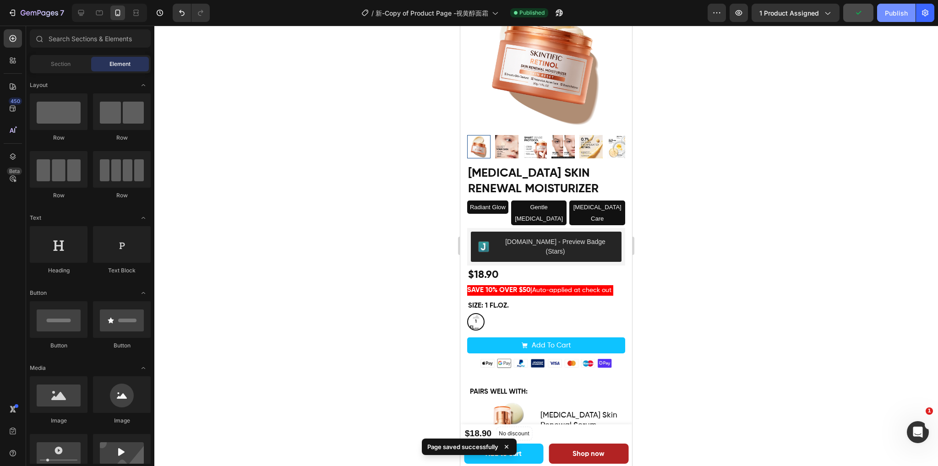
click at [890, 22] on button "Publish" at bounding box center [896, 13] width 38 height 18
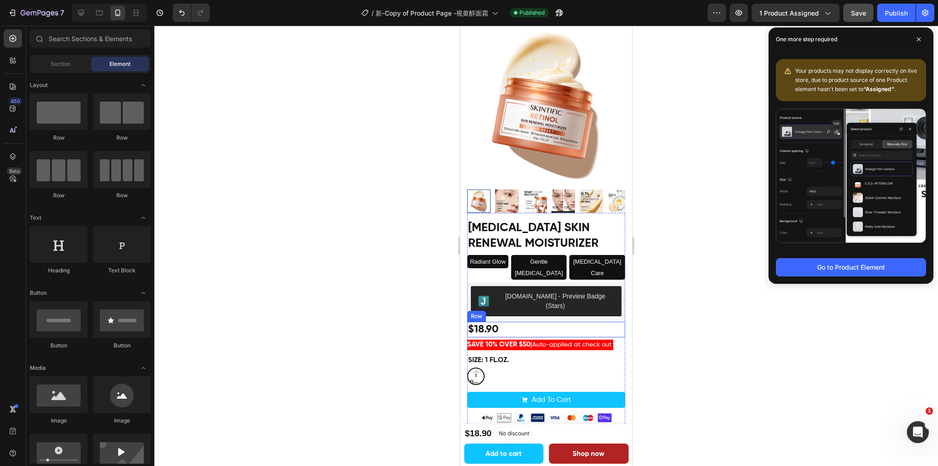
scroll to position [0, 0]
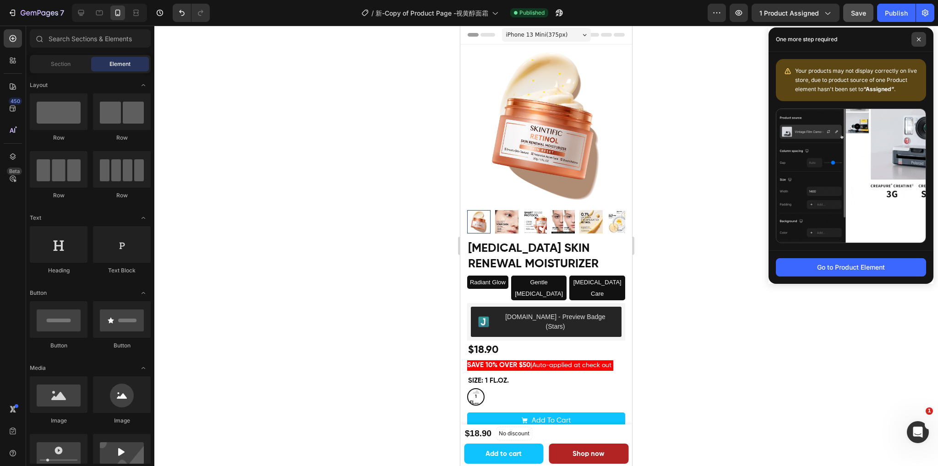
click at [916, 42] on span at bounding box center [918, 39] width 15 height 15
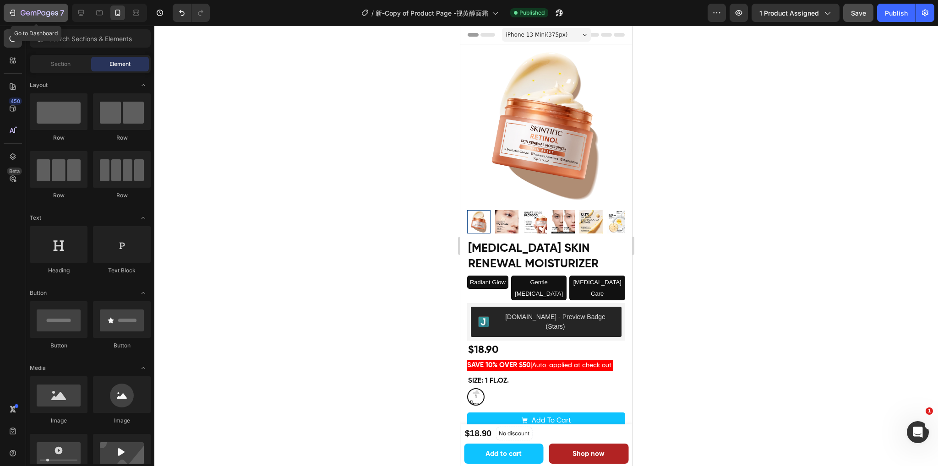
click at [49, 17] on icon "button" at bounding box center [40, 14] width 38 height 8
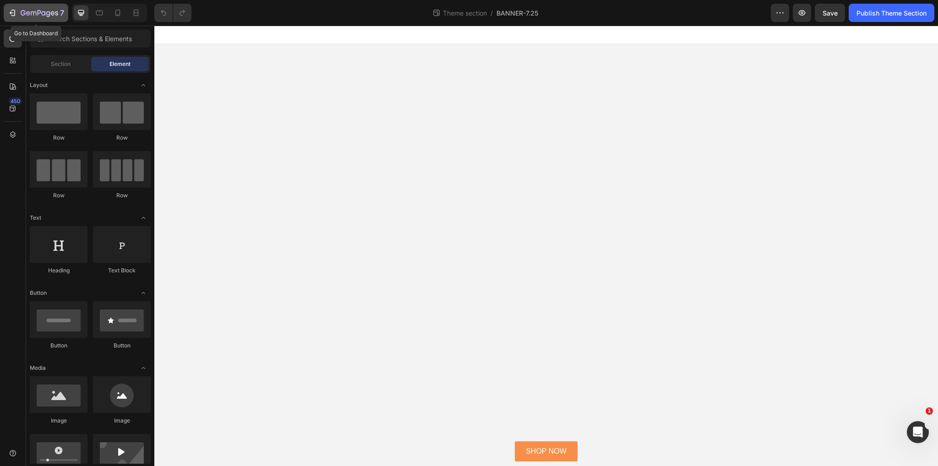
click at [9, 12] on icon "button" at bounding box center [12, 12] width 9 height 9
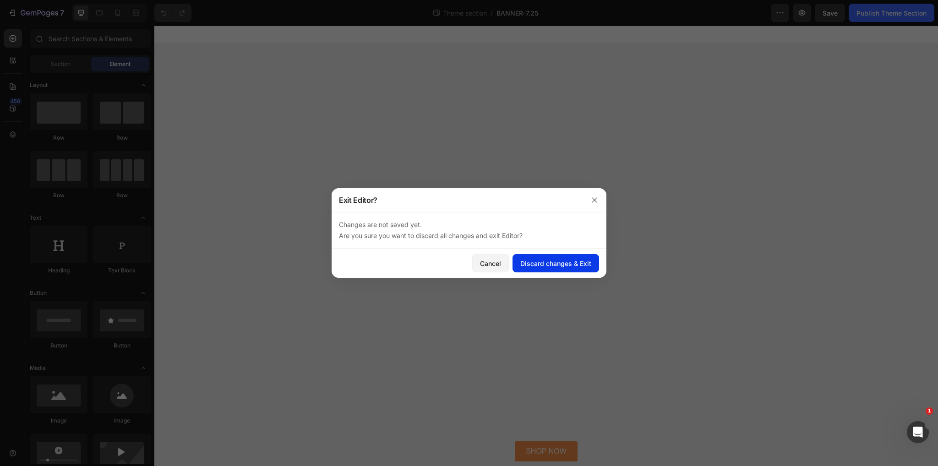
click at [563, 266] on div "Discard changes & Exit" at bounding box center [555, 264] width 71 height 10
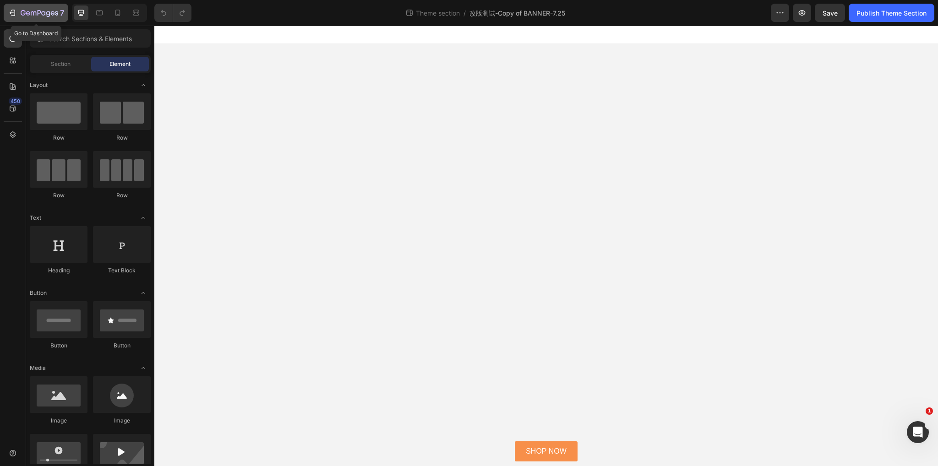
click at [18, 10] on div "7" at bounding box center [36, 12] width 56 height 11
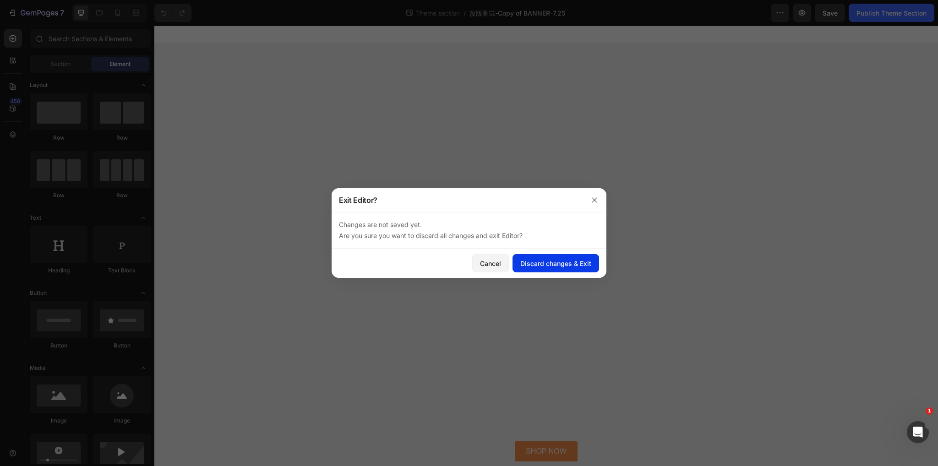
click at [544, 261] on div "Discard changes & Exit" at bounding box center [555, 264] width 71 height 10
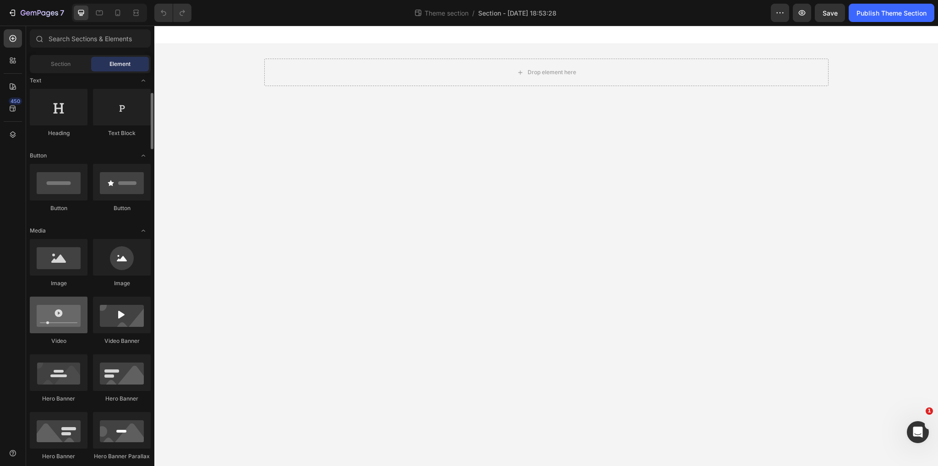
scroll to position [183, 0]
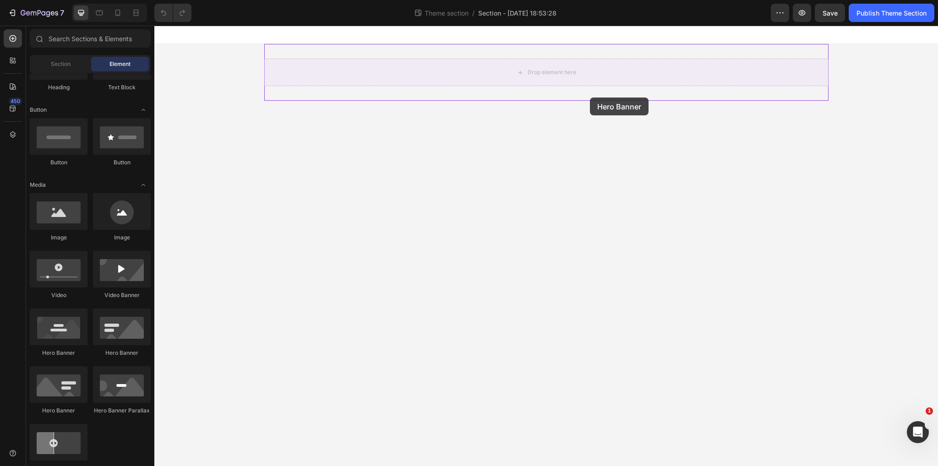
drag, startPoint x: 211, startPoint y: 363, endPoint x: 590, endPoint y: 98, distance: 462.7
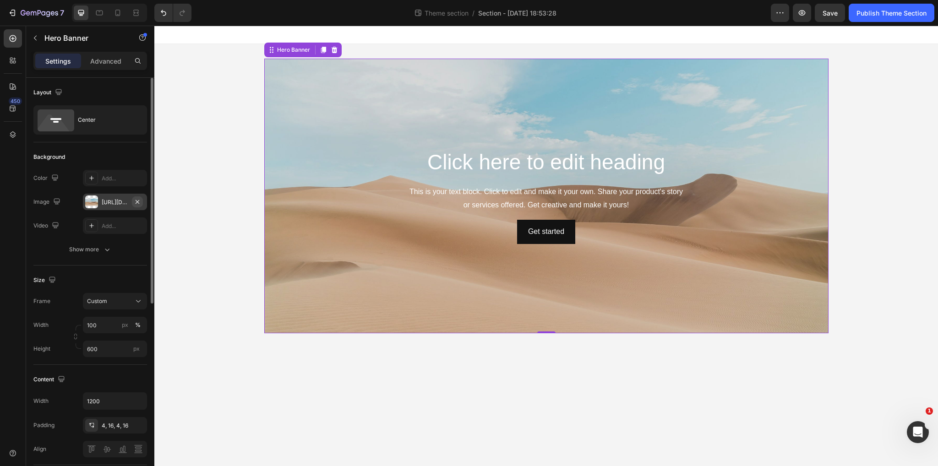
click at [136, 201] on icon "button" at bounding box center [137, 201] width 7 height 7
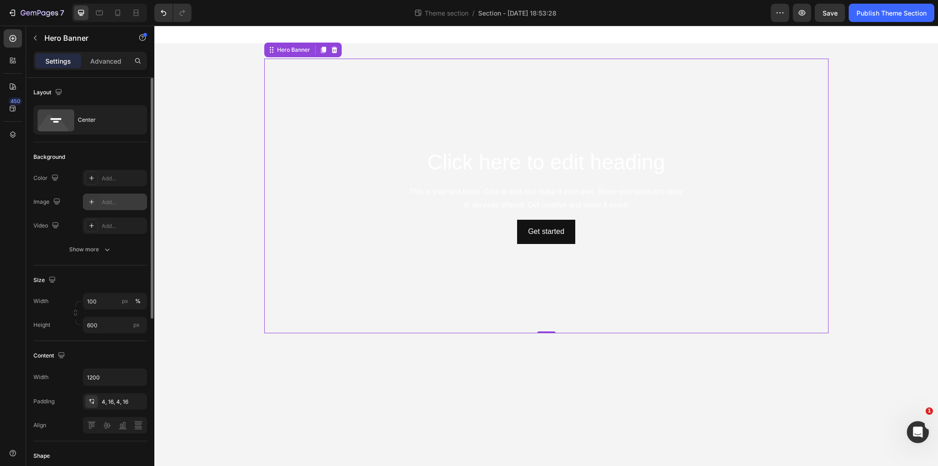
click at [98, 201] on div "Add..." at bounding box center [115, 202] width 64 height 16
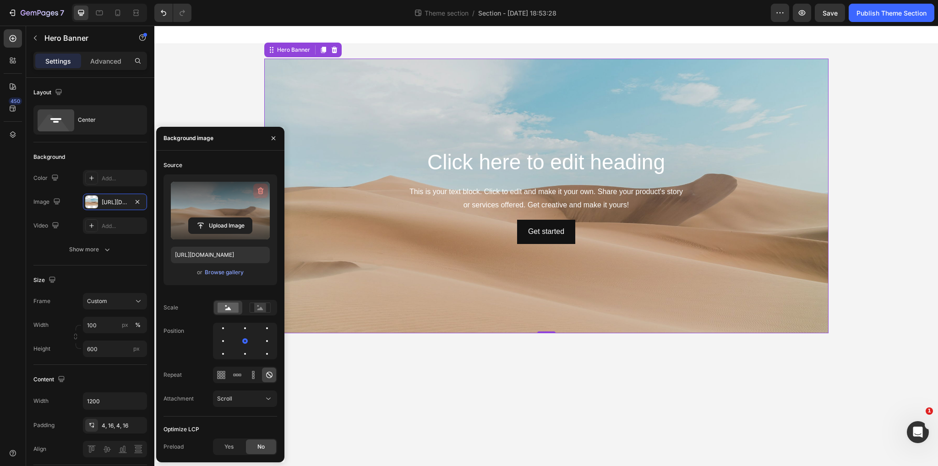
click at [262, 188] on icon "button" at bounding box center [260, 190] width 9 height 9
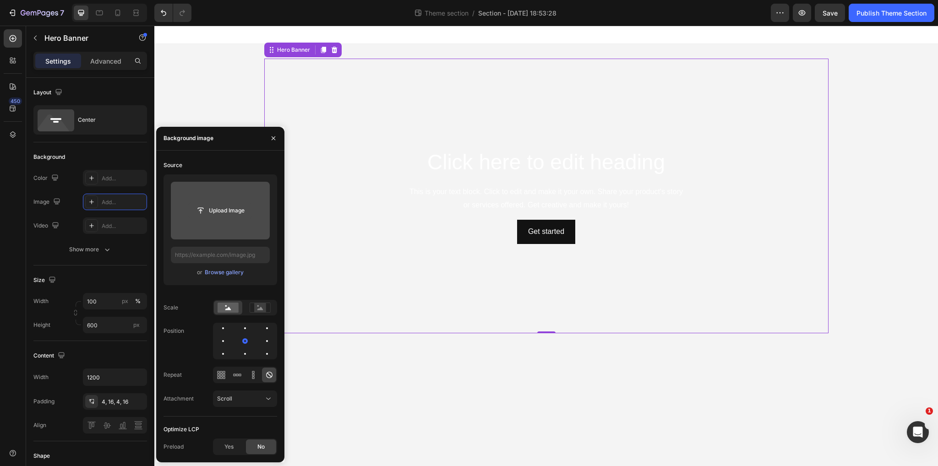
click at [220, 211] on input "file" at bounding box center [220, 211] width 63 height 16
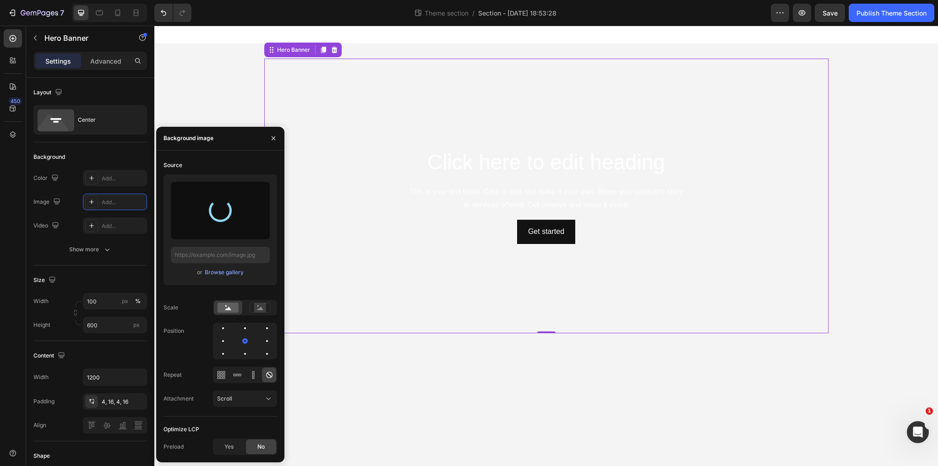
type input "[URL][DOMAIN_NAME]"
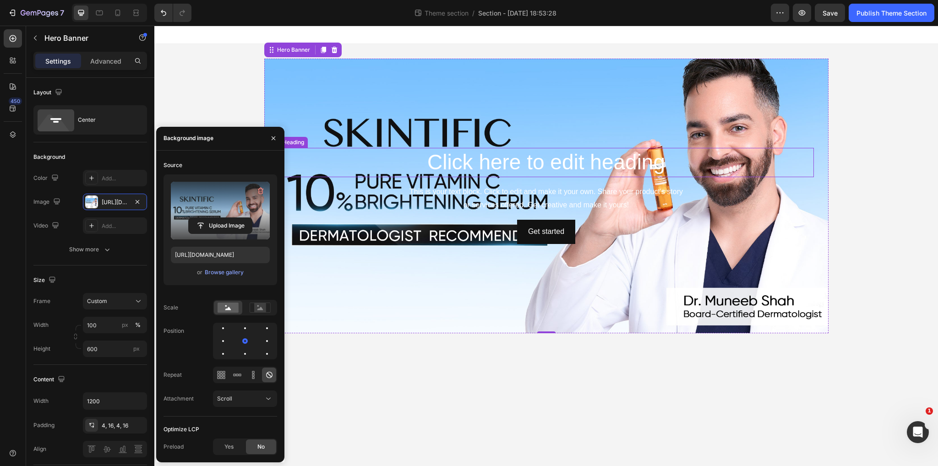
click at [532, 163] on h2 "Click here to edit heading" at bounding box center [546, 162] width 535 height 29
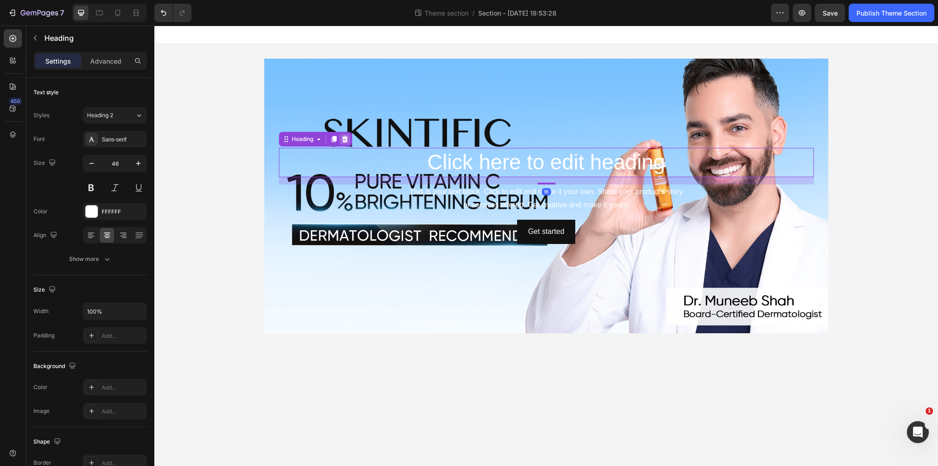
click at [344, 139] on icon at bounding box center [344, 139] width 7 height 7
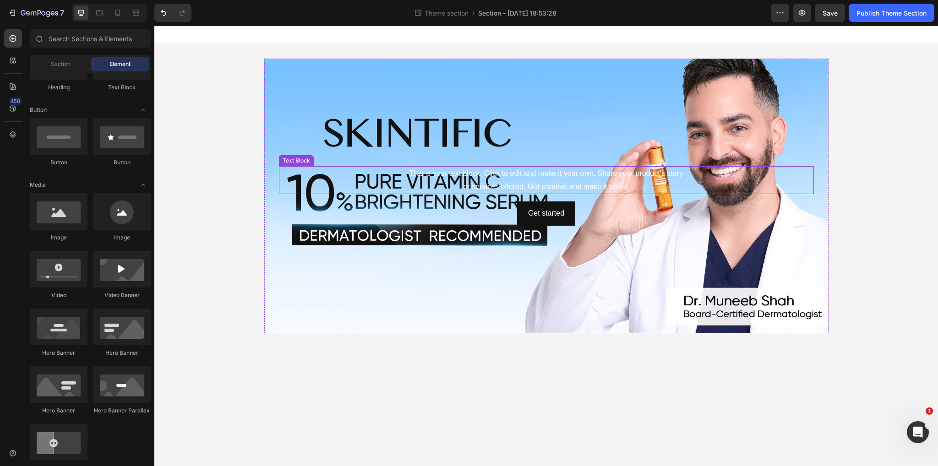
click at [523, 184] on div "This is your text block. Click to edit and make it your own. Share your product…" at bounding box center [546, 180] width 535 height 28
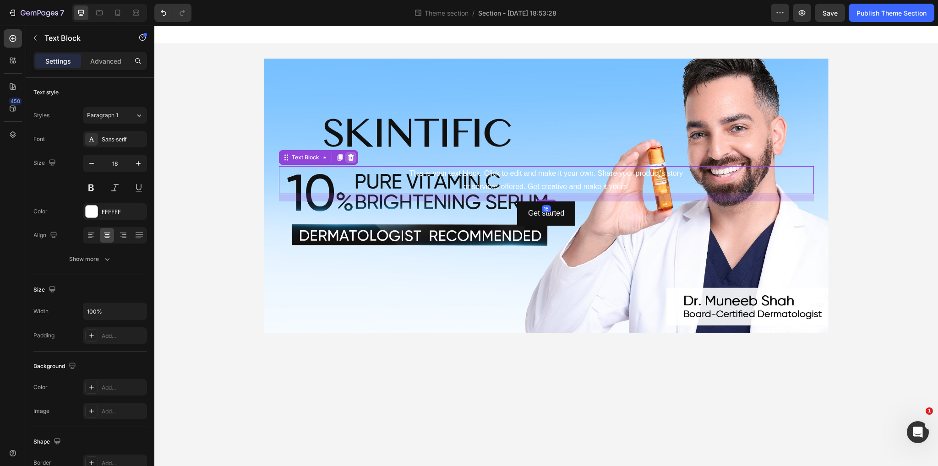
click at [347, 155] on icon at bounding box center [350, 157] width 7 height 7
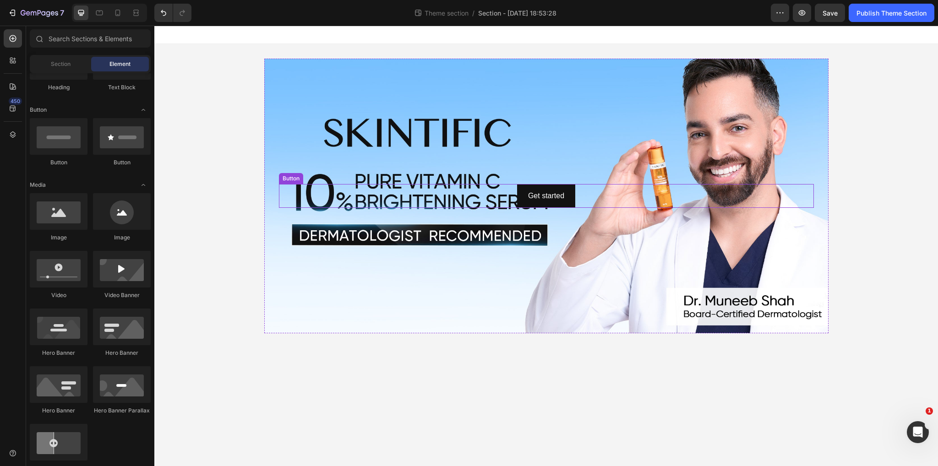
click at [640, 198] on div "Get started Button" at bounding box center [546, 196] width 535 height 24
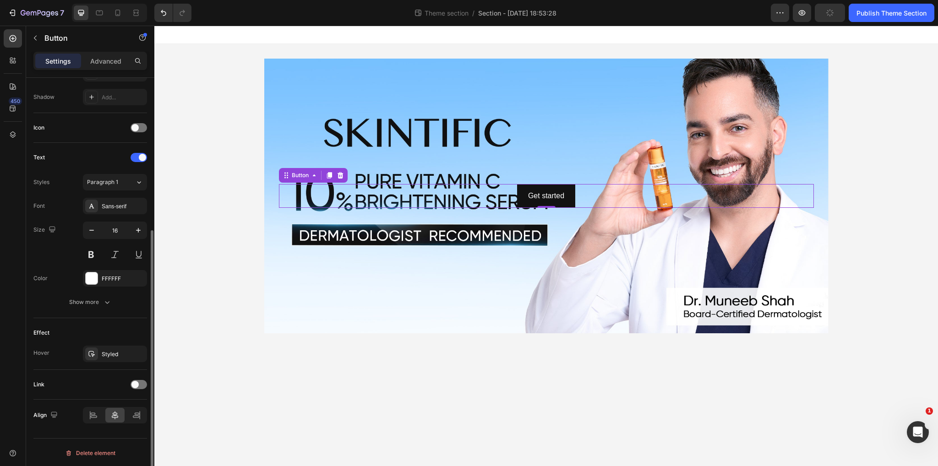
scroll to position [0, 0]
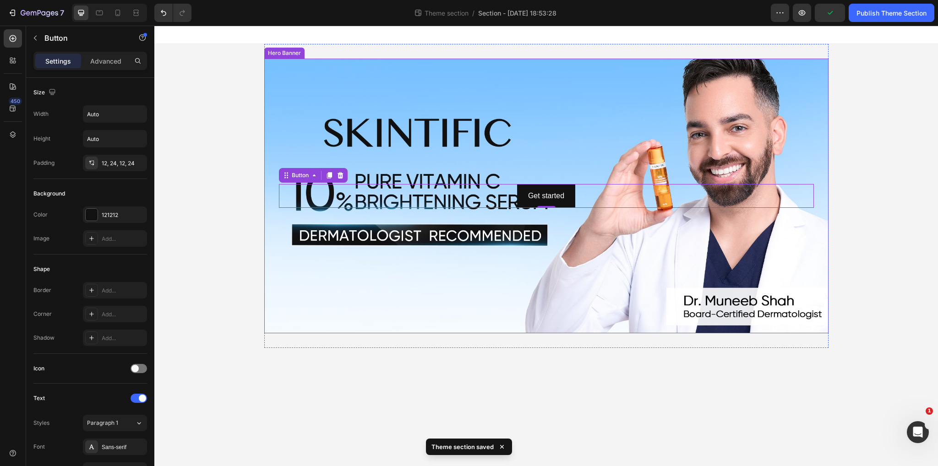
click at [304, 72] on div "Background Image" at bounding box center [546, 196] width 564 height 275
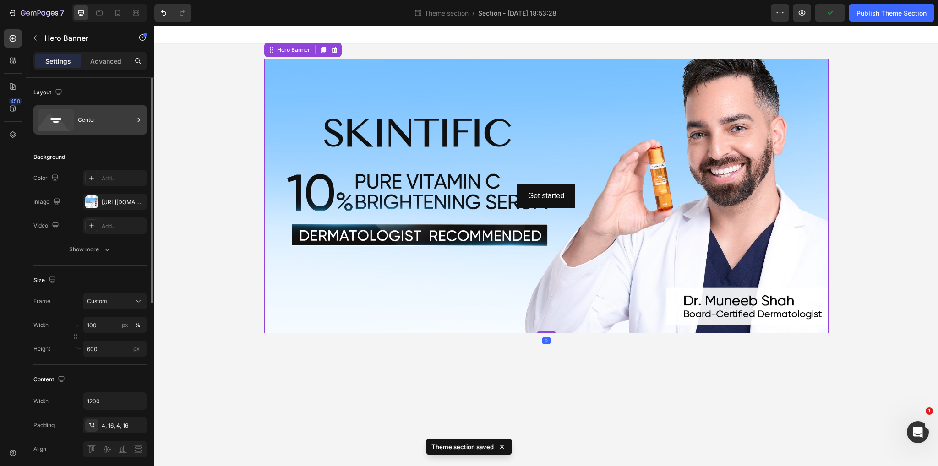
click at [66, 121] on icon at bounding box center [56, 120] width 37 height 22
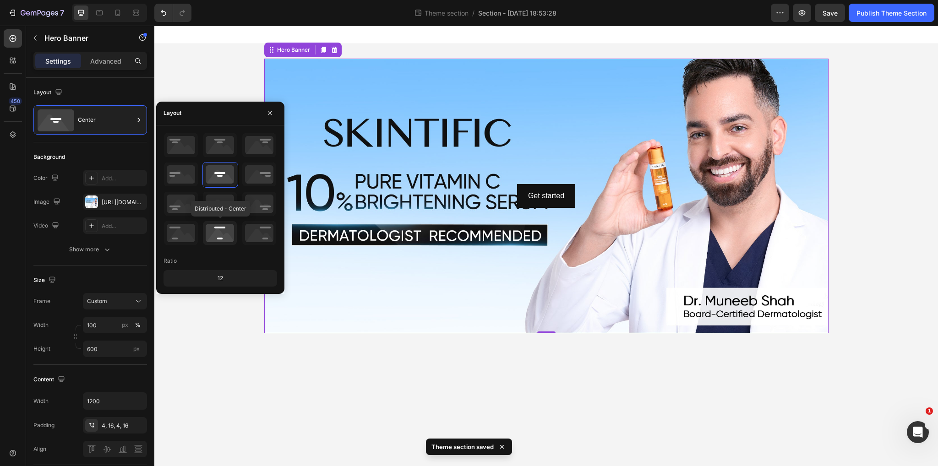
click at [218, 239] on icon at bounding box center [220, 233] width 34 height 24
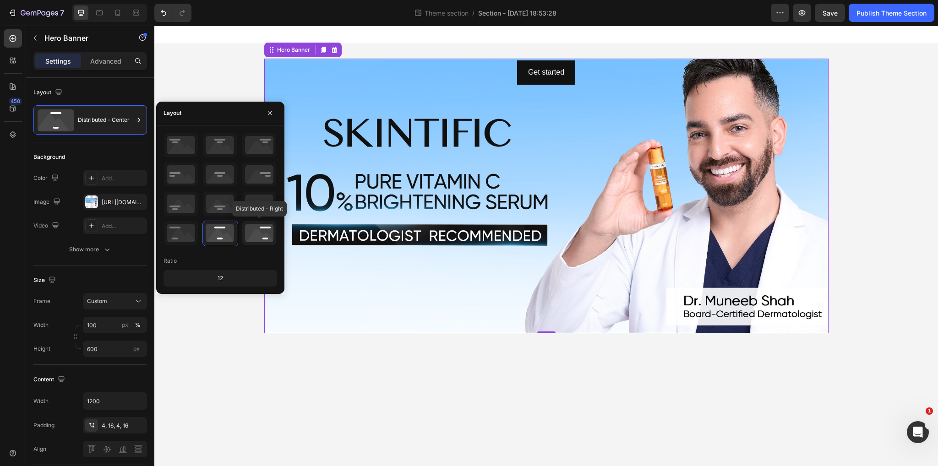
click at [261, 238] on icon at bounding box center [259, 233] width 34 height 24
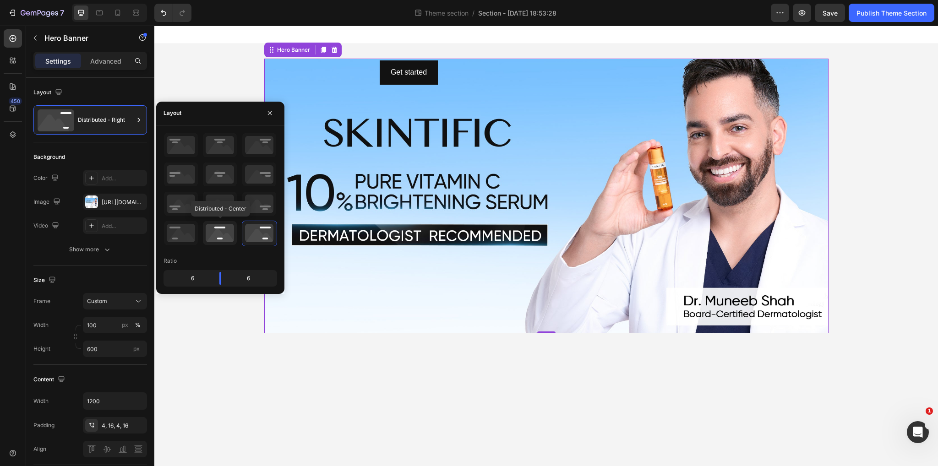
click at [218, 230] on icon at bounding box center [220, 233] width 34 height 24
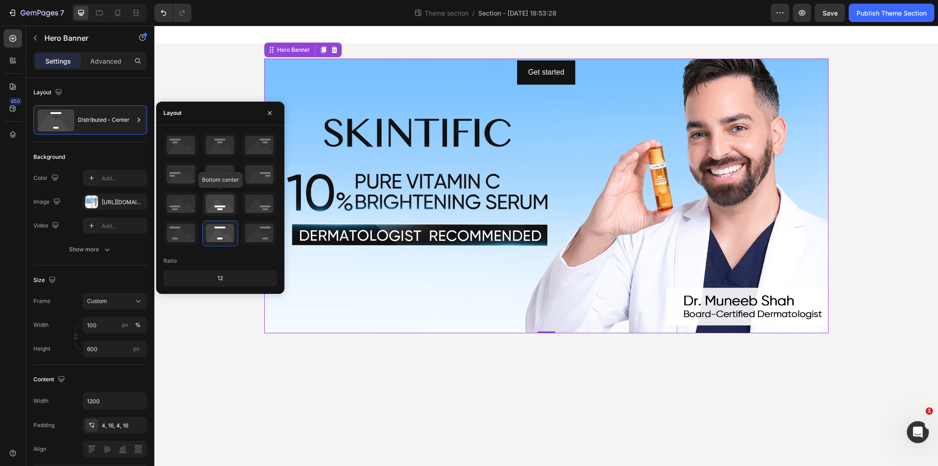
click at [216, 205] on icon at bounding box center [220, 204] width 34 height 24
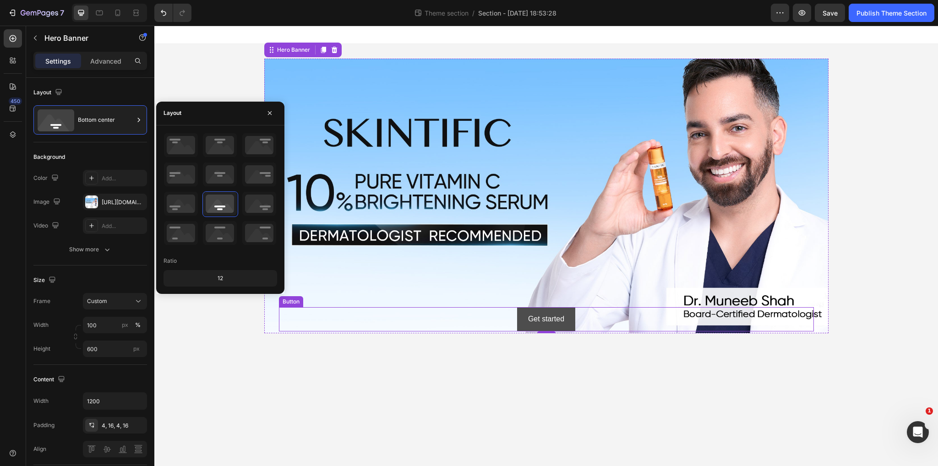
click at [573, 314] on button "Get started" at bounding box center [546, 319] width 58 height 24
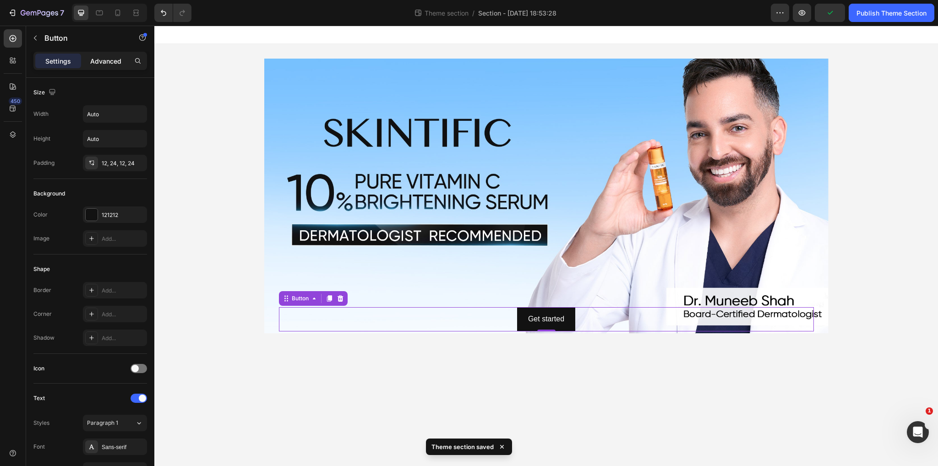
click at [104, 65] on p "Advanced" at bounding box center [105, 61] width 31 height 10
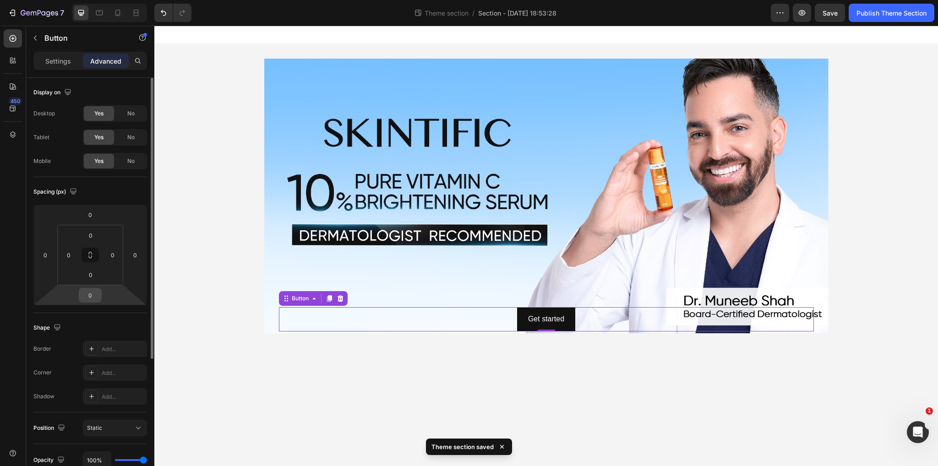
click at [97, 294] on input "0" at bounding box center [90, 295] width 18 height 14
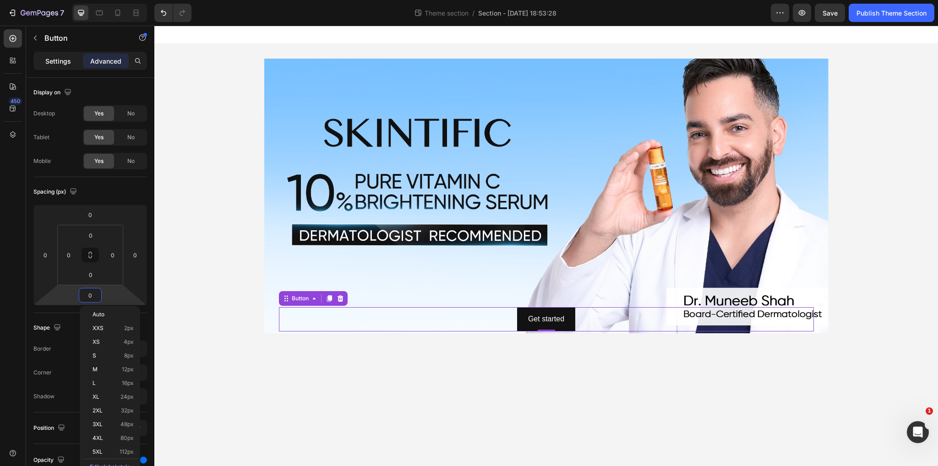
click at [55, 63] on p "Settings" at bounding box center [58, 61] width 26 height 10
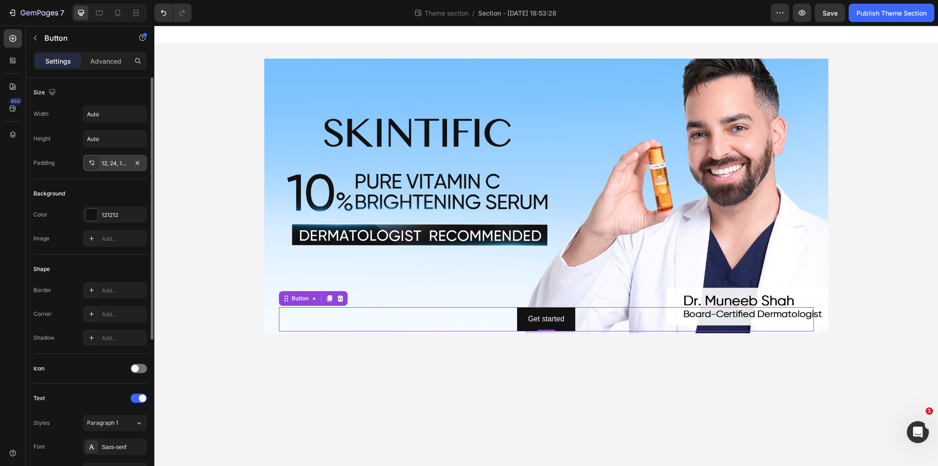
click at [106, 163] on div "12, 24, 12, 24" at bounding box center [115, 163] width 27 height 8
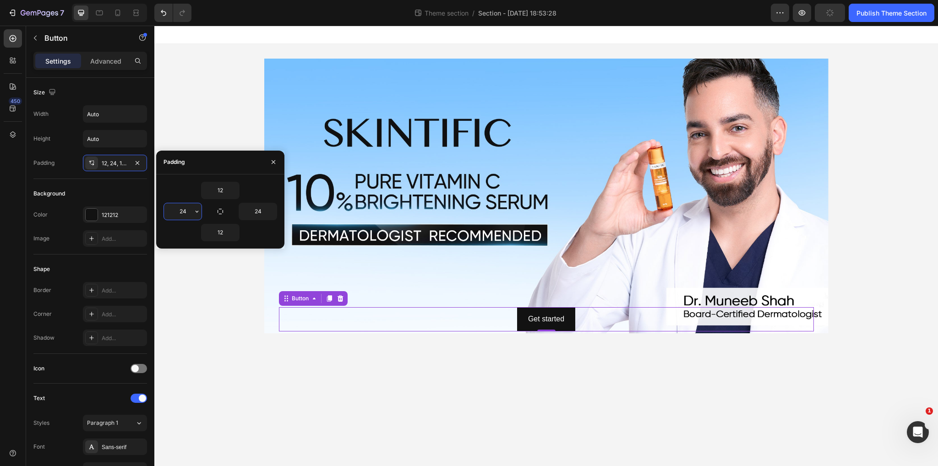
click at [187, 211] on input "24" at bounding box center [183, 211] width 38 height 16
type input "24"
drag, startPoint x: 348, startPoint y: 318, endPoint x: 343, endPoint y: 318, distance: 5.5
click at [348, 318] on div "Get started Button 0" at bounding box center [546, 319] width 535 height 24
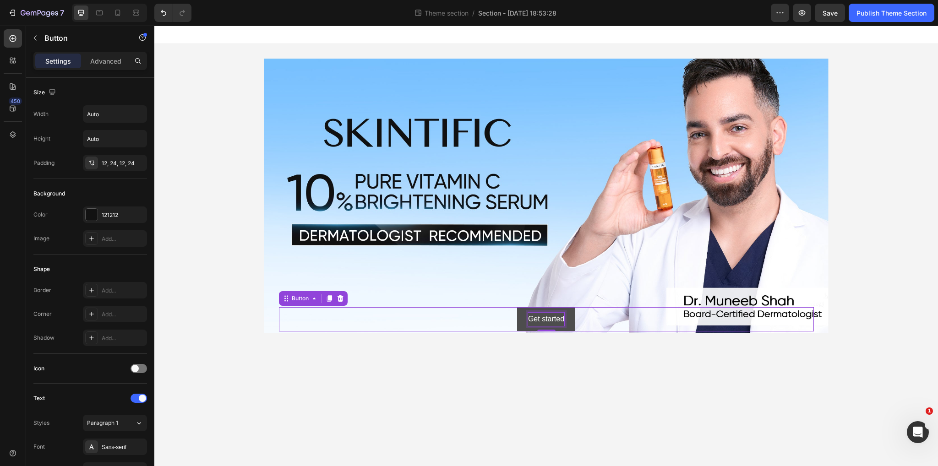
click at [528, 315] on div "Get started" at bounding box center [546, 319] width 36 height 13
click at [501, 315] on div "Get started Button 0" at bounding box center [546, 319] width 535 height 24
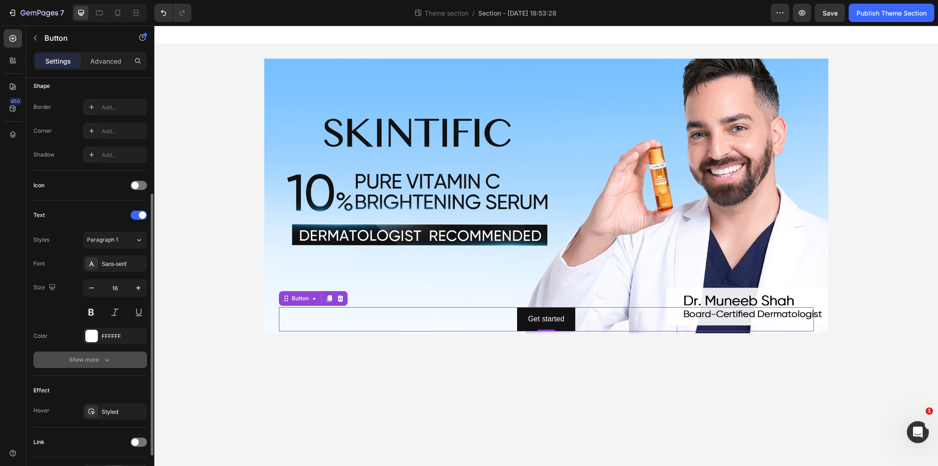
click at [96, 359] on div "Show more" at bounding box center [90, 359] width 43 height 9
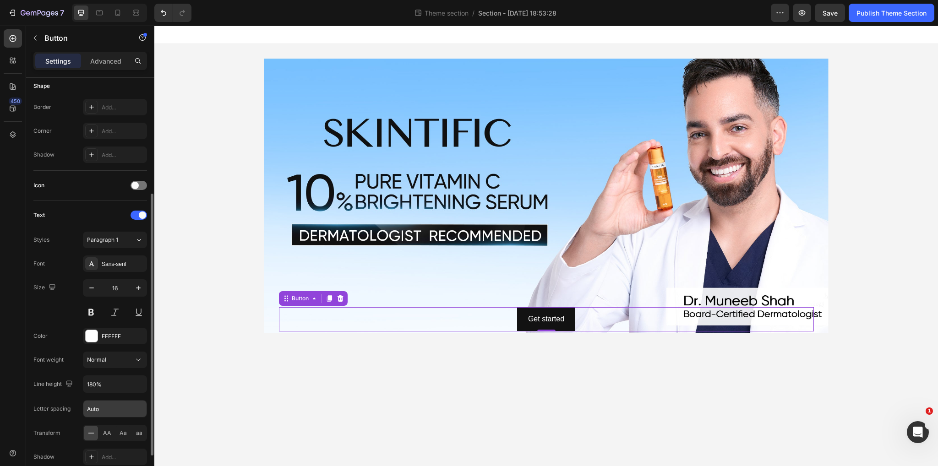
scroll to position [361, 0]
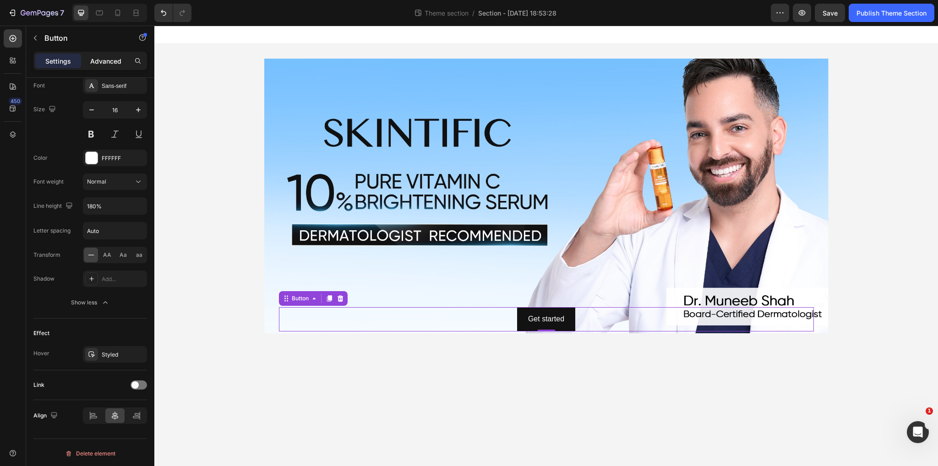
click at [107, 61] on p "Advanced" at bounding box center [105, 61] width 31 height 10
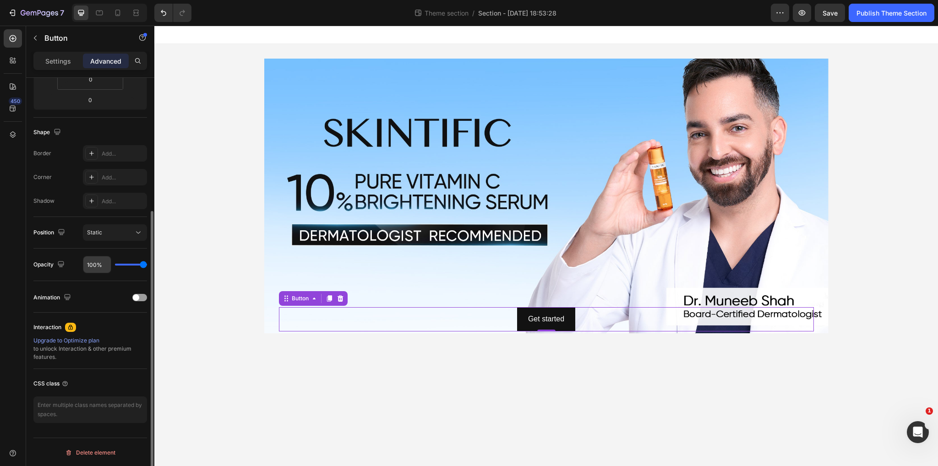
scroll to position [0, 0]
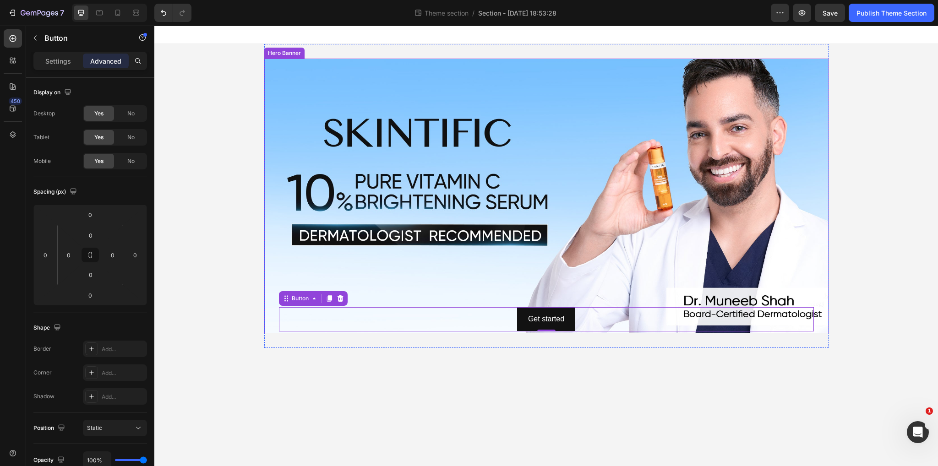
click at [410, 272] on div "Background Image" at bounding box center [546, 196] width 564 height 275
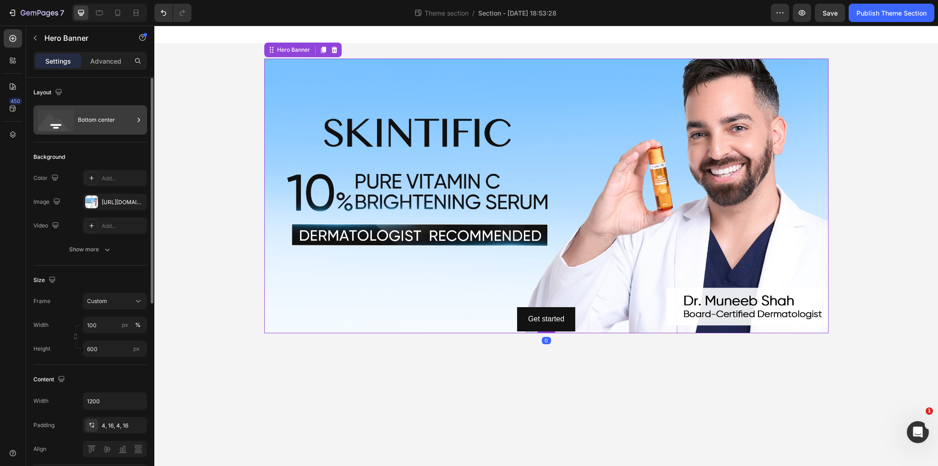
click at [79, 120] on div "Bottom center" at bounding box center [106, 119] width 56 height 21
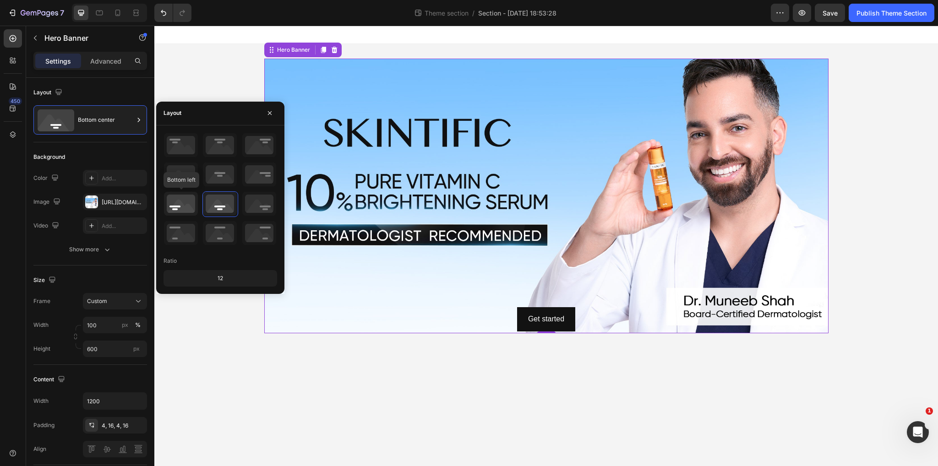
click at [180, 204] on icon at bounding box center [181, 204] width 34 height 24
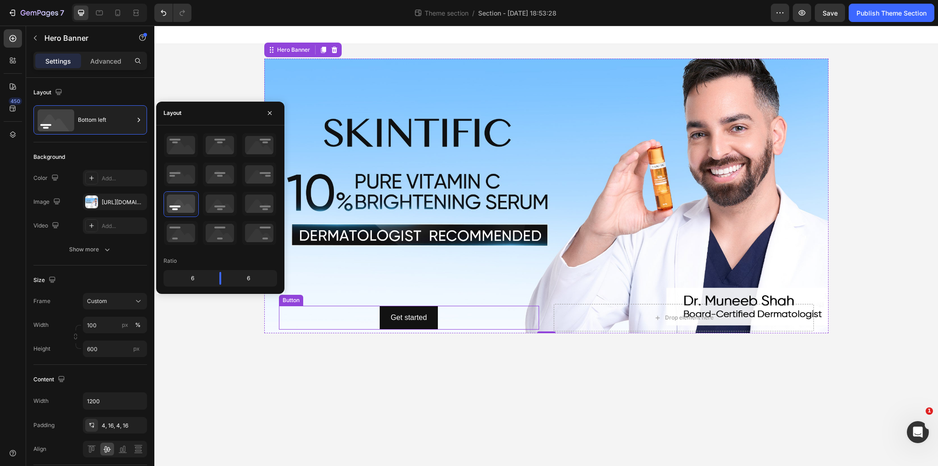
click at [473, 326] on div "Get started Button" at bounding box center [409, 318] width 260 height 24
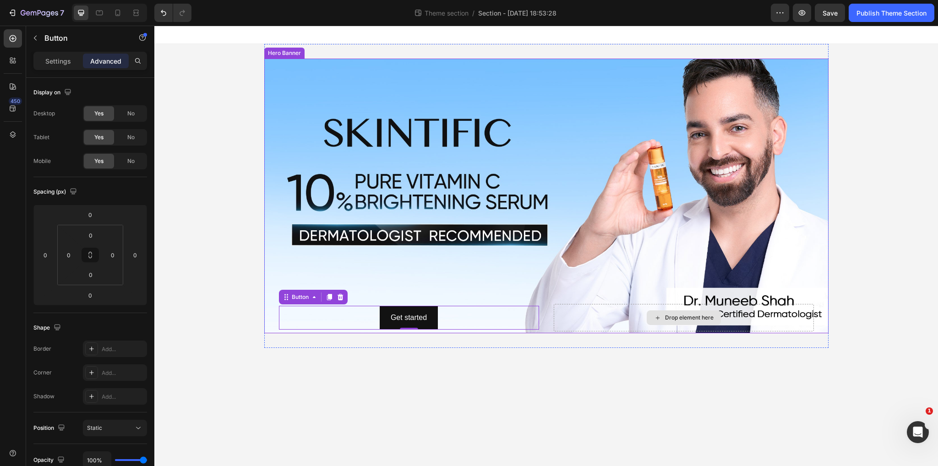
click at [596, 312] on div "Drop element here" at bounding box center [684, 317] width 260 height 27
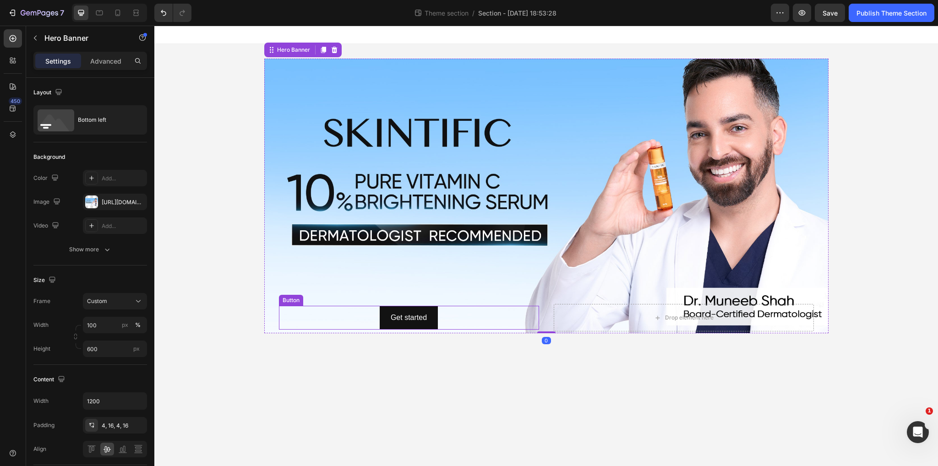
click at [511, 310] on div "Get started Button" at bounding box center [409, 318] width 260 height 24
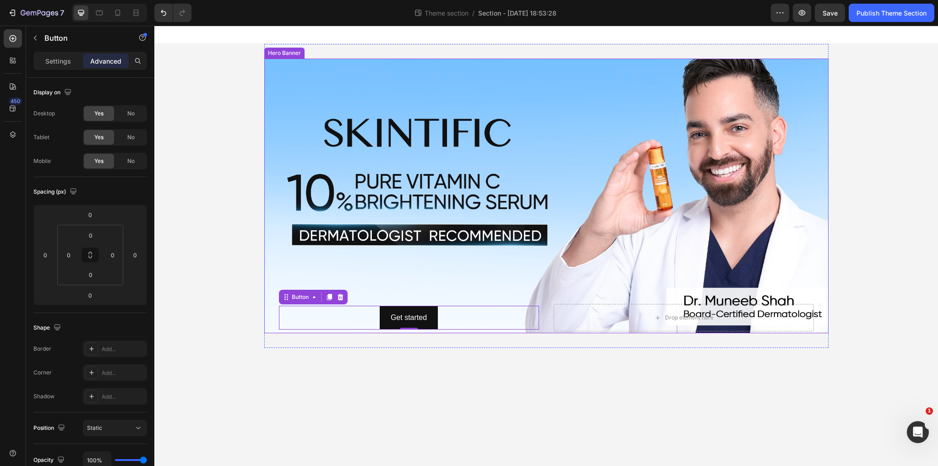
click at [379, 186] on div "Background Image" at bounding box center [546, 196] width 564 height 275
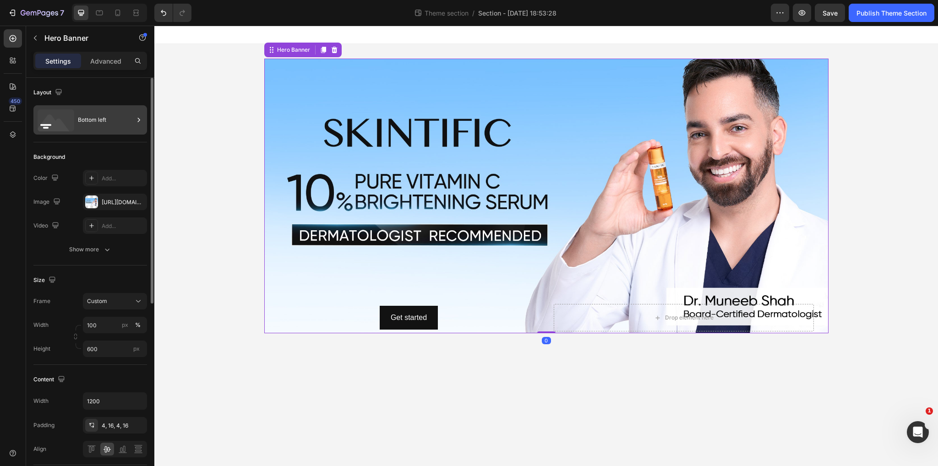
click at [74, 120] on icon at bounding box center [56, 120] width 37 height 22
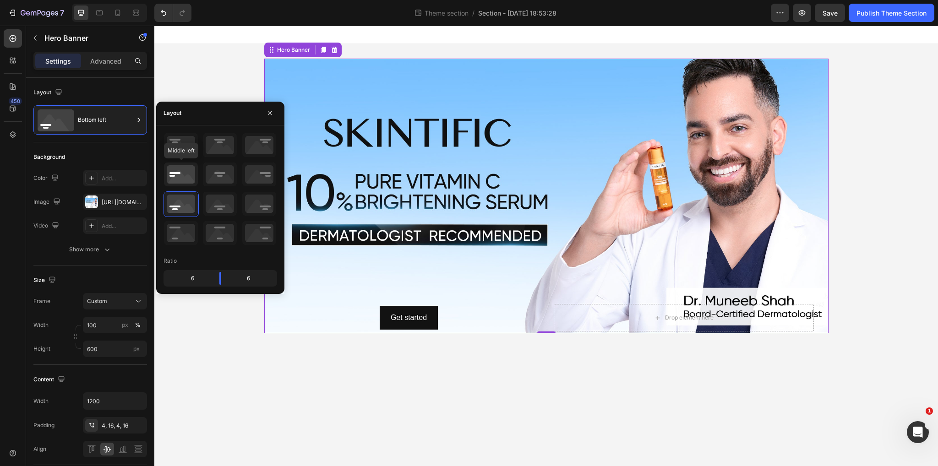
click at [190, 174] on icon at bounding box center [181, 175] width 34 height 24
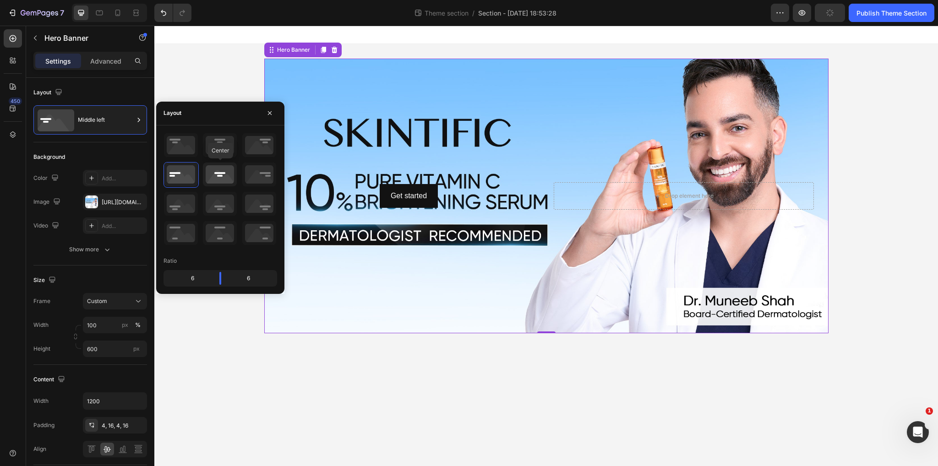
click at [224, 178] on icon at bounding box center [220, 175] width 34 height 24
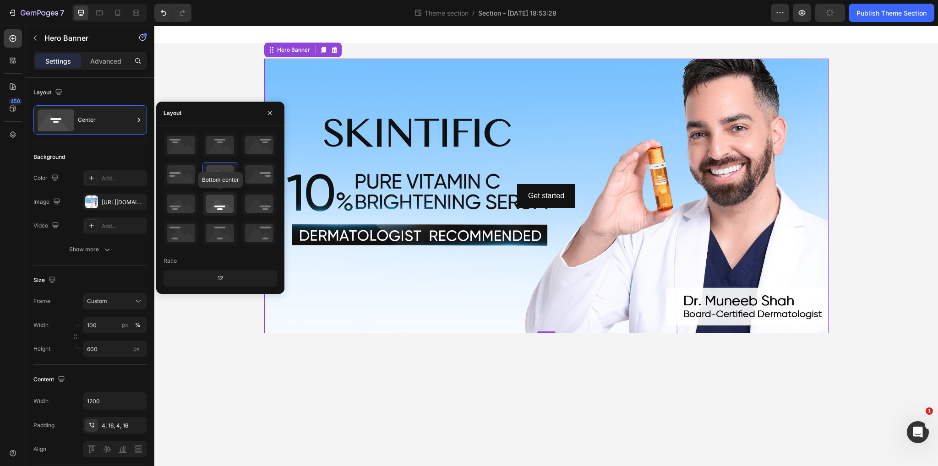
click at [223, 205] on icon at bounding box center [220, 204] width 34 height 24
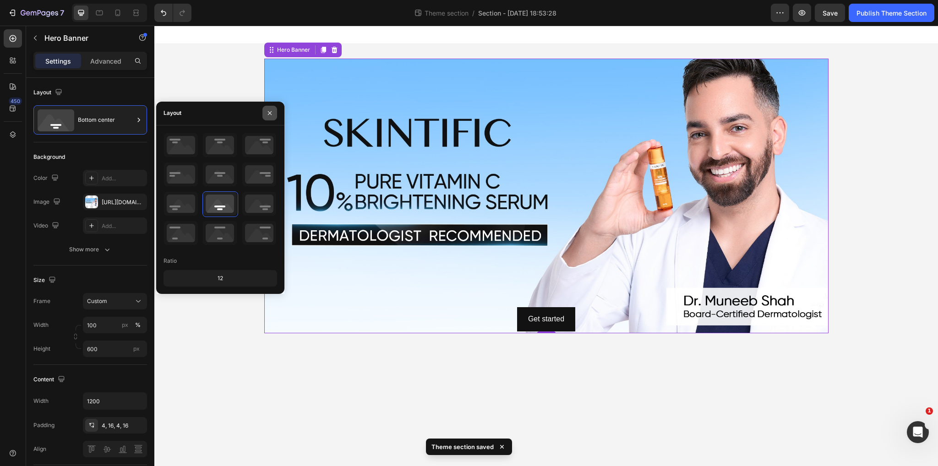
click at [268, 114] on icon "button" at bounding box center [270, 113] width 4 height 4
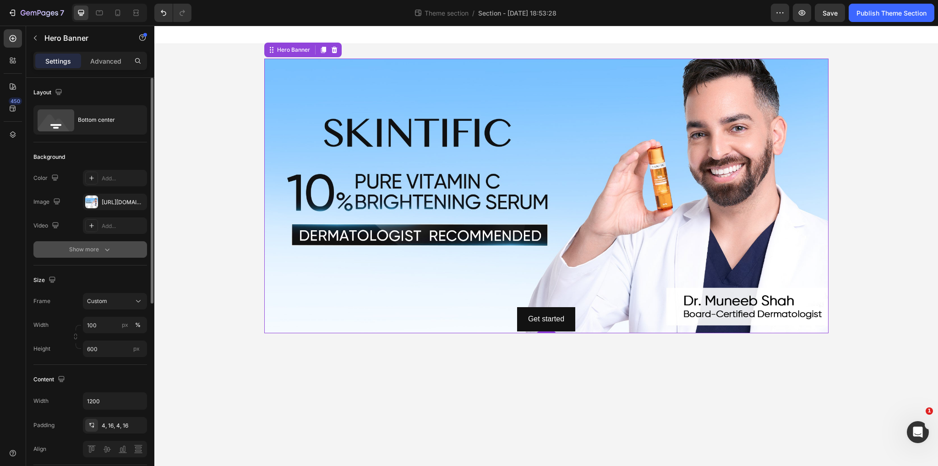
click at [98, 249] on div "Show more" at bounding box center [90, 249] width 43 height 9
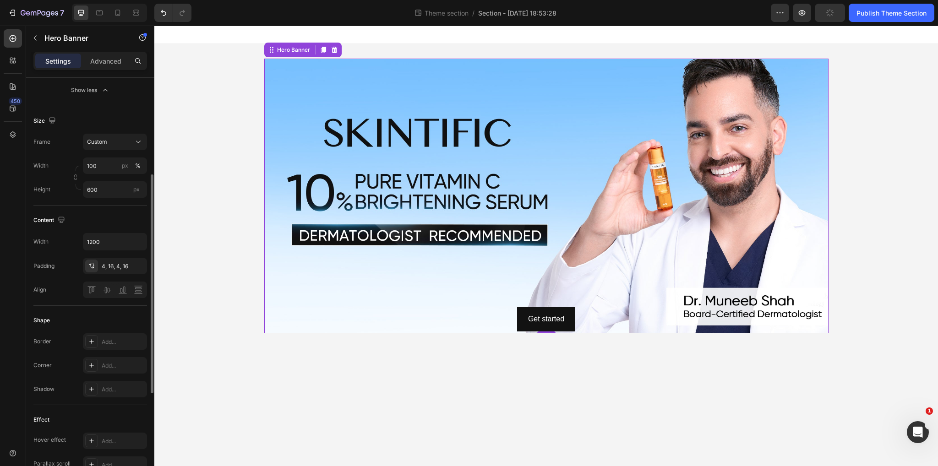
scroll to position [229, 0]
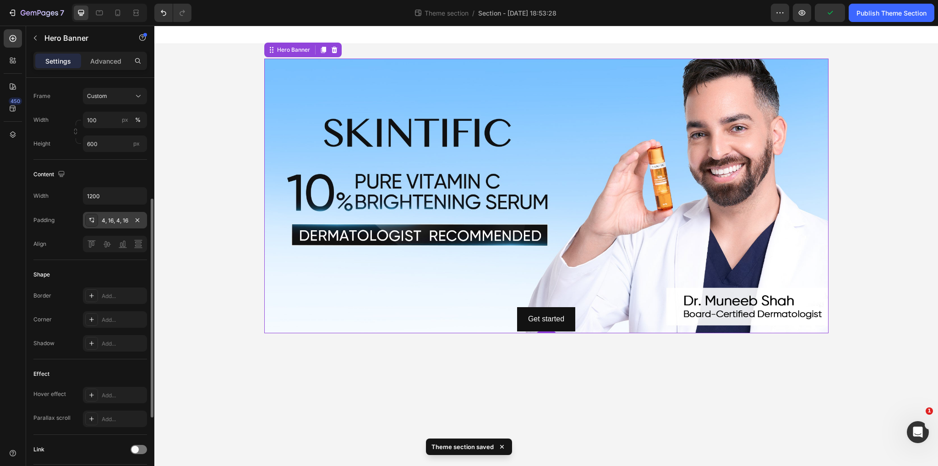
click at [98, 221] on div at bounding box center [91, 220] width 13 height 13
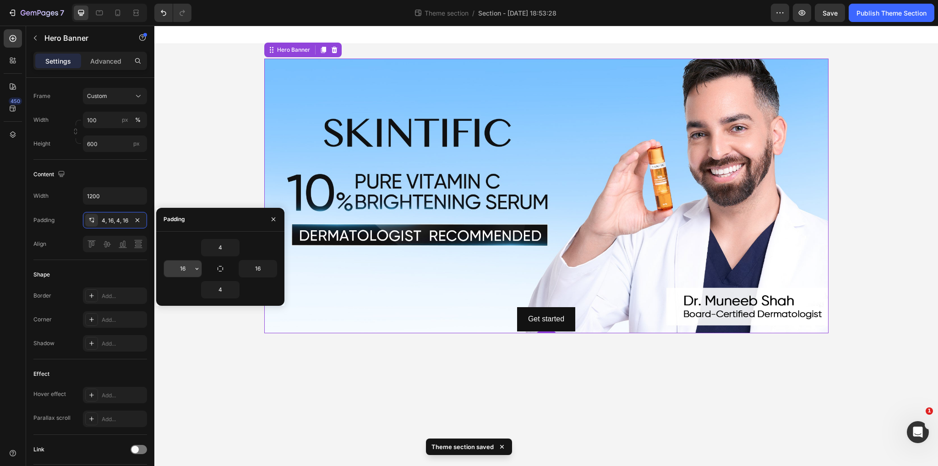
click at [185, 267] on input "16" at bounding box center [183, 269] width 38 height 16
type input "1"
type input "0"
click at [218, 332] on div "Get started Button Hero Banner 0 Root" at bounding box center [545, 196] width 783 height 304
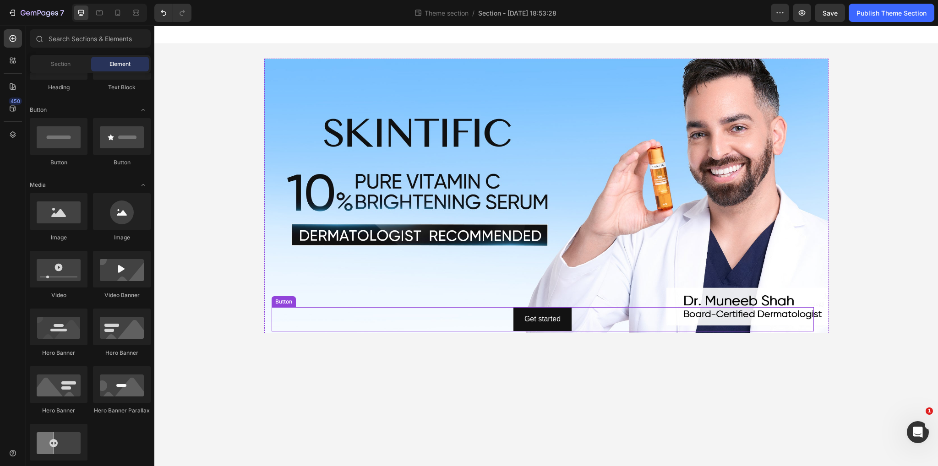
click at [614, 316] on div "Get started Button" at bounding box center [543, 319] width 542 height 24
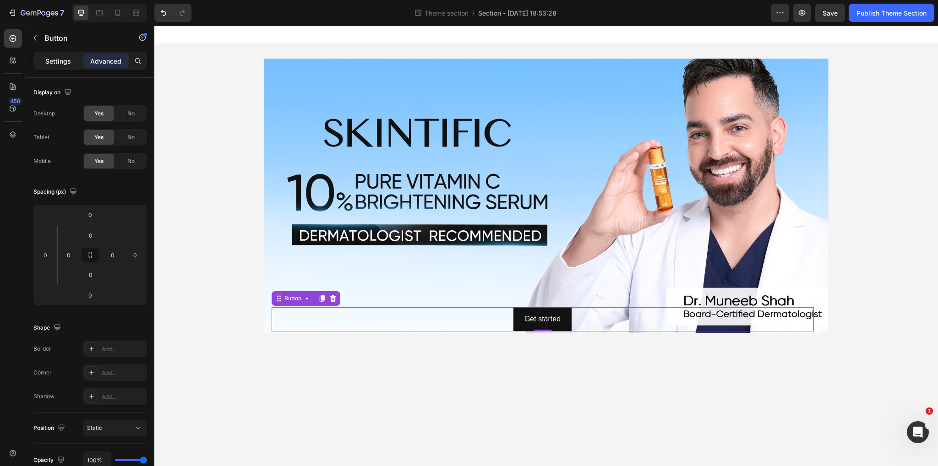
click at [49, 60] on p "Settings" at bounding box center [58, 61] width 26 height 10
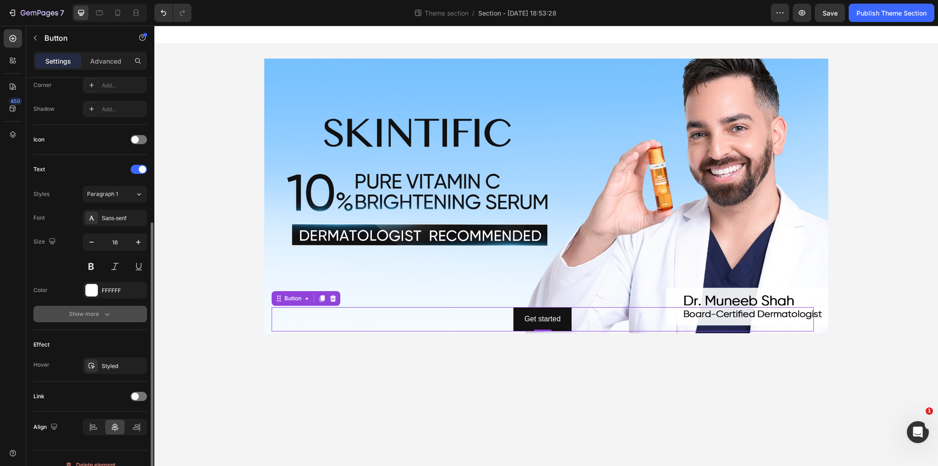
click at [107, 320] on button "Show more" at bounding box center [90, 314] width 114 height 16
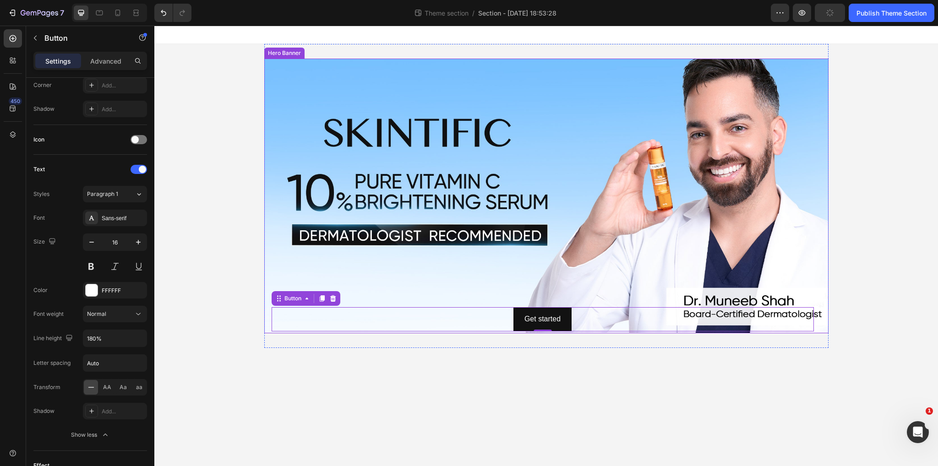
click at [354, 258] on div "Background Image" at bounding box center [546, 196] width 564 height 275
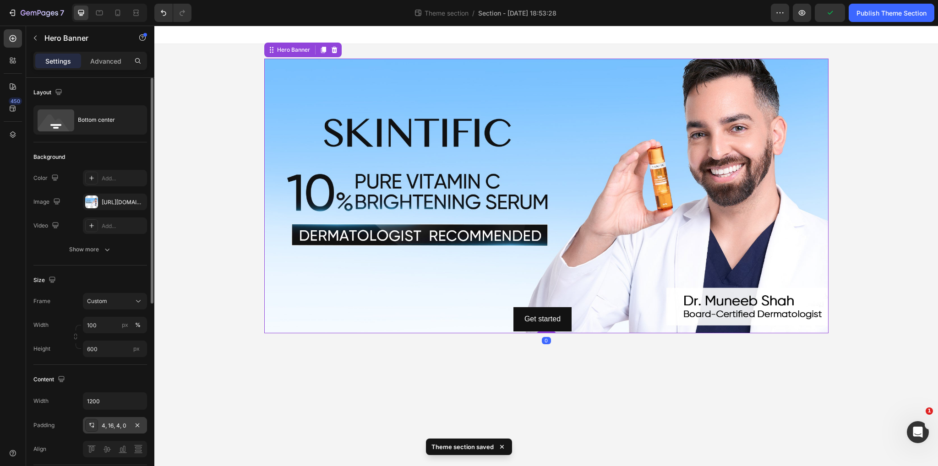
scroll to position [92, 0]
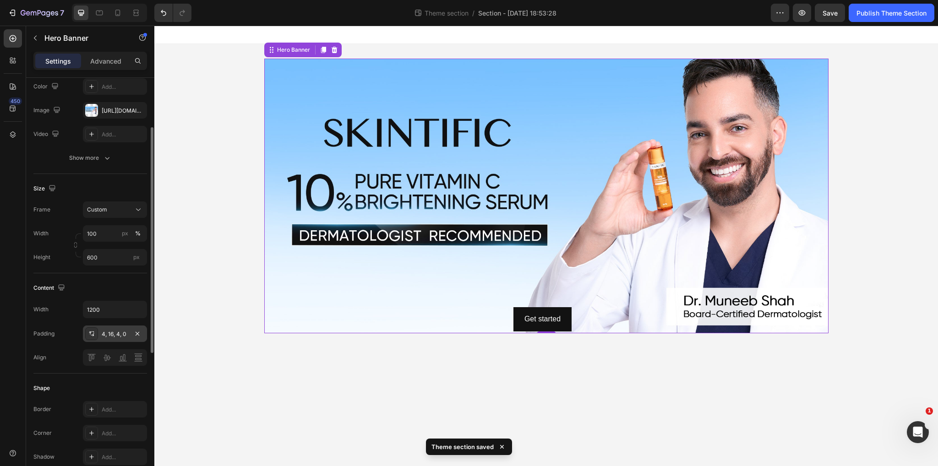
click at [103, 334] on div "4, 16, 4, 0" at bounding box center [115, 334] width 27 height 8
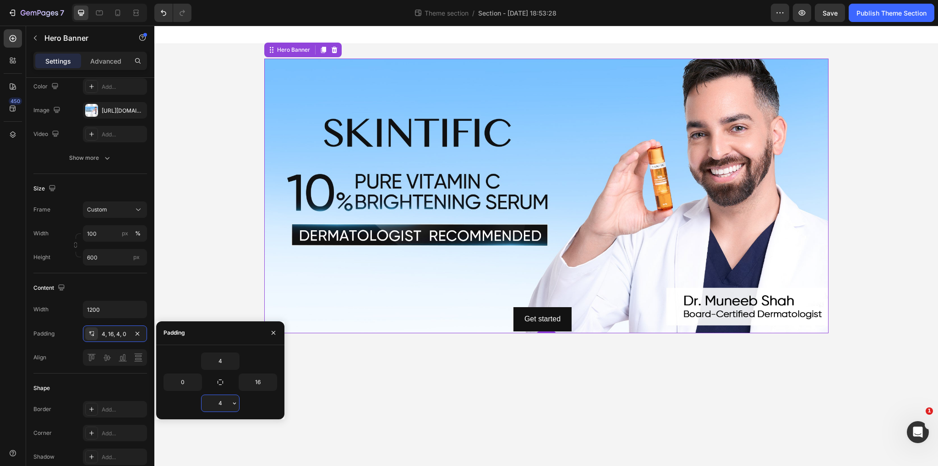
click at [225, 401] on input "4" at bounding box center [220, 403] width 38 height 16
type input "1"
type input "0"
click at [262, 383] on input "16" at bounding box center [258, 382] width 38 height 16
type input "0"
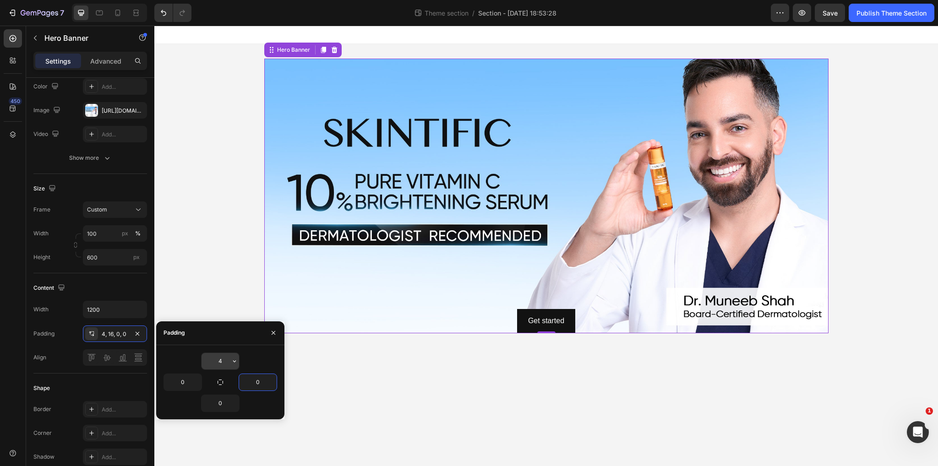
click at [222, 363] on input "4" at bounding box center [220, 361] width 38 height 16
type input "0"
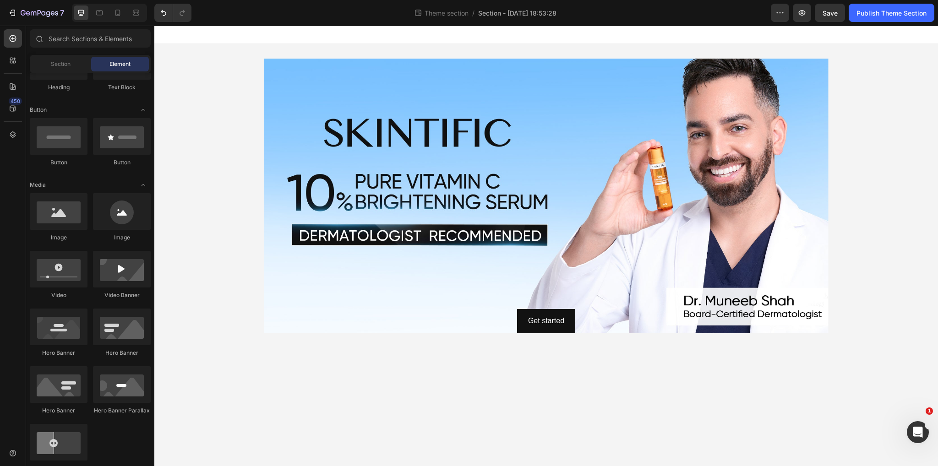
click at [317, 390] on body "Get started Button Hero Banner Root Drag & drop element from sidebar or Explore…" at bounding box center [545, 246] width 783 height 441
click at [451, 276] on div "Background Image" at bounding box center [546, 196] width 564 height 275
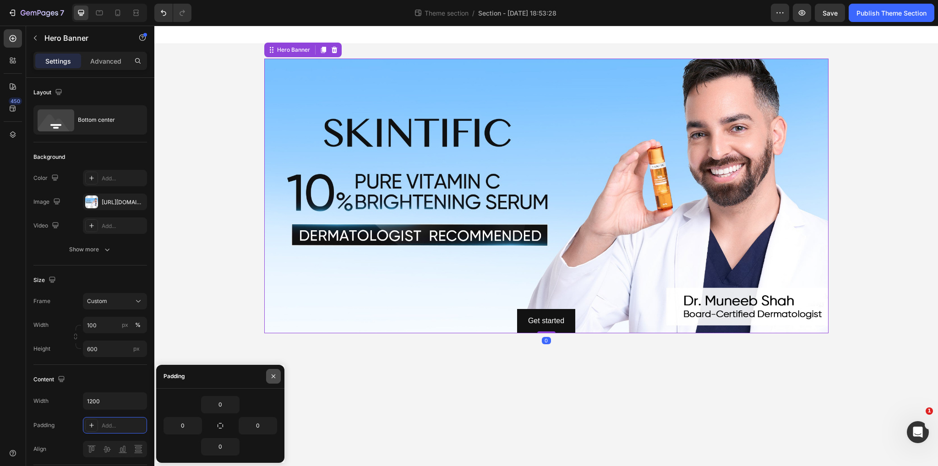
click at [271, 376] on icon "button" at bounding box center [273, 376] width 7 height 7
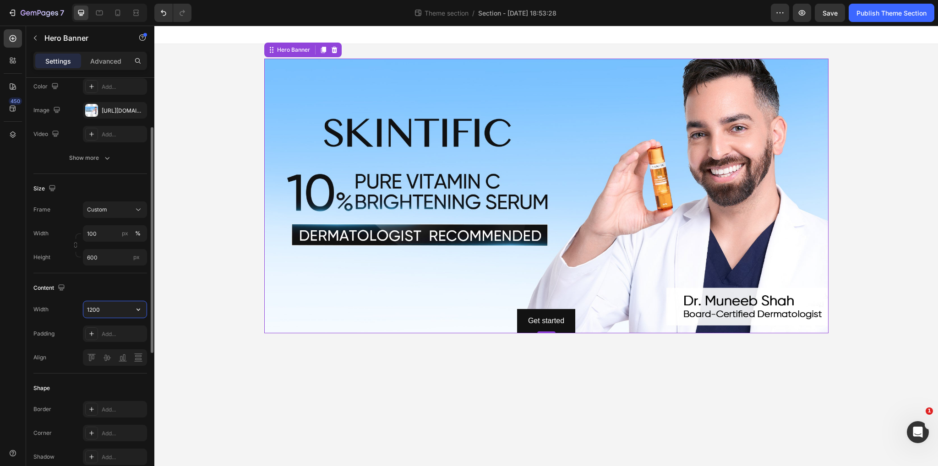
click at [103, 311] on input "1200" at bounding box center [114, 309] width 63 height 16
click at [133, 306] on button "button" at bounding box center [138, 309] width 16 height 16
click at [103, 369] on span "Fit content" at bounding box center [100, 367] width 27 height 8
type input "Auto"
click at [120, 307] on input "Auto" at bounding box center [114, 309] width 63 height 16
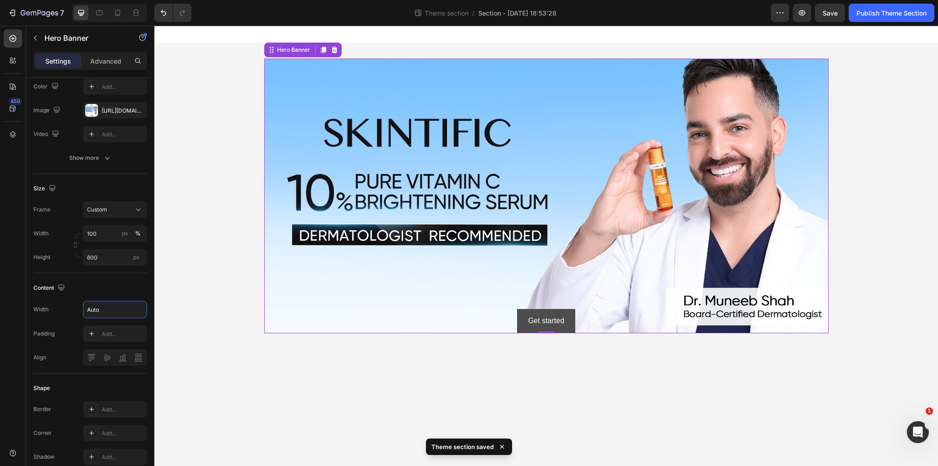
click at [526, 317] on button "Get started" at bounding box center [546, 321] width 58 height 24
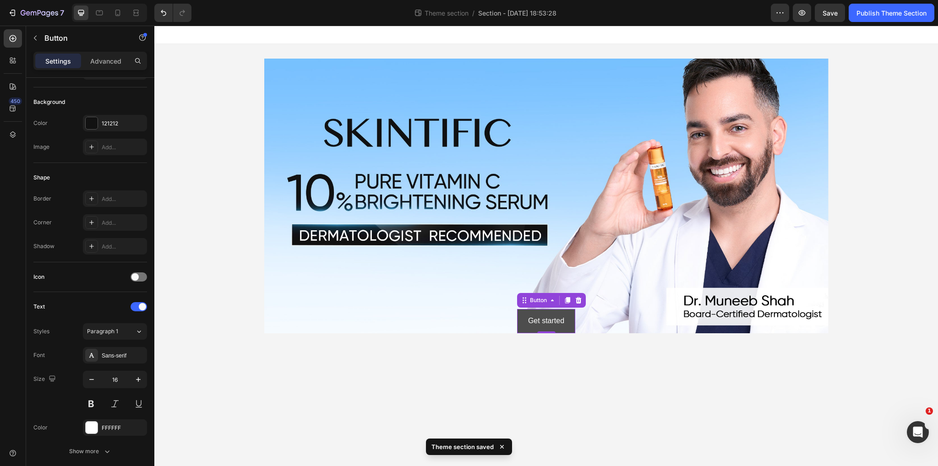
scroll to position [0, 0]
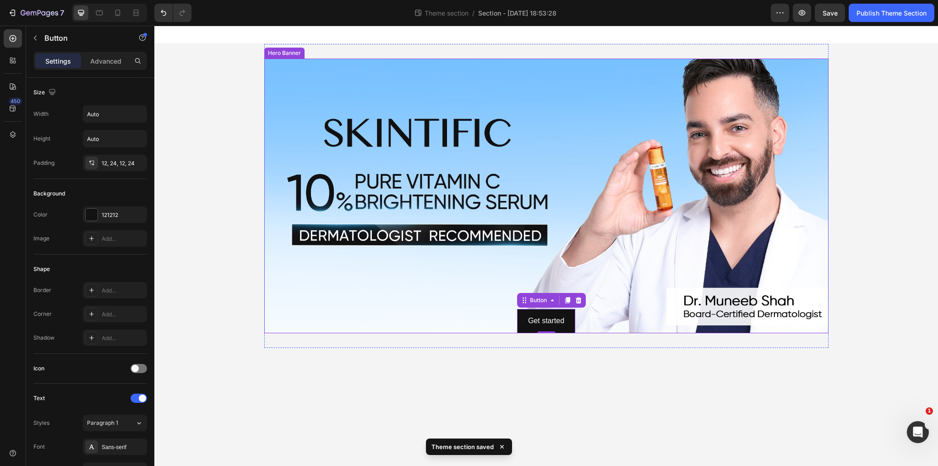
click at [489, 319] on div "Background Image" at bounding box center [546, 196] width 564 height 275
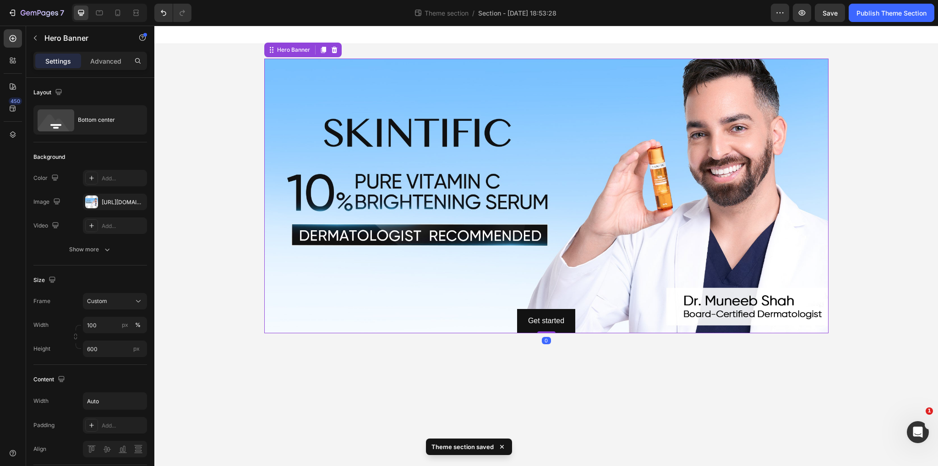
click at [516, 311] on div "Background Image" at bounding box center [546, 196] width 564 height 275
click at [528, 311] on button "Get started" at bounding box center [546, 321] width 58 height 24
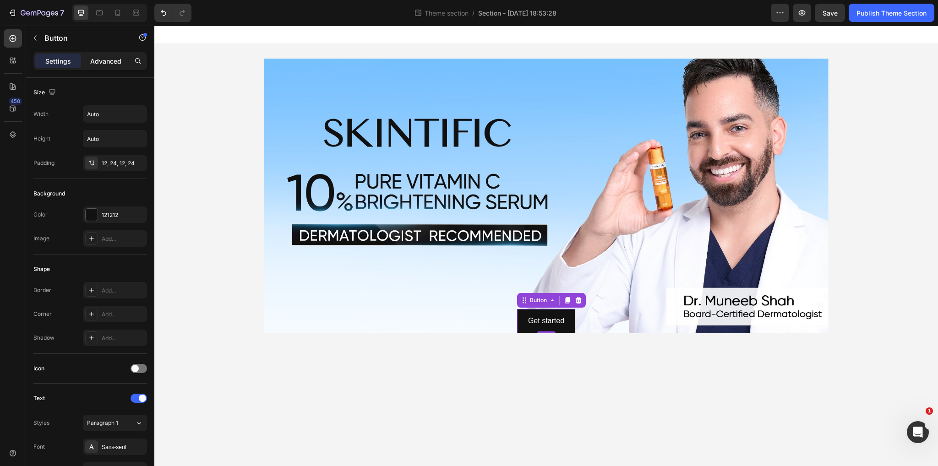
click at [106, 68] on div "Advanced" at bounding box center [106, 61] width 46 height 15
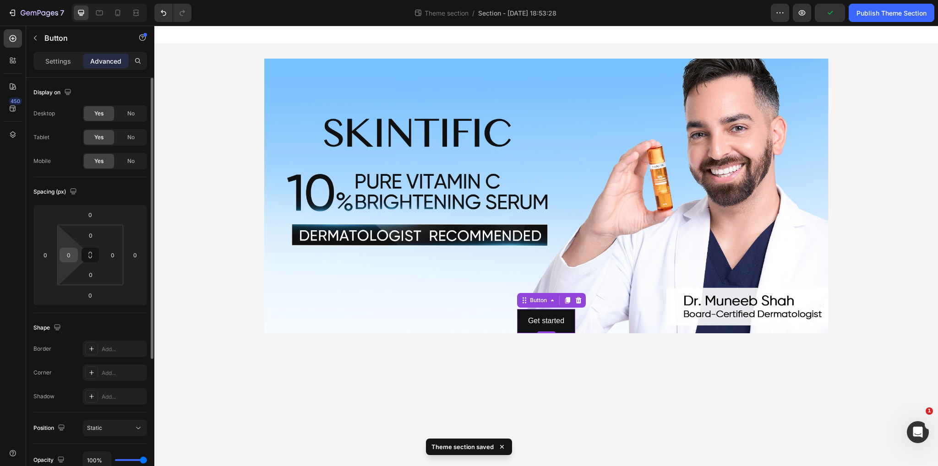
click at [73, 253] on input "0" at bounding box center [69, 255] width 14 height 14
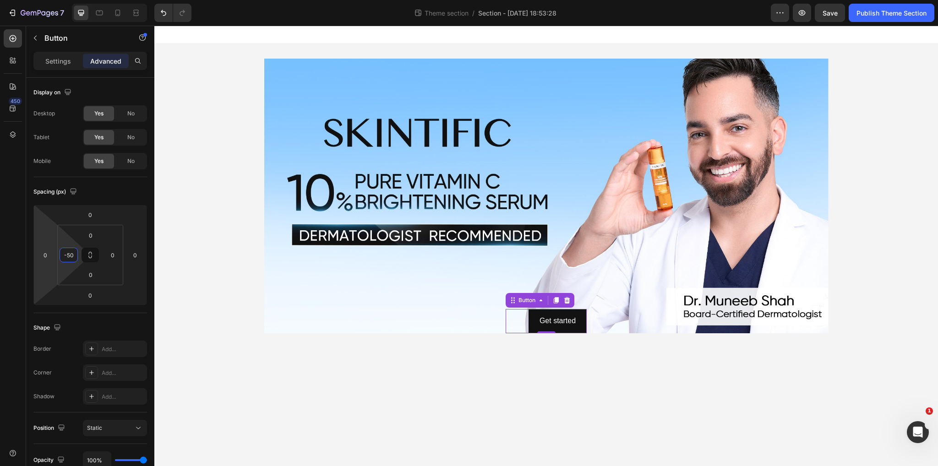
click at [44, 0] on html "7 Theme section / Section - [DATE] 18:53:28 Preview Save Publish Theme Section …" at bounding box center [469, 0] width 938 height 0
click at [68, 252] on input "50" at bounding box center [69, 255] width 14 height 14
type input "0"
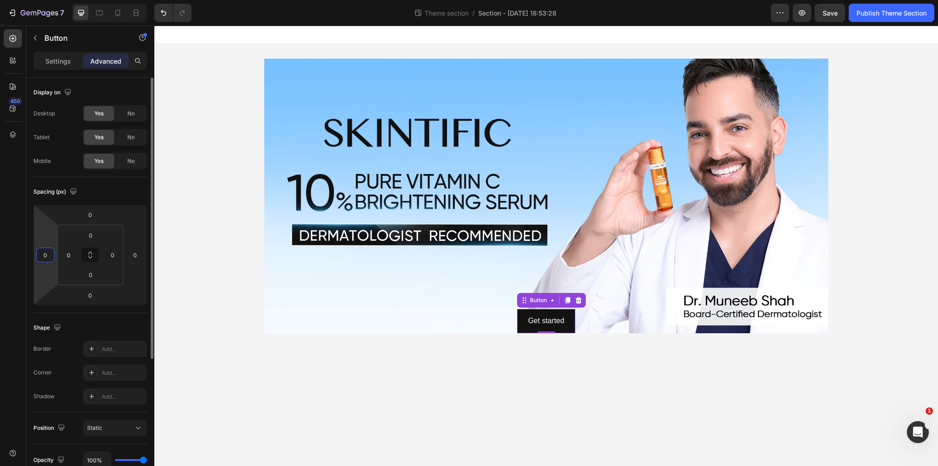
click at [46, 253] on input "0" at bounding box center [45, 255] width 14 height 14
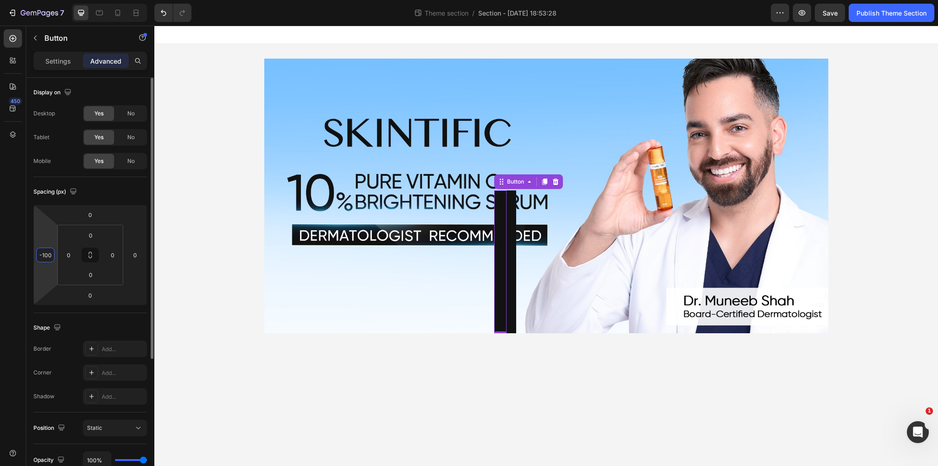
type input "-100"
click at [27, 283] on div "Display on Desktop Yes No Tablet Yes No Mobile Yes No Spacing (px) 0 -100 0 0 0…" at bounding box center [90, 383] width 128 height 611
click at [45, 257] on input "-100" at bounding box center [45, 255] width 14 height 14
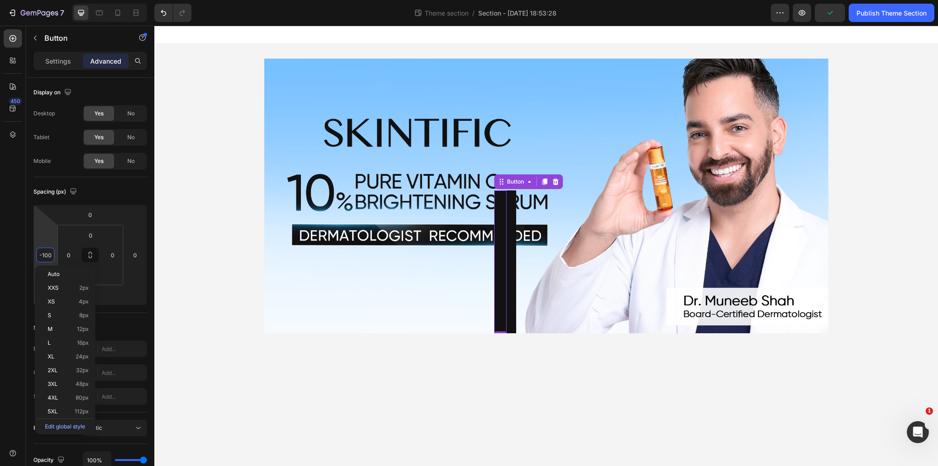
drag, startPoint x: 51, startPoint y: 60, endPoint x: 53, endPoint y: 74, distance: 14.3
click at [51, 60] on p "Settings" at bounding box center [58, 61] width 26 height 10
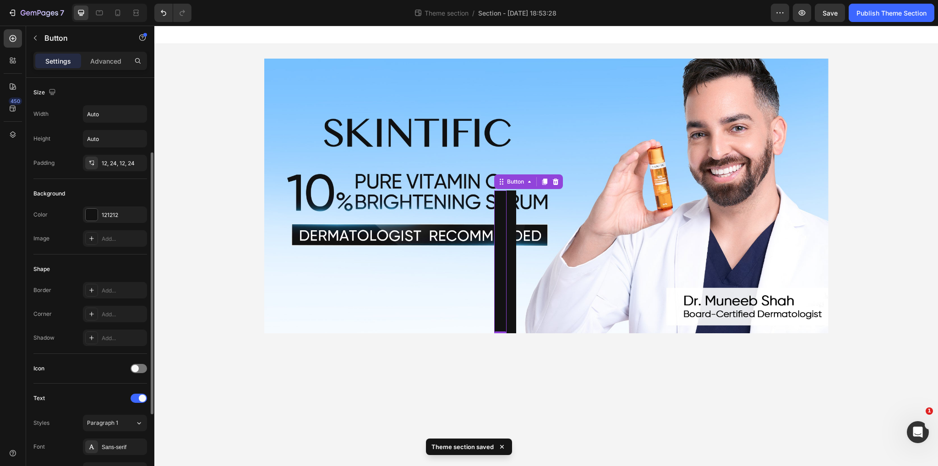
scroll to position [229, 0]
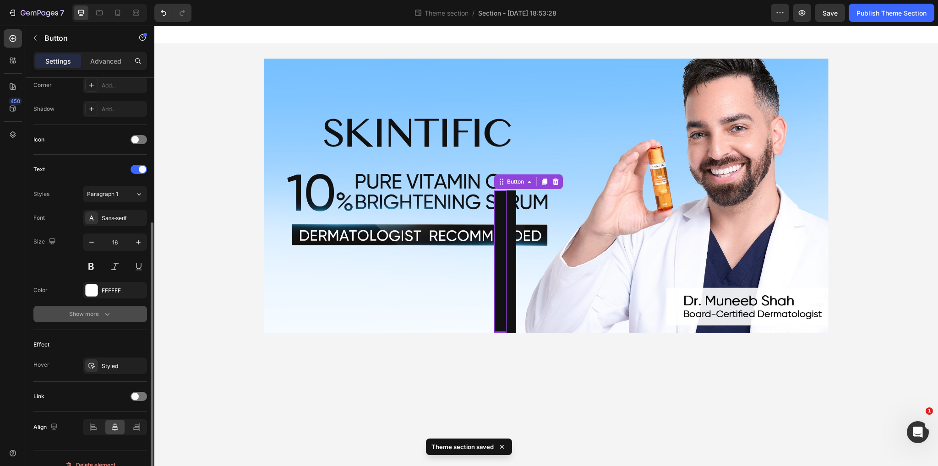
click at [94, 317] on button "Show more" at bounding box center [90, 314] width 114 height 16
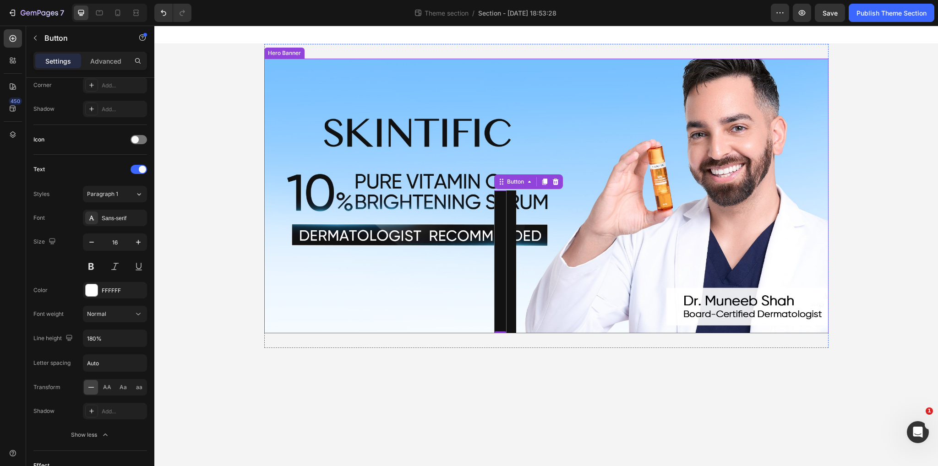
click at [302, 274] on div "Background Image" at bounding box center [546, 196] width 564 height 275
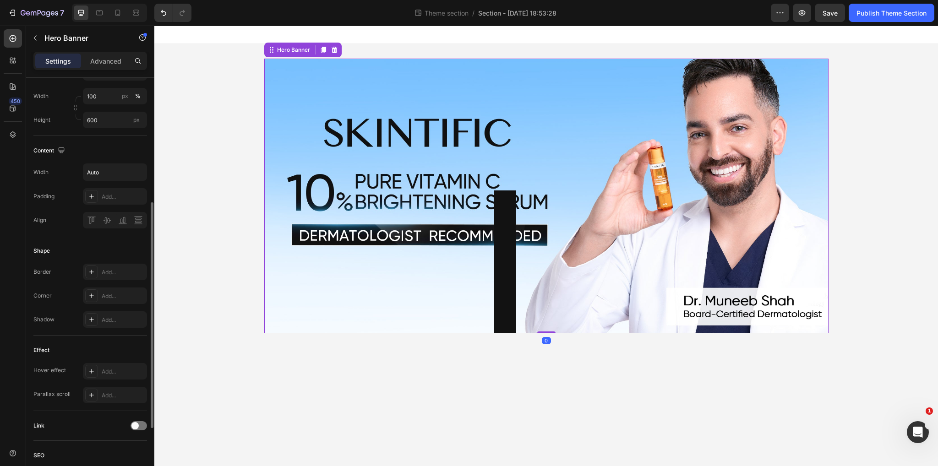
scroll to position [137, 0]
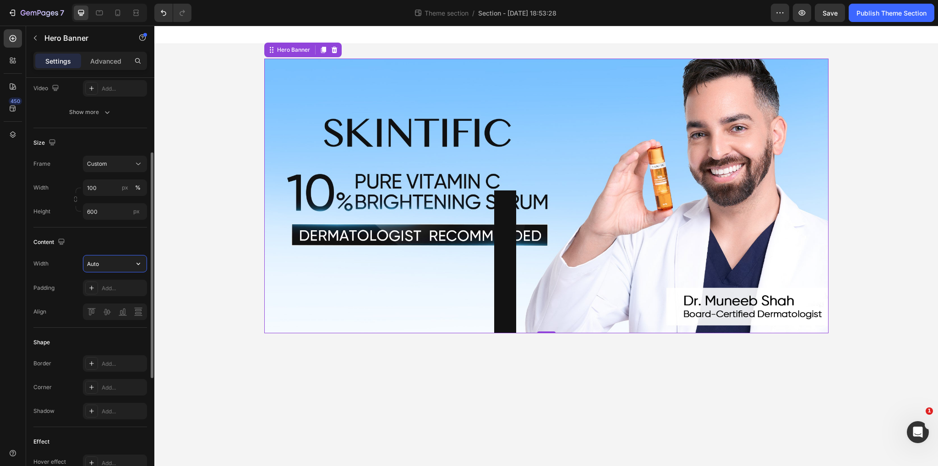
click at [117, 269] on input "Auto" at bounding box center [114, 264] width 63 height 16
click at [141, 267] on icon "button" at bounding box center [138, 263] width 9 height 9
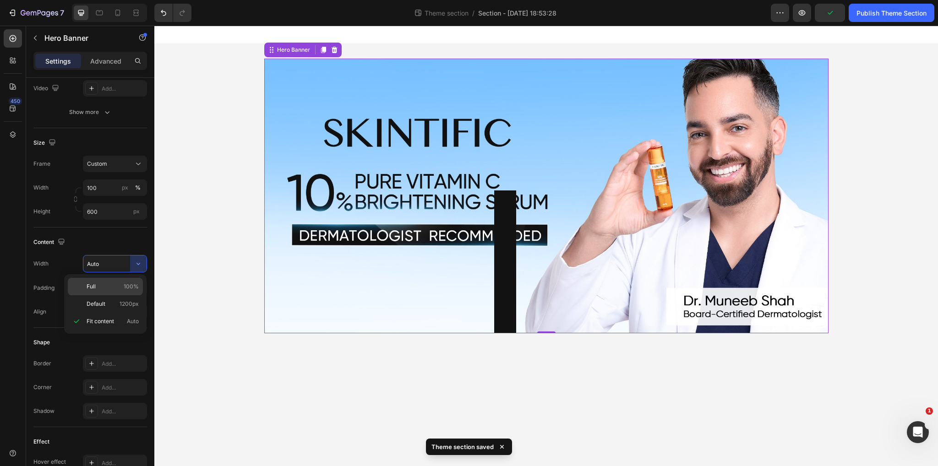
click at [98, 288] on p "Full 100%" at bounding box center [113, 287] width 52 height 8
type input "100%"
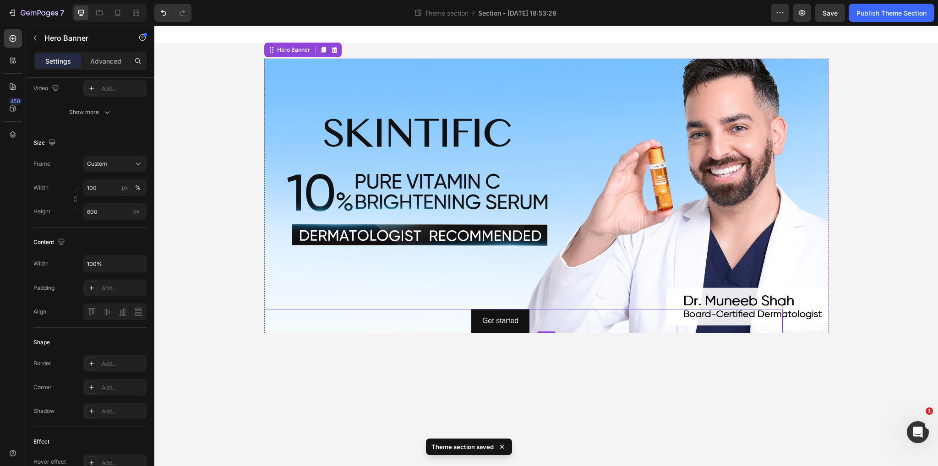
click at [429, 321] on div "Get started Button" at bounding box center [500, 321] width 564 height 24
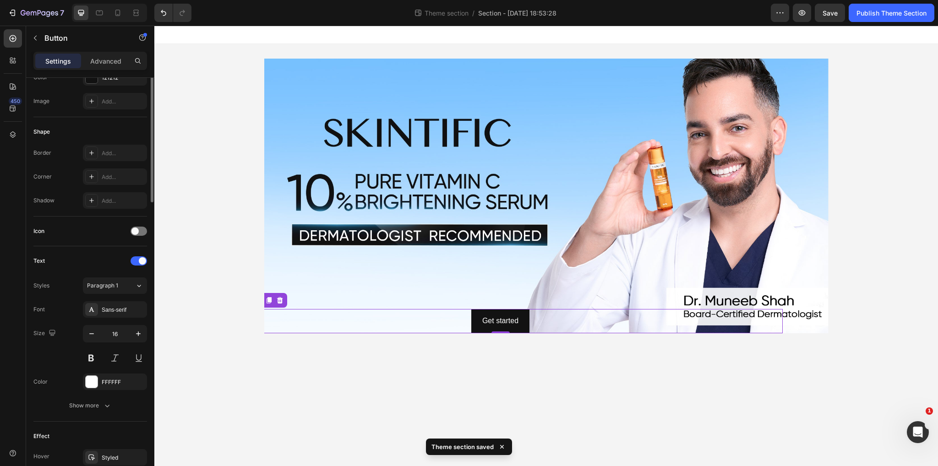
scroll to position [0, 0]
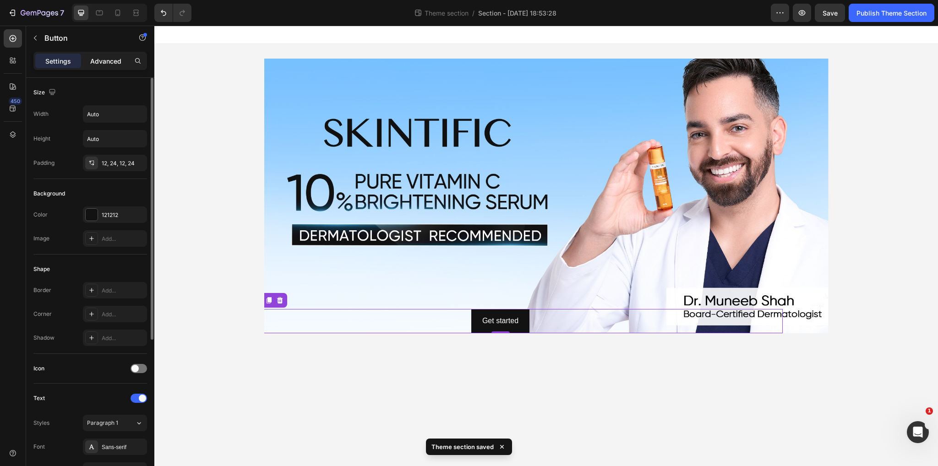
click at [108, 59] on p "Advanced" at bounding box center [105, 61] width 31 height 10
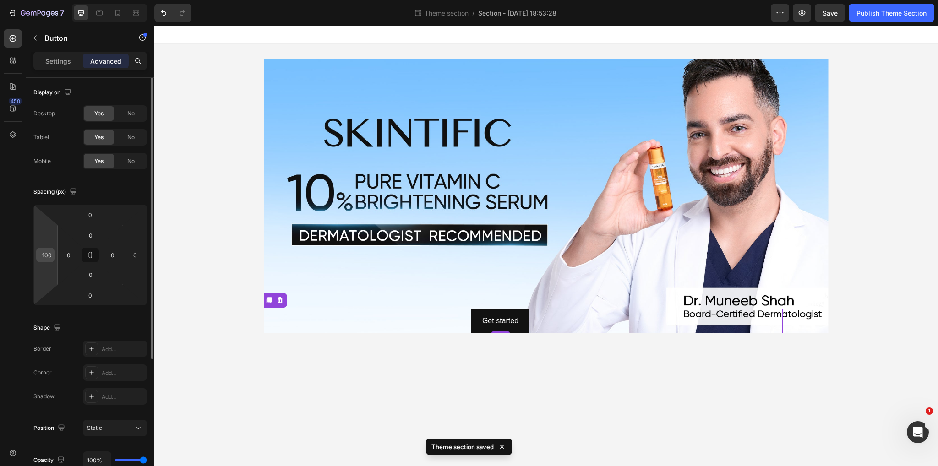
click at [52, 254] on div "-100" at bounding box center [45, 255] width 18 height 15
click at [50, 253] on input "-100" at bounding box center [45, 255] width 14 height 14
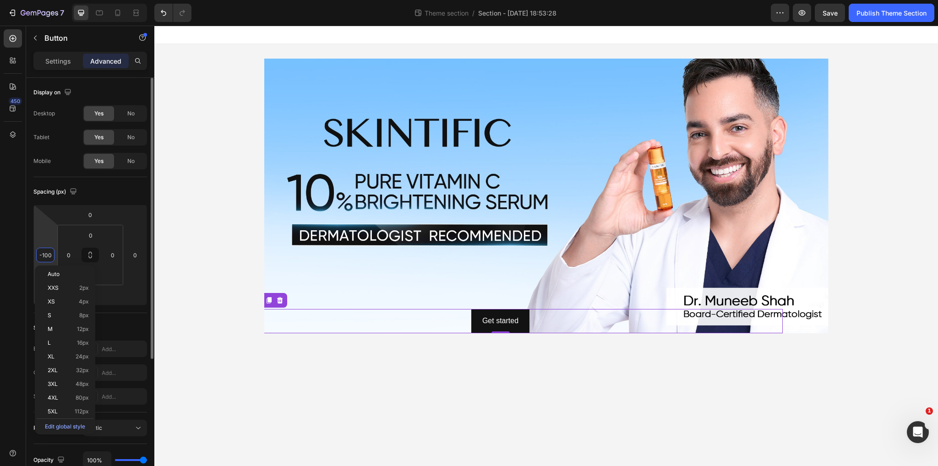
click at [50, 253] on input "-100" at bounding box center [45, 255] width 14 height 14
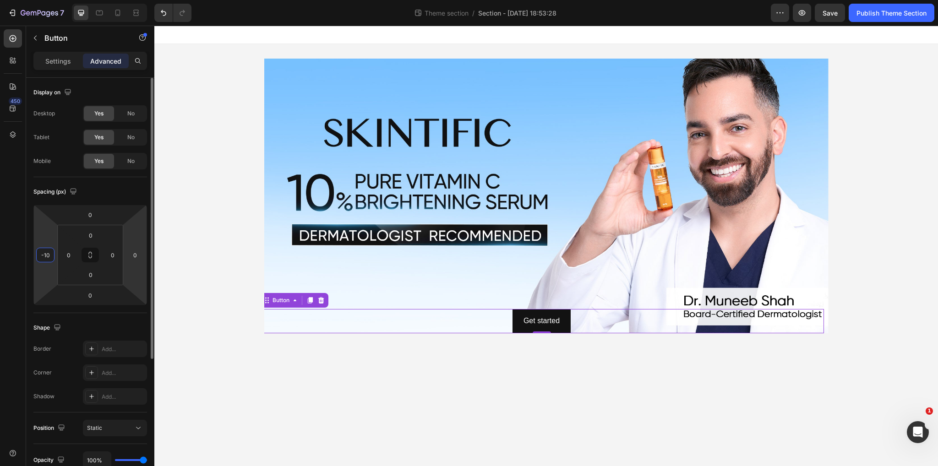
type input "-1"
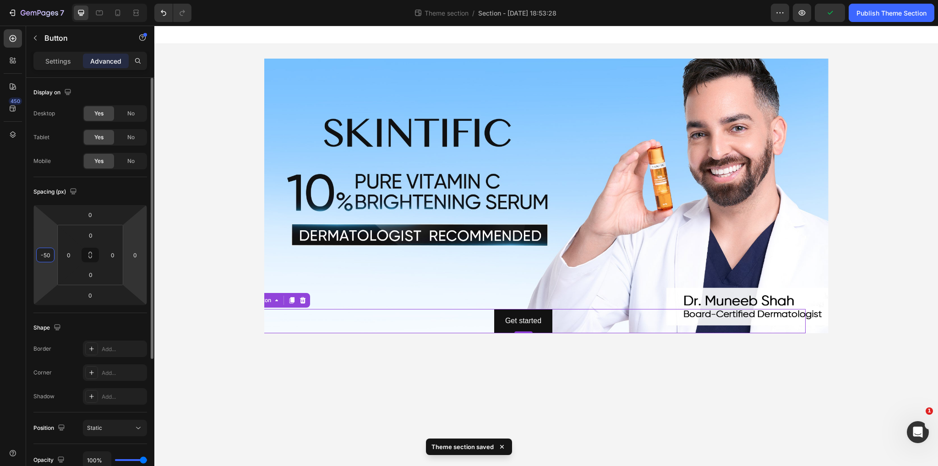
type input "-5"
type input "-3"
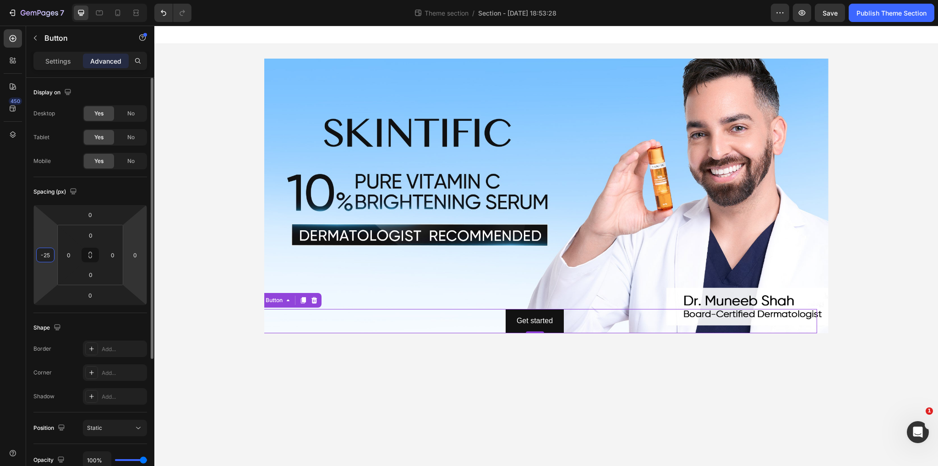
type input "-250"
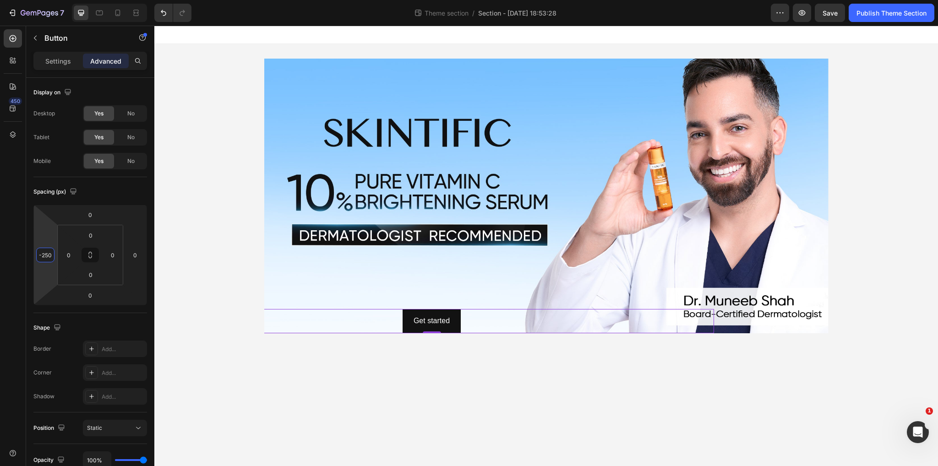
click at [384, 376] on body "Get started Button 0 Hero Banner Root Drag & drop element from sidebar or Explo…" at bounding box center [545, 246] width 783 height 441
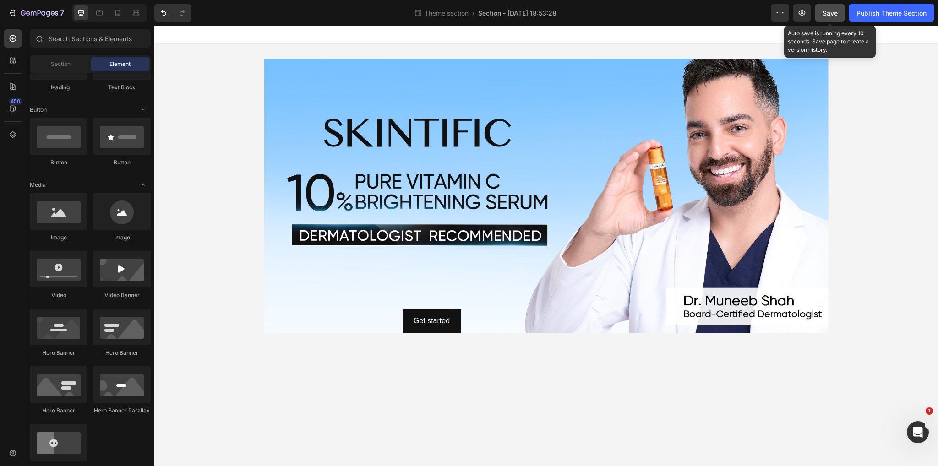
click at [841, 12] on button "Save" at bounding box center [830, 13] width 30 height 18
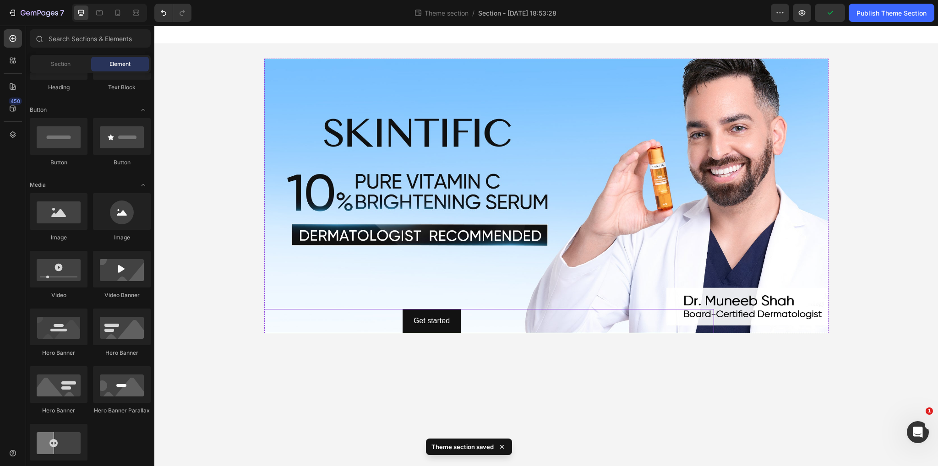
click at [510, 314] on div "Get started Button" at bounding box center [432, 321] width 564 height 24
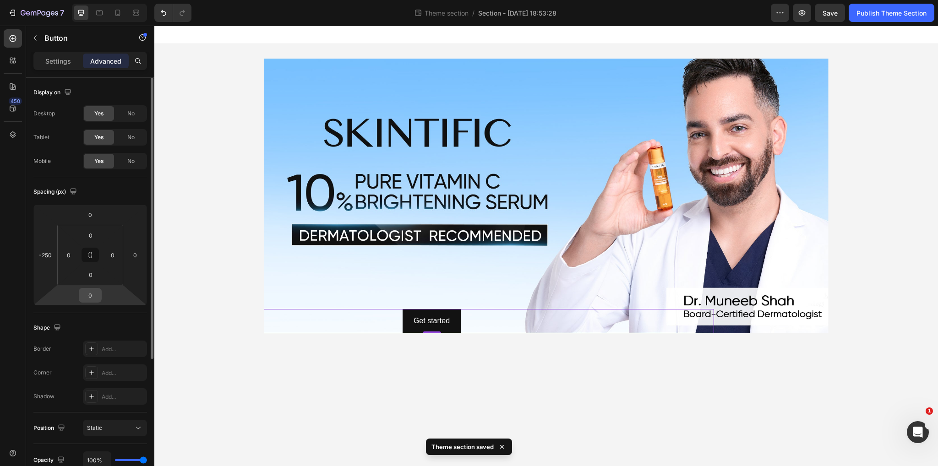
click at [96, 298] on input "0" at bounding box center [90, 295] width 18 height 14
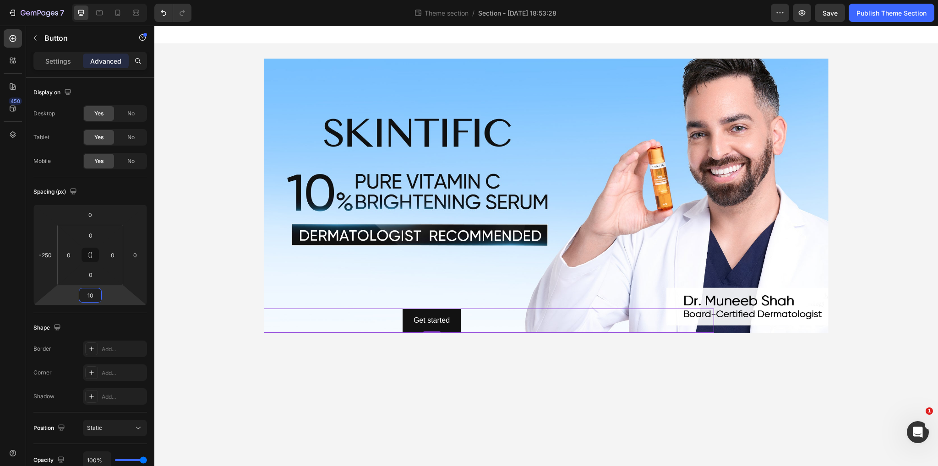
type input "100"
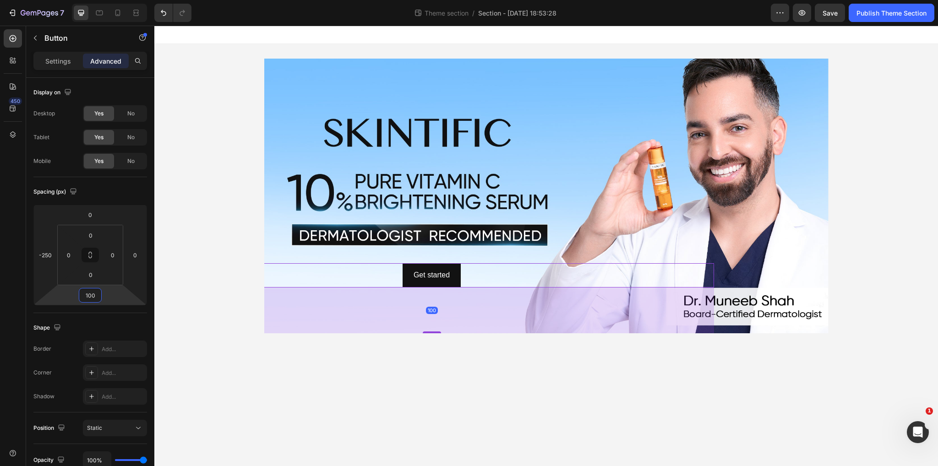
click at [441, 385] on body "Get started Button 100 Hero Banner Root Drag & drop element from sidebar or Exp…" at bounding box center [545, 246] width 783 height 441
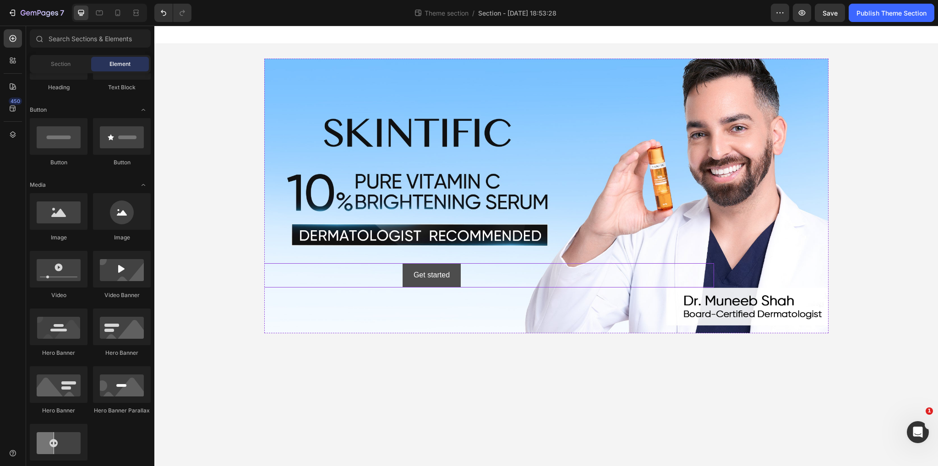
click at [458, 270] on button "Get started" at bounding box center [432, 275] width 58 height 24
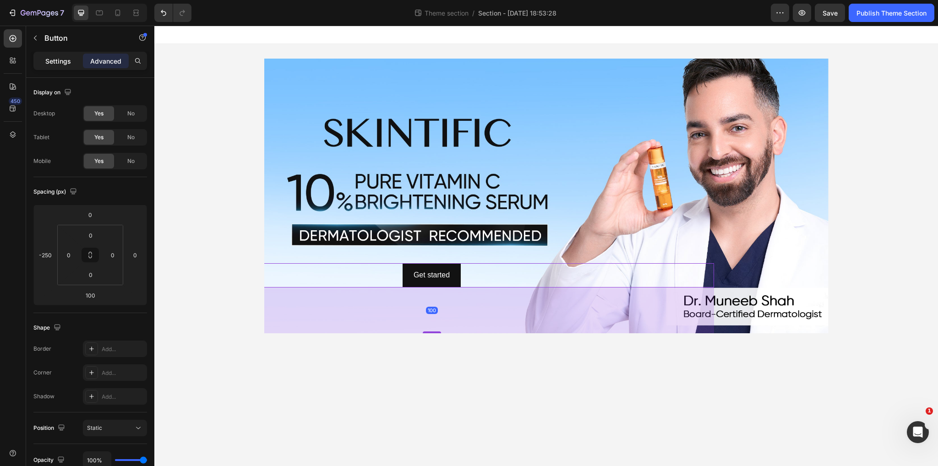
click at [67, 67] on div "Settings" at bounding box center [58, 61] width 46 height 15
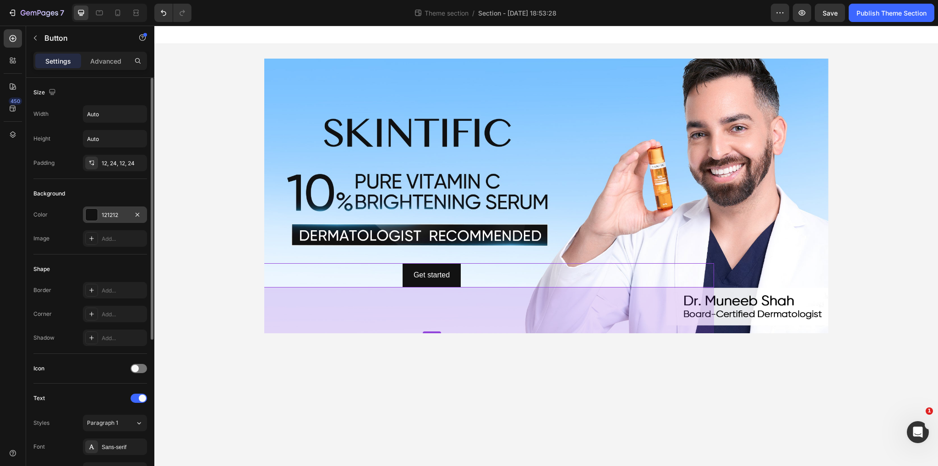
click at [94, 212] on div at bounding box center [92, 215] width 12 height 12
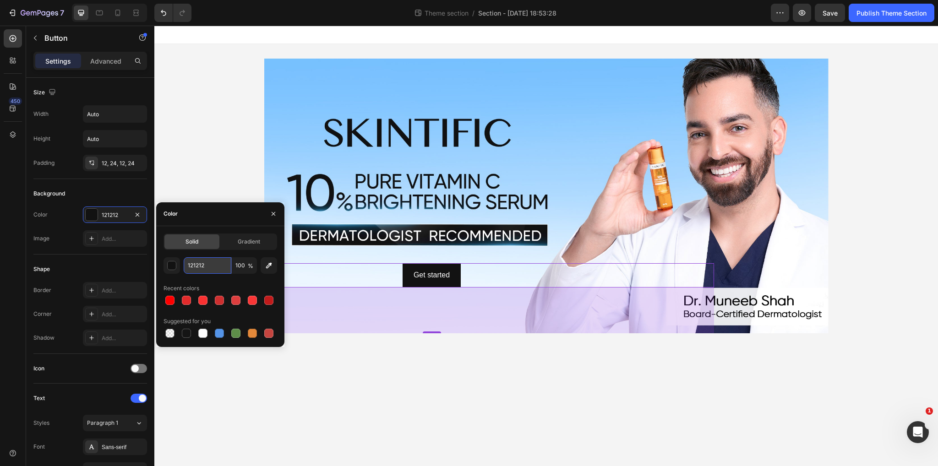
click at [207, 264] on input "121212" at bounding box center [208, 265] width 48 height 16
type input "111111"
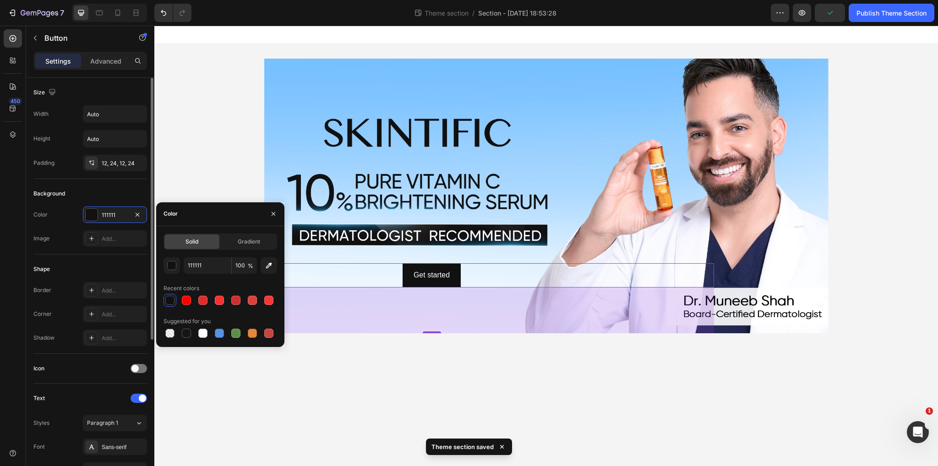
click at [114, 255] on div "Shape Border Add... Corner Add... Shadow Add..." at bounding box center [90, 304] width 114 height 99
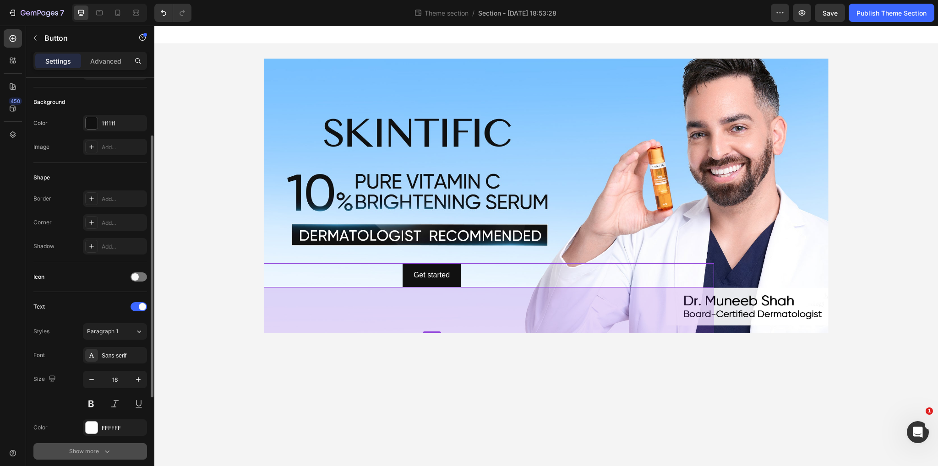
scroll to position [183, 0]
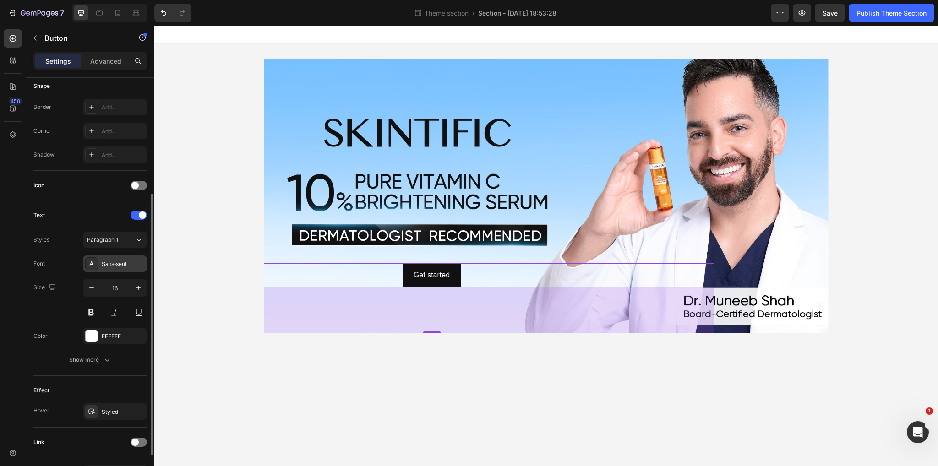
click at [97, 263] on div at bounding box center [91, 263] width 13 height 13
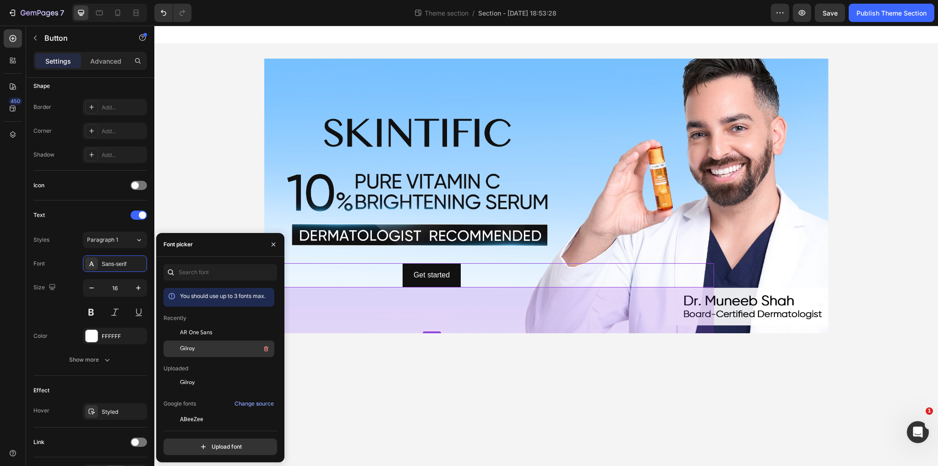
click at [202, 352] on div "Gilroy" at bounding box center [226, 348] width 92 height 11
click at [50, 316] on div "Size 16" at bounding box center [90, 299] width 114 height 41
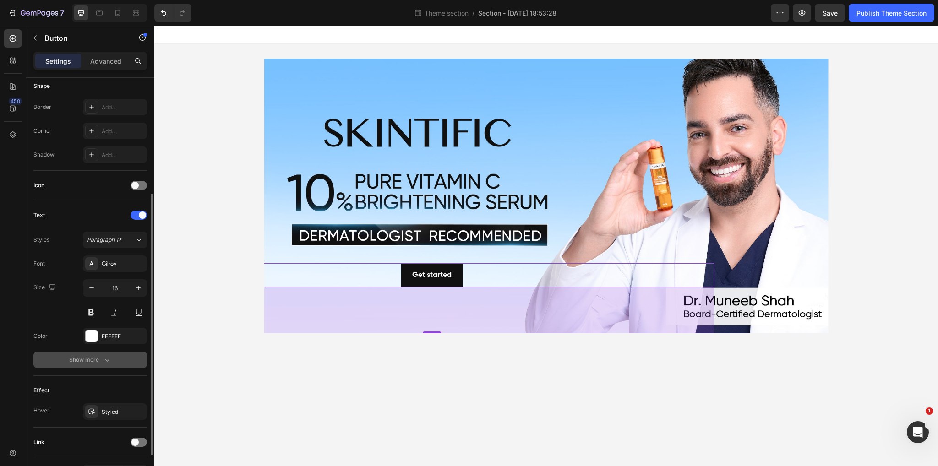
click at [107, 365] on button "Show more" at bounding box center [90, 360] width 114 height 16
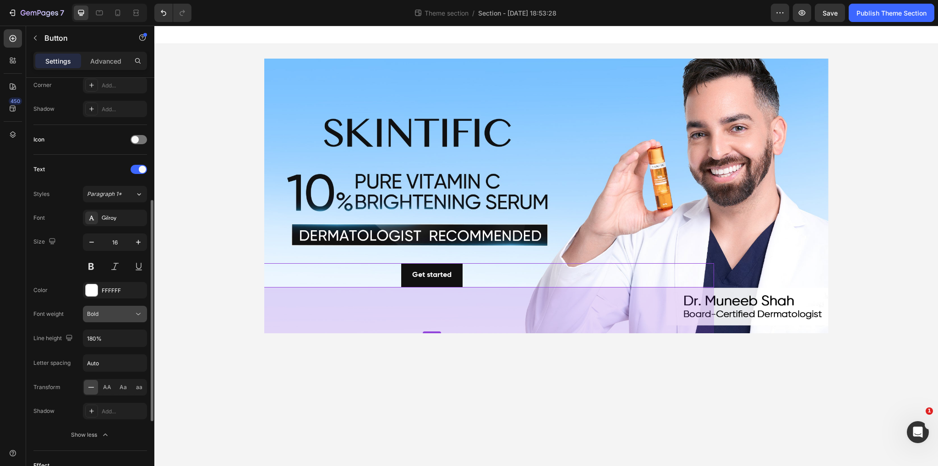
click at [105, 312] on div "Bold" at bounding box center [110, 314] width 47 height 8
click at [102, 349] on span "Medium" at bounding box center [97, 353] width 21 height 8
click at [62, 295] on div "Color FFFFFF" at bounding box center [90, 290] width 114 height 16
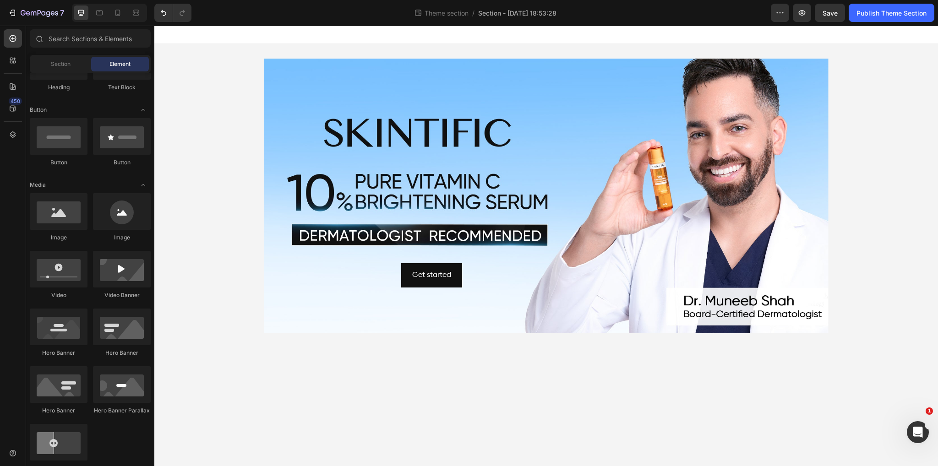
drag, startPoint x: 520, startPoint y: 388, endPoint x: 553, endPoint y: 343, distance: 56.0
click at [518, 391] on body "Get started Button Hero Banner Root Drag & drop element from sidebar or Explore…" at bounding box center [545, 246] width 783 height 441
click at [832, 11] on span "Save" at bounding box center [829, 13] width 15 height 8
click at [524, 431] on body "Get started Button Hero Banner Root Drag & drop element from sidebar or Explore…" at bounding box center [545, 246] width 783 height 441
click at [823, 14] on span "Save" at bounding box center [829, 13] width 15 height 8
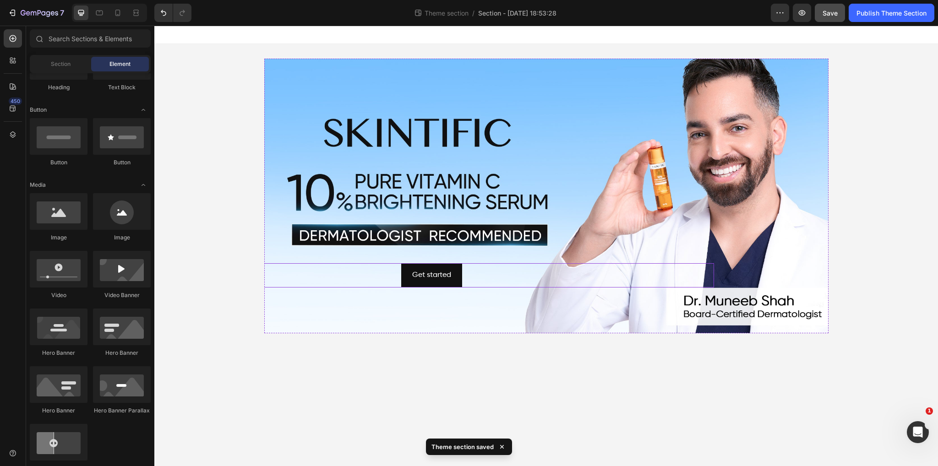
click at [496, 277] on div "Get started Button" at bounding box center [432, 275] width 564 height 24
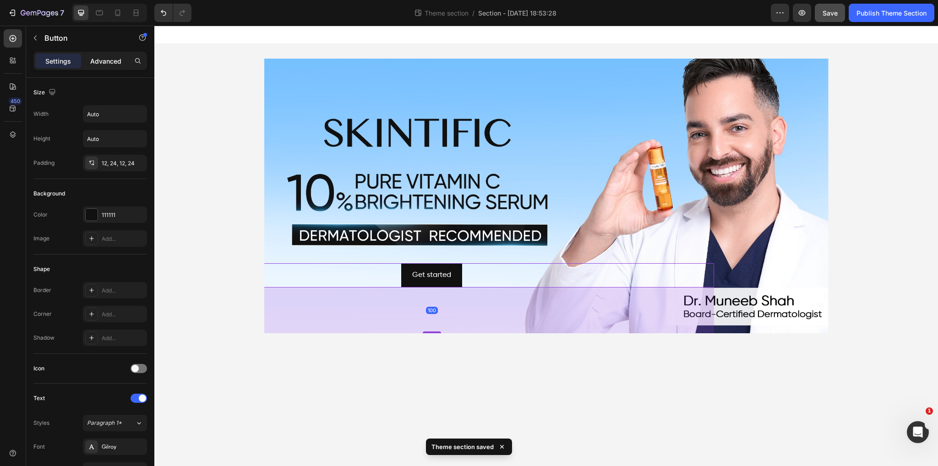
click at [101, 60] on p "Advanced" at bounding box center [105, 61] width 31 height 10
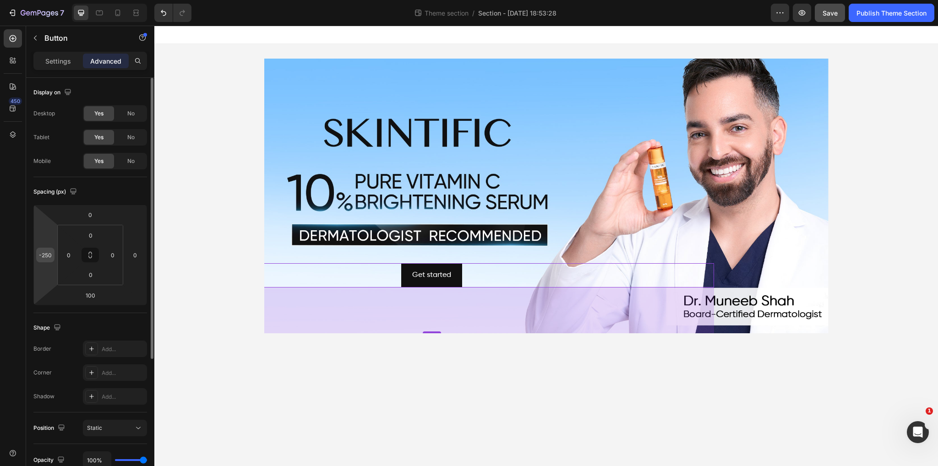
click at [50, 256] on input "-250" at bounding box center [45, 255] width 14 height 14
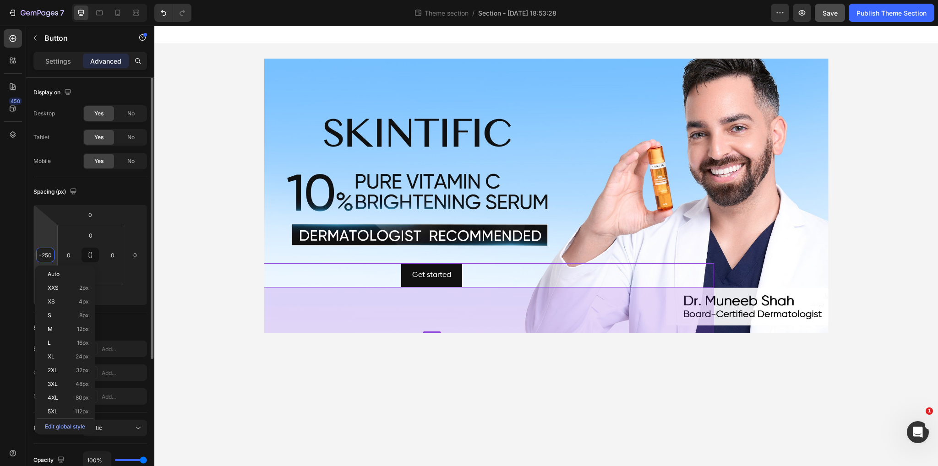
click at [52, 254] on div "-250" at bounding box center [45, 255] width 18 height 15
click at [49, 252] on input "-250" at bounding box center [45, 255] width 14 height 14
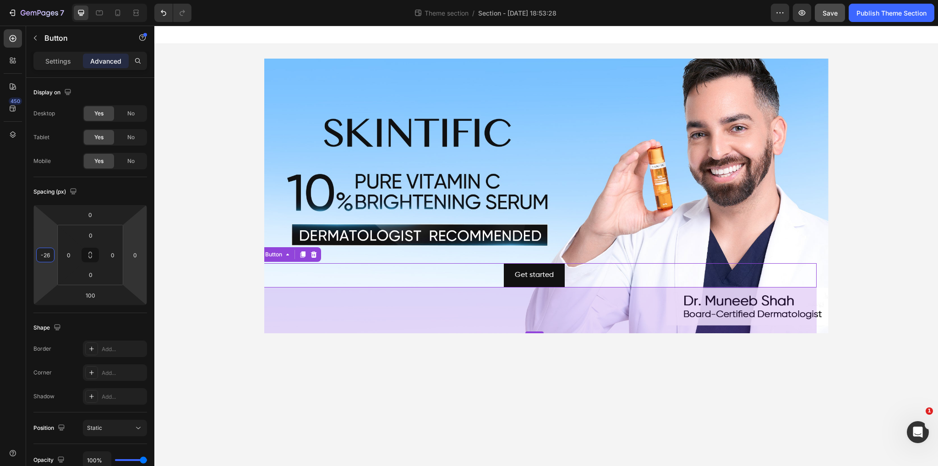
type input "-260"
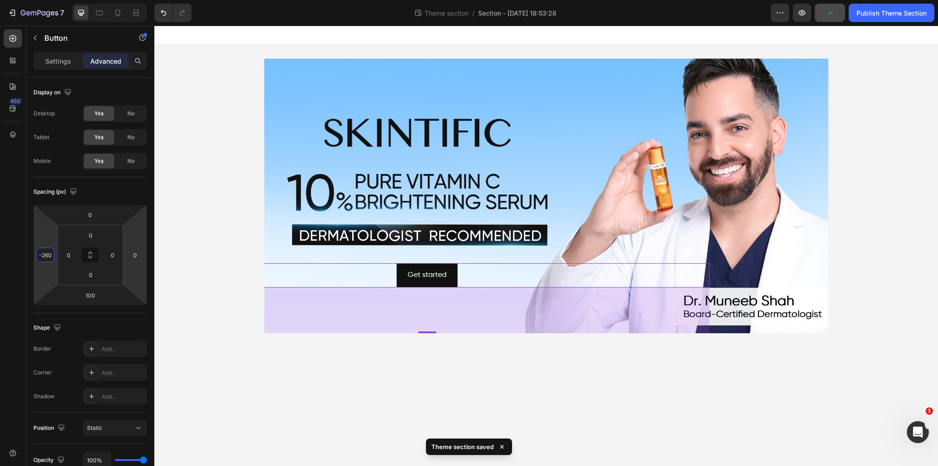
click at [886, 103] on div "Get started Button 100 Hero Banner Root" at bounding box center [545, 196] width 783 height 304
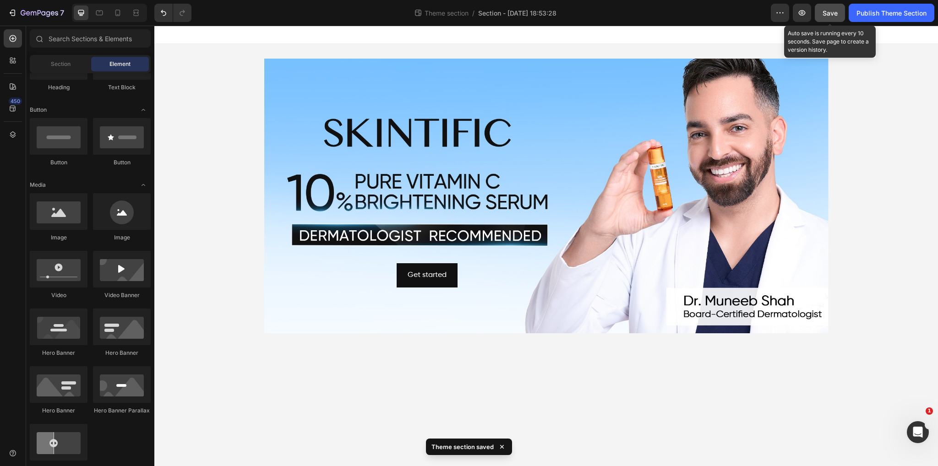
click at [828, 15] on span "Save" at bounding box center [829, 13] width 15 height 8
